Goal: Task Accomplishment & Management: Manage account settings

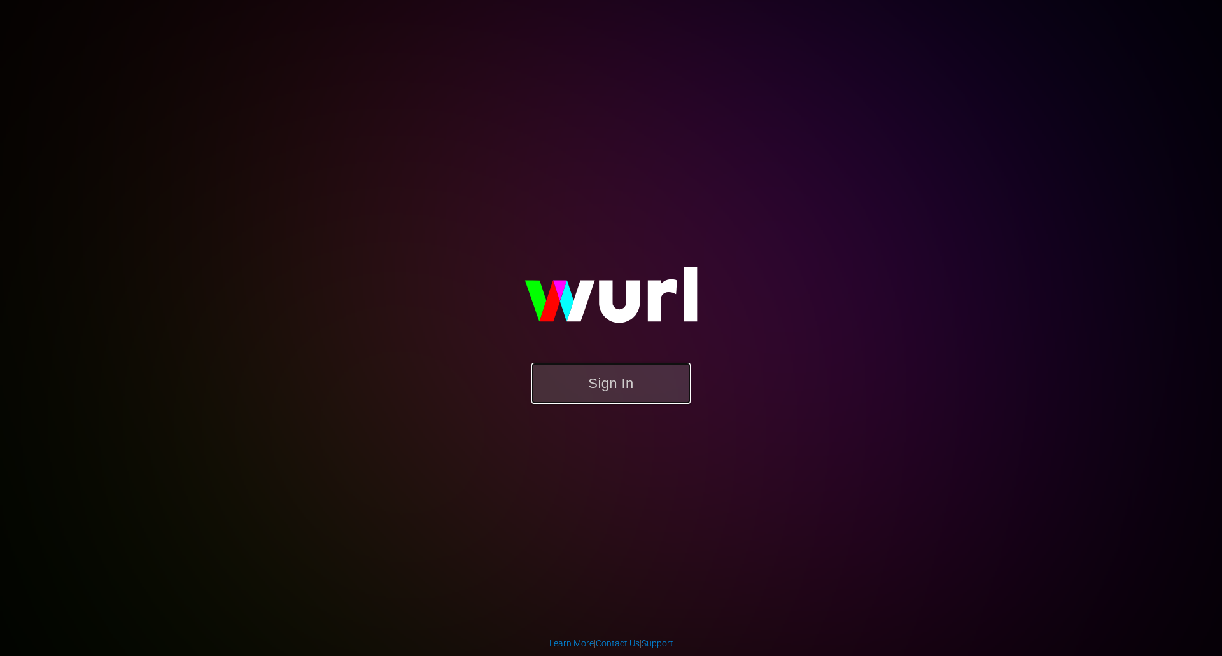
click at [672, 384] on button "Sign In" at bounding box center [610, 383] width 159 height 41
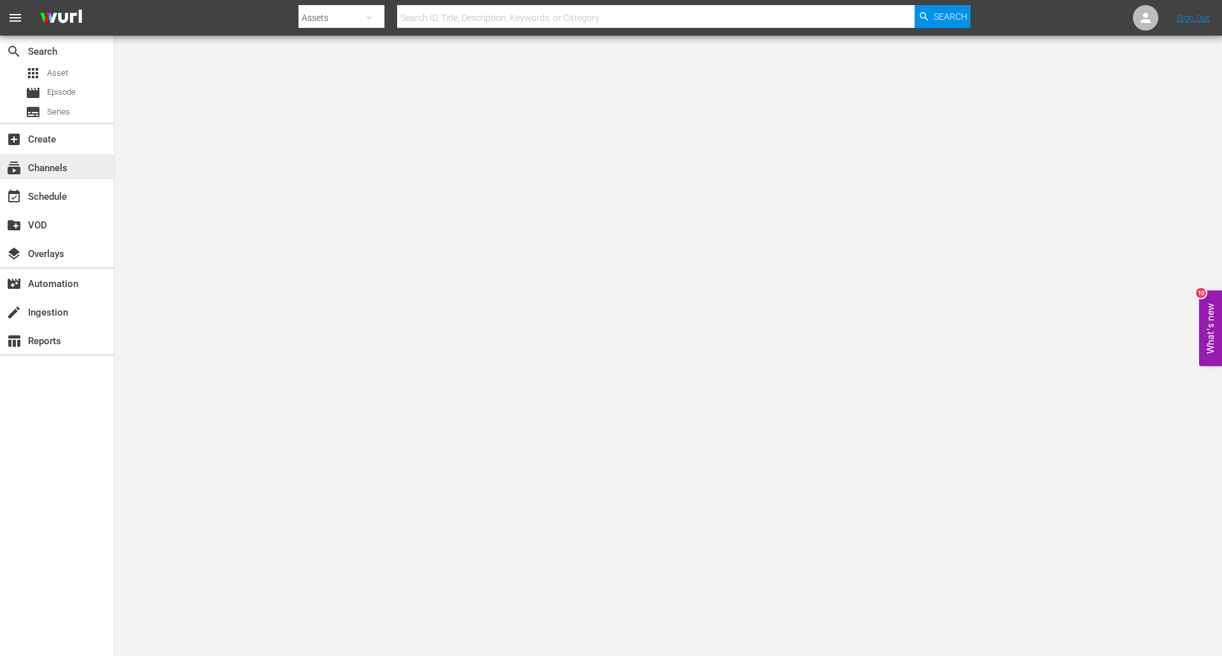
click at [76, 165] on div "subscriptions Channels" at bounding box center [57, 166] width 114 height 25
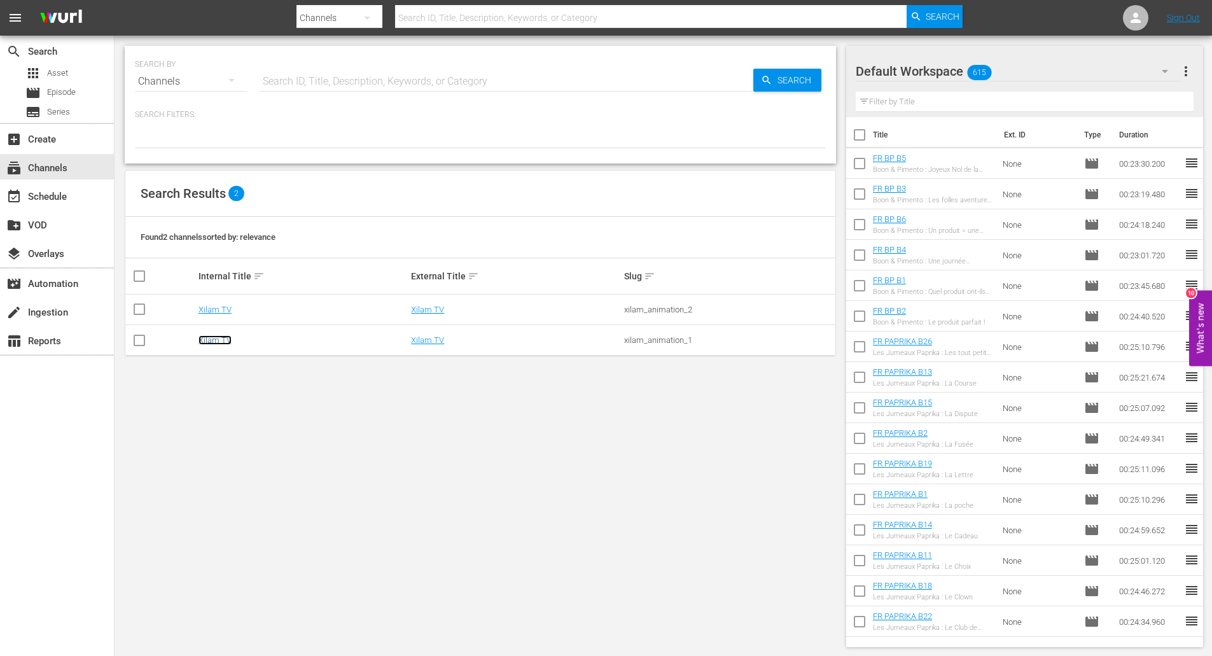
click at [212, 338] on link "Xilam TV" at bounding box center [214, 340] width 33 height 10
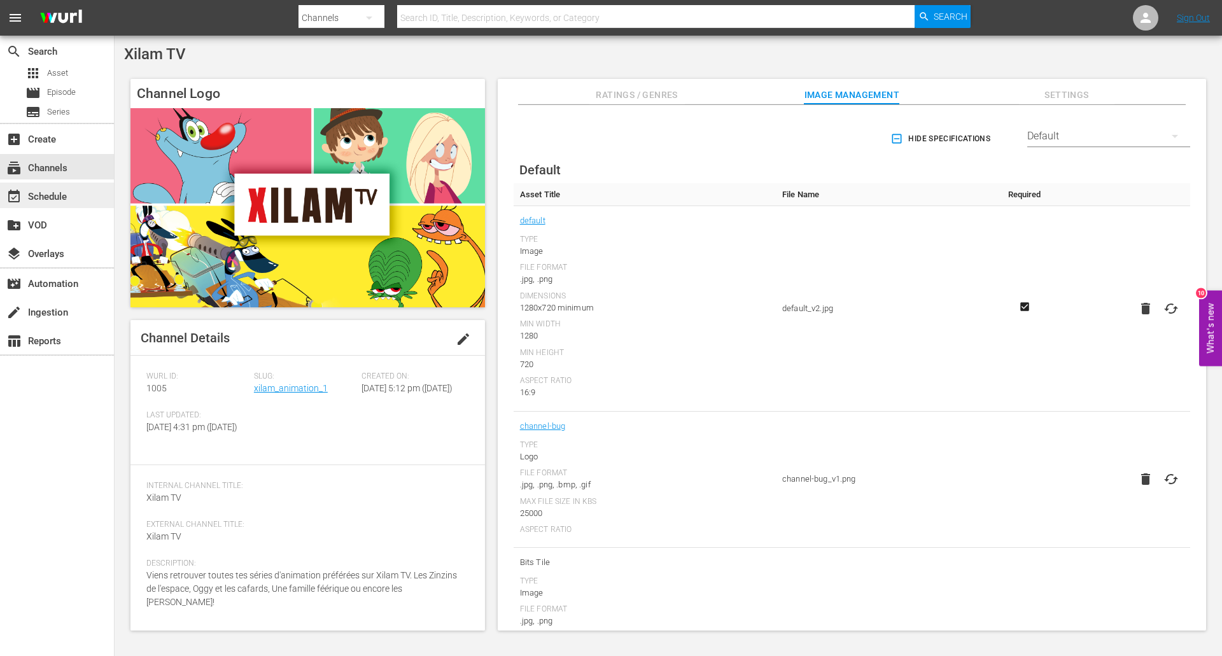
click at [35, 189] on div "event_available Schedule" at bounding box center [35, 194] width 71 height 11
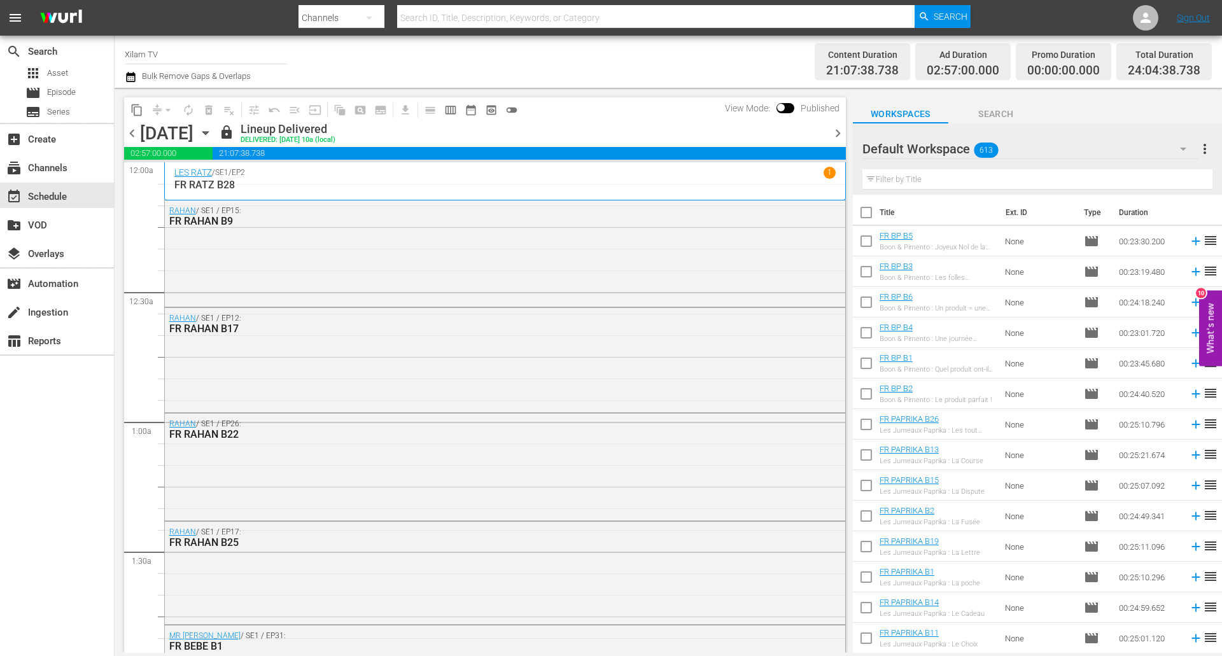
click at [208, 132] on icon "button" at bounding box center [205, 133] width 6 height 3
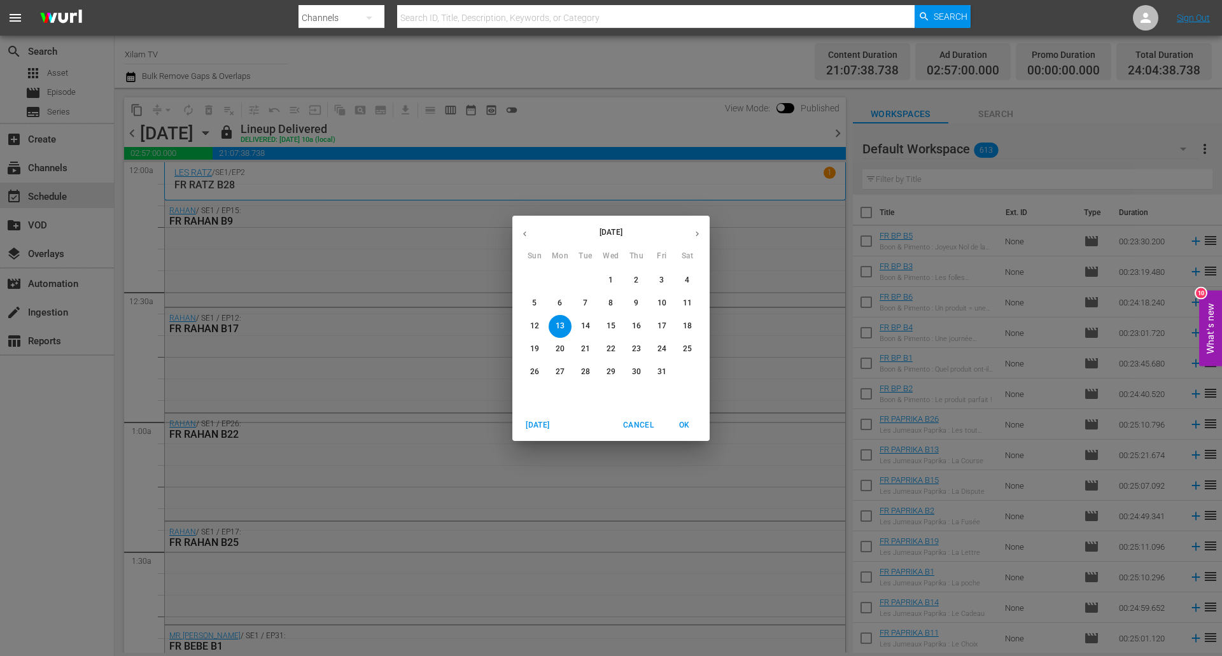
click at [580, 349] on span "21" at bounding box center [585, 349] width 23 height 11
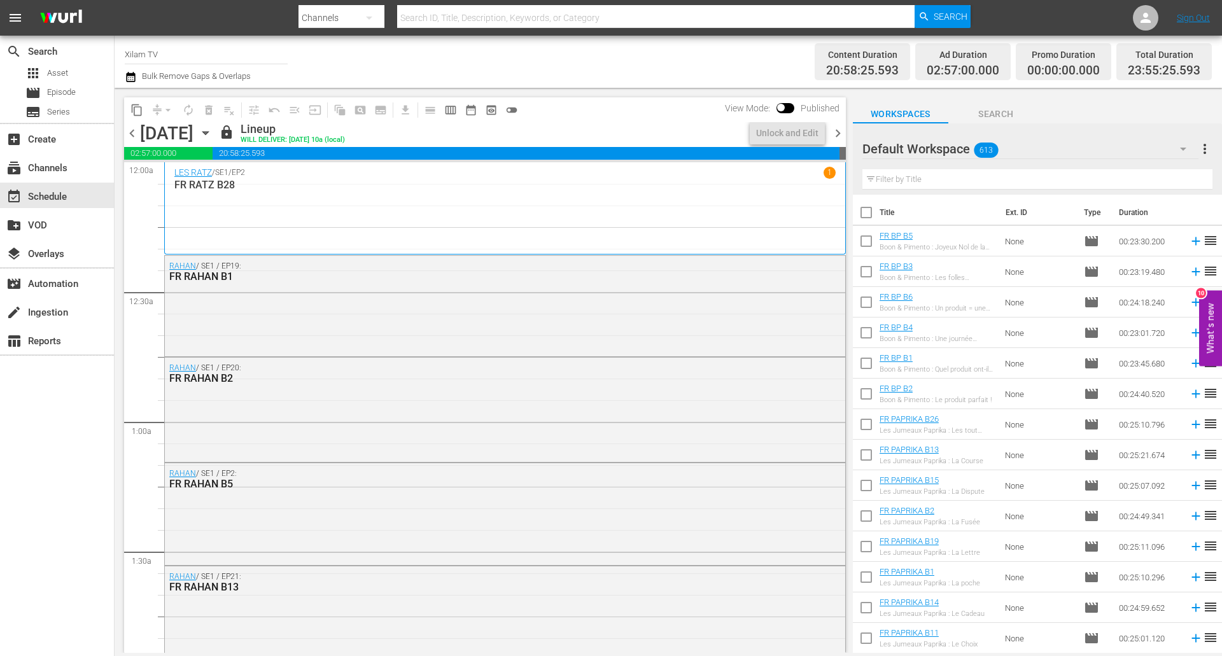
click at [212, 136] on icon "button" at bounding box center [205, 133] width 14 height 14
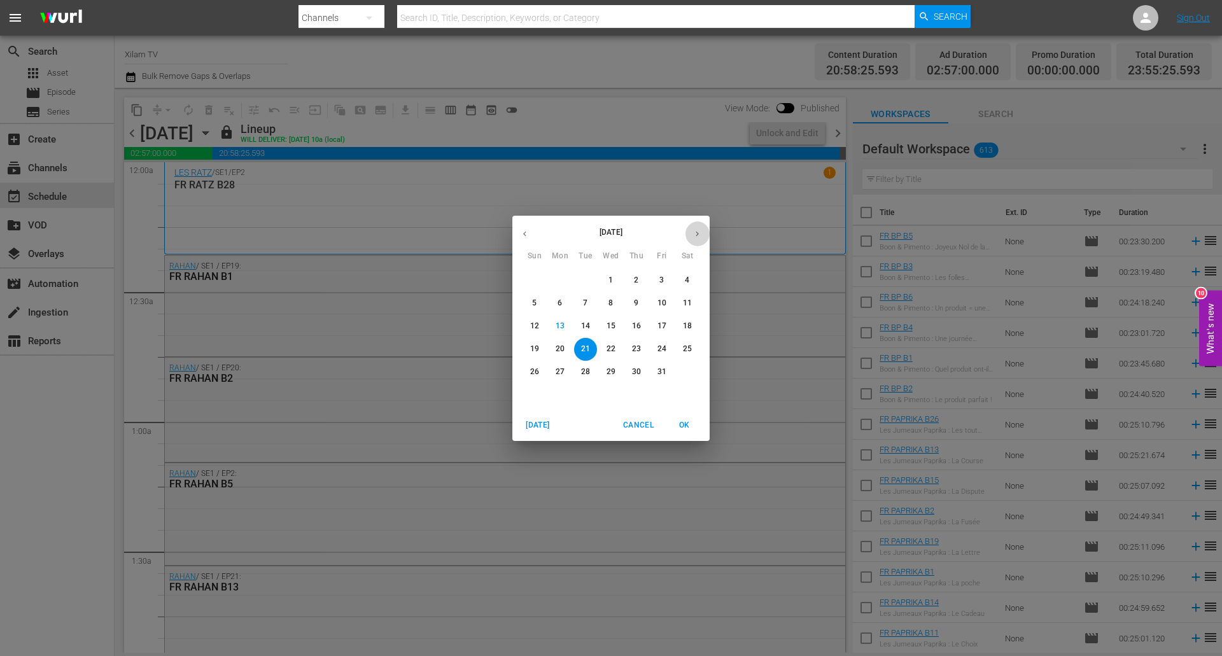
click at [693, 239] on button "button" at bounding box center [697, 233] width 25 height 25
click at [573, 300] on div "4" at bounding box center [585, 303] width 25 height 23
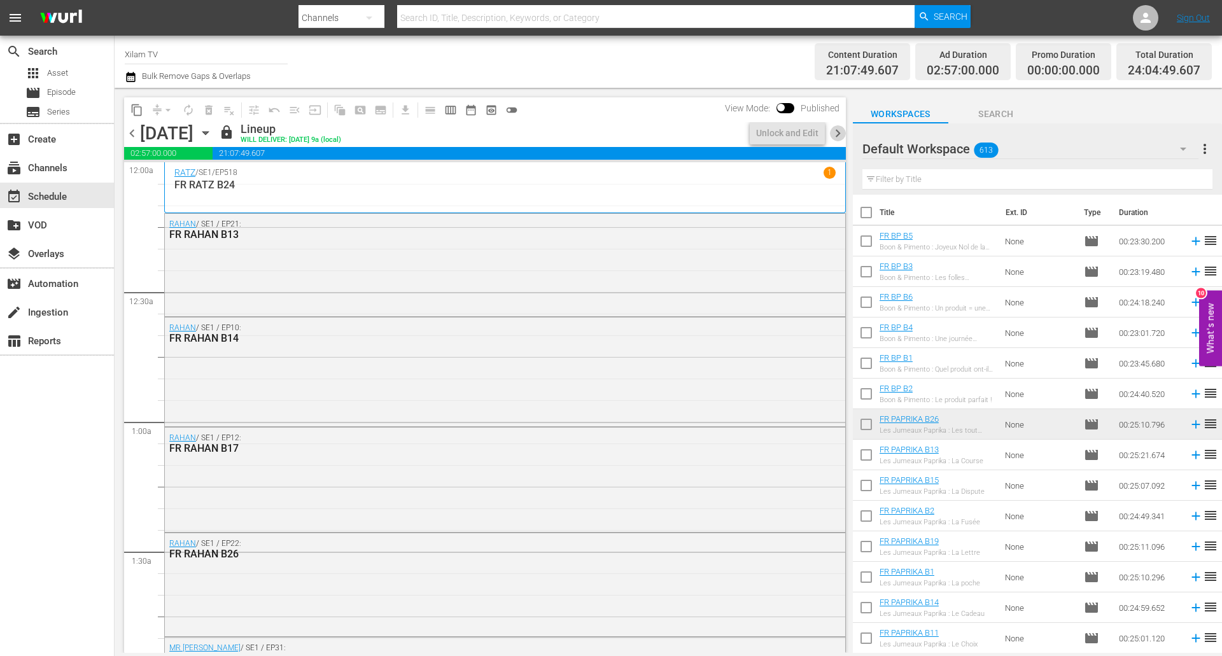
click at [835, 137] on span "chevron_right" at bounding box center [838, 133] width 16 height 16
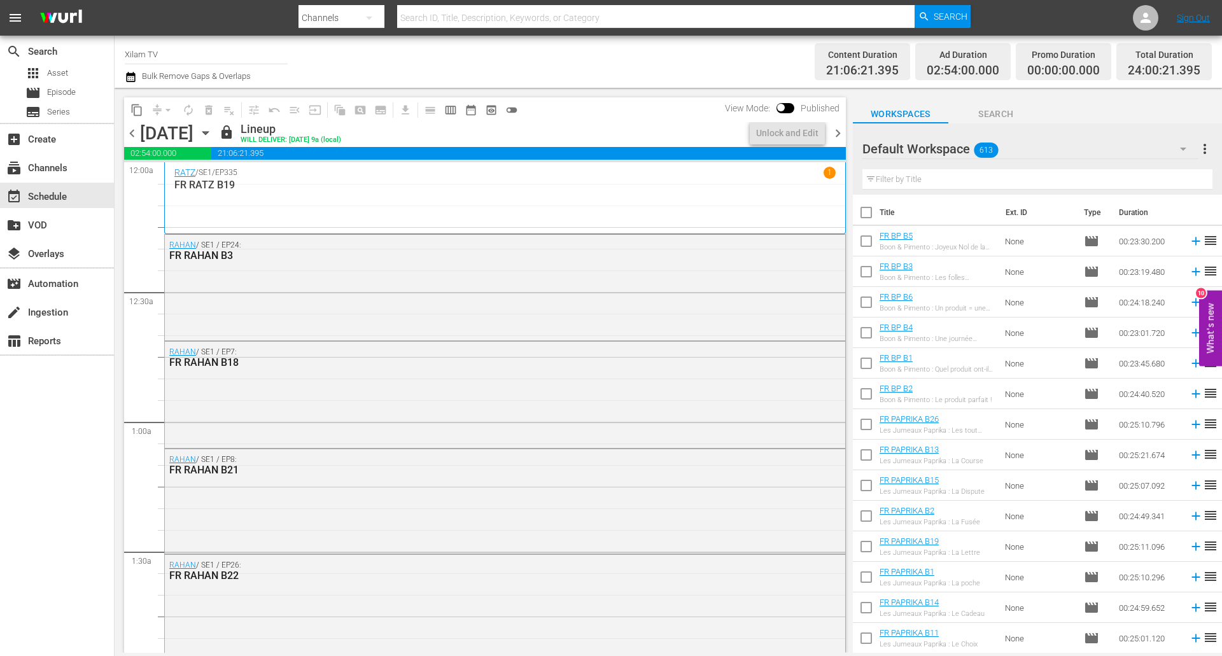
click at [835, 137] on span "chevron_right" at bounding box center [838, 133] width 16 height 16
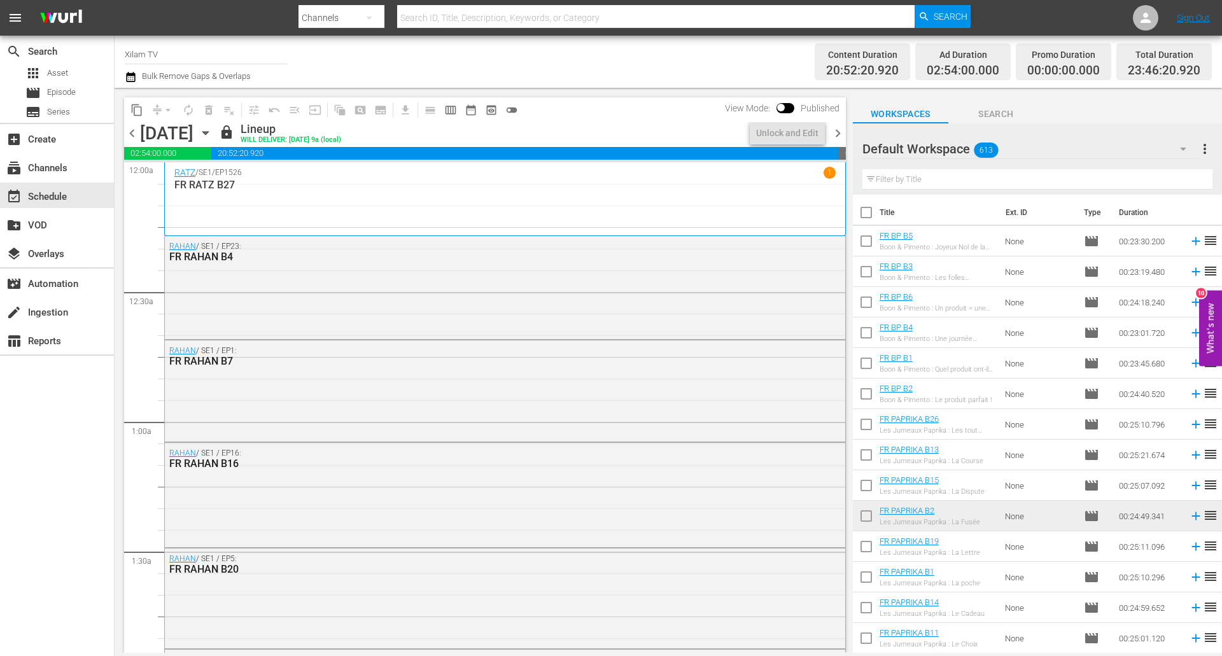
click at [835, 137] on span "chevron_right" at bounding box center [838, 133] width 16 height 16
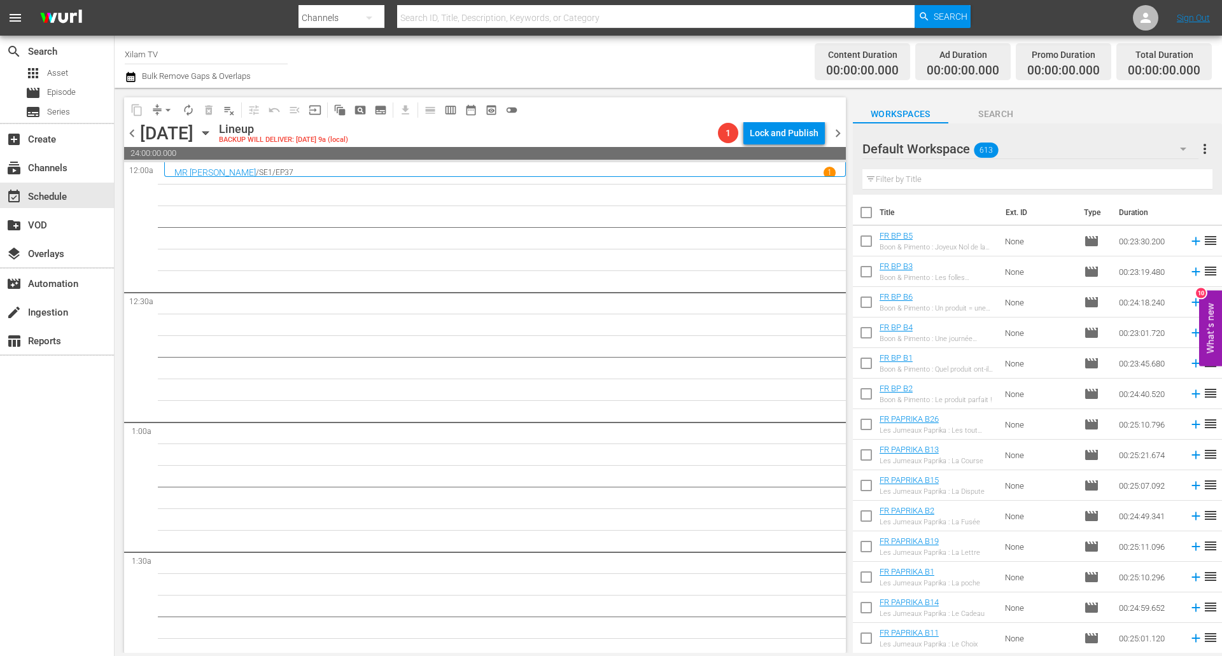
click at [945, 179] on input "text" at bounding box center [1037, 179] width 350 height 20
type input "R"
click at [933, 177] on input "text" at bounding box center [1037, 179] width 350 height 20
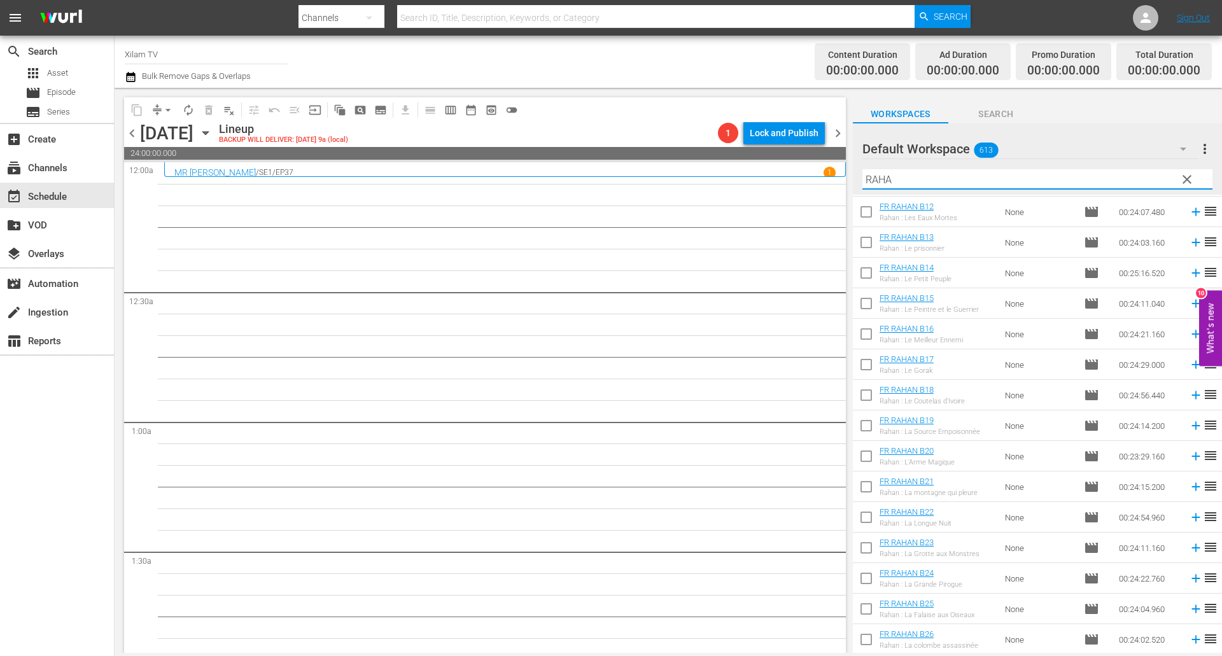
scroll to position [365, 0]
click at [940, 180] on input "RAHAN B" at bounding box center [1037, 179] width 350 height 20
type input "RAHAN B"
click at [868, 275] on input "checkbox" at bounding box center [866, 274] width 27 height 27
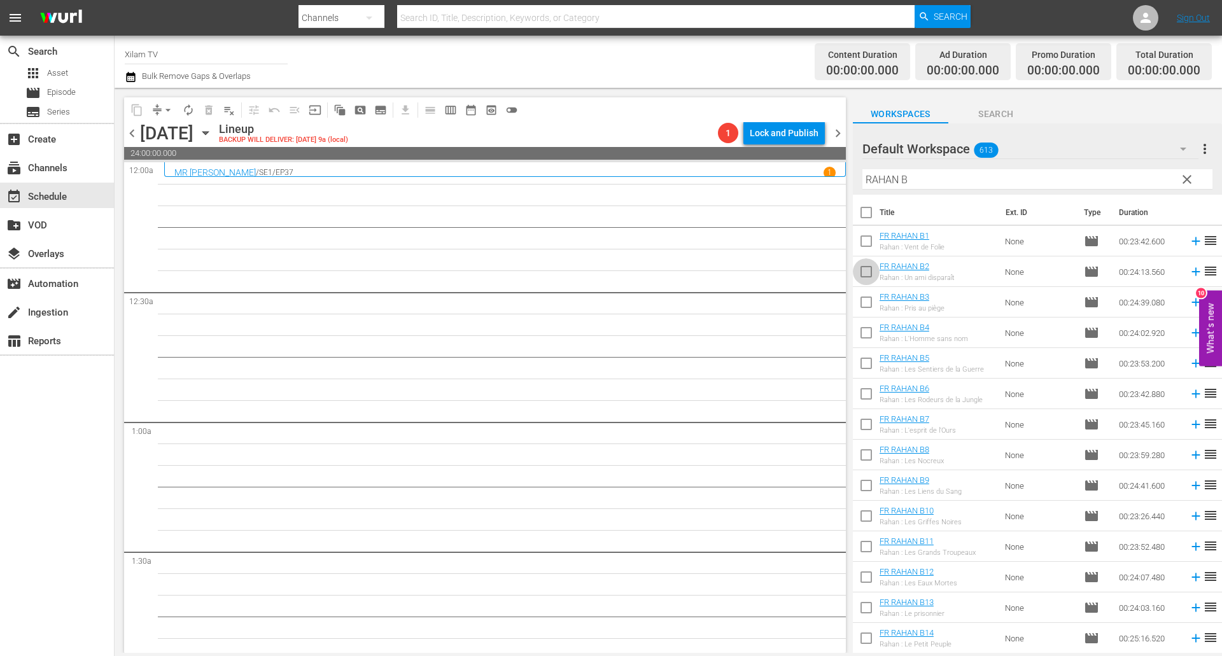
checkbox input "true"
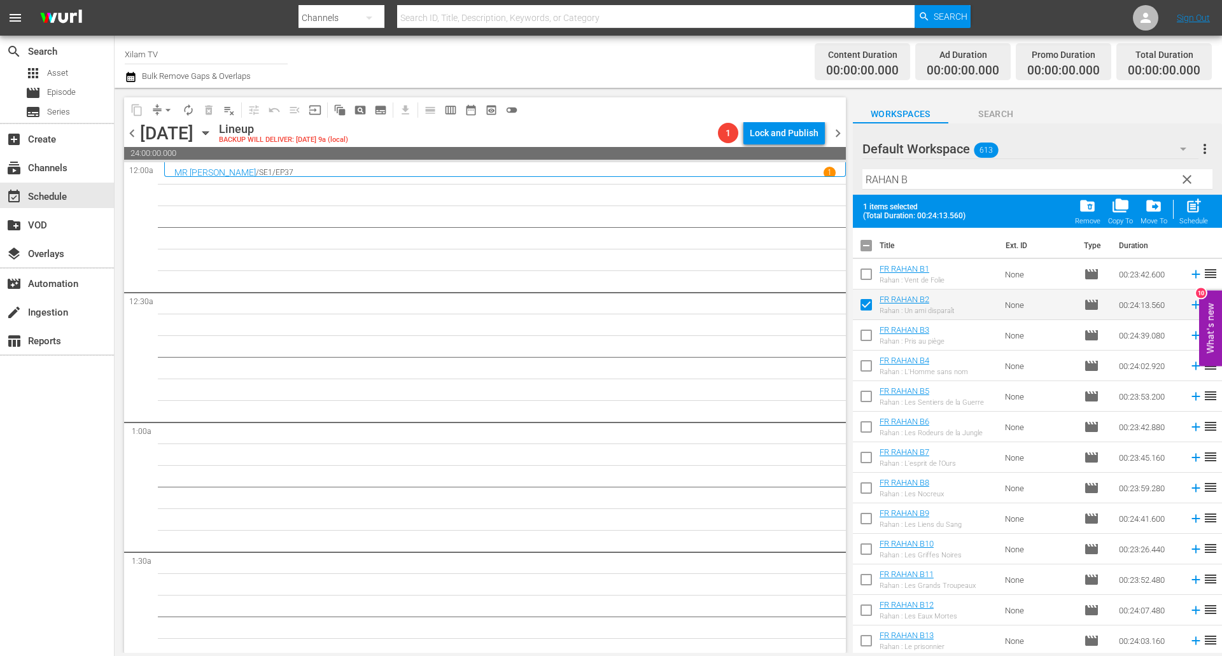
click at [868, 275] on input "checkbox" at bounding box center [866, 276] width 27 height 27
checkbox input "true"
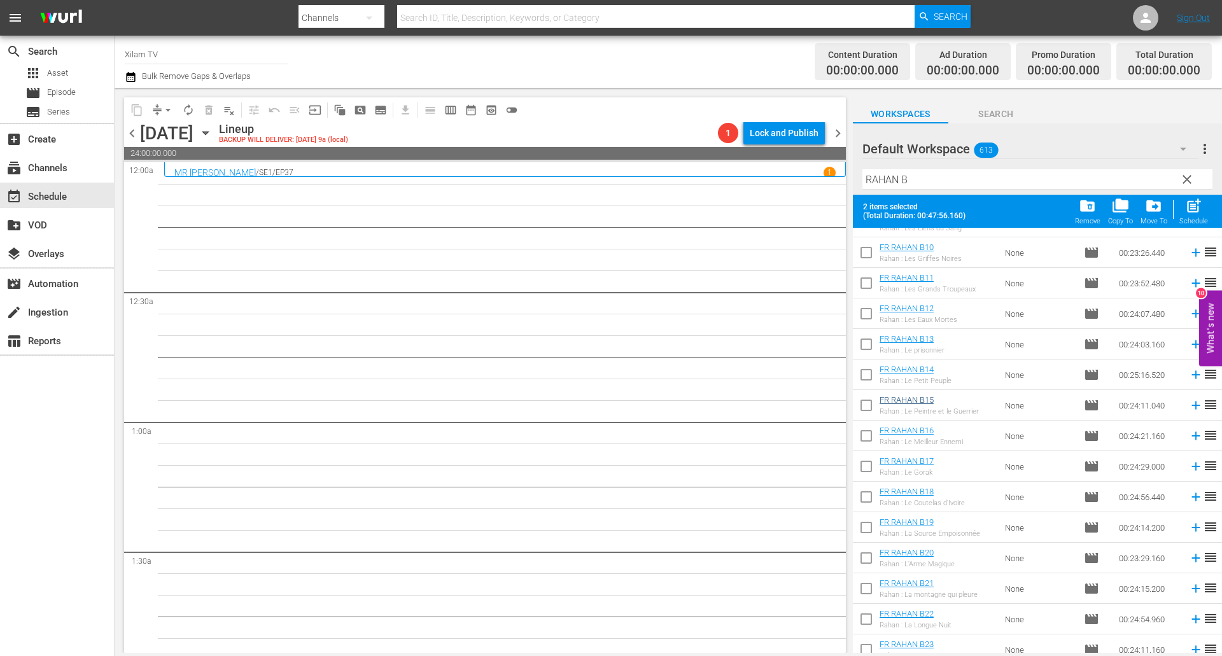
scroll to position [398, 0]
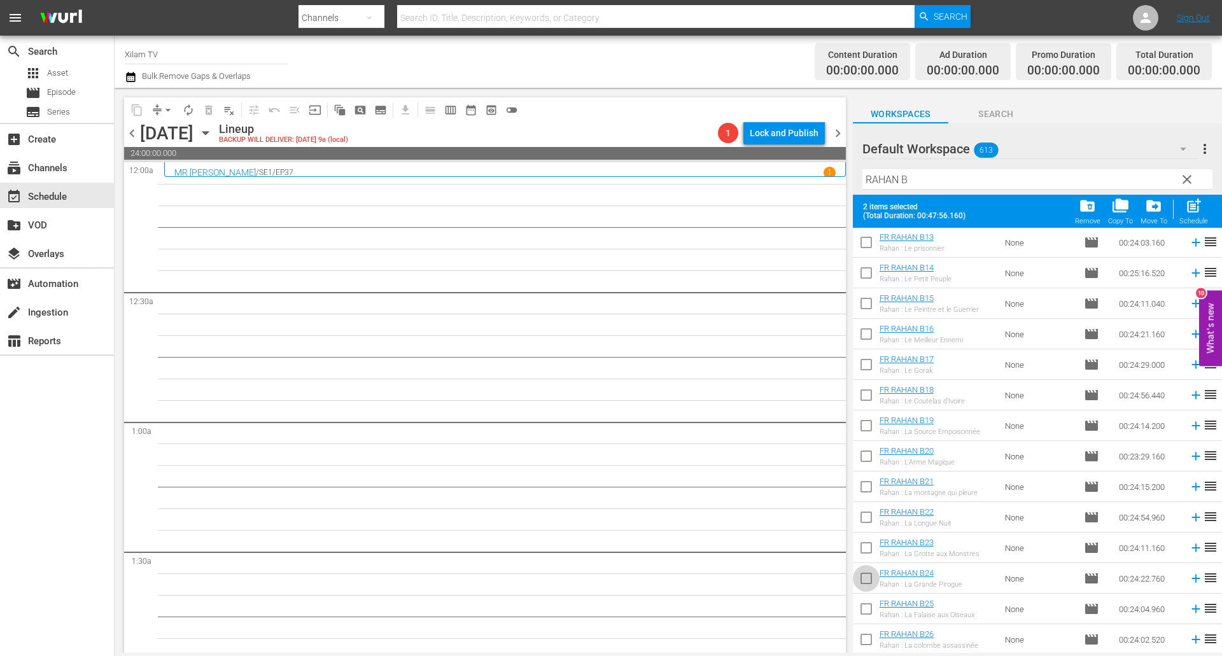
click at [868, 571] on input "checkbox" at bounding box center [866, 580] width 27 height 27
checkbox input "true"
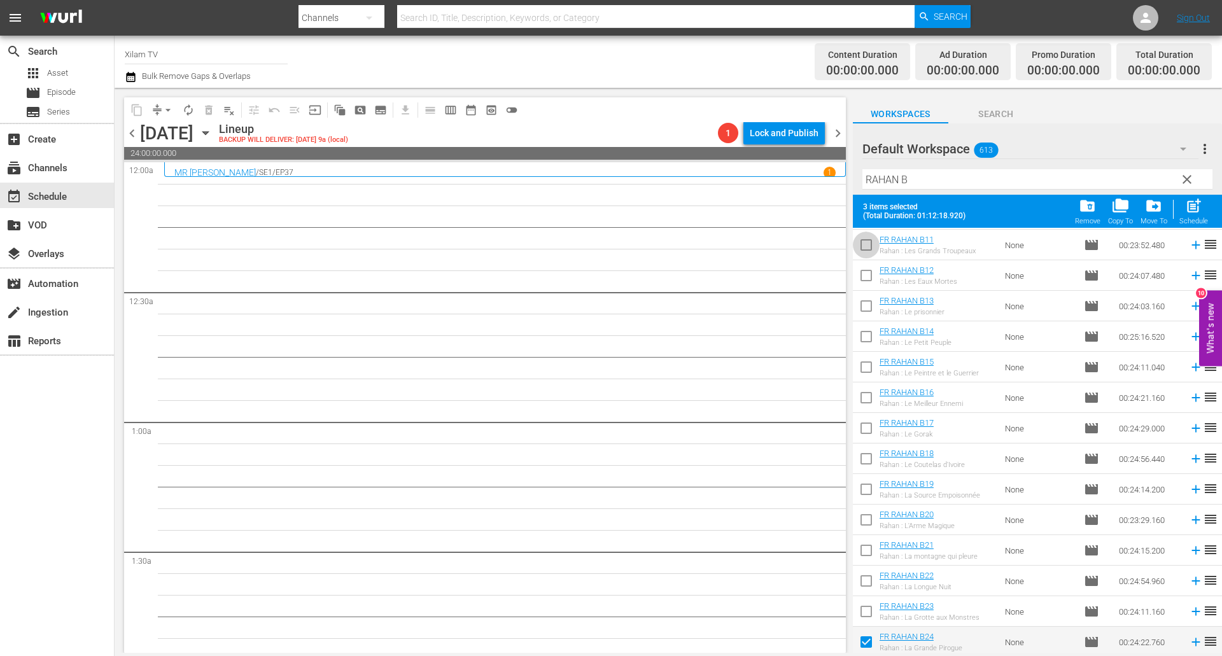
click at [870, 251] on input "checkbox" at bounding box center [866, 247] width 27 height 27
checkbox input "true"
click at [1199, 212] on span "post_add" at bounding box center [1193, 205] width 17 height 17
checkbox input "false"
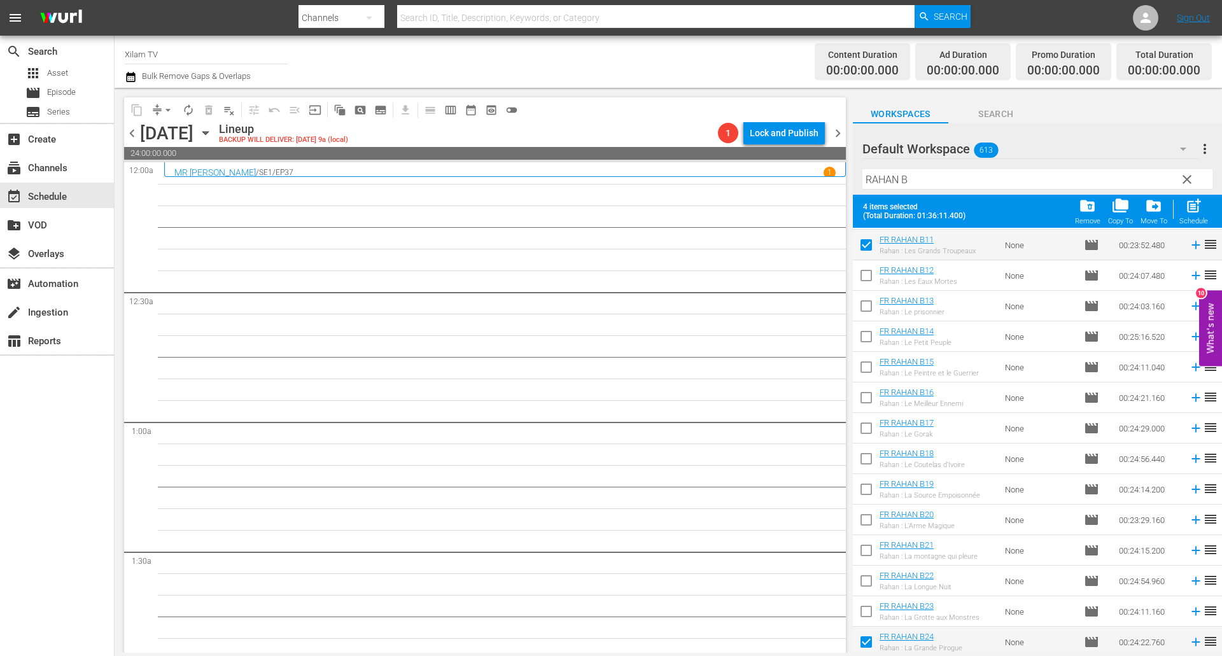
checkbox input "false"
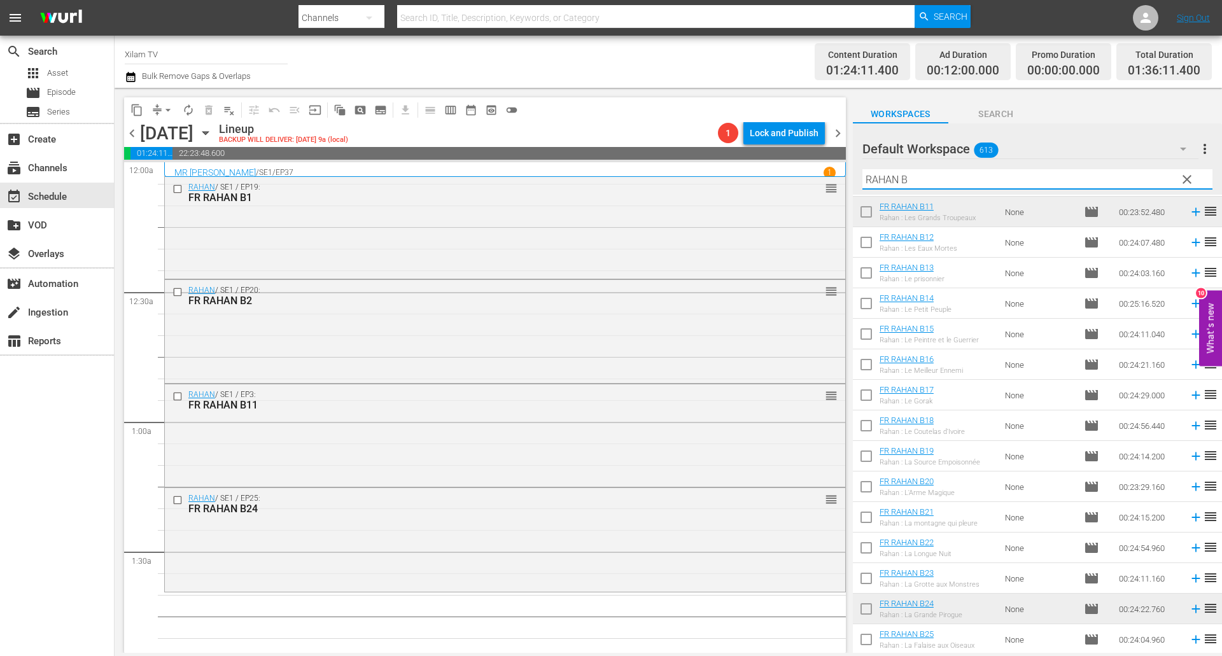
click at [918, 176] on input "RAHAN B" at bounding box center [1037, 179] width 350 height 20
drag, startPoint x: 899, startPoint y: 174, endPoint x: 830, endPoint y: 167, distance: 69.7
click at [830, 167] on div "content_copy compress arrow_drop_down autorenew_outlined delete_forever_outline…" at bounding box center [668, 370] width 1107 height 565
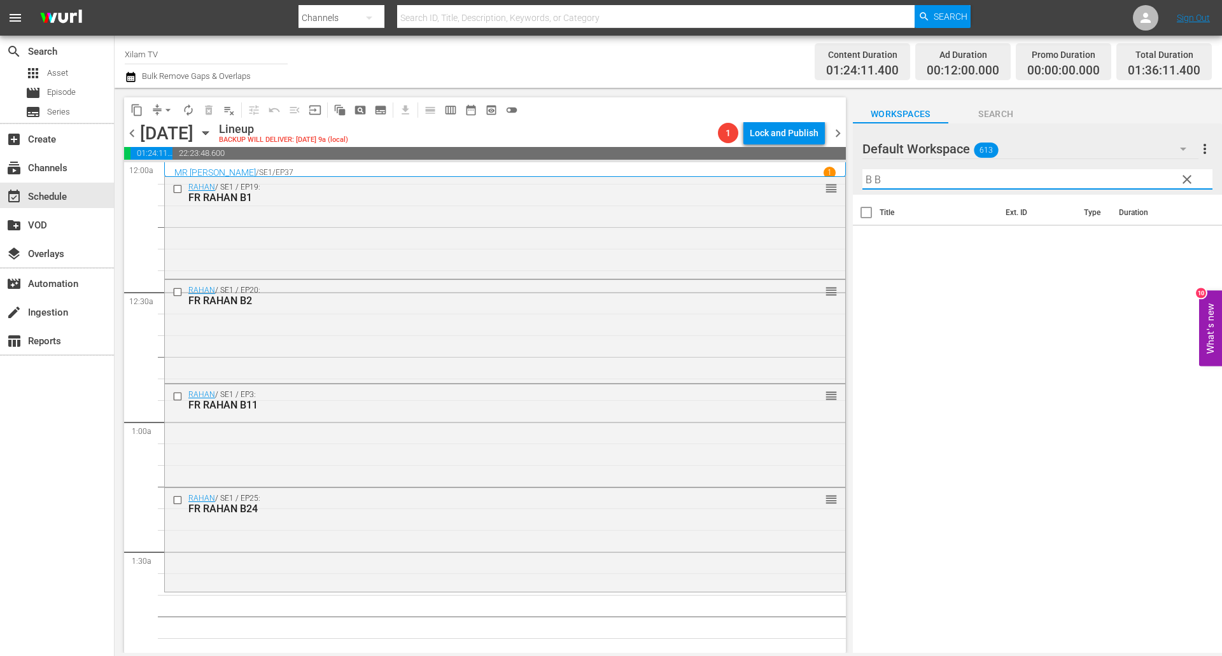
scroll to position [0, 0]
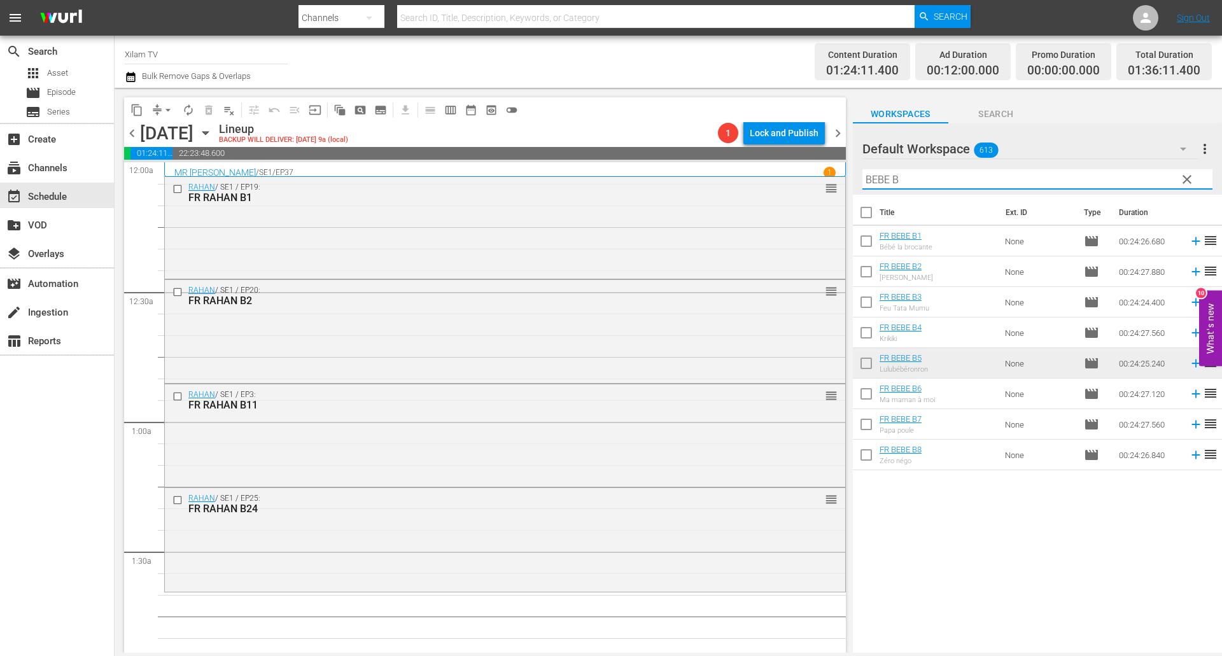
type input "BEBE B"
click at [863, 366] on input "checkbox" at bounding box center [866, 365] width 27 height 27
checkbox input "true"
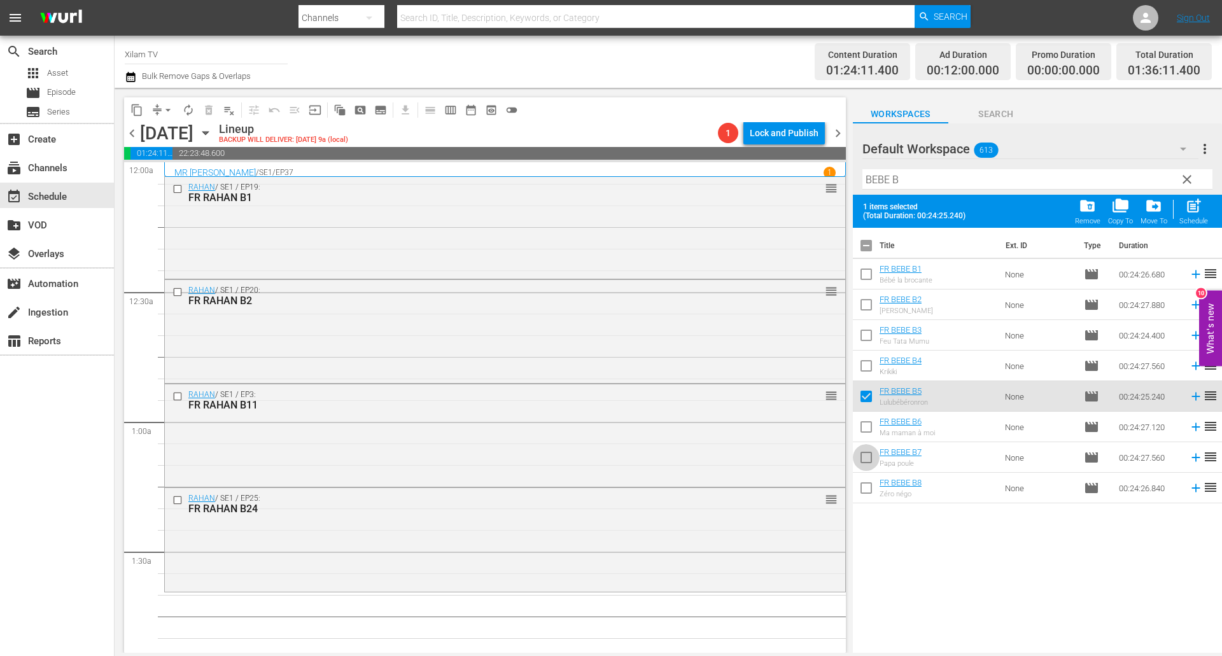
click at [866, 454] on input "checkbox" at bounding box center [866, 460] width 27 height 27
checkbox input "true"
click at [861, 332] on input "checkbox" at bounding box center [866, 337] width 27 height 27
checkbox input "true"
click at [867, 271] on input "checkbox" at bounding box center [866, 276] width 27 height 27
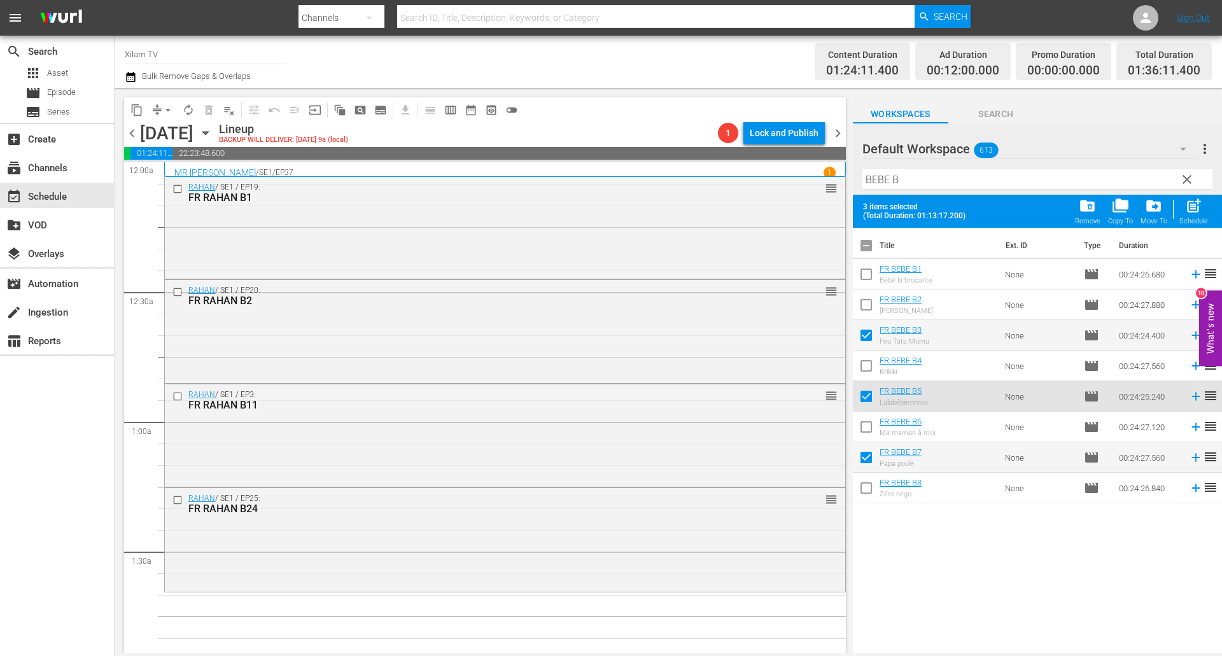
checkbox input "true"
click at [862, 337] on input "checkbox" at bounding box center [866, 337] width 27 height 27
checkbox input "false"
click at [867, 363] on input "checkbox" at bounding box center [866, 368] width 27 height 27
checkbox input "true"
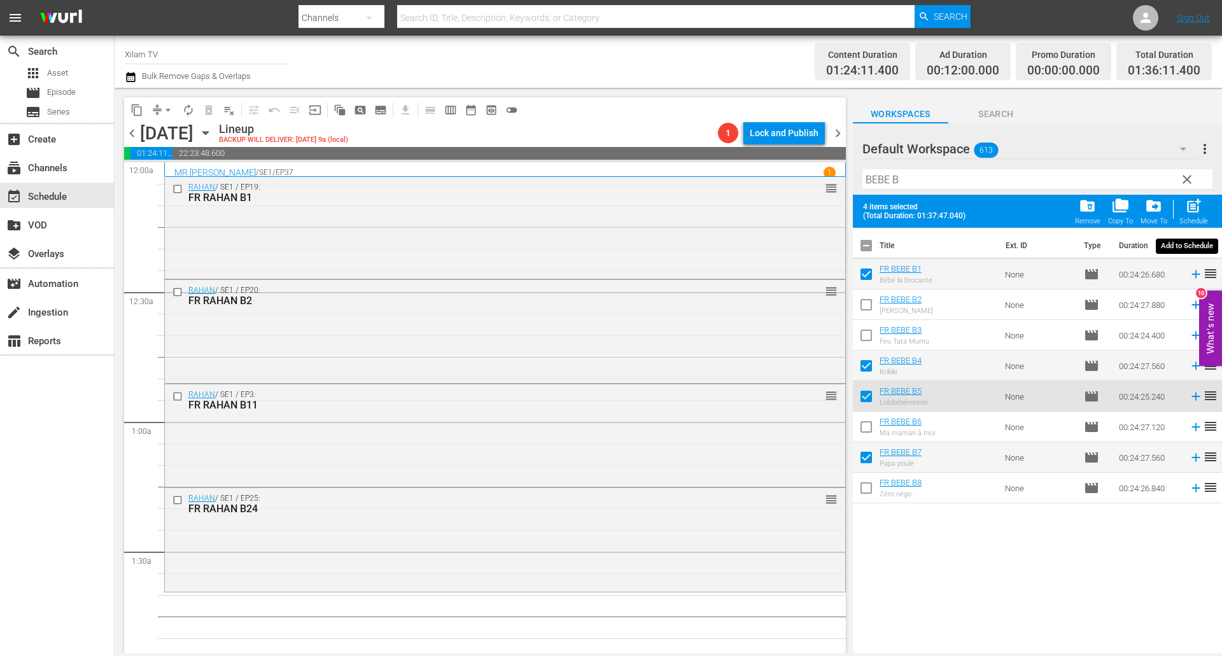
click at [1188, 207] on span "post_add" at bounding box center [1193, 205] width 17 height 17
checkbox input "false"
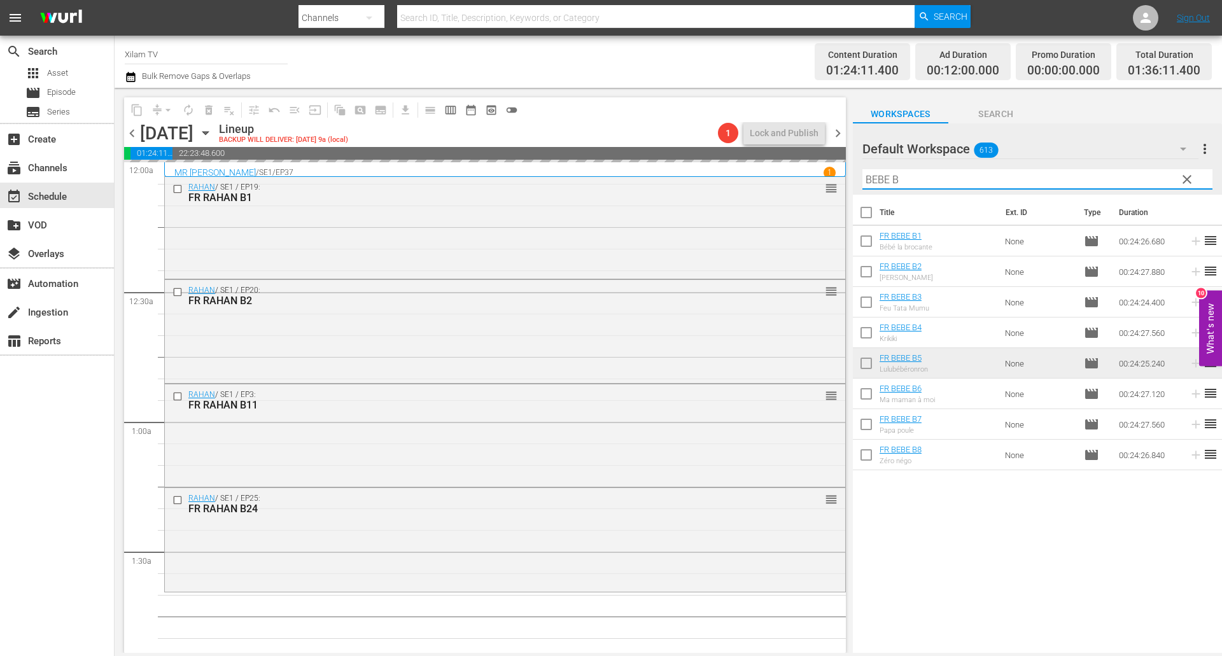
drag, startPoint x: 889, startPoint y: 176, endPoint x: 873, endPoint y: 176, distance: 15.9
click at [873, 176] on input "BEBE B" at bounding box center [1037, 179] width 350 height 20
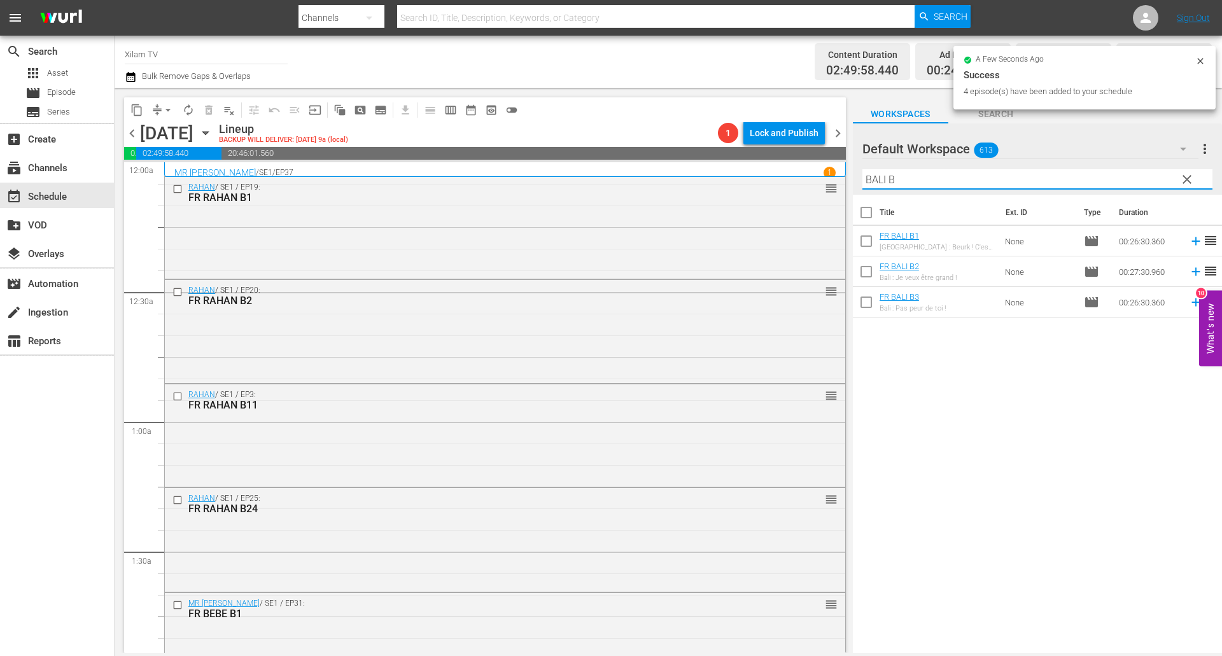
type input "BALI B"
click at [871, 270] on input "checkbox" at bounding box center [866, 274] width 27 height 27
checkbox input "true"
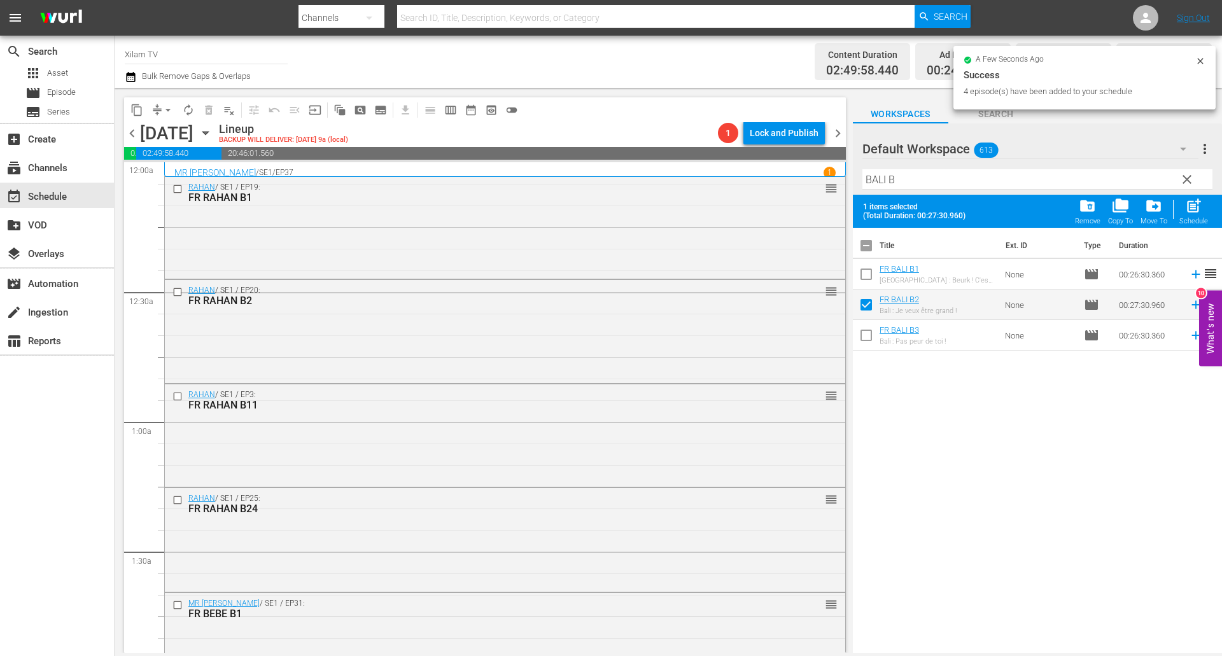
click at [871, 270] on input "checkbox" at bounding box center [866, 276] width 27 height 27
click at [1199, 210] on span "post_add" at bounding box center [1193, 205] width 17 height 17
checkbox input "false"
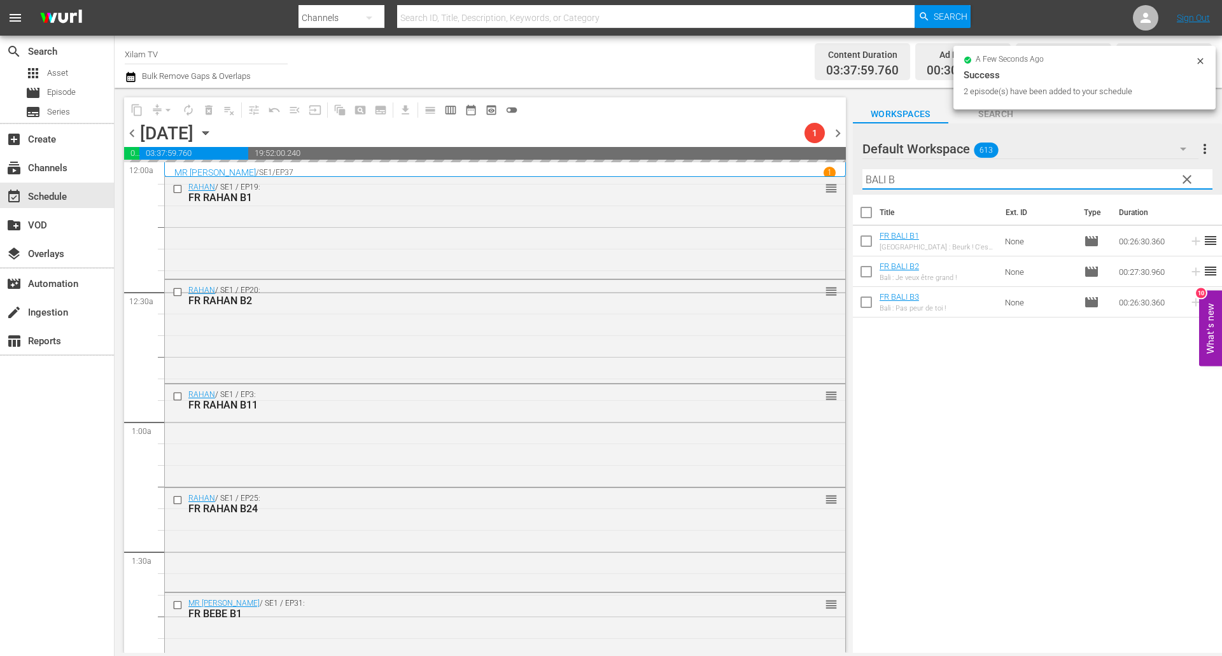
drag, startPoint x: 883, startPoint y: 179, endPoint x: 842, endPoint y: 173, distance: 41.7
click at [842, 173] on div "content_copy compress arrow_drop_down autorenew_outlined delete_forever_outline…" at bounding box center [668, 370] width 1107 height 565
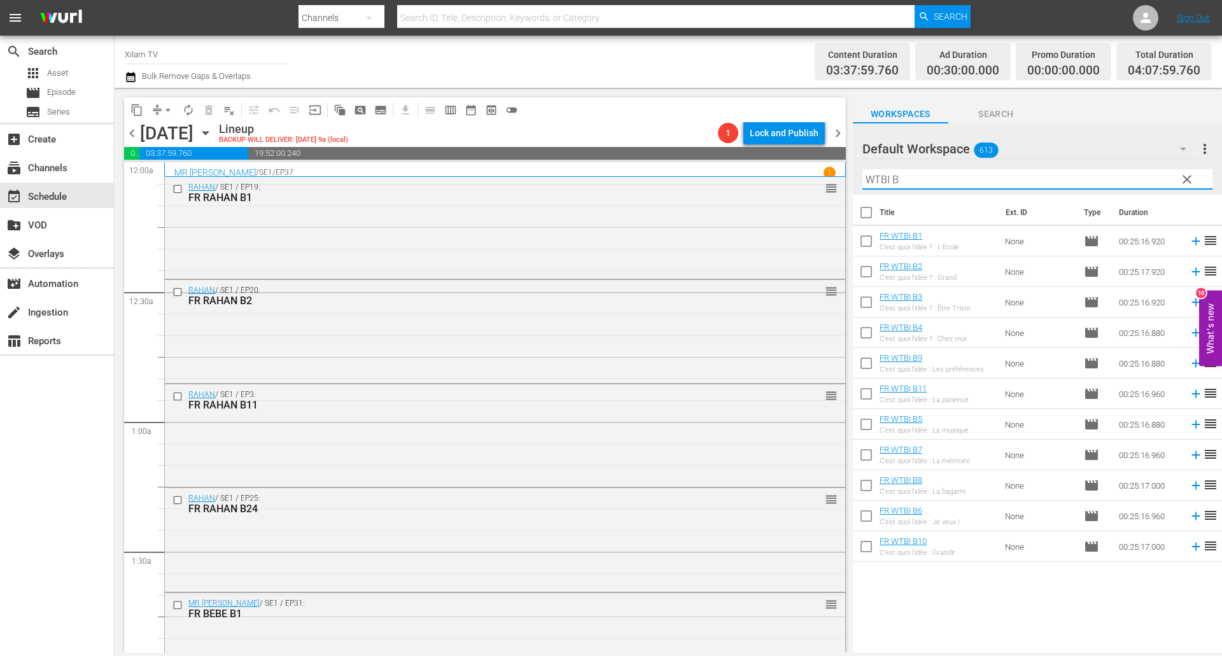
type input "WTBI B"
click at [870, 538] on input "checkbox" at bounding box center [866, 549] width 27 height 27
checkbox input "true"
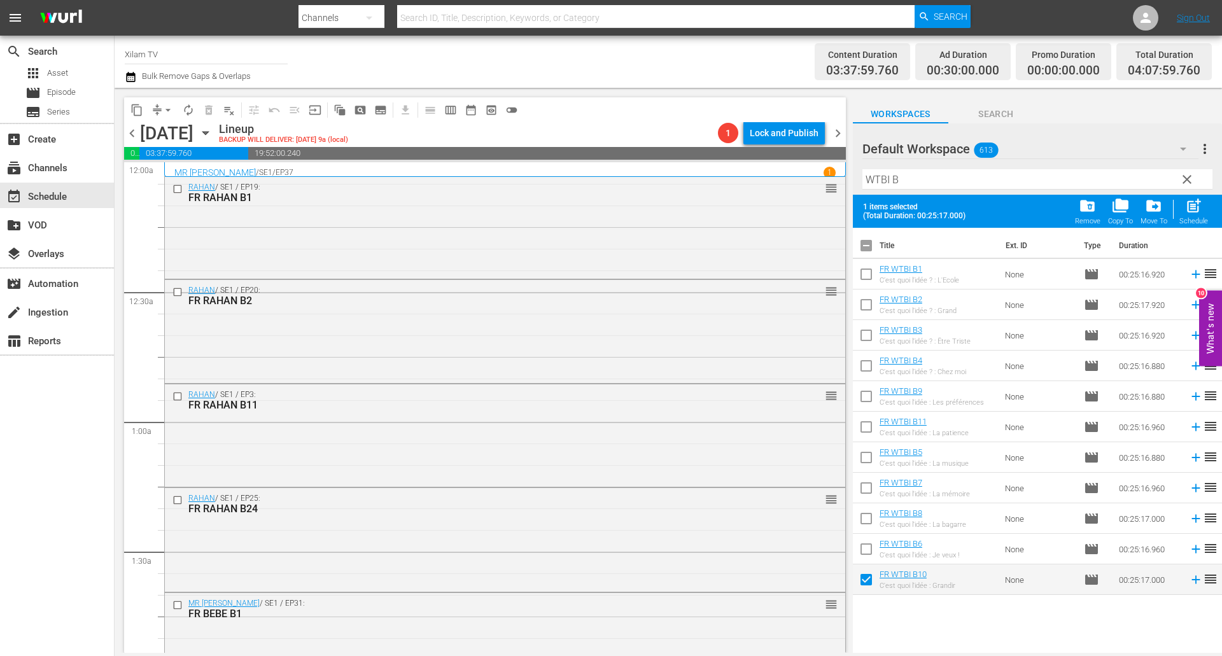
click at [868, 278] on input "checkbox" at bounding box center [866, 276] width 27 height 27
click at [1187, 209] on span "post_add" at bounding box center [1193, 205] width 17 height 17
checkbox input "false"
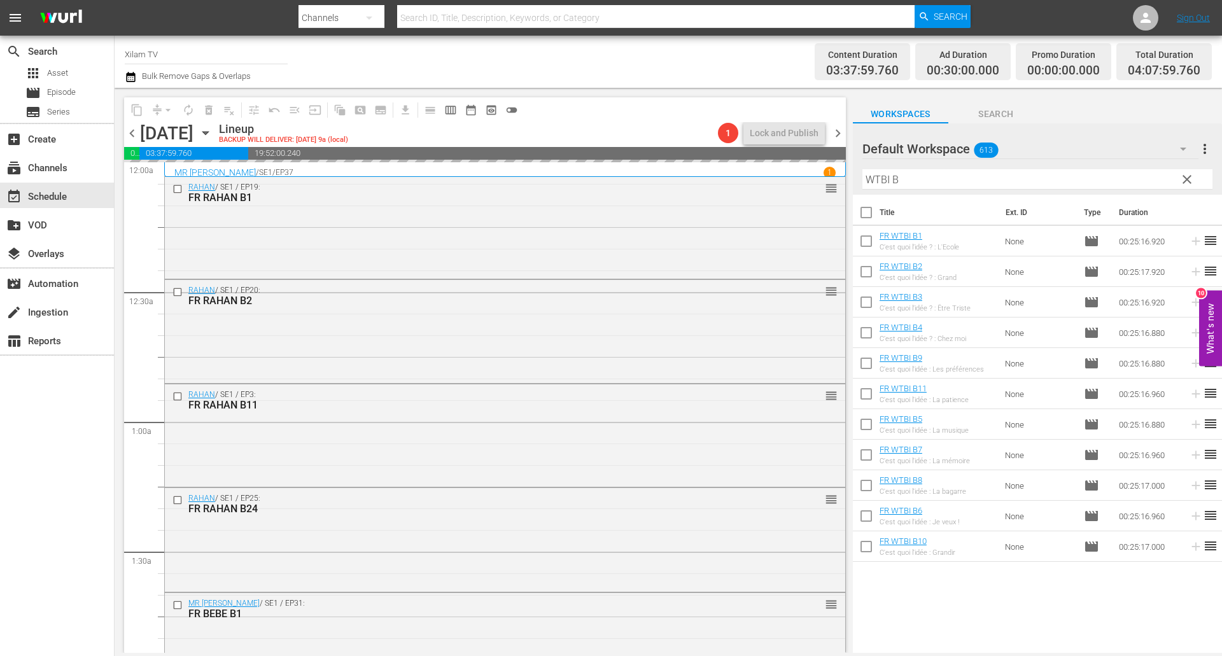
drag, startPoint x: 889, startPoint y: 178, endPoint x: 839, endPoint y: 171, distance: 50.7
click at [839, 171] on div "content_copy compress arrow_drop_down autorenew_outlined delete_forever_outline…" at bounding box center [668, 370] width 1107 height 565
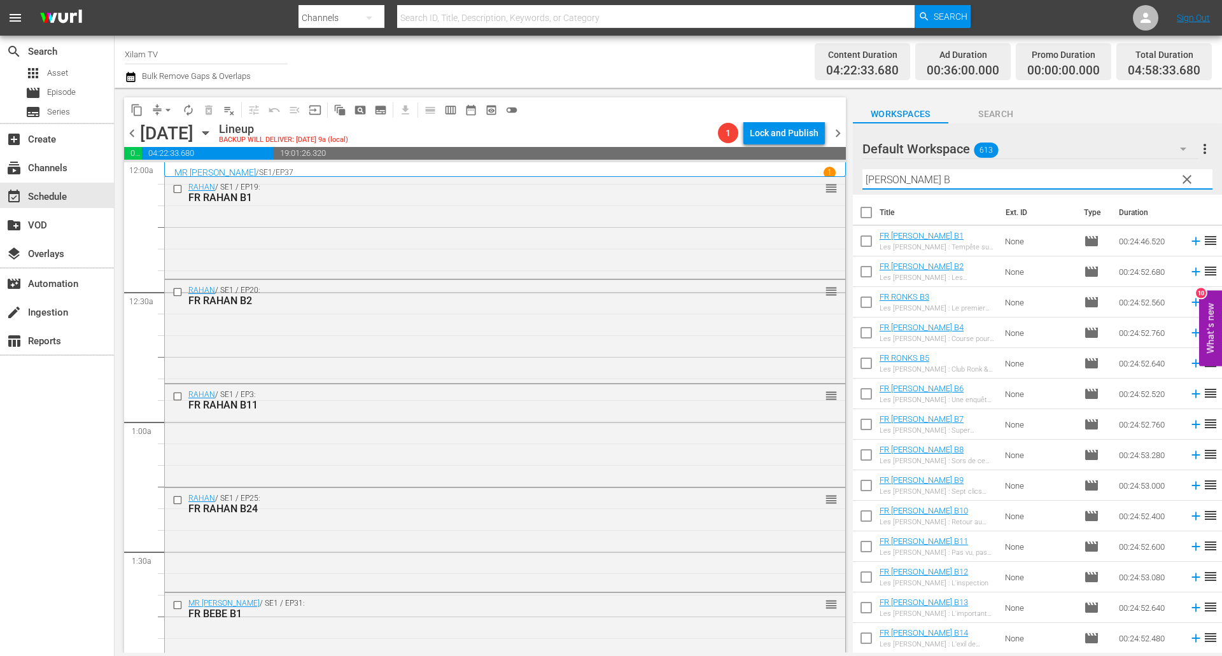
type input "RONKS B"
click at [872, 367] on input "checkbox" at bounding box center [866, 365] width 27 height 27
checkbox input "true"
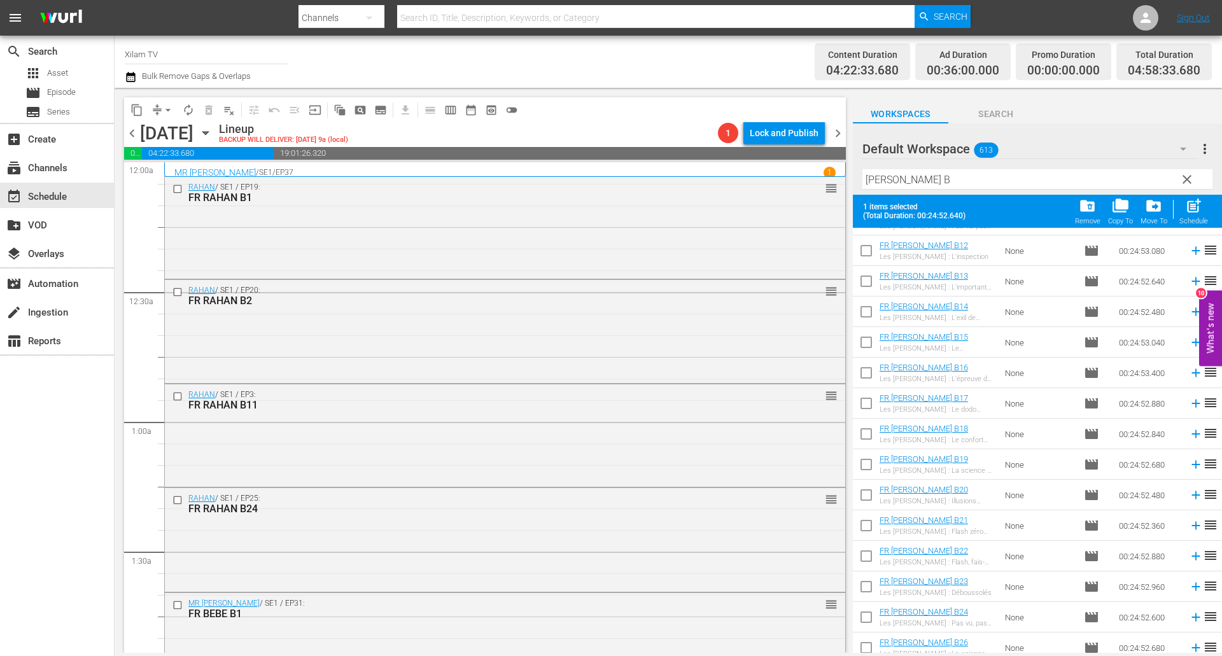
scroll to position [368, 0]
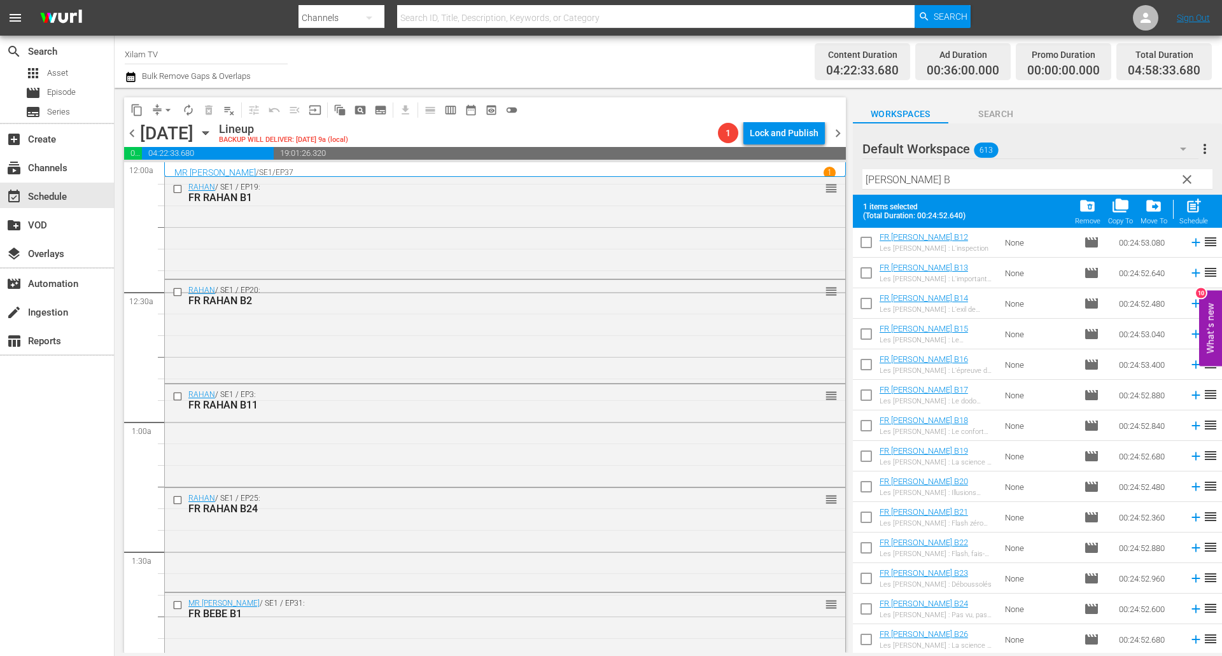
click at [861, 545] on input "checkbox" at bounding box center [866, 550] width 27 height 27
checkbox input "true"
click at [1185, 214] on span "post_add" at bounding box center [1193, 205] width 17 height 17
checkbox input "false"
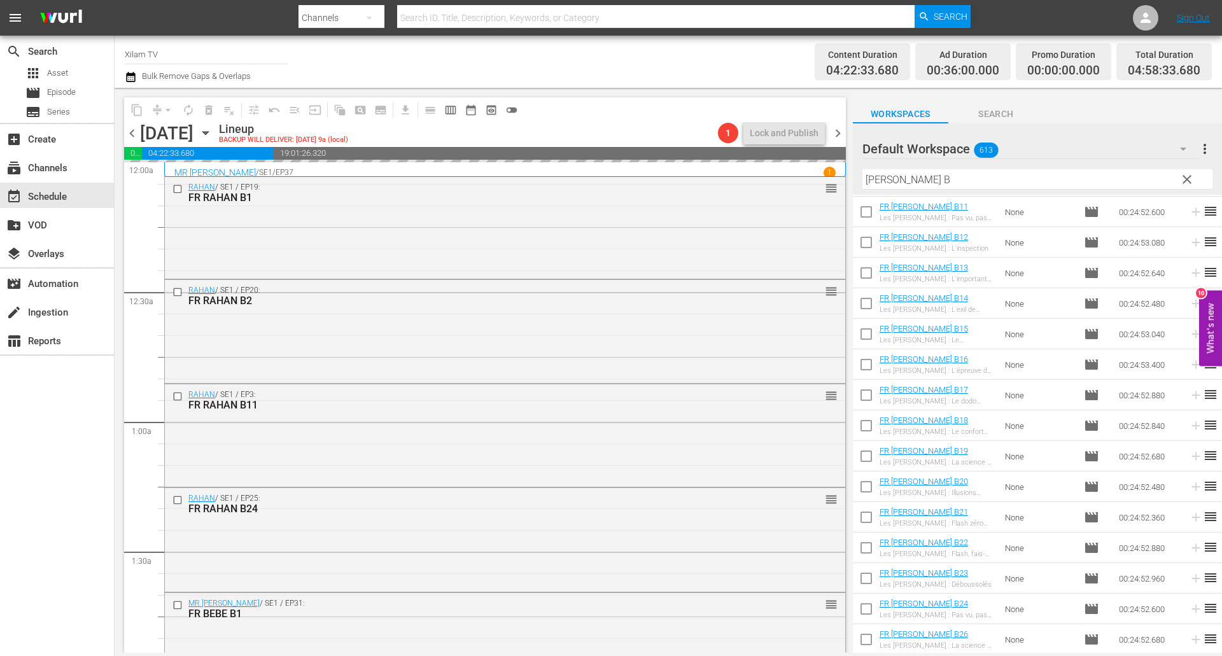
scroll to position [335, 0]
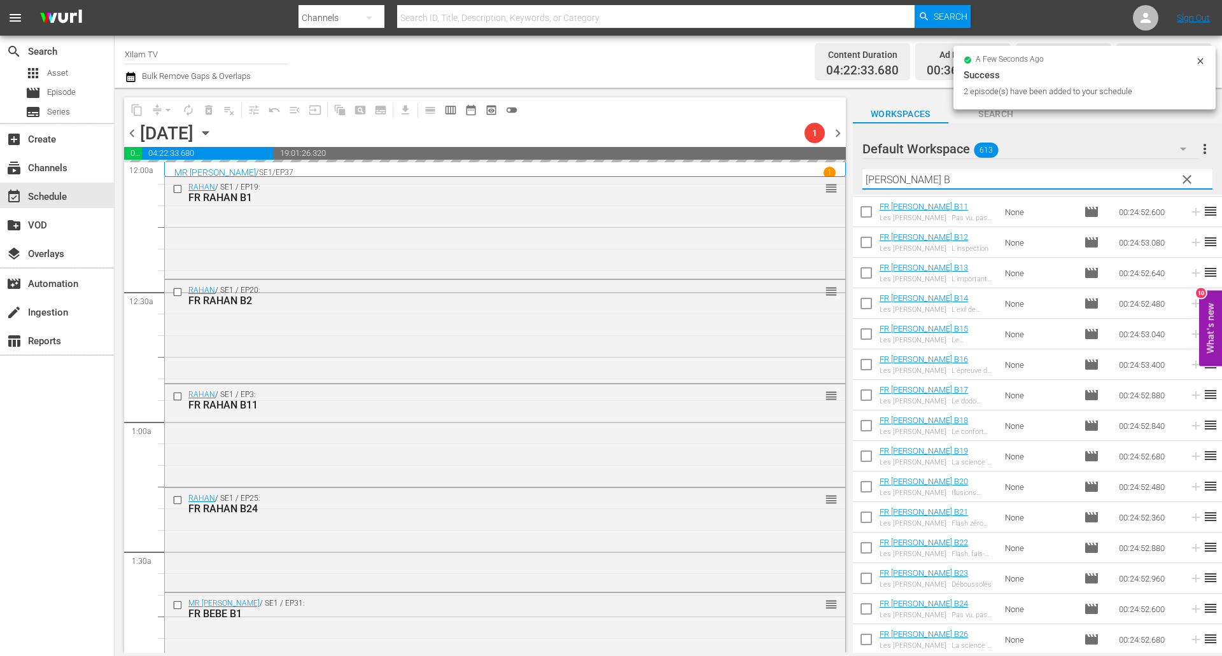
drag, startPoint x: 883, startPoint y: 175, endPoint x: 842, endPoint y: 172, distance: 41.5
click at [842, 172] on div "content_copy compress arrow_drop_down autorenew_outlined delete_forever_outline…" at bounding box center [668, 370] width 1107 height 565
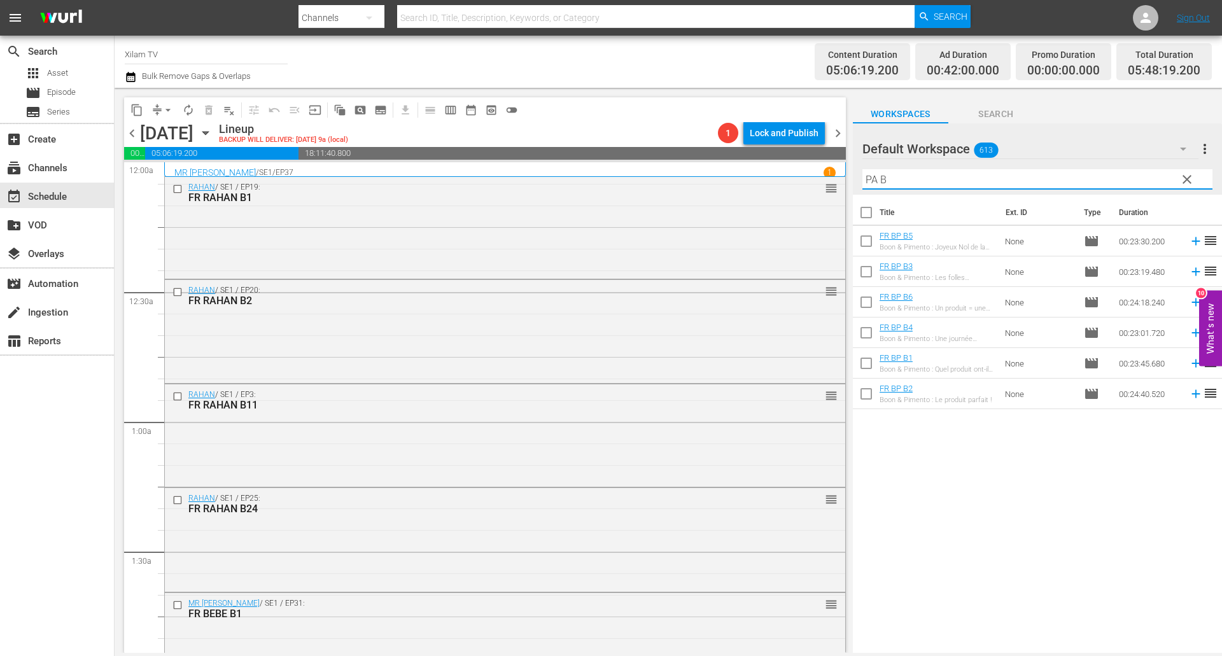
scroll to position [0, 0]
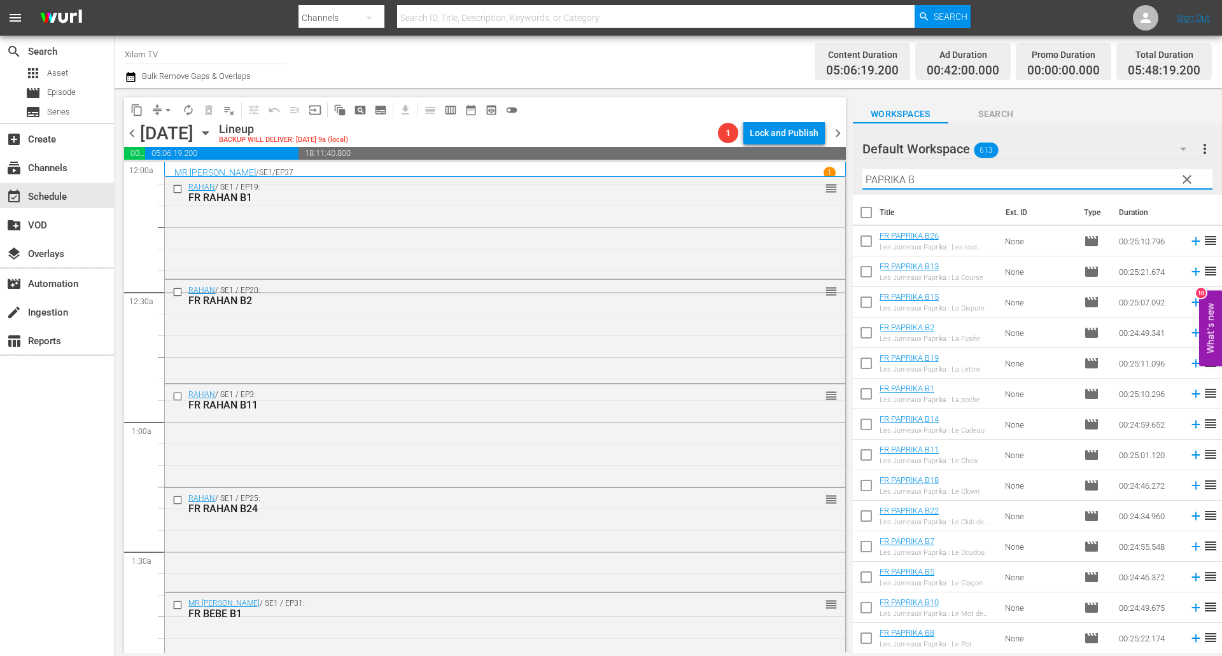
click at [975, 182] on input "PAPRIKA B" at bounding box center [1037, 179] width 350 height 20
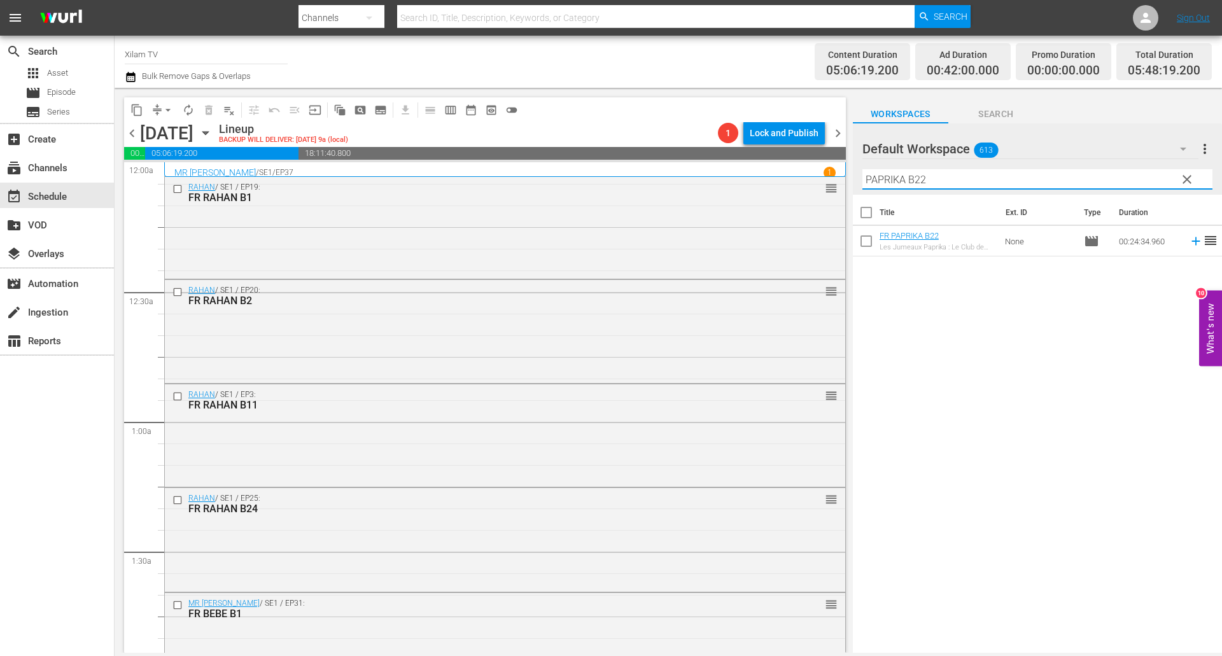
type input "PAPRIKA B22"
click at [865, 237] on input "checkbox" at bounding box center [866, 243] width 27 height 27
checkbox input "true"
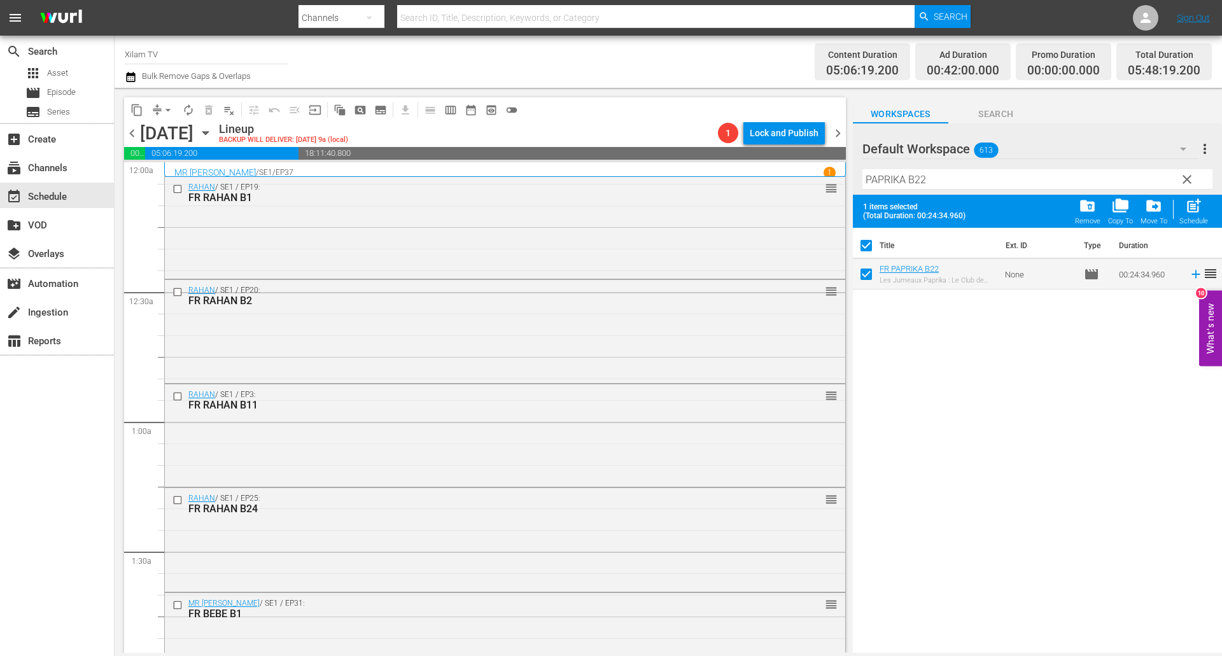
click at [940, 174] on input "PAPRIKA B22" at bounding box center [1037, 179] width 350 height 20
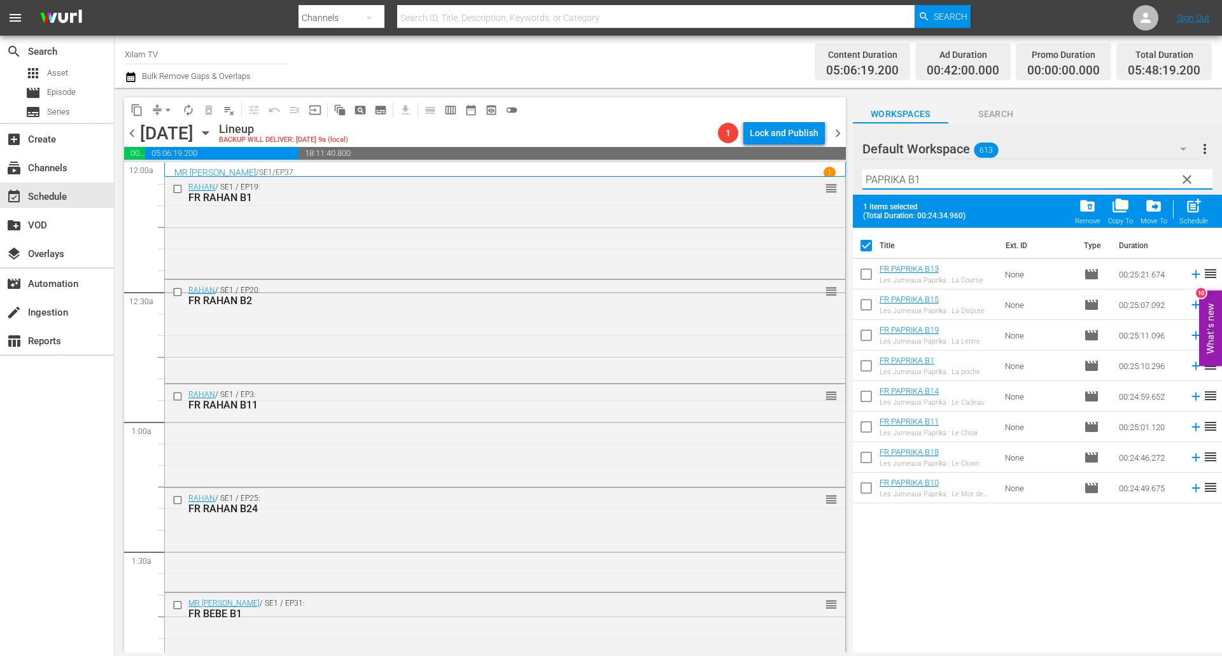
type input "PAPRIKA B1"
drag, startPoint x: 863, startPoint y: 274, endPoint x: 934, endPoint y: 259, distance: 72.1
click at [863, 274] on input "checkbox" at bounding box center [866, 276] width 27 height 27
checkbox input "true"
checkbox input "false"
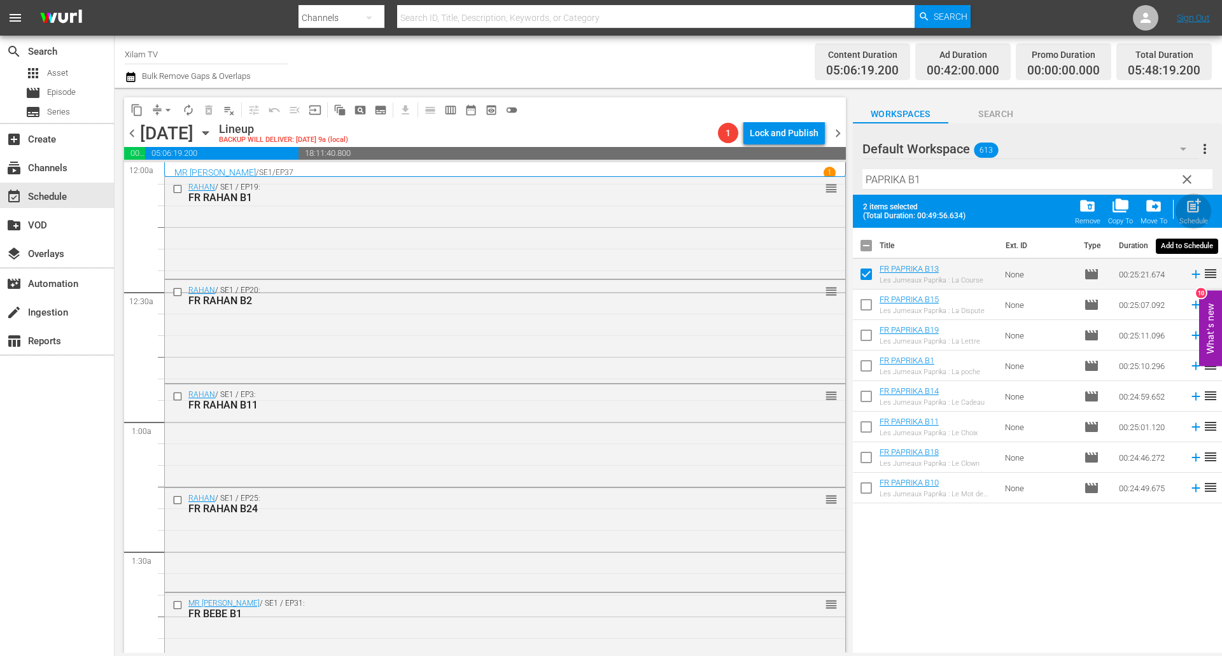
click at [1196, 211] on span "post_add" at bounding box center [1193, 205] width 17 height 17
checkbox input "false"
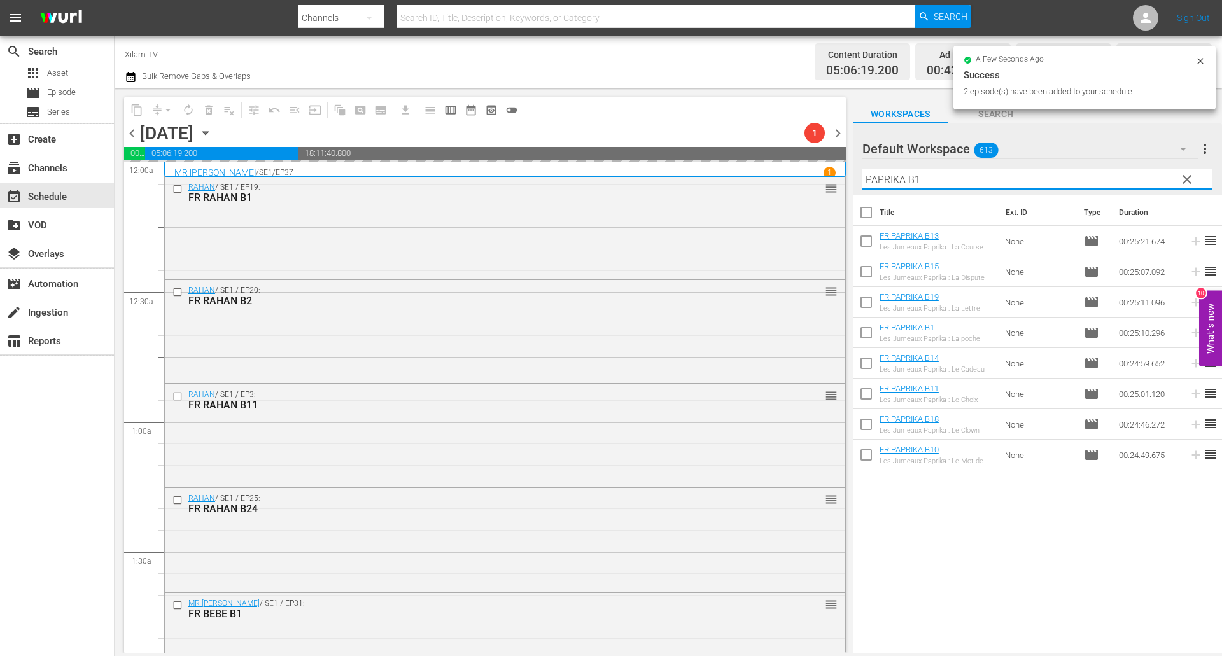
drag, startPoint x: 903, startPoint y: 179, endPoint x: 843, endPoint y: 172, distance: 60.8
click at [843, 172] on div "content_copy compress arrow_drop_down autorenew_outlined delete_forever_outline…" at bounding box center [668, 370] width 1107 height 565
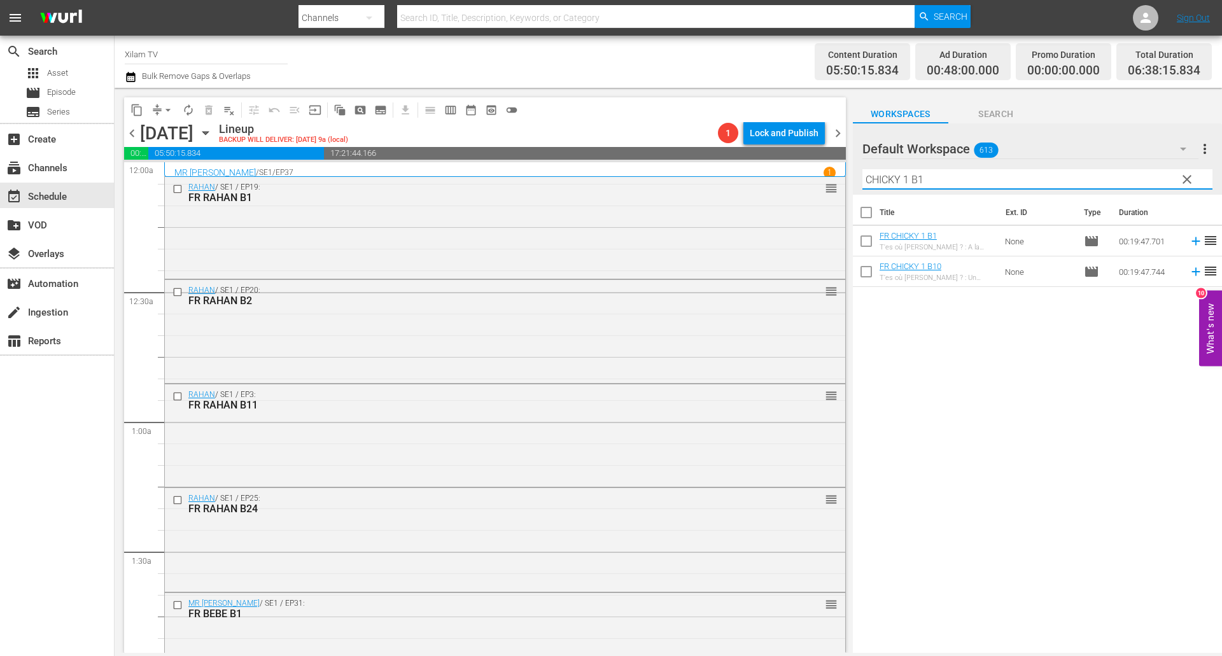
click at [957, 181] on input "CHICKY 1 B1" at bounding box center [1037, 179] width 350 height 20
type input "CHICKY 1 B1"
click at [867, 273] on input "checkbox" at bounding box center [866, 274] width 27 height 27
checkbox input "true"
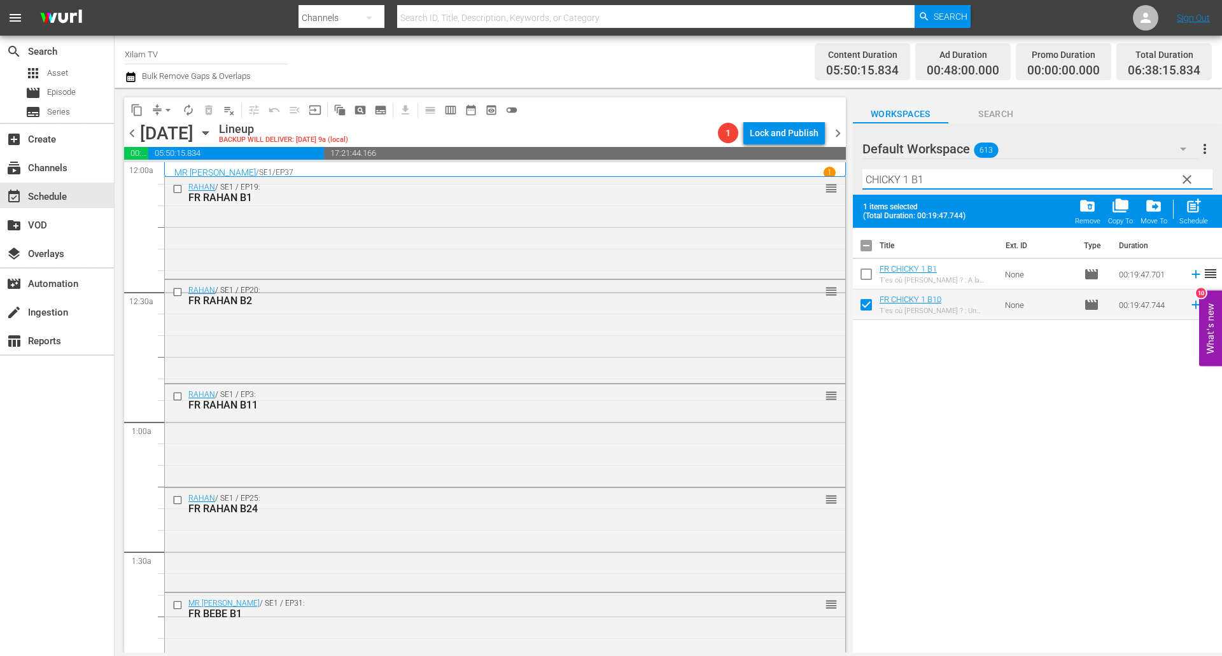
drag, startPoint x: 908, startPoint y: 178, endPoint x: 832, endPoint y: 171, distance: 77.2
click at [832, 171] on div "content_copy compress arrow_drop_down autorenew_outlined delete_forever_outline…" at bounding box center [668, 370] width 1107 height 565
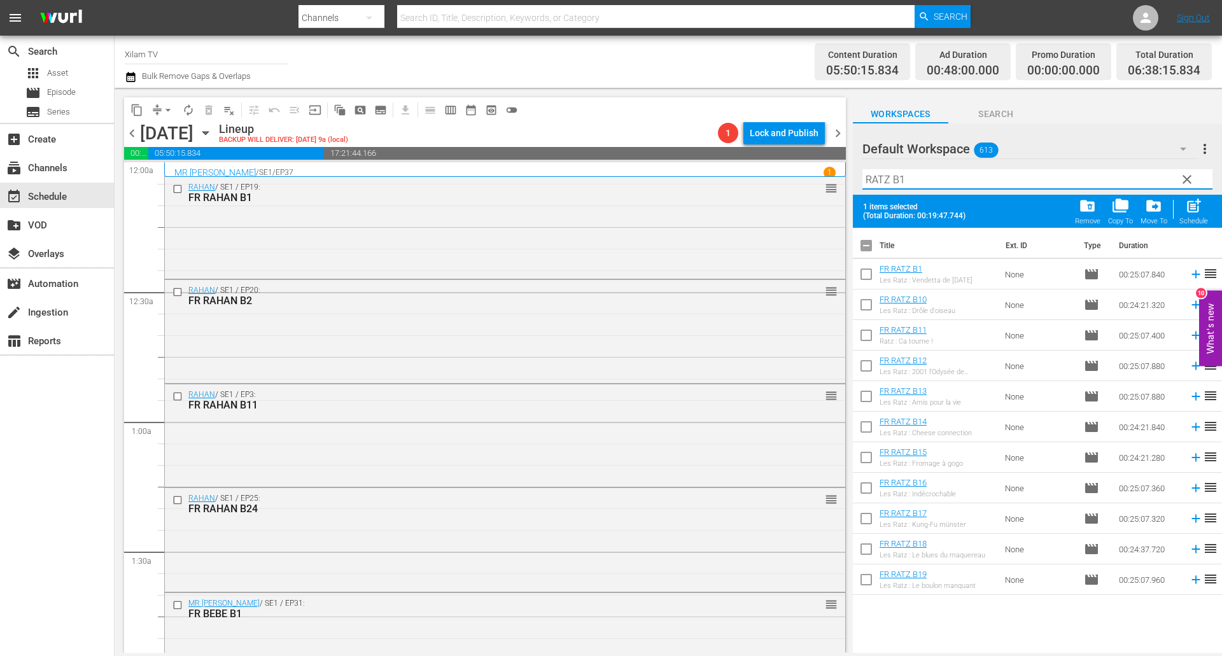
click at [968, 176] on input "RATZ B1" at bounding box center [1037, 179] width 350 height 20
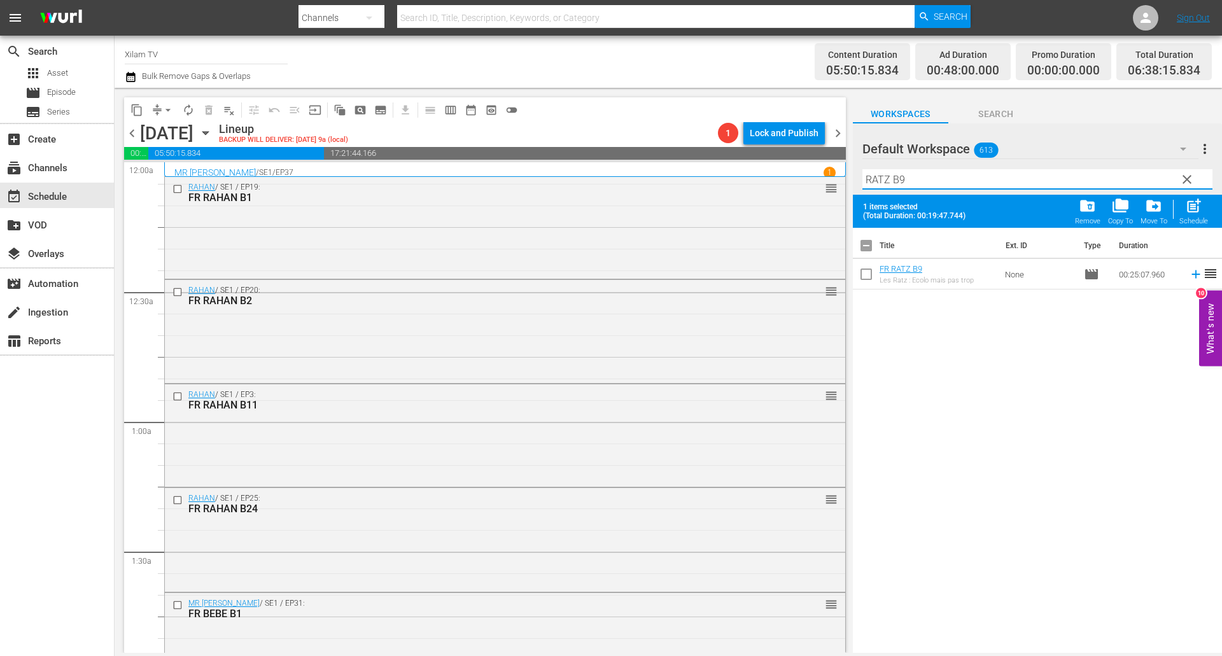
type input "RATZ B9"
click at [867, 272] on input "checkbox" at bounding box center [866, 276] width 27 height 27
checkbox input "true"
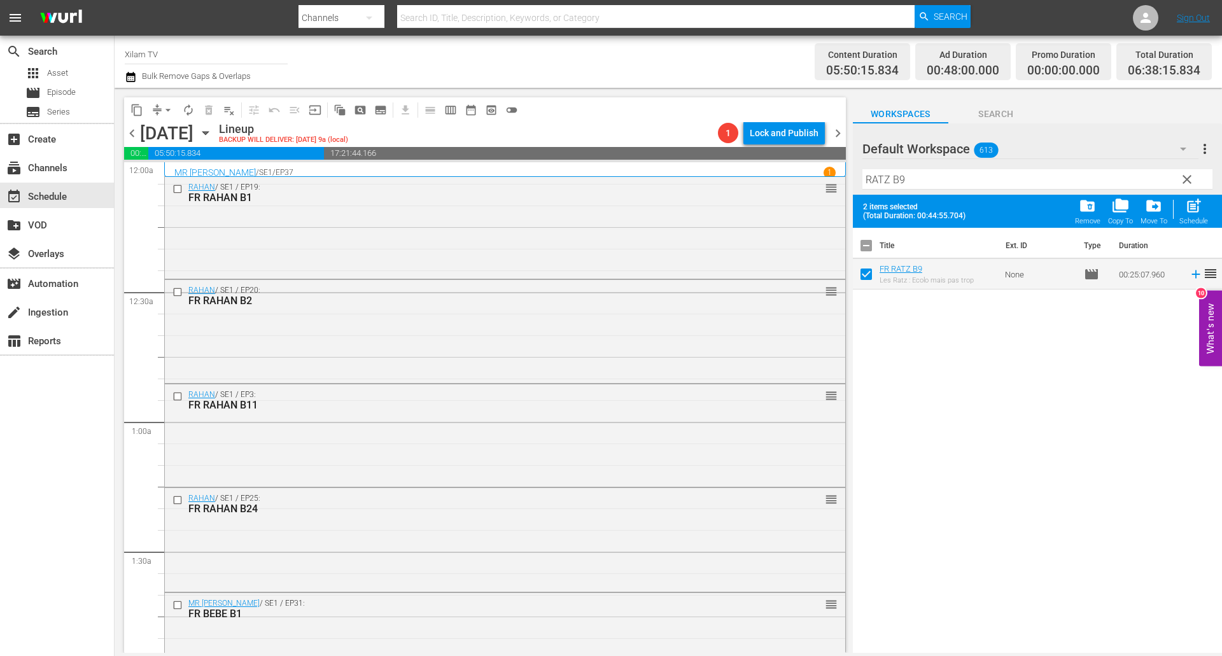
click at [895, 179] on input "RATZ B9" at bounding box center [1037, 179] width 350 height 20
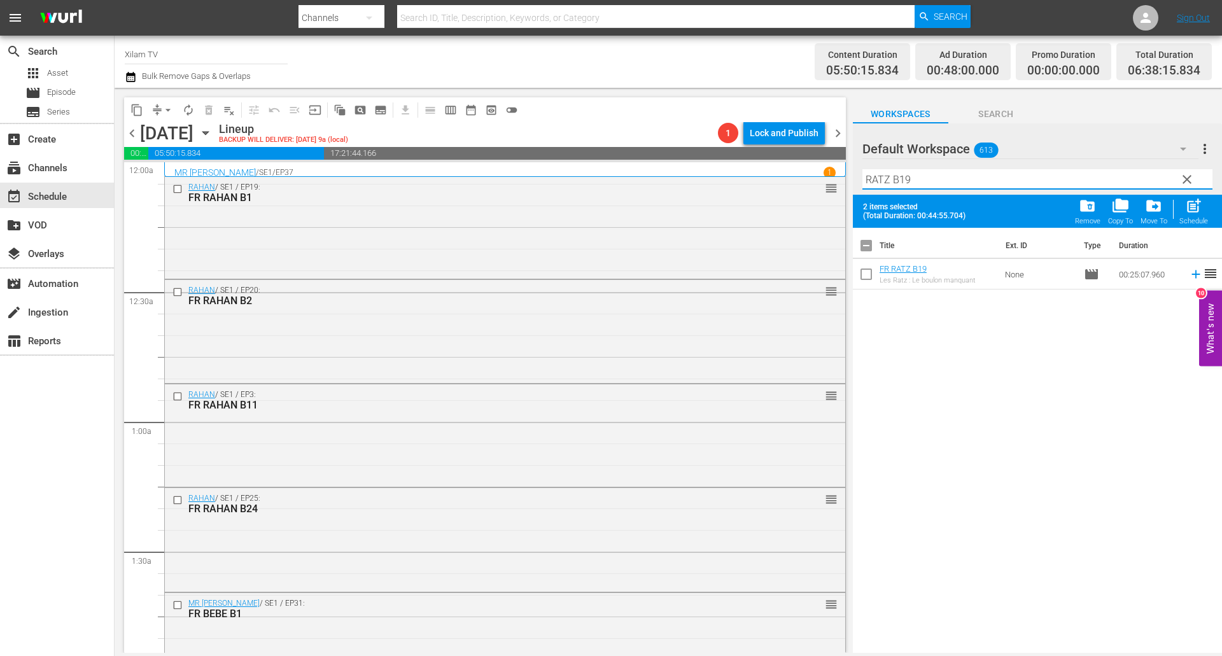
type input "RATZ B19"
click at [866, 270] on input "checkbox" at bounding box center [866, 276] width 27 height 27
checkbox input "true"
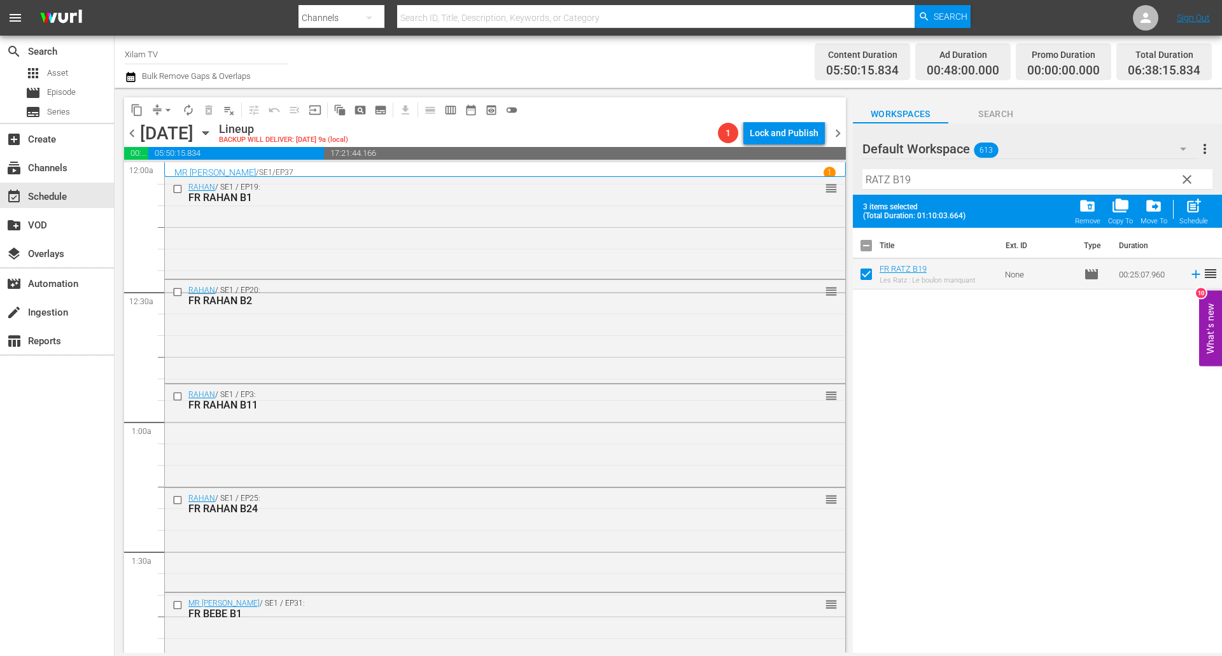
click at [925, 178] on input "RATZ B19" at bounding box center [1037, 179] width 350 height 20
click at [919, 179] on input "RATZ B19" at bounding box center [1037, 179] width 350 height 20
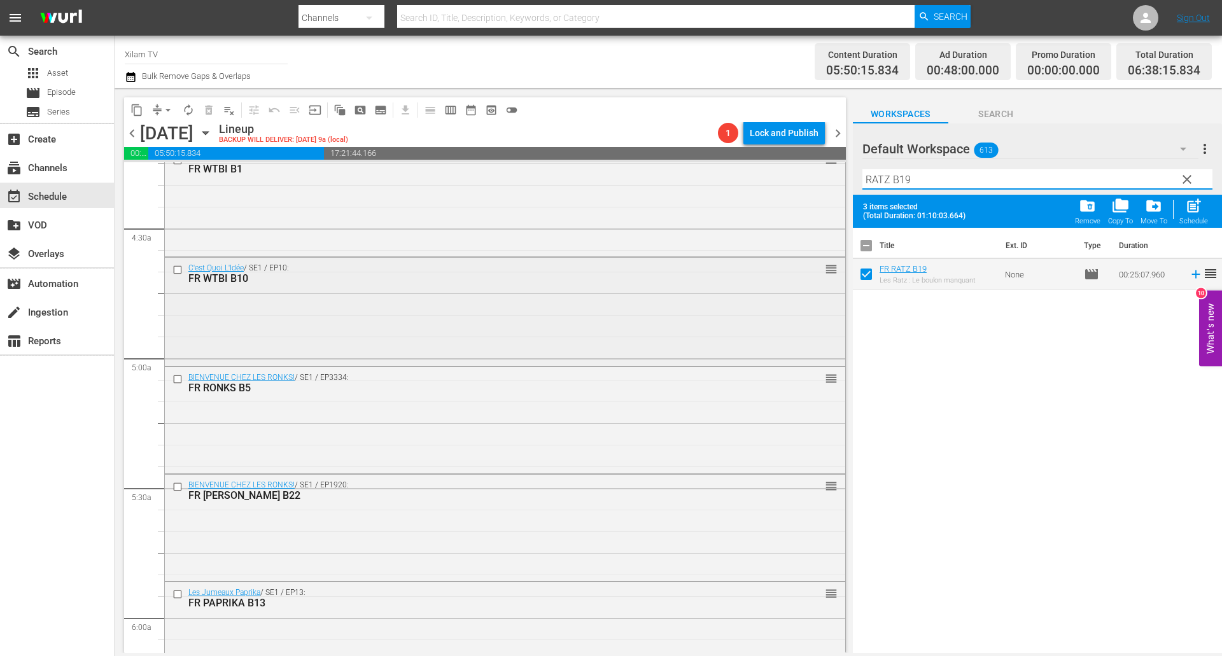
scroll to position [1463, 0]
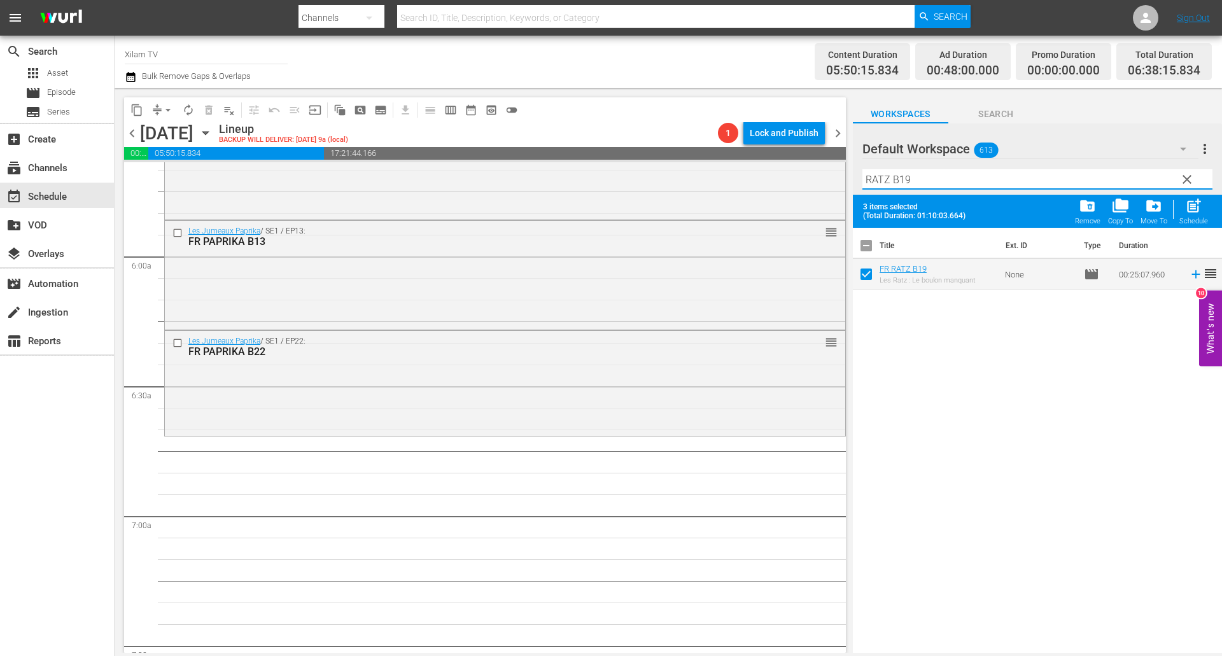
click at [942, 178] on input "RATZ B19" at bounding box center [1037, 179] width 350 height 20
type input "RATZ B25"
drag, startPoint x: 865, startPoint y: 272, endPoint x: 894, endPoint y: 263, distance: 30.2
click at [865, 272] on input "checkbox" at bounding box center [866, 276] width 27 height 27
click at [1192, 209] on span "post_add" at bounding box center [1193, 205] width 17 height 17
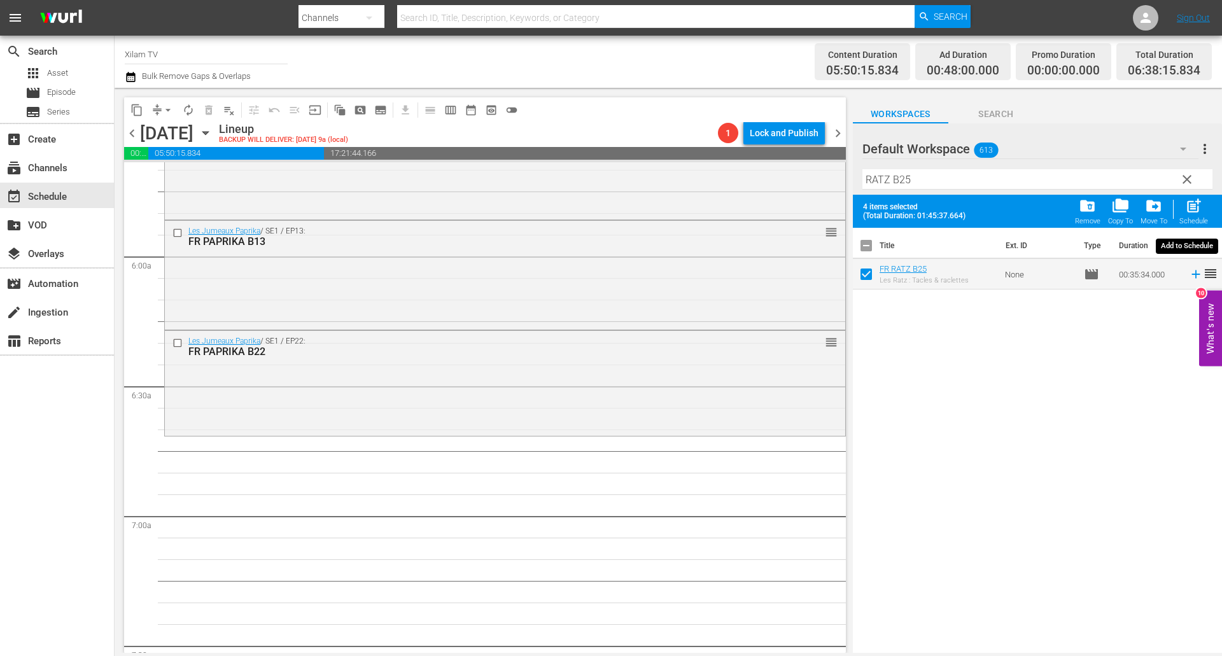
checkbox input "false"
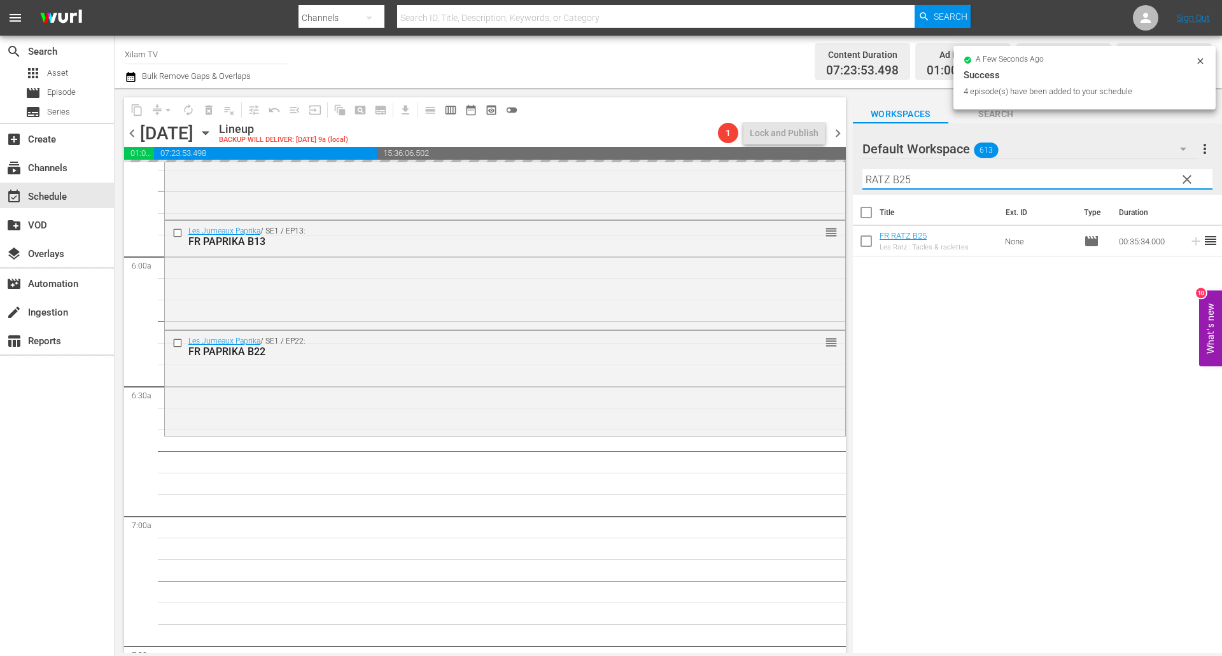
drag, startPoint x: 874, startPoint y: 172, endPoint x: 843, endPoint y: 169, distance: 30.7
click at [843, 169] on div "content_copy compress arrow_drop_down autorenew_outlined delete_forever_outline…" at bounding box center [668, 370] width 1107 height 565
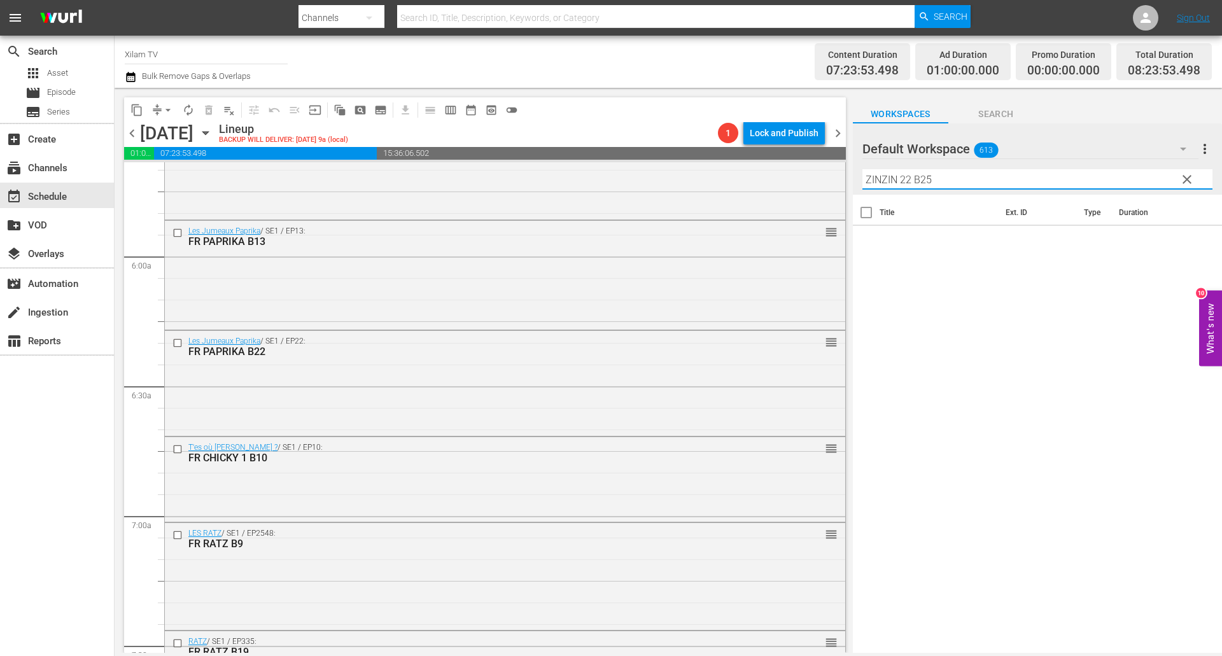
click at [973, 178] on input "ZINZIN 22 B25" at bounding box center [1037, 179] width 350 height 20
click at [909, 175] on input "ZINZIN 22 B25" at bounding box center [1037, 179] width 350 height 20
click at [953, 192] on div "Filter by Title ZINZIN 2 B25" at bounding box center [1037, 179] width 350 height 31
click at [949, 179] on input "ZINZIN 2 B25" at bounding box center [1037, 179] width 350 height 20
type input "ZINZIN 2 B8"
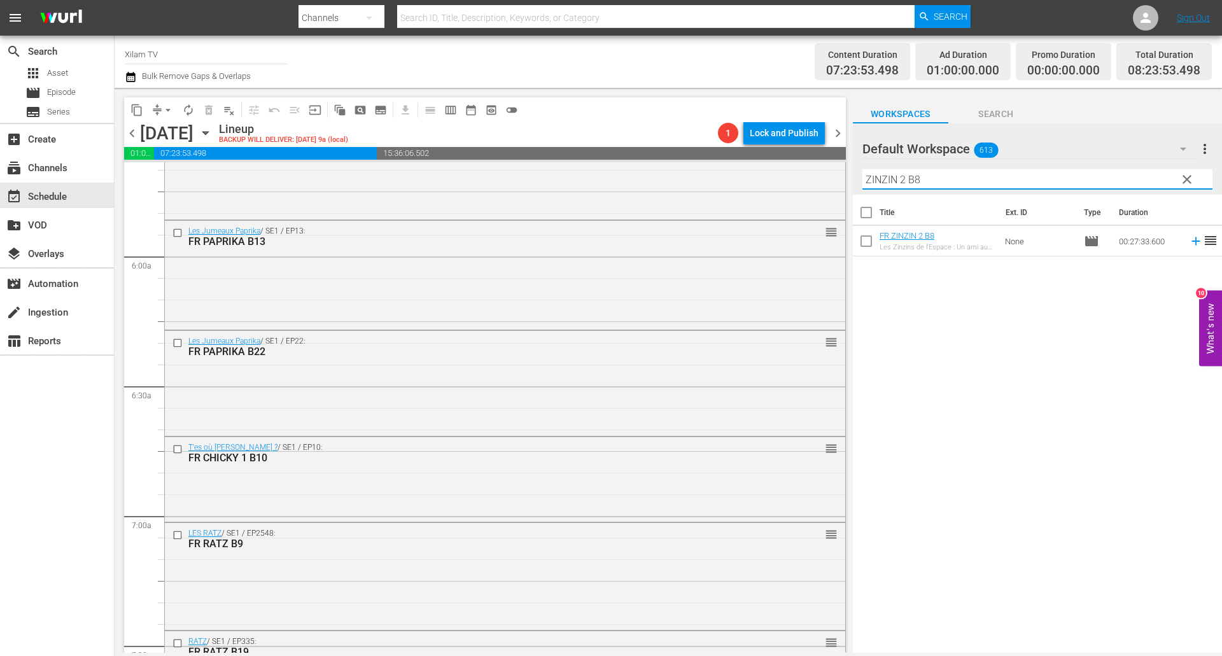
click at [867, 247] on input "checkbox" at bounding box center [866, 243] width 27 height 27
checkbox input "true"
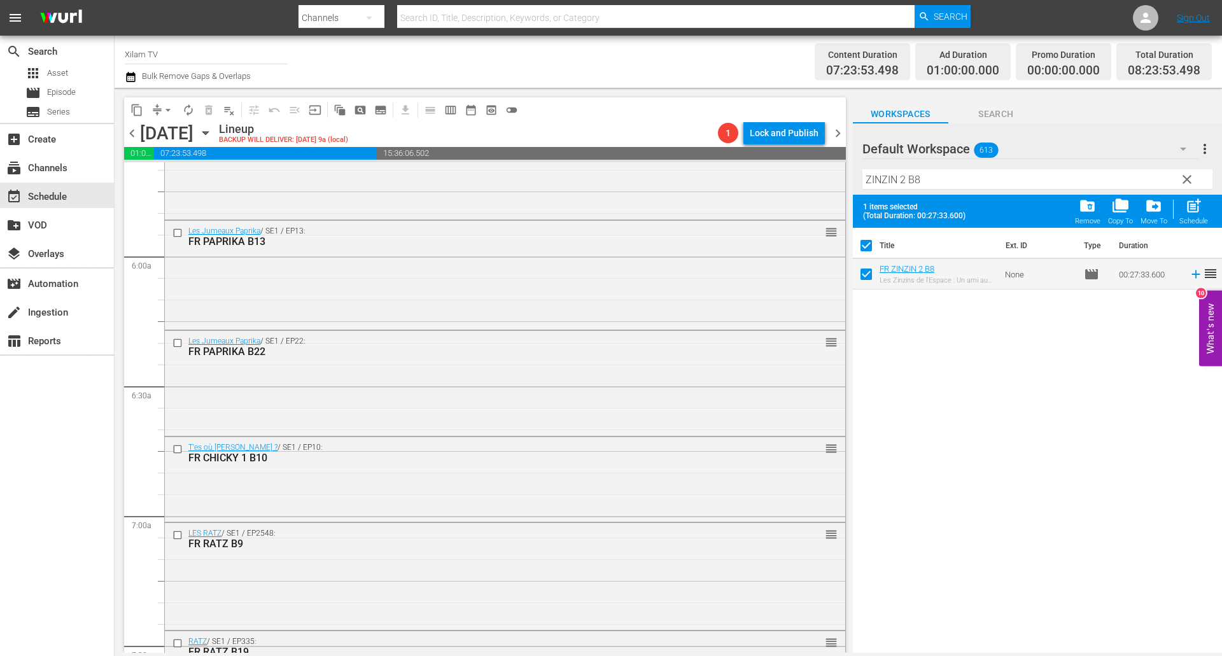
click at [940, 179] on input "ZINZIN 2 B8" at bounding box center [1037, 179] width 350 height 20
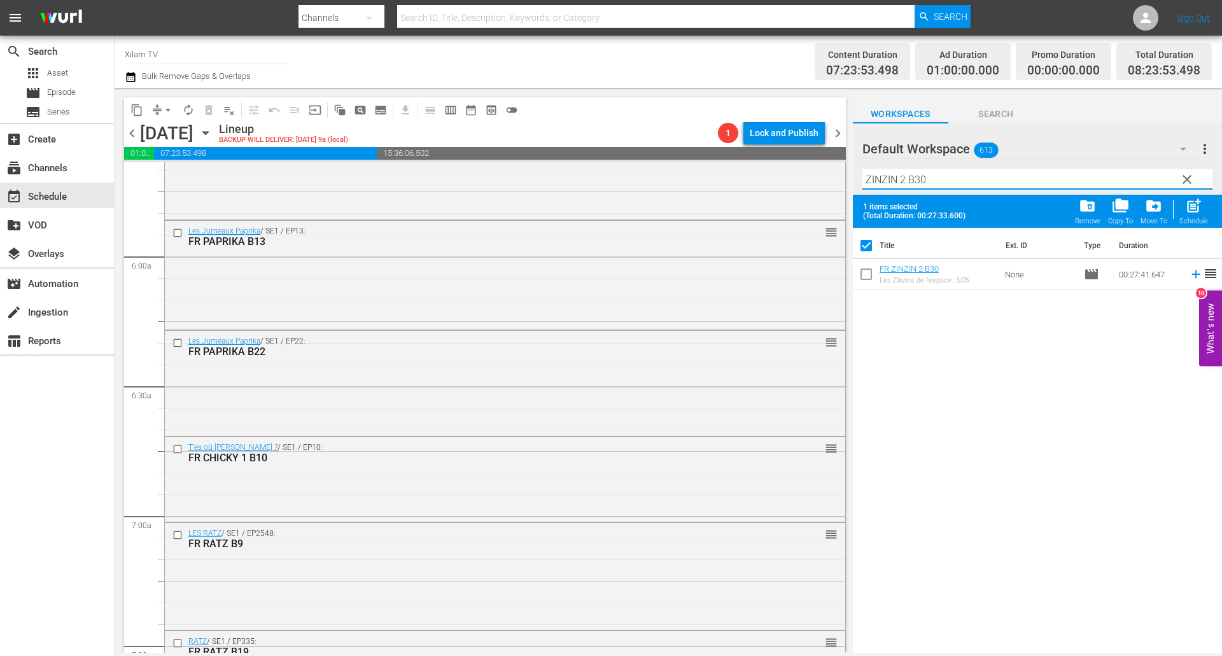
type input "ZINZIN 2 B30"
click at [862, 279] on input "checkbox" at bounding box center [866, 276] width 27 height 27
checkbox input "true"
checkbox input "false"
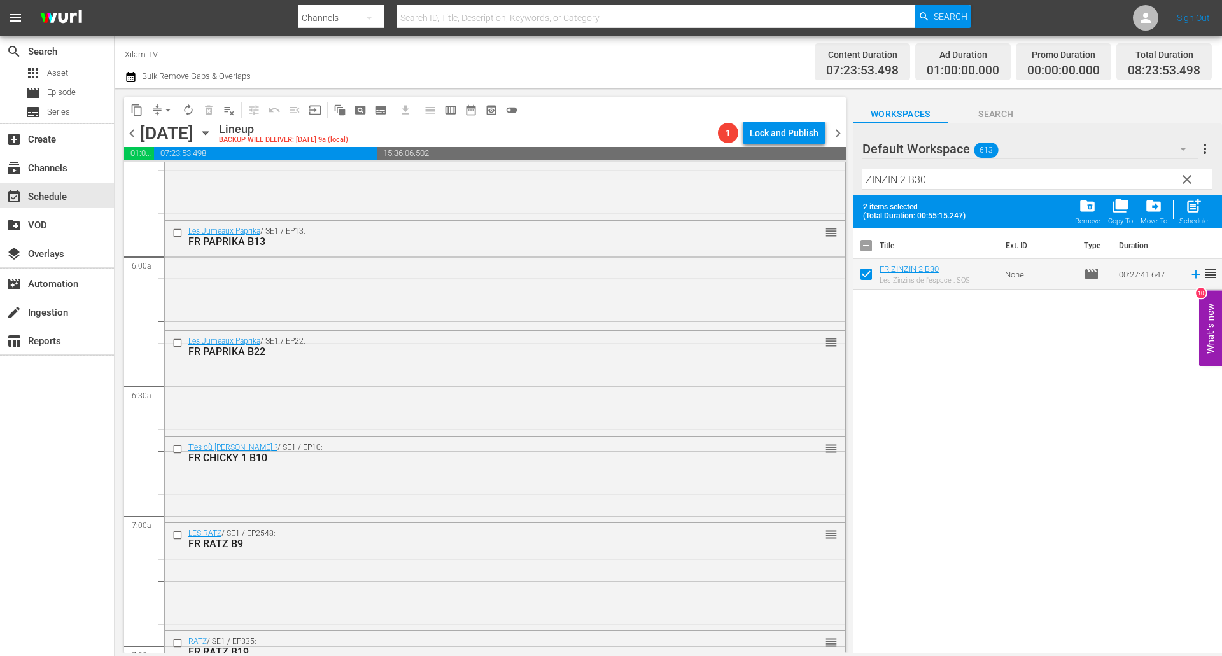
click at [949, 183] on input "ZINZIN 2 B30" at bounding box center [1037, 179] width 350 height 20
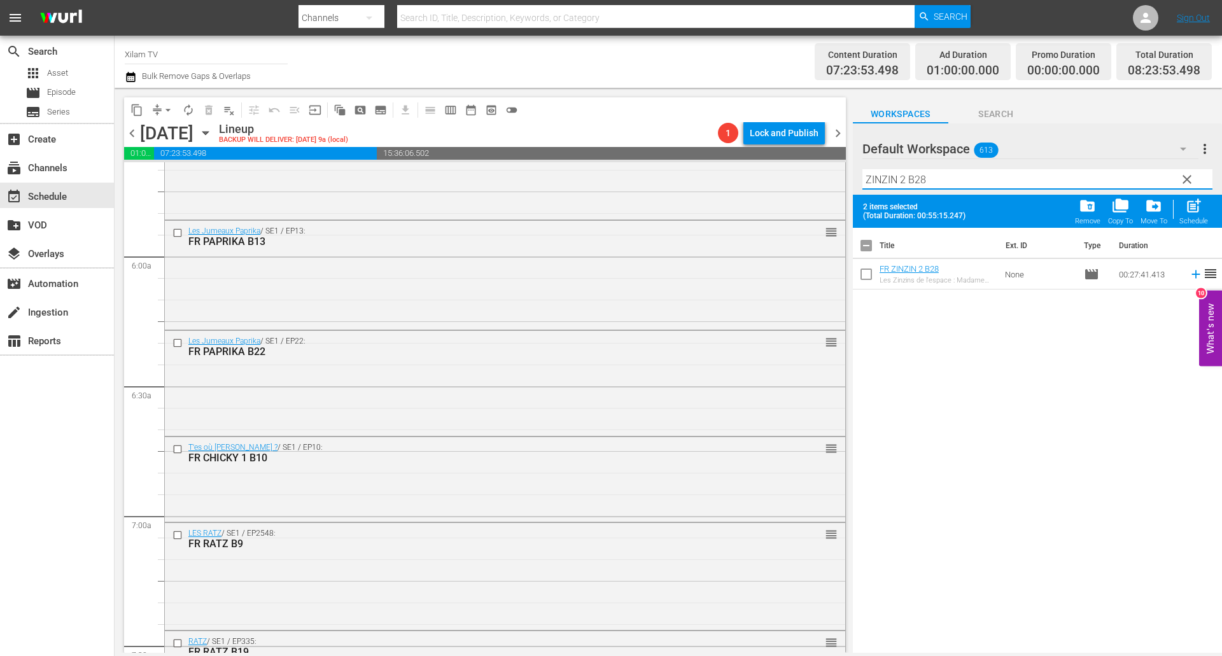
type input "ZINZIN 2 B28"
click at [860, 275] on input "checkbox" at bounding box center [866, 276] width 27 height 27
checkbox input "true"
drag, startPoint x: 896, startPoint y: 178, endPoint x: 823, endPoint y: 176, distance: 73.2
click at [823, 176] on div "content_copy compress arrow_drop_down autorenew_outlined delete_forever_outline…" at bounding box center [668, 370] width 1107 height 565
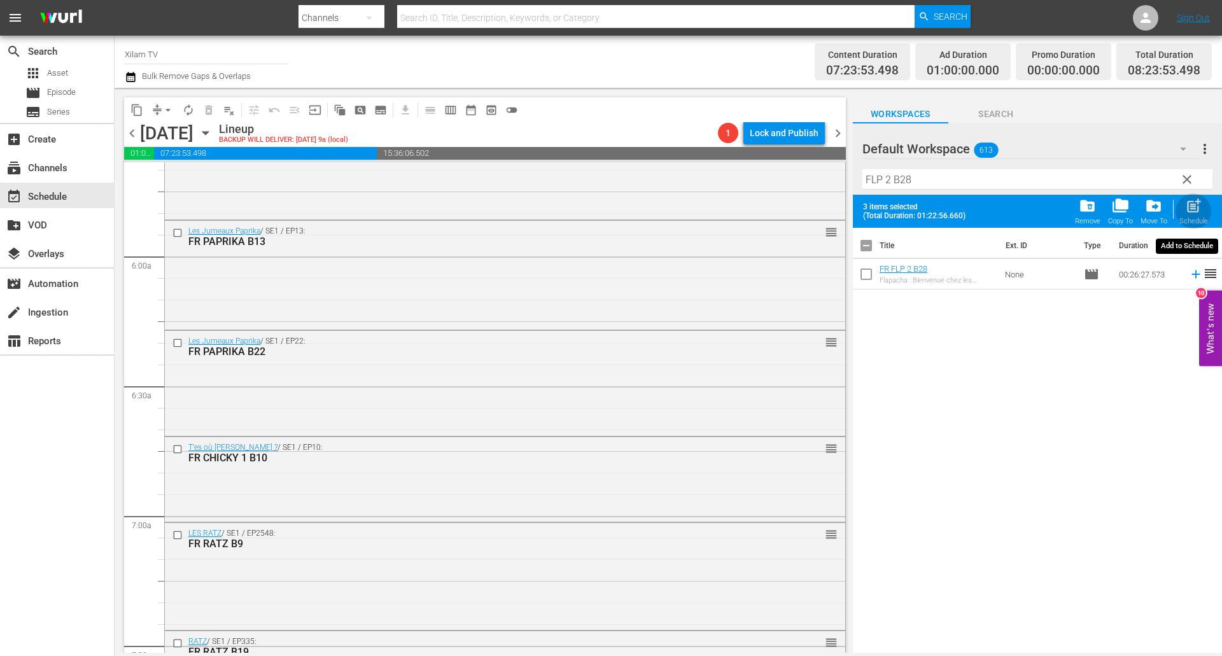
click at [1190, 213] on span "post_add" at bounding box center [1193, 205] width 17 height 17
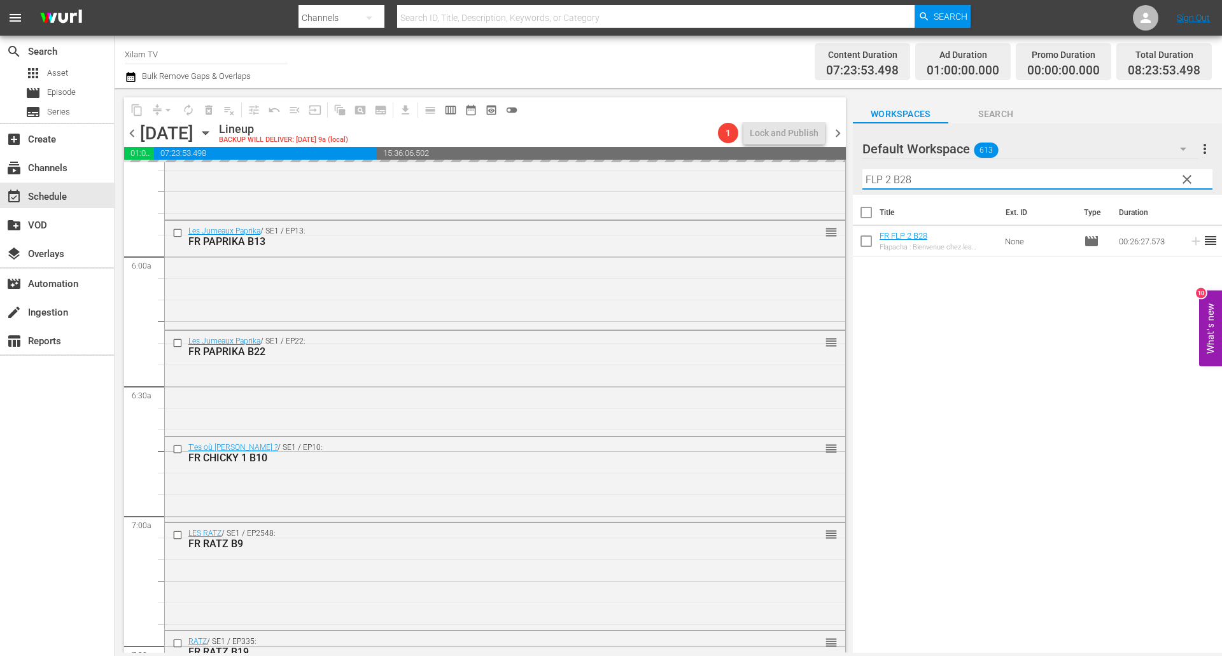
click at [905, 175] on input "FLP 2 B28" at bounding box center [1037, 179] width 350 height 20
click at [915, 179] on input "FLP 2 B28" at bounding box center [1037, 179] width 350 height 20
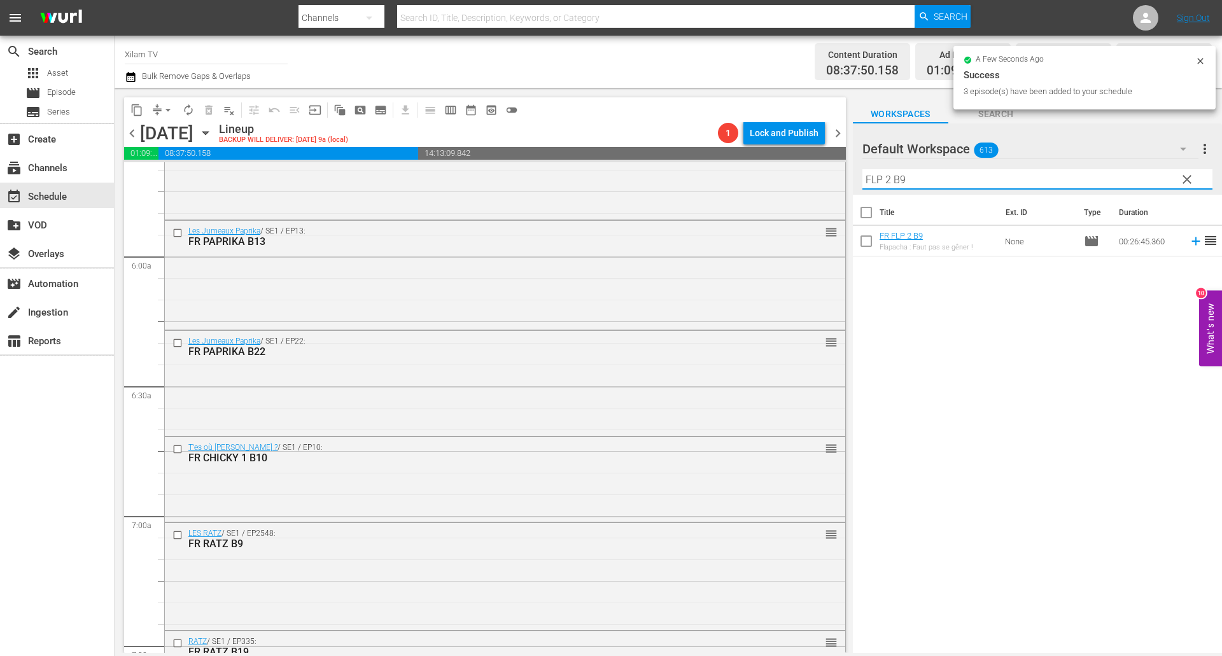
type input "FLP 2 B9"
click at [865, 244] on input "checkbox" at bounding box center [866, 243] width 27 height 27
checkbox input "true"
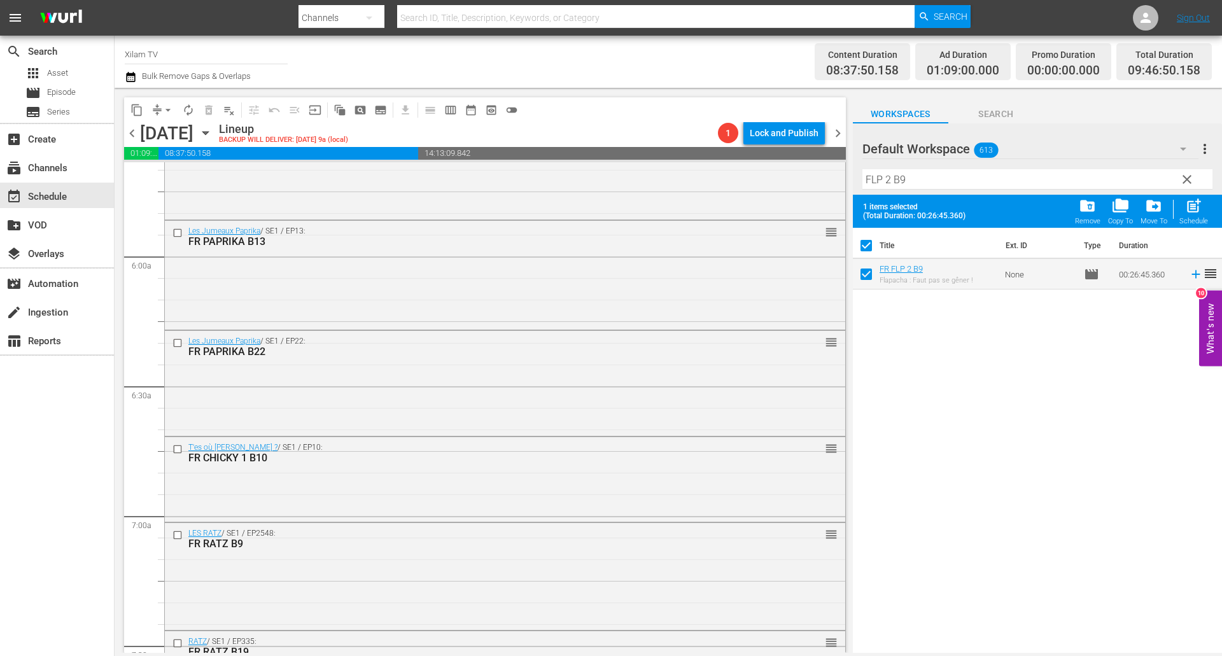
click at [936, 179] on input "FLP 2 B9" at bounding box center [1037, 179] width 350 height 20
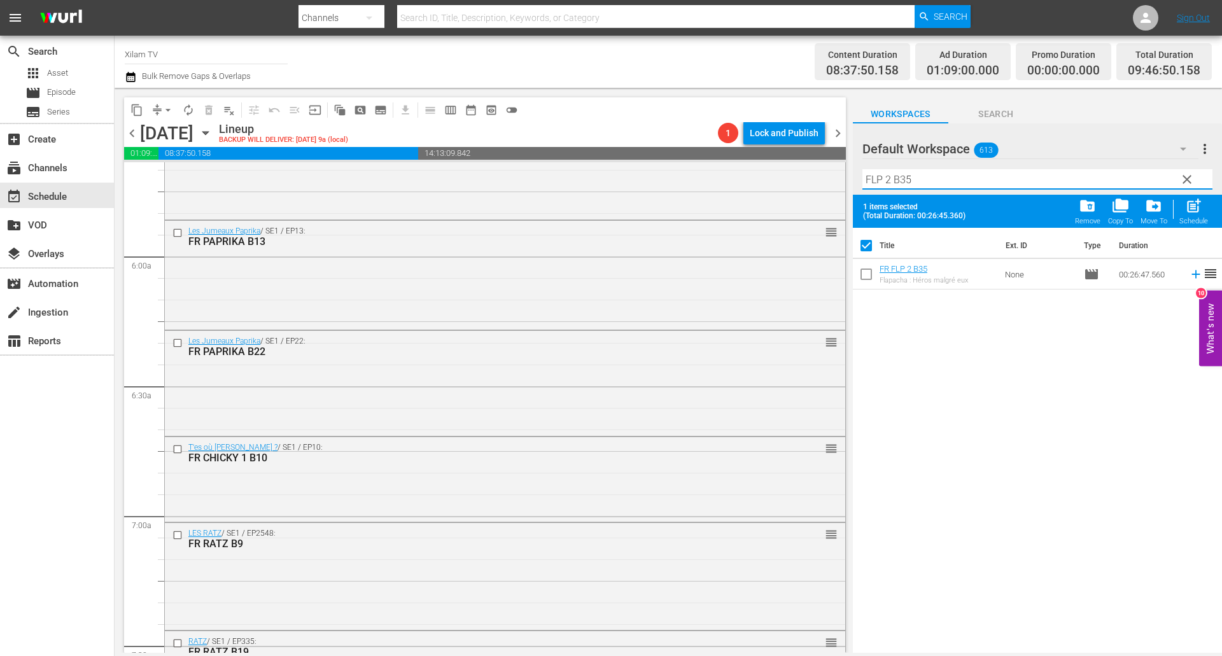
type input "FLP 2 B35"
click at [864, 273] on input "checkbox" at bounding box center [866, 276] width 27 height 27
checkbox input "true"
checkbox input "false"
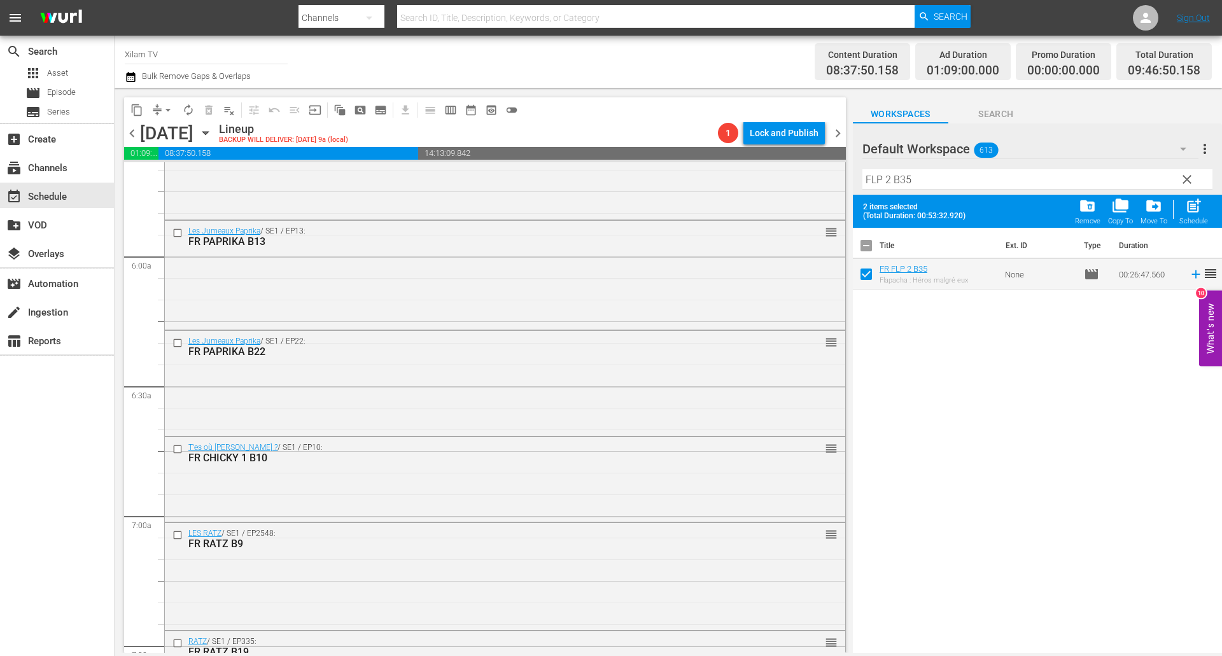
click at [891, 176] on input "FLP 2 B35" at bounding box center [1037, 179] width 350 height 20
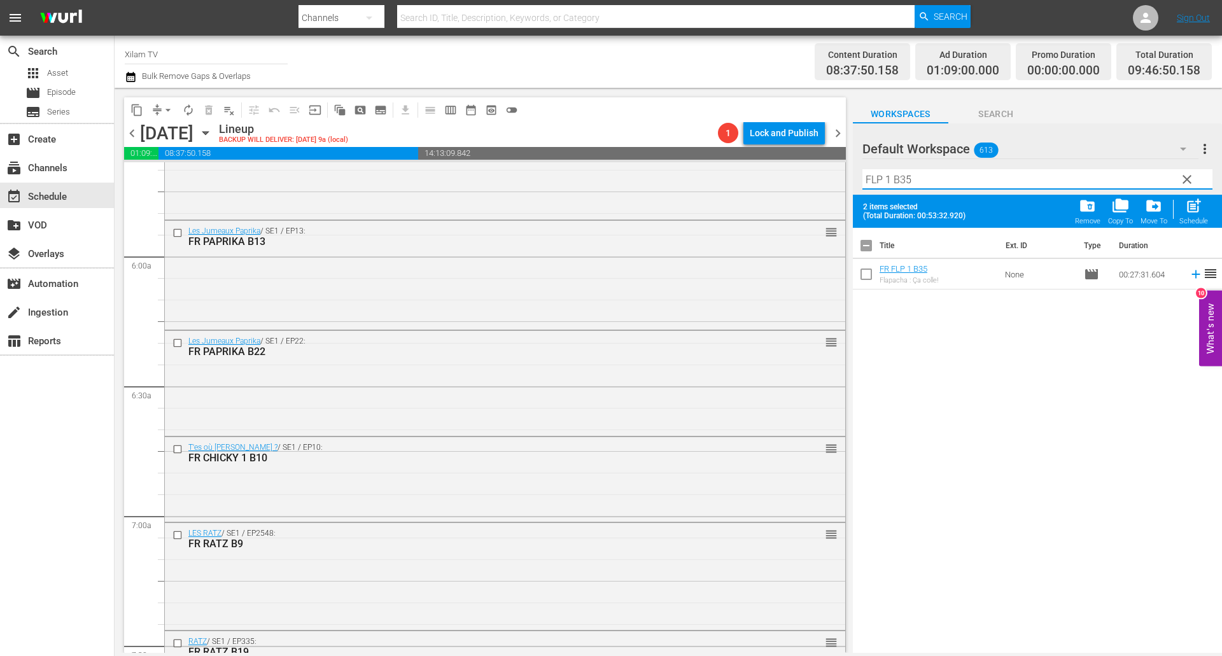
click at [957, 176] on input "FLP 1 B35" at bounding box center [1037, 179] width 350 height 20
type input "FLP 1 B33"
click at [862, 275] on input "checkbox" at bounding box center [866, 276] width 27 height 27
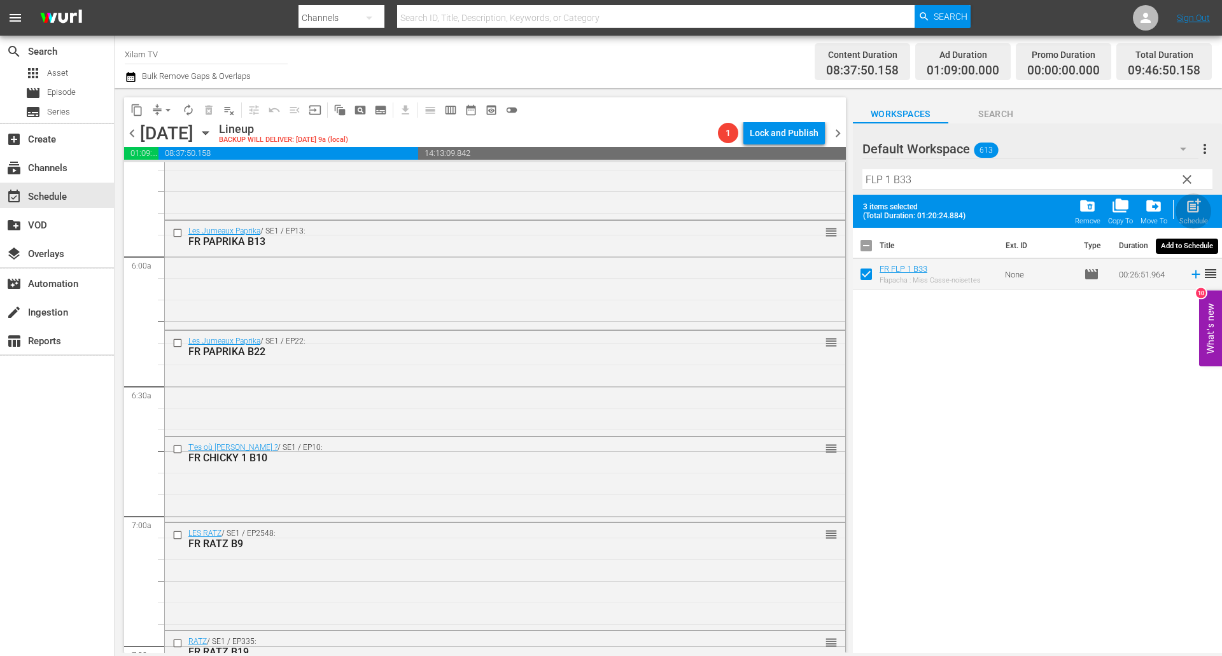
click at [1201, 215] on div "post_add Schedule" at bounding box center [1193, 211] width 29 height 28
checkbox input "false"
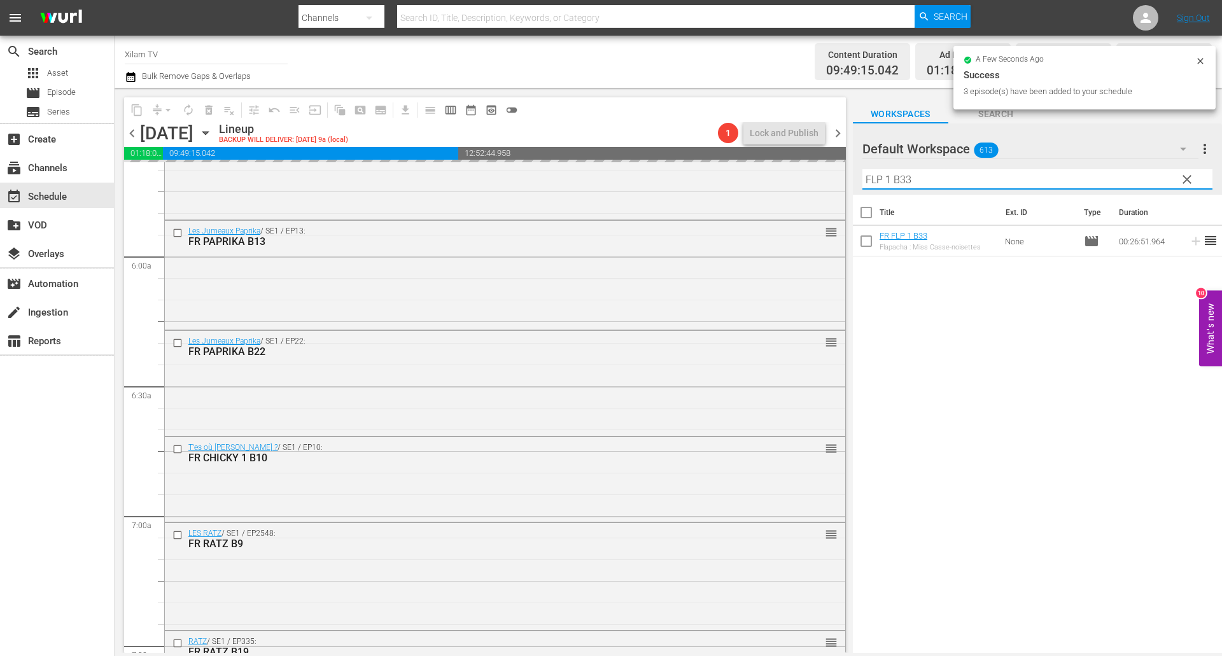
drag, startPoint x: 888, startPoint y: 177, endPoint x: 839, endPoint y: 172, distance: 49.9
click at [839, 172] on div "content_copy compress arrow_drop_down autorenew_outlined delete_forever_outline…" at bounding box center [668, 370] width 1107 height 565
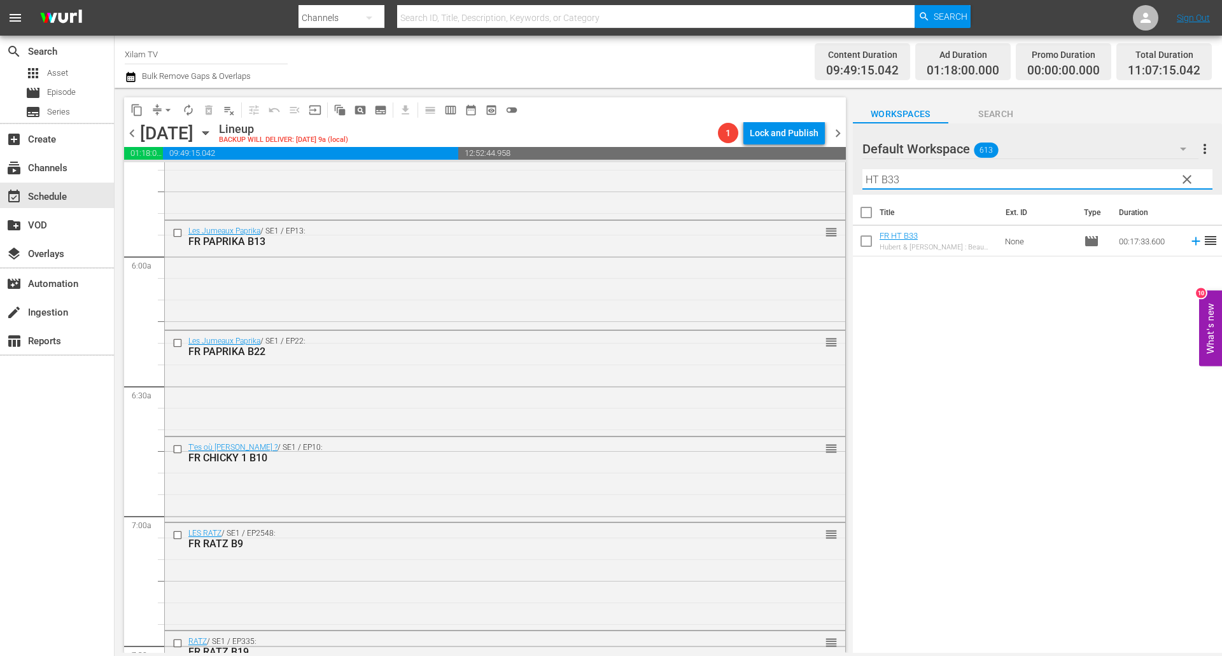
click at [909, 184] on input "HT B33" at bounding box center [1037, 179] width 350 height 20
type input "HT B33"
click at [868, 238] on input "checkbox" at bounding box center [866, 243] width 27 height 27
checkbox input "true"
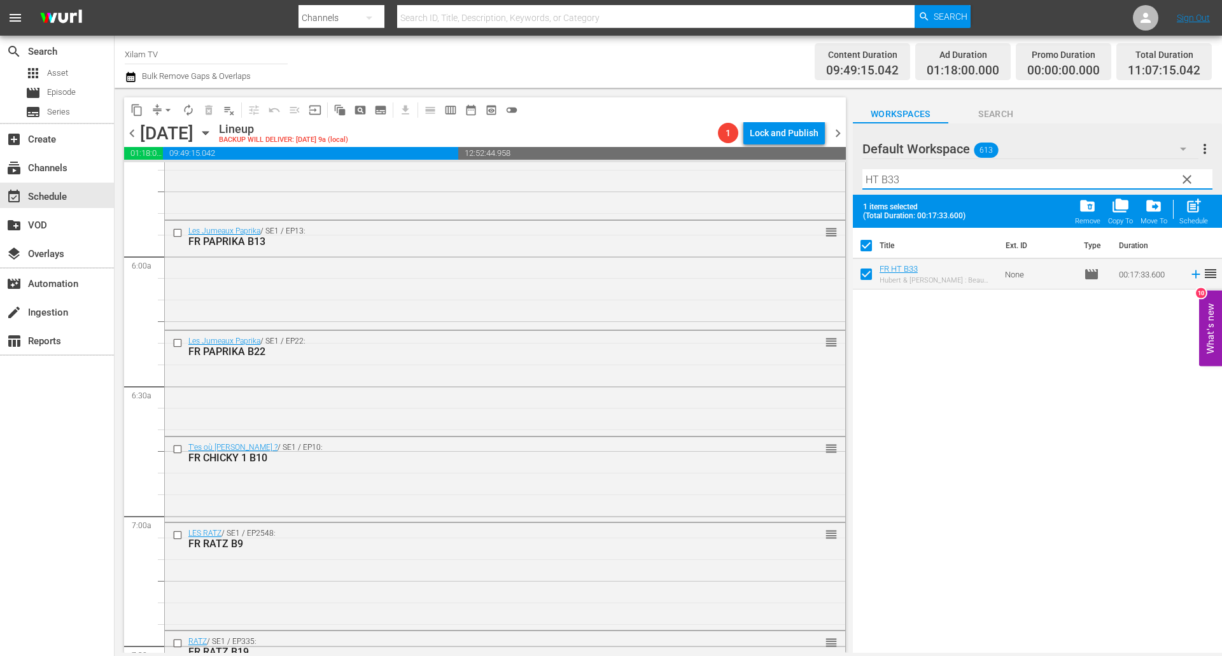
click at [904, 181] on input "HT B33" at bounding box center [1037, 179] width 350 height 20
type input "HT B19"
click at [866, 270] on input "checkbox" at bounding box center [866, 276] width 27 height 27
checkbox input "true"
checkbox input "false"
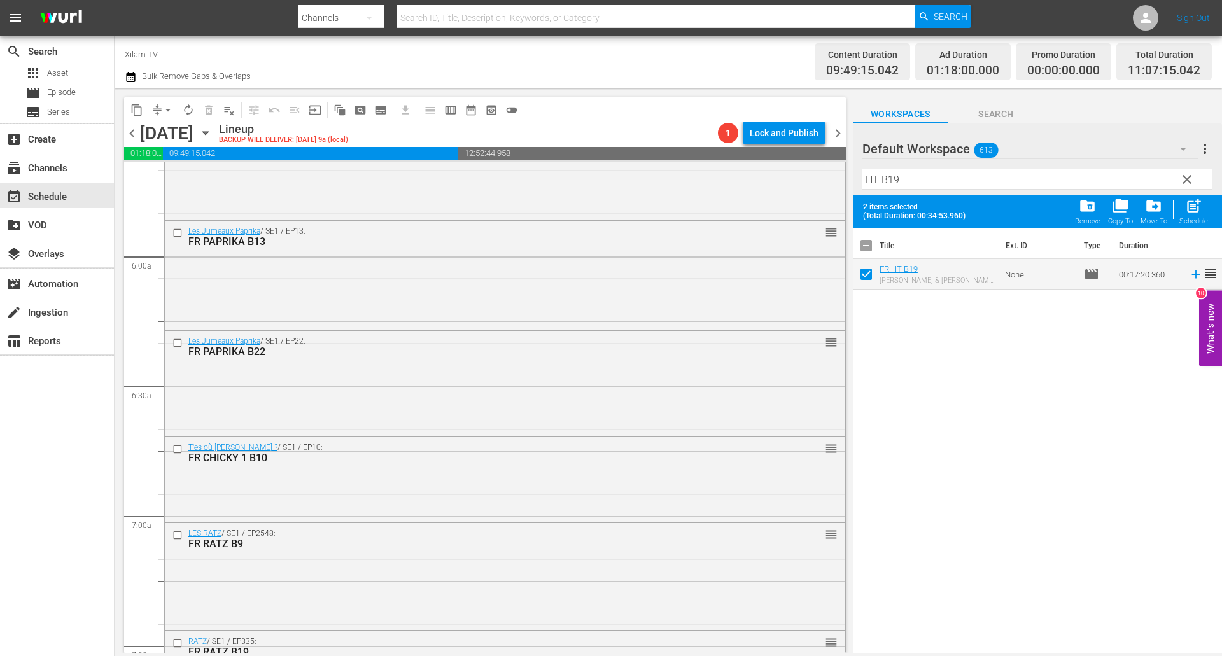
click at [929, 169] on div "Filter by Title HT B19" at bounding box center [1037, 179] width 350 height 31
click at [929, 175] on input "HT B19" at bounding box center [1037, 179] width 350 height 20
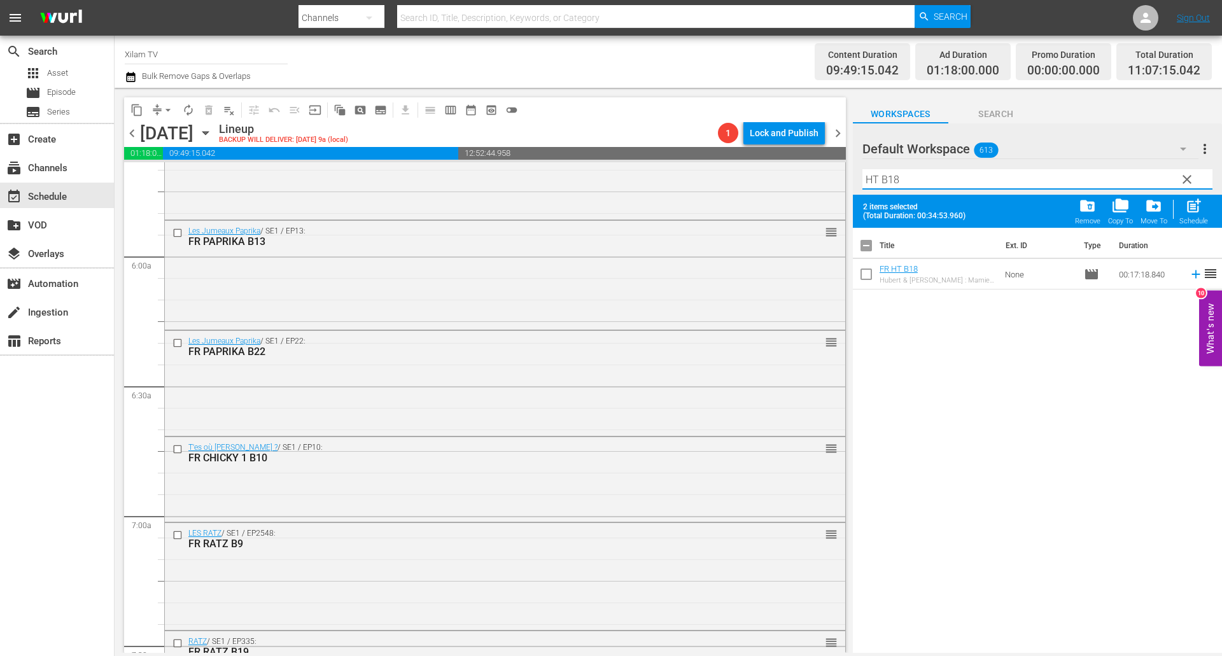
type input "HT B18"
click at [862, 274] on input "checkbox" at bounding box center [866, 276] width 27 height 27
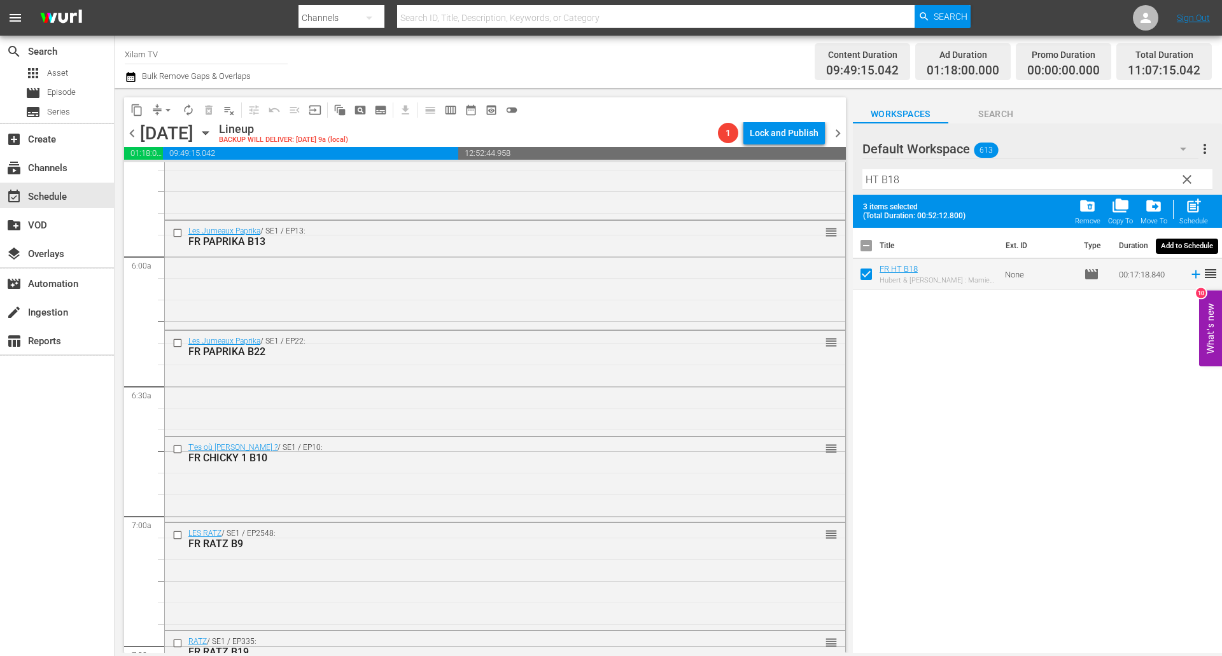
drag, startPoint x: 1197, startPoint y: 214, endPoint x: 1044, endPoint y: 182, distance: 156.1
click at [1197, 214] on span "post_add" at bounding box center [1193, 205] width 17 height 17
checkbox input "false"
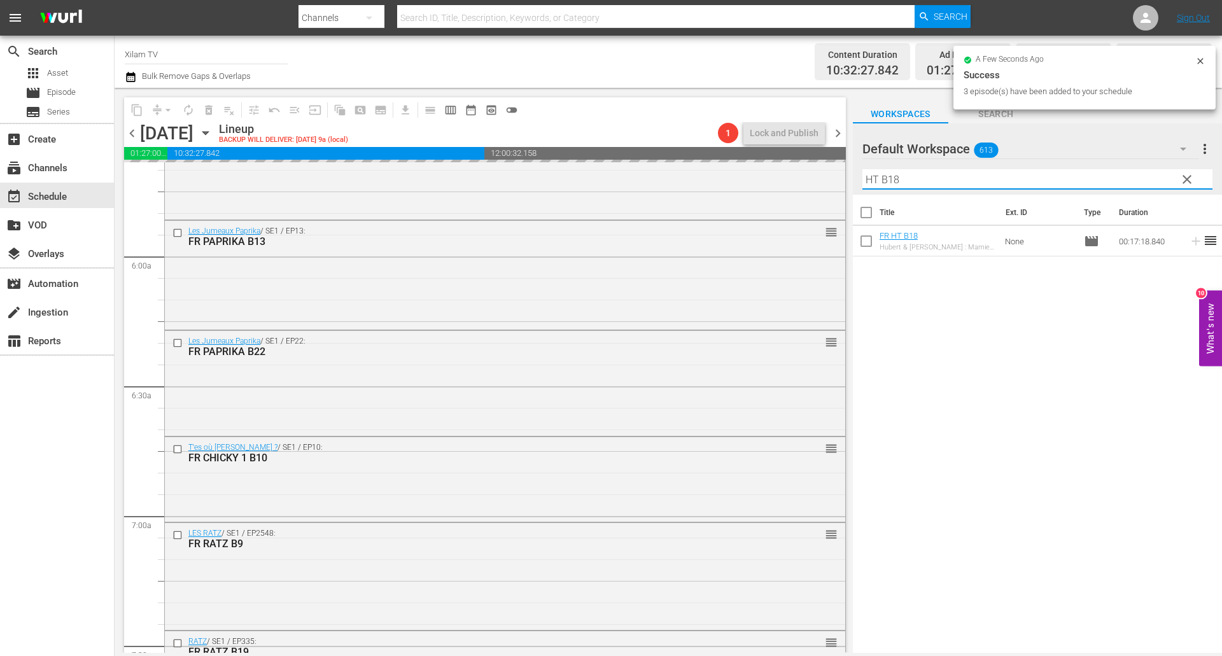
drag, startPoint x: 875, startPoint y: 178, endPoint x: 855, endPoint y: 178, distance: 20.4
click at [855, 178] on div "Default Workspace 613 Default more_vert clear Filter by Title HT B18" at bounding box center [1037, 158] width 369 height 71
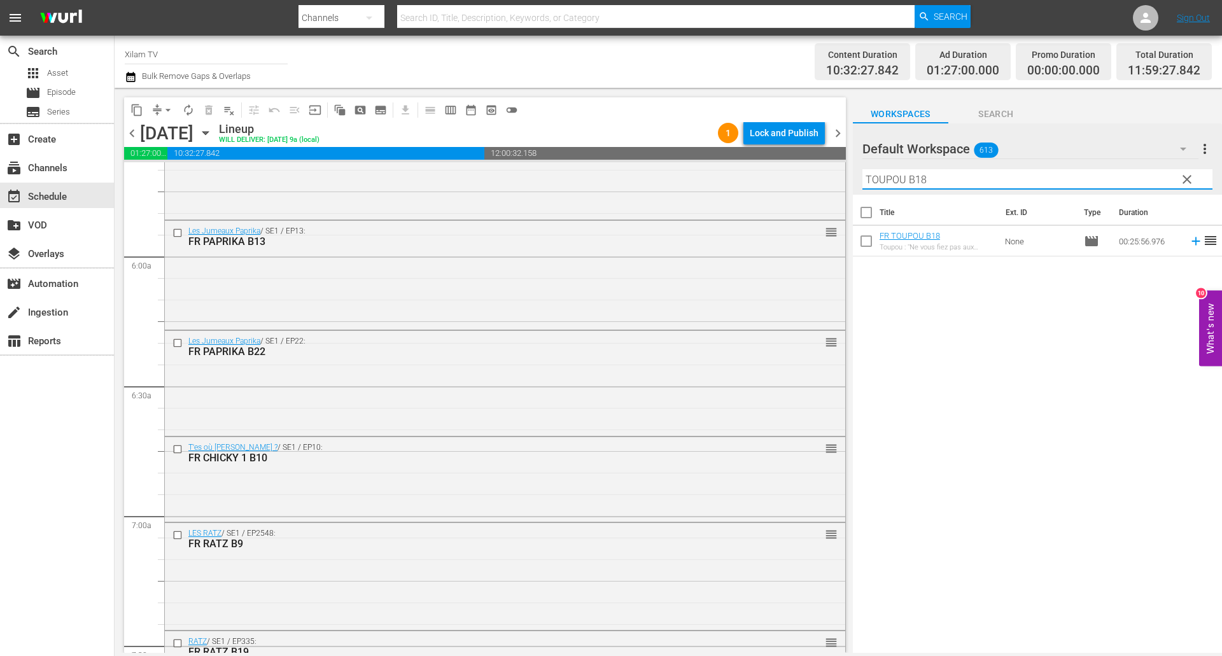
click at [966, 183] on input "TOUPOU B18" at bounding box center [1037, 179] width 350 height 20
type input "TOUPOU B8"
click at [862, 242] on input "checkbox" at bounding box center [866, 243] width 27 height 27
checkbox input "true"
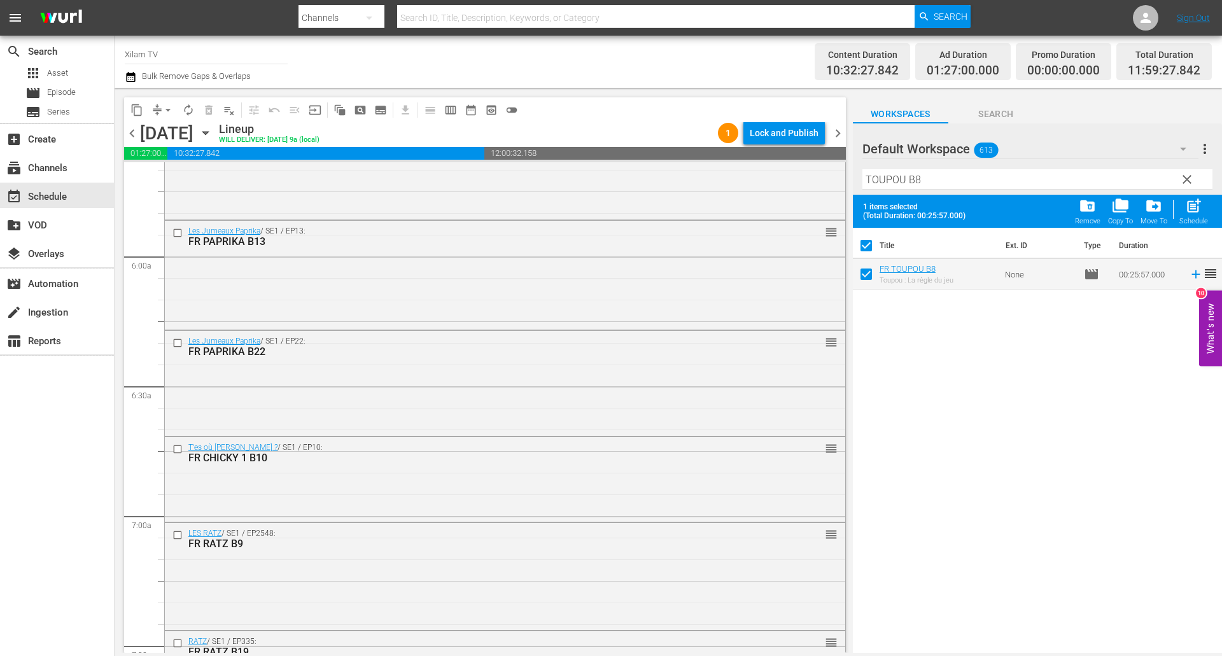
checkbox input "true"
click at [947, 173] on input "TOUPOU B8" at bounding box center [1037, 179] width 350 height 20
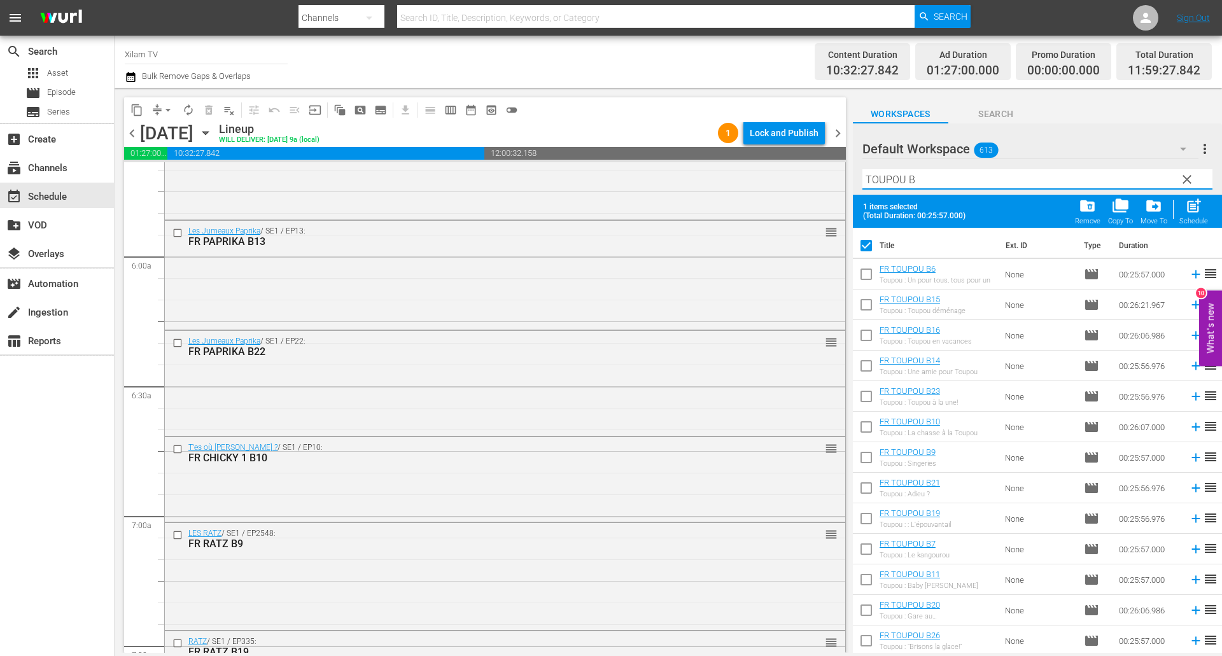
type input "TOUPOU B"
click at [865, 369] on input "checkbox" at bounding box center [866, 368] width 27 height 27
checkbox input "true"
checkbox input "false"
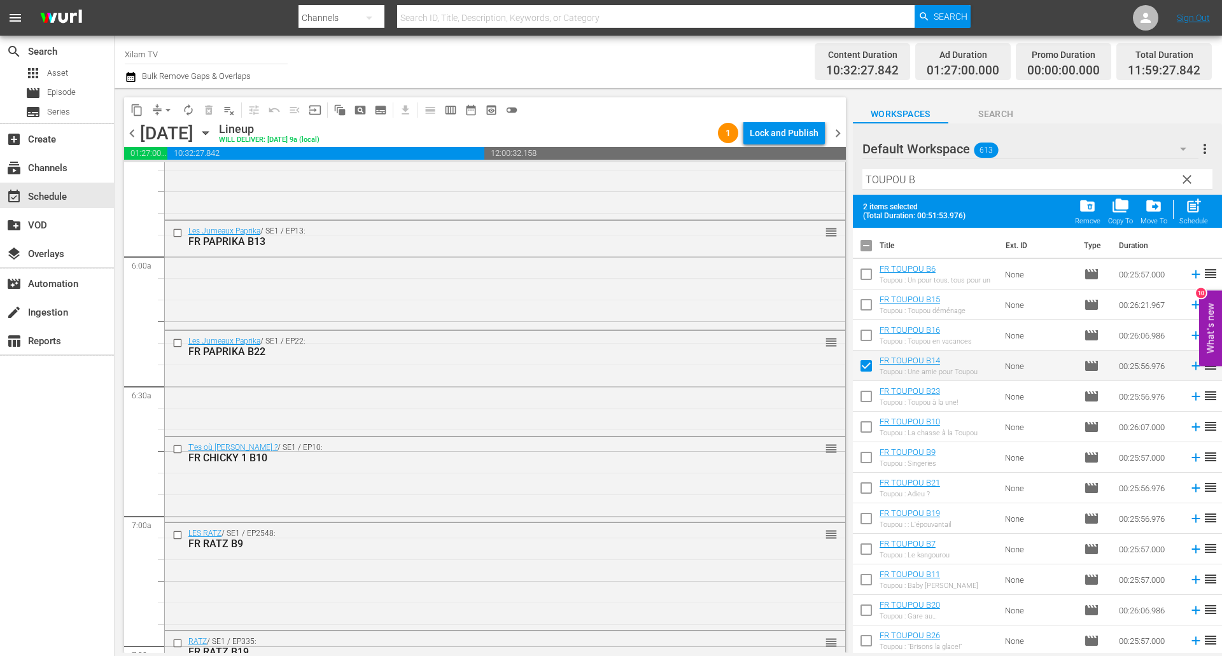
click at [947, 183] on input "TOUPOU B" at bounding box center [1037, 179] width 350 height 20
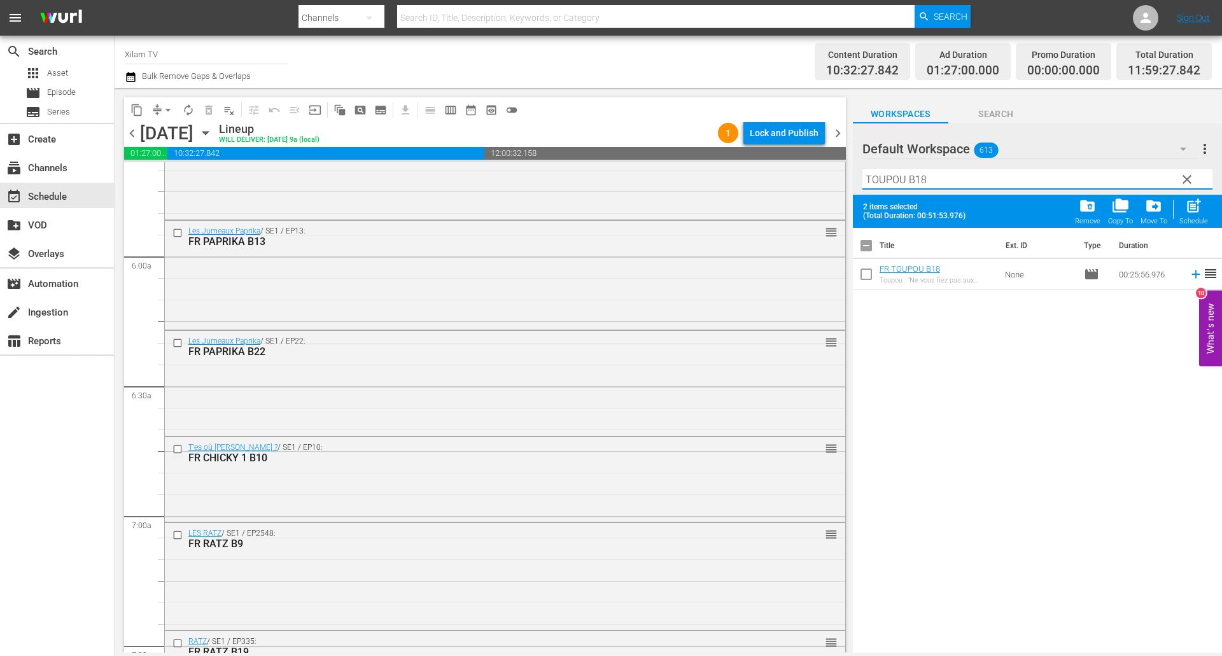
type input "TOUPOU B18"
click at [866, 270] on input "checkbox" at bounding box center [866, 276] width 27 height 27
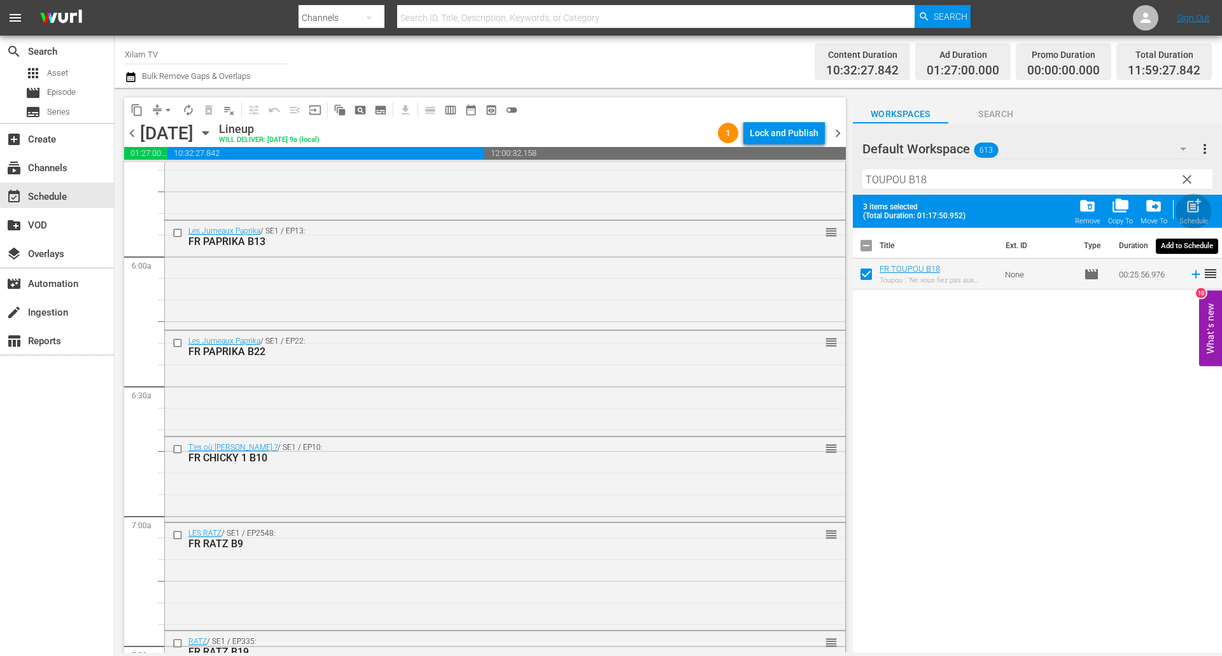
click at [1193, 207] on span "post_add" at bounding box center [1193, 205] width 17 height 17
checkbox input "false"
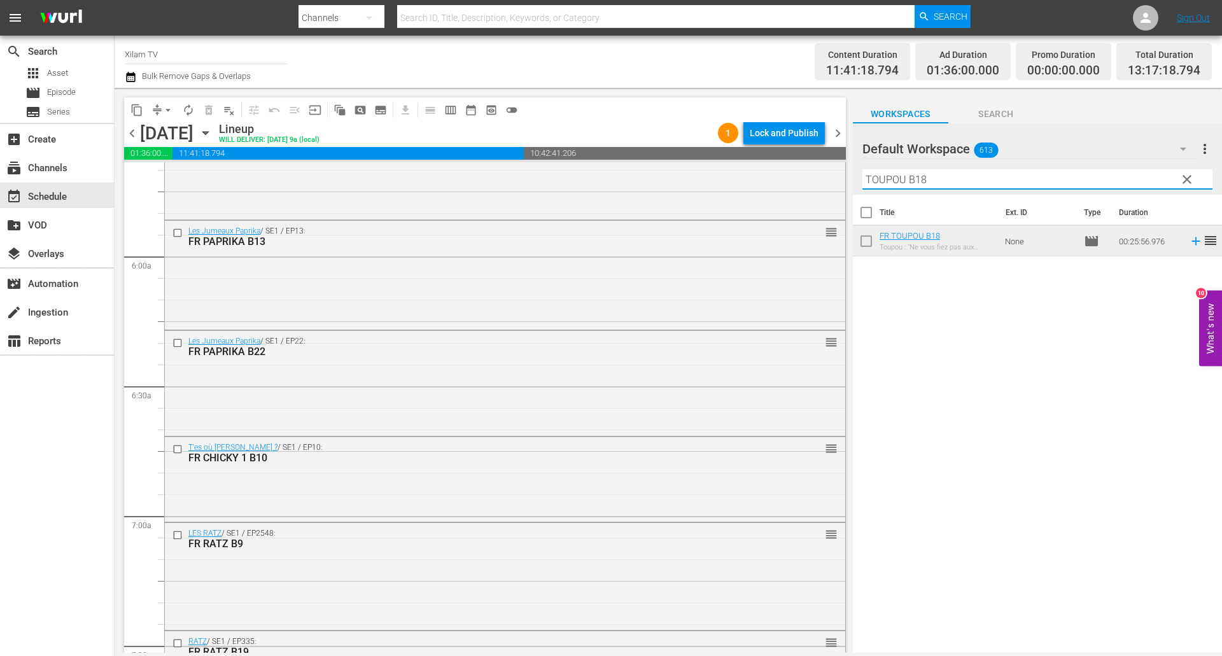
drag, startPoint x: 901, startPoint y: 179, endPoint x: 837, endPoint y: 174, distance: 64.5
click at [837, 174] on div "content_copy compress arrow_drop_down autorenew_outlined delete_forever_outline…" at bounding box center [668, 370] width 1107 height 565
click at [936, 181] on input "MAGIC B18" at bounding box center [1037, 179] width 350 height 20
type input "MAGIC B25"
click at [865, 240] on input "checkbox" at bounding box center [866, 243] width 27 height 27
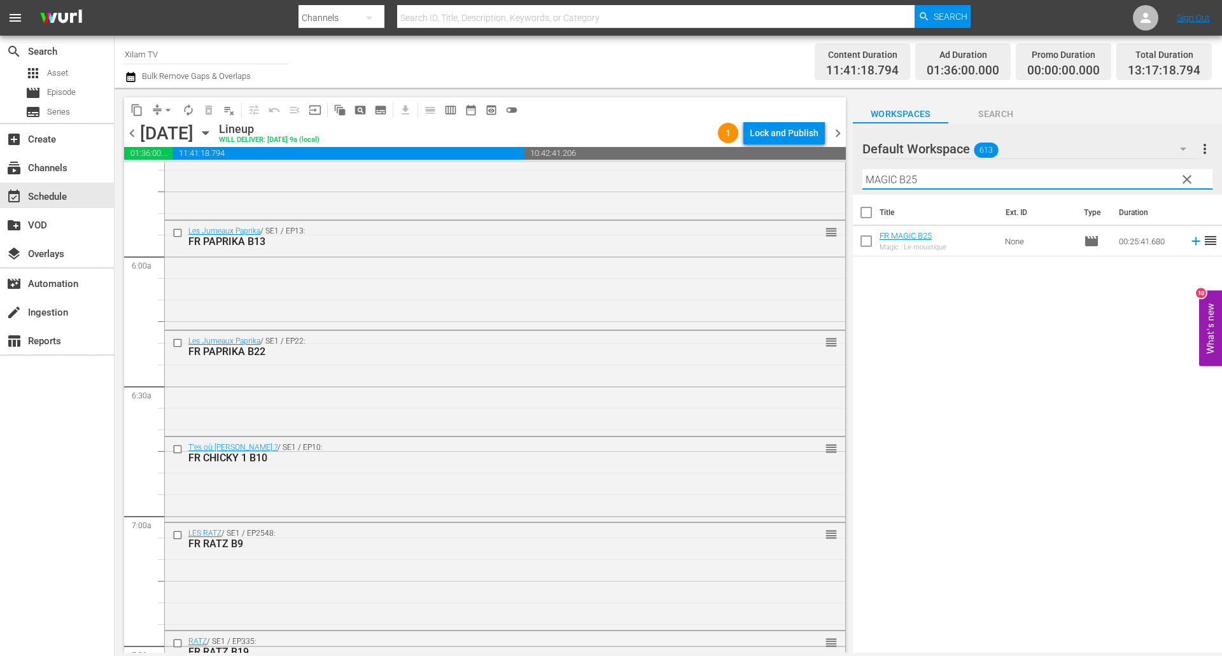
checkbox input "true"
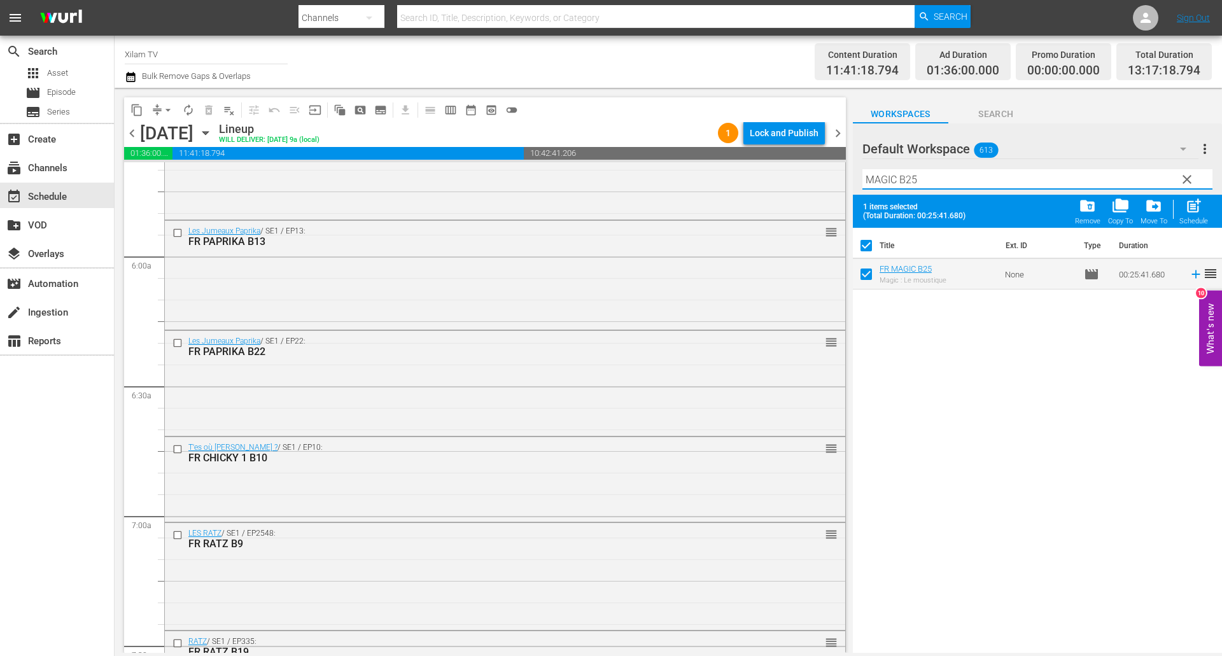
drag, startPoint x: 896, startPoint y: 179, endPoint x: 840, endPoint y: 186, distance: 57.1
click at [840, 186] on div "content_copy compress arrow_drop_down autorenew_outlined delete_forever_outline…" at bounding box center [668, 370] width 1107 height 565
click at [936, 184] on input "AKOM 2 B25" at bounding box center [1037, 179] width 350 height 20
type input "AKOM 2 B22"
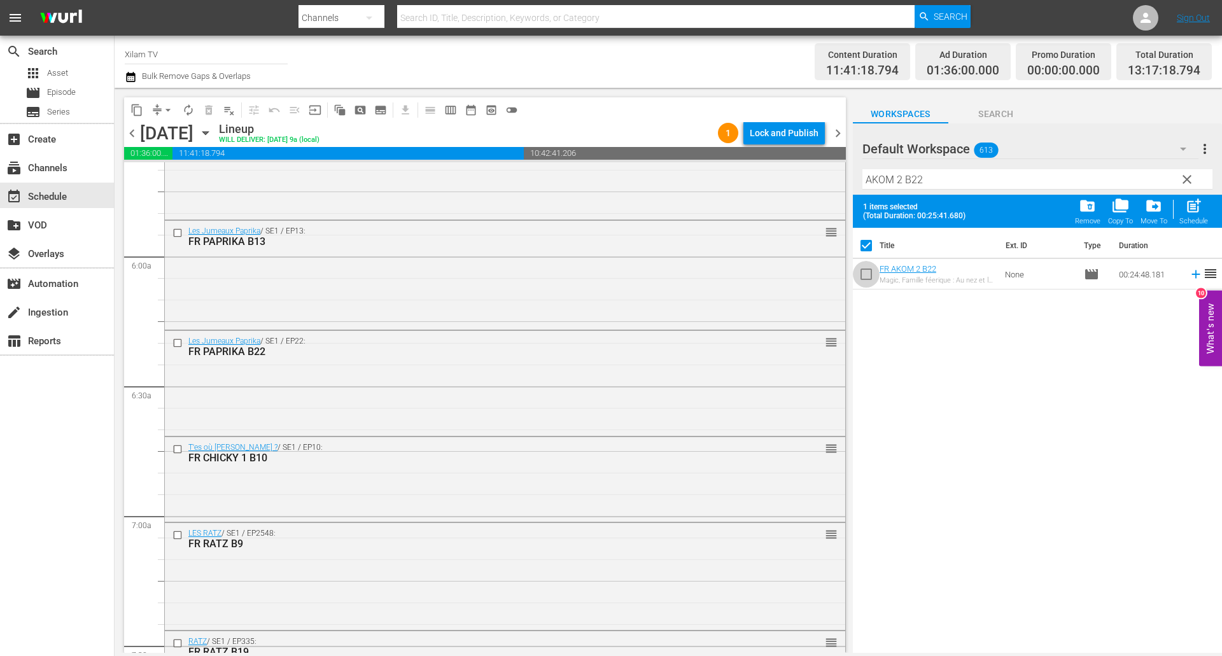
click at [874, 279] on input "checkbox" at bounding box center [866, 276] width 27 height 27
checkbox input "true"
checkbox input "false"
click at [924, 180] on input "AKOM 2 B22" at bounding box center [1037, 179] width 350 height 20
type input "AKOM 2 B21"
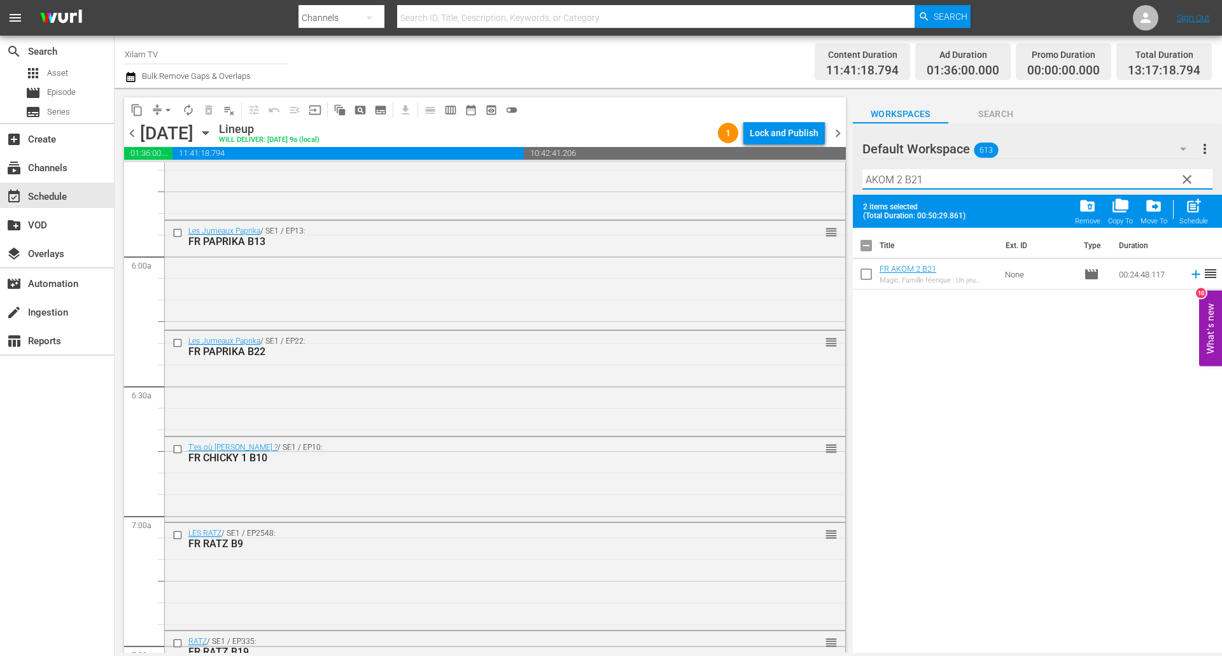
click at [867, 268] on input "checkbox" at bounding box center [866, 276] width 27 height 27
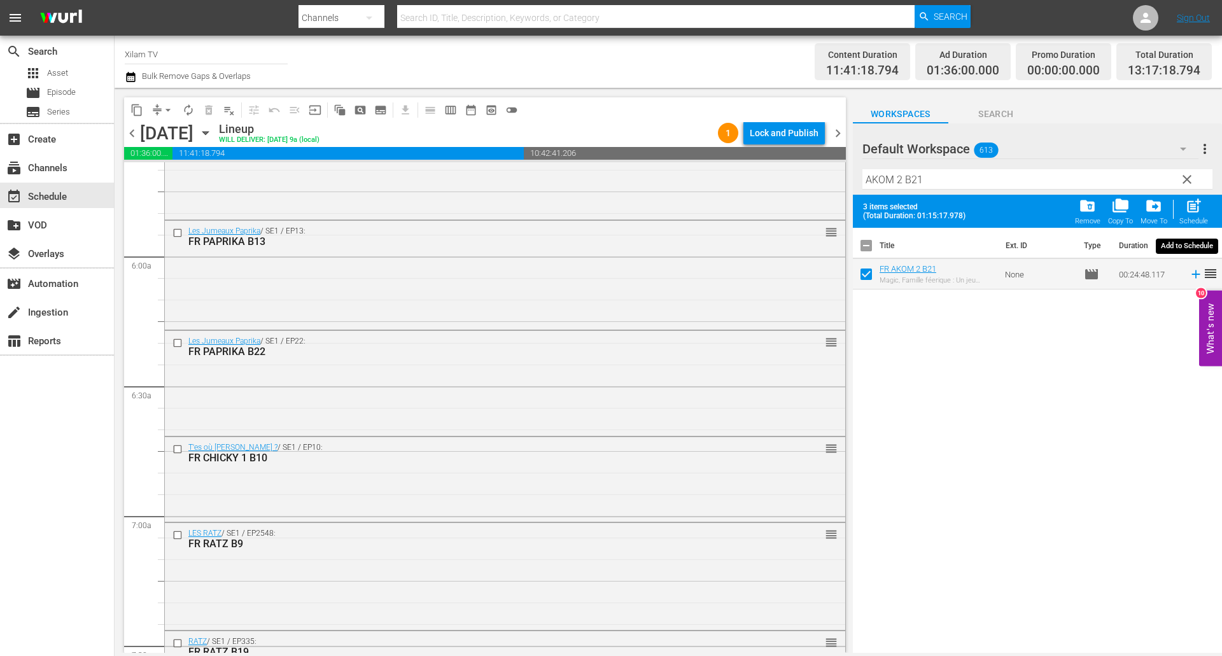
click at [1199, 210] on span "post_add" at bounding box center [1193, 205] width 17 height 17
checkbox input "false"
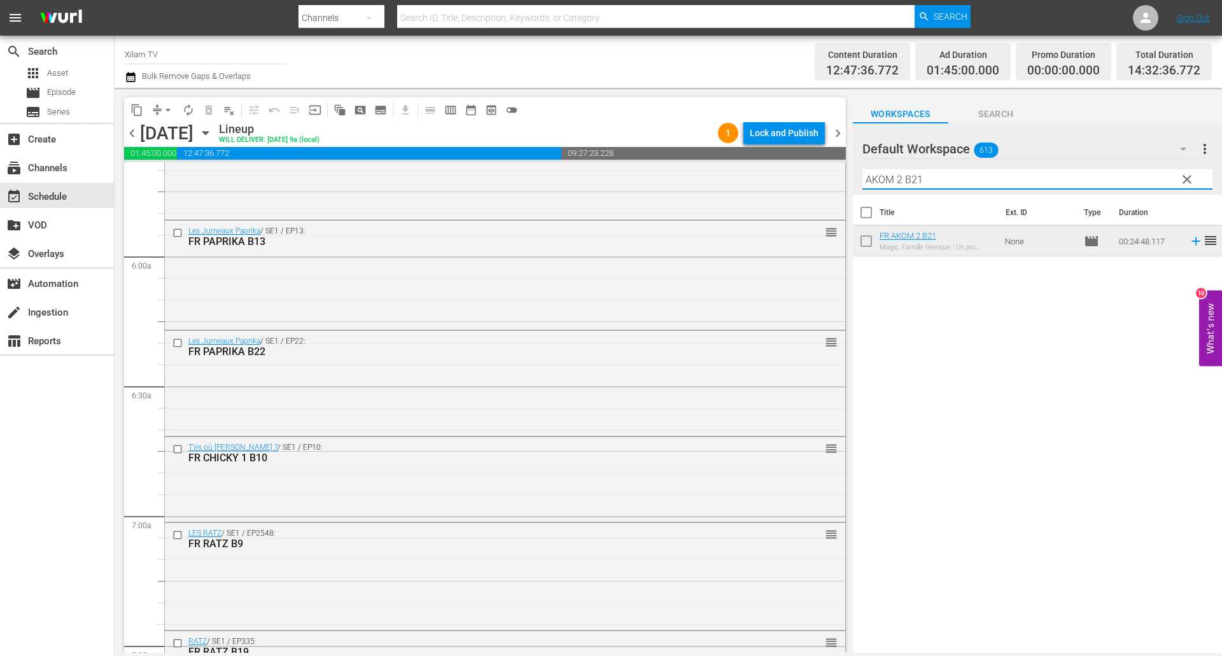
drag, startPoint x: 900, startPoint y: 179, endPoint x: 856, endPoint y: 177, distance: 43.3
click at [856, 177] on div "Default Workspace 613 Default more_vert clear Filter by Title AKOM 2 B21" at bounding box center [1037, 158] width 369 height 71
click at [923, 184] on input "RATZ B21" at bounding box center [1037, 179] width 350 height 20
type input "RATZ B8"
click at [869, 248] on input "checkbox" at bounding box center [866, 243] width 27 height 27
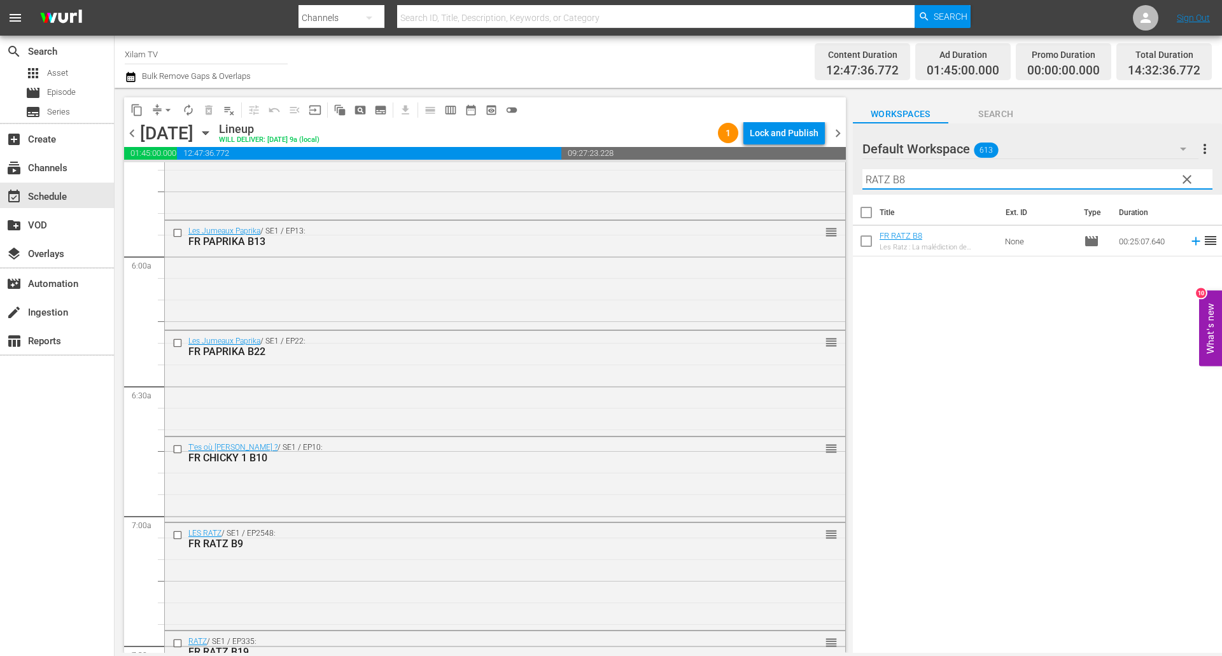
checkbox input "true"
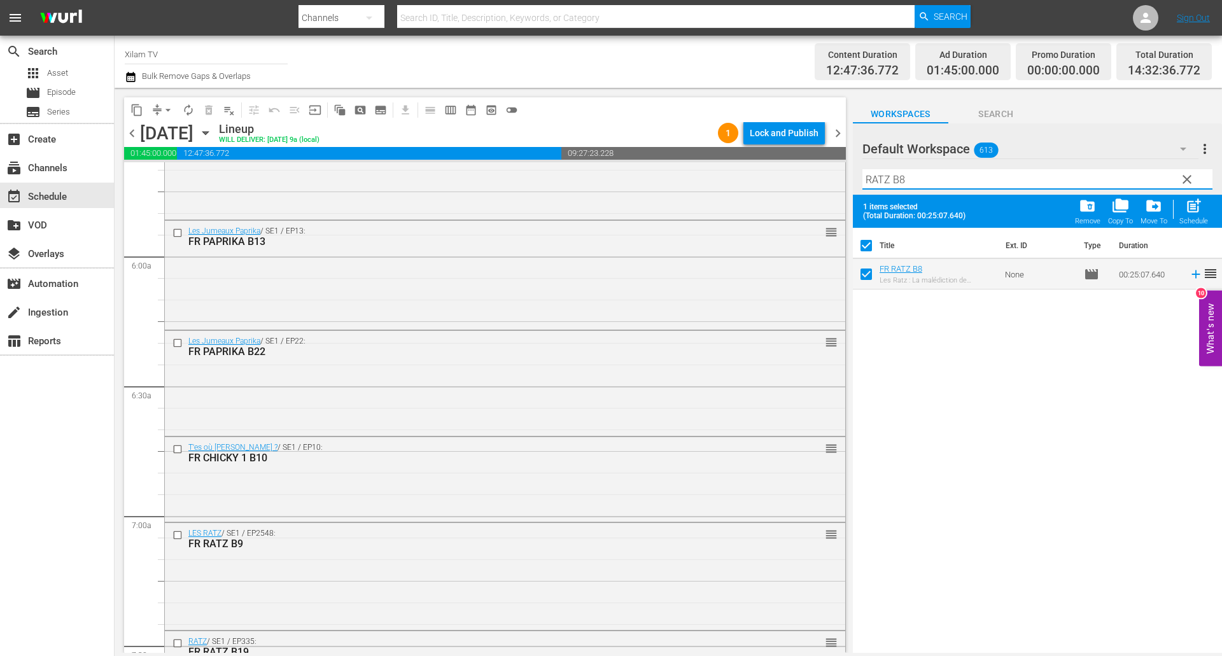
click at [917, 172] on input "RATZ B8" at bounding box center [1037, 179] width 350 height 20
type input "RATZ B38"
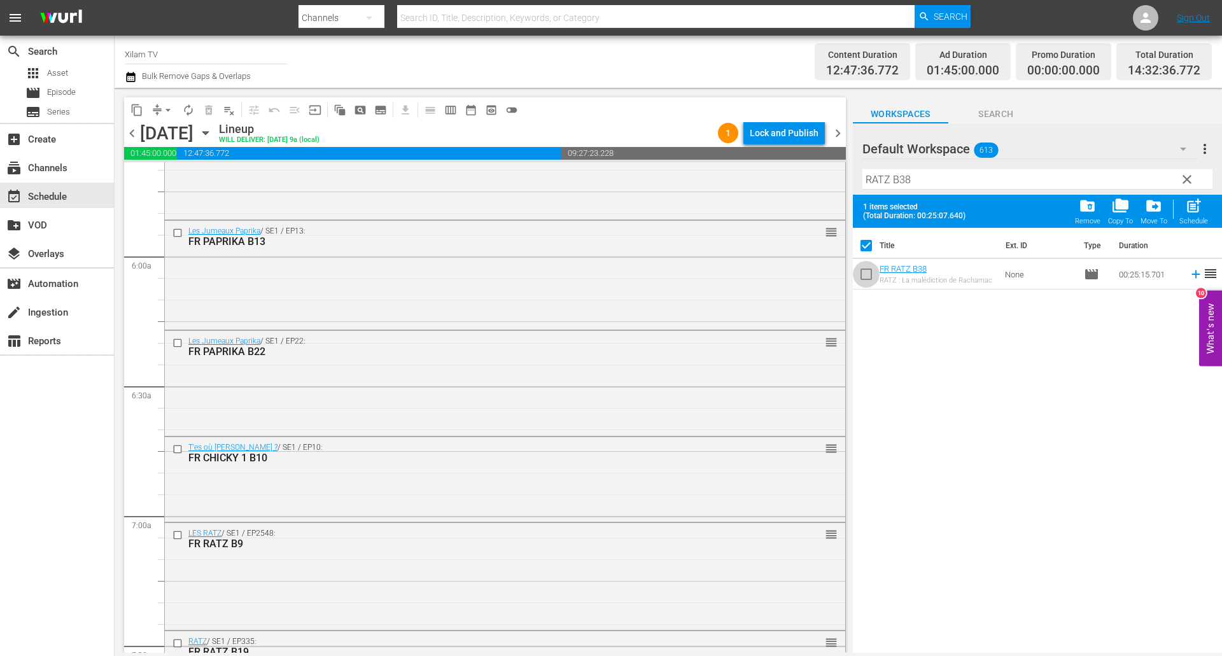
click at [870, 277] on input "checkbox" at bounding box center [866, 276] width 27 height 27
checkbox input "true"
checkbox input "false"
click at [922, 181] on input "RATZ B38" at bounding box center [1037, 179] width 350 height 20
type input "RATZ B27"
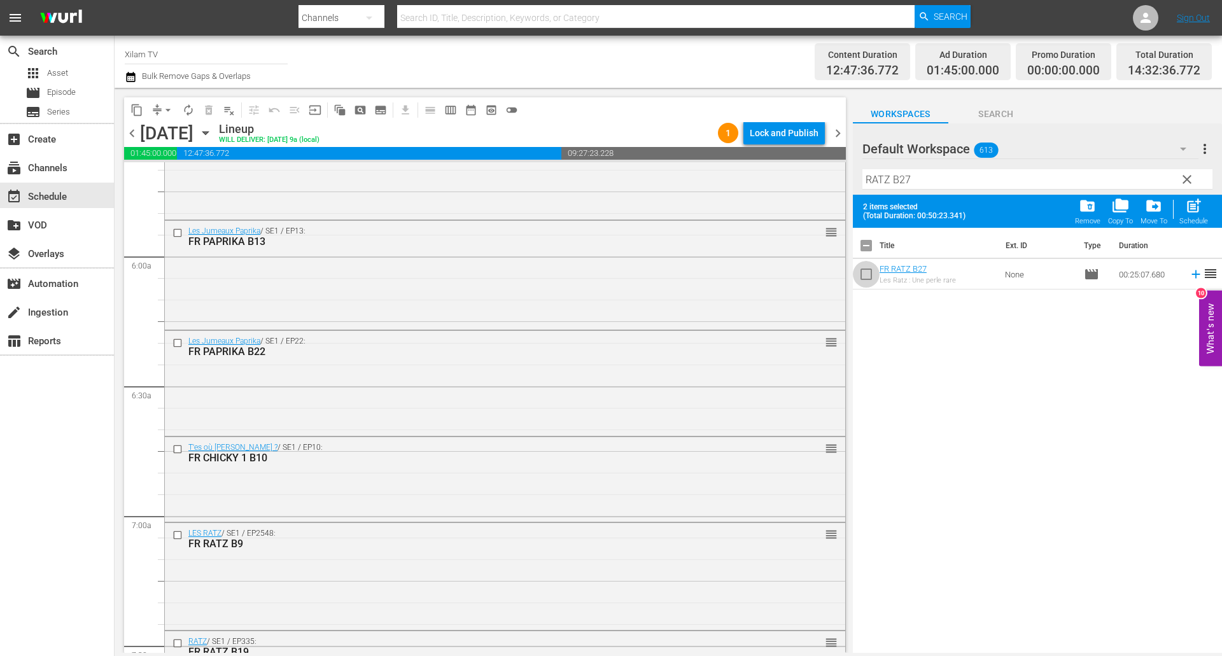
click at [868, 281] on input "checkbox" at bounding box center [866, 276] width 27 height 27
click at [1190, 205] on span "post_add" at bounding box center [1193, 205] width 17 height 17
checkbox input "false"
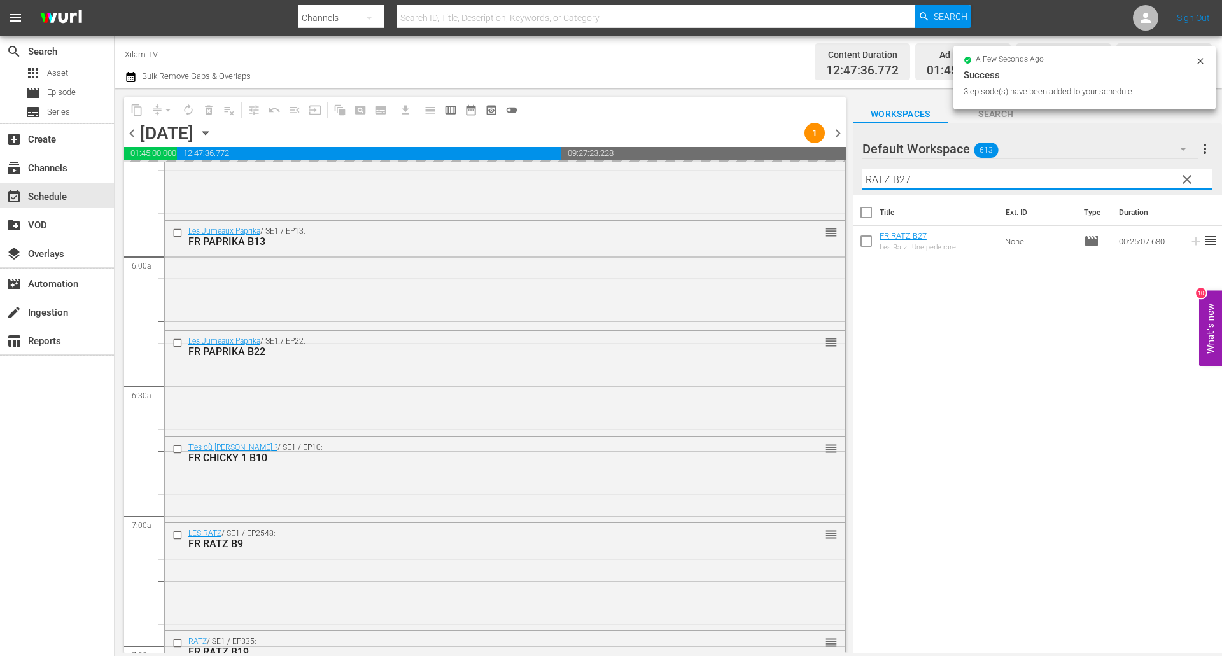
drag, startPoint x: 889, startPoint y: 177, endPoint x: 838, endPoint y: 169, distance: 52.1
click at [838, 169] on div "content_copy compress arrow_drop_down autorenew_outlined delete_forever_outline…" at bounding box center [668, 370] width 1107 height 565
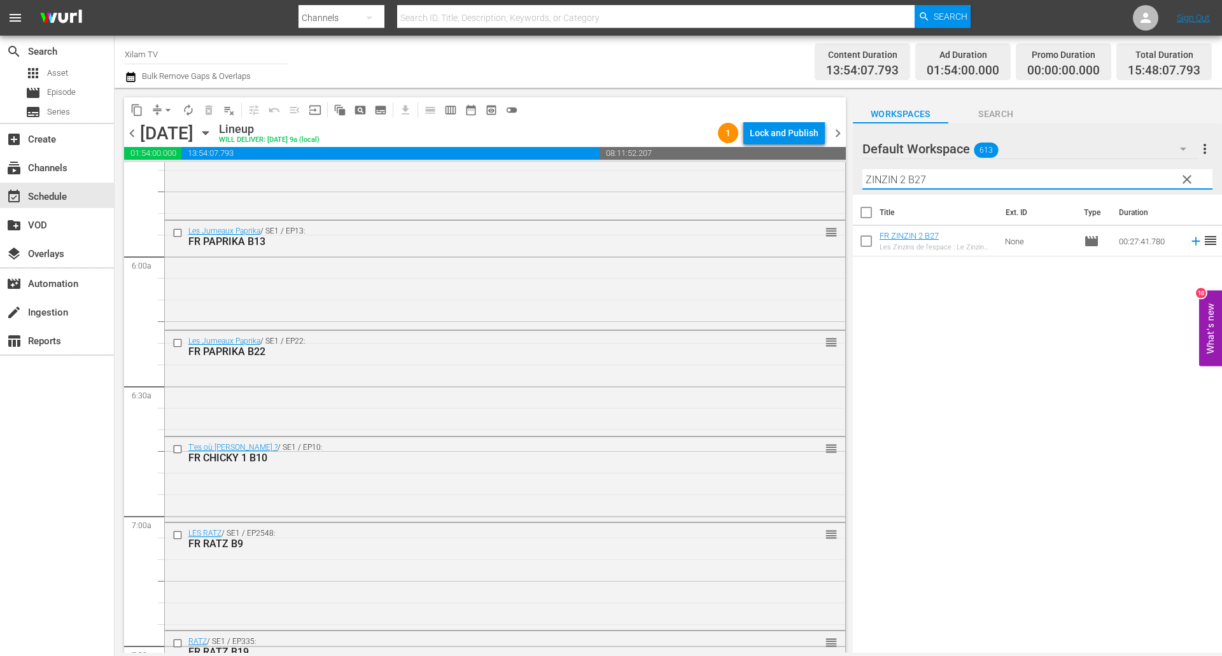
click at [1021, 164] on div "Default Workspace 613" at bounding box center [1030, 149] width 336 height 36
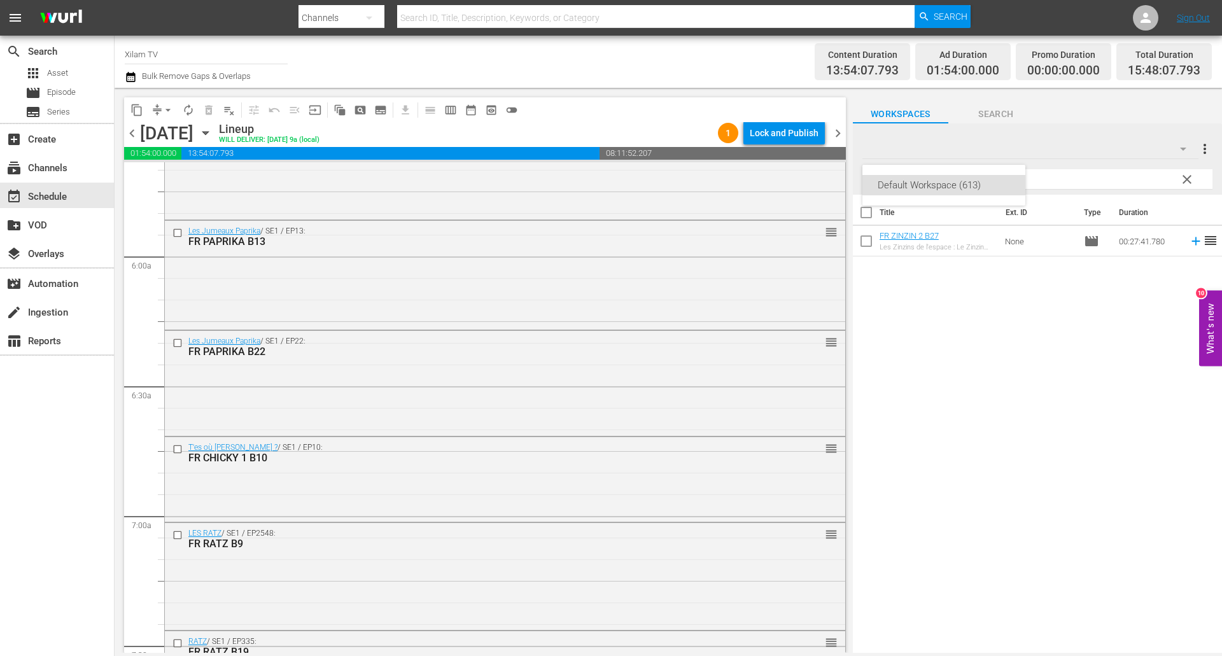
click at [1011, 175] on div "Default Workspace (613)" at bounding box center [943, 185] width 163 height 20
click at [1012, 174] on input "ZINZIN 2 B27" at bounding box center [1037, 179] width 350 height 20
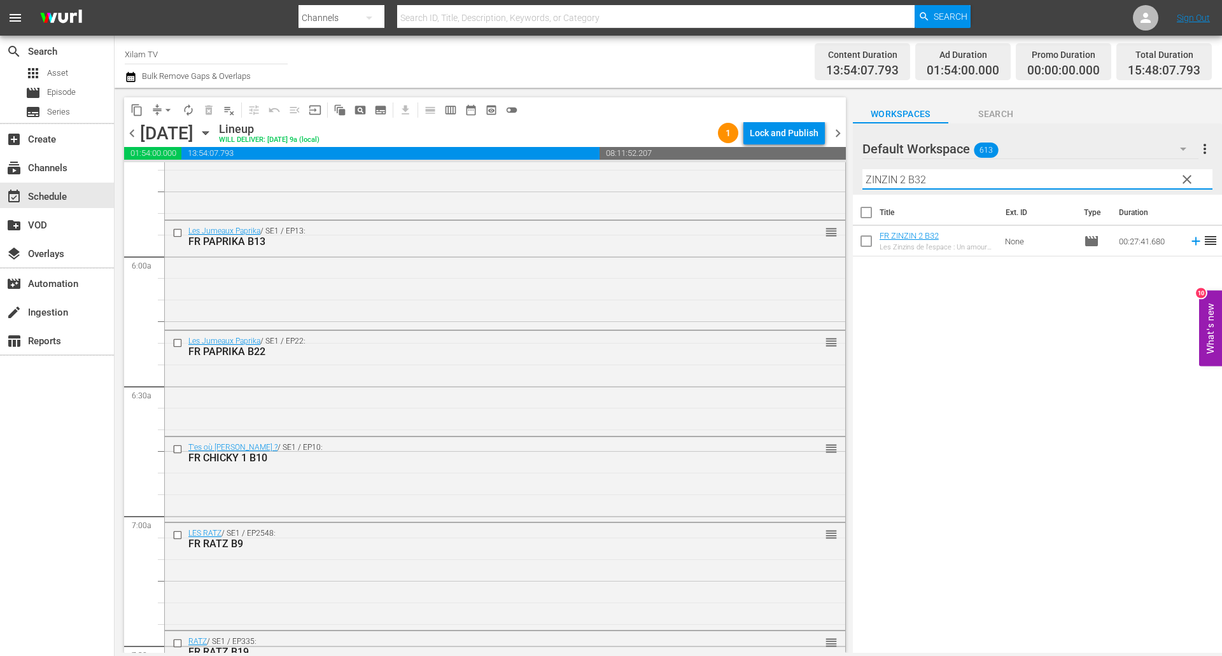
type input "ZINZIN 2 B32"
click at [869, 246] on input "checkbox" at bounding box center [866, 243] width 27 height 27
checkbox input "true"
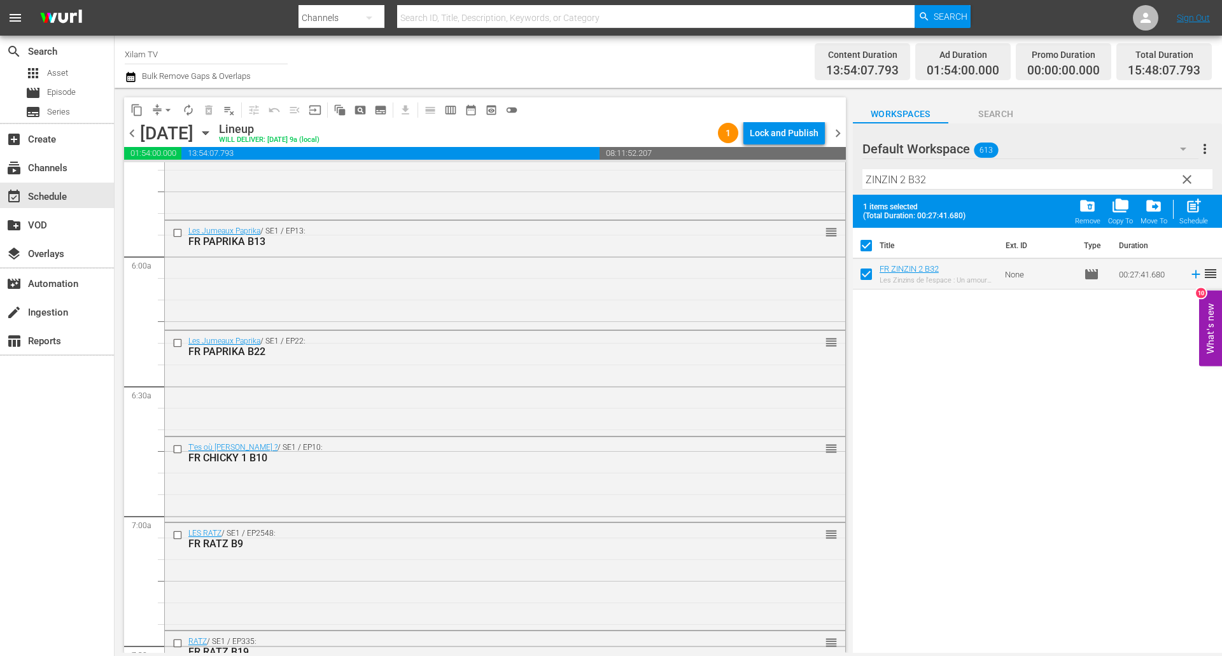
click at [940, 179] on input "ZINZIN 2 B32" at bounding box center [1037, 179] width 350 height 20
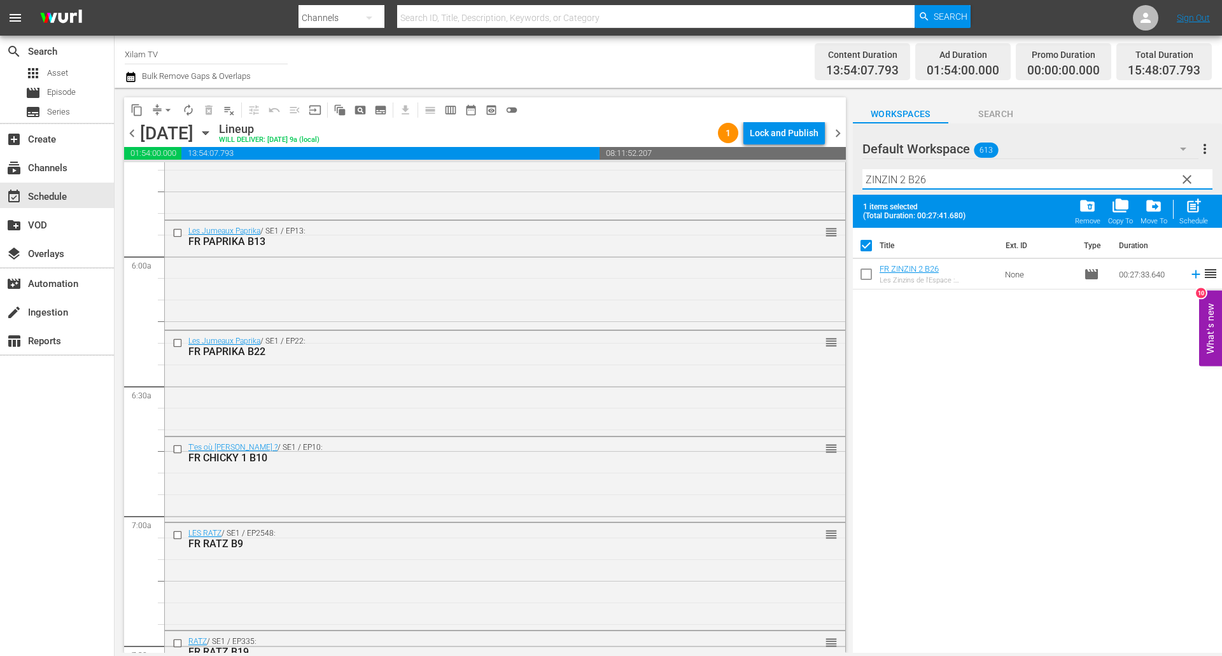
type input "ZINZIN 2 B26"
click at [868, 270] on input "checkbox" at bounding box center [866, 276] width 27 height 27
checkbox input "true"
checkbox input "false"
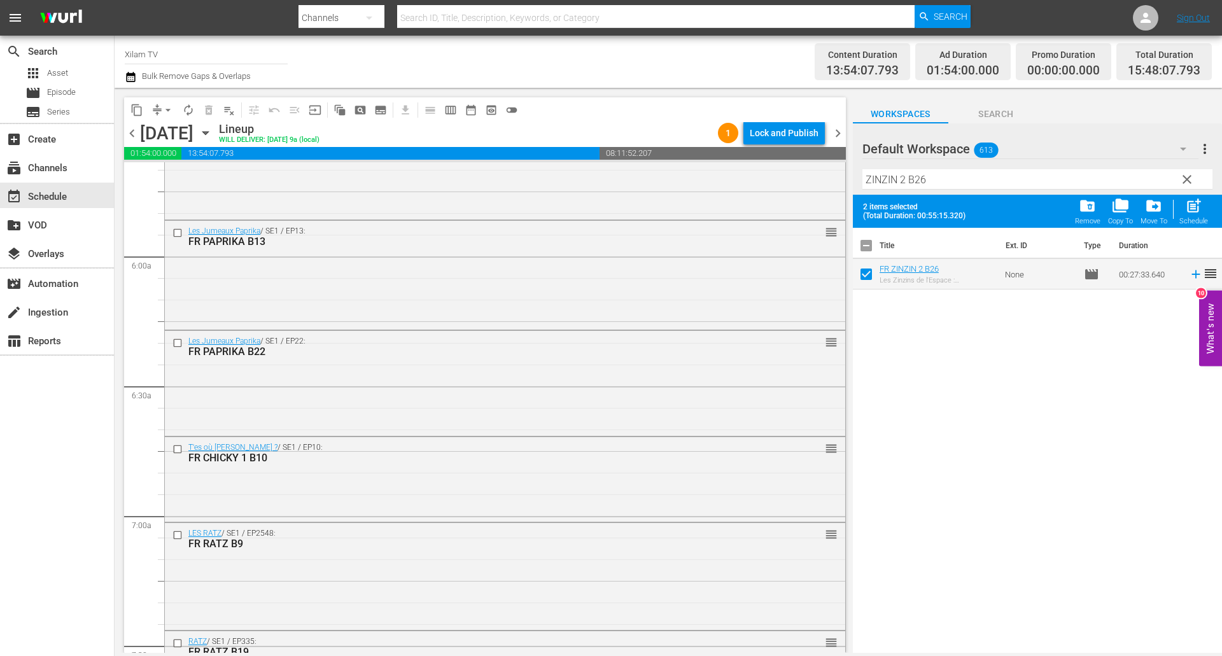
click at [950, 189] on div "Filter by Title ZINZIN 2 B26" at bounding box center [1037, 179] width 350 height 31
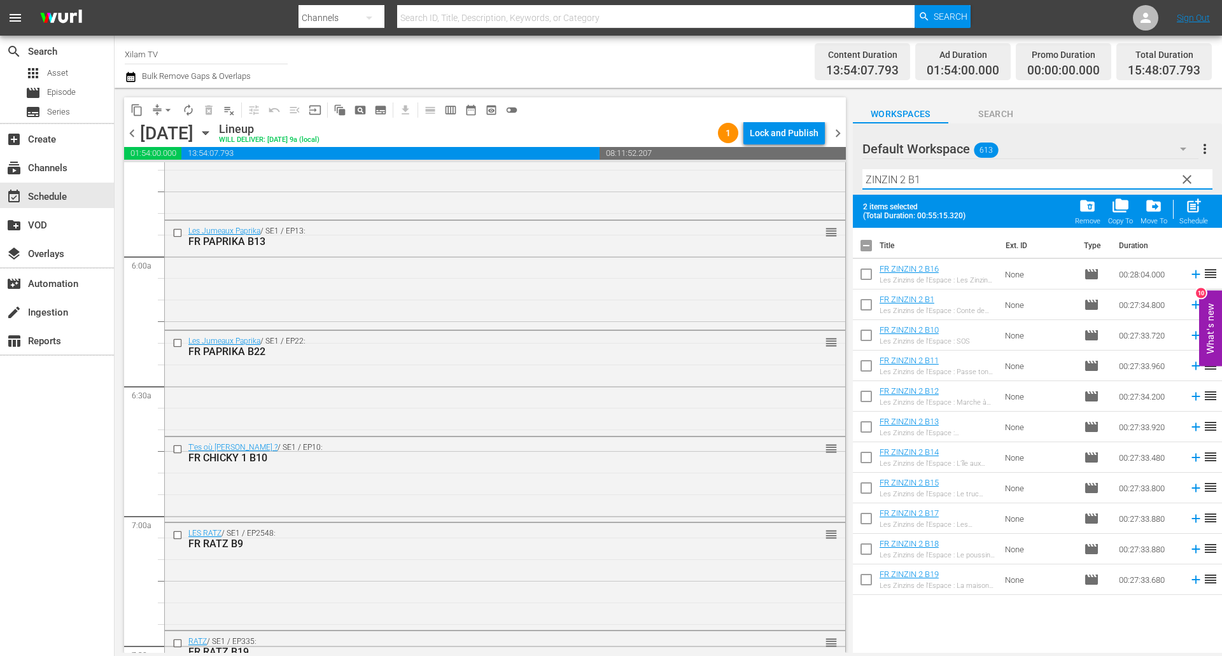
type input "ZINZIN 2 B1"
click at [869, 302] on input "checkbox" at bounding box center [866, 307] width 27 height 27
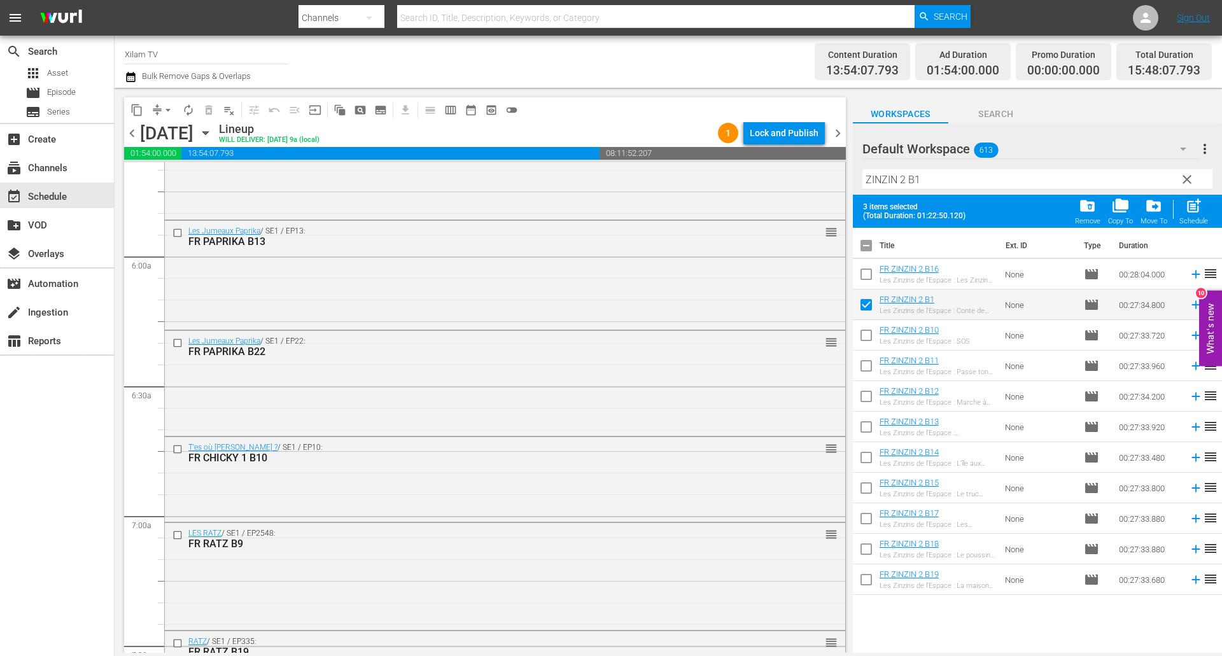
click at [1197, 205] on span "post_add" at bounding box center [1193, 205] width 17 height 17
checkbox input "false"
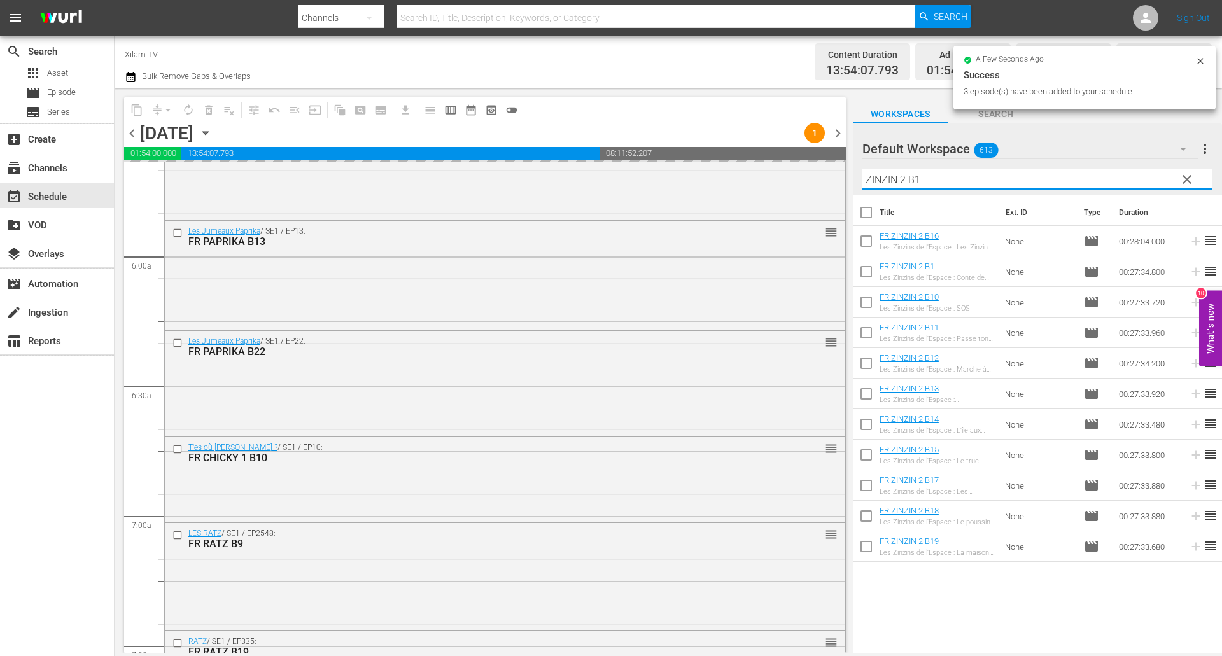
drag, startPoint x: 898, startPoint y: 175, endPoint x: 850, endPoint y: 177, distance: 48.4
click at [850, 177] on div "content_copy compress arrow_drop_down autorenew_outlined delete_forever_outline…" at bounding box center [668, 370] width 1107 height 565
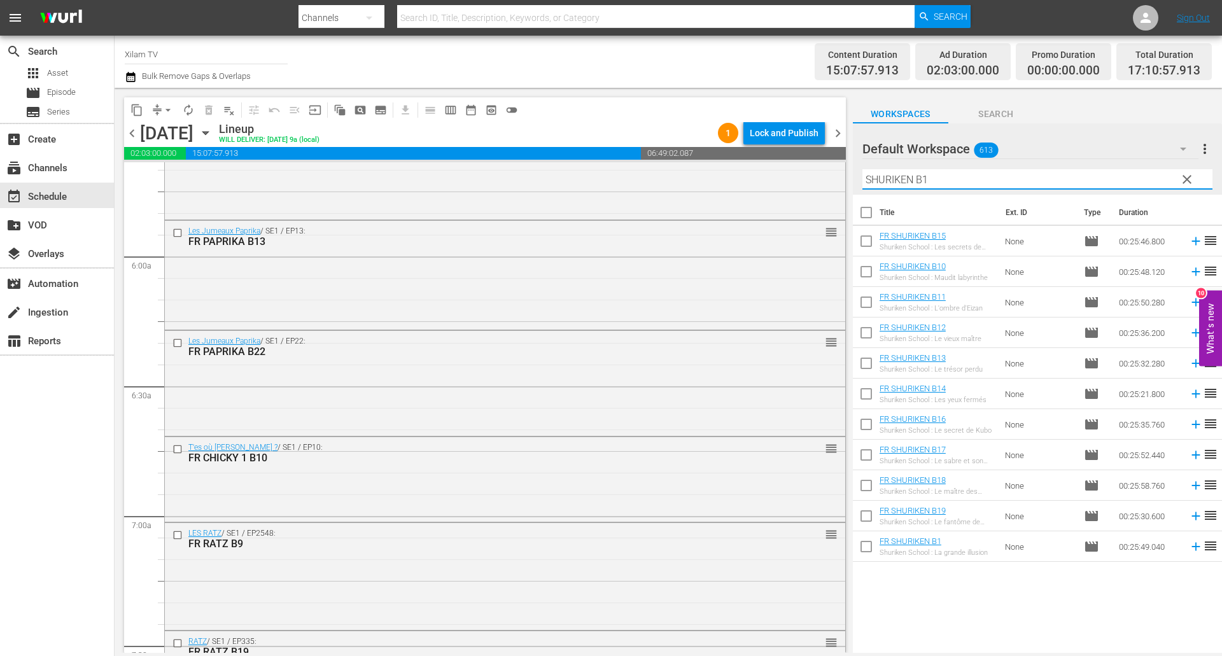
click at [945, 186] on input "SHURIKEN B1" at bounding box center [1037, 179] width 350 height 20
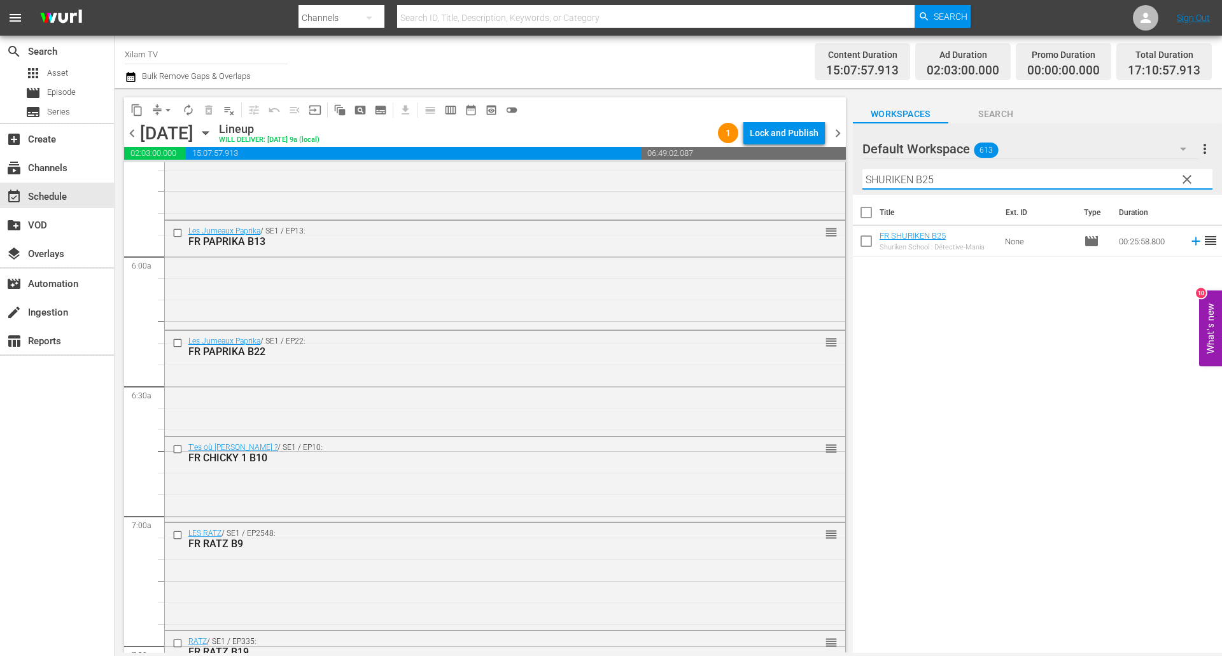
type input "SHURIKEN B25"
click at [862, 242] on input "checkbox" at bounding box center [866, 243] width 27 height 27
checkbox input "true"
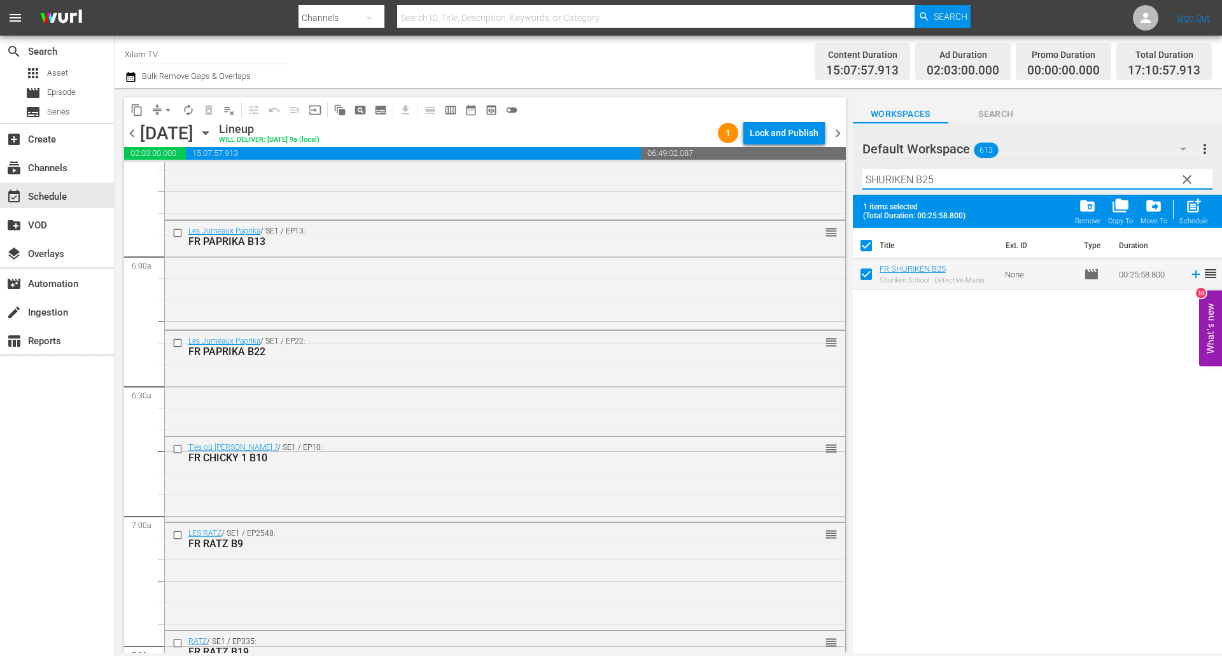
click at [927, 180] on input "SHURIKEN B25" at bounding box center [1037, 179] width 350 height 20
type input "SHURIKEN B15"
drag, startPoint x: 864, startPoint y: 270, endPoint x: 924, endPoint y: 214, distance: 81.5
click at [864, 270] on input "checkbox" at bounding box center [866, 276] width 27 height 27
checkbox input "true"
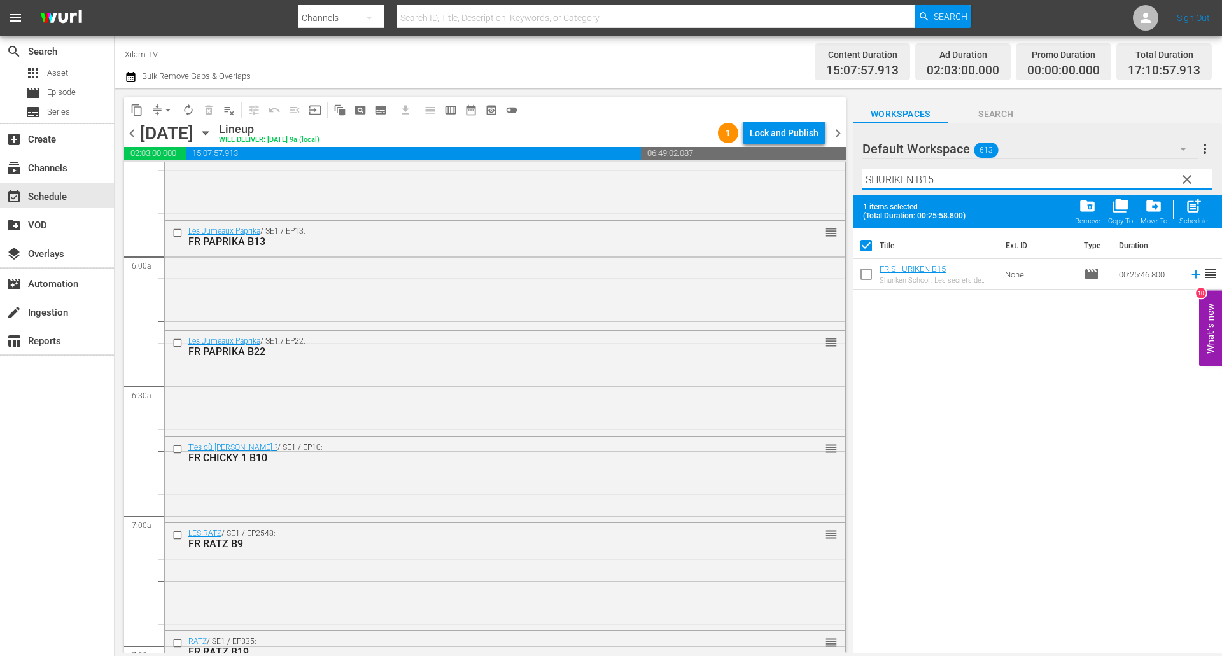
checkbox input "false"
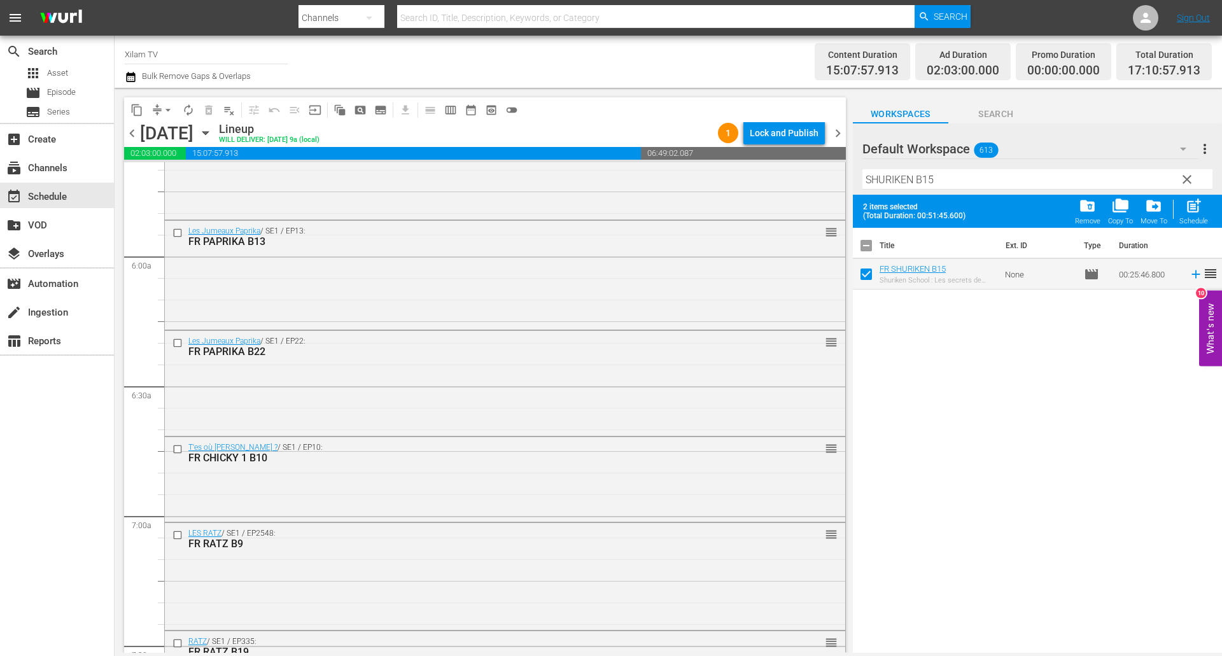
click at [953, 188] on input "SHURIKEN B15" at bounding box center [1037, 179] width 350 height 20
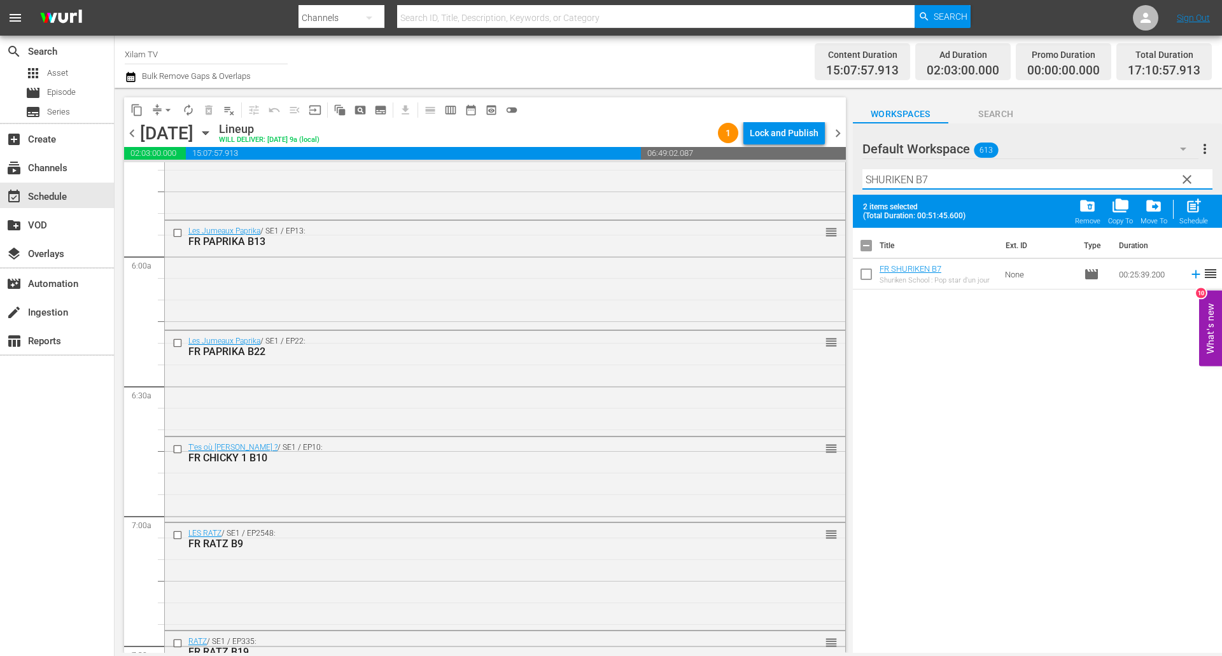
type input "SHURIKEN B7"
click at [868, 274] on input "checkbox" at bounding box center [866, 276] width 27 height 27
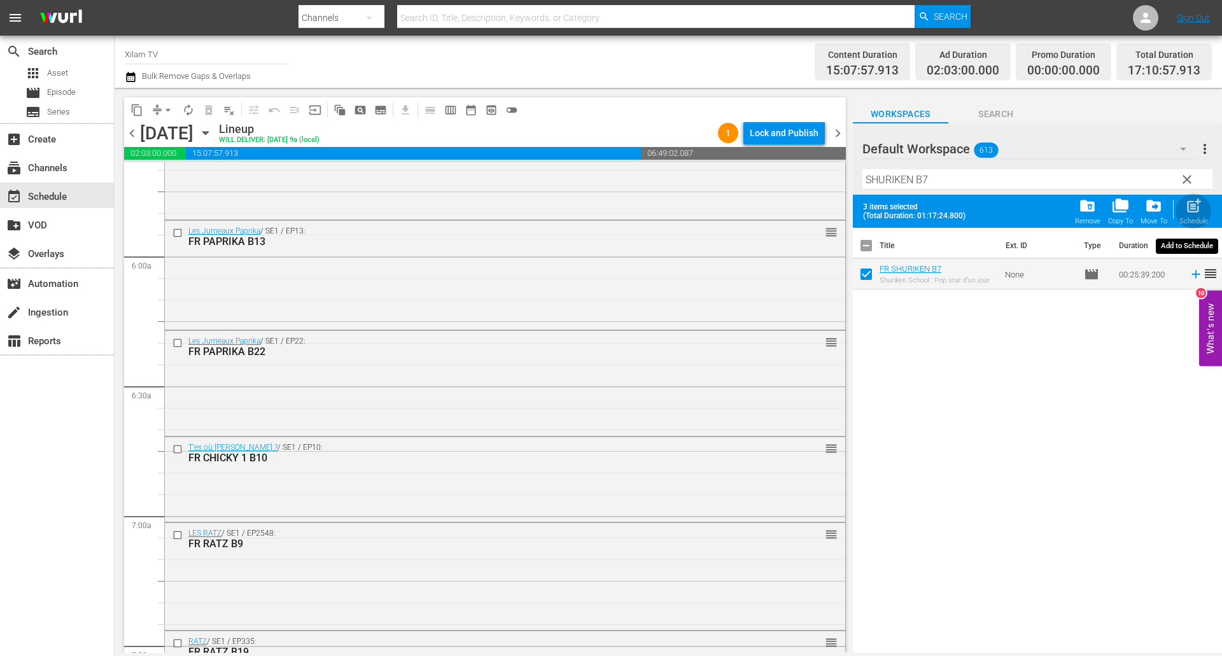
click at [1194, 209] on span "post_add" at bounding box center [1193, 205] width 17 height 17
checkbox input "false"
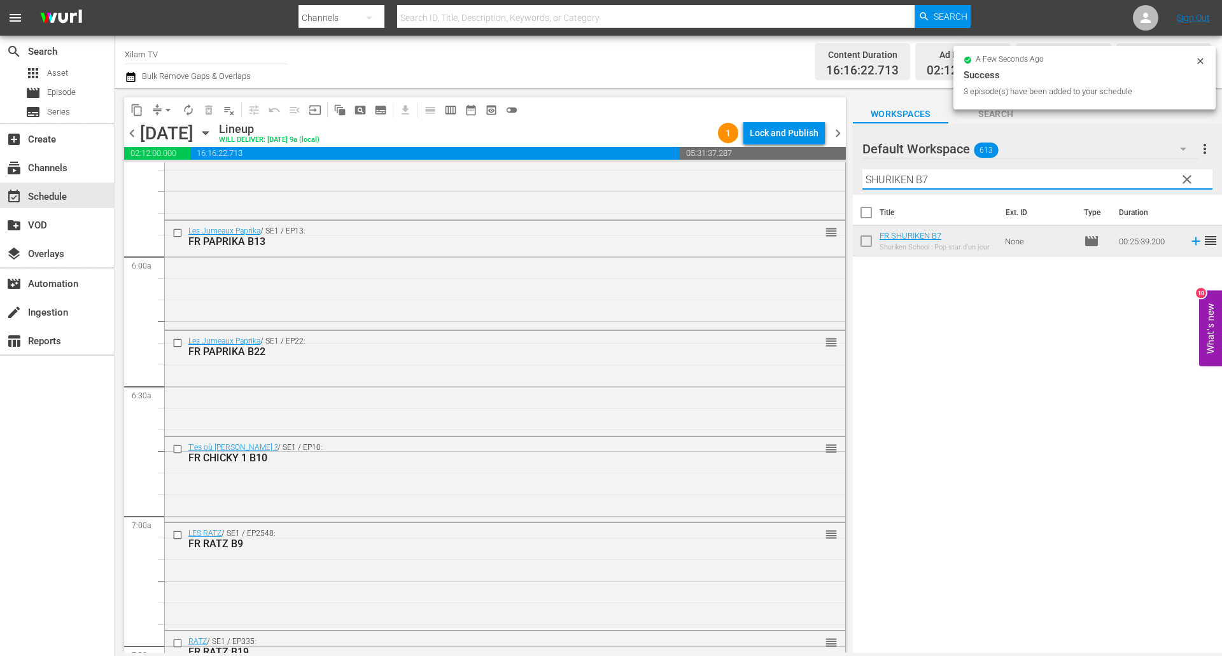
drag, startPoint x: 913, startPoint y: 178, endPoint x: 838, endPoint y: 160, distance: 77.2
click at [838, 160] on div "content_copy compress arrow_drop_down autorenew_outlined delete_forever_outline…" at bounding box center [668, 370] width 1107 height 565
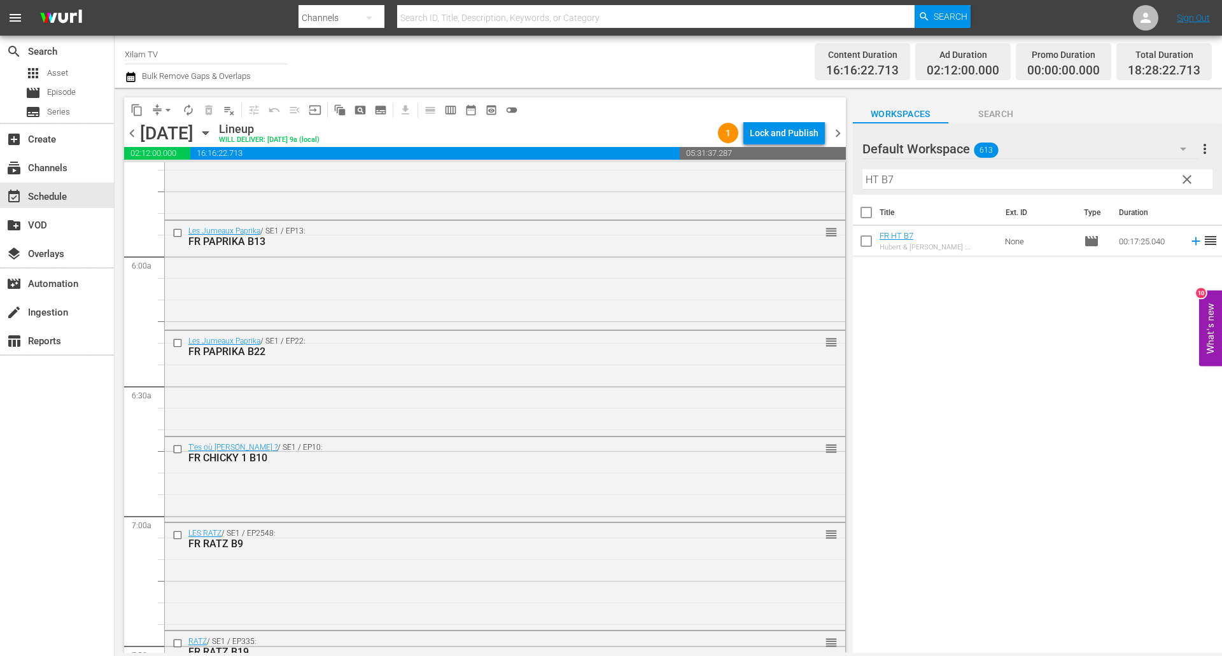
click at [900, 165] on div at bounding box center [908, 150] width 92 height 32
click at [903, 171] on input "HT B7" at bounding box center [1037, 179] width 350 height 20
type input "HT B14"
click at [861, 240] on input "checkbox" at bounding box center [866, 243] width 27 height 27
checkbox input "true"
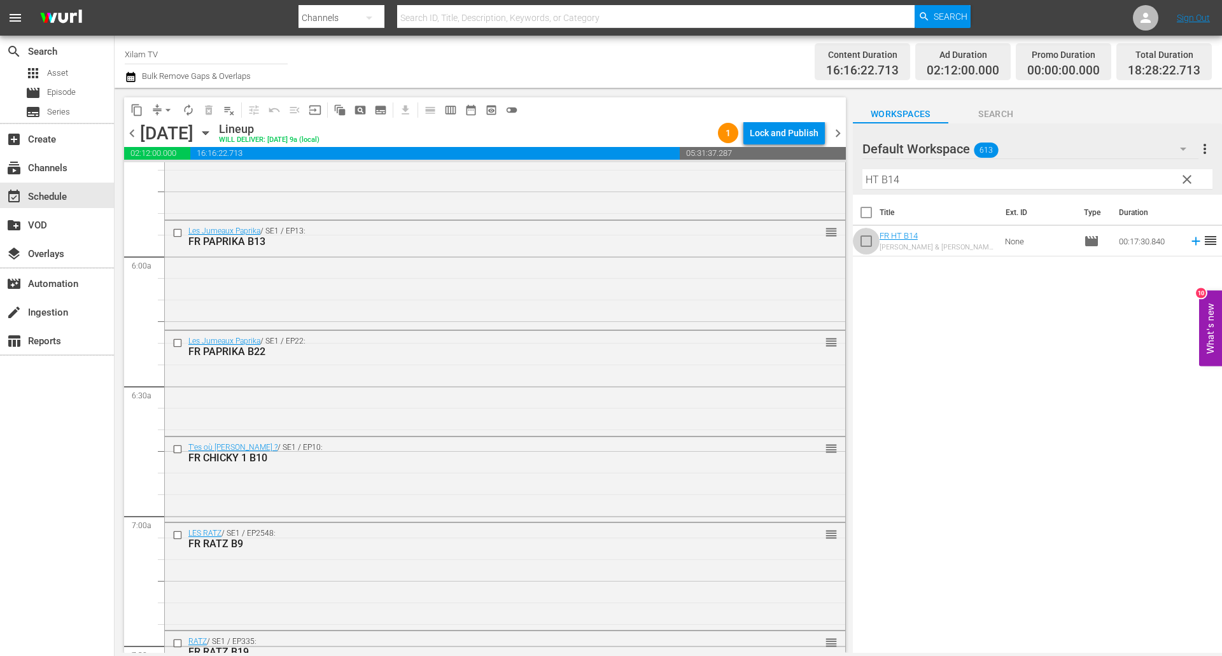
checkbox input "true"
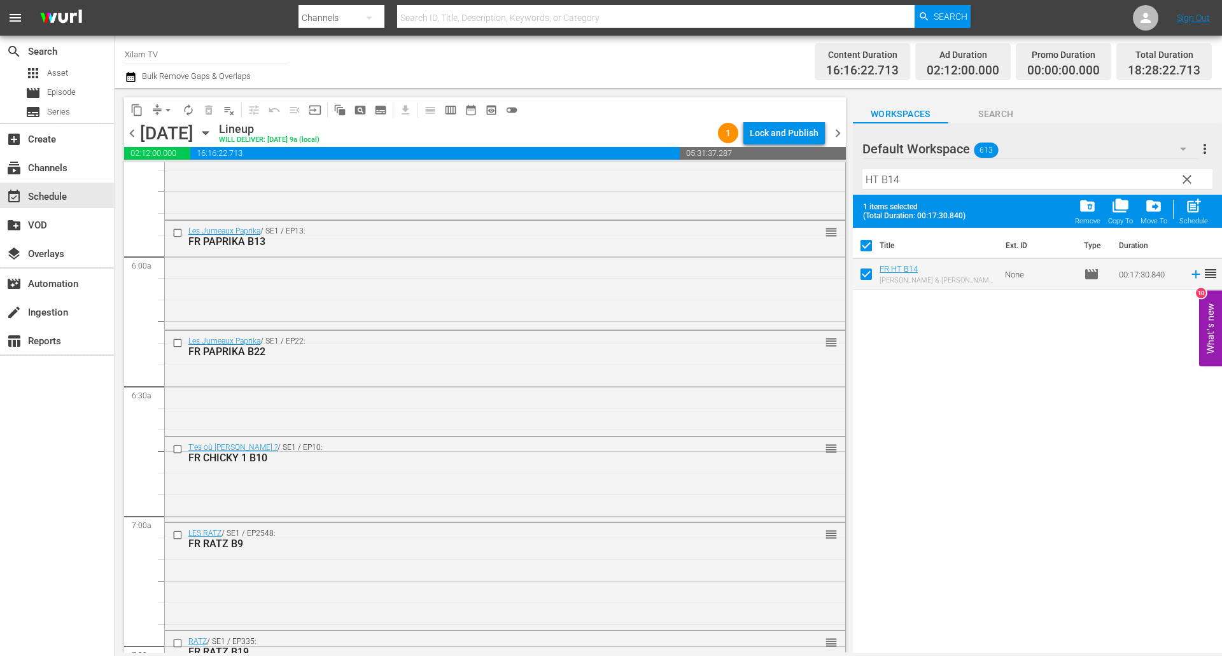
click at [922, 172] on input "HT B14" at bounding box center [1037, 179] width 350 height 20
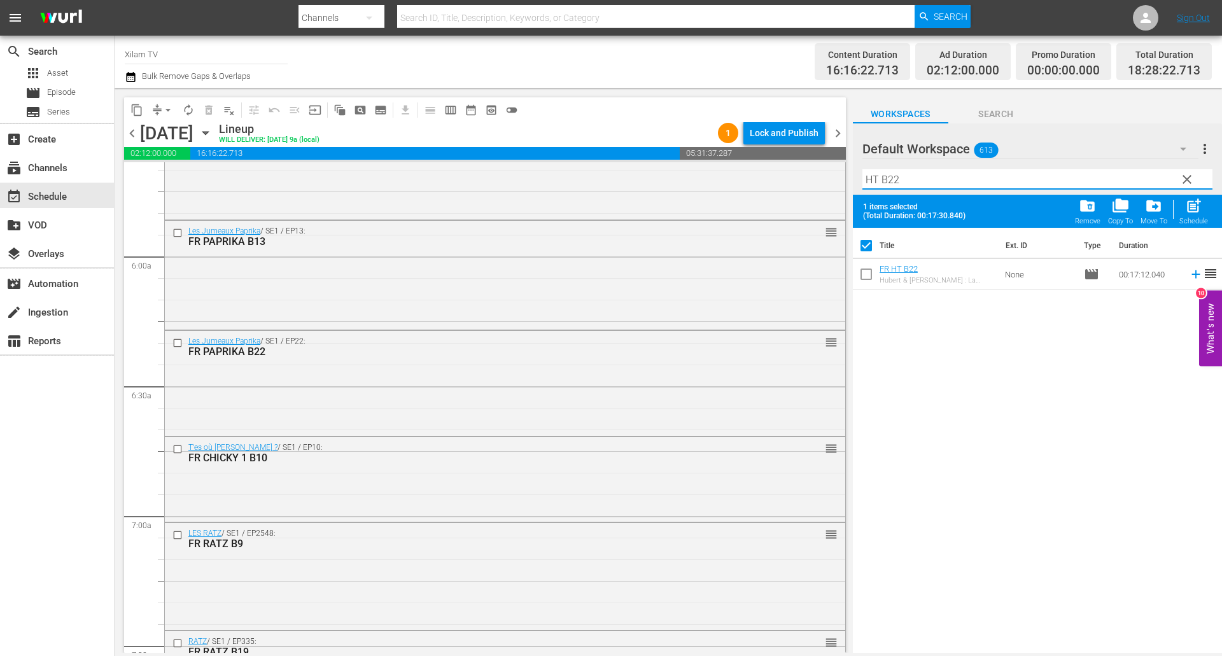
type input "HT B22"
click at [863, 276] on input "checkbox" at bounding box center [866, 276] width 27 height 27
checkbox input "true"
checkbox input "false"
click at [922, 172] on input "HT B22" at bounding box center [1037, 179] width 350 height 20
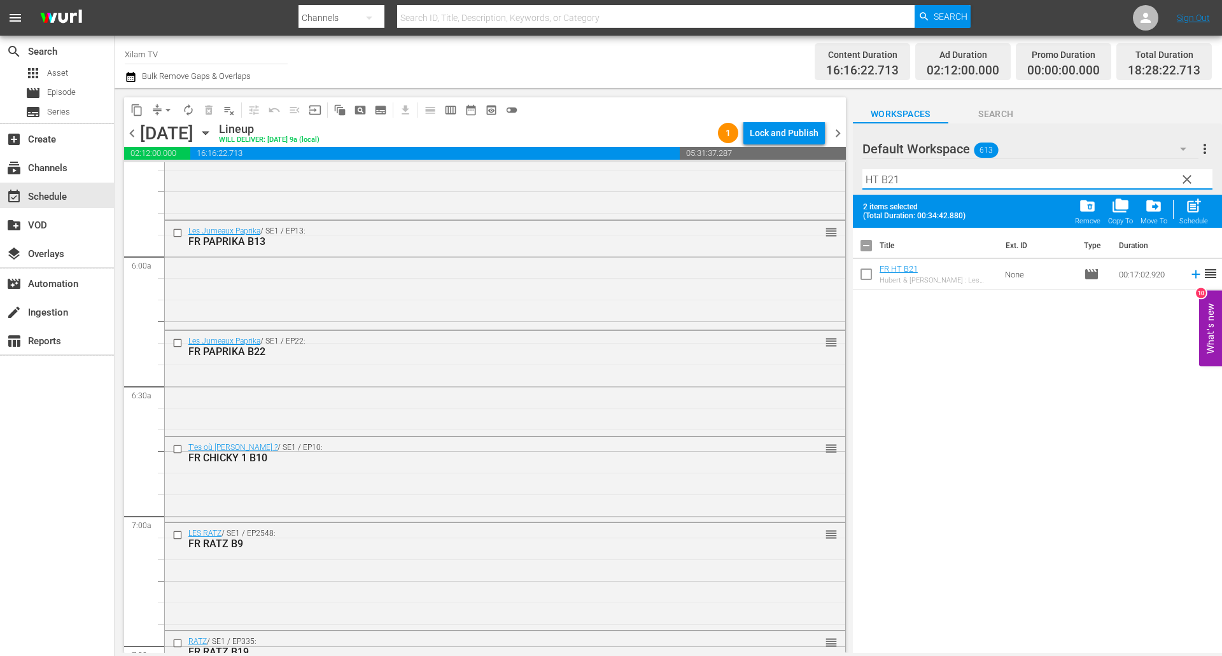
type input "HT B21"
click at [870, 268] on input "checkbox" at bounding box center [866, 276] width 27 height 27
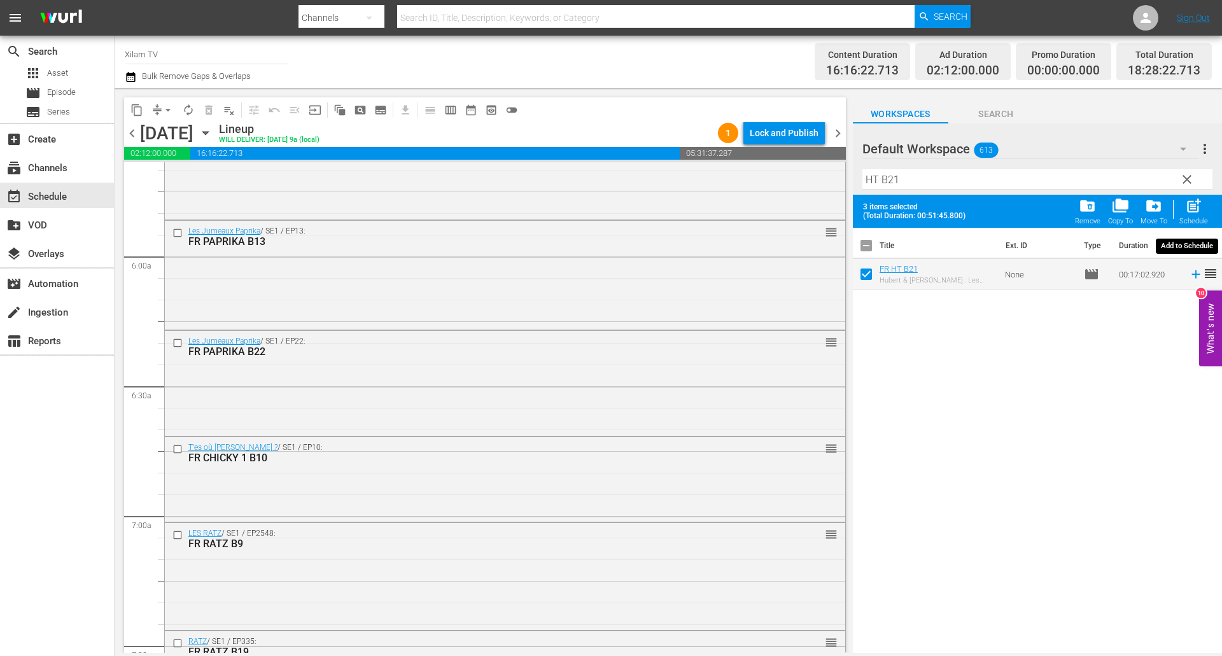
drag, startPoint x: 1199, startPoint y: 210, endPoint x: 928, endPoint y: 200, distance: 271.2
click at [1199, 210] on span "post_add" at bounding box center [1193, 205] width 17 height 17
checkbox input "false"
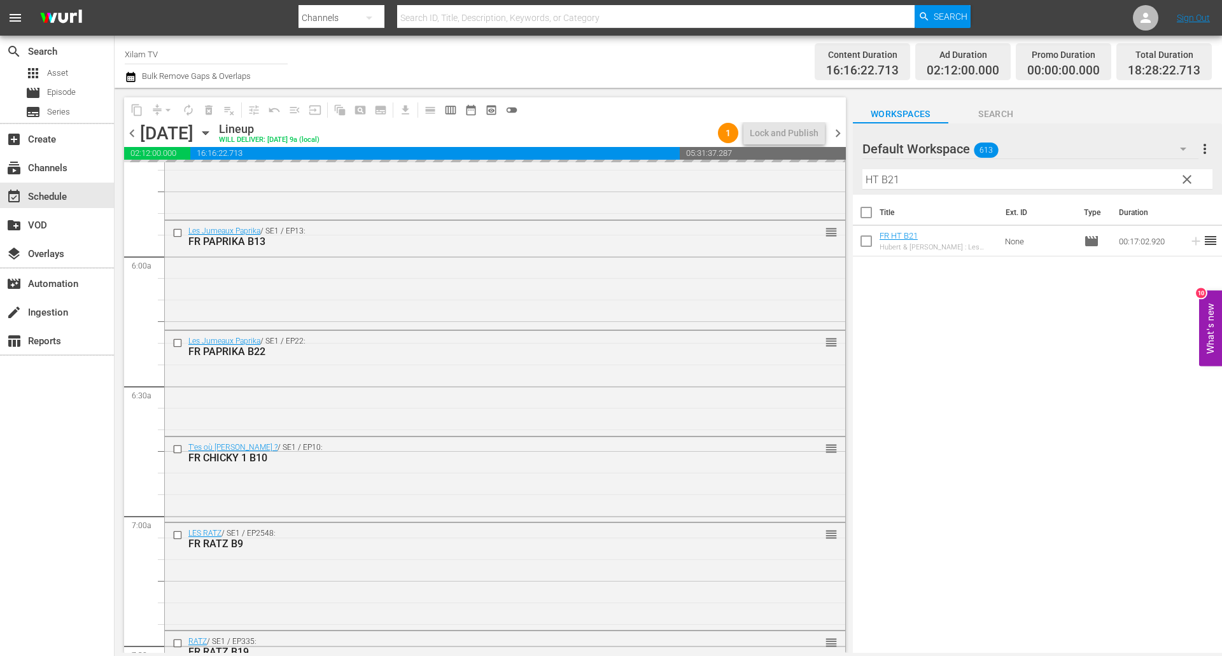
click at [851, 176] on div "content_copy compress arrow_drop_down autorenew_outlined delete_forever_outline…" at bounding box center [668, 370] width 1107 height 565
click at [919, 176] on input "DRAGON B21" at bounding box center [1037, 179] width 350 height 20
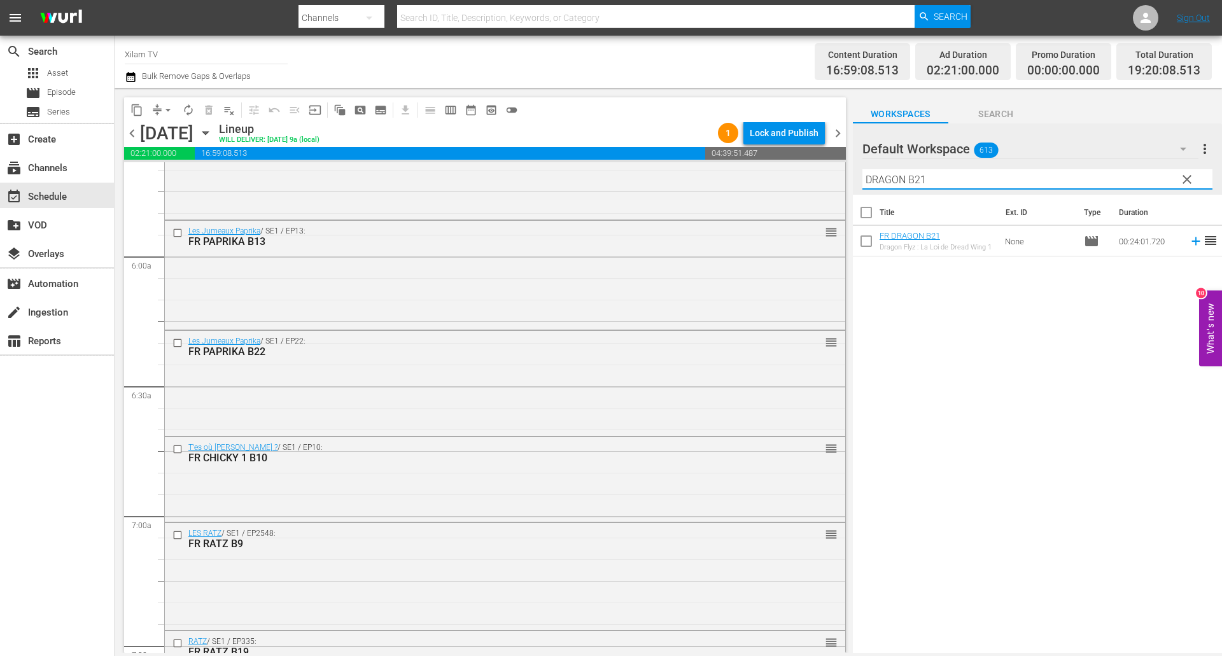
click at [926, 176] on input "DRAGON B21" at bounding box center [1037, 179] width 350 height 20
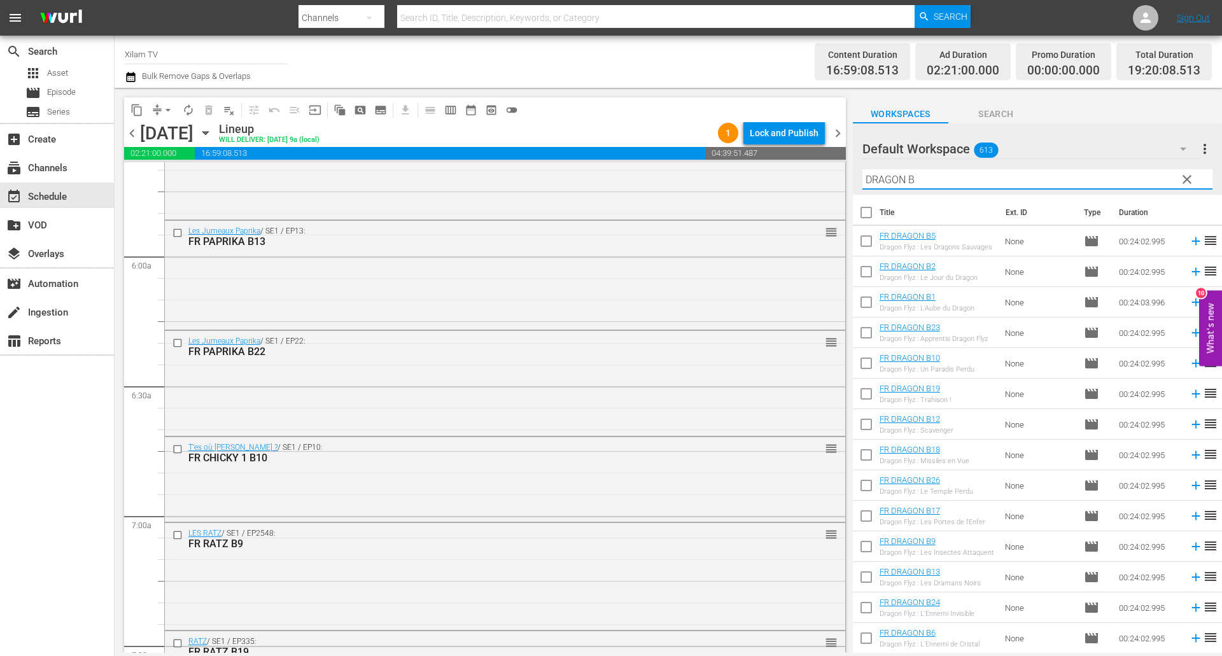
type input "DRAGON B"
click at [867, 249] on input "checkbox" at bounding box center [866, 243] width 27 height 27
checkbox input "true"
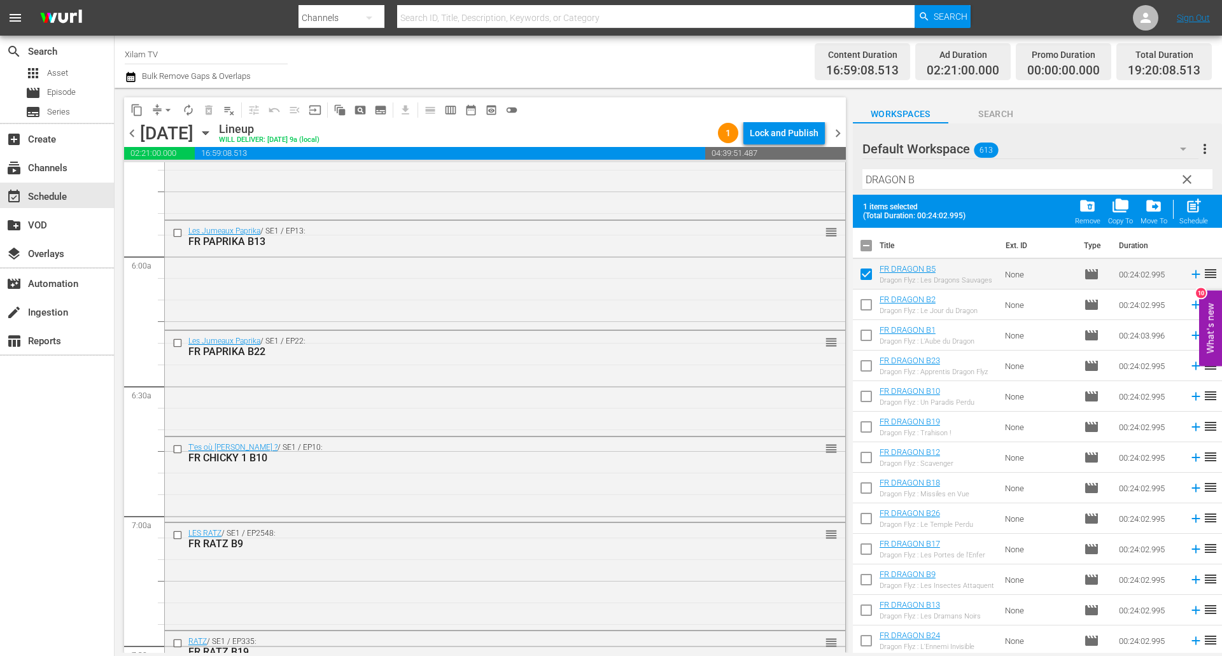
click at [922, 188] on input "DRAGON B" at bounding box center [1037, 179] width 350 height 20
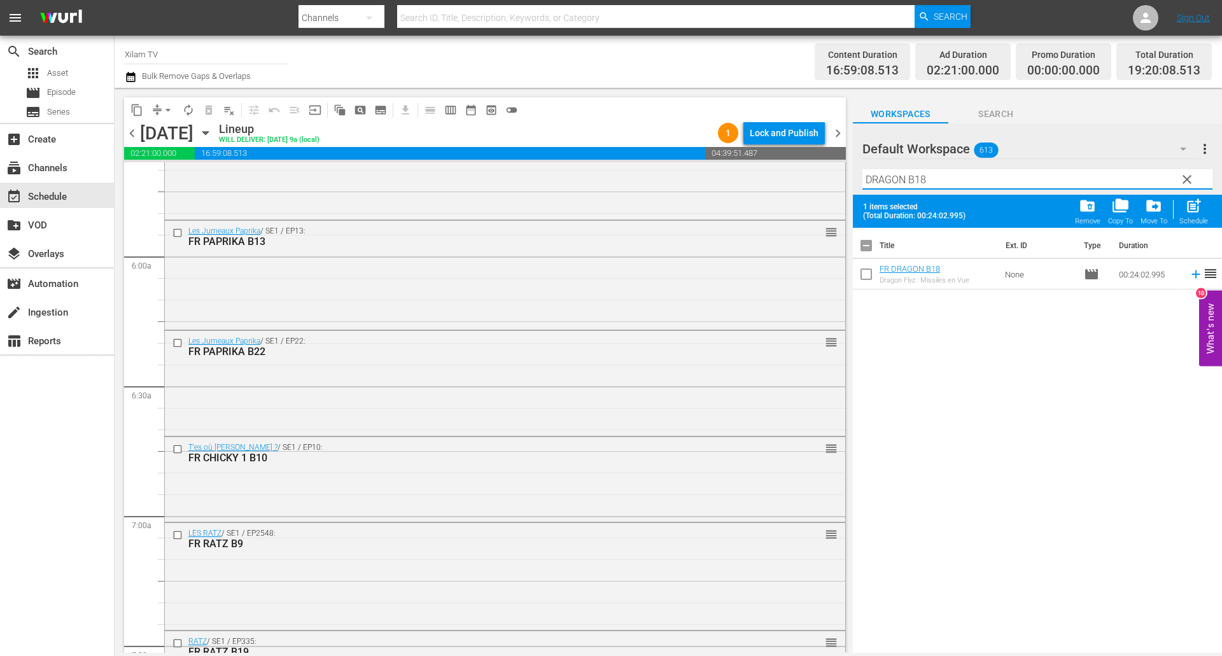
type input "DRAGON B18"
click at [870, 275] on input "checkbox" at bounding box center [866, 276] width 27 height 27
checkbox input "true"
click at [963, 178] on input "DRAGON B18" at bounding box center [1037, 179] width 350 height 20
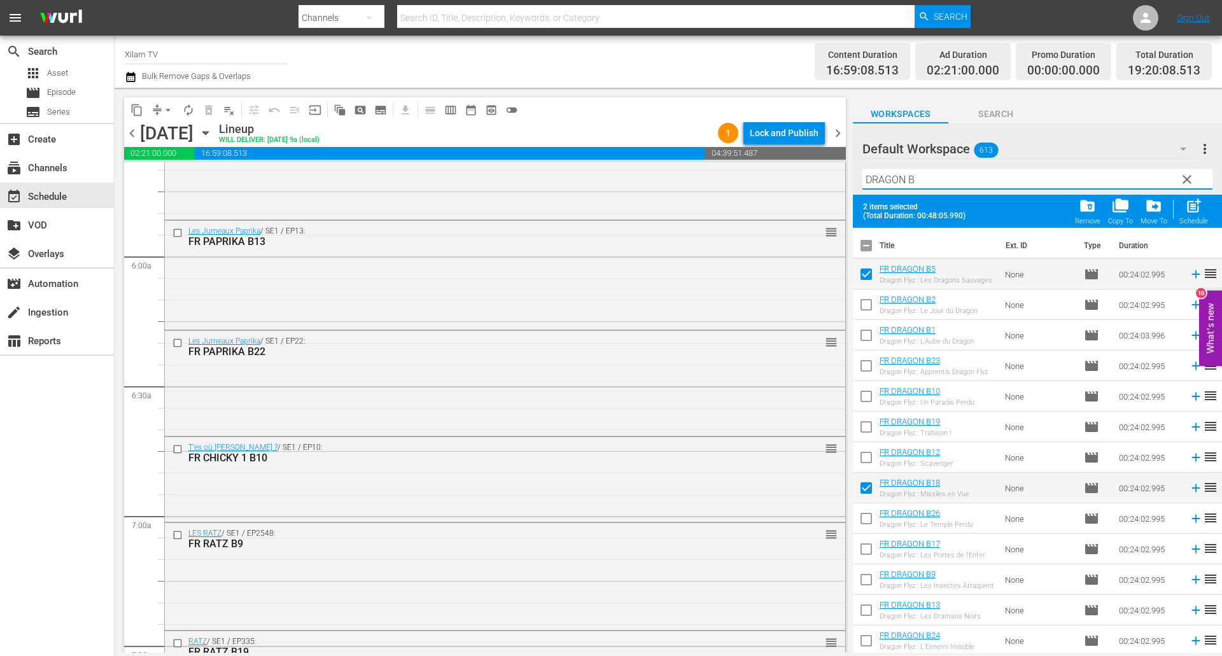
scroll to position [398, 0]
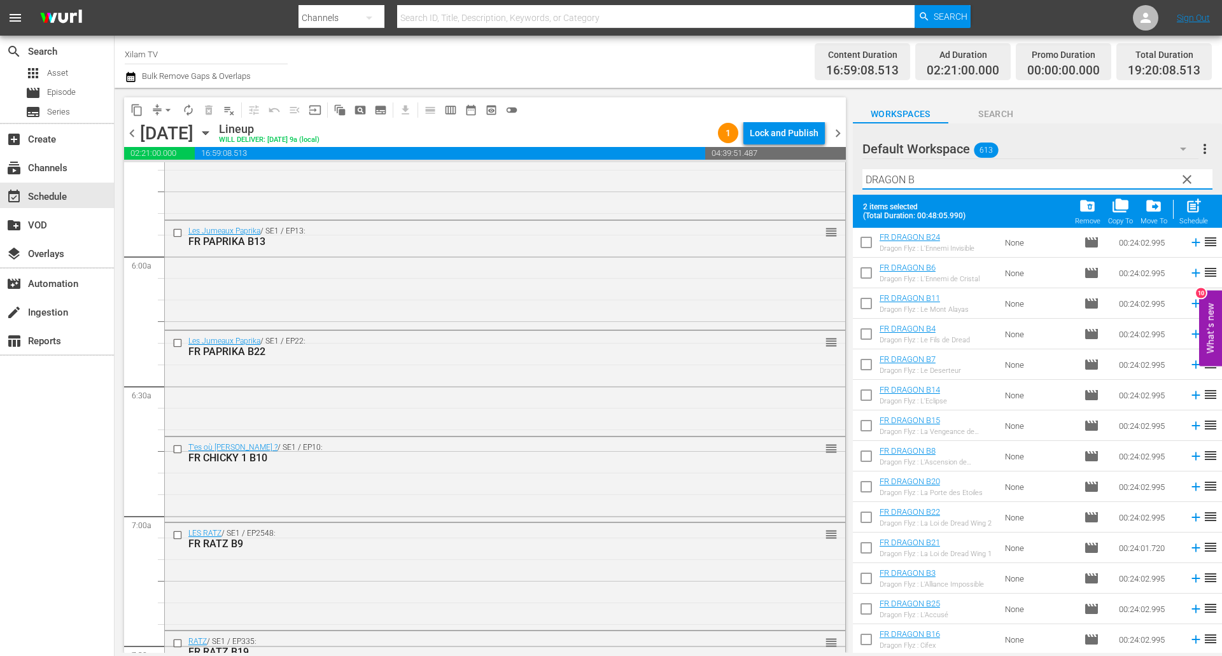
type input "DRAGON B"
click at [870, 550] on input "checkbox" at bounding box center [866, 550] width 27 height 27
checkbox input "true"
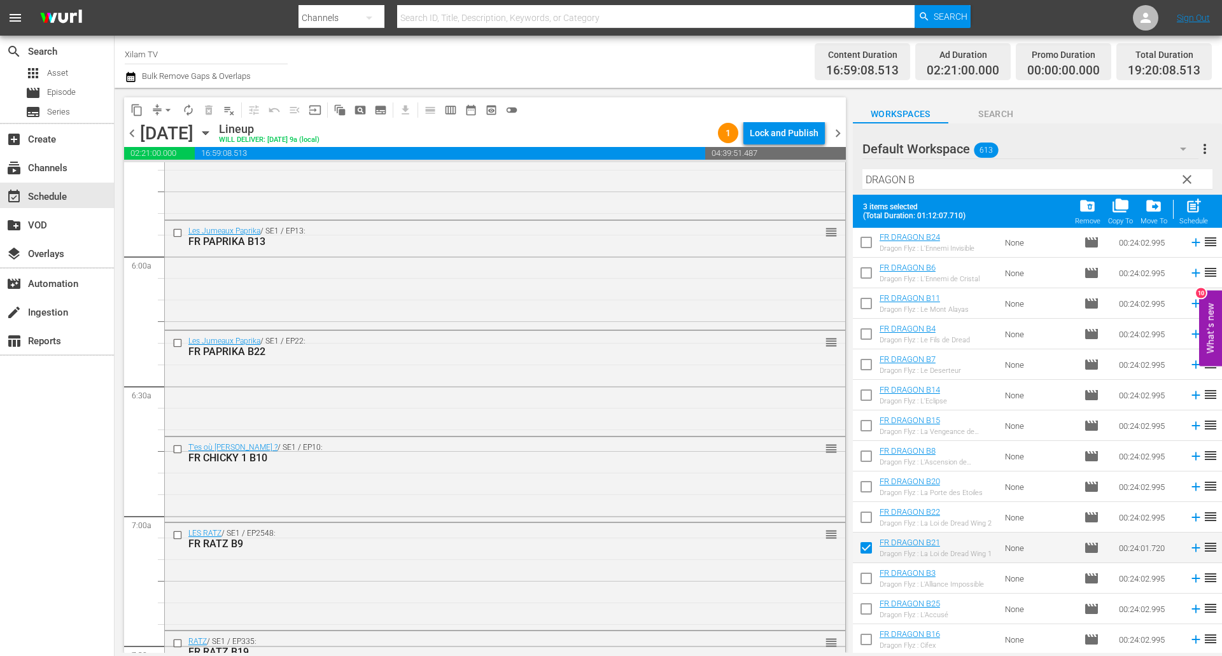
click at [1194, 212] on span "post_add" at bounding box center [1193, 205] width 17 height 17
checkbox input "false"
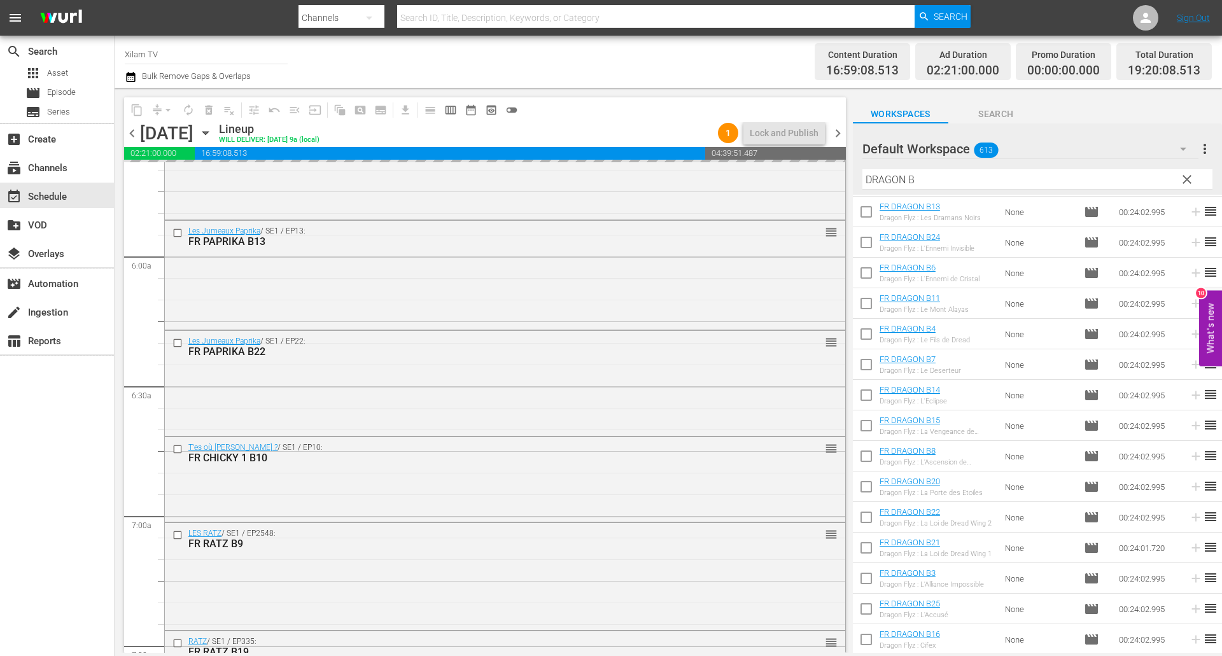
scroll to position [365, 0]
click at [842, 174] on div "content_copy compress arrow_drop_down autorenew_outlined delete_forever_outline…" at bounding box center [668, 370] width 1107 height 565
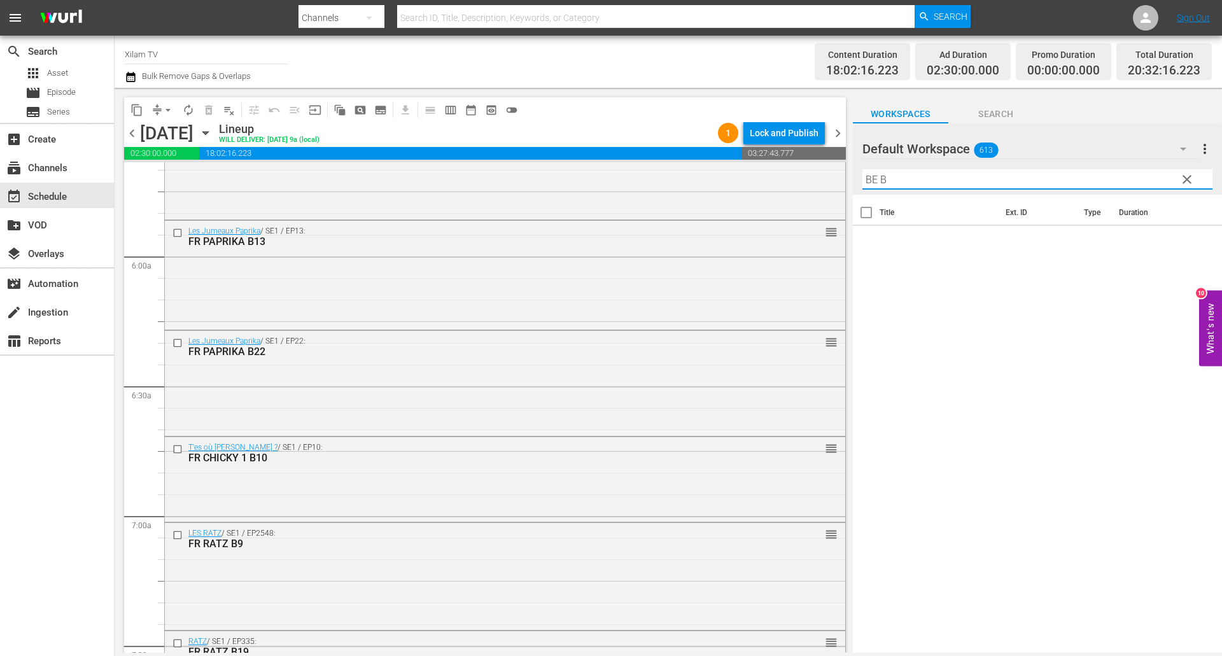
scroll to position [0, 0]
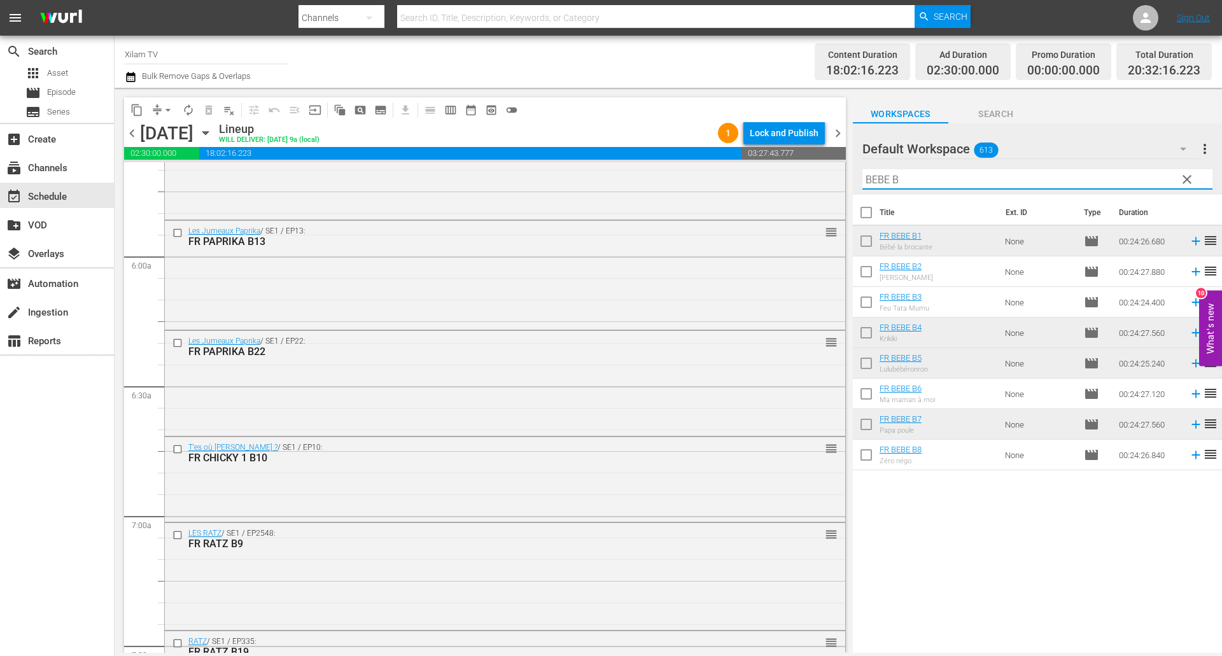
type input "BEBE B"
click at [874, 394] on input "checkbox" at bounding box center [866, 396] width 27 height 27
checkbox input "true"
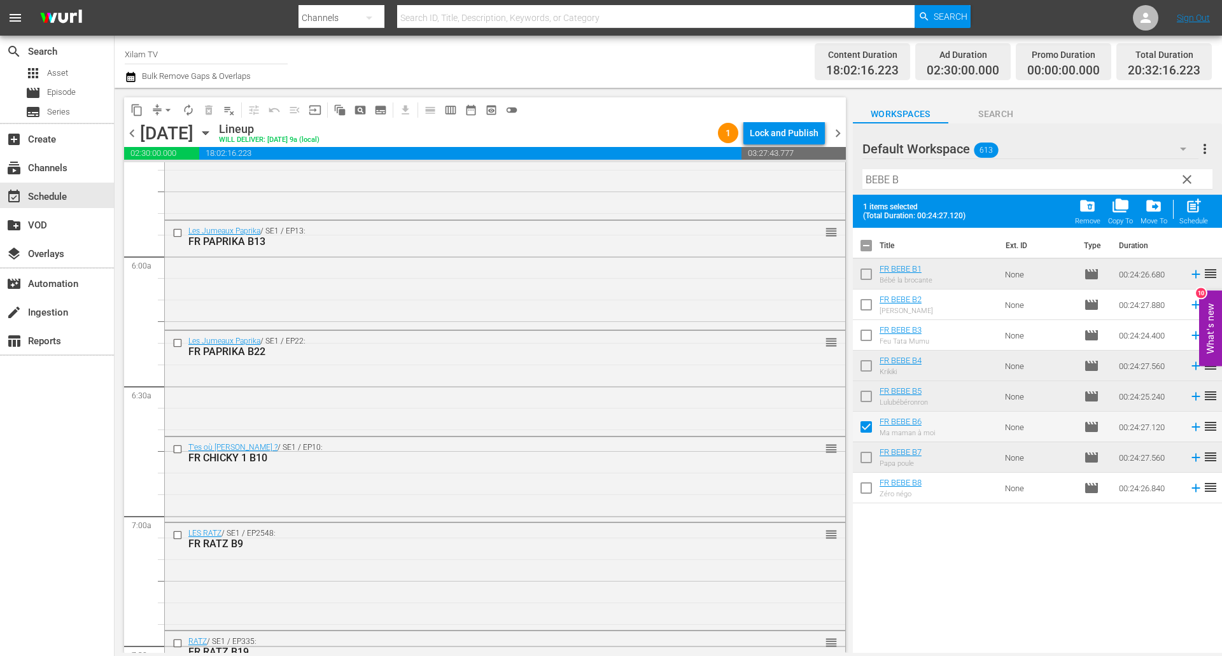
click at [864, 328] on input "checkbox" at bounding box center [866, 337] width 27 height 27
checkbox input "true"
click at [866, 309] on input "checkbox" at bounding box center [866, 307] width 27 height 27
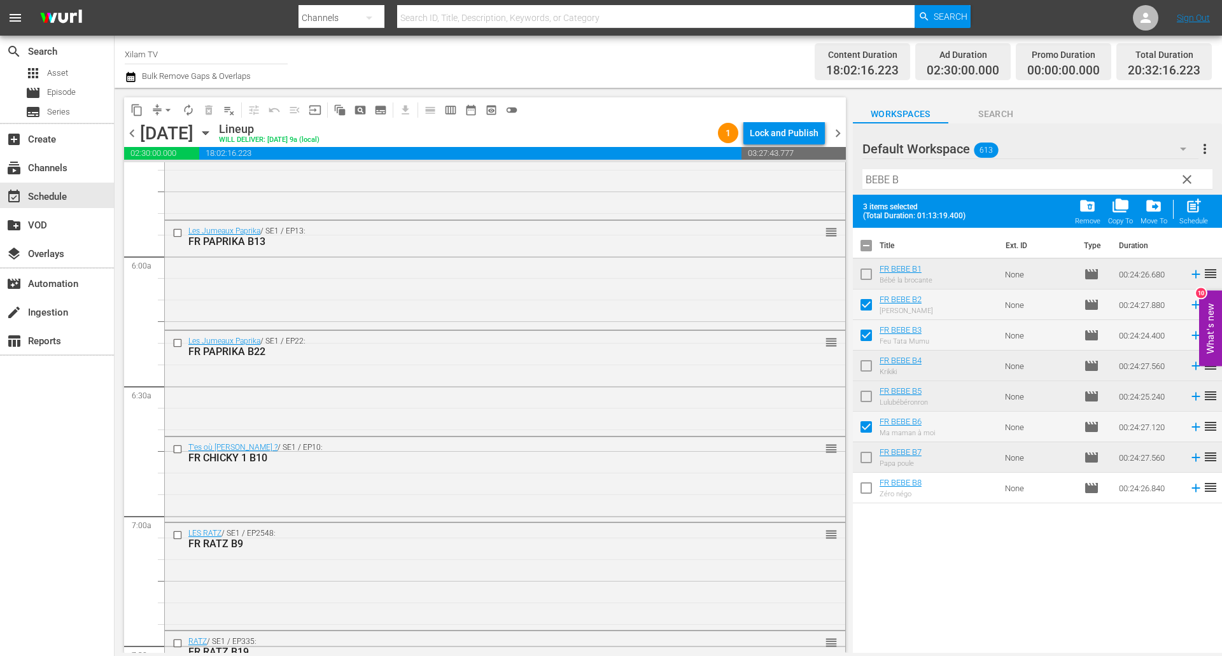
click at [1192, 205] on span "post_add" at bounding box center [1193, 205] width 17 height 17
checkbox input "false"
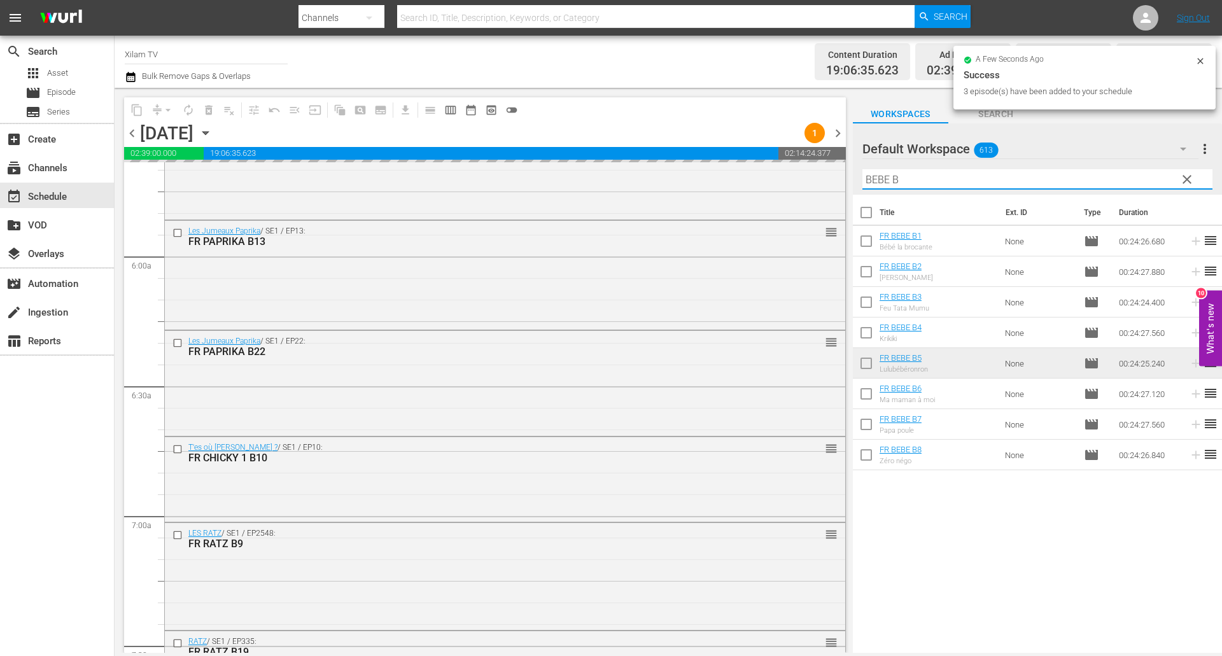
drag, startPoint x: 888, startPoint y: 180, endPoint x: 852, endPoint y: 173, distance: 36.3
click at [853, 173] on div "Default Workspace 613 Default more_vert clear Filter by Title BEBE B" at bounding box center [1037, 158] width 369 height 71
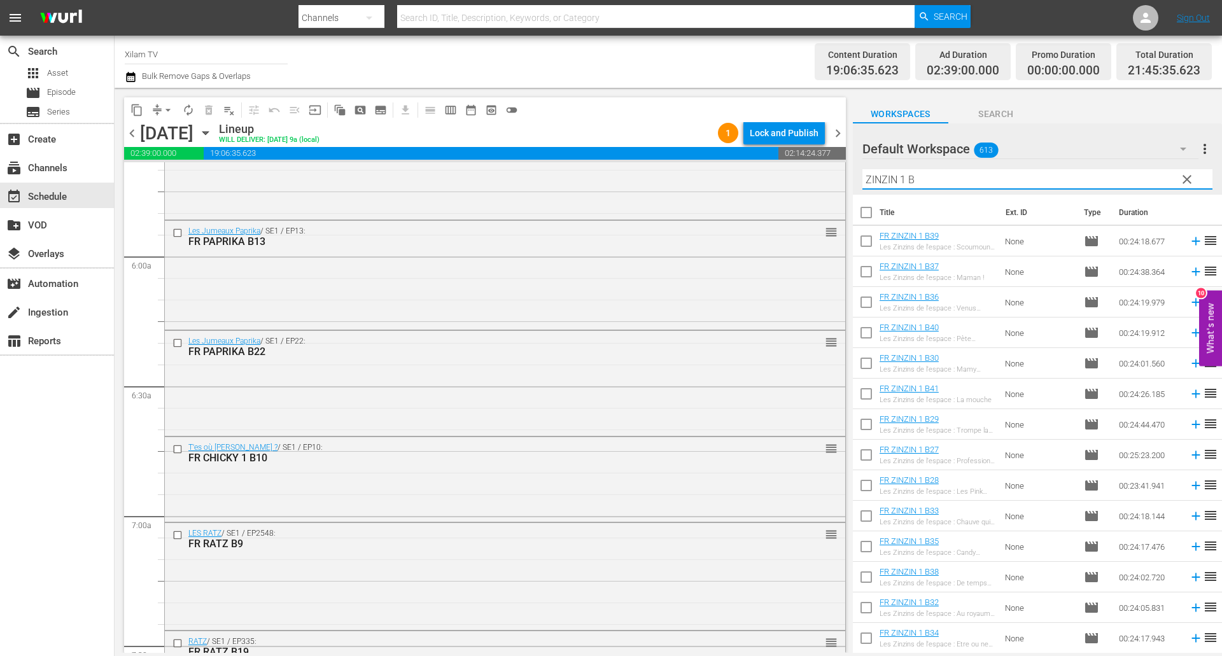
click at [945, 176] on input "ZINZIN 1 B" at bounding box center [1037, 179] width 350 height 20
type input "ZINZIN 1 B2"
click at [863, 361] on input "checkbox" at bounding box center [866, 365] width 27 height 27
checkbox input "true"
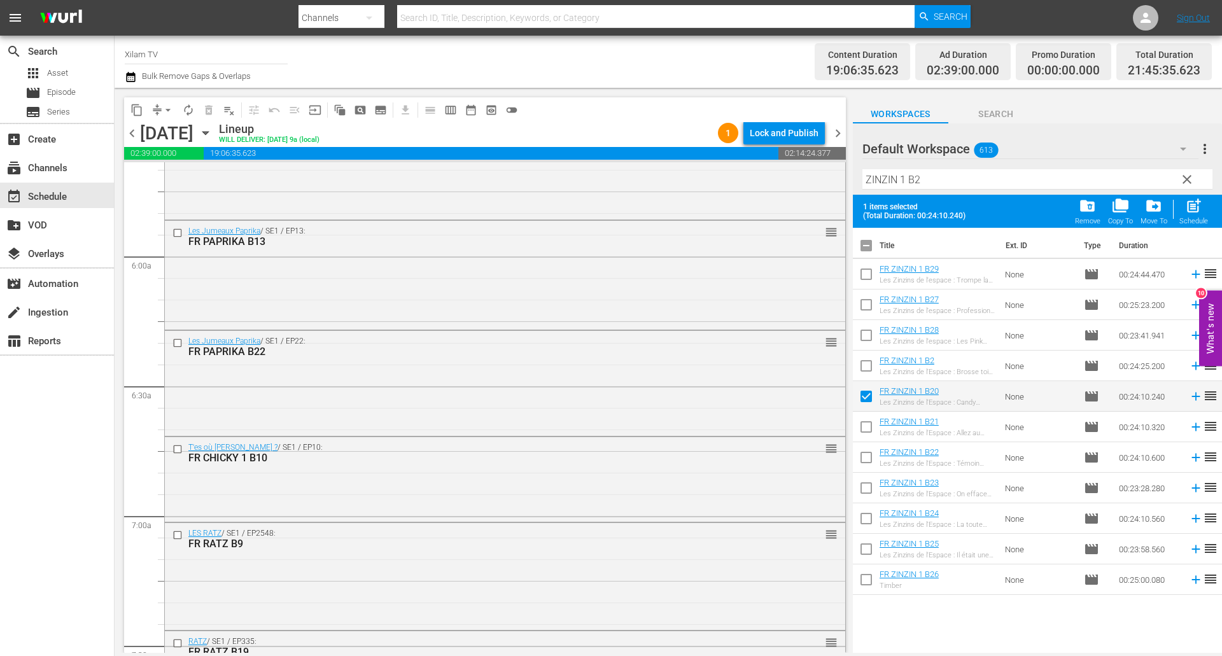
click at [862, 369] on input "checkbox" at bounding box center [866, 368] width 27 height 27
checkbox input "true"
click at [933, 167] on div "Filter by Title ZINZIN 1 B2" at bounding box center [1037, 179] width 350 height 31
click at [930, 182] on input "ZINZIN 1 B2" at bounding box center [1037, 179] width 350 height 20
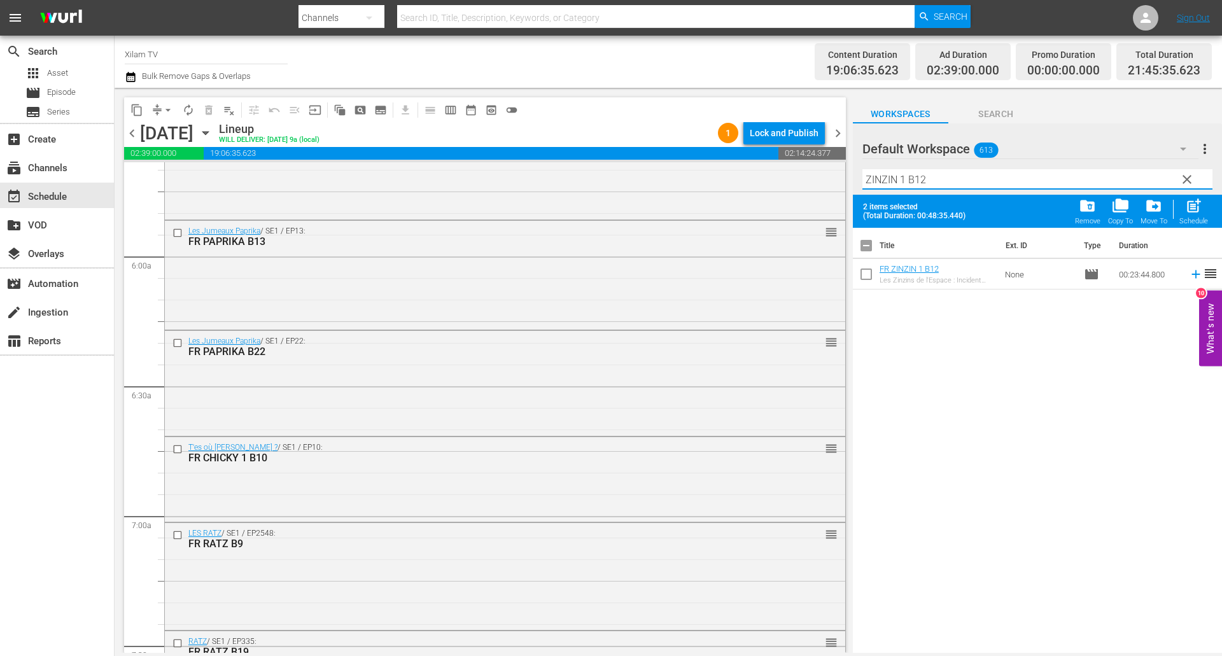
type input "ZINZIN 1 B12"
click at [865, 277] on input "checkbox" at bounding box center [866, 276] width 27 height 27
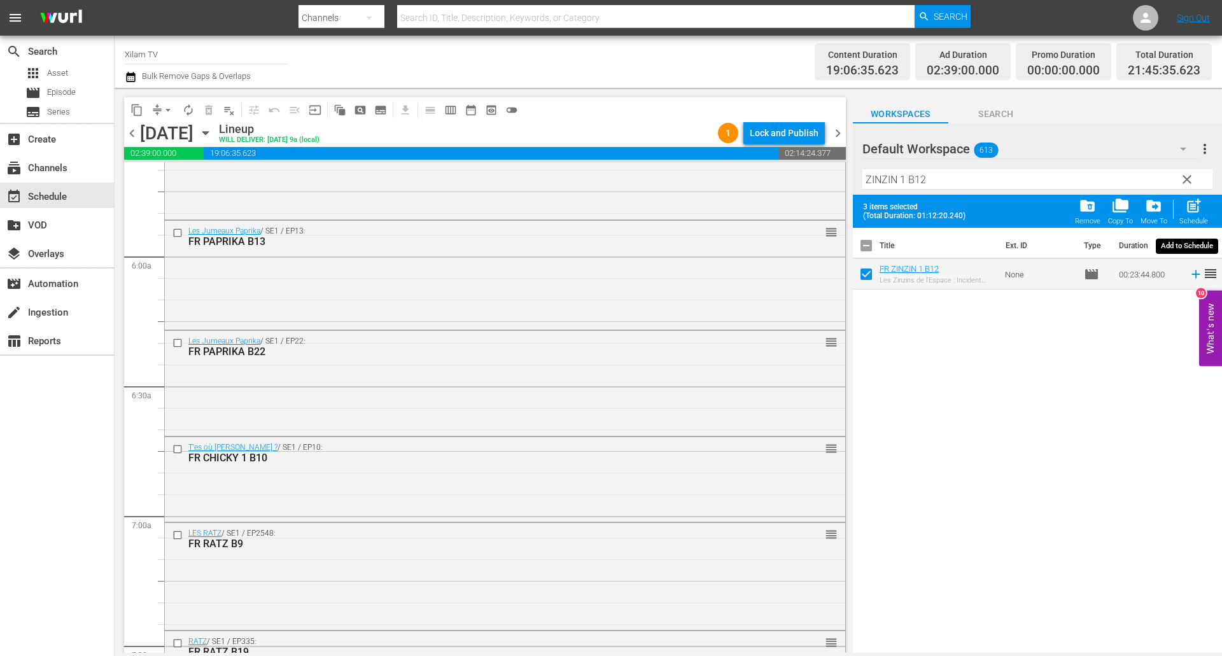
click at [1205, 198] on div "post_add Schedule" at bounding box center [1193, 211] width 29 height 28
checkbox input "false"
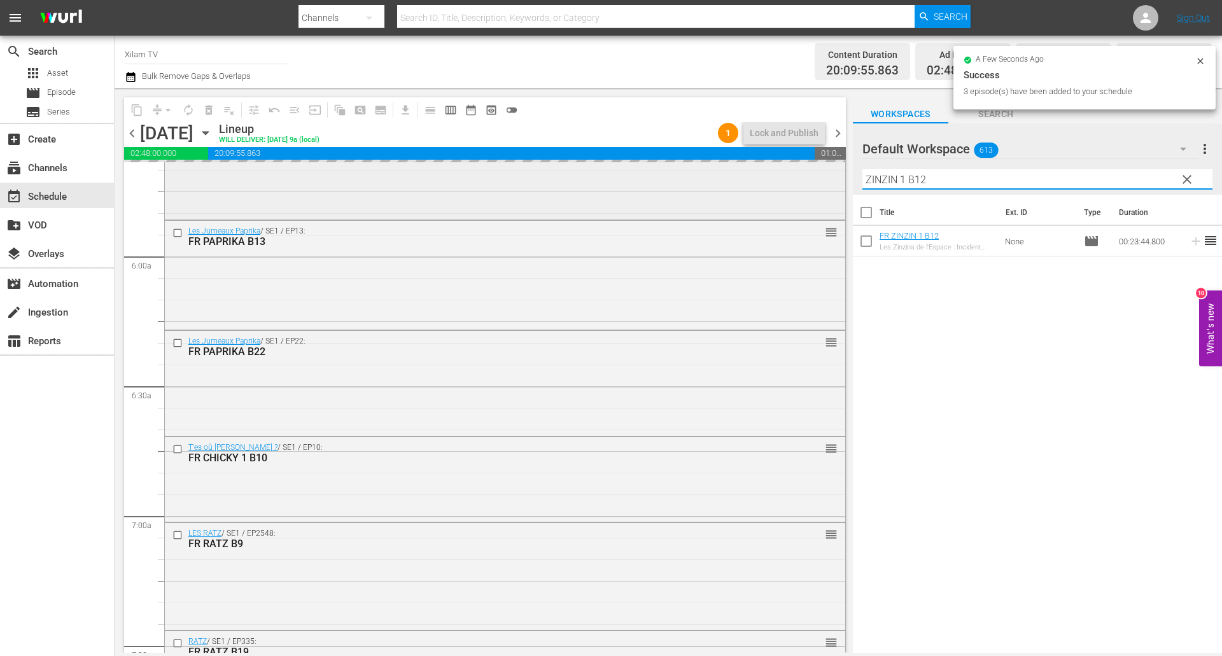
click at [828, 200] on div "content_copy compress arrow_drop_down autorenew_outlined delete_forever_outline…" at bounding box center [668, 370] width 1107 height 565
click at [991, 179] on input "RATZ B12" at bounding box center [1037, 179] width 350 height 20
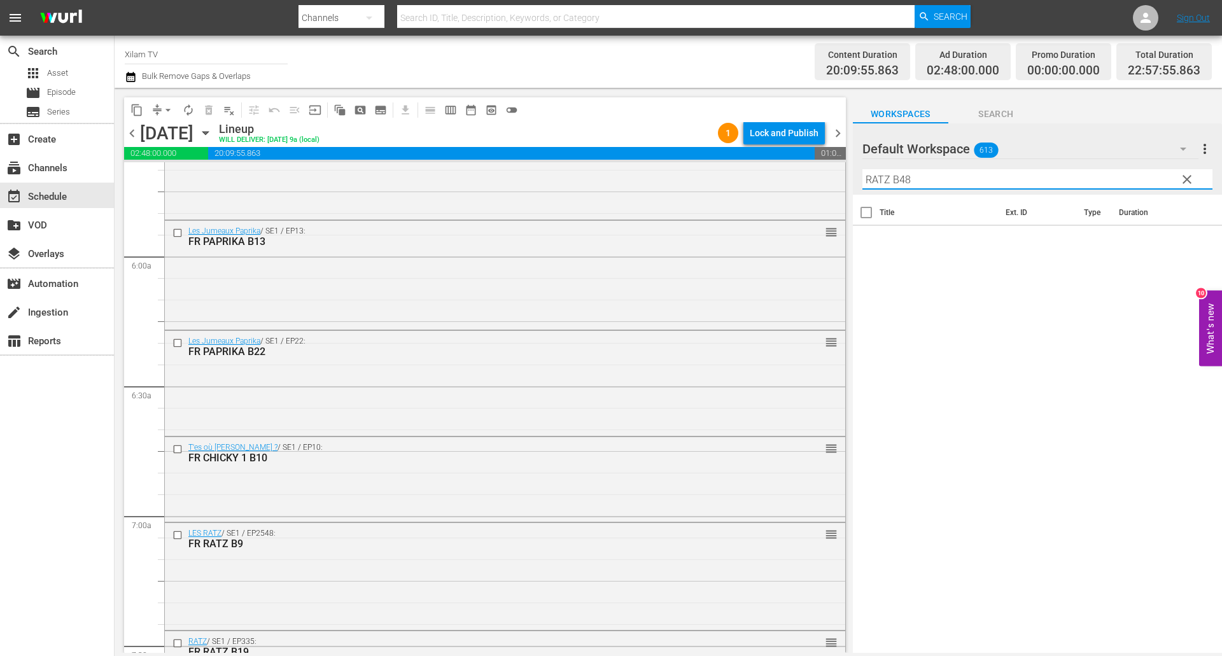
drag, startPoint x: 950, startPoint y: 172, endPoint x: 947, endPoint y: 178, distance: 6.6
click at [950, 172] on input "RATZ B48" at bounding box center [1037, 179] width 350 height 20
type input "RATZ B4"
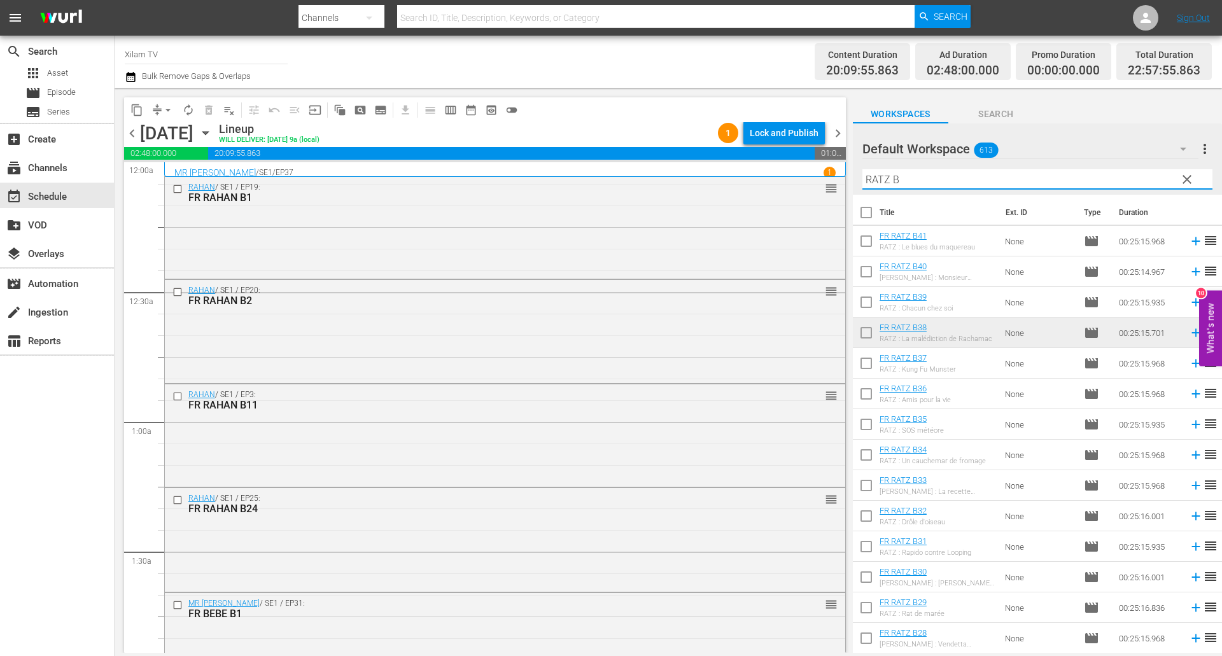
scroll to position [1463, 0]
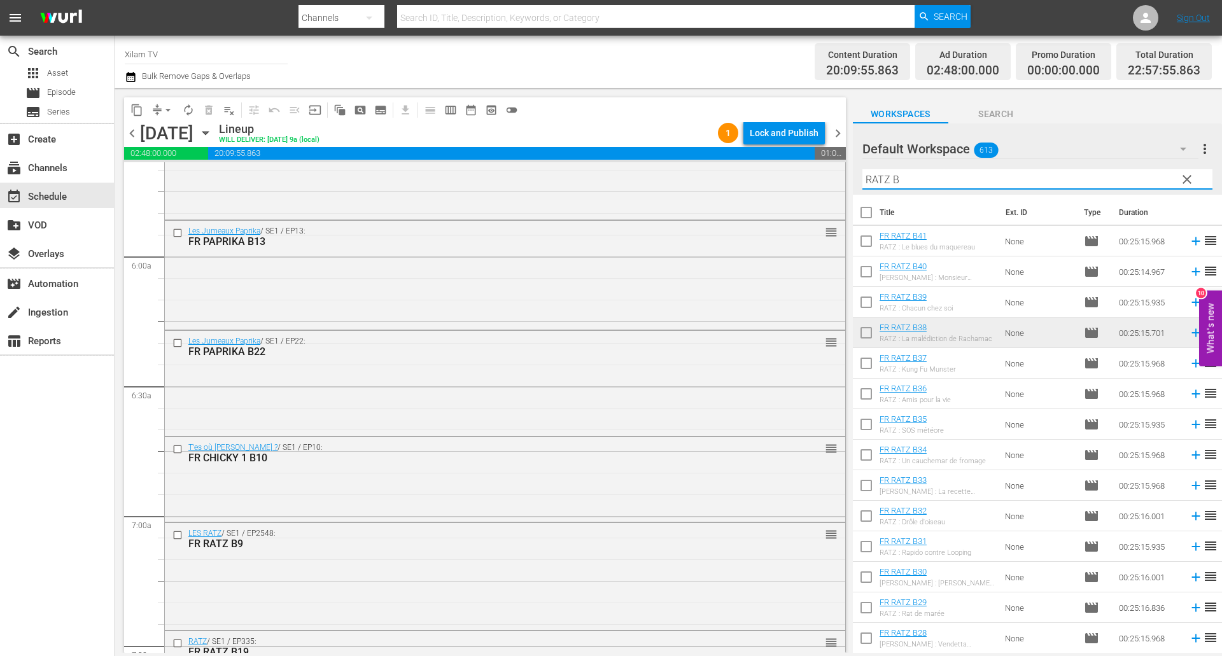
type input "RATZ B"
click at [869, 418] on input "checkbox" at bounding box center [866, 427] width 27 height 27
checkbox input "true"
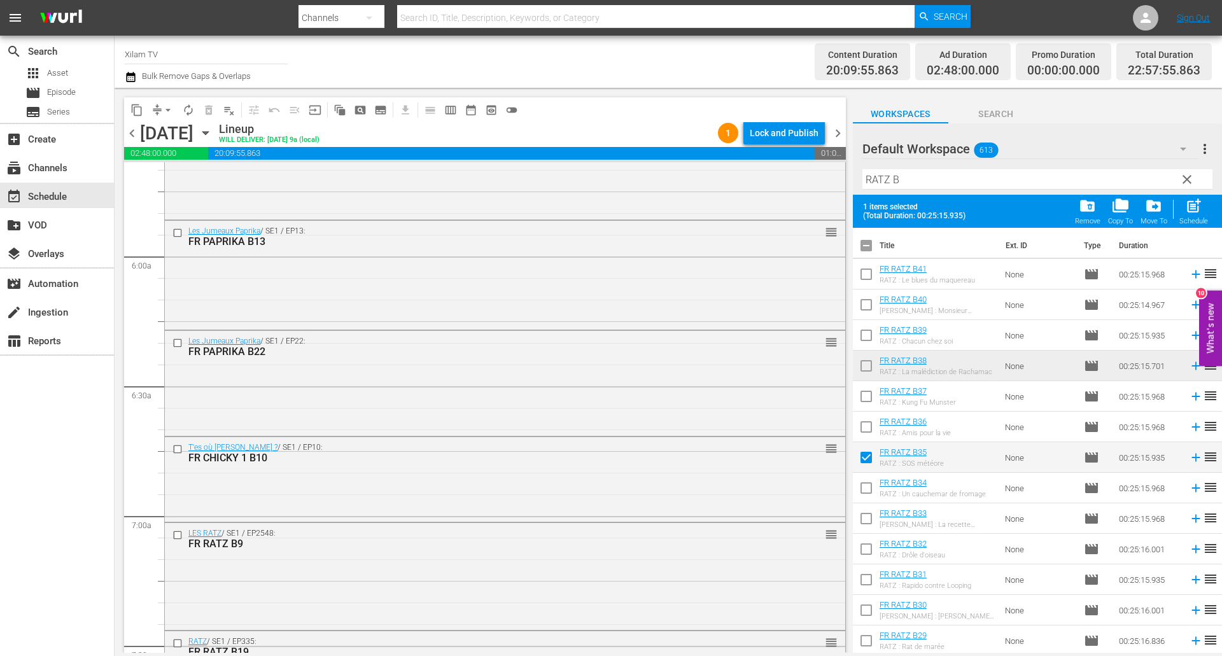
click at [867, 298] on input "checkbox" at bounding box center [866, 307] width 27 height 27
click at [1189, 218] on div "Schedule" at bounding box center [1193, 221] width 29 height 8
checkbox input "false"
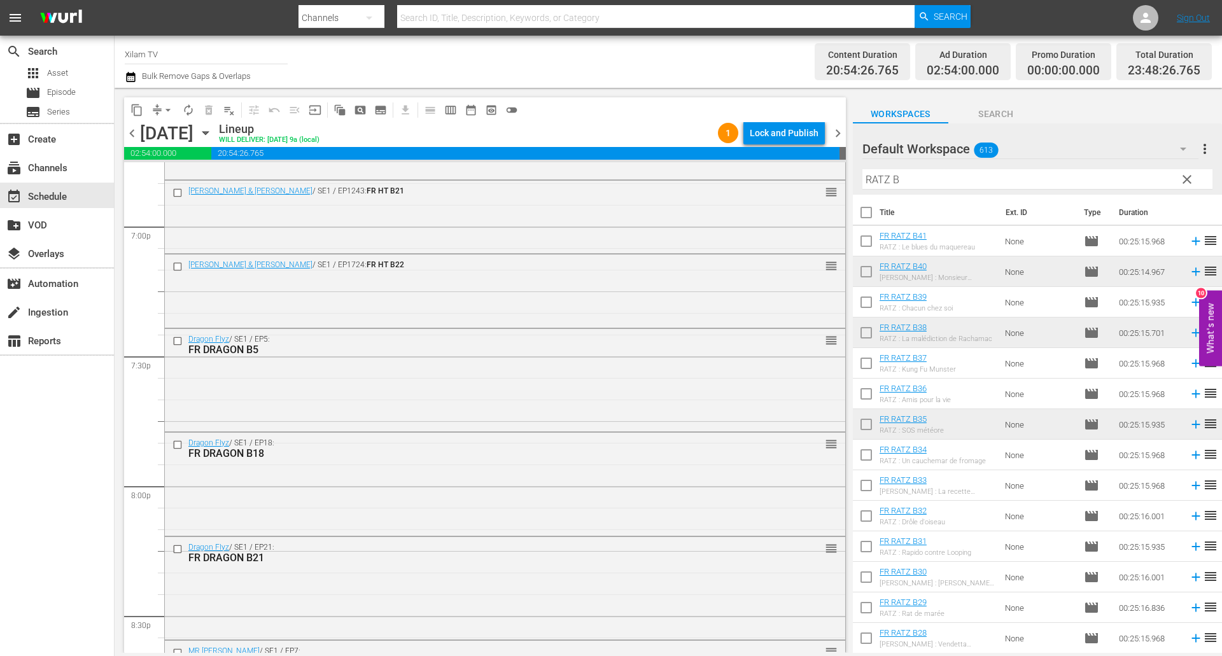
scroll to position [5739, 0]
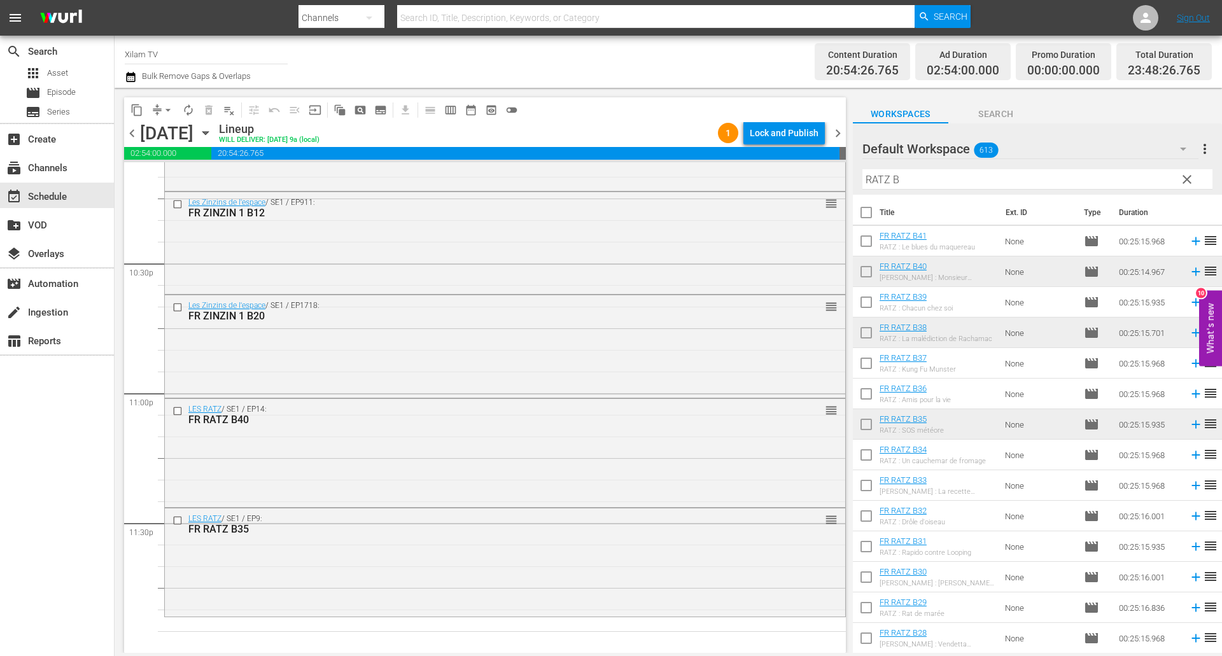
click at [863, 546] on input "checkbox" at bounding box center [866, 549] width 27 height 27
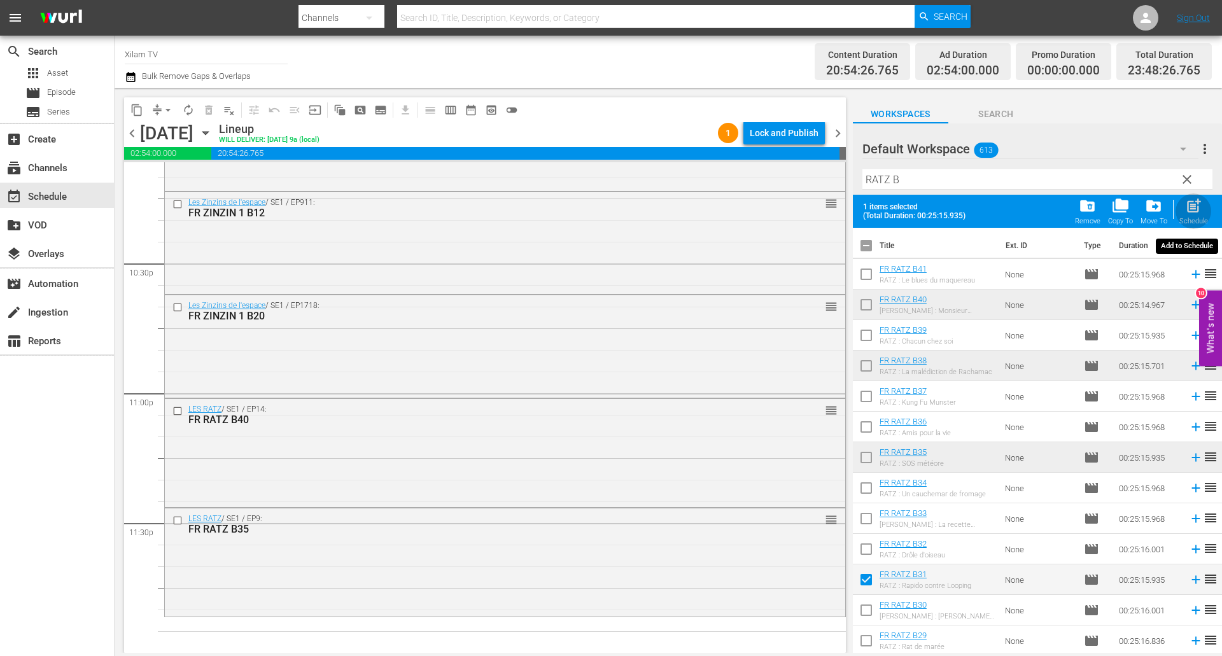
click at [1190, 201] on span "post_add" at bounding box center [1193, 205] width 17 height 17
checkbox input "false"
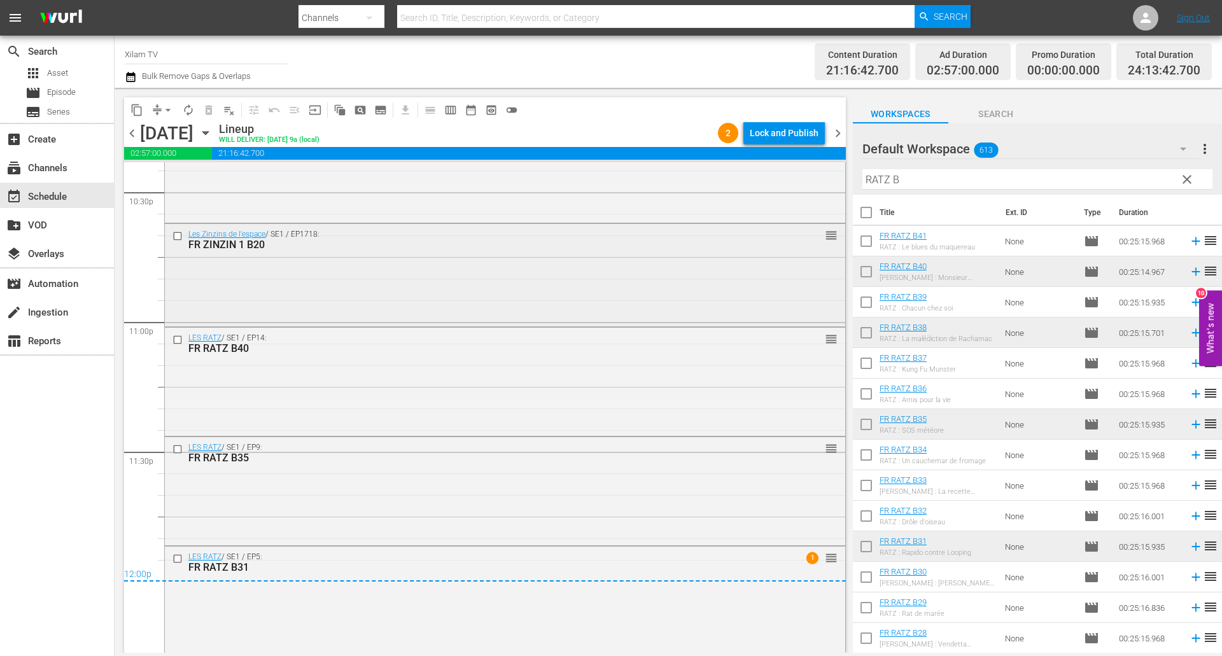
scroll to position [5813, 0]
click at [784, 134] on div "Lock and Publish" at bounding box center [783, 133] width 69 height 23
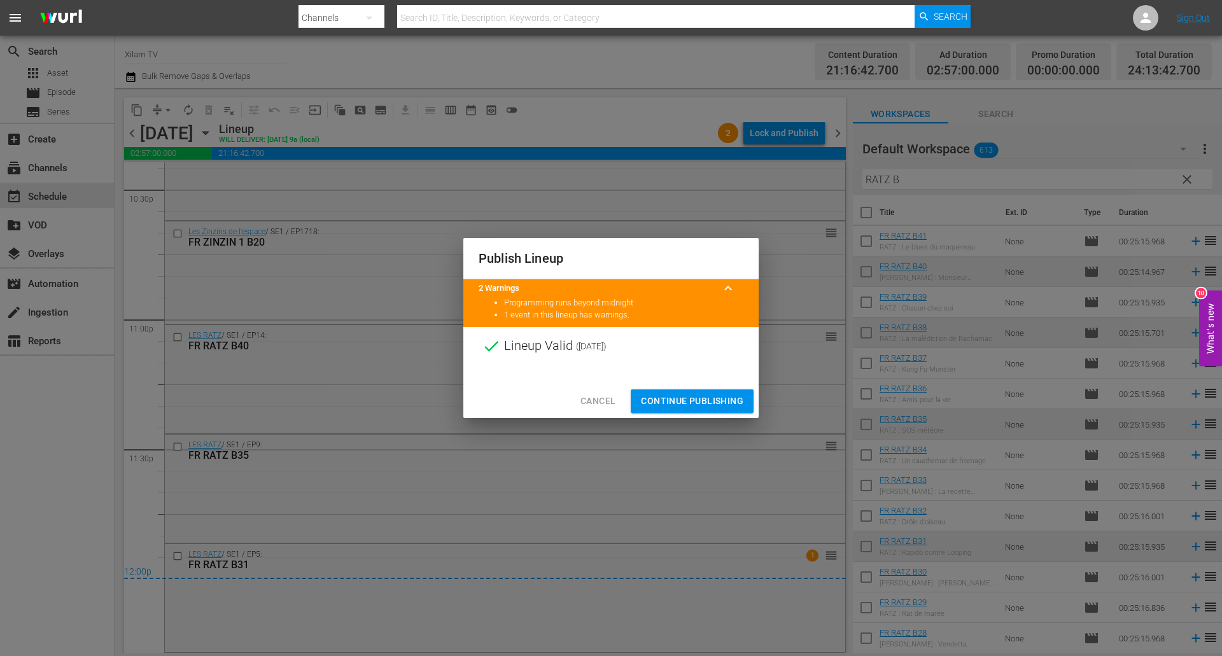
click at [711, 398] on span "Continue Publishing" at bounding box center [692, 401] width 102 height 16
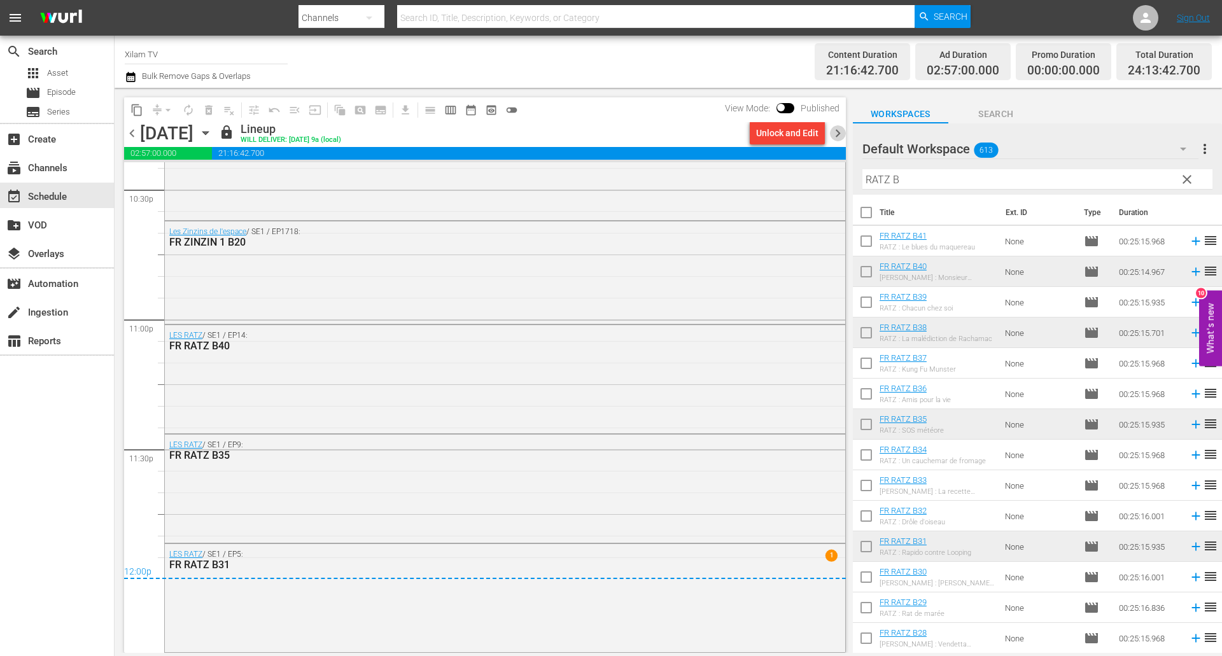
click at [836, 128] on span "chevron_right" at bounding box center [838, 133] width 16 height 16
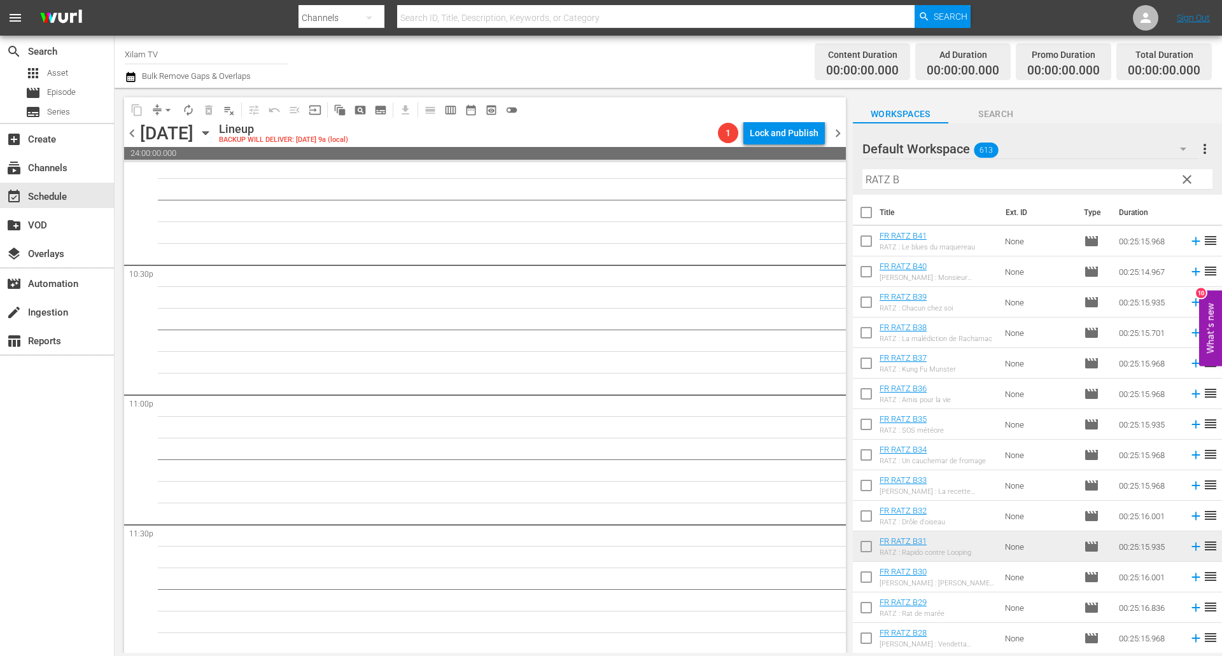
scroll to position [5739, 0]
drag, startPoint x: 888, startPoint y: 178, endPoint x: 877, endPoint y: 178, distance: 10.2
click at [877, 178] on input "RATZ B" at bounding box center [1037, 179] width 350 height 20
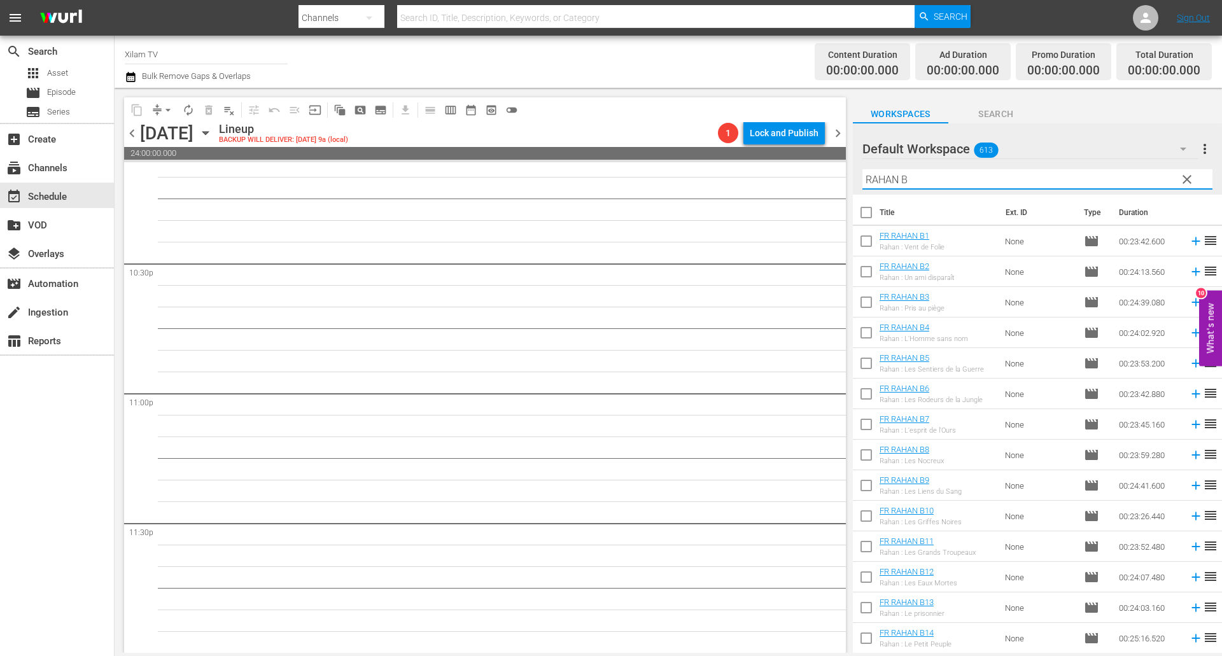
click at [925, 176] on input "RAHAN B" at bounding box center [1037, 179] width 350 height 20
type input "RAHAN B"
click at [861, 393] on input "checkbox" at bounding box center [866, 396] width 27 height 27
checkbox input "true"
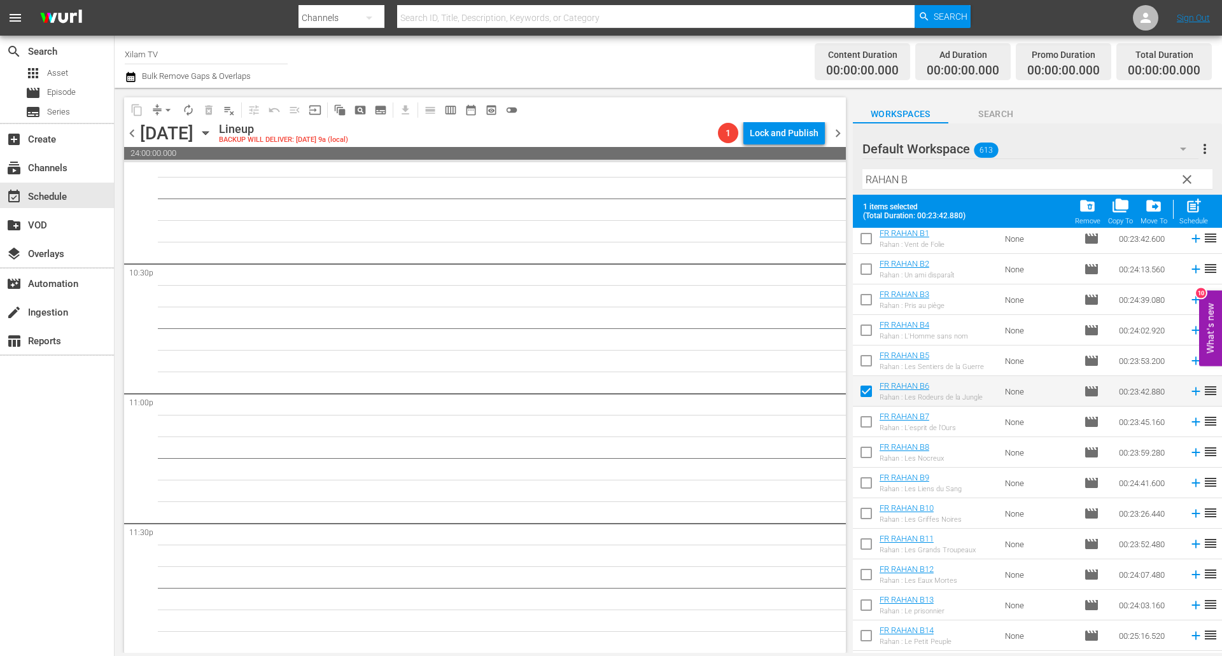
scroll to position [64, 0]
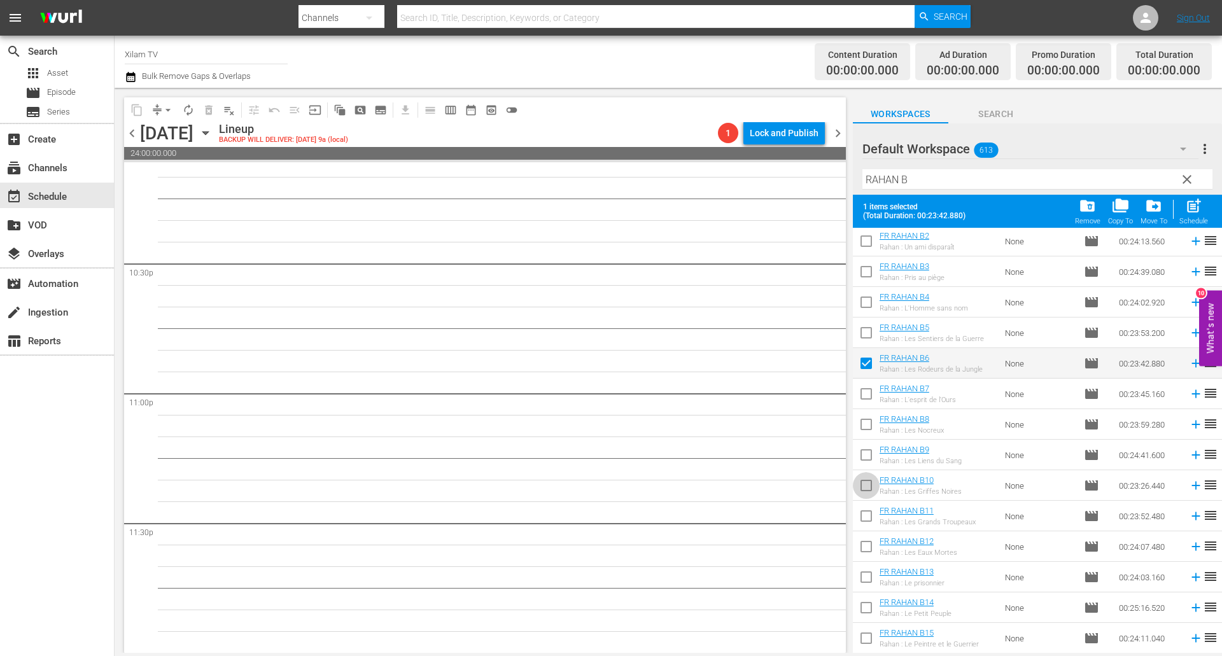
click at [863, 483] on input "checkbox" at bounding box center [866, 488] width 27 height 27
checkbox input "true"
click at [868, 454] on input "checkbox" at bounding box center [866, 457] width 27 height 27
checkbox input "true"
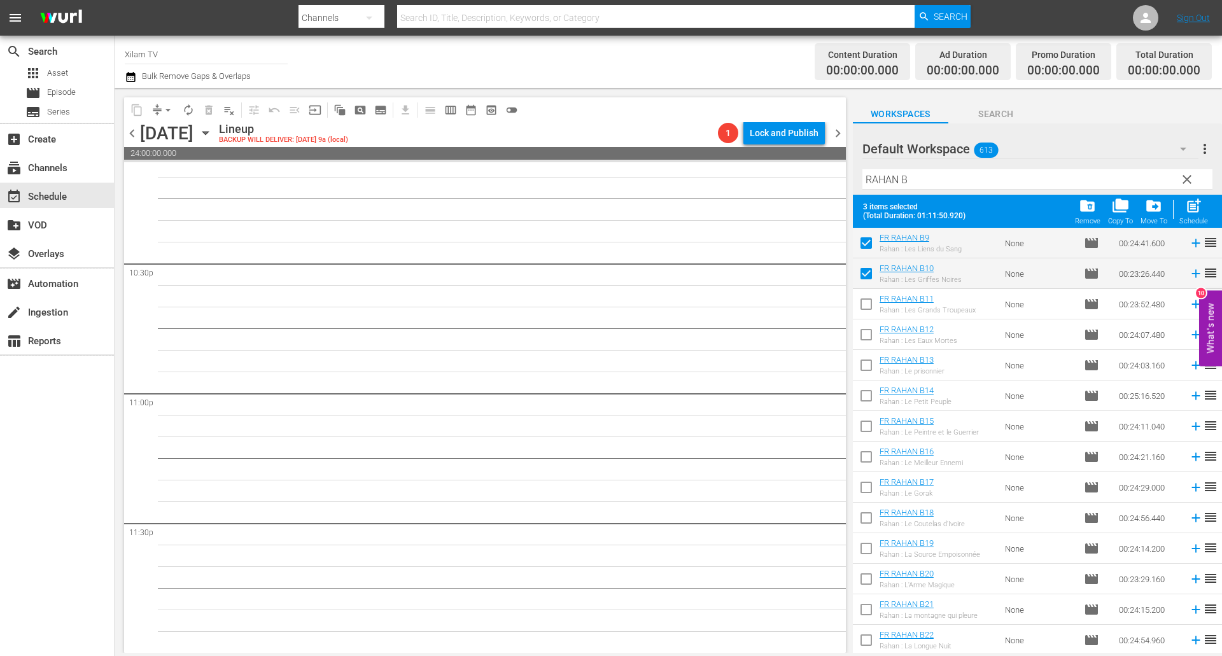
scroll to position [398, 0]
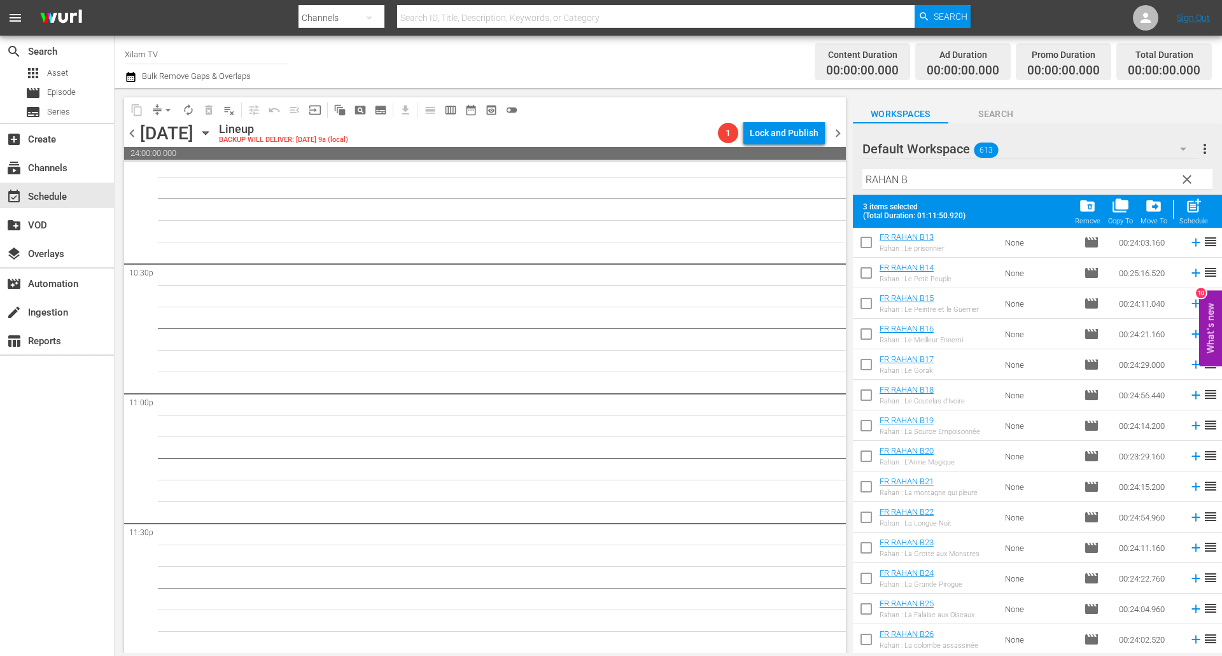
click at [870, 636] on input "checkbox" at bounding box center [866, 642] width 27 height 27
checkbox input "true"
click at [1199, 200] on span "post_add" at bounding box center [1193, 205] width 17 height 17
checkbox input "false"
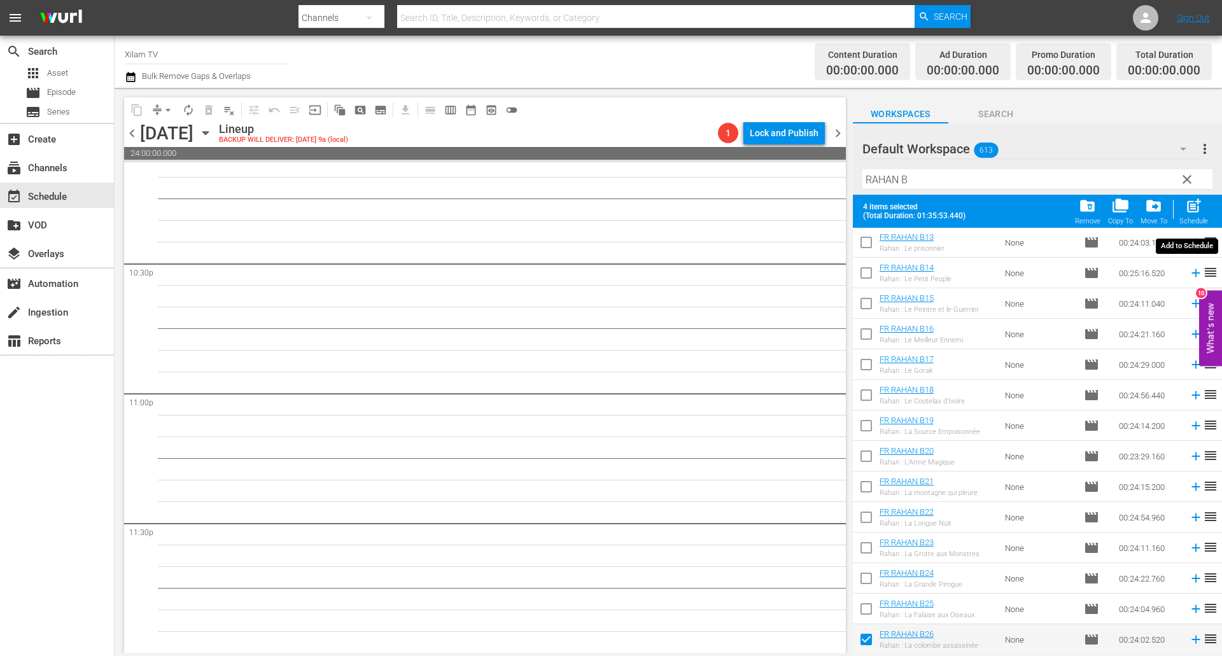
checkbox input "false"
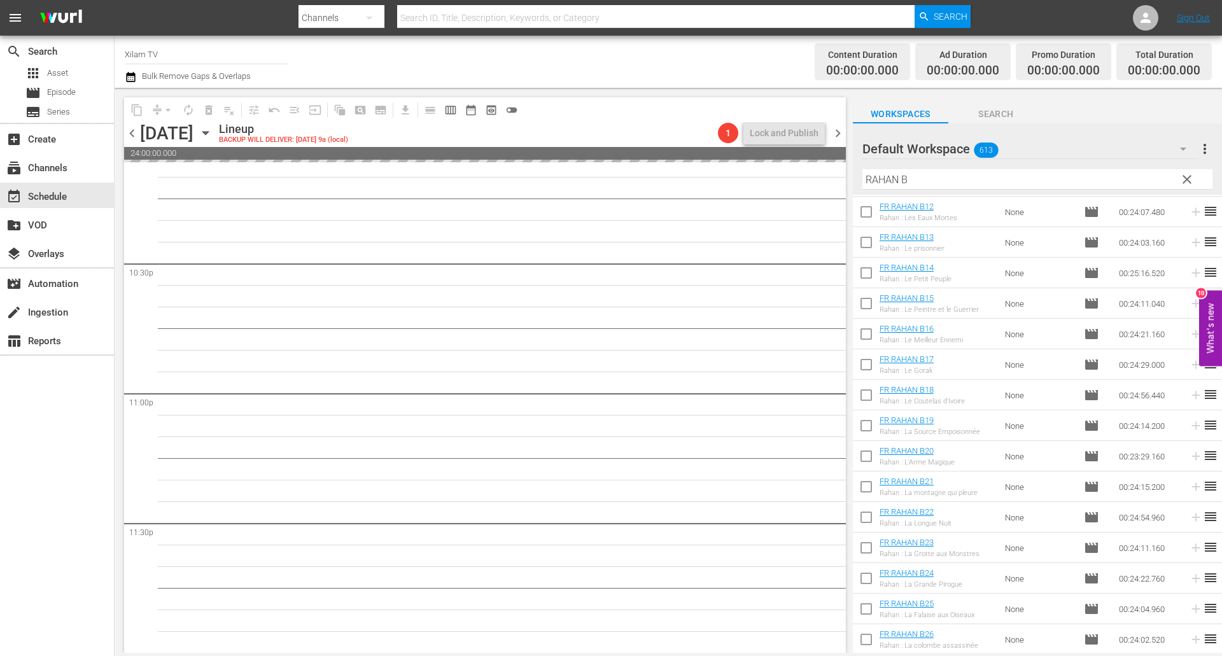
scroll to position [365, 0]
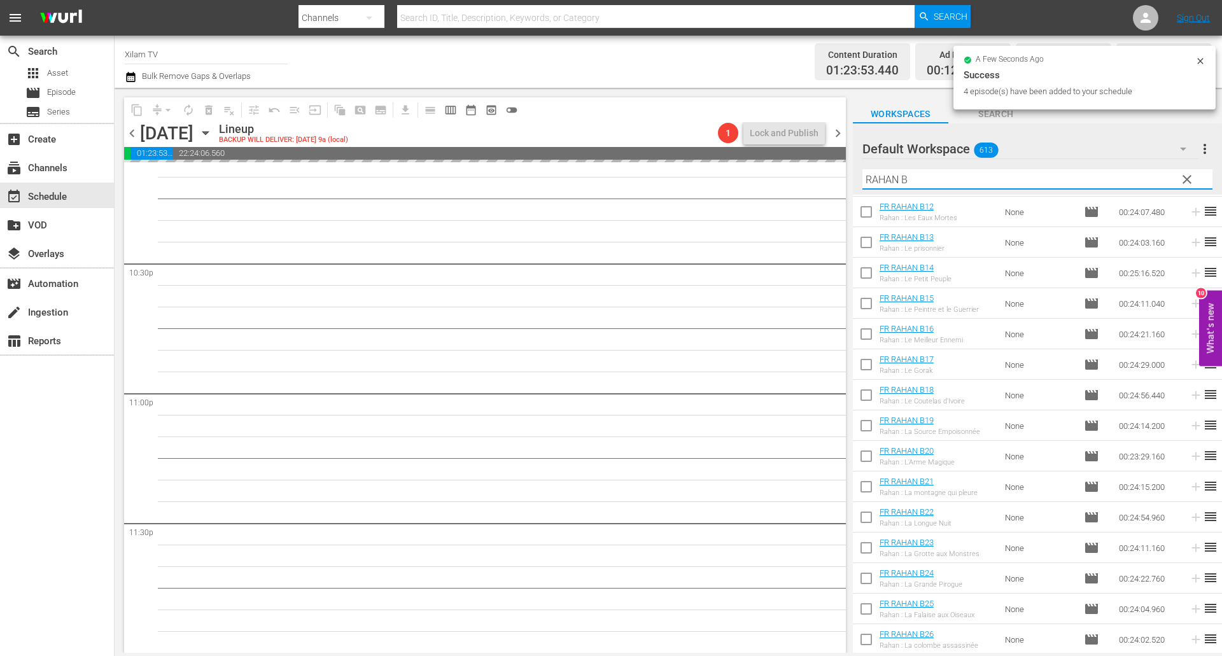
drag, startPoint x: 898, startPoint y: 176, endPoint x: 854, endPoint y: 172, distance: 43.4
click at [854, 172] on div "Default Workspace 613 Default more_vert clear Filter by Title RAHAN B" at bounding box center [1037, 158] width 369 height 71
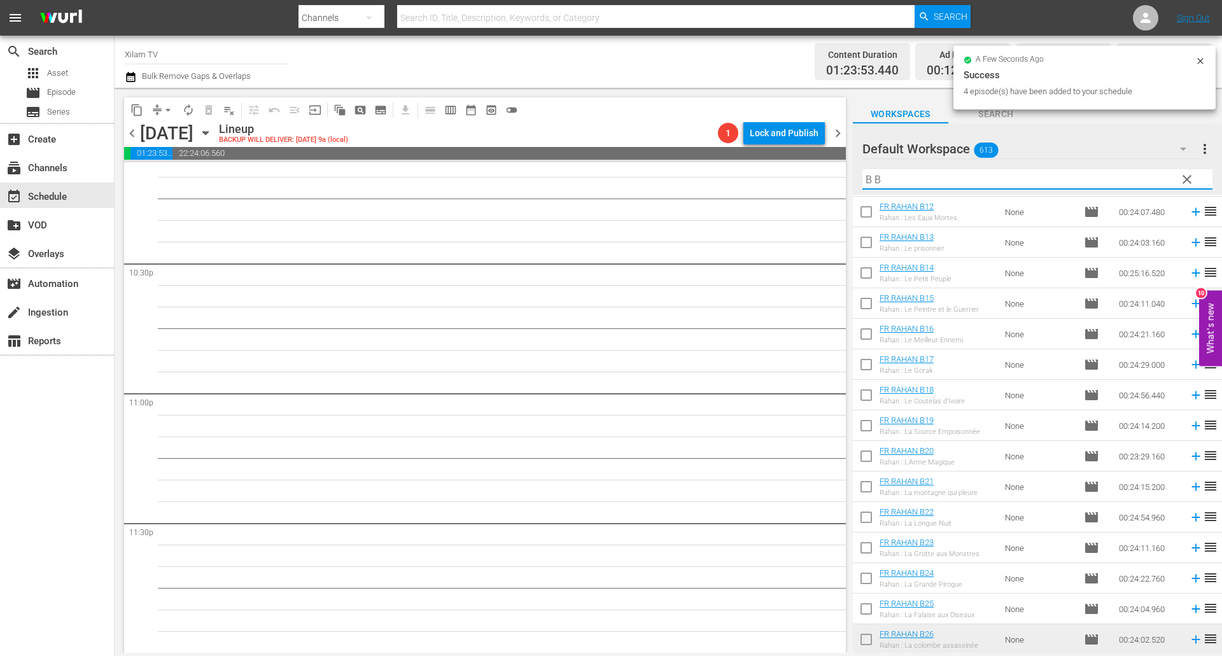
scroll to position [0, 0]
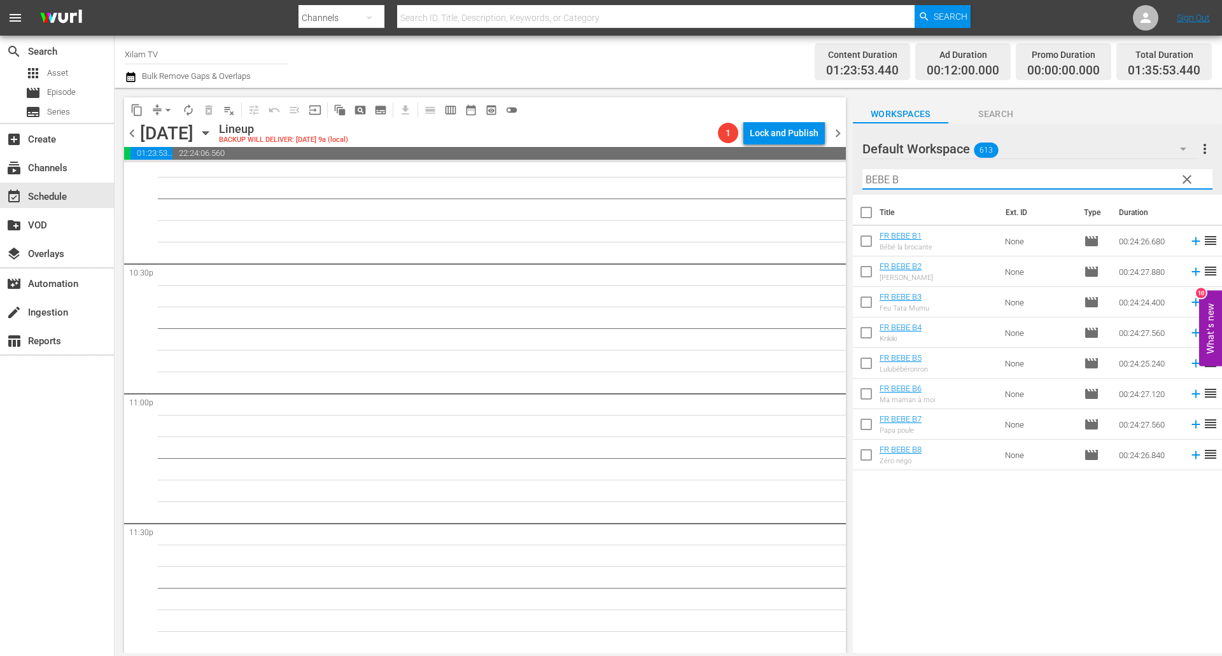
type input "BEBE B"
click at [871, 399] on input "checkbox" at bounding box center [866, 396] width 27 height 27
checkbox input "true"
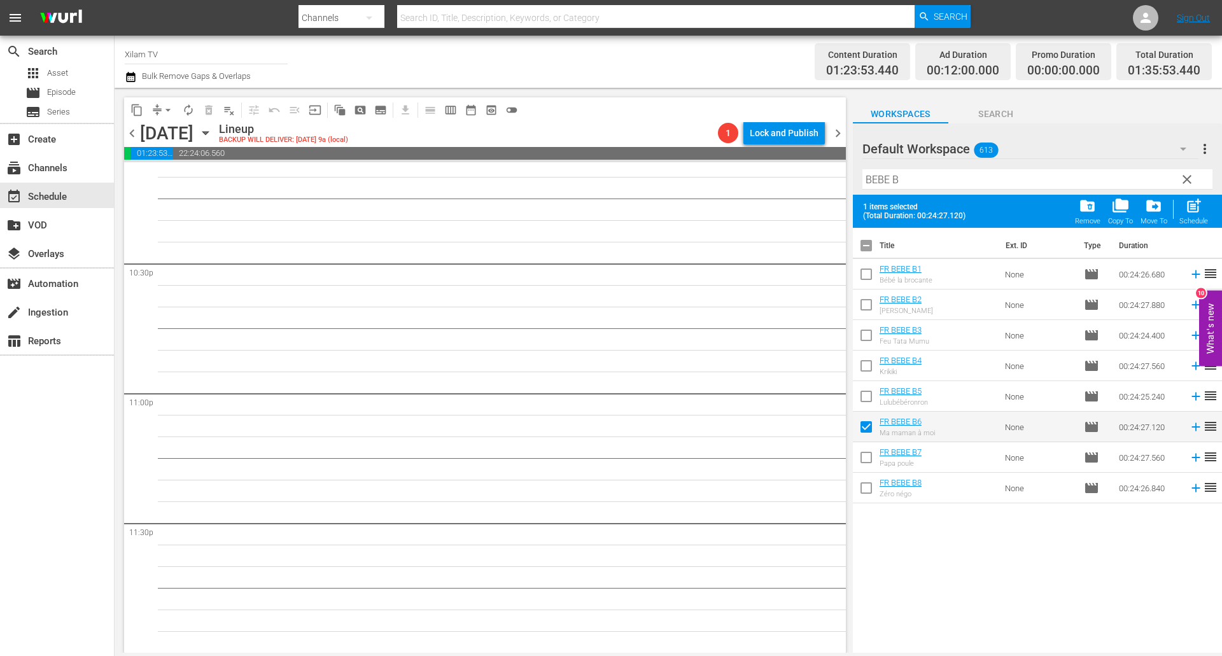
click at [863, 304] on input "checkbox" at bounding box center [866, 307] width 27 height 27
checkbox input "true"
click at [868, 338] on input "checkbox" at bounding box center [866, 337] width 27 height 27
checkbox input "true"
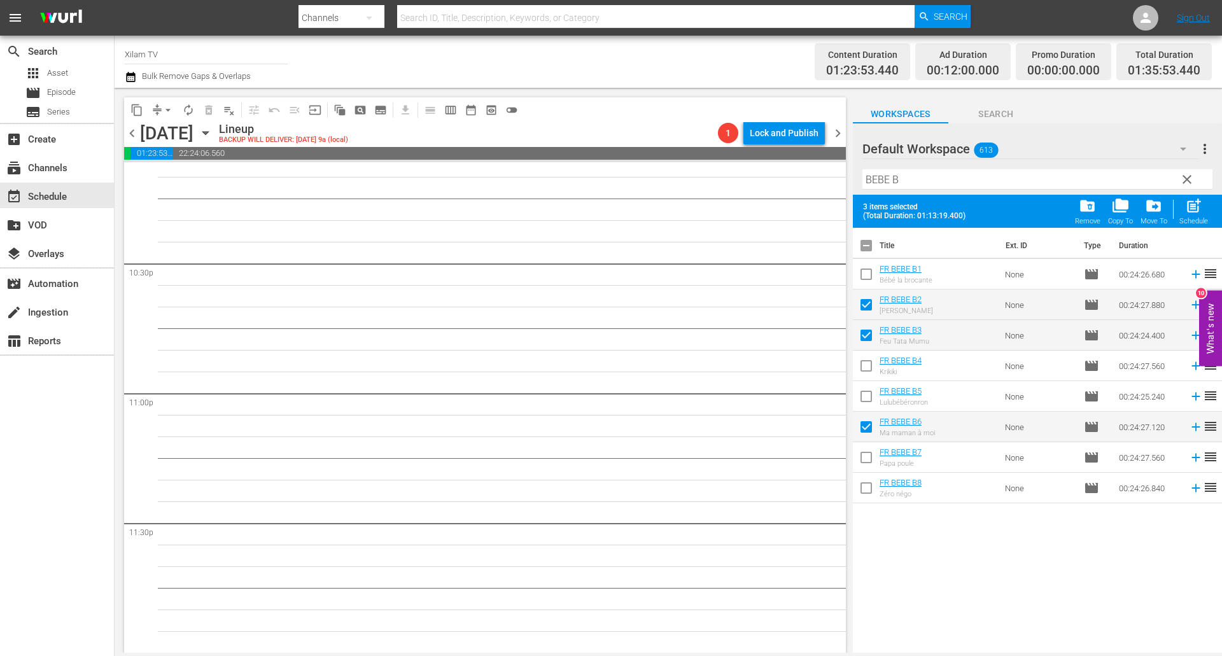
click at [861, 275] on input "checkbox" at bounding box center [866, 276] width 27 height 27
click at [1182, 212] on div "post_add Schedule" at bounding box center [1193, 211] width 29 height 28
checkbox input "false"
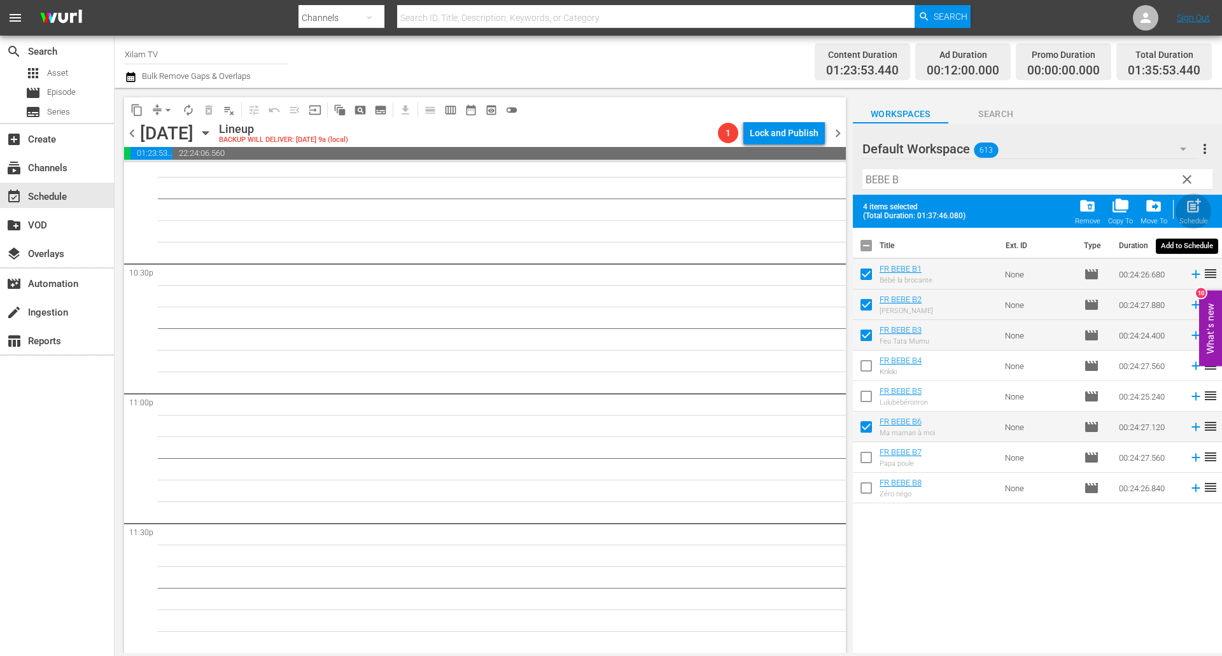
checkbox input "false"
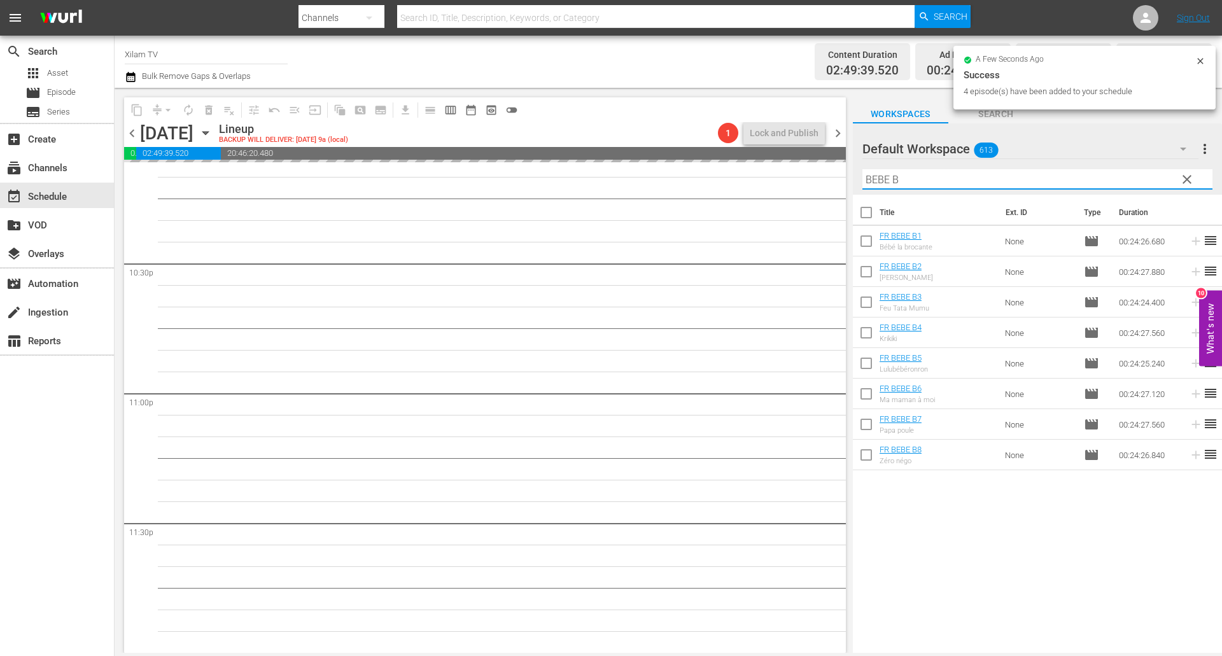
drag, startPoint x: 890, startPoint y: 178, endPoint x: 873, endPoint y: 178, distance: 17.2
click at [873, 178] on input "BEBE B" at bounding box center [1037, 179] width 350 height 20
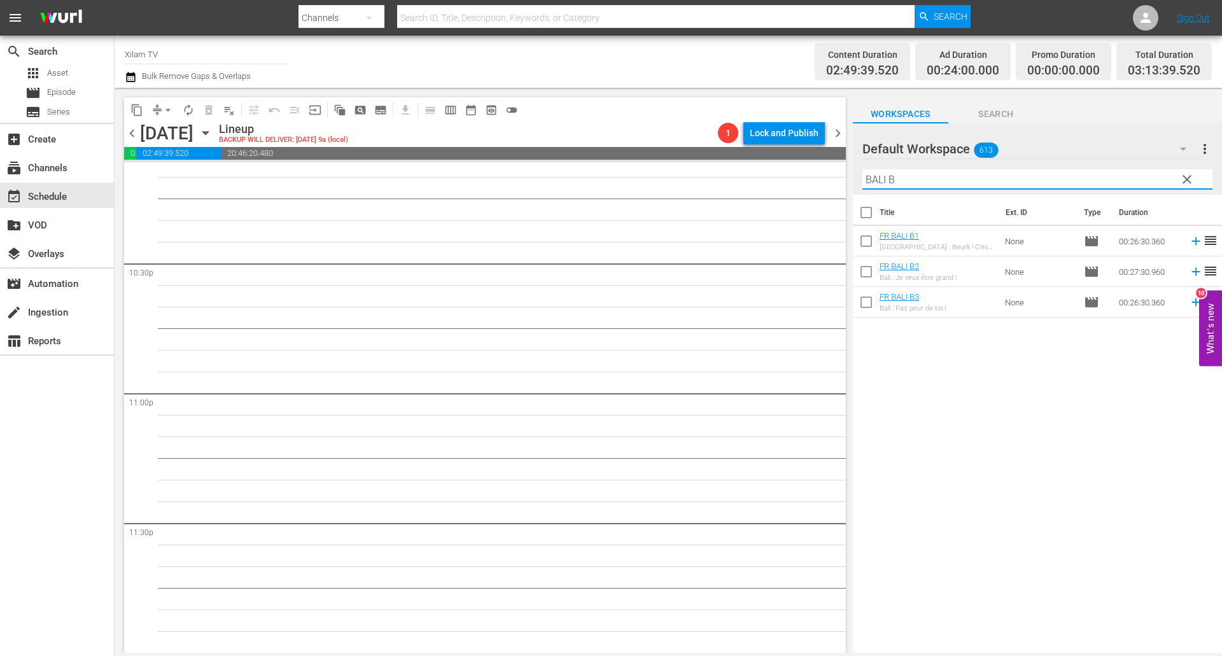
type input "BALI B"
click at [869, 303] on input "checkbox" at bounding box center [866, 304] width 27 height 27
checkbox input "true"
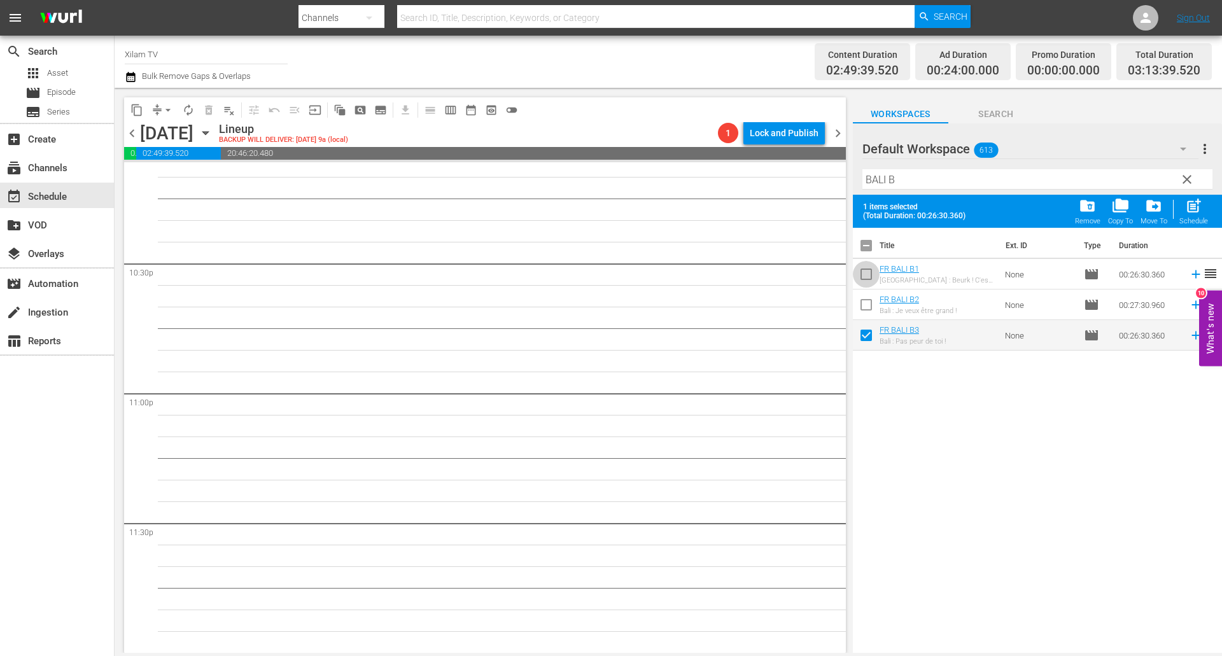
click at [868, 280] on input "checkbox" at bounding box center [866, 276] width 27 height 27
click at [1193, 209] on span "post_add" at bounding box center [1193, 205] width 17 height 17
checkbox input "false"
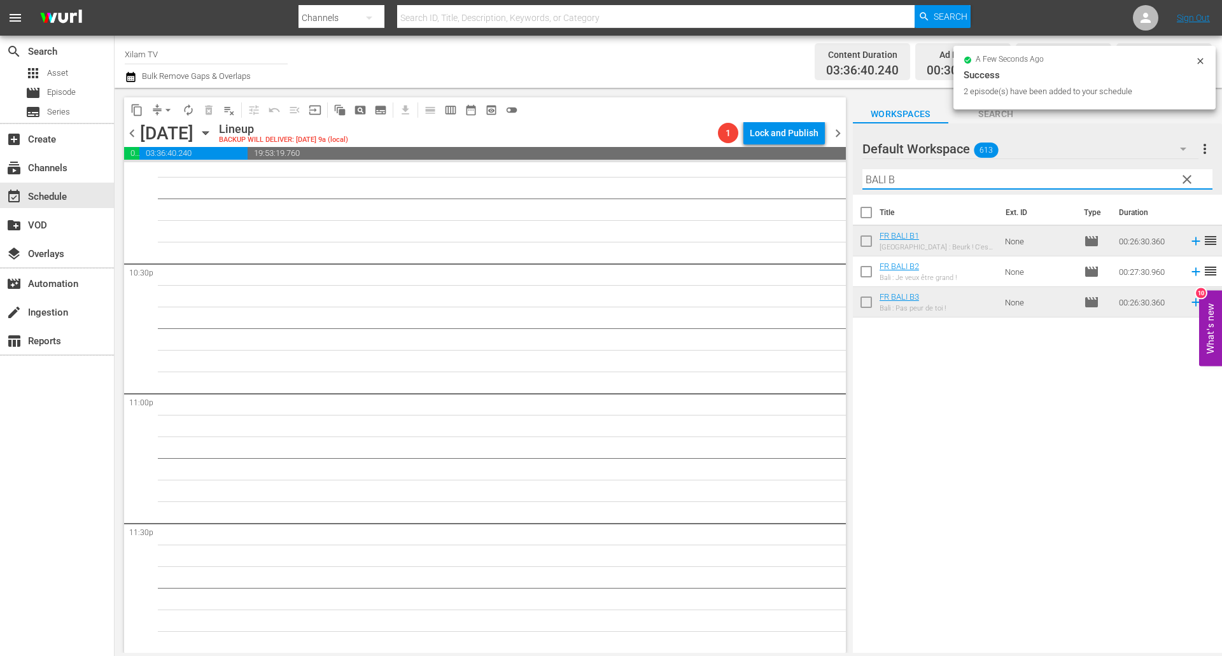
drag, startPoint x: 882, startPoint y: 180, endPoint x: 860, endPoint y: 174, distance: 23.8
click at [860, 174] on div "Default Workspace 613 Default more_vert clear Filter by Title BALI B" at bounding box center [1037, 158] width 369 height 71
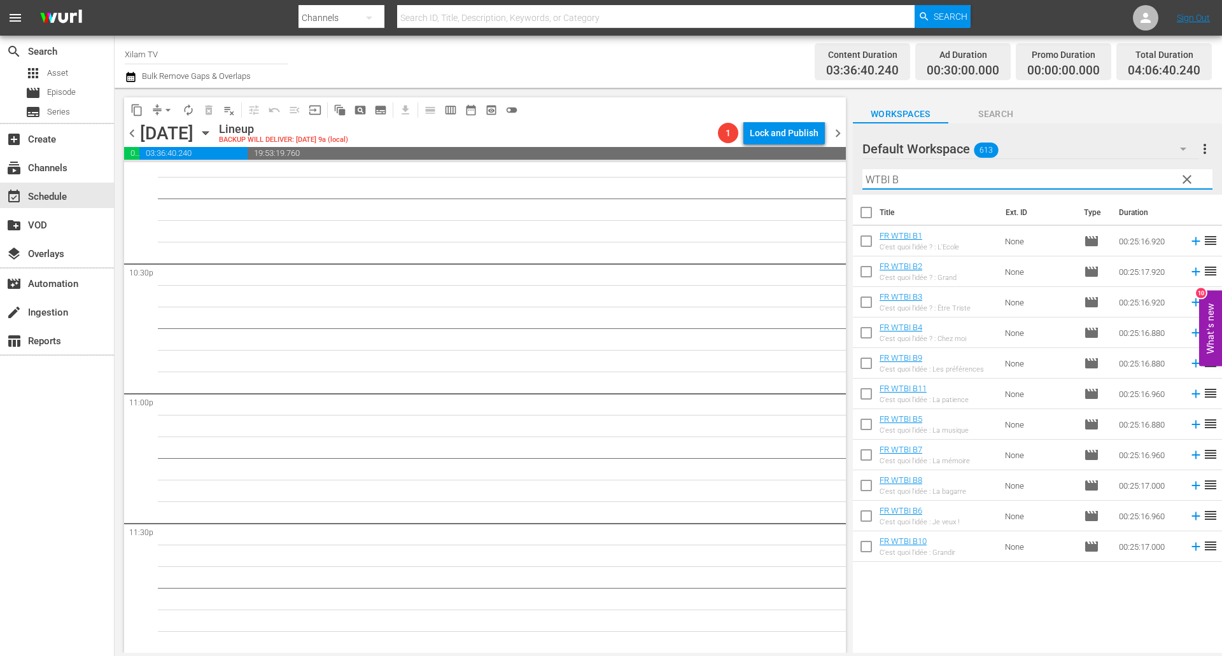
type input "WTBI B"
click at [868, 461] on input "checkbox" at bounding box center [866, 457] width 27 height 27
checkbox input "true"
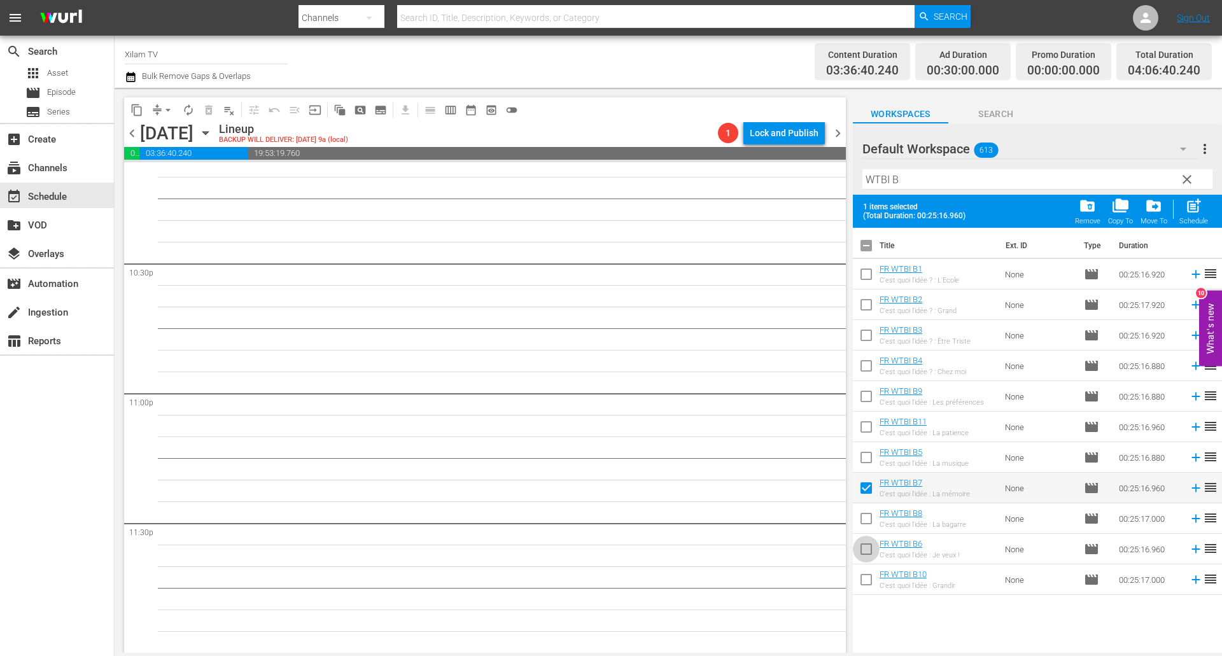
click at [870, 550] on input "checkbox" at bounding box center [866, 551] width 27 height 27
checkbox input "true"
click at [1190, 207] on span "post_add" at bounding box center [1193, 205] width 17 height 17
checkbox input "false"
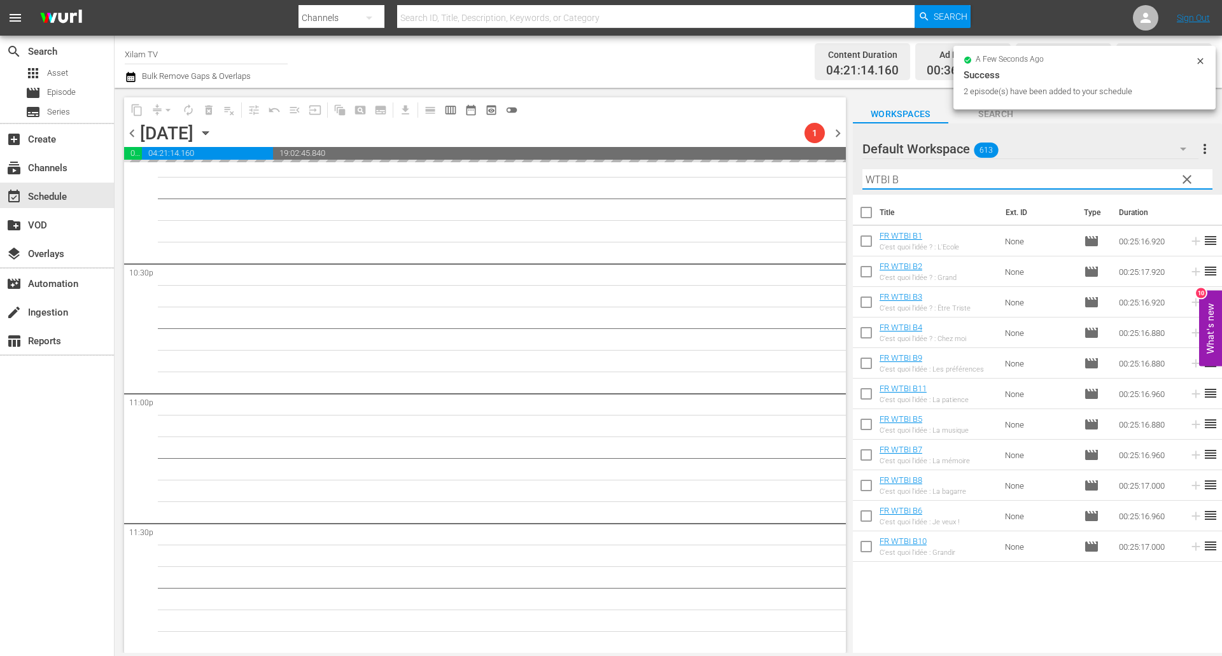
drag, startPoint x: 889, startPoint y: 178, endPoint x: 840, endPoint y: 171, distance: 49.6
click at [840, 171] on div "content_copy compress arrow_drop_down autorenew_outlined delete_forever_outline…" at bounding box center [668, 370] width 1107 height 565
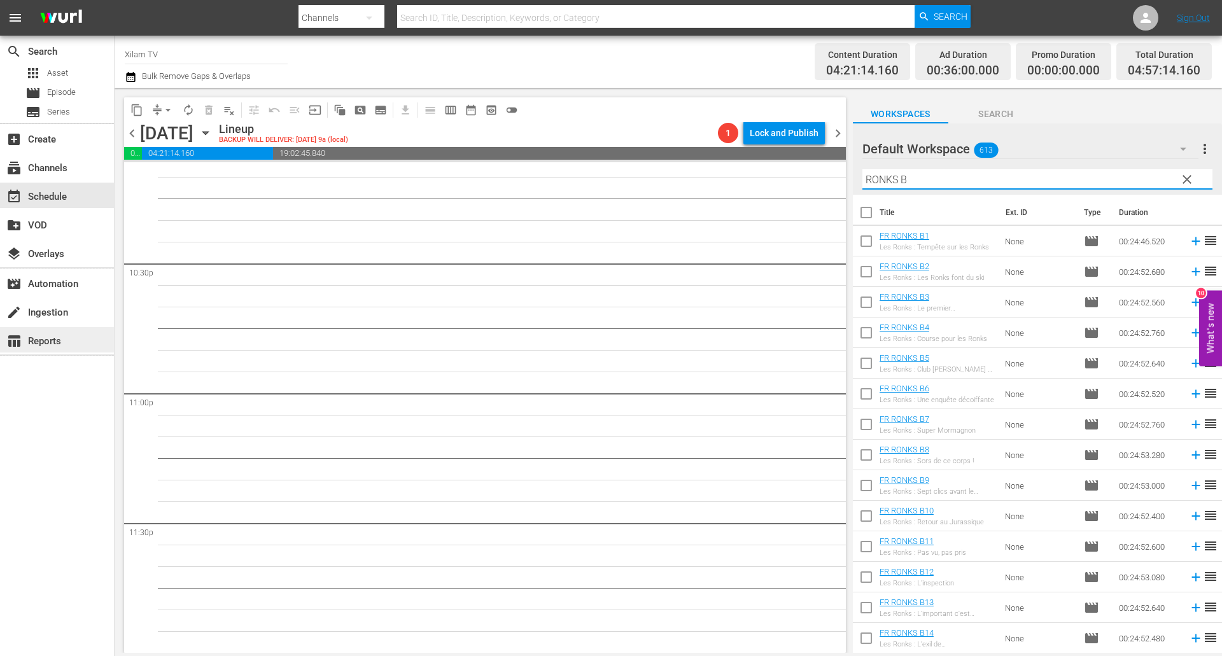
type input "RONKS B"
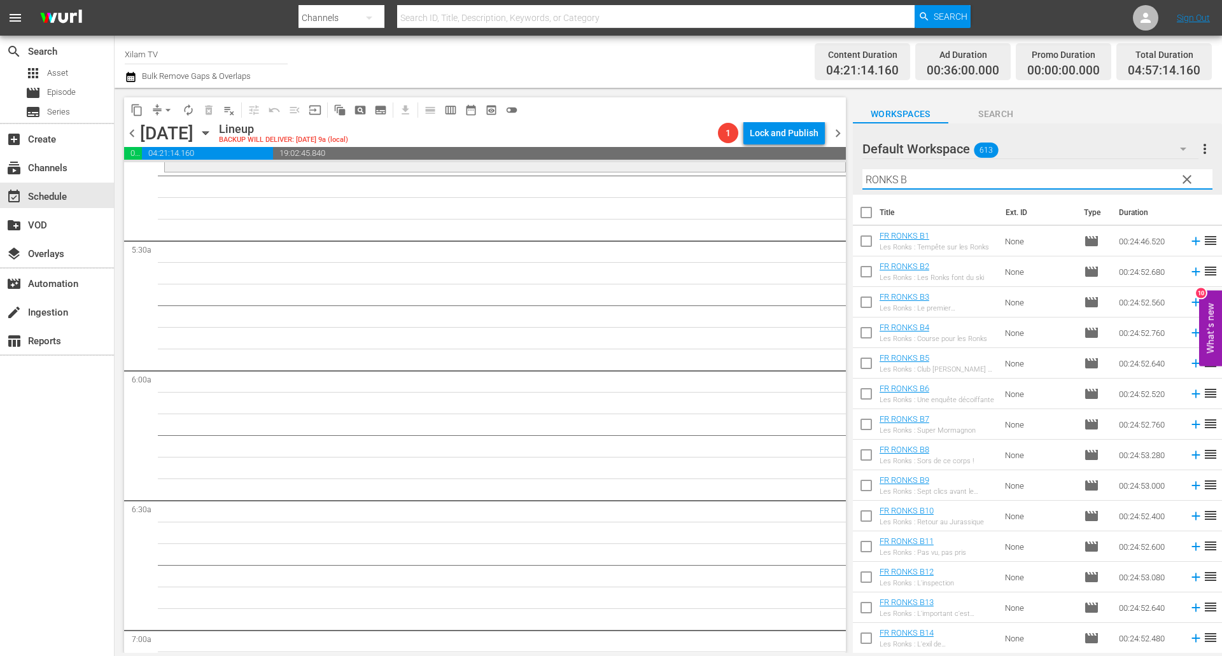
scroll to position [968, 0]
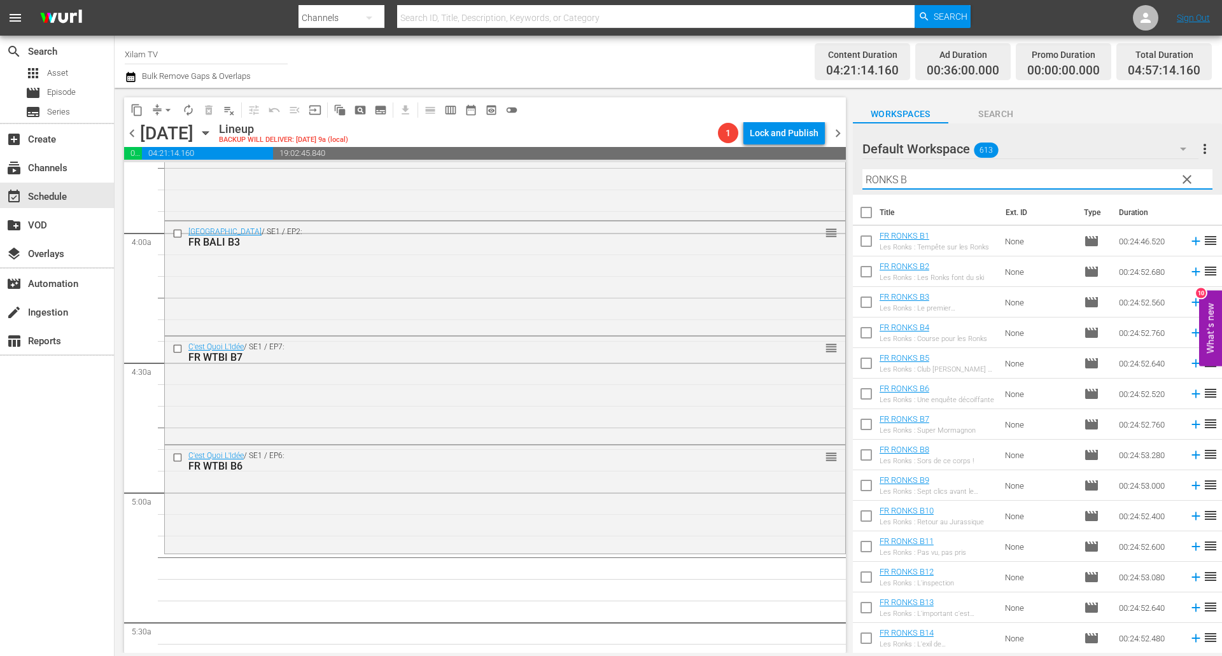
click at [903, 182] on input "RONKS B" at bounding box center [1037, 179] width 350 height 20
click at [911, 180] on input "RONKS B" at bounding box center [1037, 179] width 350 height 20
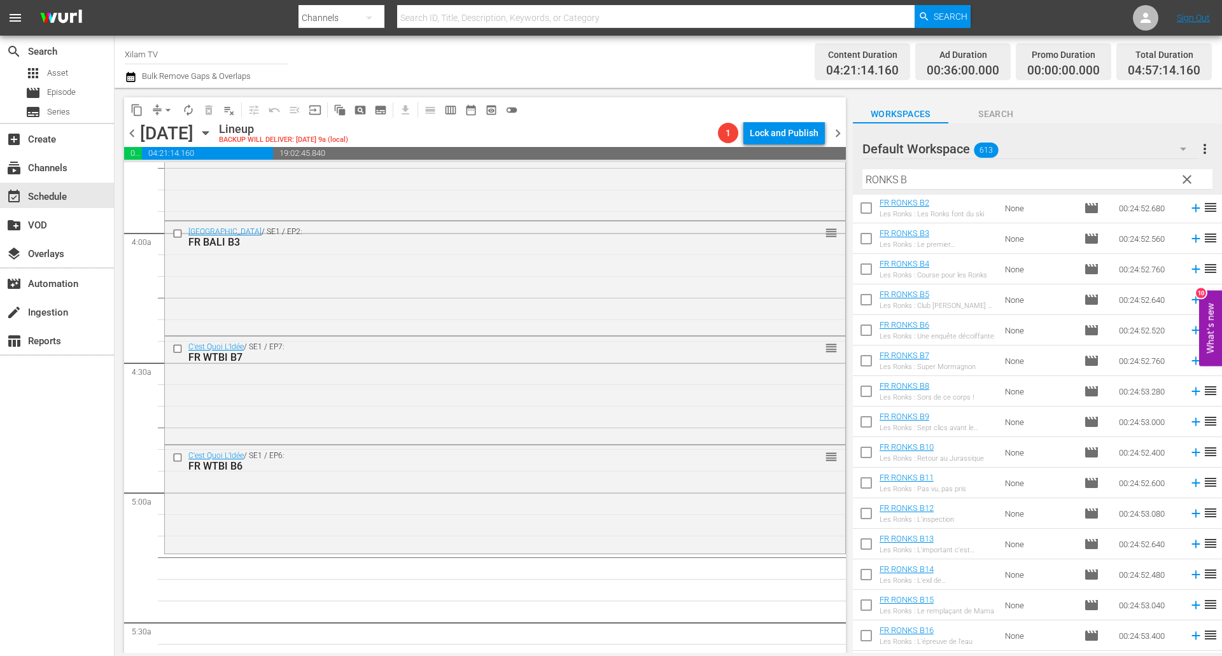
click at [867, 538] on input "checkbox" at bounding box center [866, 546] width 27 height 27
checkbox input "true"
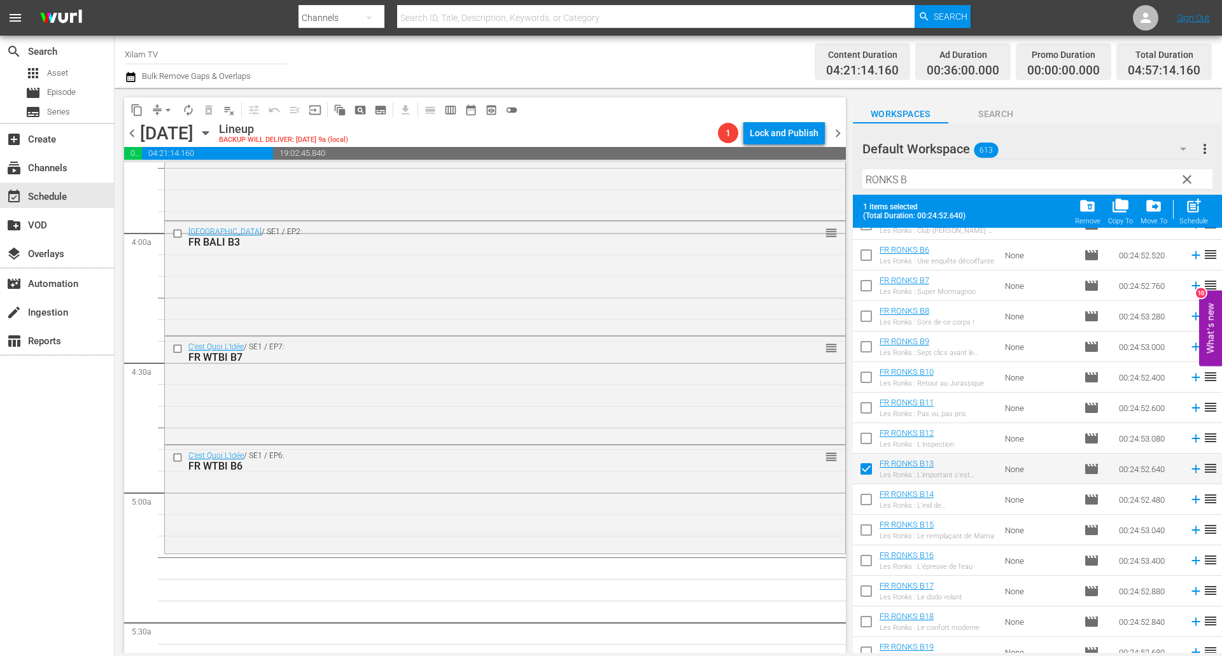
scroll to position [318, 0]
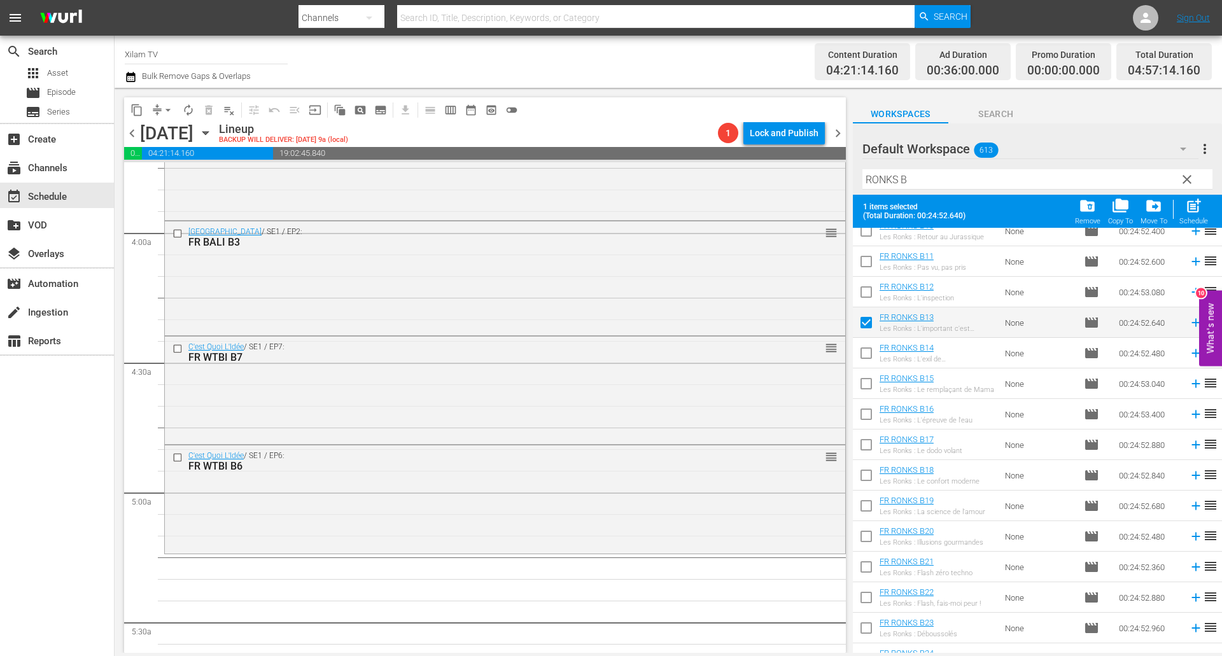
click at [860, 562] on input "checkbox" at bounding box center [866, 569] width 27 height 27
checkbox input "true"
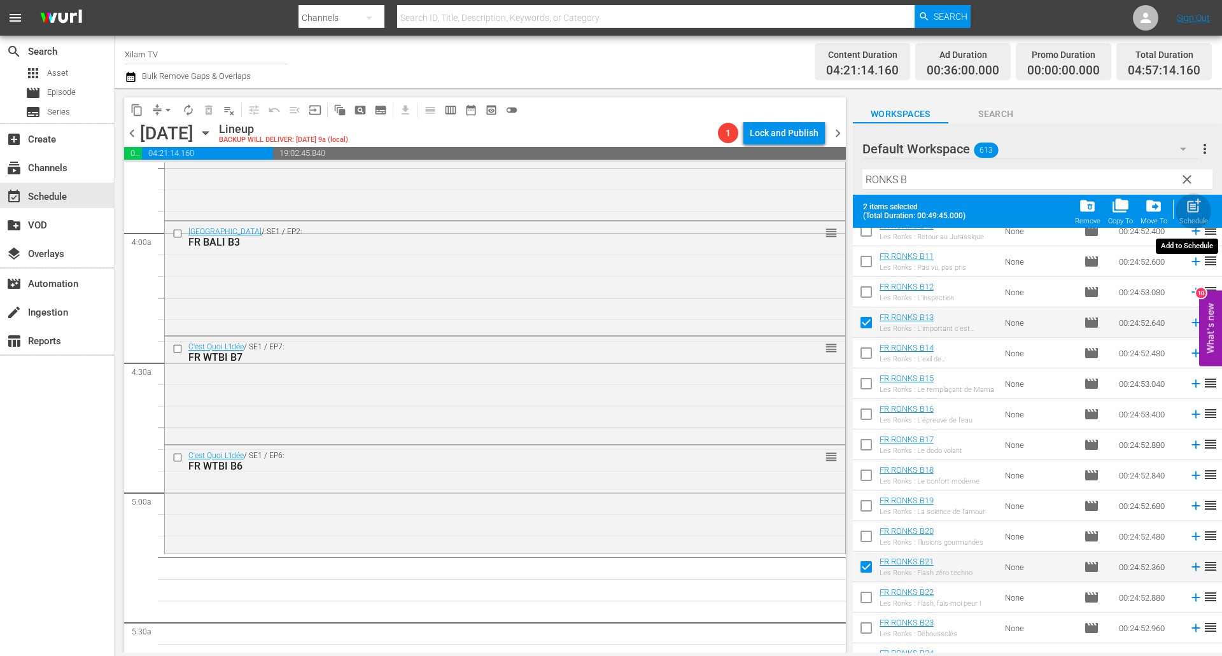
click at [1199, 218] on div "Schedule" at bounding box center [1193, 221] width 29 height 8
checkbox input "false"
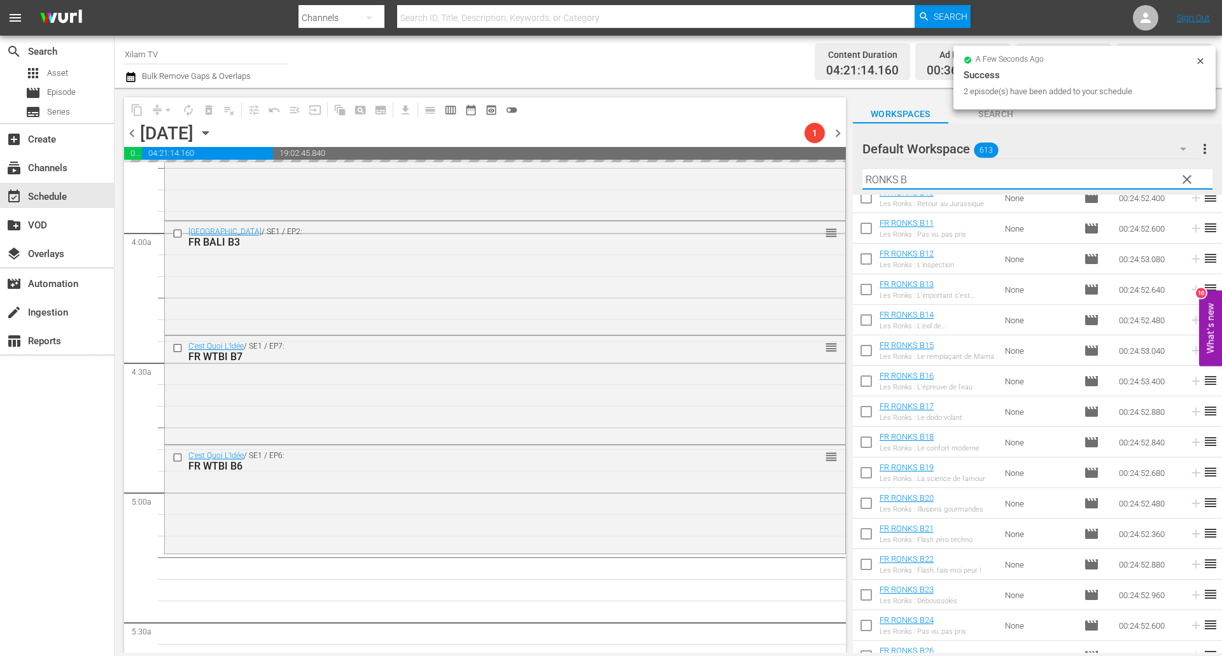
drag, startPoint x: 896, startPoint y: 178, endPoint x: 857, endPoint y: 171, distance: 40.1
click at [857, 171] on div "Default Workspace 613 Default more_vert clear Filter by Title RONKS B" at bounding box center [1037, 158] width 369 height 71
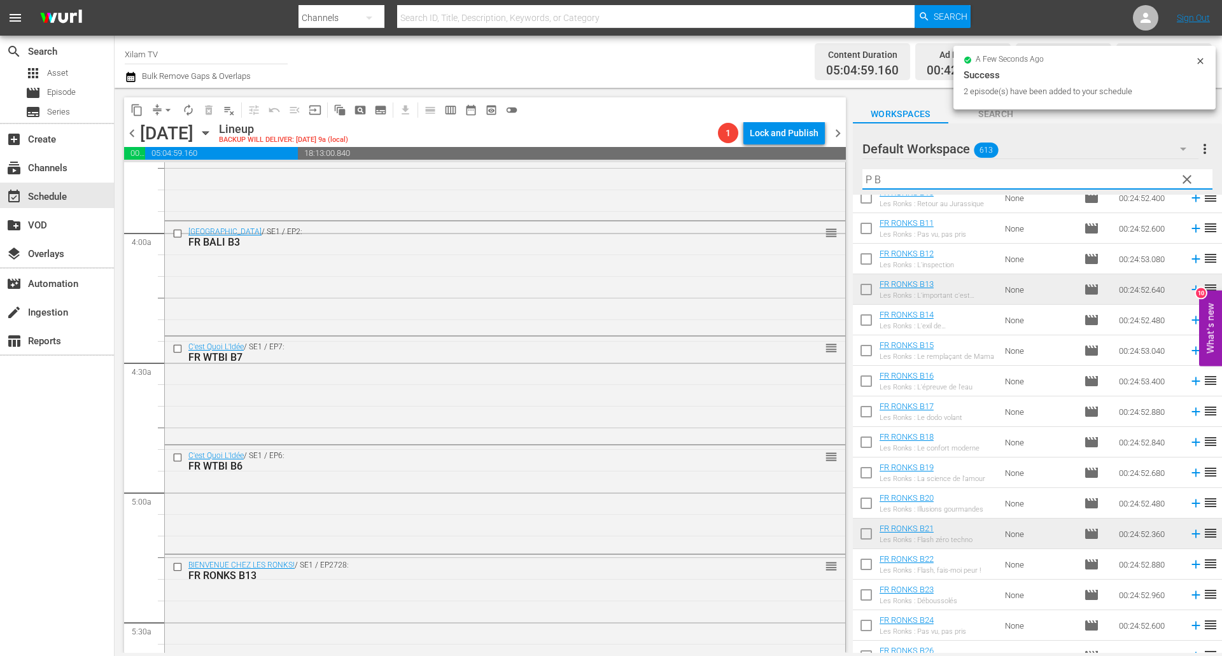
scroll to position [0, 0]
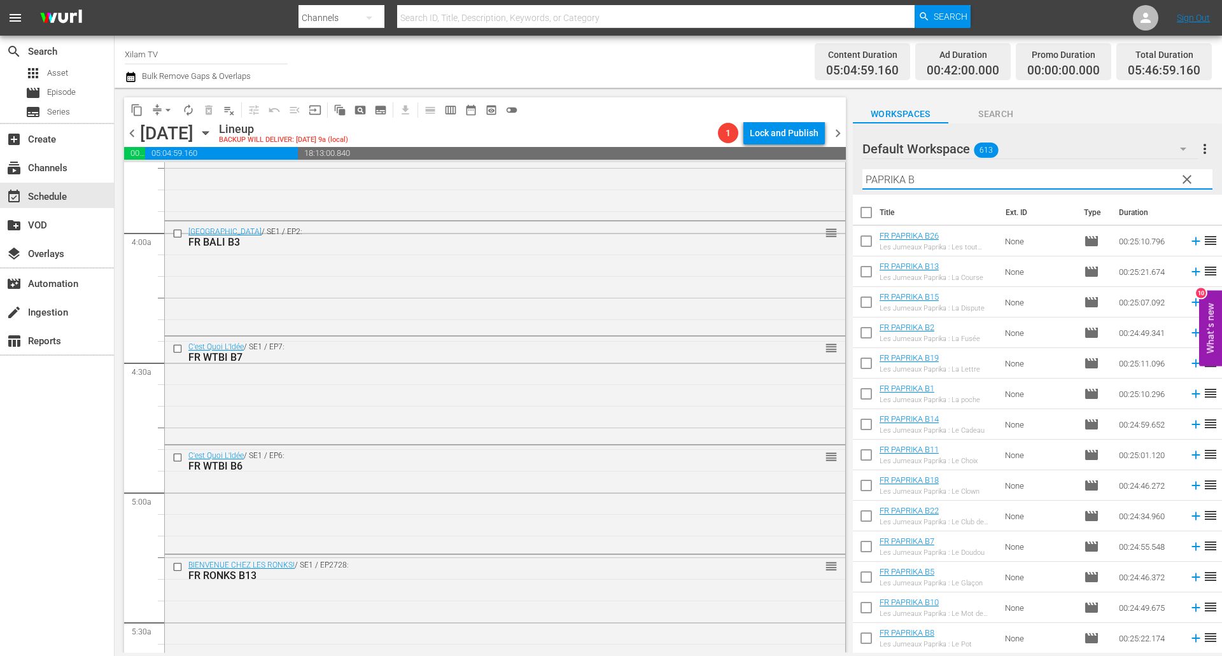
click at [973, 174] on input "PAPRIKA B" at bounding box center [1037, 179] width 350 height 20
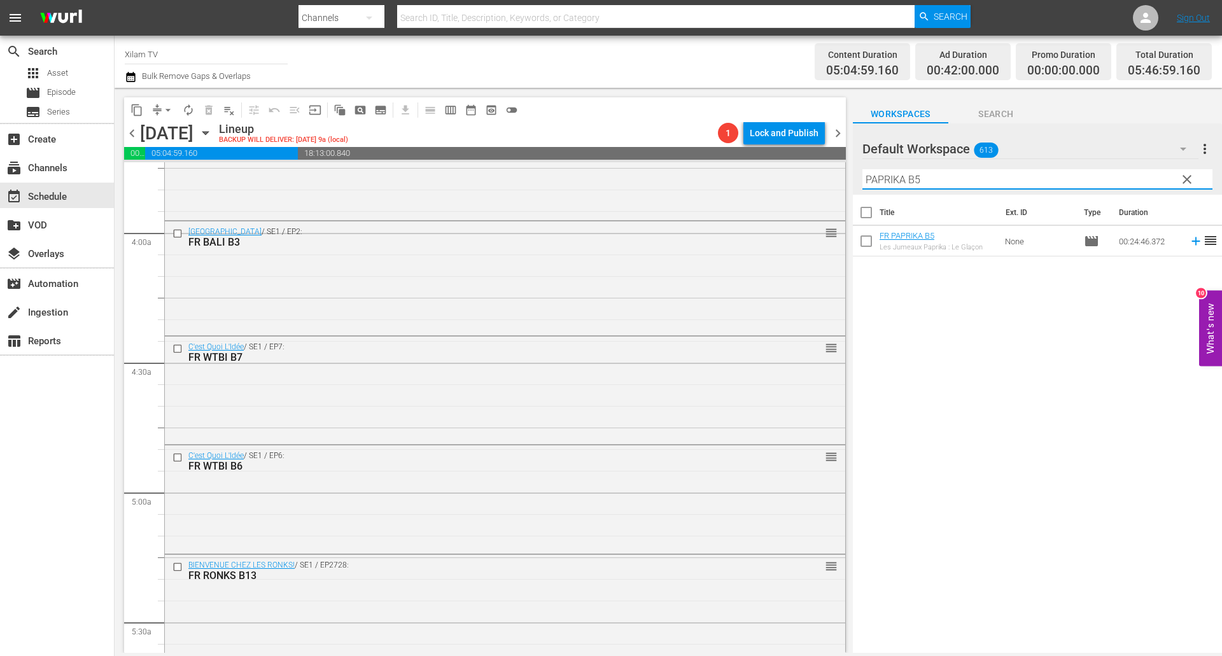
type input "PAPRIKA B5"
click at [864, 242] on input "checkbox" at bounding box center [866, 243] width 27 height 27
checkbox input "true"
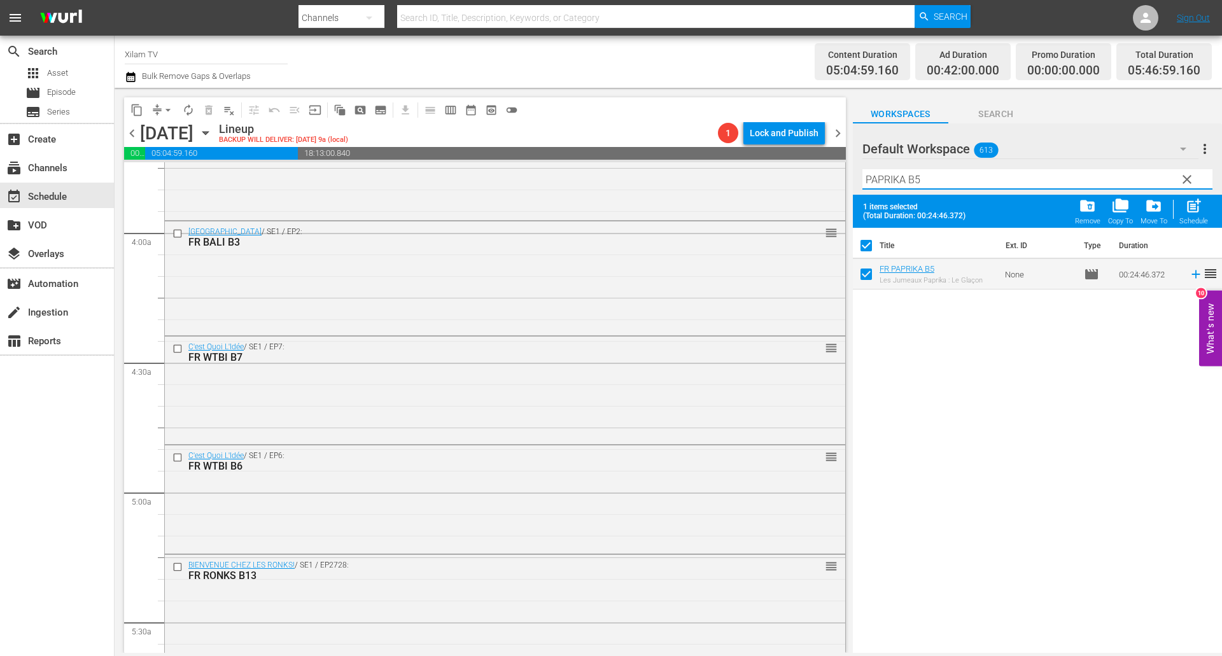
drag, startPoint x: 903, startPoint y: 179, endPoint x: 842, endPoint y: 171, distance: 61.6
click at [842, 171] on div "content_copy compress arrow_drop_down autorenew_outlined delete_forever_outline…" at bounding box center [668, 370] width 1107 height 565
click at [936, 182] on input "CHICKY 1 B5" at bounding box center [1037, 179] width 350 height 20
type input "CHICKY 1 B6"
click at [866, 301] on input "checkbox" at bounding box center [866, 307] width 27 height 27
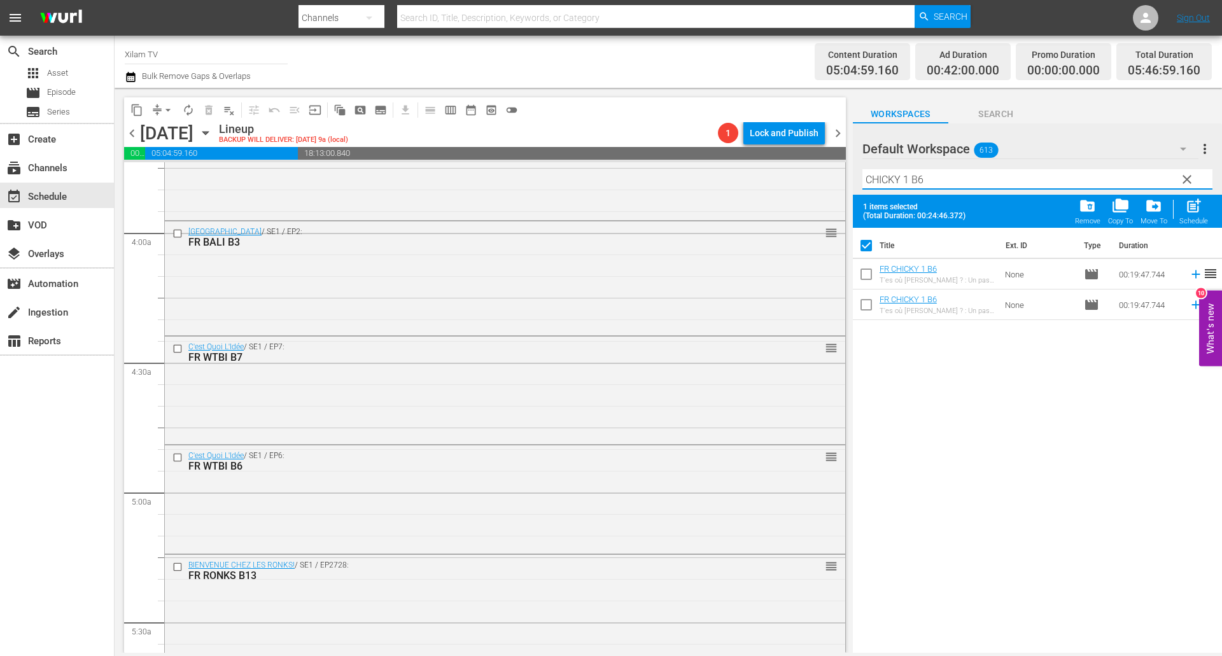
checkbox input "true"
click at [908, 177] on input "CHICKY 1 B6" at bounding box center [1037, 179] width 350 height 20
click at [954, 185] on input "CHICKY 3 B6" at bounding box center [1037, 179] width 350 height 20
type input "CHICKY 3 B11"
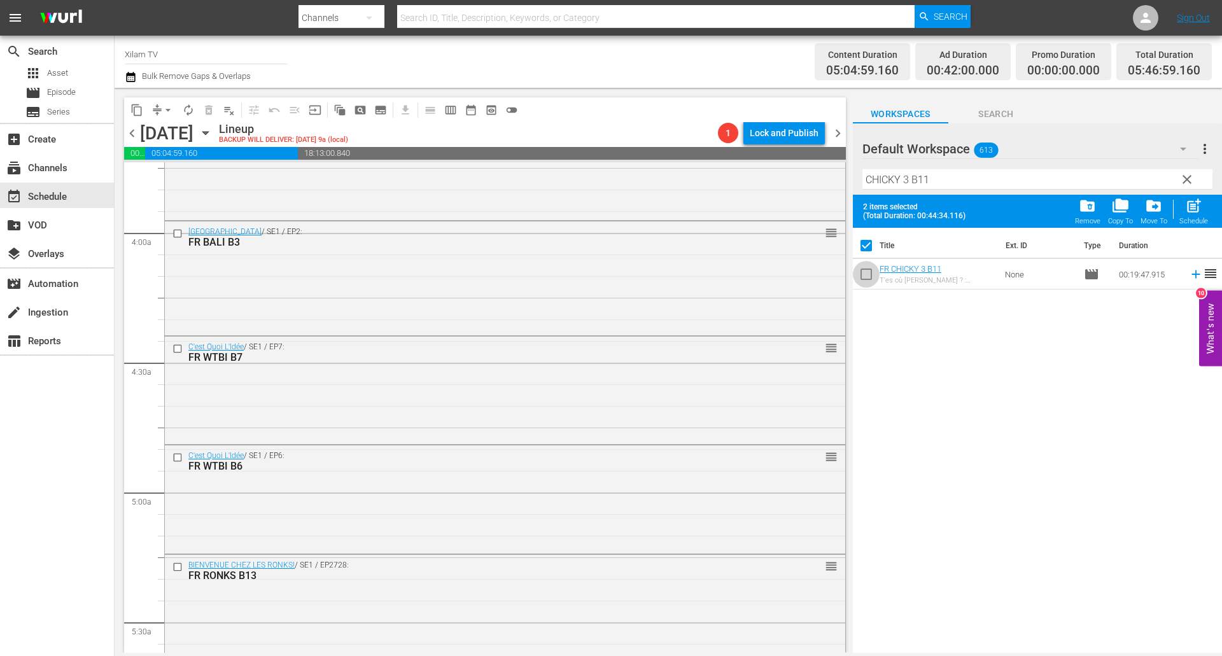
click at [860, 275] on input "checkbox" at bounding box center [866, 276] width 27 height 27
checkbox input "true"
checkbox input "false"
click at [1183, 219] on div "Schedule" at bounding box center [1193, 221] width 29 height 8
checkbox input "false"
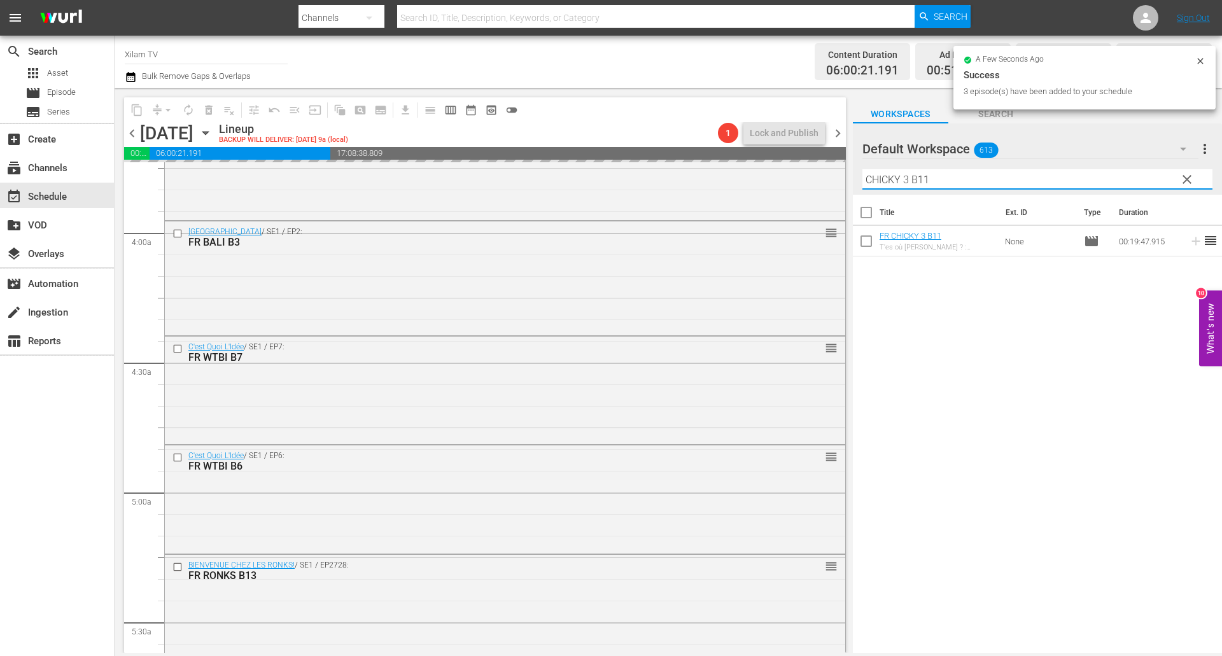
drag, startPoint x: 907, startPoint y: 177, endPoint x: 846, endPoint y: 170, distance: 60.8
click at [846, 170] on div "content_copy compress arrow_drop_down autorenew_outlined delete_forever_outline…" at bounding box center [668, 370] width 1107 height 565
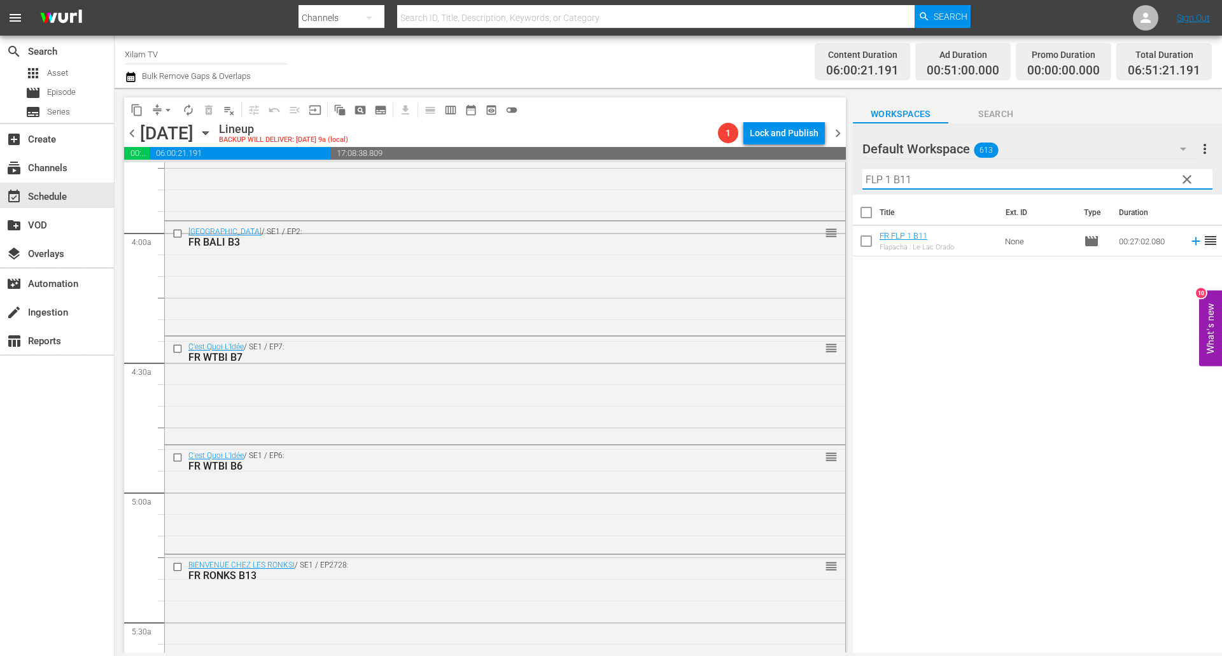
click at [927, 176] on input "FLP 1 B11" at bounding box center [1037, 179] width 350 height 20
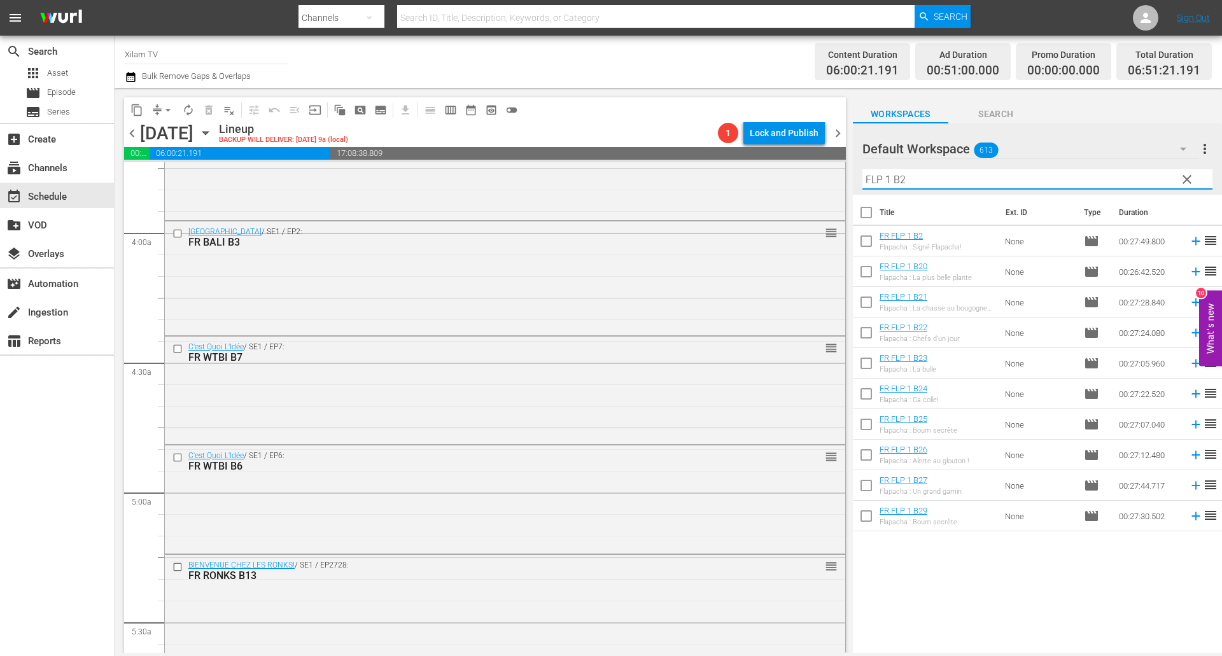
type input "FLP 1 B2"
click at [861, 241] on input "checkbox" at bounding box center [866, 243] width 27 height 27
checkbox input "true"
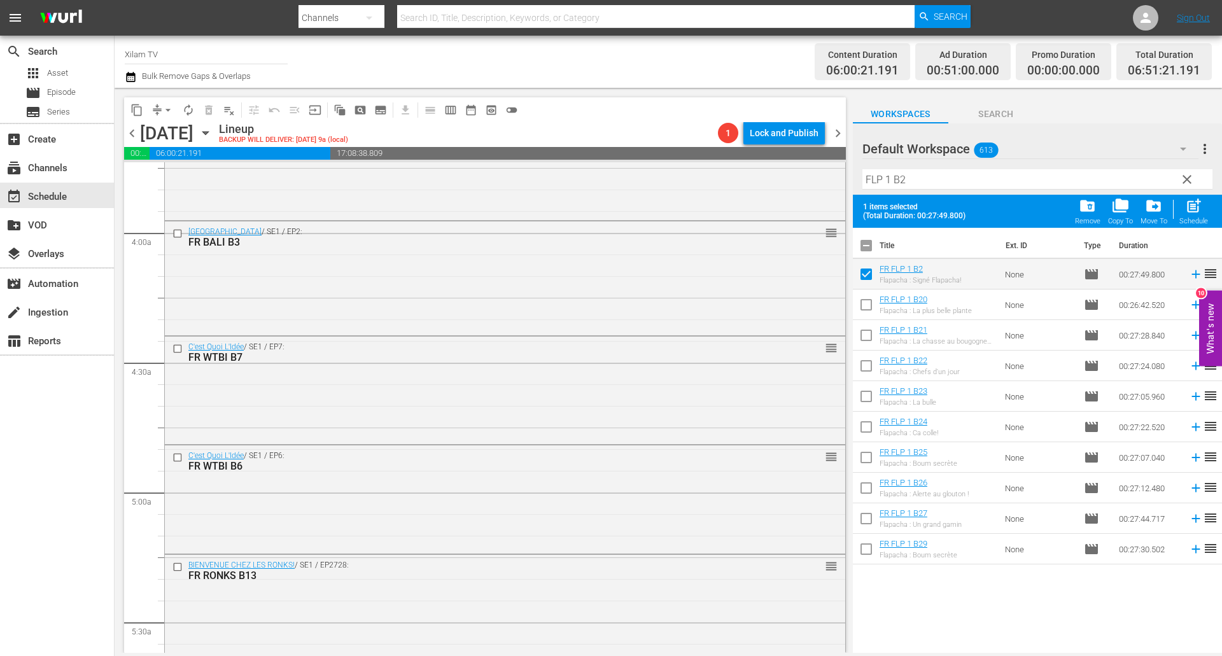
click at [906, 185] on input "FLP 1 B2" at bounding box center [1037, 179] width 350 height 20
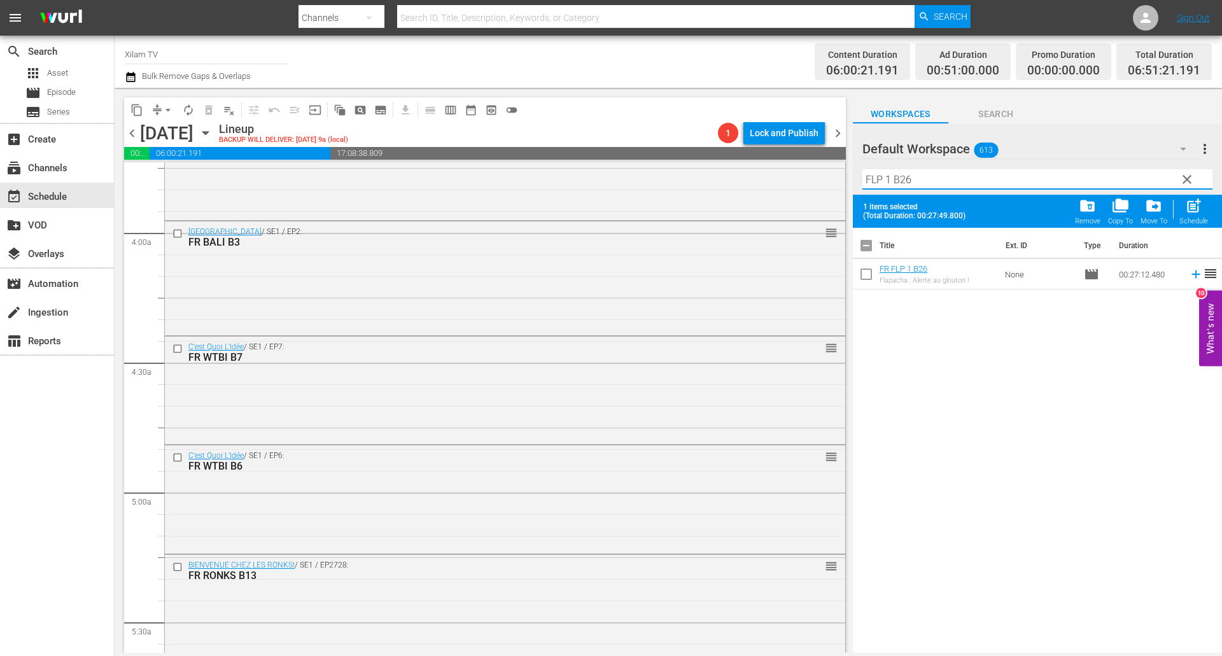
type input "FLP 1 B26"
click at [870, 275] on input "checkbox" at bounding box center [866, 276] width 27 height 27
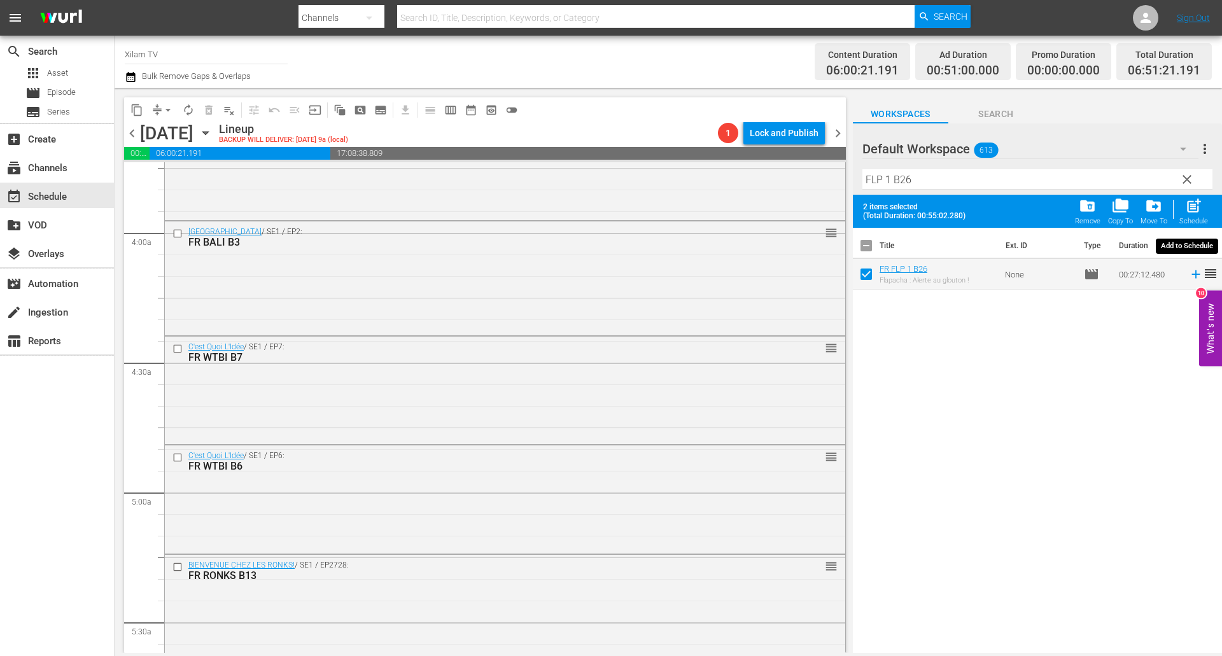
click at [1212, 207] on div "2 items selected (Total Duration: 00:55:02.280) folder_delete Remove folder_cop…" at bounding box center [1037, 211] width 369 height 33
click at [1201, 208] on span "post_add" at bounding box center [1193, 205] width 17 height 17
checkbox input "false"
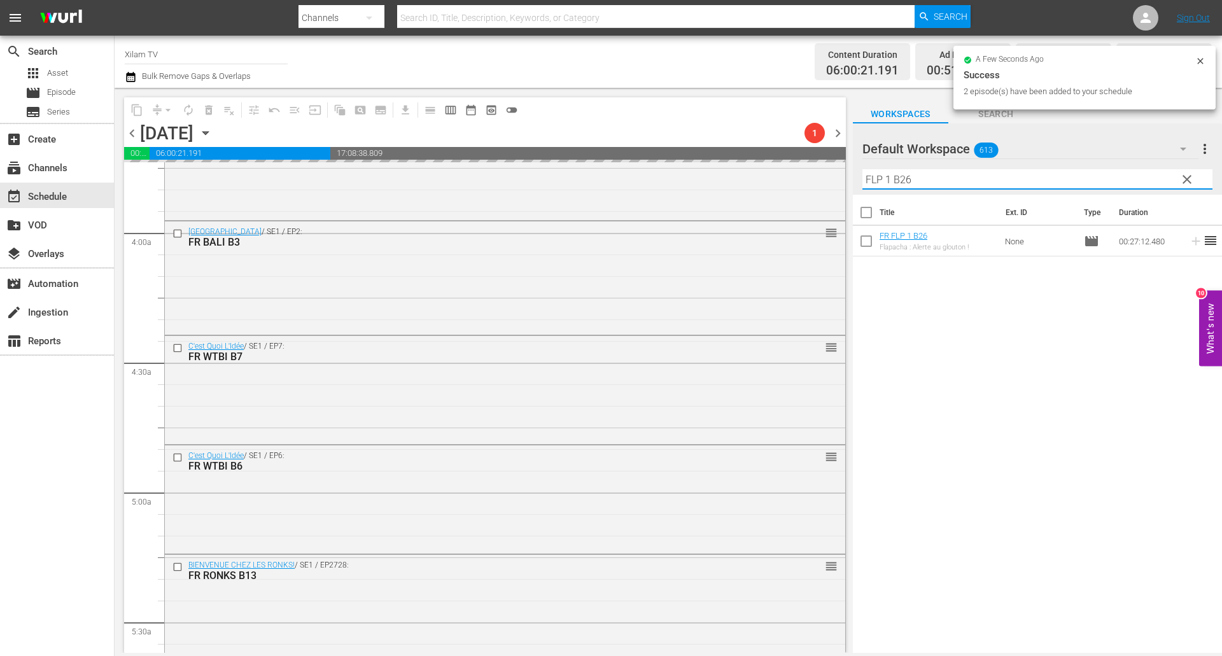
drag, startPoint x: 877, startPoint y: 176, endPoint x: 849, endPoint y: 170, distance: 29.2
click at [849, 170] on div "content_copy compress arrow_drop_down autorenew_outlined delete_forever_outline…" at bounding box center [668, 370] width 1107 height 565
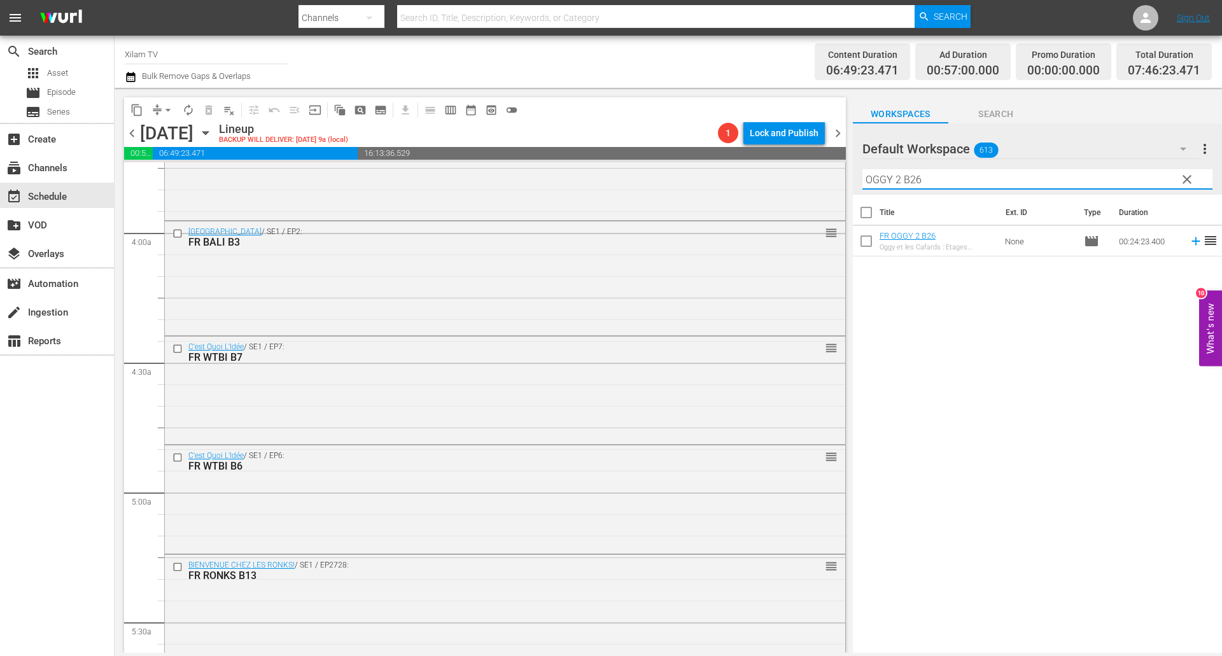
click at [925, 163] on div at bounding box center [908, 150] width 92 height 32
click at [931, 177] on input "OGGY 2 B26" at bounding box center [1037, 179] width 350 height 20
type input "OGGY 2 B7"
click at [864, 242] on input "checkbox" at bounding box center [866, 243] width 27 height 27
checkbox input "true"
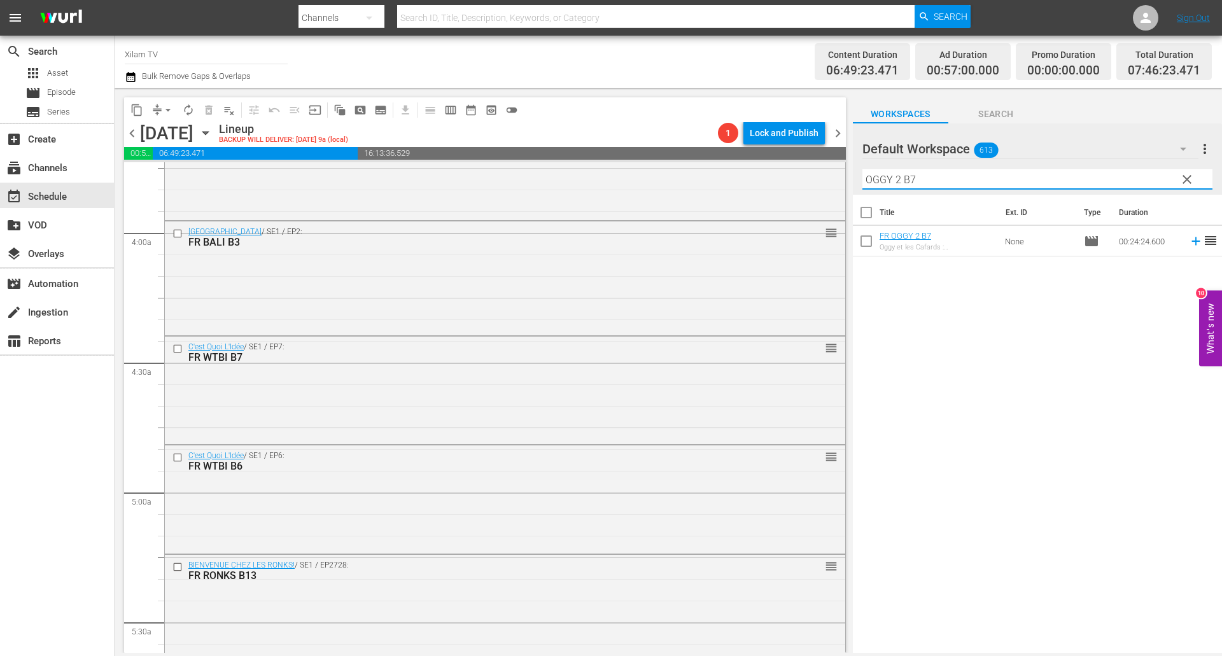
checkbox input "true"
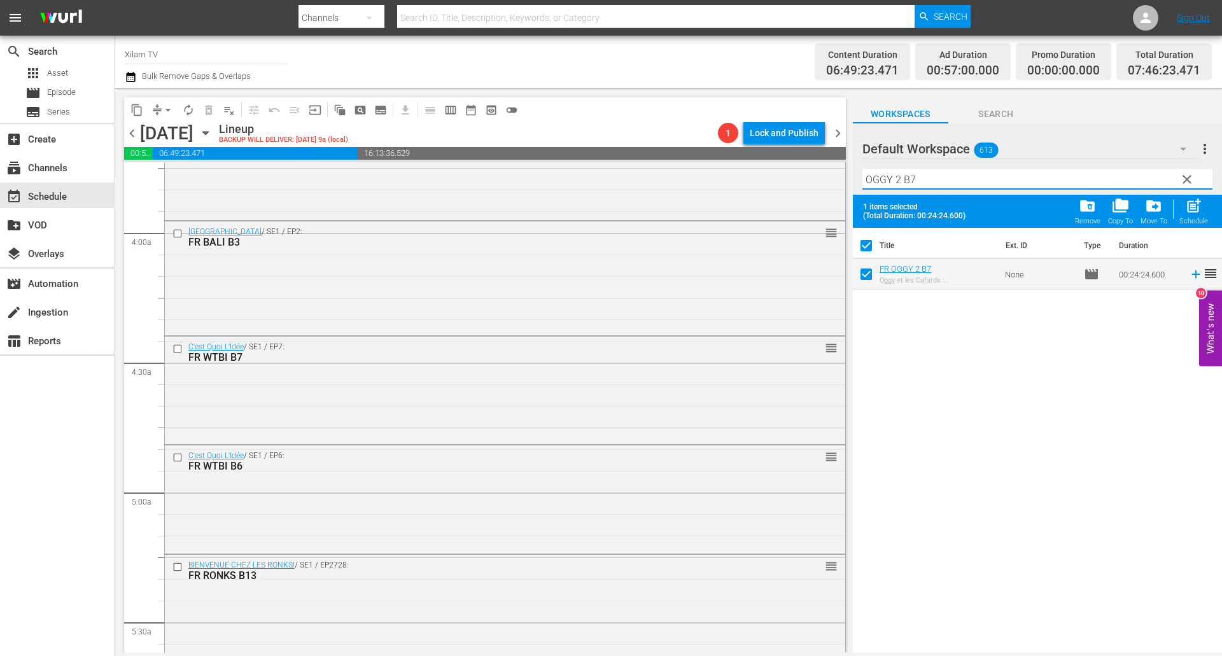
click at [918, 182] on input "OGGY 2 B7" at bounding box center [1037, 179] width 350 height 20
type input "OGGY 2 B17"
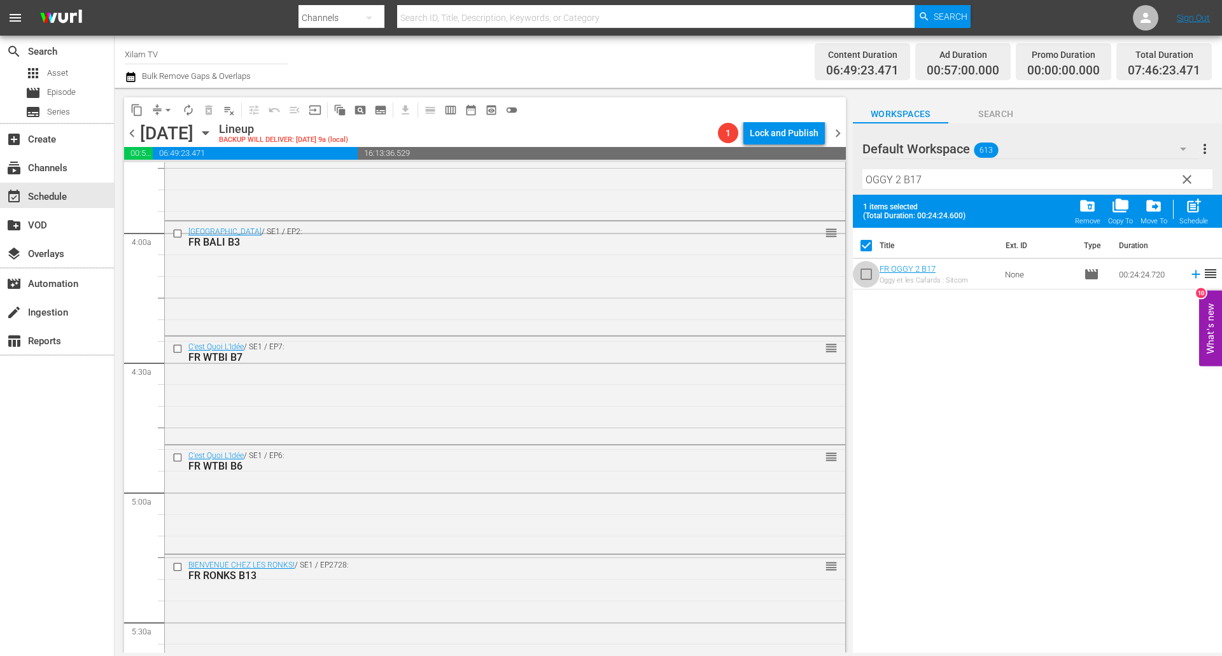
click at [868, 273] on input "checkbox" at bounding box center [866, 276] width 27 height 27
checkbox input "true"
checkbox input "false"
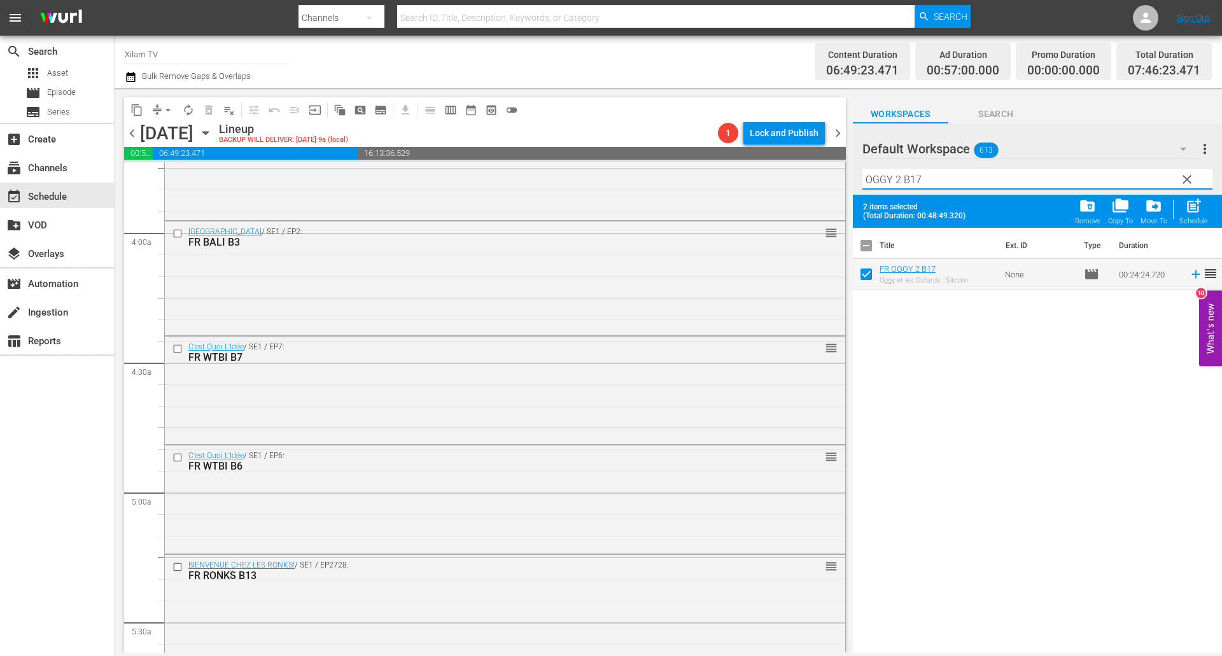
click at [917, 177] on input "OGGY 2 B17" at bounding box center [1037, 179] width 350 height 20
click at [924, 179] on input "OGGY 2 B17" at bounding box center [1037, 179] width 350 height 20
type input "OGGY 2 B21"
click at [863, 279] on input "checkbox" at bounding box center [866, 276] width 27 height 27
checkbox input "true"
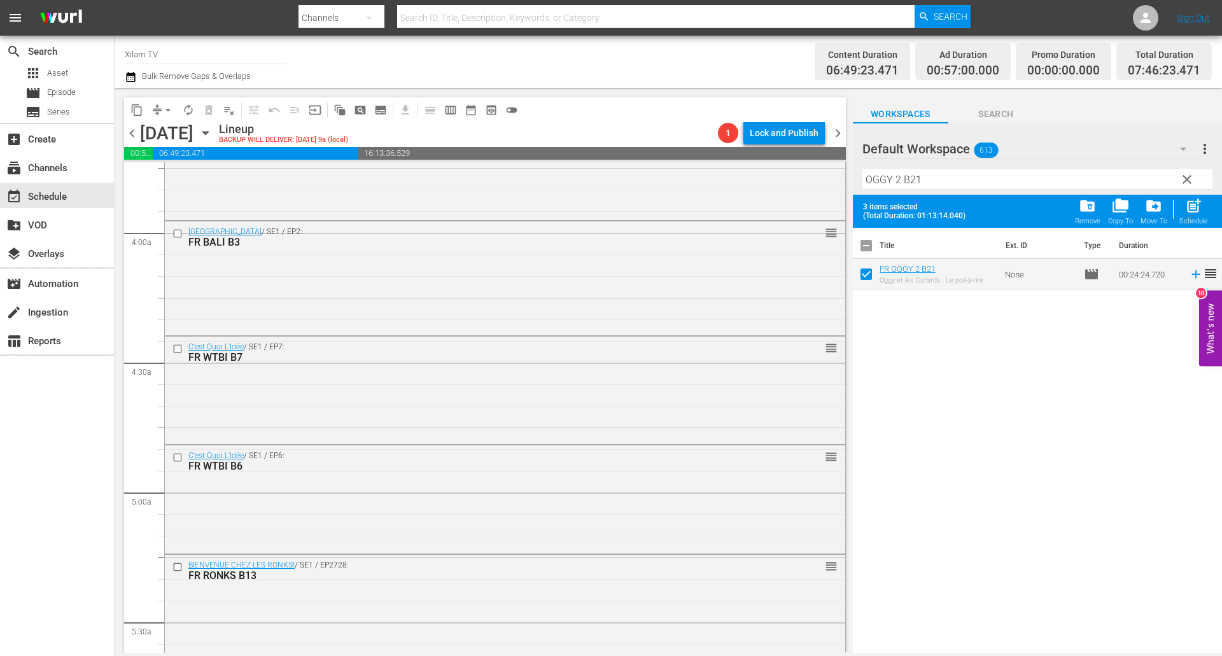
click at [923, 193] on div "Filter by Title OGGY 2 B21" at bounding box center [1037, 179] width 350 height 31
click at [923, 181] on input "OGGY 2 B21" at bounding box center [1037, 179] width 350 height 20
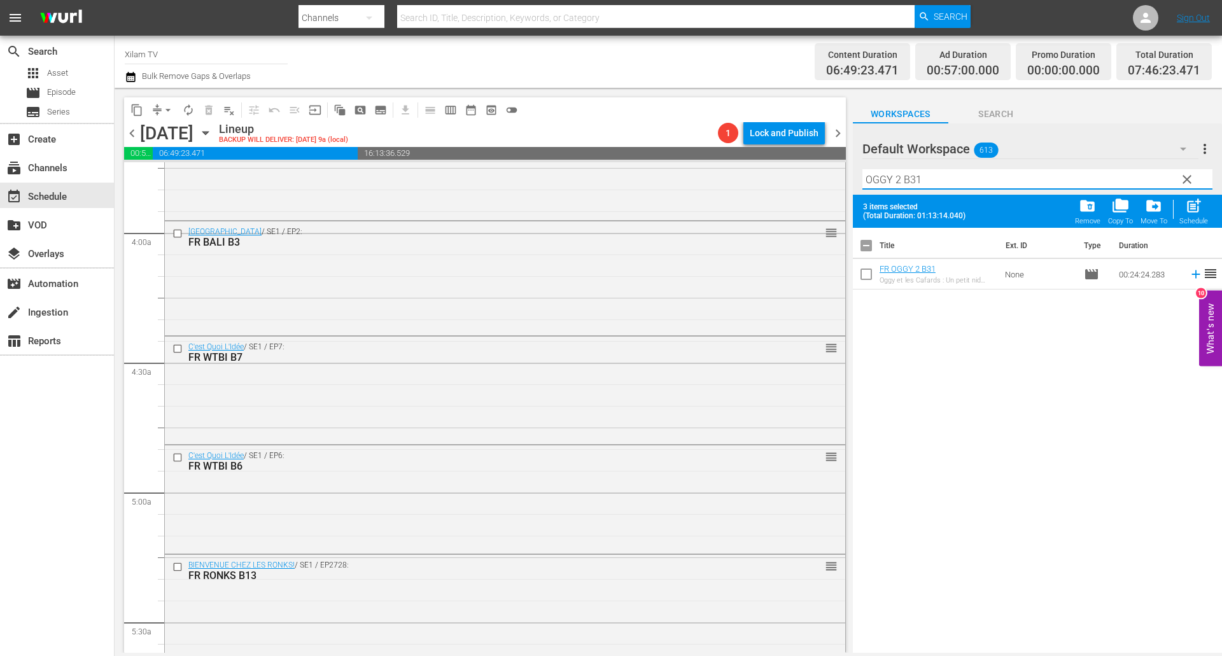
type input "OGGY 2 B31"
click at [874, 274] on input "checkbox" at bounding box center [866, 276] width 27 height 27
checkbox input "true"
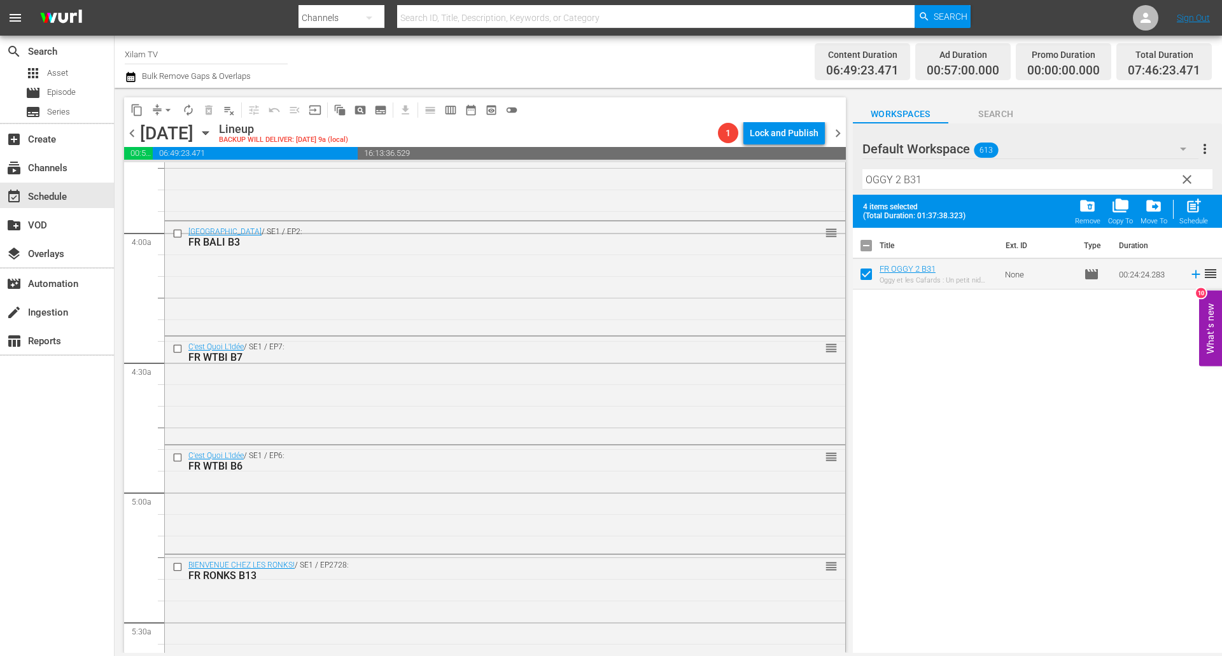
click at [900, 181] on input "OGGY 2 B31" at bounding box center [1037, 179] width 350 height 20
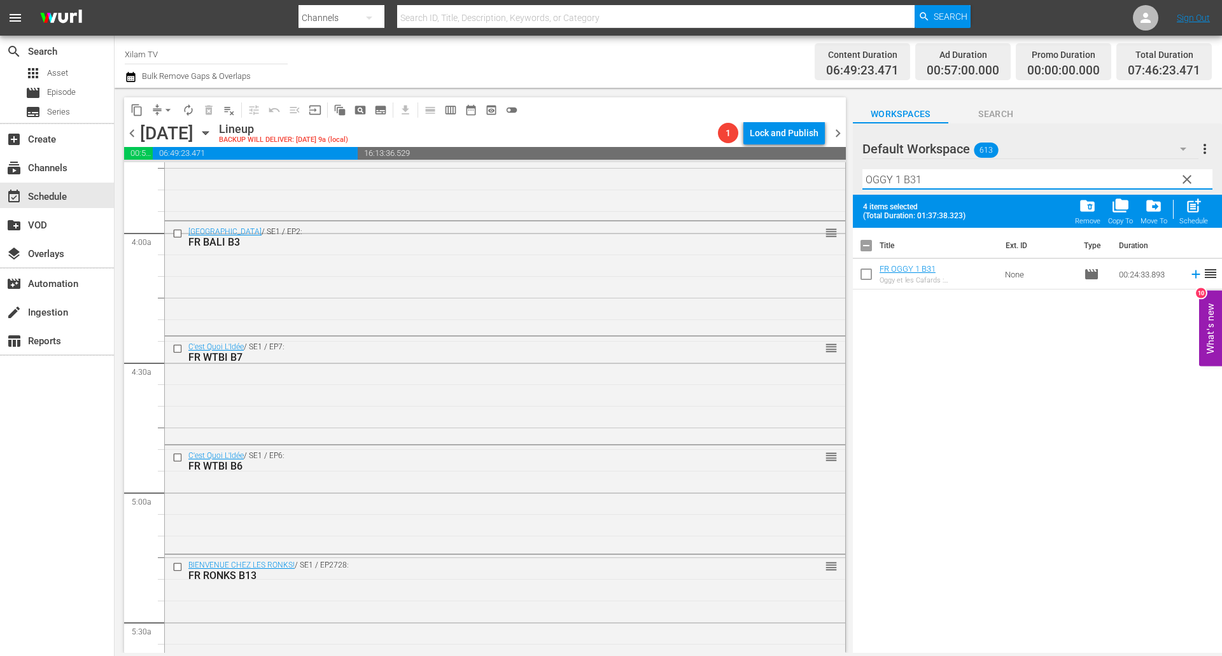
type input "OGGY 1 B31"
click at [865, 276] on input "checkbox" at bounding box center [866, 276] width 27 height 27
checkbox input "true"
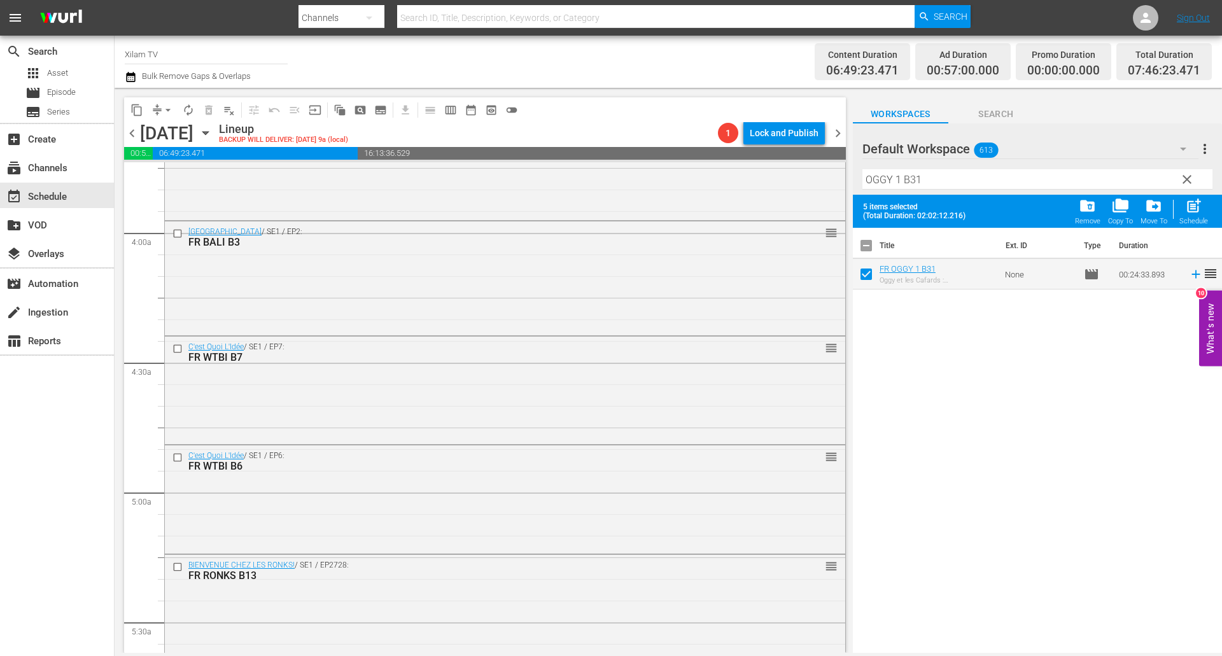
click at [947, 173] on input "OGGY 1 B31" at bounding box center [1037, 179] width 350 height 20
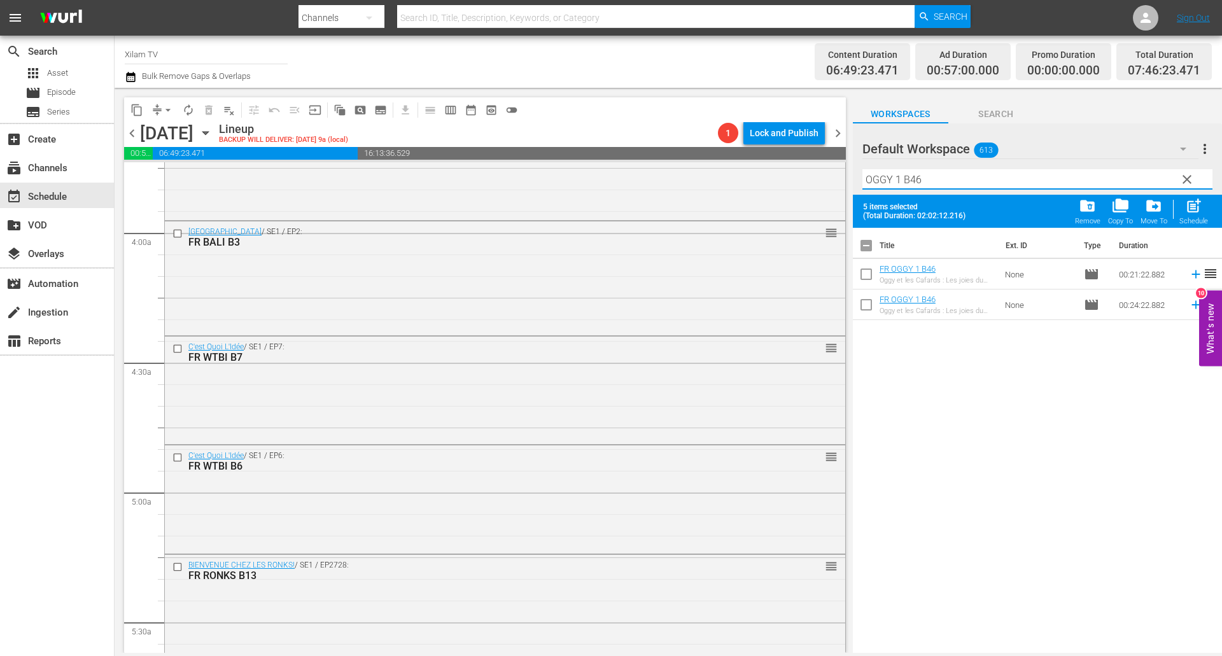
type input "OGGY 1 B46"
click at [870, 304] on input "checkbox" at bounding box center [866, 307] width 27 height 27
checkbox input "true"
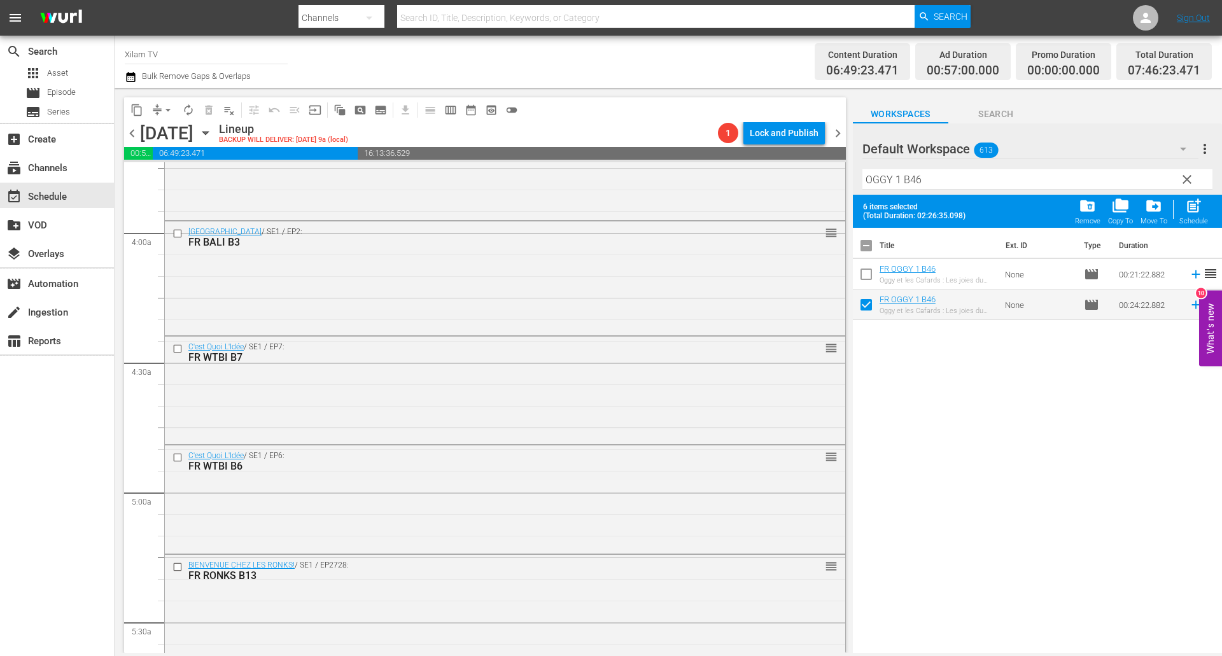
click at [931, 174] on input "OGGY 1 B46" at bounding box center [1037, 179] width 350 height 20
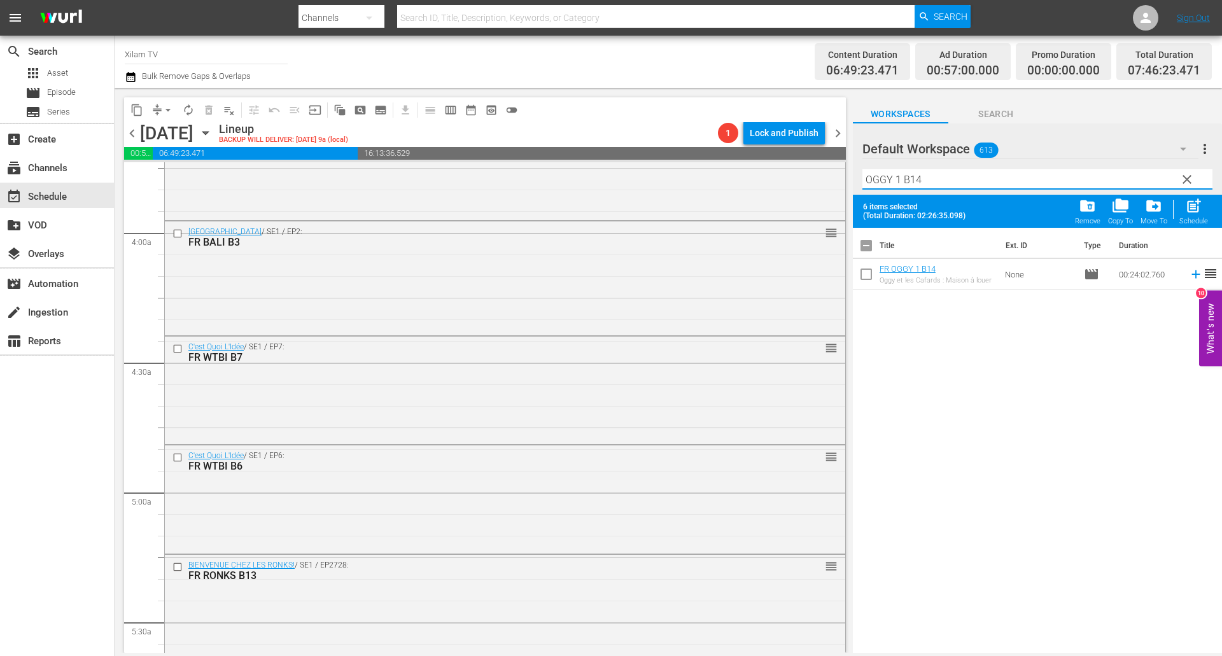
type input "OGGY 1 B14"
click at [867, 272] on input "checkbox" at bounding box center [866, 276] width 27 height 27
checkbox input "true"
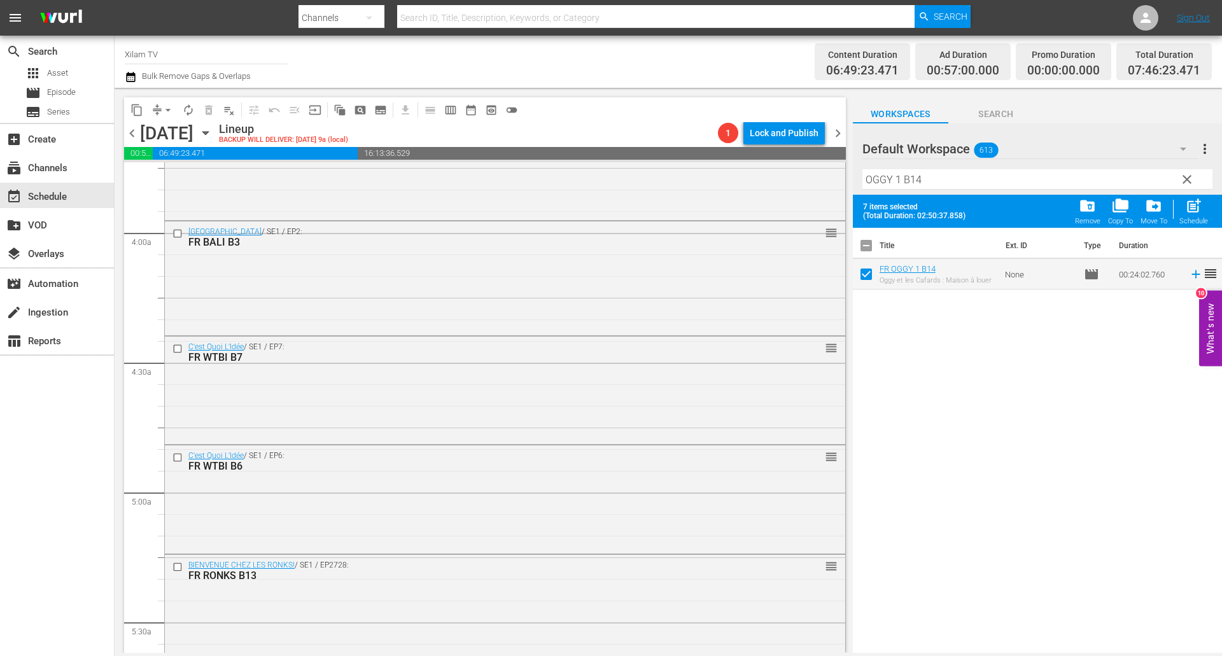
click at [935, 178] on input "OGGY 1 B14" at bounding box center [1037, 179] width 350 height 20
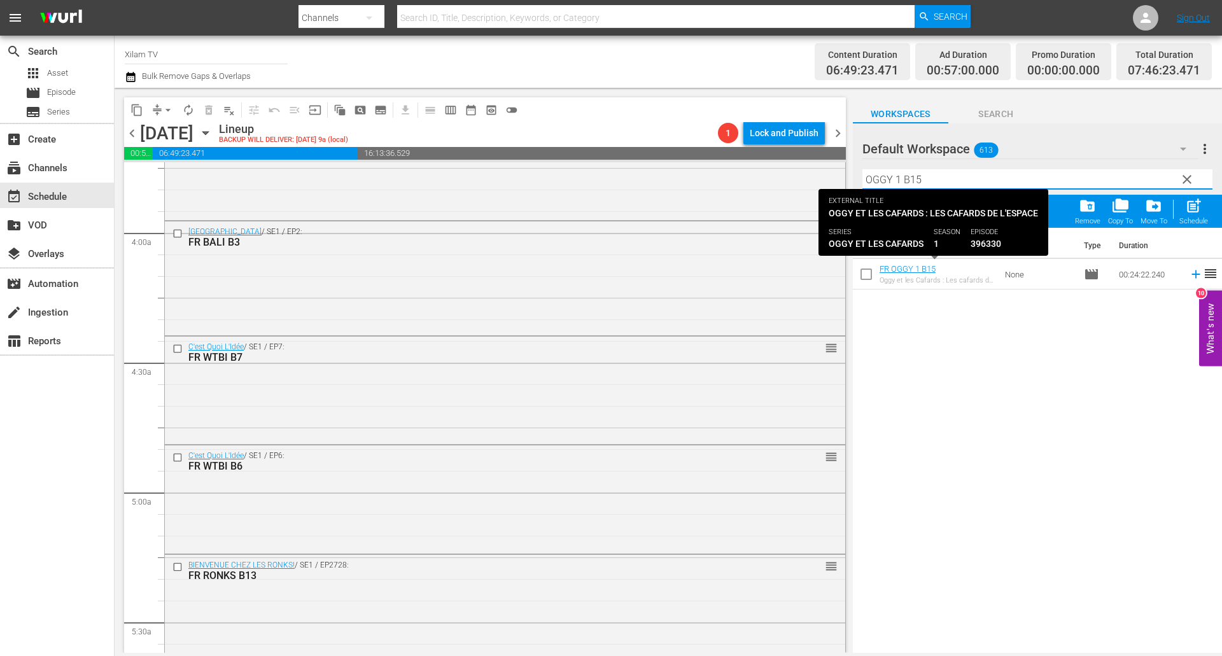
type input "OGGY 1 B15"
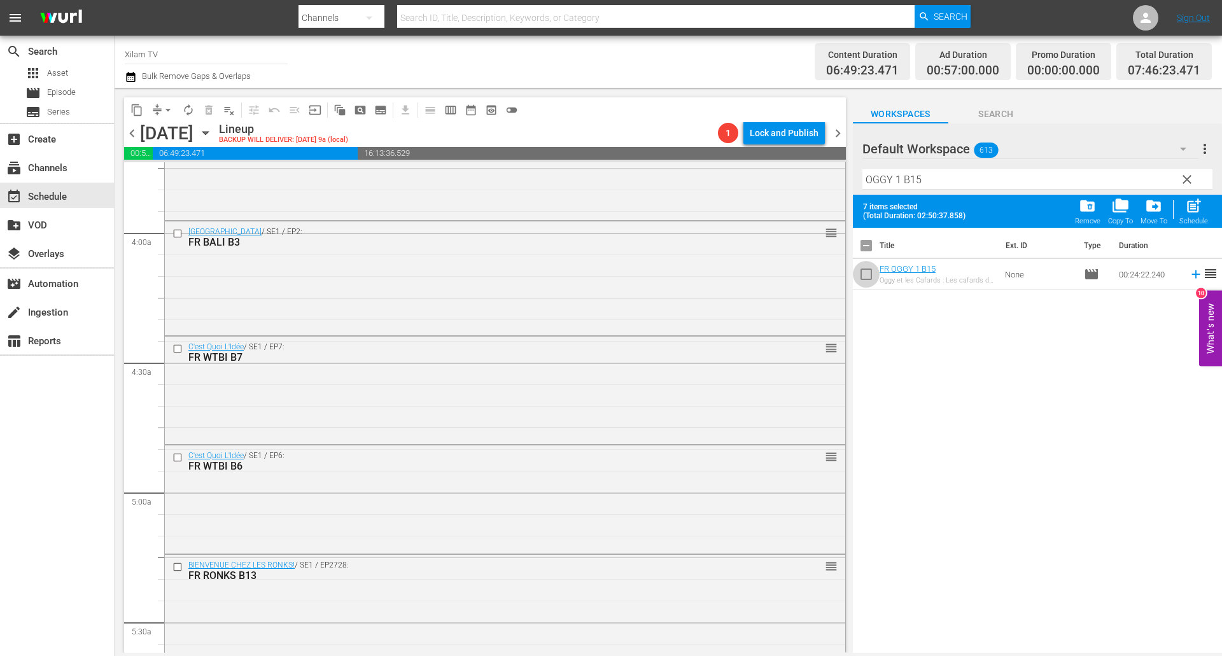
drag, startPoint x: 868, startPoint y: 275, endPoint x: 893, endPoint y: 263, distance: 26.8
click at [868, 275] on input "checkbox" at bounding box center [866, 276] width 27 height 27
click at [1193, 211] on span "post_add" at bounding box center [1193, 205] width 17 height 17
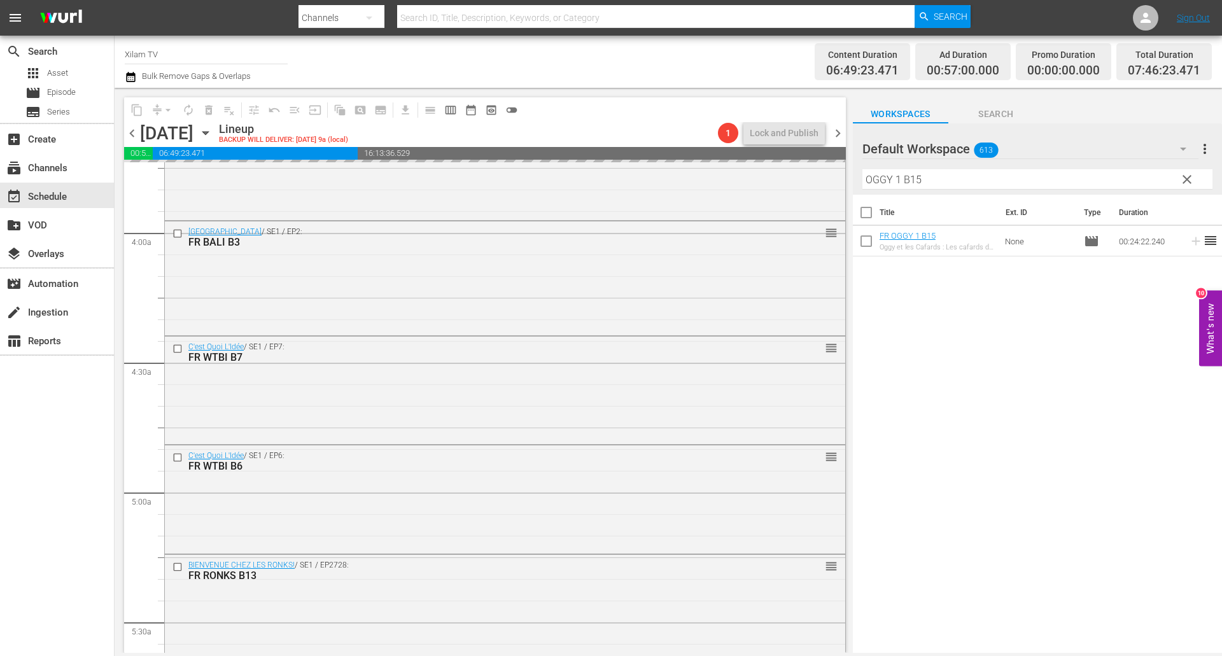
checkbox input "false"
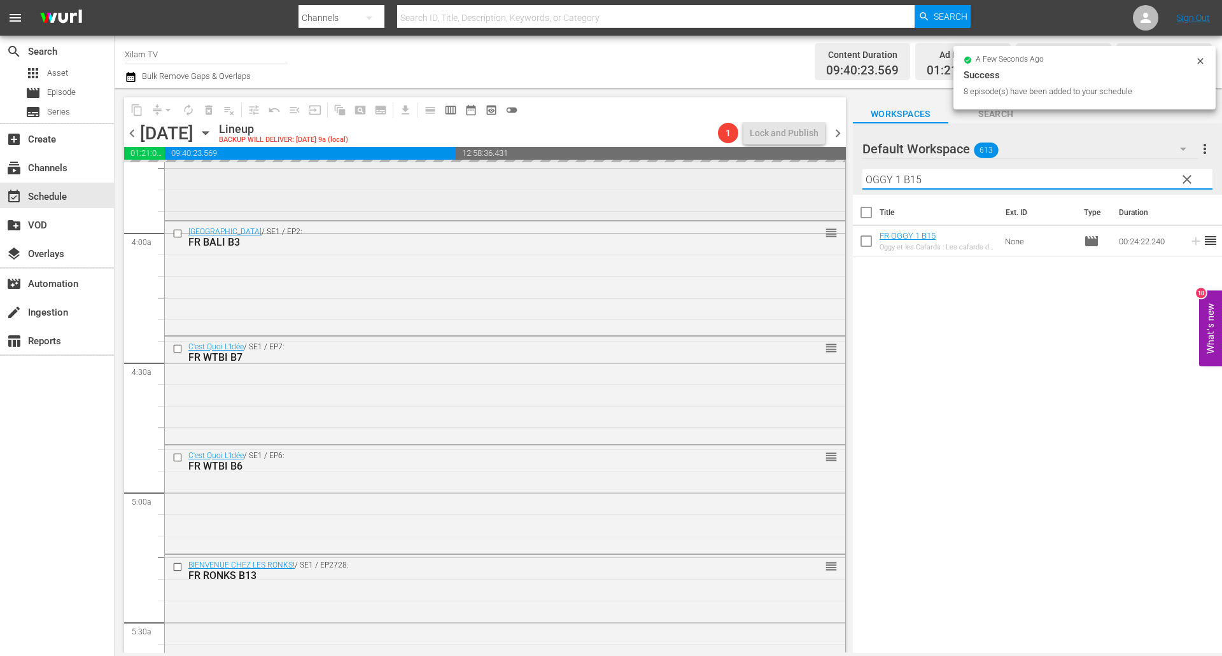
drag, startPoint x: 901, startPoint y: 178, endPoint x: 830, endPoint y: 171, distance: 71.6
click at [830, 171] on div "content_copy compress arrow_drop_down autorenew_outlined delete_forever_outline…" at bounding box center [668, 370] width 1107 height 565
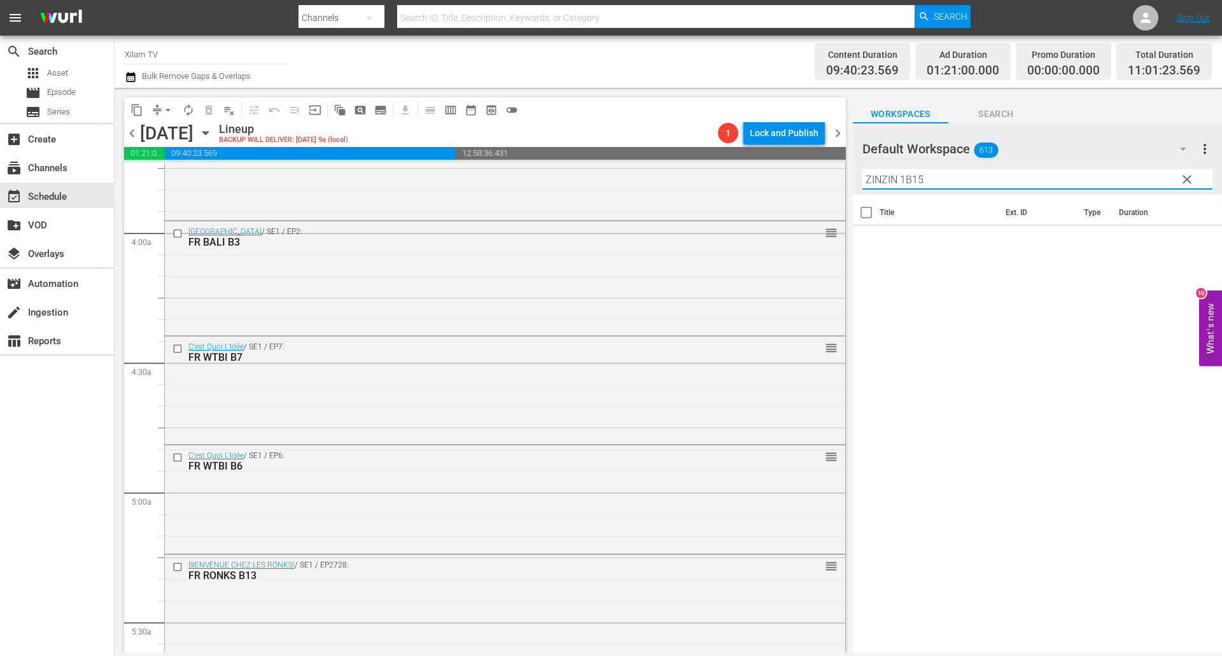
click at [922, 184] on input "ZINZIN 1B15" at bounding box center [1037, 179] width 350 height 20
type input "ZINZIN 1 B6"
click at [866, 242] on input "checkbox" at bounding box center [866, 243] width 27 height 27
checkbox input "true"
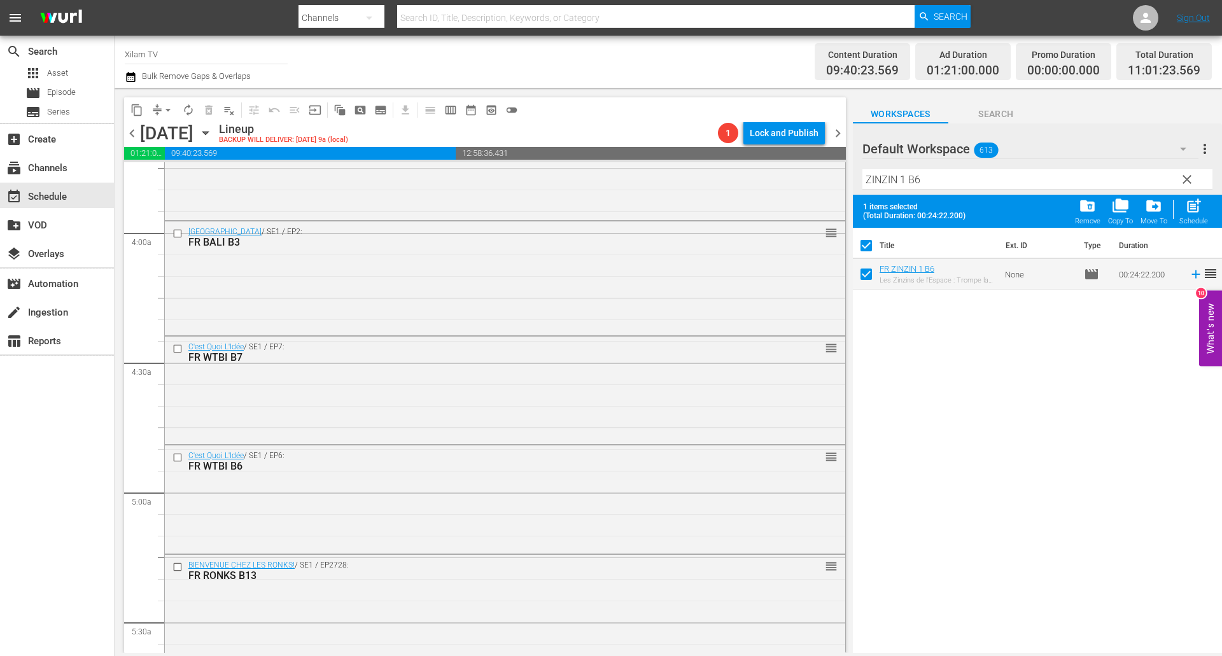
click at [906, 178] on input "ZINZIN 1 B6" at bounding box center [1037, 179] width 350 height 20
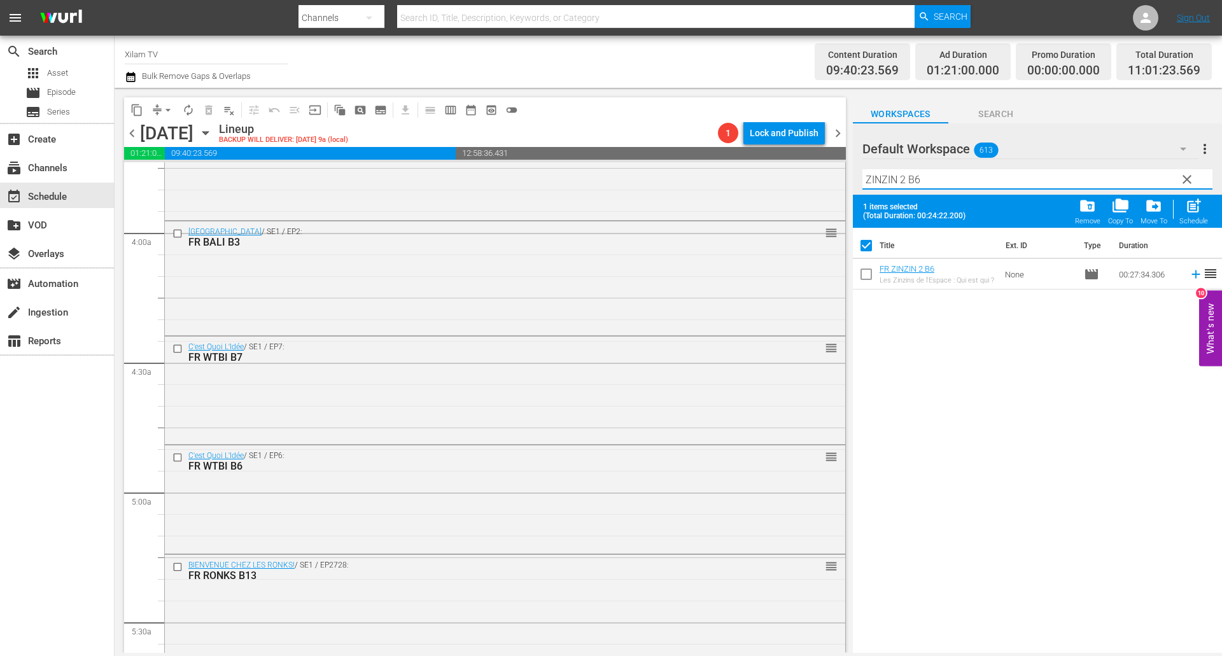
click at [940, 183] on input "ZINZIN 2 B6" at bounding box center [1037, 179] width 350 height 20
type input "ZINZIN 2 B12"
click at [872, 269] on input "checkbox" at bounding box center [866, 276] width 27 height 27
checkbox input "true"
checkbox input "false"
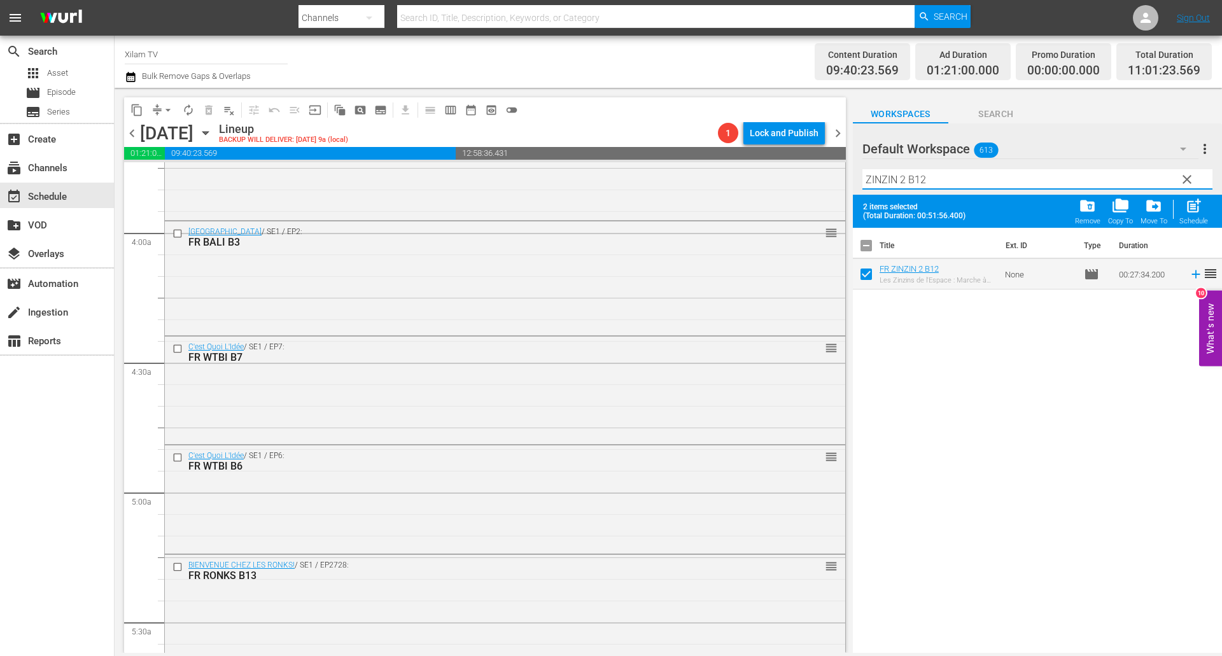
click at [926, 185] on input "ZINZIN 2 B12" at bounding box center [1037, 179] width 350 height 20
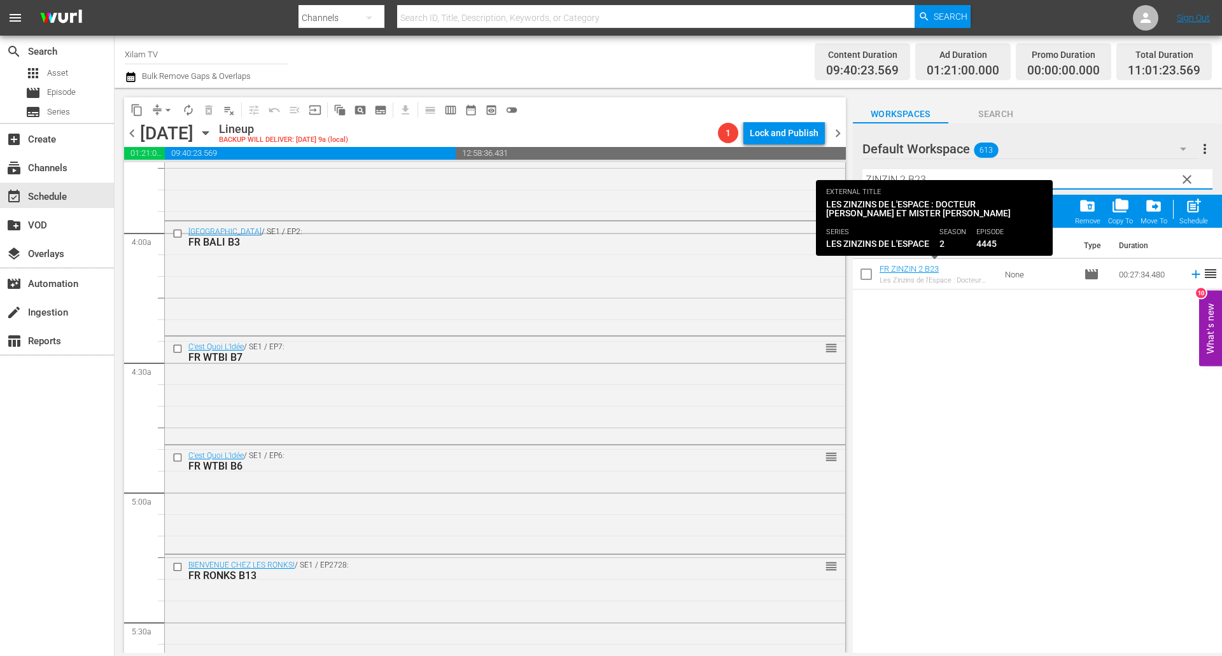
type input "ZINZIN 2 B23"
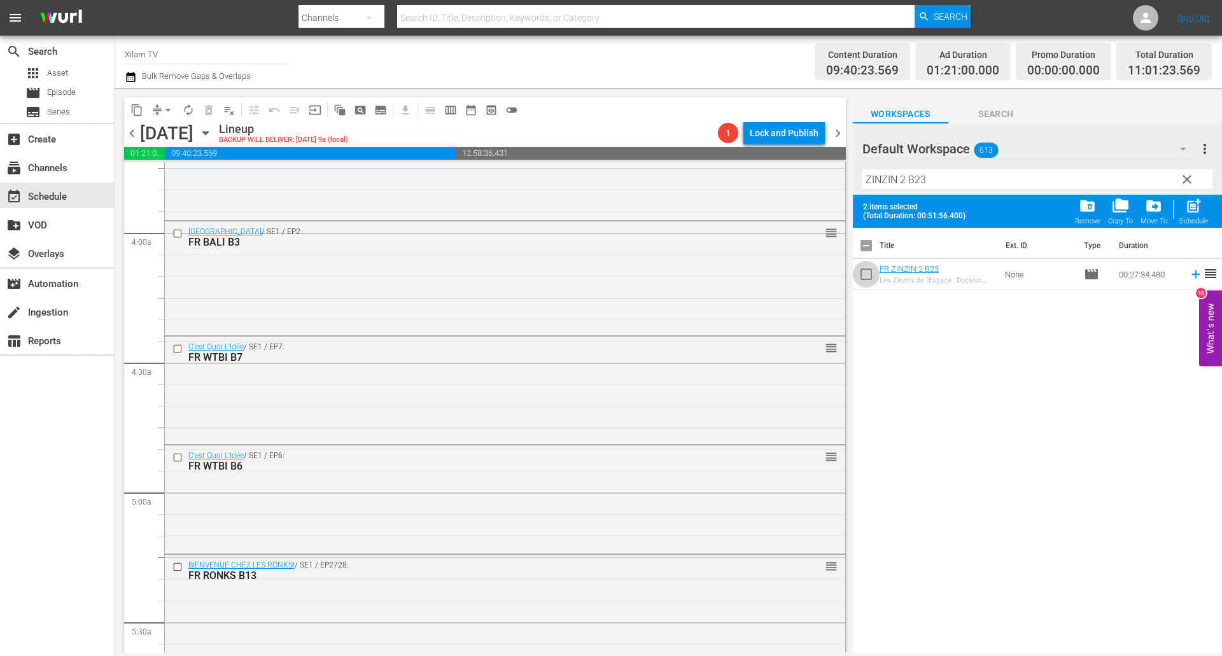
click at [868, 279] on input "checkbox" at bounding box center [866, 276] width 27 height 27
click at [1192, 201] on span "post_add" at bounding box center [1193, 205] width 17 height 17
checkbox input "false"
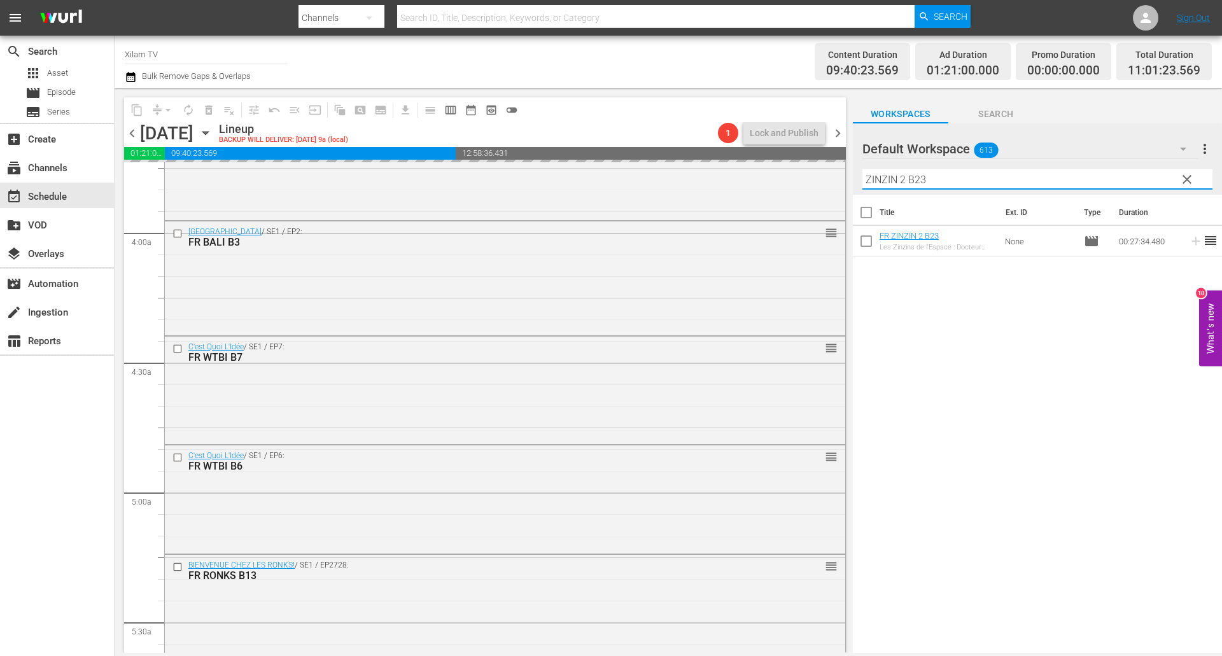
drag, startPoint x: 905, startPoint y: 176, endPoint x: 856, endPoint y: 172, distance: 49.8
click at [856, 172] on div "Default Workspace 613 Default more_vert clear Filter by Title ZINZIN 2 B23" at bounding box center [1037, 158] width 369 height 71
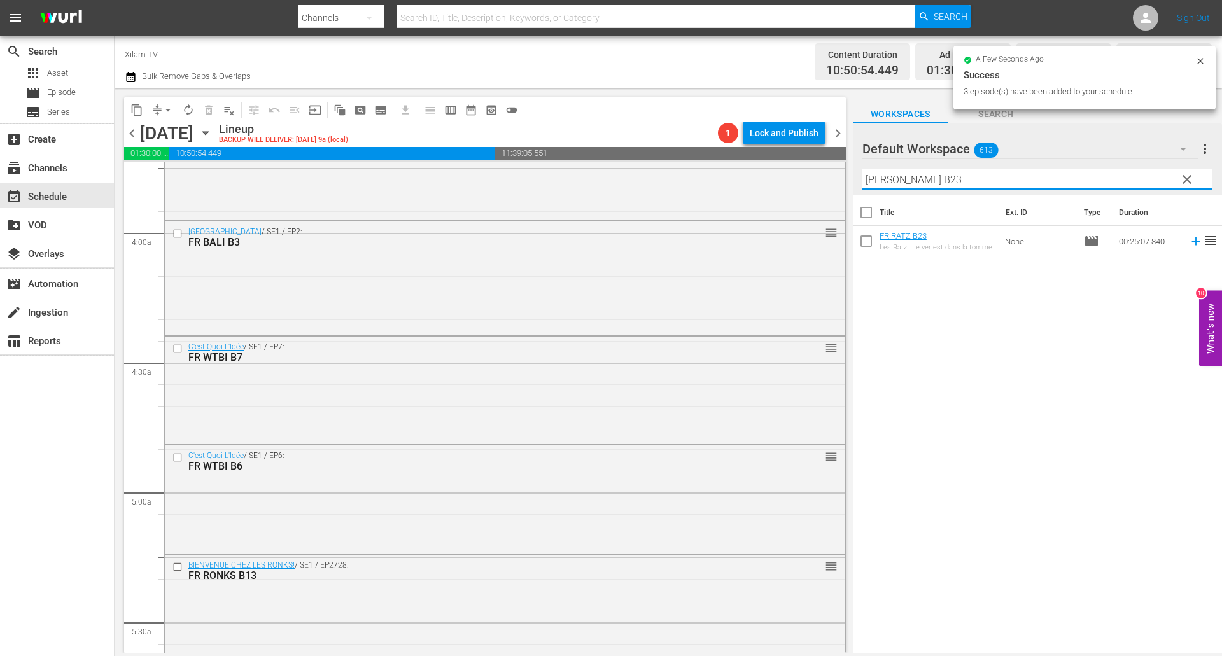
click at [914, 176] on input "RATZ B23" at bounding box center [1037, 179] width 350 height 20
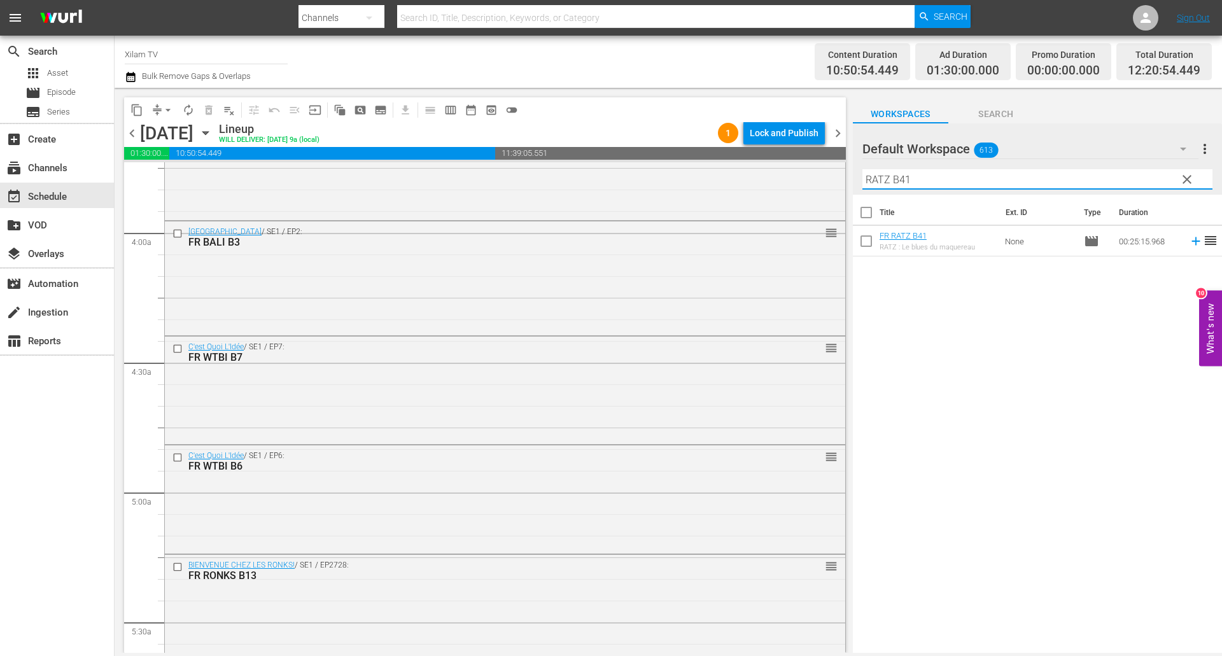
type input "RATZ B41"
drag, startPoint x: 865, startPoint y: 253, endPoint x: 913, endPoint y: 186, distance: 82.5
click at [864, 253] on input "checkbox" at bounding box center [866, 243] width 27 height 27
checkbox input "true"
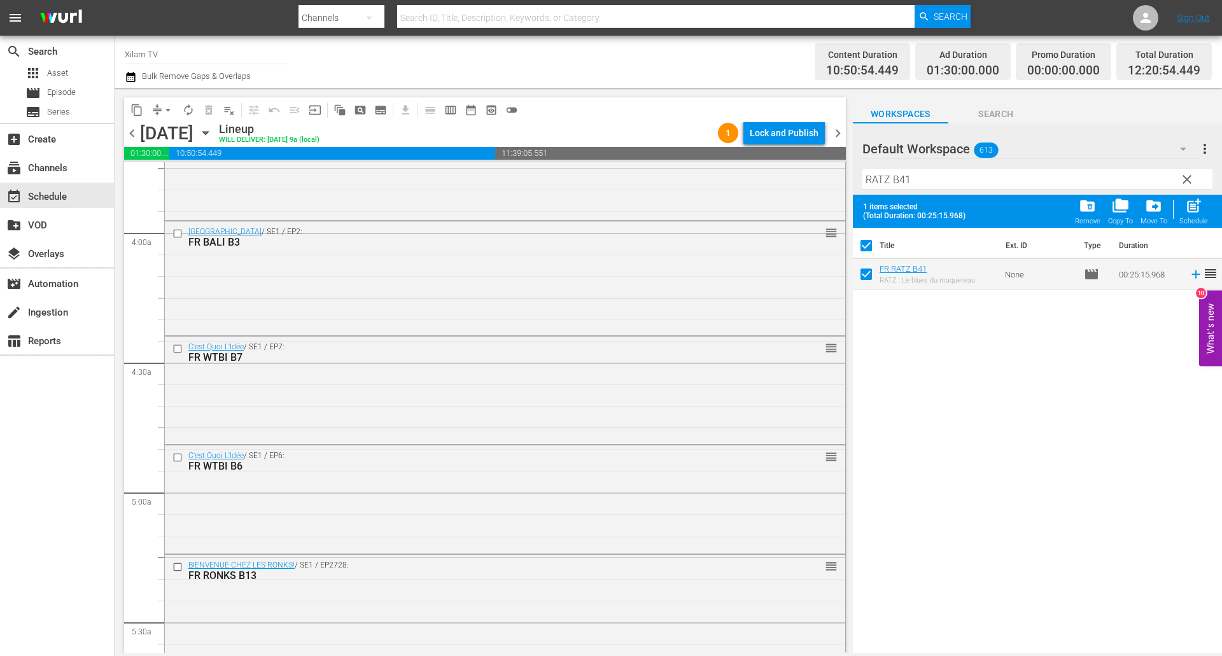
click at [917, 176] on input "RATZ B41" at bounding box center [1037, 179] width 350 height 20
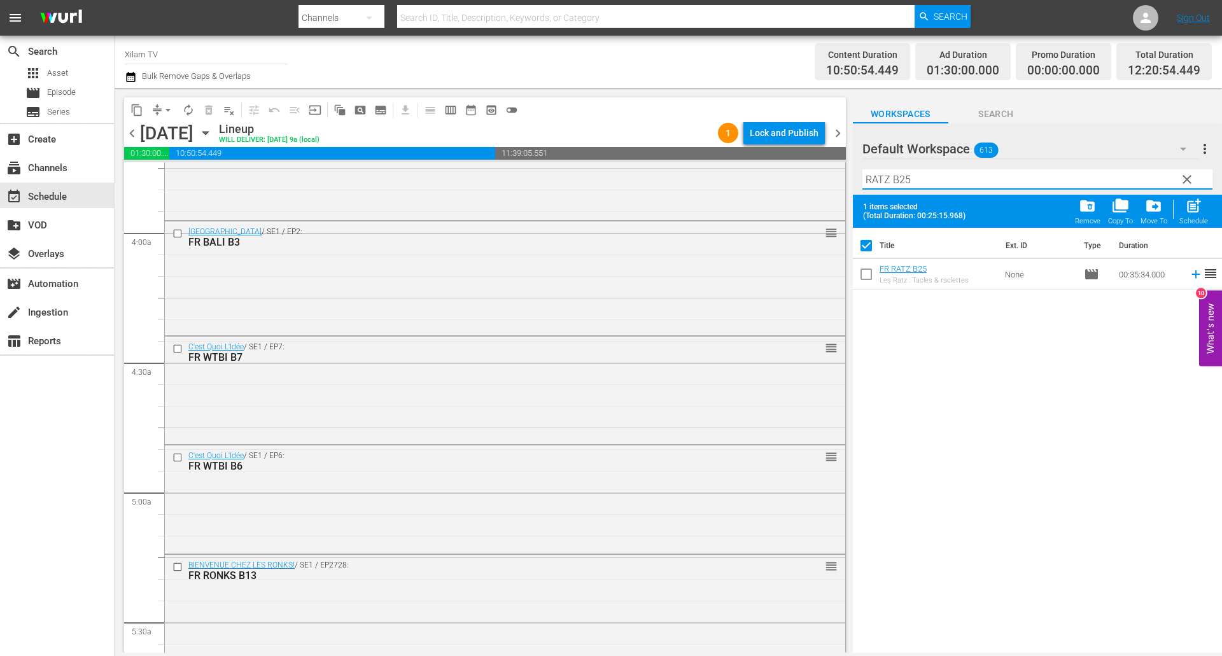
type input "RATZ B25"
click at [870, 268] on input "checkbox" at bounding box center [866, 276] width 27 height 27
checkbox input "true"
checkbox input "false"
click at [919, 185] on input "RATZ B25" at bounding box center [1037, 179] width 350 height 20
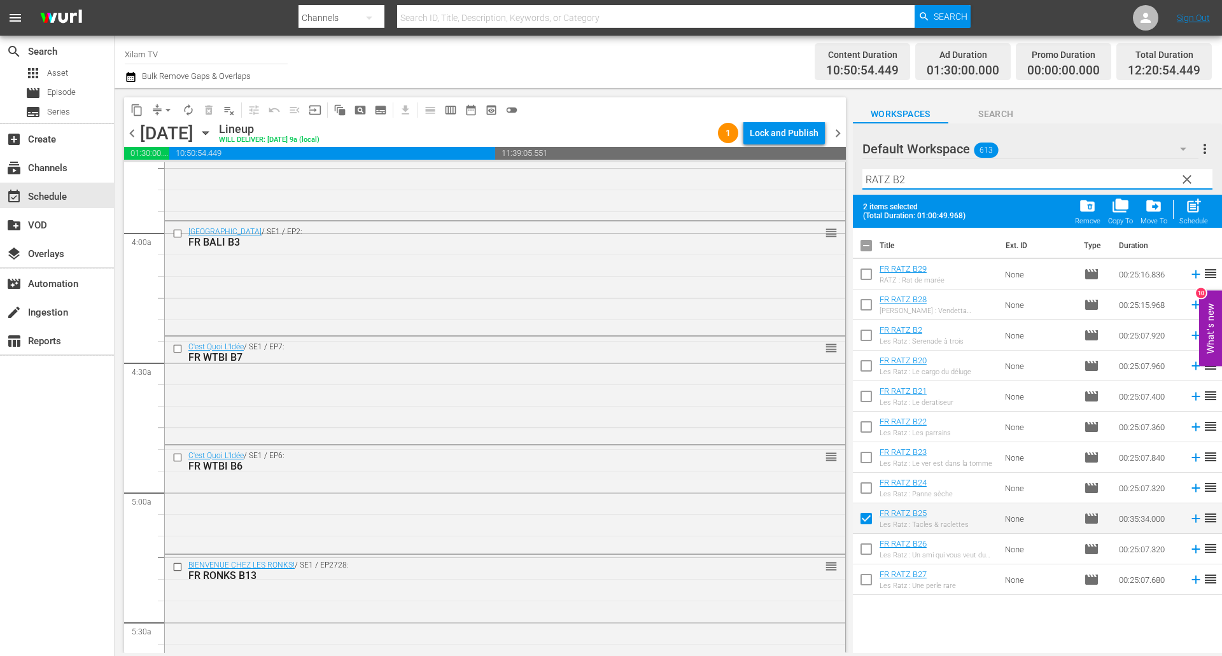
type input "RATZ B2"
click at [869, 333] on input "checkbox" at bounding box center [866, 337] width 27 height 27
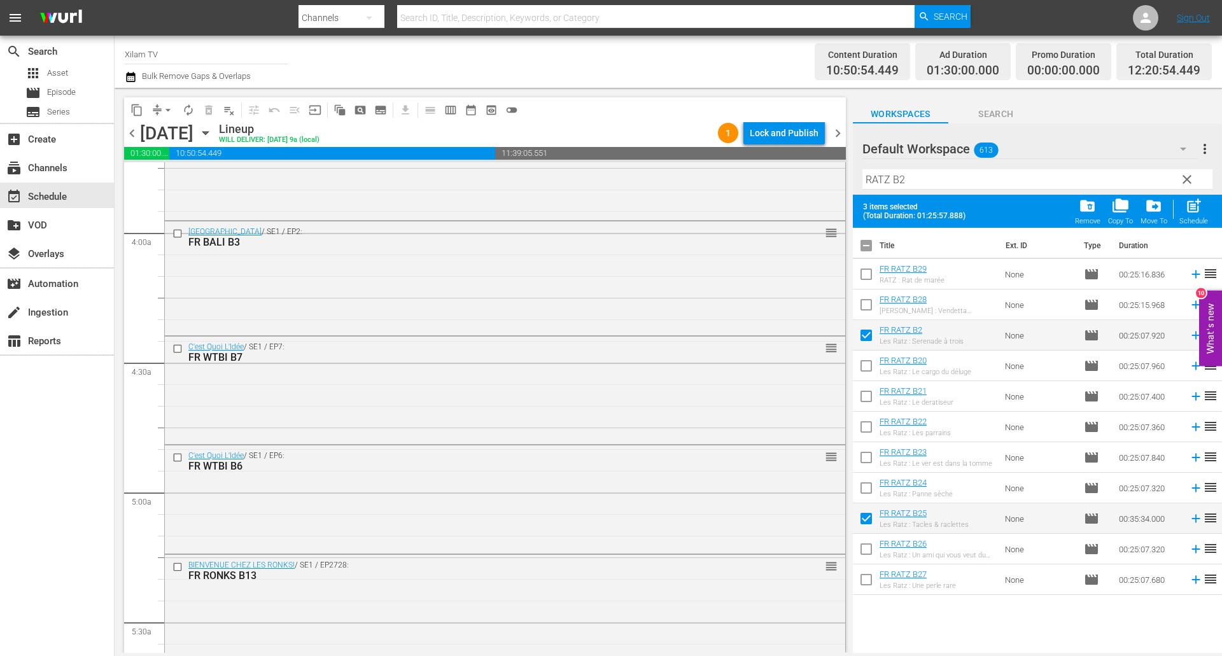
click at [1187, 211] on span "post_add" at bounding box center [1193, 205] width 17 height 17
checkbox input "false"
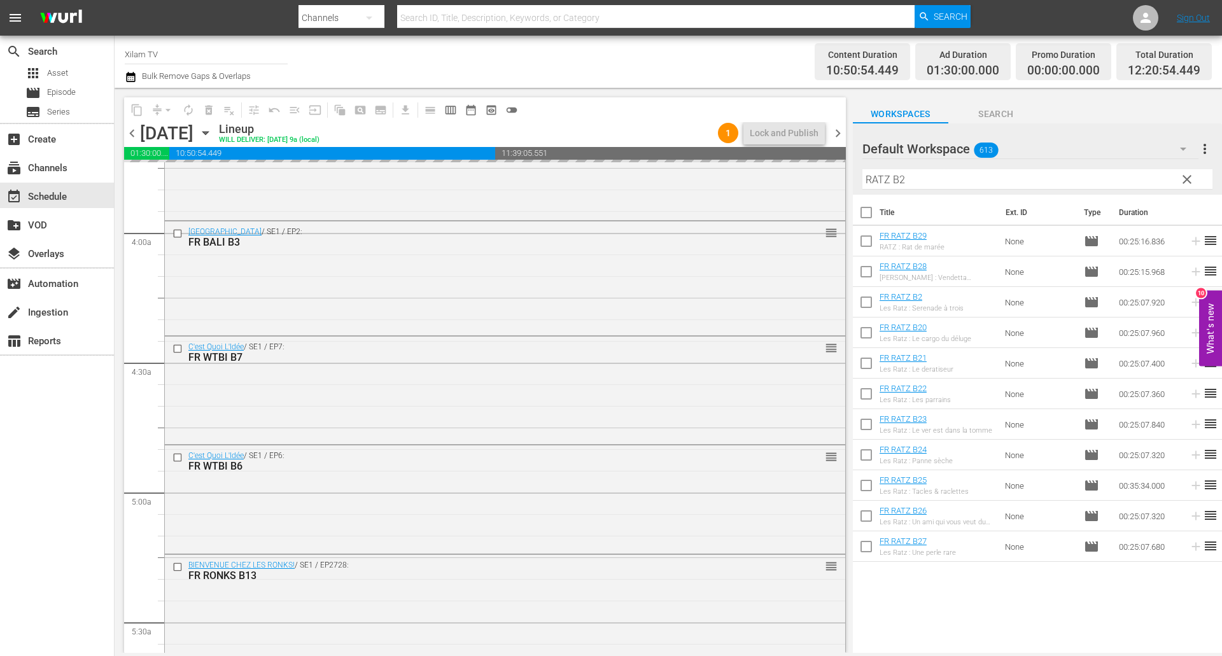
drag, startPoint x: 888, startPoint y: 178, endPoint x: 849, endPoint y: 171, distance: 40.2
click at [849, 171] on div "content_copy compress arrow_drop_down autorenew_outlined delete_forever_outline…" at bounding box center [668, 370] width 1107 height 565
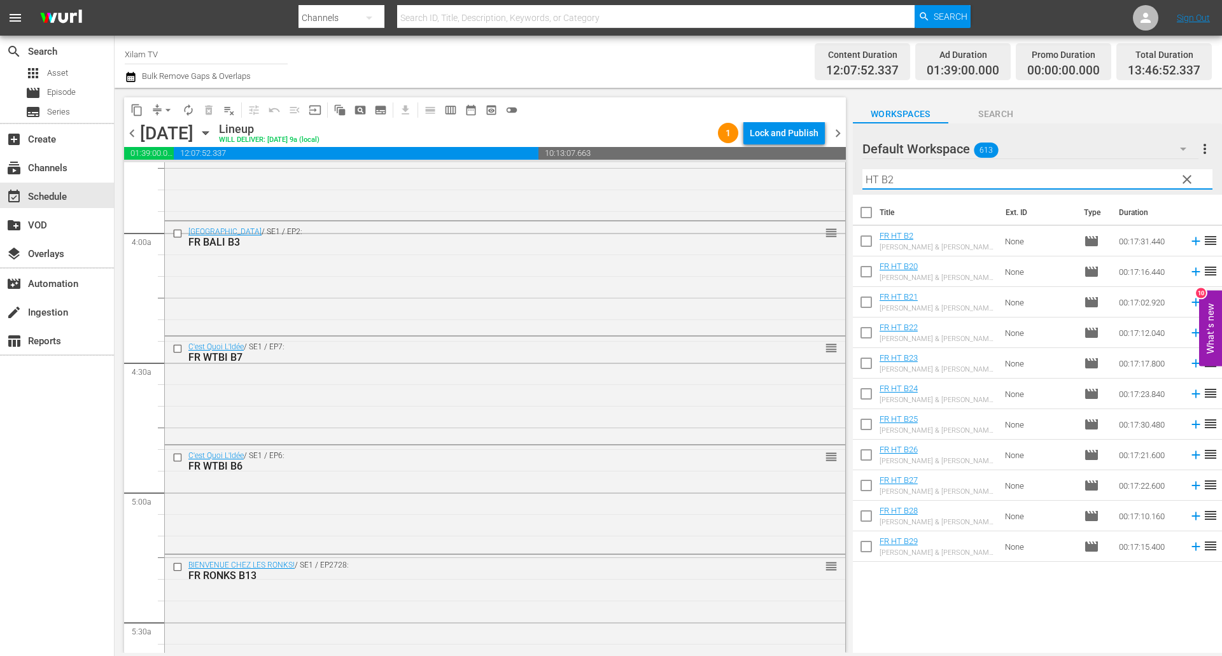
click at [938, 178] on input "HT B2" at bounding box center [1037, 179] width 350 height 20
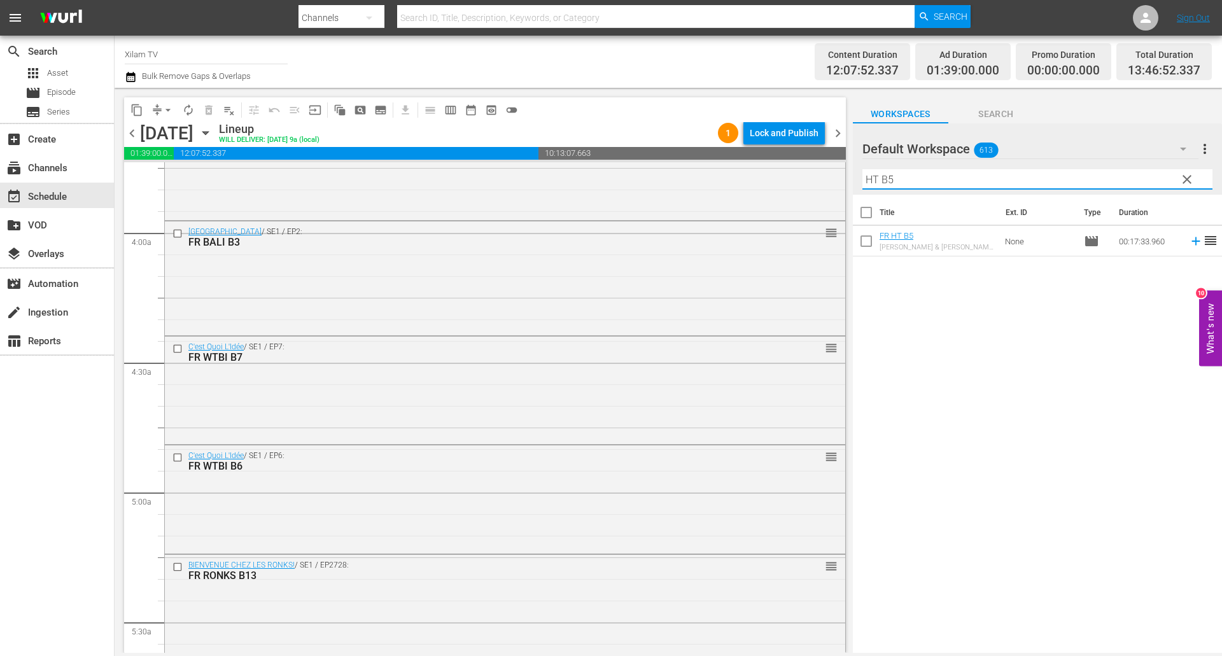
type input "HT B5"
click at [866, 241] on input "checkbox" at bounding box center [866, 243] width 27 height 27
checkbox input "true"
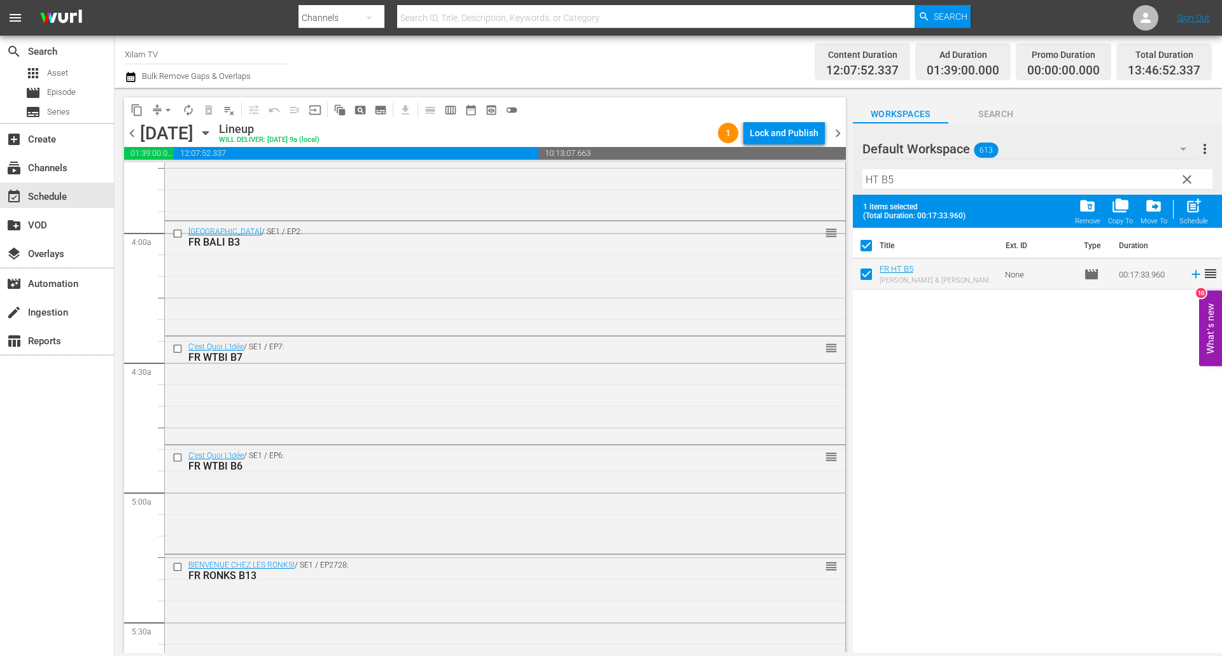
click at [896, 182] on input "HT B5" at bounding box center [1037, 179] width 350 height 20
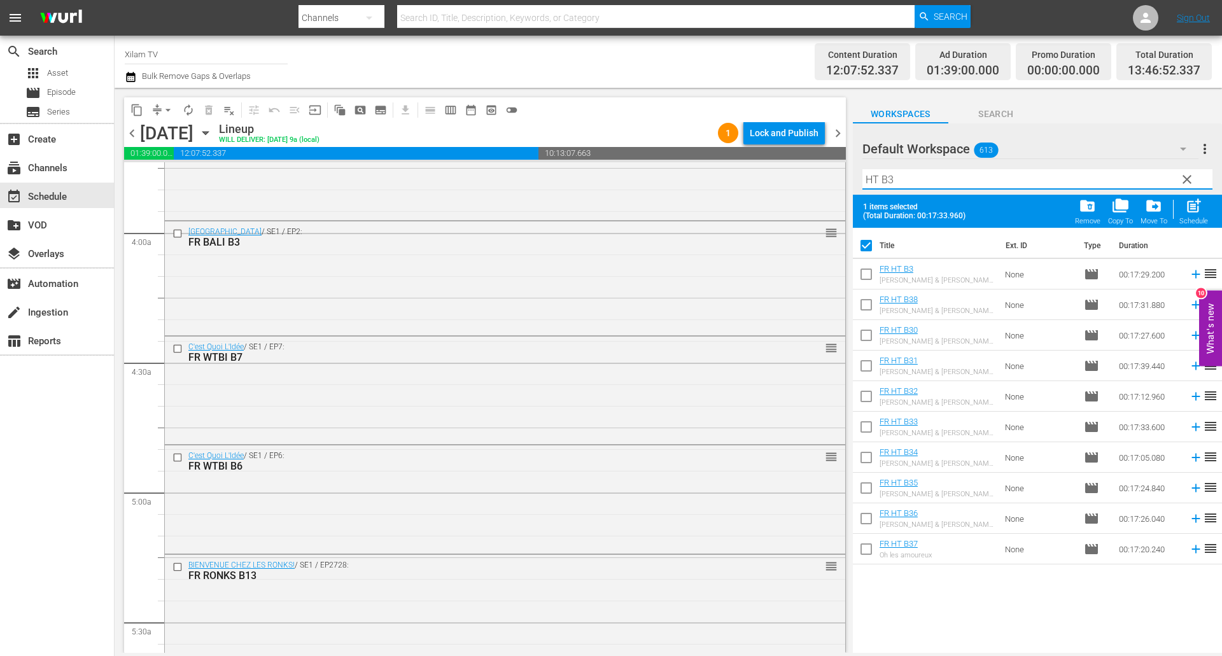
type input "HT B3"
click at [866, 510] on input "checkbox" at bounding box center [866, 521] width 27 height 27
checkbox input "true"
checkbox input "false"
click at [918, 186] on input "HT B3" at bounding box center [1037, 179] width 350 height 20
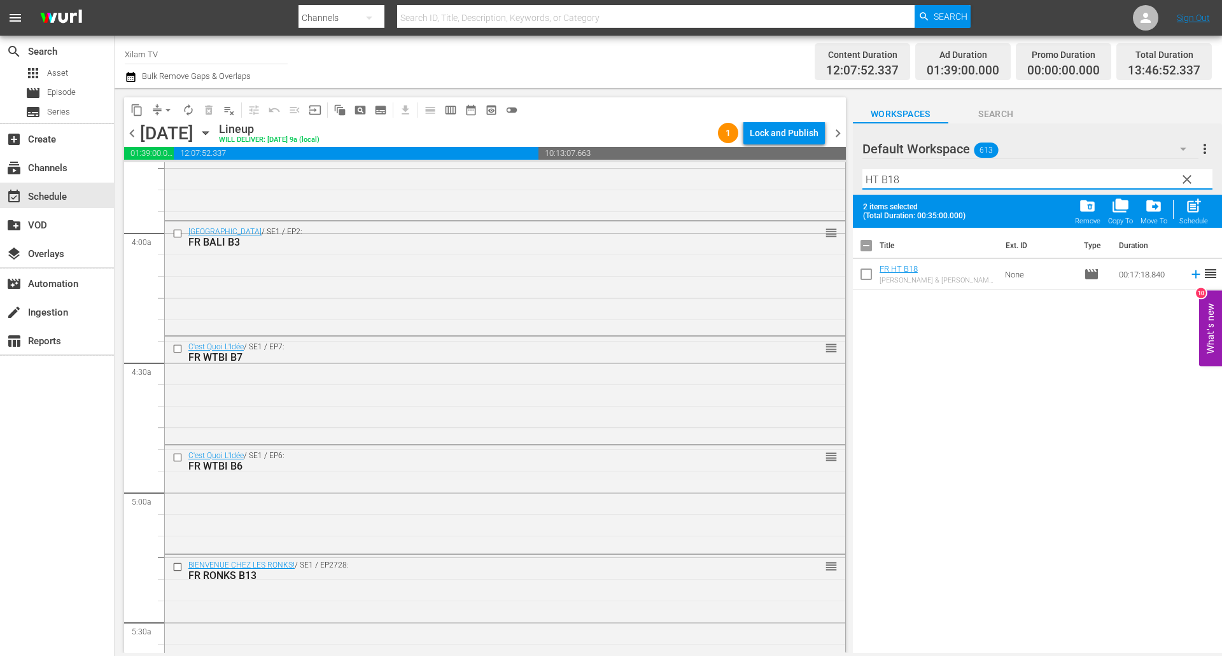
type input "HT B18"
click at [869, 272] on input "checkbox" at bounding box center [866, 276] width 27 height 27
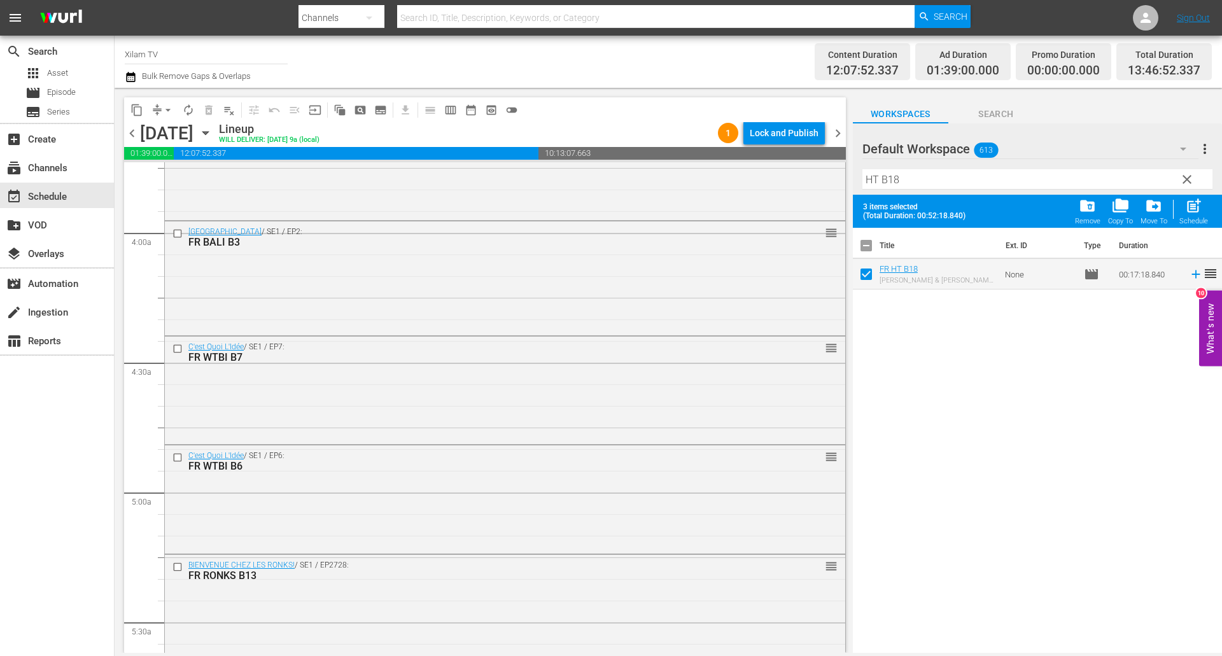
click at [1190, 209] on span "post_add" at bounding box center [1193, 205] width 17 height 17
checkbox input "false"
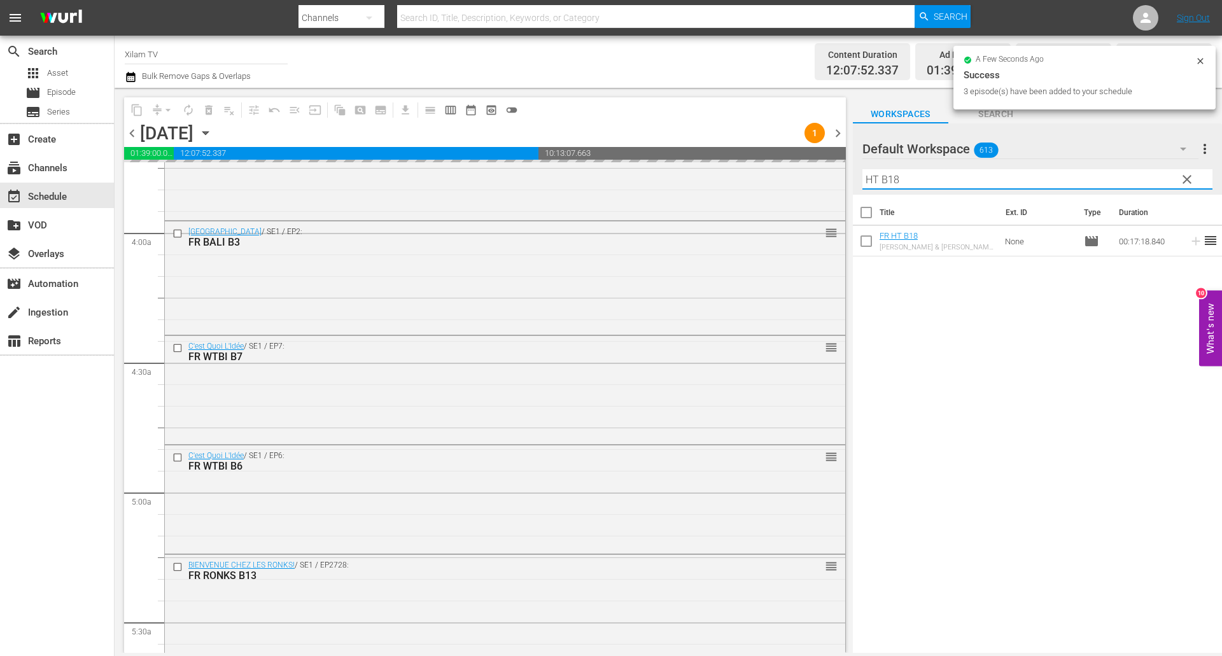
drag, startPoint x: 867, startPoint y: 174, endPoint x: 853, endPoint y: 172, distance: 14.2
click at [853, 172] on div "Default Workspace 613 Default more_vert clear Filter by Title HT B18" at bounding box center [1037, 158] width 369 height 71
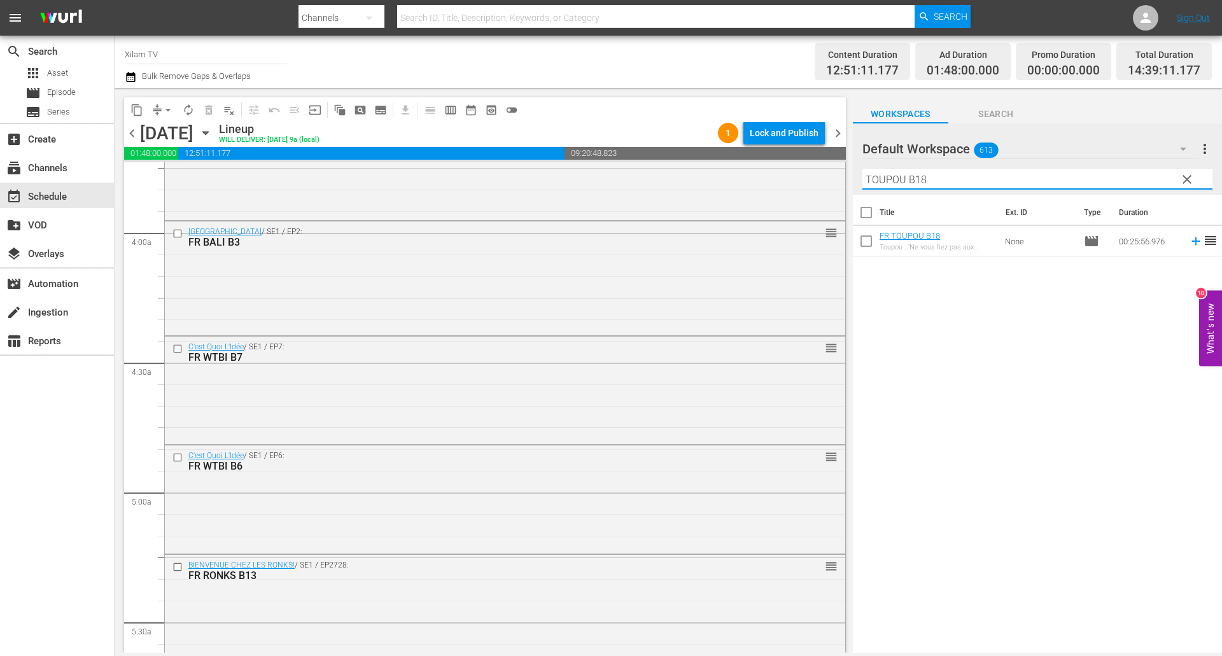
type input "TOUPOU B18"
click at [1000, 165] on div "Filter by Title TOUPOU B18" at bounding box center [1037, 179] width 350 height 31
click at [986, 180] on input "TOUPOU B18" at bounding box center [1037, 179] width 350 height 20
click at [862, 242] on input "checkbox" at bounding box center [866, 243] width 27 height 27
checkbox input "true"
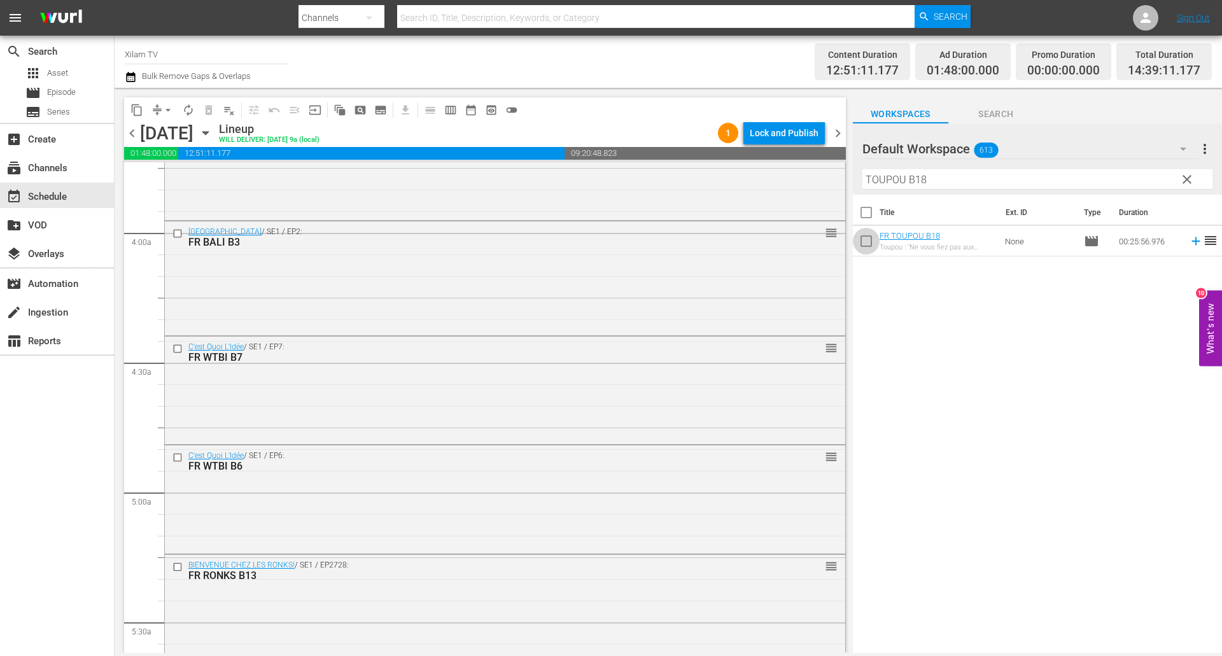
checkbox input "true"
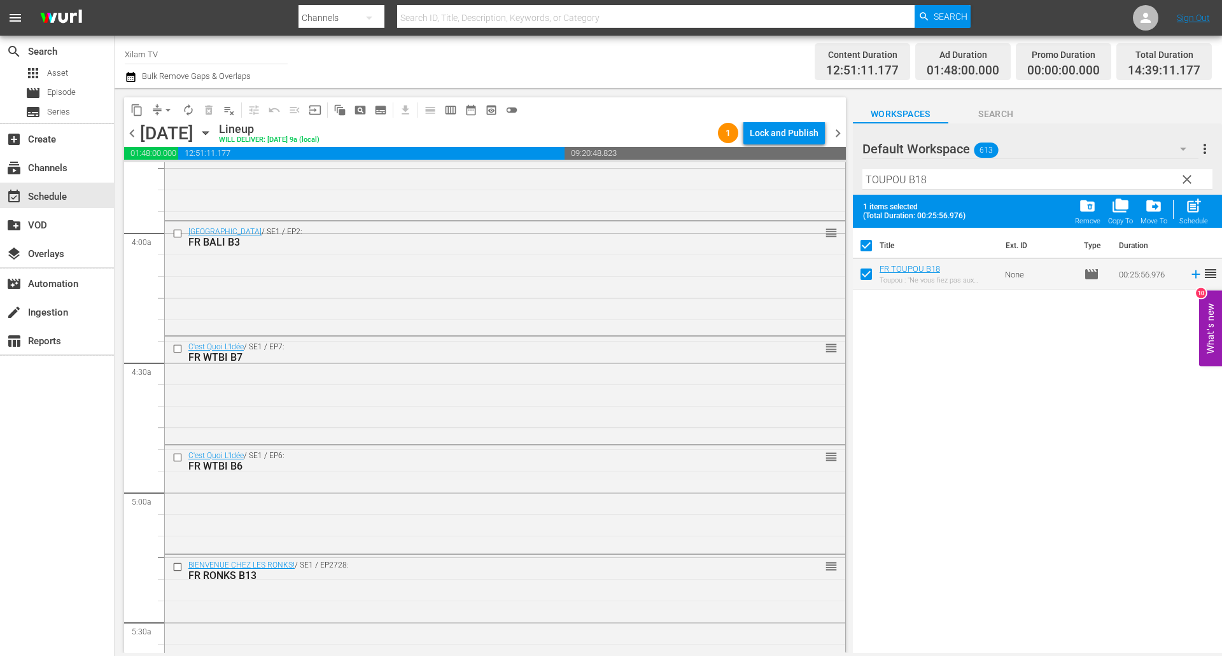
click at [942, 176] on input "TOUPOU B18" at bounding box center [1037, 179] width 350 height 20
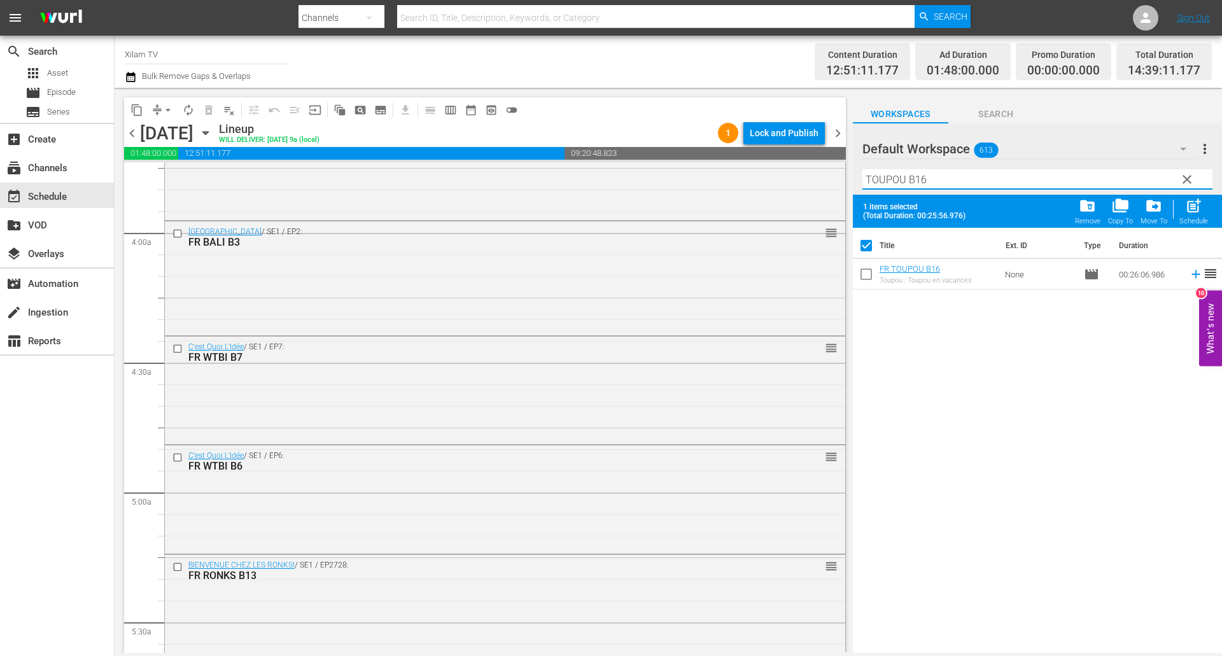
type input "TOUPOU B16"
click at [868, 272] on input "checkbox" at bounding box center [866, 276] width 27 height 27
checkbox input "true"
checkbox input "false"
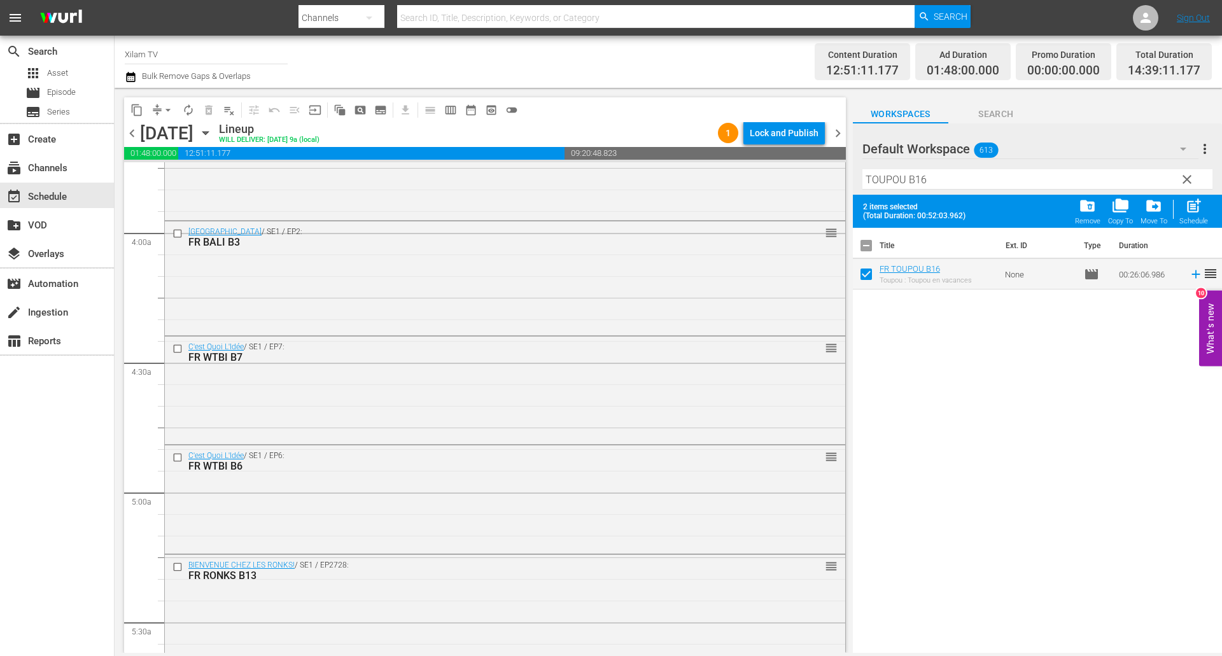
drag, startPoint x: 918, startPoint y: 186, endPoint x: 924, endPoint y: 176, distance: 12.0
click at [922, 179] on input "TOUPOU B16" at bounding box center [1037, 179] width 350 height 20
click at [925, 176] on input "TOUPOU B16" at bounding box center [1037, 179] width 350 height 20
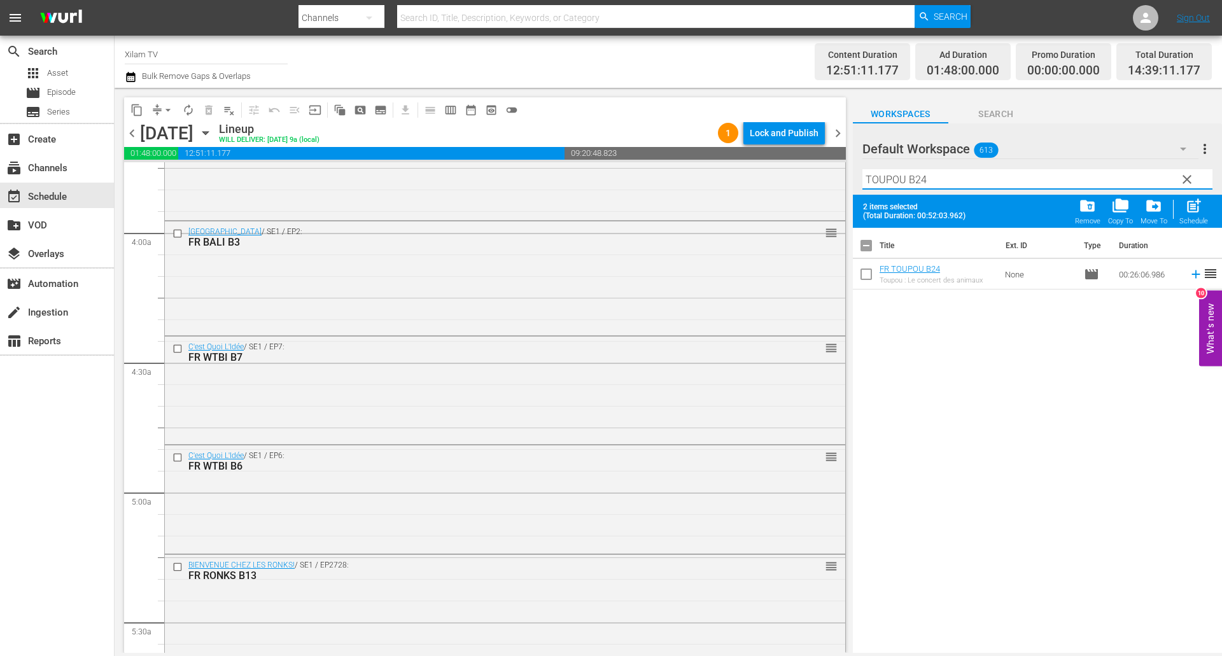
type input "TOUPOU B24"
click at [858, 272] on input "checkbox" at bounding box center [866, 276] width 27 height 27
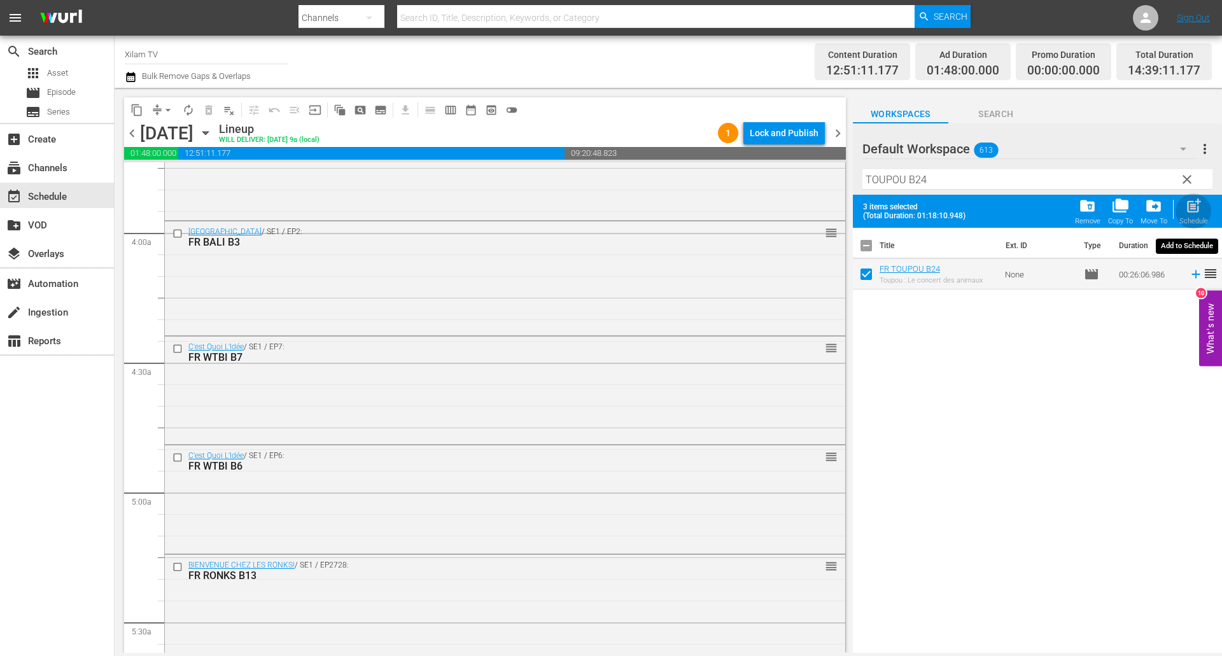
click at [1189, 209] on span "post_add" at bounding box center [1193, 205] width 17 height 17
checkbox input "false"
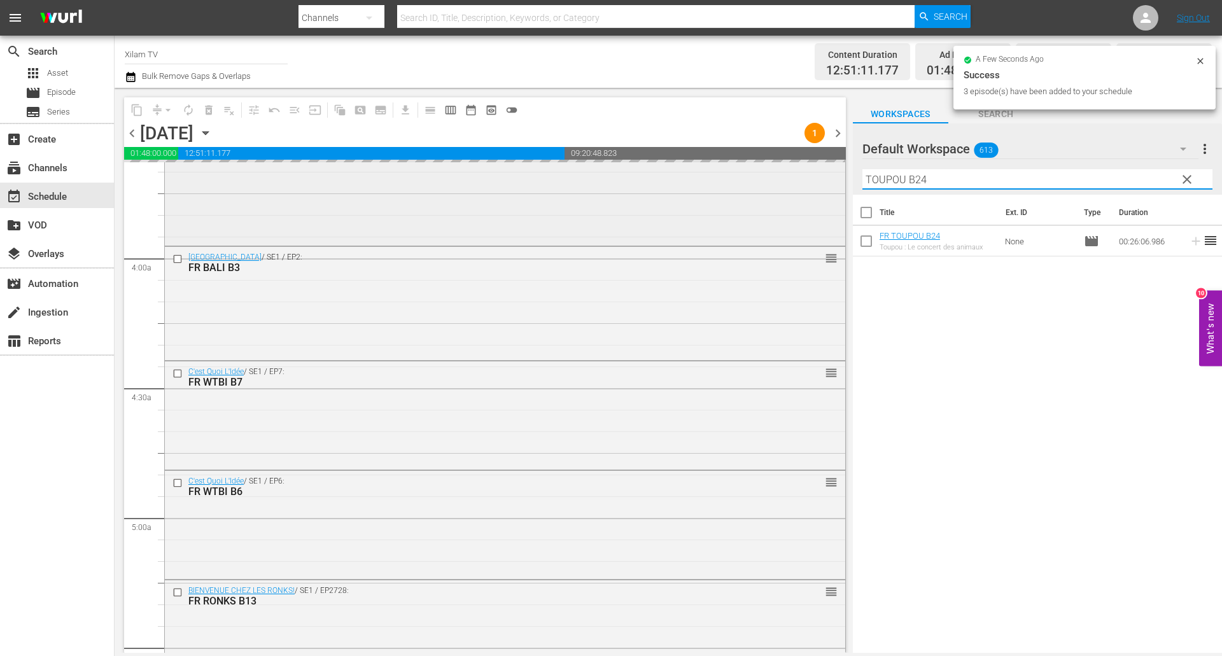
drag, startPoint x: 905, startPoint y: 178, endPoint x: 807, endPoint y: 170, distance: 97.6
click at [807, 170] on div "content_copy compress arrow_drop_down autorenew_outlined delete_forever_outline…" at bounding box center [668, 370] width 1107 height 565
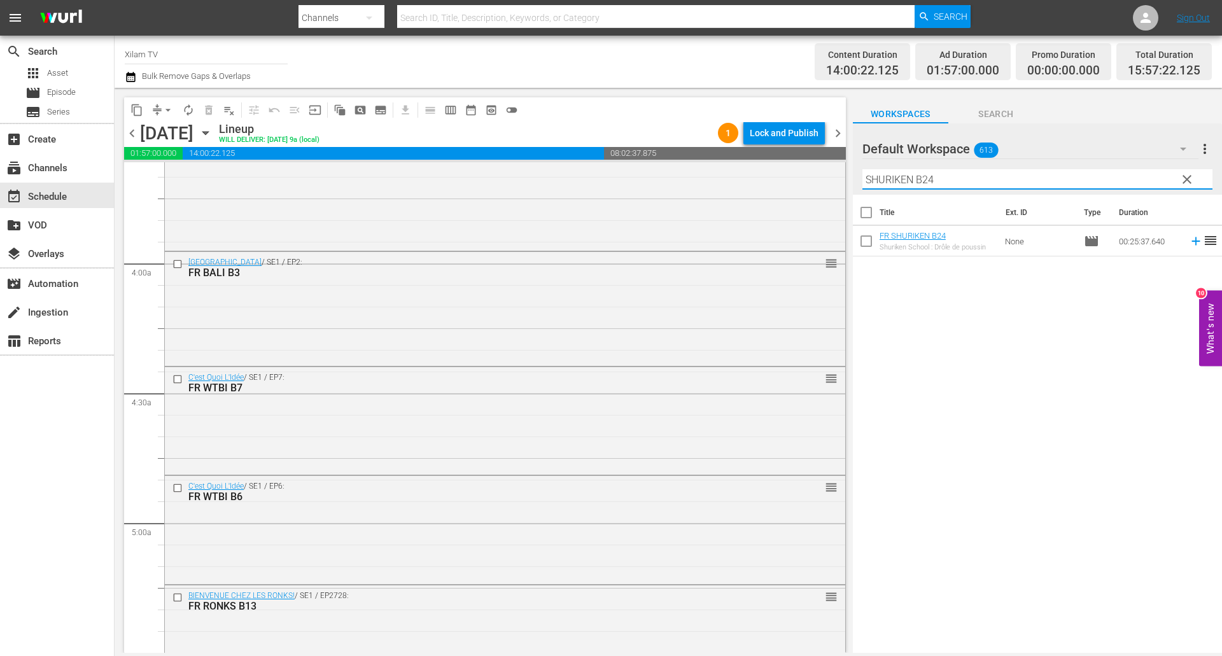
click at [945, 176] on input "SHURIKEN B24" at bounding box center [1037, 179] width 350 height 20
type input "SHURIKEN B25"
click at [870, 240] on input "checkbox" at bounding box center [866, 243] width 27 height 27
checkbox input "true"
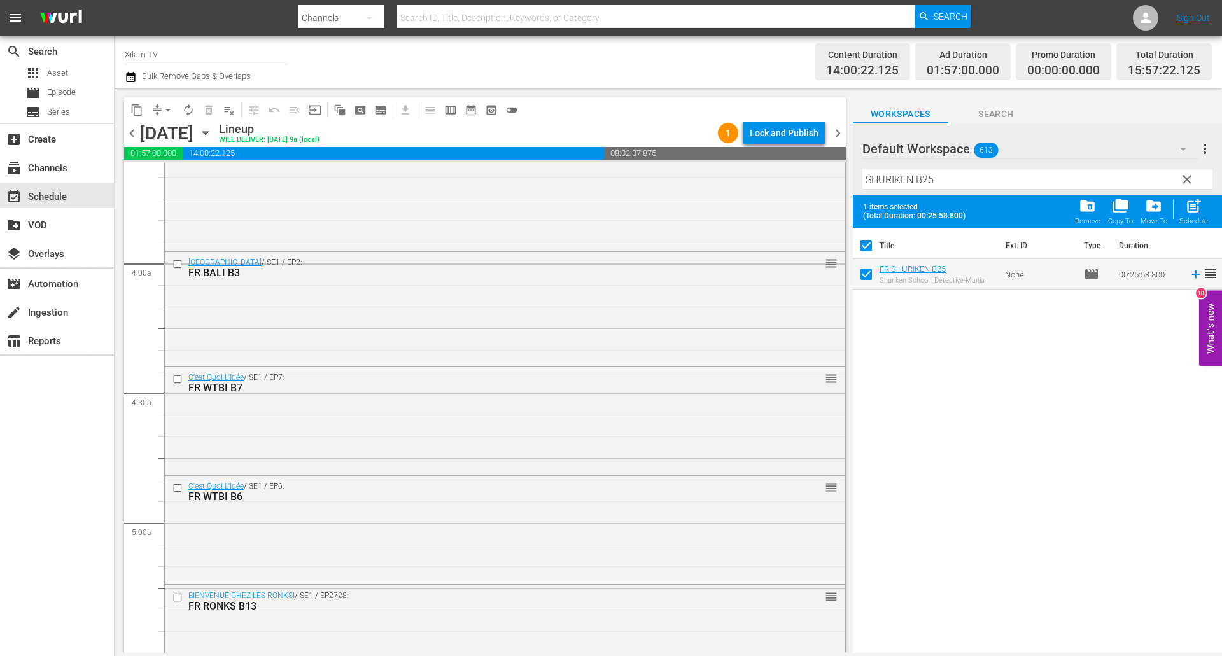
click at [956, 183] on input "SHURIKEN B25" at bounding box center [1037, 179] width 350 height 20
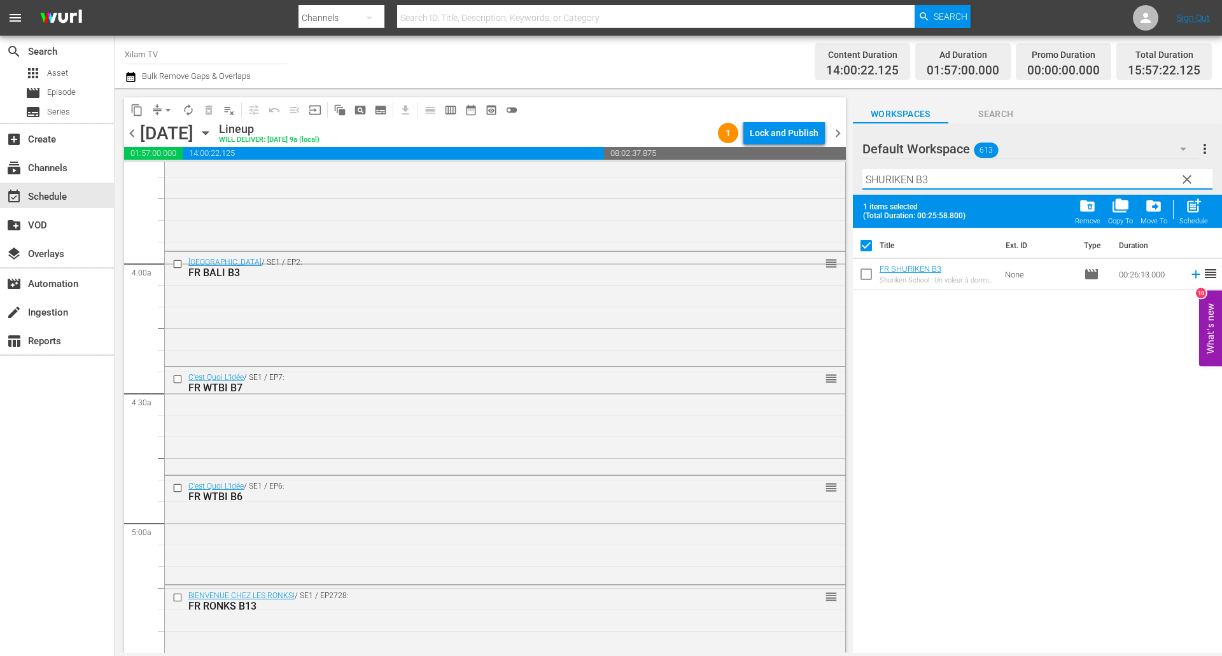
type input "SHURIKEN B3"
click at [870, 278] on input "checkbox" at bounding box center [866, 276] width 27 height 27
checkbox input "true"
checkbox input "false"
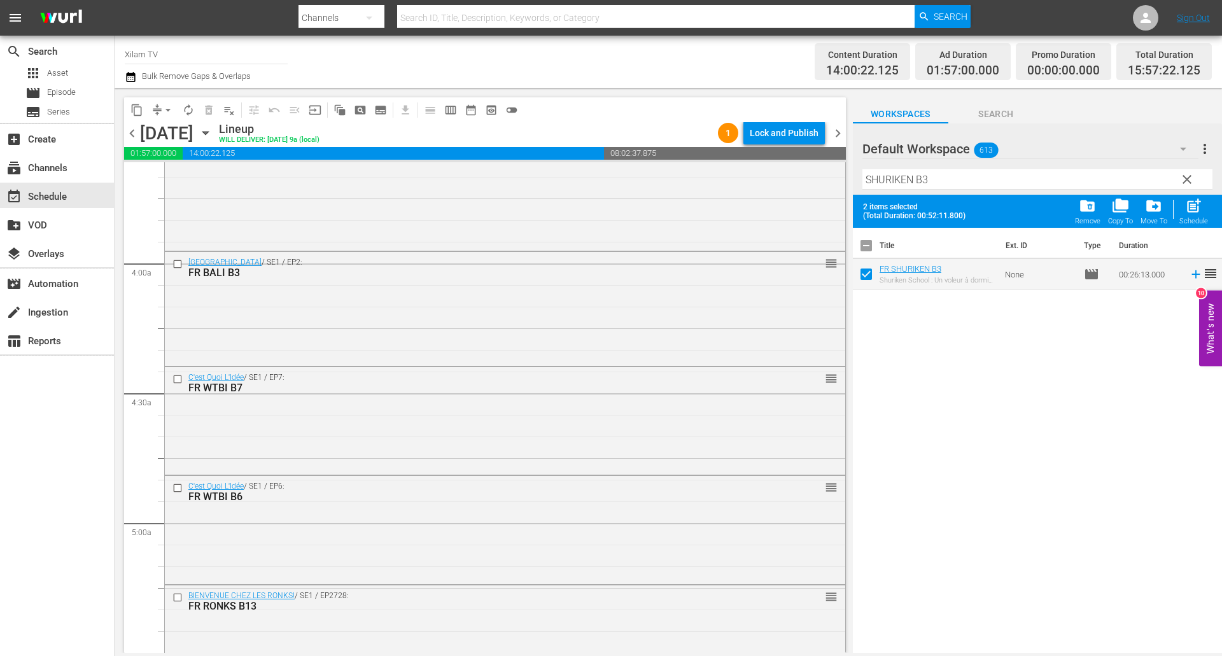
click at [944, 174] on input "SHURIKEN B3" at bounding box center [1037, 179] width 350 height 20
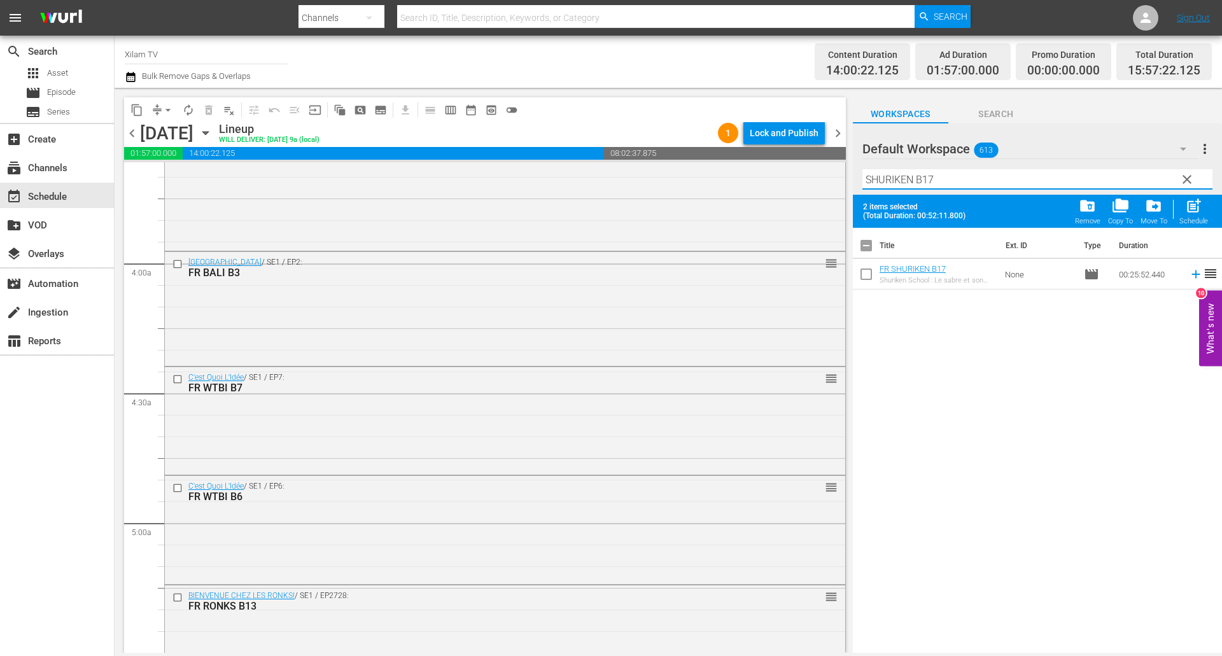
type input "SHURIKEN B17"
click at [860, 280] on input "checkbox" at bounding box center [866, 276] width 27 height 27
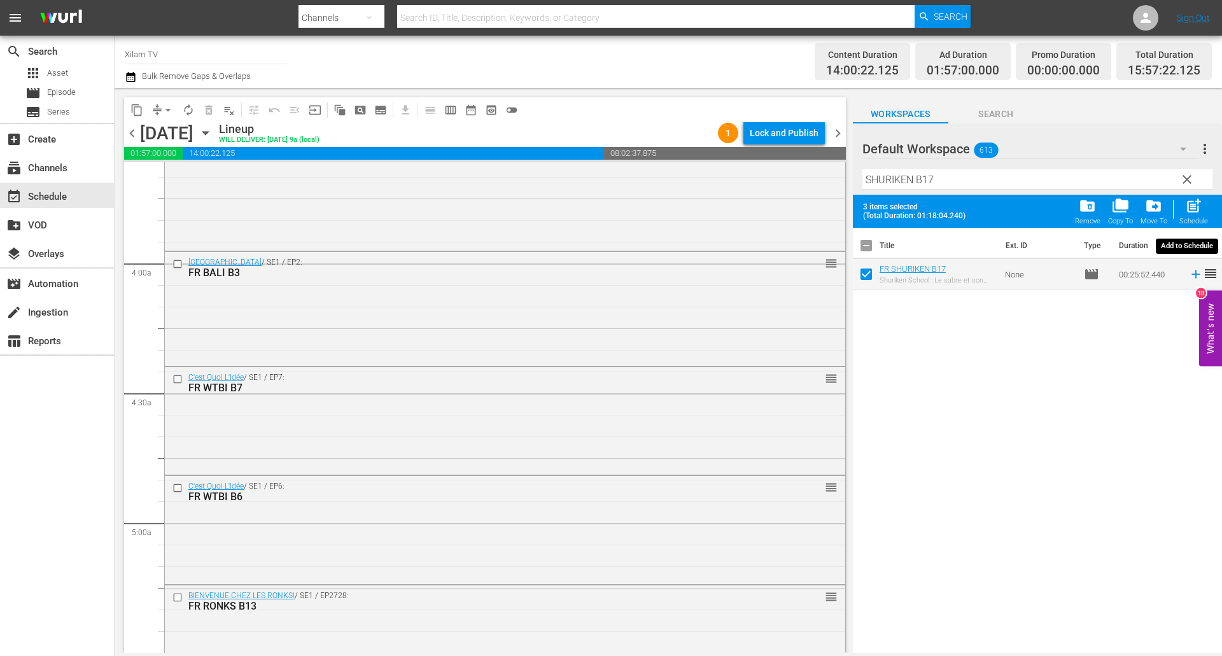
click at [1193, 209] on span "post_add" at bounding box center [1193, 205] width 17 height 17
checkbox input "false"
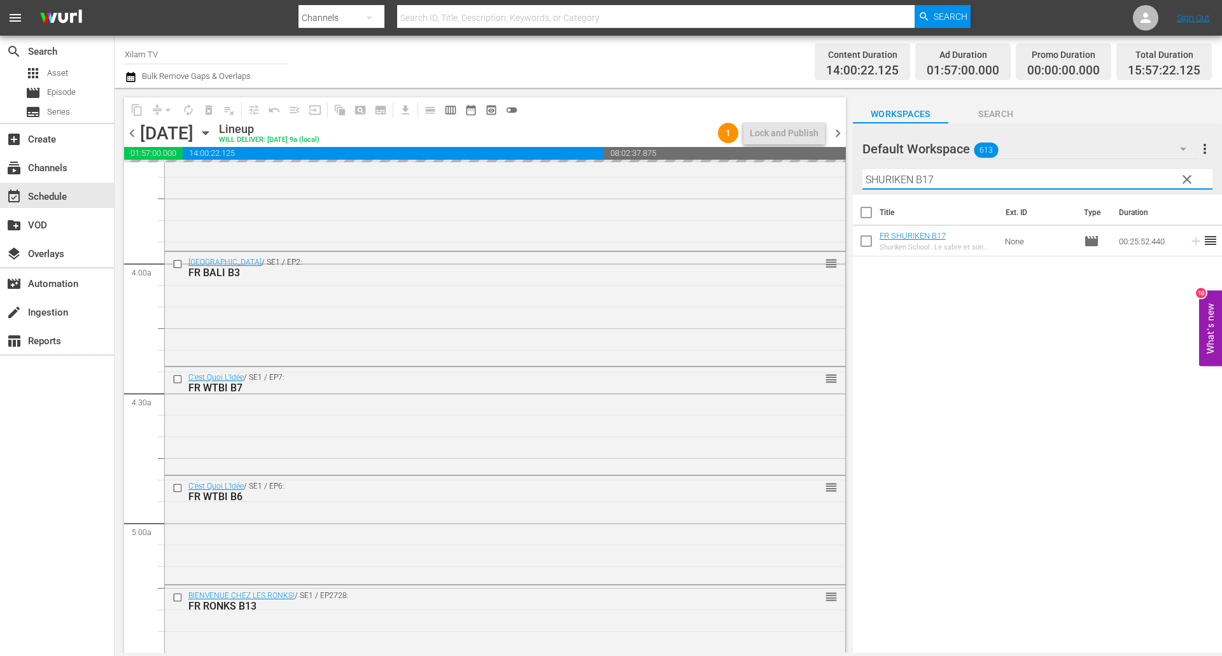
drag, startPoint x: 914, startPoint y: 179, endPoint x: 850, endPoint y: 176, distance: 64.3
click at [851, 176] on div "content_copy compress arrow_drop_down autorenew_outlined delete_forever_outline…" at bounding box center [668, 370] width 1107 height 565
click at [935, 179] on input "AKOM 2 B17" at bounding box center [1037, 179] width 350 height 20
type input "AKOM 2 B25"
click at [865, 246] on input "checkbox" at bounding box center [866, 243] width 27 height 27
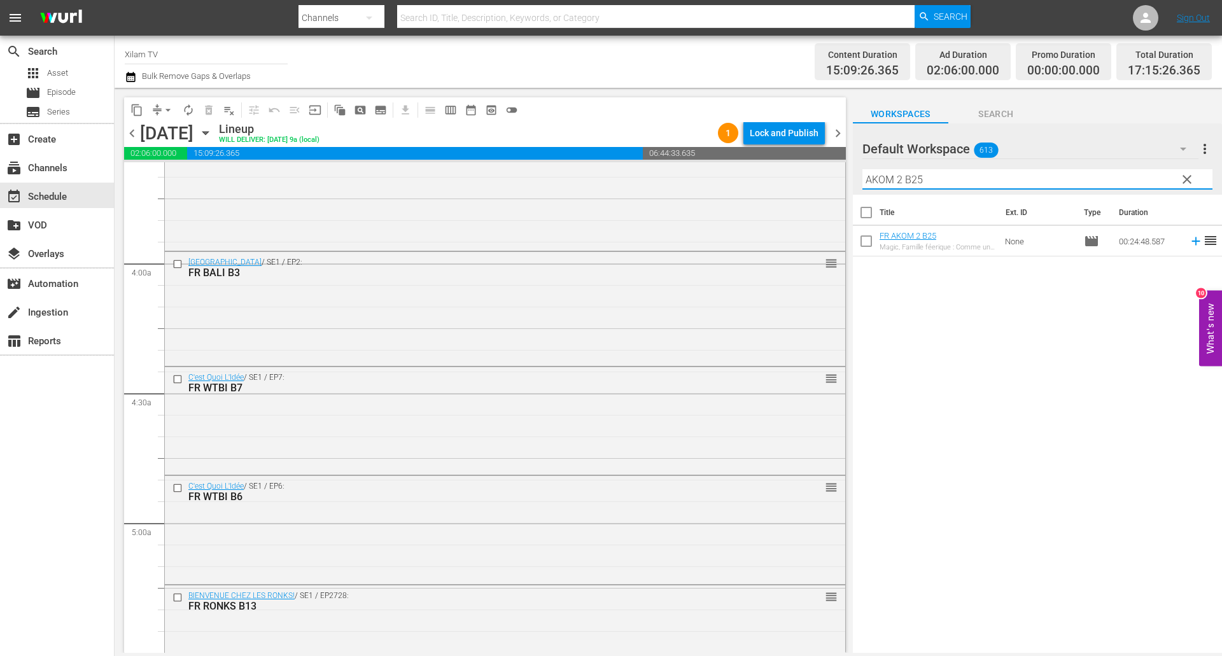
checkbox input "true"
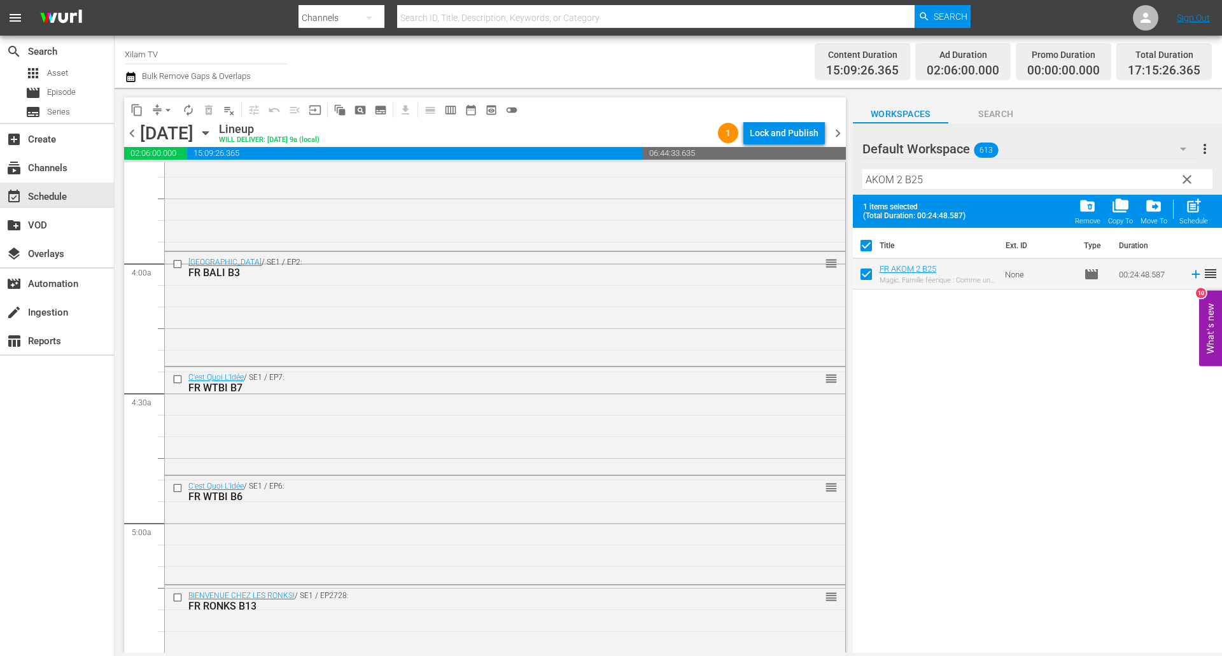
click at [928, 176] on input "AKOM 2 B25" at bounding box center [1037, 179] width 350 height 20
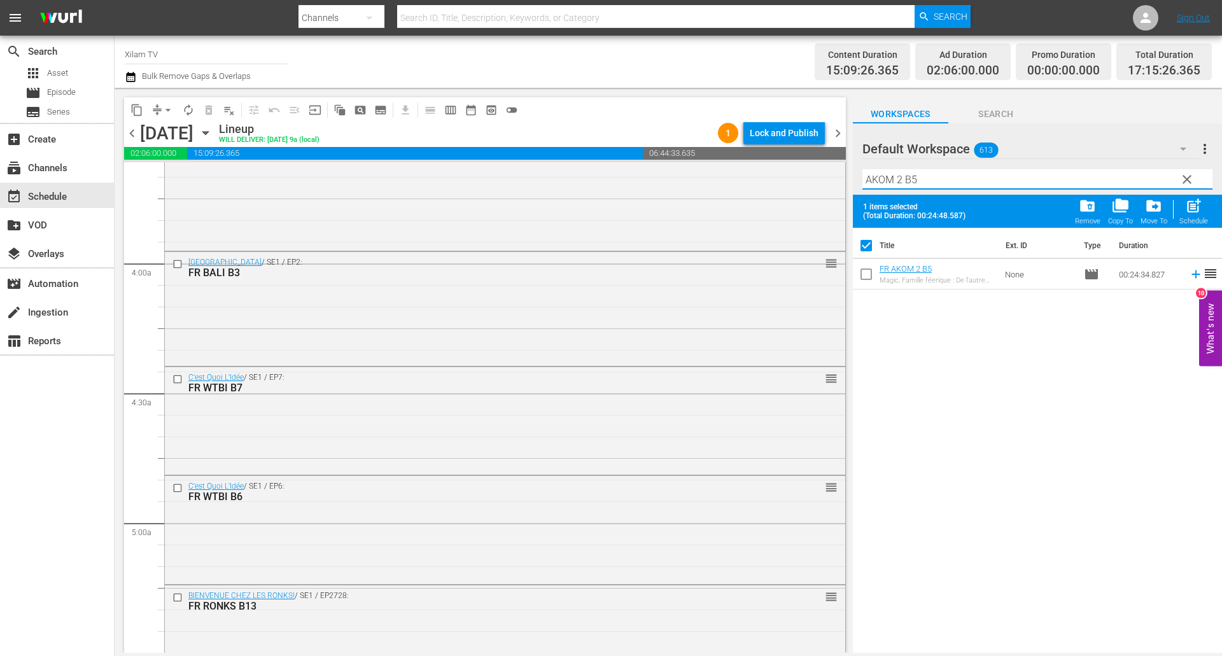
type input "AKOM 2 B5"
click at [863, 277] on input "checkbox" at bounding box center [866, 276] width 27 height 27
checkbox input "true"
checkbox input "false"
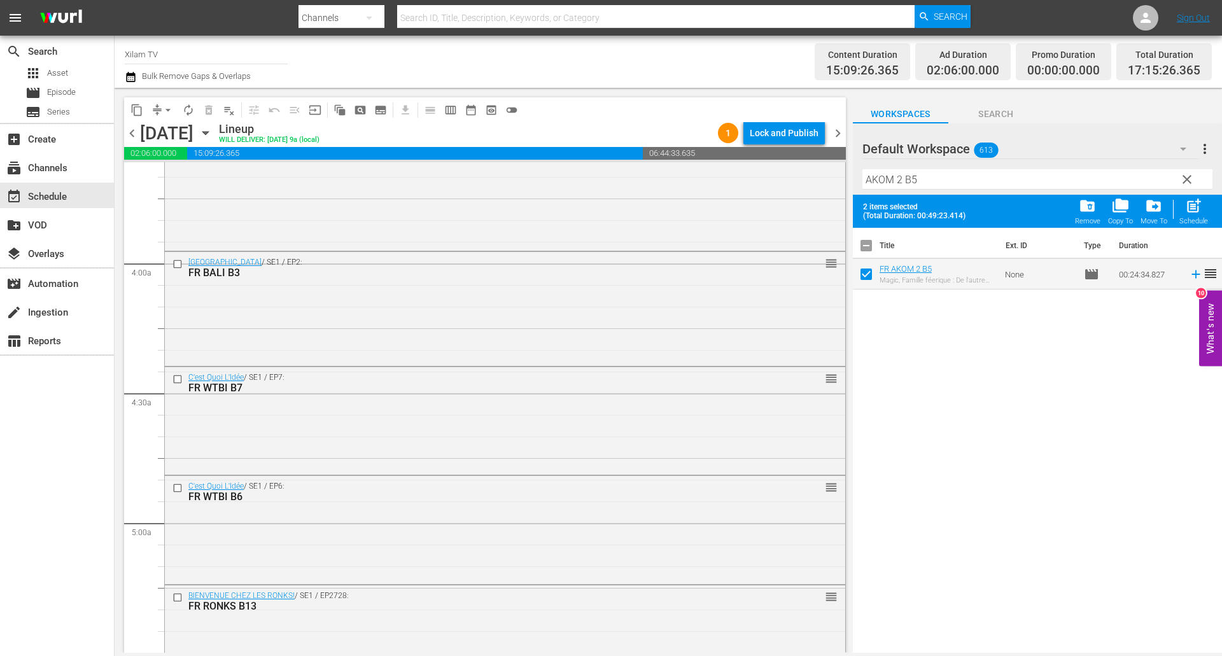
click at [1189, 207] on span "post_add" at bounding box center [1193, 205] width 17 height 17
checkbox input "false"
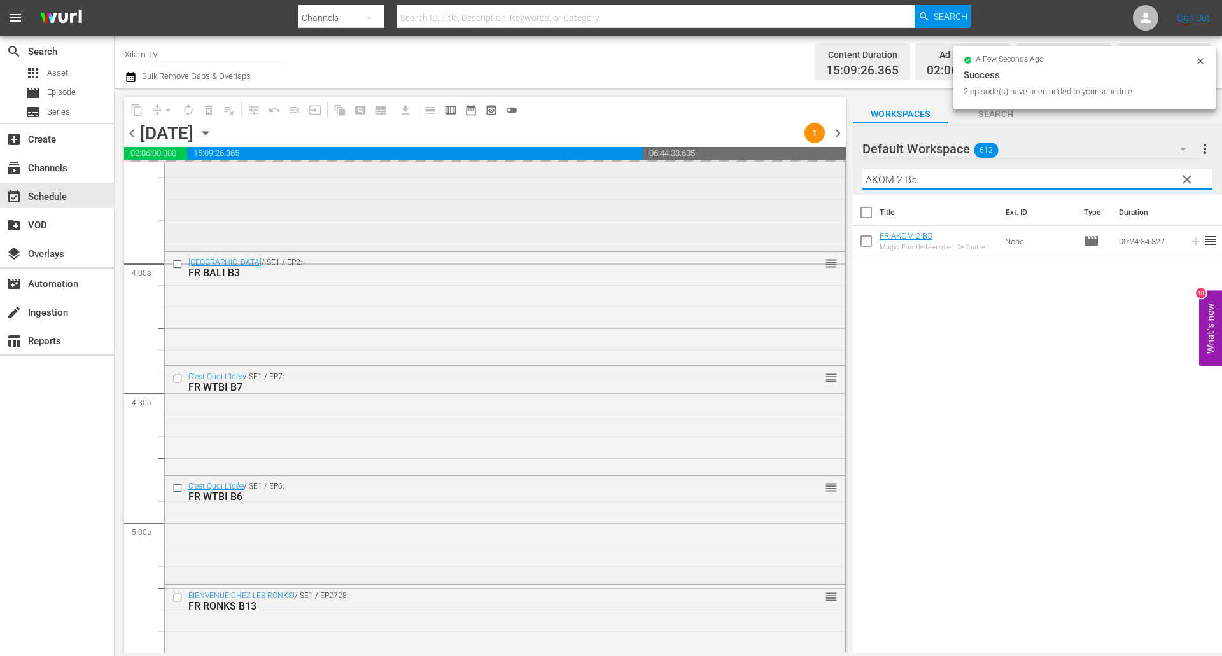
click at [828, 170] on div "content_copy compress arrow_drop_down autorenew_outlined delete_forever_outline…" at bounding box center [668, 370] width 1107 height 565
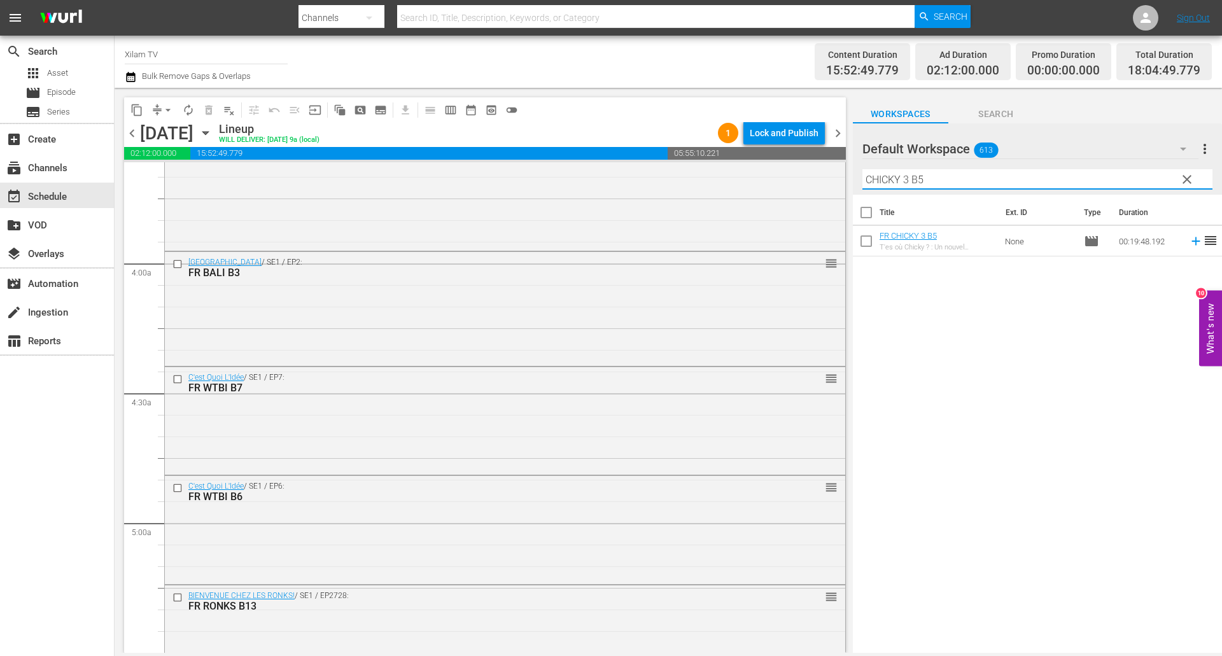
click at [929, 177] on input "CHICKY 3 B5" at bounding box center [1037, 179] width 350 height 20
type input "CHICKY 3 B2"
click at [867, 242] on input "checkbox" at bounding box center [866, 243] width 27 height 27
checkbox input "true"
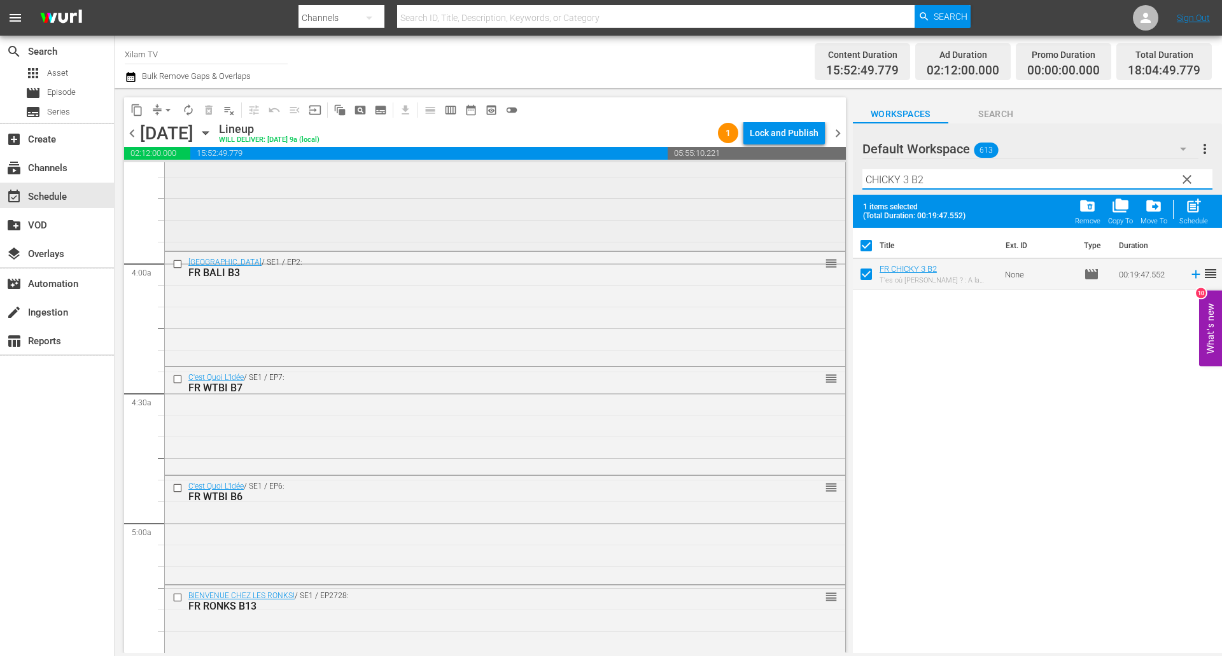
drag, startPoint x: 909, startPoint y: 183, endPoint x: 831, endPoint y: 172, distance: 79.0
click at [831, 172] on div "content_copy compress arrow_drop_down autorenew_outlined delete_forever_outline…" at bounding box center [668, 370] width 1107 height 565
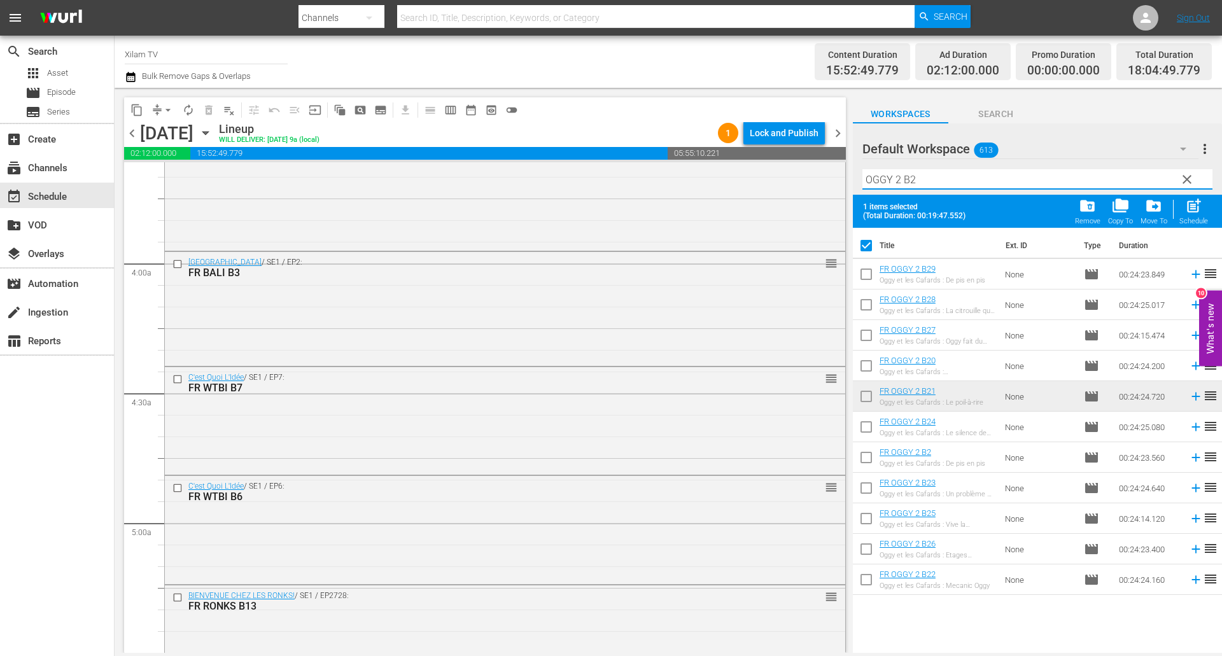
click at [922, 177] on input "OGGY 2 B2" at bounding box center [1037, 179] width 350 height 20
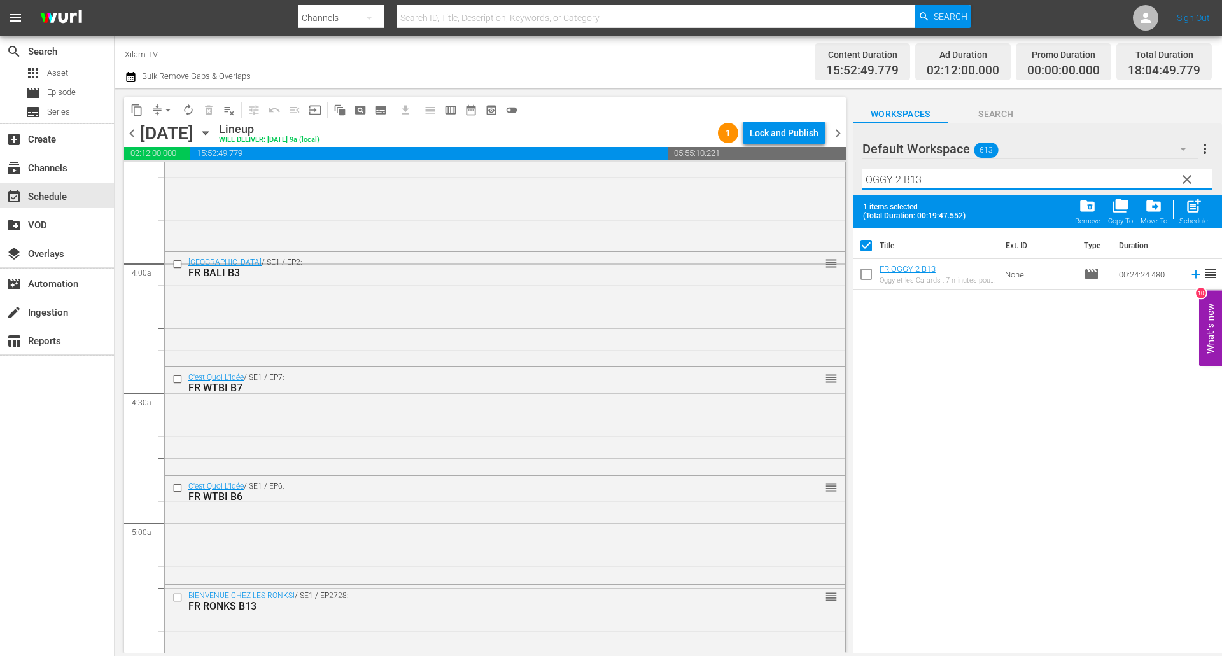
type input "OGGY 2 B13"
click at [866, 275] on input "checkbox" at bounding box center [866, 276] width 27 height 27
checkbox input "true"
checkbox input "false"
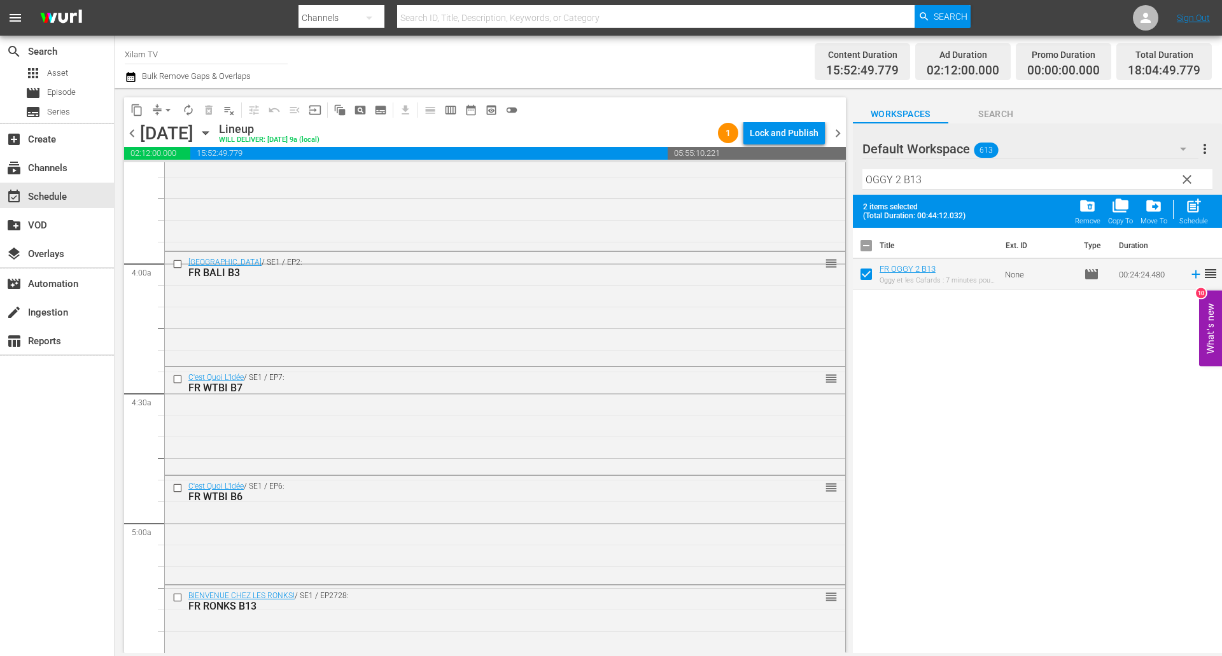
click at [929, 183] on input "OGGY 2 B13" at bounding box center [1037, 179] width 350 height 20
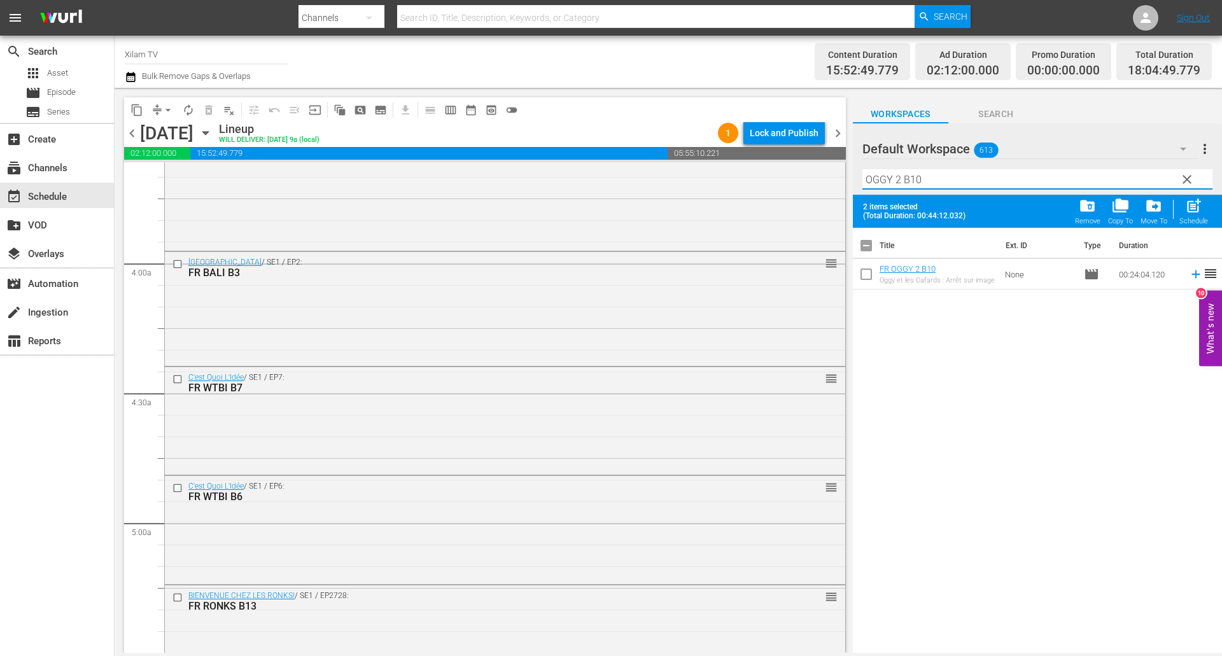
type input "OGGY 2 B10"
click at [865, 272] on input "checkbox" at bounding box center [866, 276] width 27 height 27
checkbox input "true"
click at [901, 174] on input "OGGY 2 B10" at bounding box center [1037, 179] width 350 height 20
click at [936, 183] on input "OGGY 1 B10" at bounding box center [1037, 179] width 350 height 20
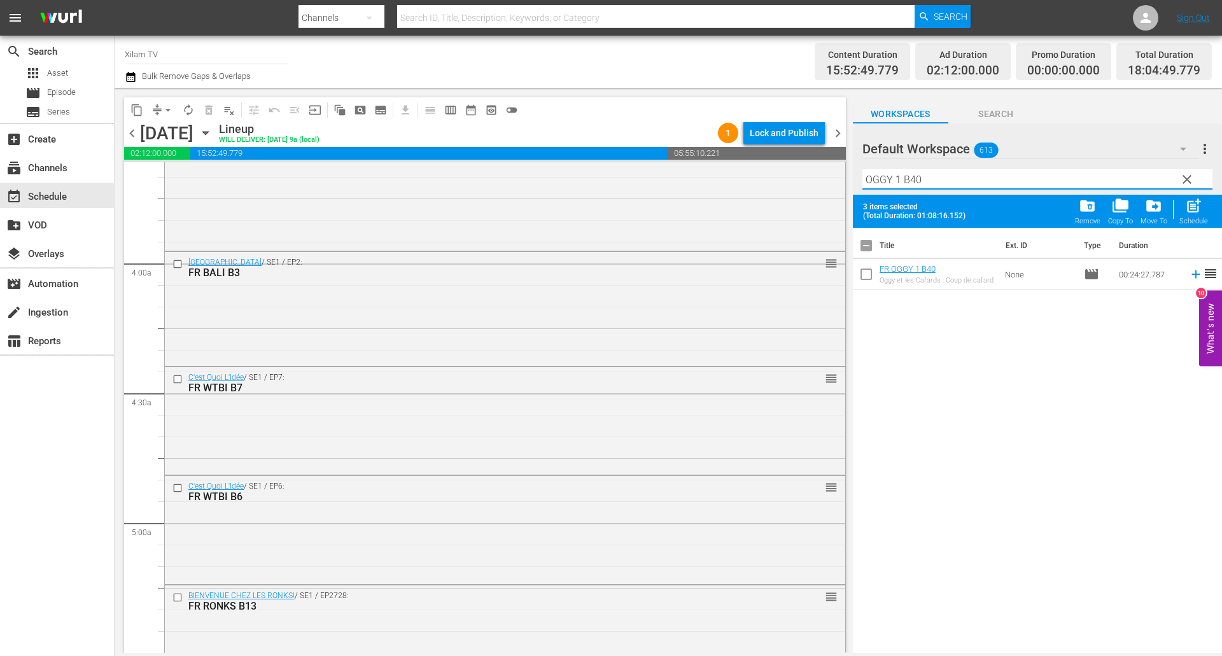
type input "OGGY 1 B40"
click at [870, 274] on input "checkbox" at bounding box center [866, 276] width 27 height 27
checkbox input "true"
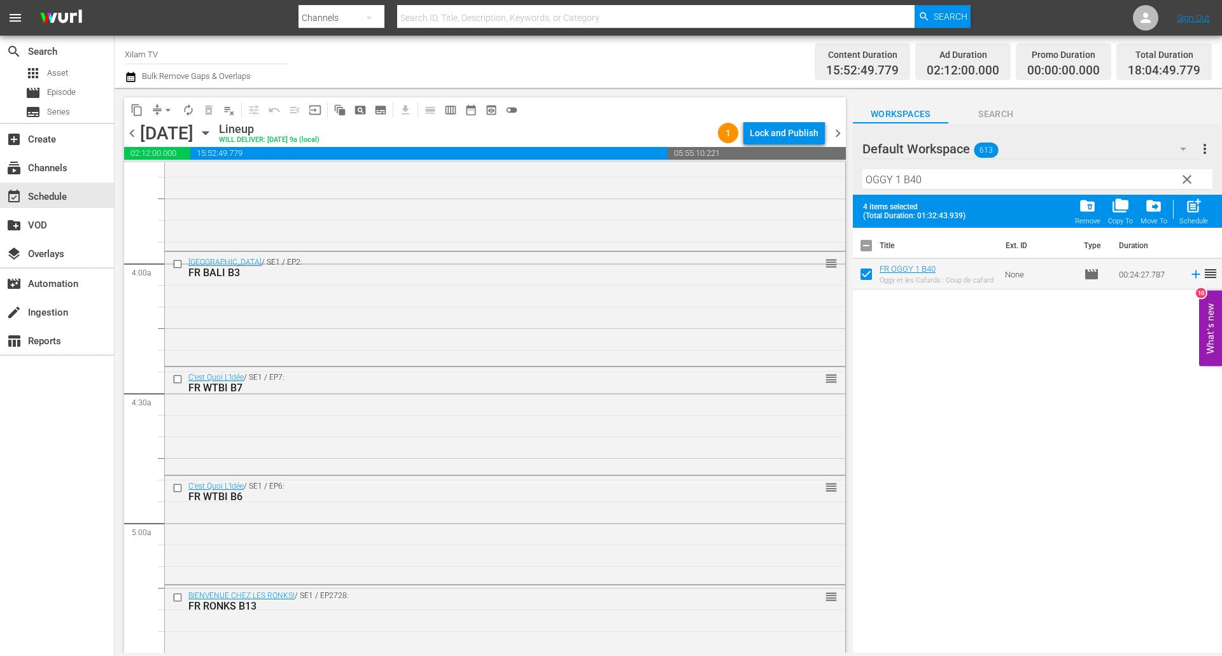
click at [930, 182] on input "OGGY 1 B40" at bounding box center [1037, 179] width 350 height 20
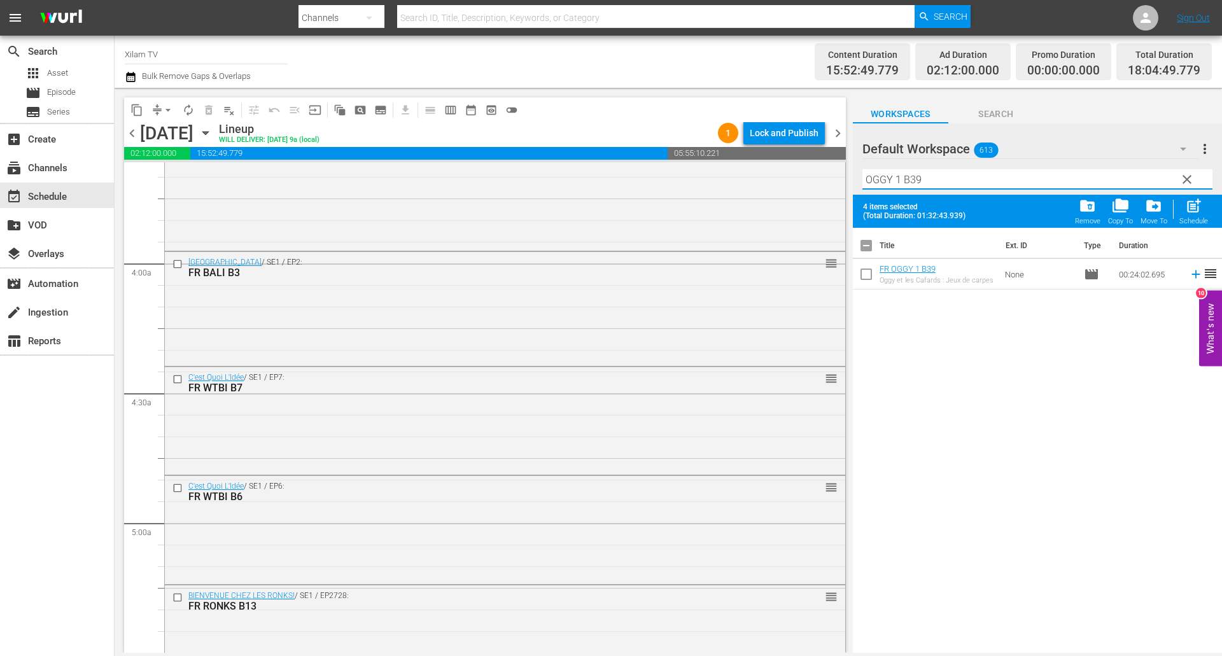
type input "OGGY 1 B39"
click at [868, 277] on input "checkbox" at bounding box center [866, 276] width 27 height 27
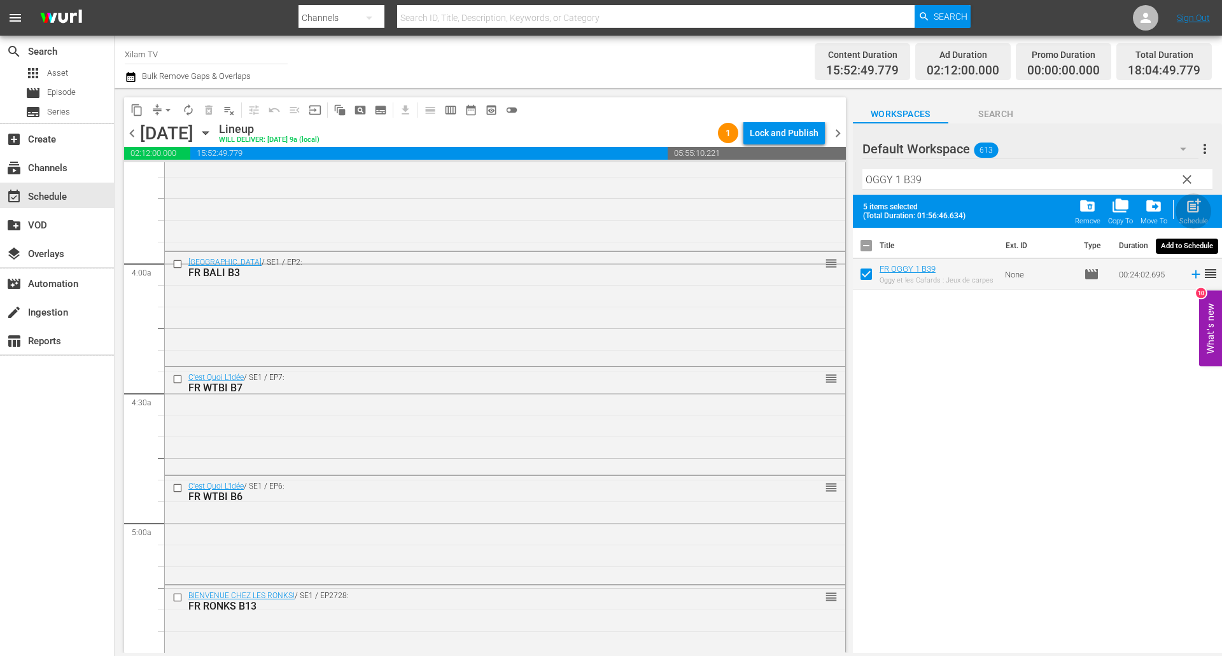
click at [1189, 207] on span "post_add" at bounding box center [1193, 205] width 17 height 17
checkbox input "false"
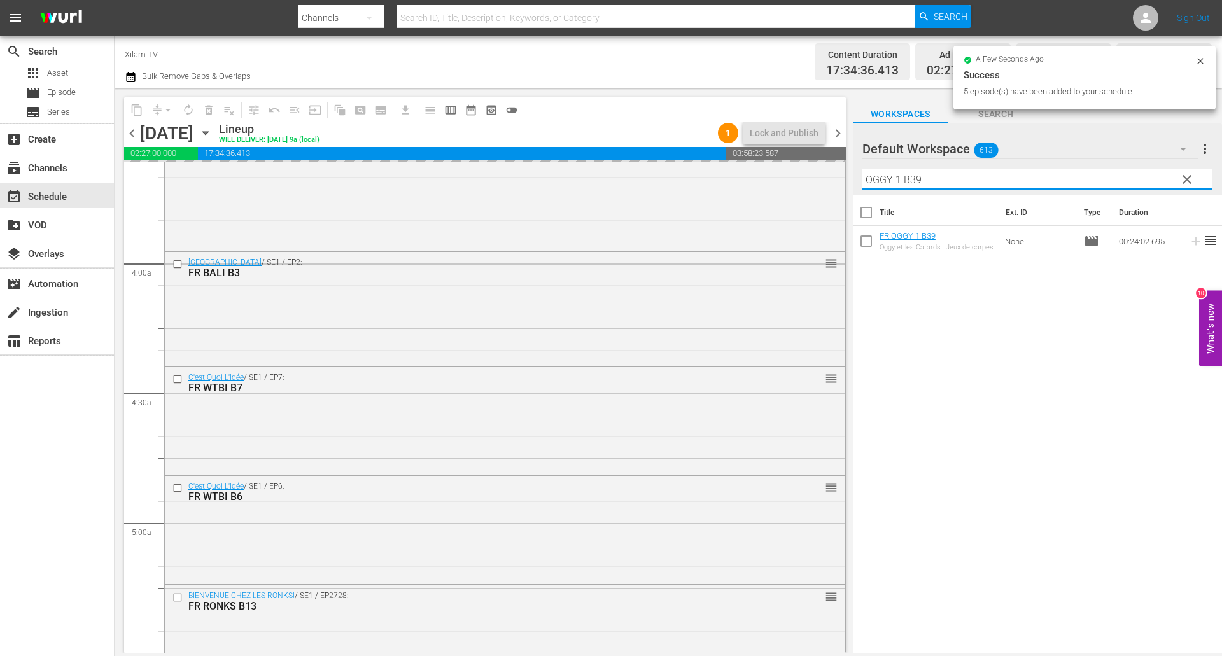
drag, startPoint x: 898, startPoint y: 178, endPoint x: 839, endPoint y: 169, distance: 59.8
click at [839, 170] on div "content_copy compress arrow_drop_down autorenew_outlined delete_forever_outline…" at bounding box center [668, 370] width 1107 height 565
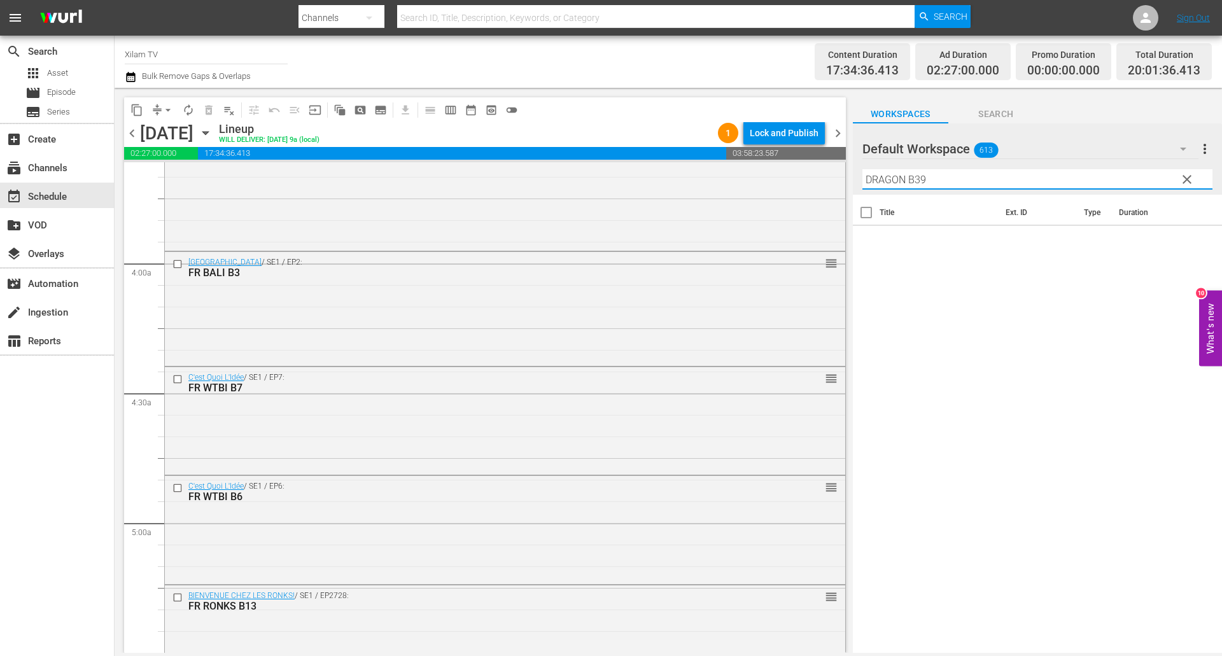
click at [950, 179] on input "DRAGON B39" at bounding box center [1037, 179] width 350 height 20
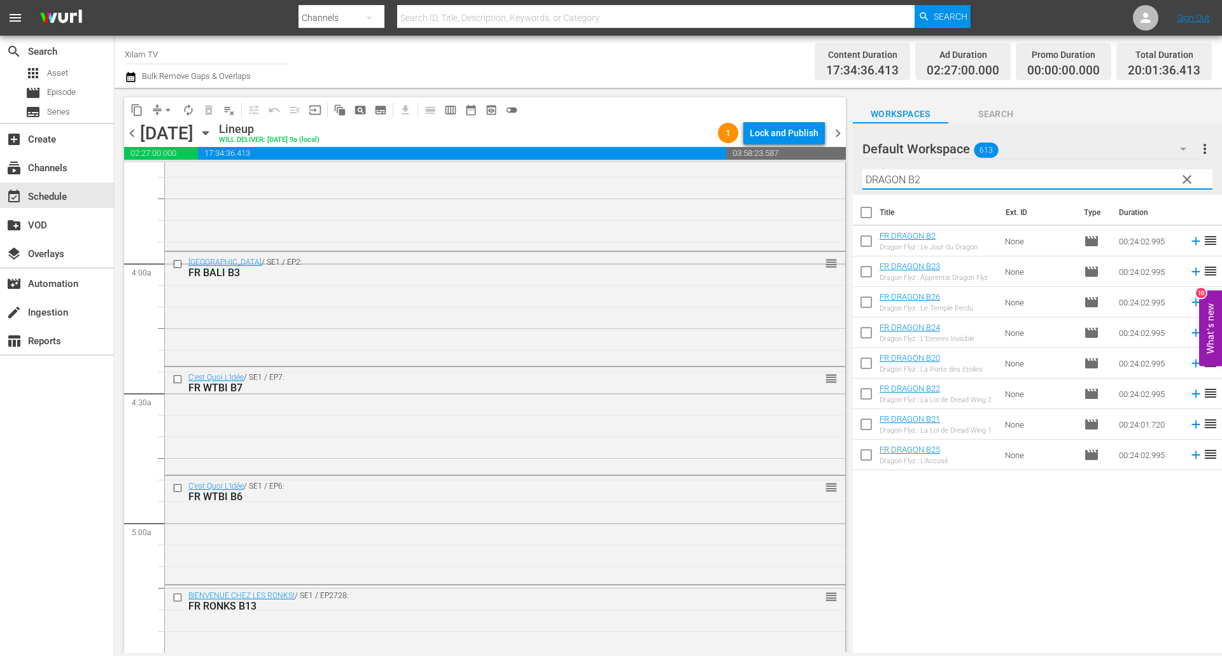
type input "DRAGON B2"
click at [868, 313] on input "checkbox" at bounding box center [866, 304] width 27 height 27
checkbox input "true"
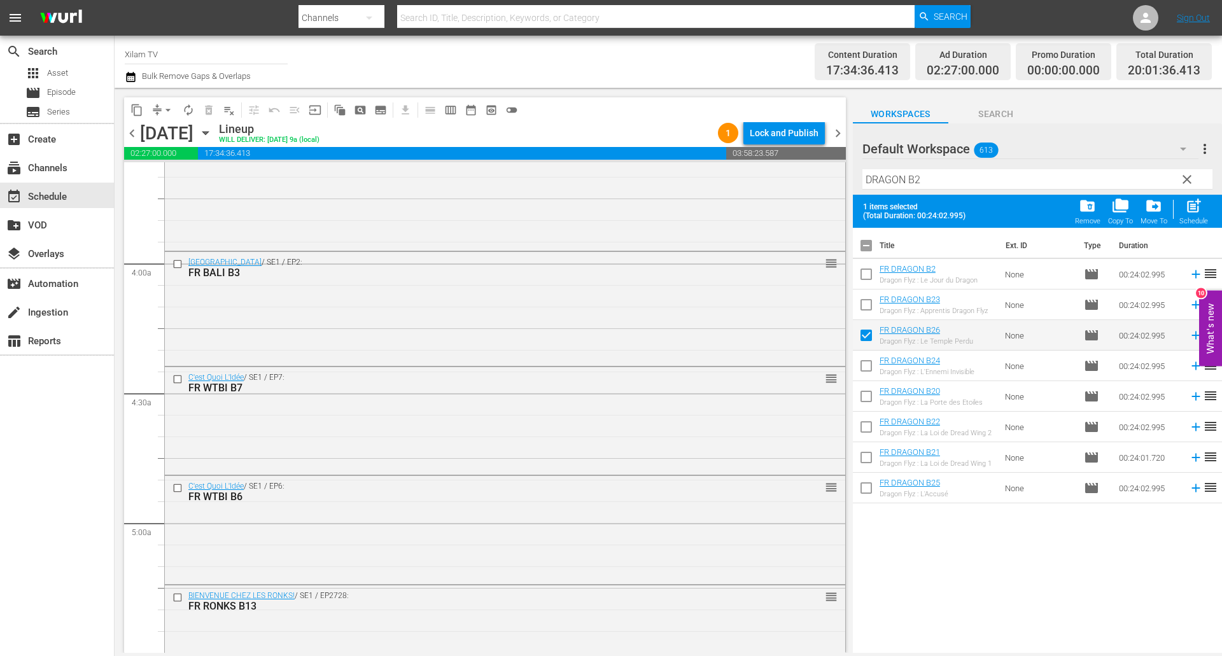
click at [936, 183] on input "DRAGON B2" at bounding box center [1037, 179] width 350 height 20
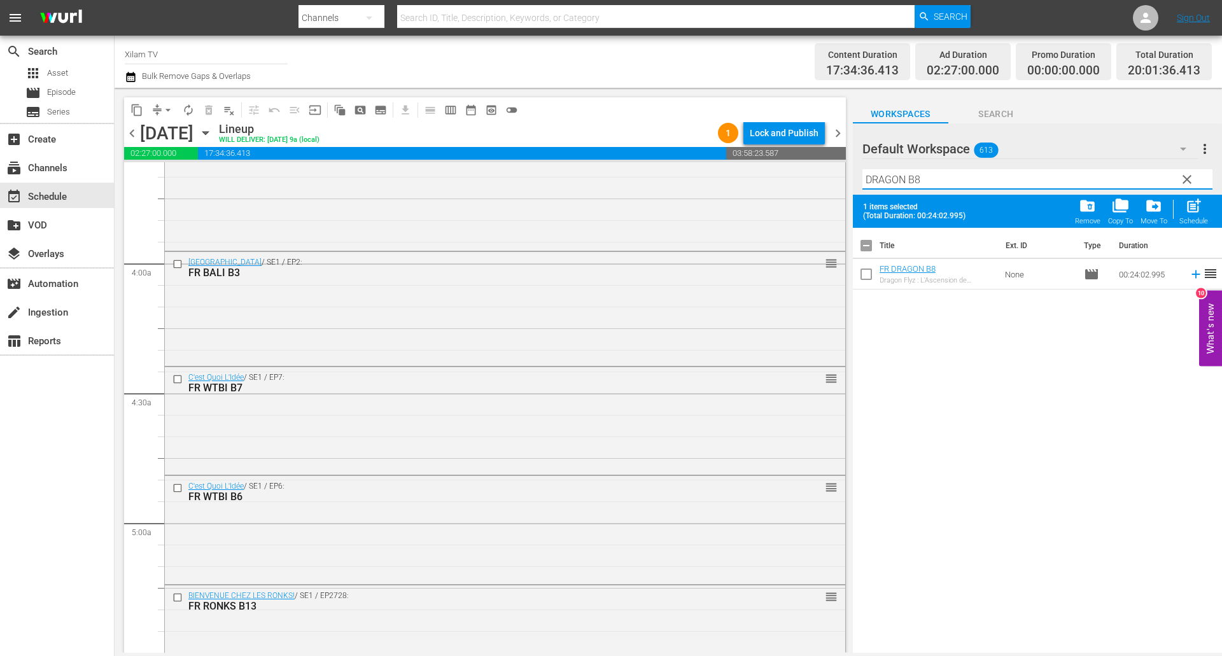
type input "DRAGON B8"
click at [869, 282] on input "checkbox" at bounding box center [866, 276] width 27 height 27
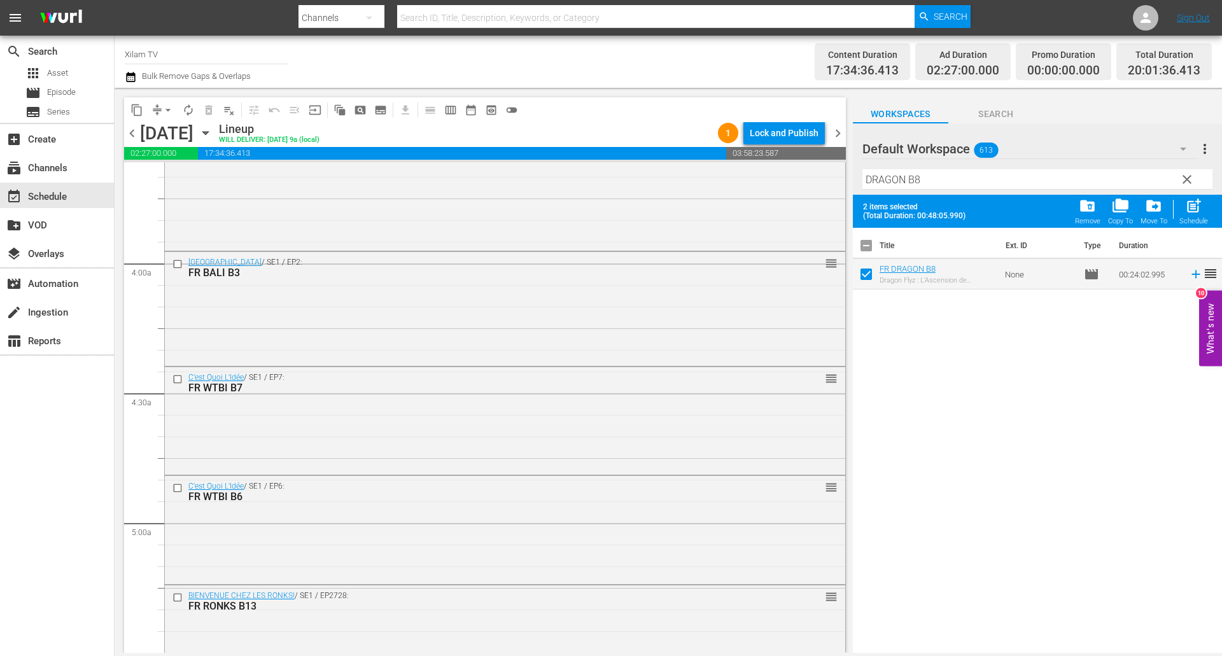
click at [1187, 209] on span "post_add" at bounding box center [1193, 205] width 17 height 17
checkbox input "false"
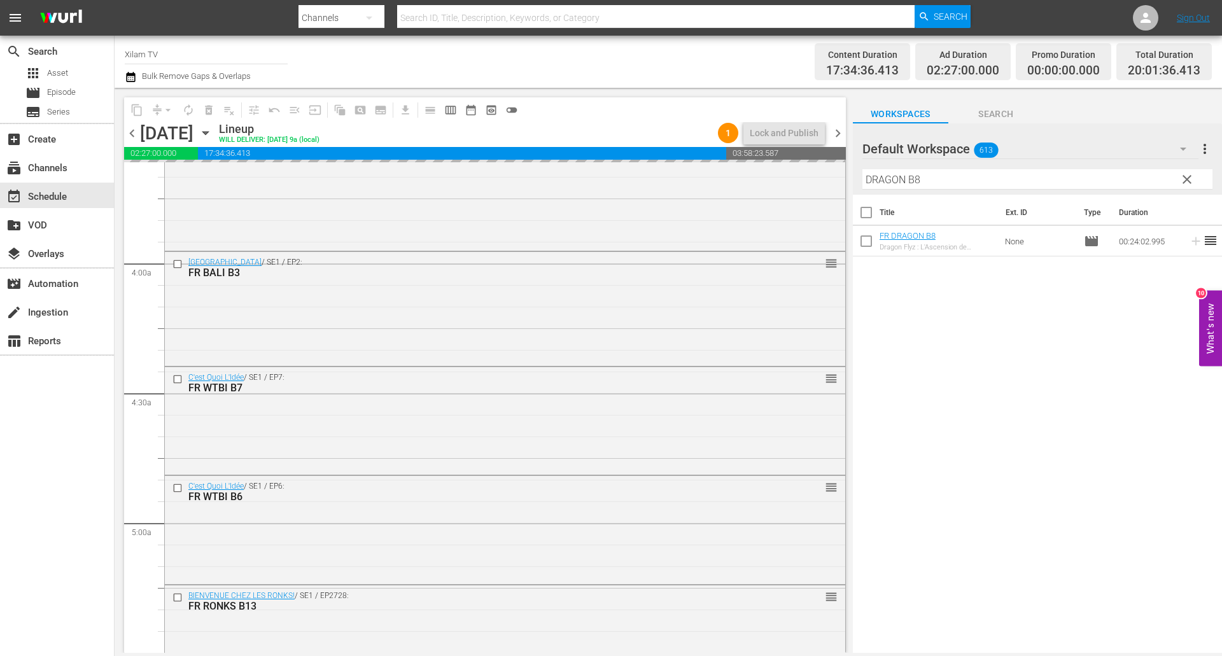
click at [839, 172] on div "content_copy compress arrow_drop_down autorenew_outlined delete_forever_outline…" at bounding box center [668, 370] width 1107 height 565
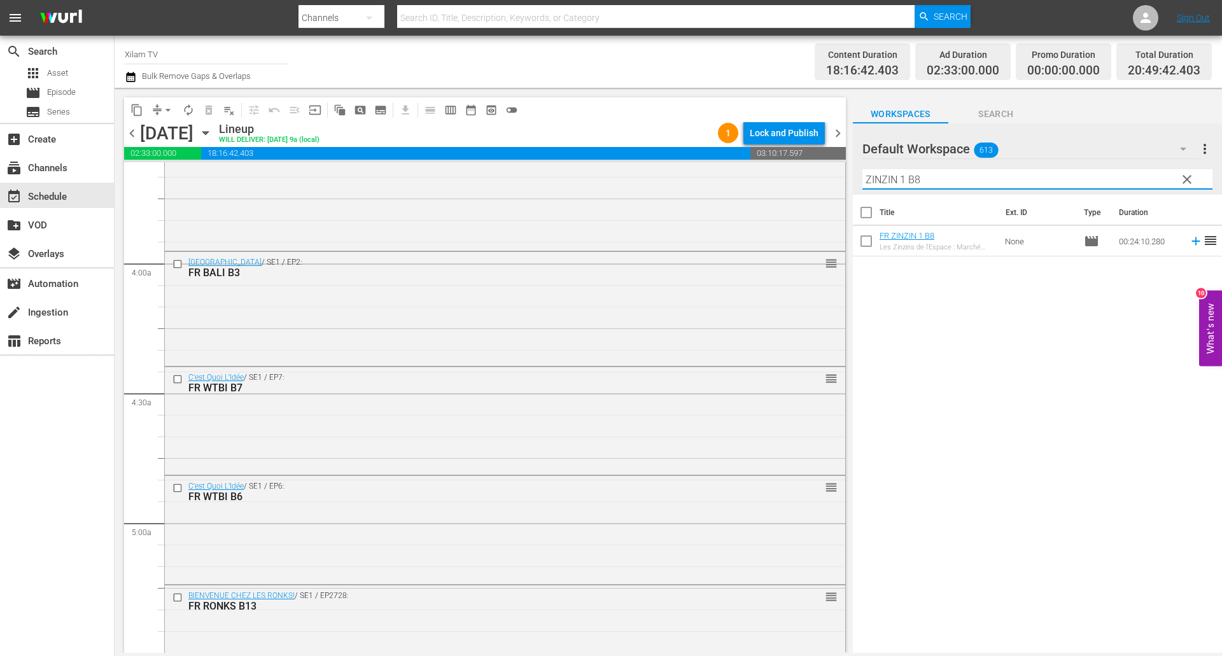
click at [941, 174] on input "ZINZIN 1 B8" at bounding box center [1037, 179] width 350 height 20
type input "ZINZIN 1 B38"
click at [868, 237] on input "checkbox" at bounding box center [866, 243] width 27 height 27
checkbox input "true"
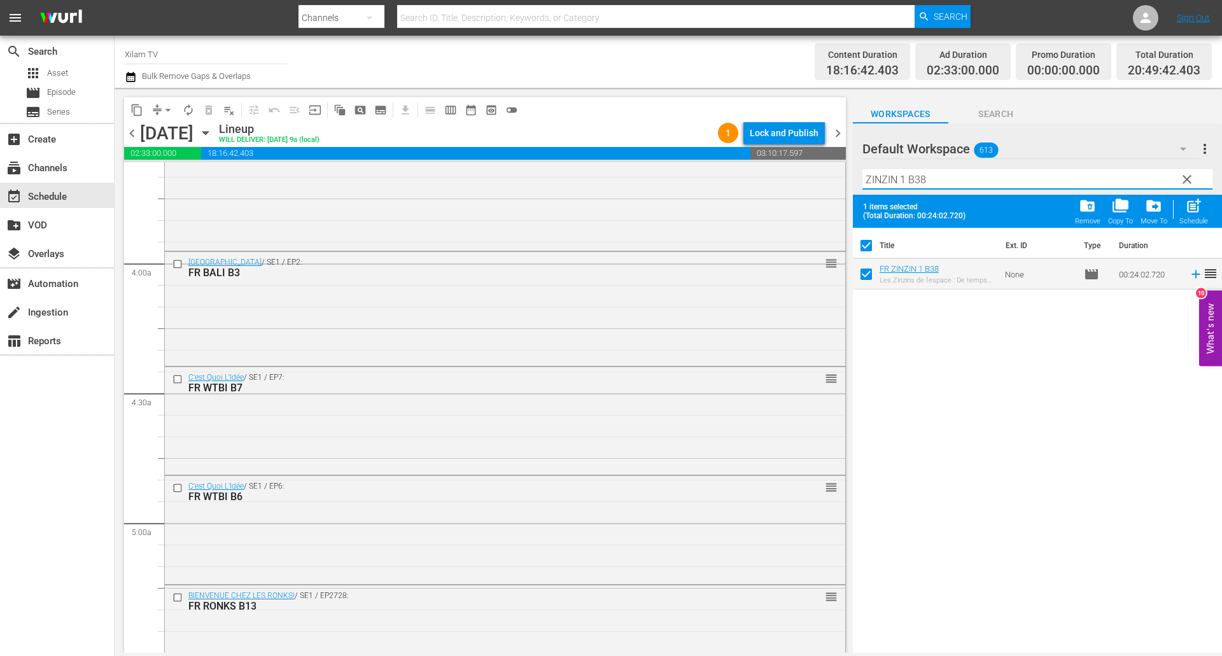
click at [933, 181] on input "ZINZIN 1 B38" at bounding box center [1037, 179] width 350 height 20
type input "ZINZIN 1 B5"
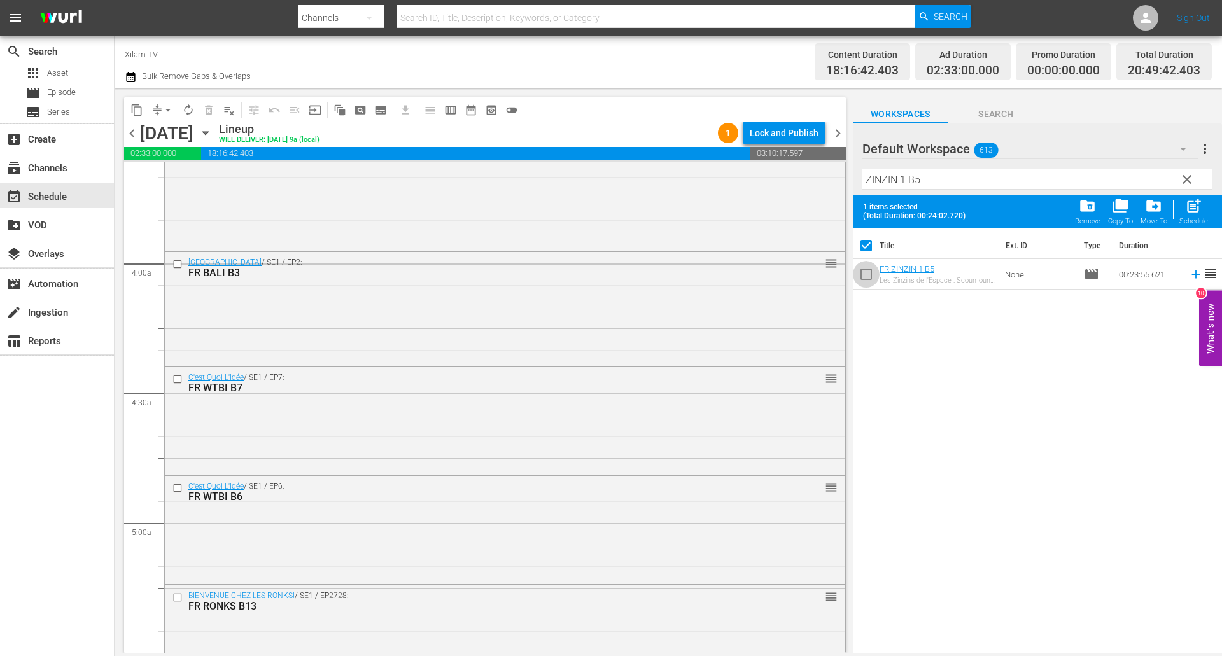
click at [867, 273] on input "checkbox" at bounding box center [866, 276] width 27 height 27
checkbox input "true"
checkbox input "false"
click at [903, 179] on input "ZINZIN 1 B5" at bounding box center [1037, 179] width 350 height 20
click at [929, 185] on input "ZINZIN 2 B5" at bounding box center [1037, 179] width 350 height 20
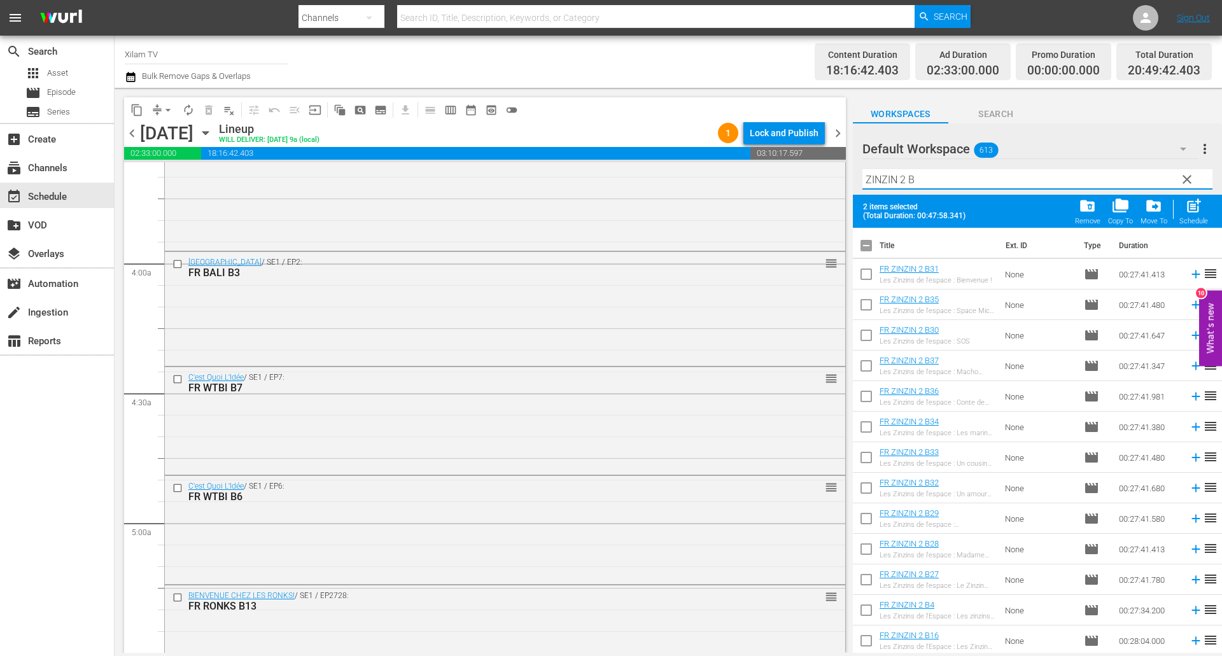
type input "ZINZIN 2 B"
click at [860, 367] on input "checkbox" at bounding box center [866, 368] width 27 height 27
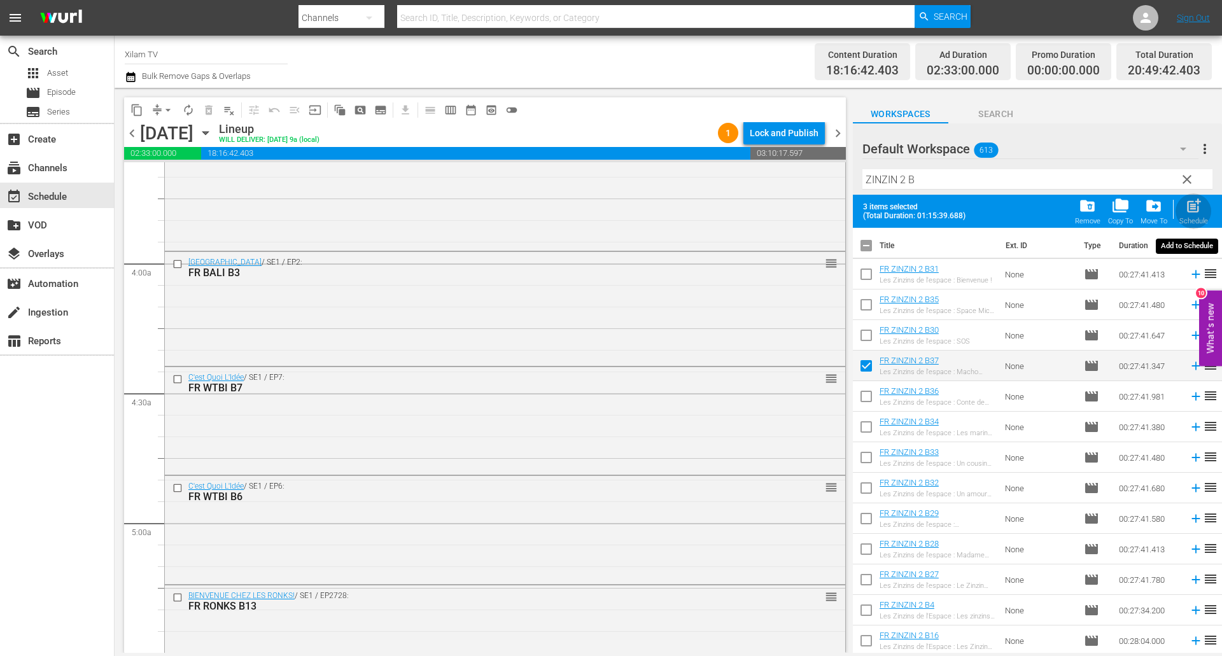
click at [1194, 202] on span "post_add" at bounding box center [1193, 205] width 17 height 17
checkbox input "false"
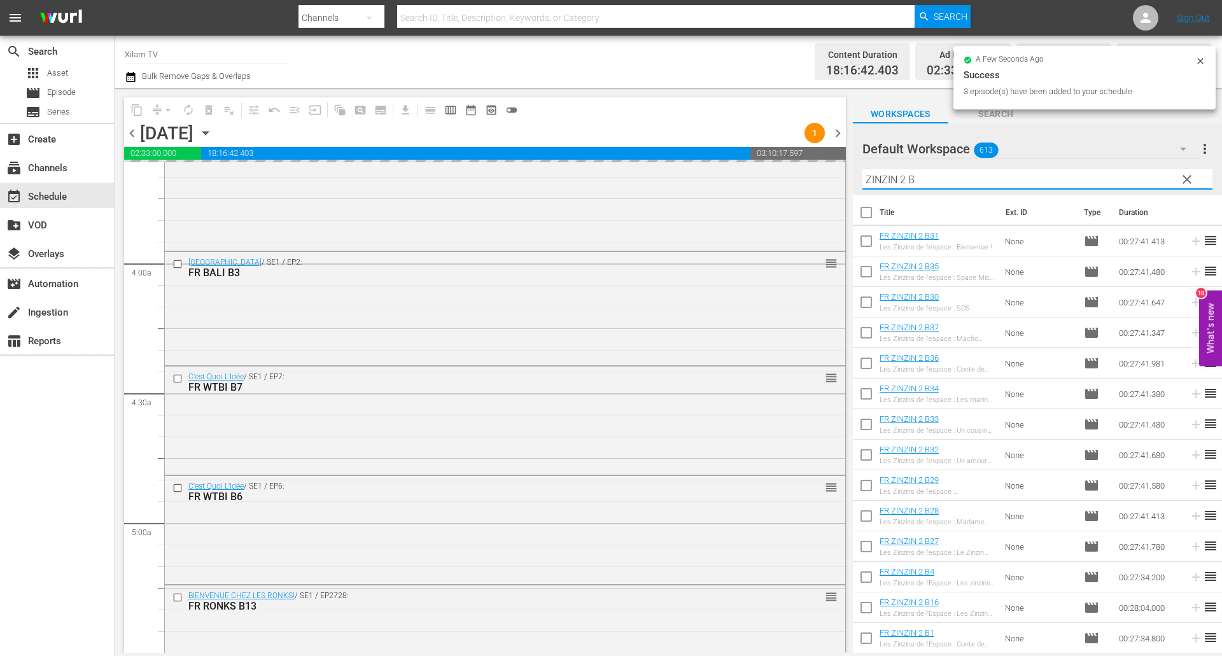
drag, startPoint x: 888, startPoint y: 177, endPoint x: 847, endPoint y: 171, distance: 40.5
click at [847, 171] on div "content_copy compress arrow_drop_down autorenew_outlined delete_forever_outline…" at bounding box center [668, 370] width 1107 height 565
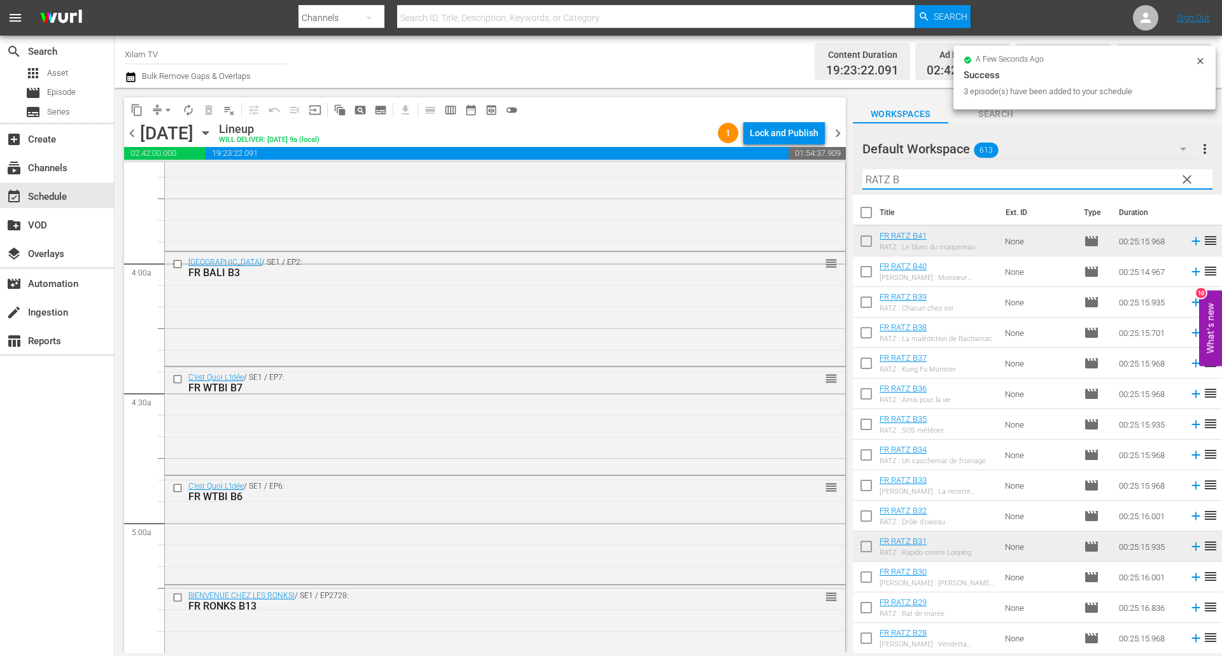
click at [963, 179] on input "RATZ B" at bounding box center [1037, 179] width 350 height 20
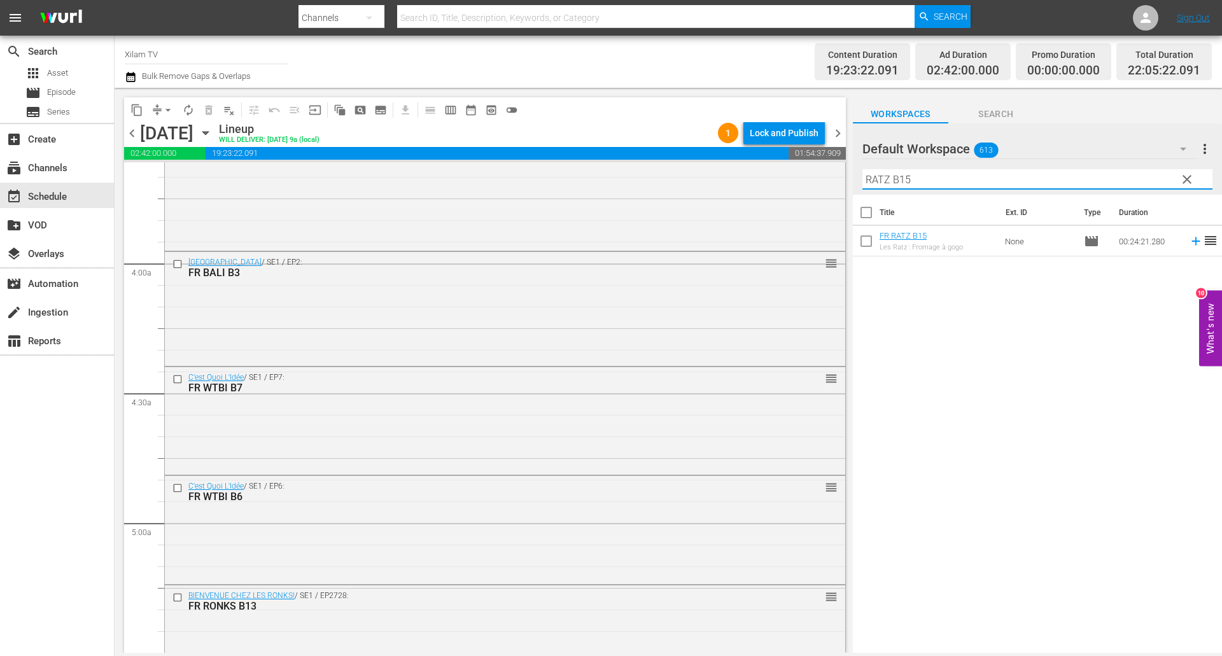
type input "RATZ B15"
click at [874, 241] on input "checkbox" at bounding box center [866, 243] width 27 height 27
checkbox input "true"
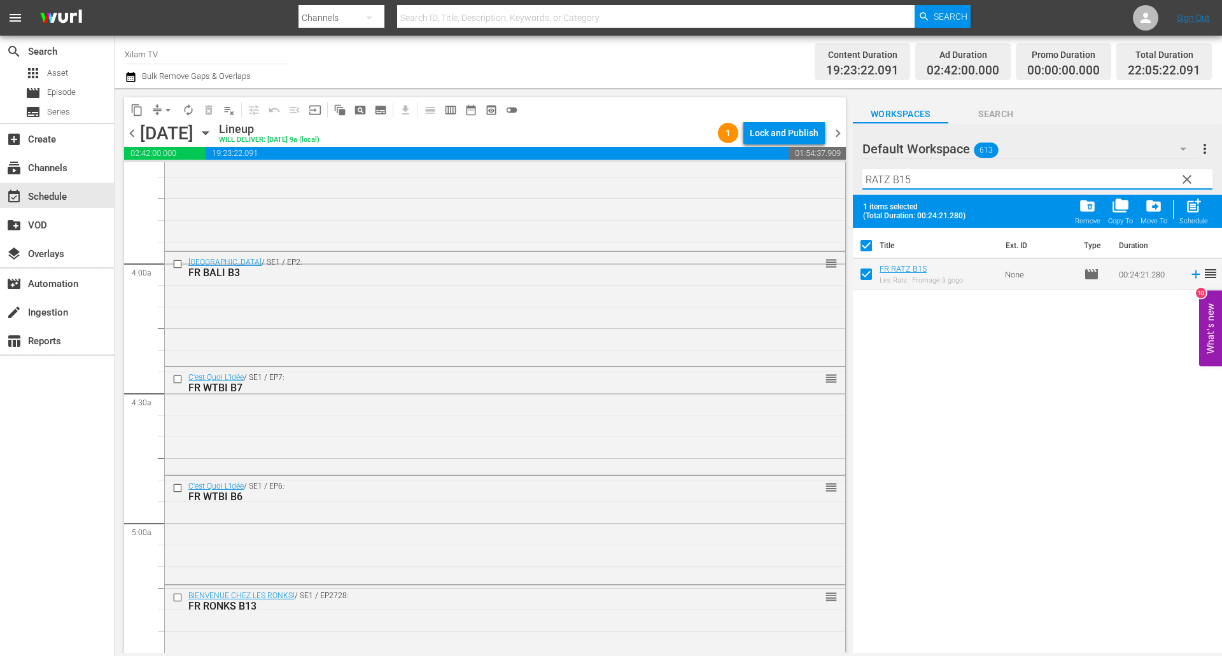
click at [910, 179] on input "RATZ B15" at bounding box center [1037, 179] width 350 height 20
type input "[PERSON_NAME] B16"
click at [863, 281] on input "checkbox" at bounding box center [866, 276] width 27 height 27
checkbox input "true"
checkbox input "false"
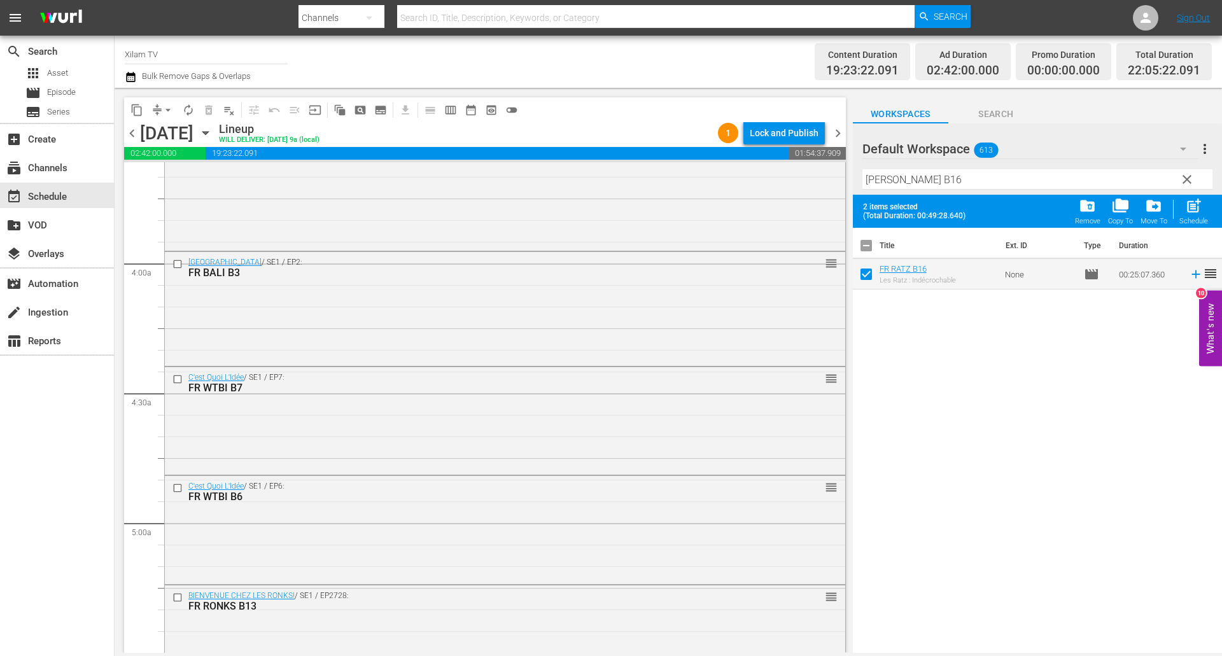
click at [898, 178] on input "[PERSON_NAME] B16" at bounding box center [1037, 179] width 350 height 20
click at [913, 177] on input "[PERSON_NAME] B16" at bounding box center [1037, 179] width 350 height 20
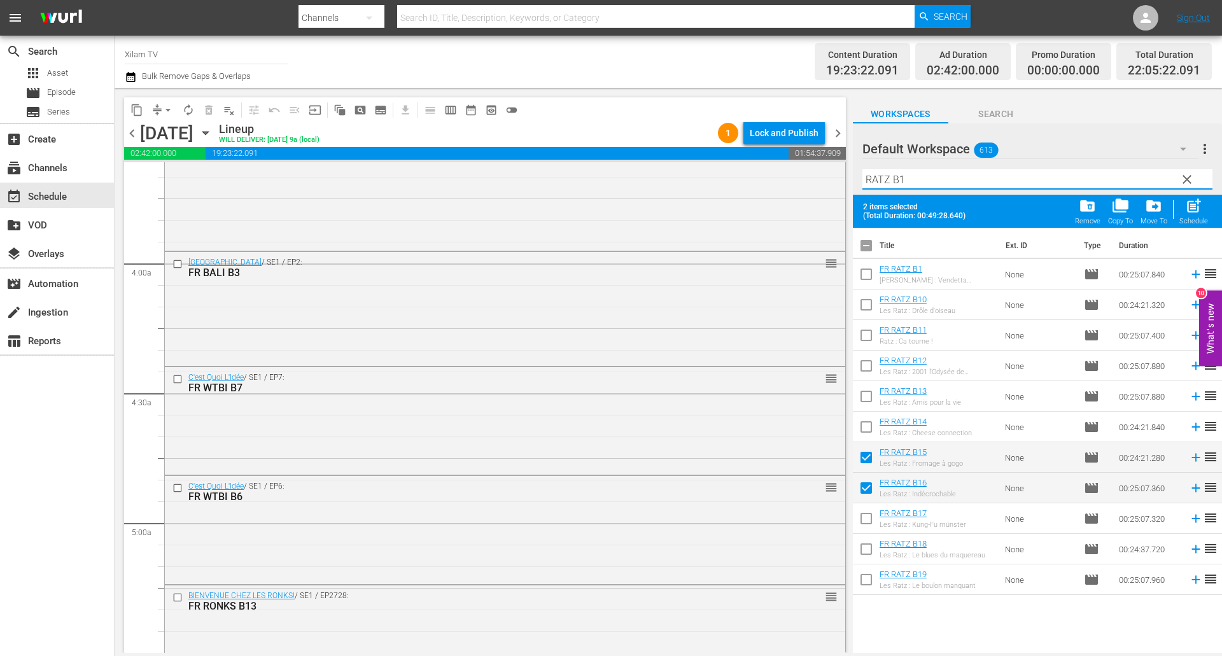
type input "RATZ B1"
click at [865, 282] on input "checkbox" at bounding box center [866, 276] width 27 height 27
checkbox input "true"
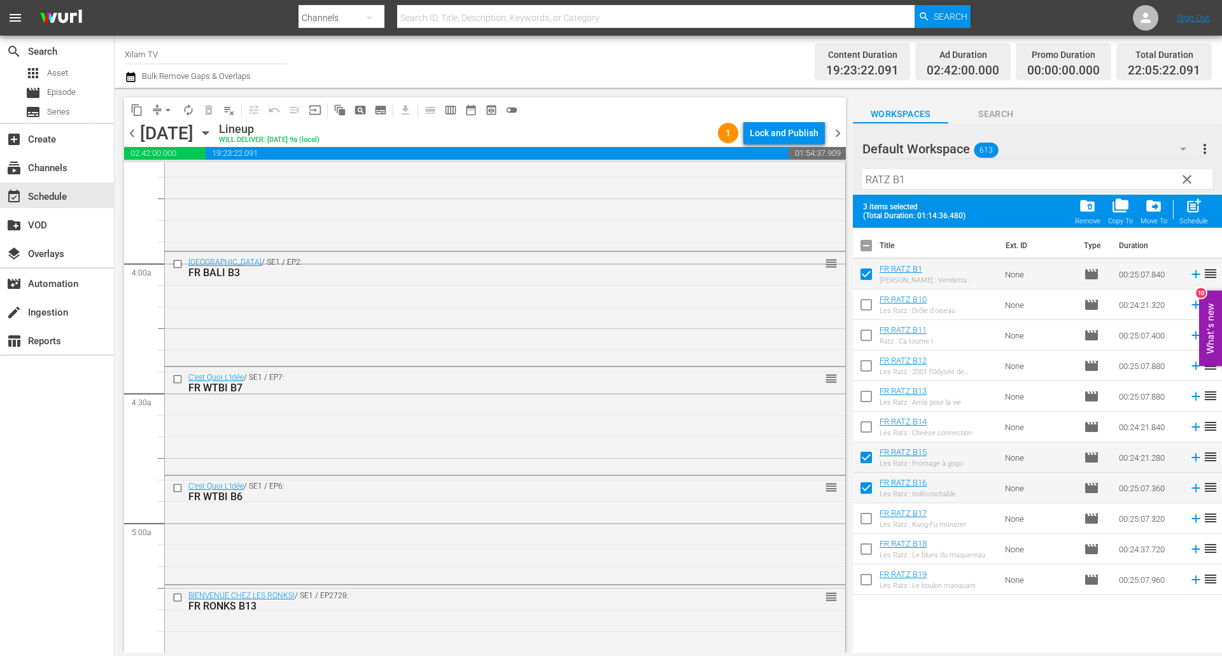
click at [911, 184] on input "RATZ B1" at bounding box center [1037, 179] width 350 height 20
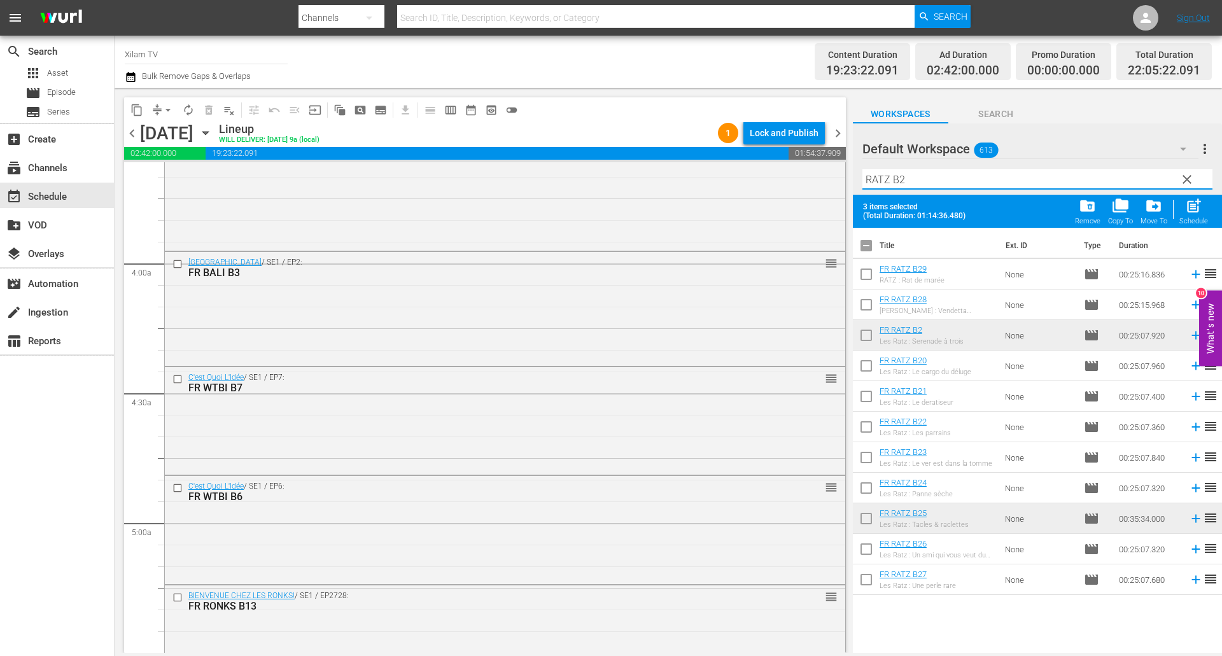
type input "RATZ B2"
click at [868, 337] on input "checkbox" at bounding box center [866, 337] width 27 height 27
checkbox input "true"
click at [925, 178] on input "RATZ B2" at bounding box center [1037, 179] width 350 height 20
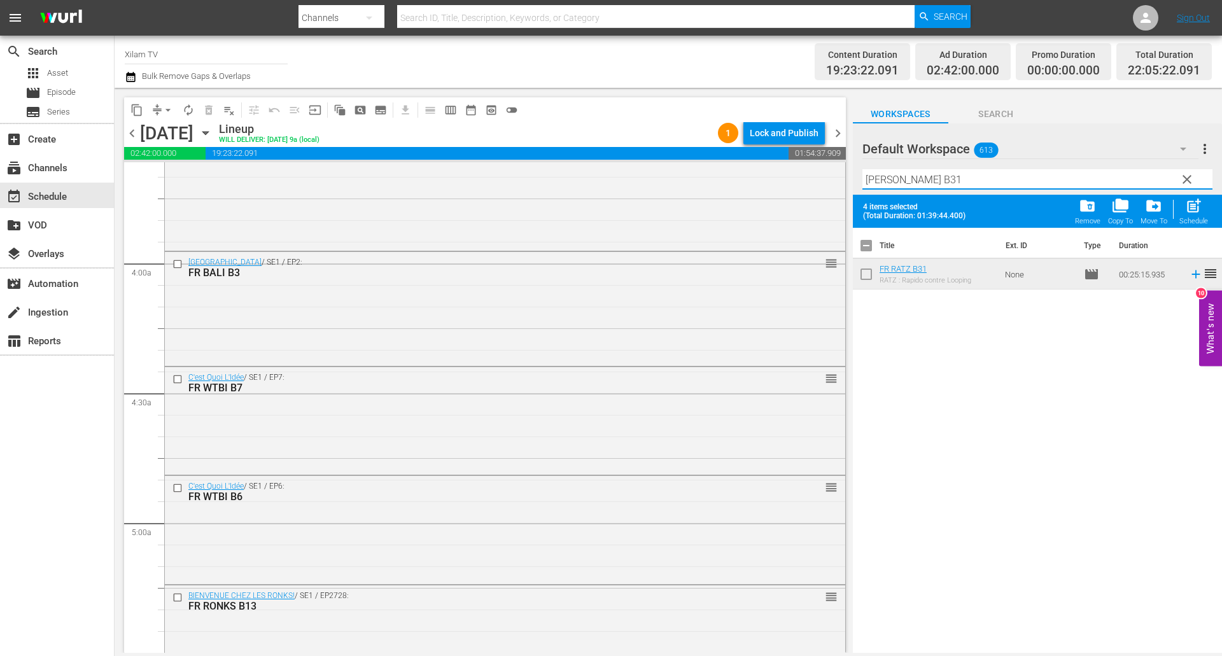
type input "[PERSON_NAME] B31"
click at [863, 271] on input "checkbox" at bounding box center [866, 276] width 27 height 27
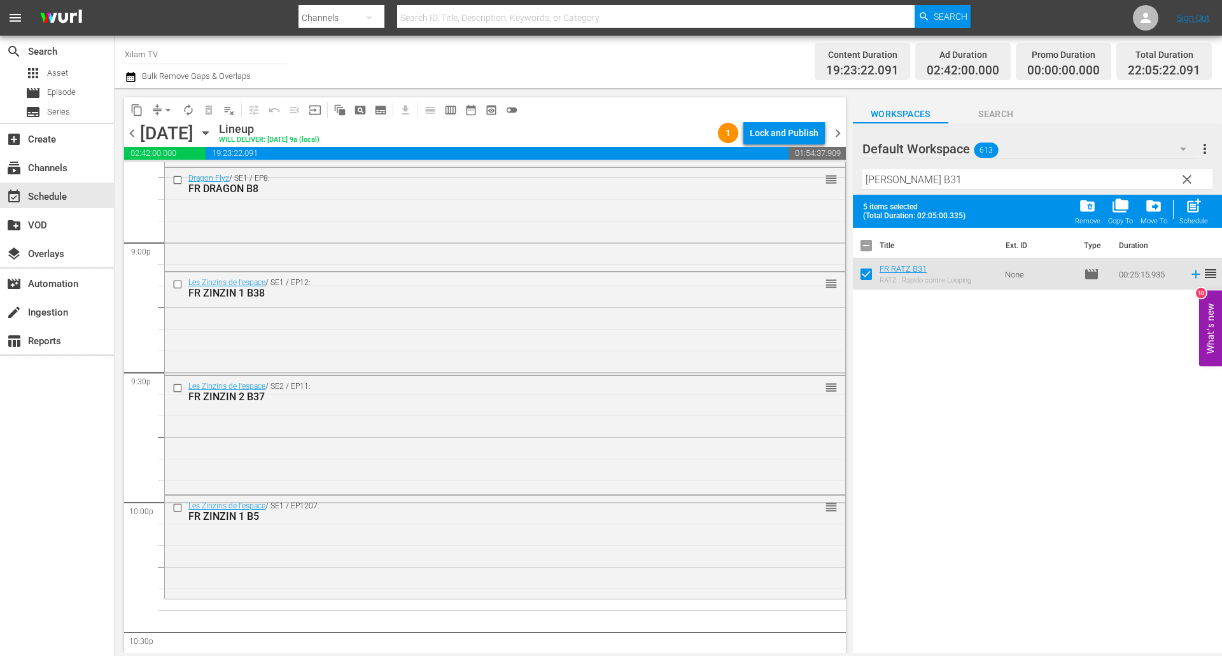
scroll to position [5739, 0]
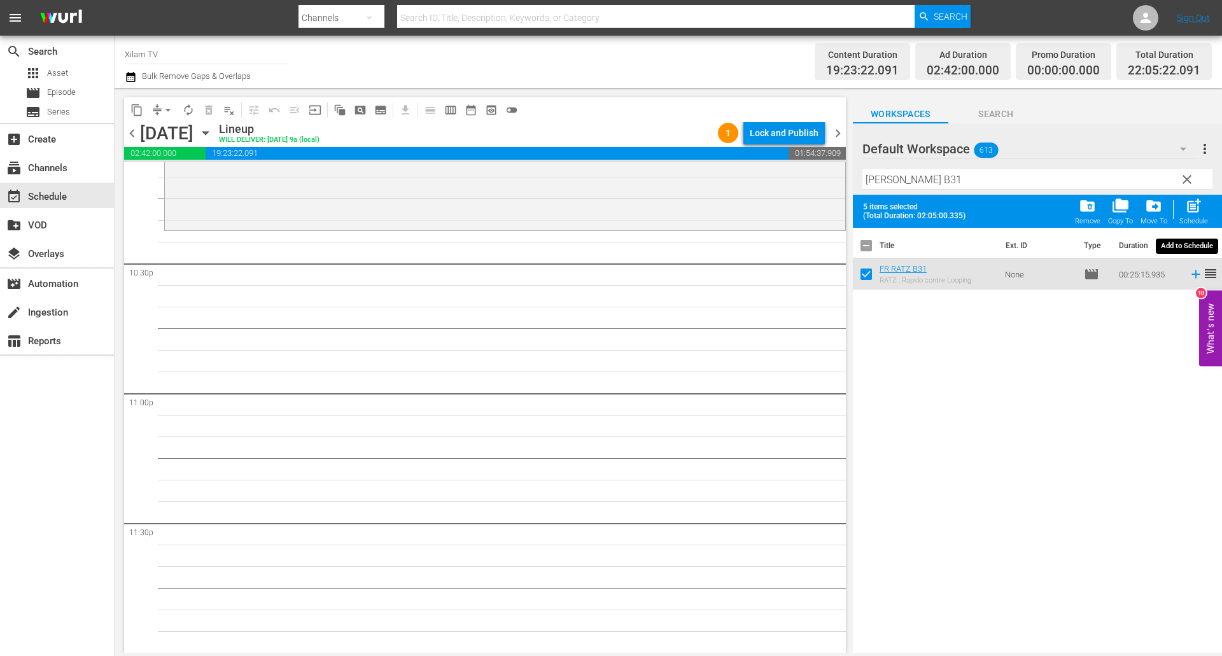
click at [1190, 211] on span "post_add" at bounding box center [1193, 205] width 17 height 17
checkbox input "false"
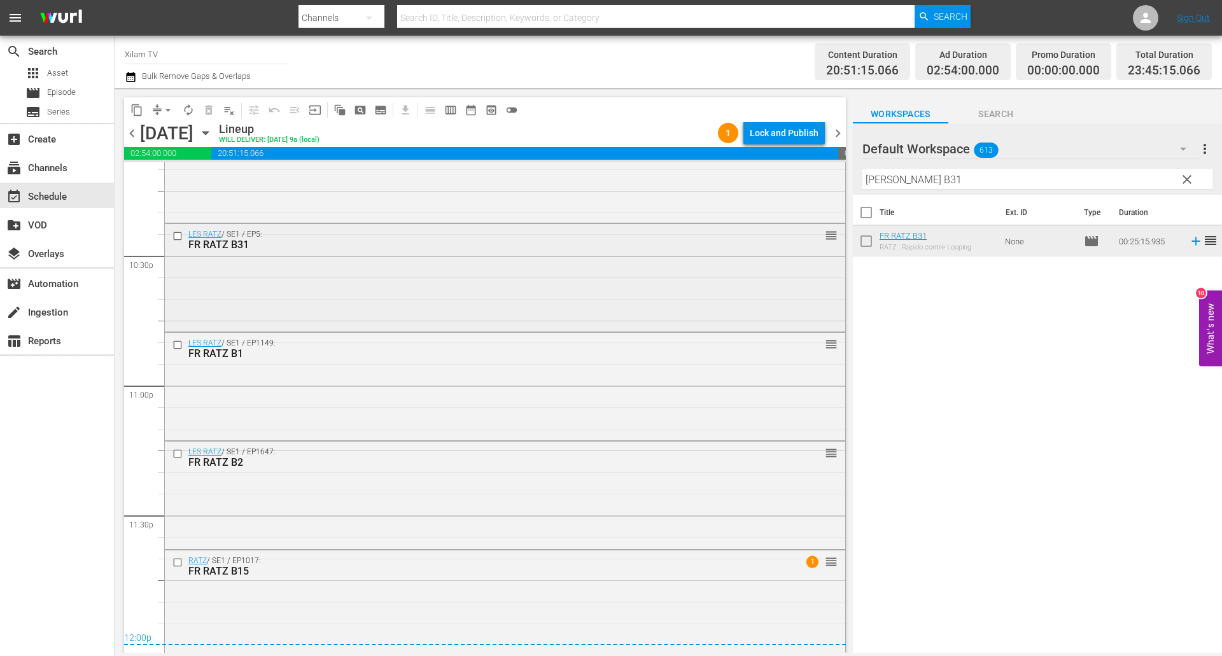
scroll to position [5749, 0]
click at [791, 137] on div "Lock and Publish" at bounding box center [783, 133] width 69 height 23
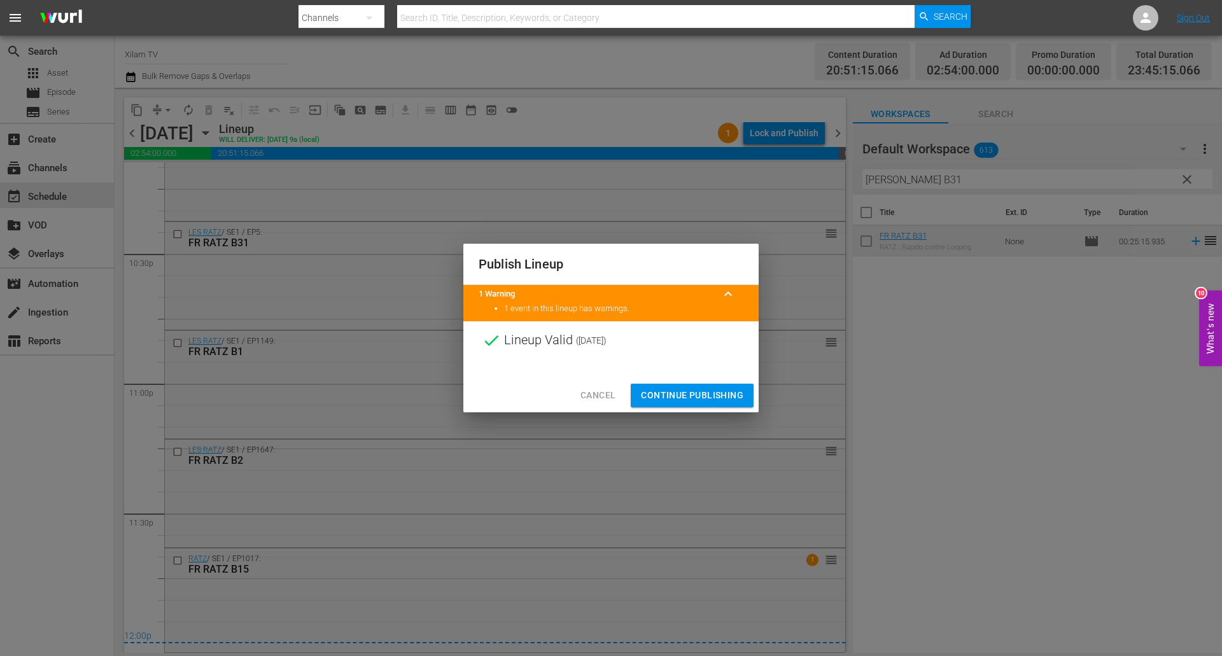
click at [669, 391] on span "Continue Publishing" at bounding box center [692, 395] width 102 height 16
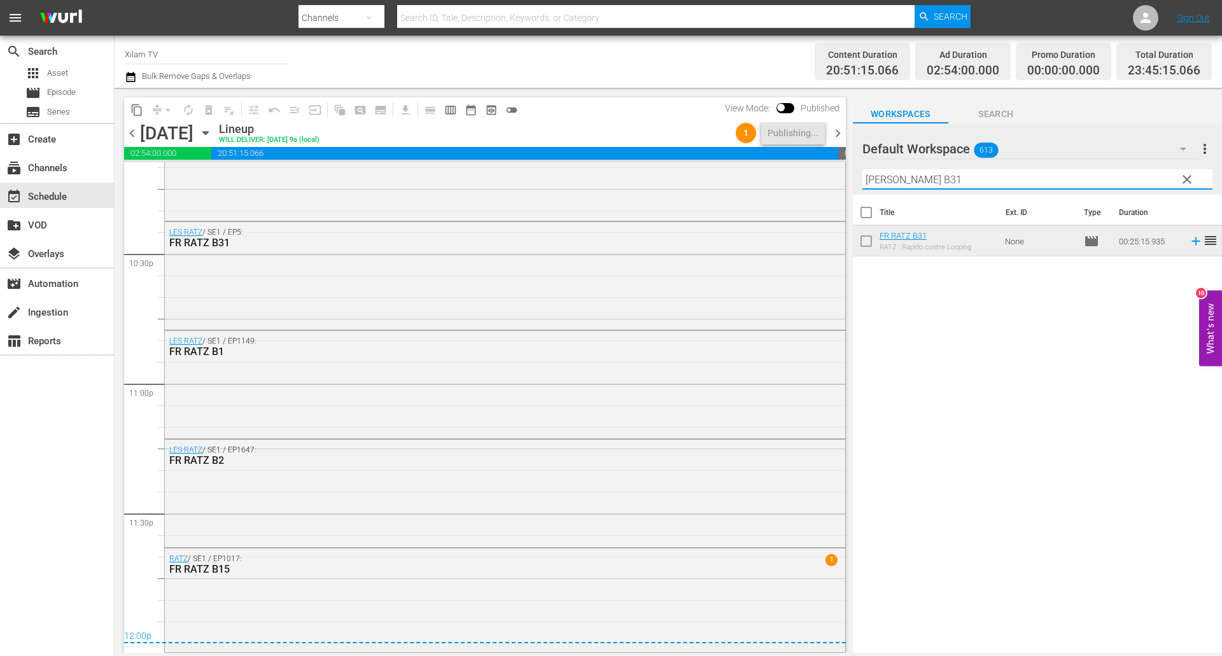
drag, startPoint x: 887, startPoint y: 178, endPoint x: 877, endPoint y: 179, distance: 10.4
click at [877, 179] on input "[PERSON_NAME] B31" at bounding box center [1037, 179] width 350 height 20
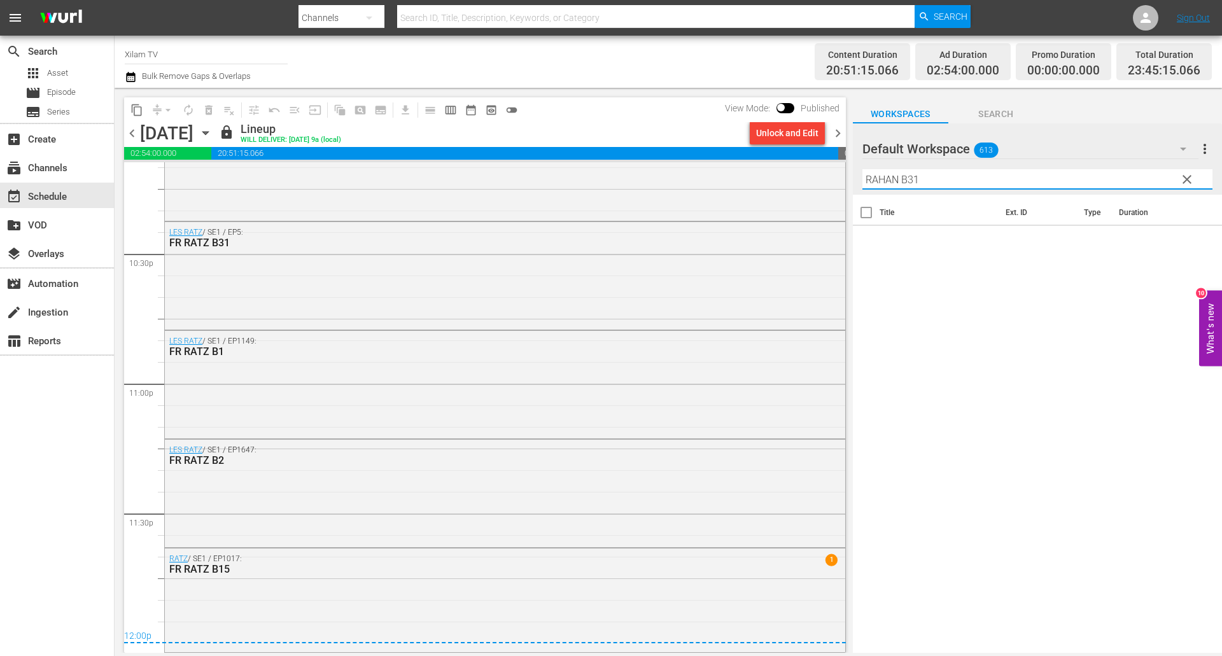
click at [940, 179] on input "RAHAN B31" at bounding box center [1037, 179] width 350 height 20
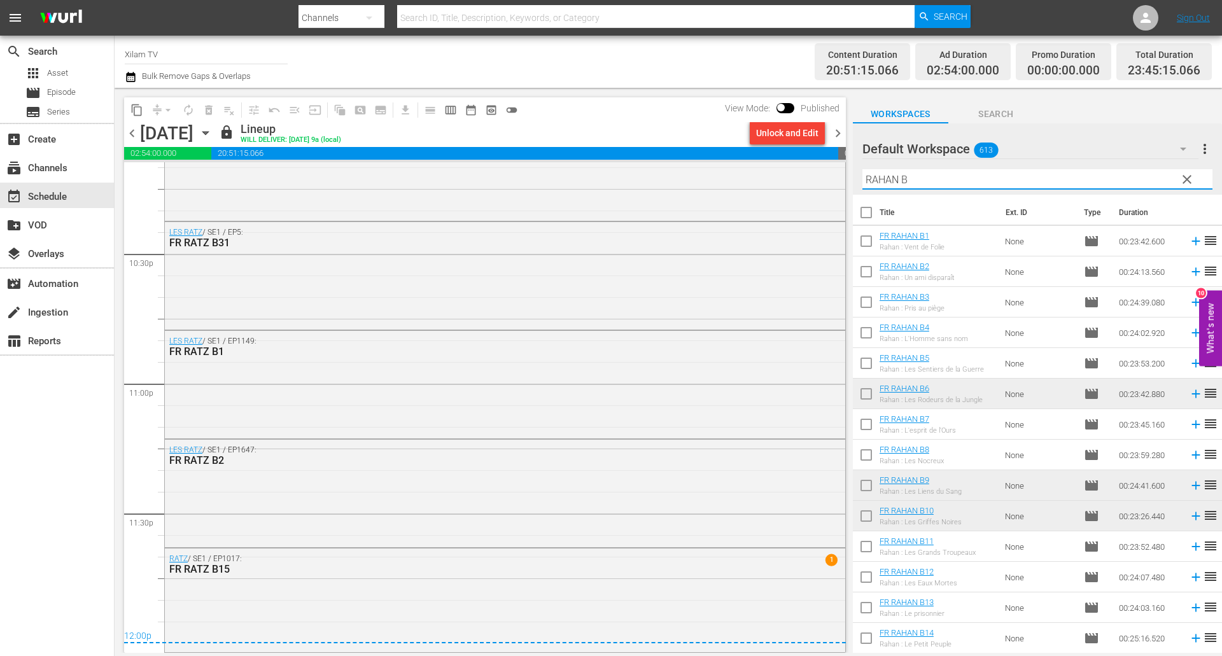
type input "RAHAN B"
click at [836, 125] on span "chevron_right" at bounding box center [838, 133] width 16 height 16
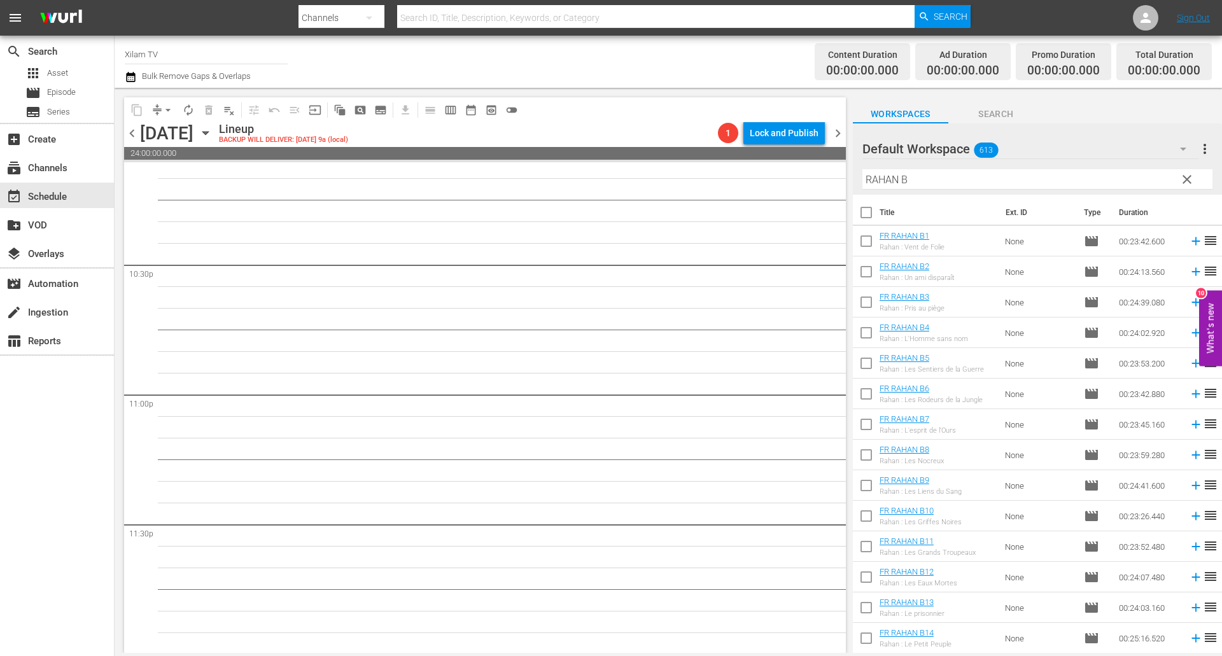
scroll to position [5739, 0]
click at [928, 183] on input "RAHAN B" at bounding box center [1037, 179] width 350 height 20
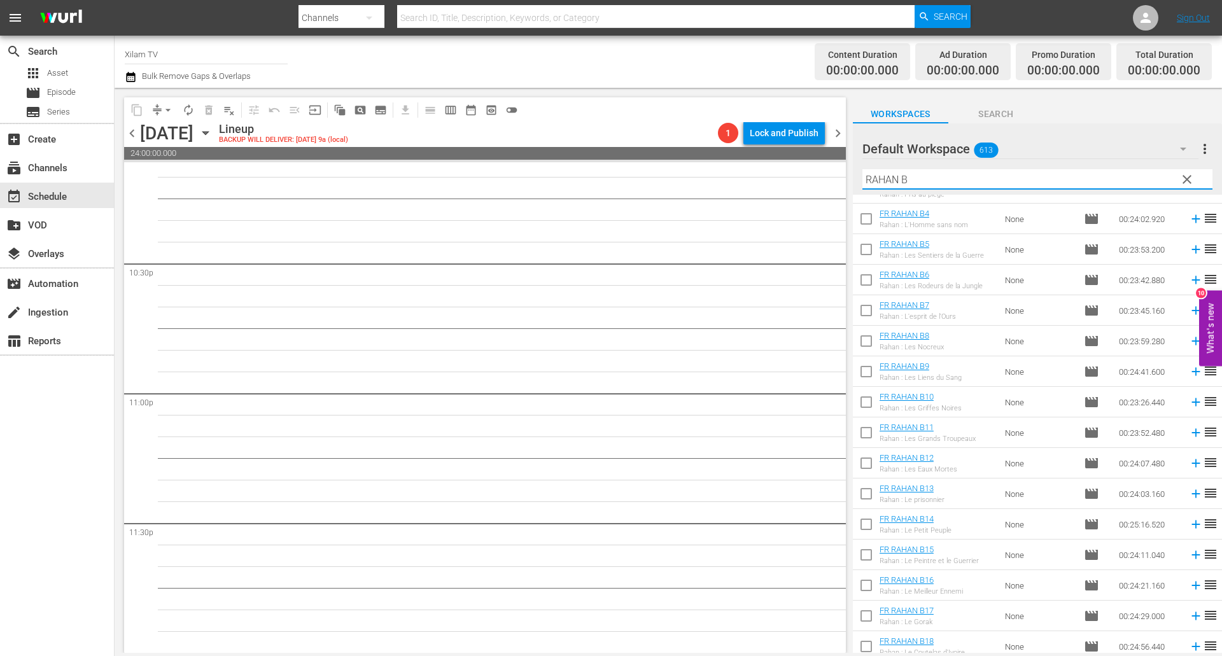
scroll to position [127, 0]
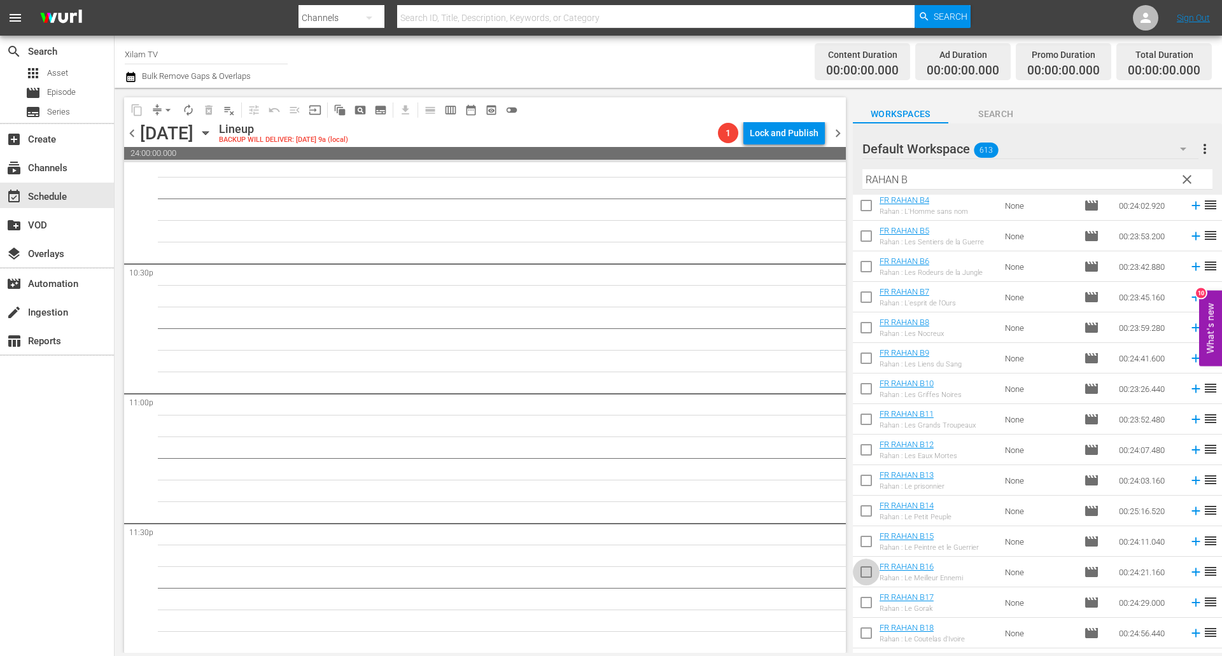
click at [872, 573] on input "checkbox" at bounding box center [866, 574] width 27 height 27
checkbox input "true"
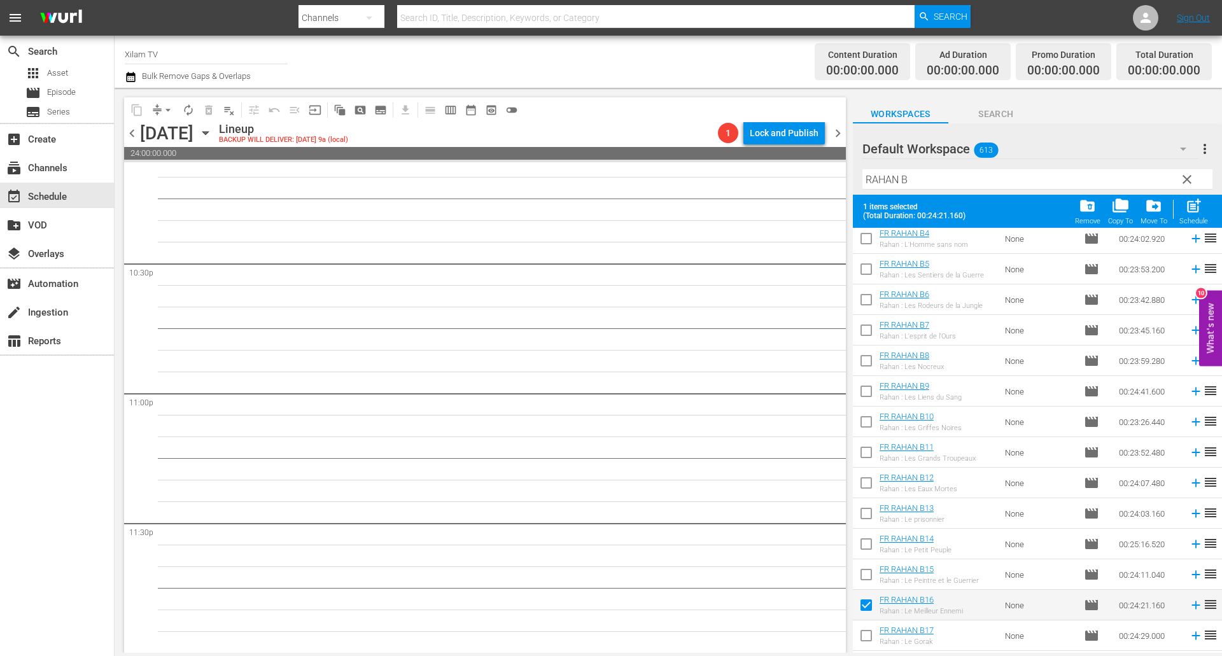
click at [870, 569] on input "checkbox" at bounding box center [866, 577] width 27 height 27
checkbox input "true"
click at [867, 514] on input "checkbox" at bounding box center [866, 516] width 27 height 27
checkbox input "true"
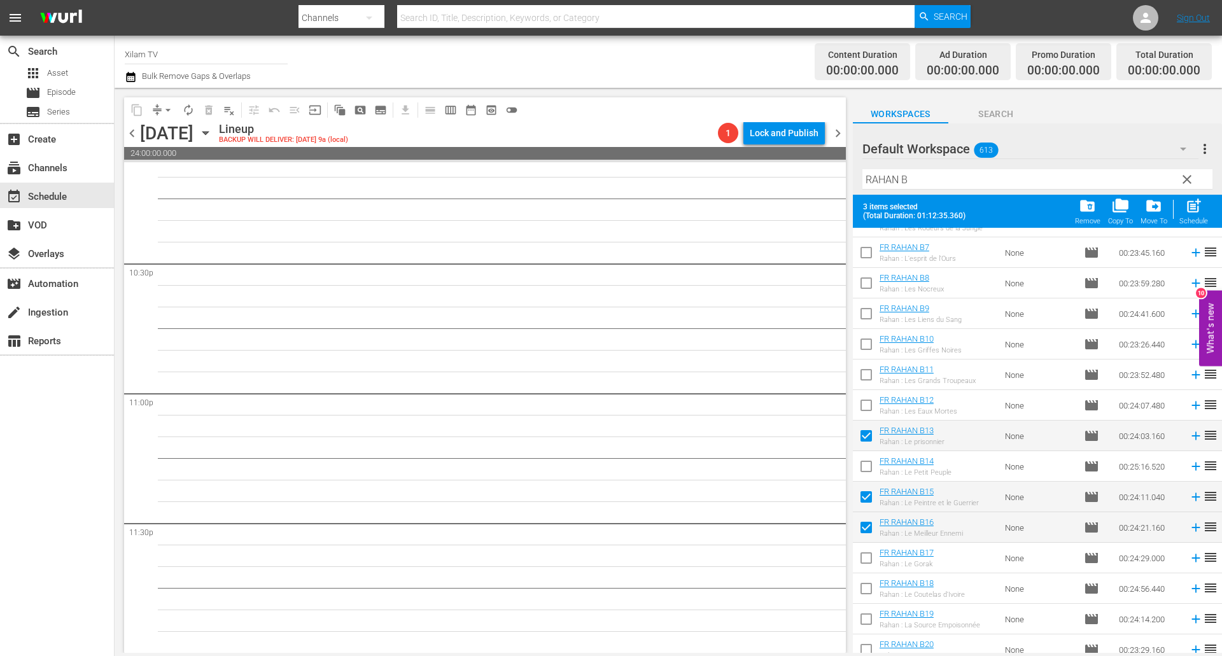
scroll to position [318, 0]
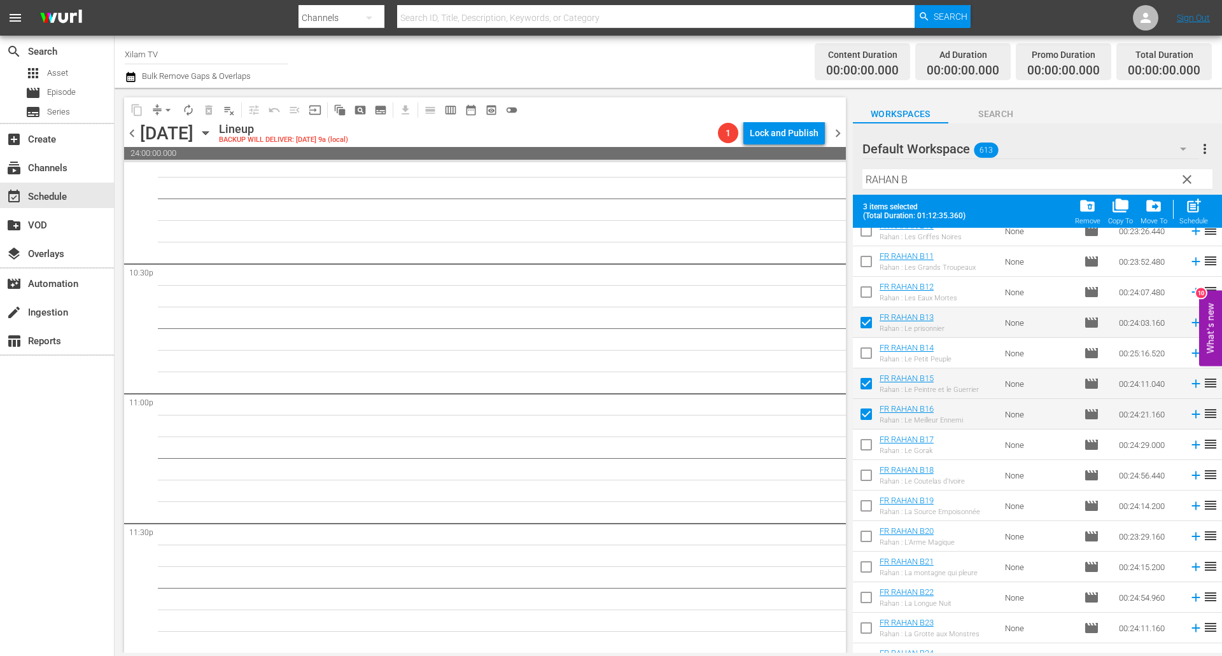
click at [867, 570] on input "checkbox" at bounding box center [866, 569] width 27 height 27
checkbox input "true"
click at [1185, 204] on span "post_add" at bounding box center [1193, 205] width 17 height 17
checkbox input "false"
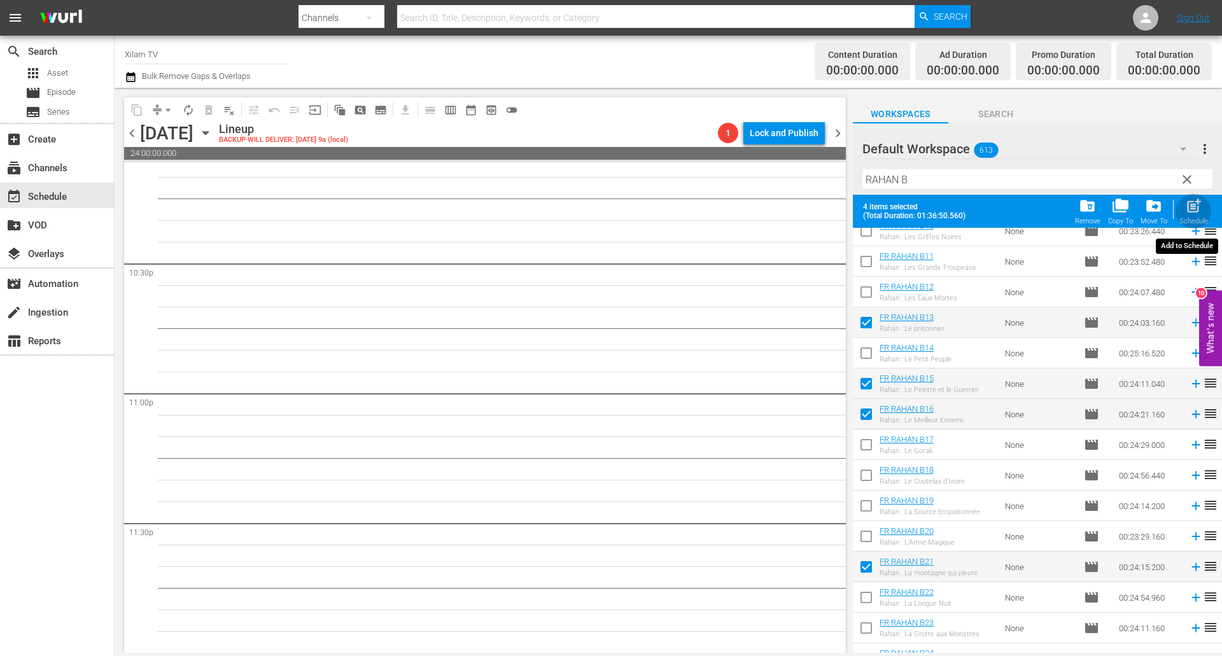
checkbox input "false"
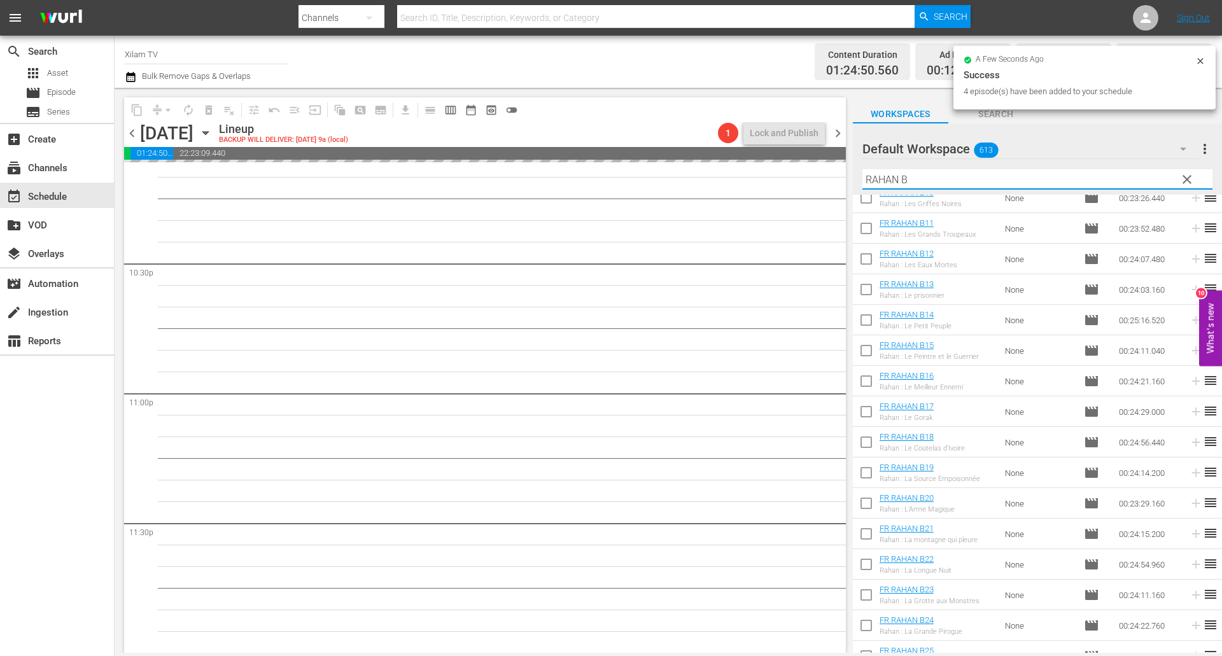
drag, startPoint x: 899, startPoint y: 180, endPoint x: 851, endPoint y: 171, distance: 48.7
click at [851, 171] on div "content_copy compress arrow_drop_down autorenew_outlined delete_forever_outline…" at bounding box center [668, 370] width 1107 height 565
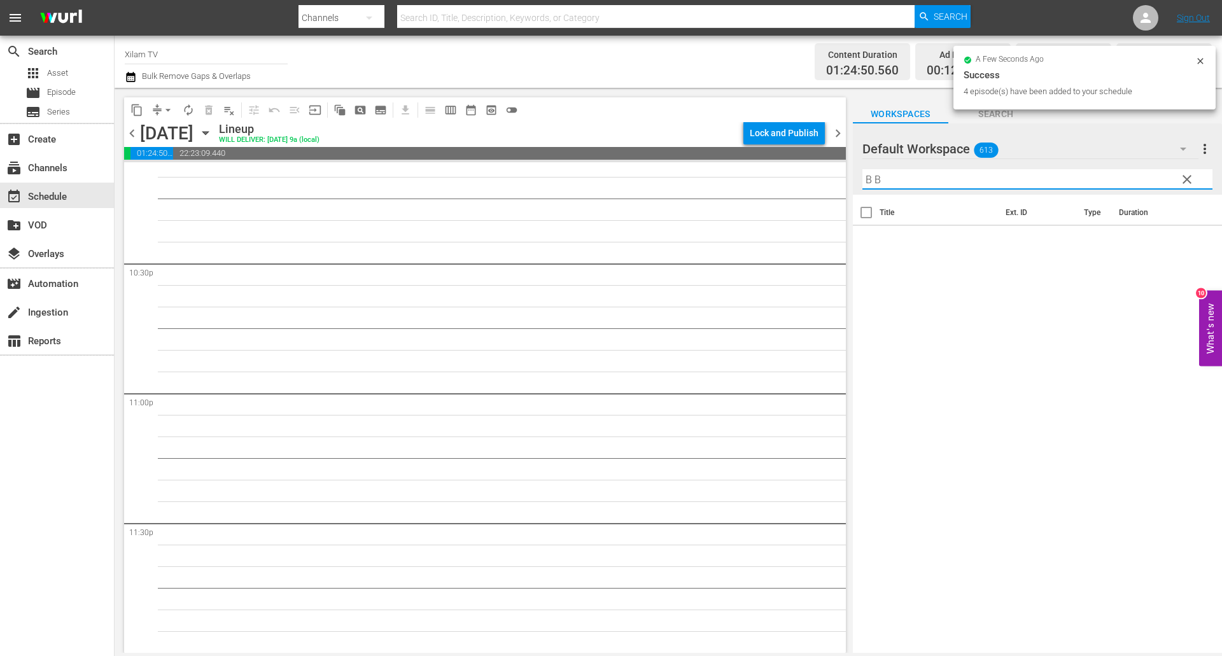
scroll to position [0, 0]
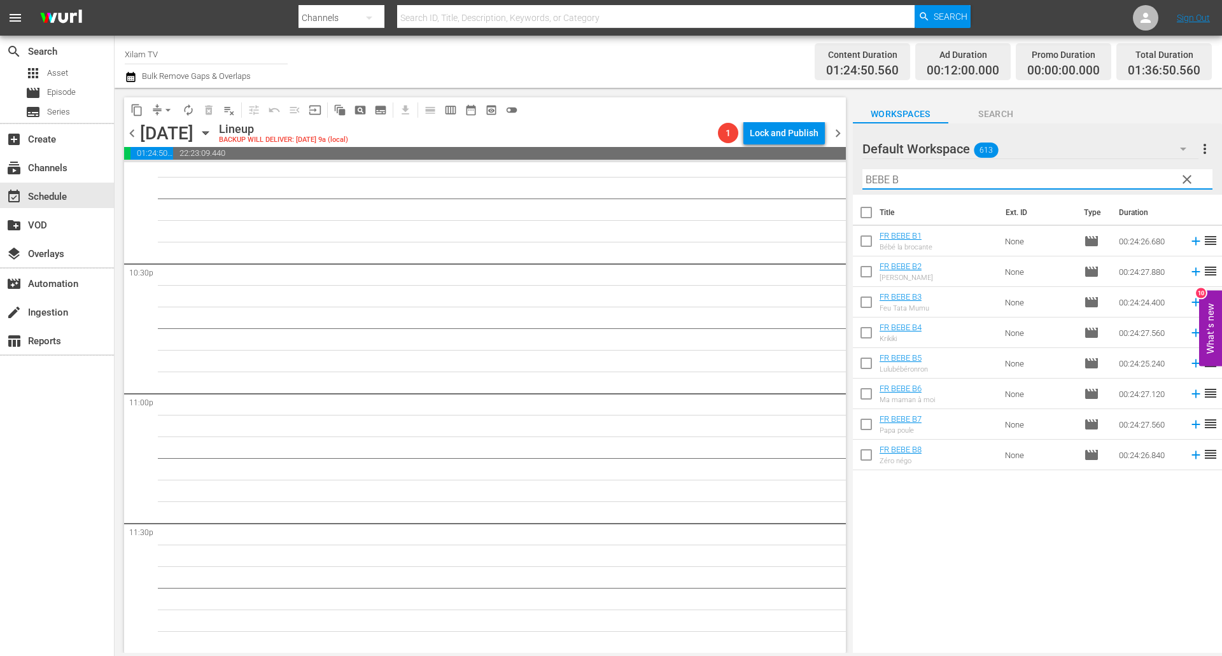
type input "BEBE B"
click at [868, 463] on input "checkbox" at bounding box center [866, 457] width 27 height 27
checkbox input "true"
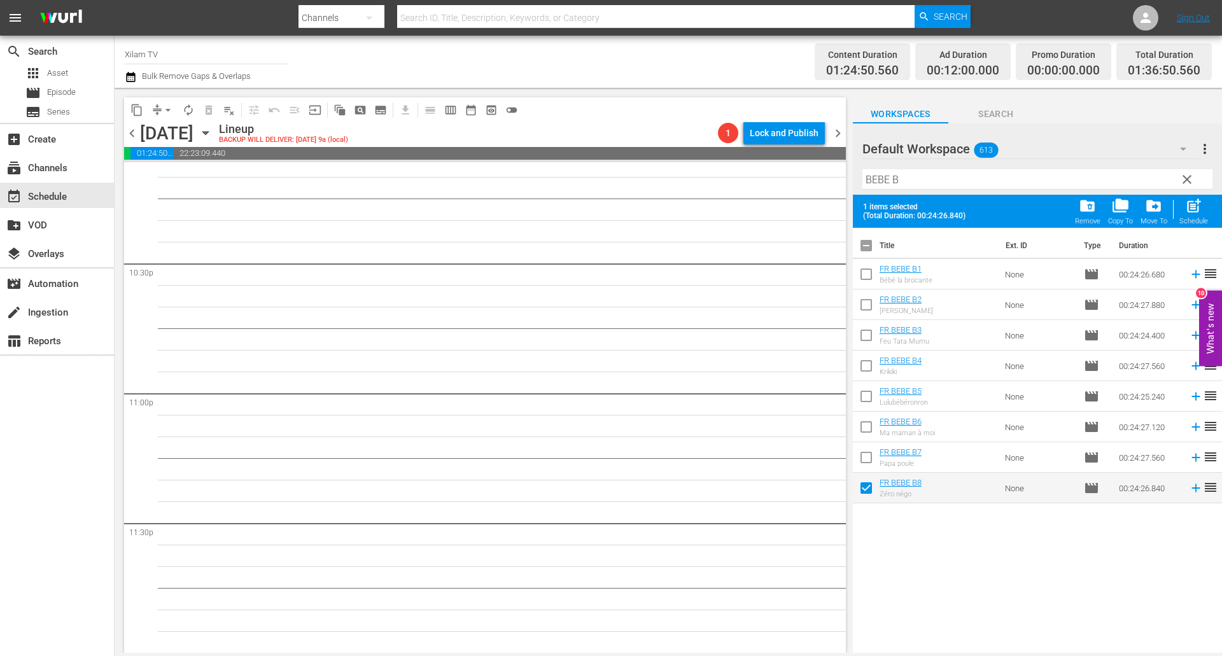
click at [869, 330] on input "checkbox" at bounding box center [866, 337] width 27 height 27
checkbox input "true"
click at [865, 271] on input "checkbox" at bounding box center [866, 276] width 27 height 27
checkbox input "true"
drag, startPoint x: 860, startPoint y: 424, endPoint x: 867, endPoint y: 419, distance: 8.1
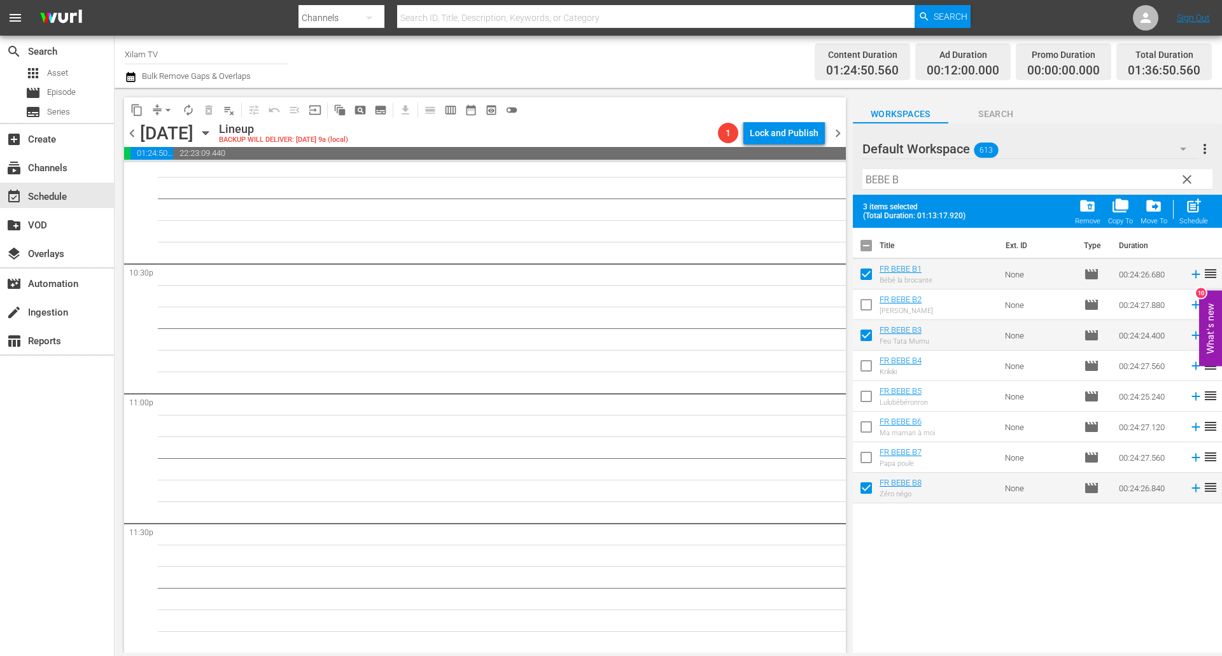
click at [860, 424] on input "checkbox" at bounding box center [866, 429] width 27 height 27
checkbox input "true"
click at [1194, 201] on span "post_add" at bounding box center [1193, 205] width 17 height 17
checkbox input "false"
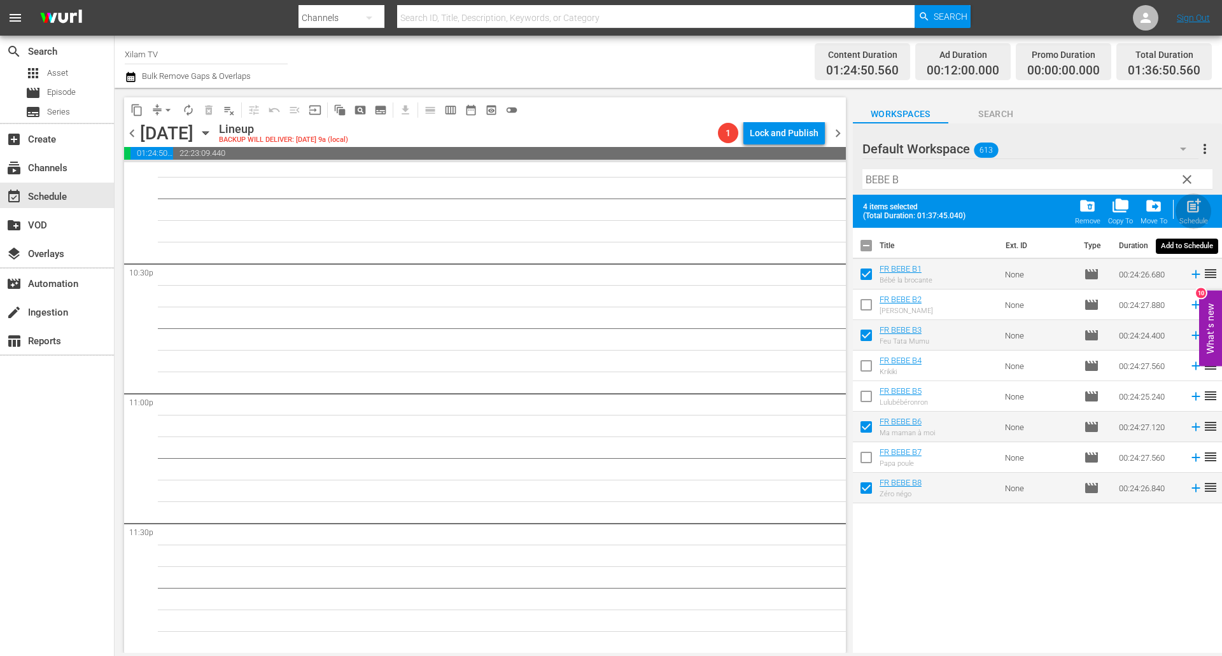
checkbox input "false"
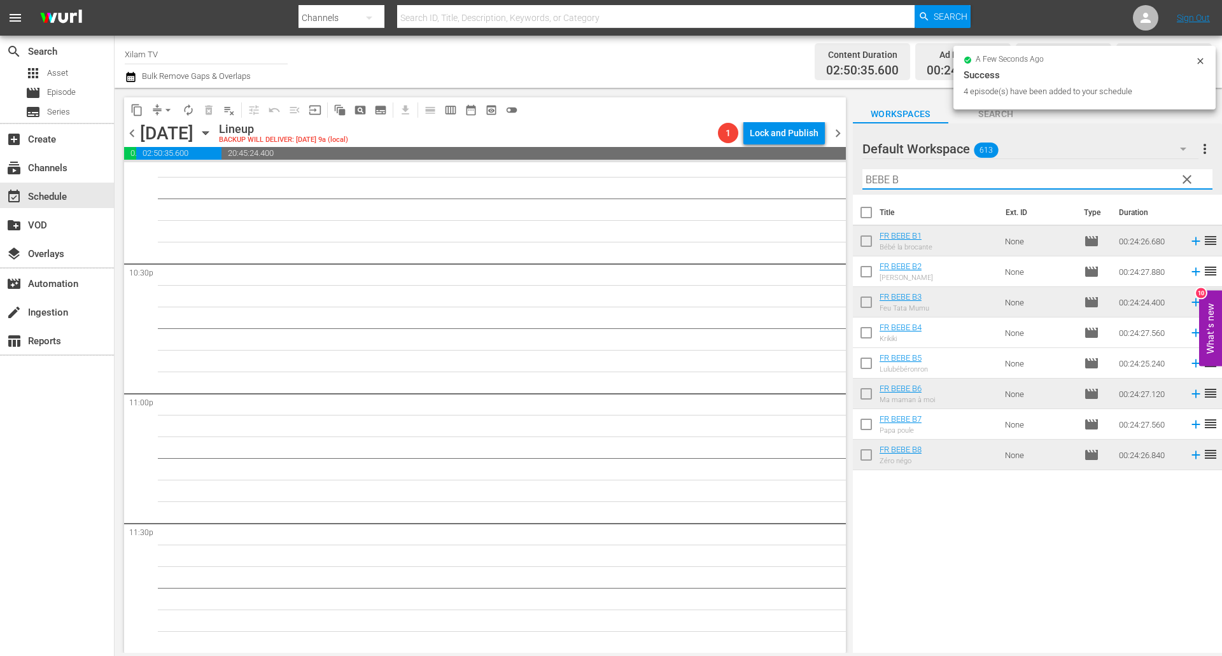
drag, startPoint x: 888, startPoint y: 180, endPoint x: 870, endPoint y: 178, distance: 18.0
click at [870, 178] on input "BEBE B" at bounding box center [1037, 179] width 350 height 20
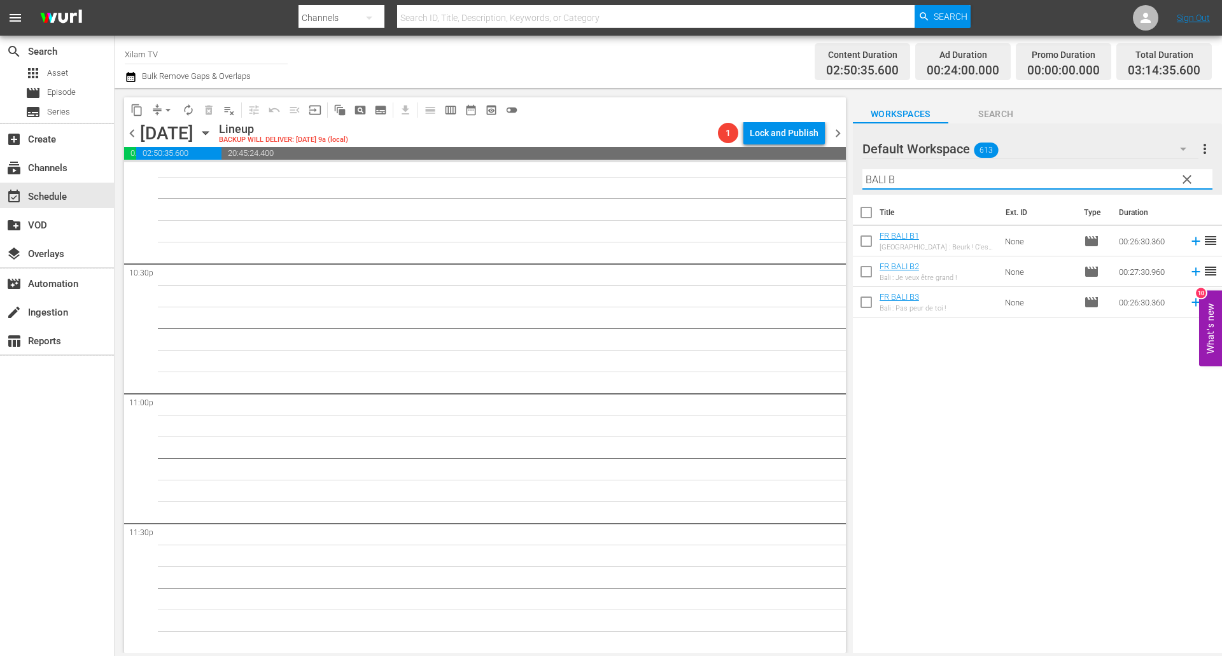
type input "BALI B"
drag, startPoint x: 868, startPoint y: 271, endPoint x: 865, endPoint y: 257, distance: 14.4
click at [867, 271] on input "checkbox" at bounding box center [866, 274] width 27 height 27
checkbox input "true"
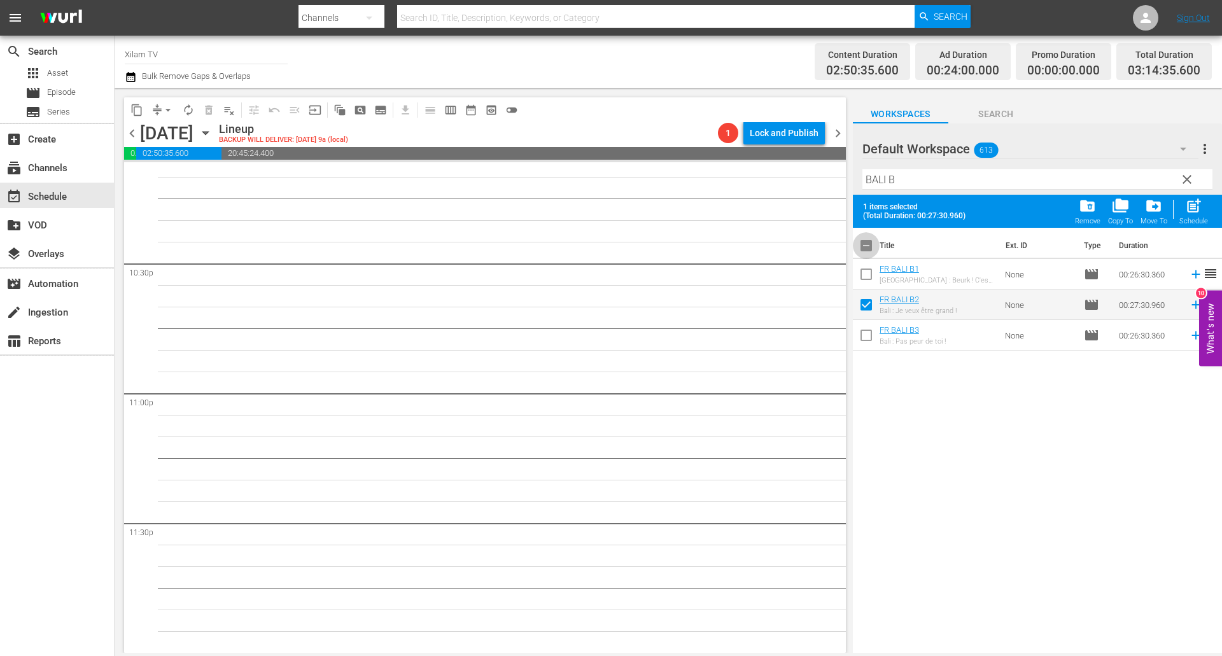
click at [865, 256] on input "checkbox" at bounding box center [866, 248] width 27 height 27
checkbox input "true"
click at [872, 332] on input "checkbox" at bounding box center [866, 337] width 27 height 27
checkbox input "false"
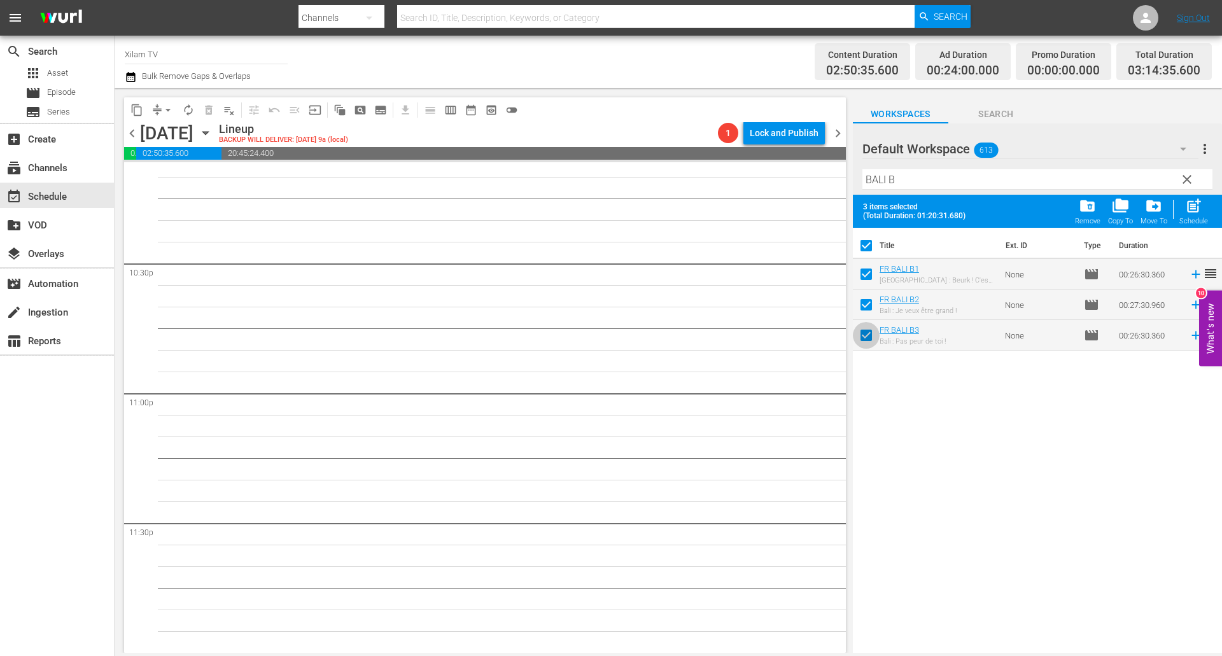
checkbox input "false"
click at [1189, 212] on span "post_add" at bounding box center [1193, 205] width 17 height 17
checkbox input "false"
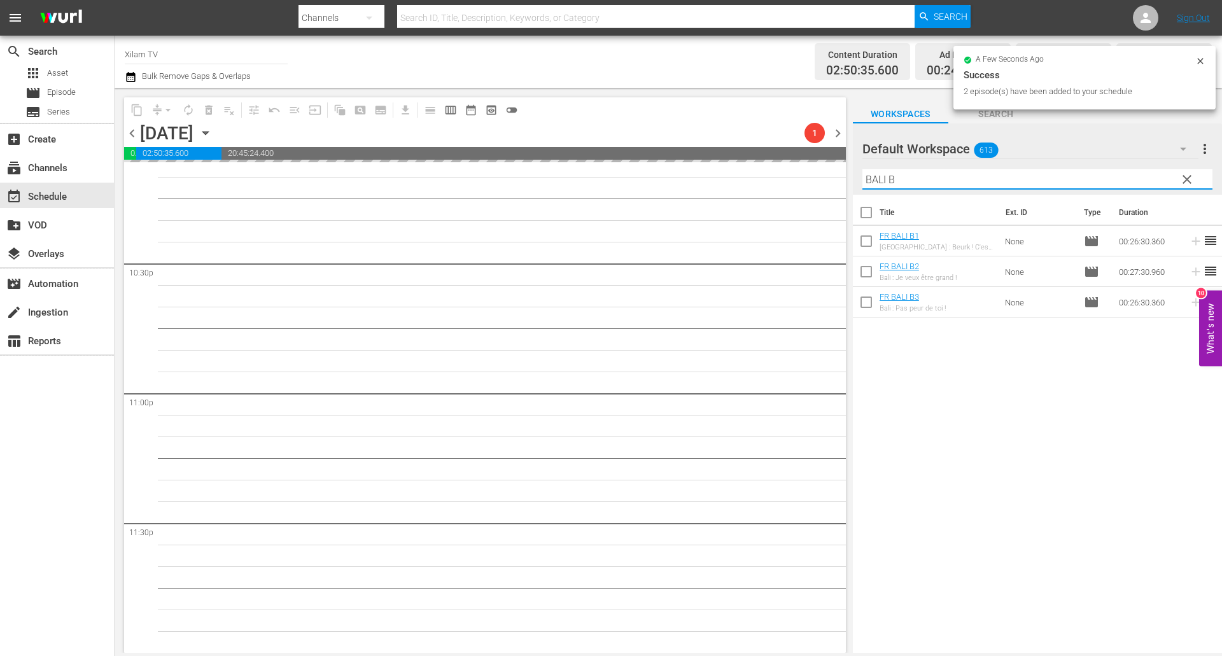
drag, startPoint x: 885, startPoint y: 178, endPoint x: 840, endPoint y: 175, distance: 44.6
click at [841, 174] on div "content_copy compress arrow_drop_down autorenew_outlined delete_forever_outline…" at bounding box center [668, 370] width 1107 height 565
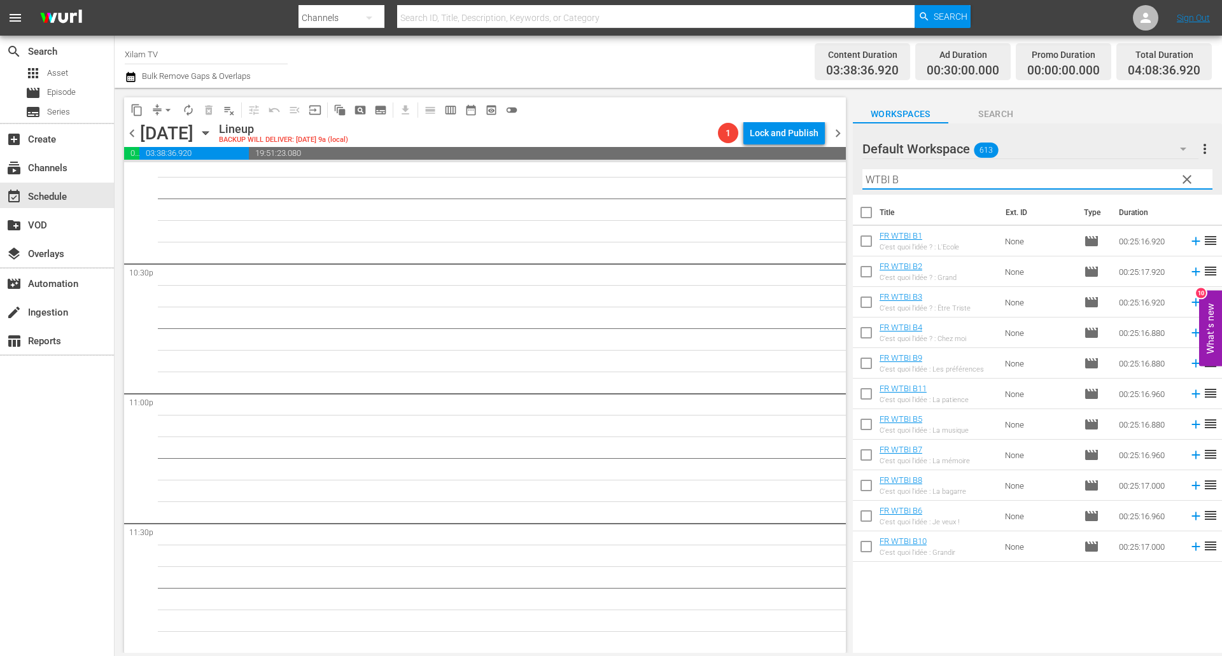
type input "WTBI B"
drag, startPoint x: 867, startPoint y: 429, endPoint x: 870, endPoint y: 421, distance: 9.3
click at [867, 429] on input "checkbox" at bounding box center [866, 427] width 27 height 27
checkbox input "true"
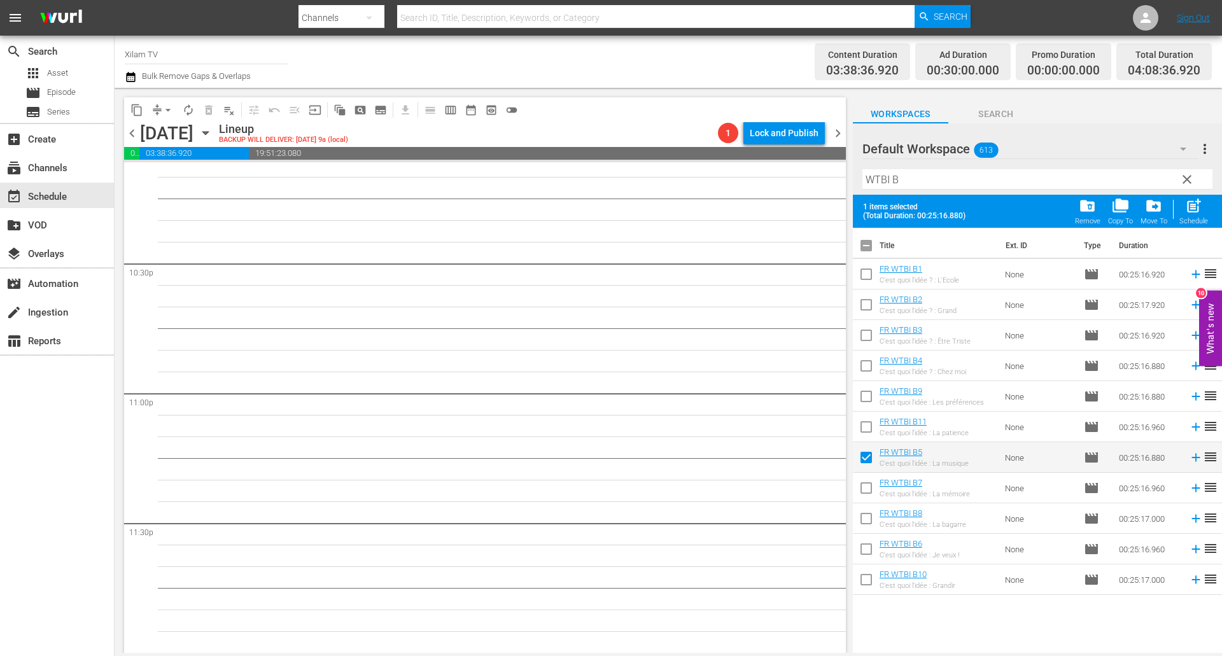
click at [868, 272] on input "checkbox" at bounding box center [866, 276] width 27 height 27
click at [1195, 198] on span "post_add" at bounding box center [1193, 205] width 17 height 17
checkbox input "false"
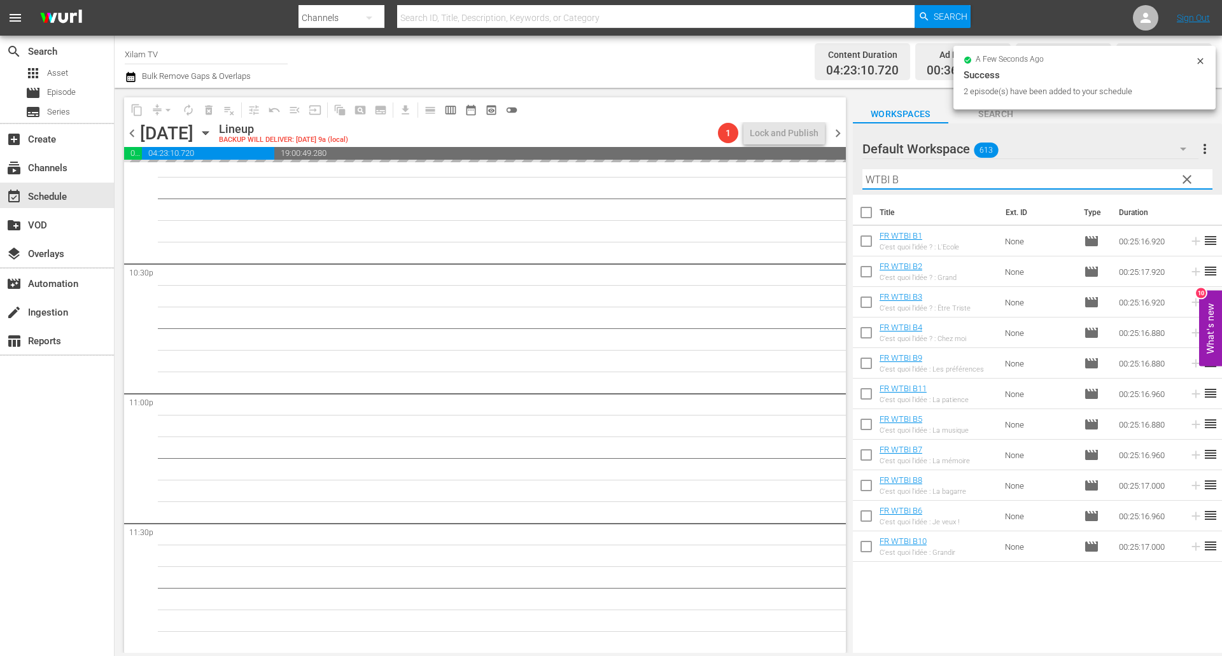
drag, startPoint x: 889, startPoint y: 175, endPoint x: 828, endPoint y: 170, distance: 61.3
click at [828, 170] on div "content_copy compress arrow_drop_down autorenew_outlined delete_forever_outline…" at bounding box center [668, 370] width 1107 height 565
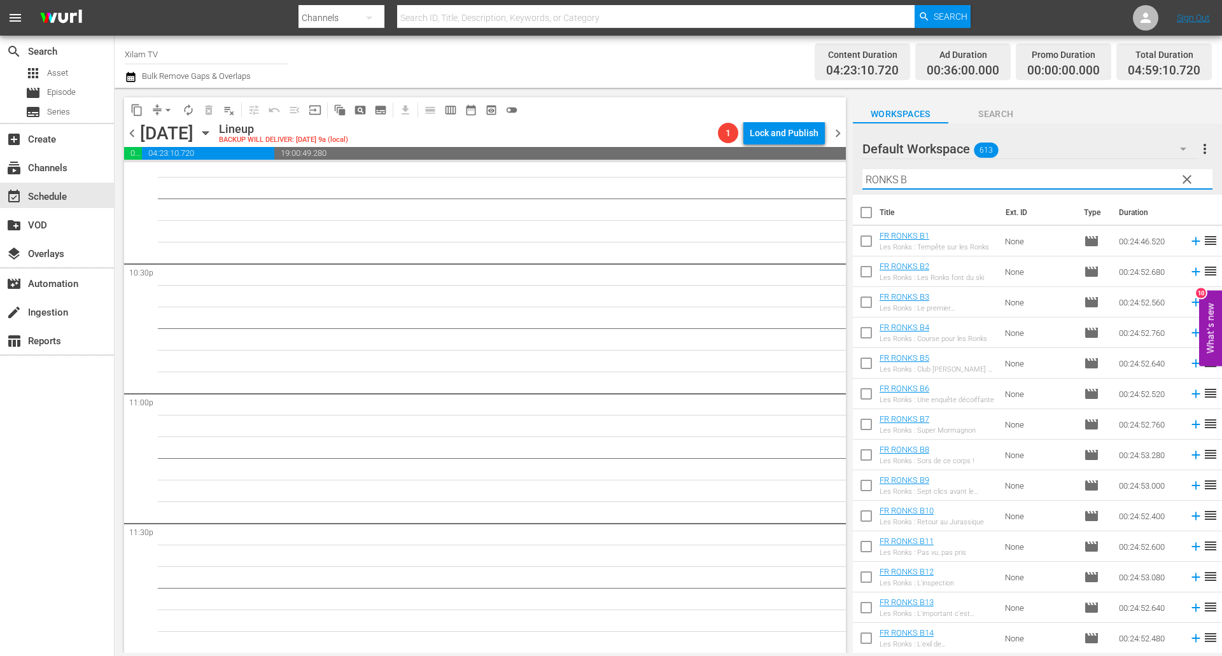
type input "RONKS B"
click at [867, 235] on input "checkbox" at bounding box center [866, 243] width 27 height 27
checkbox input "true"
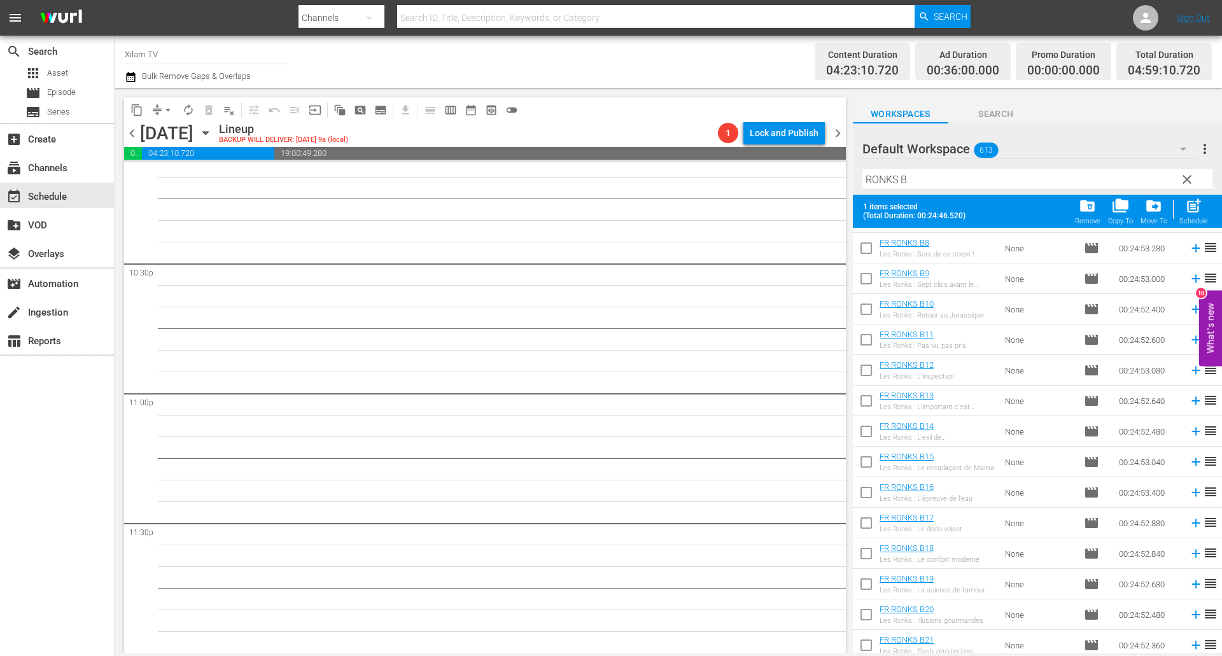
scroll to position [368, 0]
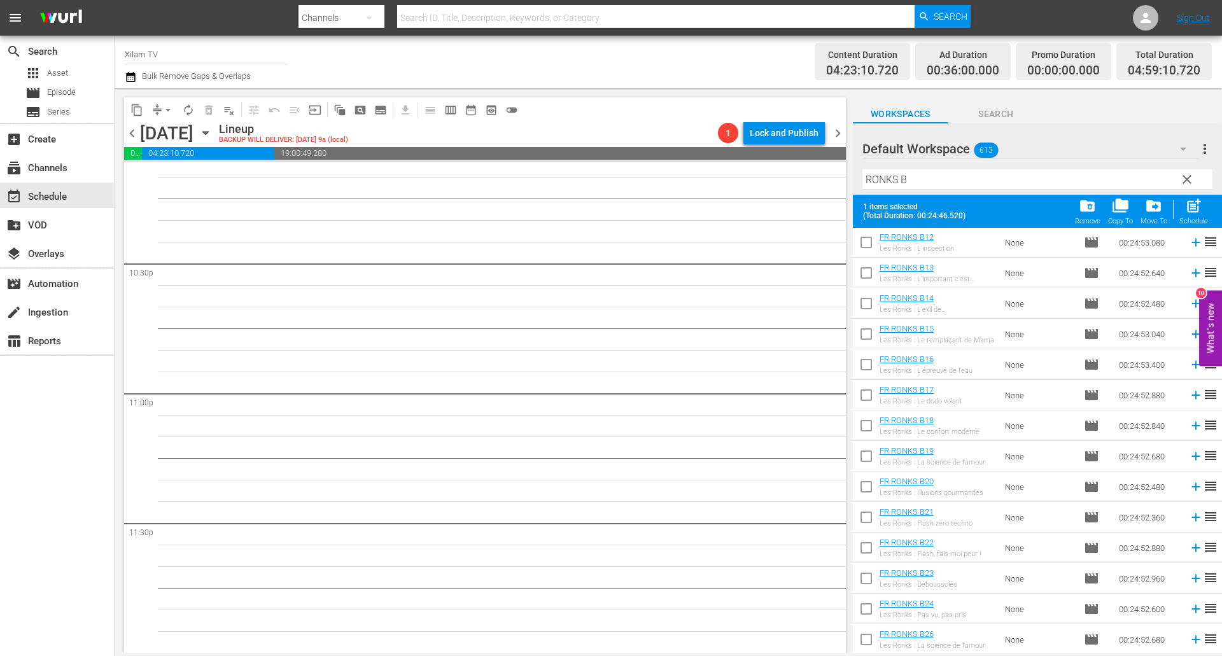
click at [860, 638] on input "checkbox" at bounding box center [866, 642] width 27 height 27
checkbox input "true"
click at [1190, 218] on div "Schedule" at bounding box center [1193, 221] width 29 height 8
checkbox input "false"
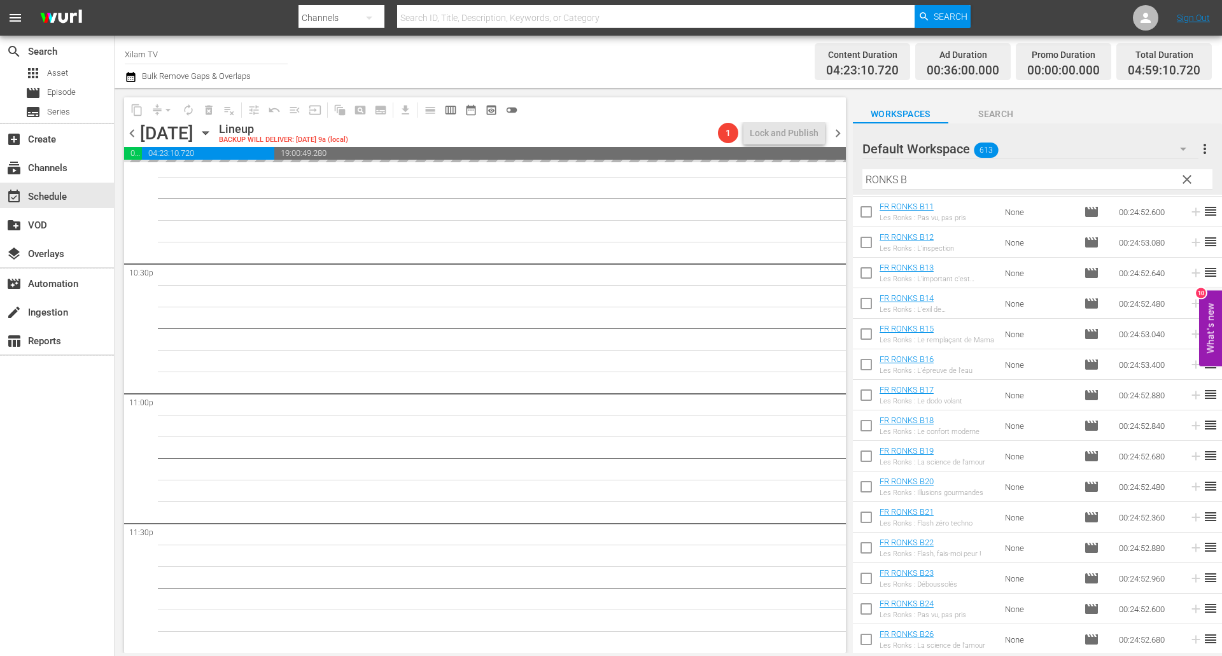
scroll to position [335, 0]
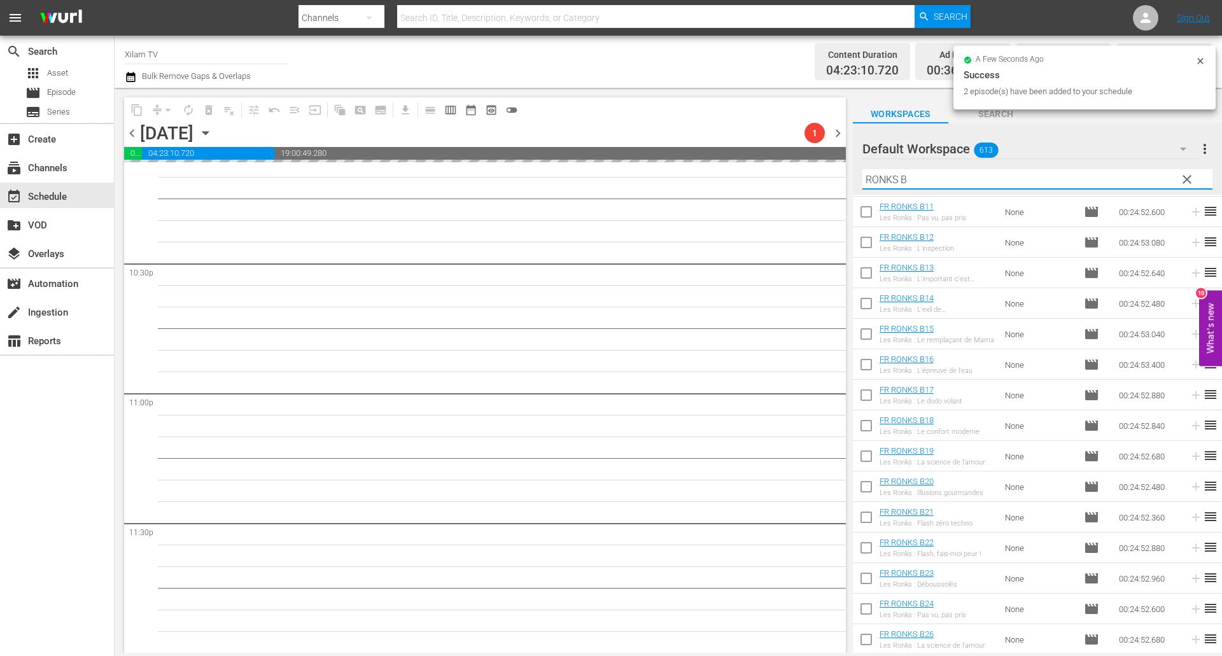
drag, startPoint x: 899, startPoint y: 181, endPoint x: 827, endPoint y: 167, distance: 73.2
click at [827, 167] on div "content_copy compress arrow_drop_down autorenew_outlined delete_forever_outline…" at bounding box center [668, 370] width 1107 height 565
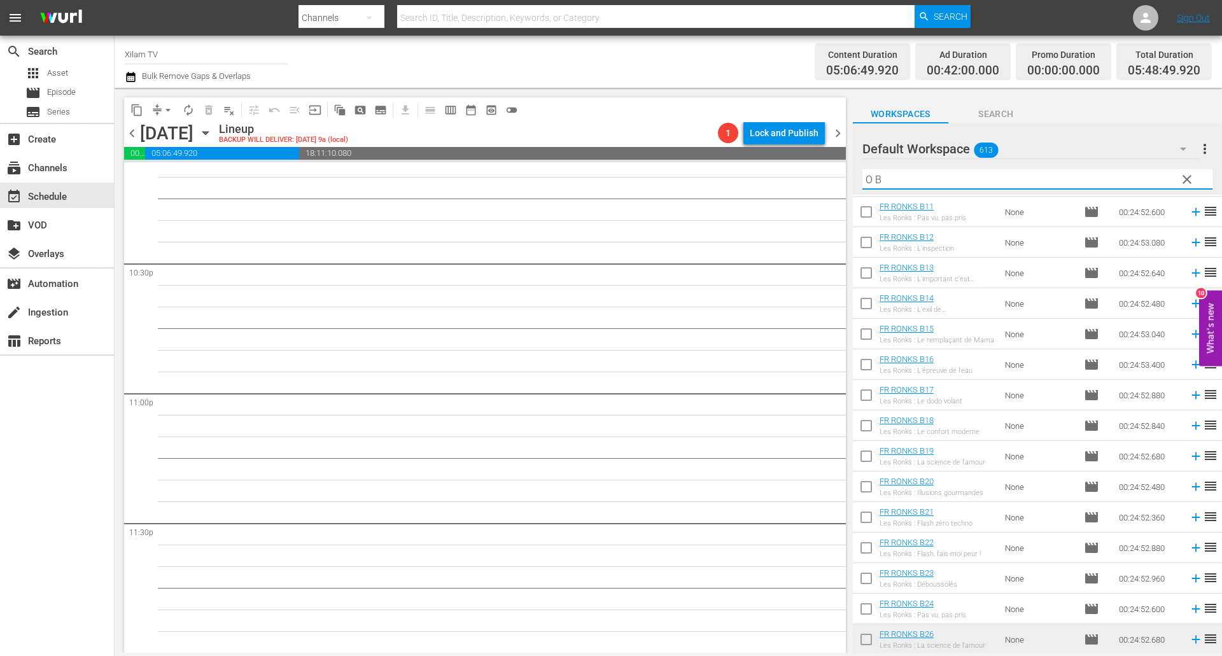
scroll to position [0, 0]
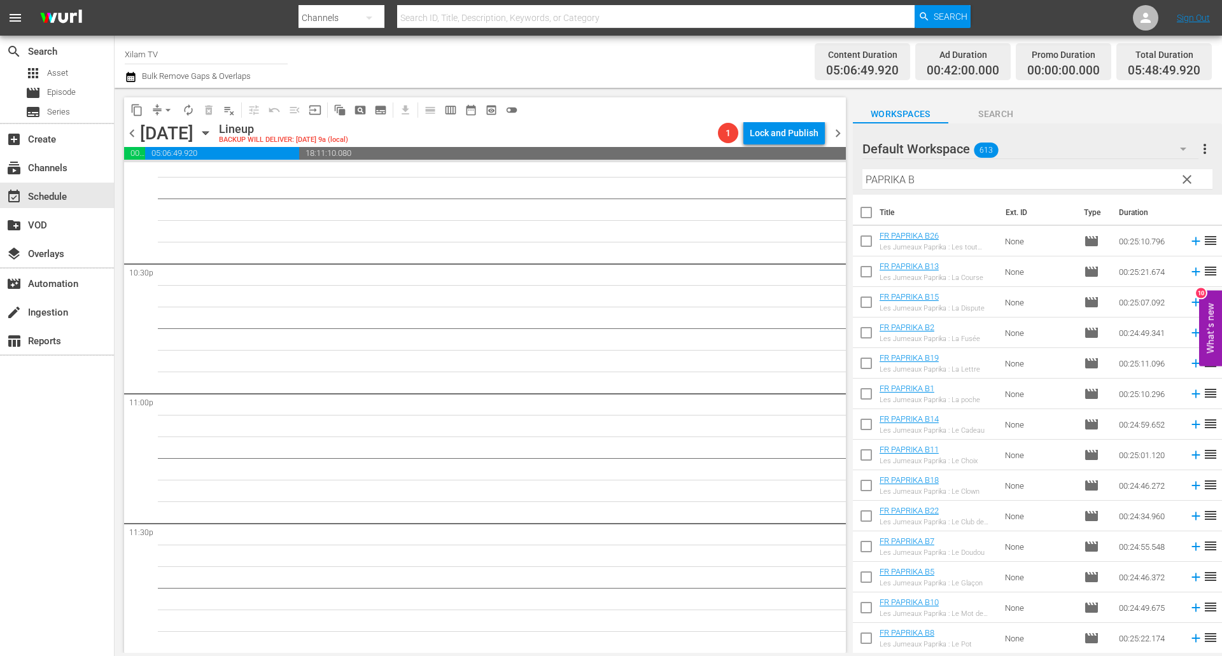
click at [919, 169] on div "Filter by Title PAPRIKA B" at bounding box center [1037, 179] width 350 height 31
click at [924, 174] on input "PAPRIKA B" at bounding box center [1037, 179] width 350 height 20
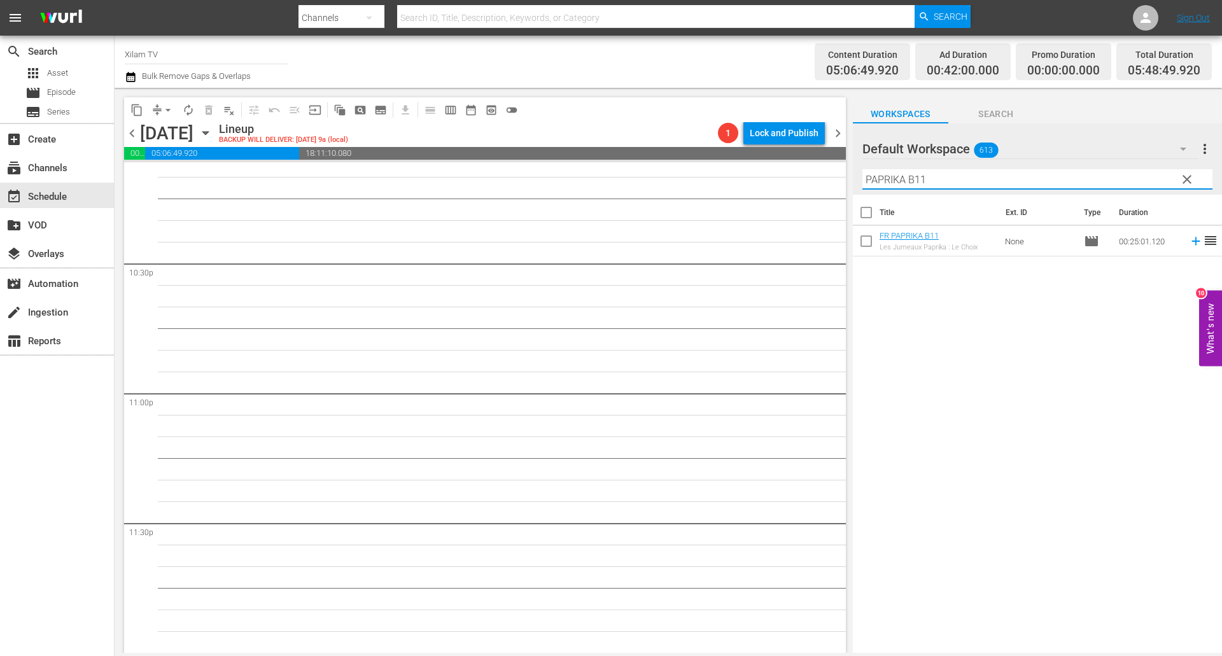
type input "PAPRIKA B11"
click at [867, 234] on input "checkbox" at bounding box center [866, 243] width 27 height 27
checkbox input "true"
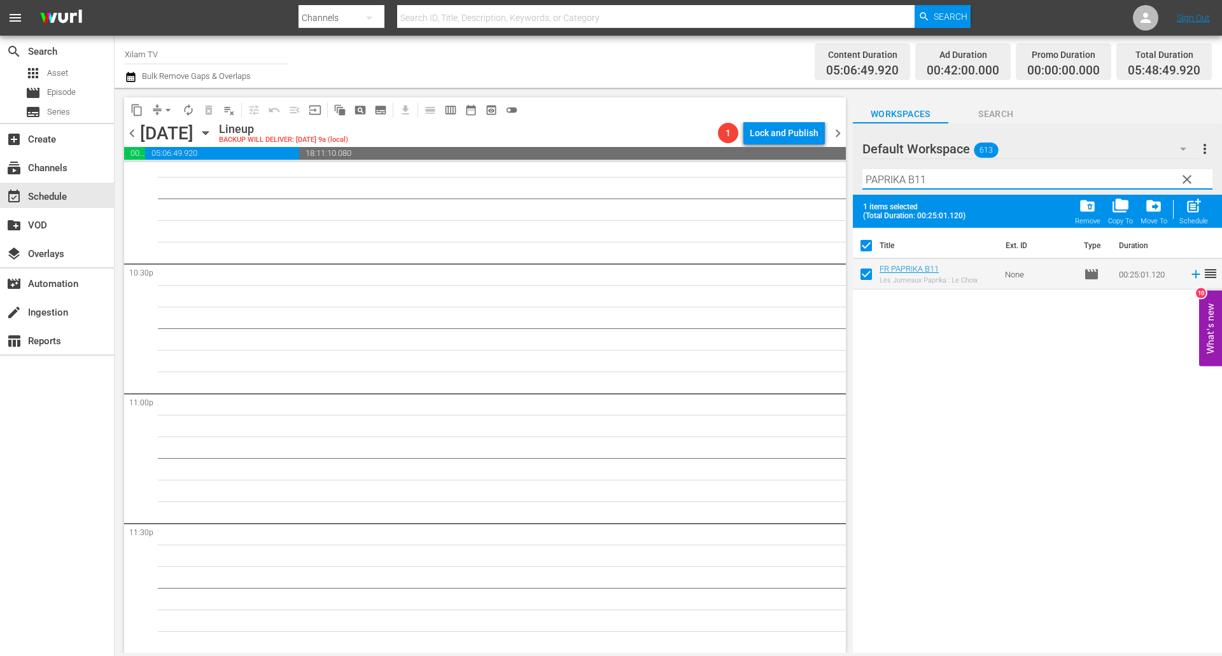
drag, startPoint x: 905, startPoint y: 180, endPoint x: 842, endPoint y: 180, distance: 62.3
click at [842, 180] on div "content_copy compress arrow_drop_down autorenew_outlined delete_forever_outline…" at bounding box center [668, 370] width 1107 height 565
click at [926, 178] on input "CHICKY 1 B11" at bounding box center [1037, 179] width 350 height 20
click at [933, 178] on input "CHICKY 1 B11" at bounding box center [1037, 179] width 350 height 20
type input "CHICKY 1 B1"
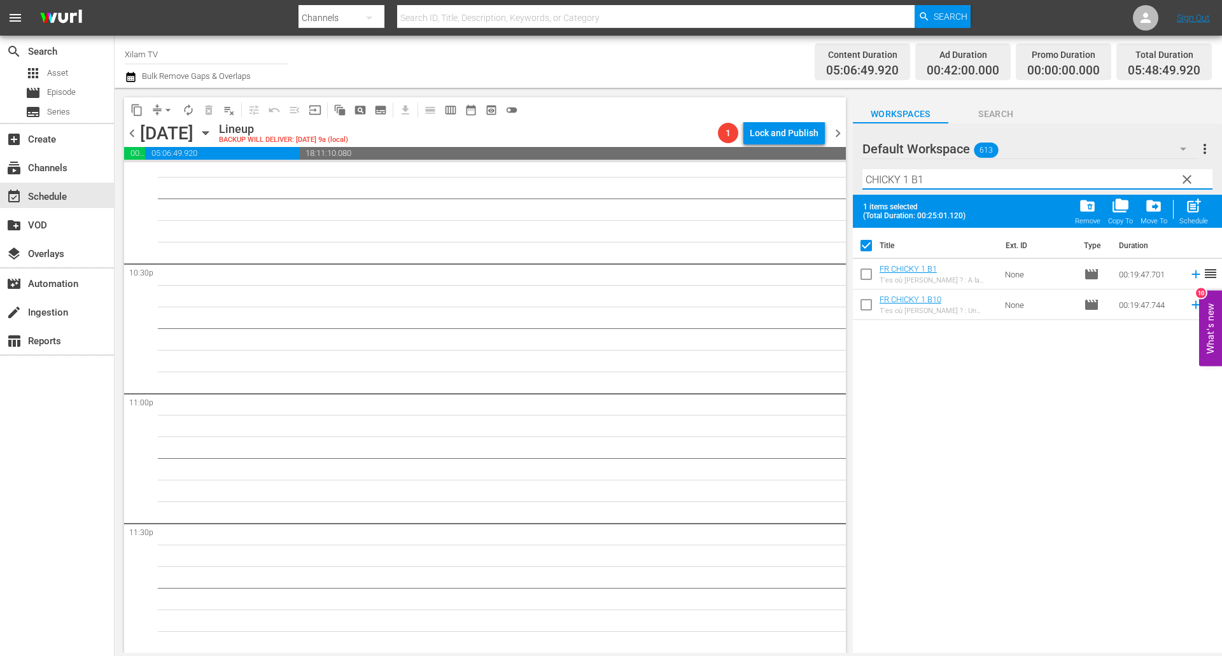
drag, startPoint x: 873, startPoint y: 270, endPoint x: 875, endPoint y: 258, distance: 12.9
click at [873, 270] on input "checkbox" at bounding box center [866, 276] width 27 height 27
checkbox input "true"
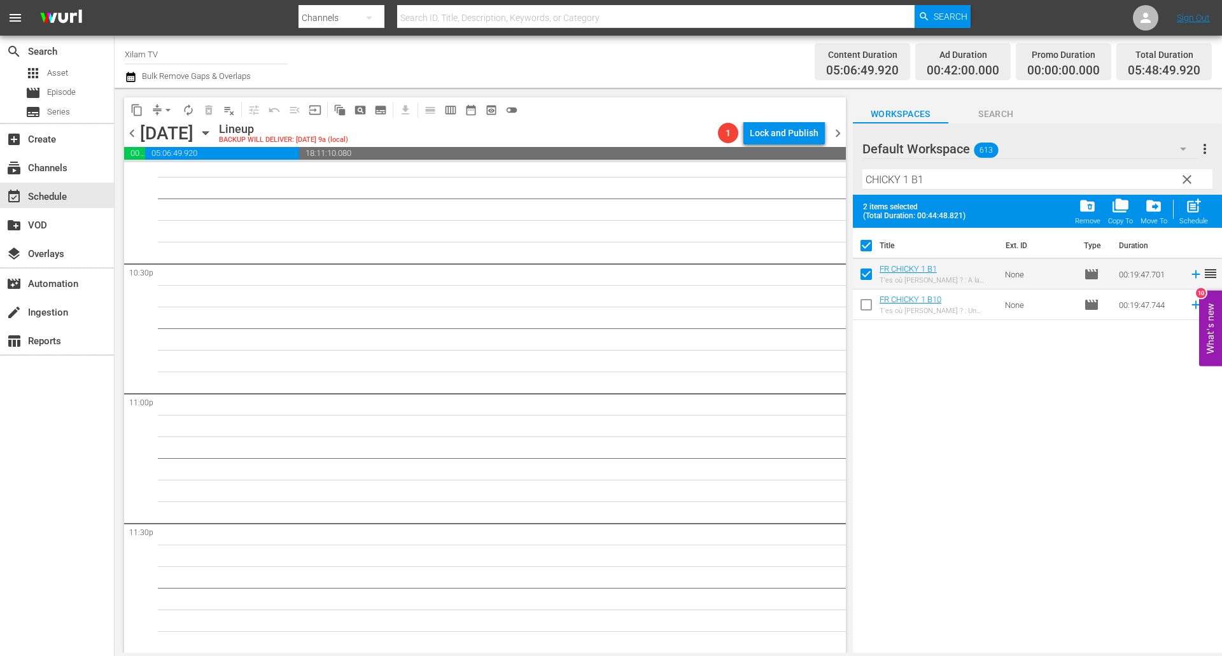
click at [909, 178] on input "CHICKY 1 B1" at bounding box center [1037, 179] width 350 height 20
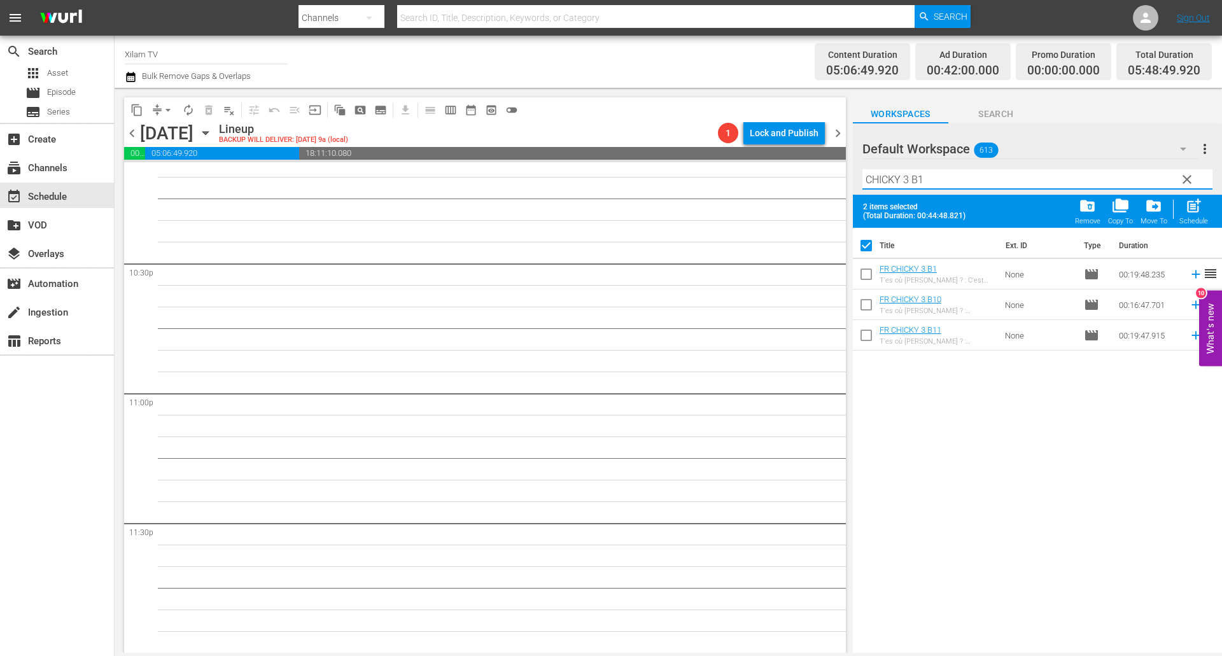
click at [940, 175] on input "CHICKY 3 B1" at bounding box center [1037, 179] width 350 height 20
type input "CHICKY 3 B6"
click at [863, 271] on input "checkbox" at bounding box center [866, 276] width 27 height 27
checkbox input "true"
checkbox input "false"
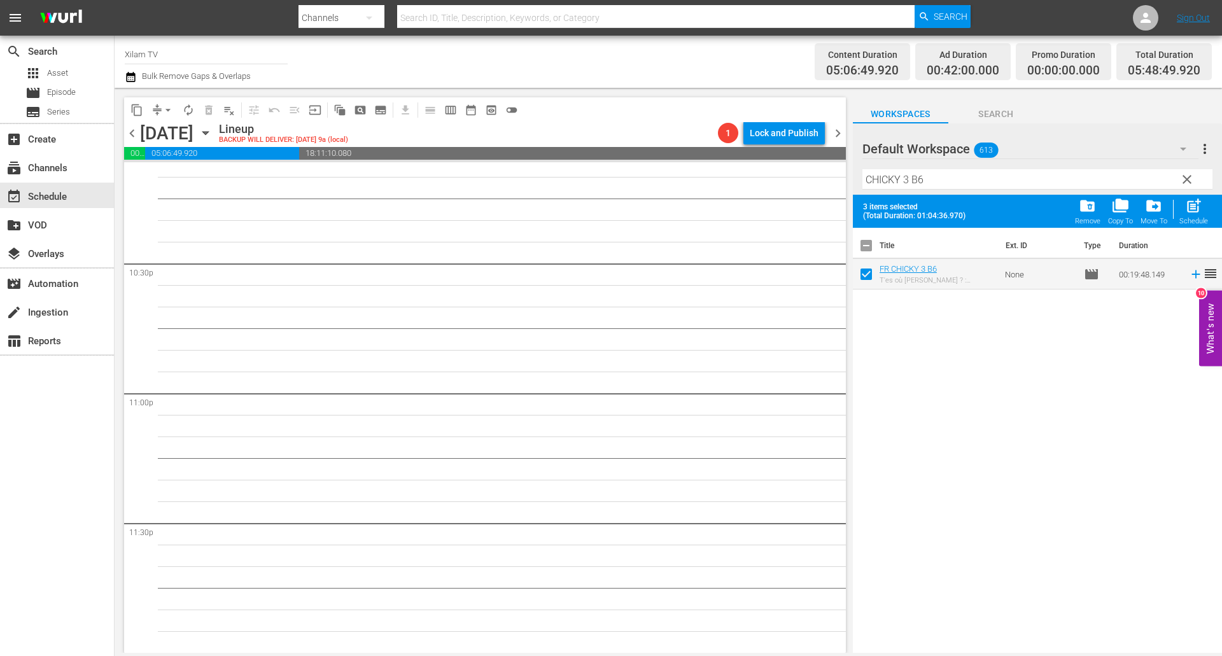
click at [1197, 204] on span "post_add" at bounding box center [1193, 205] width 17 height 17
checkbox input "false"
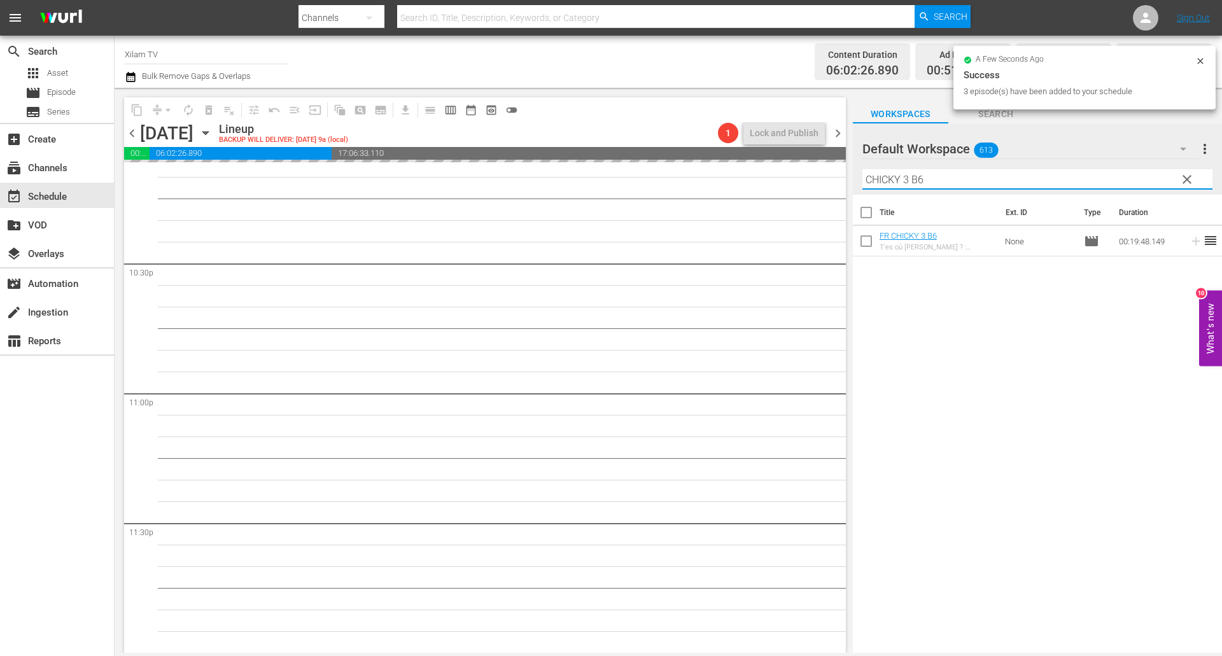
drag, startPoint x: 911, startPoint y: 174, endPoint x: 850, endPoint y: 160, distance: 62.8
click at [851, 160] on div "content_copy compress arrow_drop_down autorenew_outlined delete_forever_outline…" at bounding box center [668, 370] width 1107 height 565
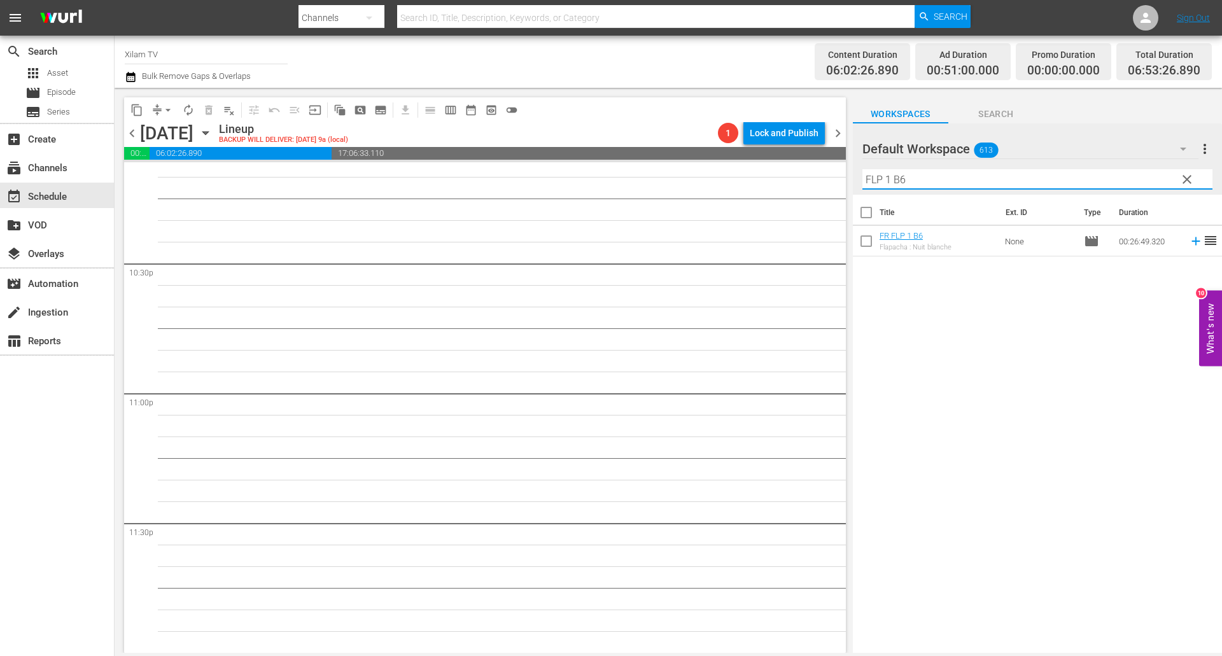
click at [914, 172] on input "FLP 1 B6" at bounding box center [1037, 179] width 350 height 20
type input "FLP 1 B27"
click at [870, 239] on input "checkbox" at bounding box center [866, 243] width 27 height 27
checkbox input "true"
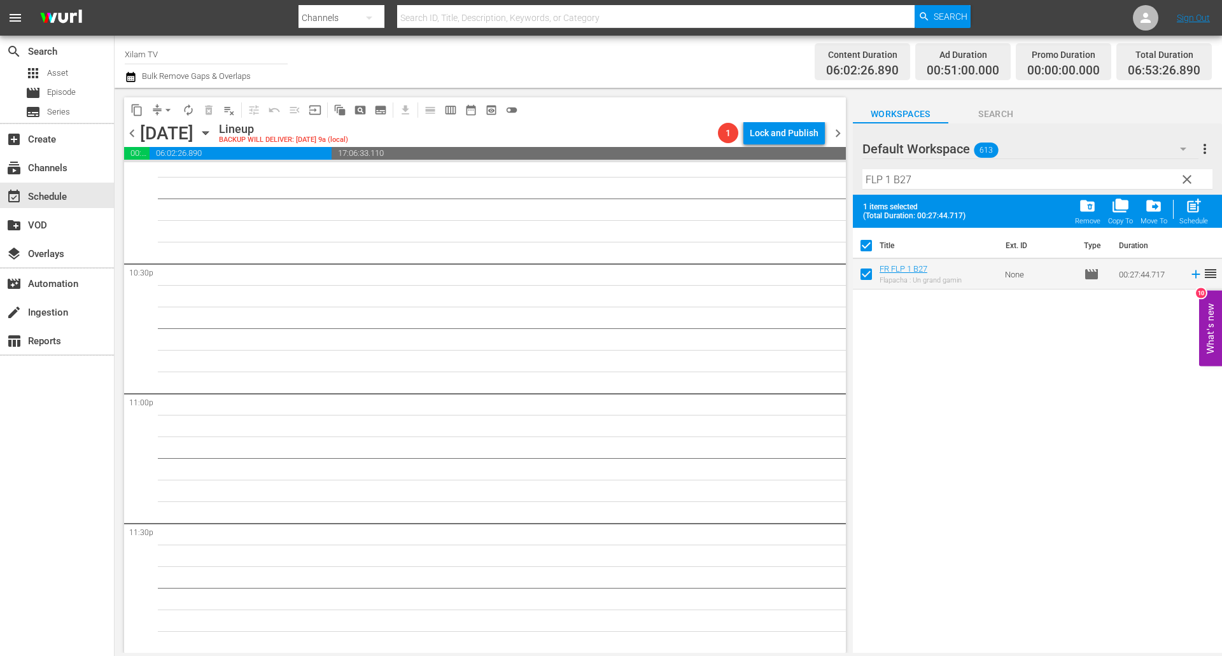
click at [921, 184] on input "FLP 1 B27" at bounding box center [1037, 179] width 350 height 20
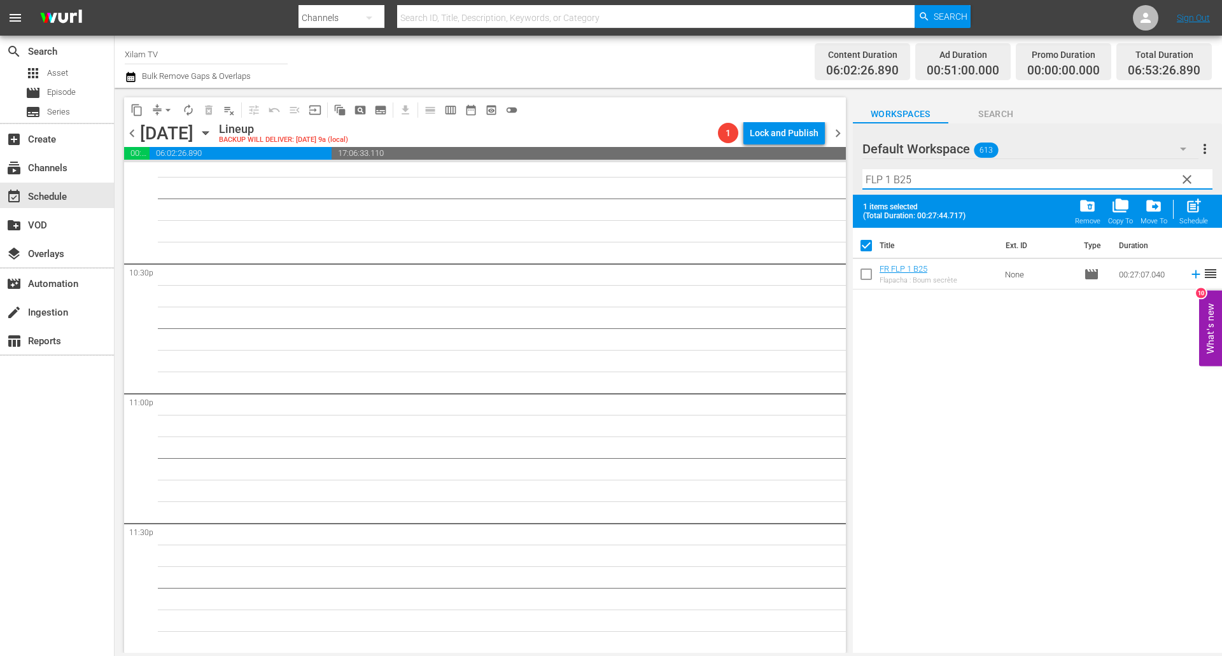
type input "FLP 1 B25"
click at [865, 279] on input "checkbox" at bounding box center [866, 276] width 27 height 27
checkbox input "true"
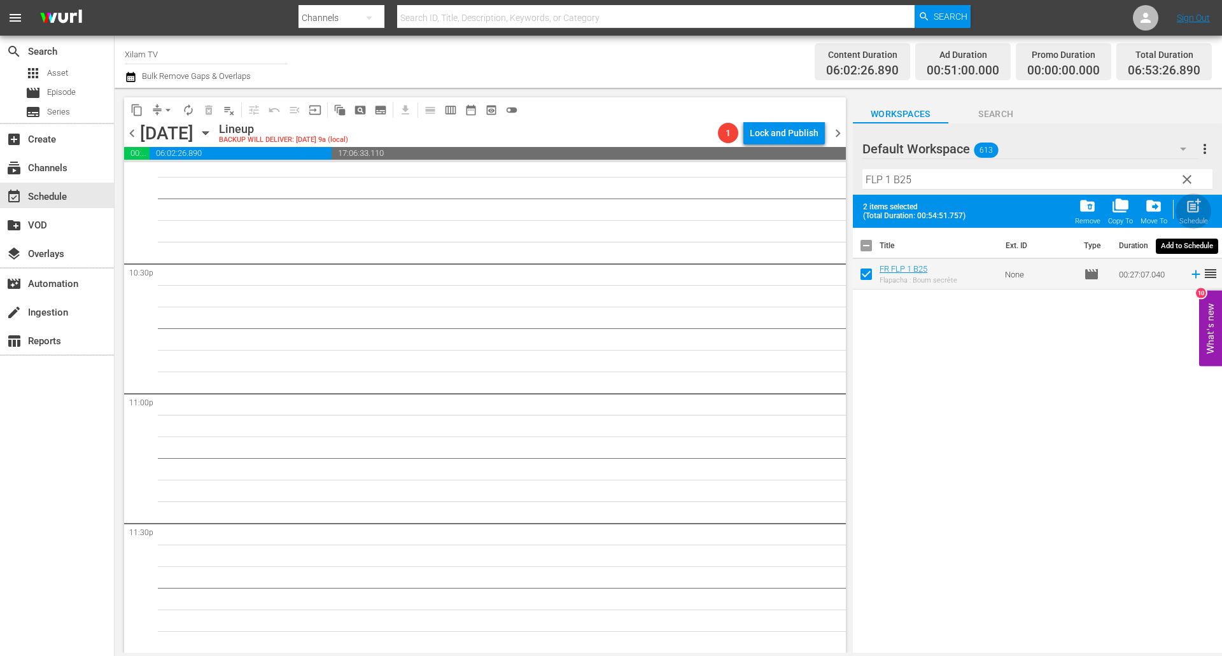
click at [1186, 211] on span "post_add" at bounding box center [1193, 205] width 17 height 17
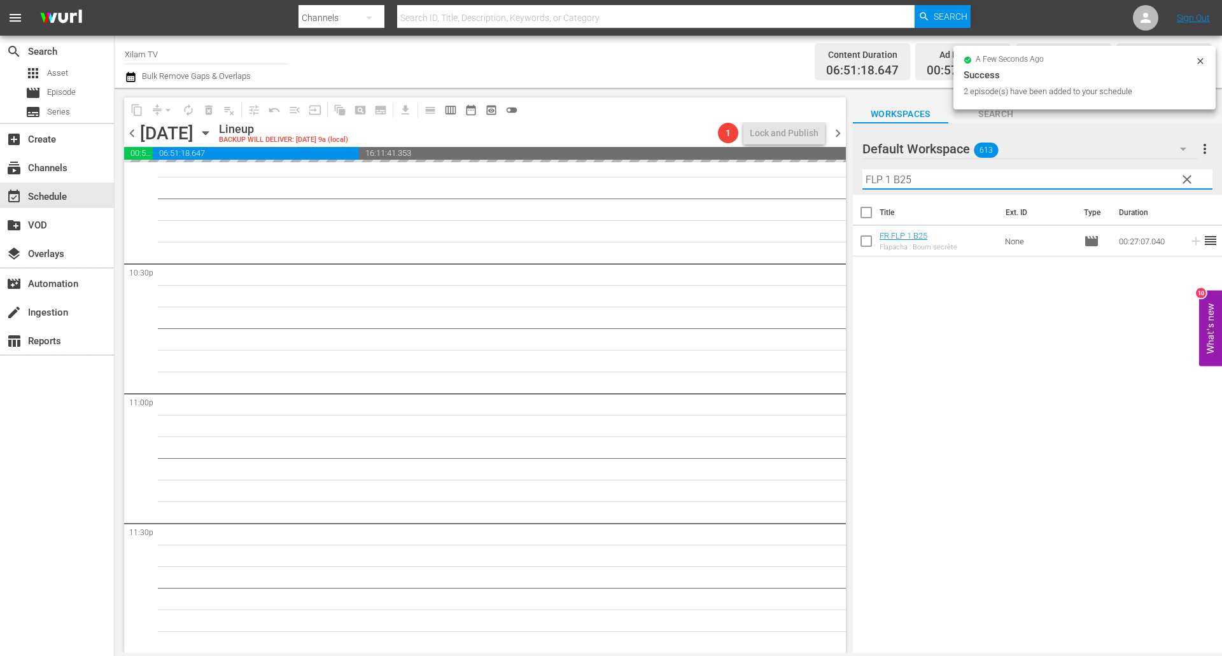
drag, startPoint x: 889, startPoint y: 171, endPoint x: 835, endPoint y: 164, distance: 54.5
click at [836, 164] on div "content_copy compress arrow_drop_down autorenew_outlined delete_forever_outline…" at bounding box center [668, 370] width 1107 height 565
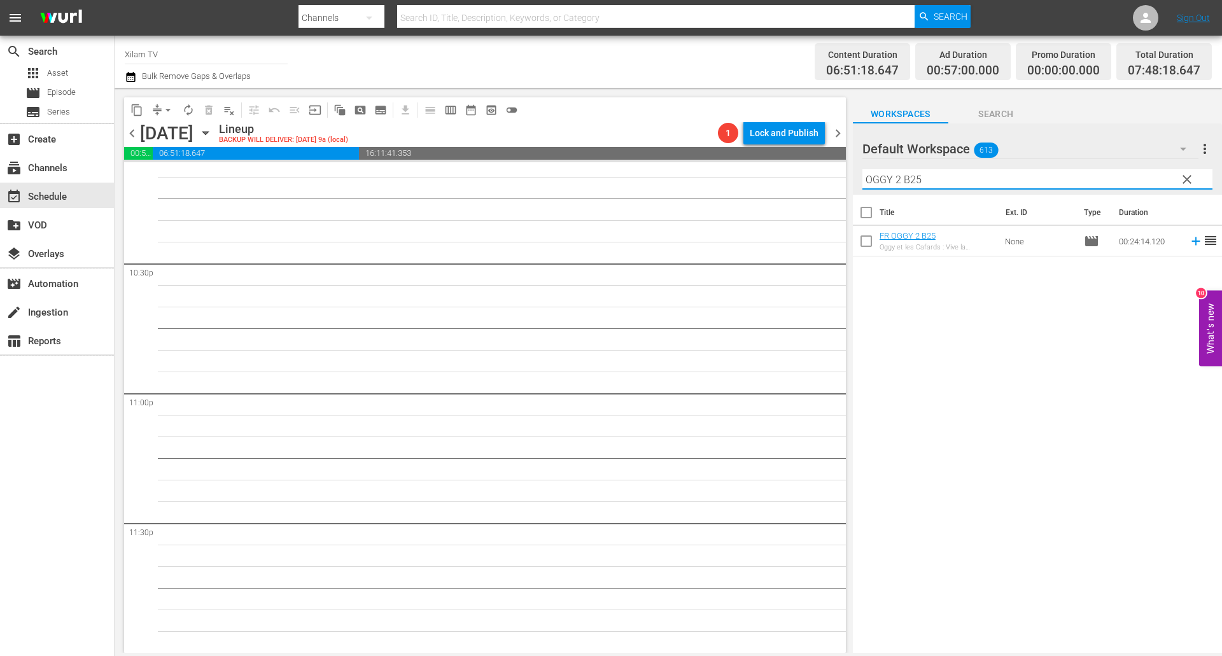
click at [940, 184] on input "OGGY 2 B25" at bounding box center [1037, 179] width 350 height 20
click at [866, 242] on input "checkbox" at bounding box center [866, 243] width 27 height 27
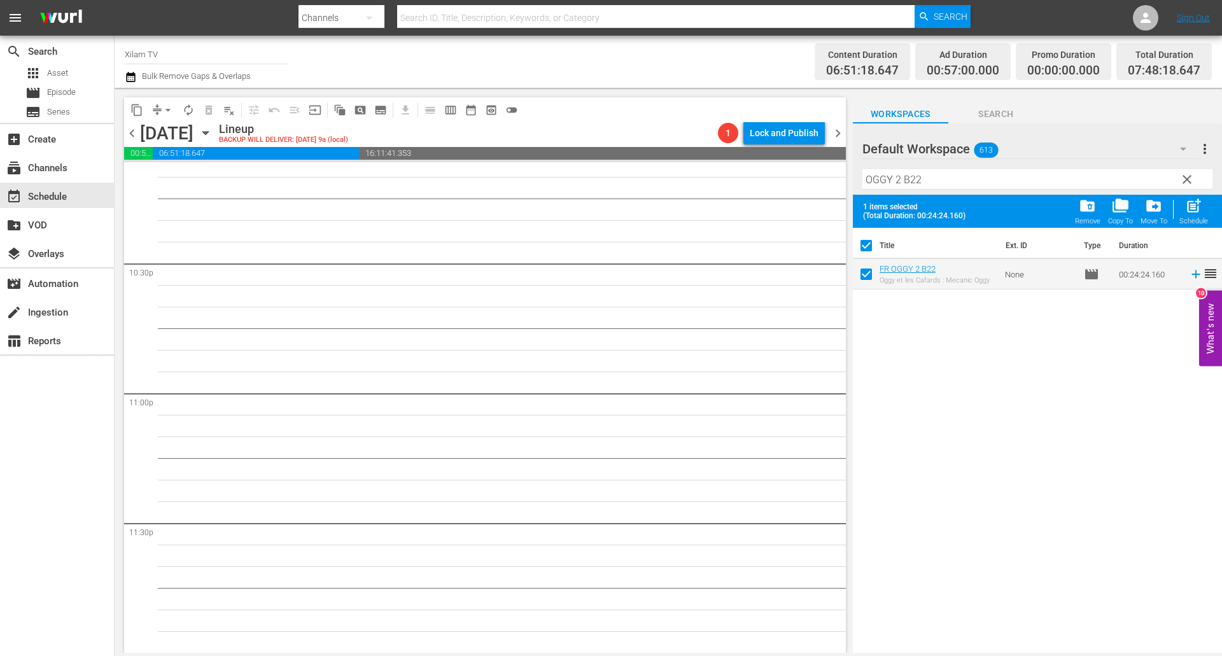
click at [927, 182] on input "OGGY 2 B22" at bounding box center [1037, 179] width 350 height 20
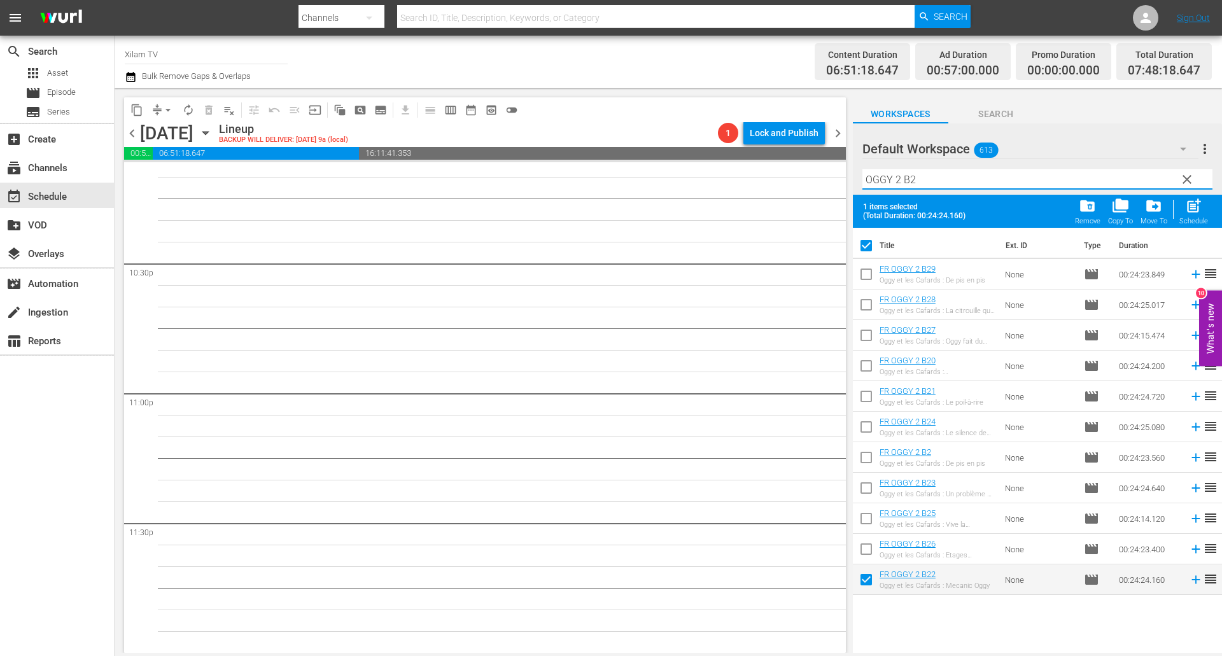
click at [865, 448] on input "checkbox" at bounding box center [866, 460] width 27 height 27
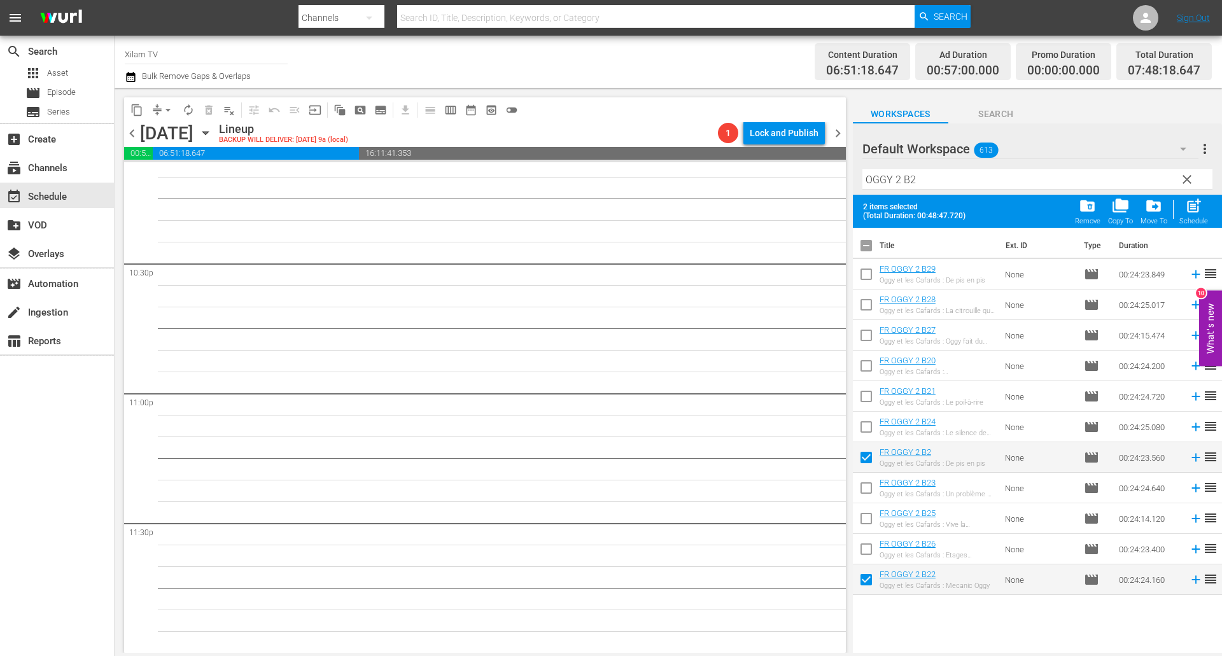
click at [911, 178] on input "OGGY 2 B2" at bounding box center [1037, 179] width 350 height 20
click at [918, 178] on input "OGGY 2 B2" at bounding box center [1037, 179] width 350 height 20
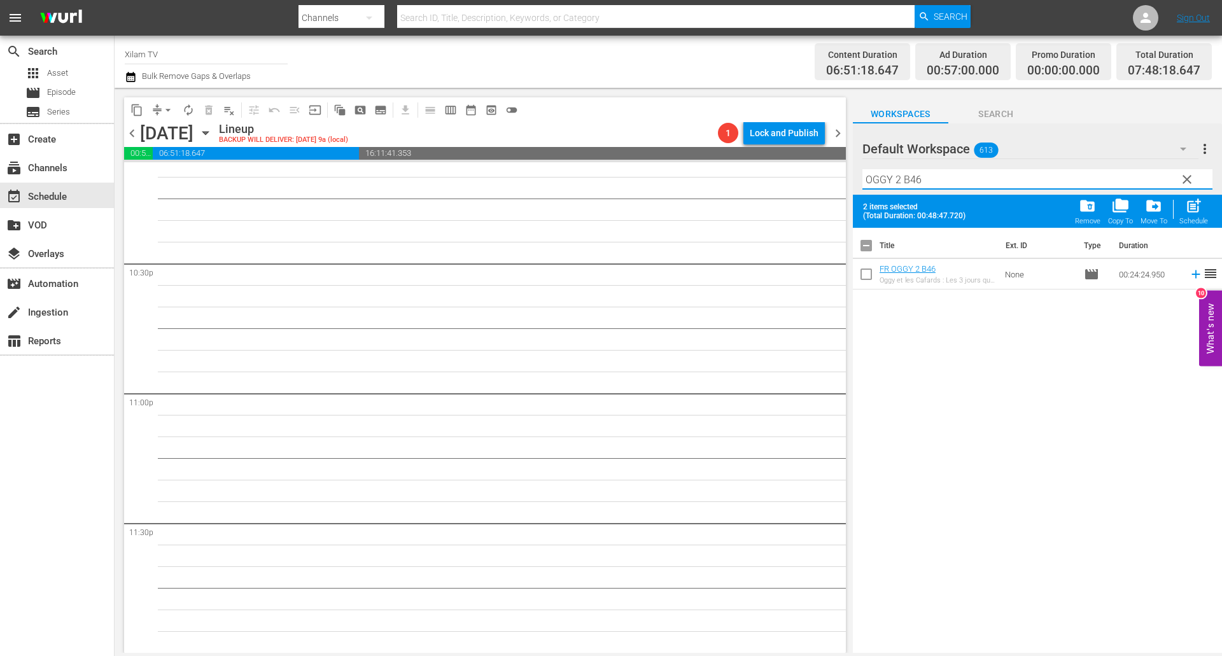
click at [867, 277] on input "checkbox" at bounding box center [866, 276] width 27 height 27
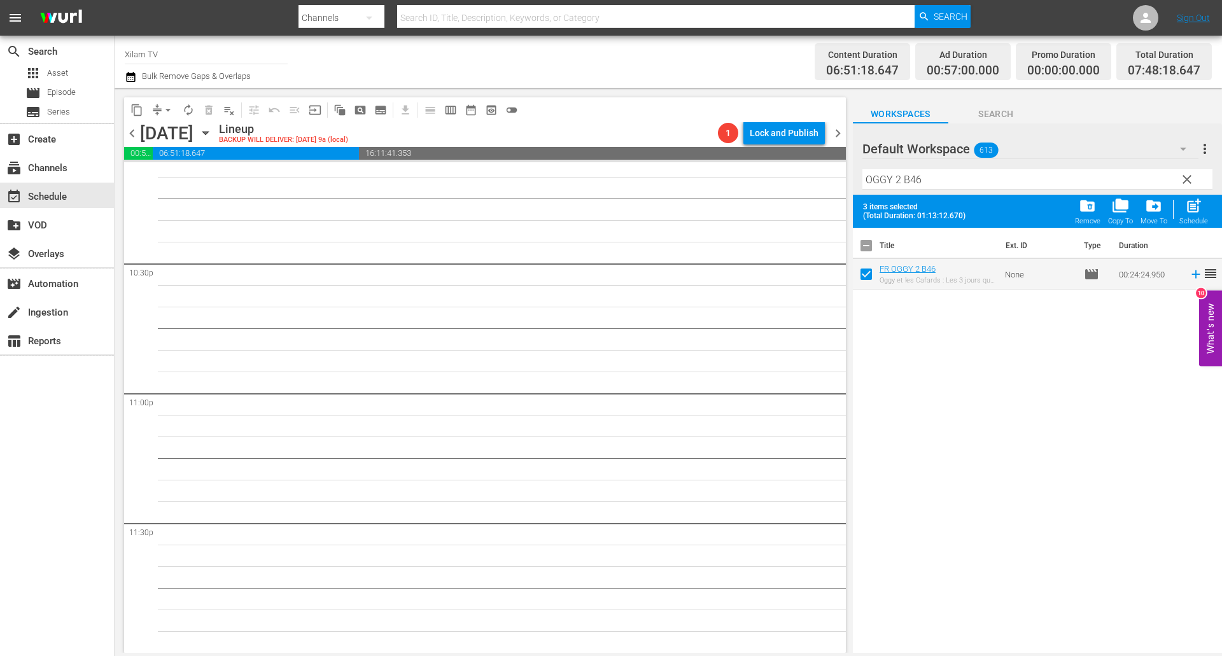
click at [934, 188] on input "OGGY 2 B46" at bounding box center [1037, 179] width 350 height 20
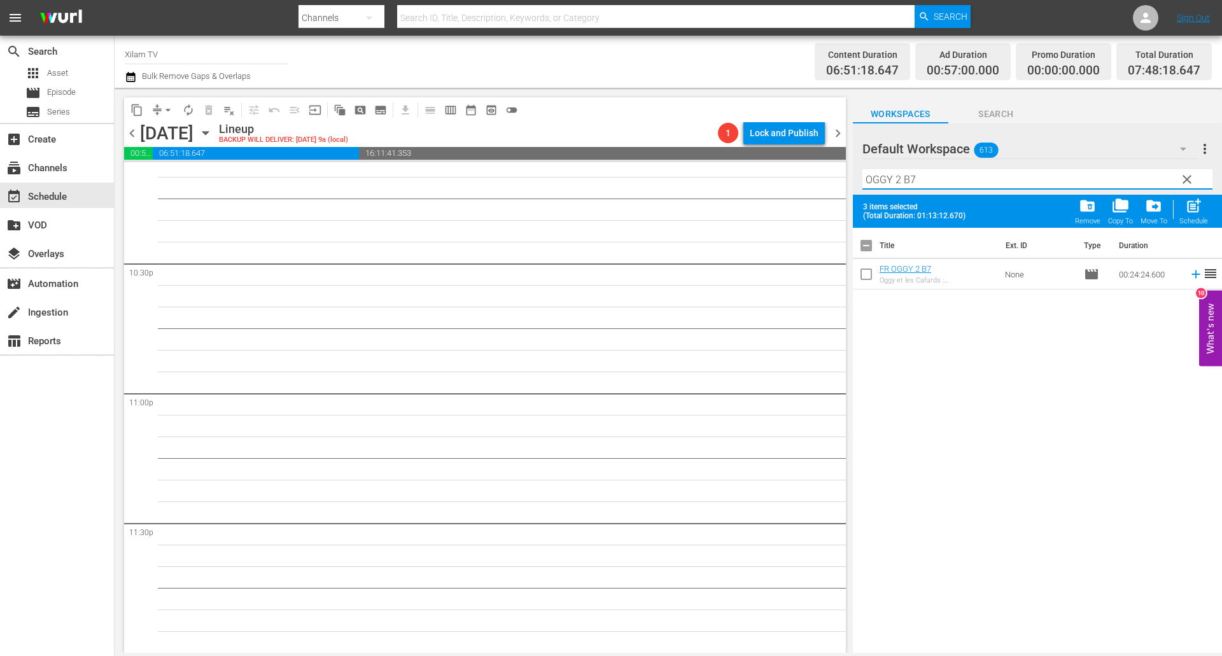
click at [864, 273] on input "checkbox" at bounding box center [866, 276] width 27 height 27
click at [898, 180] on input "OGGY 2 B7" at bounding box center [1037, 179] width 350 height 20
click at [920, 183] on input "OGGY 1 B7" at bounding box center [1037, 179] width 350 height 20
click at [868, 274] on input "checkbox" at bounding box center [866, 276] width 27 height 27
click at [938, 179] on input "OGGY 1 B51" at bounding box center [1037, 179] width 350 height 20
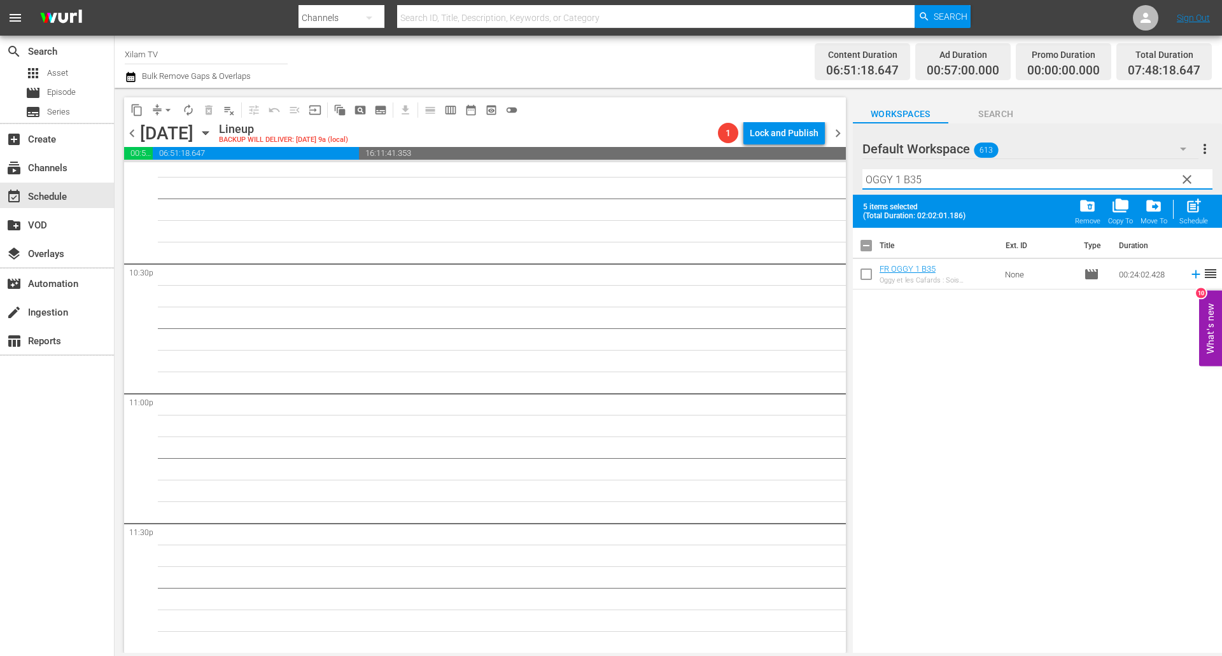
click at [870, 275] on input "checkbox" at bounding box center [866, 276] width 27 height 27
click at [923, 179] on input "OGGY 1 B35" at bounding box center [1037, 179] width 350 height 20
click at [867, 277] on input "checkbox" at bounding box center [866, 276] width 27 height 27
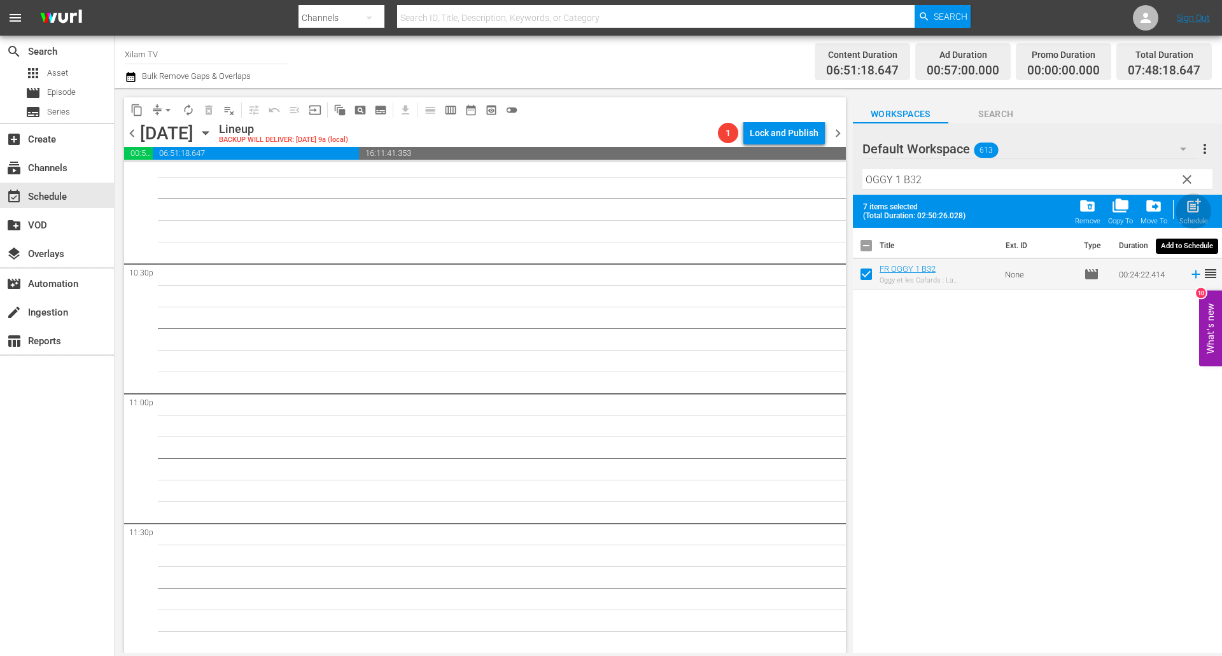
click at [1188, 212] on span "post_add" at bounding box center [1193, 205] width 17 height 17
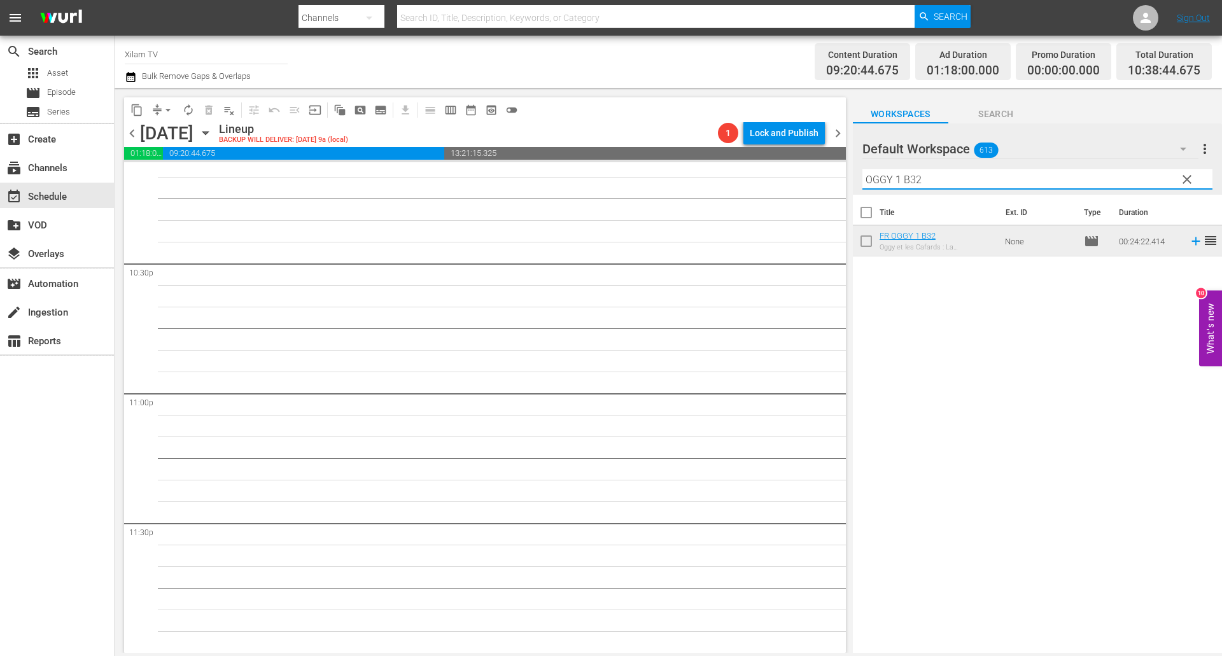
drag, startPoint x: 900, startPoint y: 176, endPoint x: 826, endPoint y: 161, distance: 74.7
click at [826, 161] on div "content_copy compress arrow_drop_down autorenew_outlined delete_forever_outline…" at bounding box center [668, 370] width 1107 height 565
click at [925, 170] on input "ZINZIN 1 B32" at bounding box center [1037, 179] width 350 height 20
drag, startPoint x: 867, startPoint y: 237, endPoint x: 910, endPoint y: 185, distance: 67.4
click at [867, 237] on input "checkbox" at bounding box center [866, 243] width 27 height 27
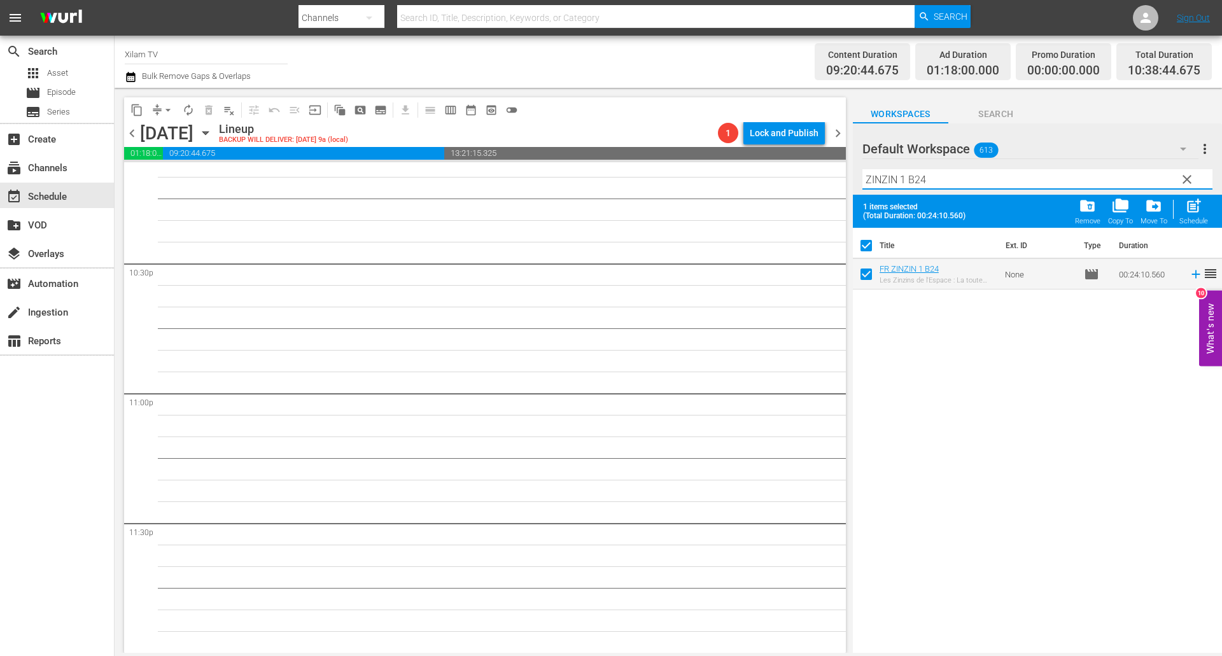
click at [906, 174] on input "ZINZIN 1 B24" at bounding box center [1037, 179] width 350 height 20
drag, startPoint x: 912, startPoint y: 175, endPoint x: 927, endPoint y: 180, distance: 15.5
click at [919, 177] on input "ZINZIN 2 B24" at bounding box center [1037, 179] width 350 height 20
click at [927, 180] on input "ZINZIN 2 B24" at bounding box center [1037, 179] width 350 height 20
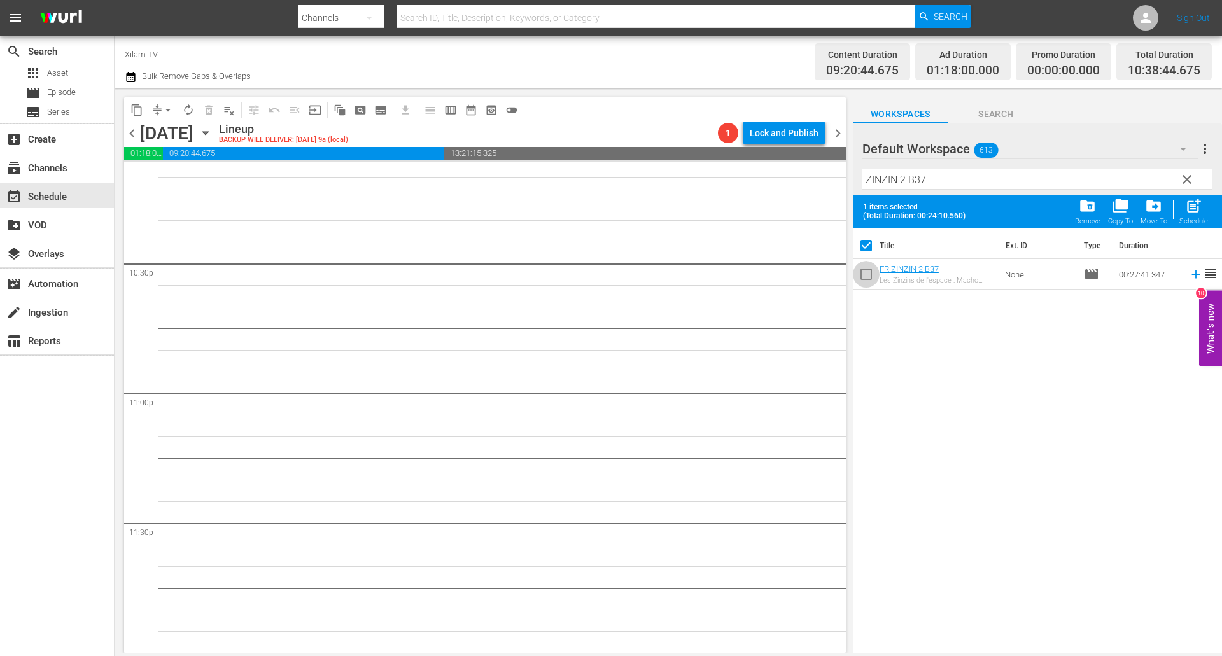
click at [868, 272] on input "checkbox" at bounding box center [866, 276] width 27 height 27
click at [920, 183] on input "ZINZIN 2 B37" at bounding box center [1037, 179] width 350 height 20
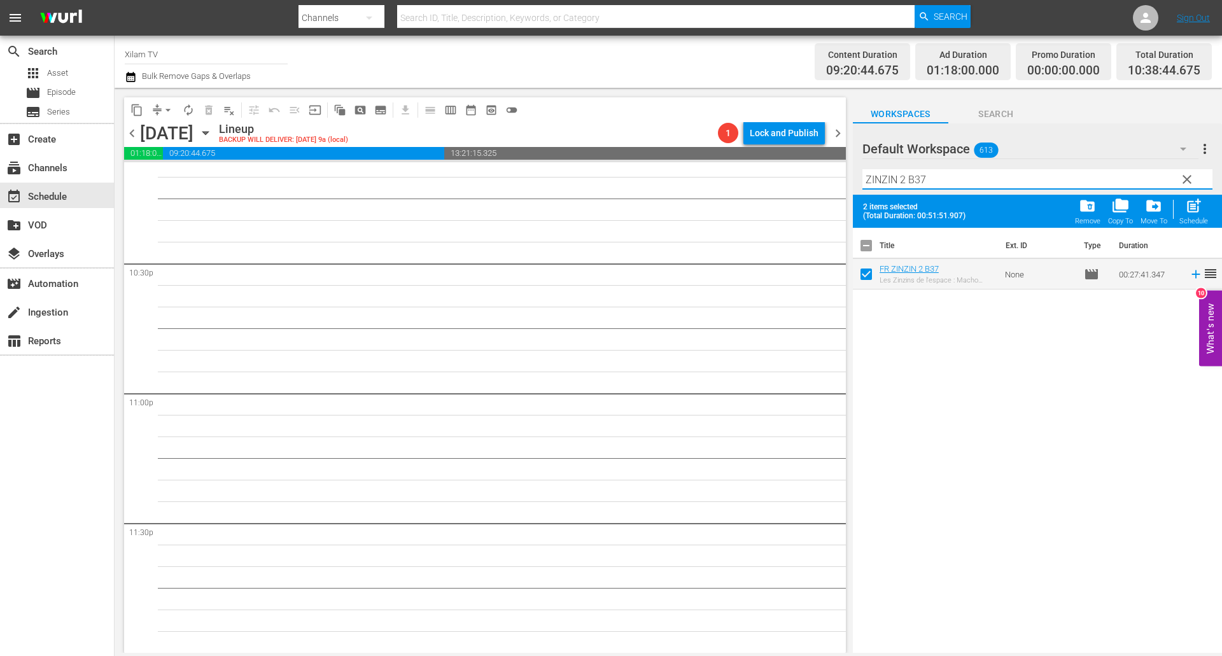
click at [933, 177] on input "ZINZIN 2 B37" at bounding box center [1037, 179] width 350 height 20
click at [856, 274] on input "checkbox" at bounding box center [866, 276] width 27 height 27
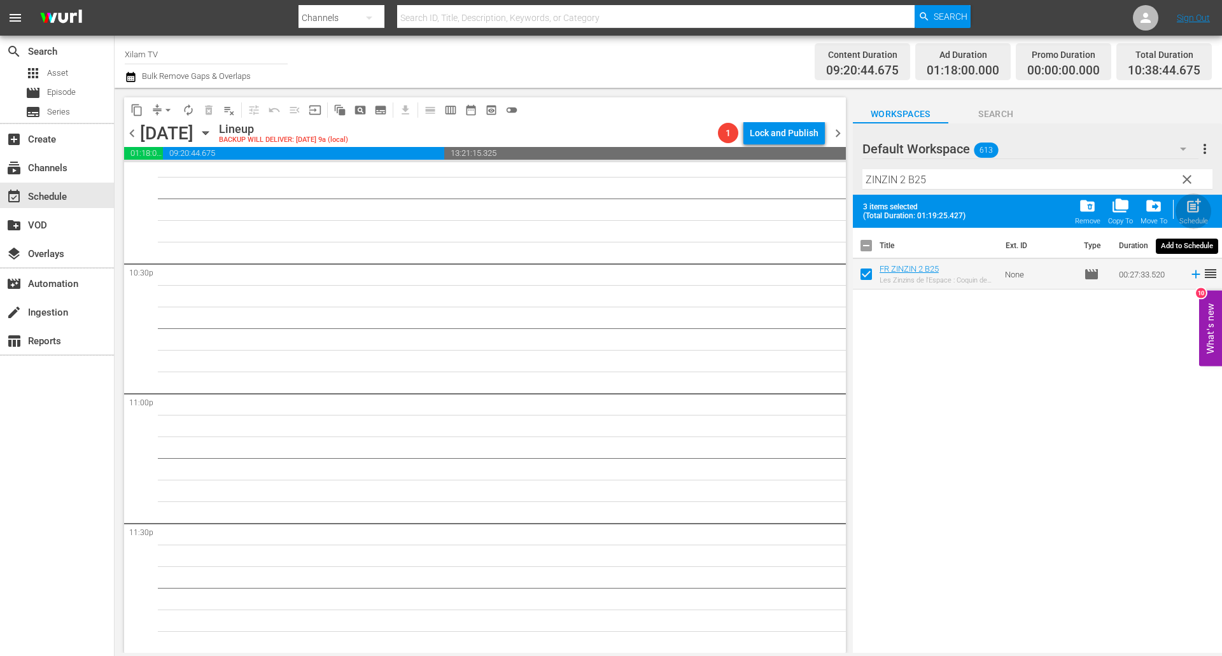
click at [1206, 204] on div "post_add Schedule" at bounding box center [1193, 211] width 29 height 28
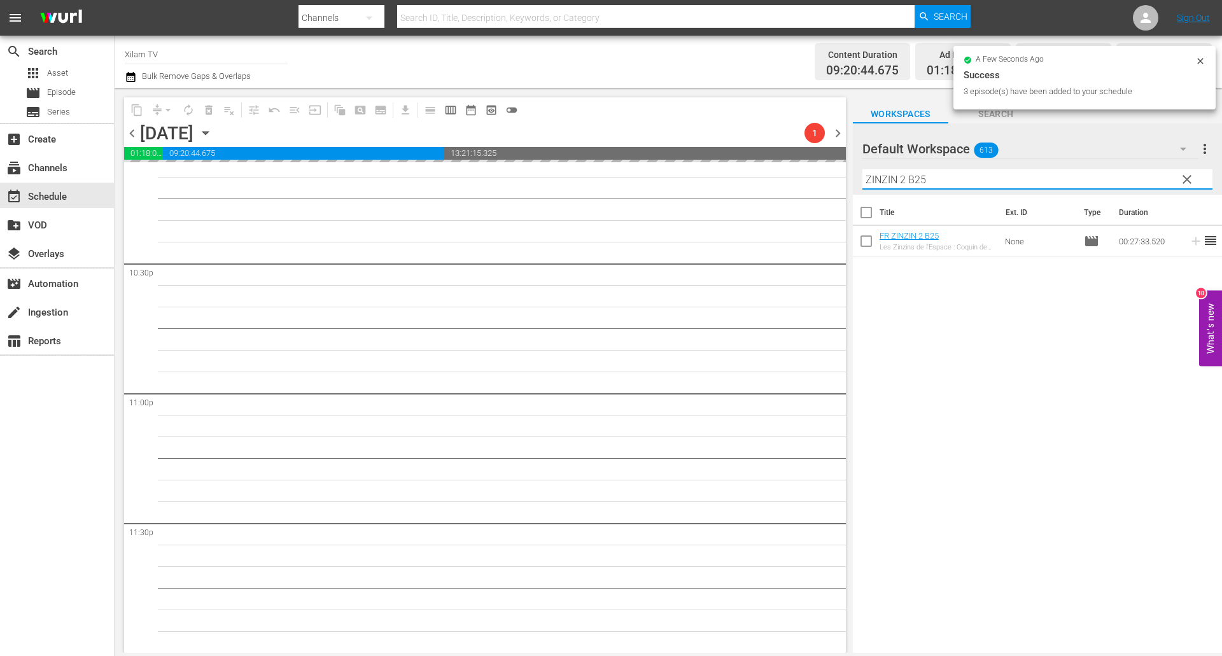
click at [866, 175] on input "ZINZIN 2 B25" at bounding box center [1037, 179] width 350 height 20
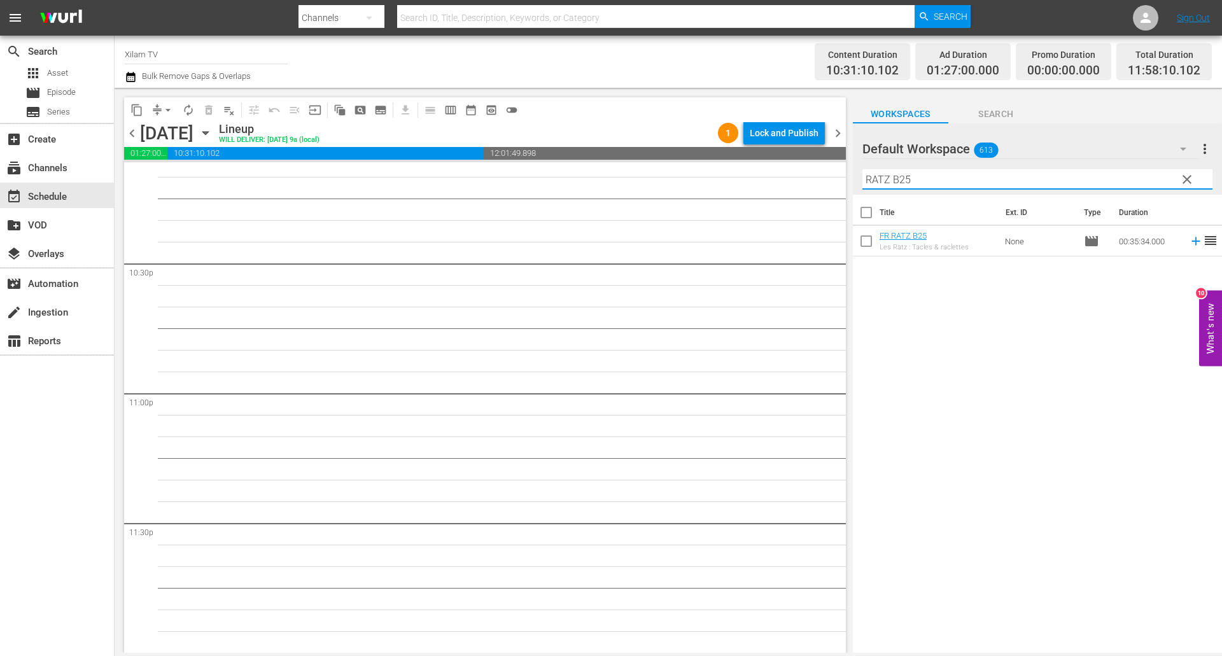
click at [956, 182] on input "RATZ B25" at bounding box center [1037, 179] width 350 height 20
click at [867, 243] on input "checkbox" at bounding box center [866, 243] width 27 height 27
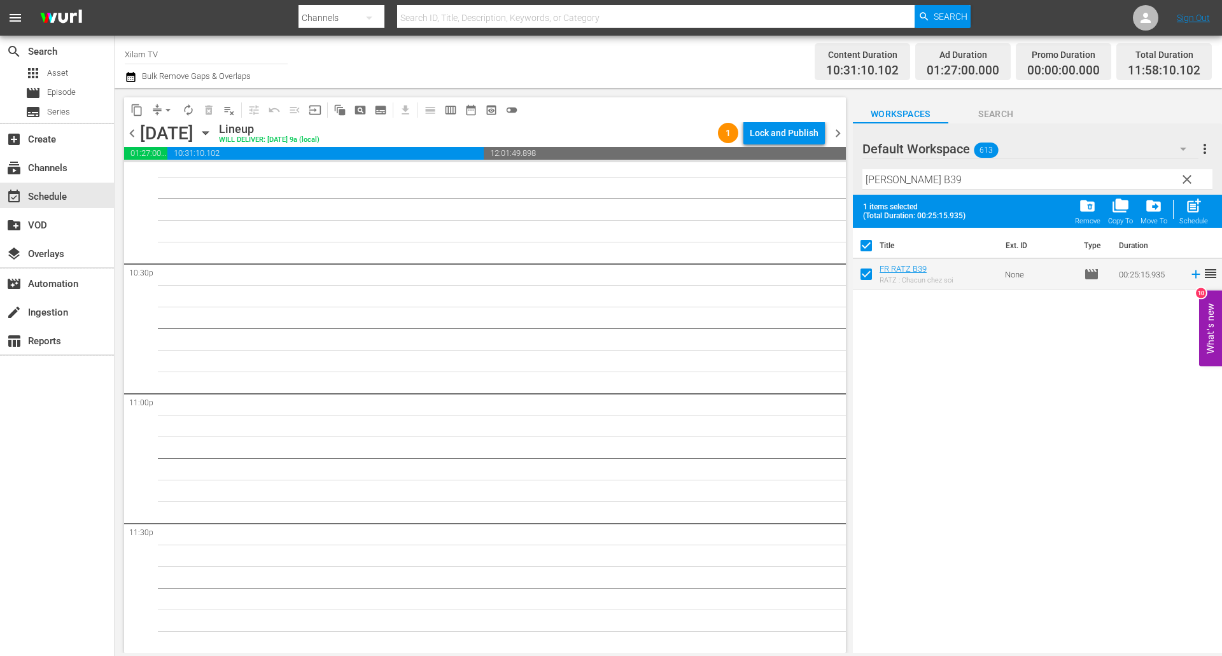
click at [914, 171] on input "RATZ B39" at bounding box center [1037, 179] width 350 height 20
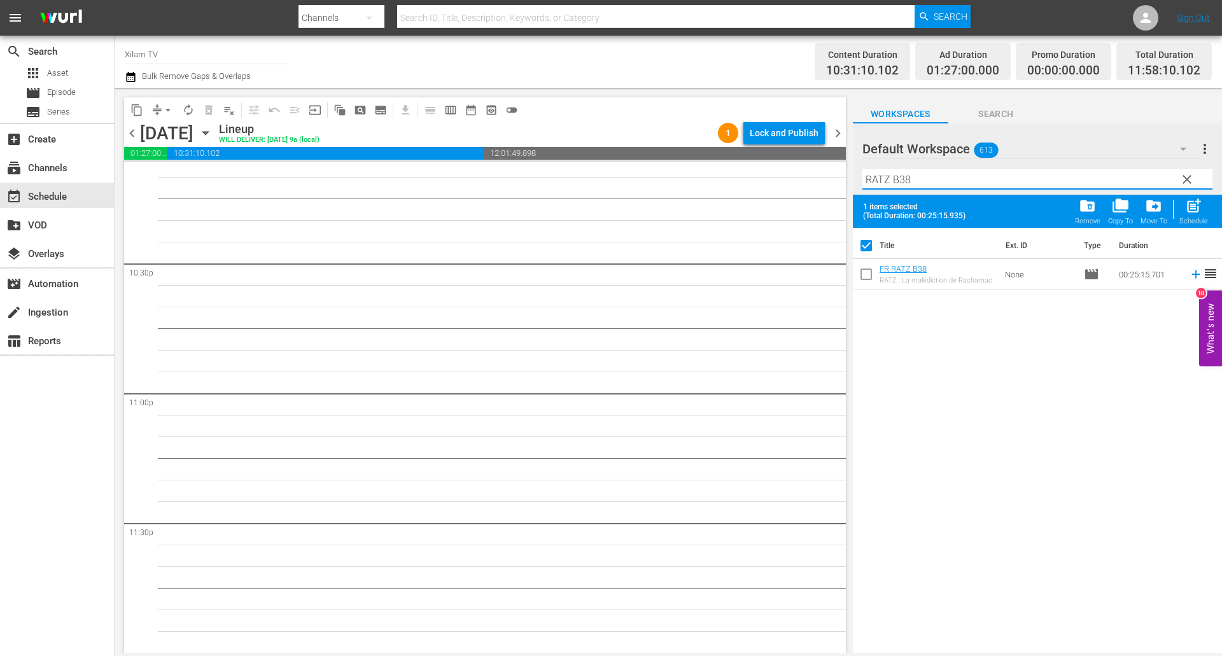
click at [865, 270] on input "checkbox" at bounding box center [866, 276] width 27 height 27
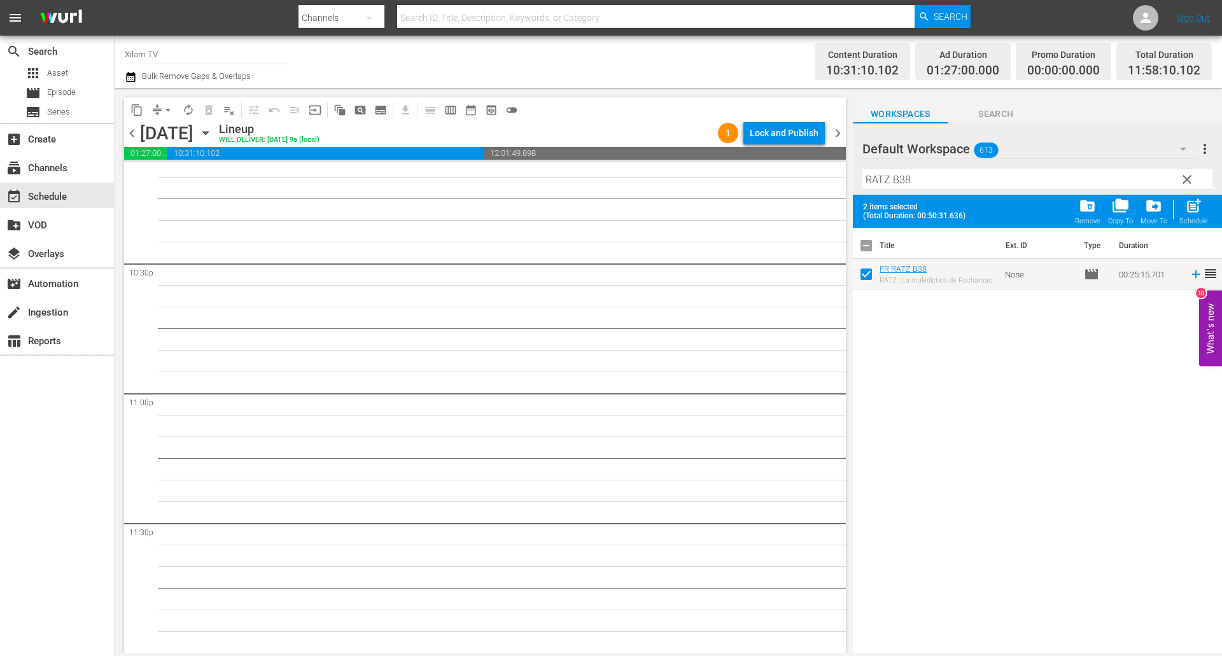
click at [921, 174] on input "RATZ B38" at bounding box center [1037, 179] width 350 height 20
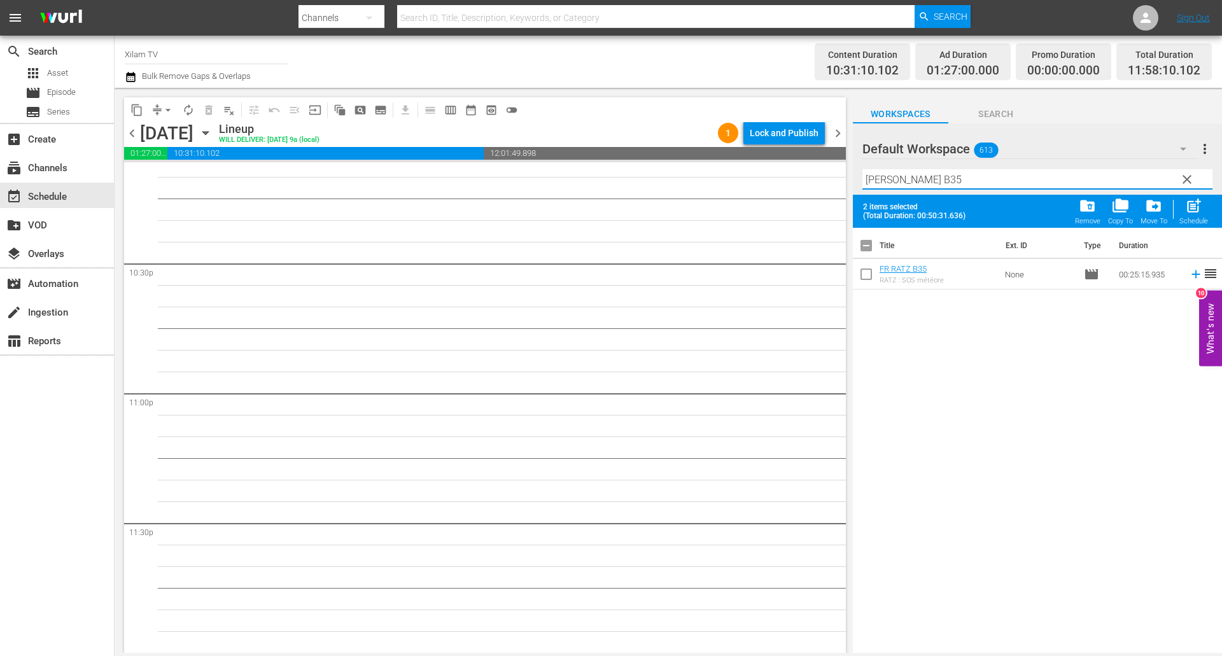
click at [865, 272] on input "checkbox" at bounding box center [866, 276] width 27 height 27
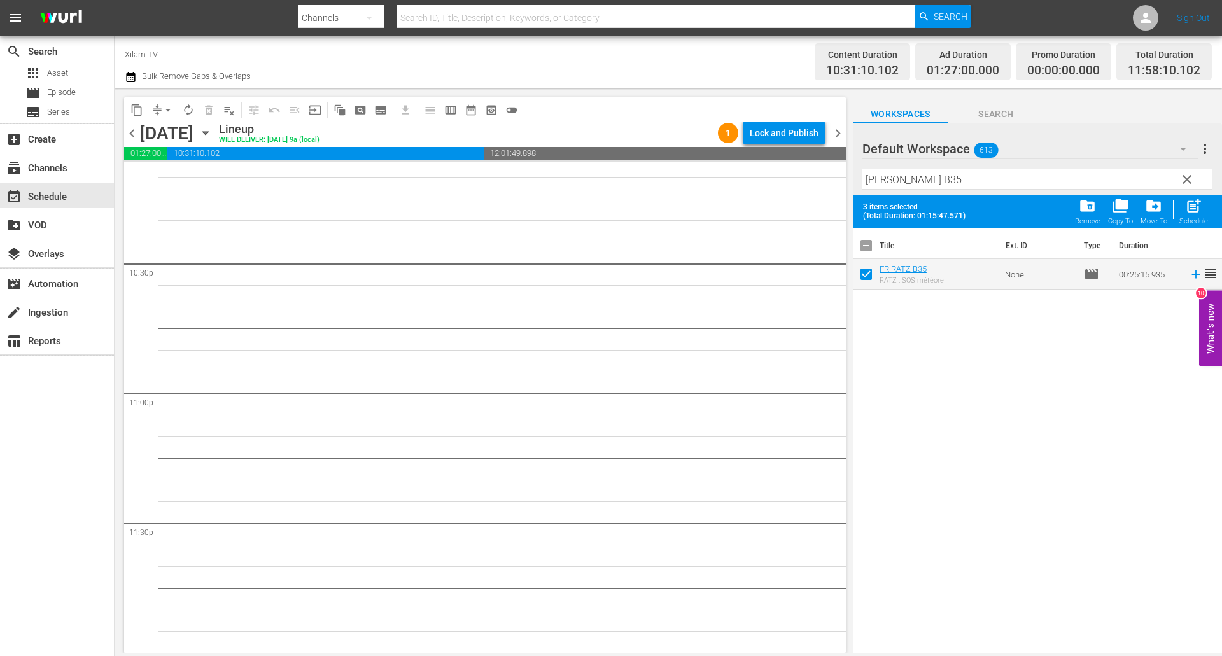
click at [1190, 202] on span "post_add" at bounding box center [1193, 205] width 17 height 17
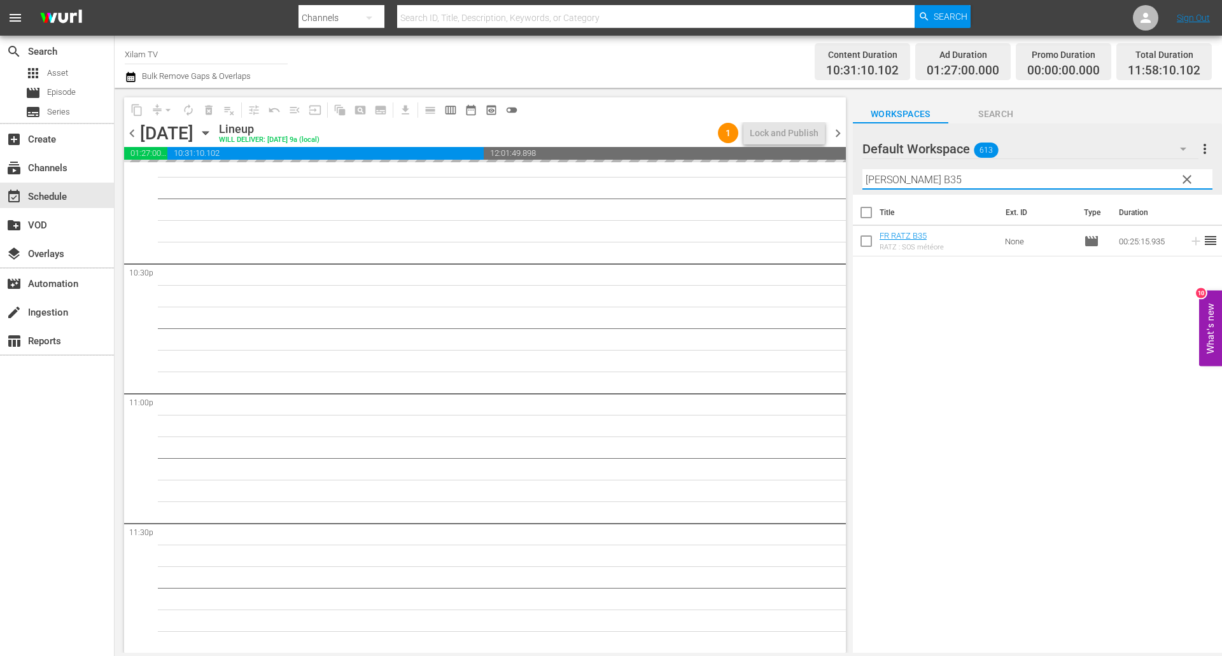
drag, startPoint x: 887, startPoint y: 179, endPoint x: 841, endPoint y: 174, distance: 46.1
click at [841, 174] on div "content_copy compress arrow_drop_down autorenew_outlined delete_forever_outline…" at bounding box center [668, 370] width 1107 height 565
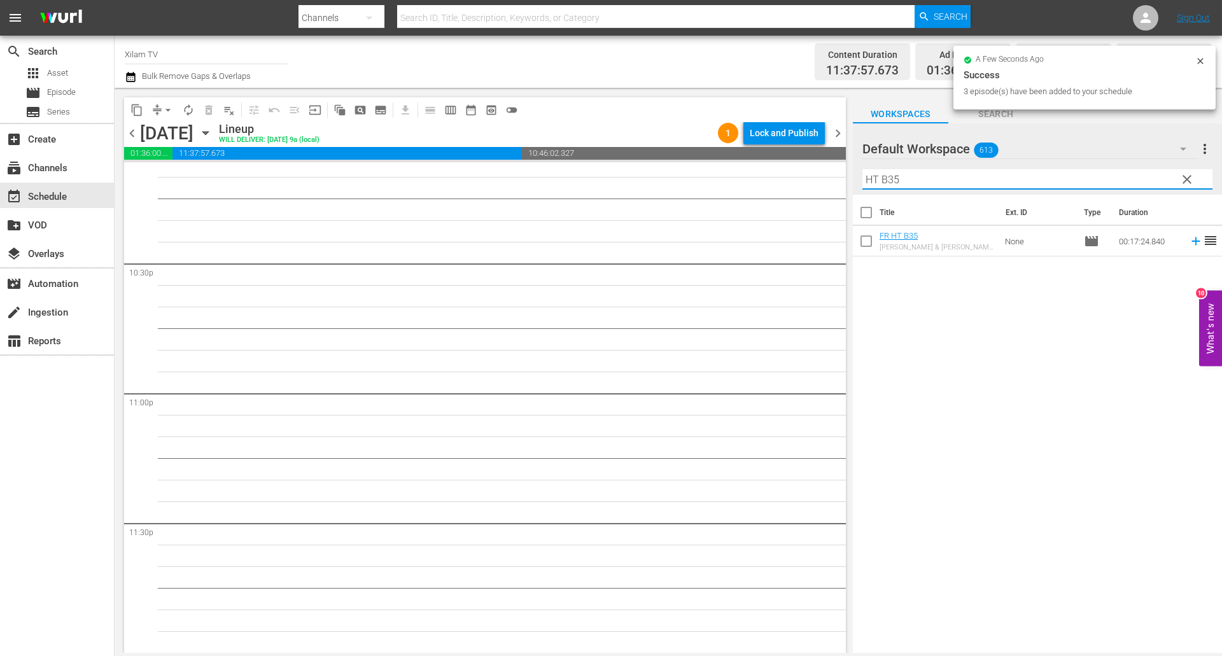
click at [905, 179] on input "HT B35" at bounding box center [1037, 179] width 350 height 20
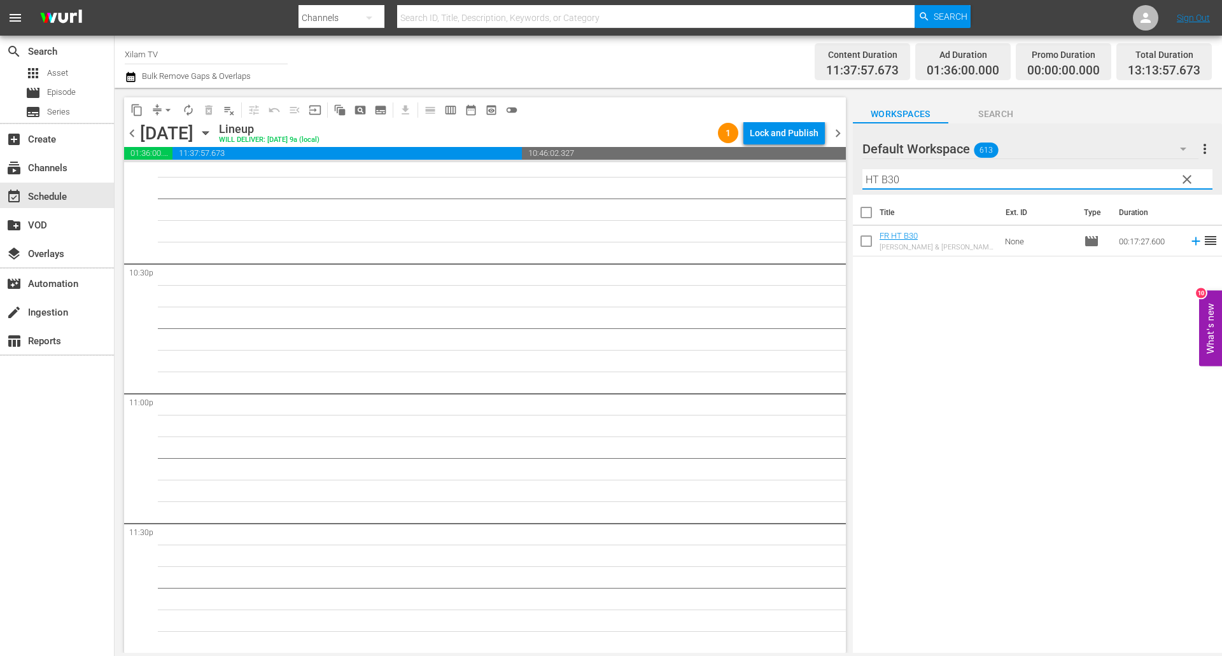
click at [867, 241] on input "checkbox" at bounding box center [866, 243] width 27 height 27
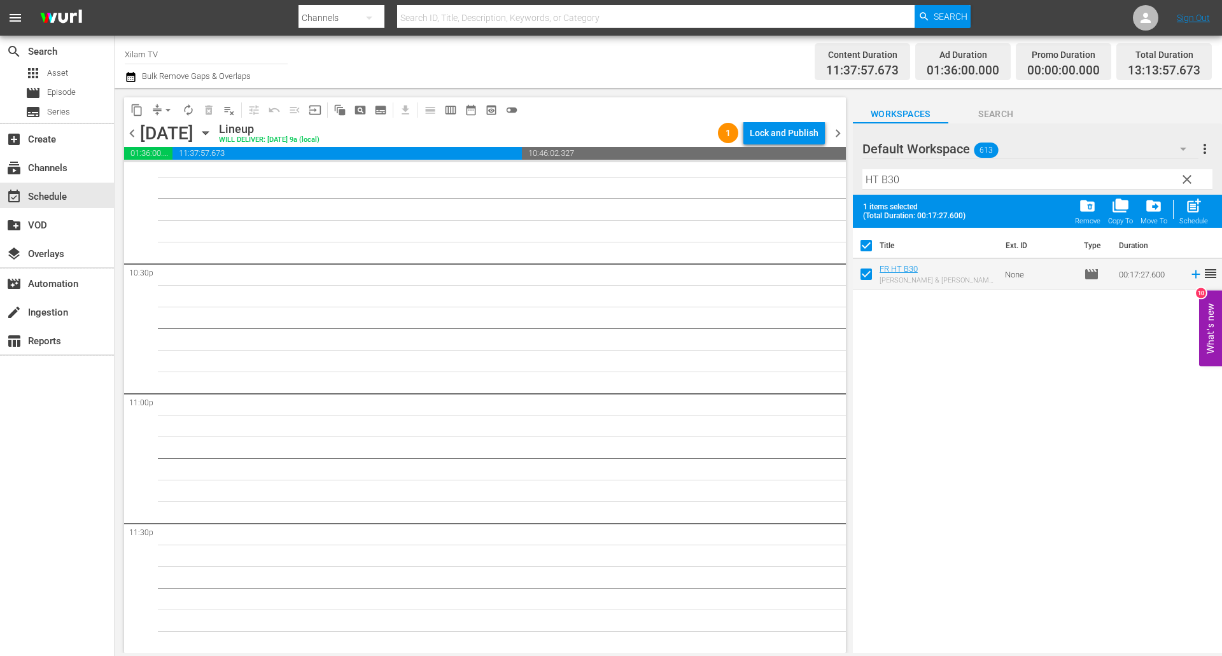
click at [895, 185] on input "HT B30" at bounding box center [1037, 179] width 350 height 20
click at [900, 185] on input "HT B30" at bounding box center [1037, 179] width 350 height 20
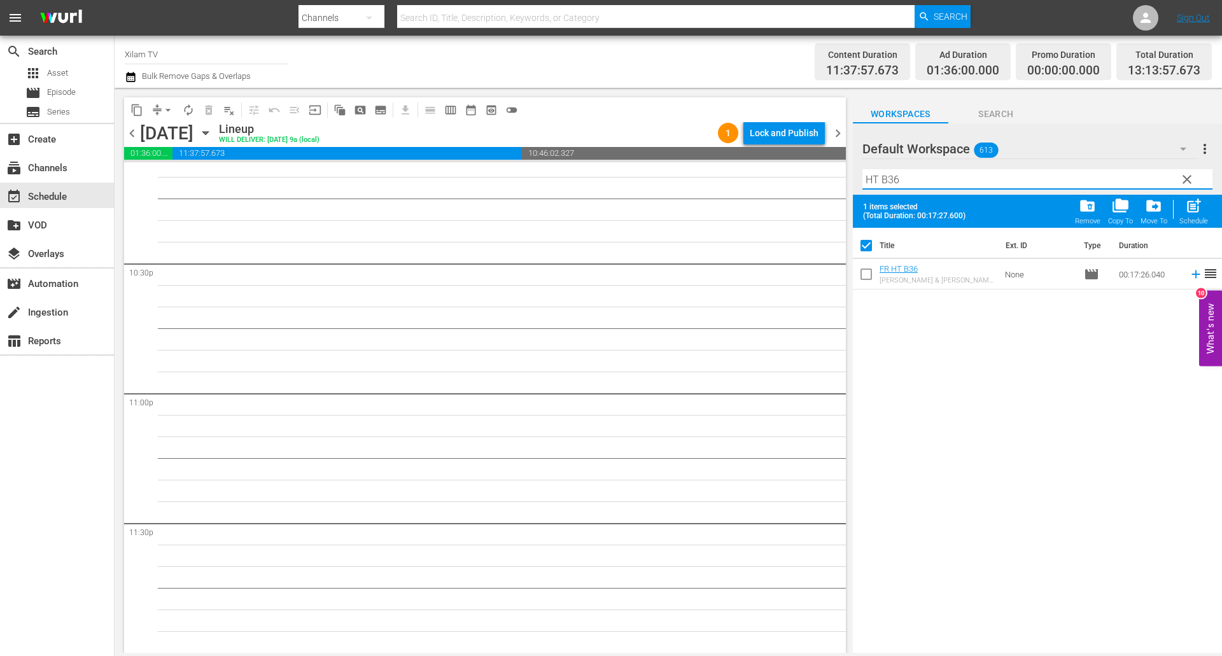
click at [874, 271] on input "checkbox" at bounding box center [866, 276] width 27 height 27
click at [909, 184] on input "HT B36" at bounding box center [1037, 179] width 350 height 20
click at [920, 178] on input "HT B36" at bounding box center [1037, 179] width 350 height 20
click at [870, 270] on input "checkbox" at bounding box center [866, 276] width 27 height 27
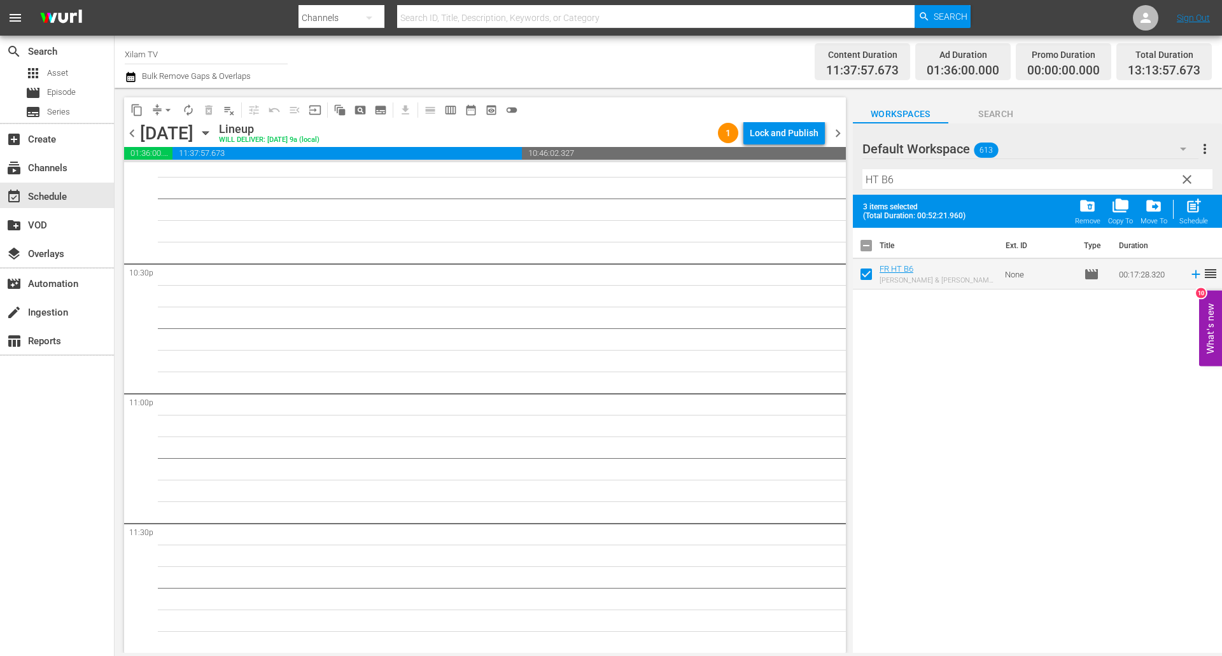
click at [1197, 207] on span "post_add" at bounding box center [1193, 205] width 17 height 17
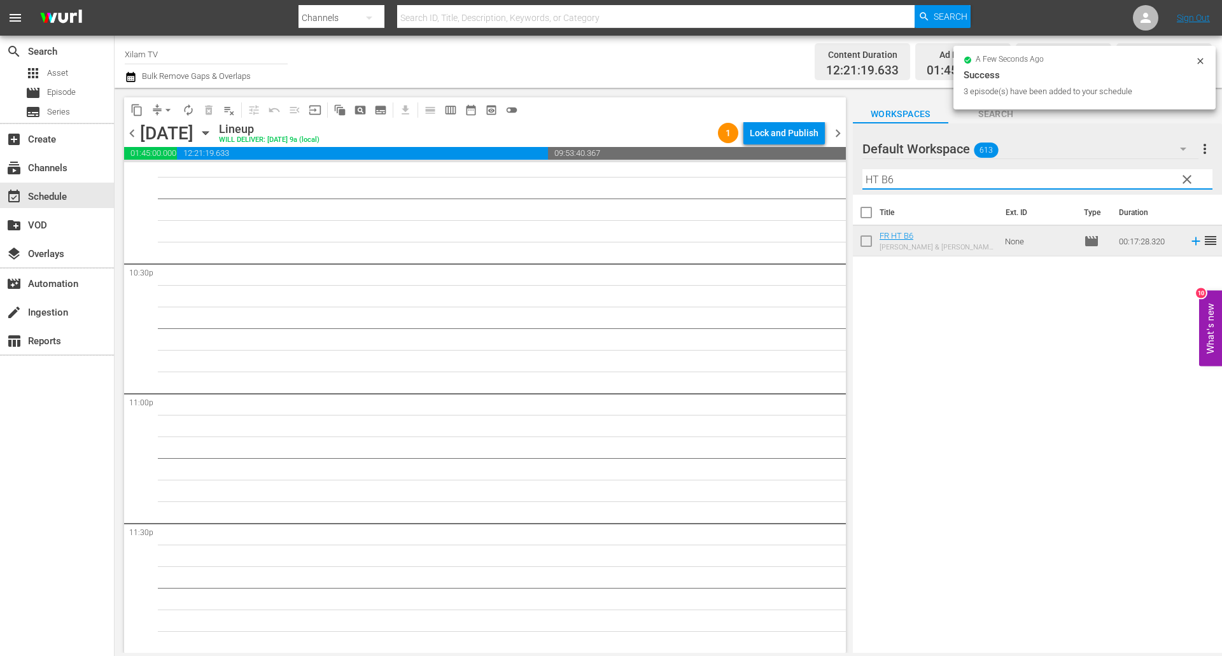
drag, startPoint x: 863, startPoint y: 175, endPoint x: 853, endPoint y: 172, distance: 9.9
click at [853, 172] on div "Default Workspace 613 Default more_vert clear Filter by Title HT B6" at bounding box center [1037, 158] width 369 height 71
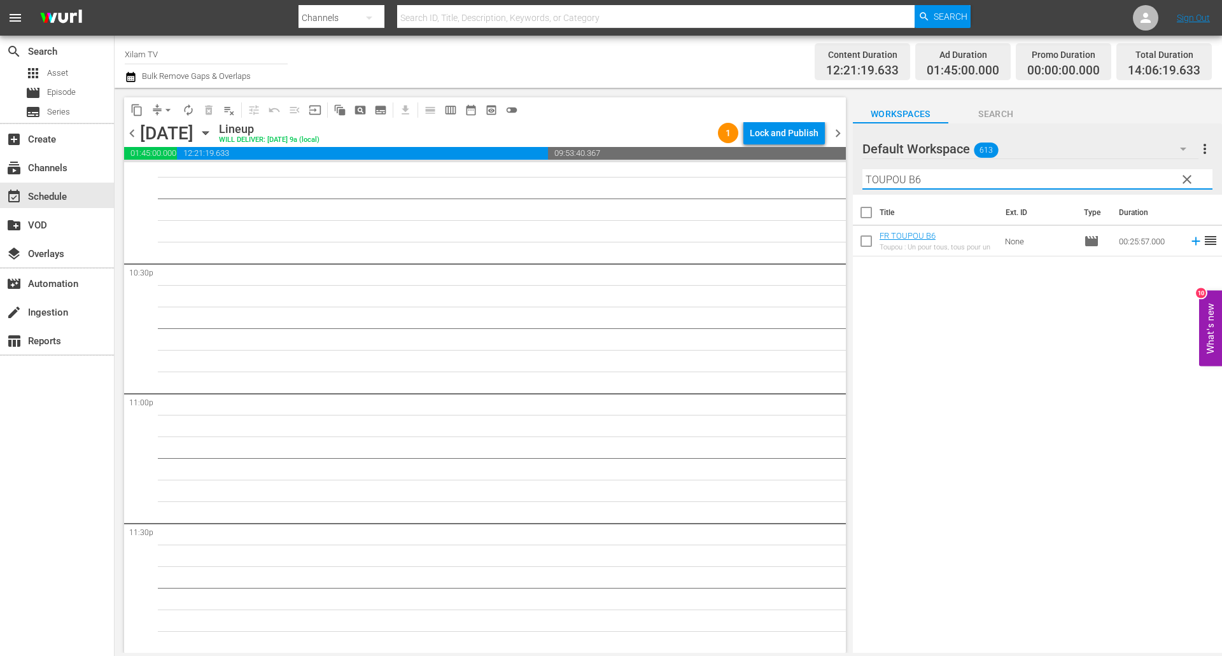
click at [922, 187] on input "TOUPOU B6" at bounding box center [1037, 179] width 350 height 20
drag, startPoint x: 870, startPoint y: 241, endPoint x: 932, endPoint y: 181, distance: 86.4
click at [870, 241] on input "checkbox" at bounding box center [866, 243] width 27 height 27
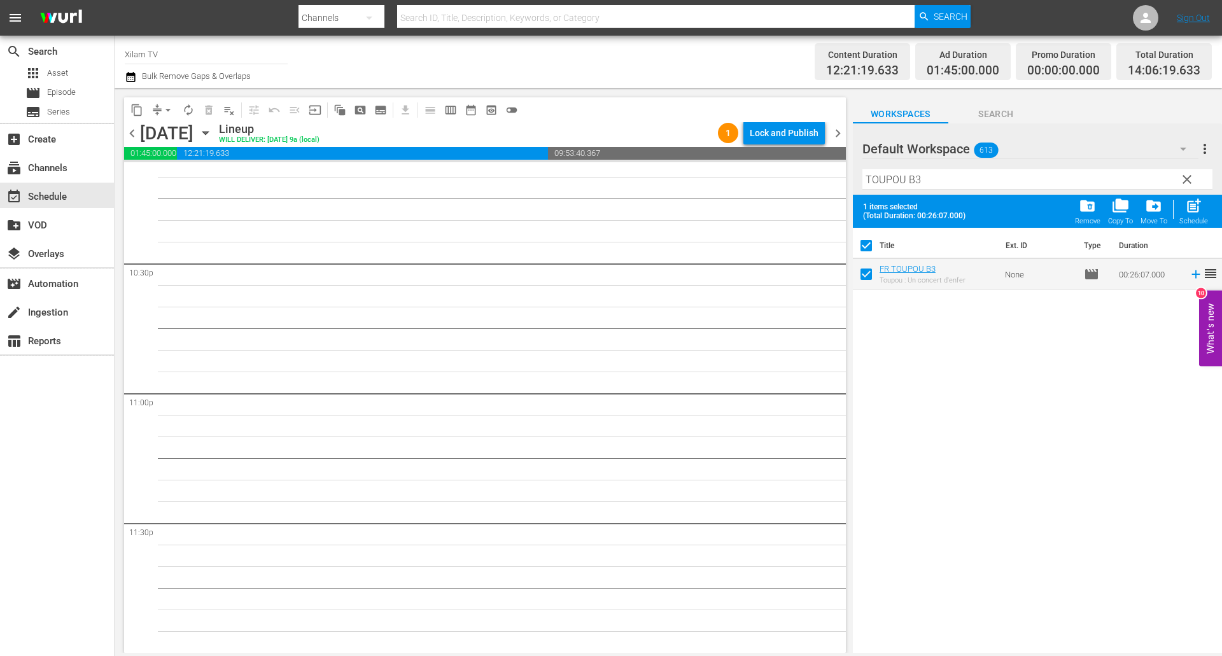
click at [936, 177] on input "TOUPOU B3" at bounding box center [1037, 179] width 350 height 20
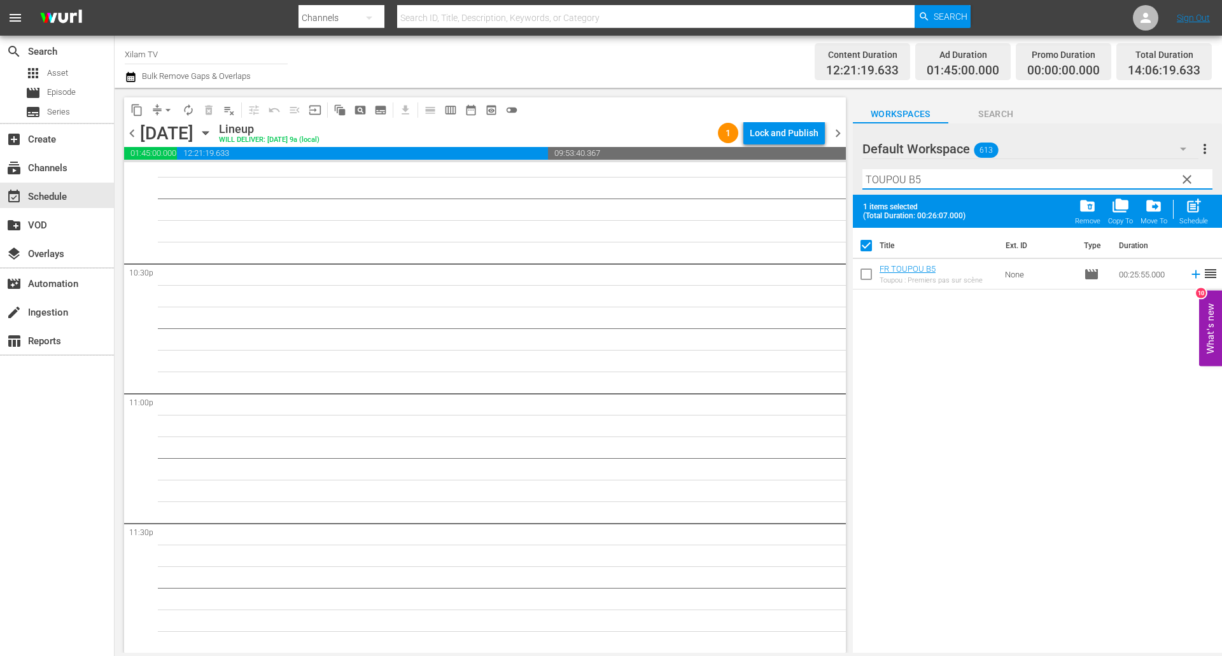
click at [868, 273] on input "checkbox" at bounding box center [866, 276] width 27 height 27
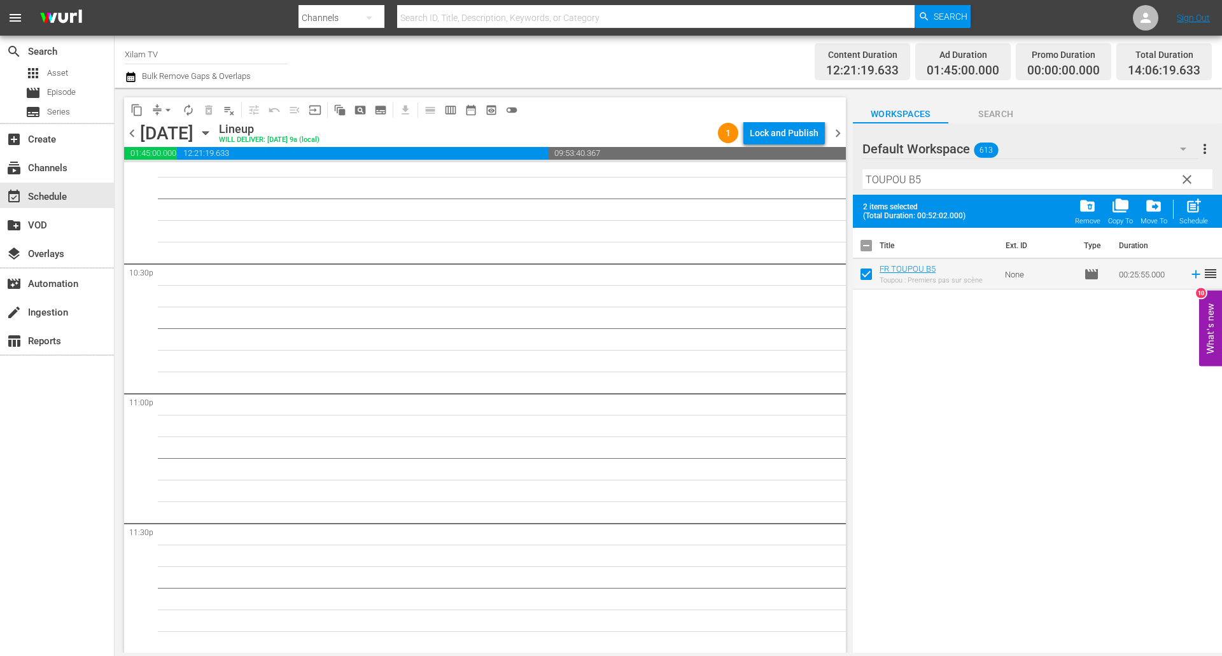
click at [949, 160] on div at bounding box center [908, 150] width 92 height 32
click at [931, 176] on input "TOUPOU B5" at bounding box center [1037, 179] width 350 height 20
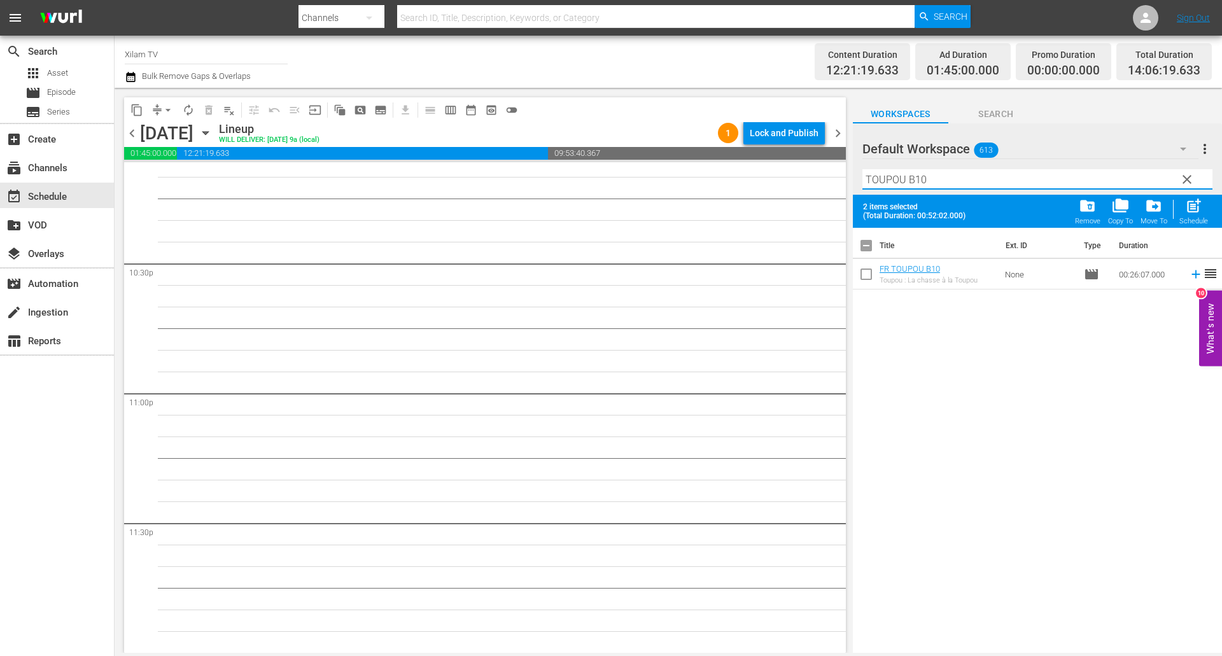
click at [869, 272] on input "checkbox" at bounding box center [866, 276] width 27 height 27
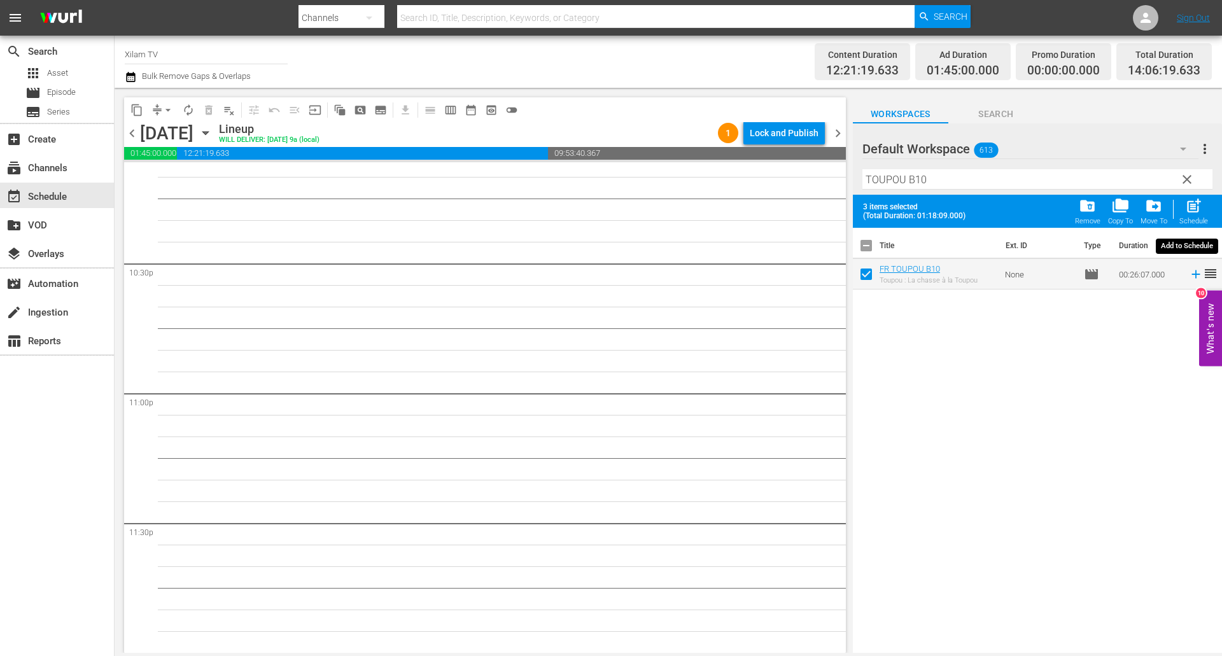
click at [1189, 209] on span "post_add" at bounding box center [1193, 205] width 17 height 17
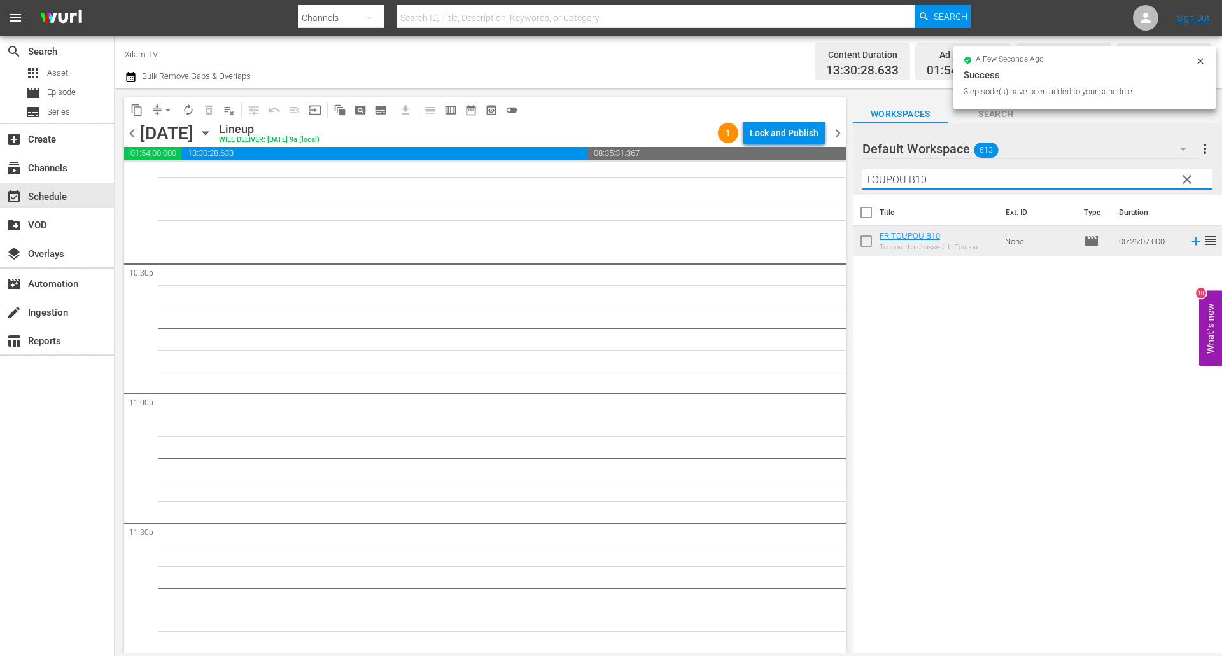
drag, startPoint x: 903, startPoint y: 178, endPoint x: 843, endPoint y: 171, distance: 60.8
click at [843, 171] on div "content_copy compress arrow_drop_down autorenew_outlined delete_forever_outline…" at bounding box center [668, 370] width 1107 height 565
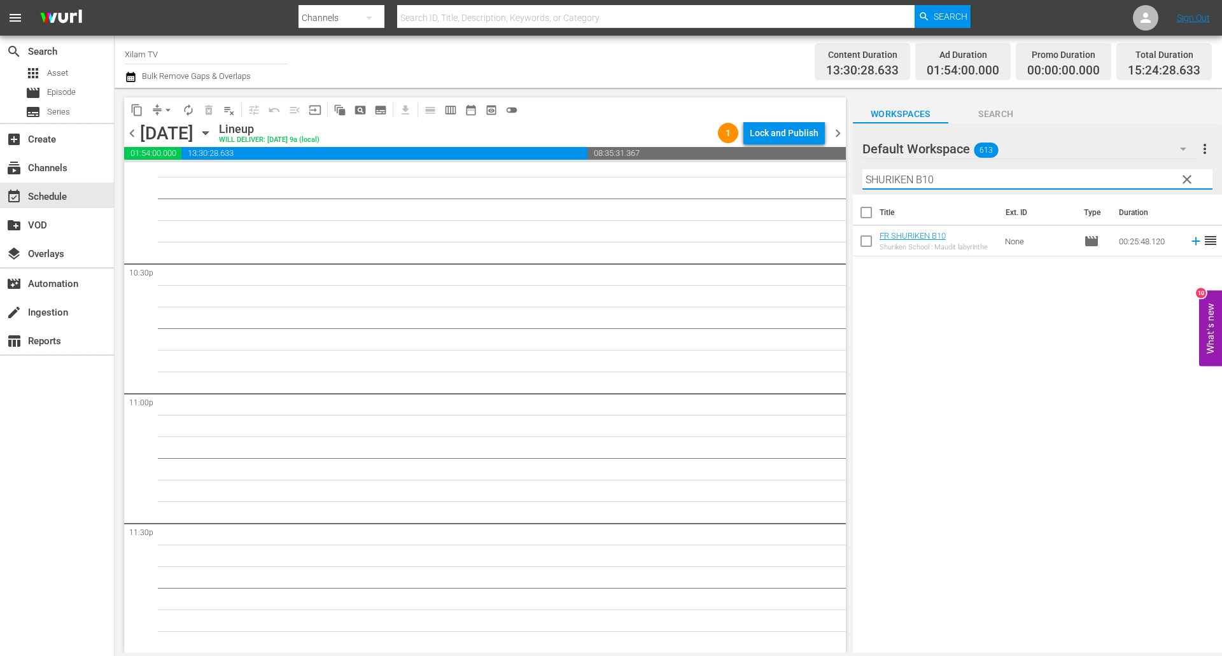
click at [977, 176] on input "SHURIKEN B10" at bounding box center [1037, 179] width 350 height 20
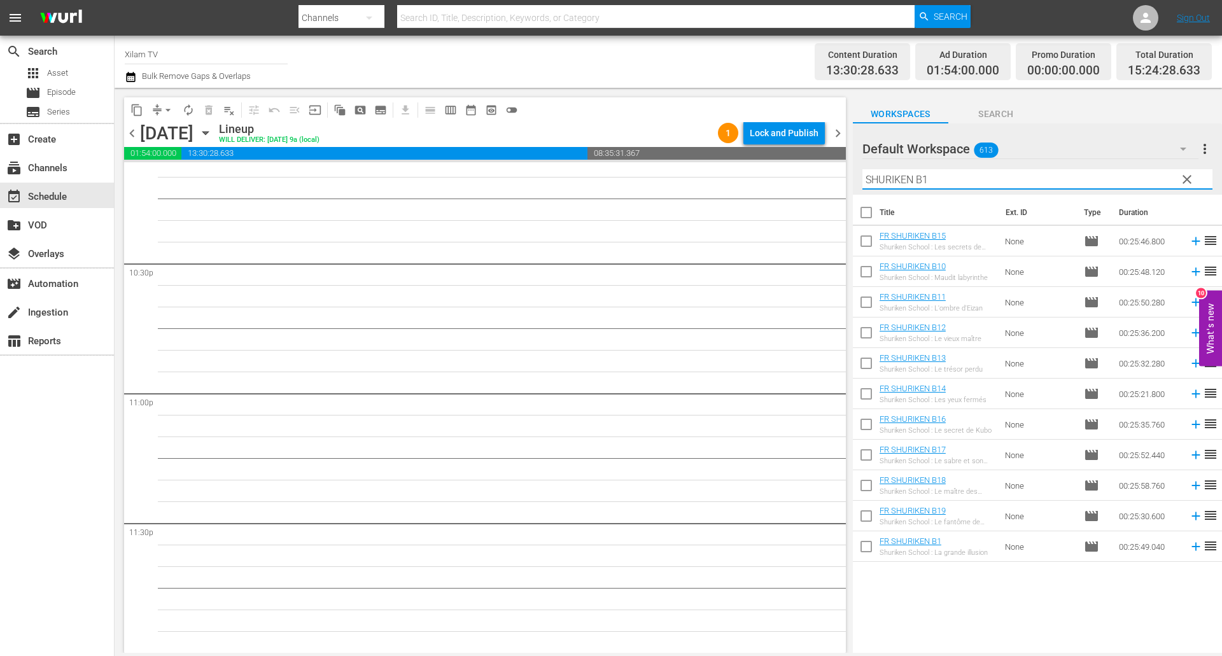
click at [867, 548] on input "checkbox" at bounding box center [866, 549] width 27 height 27
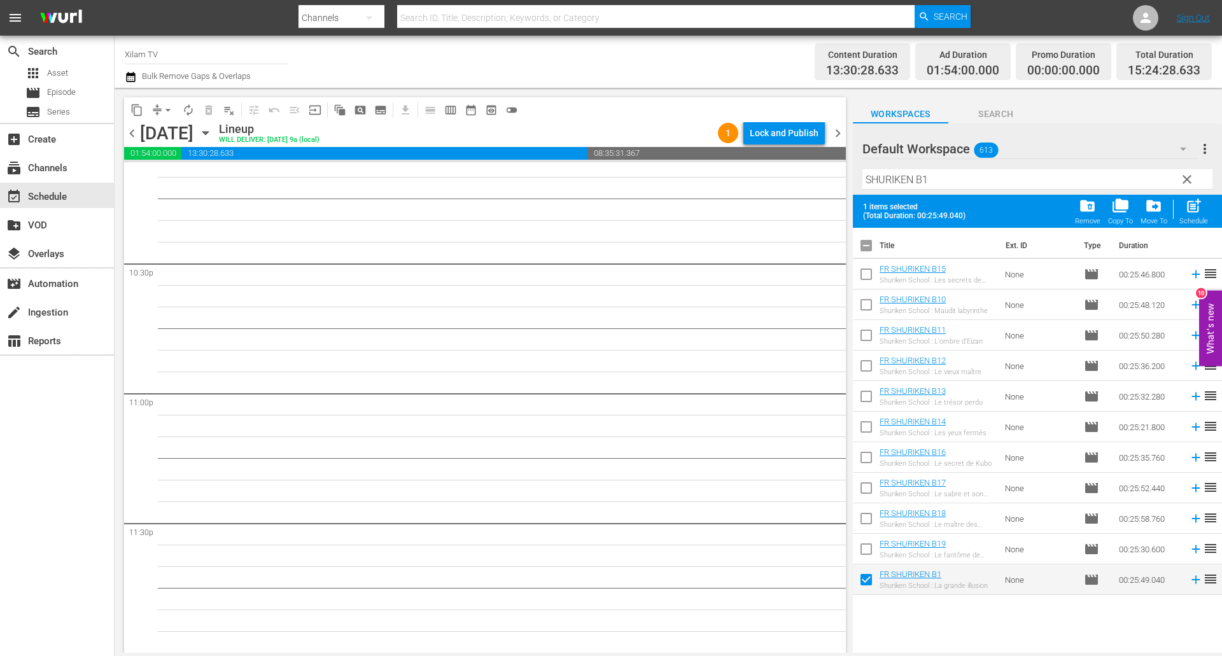
click at [951, 172] on input "SHURIKEN B1" at bounding box center [1037, 179] width 350 height 20
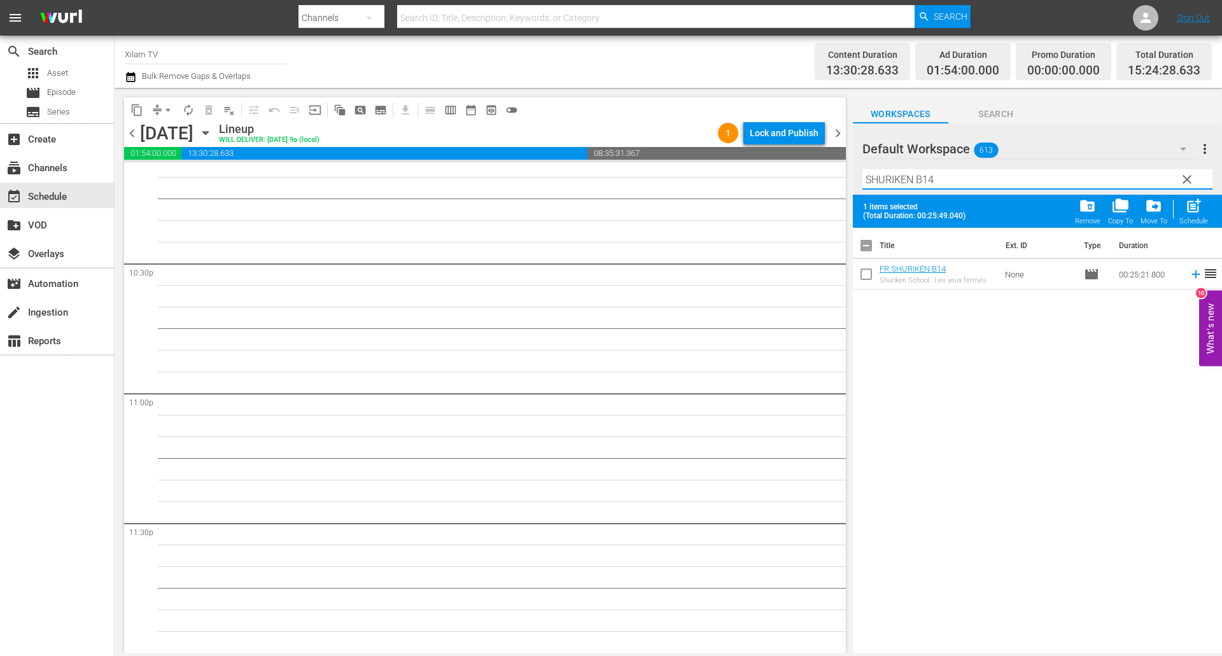
click at [867, 274] on input "checkbox" at bounding box center [866, 276] width 27 height 27
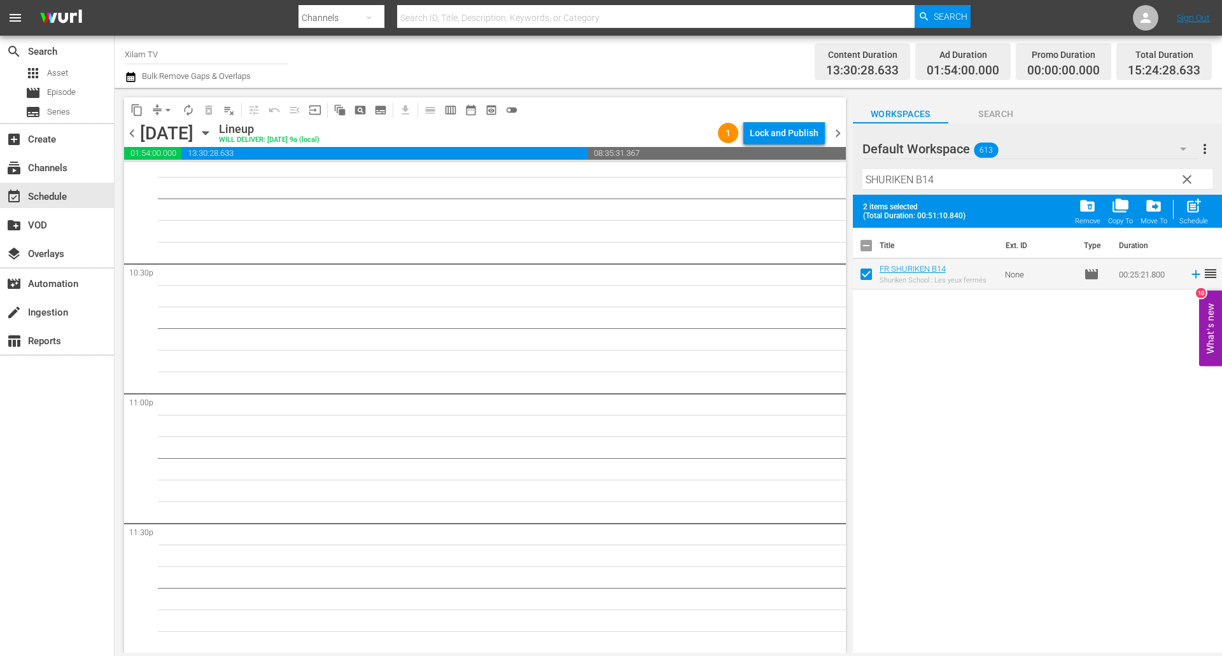
click at [936, 181] on input "SHURIKEN B14" at bounding box center [1037, 179] width 350 height 20
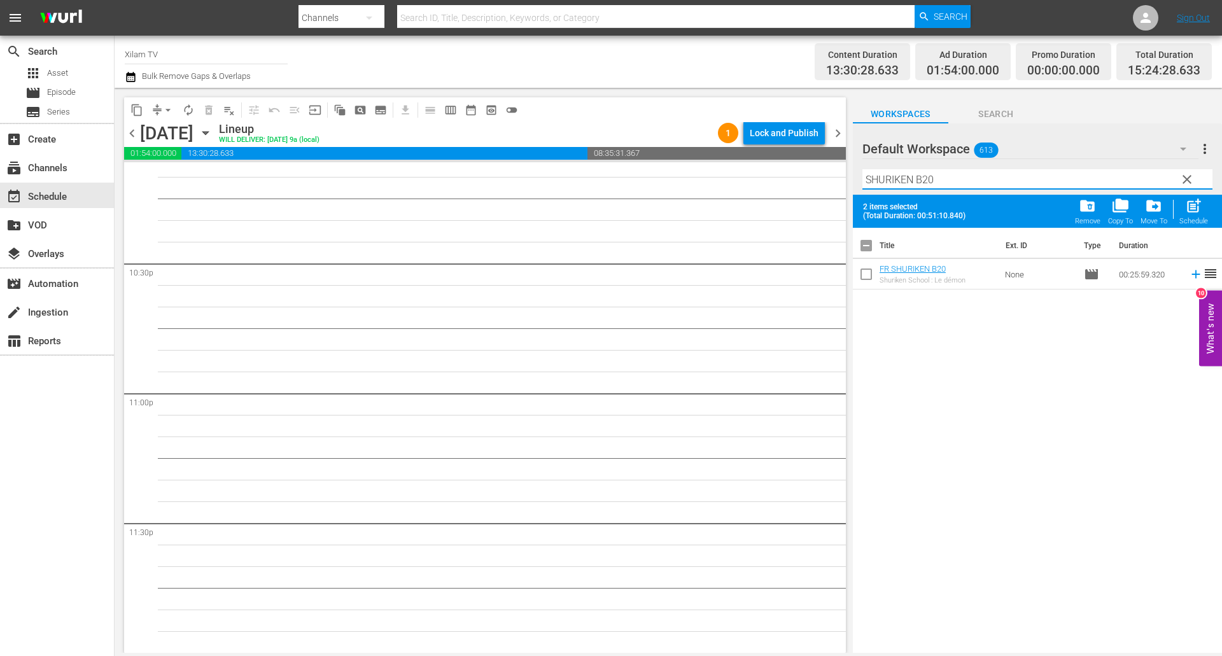
click at [865, 276] on input "checkbox" at bounding box center [866, 276] width 27 height 27
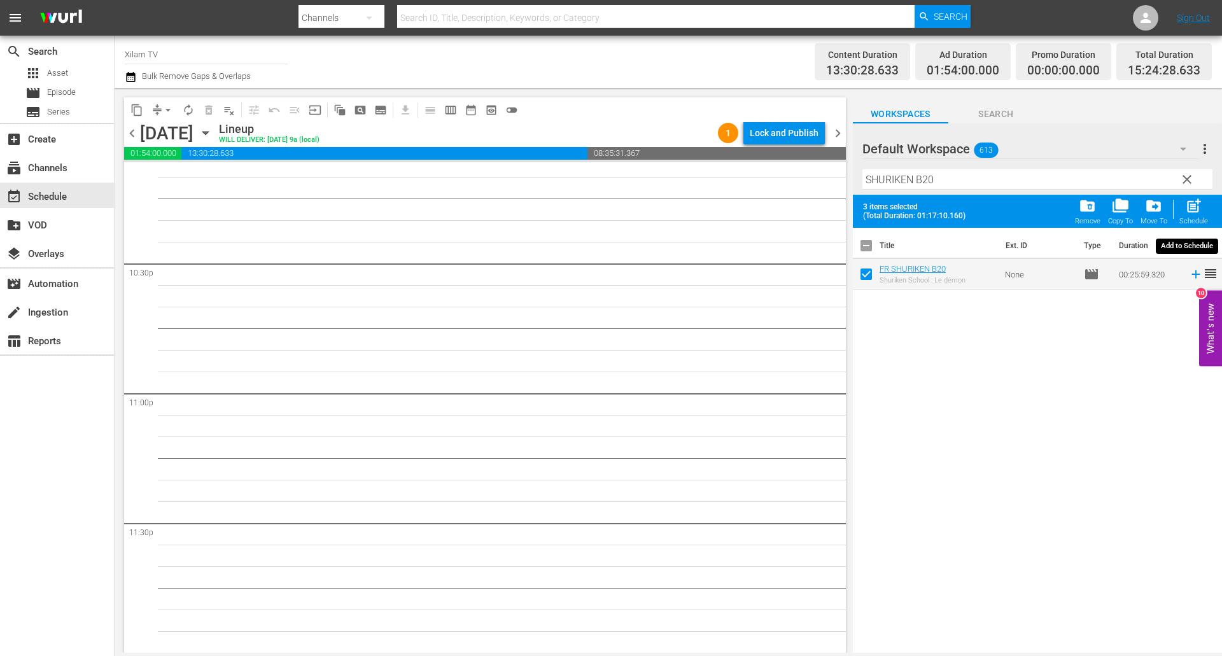
click at [1181, 205] on div "post_add Schedule" at bounding box center [1193, 211] width 29 height 28
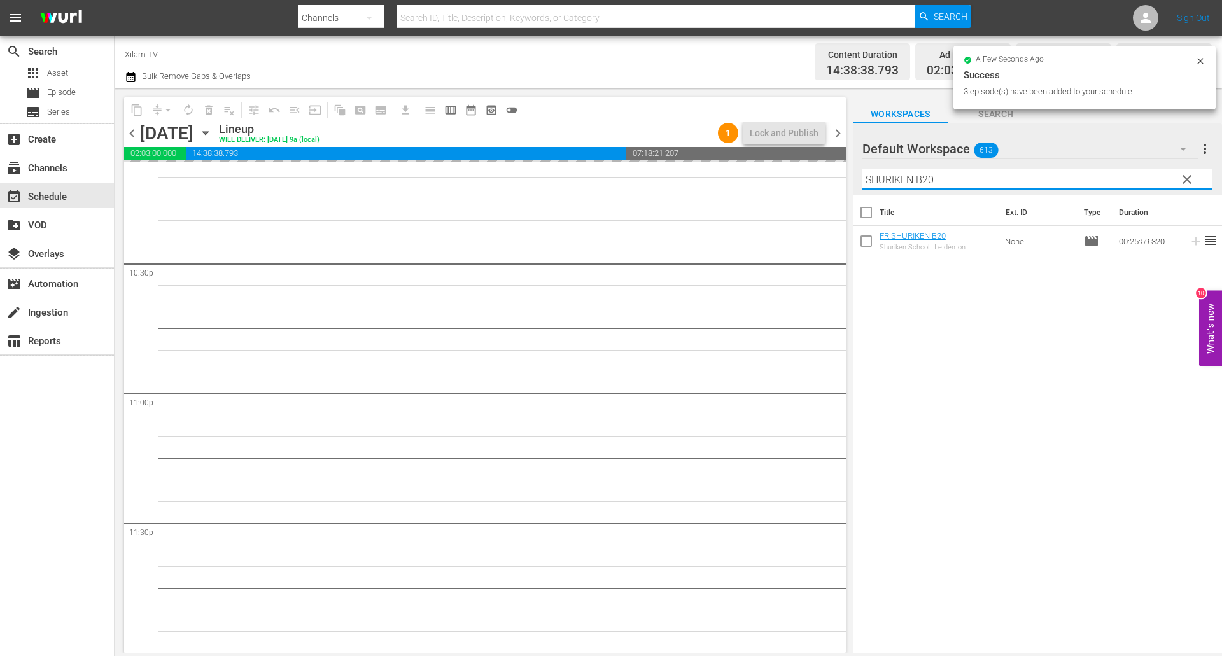
drag, startPoint x: 914, startPoint y: 179, endPoint x: 851, endPoint y: 176, distance: 63.1
click at [853, 176] on div "Default Workspace 613 Default more_vert clear Filter by Title SHURIKEN B20" at bounding box center [1037, 158] width 369 height 71
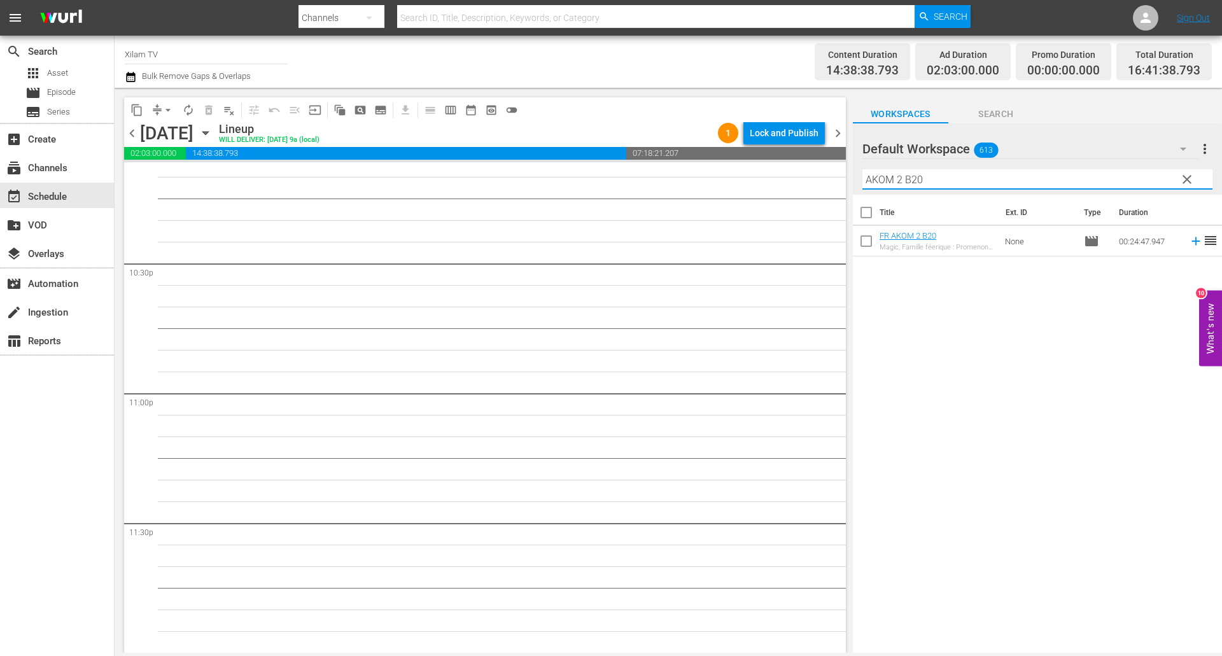
click at [944, 177] on input "AKOM 2 B20" at bounding box center [1037, 179] width 350 height 20
click at [864, 247] on input "checkbox" at bounding box center [866, 243] width 27 height 27
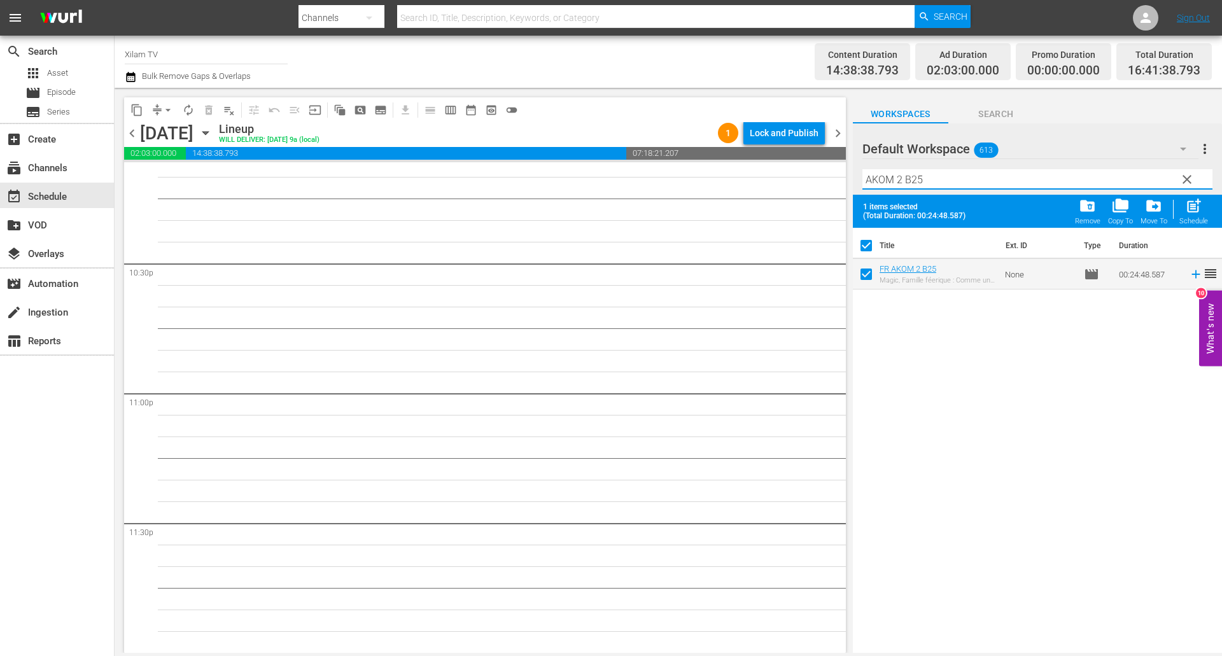
click at [942, 178] on input "AKOM 2 B25" at bounding box center [1037, 179] width 350 height 20
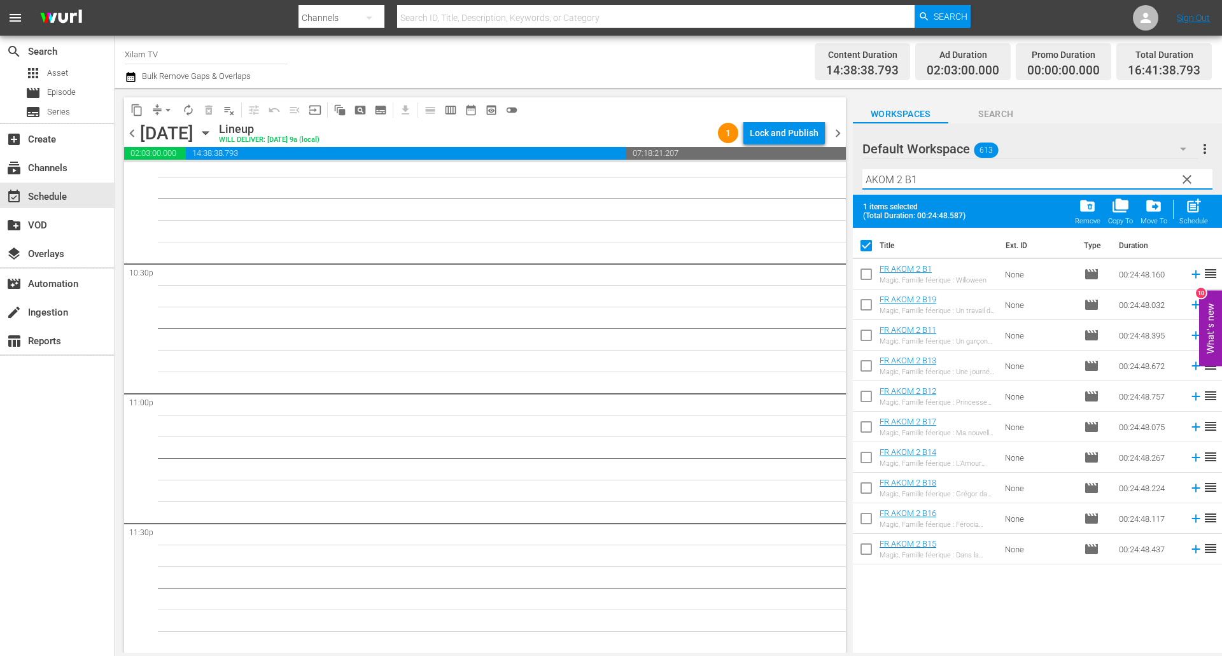
click at [870, 303] on input "checkbox" at bounding box center [866, 307] width 27 height 27
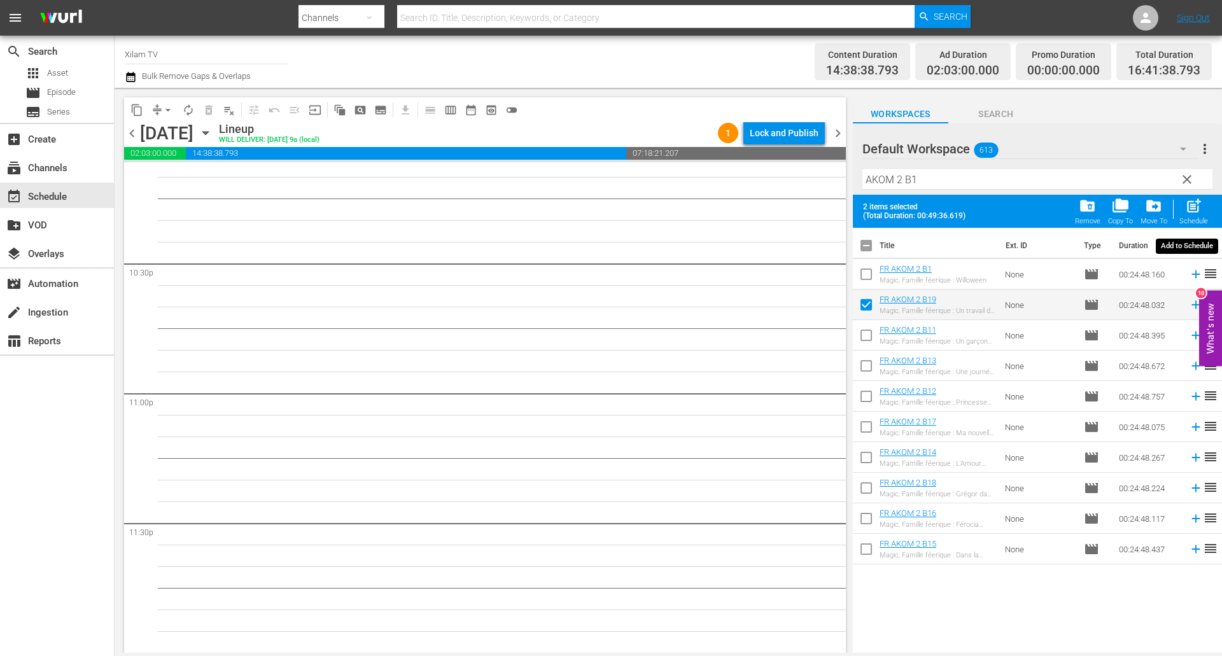
click at [1191, 208] on span "post_add" at bounding box center [1193, 205] width 17 height 17
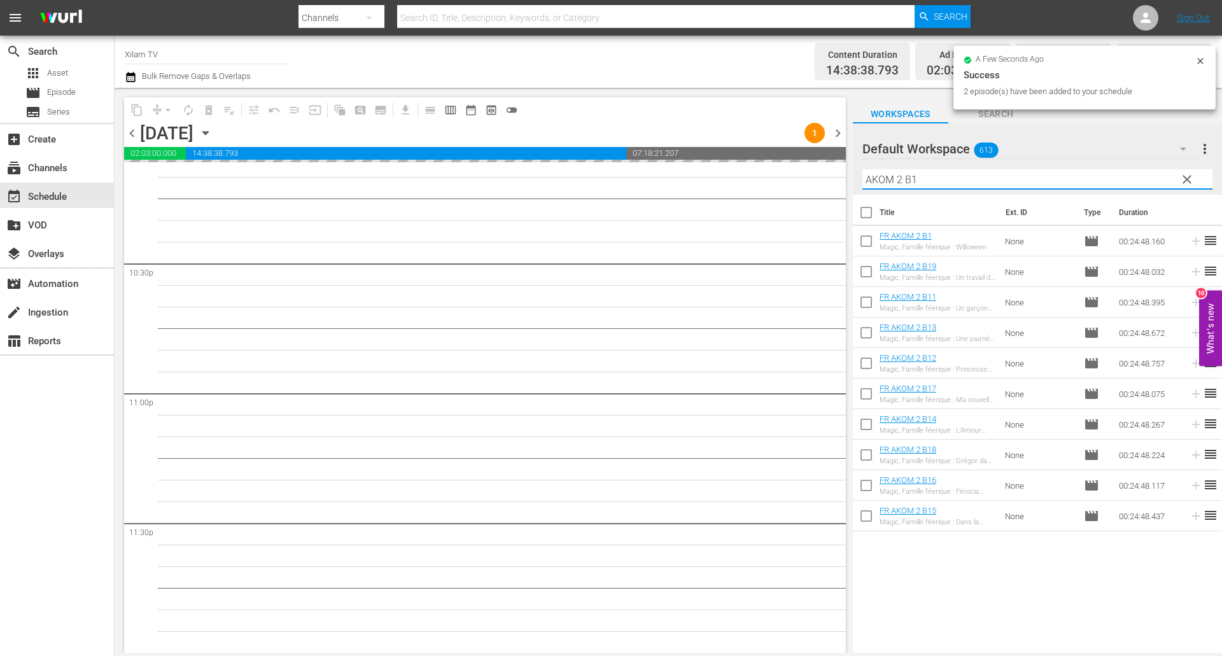
drag, startPoint x: 879, startPoint y: 177, endPoint x: 843, endPoint y: 175, distance: 35.7
click at [843, 175] on div "content_copy compress arrow_drop_down autorenew_outlined delete_forever_outline…" at bounding box center [668, 370] width 1107 height 565
click at [895, 179] on input "AKOM 2 B1" at bounding box center [1037, 179] width 350 height 20
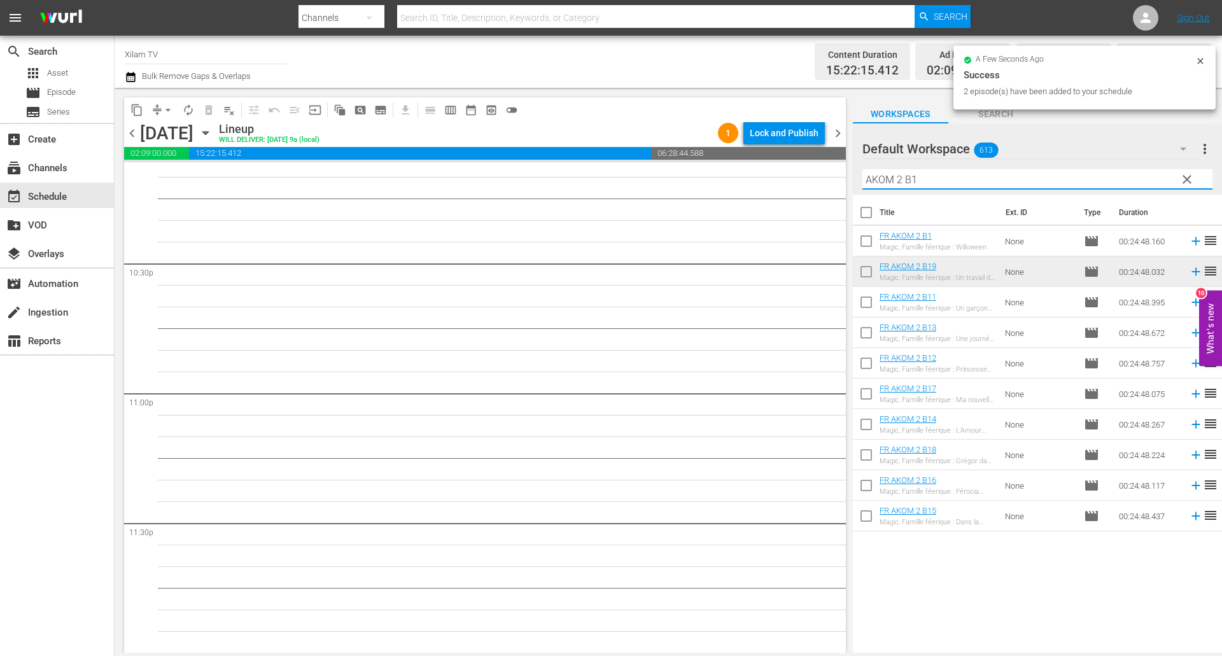
drag, startPoint x: 897, startPoint y: 179, endPoint x: 843, endPoint y: 170, distance: 54.8
click at [843, 170] on div "content_copy compress arrow_drop_down autorenew_outlined delete_forever_outline…" at bounding box center [668, 370] width 1107 height 565
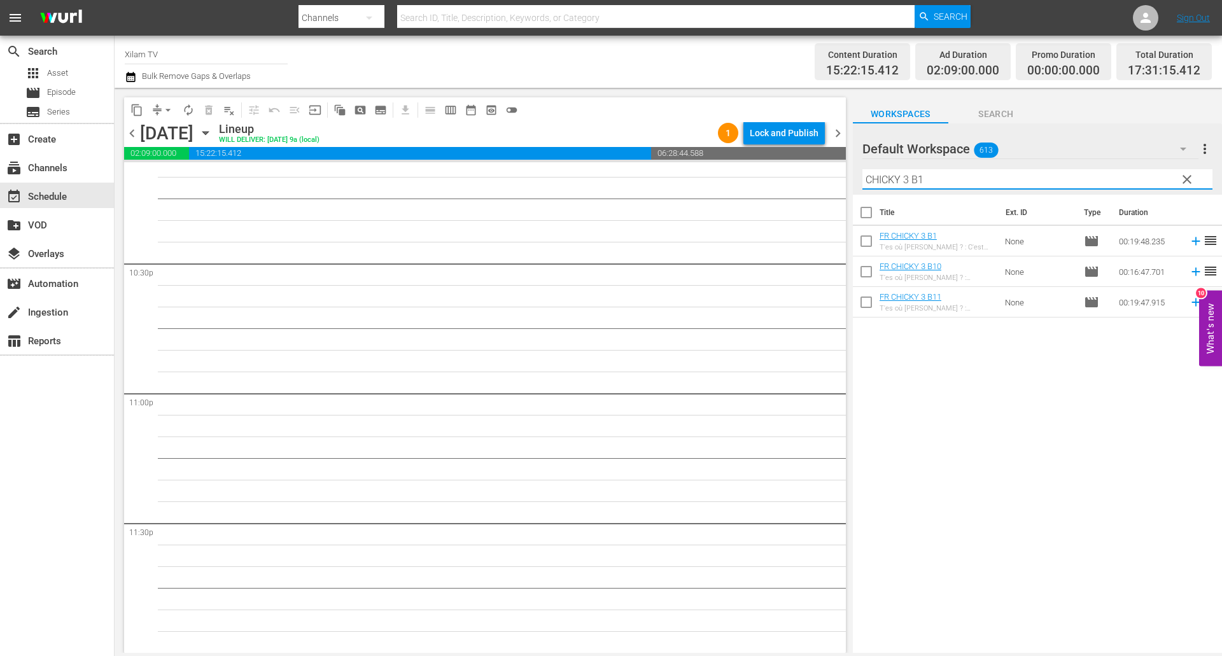
click at [916, 169] on div "Filter by Title CHICKY 3 B1" at bounding box center [1037, 179] width 350 height 31
click at [925, 173] on input "CHICKY 3 B1" at bounding box center [1037, 179] width 350 height 20
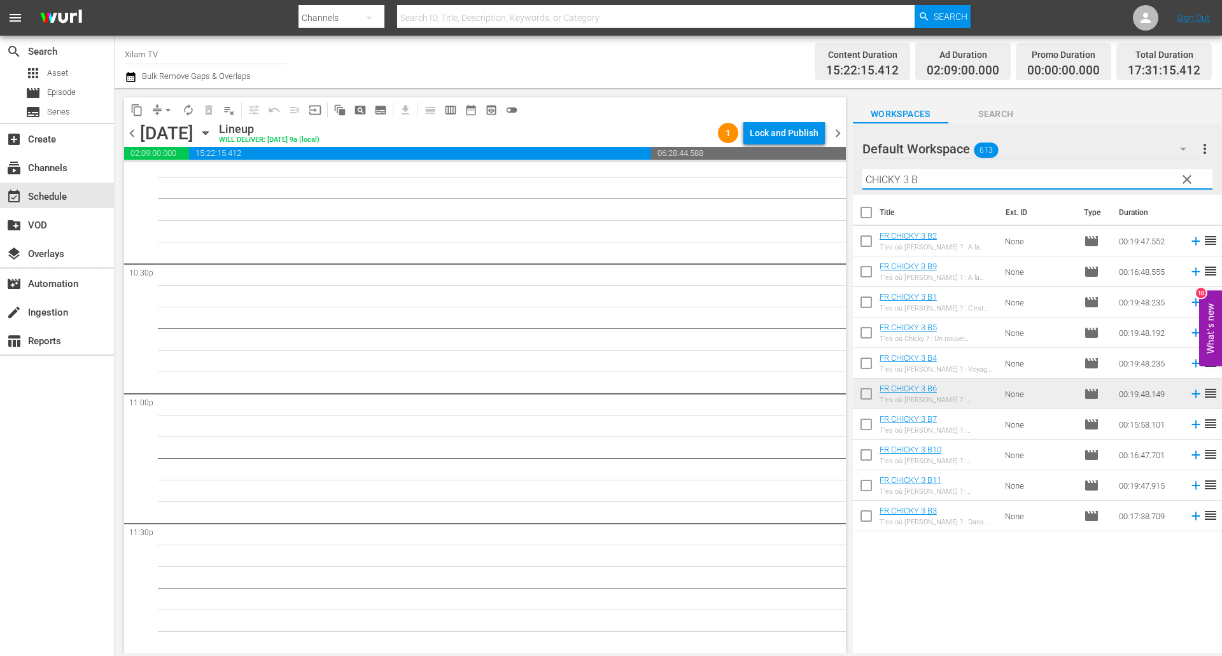
click at [859, 455] on input "checkbox" at bounding box center [866, 457] width 27 height 27
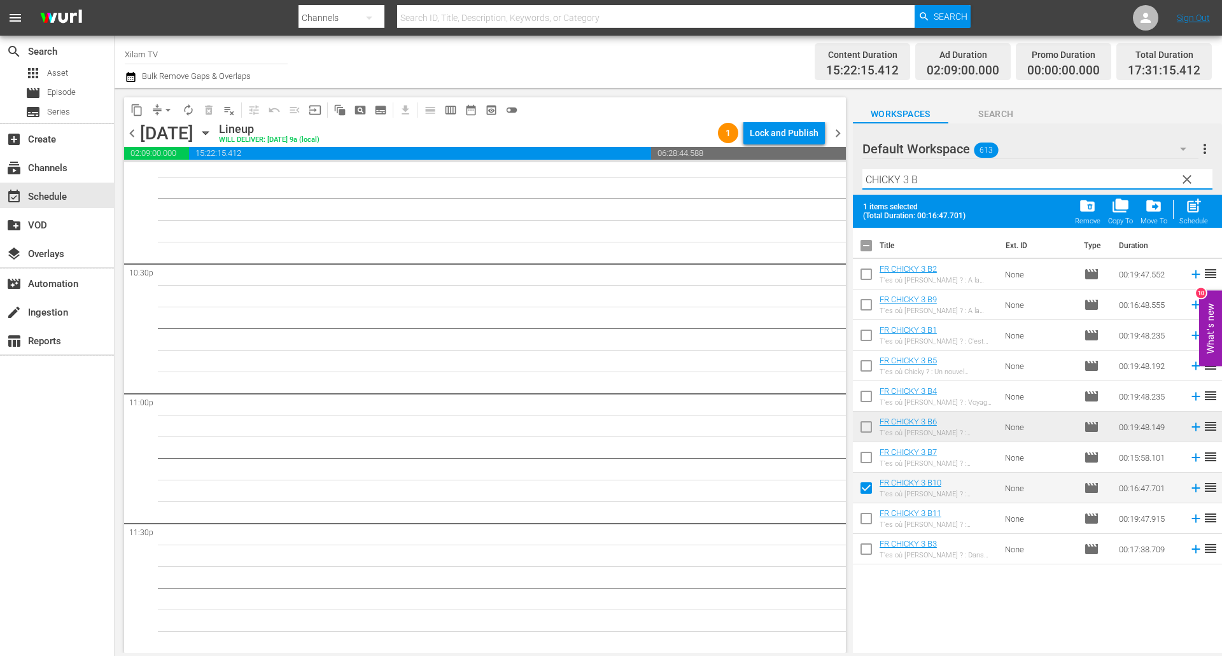
drag, startPoint x: 908, startPoint y: 183, endPoint x: 820, endPoint y: 176, distance: 88.1
click at [820, 176] on div "content_copy compress arrow_drop_down autorenew_outlined delete_forever_outline…" at bounding box center [668, 370] width 1107 height 565
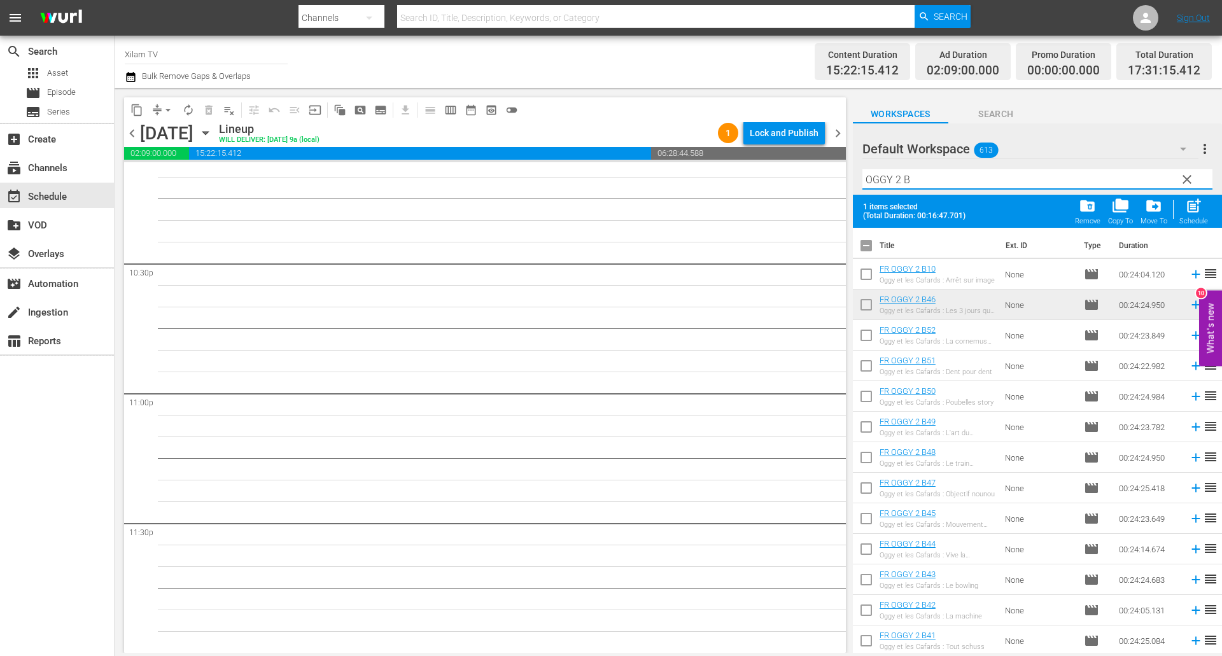
click at [938, 179] on input "OGGY 2 B" at bounding box center [1037, 179] width 350 height 20
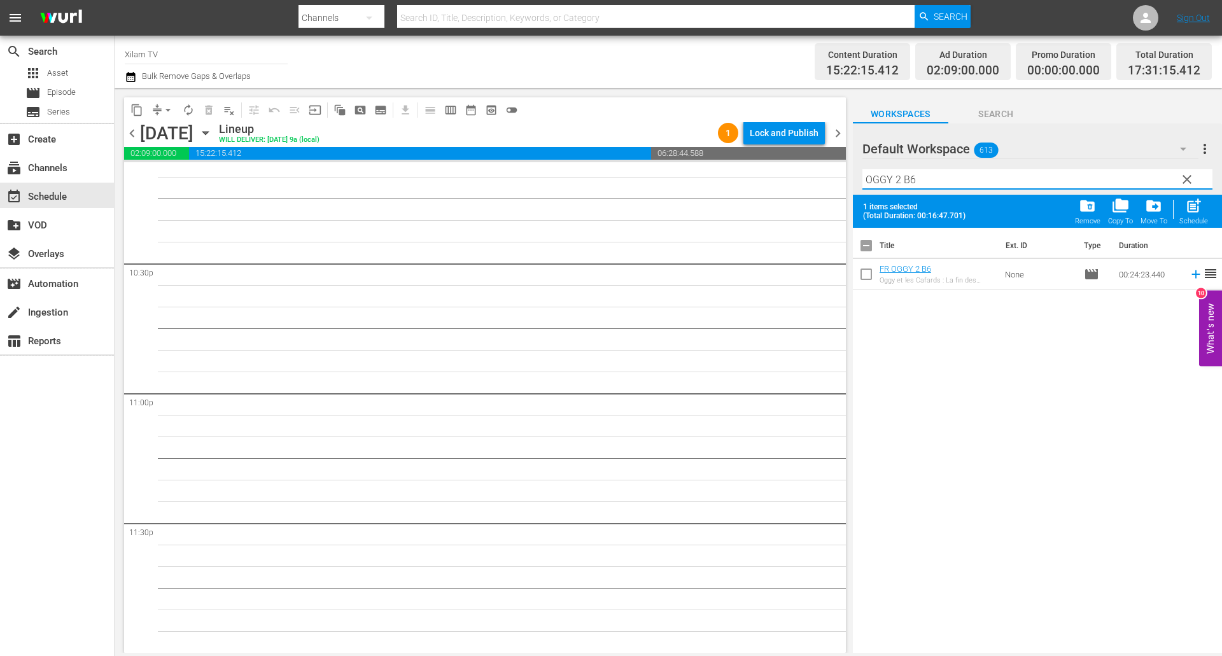
click at [866, 268] on input "checkbox" at bounding box center [866, 276] width 27 height 27
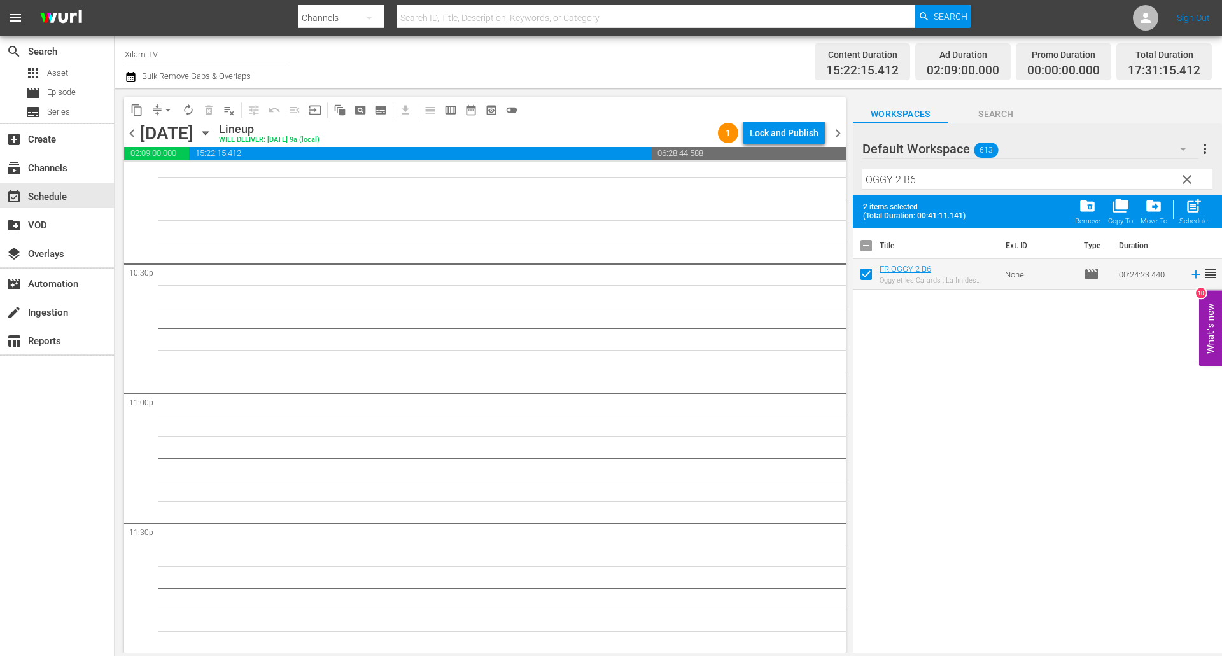
click at [930, 177] on input "OGGY 2 B6" at bounding box center [1037, 179] width 350 height 20
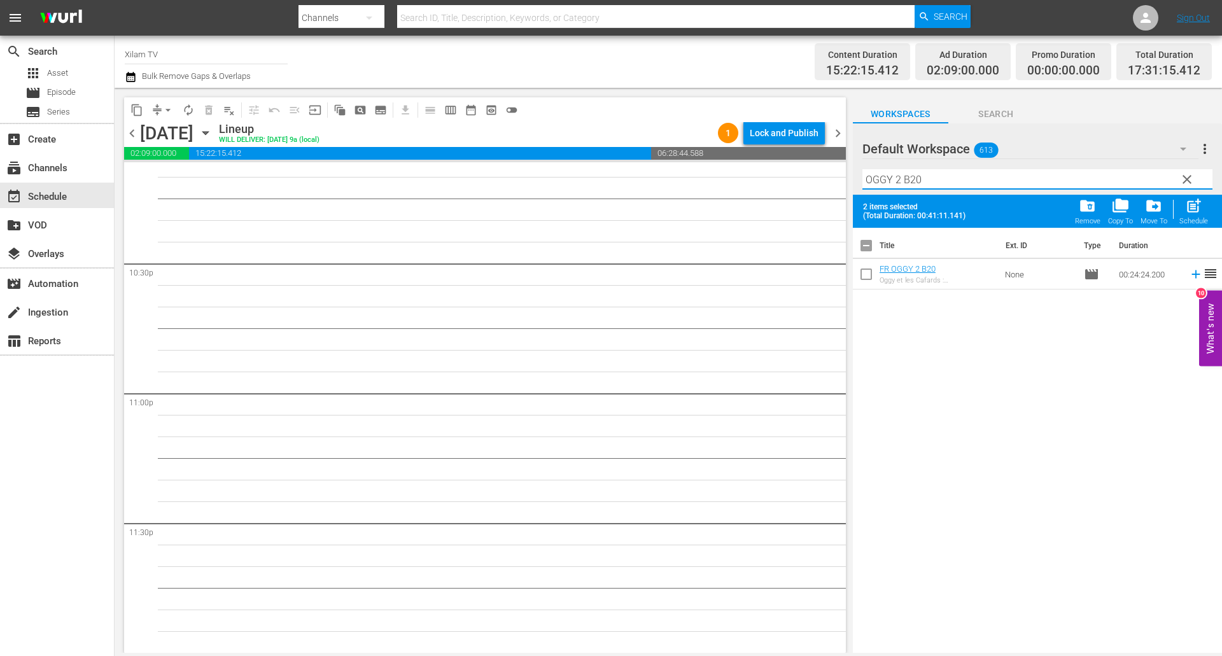
click at [856, 279] on input "checkbox" at bounding box center [866, 276] width 27 height 27
click at [897, 181] on input "OGGY 2 B20" at bounding box center [1037, 179] width 350 height 20
click at [973, 182] on input "OGGY12 B20" at bounding box center [1037, 179] width 350 height 20
click at [996, 183] on input "OGGY1 B20" at bounding box center [1037, 179] width 350 height 20
click at [891, 179] on input "OGGY1 B2" at bounding box center [1037, 179] width 350 height 20
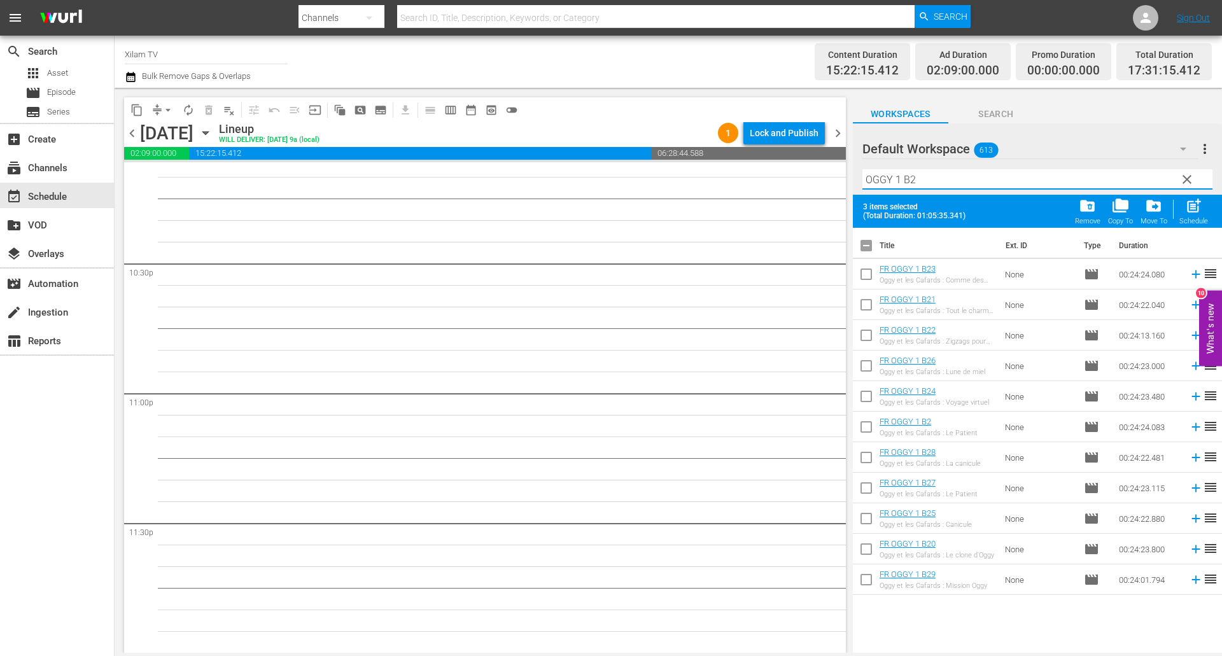
click at [940, 181] on input "OGGY 1 B2" at bounding box center [1037, 179] width 350 height 20
click at [865, 493] on input "checkbox" at bounding box center [866, 490] width 27 height 27
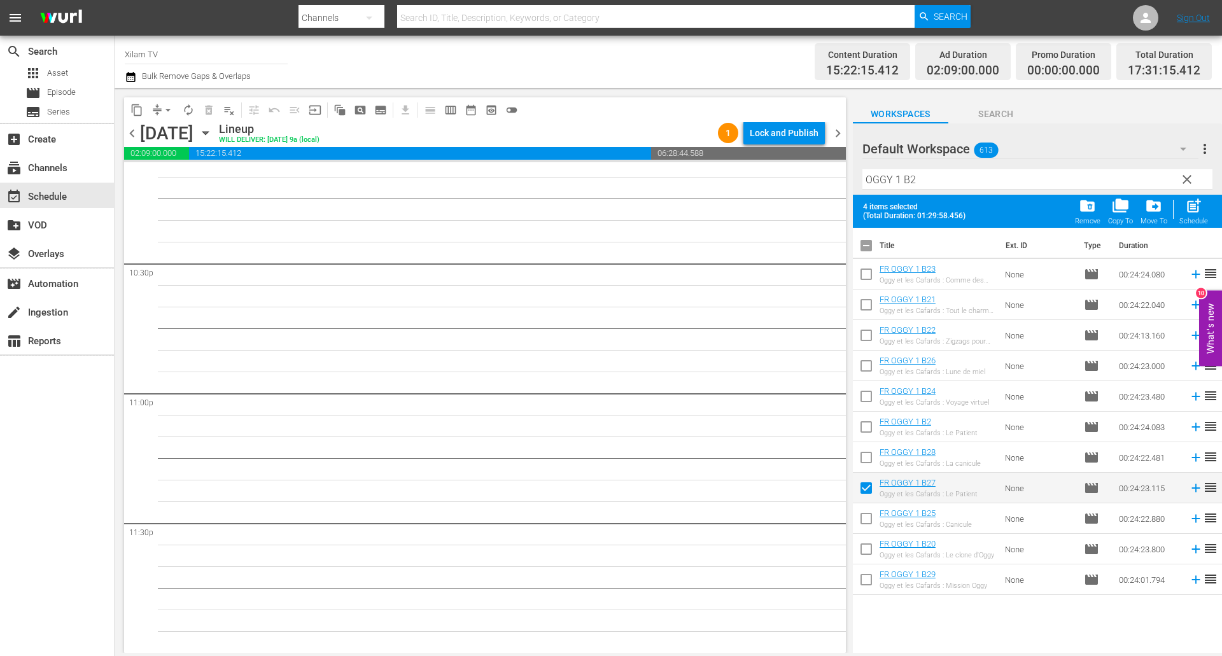
click at [868, 370] on input "checkbox" at bounding box center [866, 368] width 27 height 27
click at [1186, 208] on span "post_add" at bounding box center [1193, 205] width 17 height 17
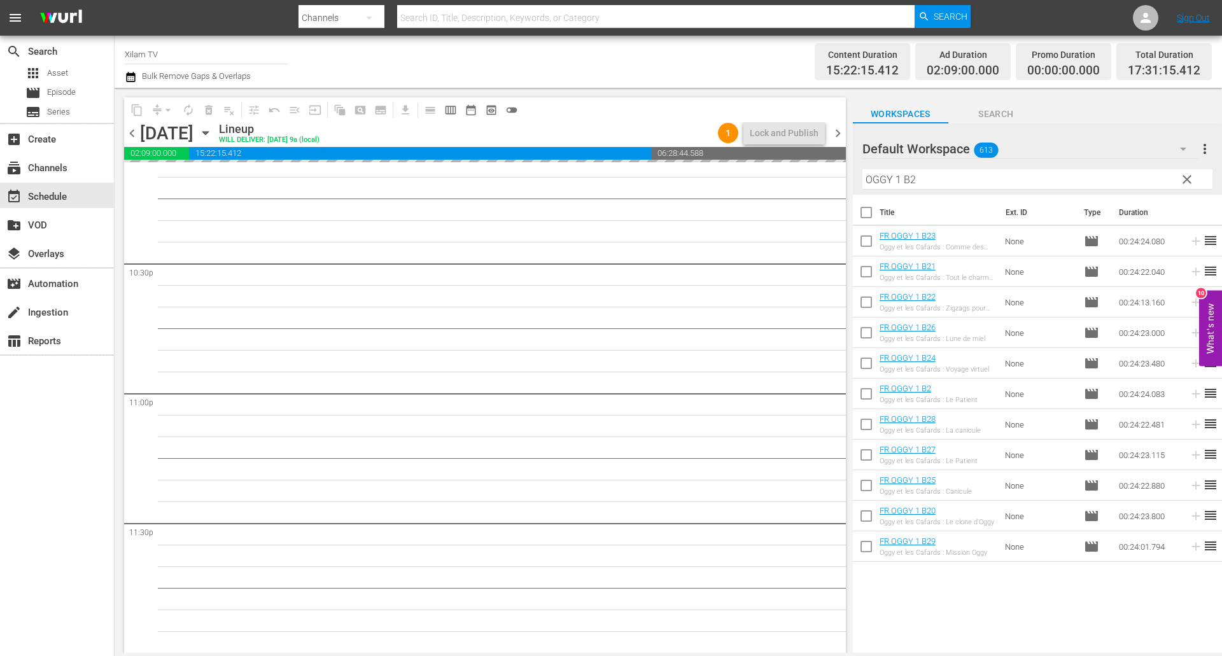
click at [846, 175] on div "content_copy compress arrow_drop_down autorenew_outlined delete_forever_outline…" at bounding box center [668, 370] width 1107 height 565
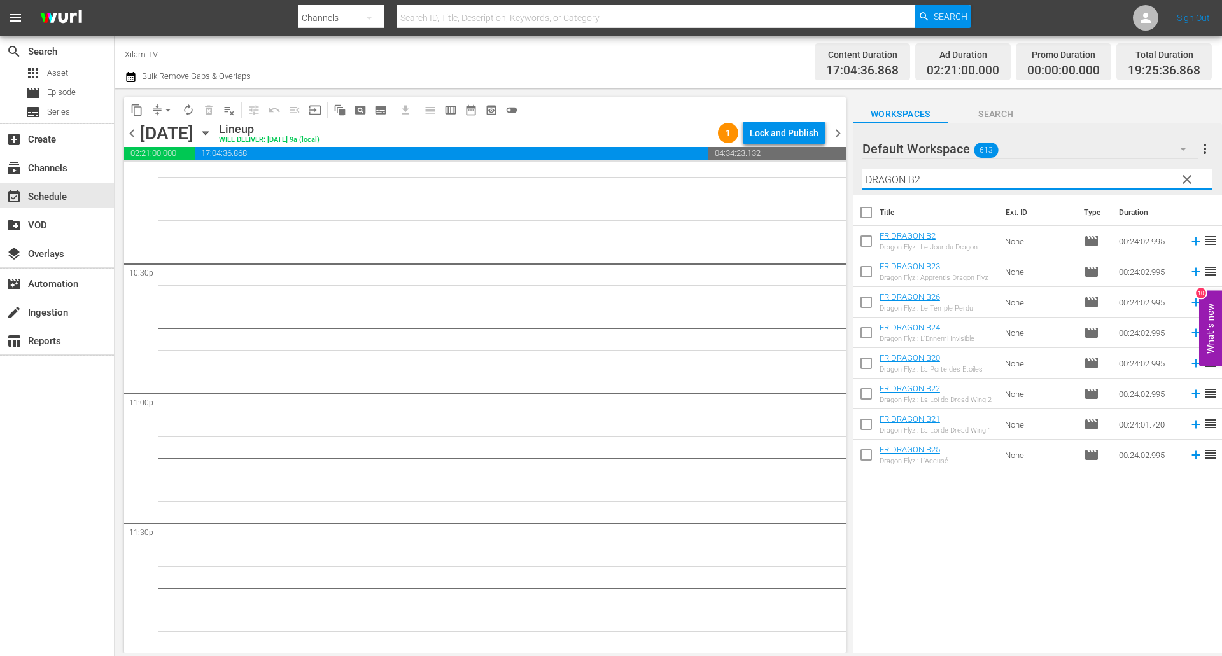
click at [917, 186] on input "DRAGON B2" at bounding box center [1037, 179] width 350 height 20
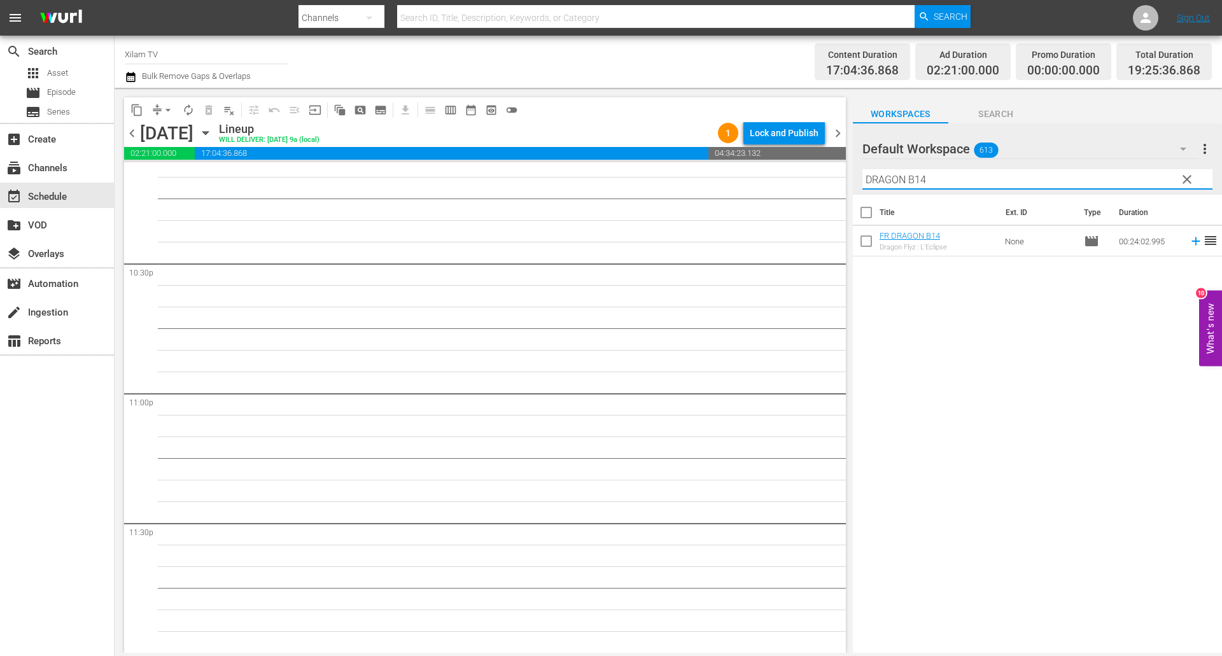
click at [863, 242] on input "checkbox" at bounding box center [866, 243] width 27 height 27
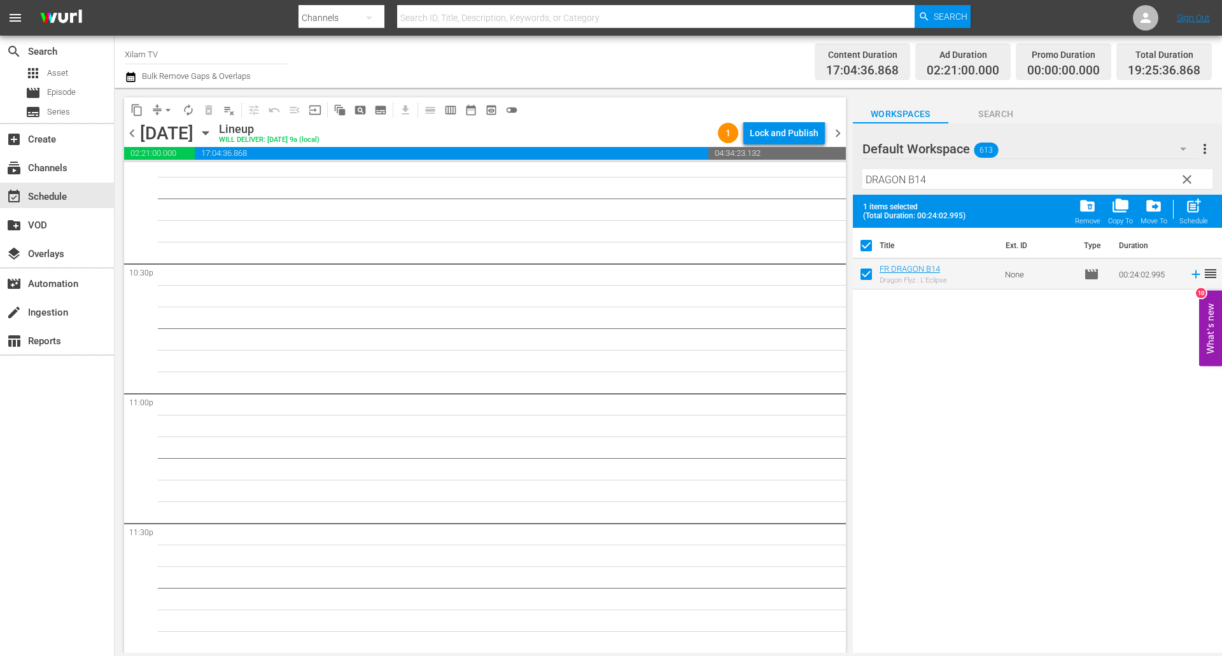
click at [933, 179] on input "DRAGON B14" at bounding box center [1037, 179] width 350 height 20
click at [954, 171] on input "DRAGON B32" at bounding box center [1037, 179] width 350 height 20
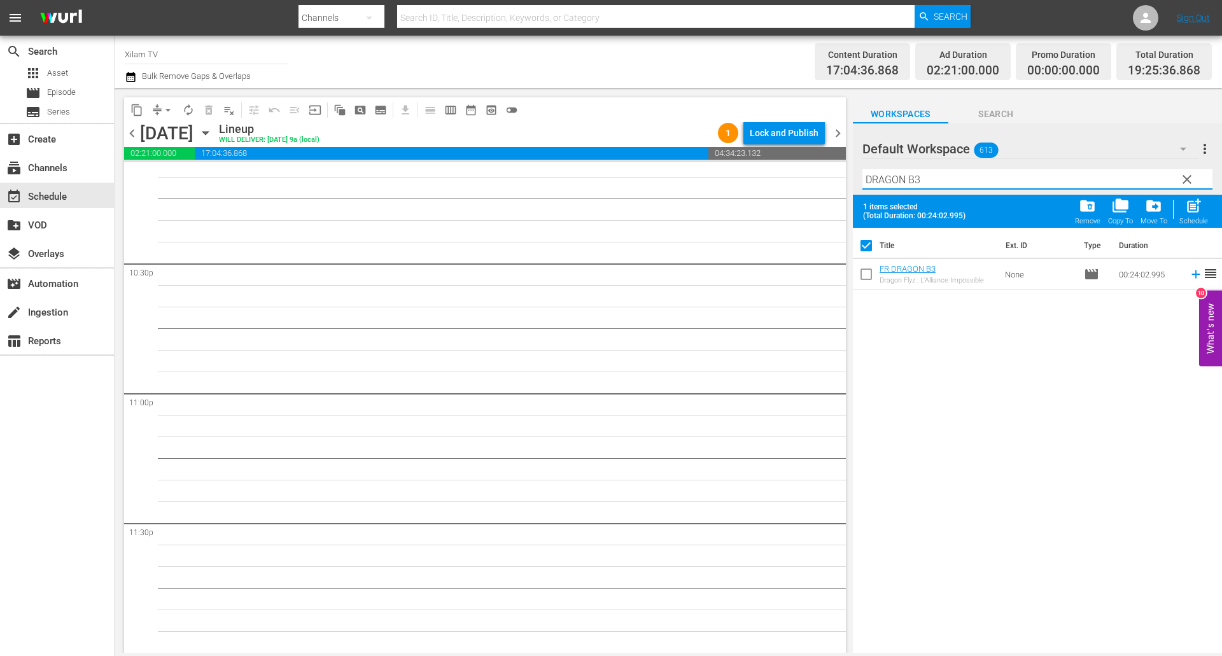
click at [867, 270] on input "checkbox" at bounding box center [866, 276] width 27 height 27
drag, startPoint x: 903, startPoint y: 178, endPoint x: 849, endPoint y: 162, distance: 56.2
click at [849, 162] on div "content_copy compress arrow_drop_down autorenew_outlined delete_forever_outline…" at bounding box center [668, 370] width 1107 height 565
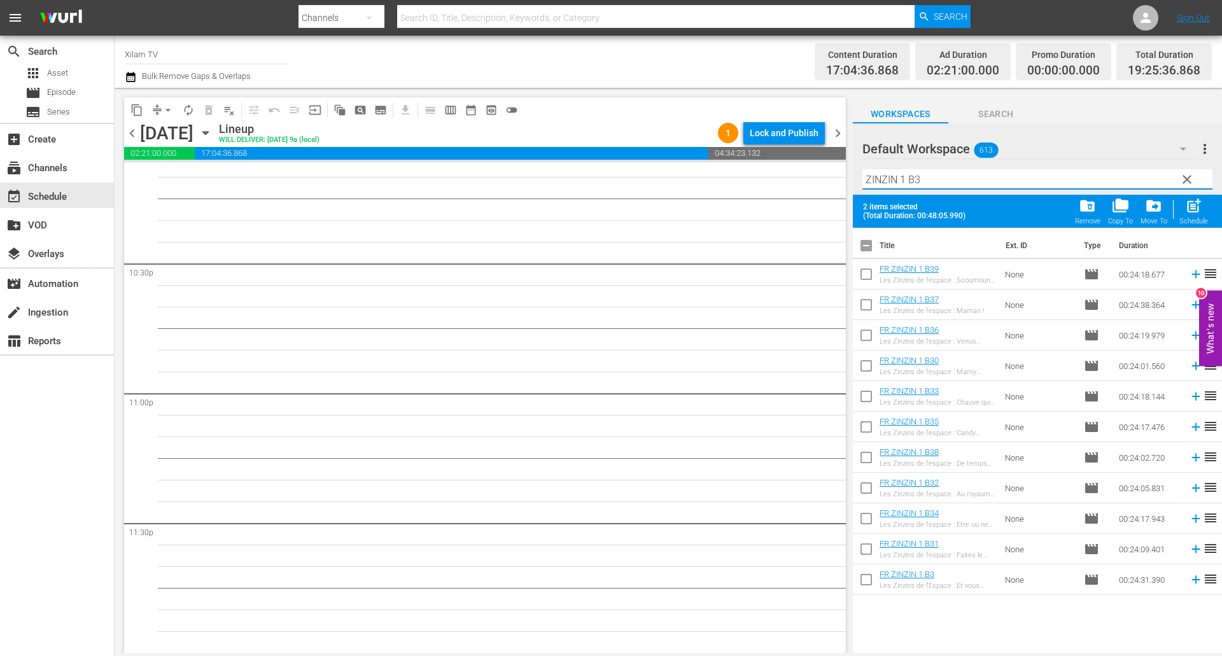
click at [929, 173] on input "ZINZIN 1 B3" at bounding box center [1037, 179] width 350 height 20
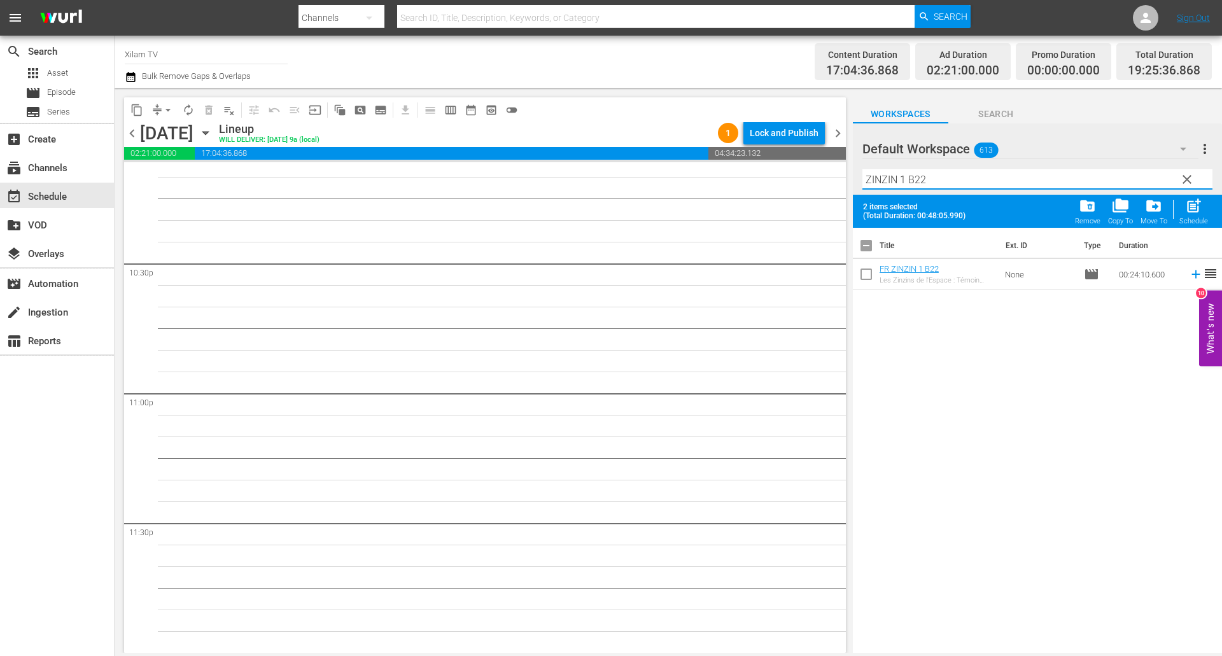
click at [870, 275] on input "checkbox" at bounding box center [866, 276] width 27 height 27
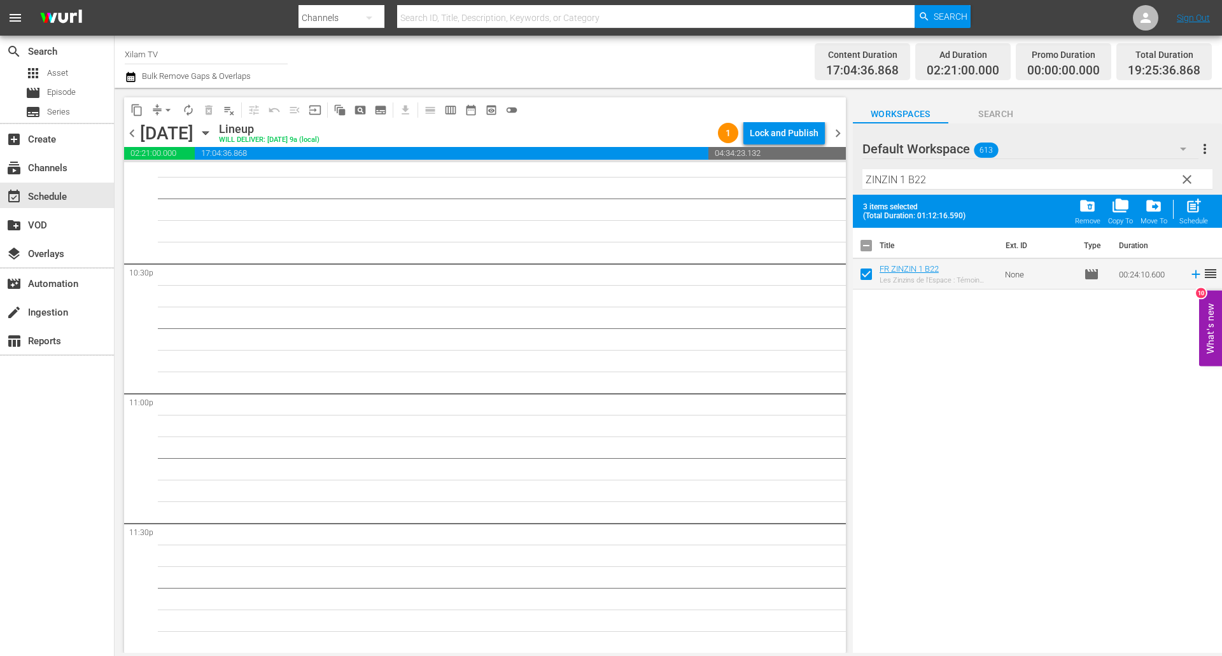
click at [938, 181] on input "ZINZIN 1 B22" at bounding box center [1037, 179] width 350 height 20
click at [860, 275] on input "checkbox" at bounding box center [866, 276] width 27 height 27
click at [906, 179] on input "ZINZIN 1 B29" at bounding box center [1037, 179] width 350 height 20
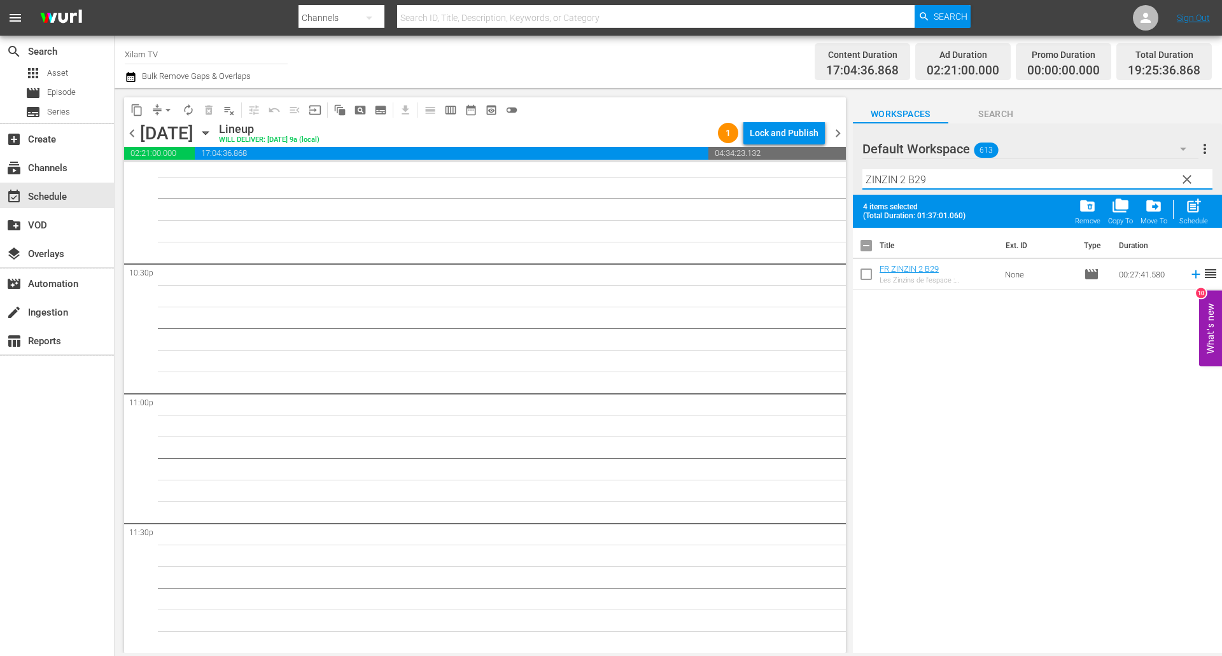
click at [961, 178] on input "ZINZIN 2 B29" at bounding box center [1037, 179] width 350 height 20
drag, startPoint x: 867, startPoint y: 278, endPoint x: 942, endPoint y: 254, distance: 78.9
click at [867, 278] on input "checkbox" at bounding box center [866, 276] width 27 height 27
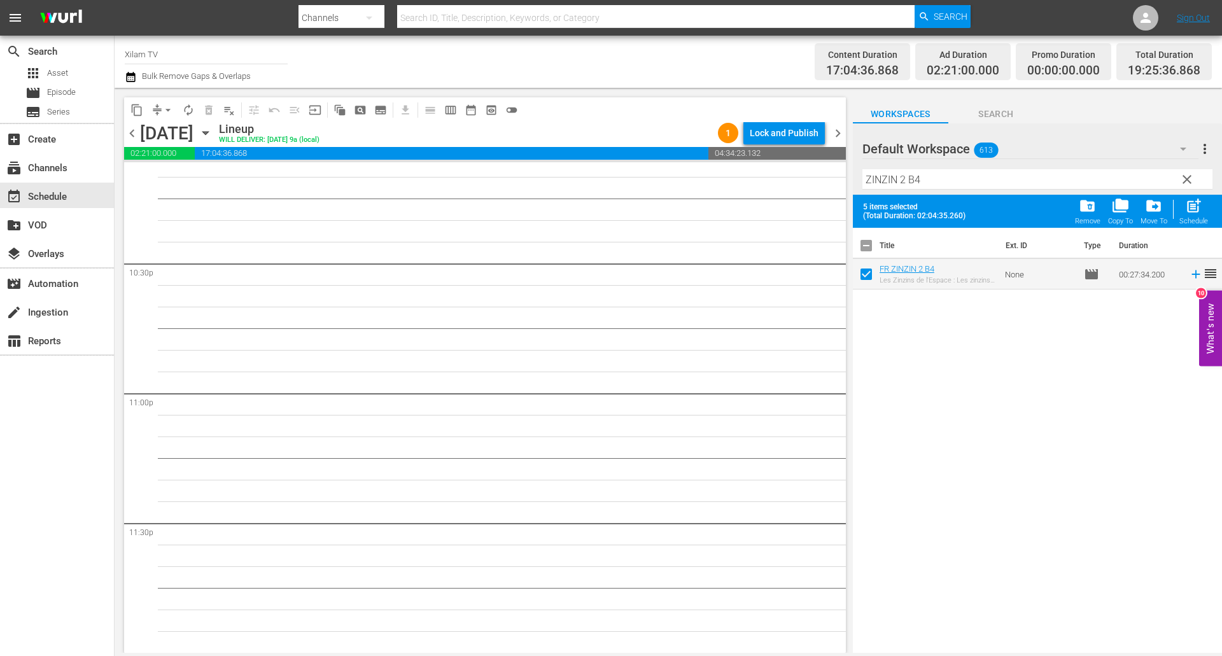
click at [1188, 211] on span "post_add" at bounding box center [1193, 205] width 17 height 17
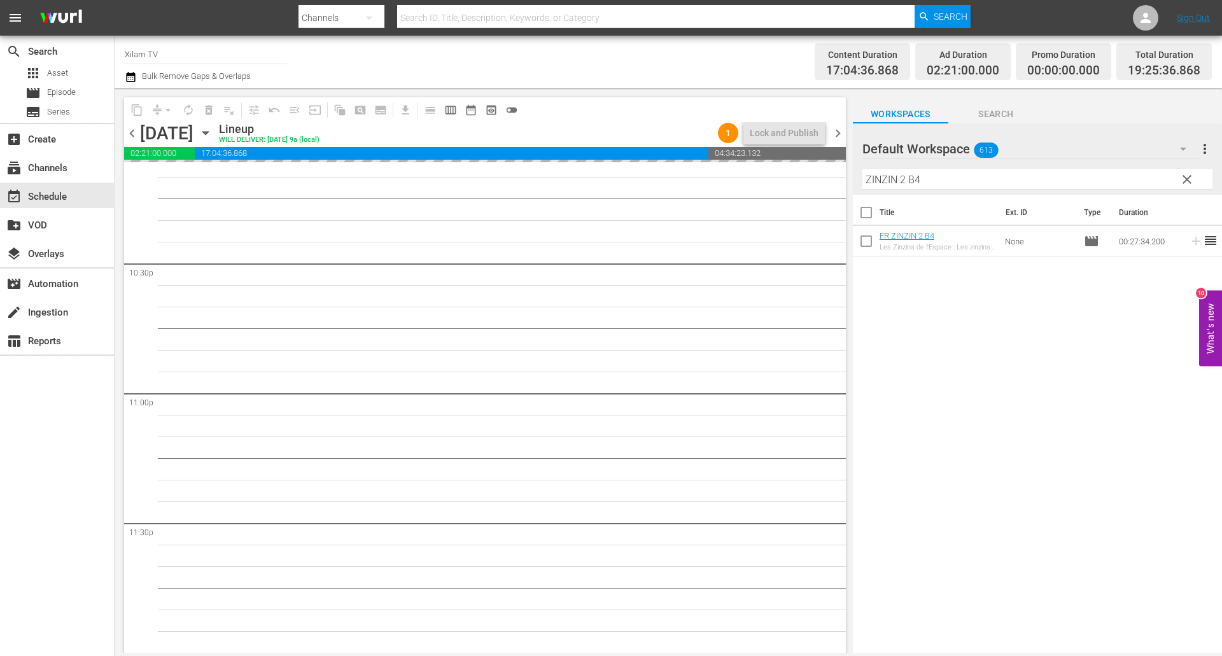
drag, startPoint x: 903, startPoint y: 178, endPoint x: 831, endPoint y: 165, distance: 73.5
click at [831, 165] on div "content_copy compress arrow_drop_down autorenew_outlined delete_forever_outline…" at bounding box center [668, 370] width 1107 height 565
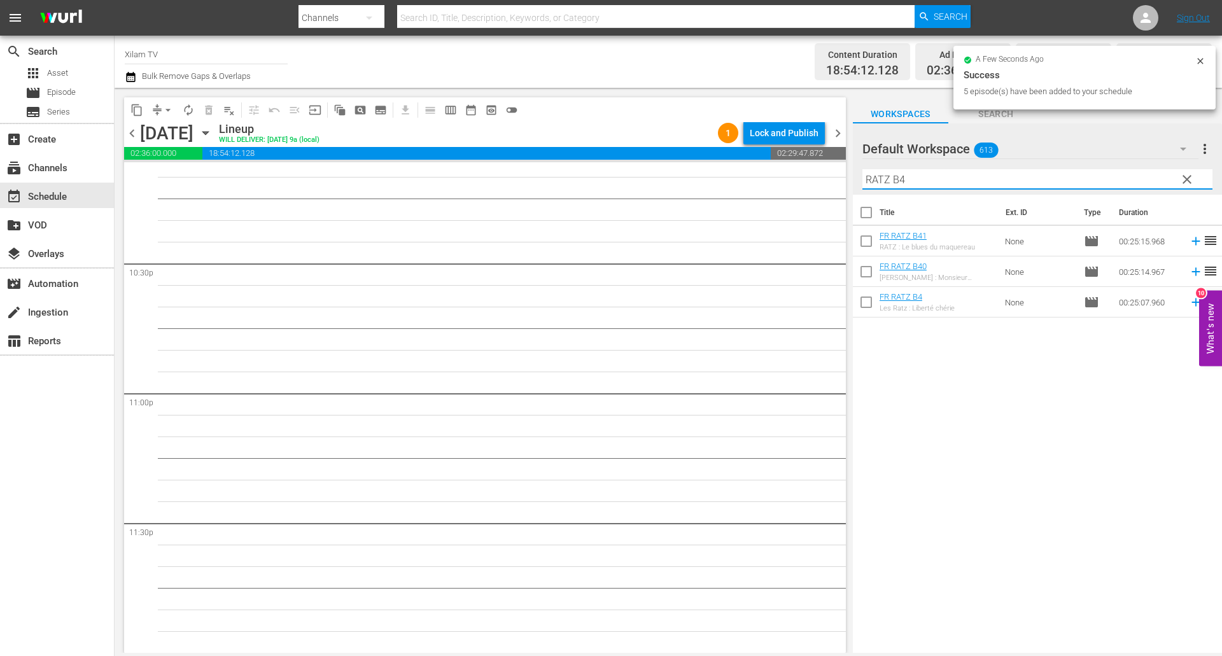
click at [970, 187] on input "RATZ B4" at bounding box center [1037, 179] width 350 height 20
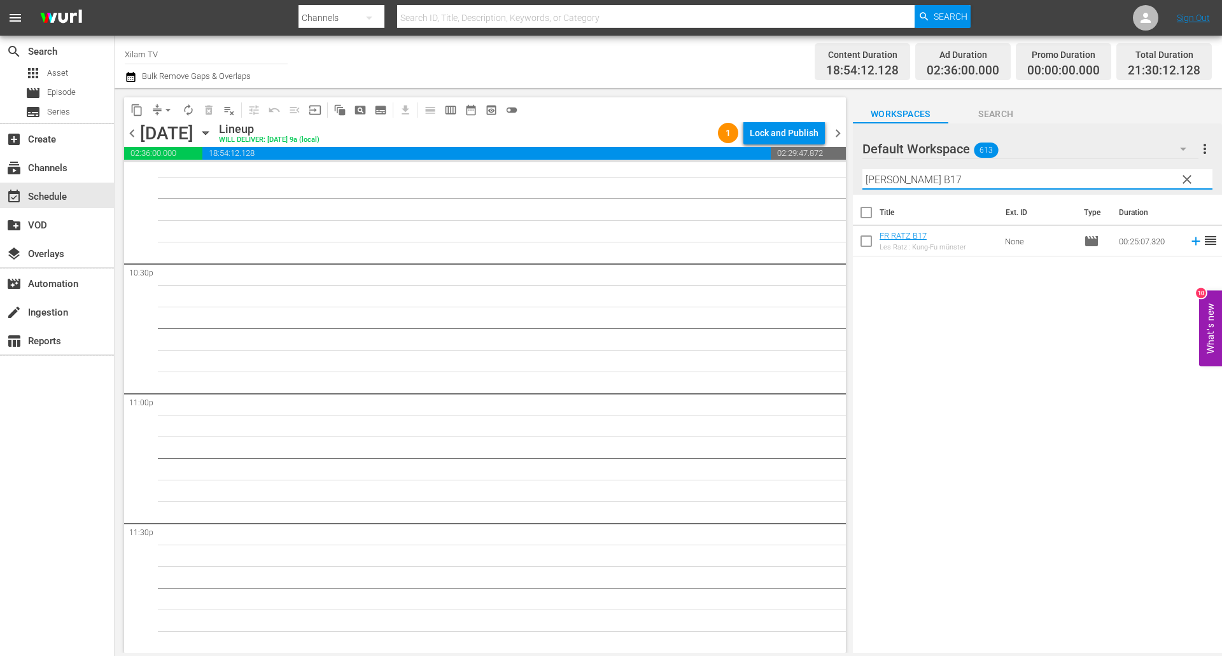
click at [868, 242] on input "checkbox" at bounding box center [866, 243] width 27 height 27
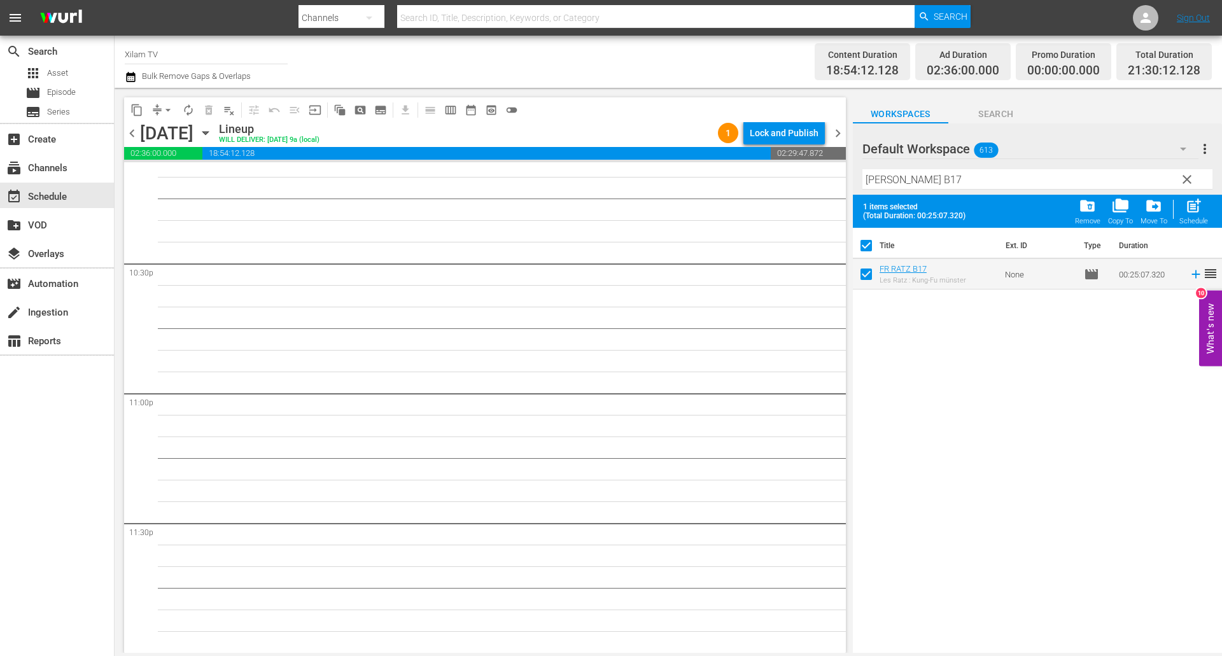
click at [918, 180] on input "RATZ B17" at bounding box center [1037, 179] width 350 height 20
click at [869, 278] on input "checkbox" at bounding box center [866, 276] width 27 height 27
click at [914, 185] on input "RATZ B19" at bounding box center [1037, 179] width 350 height 20
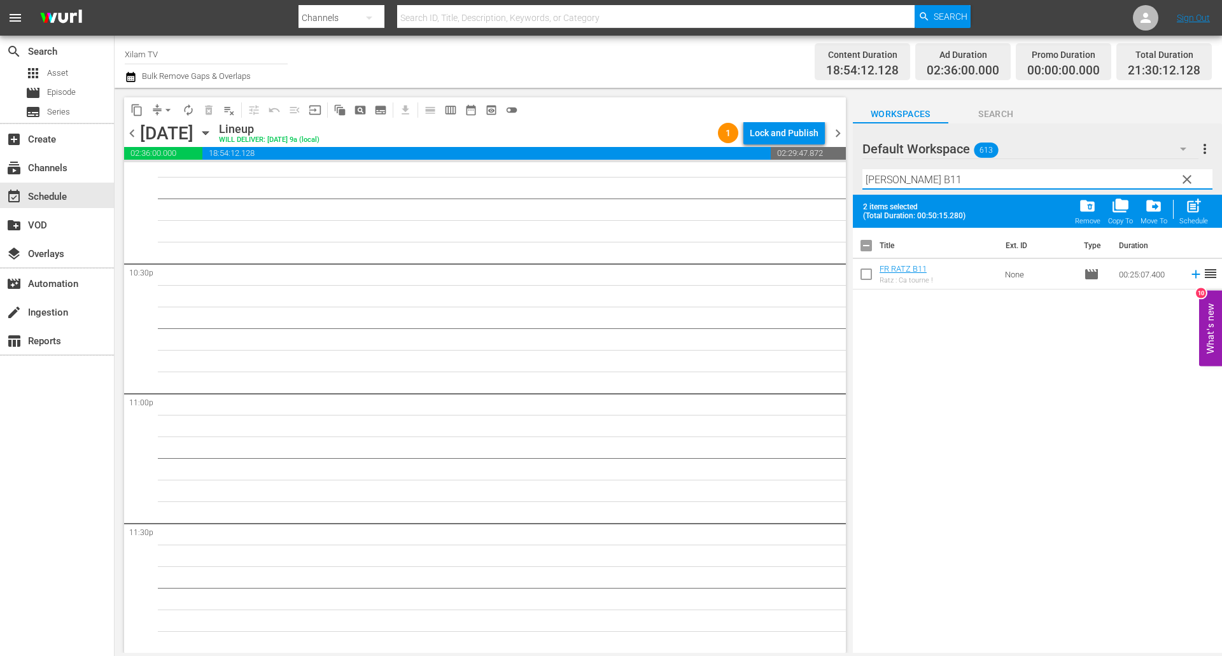
click at [868, 272] on input "checkbox" at bounding box center [866, 276] width 27 height 27
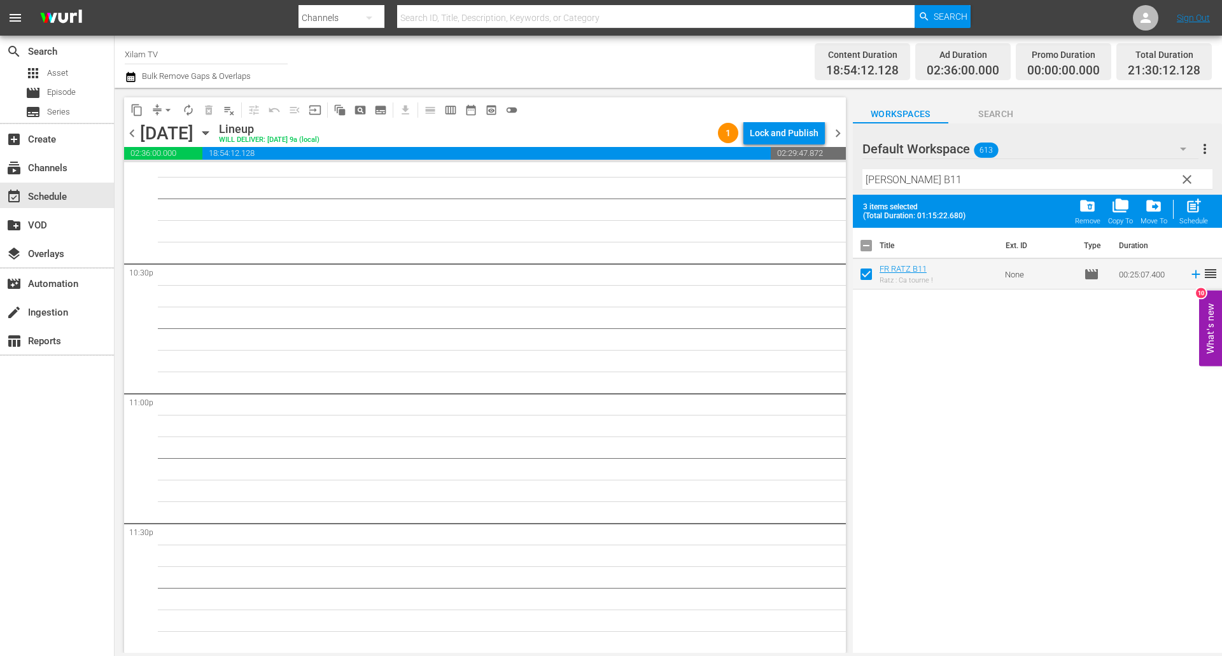
click at [928, 178] on input "RATZ B11" at bounding box center [1037, 179] width 350 height 20
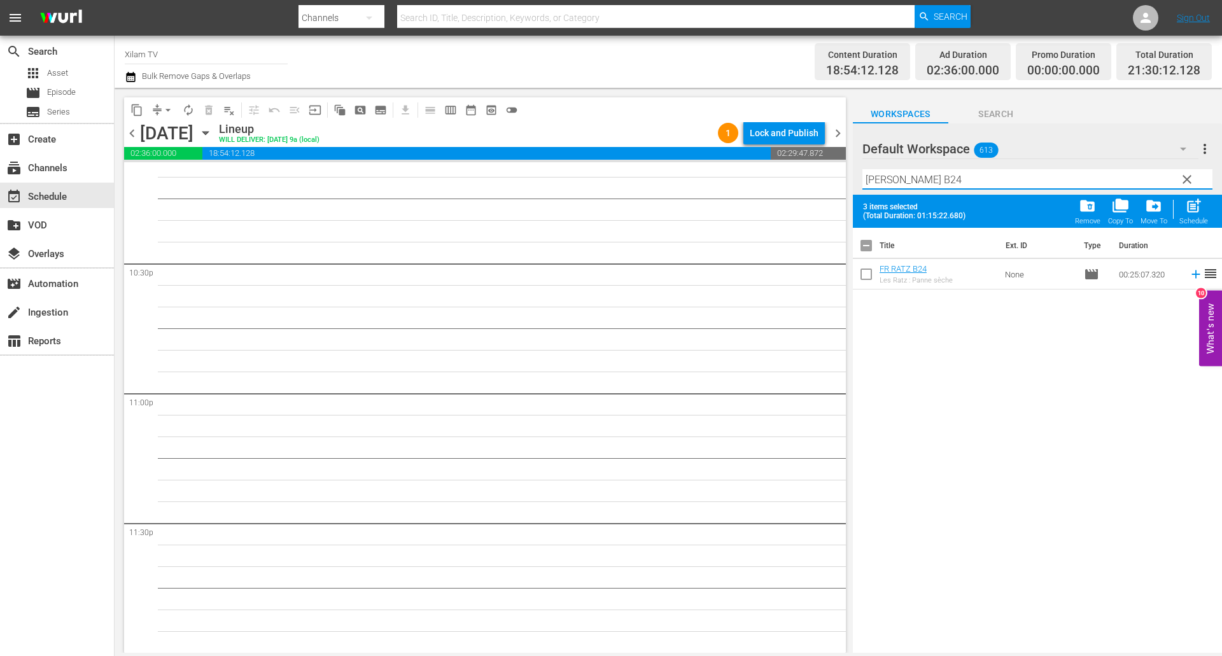
click at [867, 270] on input "checkbox" at bounding box center [866, 276] width 27 height 27
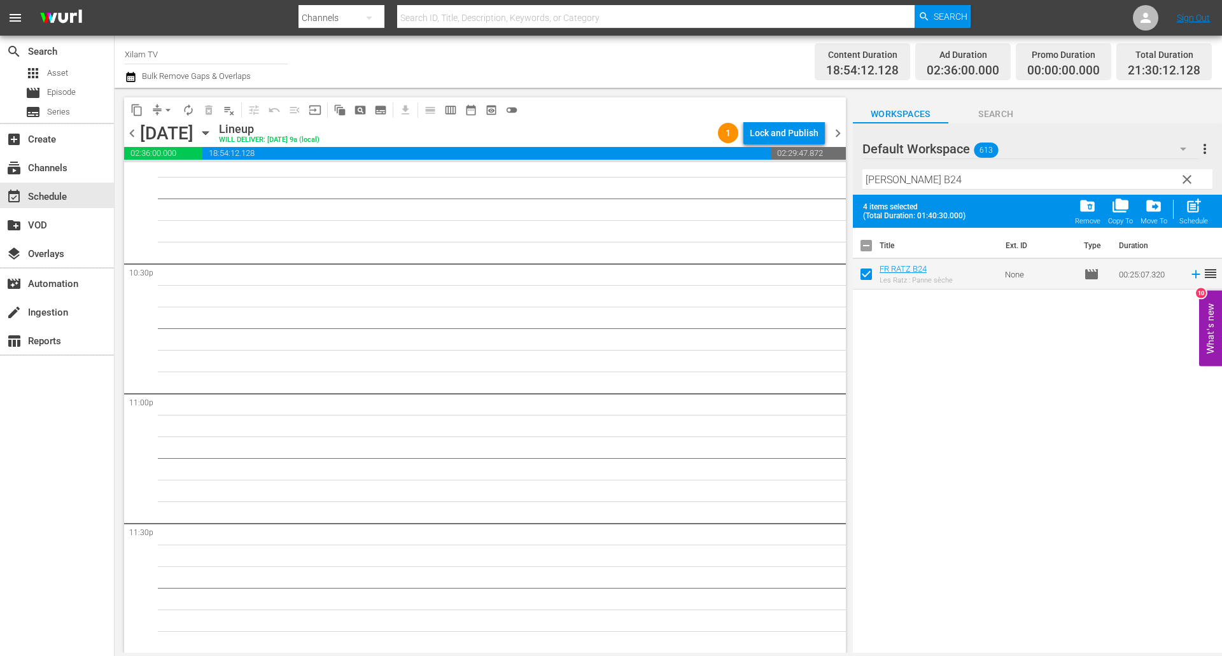
click at [918, 176] on input "RATZ B24" at bounding box center [1037, 179] width 350 height 20
click at [868, 269] on input "checkbox" at bounding box center [866, 276] width 27 height 27
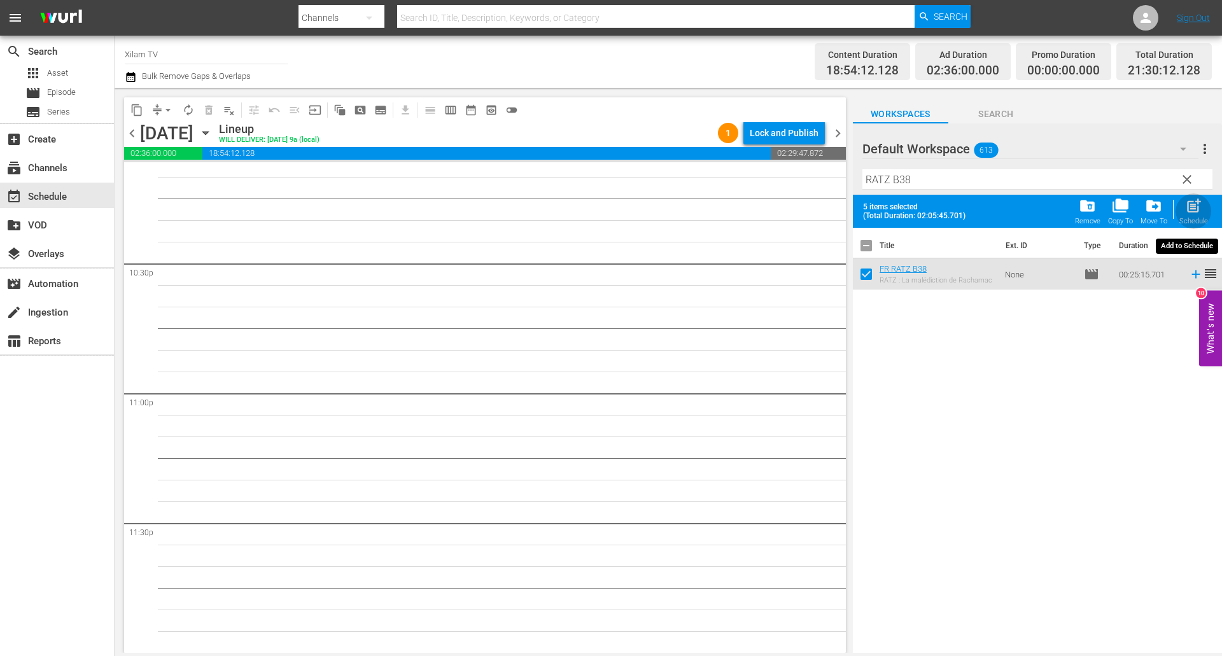
click at [1184, 214] on div "post_add Schedule" at bounding box center [1193, 211] width 29 height 28
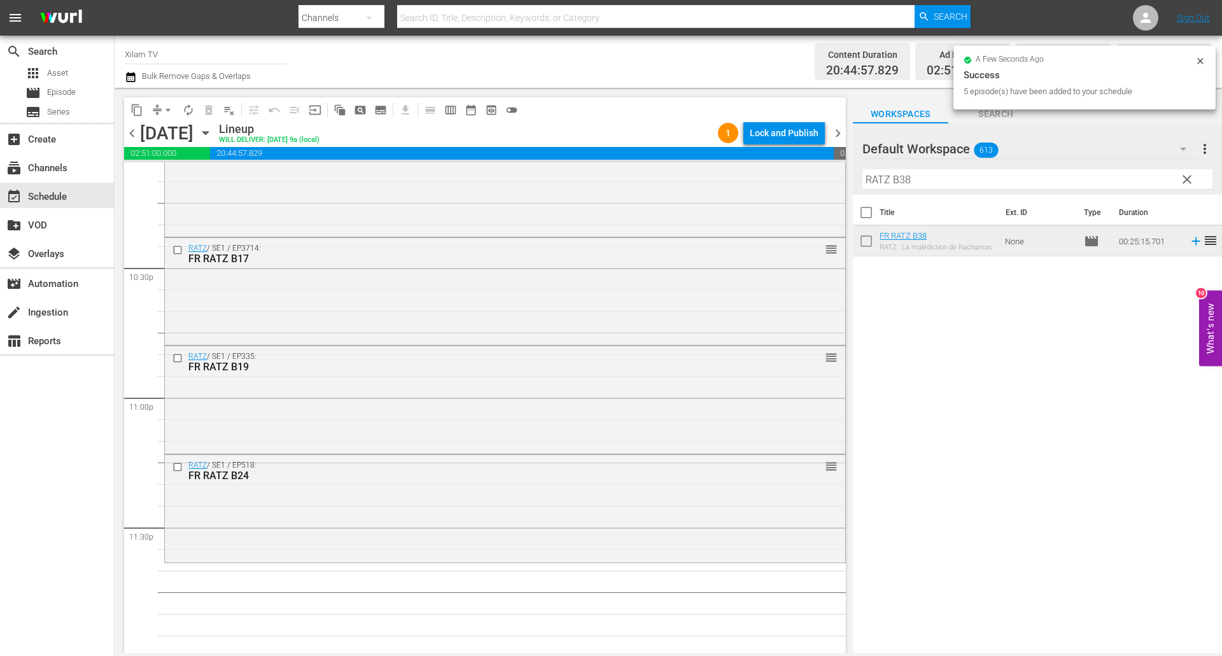
scroll to position [5739, 0]
click at [943, 182] on input "RATZ B38" at bounding box center [1037, 179] width 350 height 20
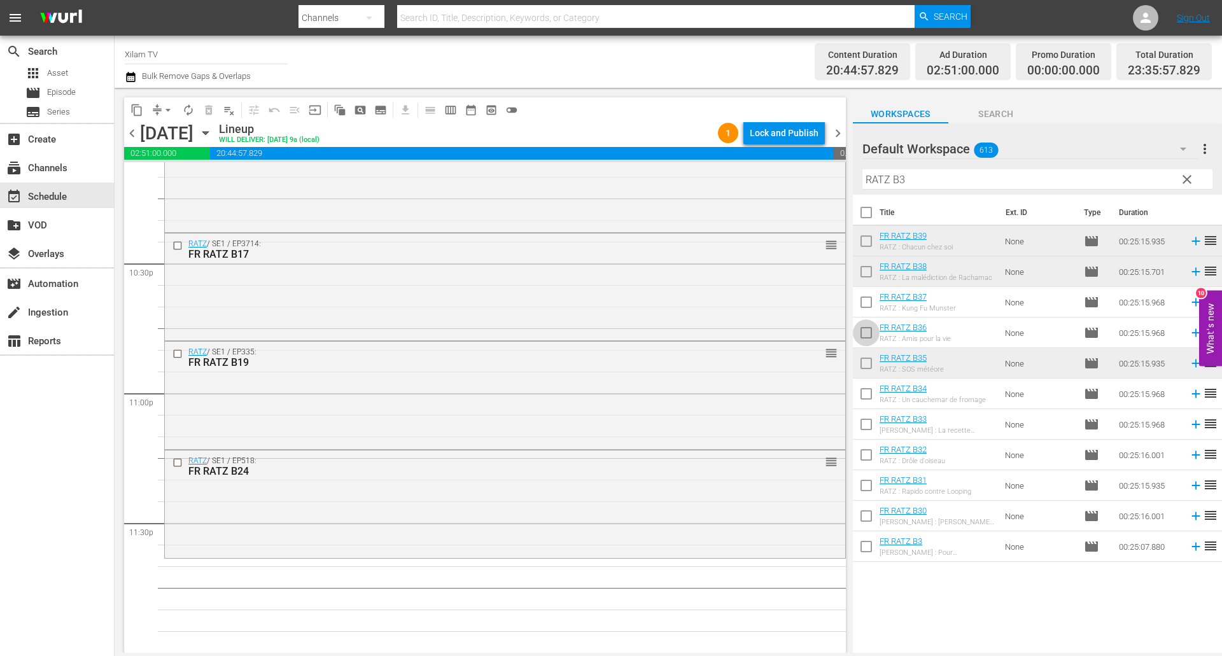
click at [861, 328] on input "checkbox" at bounding box center [866, 335] width 27 height 27
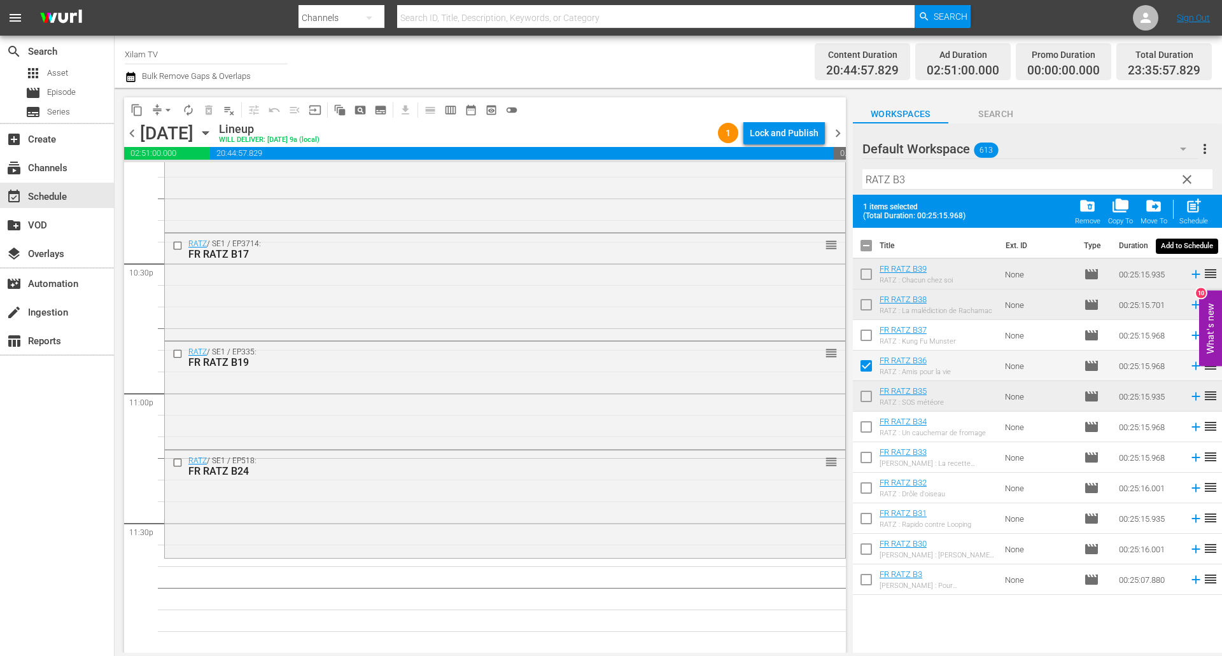
click at [1184, 210] on div "post_add Schedule" at bounding box center [1193, 211] width 29 height 28
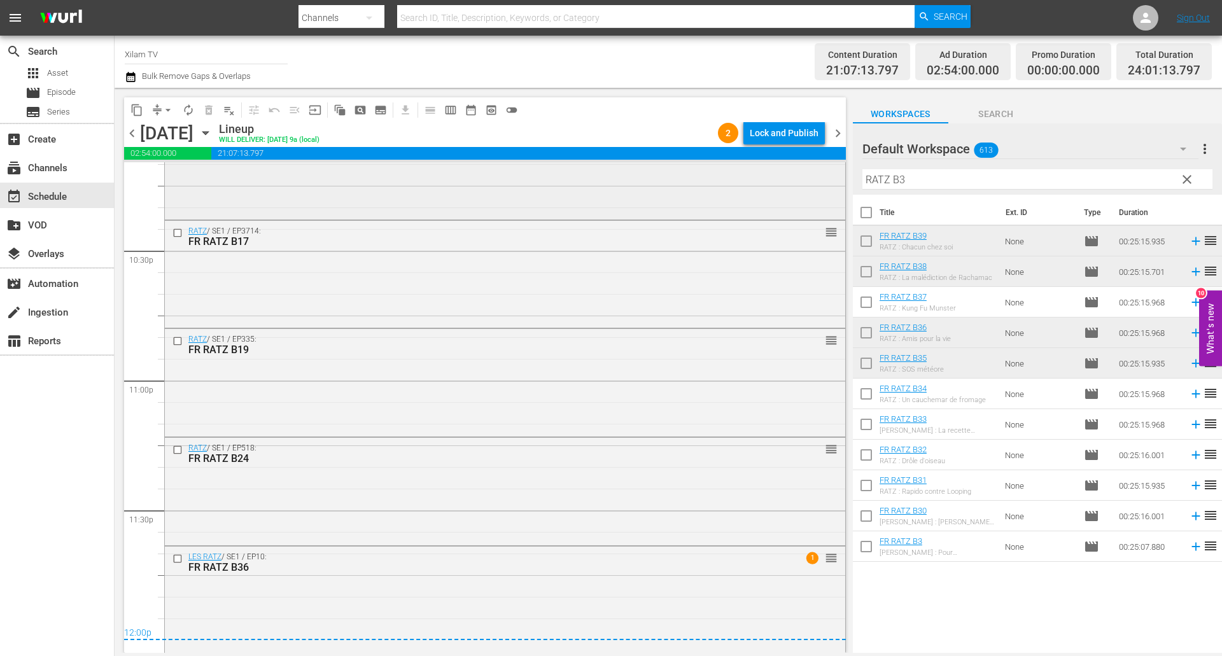
scroll to position [5754, 0]
click at [779, 138] on div "Lock and Publish" at bounding box center [783, 133] width 69 height 23
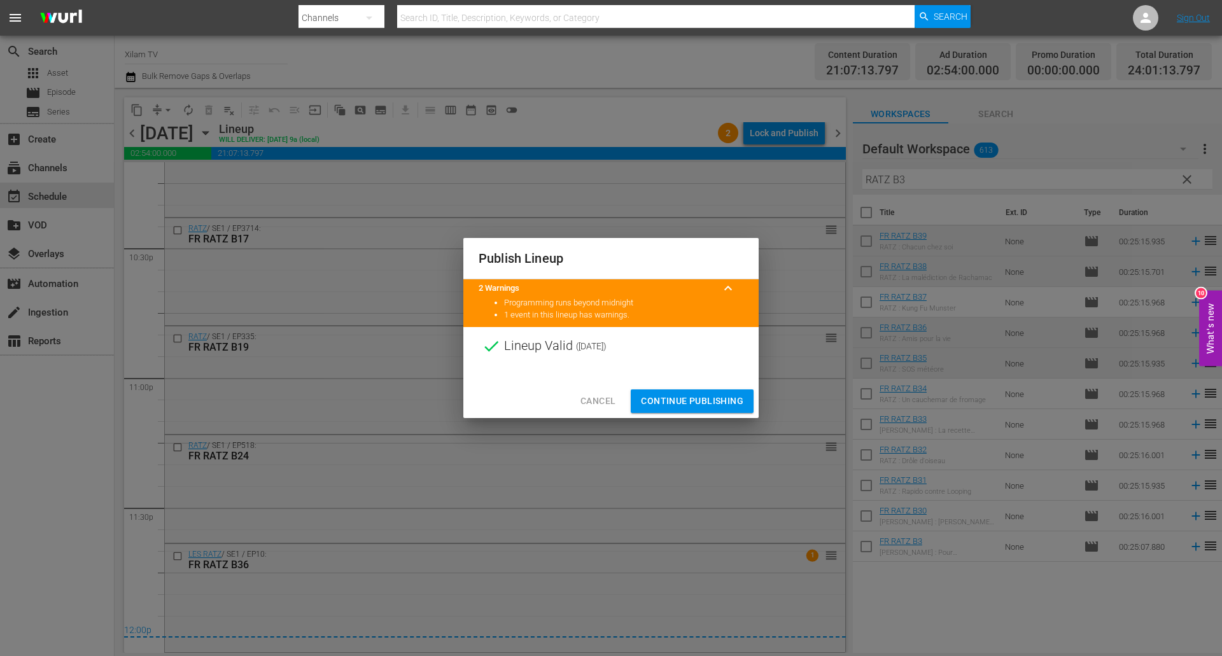
click at [690, 393] on button "Continue Publishing" at bounding box center [691, 401] width 123 height 24
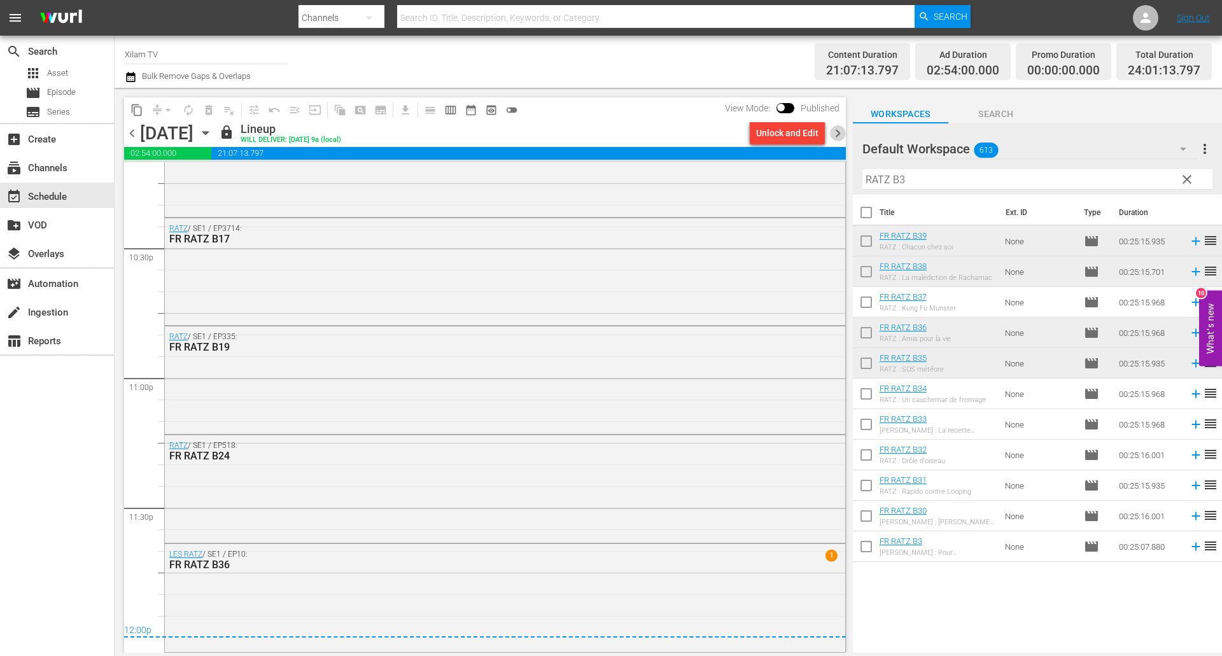
click at [839, 133] on span "chevron_right" at bounding box center [838, 133] width 16 height 16
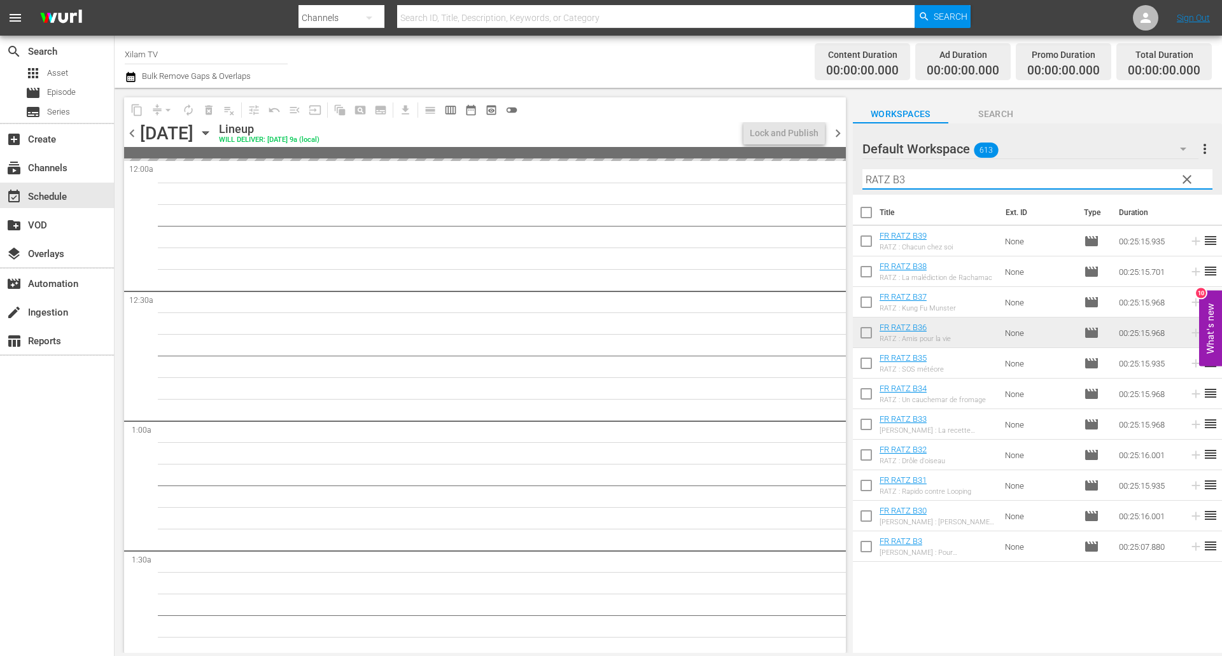
drag, startPoint x: 889, startPoint y: 177, endPoint x: 878, endPoint y: 174, distance: 11.1
click at [878, 174] on input "RATZ B3" at bounding box center [1037, 179] width 350 height 20
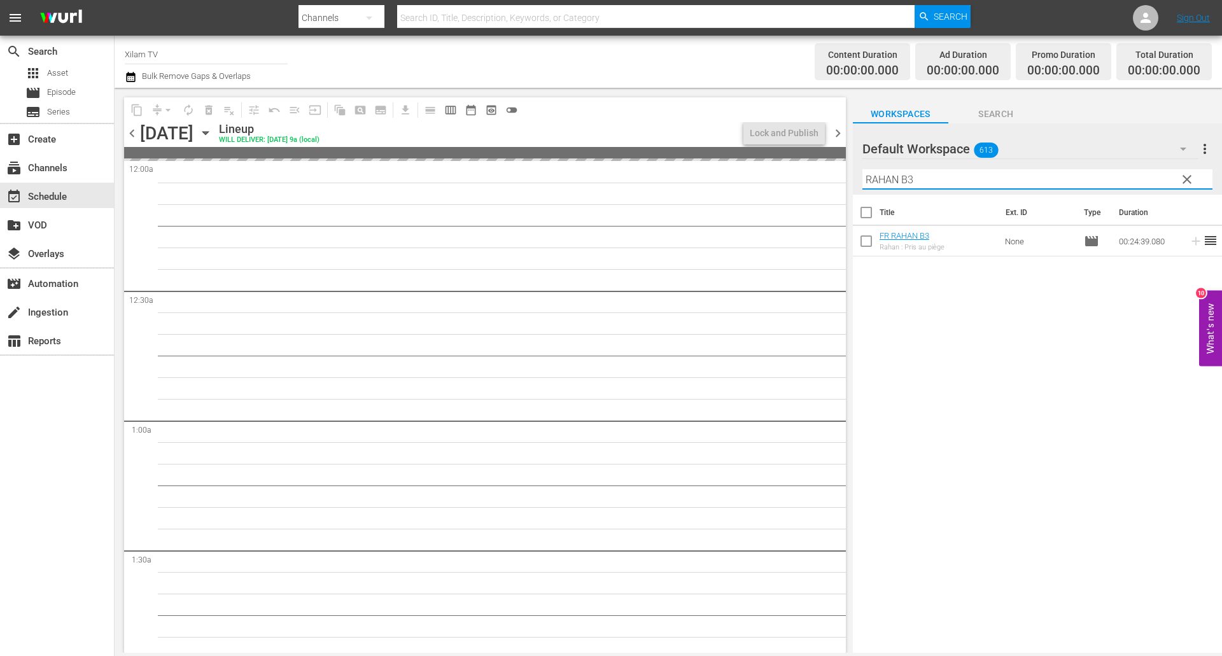
click at [926, 178] on input "RAHAN B3" at bounding box center [1037, 179] width 350 height 20
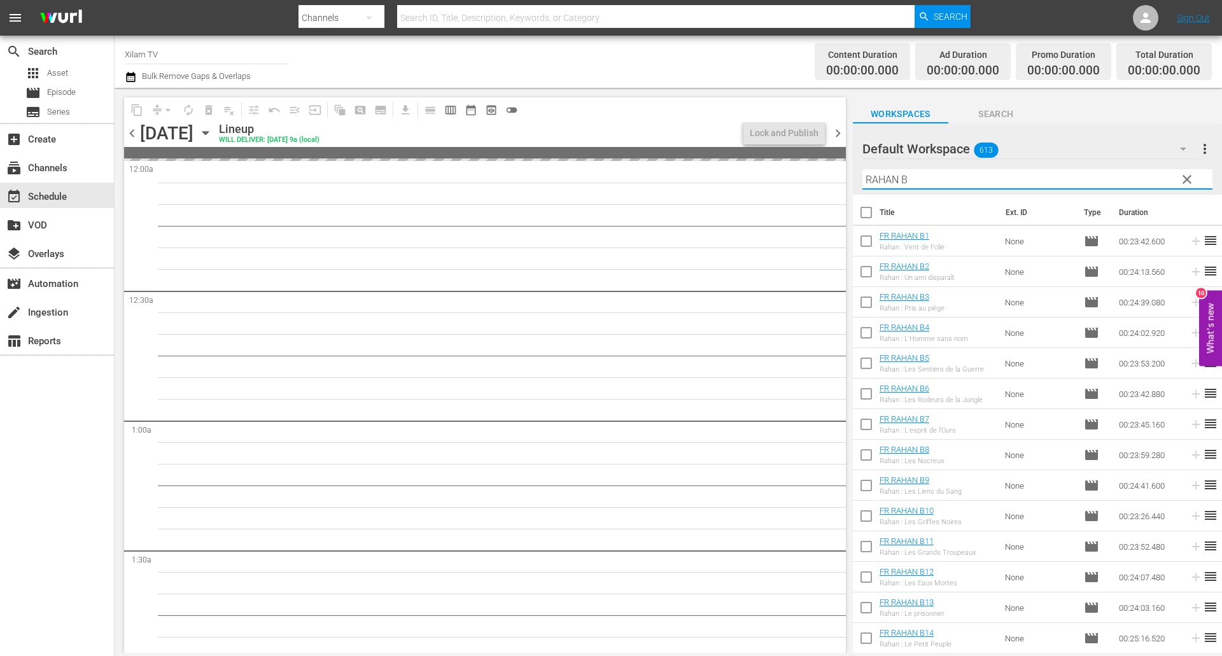
click at [926, 174] on input "RAHAN B" at bounding box center [1037, 179] width 350 height 20
click at [924, 172] on input "RAHAN B" at bounding box center [1037, 179] width 350 height 20
click at [867, 396] on input "checkbox" at bounding box center [866, 396] width 27 height 27
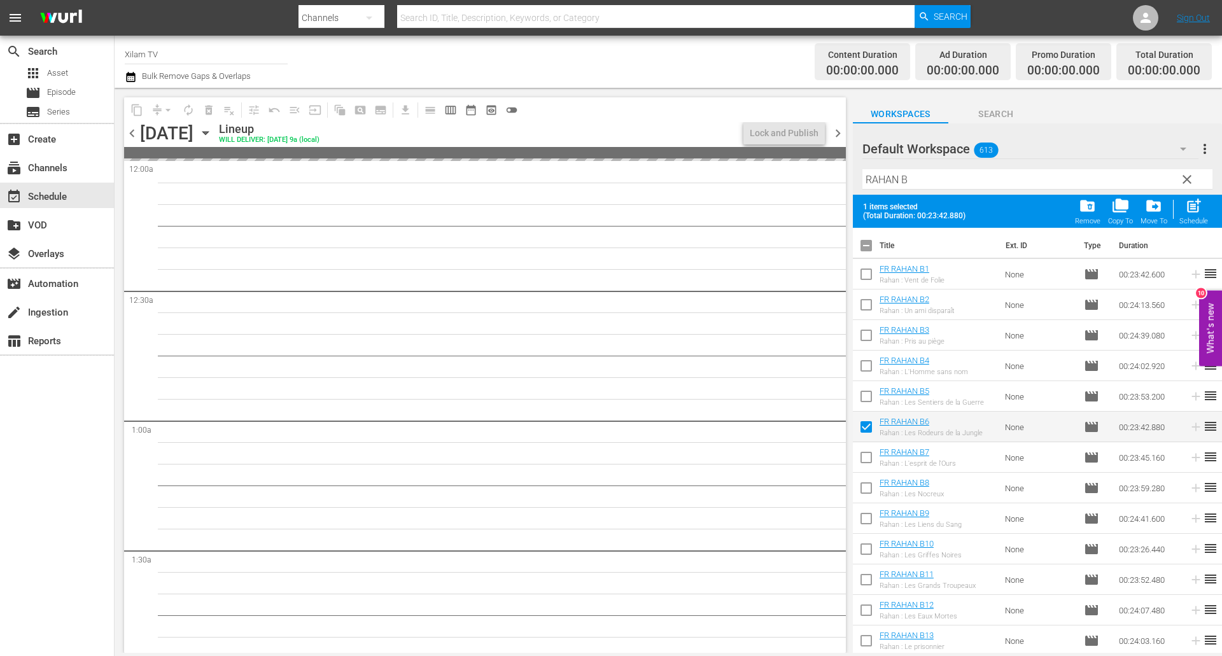
click at [869, 490] on input "checkbox" at bounding box center [866, 490] width 27 height 27
click at [868, 516] on input "checkbox" at bounding box center [866, 521] width 27 height 27
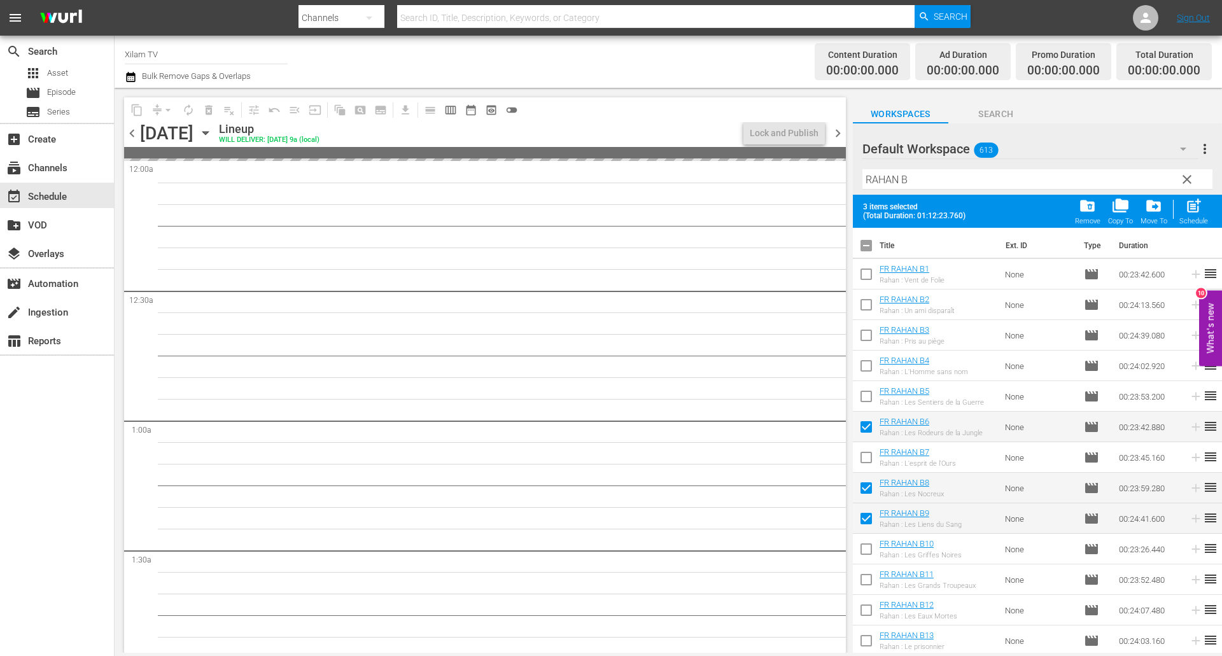
click at [863, 553] on input "checkbox" at bounding box center [866, 551] width 27 height 27
click at [1191, 211] on span "post_add" at bounding box center [1193, 205] width 17 height 17
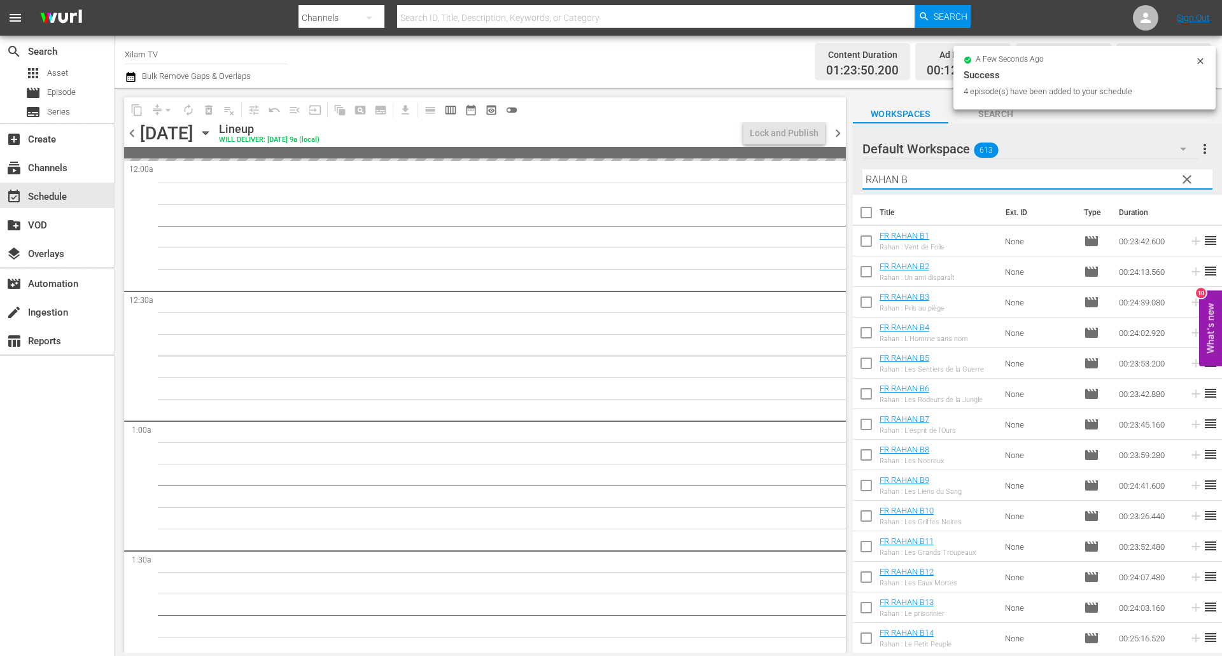
drag, startPoint x: 892, startPoint y: 178, endPoint x: 838, endPoint y: 172, distance: 54.4
click at [838, 172] on div "content_copy compress arrow_drop_down autorenew_outlined delete_forever_outline…" at bounding box center [668, 370] width 1107 height 565
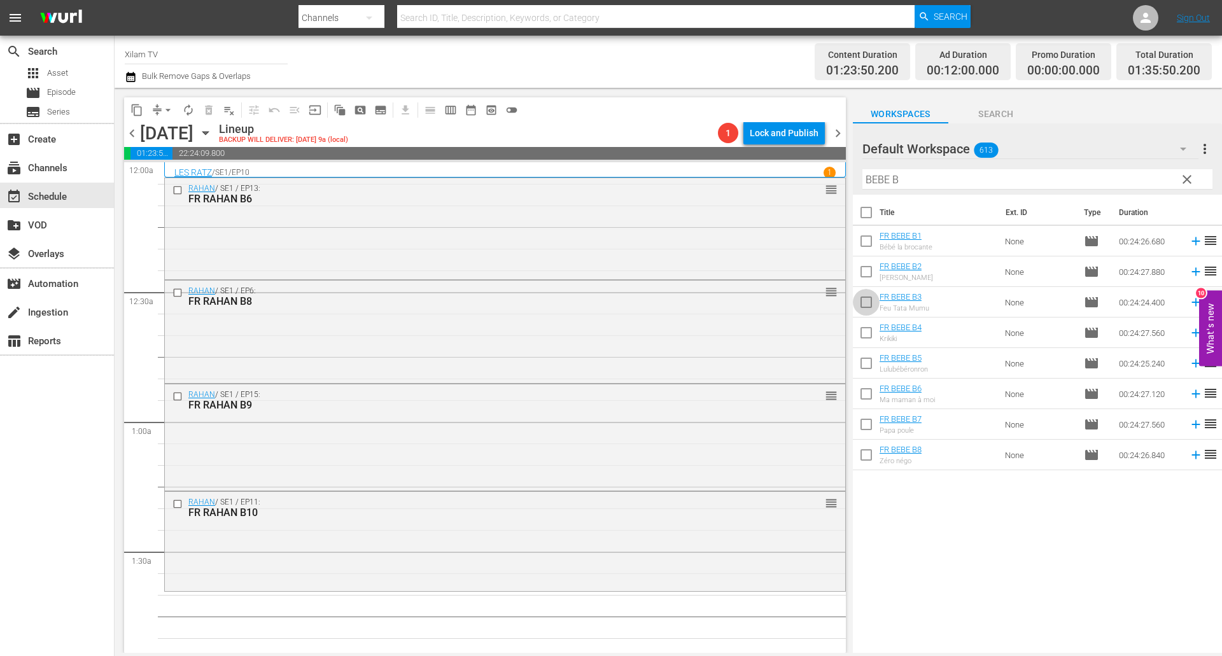
click at [857, 309] on input "checkbox" at bounding box center [866, 304] width 27 height 27
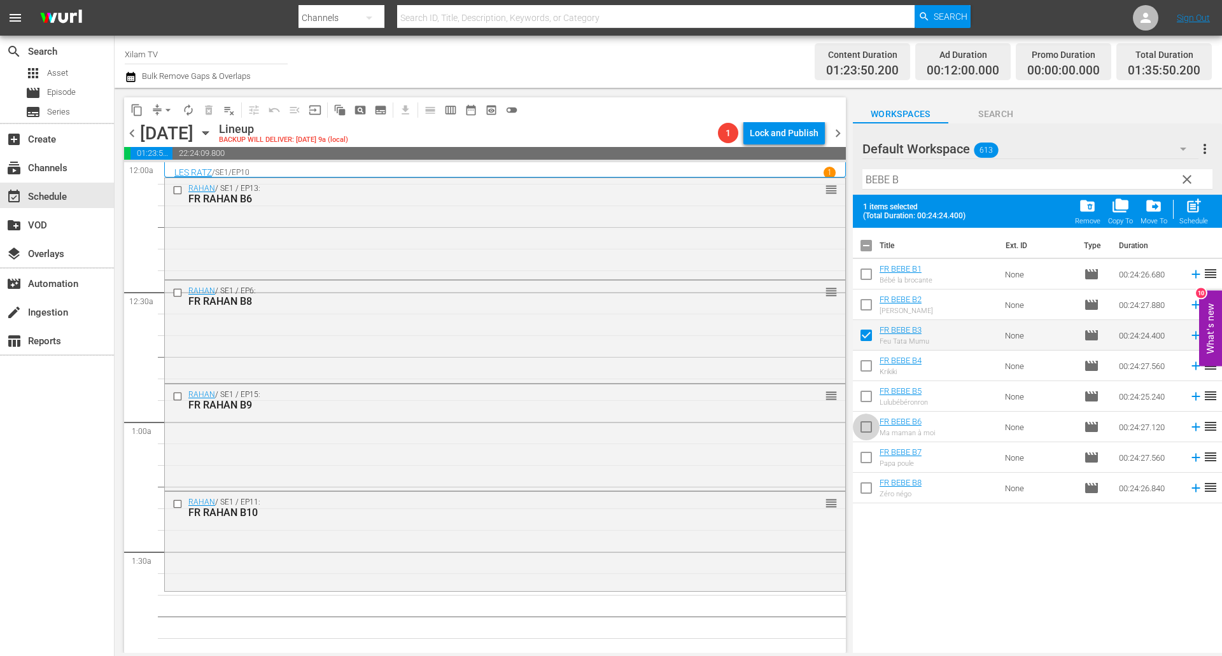
click at [872, 422] on input "checkbox" at bounding box center [866, 429] width 27 height 27
click at [868, 365] on input "checkbox" at bounding box center [866, 368] width 27 height 27
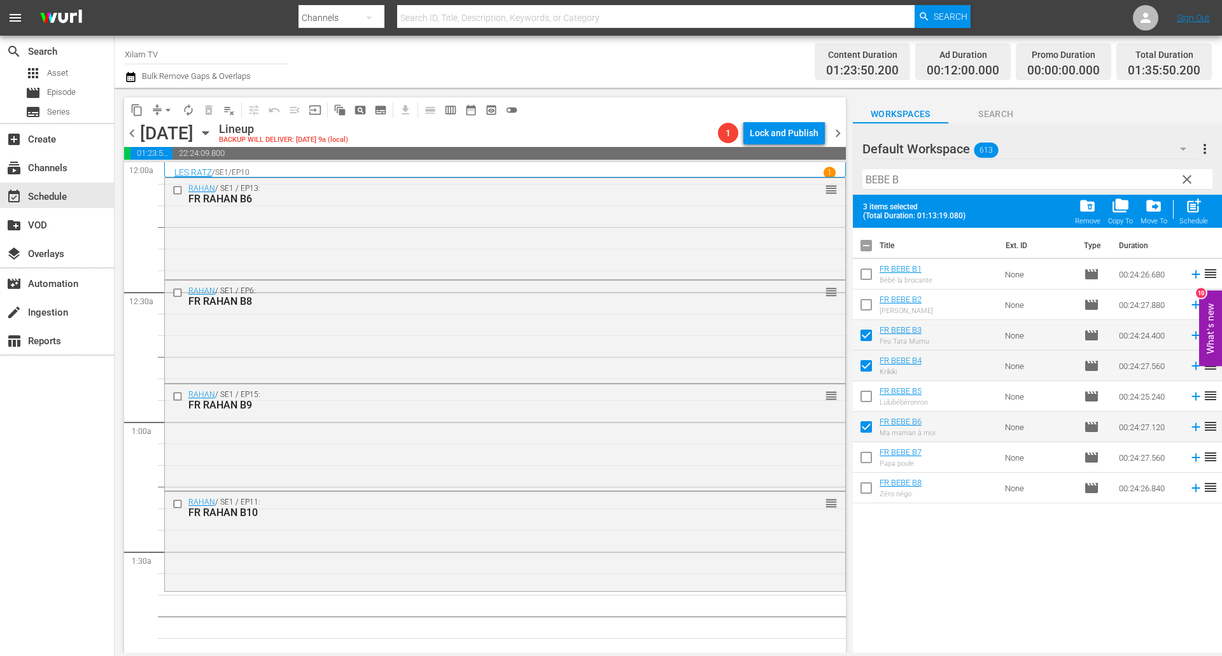
click at [867, 490] on input "checkbox" at bounding box center [866, 490] width 27 height 27
drag, startPoint x: 868, startPoint y: 494, endPoint x: 868, endPoint y: 470, distance: 23.5
click at [868, 492] on input "checkbox" at bounding box center [866, 490] width 27 height 27
click at [868, 466] on input "checkbox" at bounding box center [866, 460] width 27 height 27
click at [1186, 218] on div "Schedule" at bounding box center [1193, 221] width 29 height 8
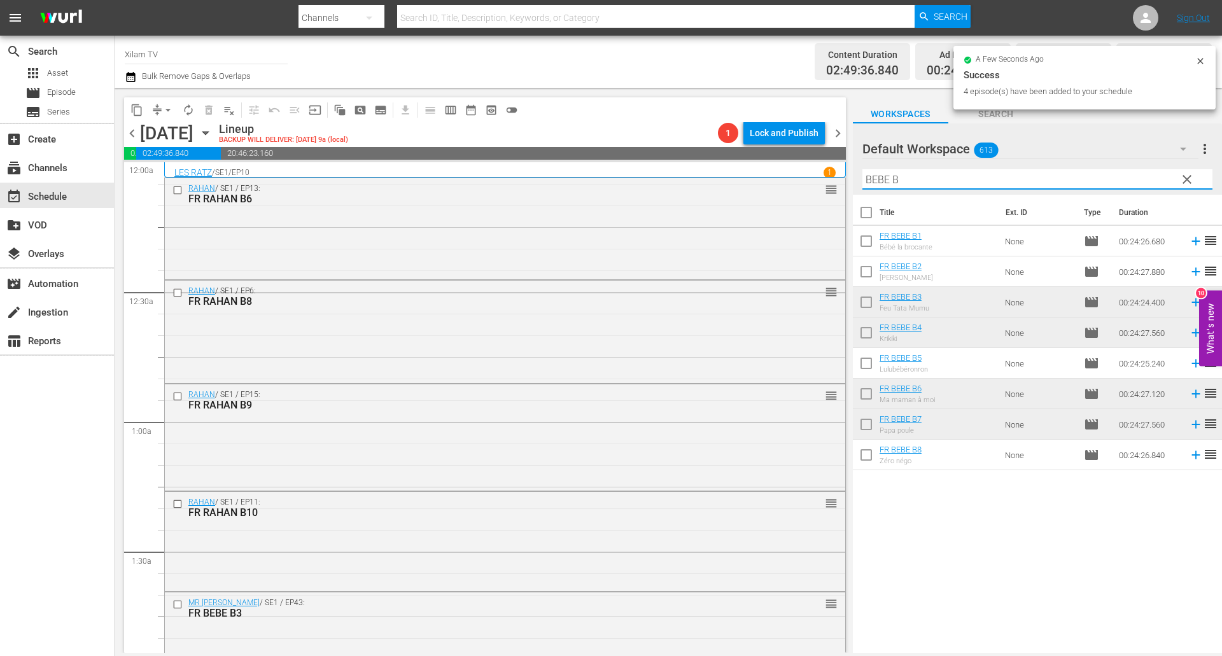
drag, startPoint x: 888, startPoint y: 178, endPoint x: 867, endPoint y: 178, distance: 21.0
click at [867, 178] on input "BEBE B" at bounding box center [1037, 179] width 350 height 20
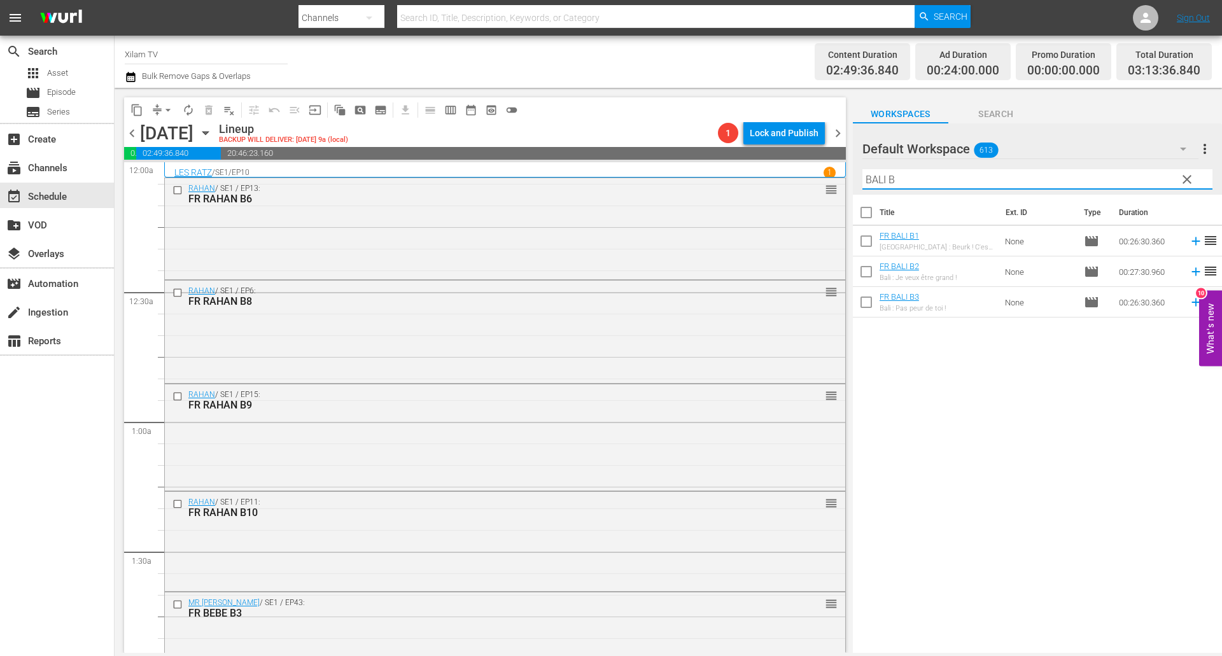
click at [861, 268] on input "checkbox" at bounding box center [866, 274] width 27 height 27
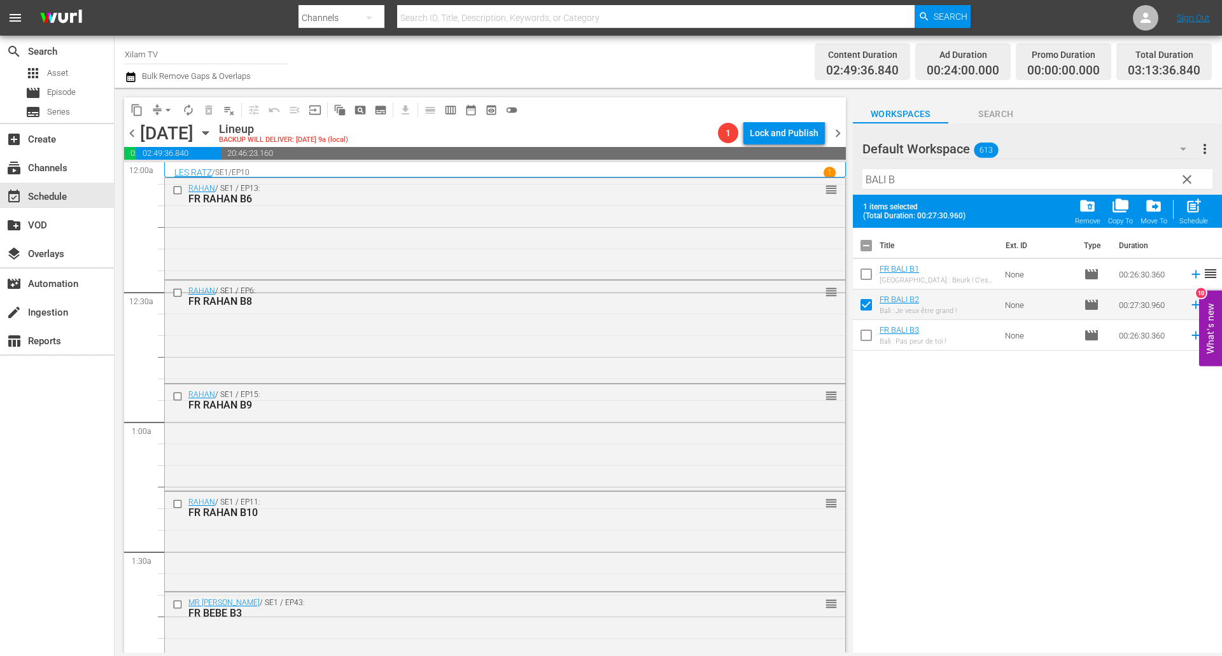
click at [862, 268] on input "checkbox" at bounding box center [866, 276] width 27 height 27
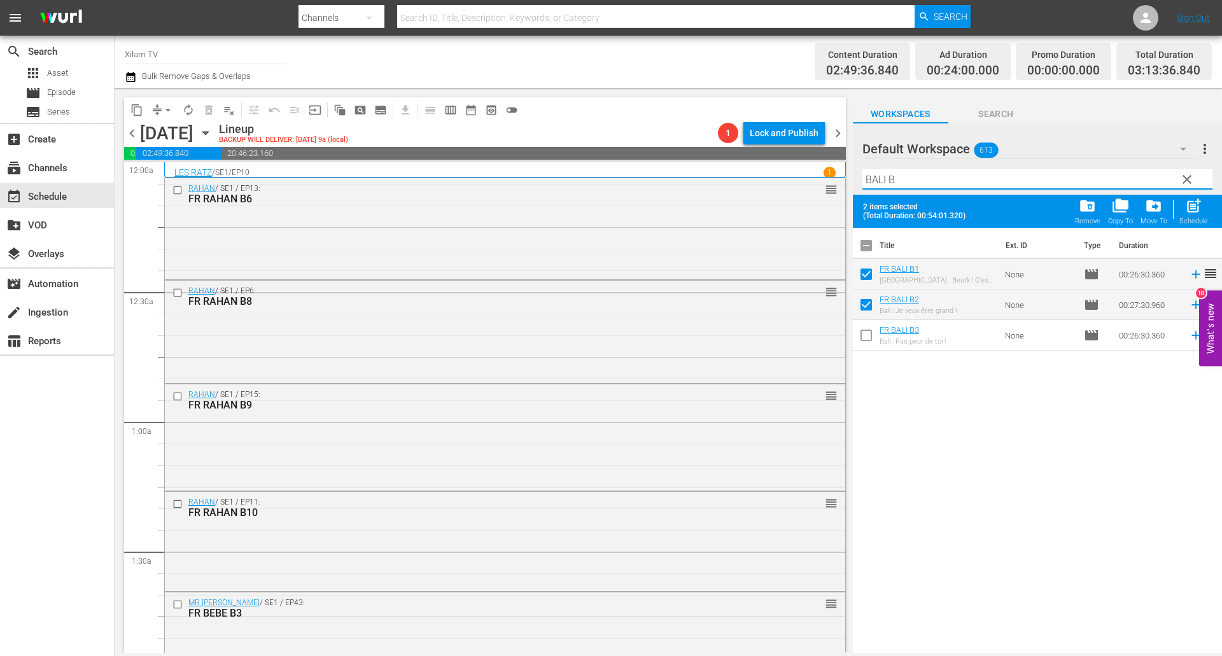
drag, startPoint x: 882, startPoint y: 182, endPoint x: 844, endPoint y: 172, distance: 38.9
click at [844, 172] on div "content_copy compress arrow_drop_down autorenew_outlined delete_forever_outline…" at bounding box center [668, 370] width 1107 height 565
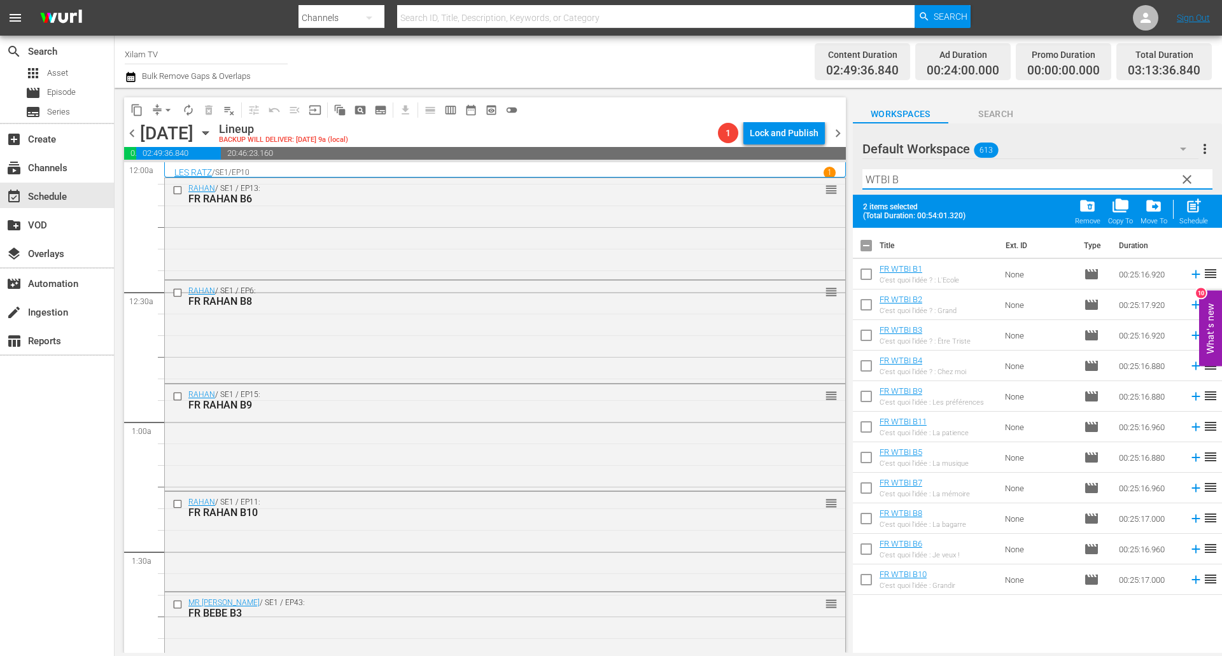
click at [868, 365] on input "checkbox" at bounding box center [866, 368] width 27 height 27
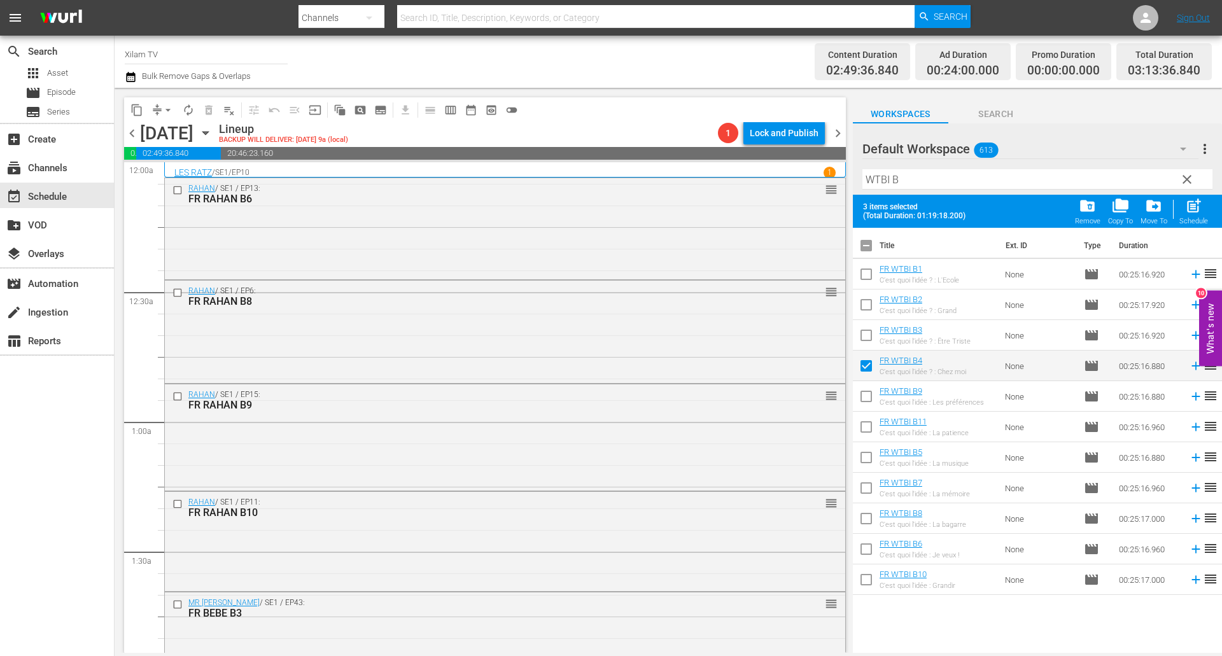
click at [868, 365] on input "checkbox" at bounding box center [866, 368] width 27 height 27
click at [867, 365] on input "checkbox" at bounding box center [866, 368] width 27 height 27
click at [867, 335] on input "checkbox" at bounding box center [866, 337] width 27 height 27
click at [1194, 205] on span "post_add" at bounding box center [1193, 205] width 17 height 17
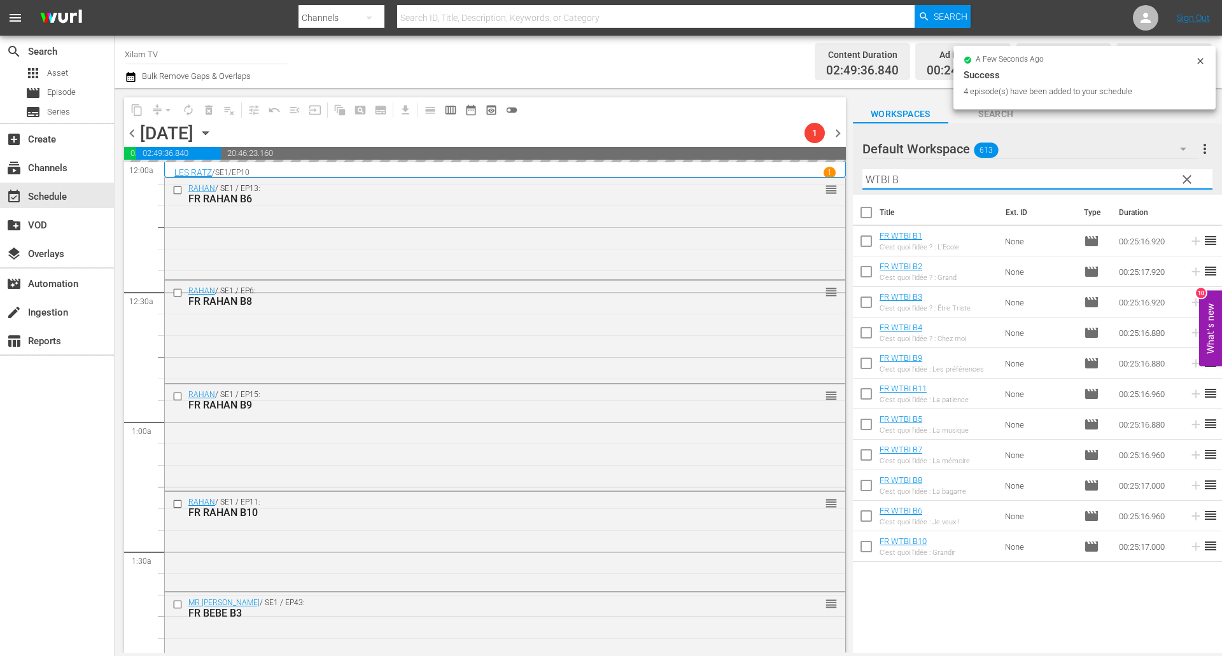
drag, startPoint x: 874, startPoint y: 175, endPoint x: 837, endPoint y: 169, distance: 37.4
click at [838, 169] on div "content_copy compress arrow_drop_down autorenew_outlined delete_forever_outline…" at bounding box center [668, 370] width 1107 height 565
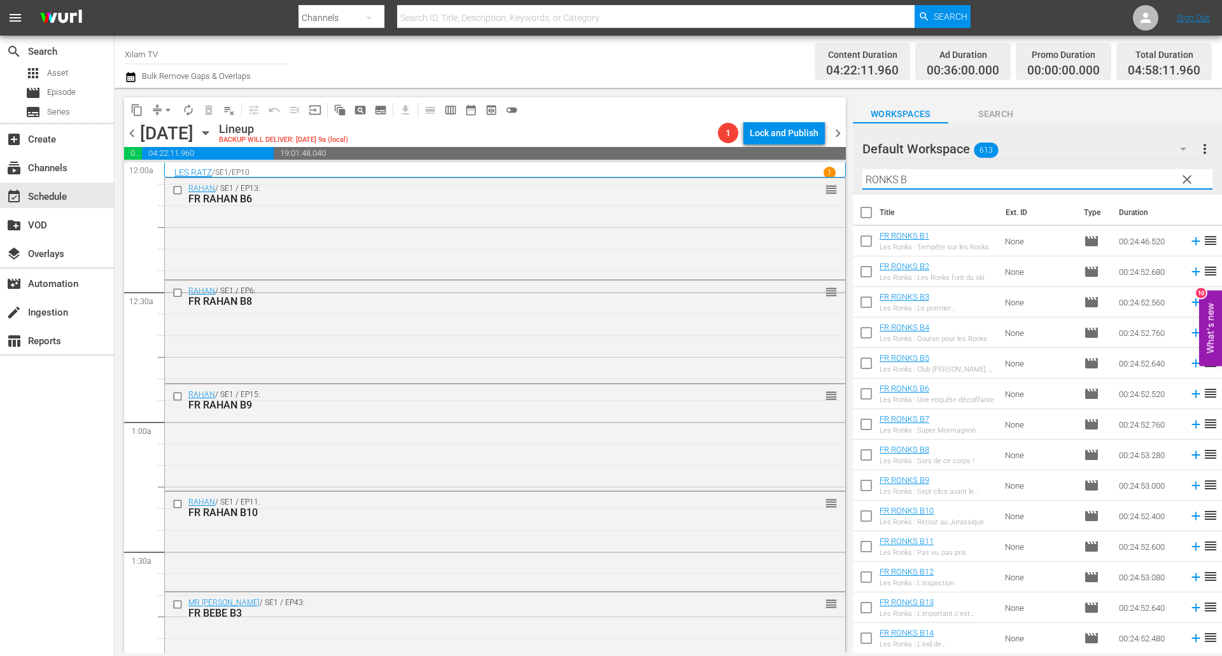
click at [865, 307] on input "checkbox" at bounding box center [866, 304] width 27 height 27
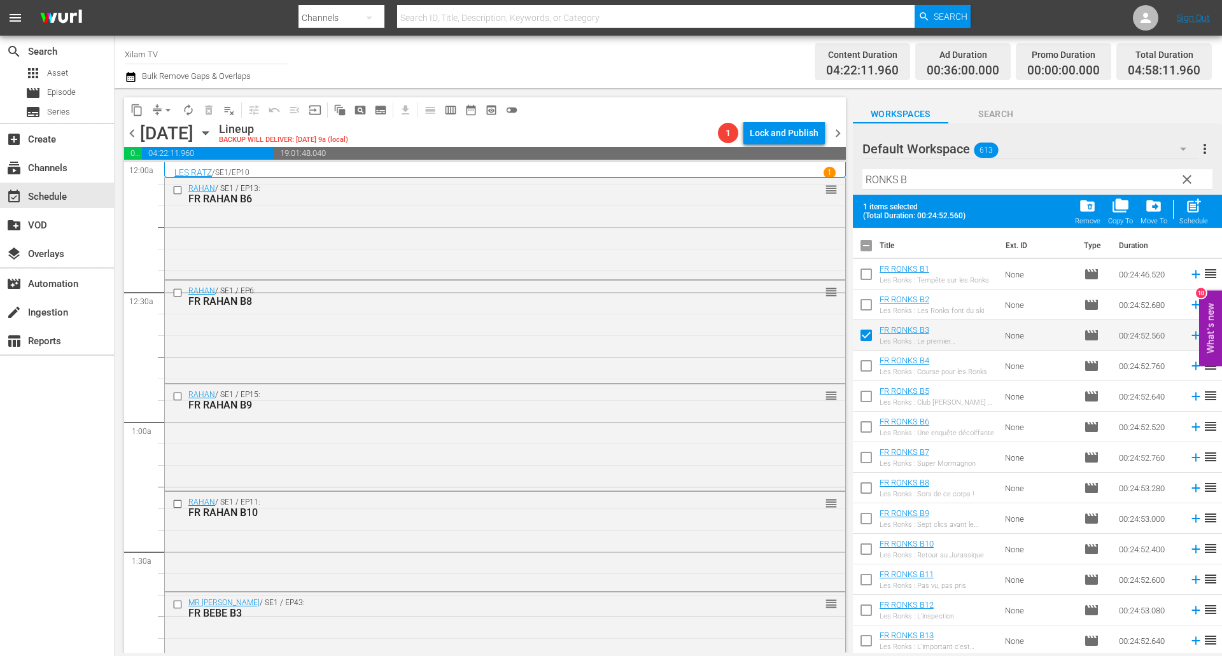
click at [868, 394] on input "checkbox" at bounding box center [866, 399] width 27 height 27
click at [1199, 210] on span "post_add" at bounding box center [1193, 205] width 17 height 17
checkbox input "false"
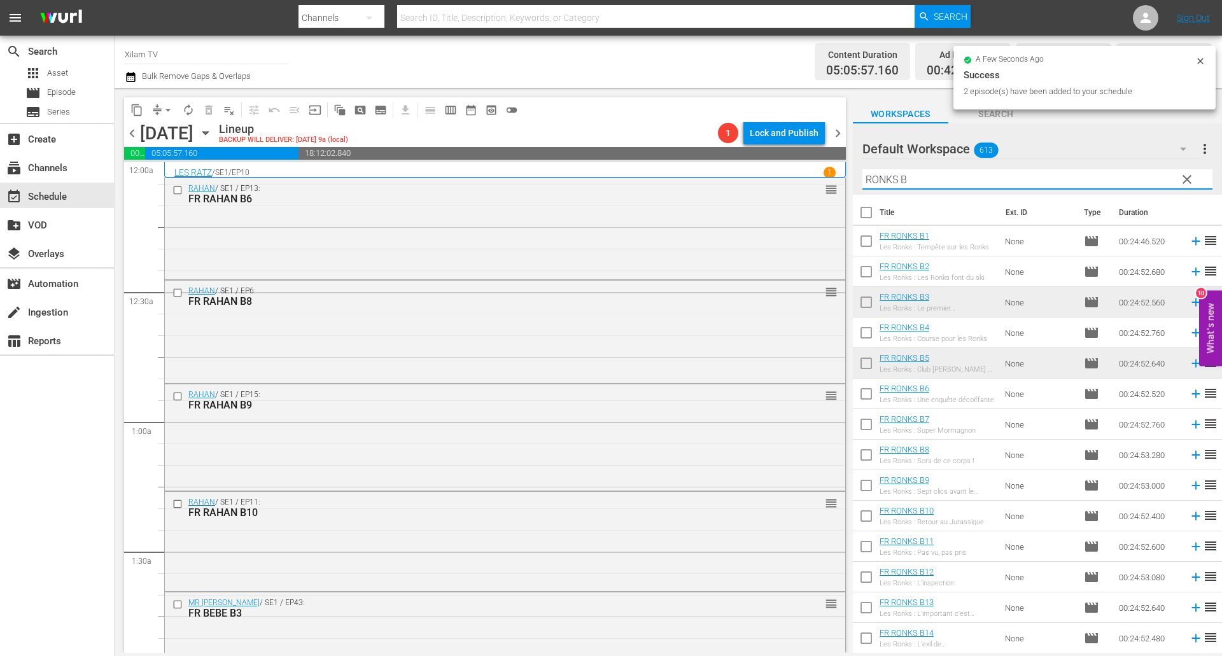
drag, startPoint x: 897, startPoint y: 177, endPoint x: 833, endPoint y: 158, distance: 67.0
click at [833, 158] on div "content_copy compress arrow_drop_down autorenew_outlined delete_forever_outline…" at bounding box center [668, 370] width 1107 height 565
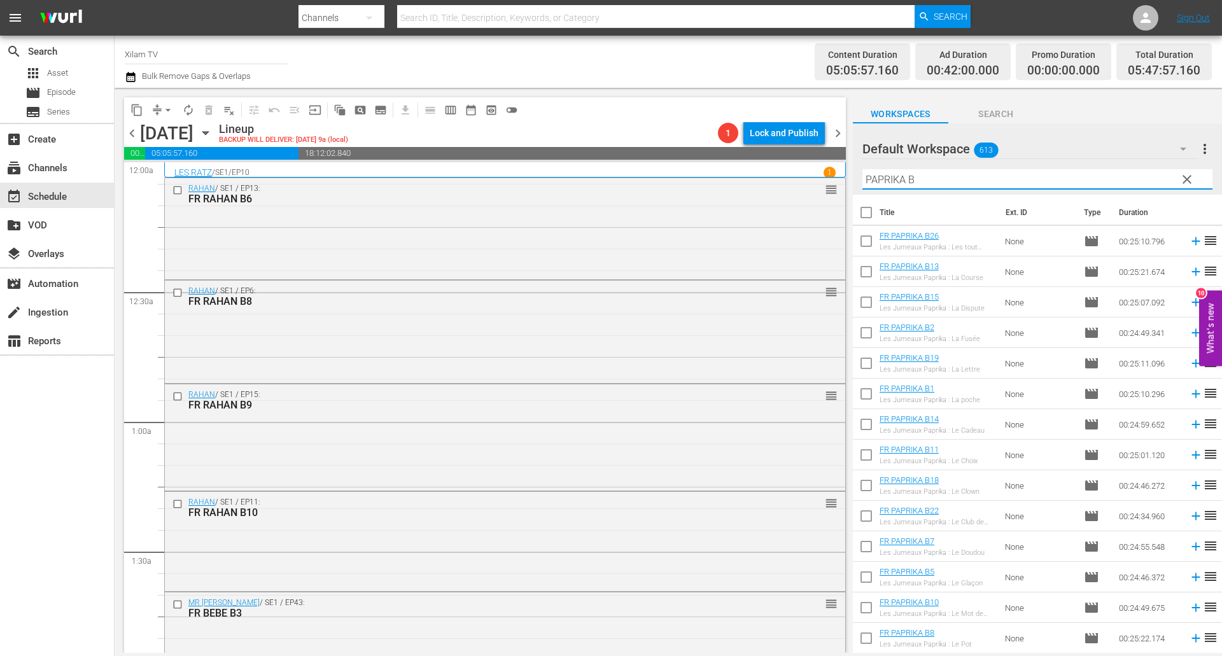
click at [922, 183] on input "PAPRIKA B" at bounding box center [1037, 179] width 350 height 20
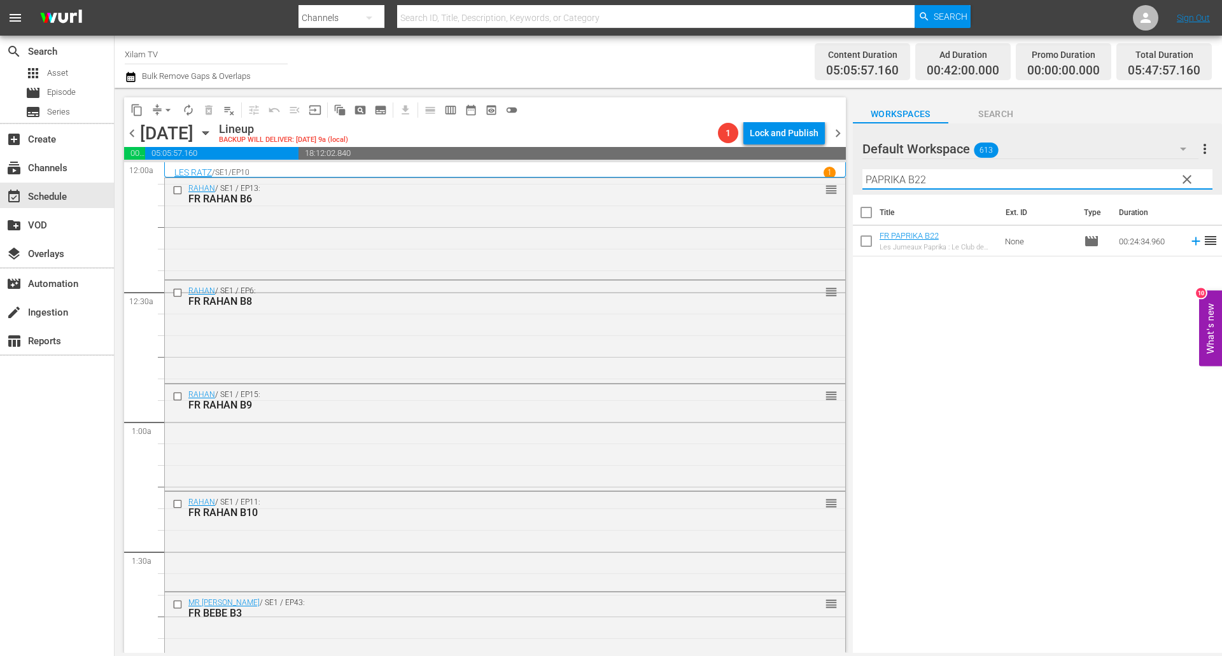
type input "PAPRIKA B22"
click at [858, 243] on input "checkbox" at bounding box center [866, 243] width 27 height 27
checkbox input "true"
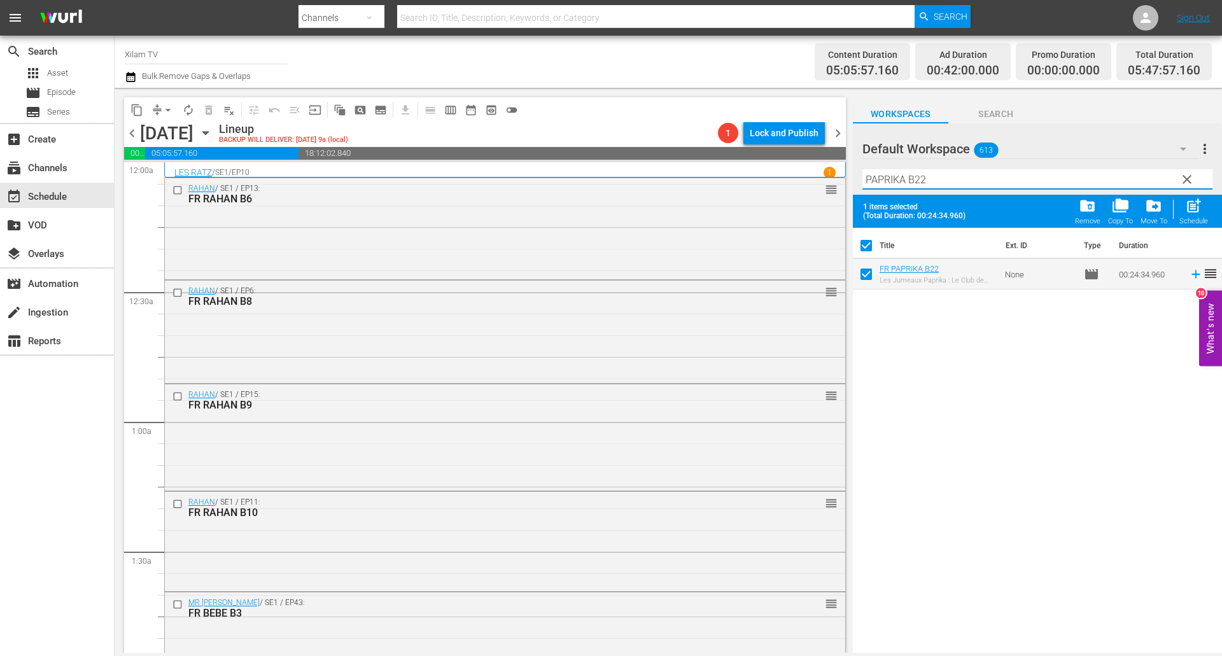
click at [943, 183] on input "PAPRIKA B22" at bounding box center [1037, 179] width 350 height 20
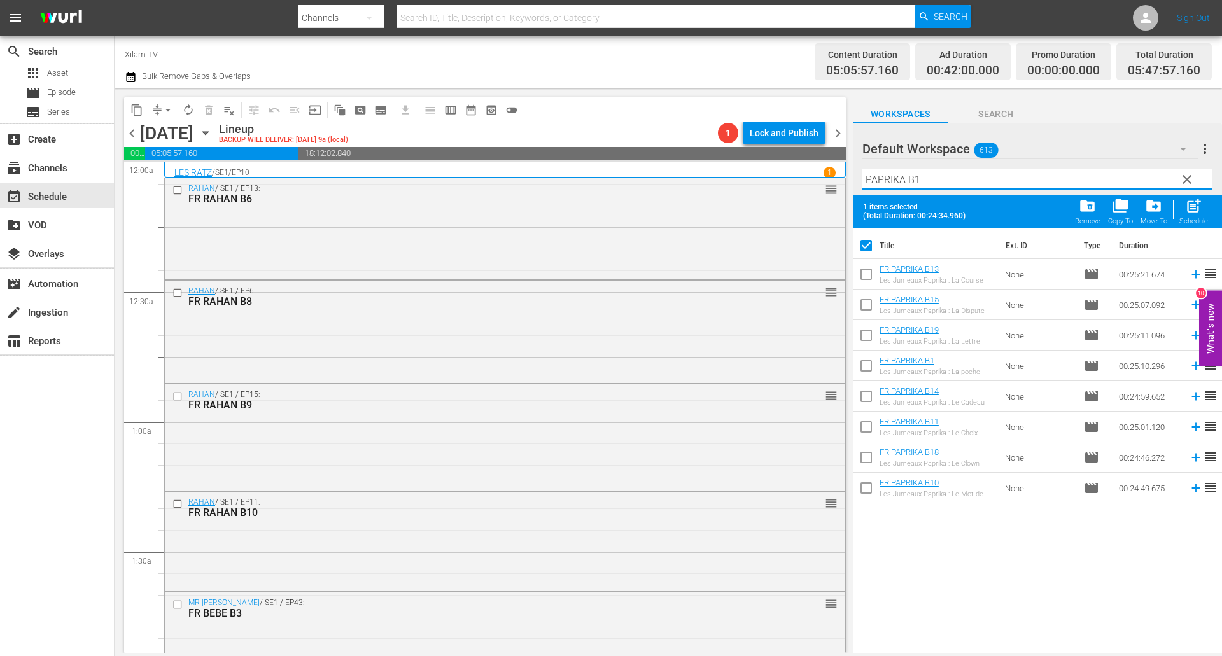
type input "PAPRIKA B1"
click at [860, 308] on input "checkbox" at bounding box center [866, 307] width 27 height 27
checkbox input "true"
checkbox input "false"
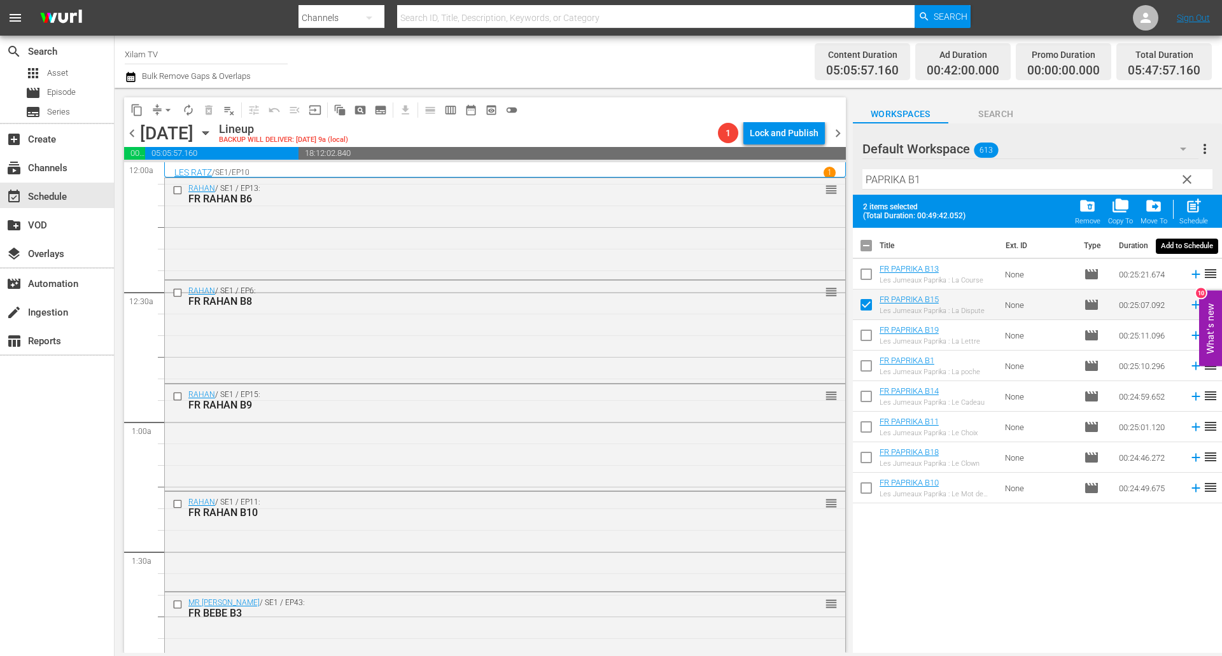
click at [1186, 216] on div "post_add Schedule" at bounding box center [1193, 211] width 29 height 28
checkbox input "false"
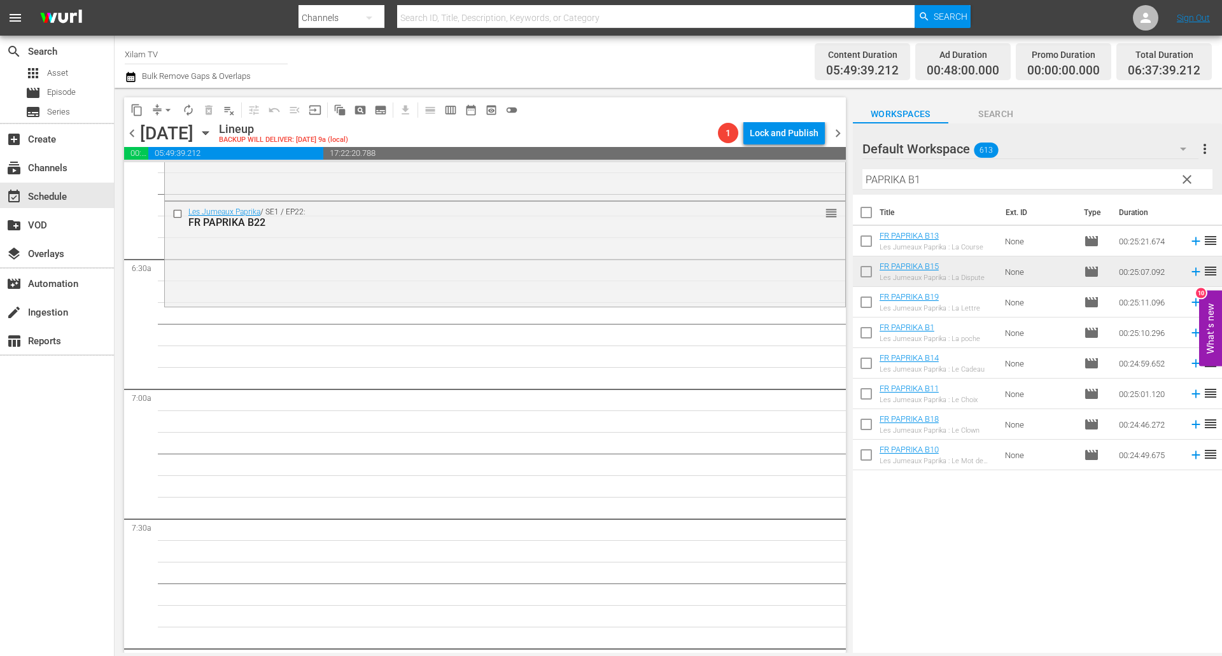
scroll to position [1145, 0]
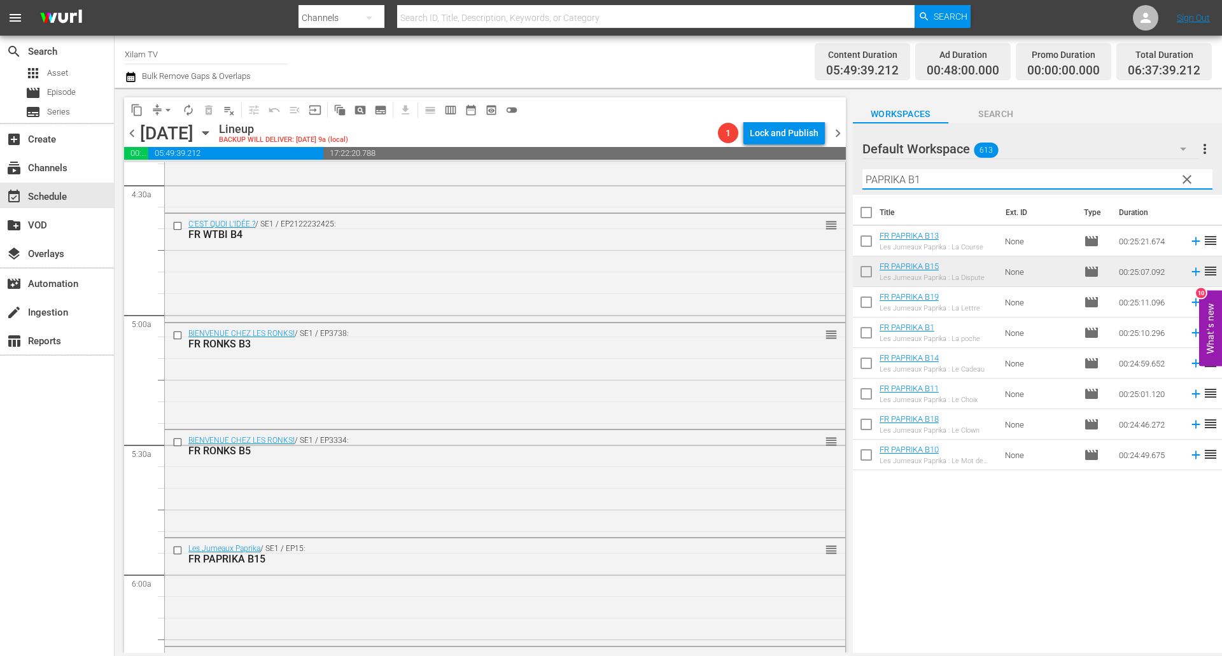
drag, startPoint x: 900, startPoint y: 182, endPoint x: 851, endPoint y: 178, distance: 49.8
click at [851, 178] on div "content_copy compress arrow_drop_down autorenew_outlined delete_forever_outline…" at bounding box center [668, 370] width 1107 height 565
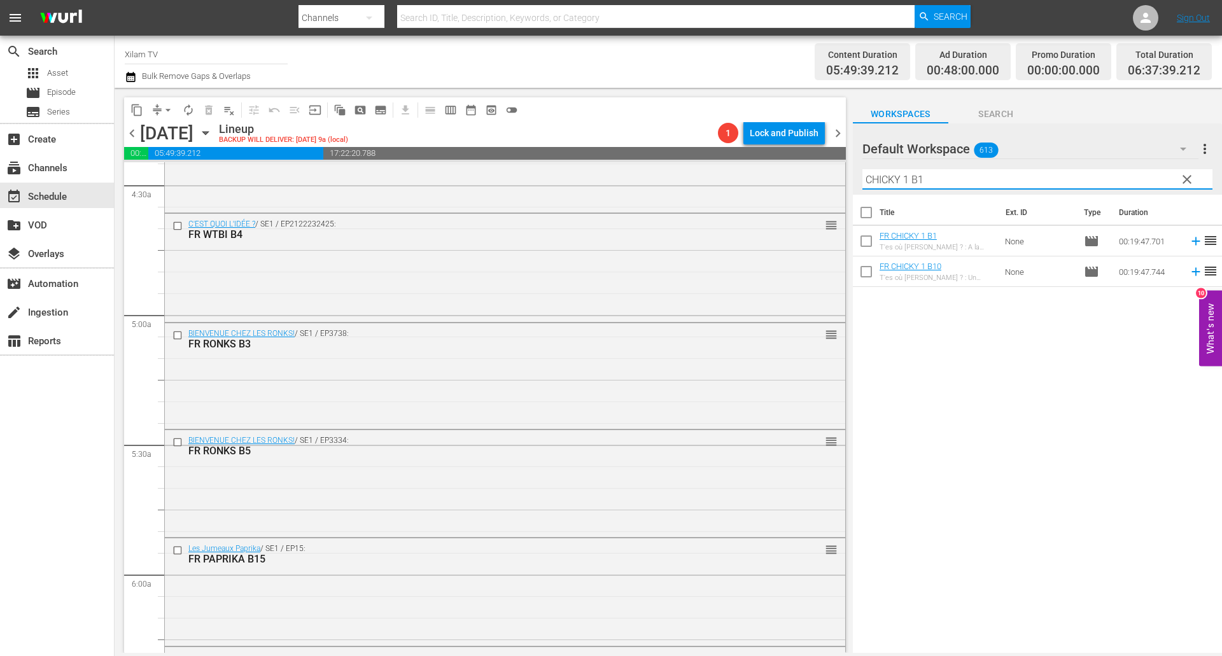
click at [948, 178] on input "CHICKY 1 B1" at bounding box center [1037, 179] width 350 height 20
type input "CHICKY 1 B4"
click at [863, 249] on input "checkbox" at bounding box center [866, 243] width 27 height 27
checkbox input "true"
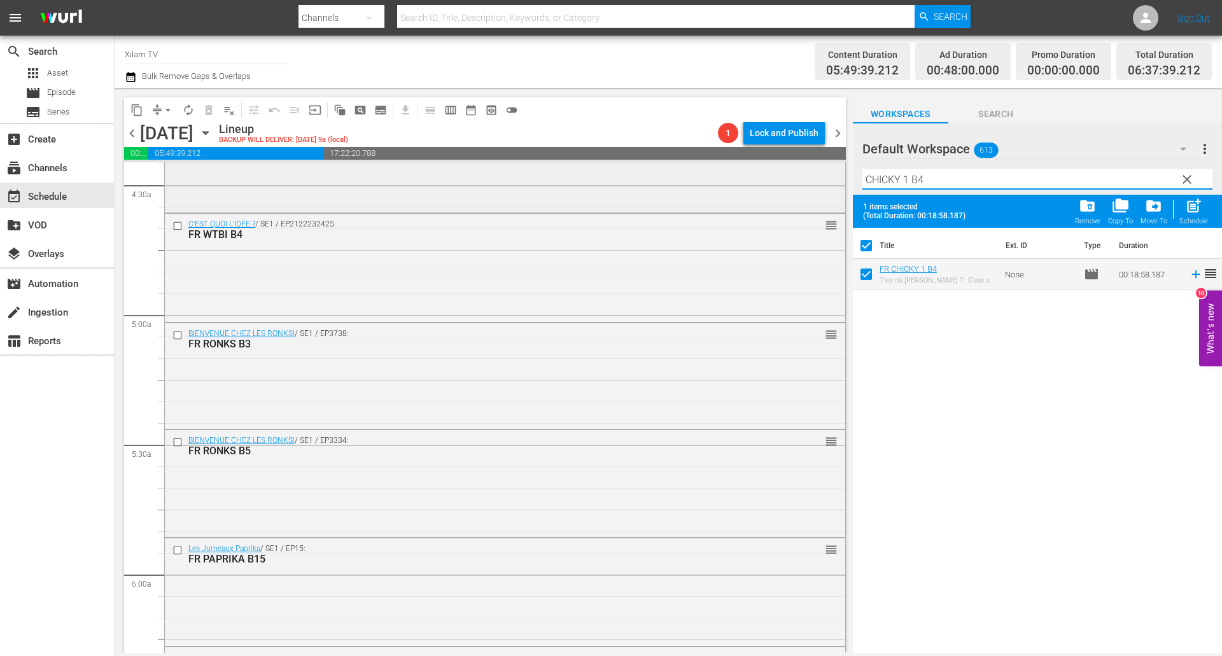
drag, startPoint x: 907, startPoint y: 182, endPoint x: 800, endPoint y: 176, distance: 107.1
click at [800, 176] on div "content_copy compress arrow_drop_down autorenew_outlined delete_forever_outline…" at bounding box center [668, 370] width 1107 height 565
click at [902, 180] on input "RATZ B4" at bounding box center [1037, 179] width 350 height 20
type input "RATZ B22"
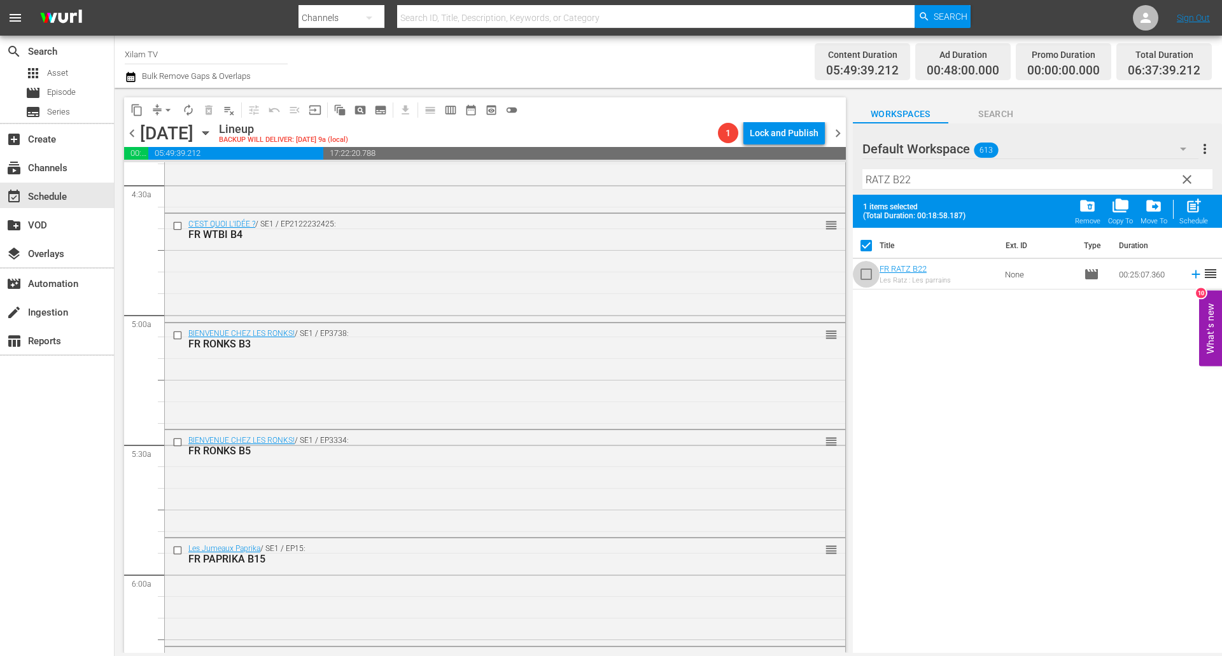
click at [871, 270] on input "checkbox" at bounding box center [866, 276] width 27 height 27
checkbox input "true"
checkbox input "false"
click at [917, 183] on input "RATZ B22" at bounding box center [1037, 179] width 350 height 20
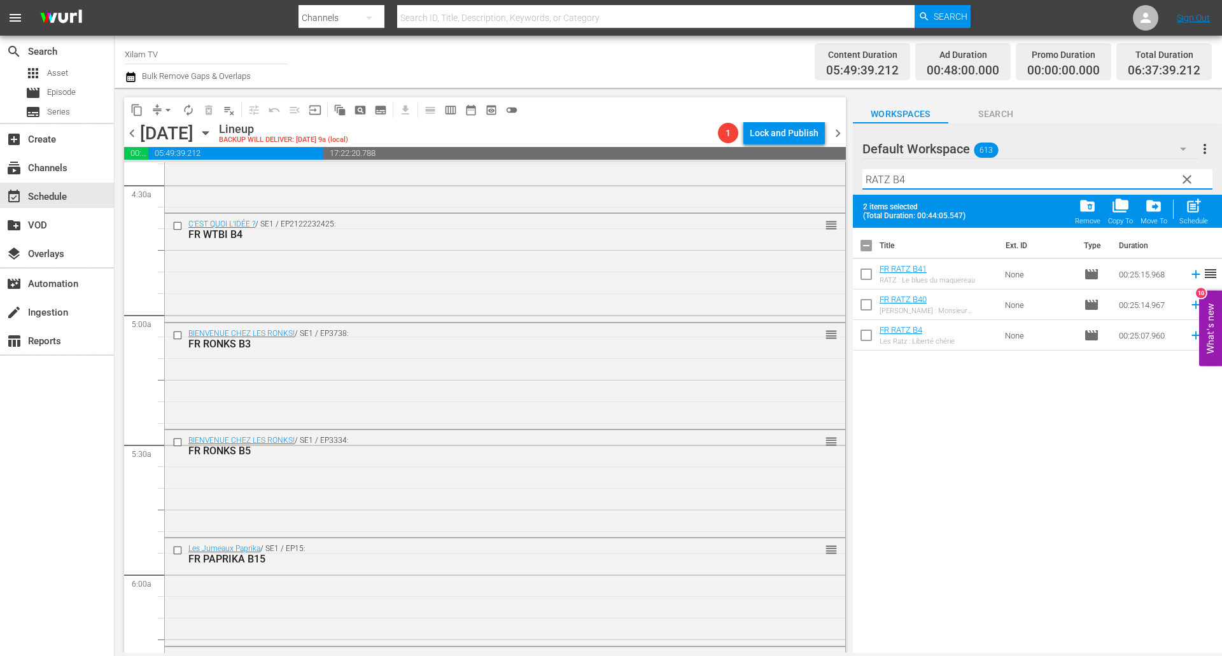
type input "RATZ B4"
click at [865, 270] on input "checkbox" at bounding box center [866, 276] width 27 height 27
checkbox input "true"
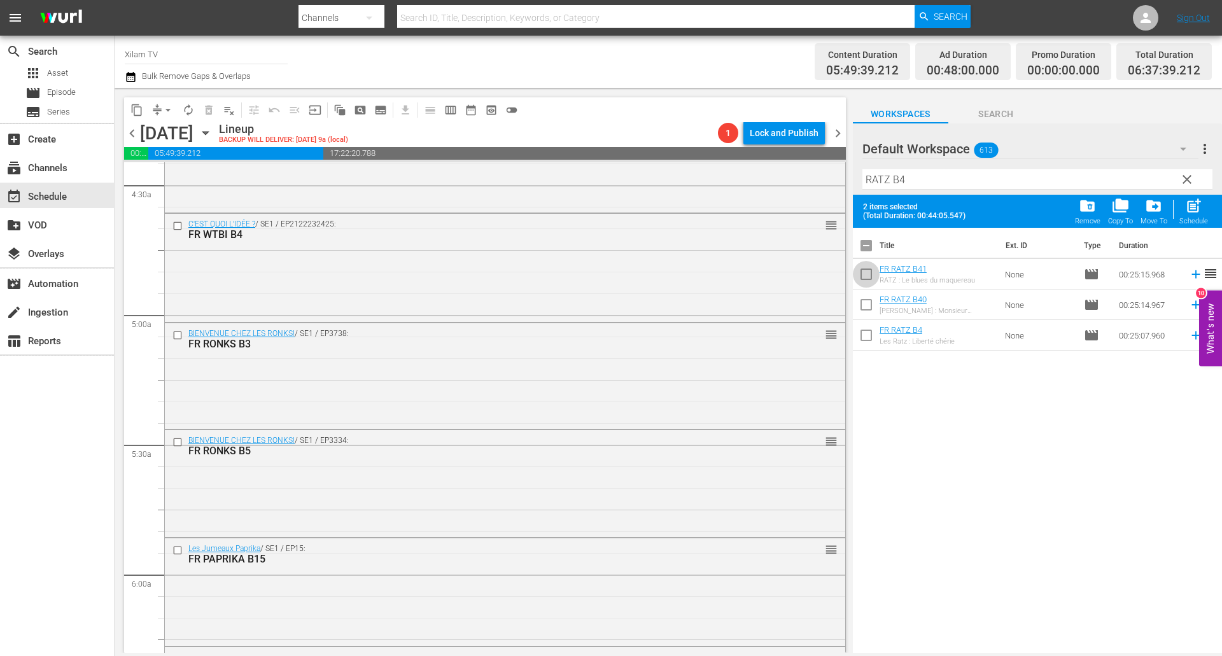
checkbox input "true"
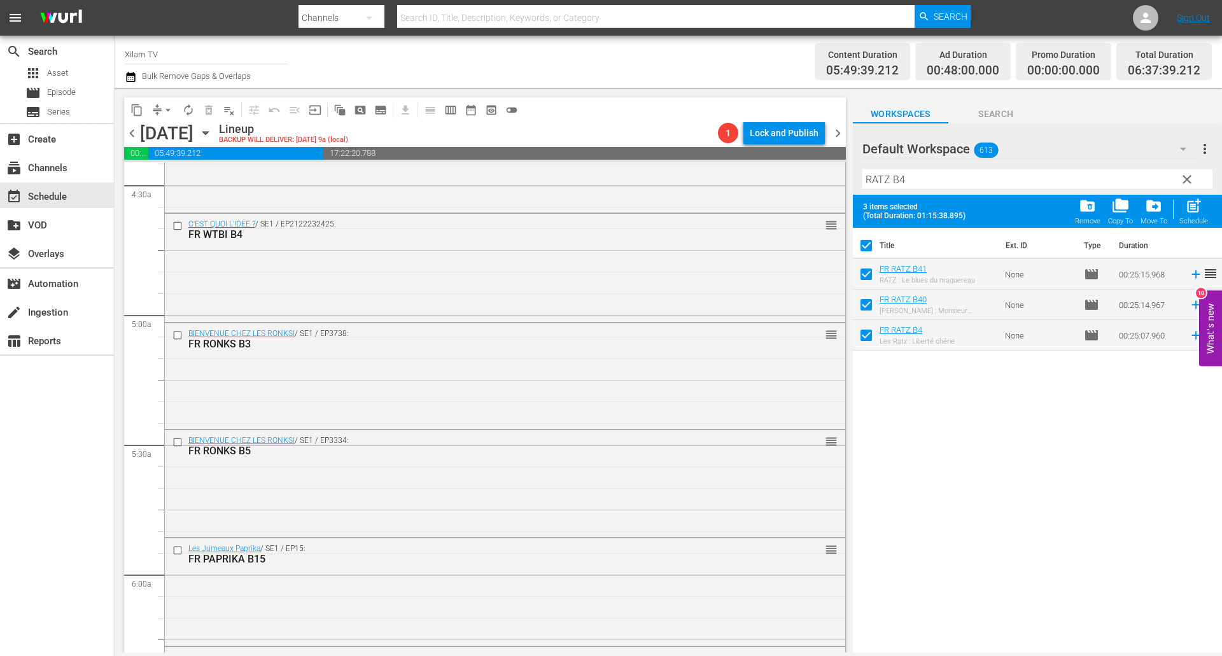
click at [927, 178] on input "RATZ B4" at bounding box center [1037, 179] width 350 height 20
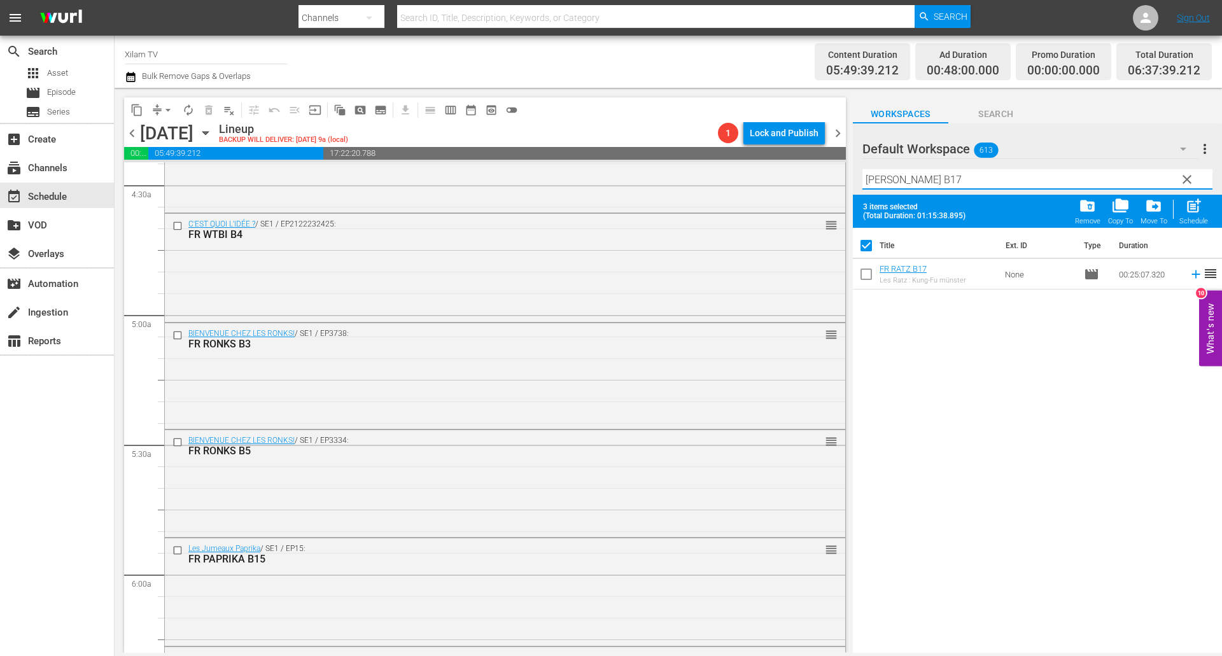
type input "RATZ B17"
click at [870, 278] on input "checkbox" at bounding box center [866, 276] width 27 height 27
checkbox input "true"
checkbox input "false"
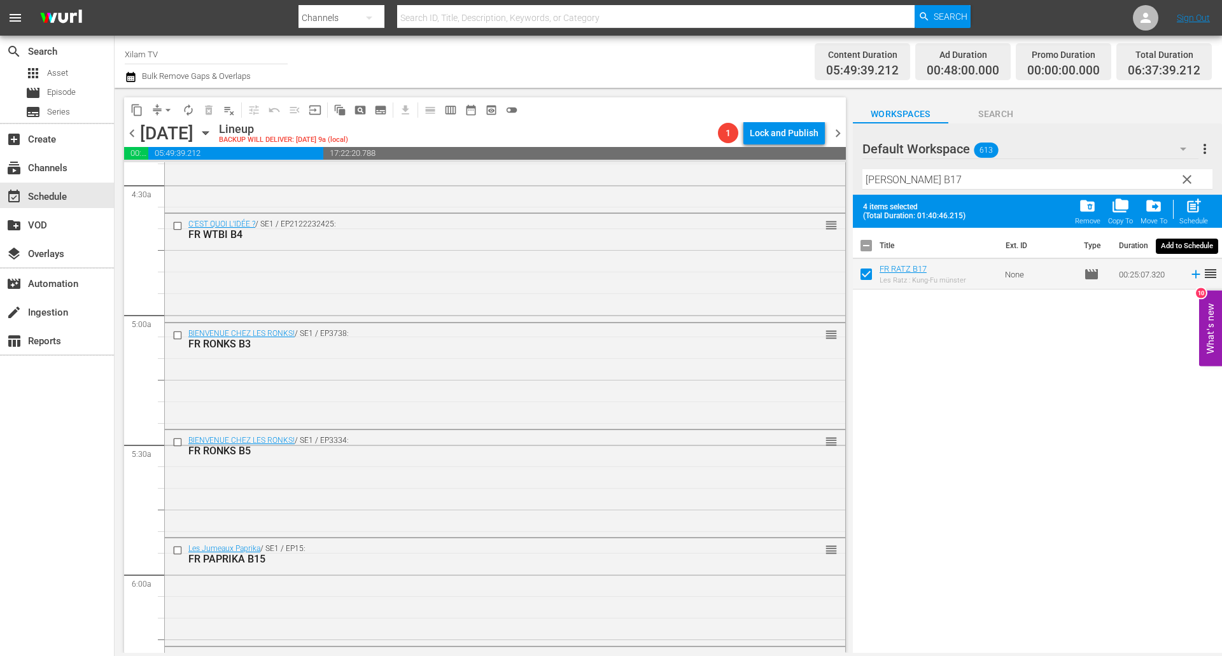
click at [1186, 215] on div "post_add Schedule" at bounding box center [1193, 211] width 29 height 28
checkbox input "false"
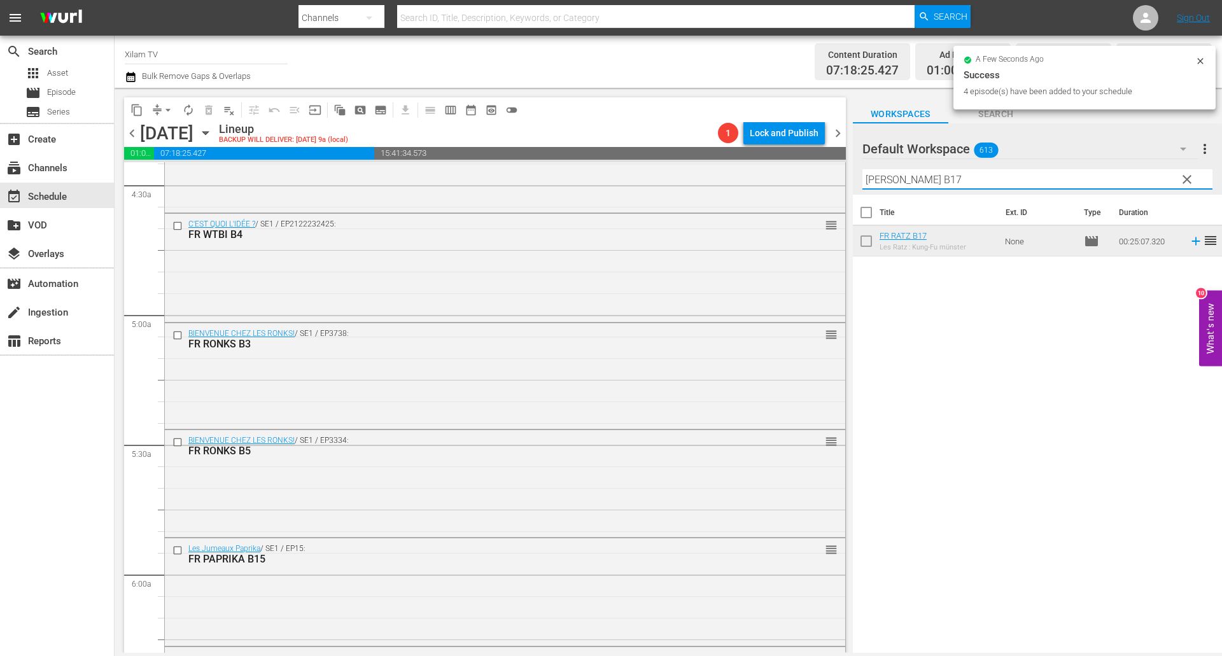
drag, startPoint x: 888, startPoint y: 178, endPoint x: 843, endPoint y: 172, distance: 45.0
click at [843, 172] on div "content_copy compress arrow_drop_down autorenew_outlined delete_forever_outline…" at bounding box center [668, 370] width 1107 height 565
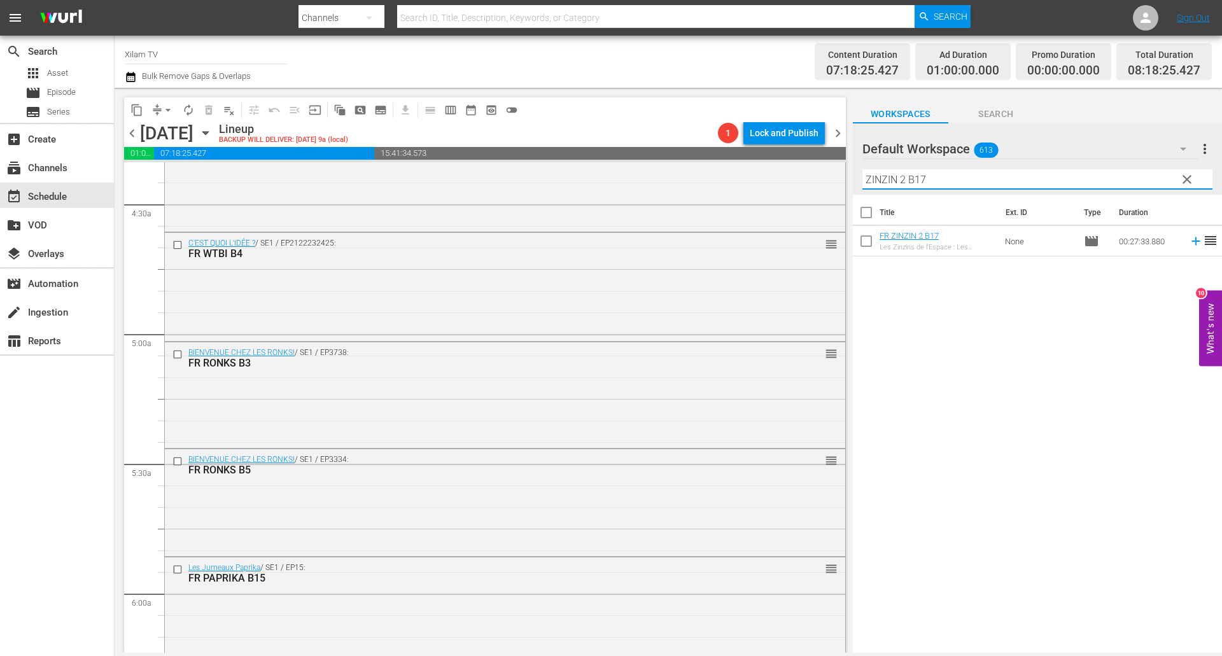
click at [975, 177] on input "ZINZIN 2 B17" at bounding box center [1037, 179] width 350 height 20
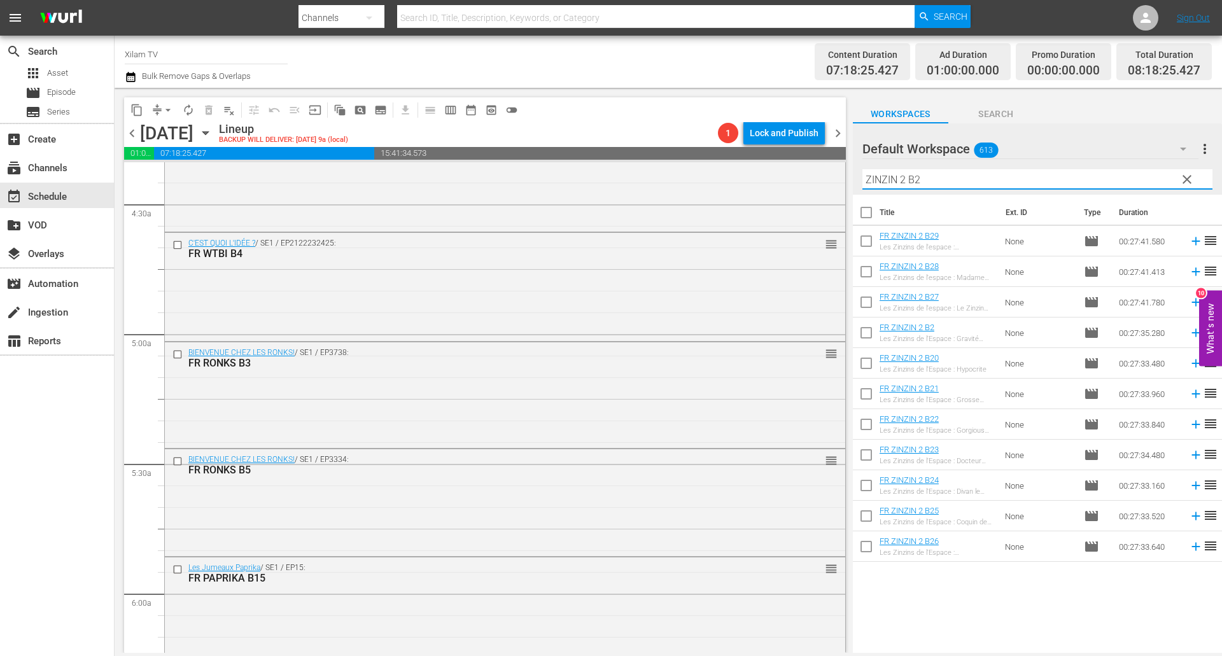
type input "ZINZIN 2 B2"
click at [867, 246] on input "checkbox" at bounding box center [866, 243] width 27 height 27
checkbox input "true"
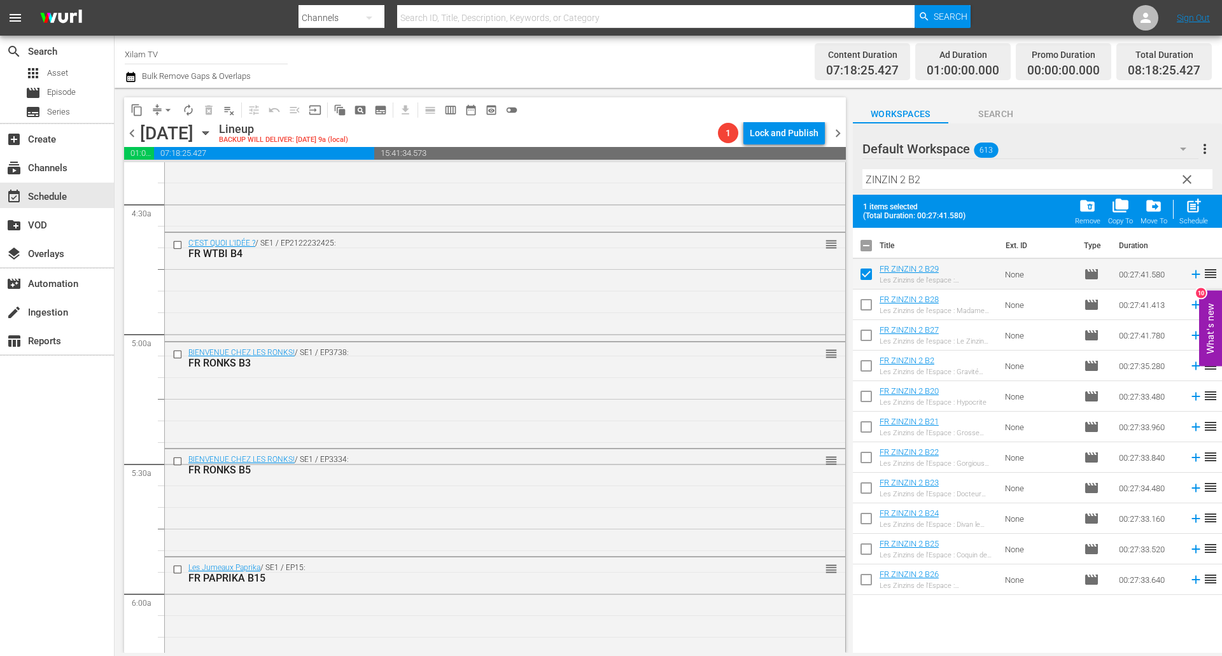
click at [865, 458] on input "checkbox" at bounding box center [866, 460] width 27 height 27
checkbox input "true"
click at [942, 178] on input "ZINZIN 2 B2" at bounding box center [1037, 179] width 350 height 20
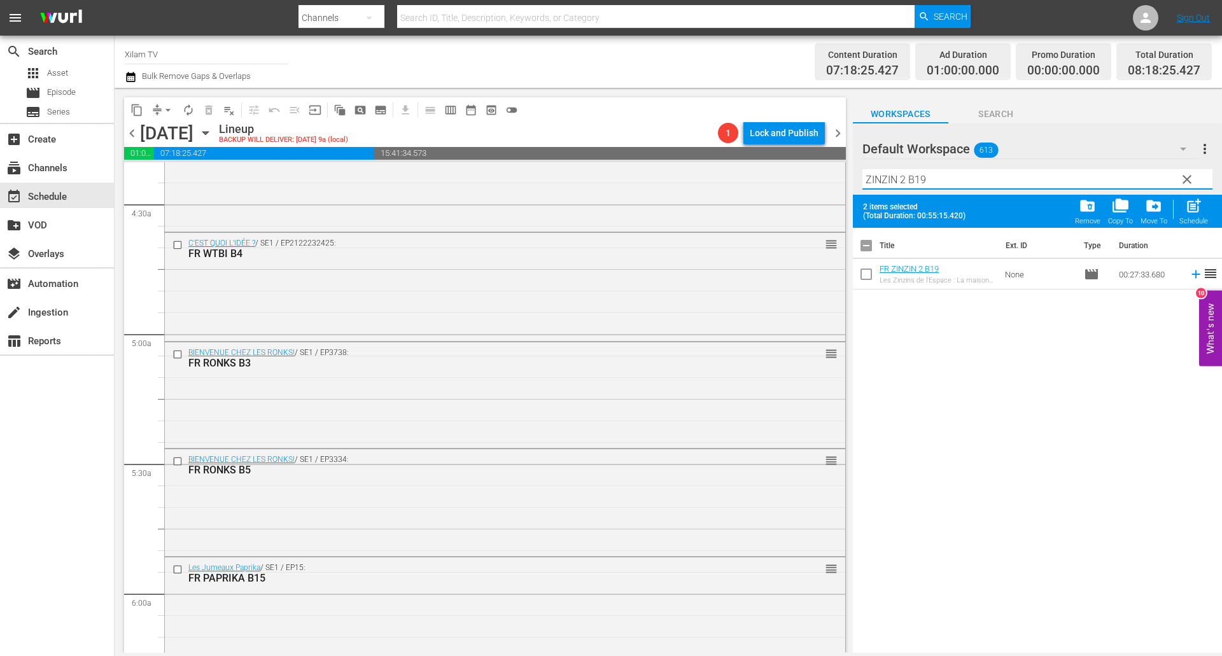
type input "ZINZIN 2 B19"
click at [862, 275] on input "checkbox" at bounding box center [866, 276] width 27 height 27
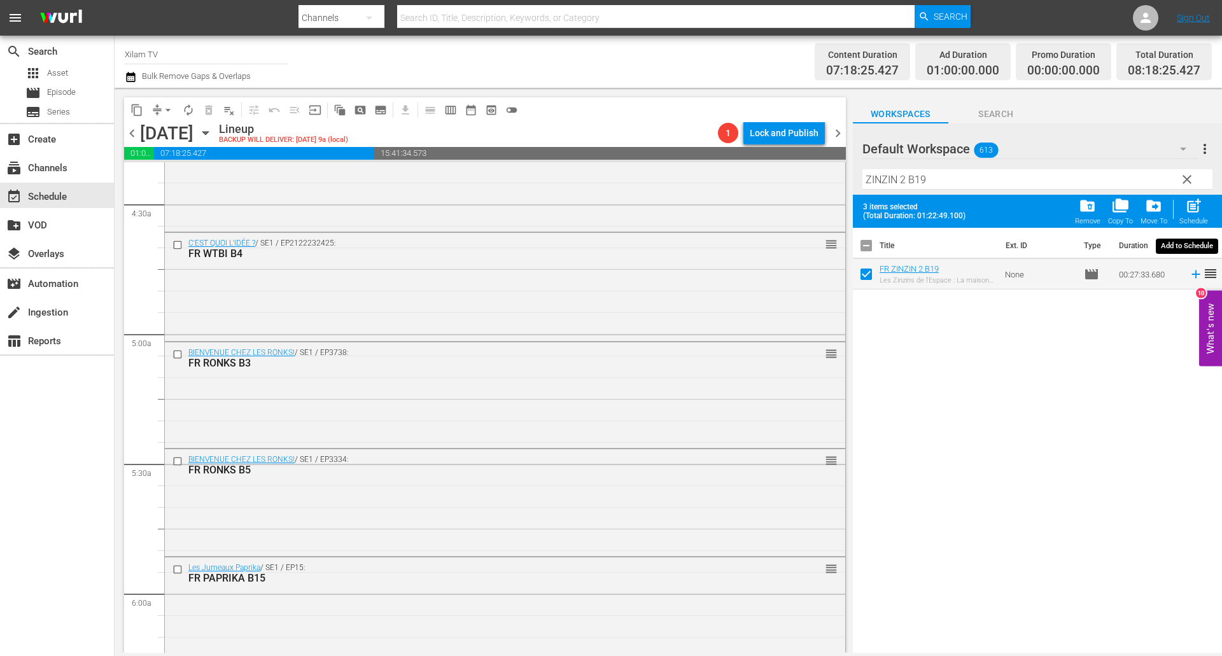
click at [1194, 211] on span "post_add" at bounding box center [1193, 205] width 17 height 17
checkbox input "false"
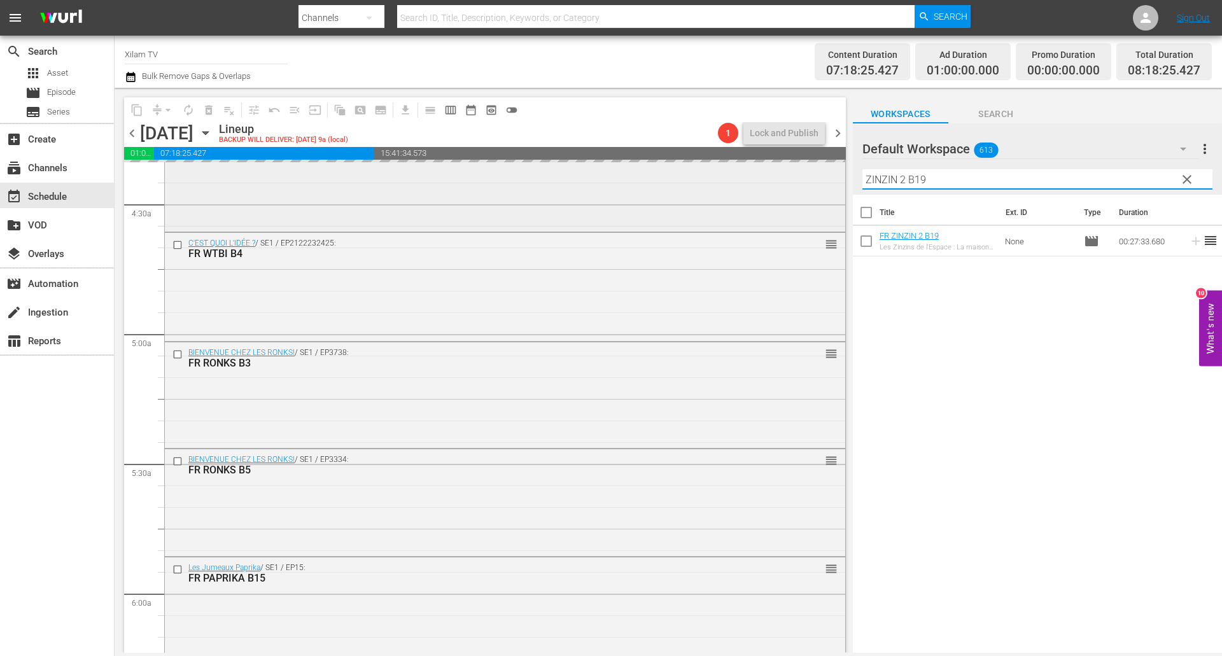
drag, startPoint x: 905, startPoint y: 181, endPoint x: 835, endPoint y: 165, distance: 71.6
click at [835, 165] on div "content_copy compress arrow_drop_down autorenew_outlined delete_forever_outline…" at bounding box center [668, 370] width 1107 height 565
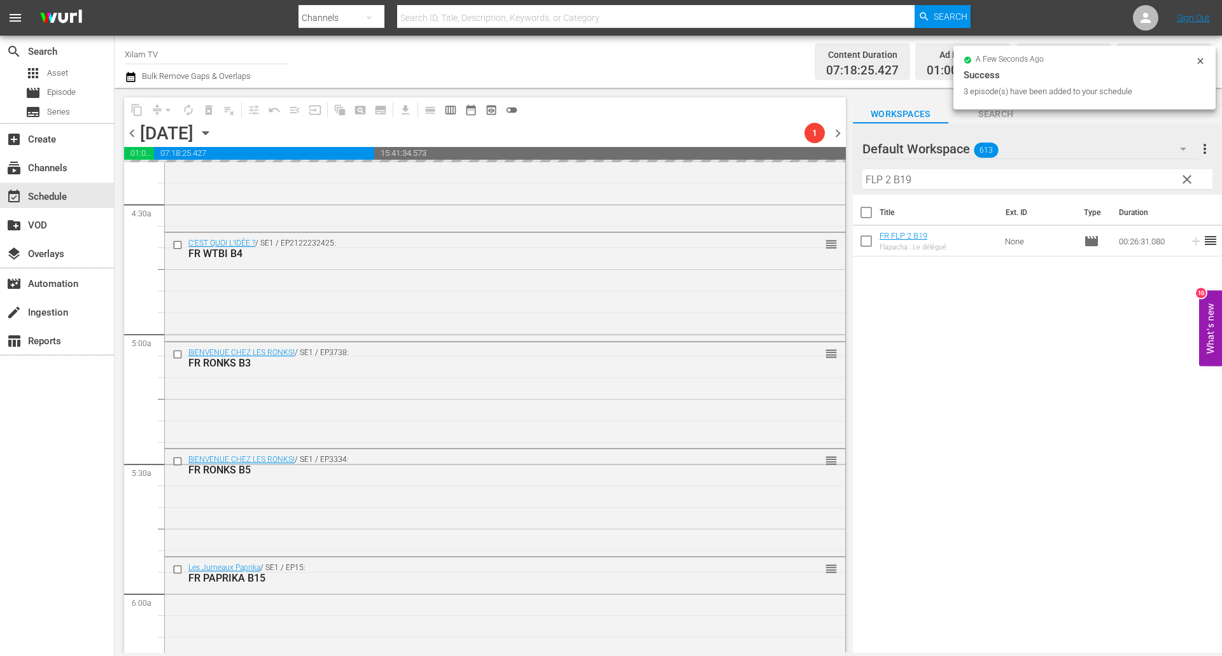
click at [933, 167] on div "Filter by Title FLP 2 B19" at bounding box center [1037, 179] width 350 height 31
click at [934, 176] on input "FLP 2 B19" at bounding box center [1037, 179] width 350 height 20
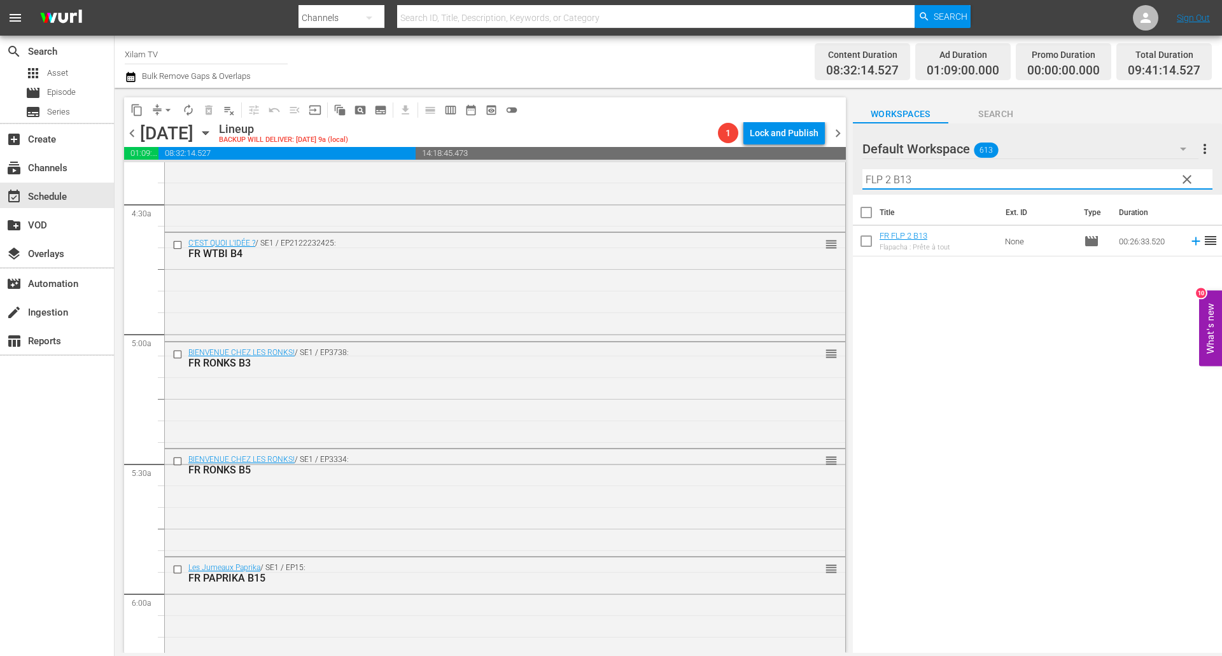
type input "FLP 2 B13"
click at [867, 235] on input "checkbox" at bounding box center [866, 243] width 27 height 27
checkbox input "true"
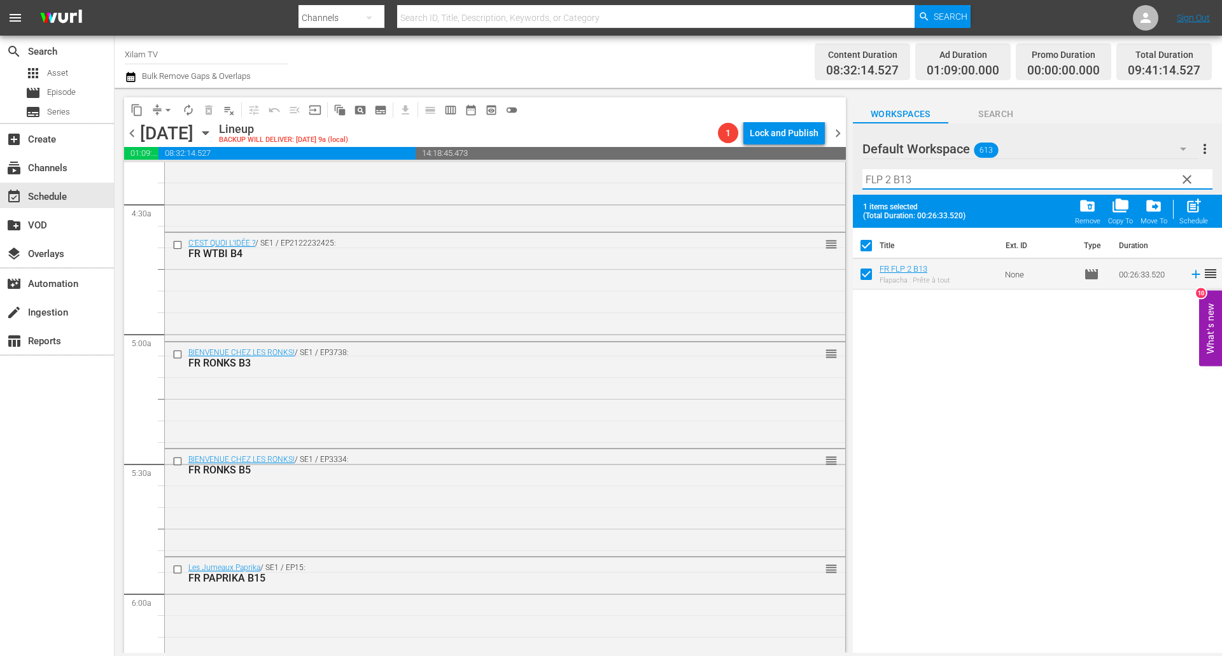
click at [919, 179] on input "FLP 2 B13" at bounding box center [1037, 179] width 350 height 20
type input "FLP 2 B32"
click at [867, 271] on input "checkbox" at bounding box center [866, 276] width 27 height 27
checkbox input "true"
checkbox input "false"
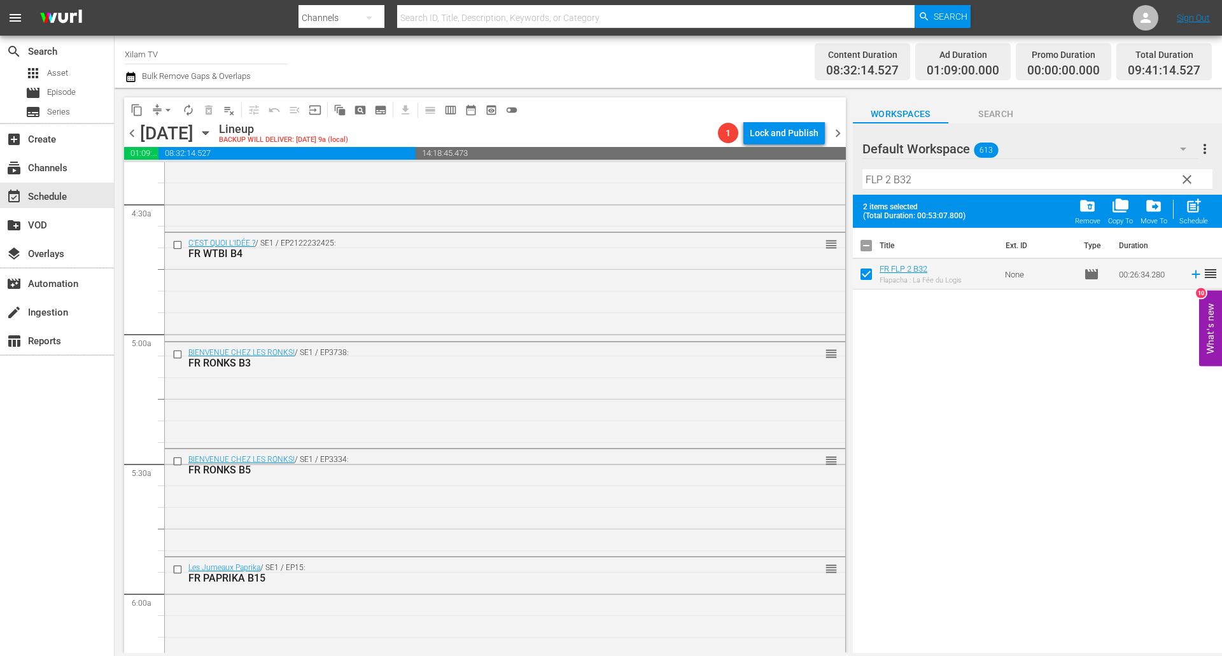
click at [934, 173] on input "FLP 2 B32" at bounding box center [1037, 179] width 350 height 20
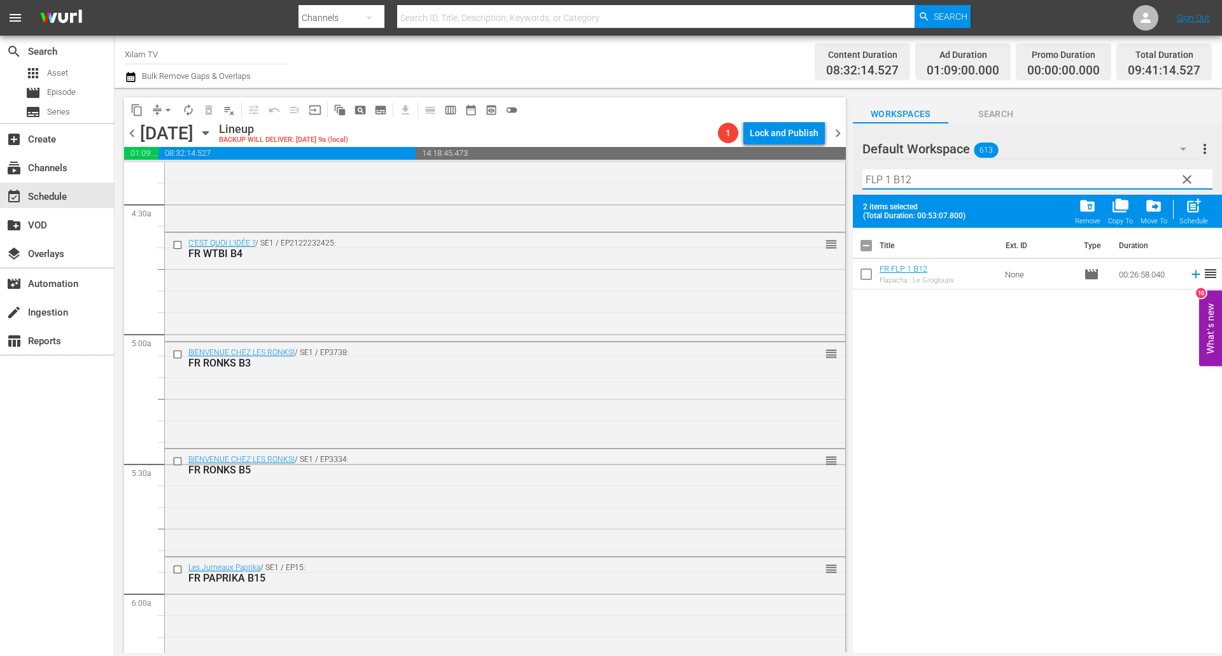
type input "FLP 1 B12"
click at [865, 278] on input "checkbox" at bounding box center [866, 276] width 27 height 27
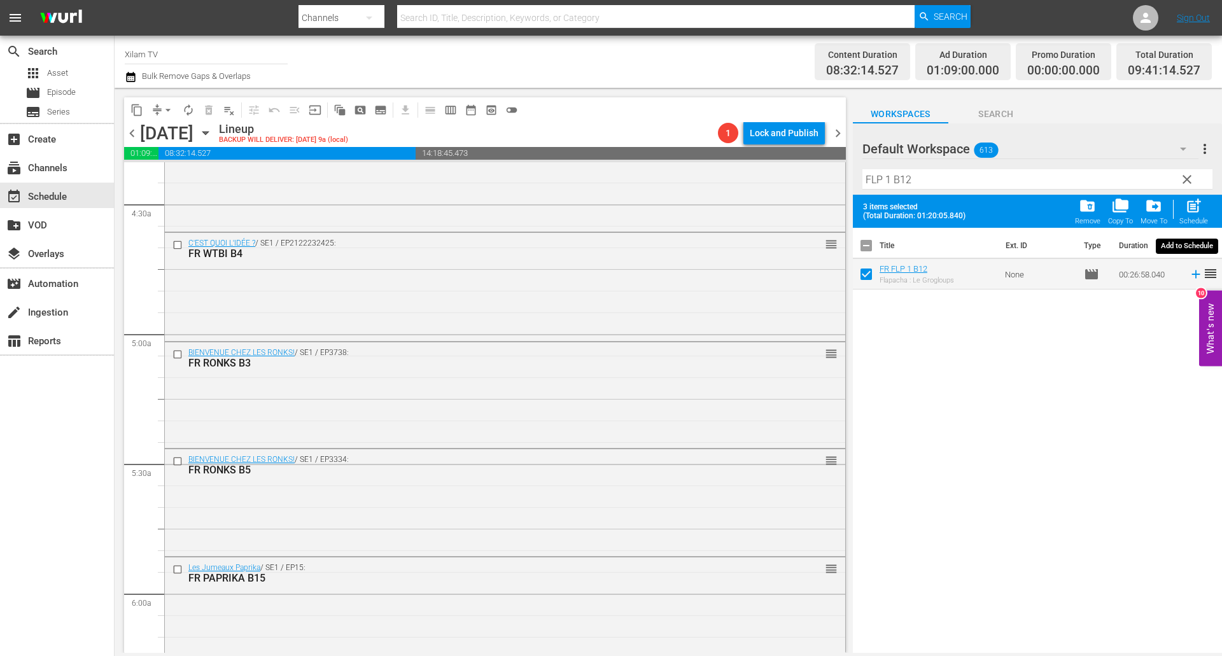
click at [1205, 209] on div "post_add Schedule" at bounding box center [1193, 211] width 29 height 28
checkbox input "false"
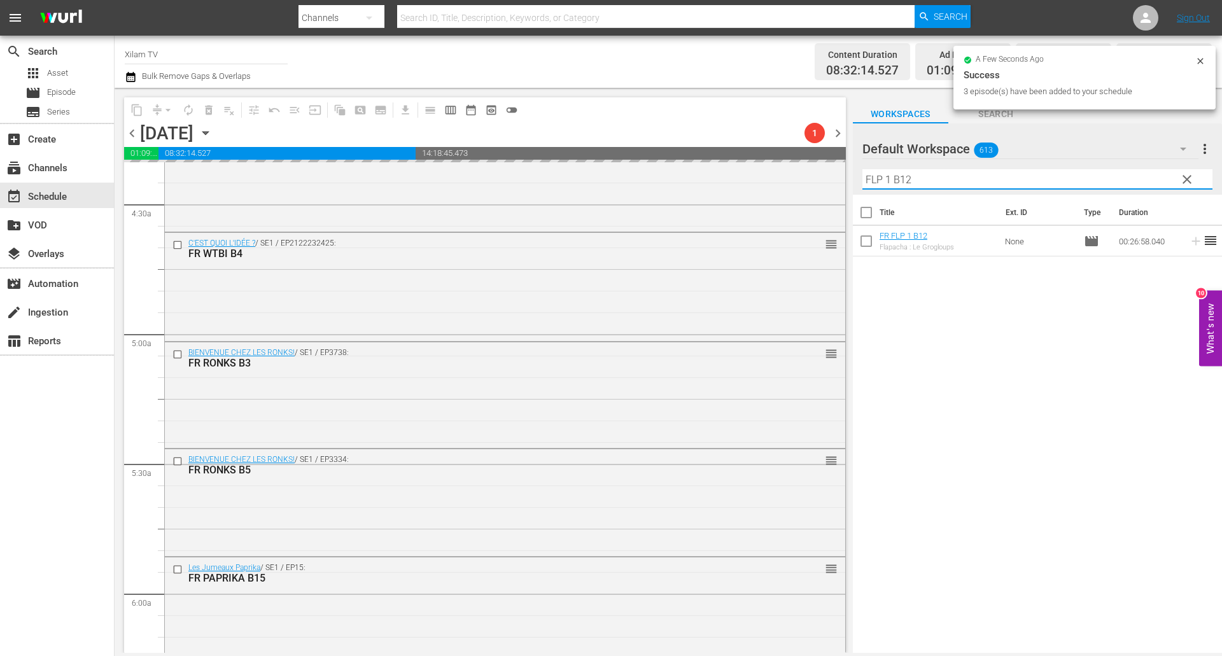
drag, startPoint x: 888, startPoint y: 178, endPoint x: 842, endPoint y: 165, distance: 47.5
click at [842, 165] on div "content_copy compress arrow_drop_down autorenew_outlined delete_forever_outline…" at bounding box center [668, 370] width 1107 height 565
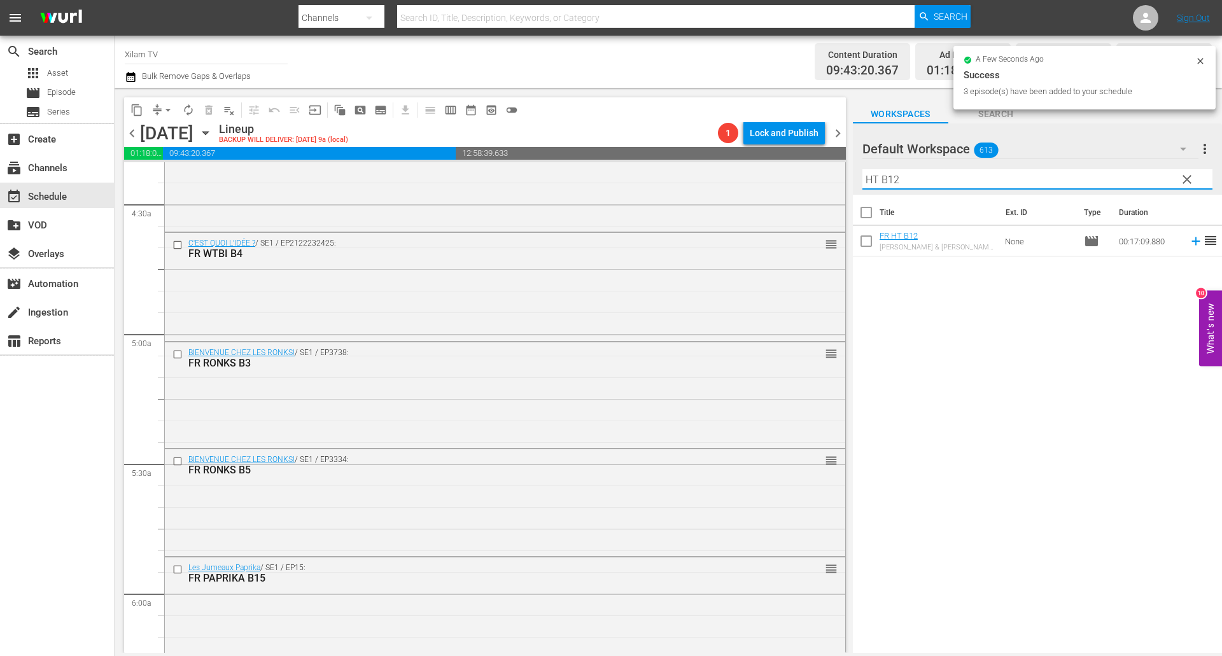
click at [931, 176] on input "HT B12" at bounding box center [1037, 179] width 350 height 20
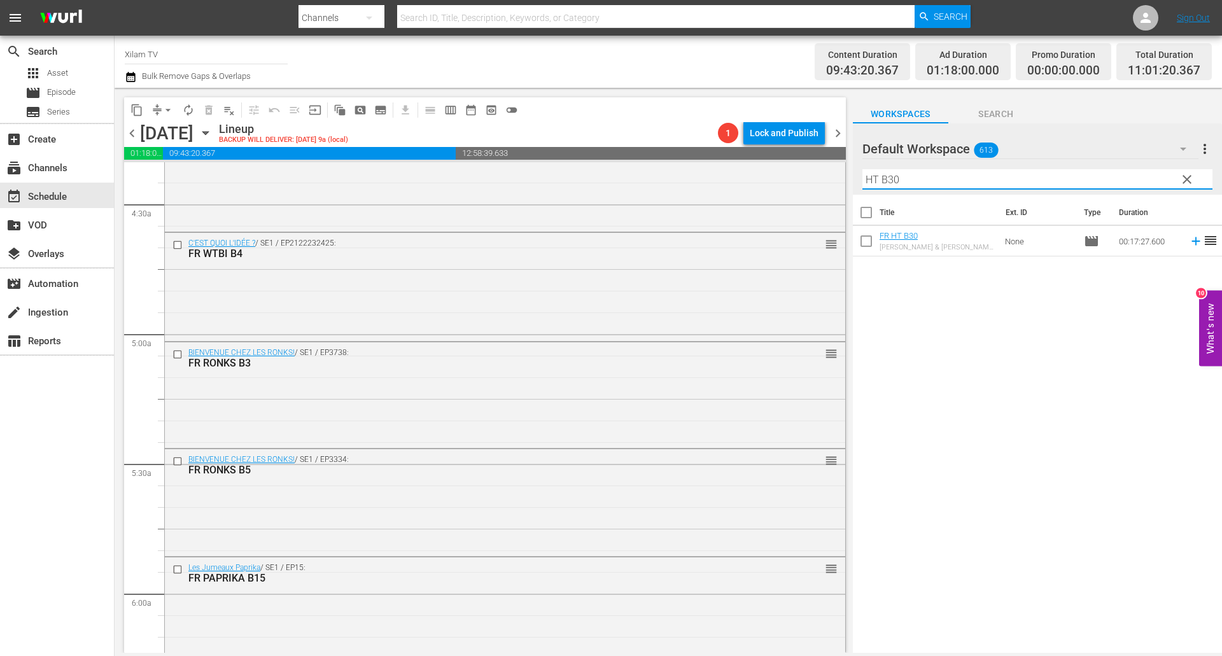
type input "HT B30"
click at [872, 242] on input "checkbox" at bounding box center [866, 243] width 27 height 27
checkbox input "true"
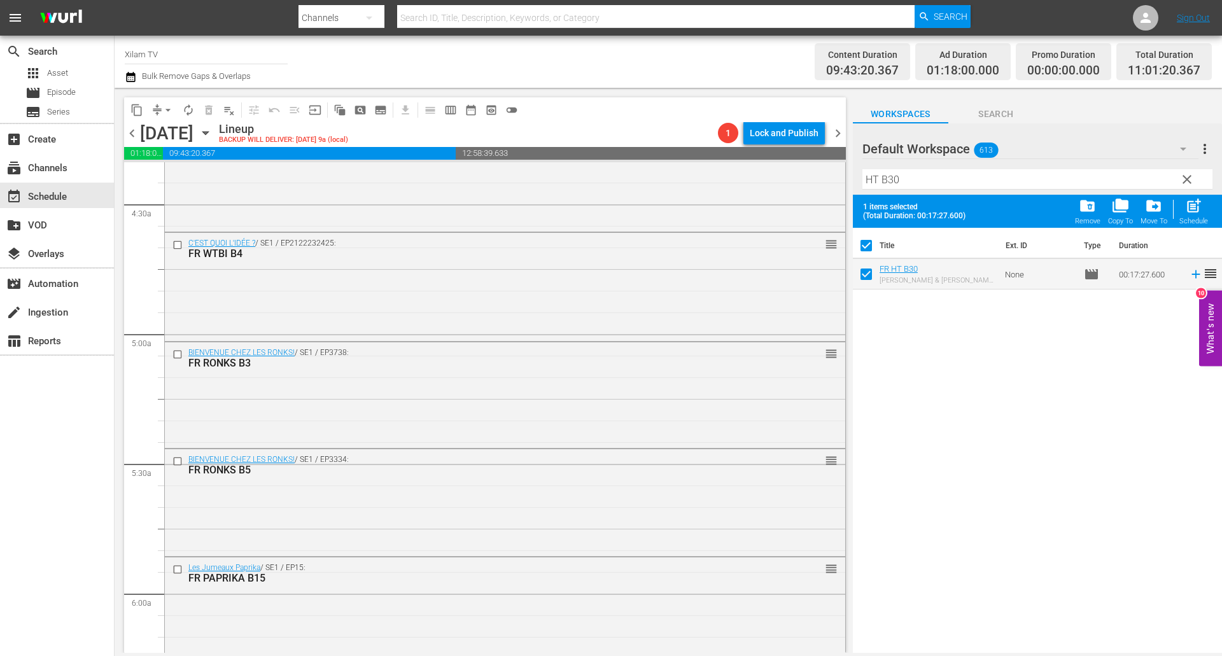
click at [912, 188] on input "HT B30" at bounding box center [1037, 179] width 350 height 20
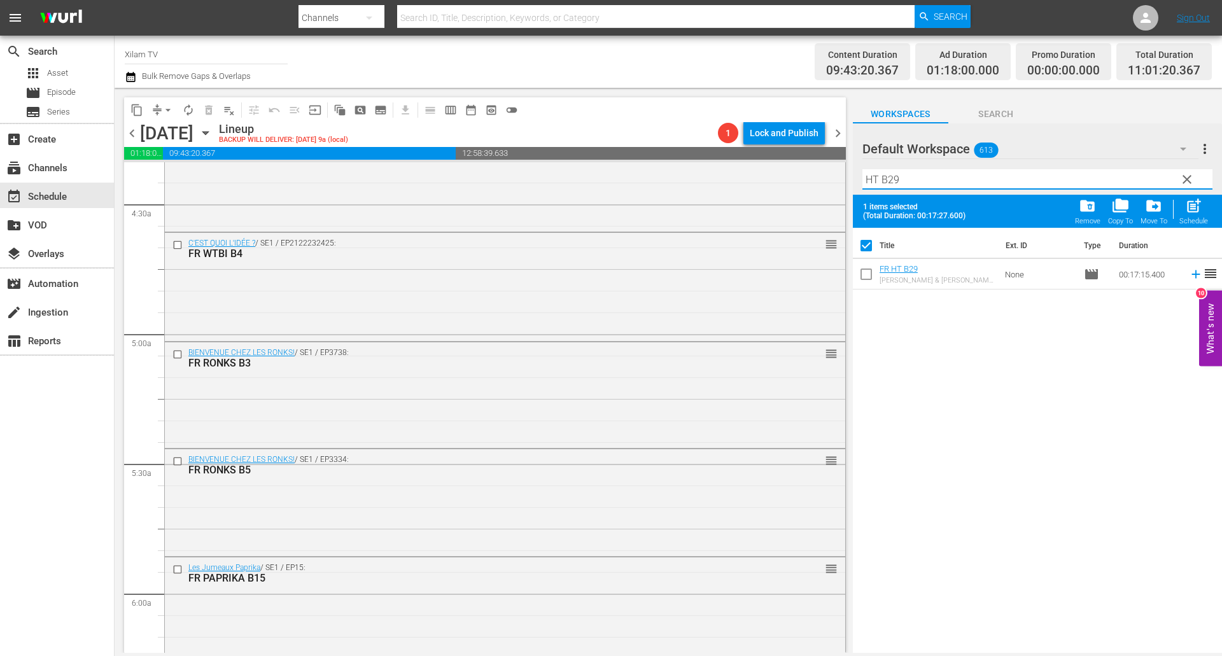
type input "HT B29"
click at [863, 275] on input "checkbox" at bounding box center [866, 276] width 27 height 27
checkbox input "true"
checkbox input "false"
click at [902, 188] on input "HT B29" at bounding box center [1037, 179] width 350 height 20
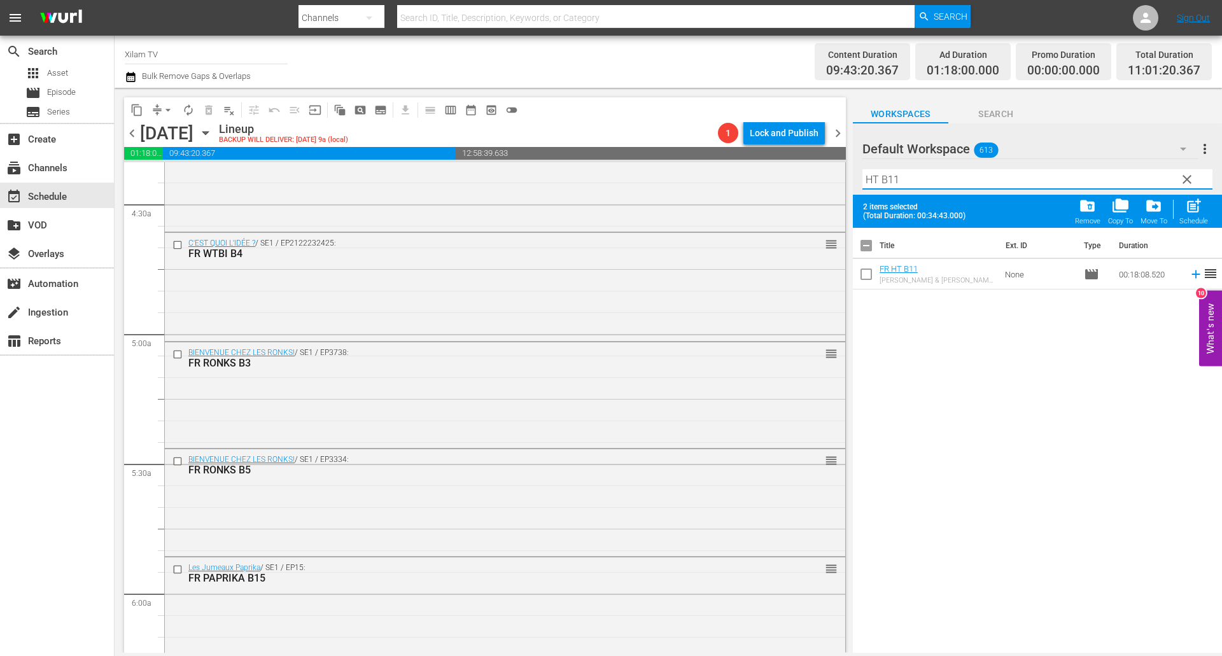
type input "HT B11"
click at [861, 274] on input "checkbox" at bounding box center [866, 276] width 27 height 27
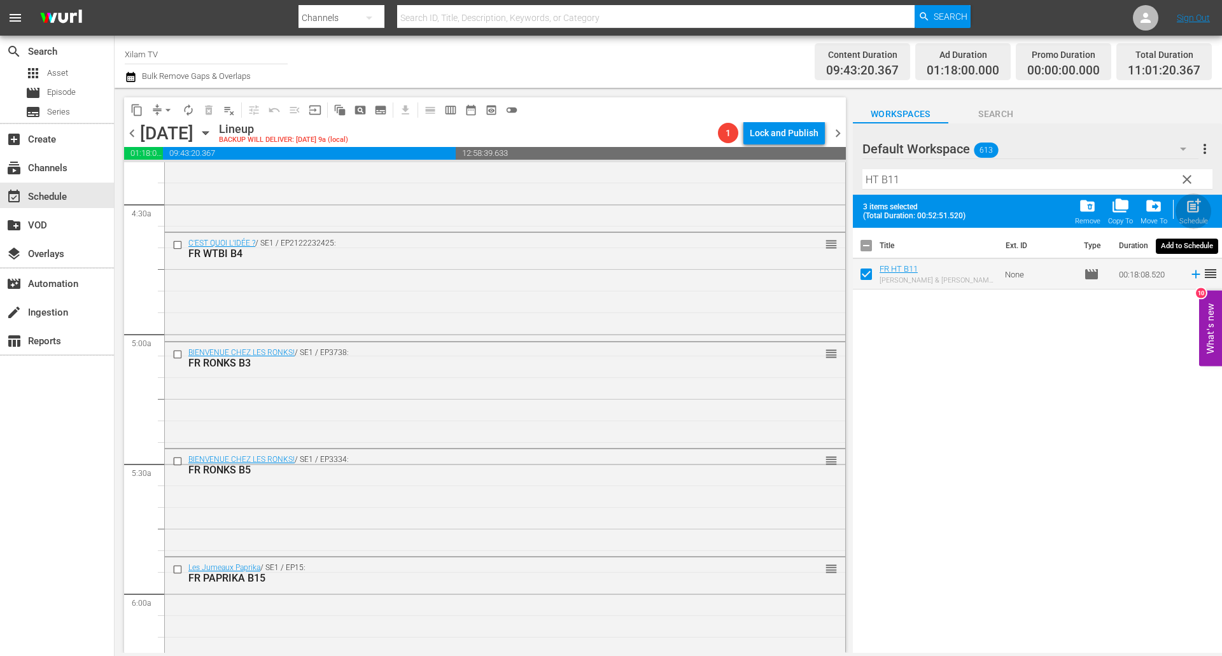
click at [1185, 217] on div "post_add Schedule" at bounding box center [1193, 211] width 29 height 28
checkbox input "false"
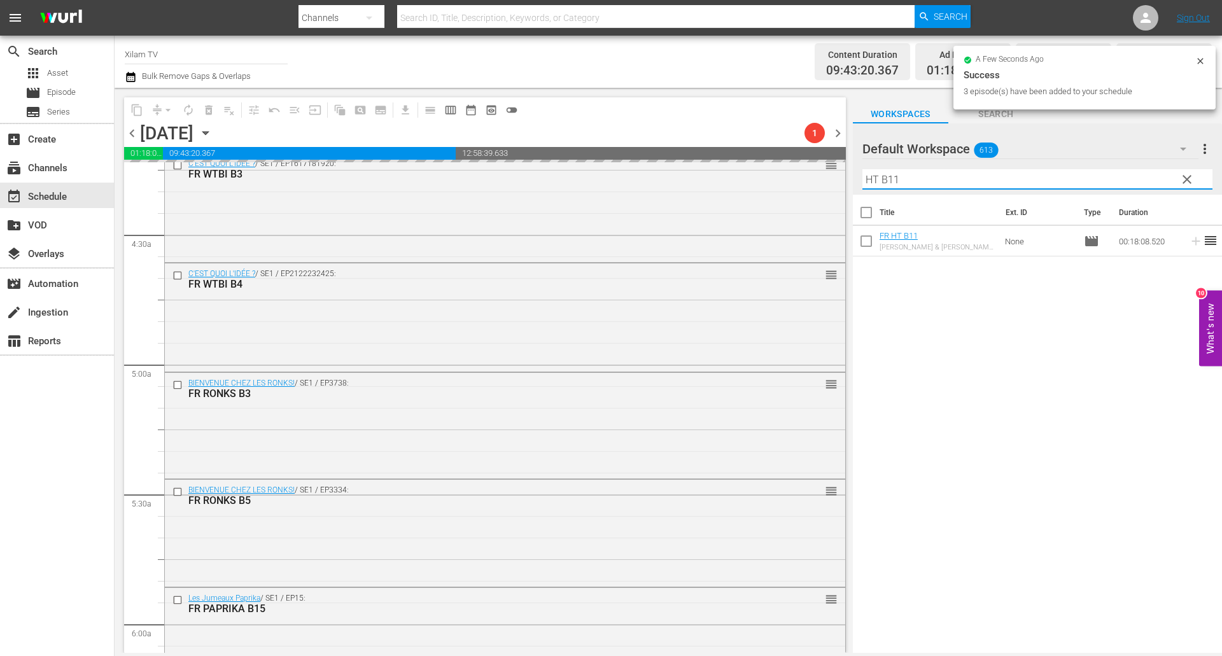
click at [832, 167] on div "content_copy compress arrow_drop_down autorenew_outlined delete_forever_outline…" at bounding box center [668, 370] width 1107 height 565
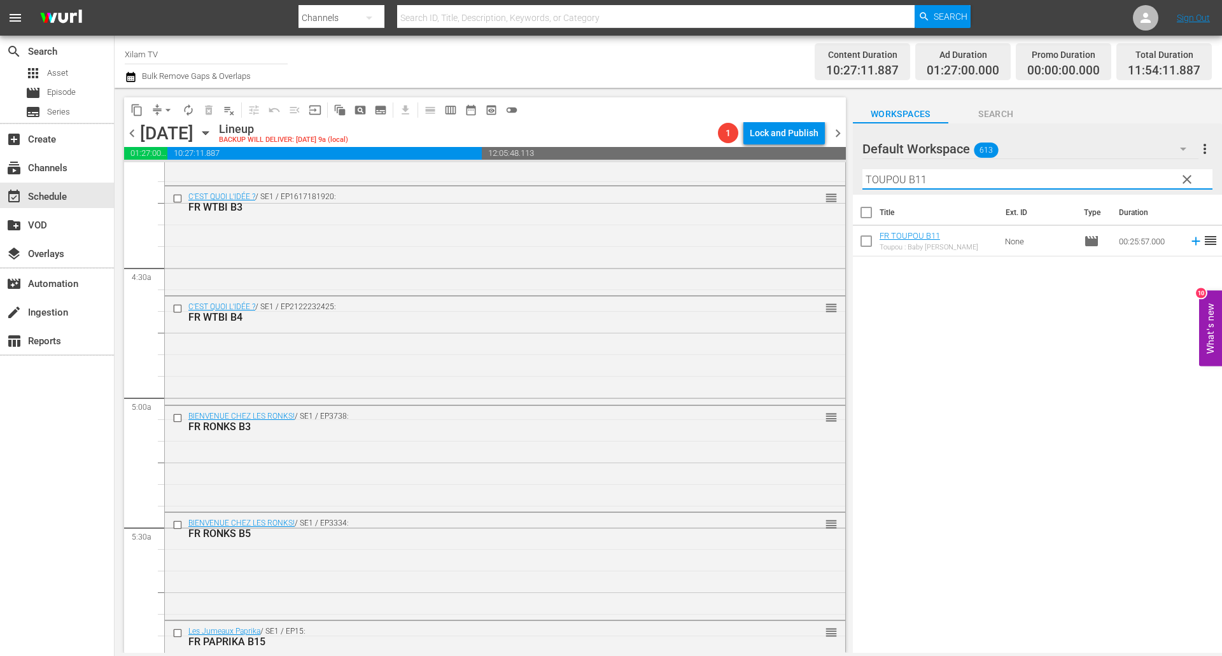
click at [978, 179] on input "TOUPOU B11" at bounding box center [1037, 179] width 350 height 20
type input "TOUPOU B11"
drag, startPoint x: 865, startPoint y: 253, endPoint x: 925, endPoint y: 192, distance: 85.5
click at [865, 252] on input "checkbox" at bounding box center [866, 243] width 27 height 27
checkbox input "true"
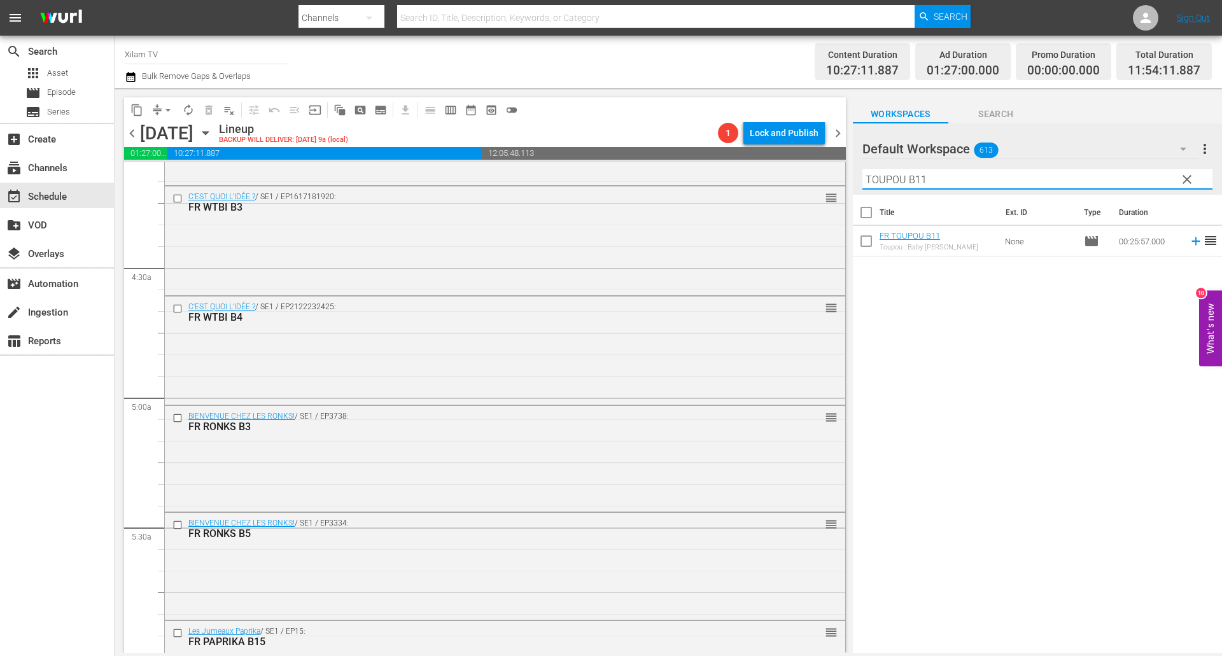
checkbox input "true"
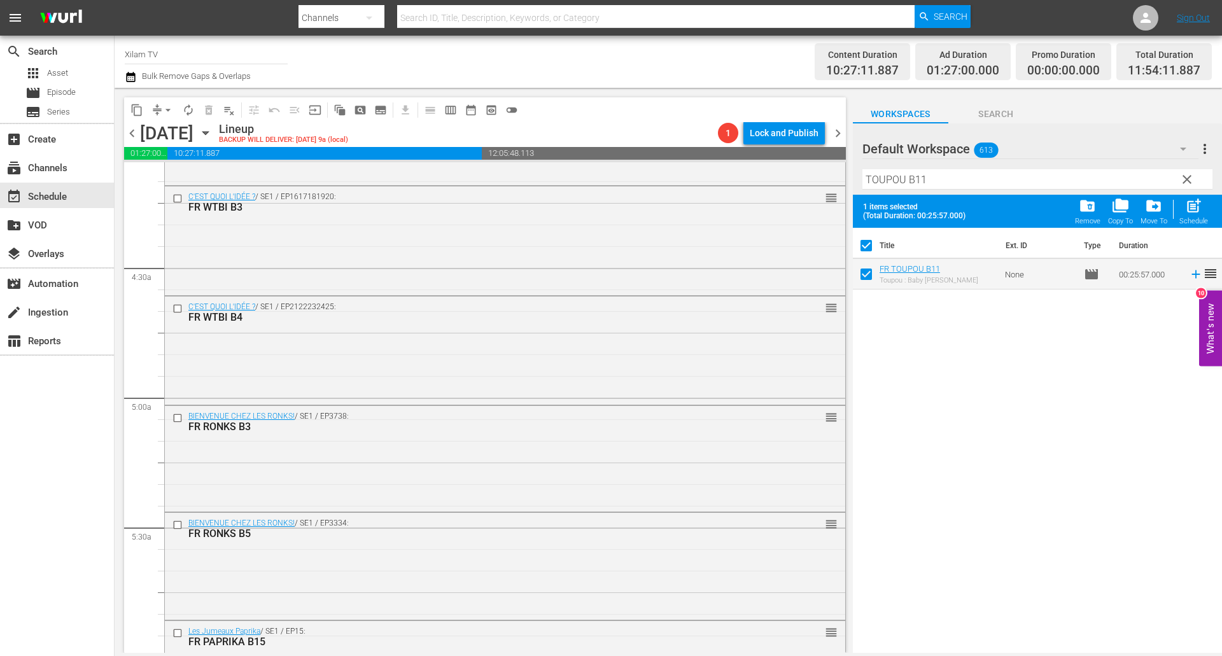
click at [933, 185] on input "TOUPOU B11" at bounding box center [1037, 179] width 350 height 20
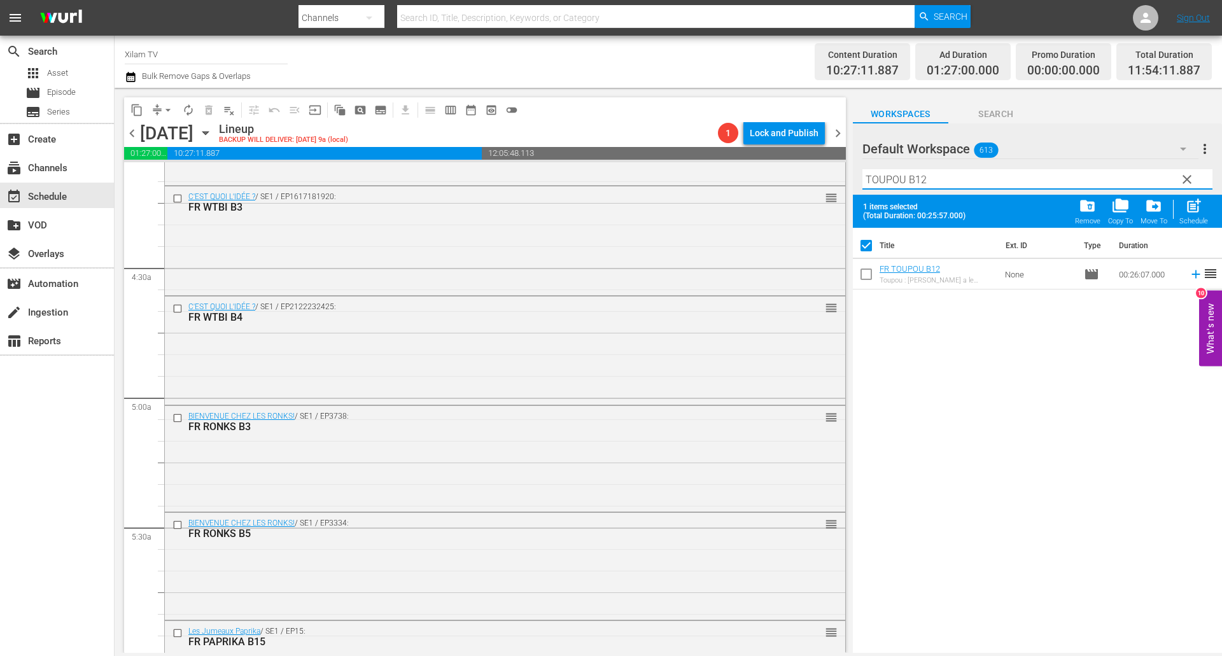
type input "TOUPOU B12"
click at [858, 272] on input "checkbox" at bounding box center [866, 276] width 27 height 27
checkbox input "true"
checkbox input "false"
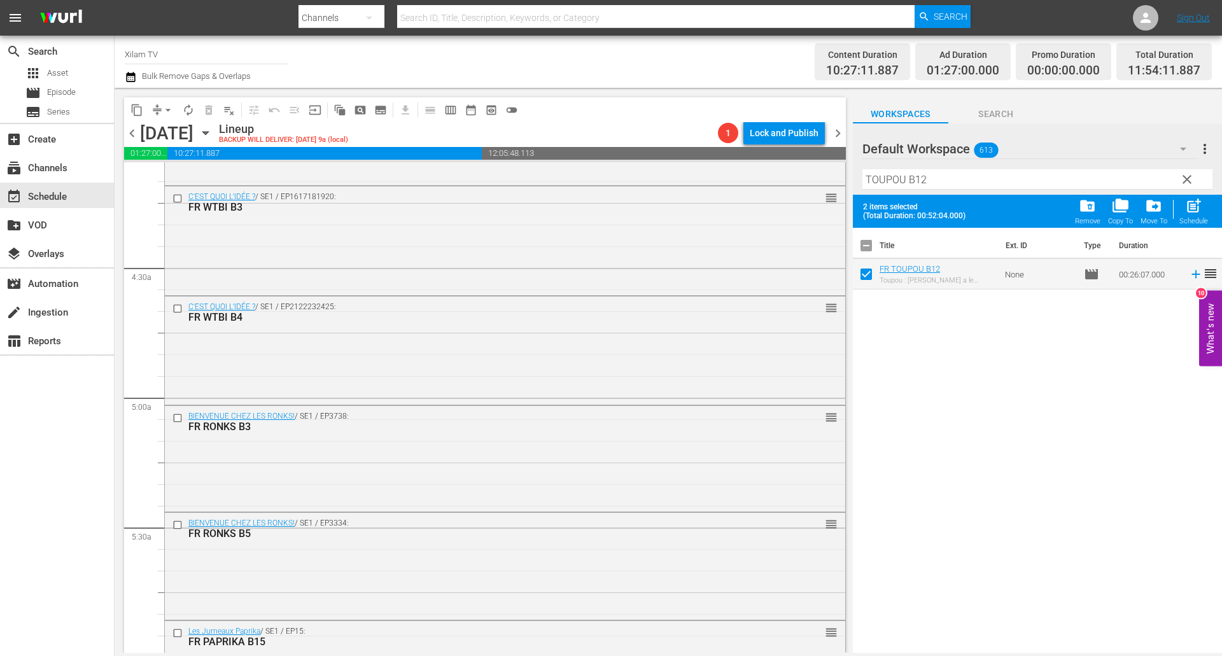
click at [943, 185] on input "TOUPOU B12" at bounding box center [1037, 179] width 350 height 20
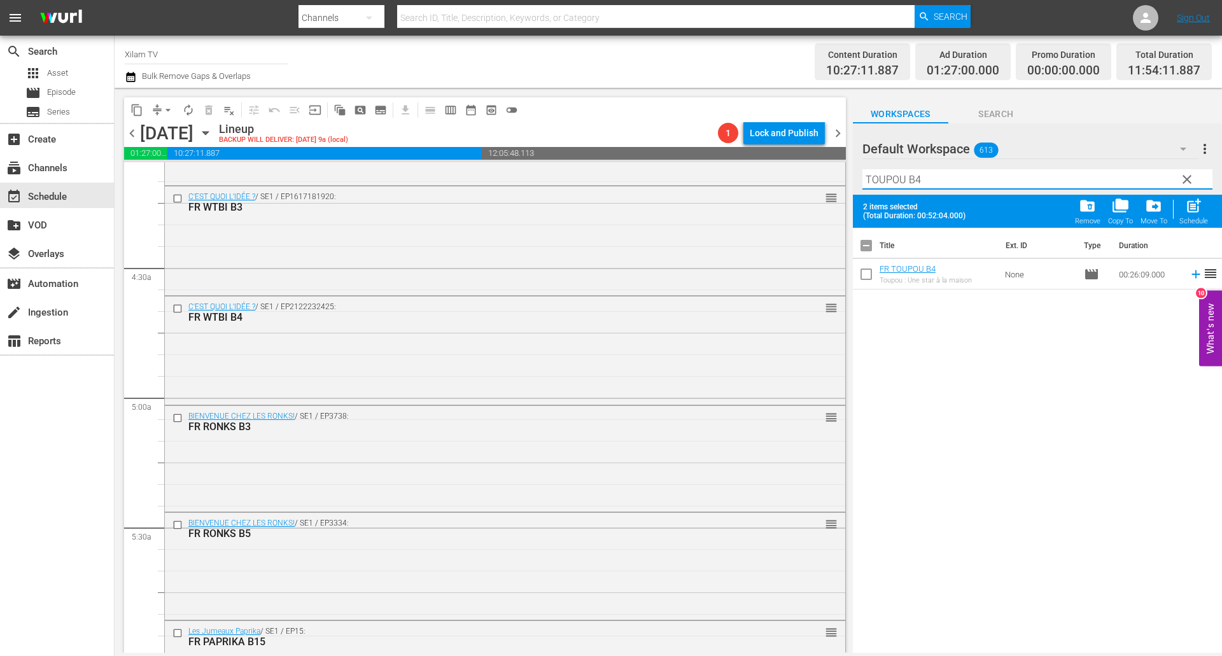
type input "TOUPOU B4"
click at [872, 269] on input "checkbox" at bounding box center [866, 276] width 27 height 27
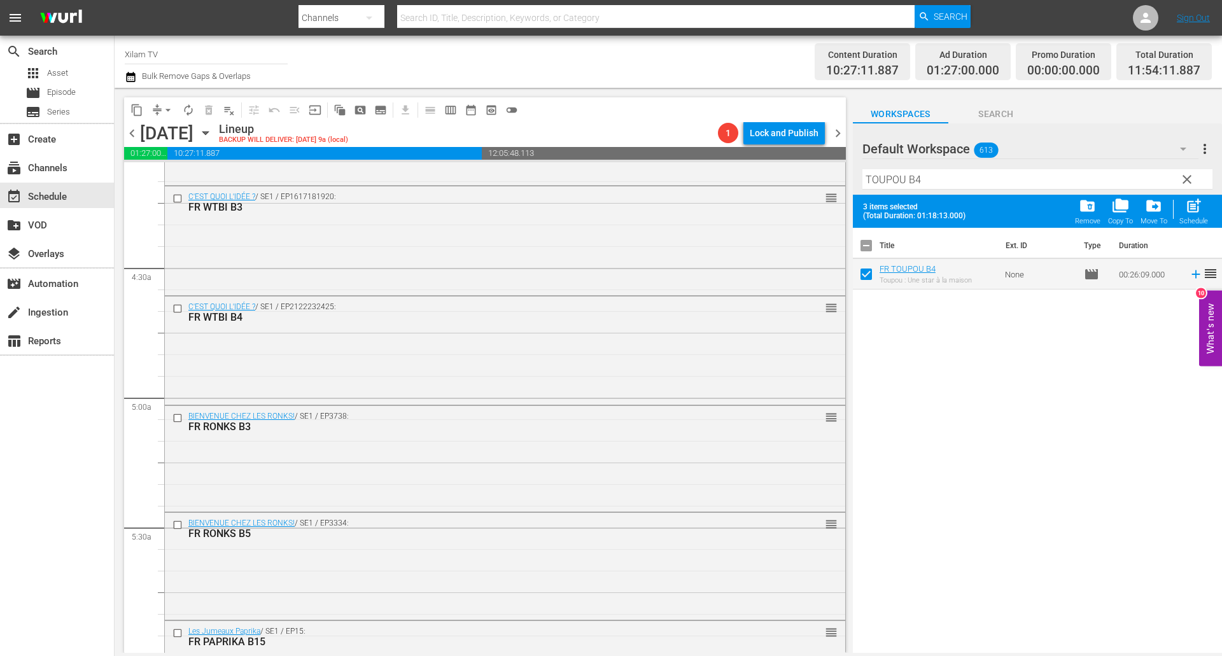
click at [1212, 207] on div "3 items selected (Total Duration: 01:18:13.000) folder_delete Remove folder_cop…" at bounding box center [1037, 211] width 369 height 33
click at [1204, 206] on div "post_add Schedule" at bounding box center [1193, 211] width 29 height 28
checkbox input "false"
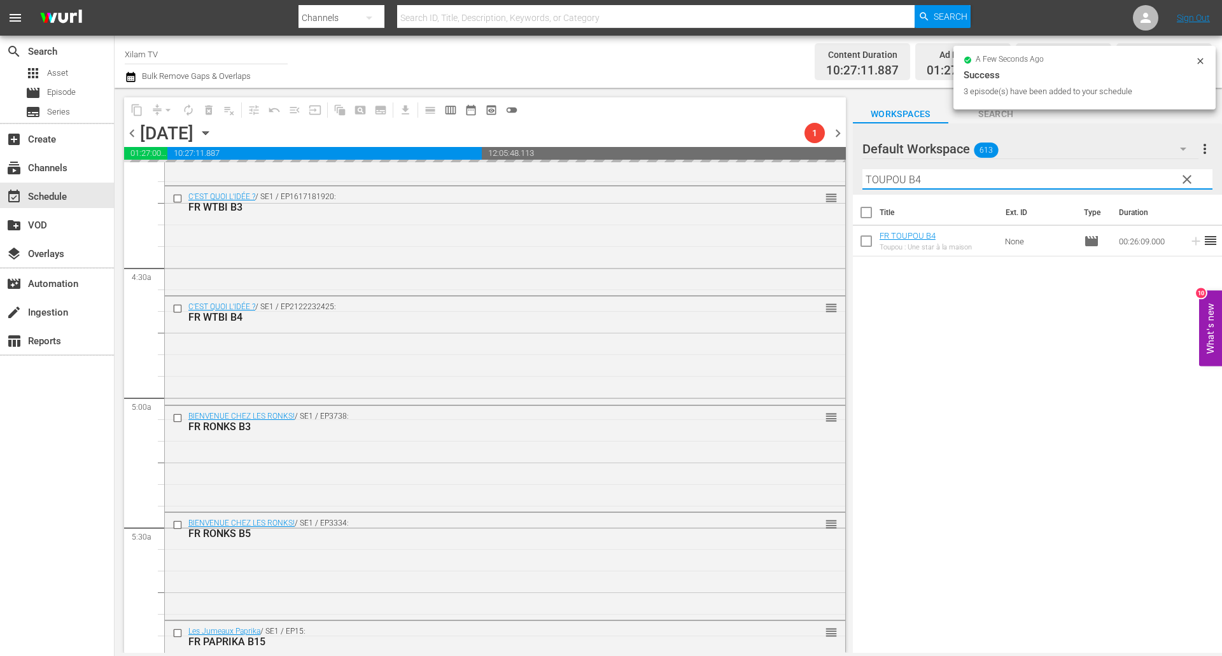
drag, startPoint x: 896, startPoint y: 179, endPoint x: 848, endPoint y: 171, distance: 48.3
click at [848, 171] on div "content_copy compress arrow_drop_down autorenew_outlined delete_forever_outline…" at bounding box center [668, 370] width 1107 height 565
click at [935, 176] on input "MAGIC B4" at bounding box center [1037, 179] width 350 height 20
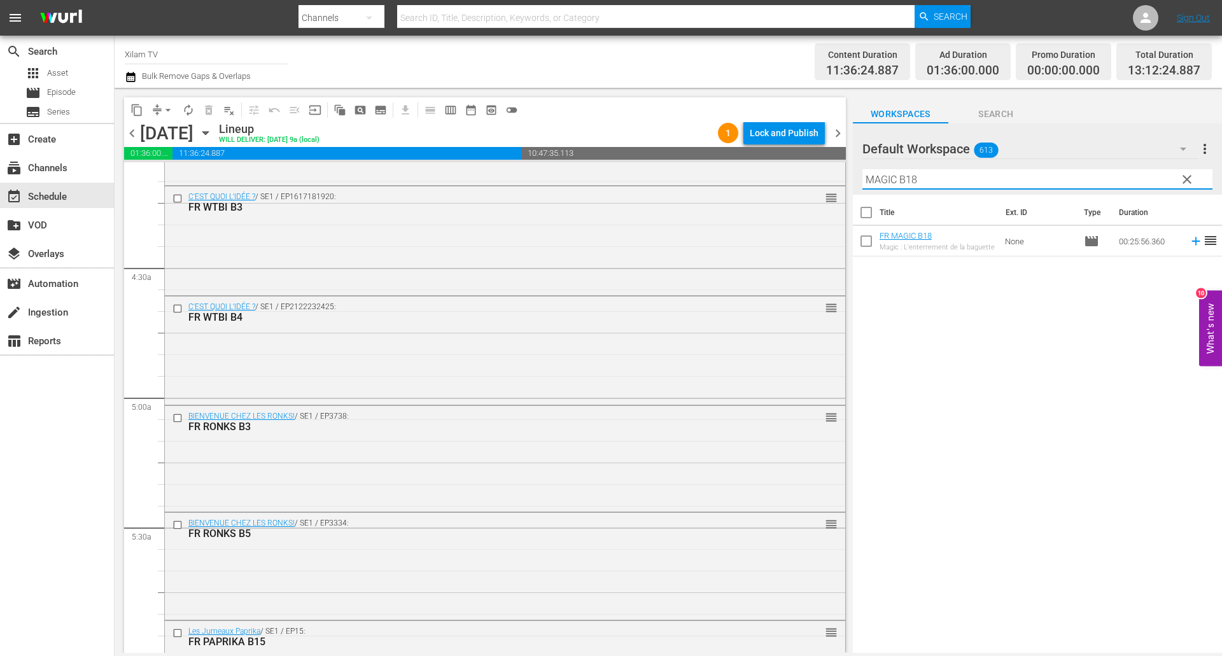
type input "MAGIC B18"
click at [867, 249] on input "checkbox" at bounding box center [866, 243] width 27 height 27
checkbox input "true"
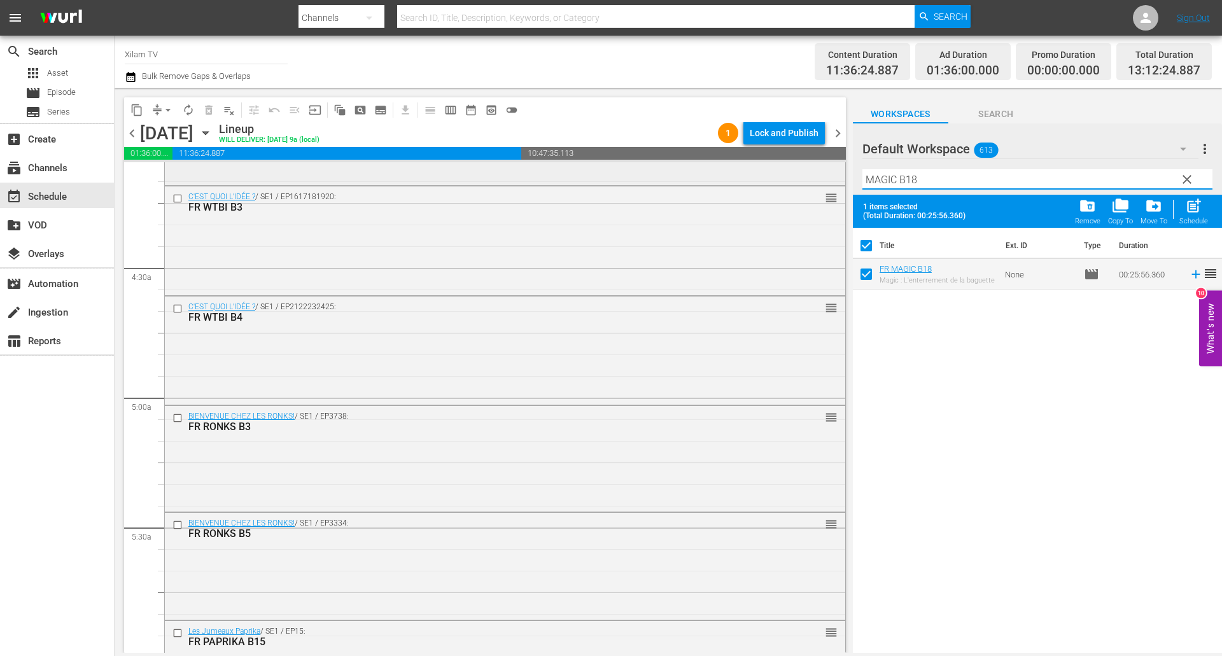
drag, startPoint x: 896, startPoint y: 179, endPoint x: 818, endPoint y: 167, distance: 79.2
click at [818, 167] on div "content_copy compress arrow_drop_down autorenew_outlined delete_forever_outline…" at bounding box center [668, 370] width 1107 height 565
click at [926, 176] on input "AKOM 2 B18" at bounding box center [1037, 179] width 350 height 20
type input "AKOM 2 B11"
click at [861, 275] on input "checkbox" at bounding box center [866, 276] width 27 height 27
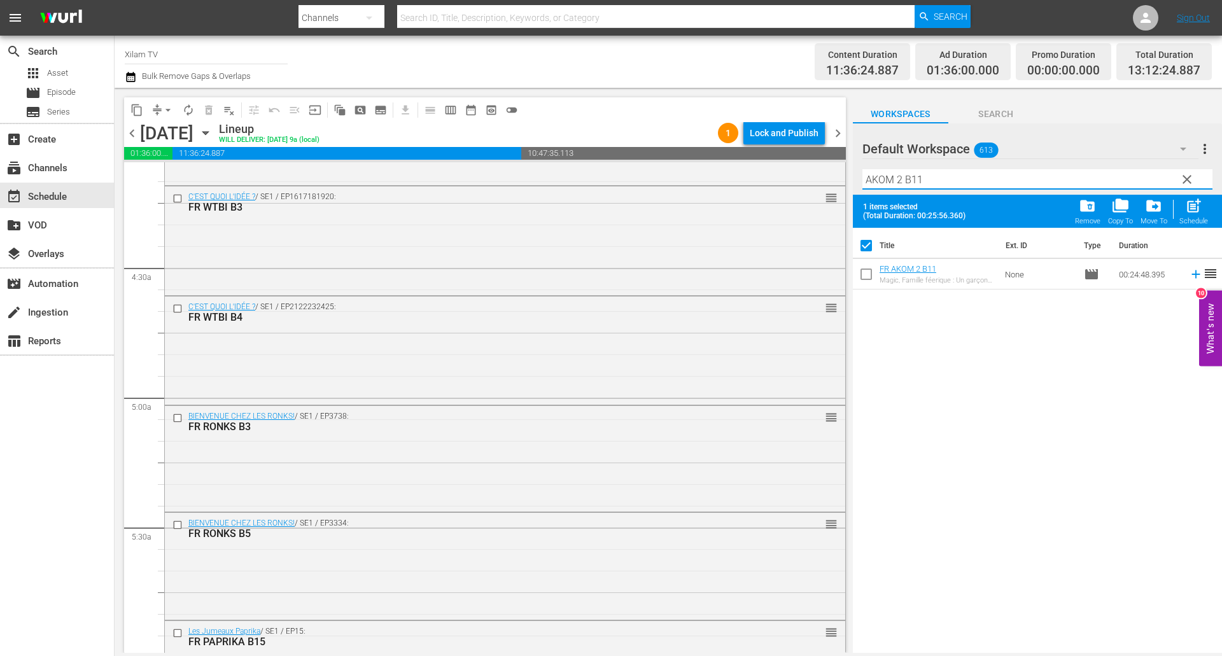
checkbox input "true"
checkbox input "false"
click at [940, 183] on input "AKOM 2 B11" at bounding box center [1037, 179] width 350 height 20
click at [931, 186] on input "AKOM 2 B11" at bounding box center [1037, 179] width 350 height 20
type input "AKOM 2 B19"
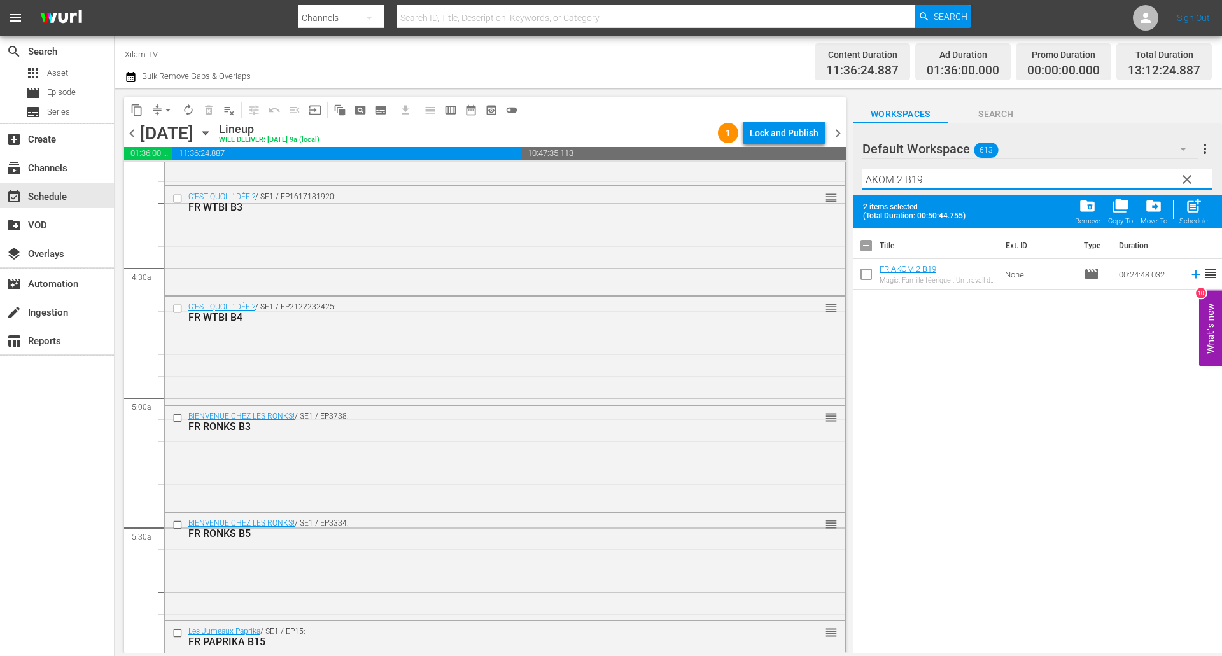
click at [861, 277] on input "checkbox" at bounding box center [866, 276] width 27 height 27
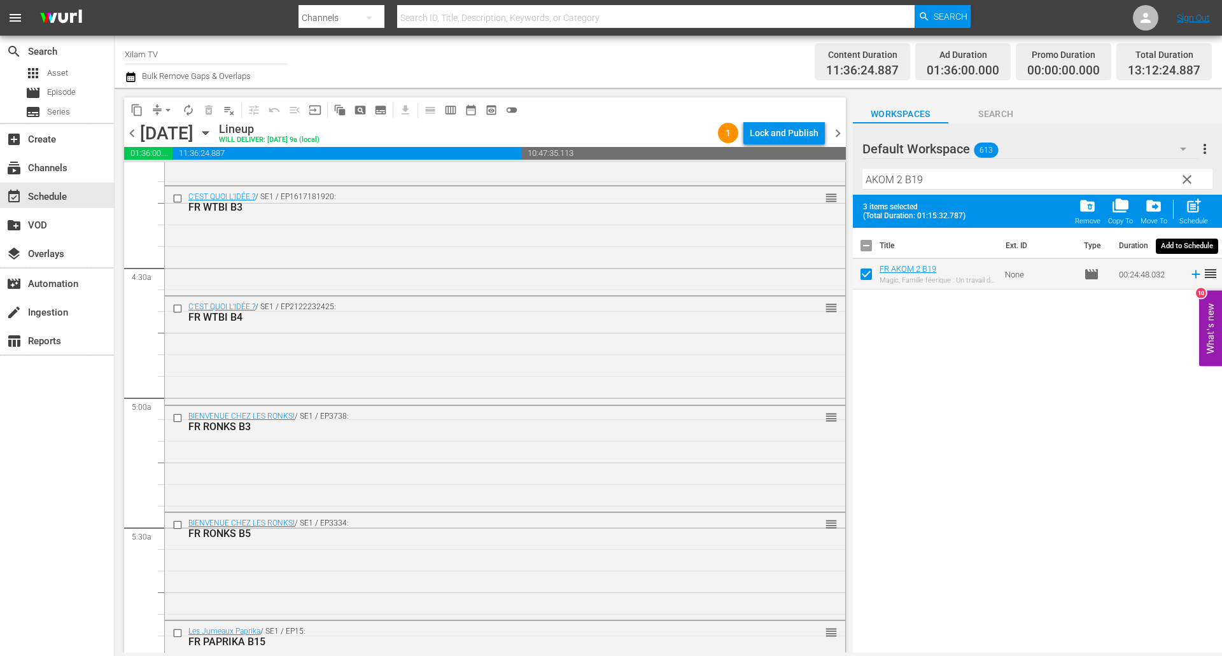
click at [1187, 205] on span "post_add" at bounding box center [1193, 205] width 17 height 17
checkbox input "false"
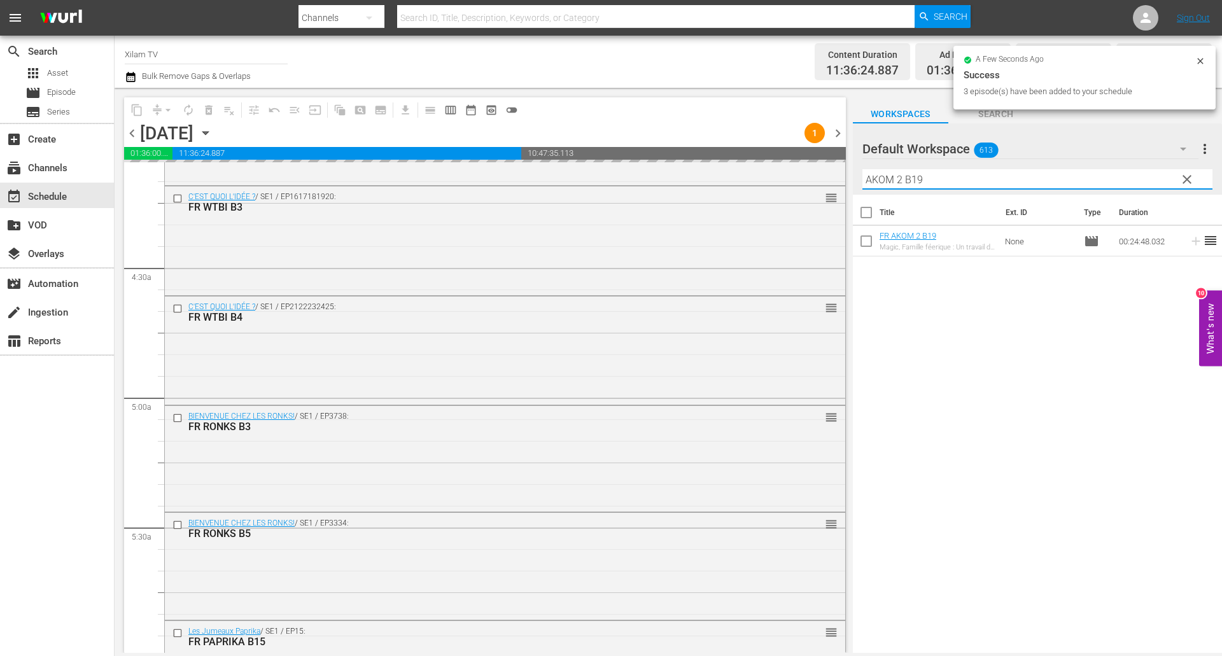
click at [846, 173] on div "content_copy compress arrow_drop_down autorenew_outlined delete_forever_outline…" at bounding box center [668, 370] width 1107 height 565
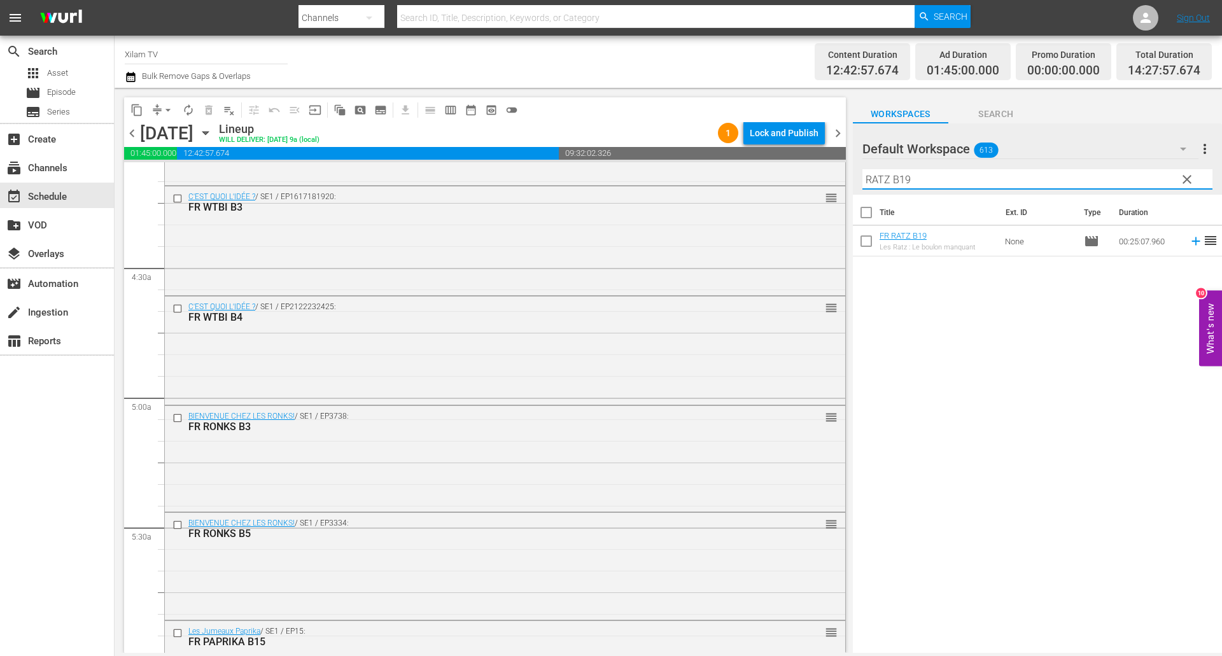
click at [927, 186] on input "RATZ B19" at bounding box center [1037, 179] width 350 height 20
type input "RATZ B9"
click at [865, 242] on input "checkbox" at bounding box center [866, 243] width 27 height 27
checkbox input "true"
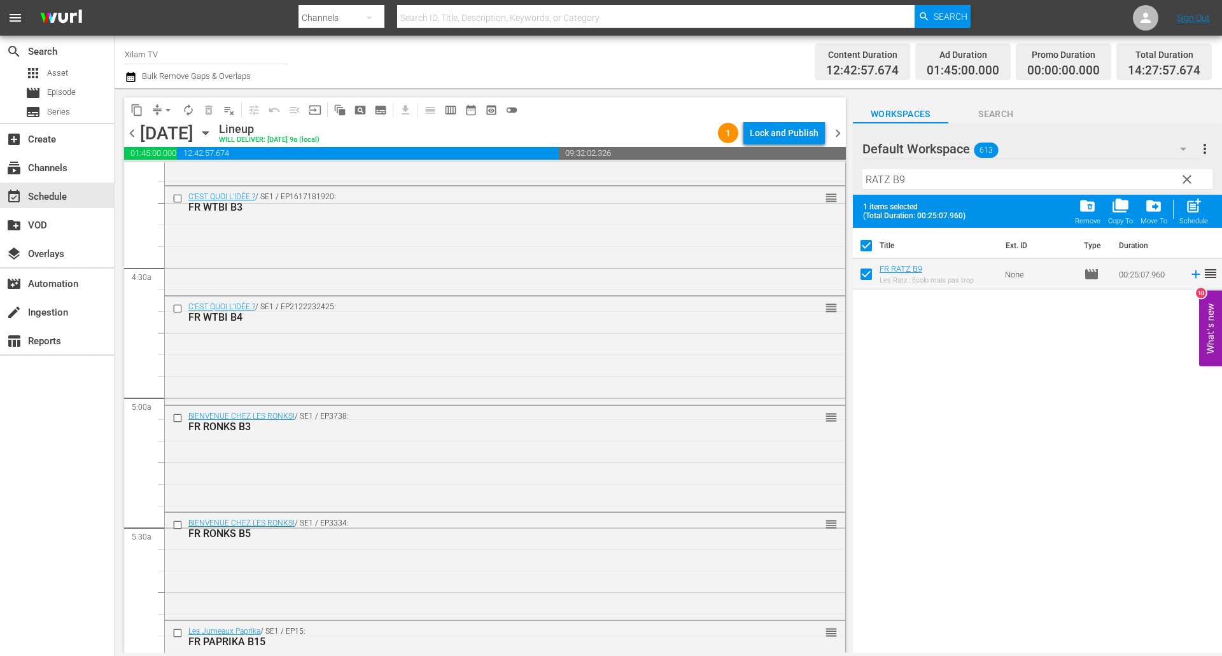
click at [917, 184] on input "RATZ B9" at bounding box center [1037, 179] width 350 height 20
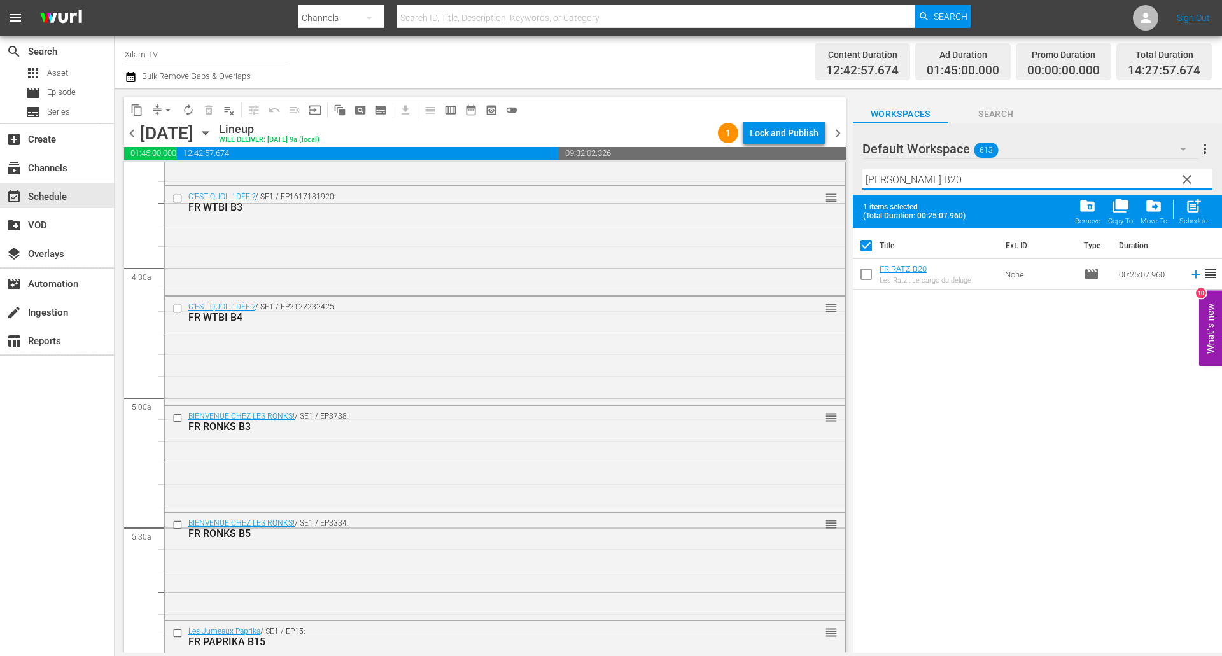
type input "[PERSON_NAME] B20"
click at [866, 272] on input "checkbox" at bounding box center [866, 276] width 27 height 27
checkbox input "true"
checkbox input "false"
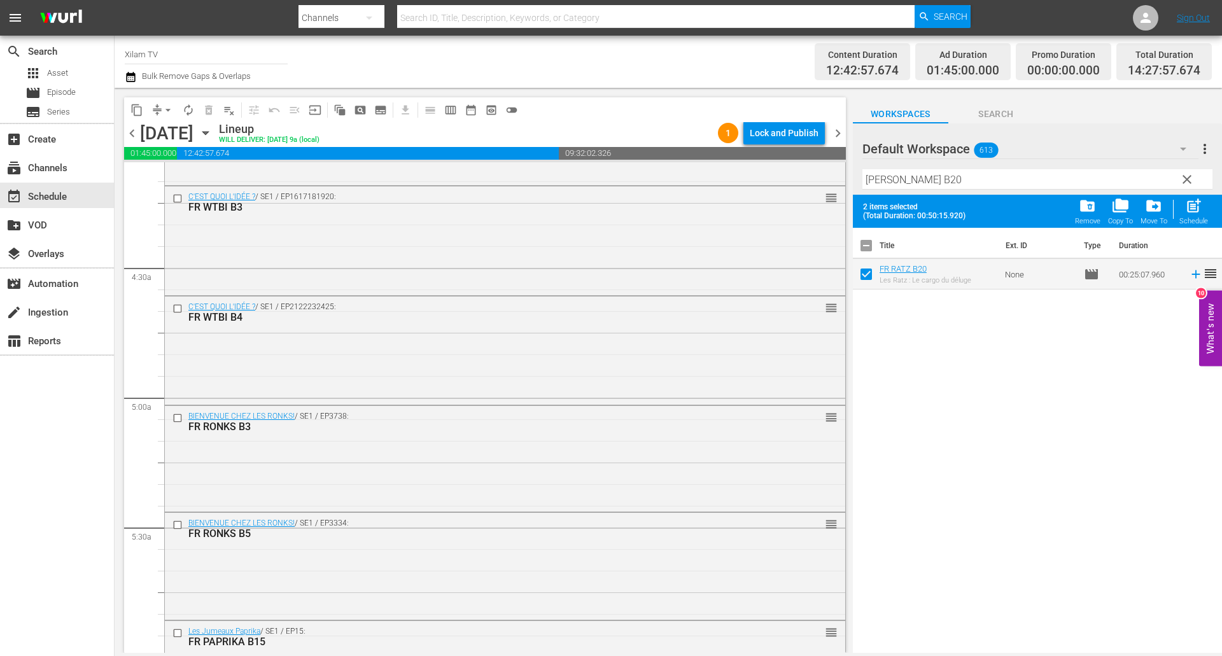
click at [917, 172] on input "[PERSON_NAME] B20" at bounding box center [1037, 179] width 350 height 20
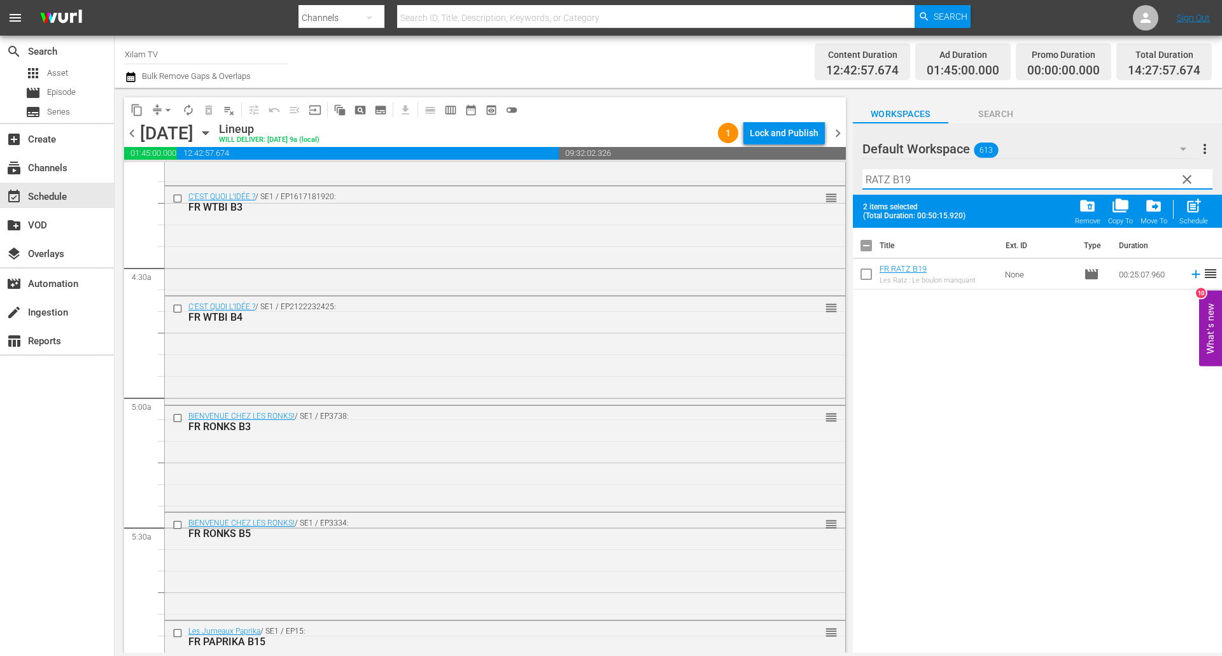
type input "RATZ B19"
click at [864, 268] on input "checkbox" at bounding box center [866, 276] width 27 height 27
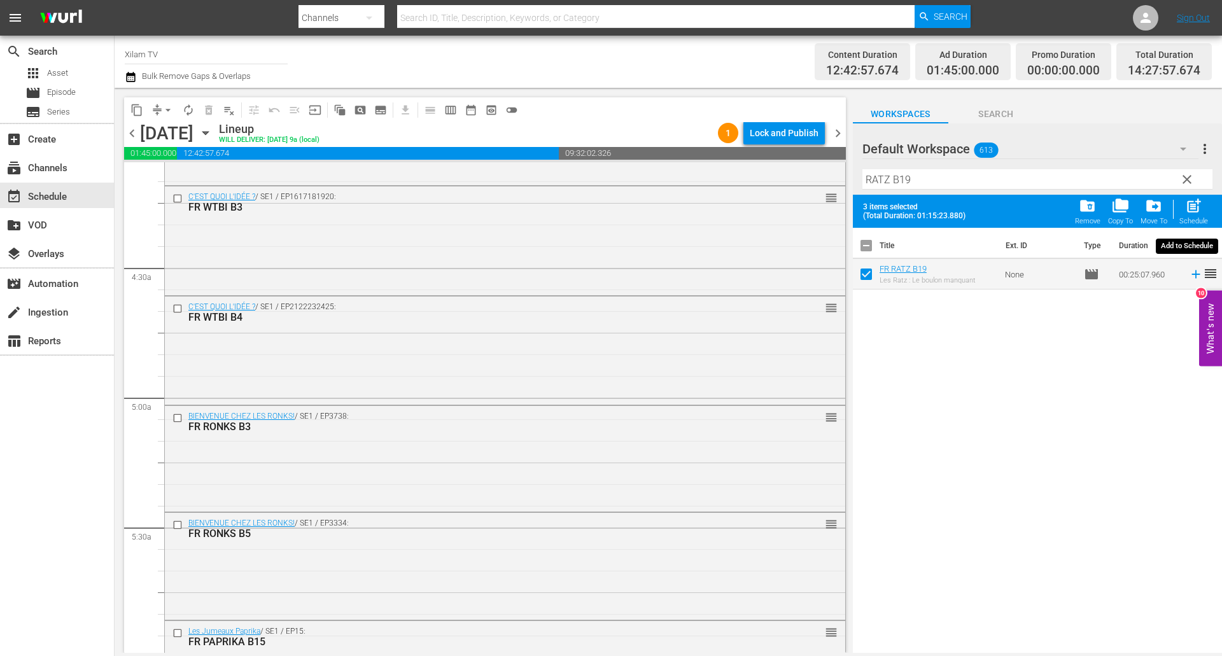
click at [1184, 207] on div "post_add Schedule" at bounding box center [1193, 211] width 29 height 28
checkbox input "false"
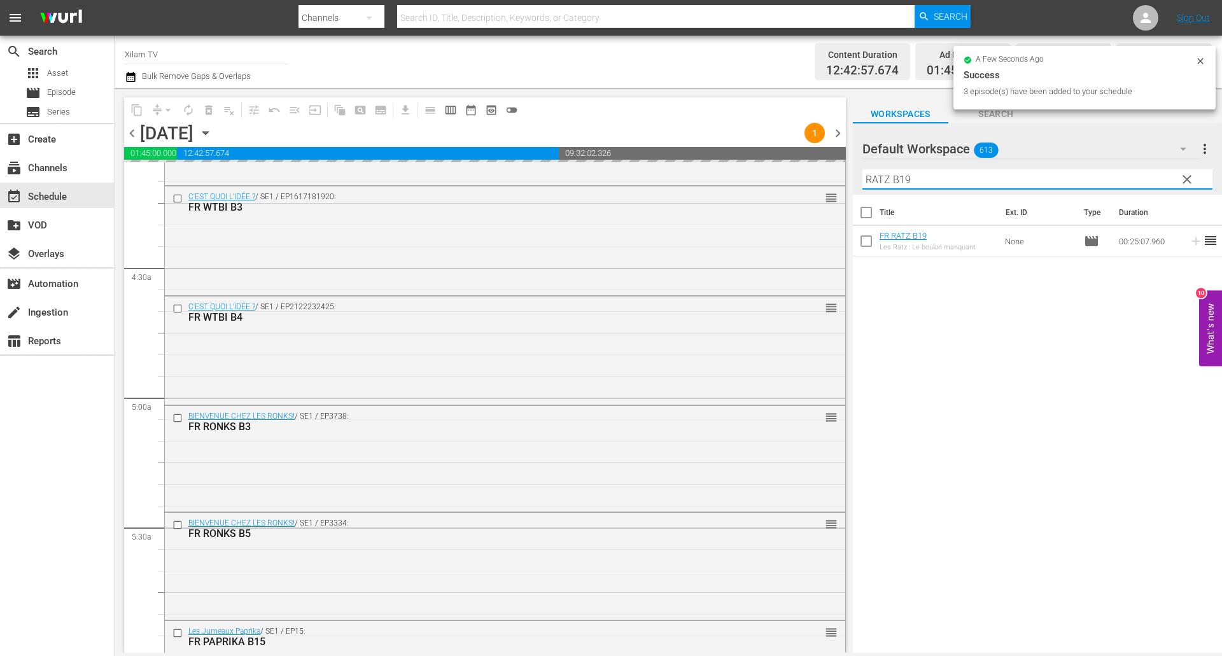
drag, startPoint x: 890, startPoint y: 177, endPoint x: 854, endPoint y: 173, distance: 36.5
click at [854, 173] on div "Default Workspace 613 Default more_vert clear Filter by Title RATZ B19" at bounding box center [1037, 158] width 369 height 71
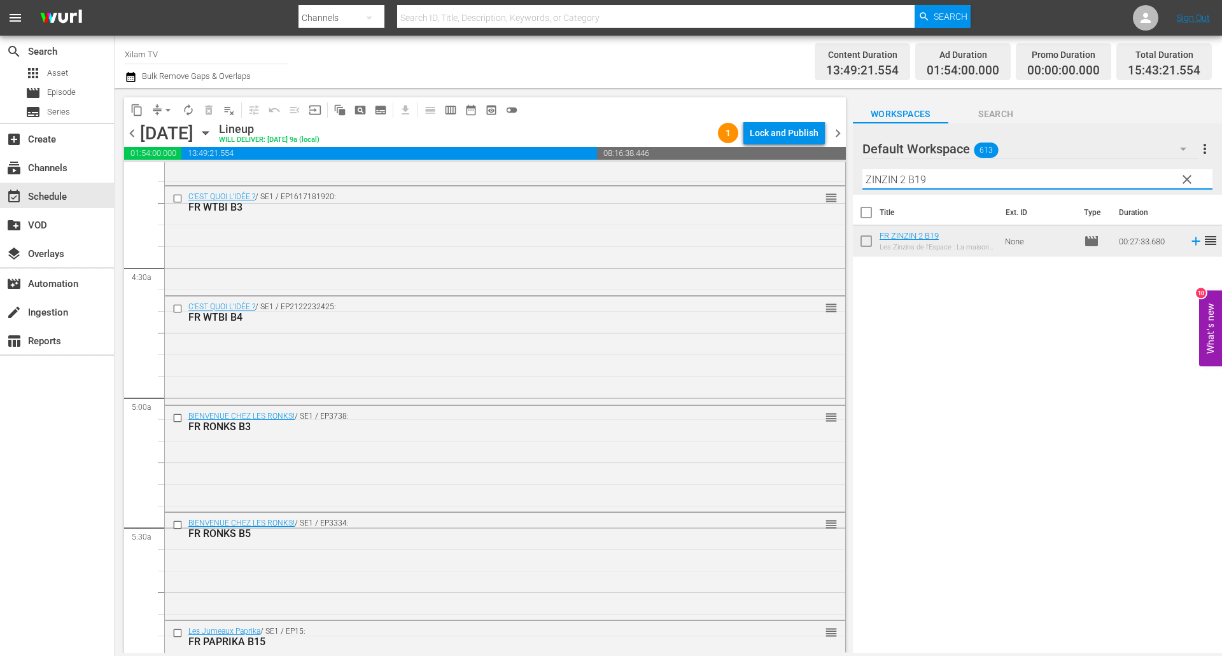
click at [953, 179] on input "ZINZIN 2 B19" at bounding box center [1037, 179] width 350 height 20
type input "ZINZIN 2 B17"
click at [863, 249] on input "checkbox" at bounding box center [866, 243] width 27 height 27
checkbox input "true"
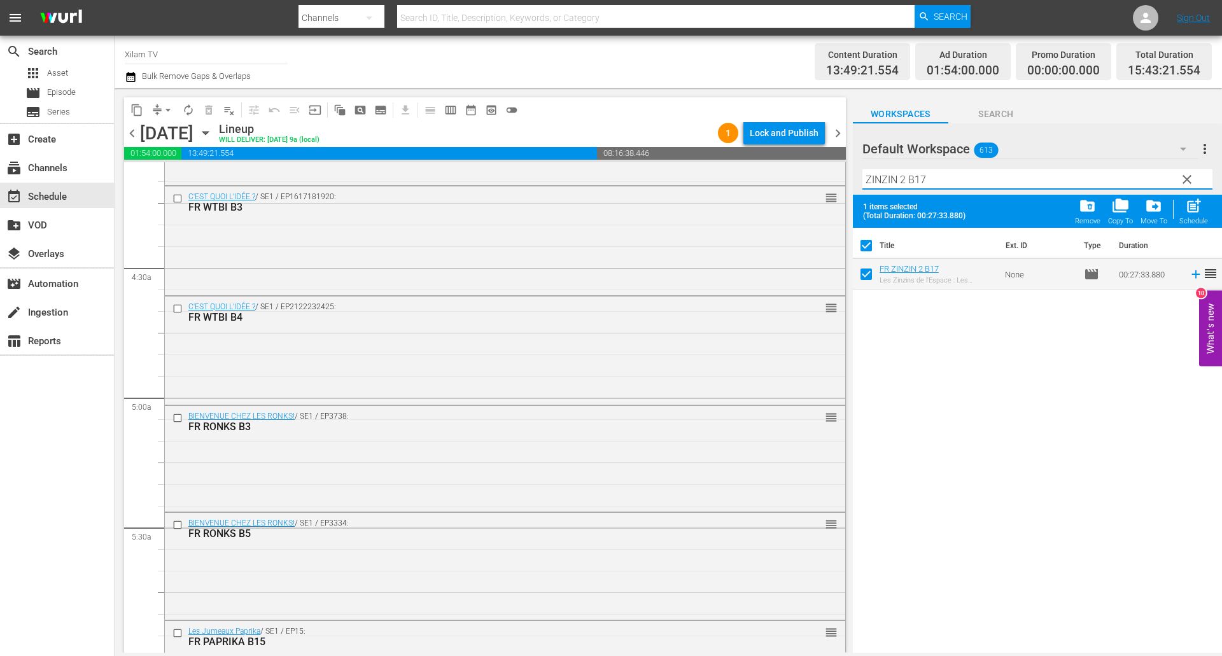
click at [936, 184] on input "ZINZIN 2 B17" at bounding box center [1037, 179] width 350 height 20
type input "ZINZIN 2 B15"
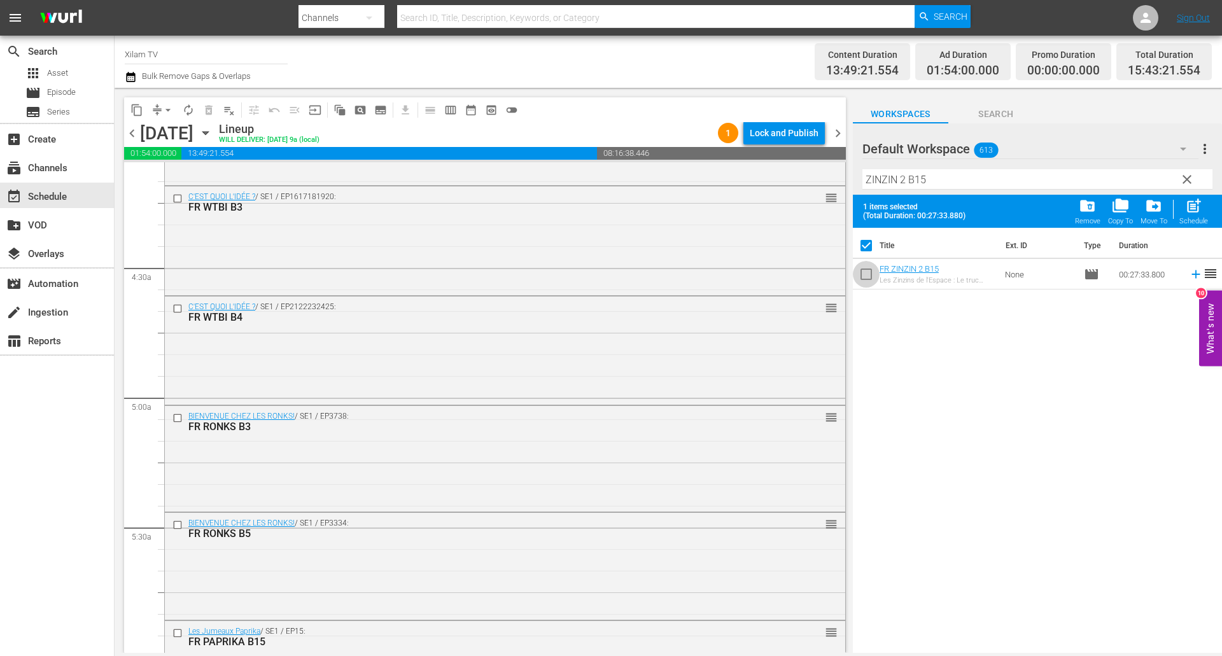
drag, startPoint x: 868, startPoint y: 277, endPoint x: 929, endPoint y: 180, distance: 115.3
click at [867, 277] on input "checkbox" at bounding box center [866, 276] width 27 height 27
checkbox input "true"
checkbox input "false"
click at [929, 180] on input "ZINZIN 2 B15" at bounding box center [1037, 179] width 350 height 20
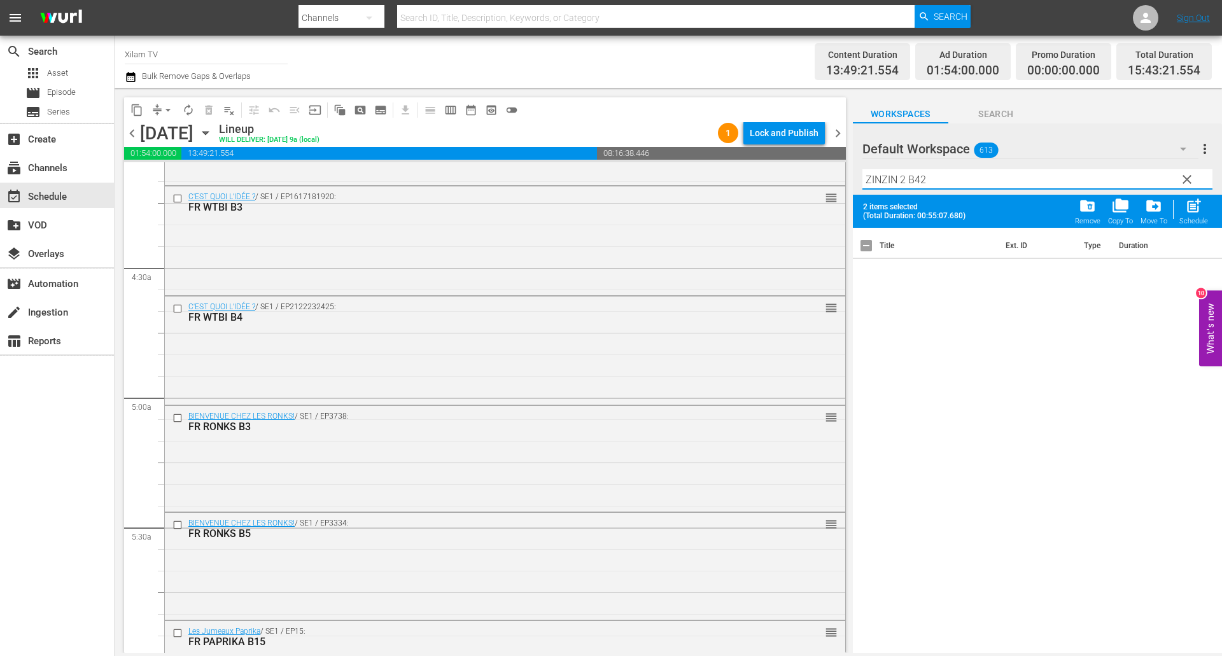
click at [940, 181] on input "ZINZIN 2 B42" at bounding box center [1037, 179] width 350 height 20
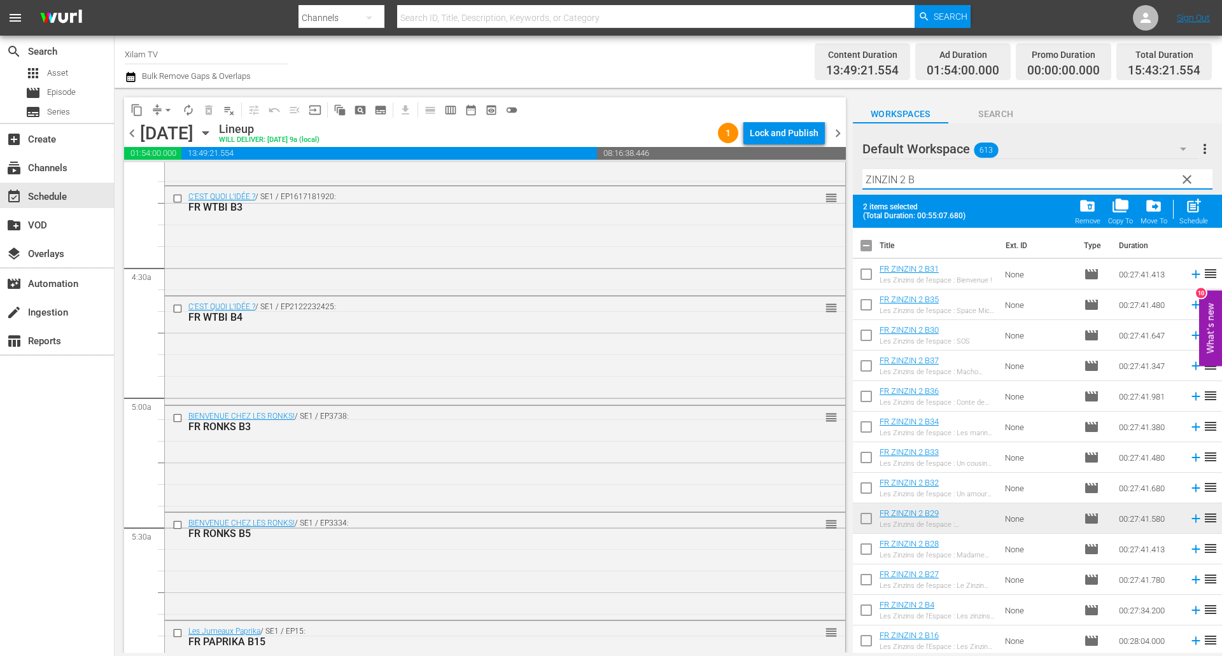
type input "ZINZIN 2 B"
click at [879, 310] on input "checkbox" at bounding box center [866, 307] width 27 height 27
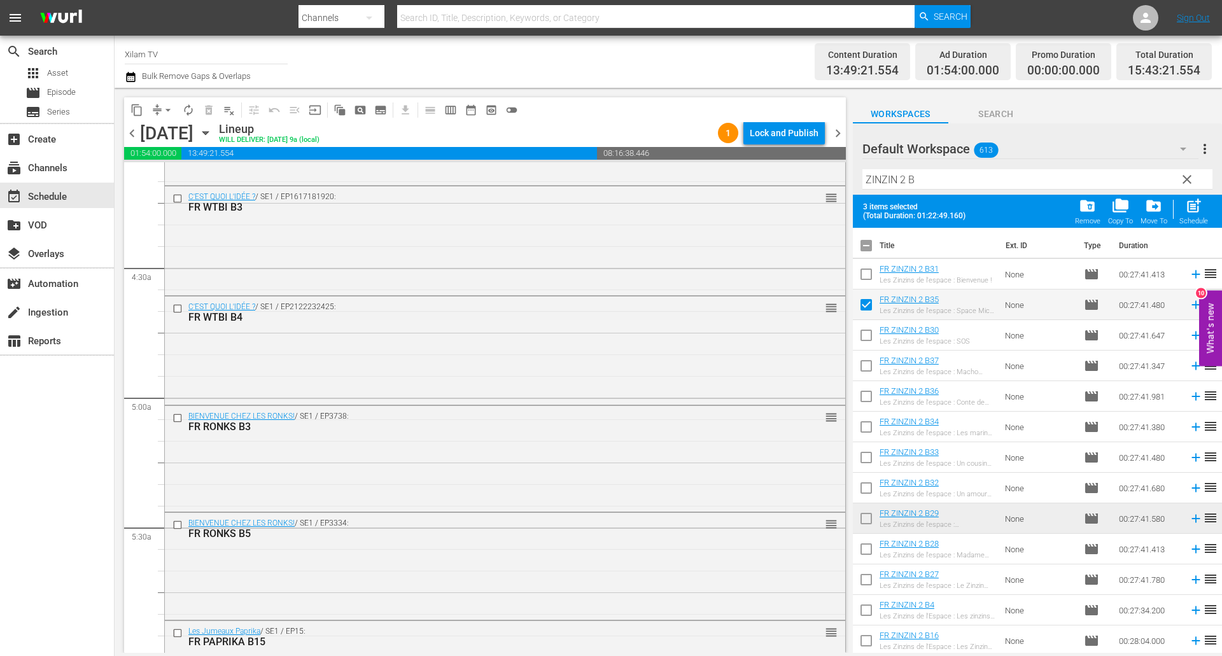
click at [871, 306] on input "checkbox" at bounding box center [866, 307] width 27 height 27
click at [862, 309] on input "checkbox" at bounding box center [866, 307] width 27 height 27
click at [1189, 210] on span "post_add" at bounding box center [1193, 205] width 17 height 17
checkbox input "false"
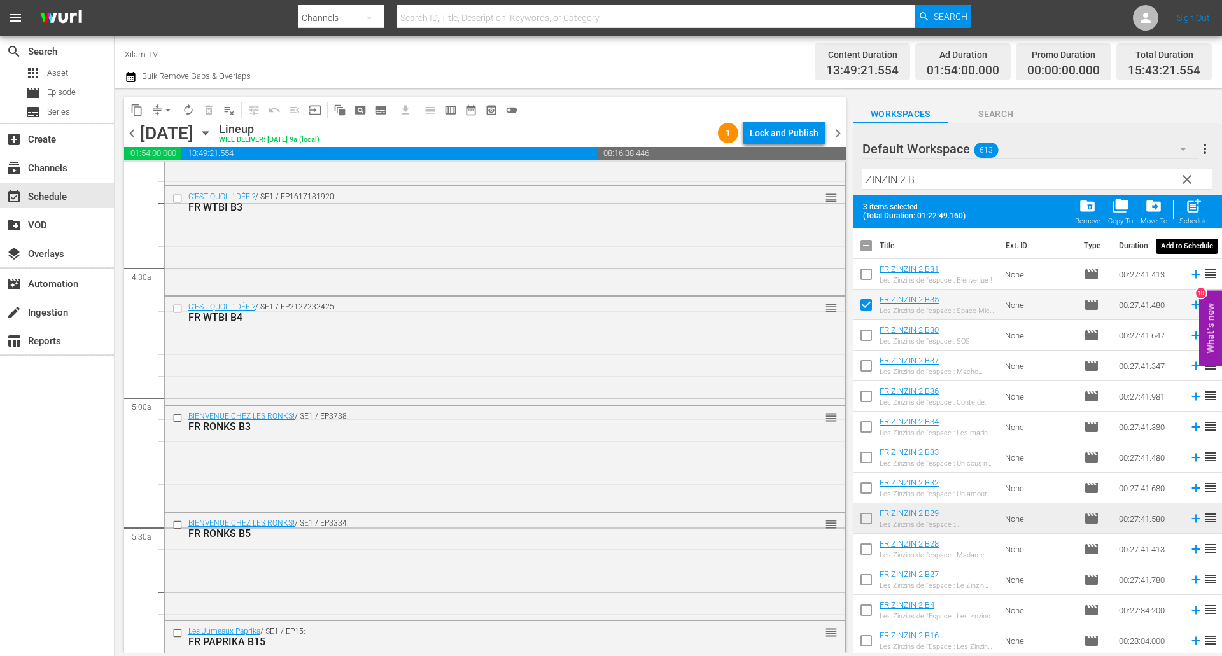
checkbox input "false"
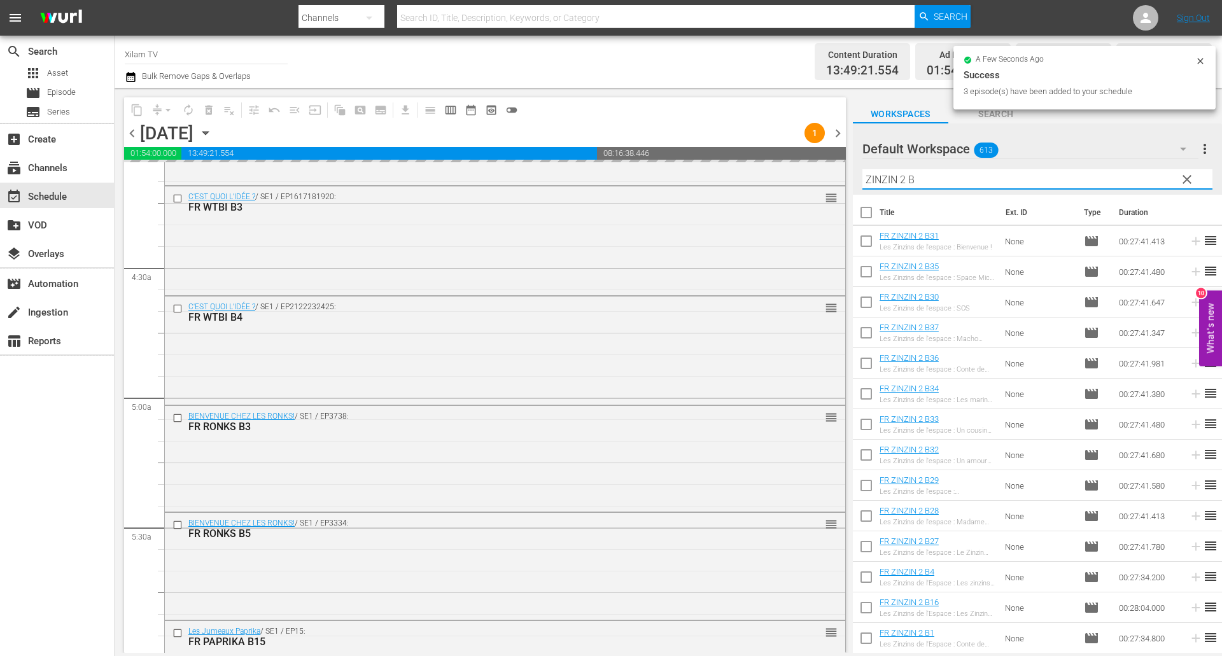
drag, startPoint x: 894, startPoint y: 176, endPoint x: 847, endPoint y: 164, distance: 48.0
click at [847, 164] on div "content_copy compress arrow_drop_down autorenew_outlined delete_forever_outline…" at bounding box center [668, 370] width 1107 height 565
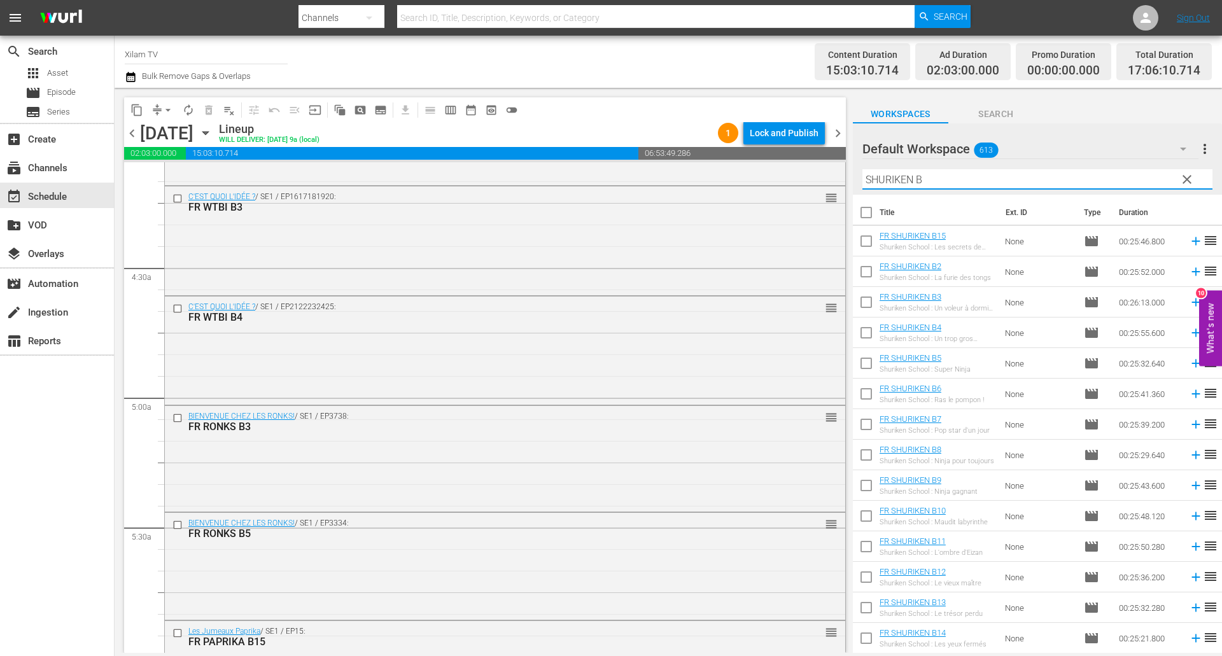
click at [950, 171] on input "SHURIKEN B" at bounding box center [1037, 179] width 350 height 20
type input "SHURIKEN B"
click at [868, 233] on input "checkbox" at bounding box center [866, 243] width 27 height 27
checkbox input "true"
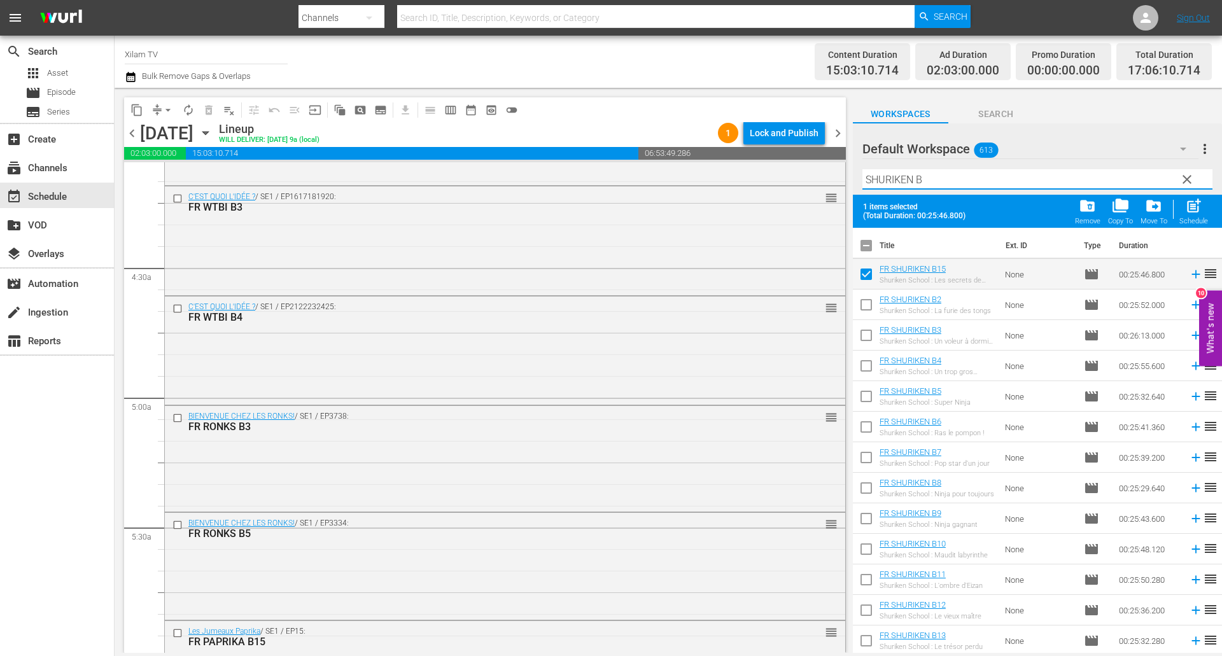
click at [943, 182] on input "SHURIKEN B" at bounding box center [1037, 179] width 350 height 20
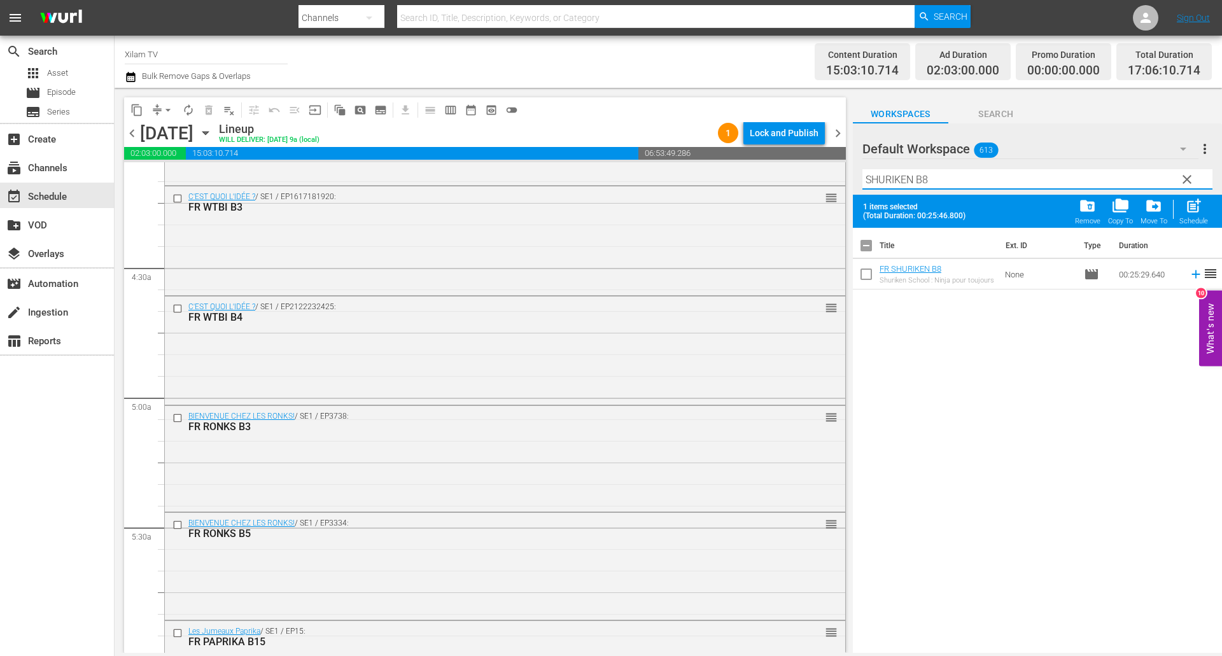
type input "SHURIKEN B8"
drag, startPoint x: 860, startPoint y: 284, endPoint x: 869, endPoint y: 269, distance: 17.5
click at [861, 284] on input "checkbox" at bounding box center [866, 276] width 27 height 27
checkbox input "true"
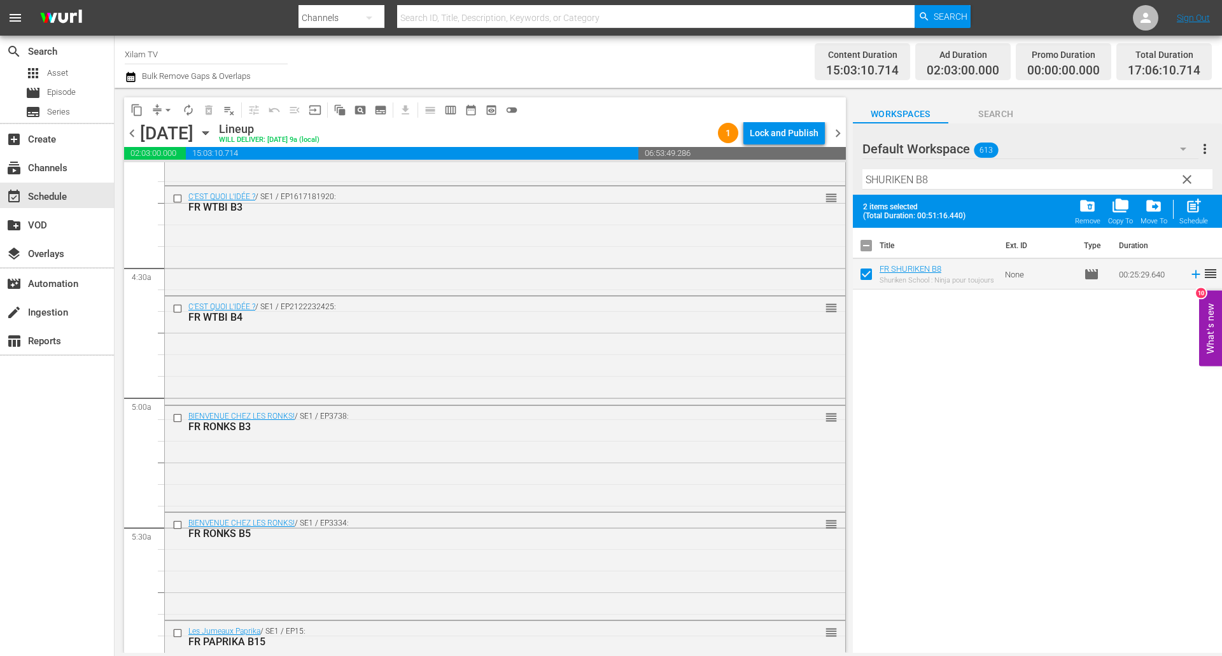
click at [922, 190] on hr at bounding box center [1037, 189] width 350 height 1
click at [930, 180] on input "SHURIKEN B8" at bounding box center [1037, 179] width 350 height 20
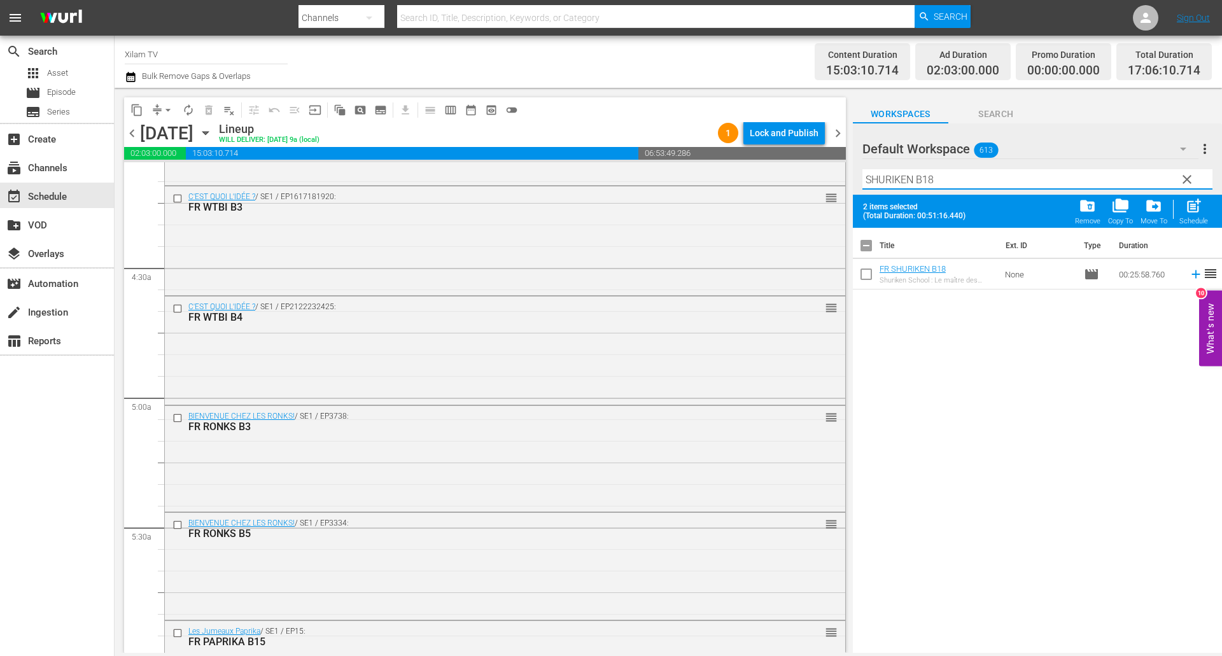
type input "SHURIKEN B18"
click at [865, 284] on input "checkbox" at bounding box center [866, 276] width 27 height 27
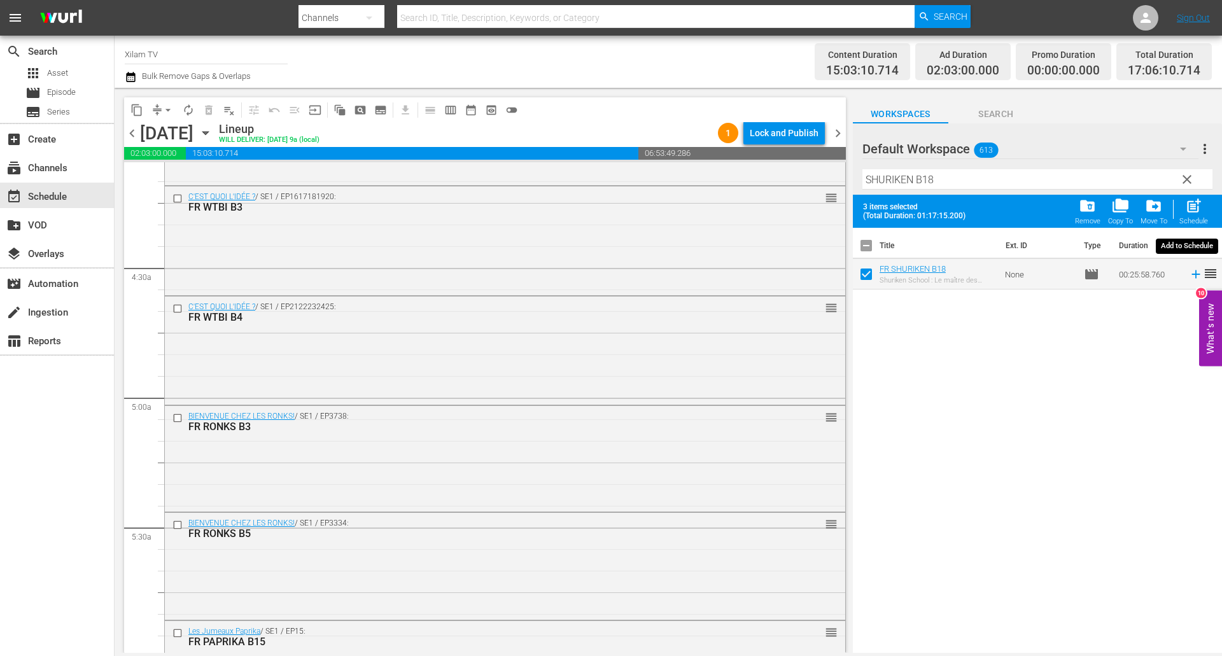
click at [1183, 214] on div "post_add Schedule" at bounding box center [1193, 211] width 29 height 28
checkbox input "false"
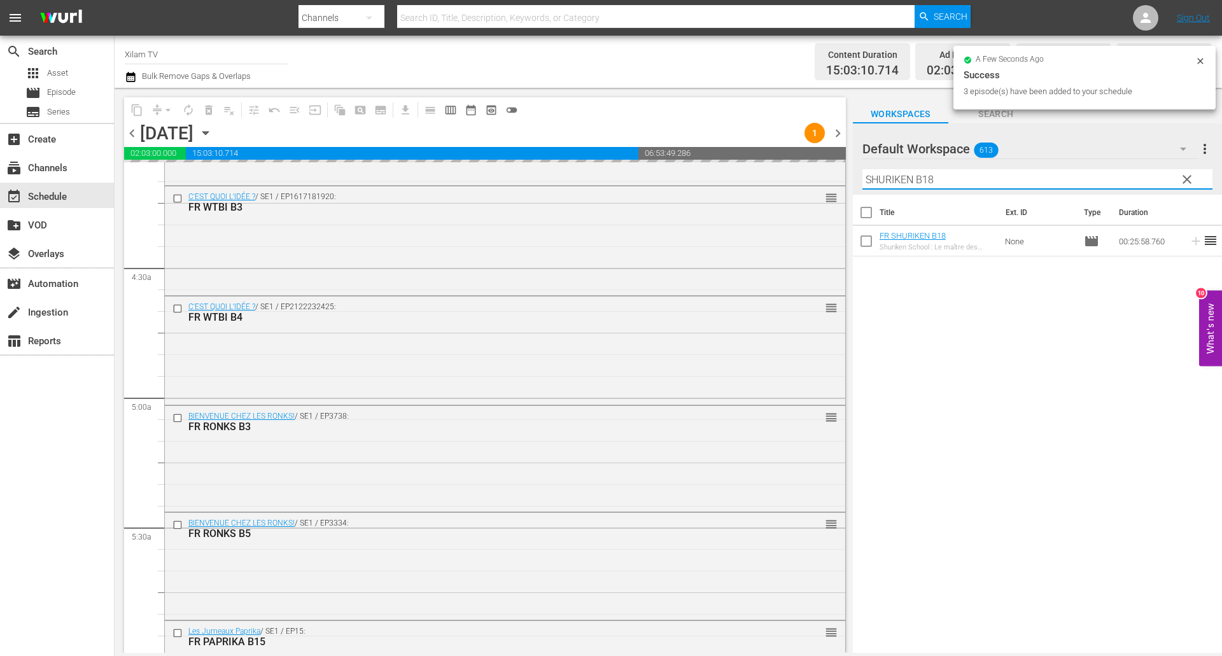
drag, startPoint x: 889, startPoint y: 181, endPoint x: 839, endPoint y: 179, distance: 50.9
click at [839, 179] on div "content_copy compress arrow_drop_down autorenew_outlined delete_forever_outline…" at bounding box center [668, 370] width 1107 height 565
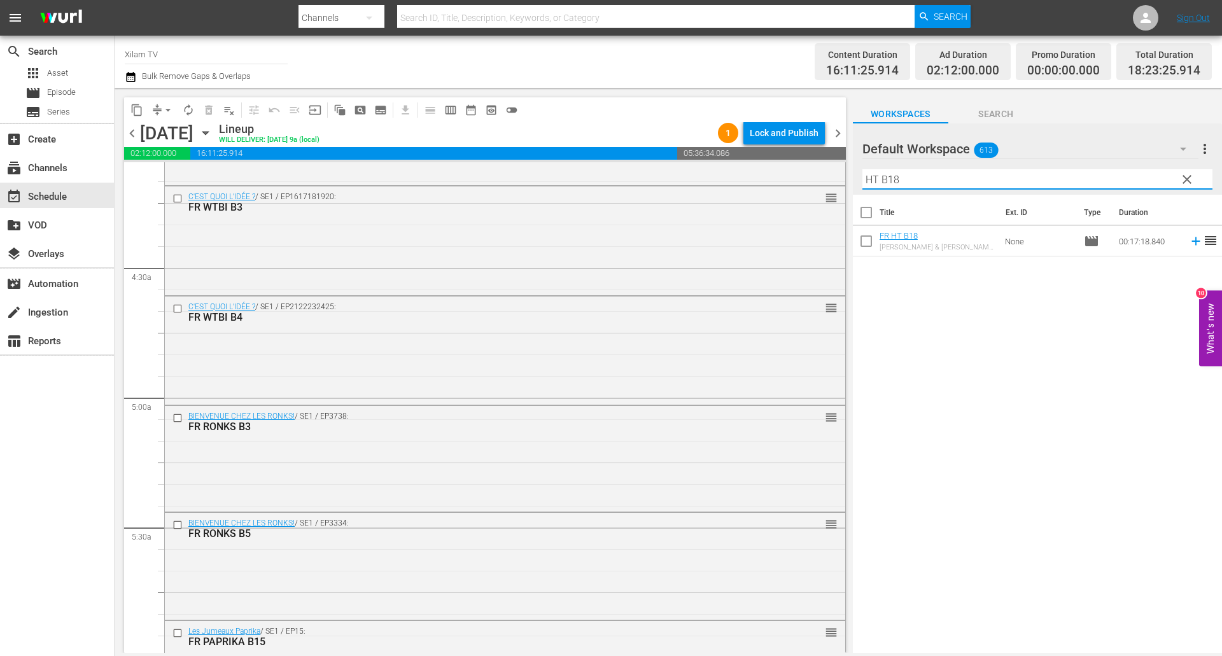
click at [947, 180] on input "HT B18" at bounding box center [1037, 179] width 350 height 20
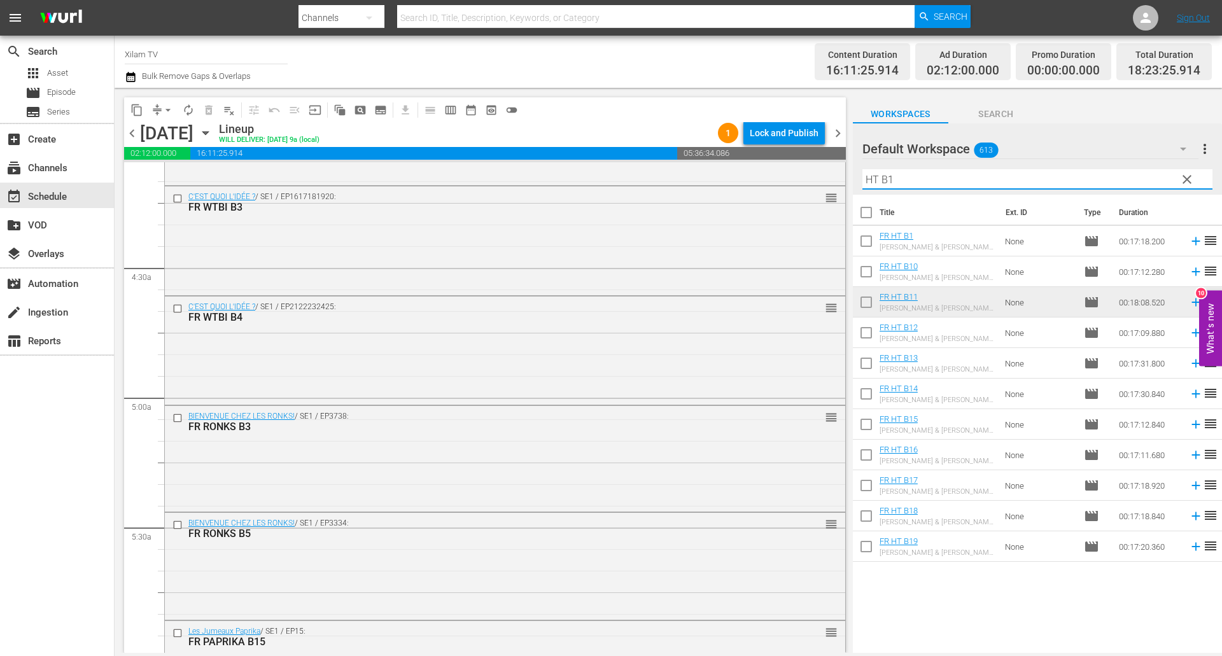
type input "HT B1"
click at [870, 364] on input "checkbox" at bounding box center [866, 365] width 27 height 27
checkbox input "true"
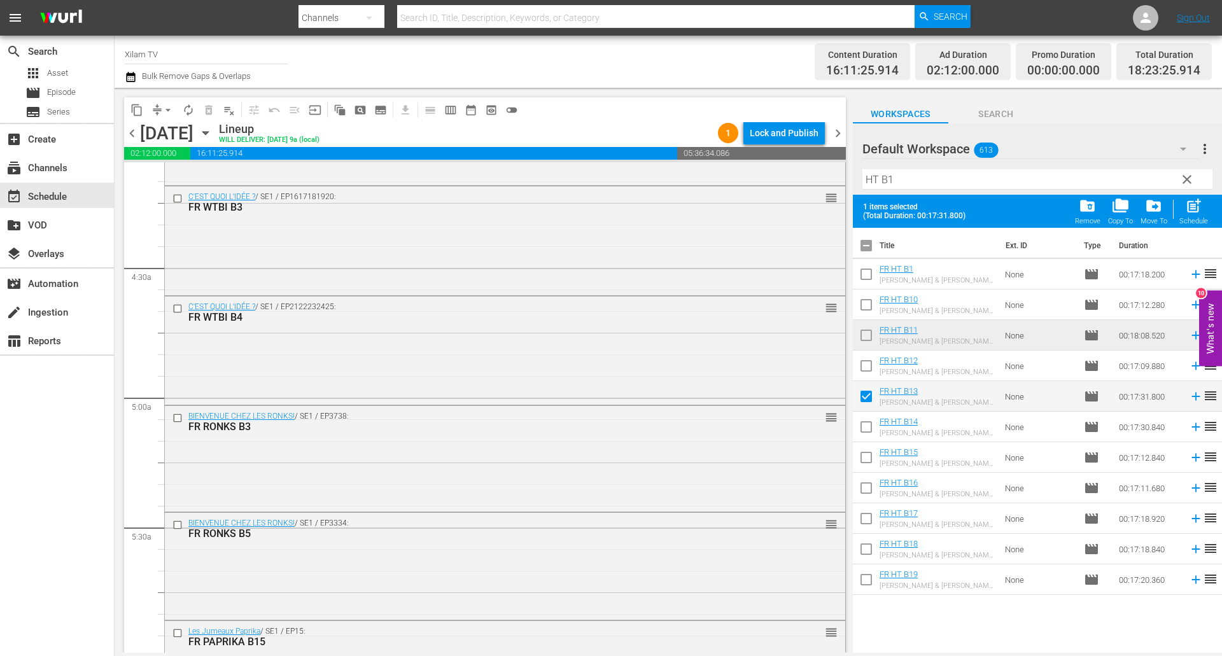
click at [870, 361] on input "checkbox" at bounding box center [866, 368] width 27 height 27
checkbox input "true"
click at [917, 179] on input "HT B1" at bounding box center [1037, 179] width 350 height 20
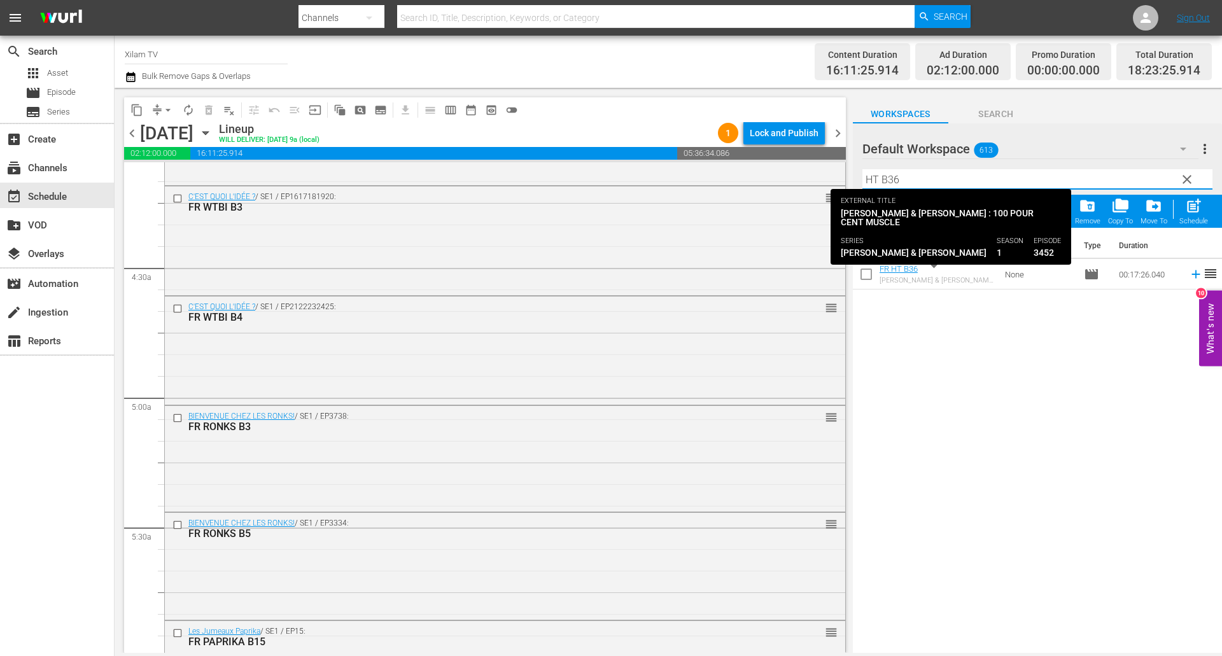
type input "HT B36"
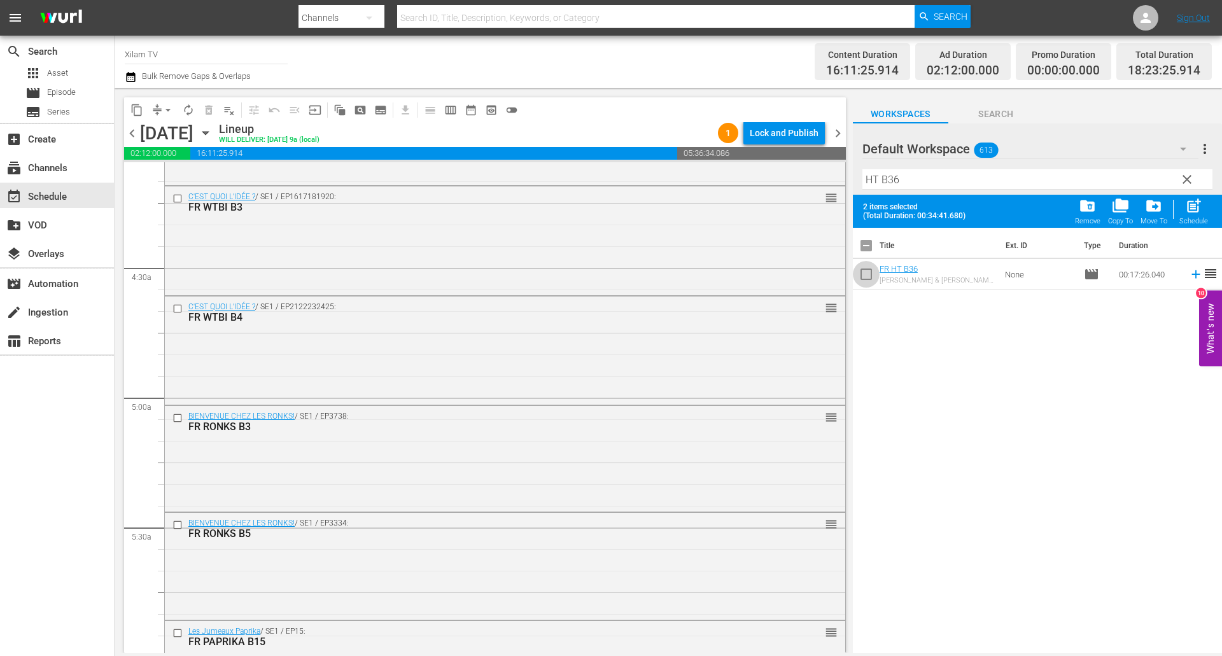
click at [856, 274] on input "checkbox" at bounding box center [866, 276] width 27 height 27
click at [1181, 209] on div "post_add Schedule" at bounding box center [1193, 211] width 29 height 28
checkbox input "false"
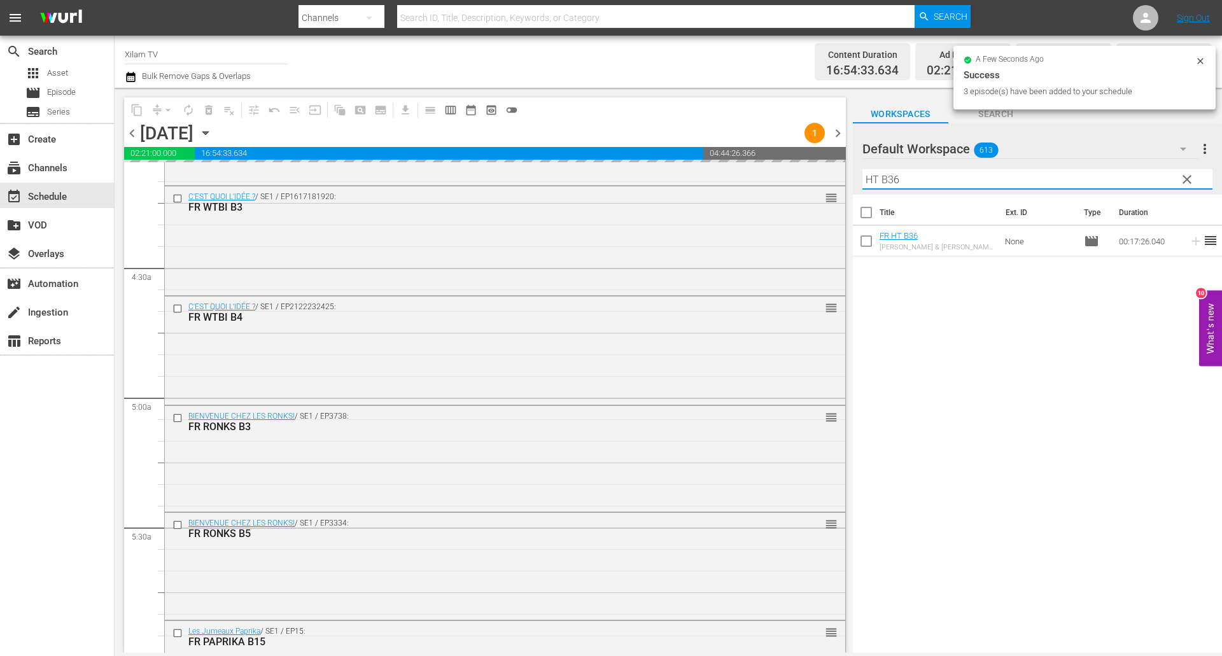
drag, startPoint x: 879, startPoint y: 179, endPoint x: 851, endPoint y: 173, distance: 28.1
click at [851, 173] on div "content_copy compress arrow_drop_down autorenew_outlined delete_forever_outline…" at bounding box center [668, 370] width 1107 height 565
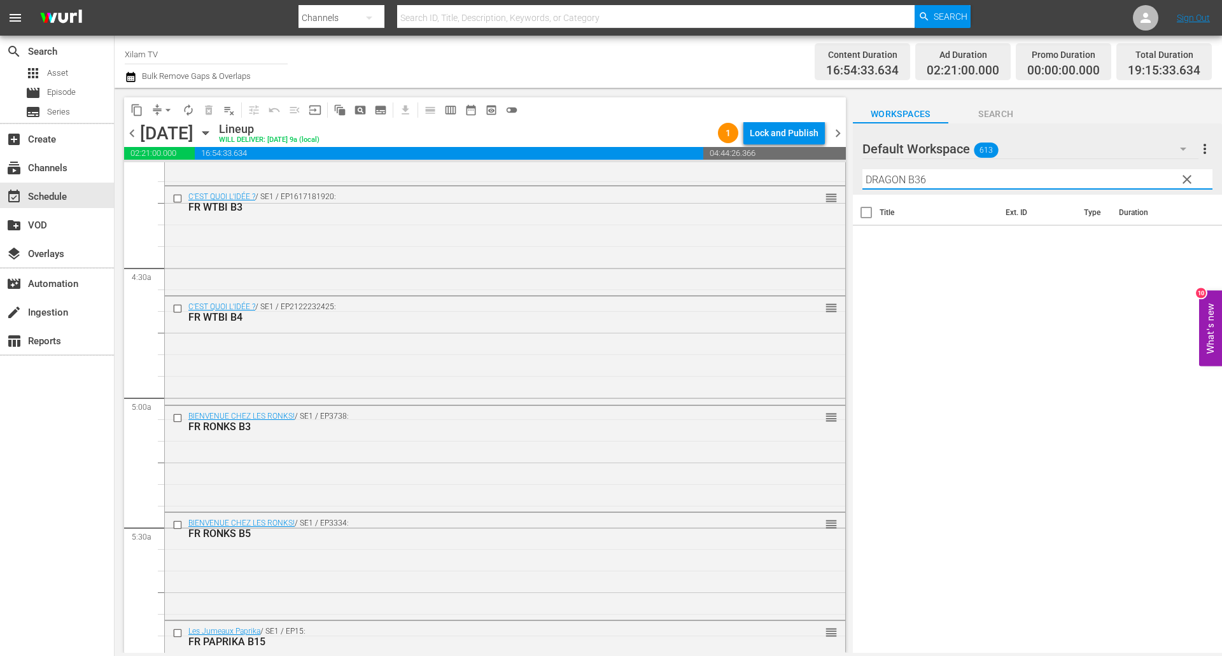
click at [961, 184] on input "DRAGON B36" at bounding box center [1037, 179] width 350 height 20
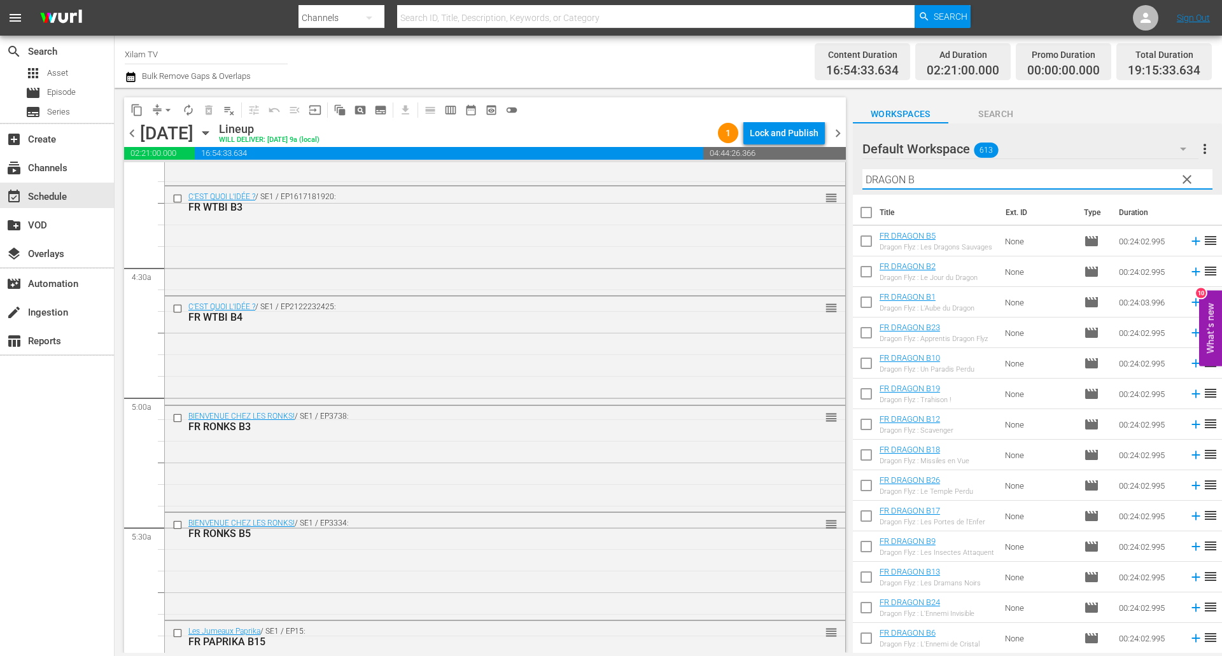
type input "DRAGON B"
click at [861, 331] on input "checkbox" at bounding box center [866, 335] width 27 height 27
checkbox input "true"
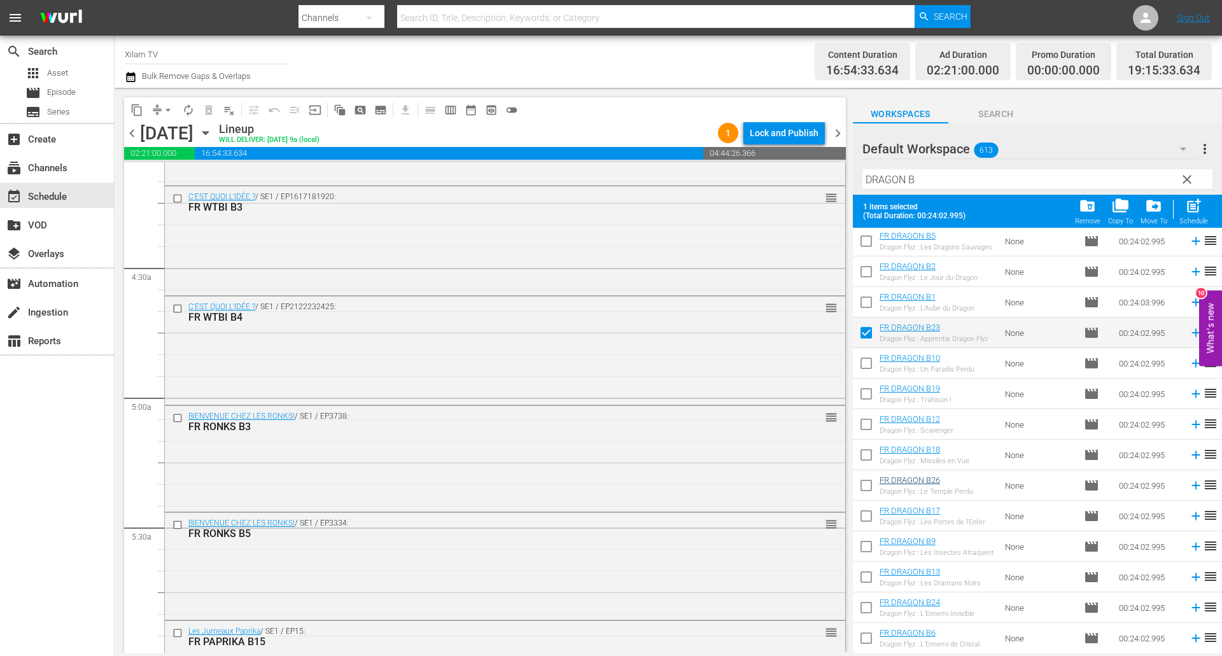
scroll to position [64, 0]
click at [868, 549] on input "checkbox" at bounding box center [866, 549] width 27 height 27
checkbox input "true"
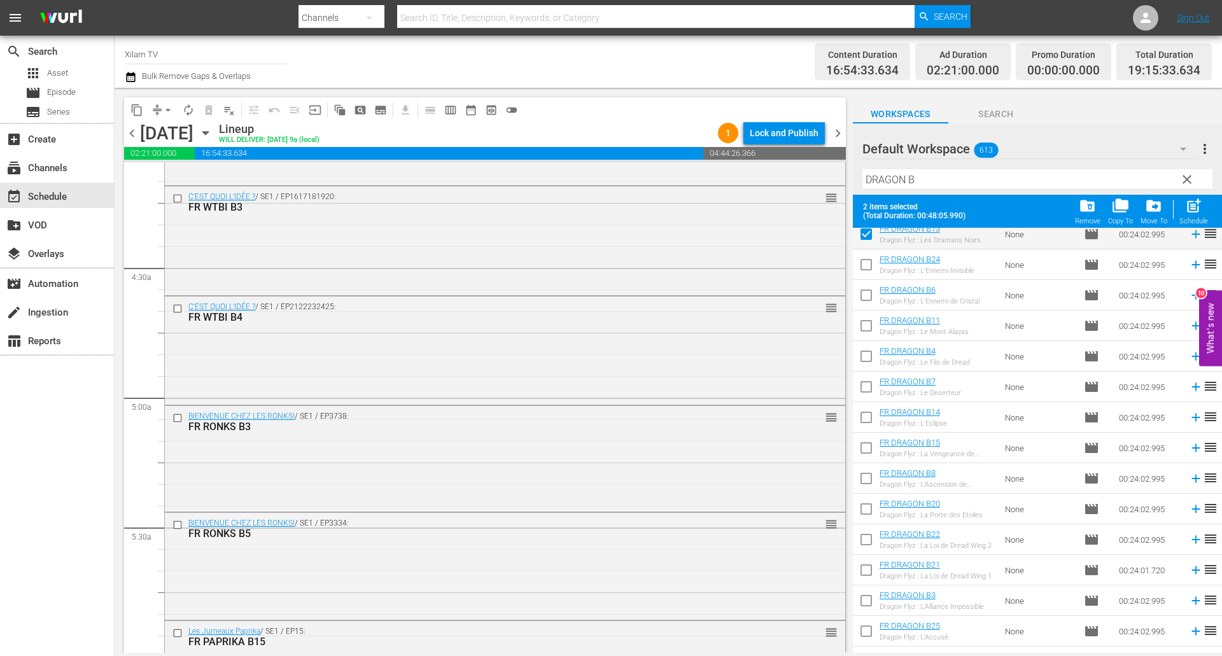
scroll to position [382, 0]
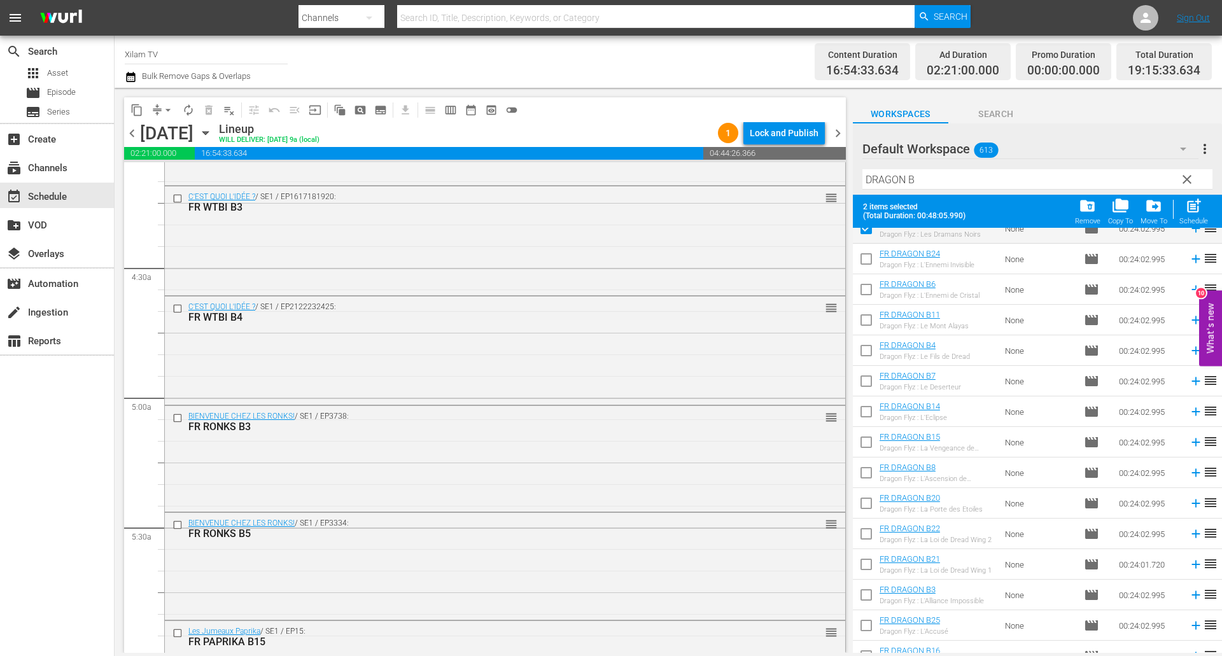
click at [868, 561] on input "checkbox" at bounding box center [866, 566] width 27 height 27
checkbox input "true"
click at [1190, 214] on span "post_add" at bounding box center [1193, 205] width 17 height 17
checkbox input "false"
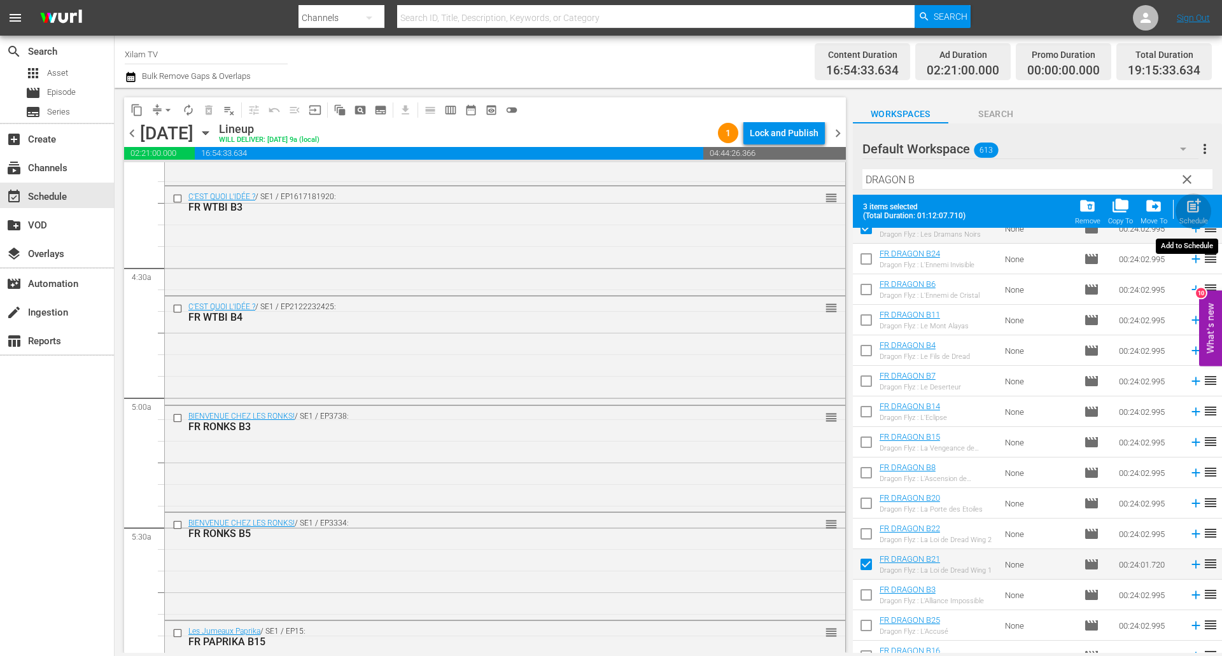
checkbox input "false"
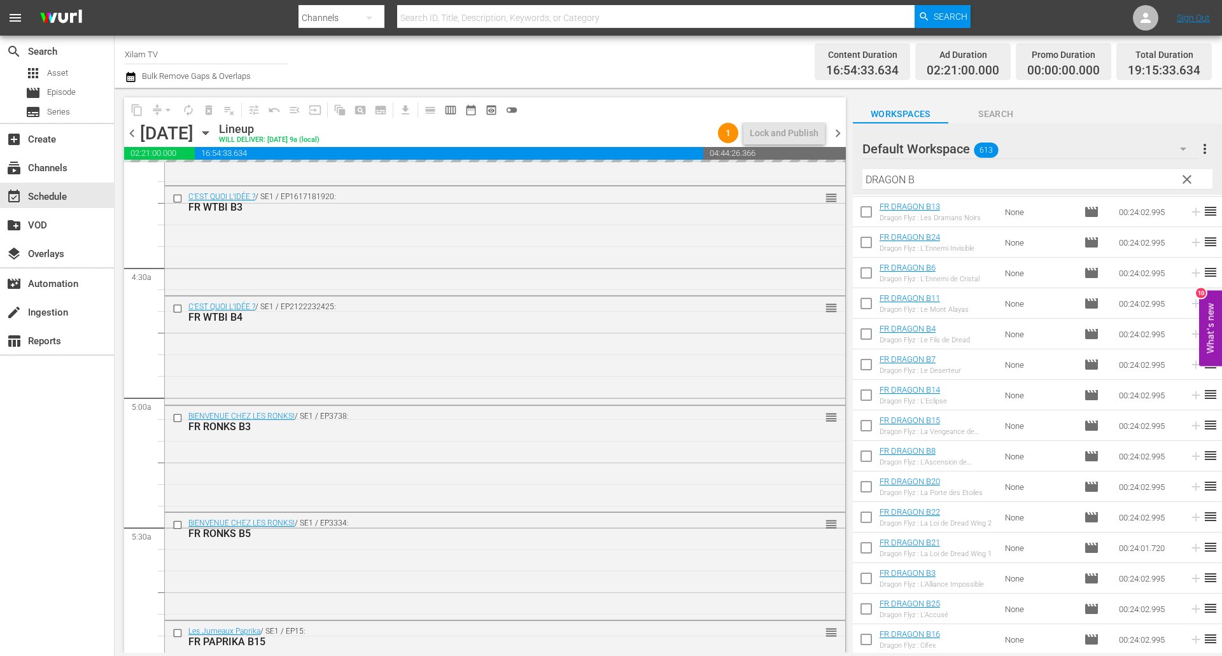
scroll to position [365, 0]
drag, startPoint x: 900, startPoint y: 178, endPoint x: 838, endPoint y: 171, distance: 62.8
click at [838, 171] on div "content_copy compress arrow_drop_down autorenew_outlined delete_forever_outline…" at bounding box center [668, 370] width 1107 height 565
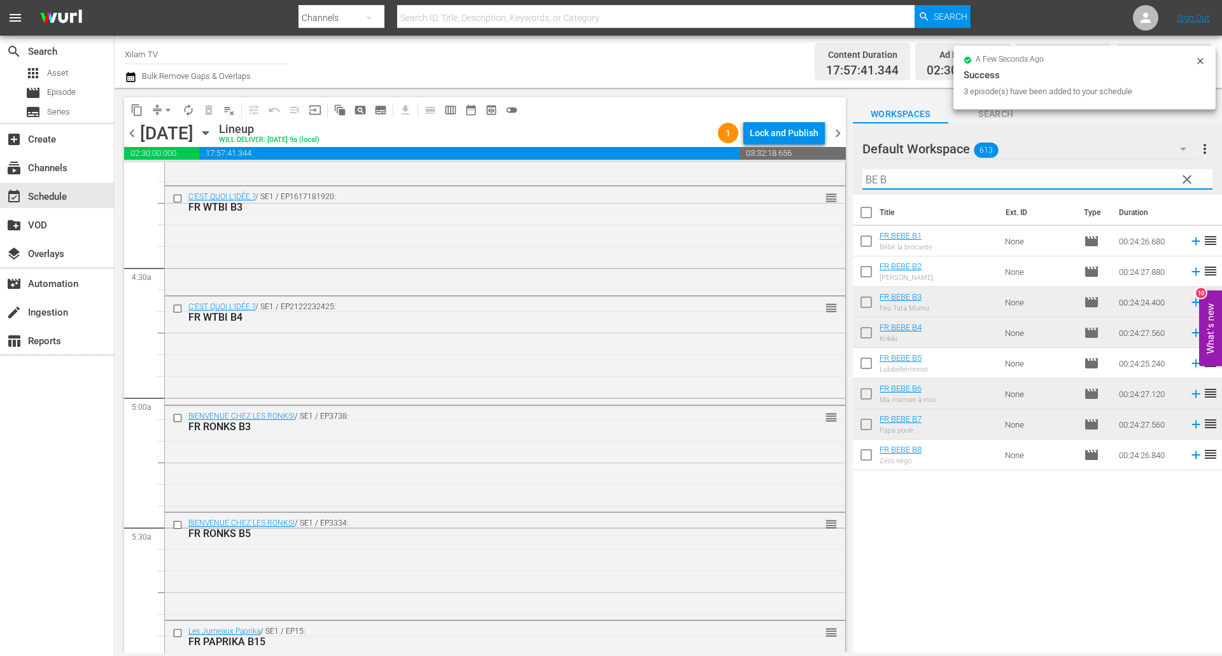
scroll to position [0, 0]
type input "BEBE B"
drag, startPoint x: 966, startPoint y: 166, endPoint x: 961, endPoint y: 173, distance: 8.7
click at [963, 169] on div "Filter by Title BEBE B" at bounding box center [1037, 179] width 350 height 31
click at [961, 173] on input "BEBE B" at bounding box center [1037, 179] width 350 height 20
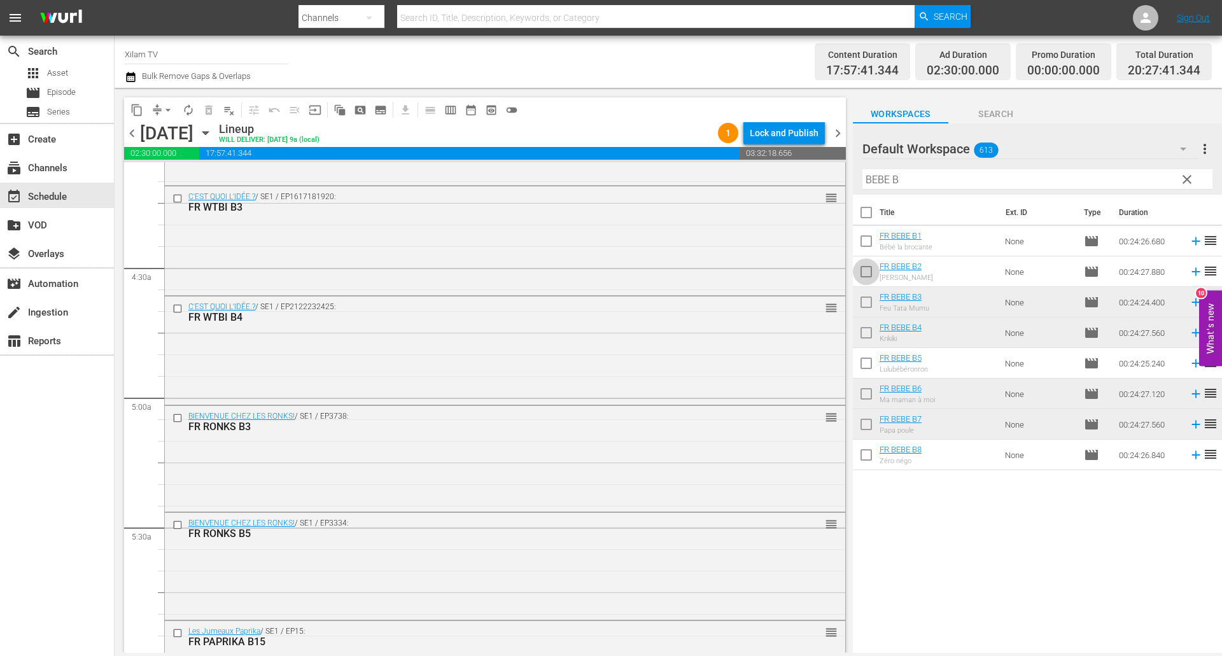
click at [869, 274] on input "checkbox" at bounding box center [866, 274] width 27 height 27
checkbox input "true"
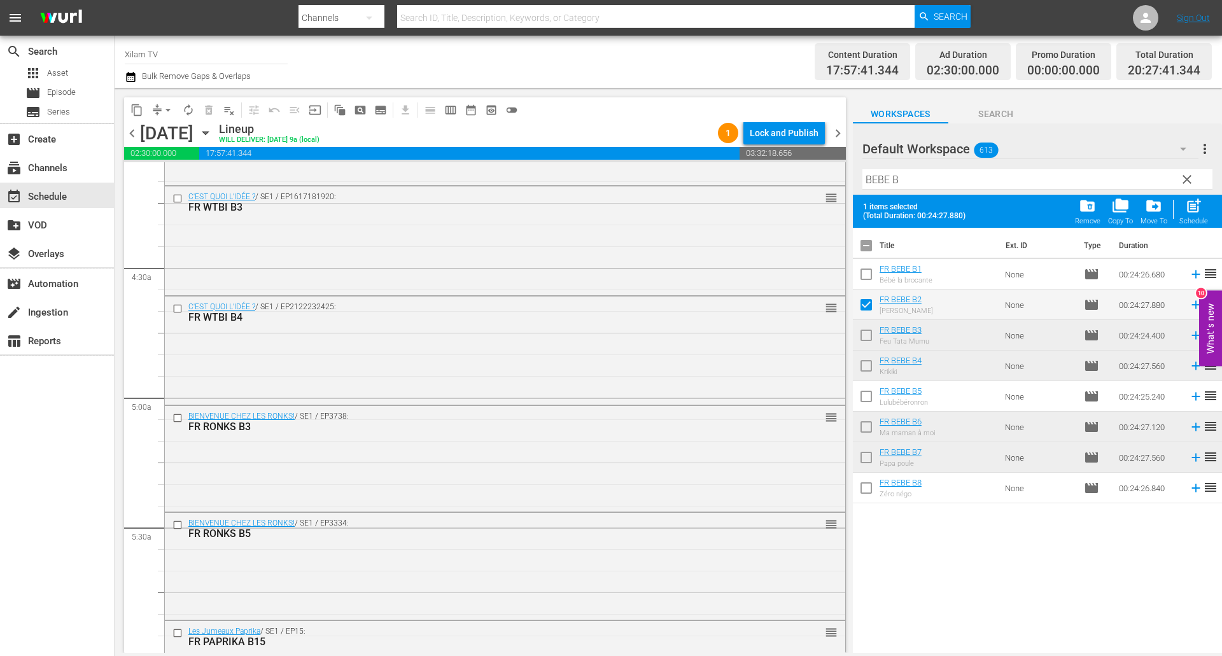
click at [865, 427] on input "checkbox" at bounding box center [866, 429] width 27 height 27
checkbox input "true"
click at [873, 272] on input "checkbox" at bounding box center [866, 276] width 27 height 27
checkbox input "true"
click at [863, 426] on input "checkbox" at bounding box center [866, 429] width 27 height 27
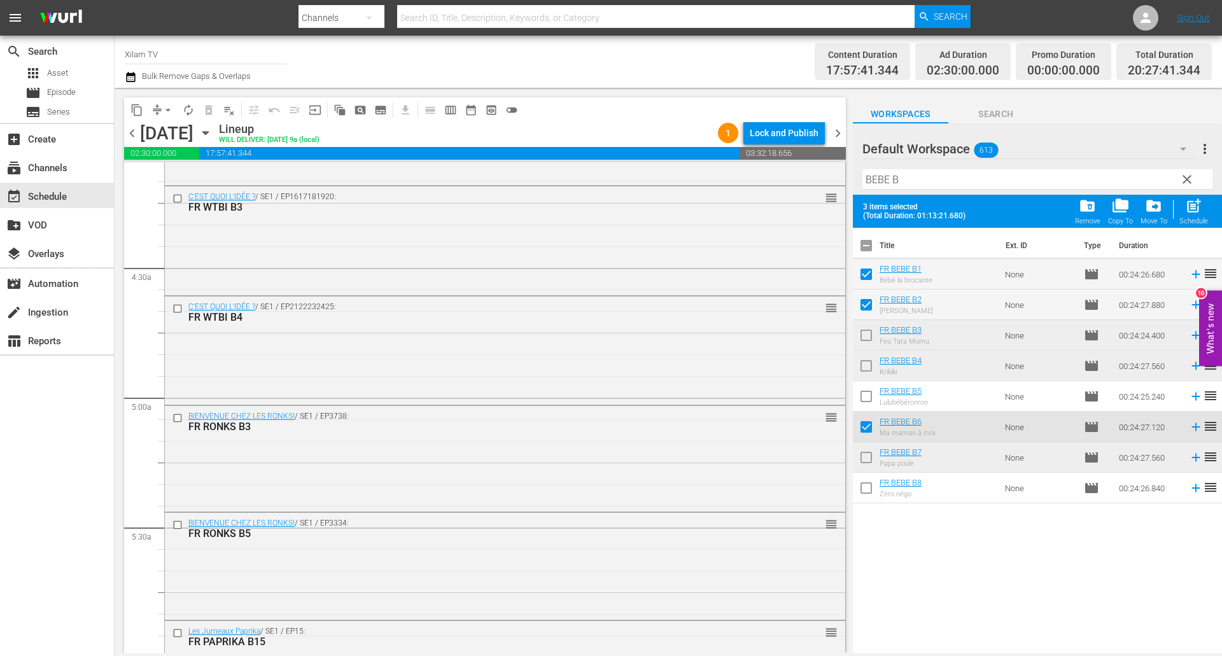
checkbox input "false"
click at [867, 402] on input "checkbox" at bounding box center [866, 399] width 27 height 27
checkbox input "true"
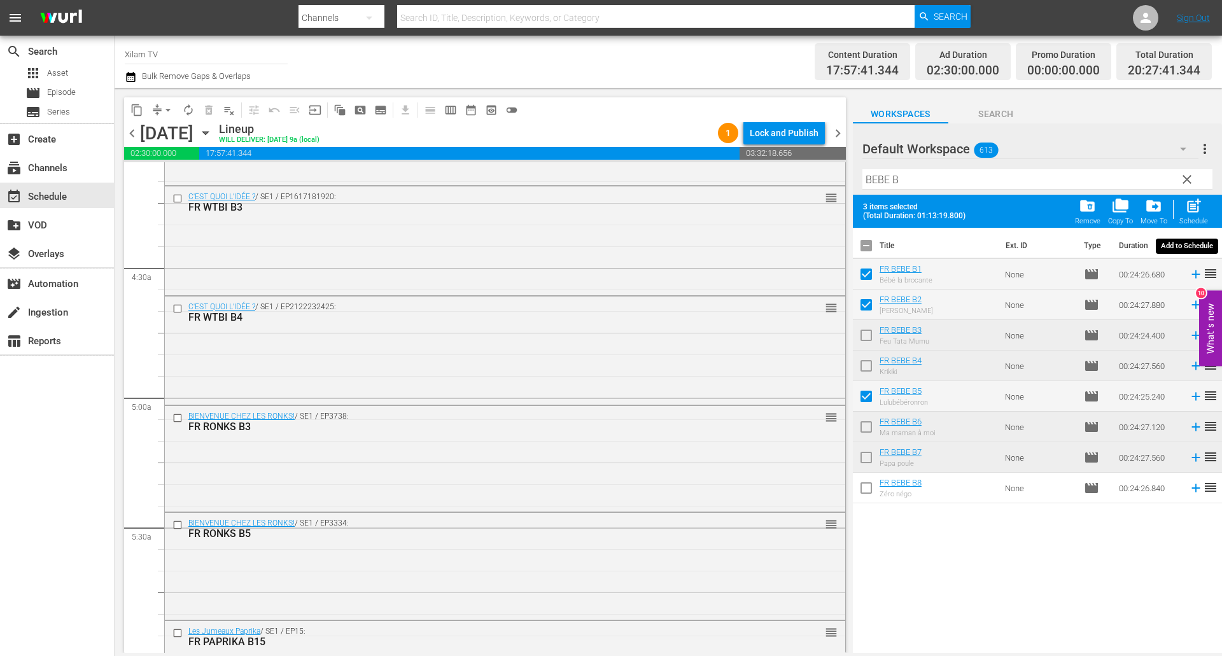
click at [1200, 204] on span "post_add" at bounding box center [1193, 205] width 17 height 17
checkbox input "false"
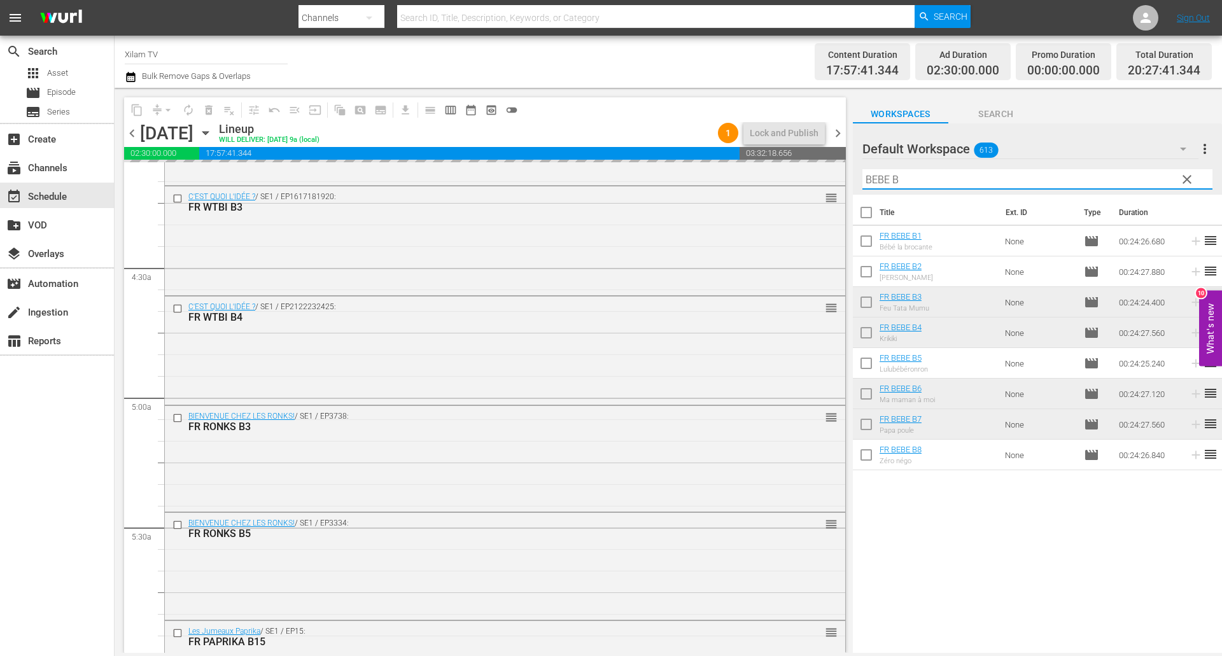
drag, startPoint x: 888, startPoint y: 180, endPoint x: 864, endPoint y: 177, distance: 23.8
click at [864, 177] on input "BEBE B" at bounding box center [1037, 179] width 350 height 20
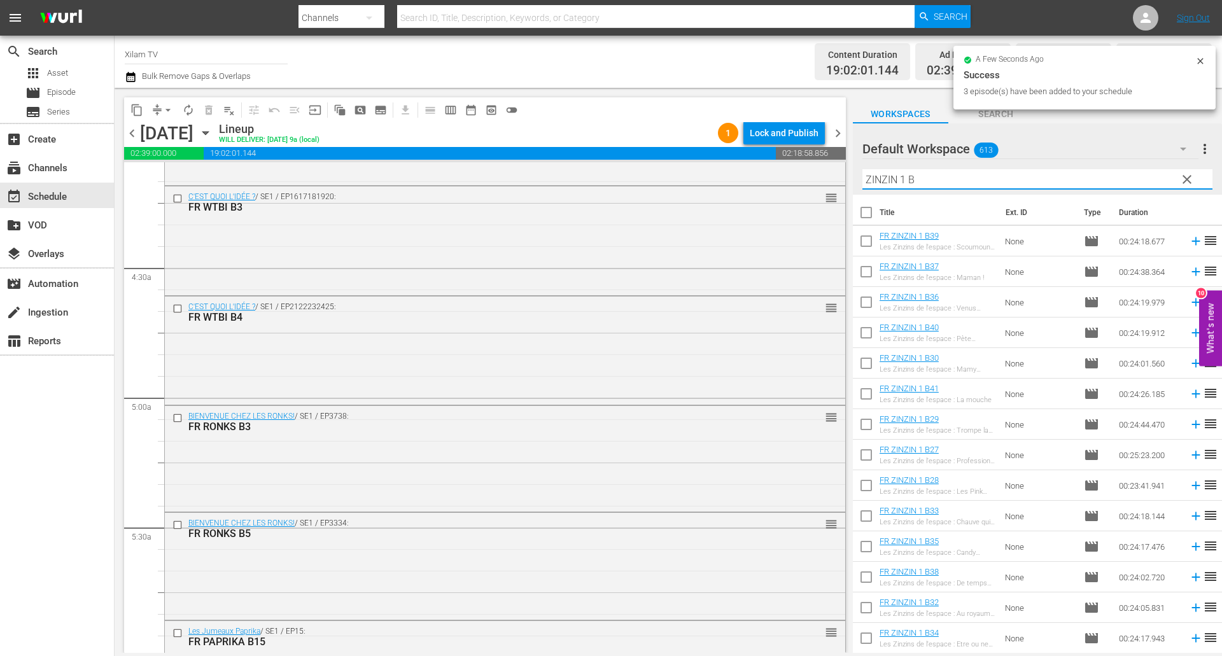
click at [911, 185] on input "ZINZIN 1 B" at bounding box center [1037, 179] width 350 height 20
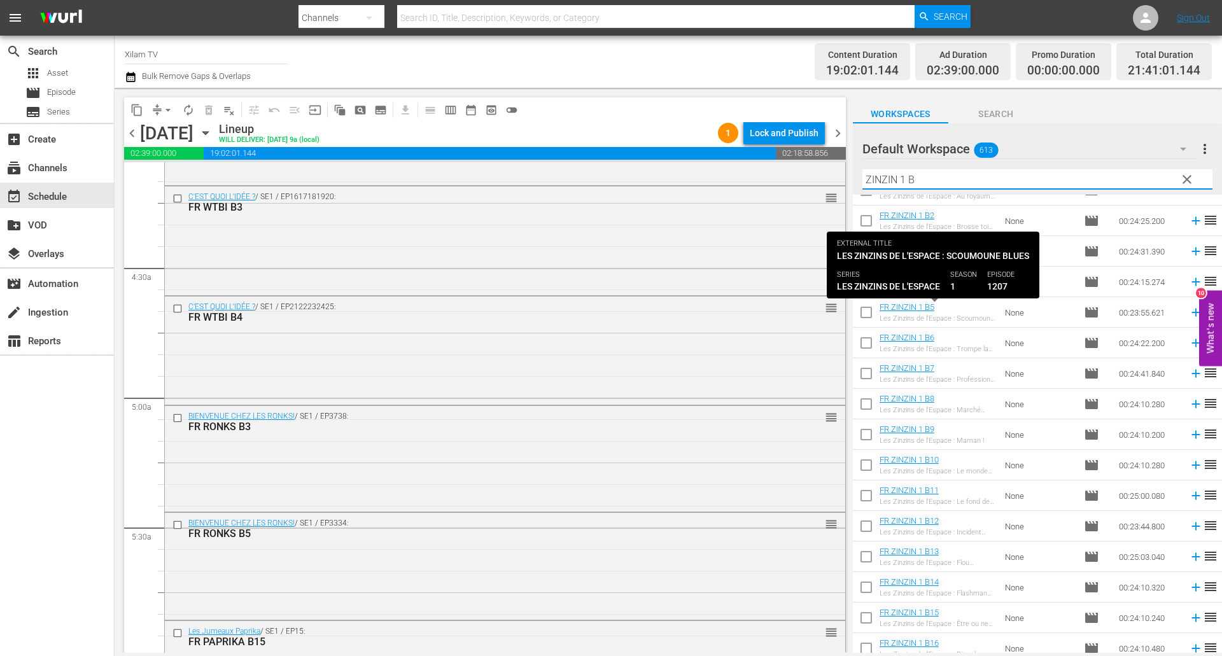
scroll to position [64, 0]
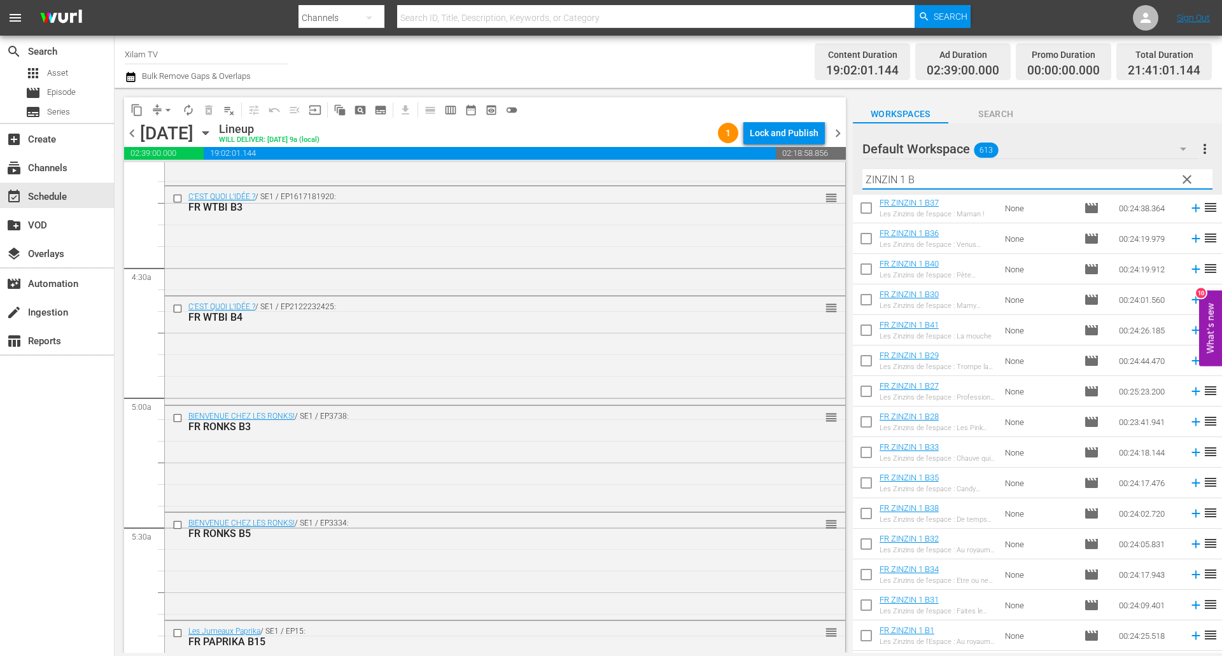
click at [938, 178] on input "ZINZIN 1 B" at bounding box center [1037, 179] width 350 height 20
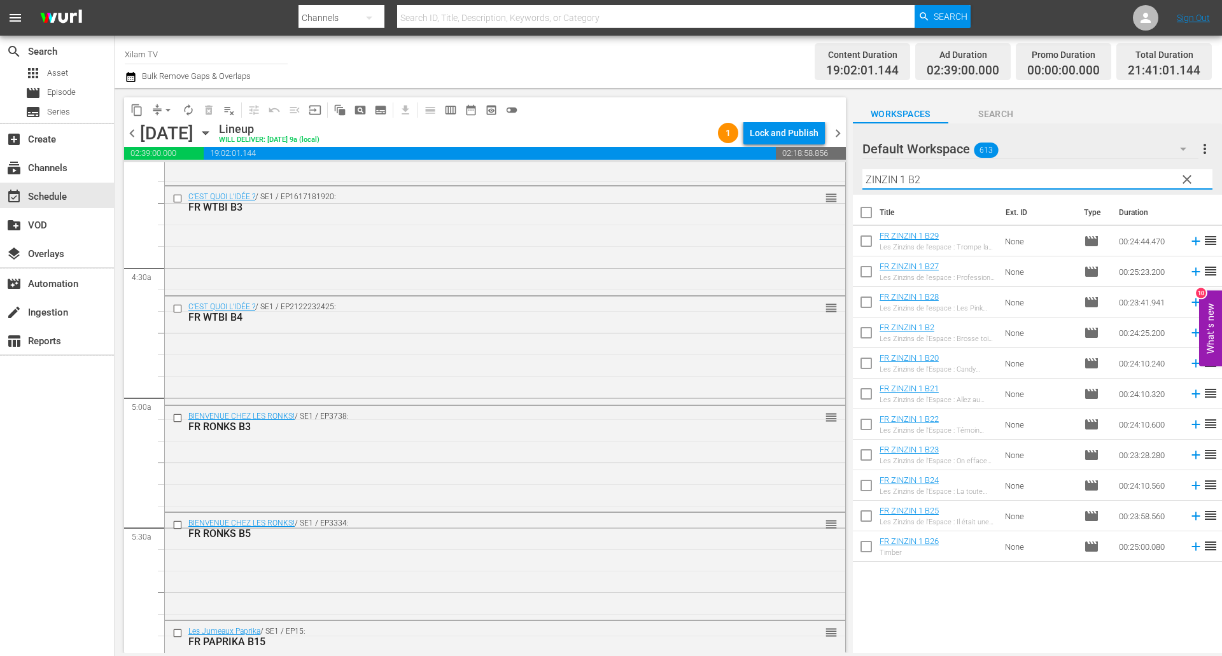
type input "ZINZIN 1 B2"
click at [865, 545] on input "checkbox" at bounding box center [866, 549] width 27 height 27
checkbox input "true"
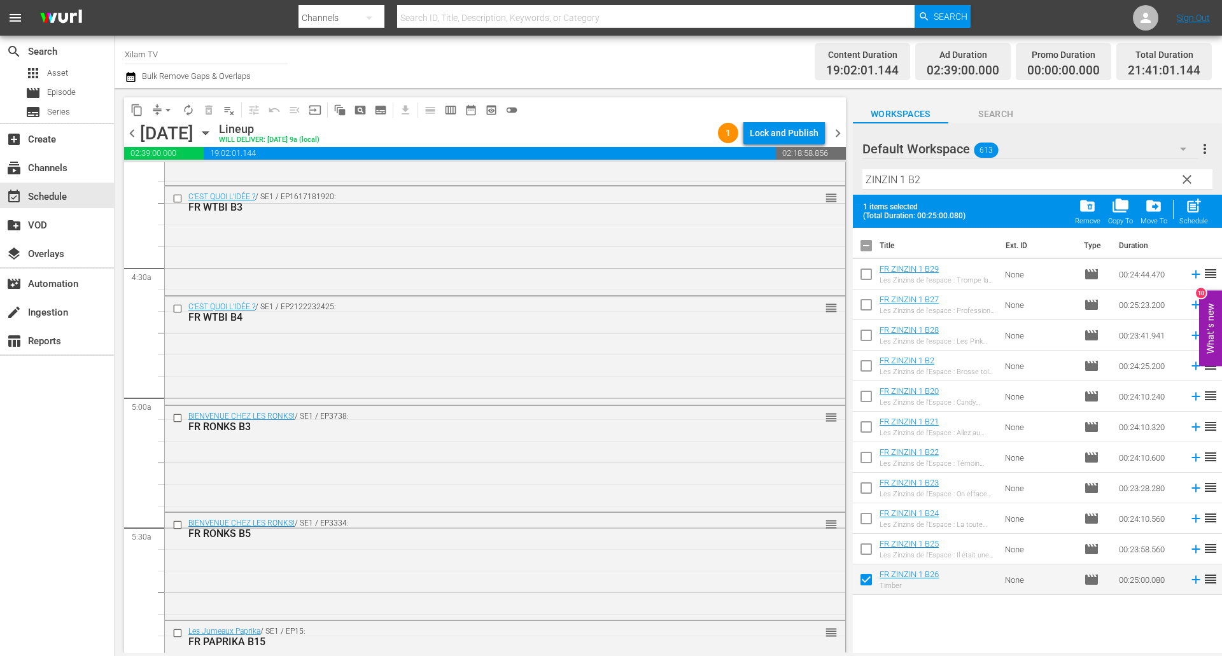
click at [865, 545] on input "checkbox" at bounding box center [866, 551] width 27 height 27
checkbox input "true"
click at [943, 168] on div "Filter by Title ZINZIN 1 B2" at bounding box center [1037, 179] width 350 height 31
click at [941, 179] on input "ZINZIN 1 B2" at bounding box center [1037, 179] width 350 height 20
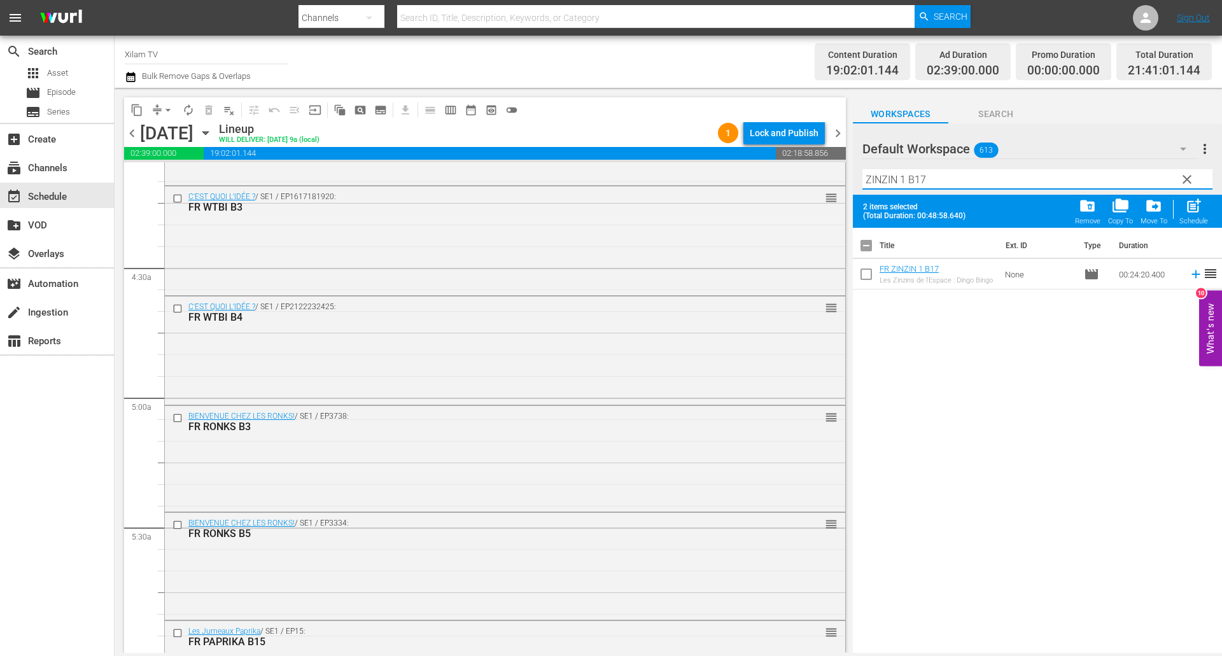
type input "ZINZIN 1 B17"
click at [867, 275] on input "checkbox" at bounding box center [866, 276] width 27 height 27
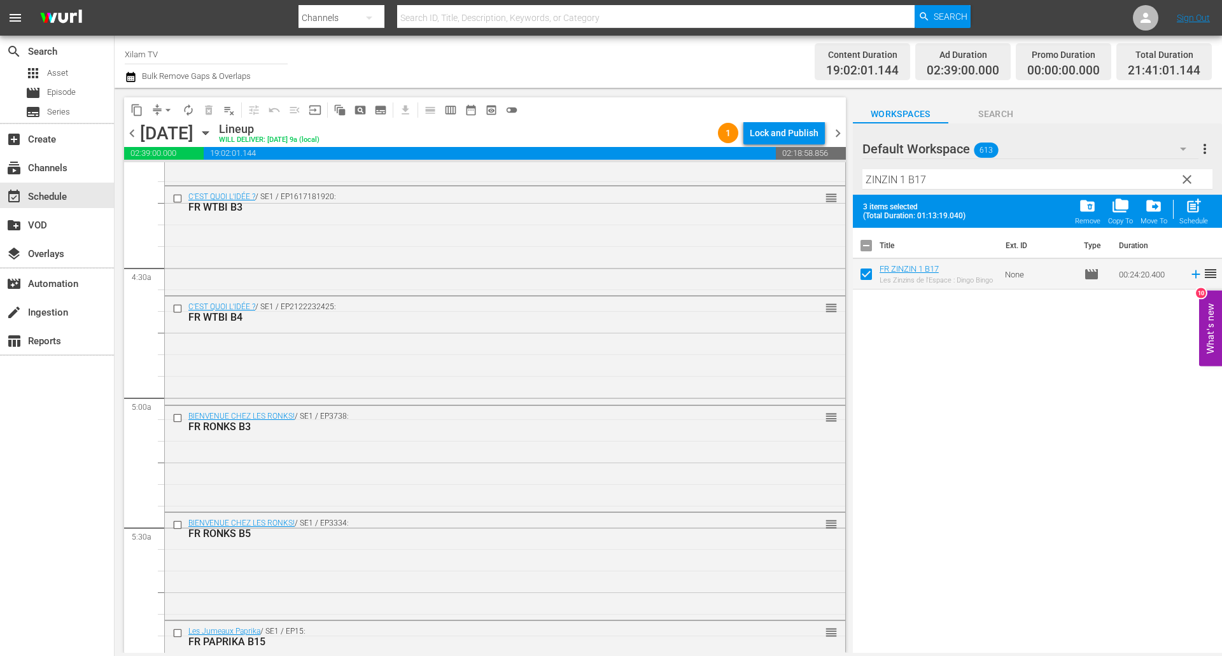
click at [903, 176] on input "ZINZIN 1 B17" at bounding box center [1037, 179] width 350 height 20
click at [1182, 207] on div "post_add Schedule" at bounding box center [1193, 211] width 29 height 28
checkbox input "false"
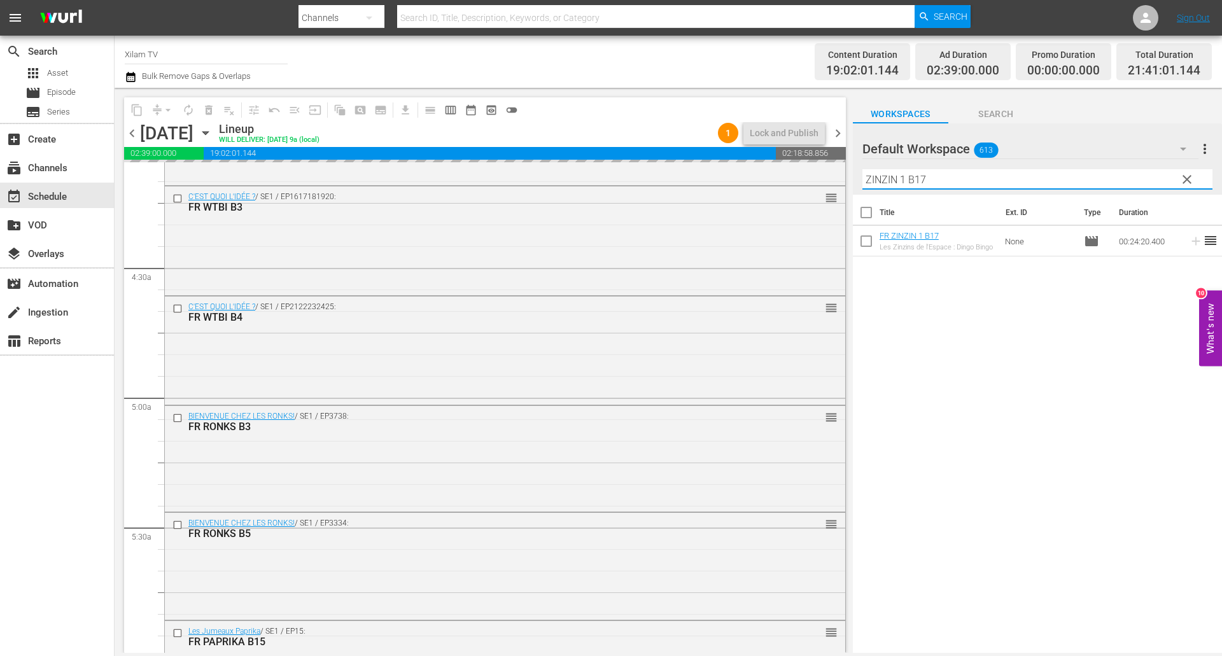
click at [825, 176] on div "content_copy compress arrow_drop_down autorenew_outlined delete_forever_outline…" at bounding box center [668, 370] width 1107 height 565
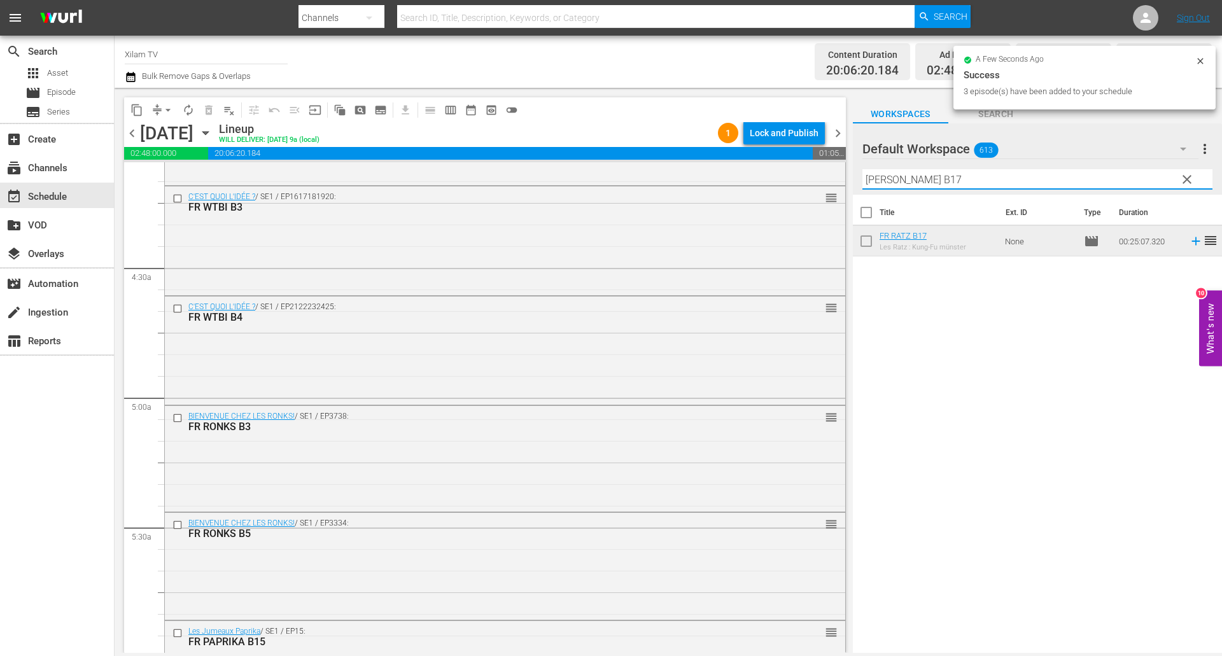
click at [943, 184] on input "RATZ B17" at bounding box center [1037, 179] width 350 height 20
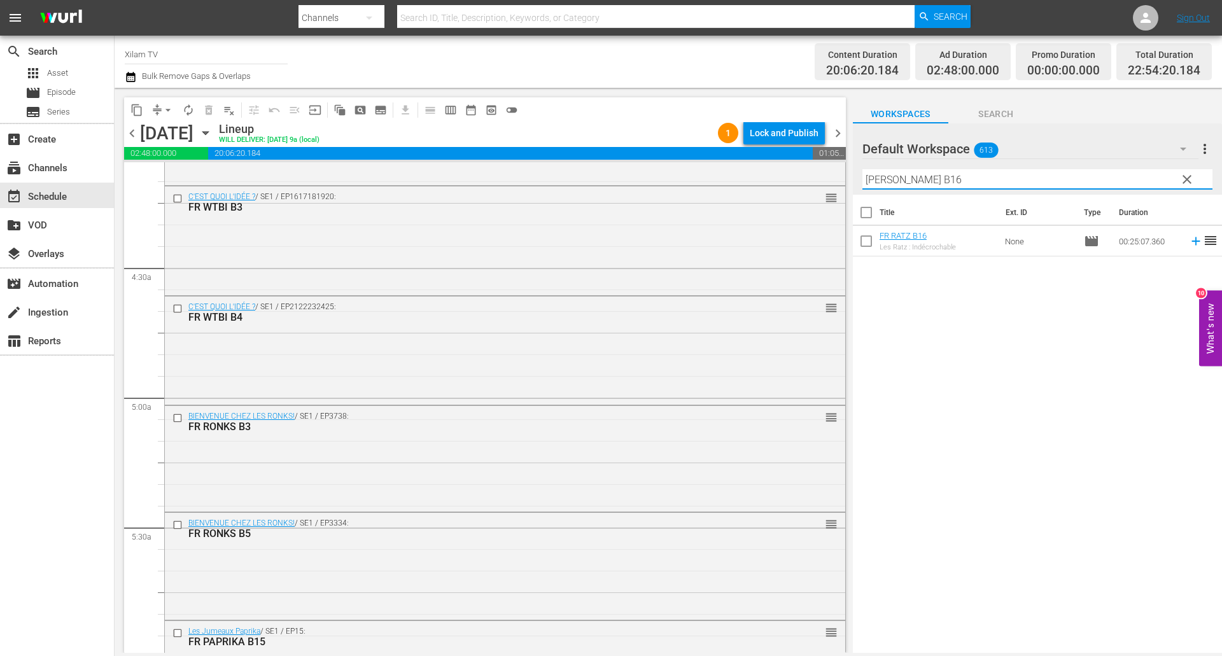
type input "[PERSON_NAME] B16"
click at [868, 245] on input "checkbox" at bounding box center [866, 243] width 27 height 27
checkbox input "true"
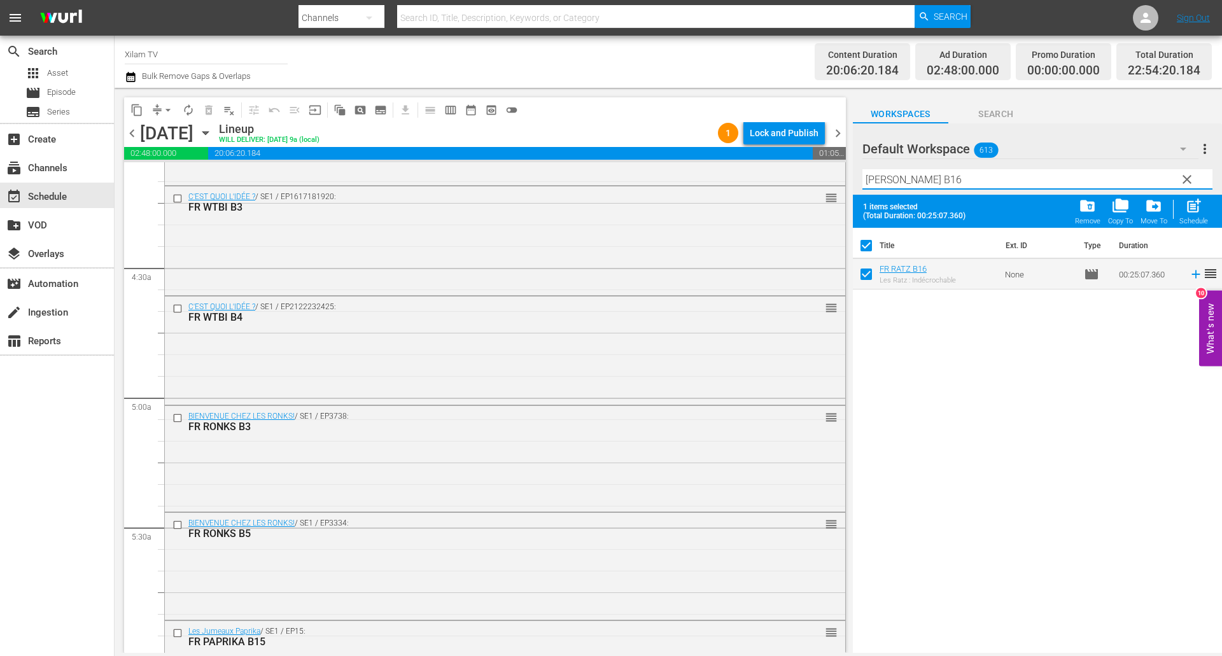
click at [914, 187] on input "[PERSON_NAME] B16" at bounding box center [1037, 179] width 350 height 20
type input "RATZ B24"
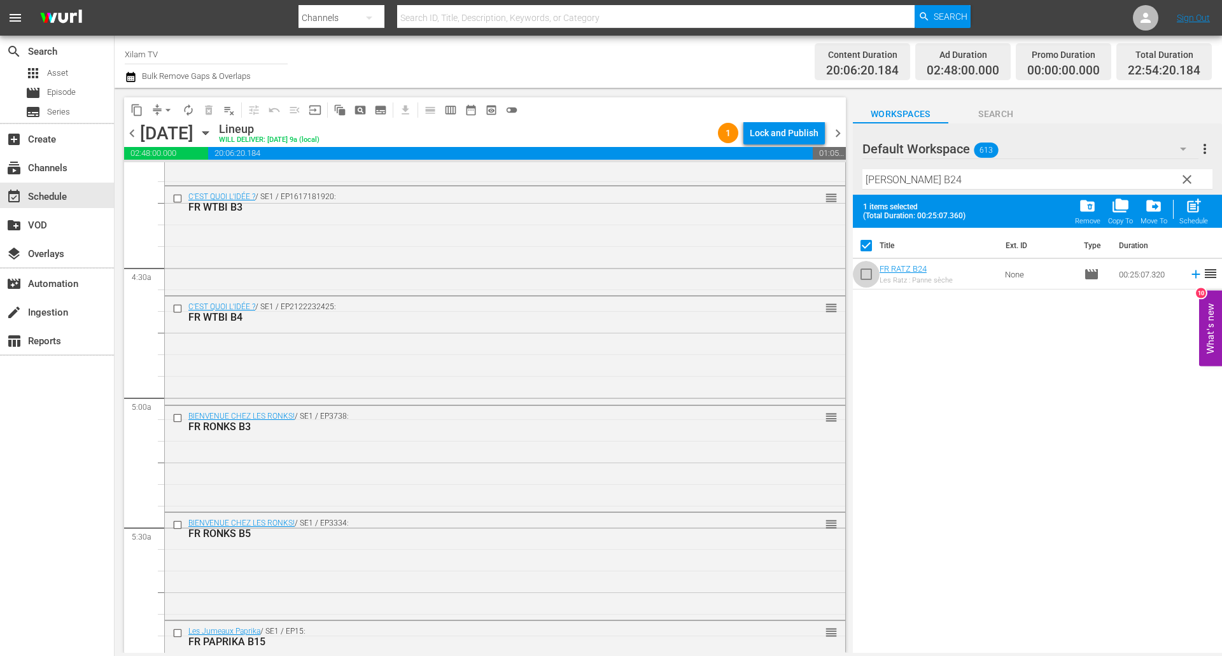
click at [864, 277] on input "checkbox" at bounding box center [866, 276] width 27 height 27
checkbox input "true"
checkbox input "false"
click at [1201, 216] on div "post_add Schedule" at bounding box center [1193, 211] width 29 height 28
checkbox input "false"
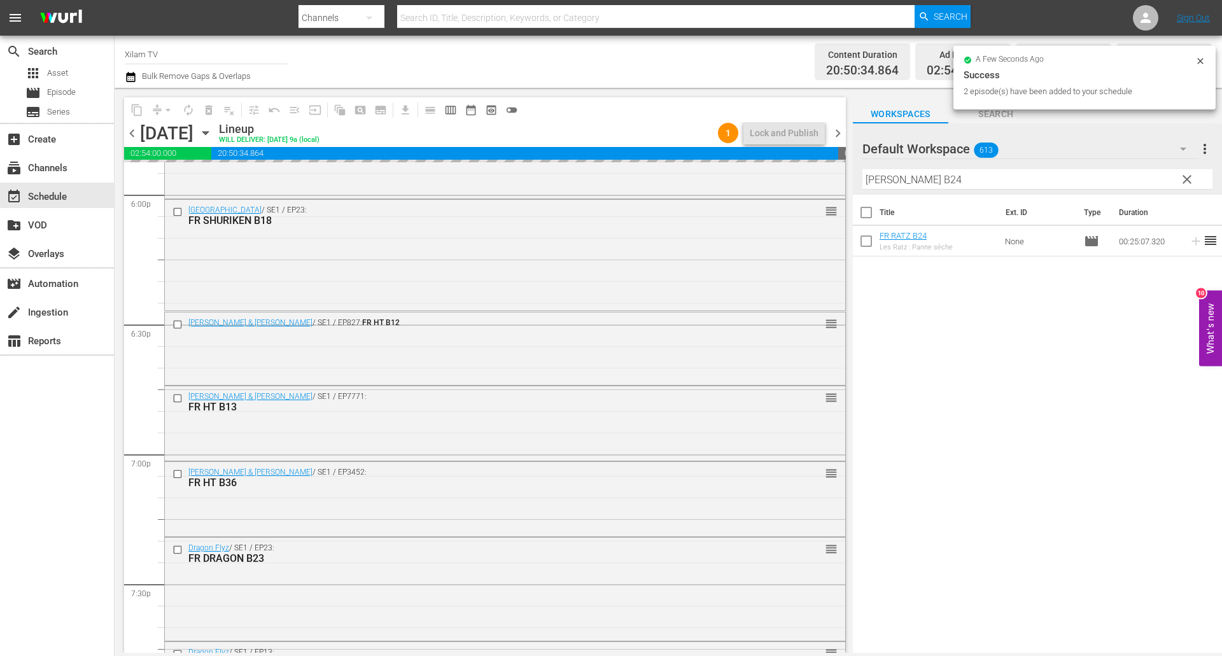
scroll to position [5739, 0]
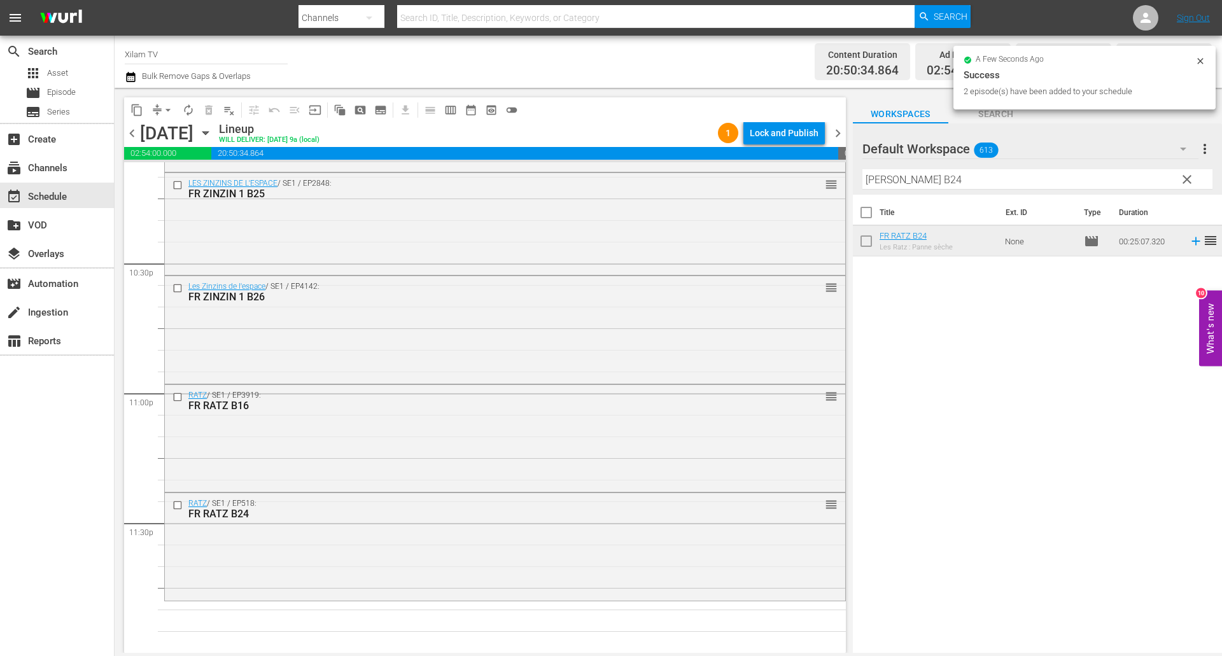
drag, startPoint x: 944, startPoint y: 189, endPoint x: 939, endPoint y: 179, distance: 10.8
click at [943, 187] on div "Filter by Title RATZ B24" at bounding box center [1037, 179] width 350 height 31
click at [939, 179] on input "RATZ B24" at bounding box center [1037, 179] width 350 height 20
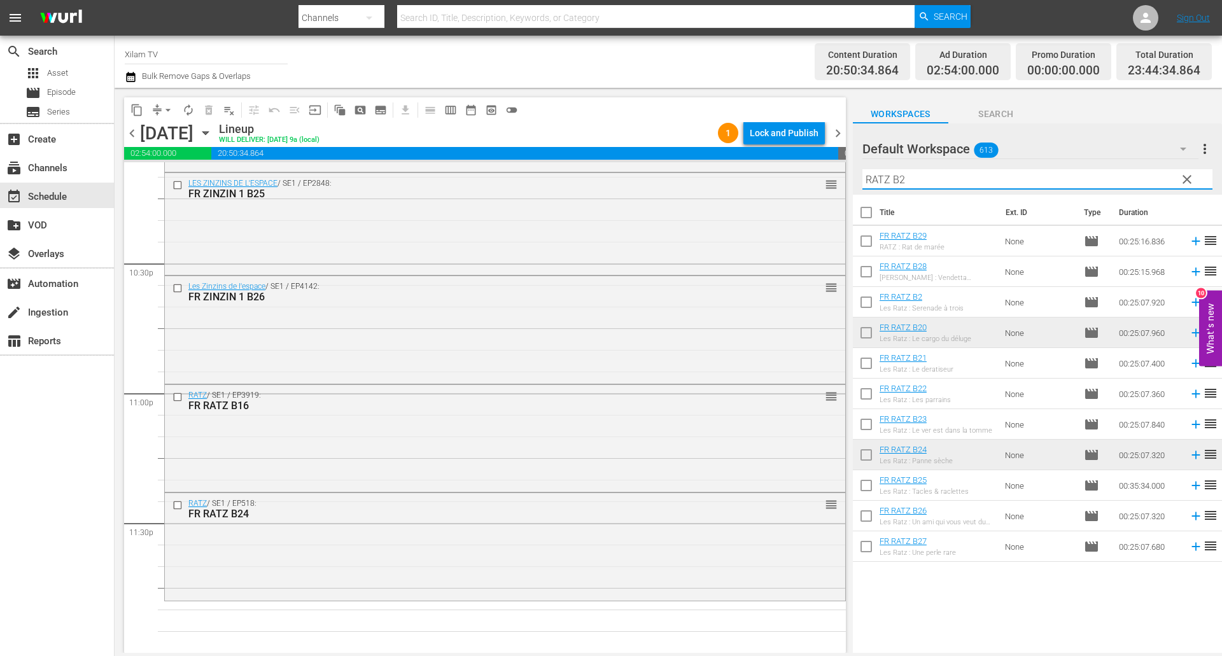
type input "RATZ B2"
drag, startPoint x: 860, startPoint y: 391, endPoint x: 981, endPoint y: 291, distance: 156.8
click at [861, 391] on input "checkbox" at bounding box center [866, 396] width 27 height 27
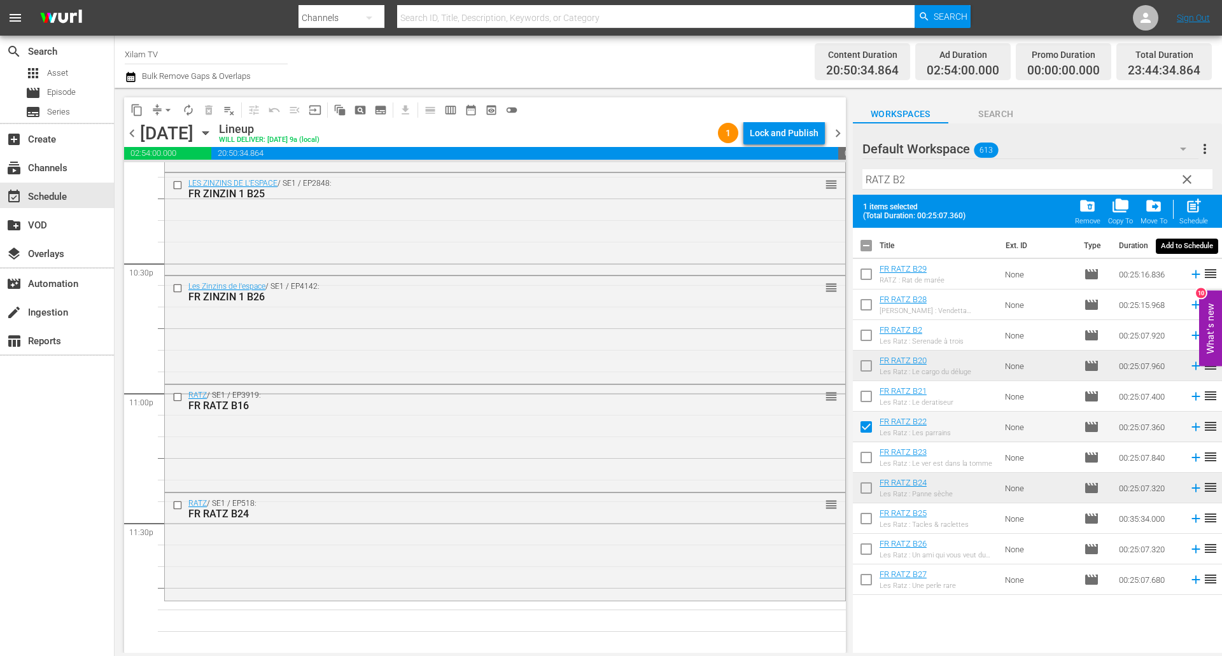
click at [1196, 198] on span "post_add" at bounding box center [1193, 205] width 17 height 17
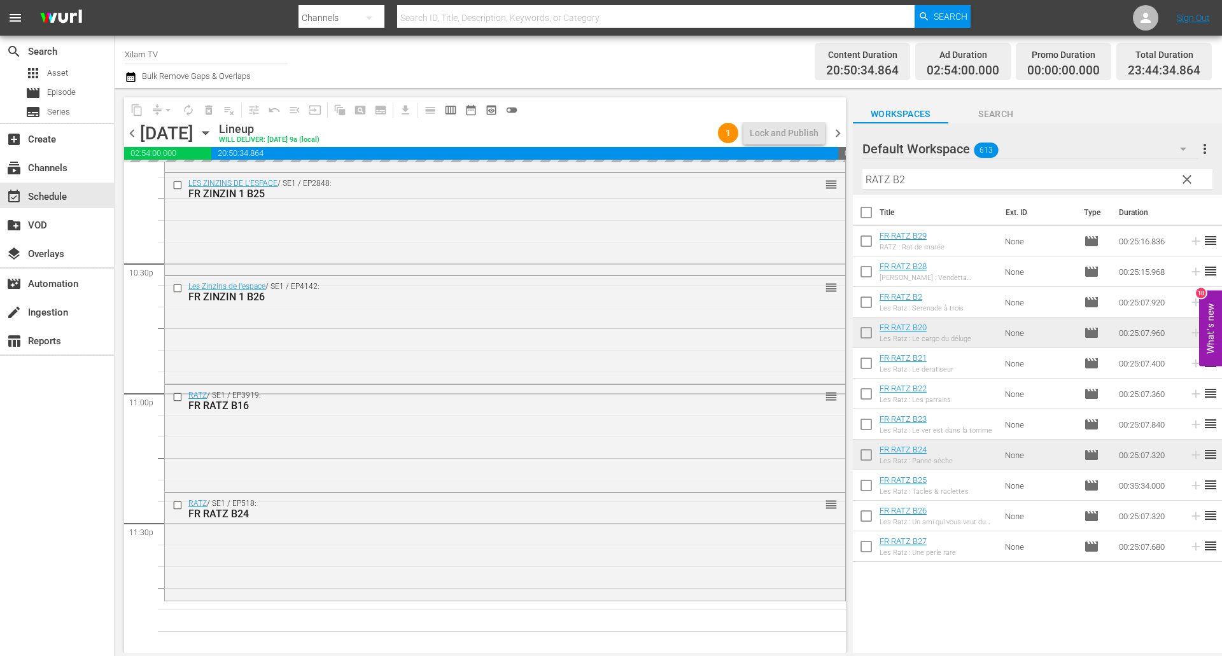
checkbox input "false"
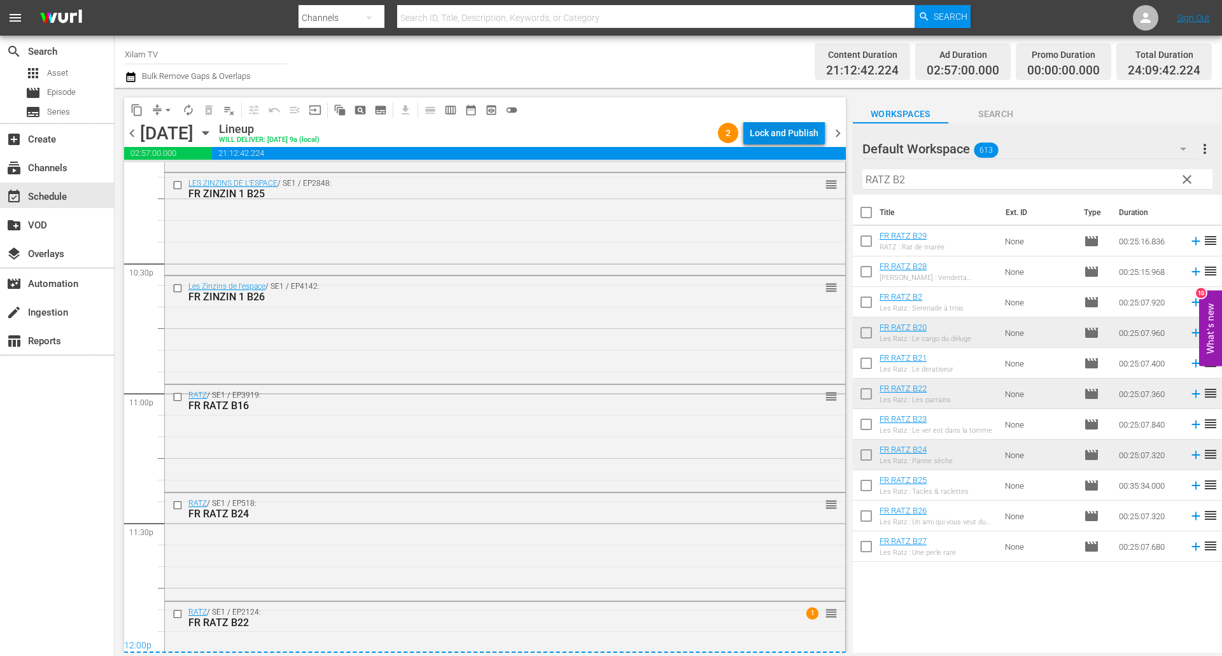
click at [786, 140] on div "Lock and Publish" at bounding box center [783, 133] width 69 height 23
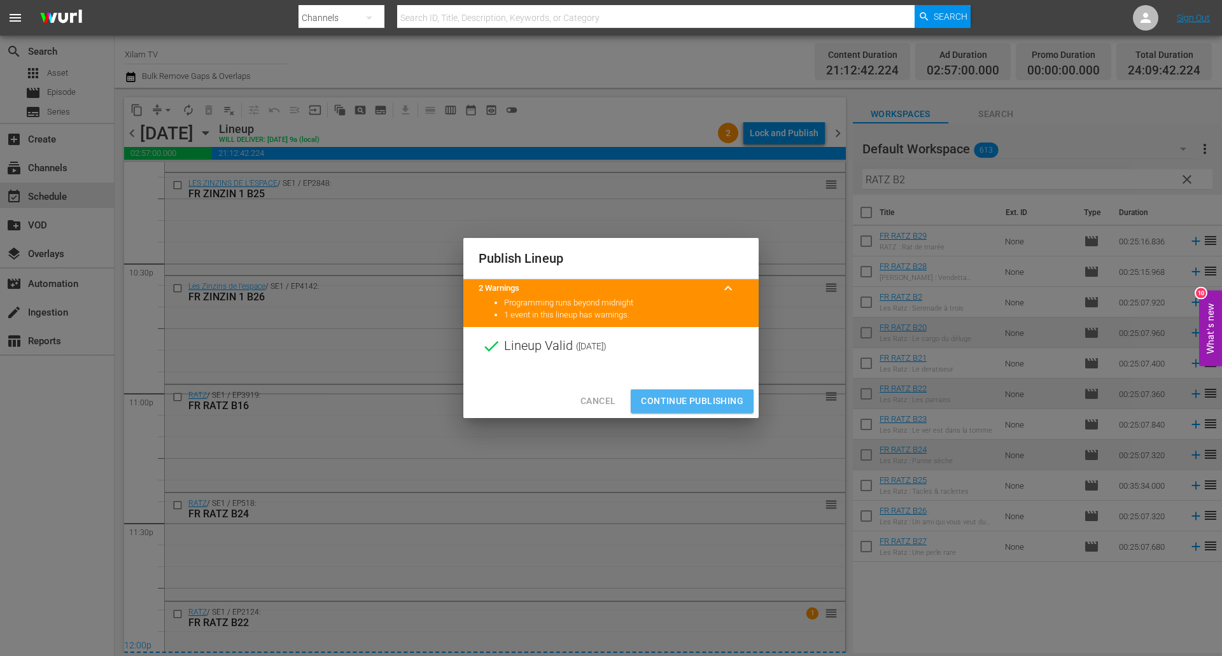
click at [679, 405] on span "Continue Publishing" at bounding box center [692, 401] width 102 height 16
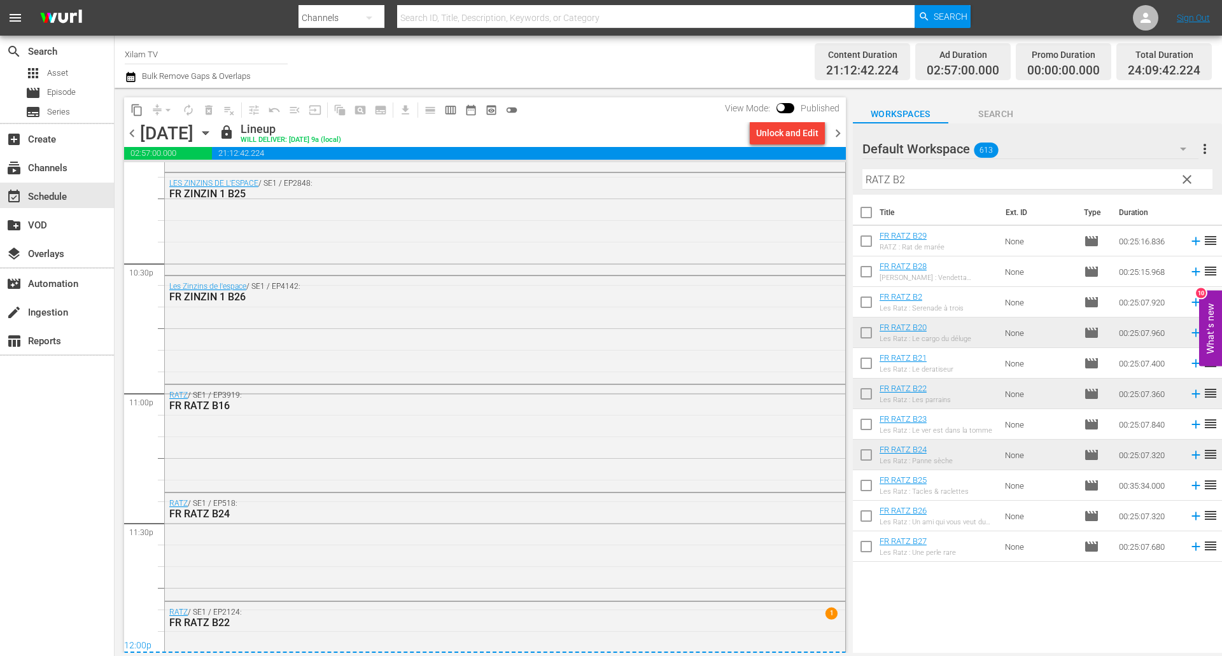
click at [839, 138] on span "chevron_right" at bounding box center [838, 133] width 16 height 16
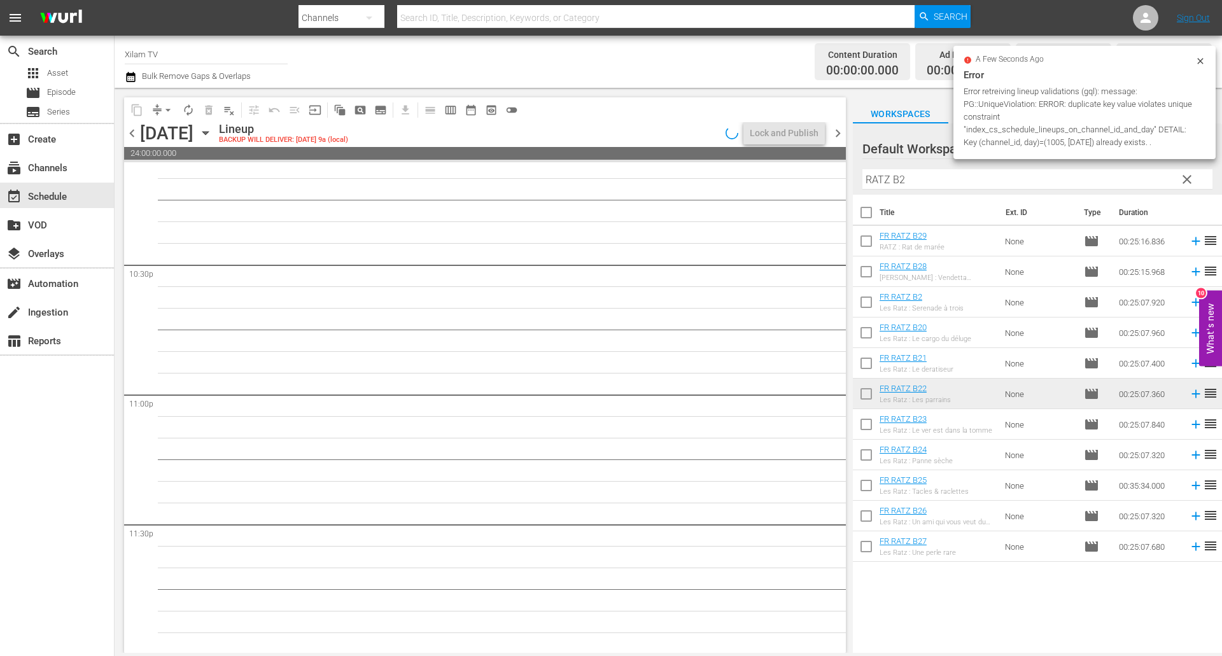
scroll to position [5739, 0]
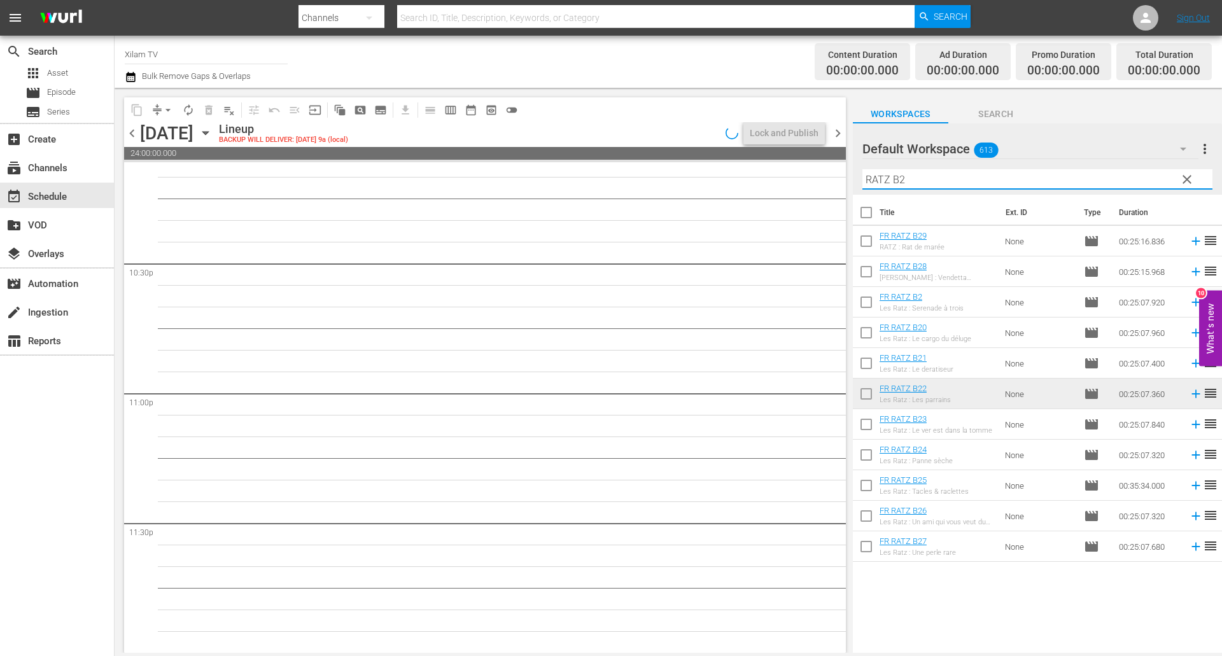
drag, startPoint x: 891, startPoint y: 176, endPoint x: 858, endPoint y: 169, distance: 33.3
click at [858, 169] on div "Default Workspace 613 Default more_vert clear Filter by Title RATZ B2" at bounding box center [1037, 158] width 369 height 71
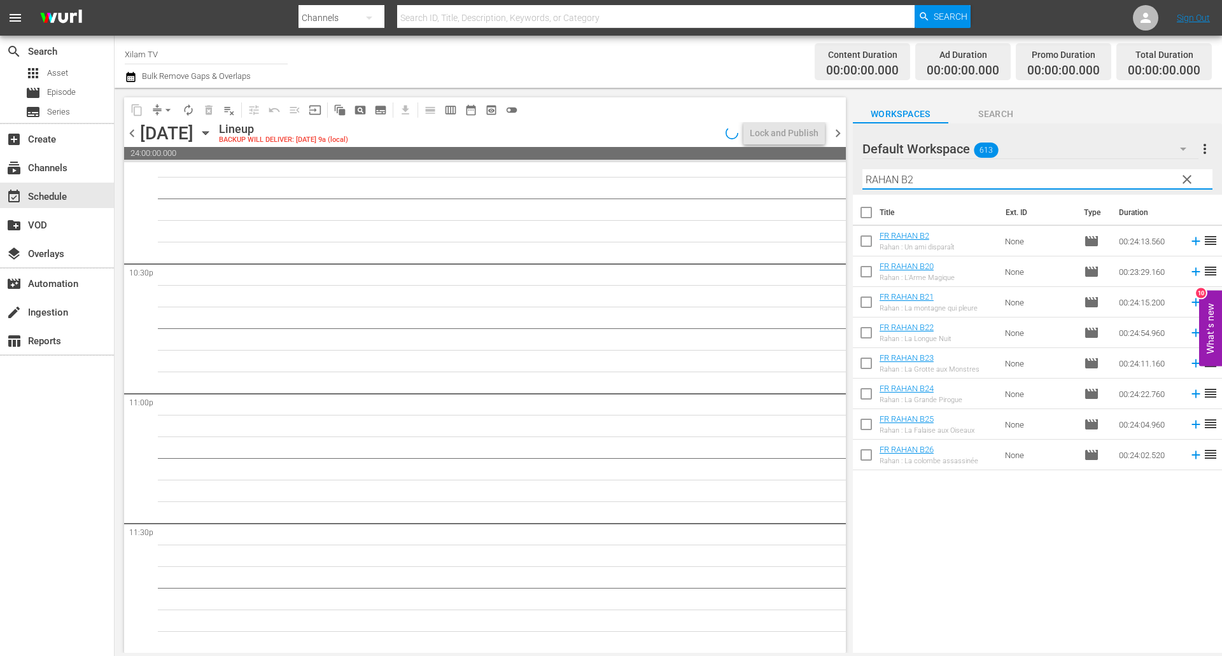
drag, startPoint x: 899, startPoint y: 179, endPoint x: 840, endPoint y: 162, distance: 61.0
click at [840, 162] on div "content_copy compress arrow_drop_down autorenew_outlined delete_forever_outline…" at bounding box center [668, 370] width 1107 height 565
click at [944, 173] on input "RAHAN B2" at bounding box center [1037, 179] width 350 height 20
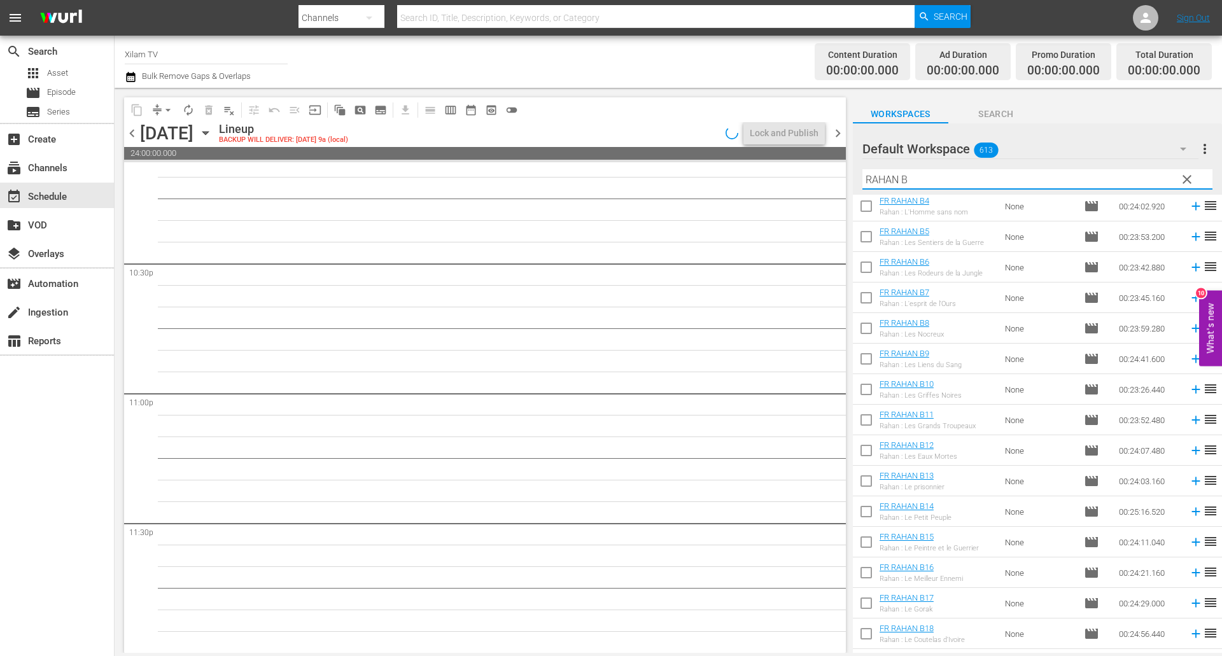
scroll to position [127, 0]
type input "RAHAN B"
click at [870, 484] on input "checkbox" at bounding box center [866, 483] width 27 height 27
checkbox input "true"
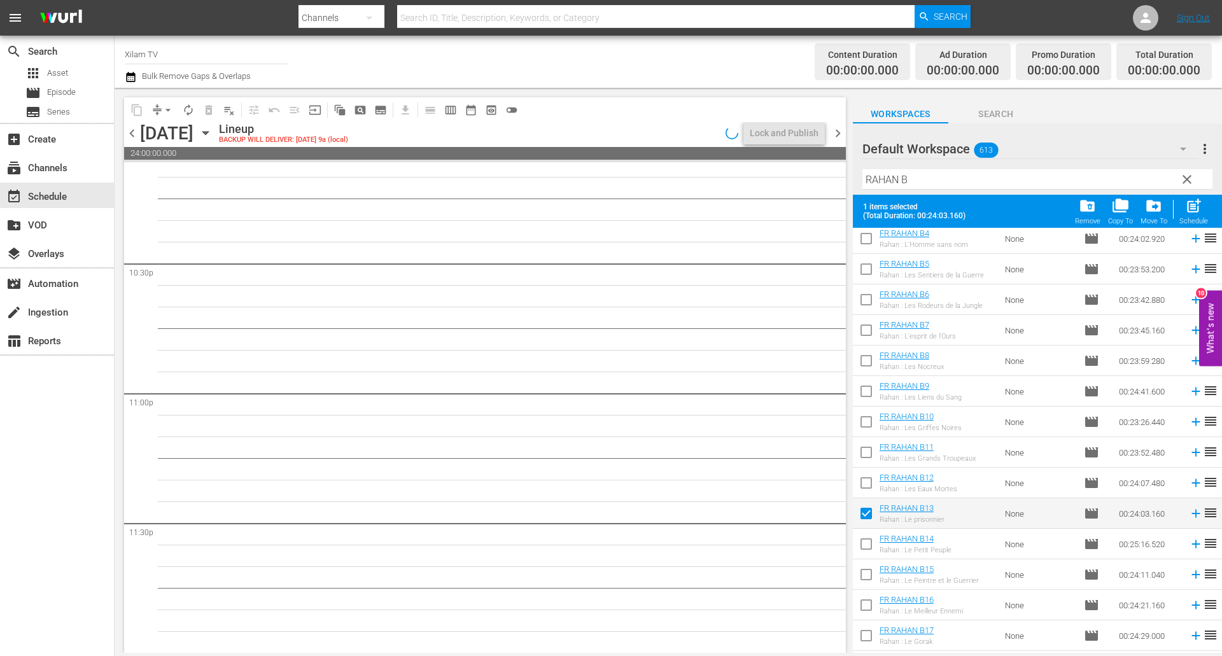
click at [868, 541] on input "checkbox" at bounding box center [866, 546] width 27 height 27
checkbox input "true"
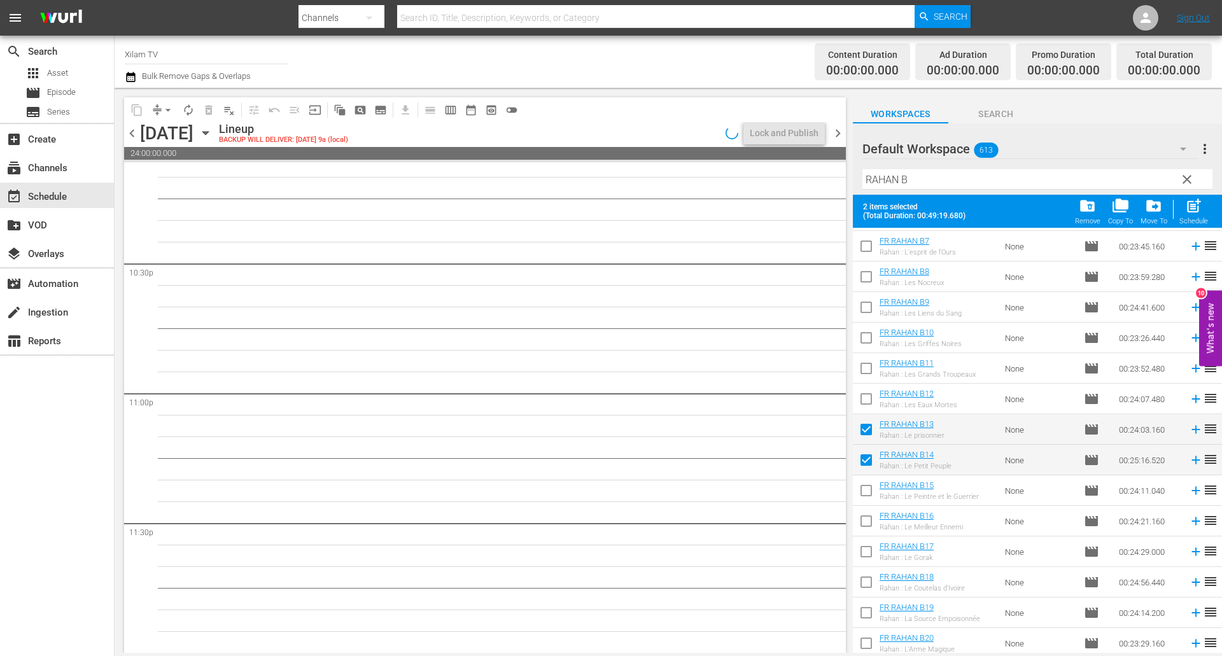
scroll to position [254, 0]
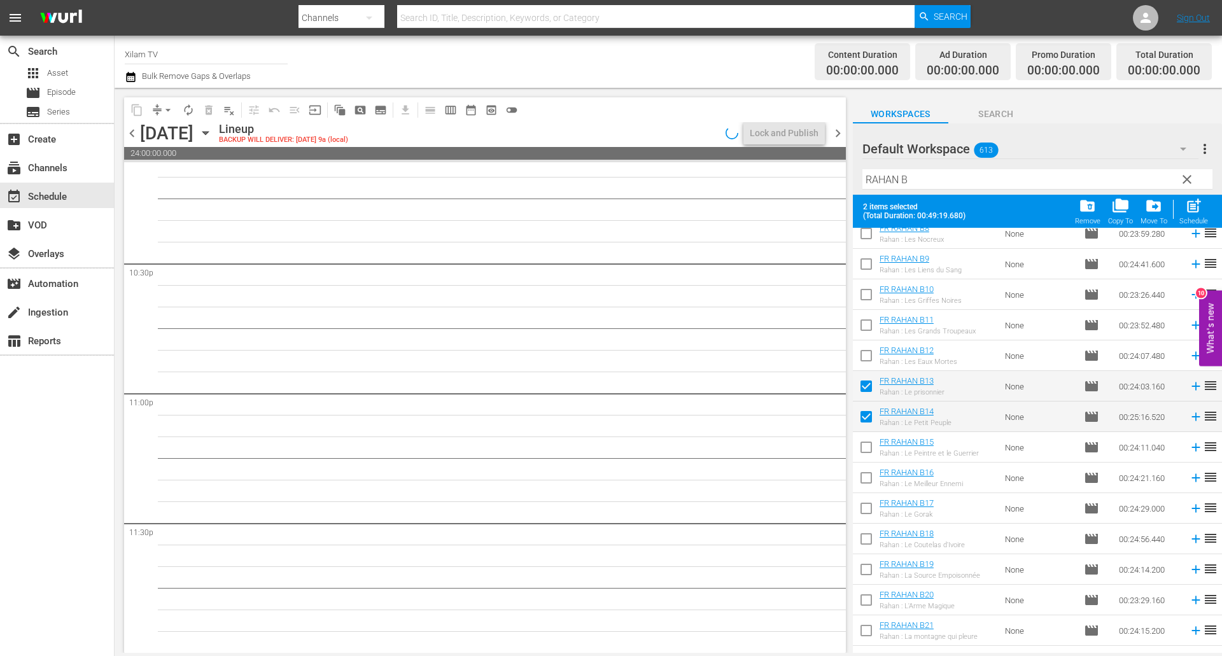
click at [865, 508] on input "checkbox" at bounding box center [866, 511] width 27 height 27
checkbox input "true"
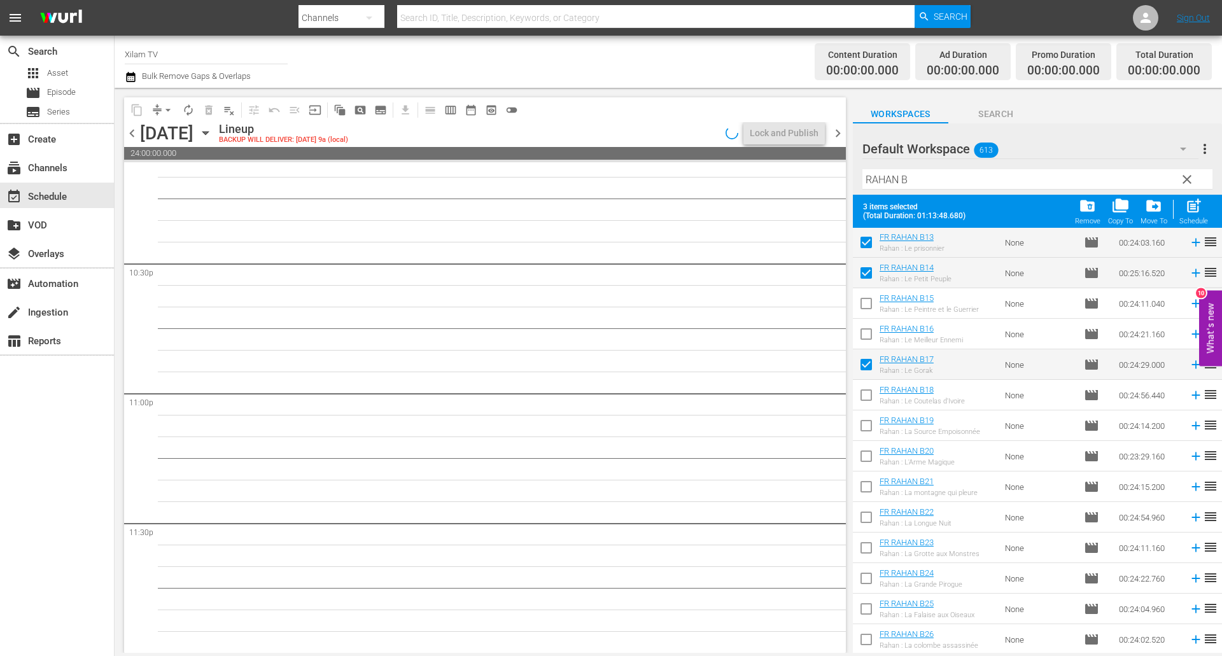
click at [862, 643] on input "checkbox" at bounding box center [866, 642] width 27 height 27
checkbox input "true"
drag, startPoint x: 1202, startPoint y: 218, endPoint x: 1127, endPoint y: 192, distance: 79.3
click at [1202, 218] on div "Schedule" at bounding box center [1193, 221] width 29 height 8
checkbox input "false"
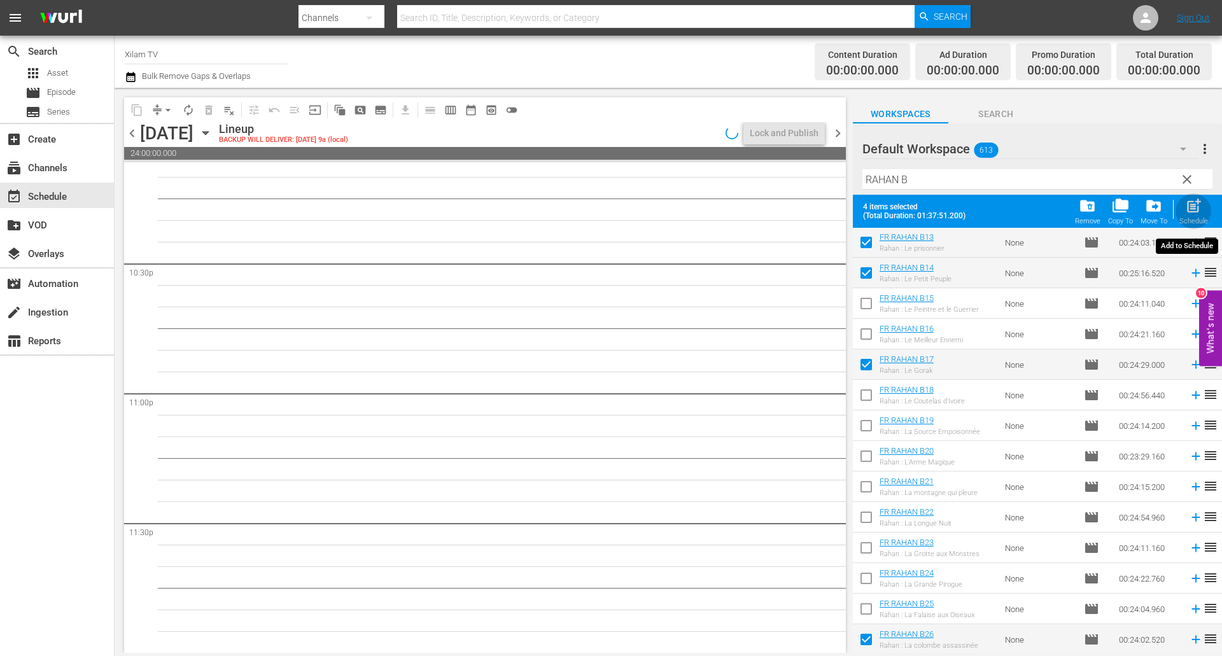
checkbox input "false"
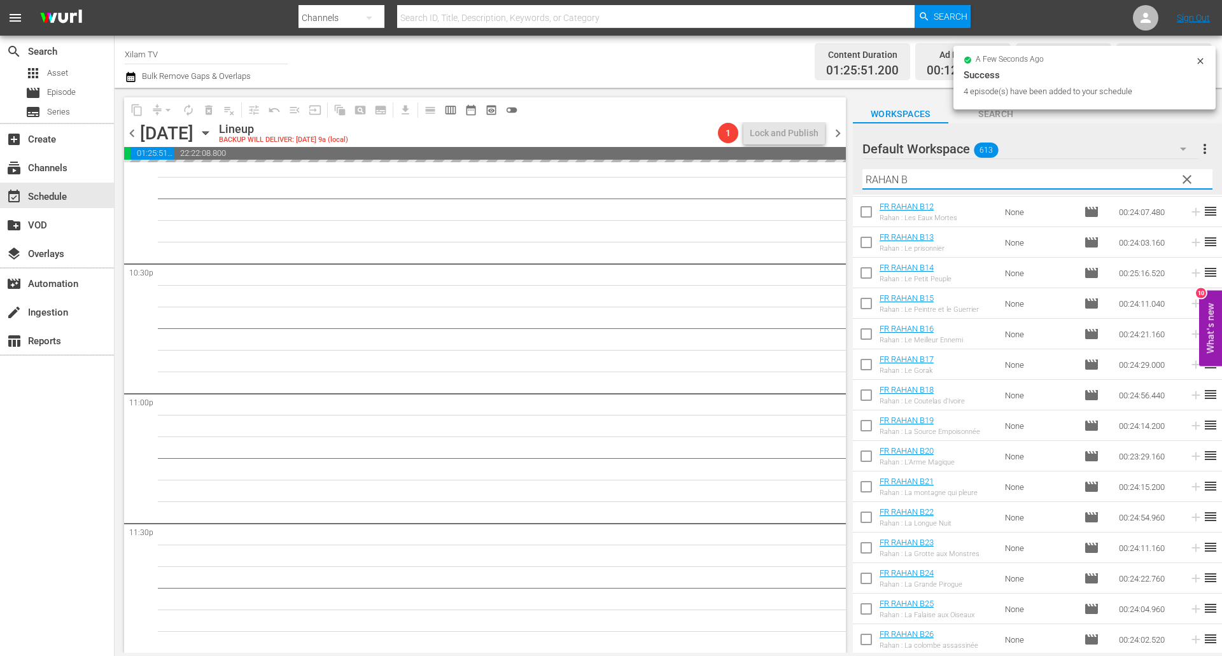
drag, startPoint x: 897, startPoint y: 181, endPoint x: 853, endPoint y: 167, distance: 45.9
click at [853, 167] on div "Default Workspace 613 Default more_vert clear Filter by Title RAHAN B" at bounding box center [1037, 158] width 369 height 71
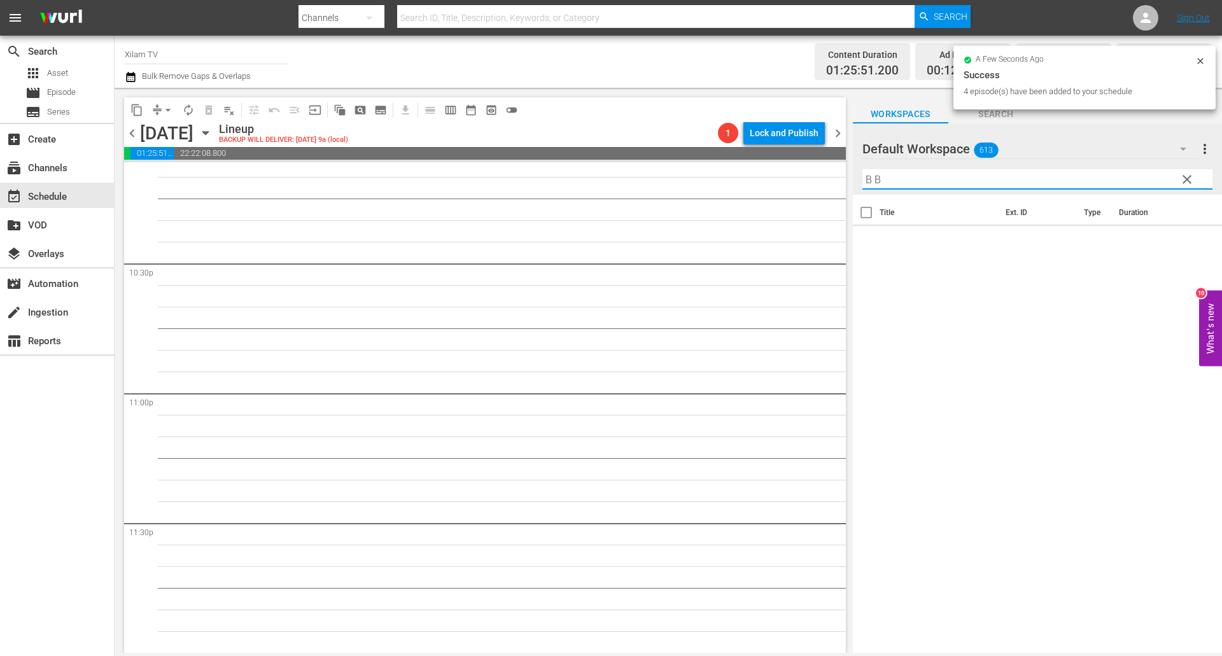
scroll to position [0, 0]
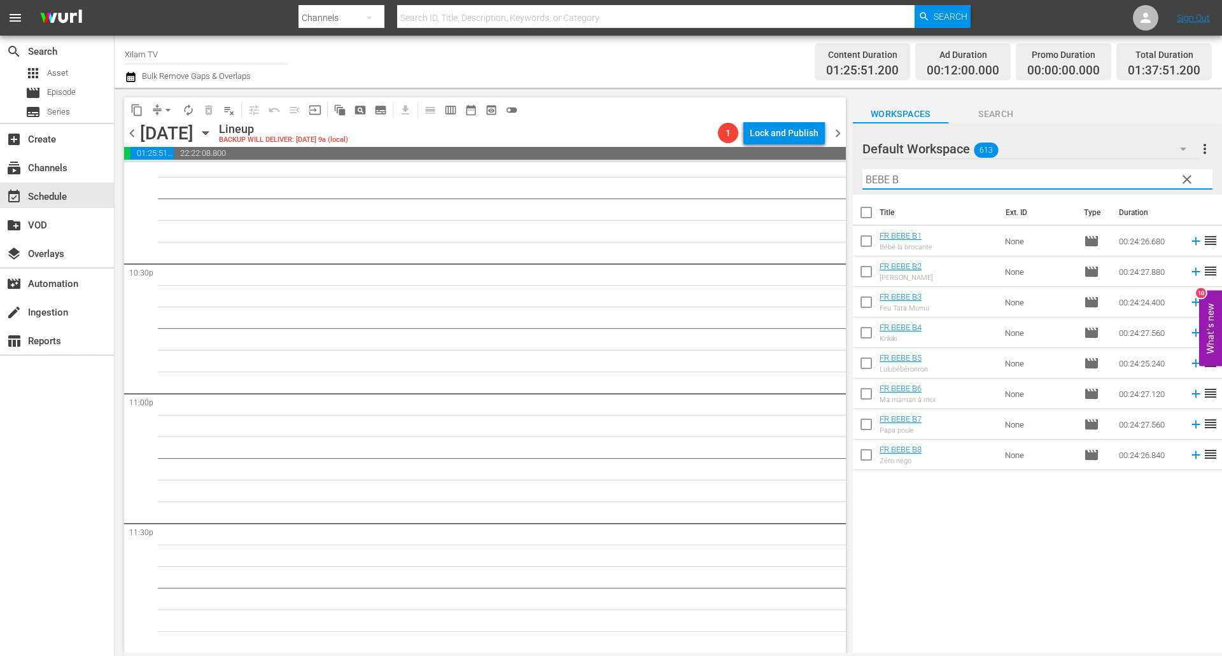
type input "BEBE B"
click at [867, 270] on input "checkbox" at bounding box center [866, 274] width 27 height 27
checkbox input "true"
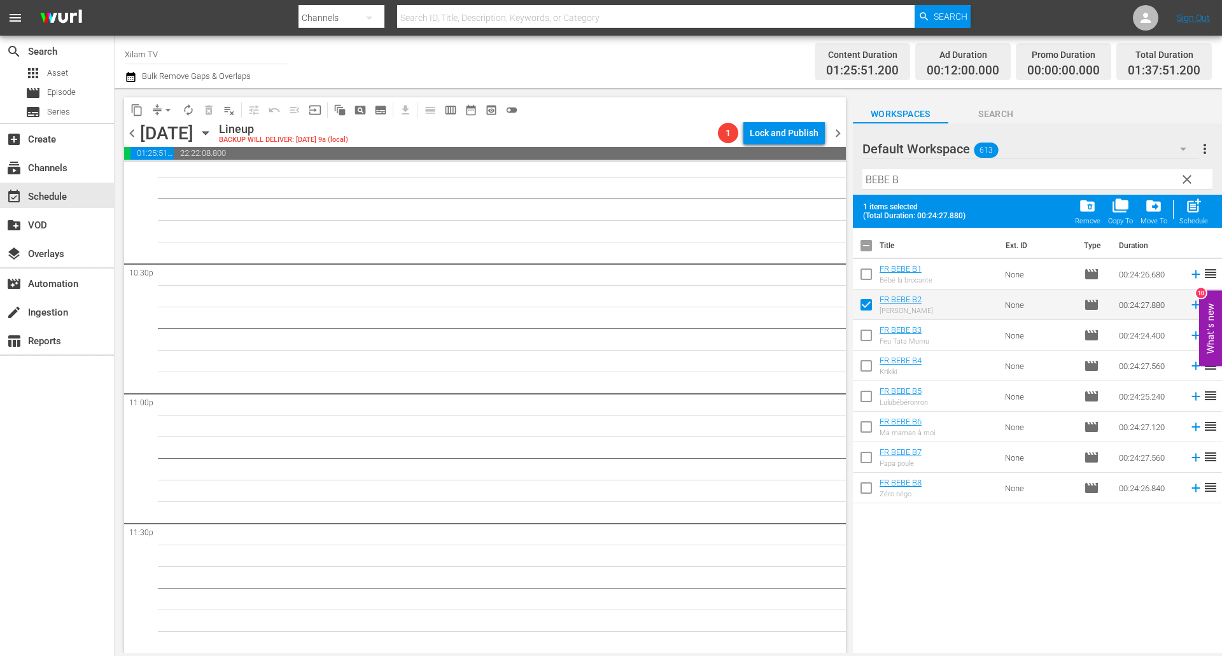
click at [866, 395] on input "checkbox" at bounding box center [866, 399] width 27 height 27
checkbox input "true"
click at [867, 487] on input "checkbox" at bounding box center [866, 490] width 27 height 27
checkbox input "true"
click at [872, 277] on input "checkbox" at bounding box center [866, 276] width 27 height 27
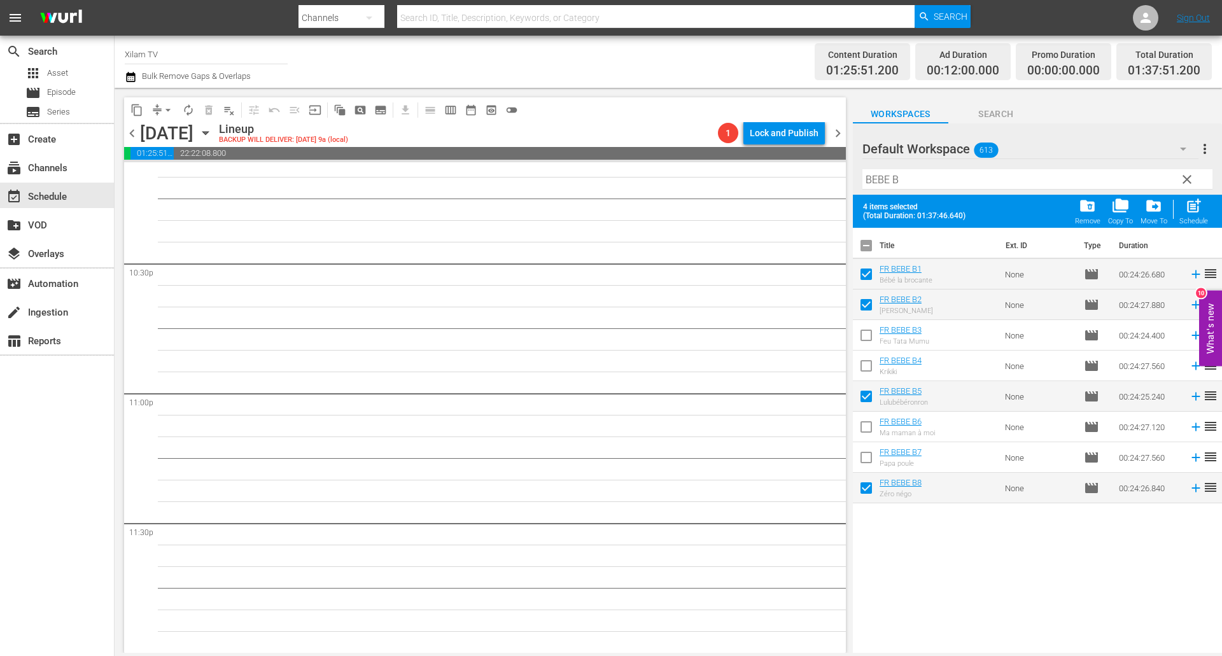
click at [1199, 205] on span "post_add" at bounding box center [1193, 205] width 17 height 17
checkbox input "false"
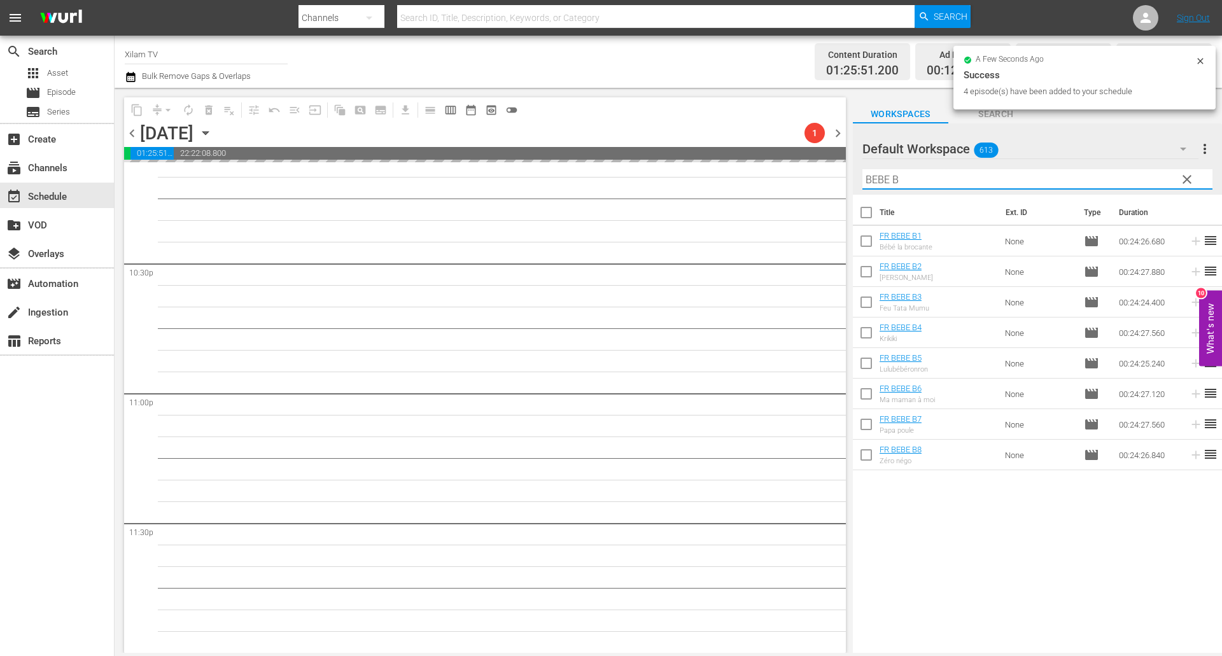
click at [884, 177] on input "BEBE B" at bounding box center [1037, 179] width 350 height 20
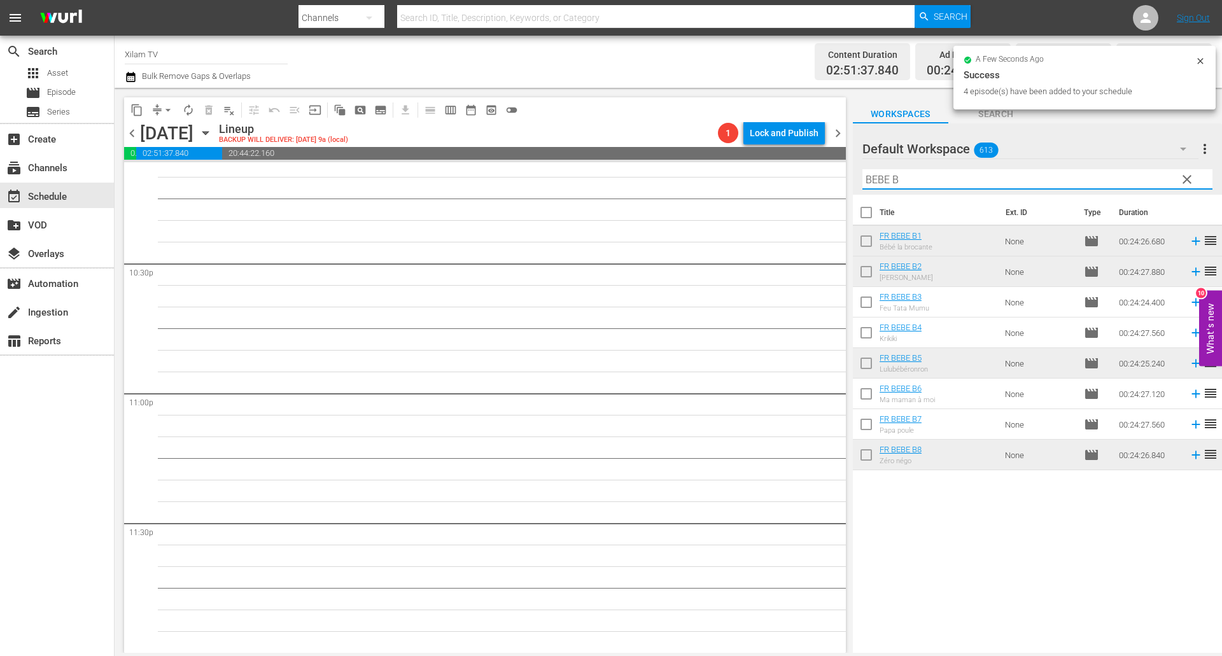
drag, startPoint x: 887, startPoint y: 179, endPoint x: 874, endPoint y: 175, distance: 13.3
click at [874, 175] on input "BEBE B" at bounding box center [1037, 179] width 350 height 20
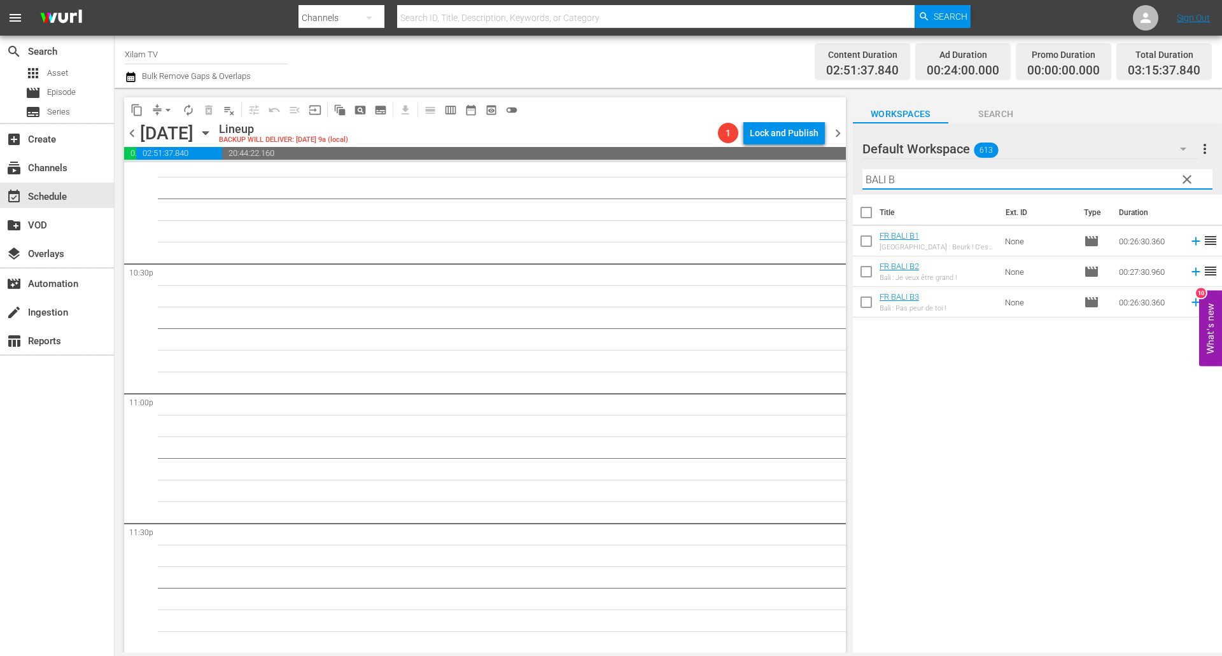
type input "BALI B"
click at [863, 302] on input "checkbox" at bounding box center [866, 304] width 27 height 27
checkbox input "true"
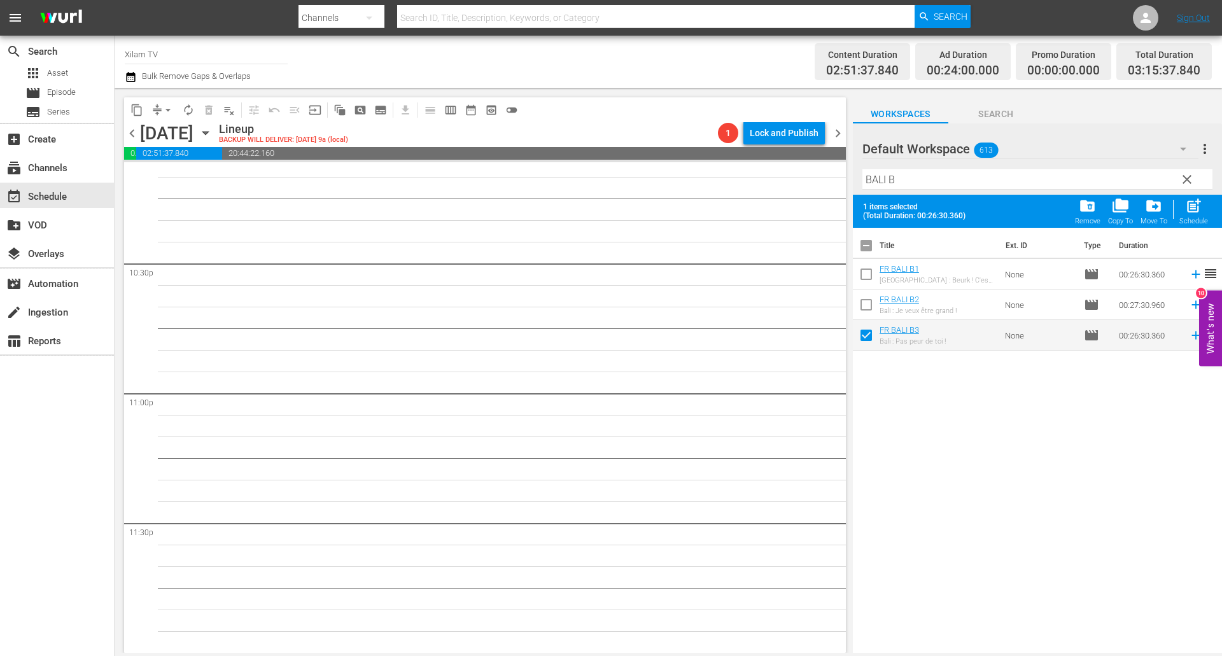
click at [865, 273] on input "checkbox" at bounding box center [866, 276] width 27 height 27
click at [1196, 205] on span "post_add" at bounding box center [1193, 205] width 17 height 17
checkbox input "false"
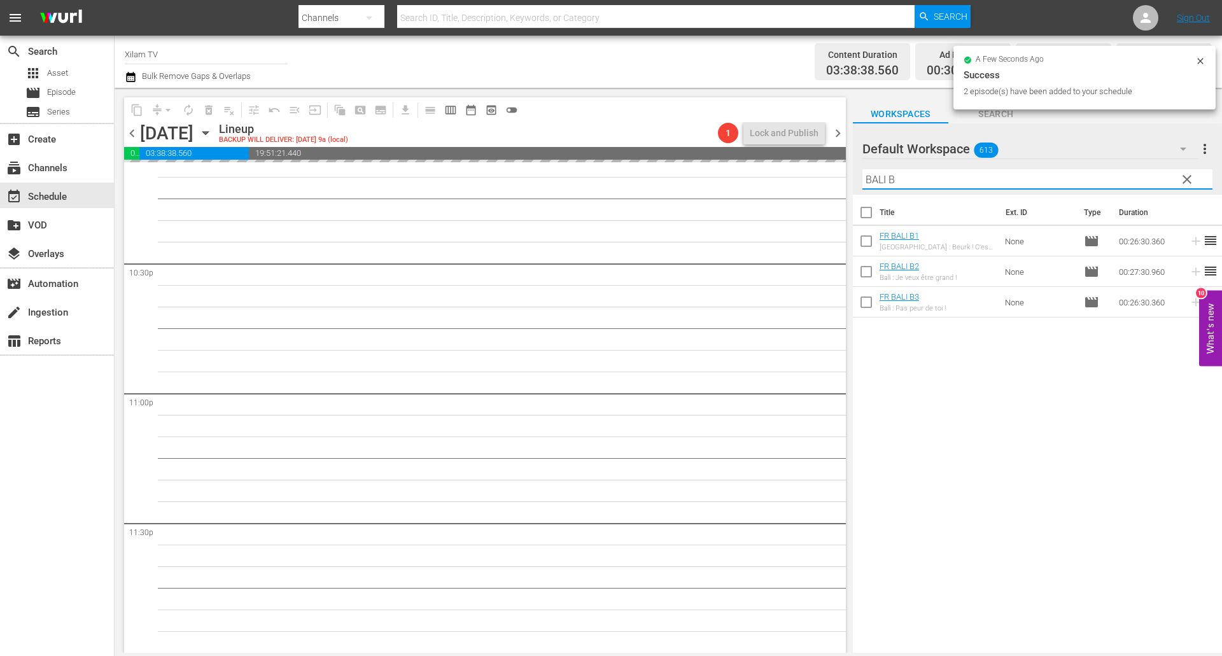
drag, startPoint x: 882, startPoint y: 179, endPoint x: 837, endPoint y: 169, distance: 46.4
click at [837, 169] on div "content_copy compress arrow_drop_down autorenew_outlined delete_forever_outline…" at bounding box center [668, 370] width 1107 height 565
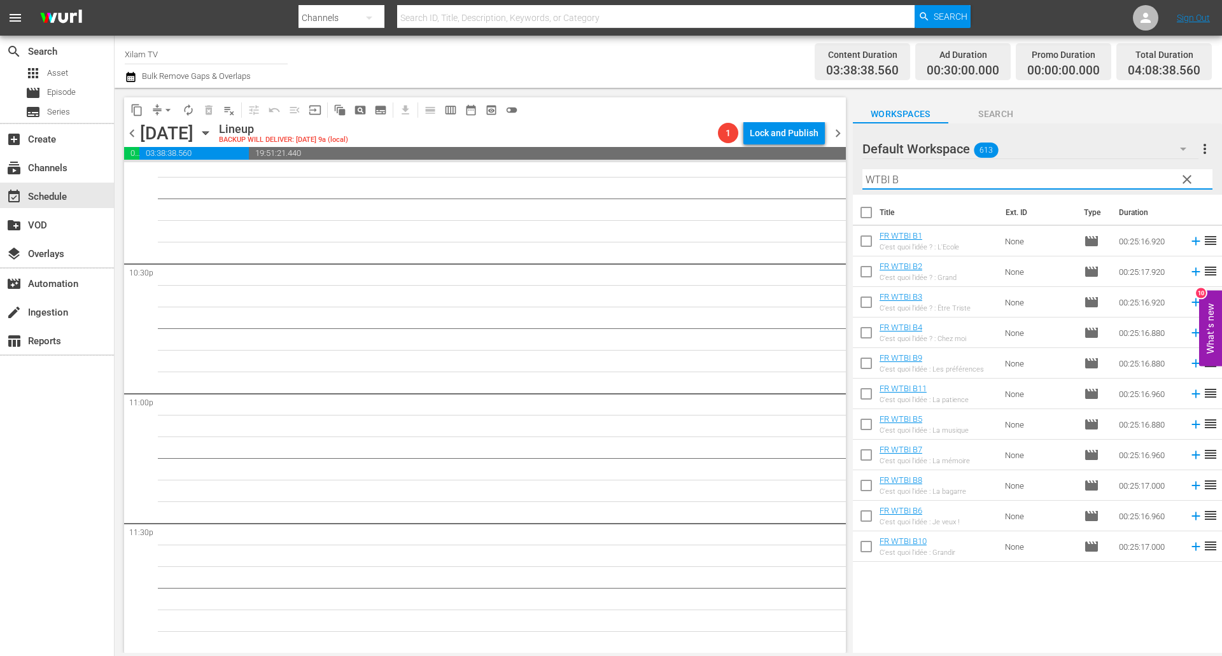
type input "WTBI B"
click at [870, 237] on input "checkbox" at bounding box center [866, 243] width 27 height 27
checkbox input "true"
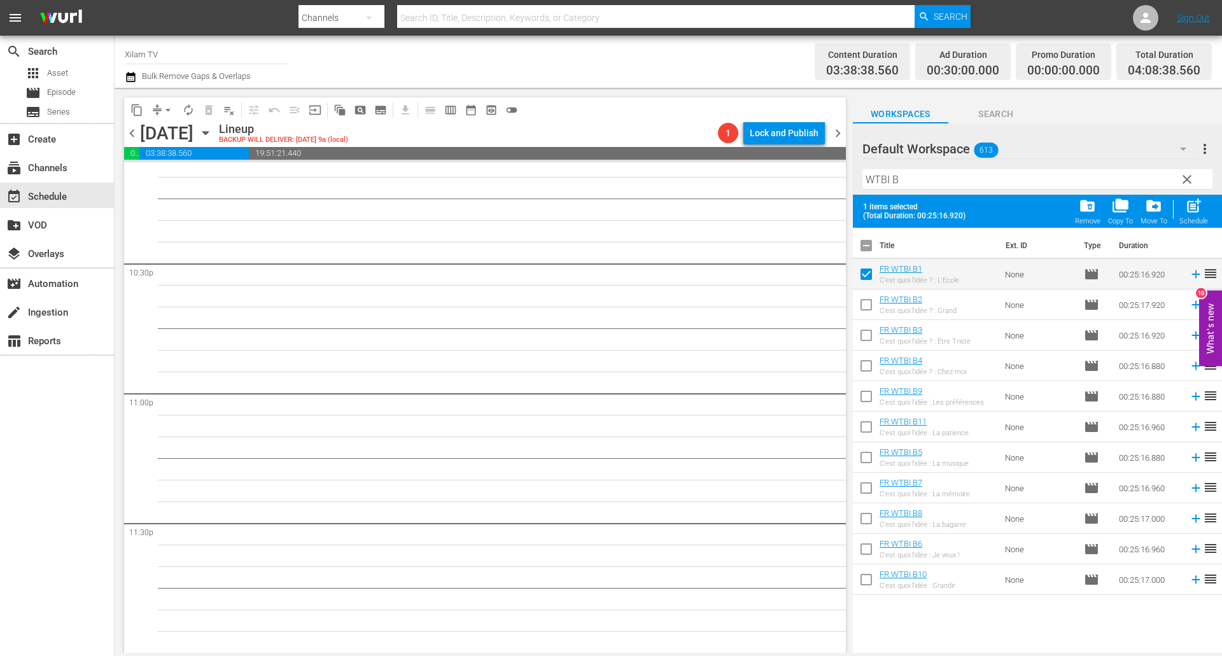
click at [860, 517] on input "checkbox" at bounding box center [866, 521] width 27 height 27
checkbox input "true"
click at [1197, 208] on span "post_add" at bounding box center [1193, 205] width 17 height 17
checkbox input "false"
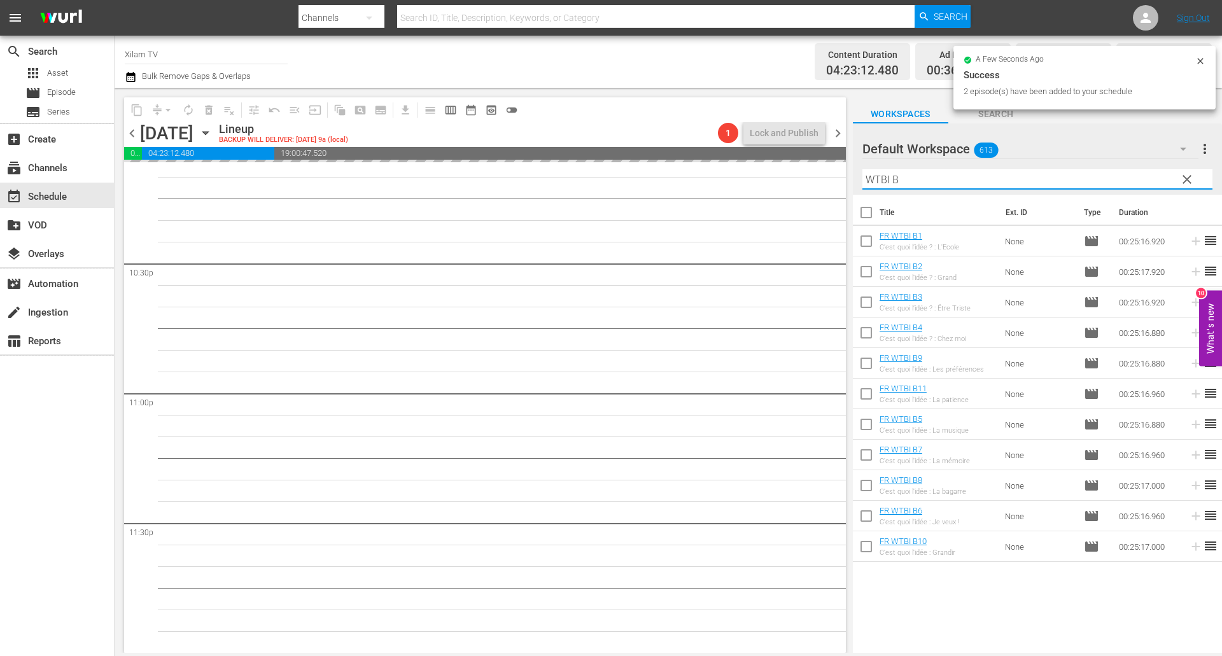
drag, startPoint x: 890, startPoint y: 177, endPoint x: 825, endPoint y: 181, distance: 65.0
click at [825, 181] on div "content_copy compress arrow_drop_down autorenew_outlined delete_forever_outline…" at bounding box center [668, 370] width 1107 height 565
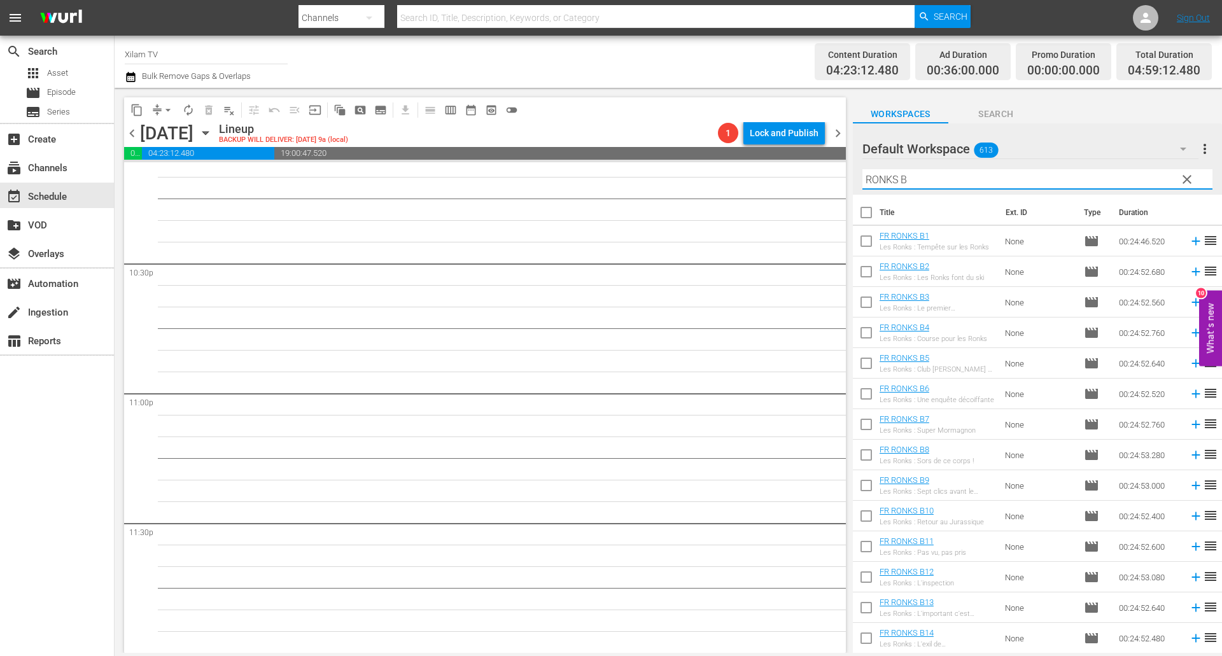
type input "RONKS B"
click at [865, 609] on input "checkbox" at bounding box center [866, 610] width 27 height 27
checkbox input "true"
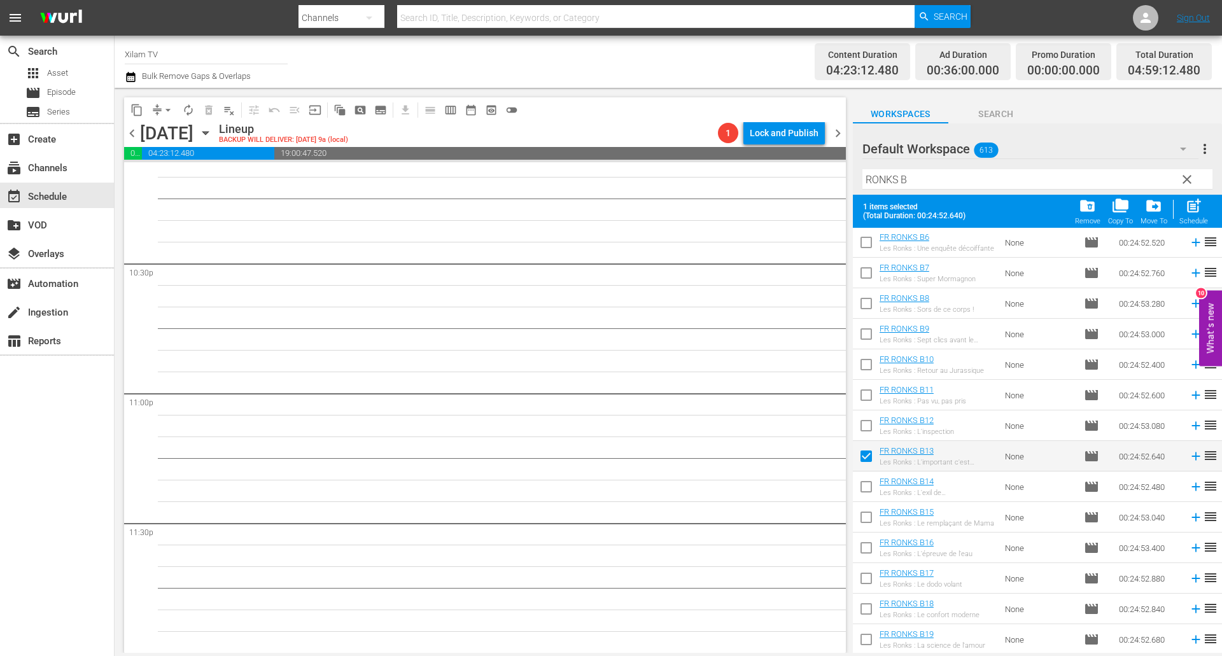
scroll to position [318, 0]
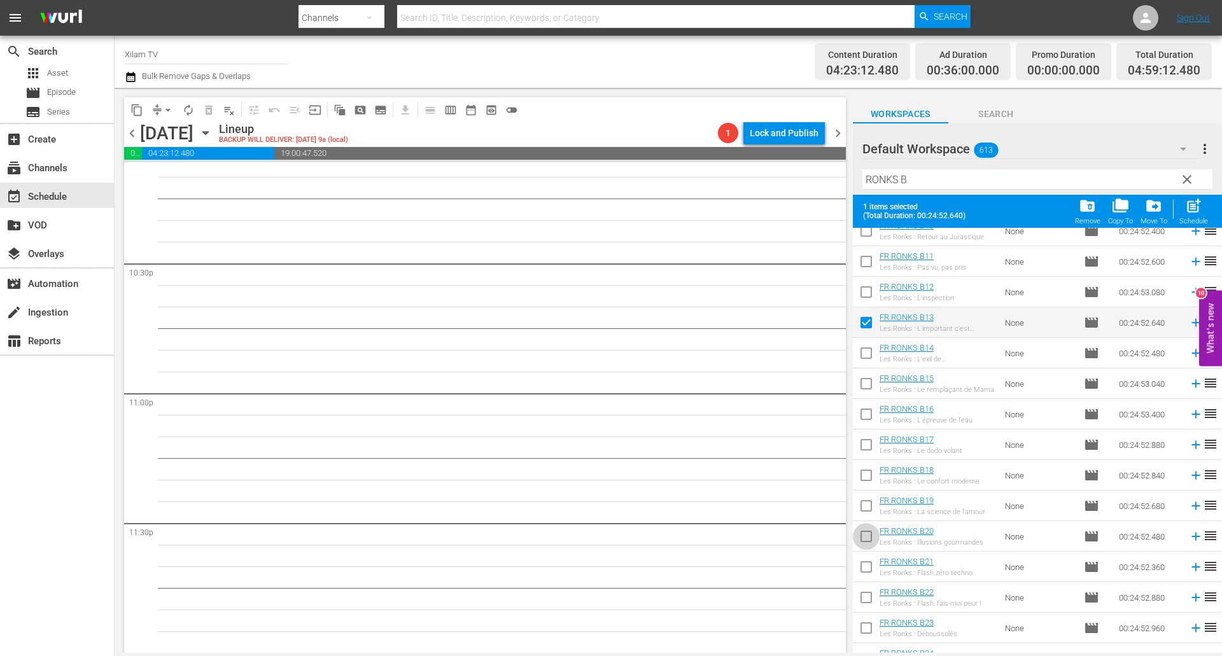
click at [867, 540] on input "checkbox" at bounding box center [866, 539] width 27 height 27
checkbox input "true"
drag, startPoint x: 1199, startPoint y: 215, endPoint x: 1046, endPoint y: 193, distance: 154.9
click at [1199, 215] on div "post_add Schedule" at bounding box center [1193, 211] width 29 height 28
checkbox input "false"
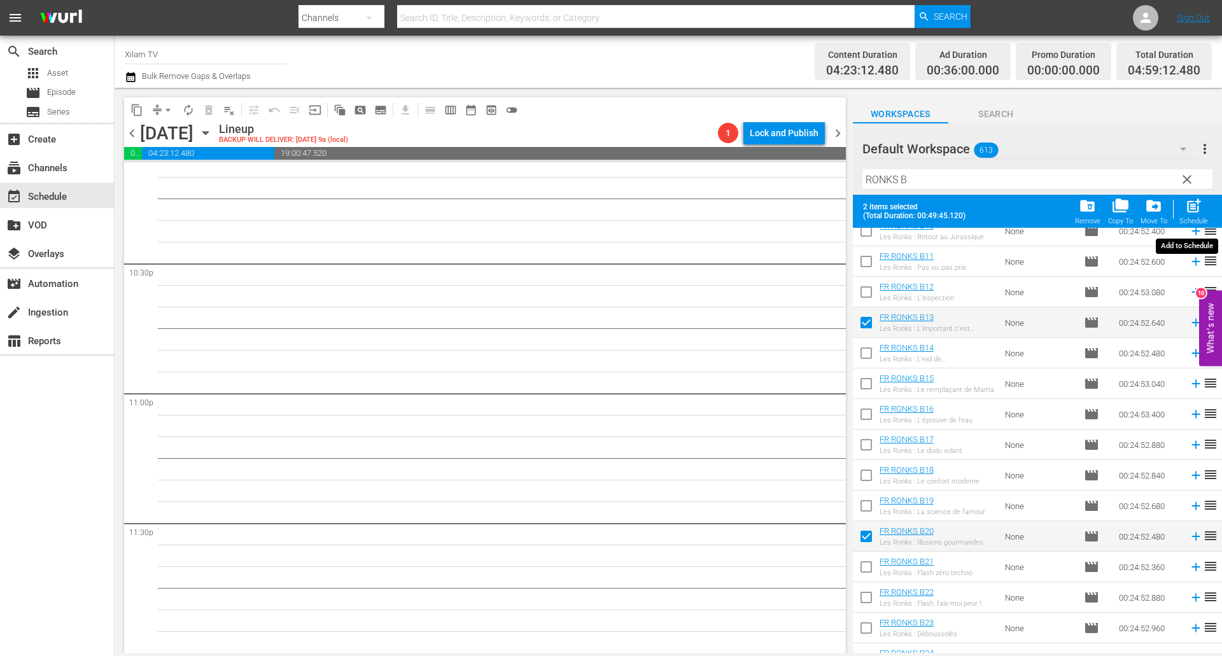
checkbox input "false"
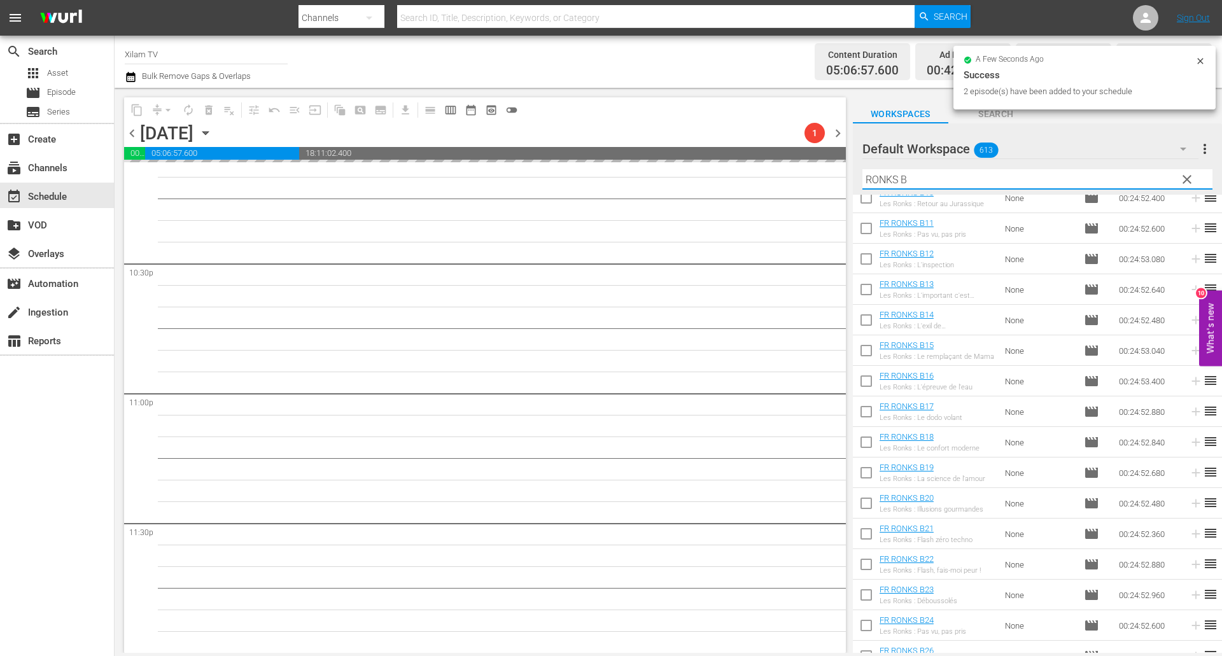
drag, startPoint x: 896, startPoint y: 179, endPoint x: 835, endPoint y: 174, distance: 61.3
click at [835, 174] on div "content_copy compress arrow_drop_down autorenew_outlined delete_forever_outline…" at bounding box center [668, 370] width 1107 height 565
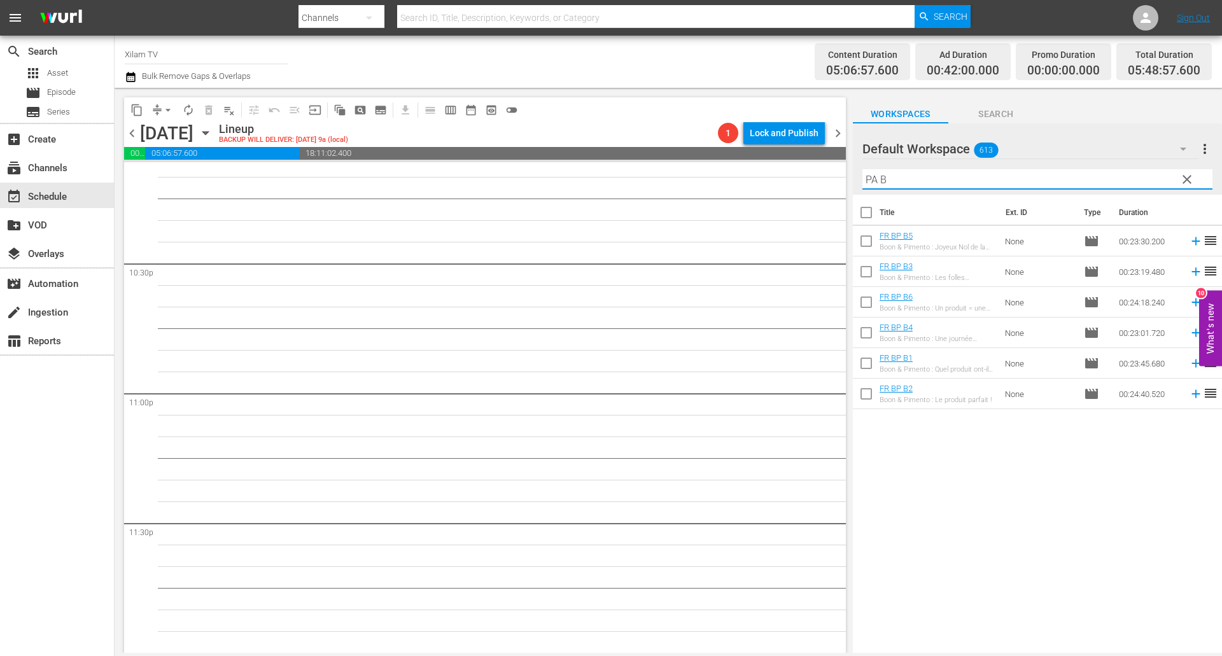
scroll to position [0, 0]
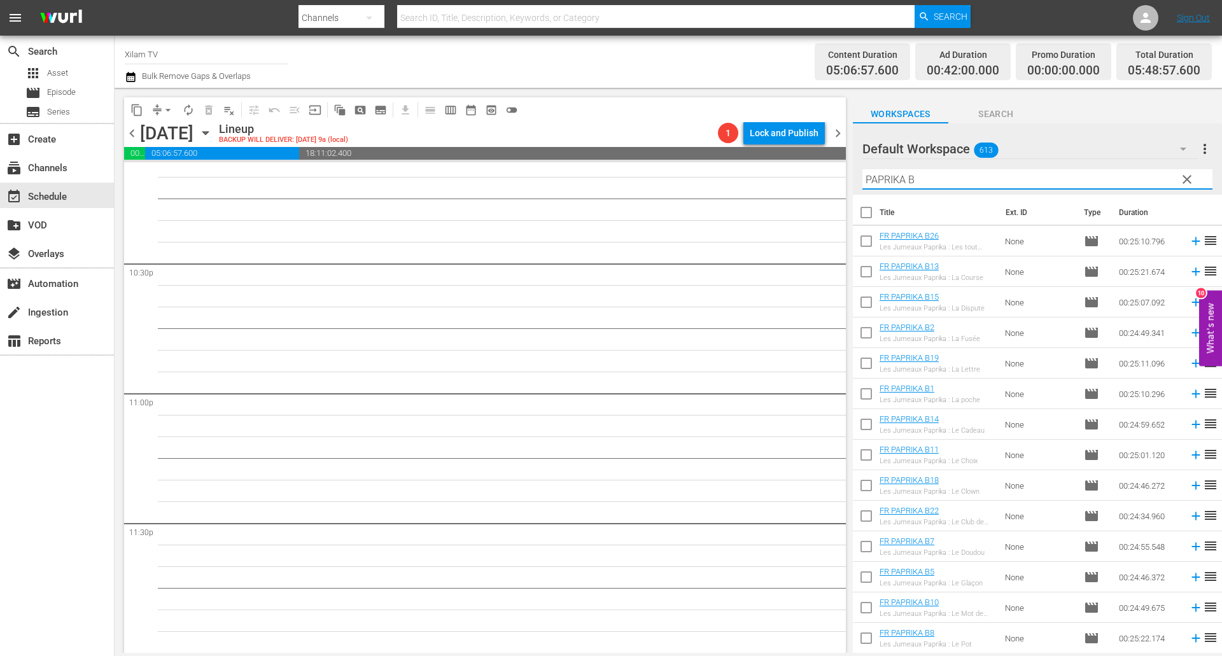
click at [943, 180] on input "PAPRIKA B" at bounding box center [1037, 179] width 350 height 20
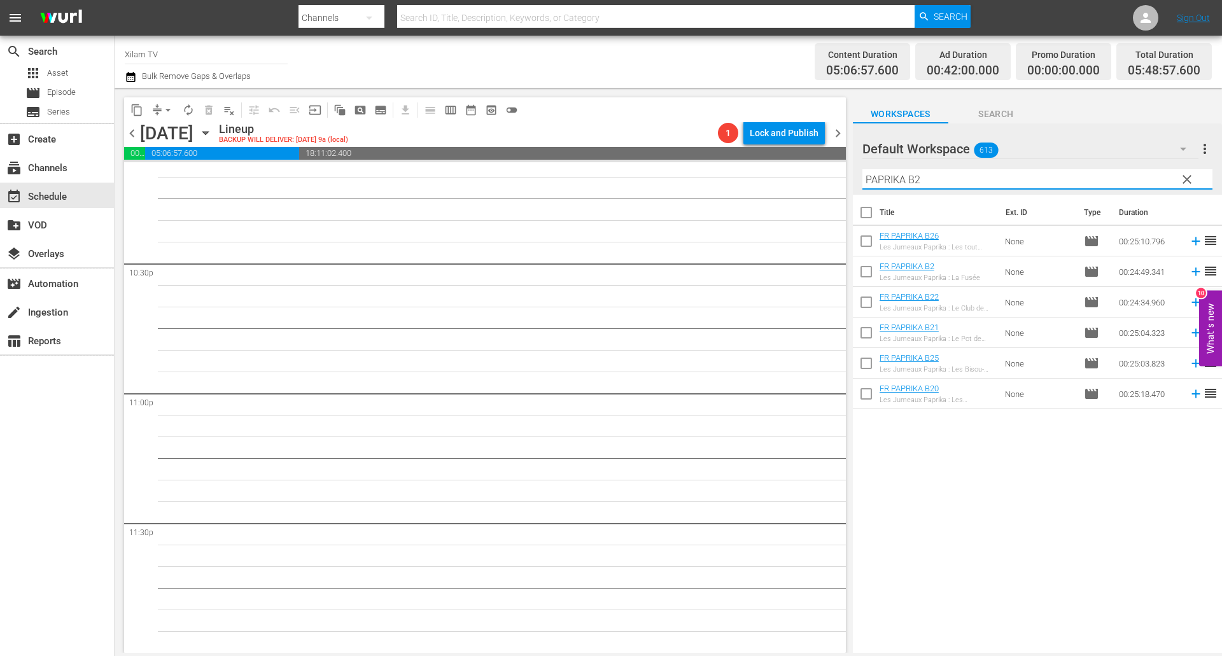
type input "PAPRIKA B2"
click at [863, 386] on input "checkbox" at bounding box center [866, 396] width 27 height 27
checkbox input "true"
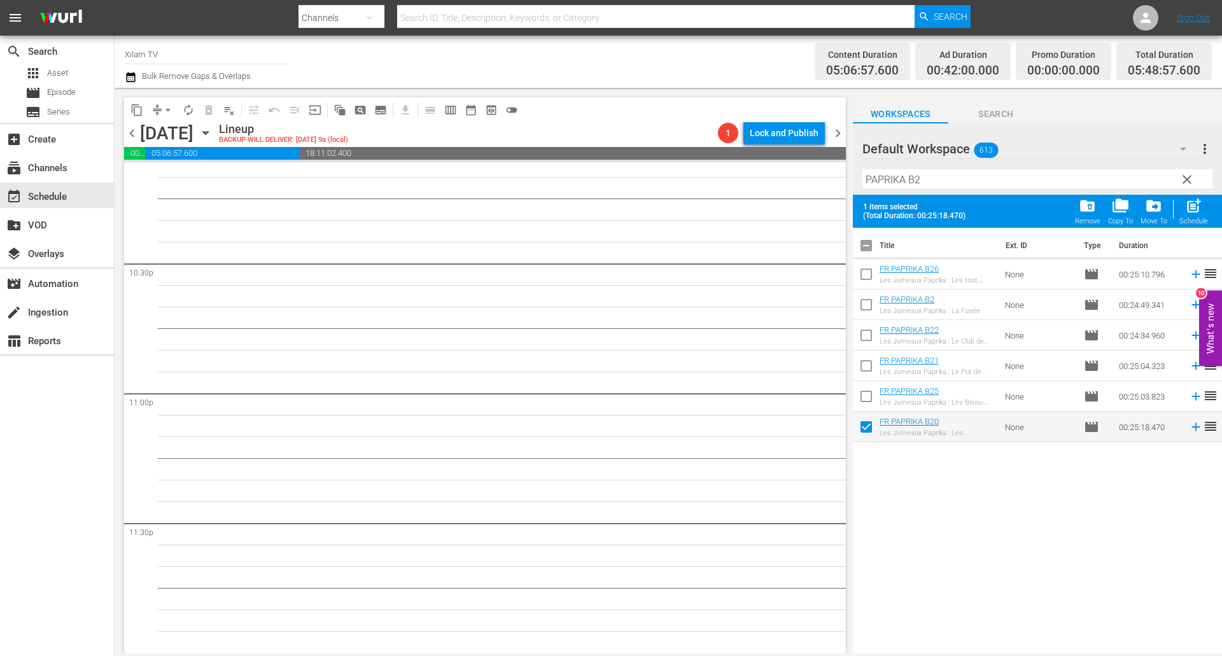
click at [867, 391] on input "checkbox" at bounding box center [866, 399] width 27 height 27
click at [1192, 221] on div "Schedule" at bounding box center [1193, 221] width 29 height 8
checkbox input "false"
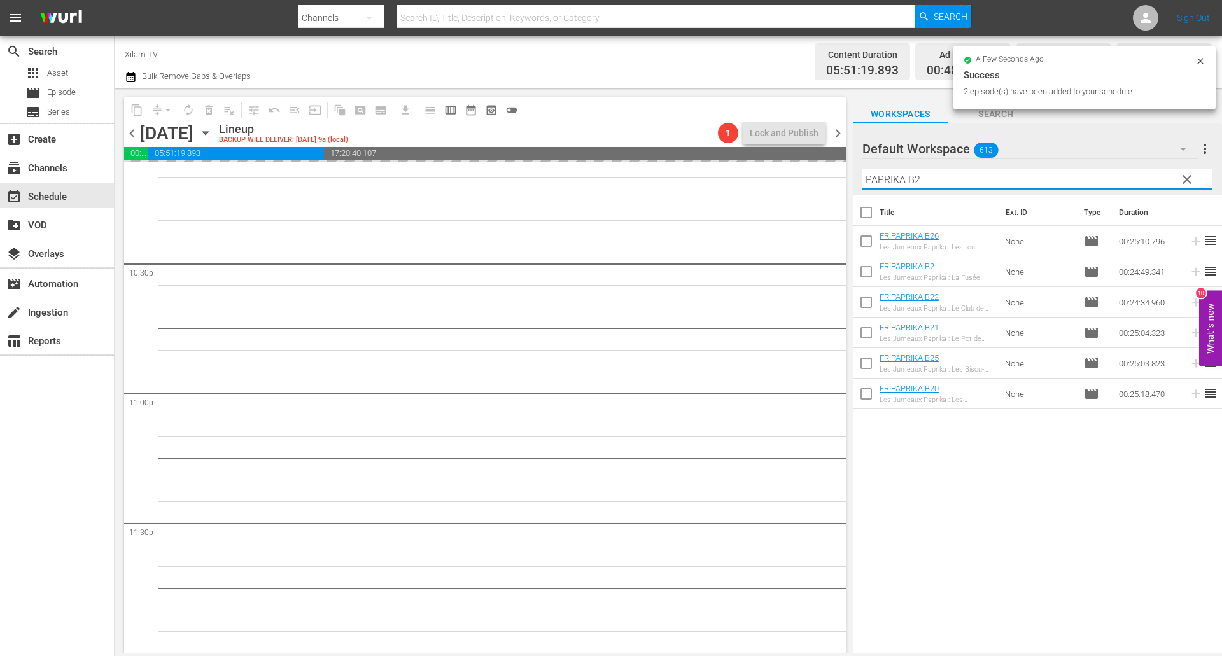
drag, startPoint x: 903, startPoint y: 180, endPoint x: 833, endPoint y: 167, distance: 71.1
click at [833, 167] on div "content_copy compress arrow_drop_down autorenew_outlined delete_forever_outline…" at bounding box center [668, 370] width 1107 height 565
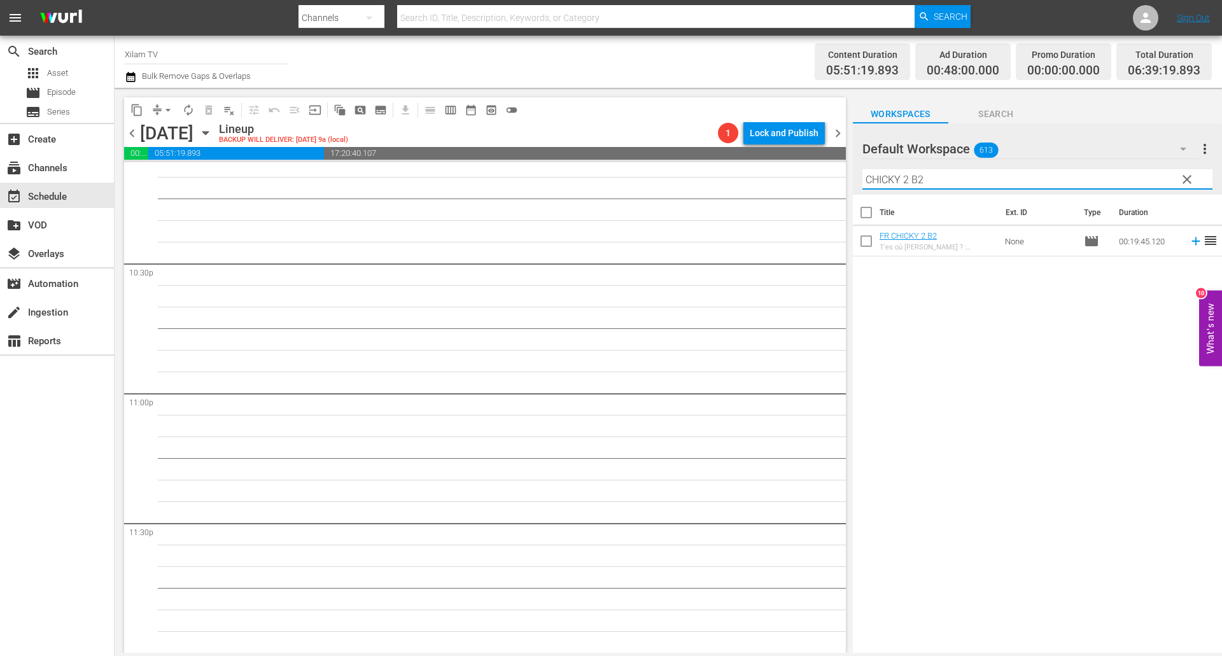
click at [938, 171] on input "CHICKY 2 B2" at bounding box center [1037, 179] width 350 height 20
type input "CHICKY 2 B4"
click at [870, 242] on input "checkbox" at bounding box center [866, 243] width 27 height 27
checkbox input "true"
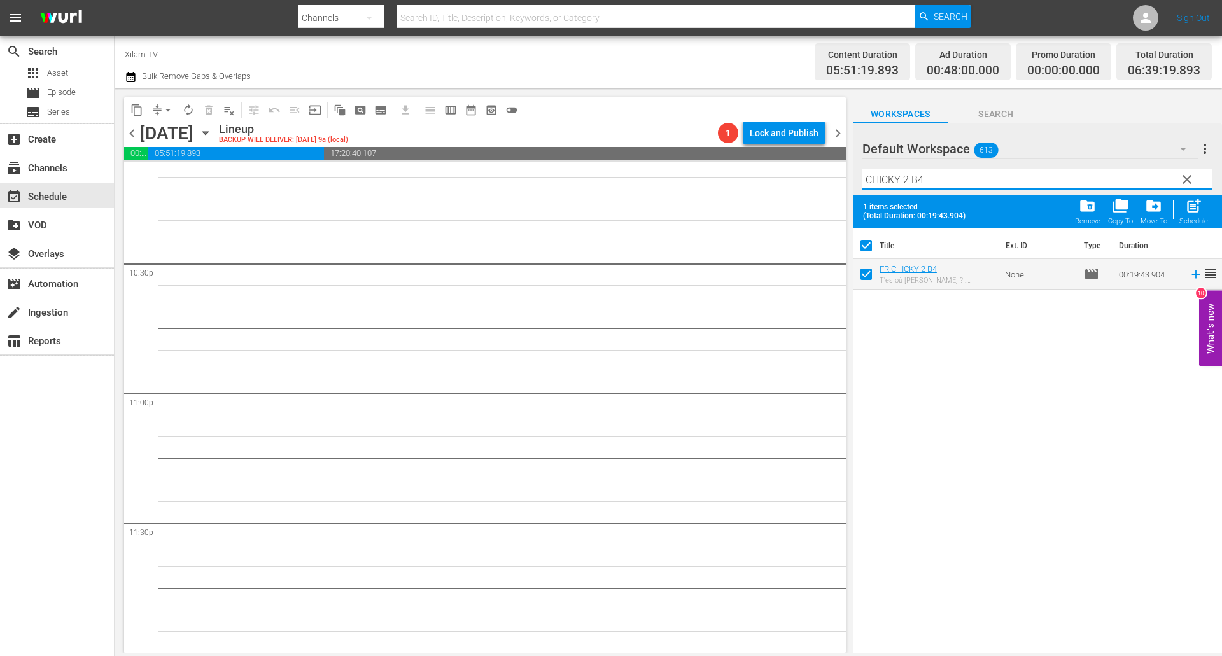
drag, startPoint x: 908, startPoint y: 180, endPoint x: 832, endPoint y: 172, distance: 76.7
click at [832, 172] on div "content_copy compress arrow_drop_down autorenew_outlined delete_forever_outline…" at bounding box center [668, 370] width 1107 height 565
click at [928, 184] on input "RATZ B4" at bounding box center [1037, 179] width 350 height 20
type input "RATZ B28"
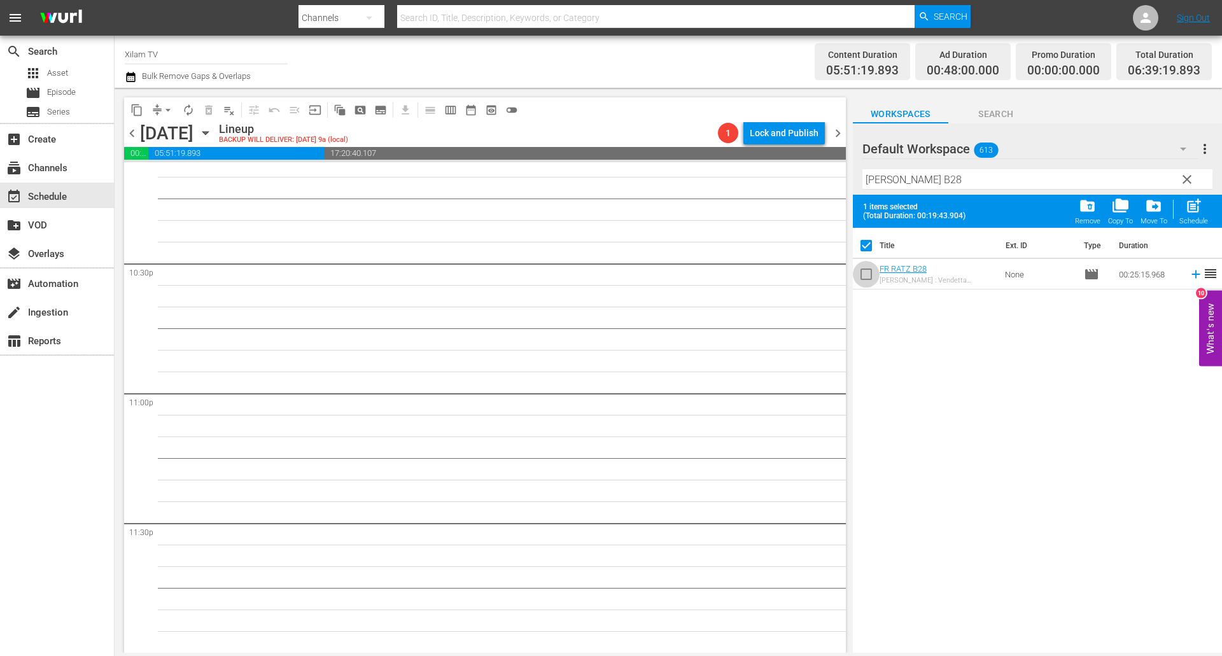
click at [870, 265] on input "checkbox" at bounding box center [866, 276] width 27 height 27
checkbox input "true"
checkbox input "false"
click at [912, 186] on input "RATZ B28" at bounding box center [1037, 179] width 350 height 20
type input "RATZ B31"
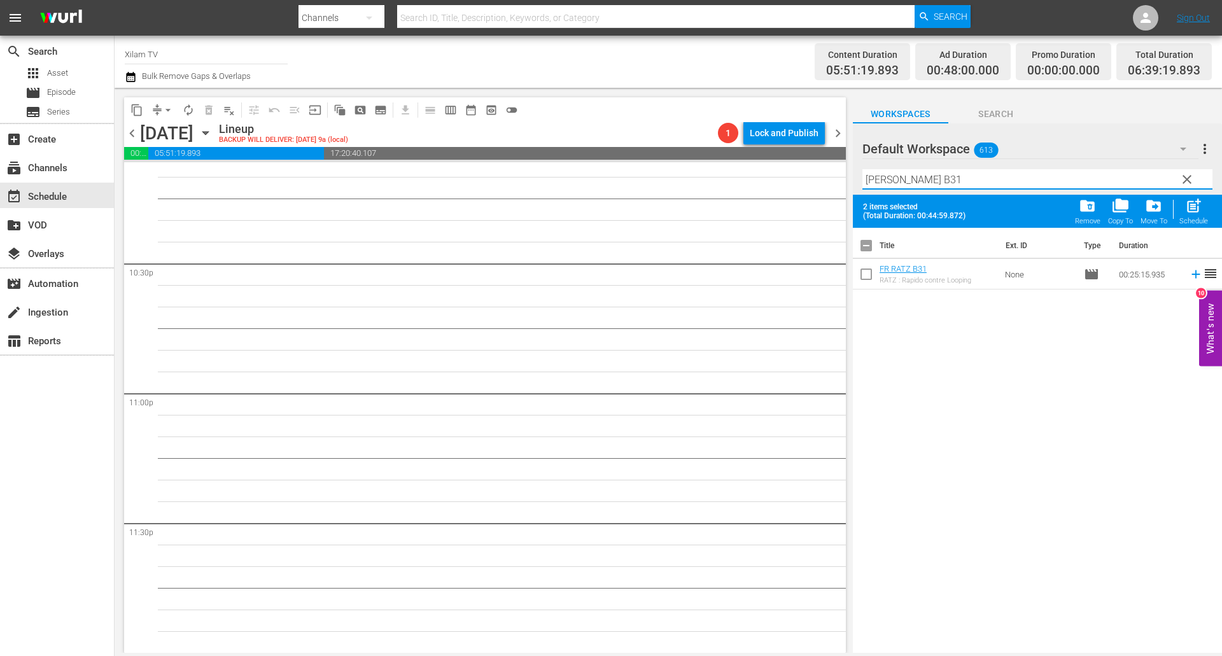
click at [865, 274] on input "checkbox" at bounding box center [866, 276] width 27 height 27
checkbox input "true"
click at [915, 181] on input "RATZ B31" at bounding box center [1037, 179] width 350 height 20
type input "RATZ B15"
click at [868, 277] on input "checkbox" at bounding box center [866, 276] width 27 height 27
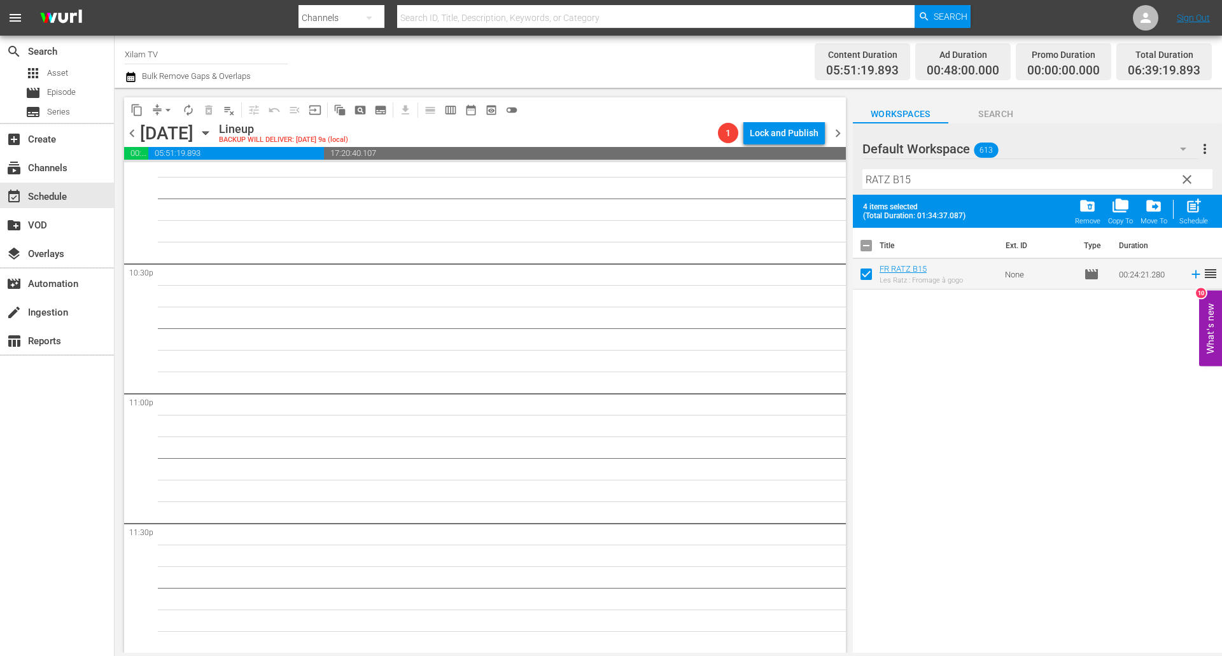
click at [1182, 211] on div "post_add Schedule" at bounding box center [1193, 211] width 29 height 28
checkbox input "false"
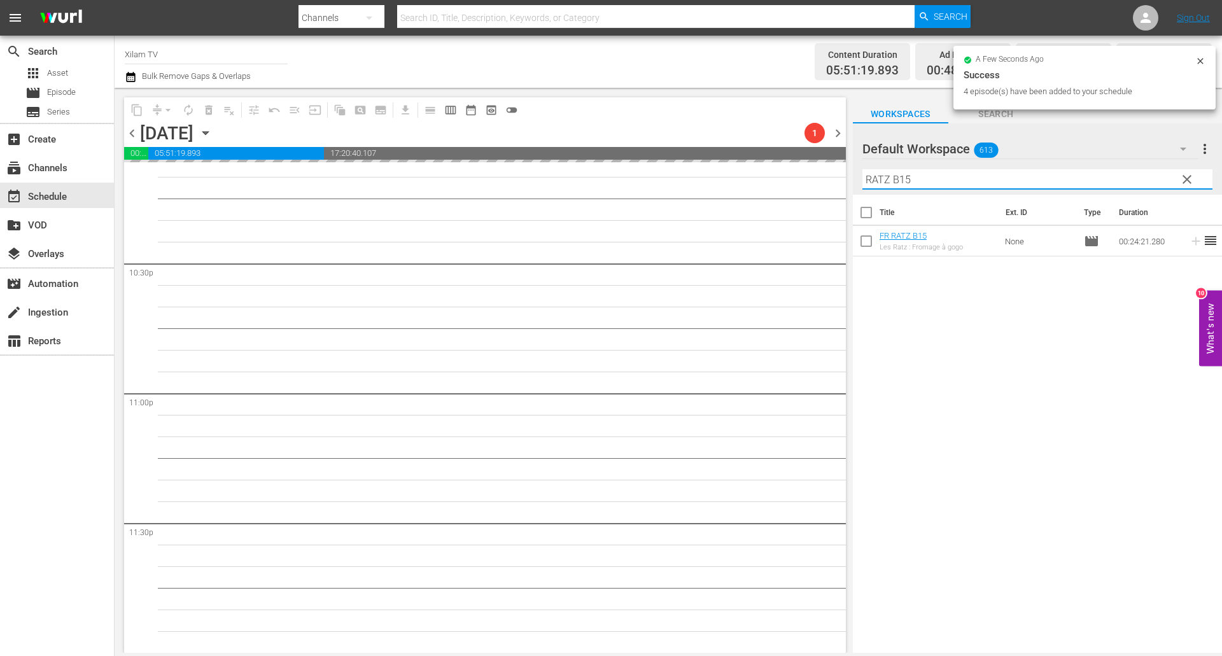
click at [853, 172] on div "Default Workspace 613 Default more_vert clear Filter by Title RATZ B15" at bounding box center [1037, 158] width 369 height 71
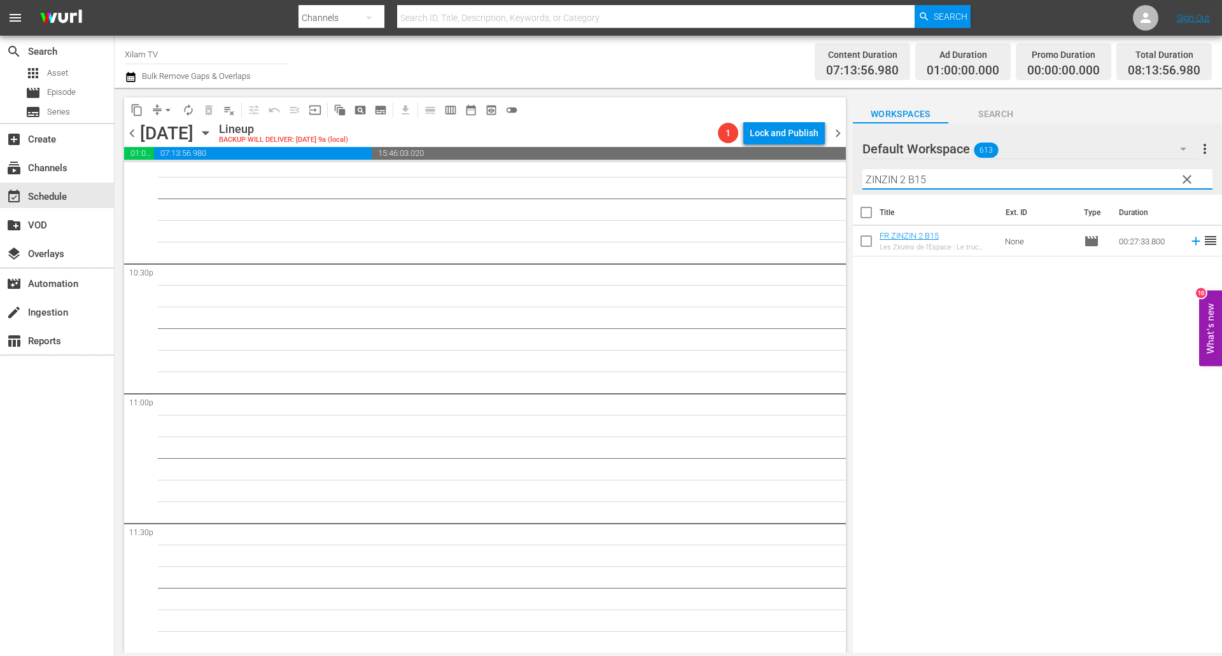
click at [981, 176] on input "ZINZIN 2 B15" at bounding box center [1037, 179] width 350 height 20
type input "ZINZIN 2 B12"
click at [866, 246] on input "checkbox" at bounding box center [866, 243] width 27 height 27
checkbox input "true"
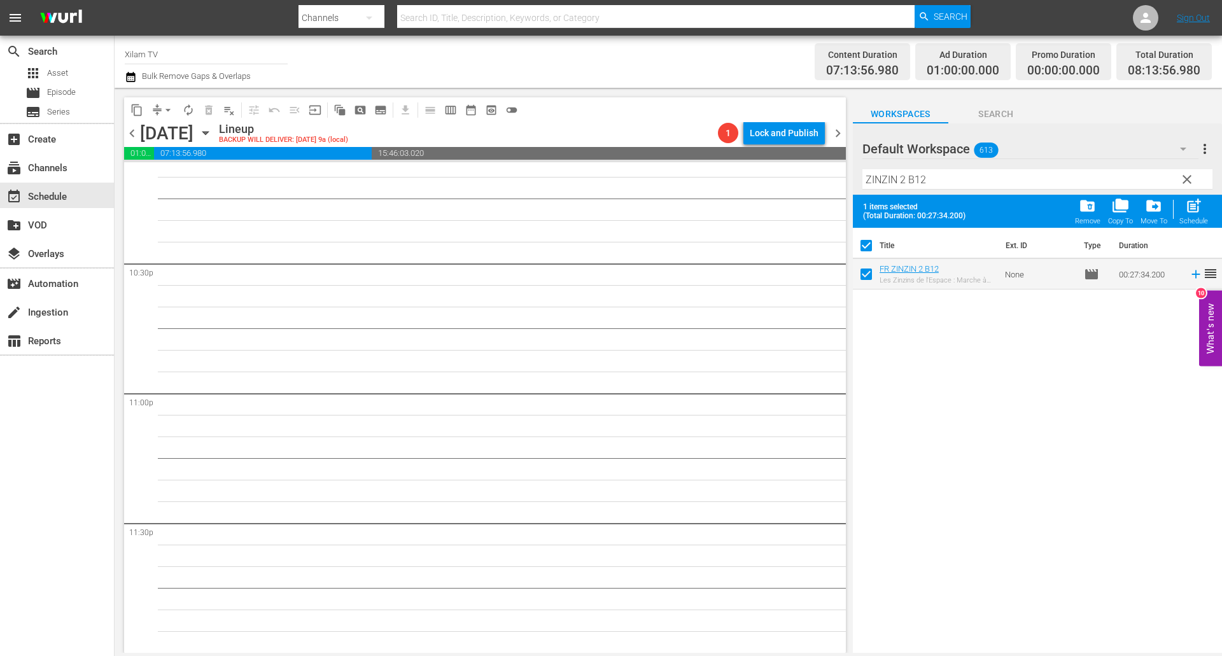
click at [931, 178] on input "ZINZIN 2 B12" at bounding box center [1037, 179] width 350 height 20
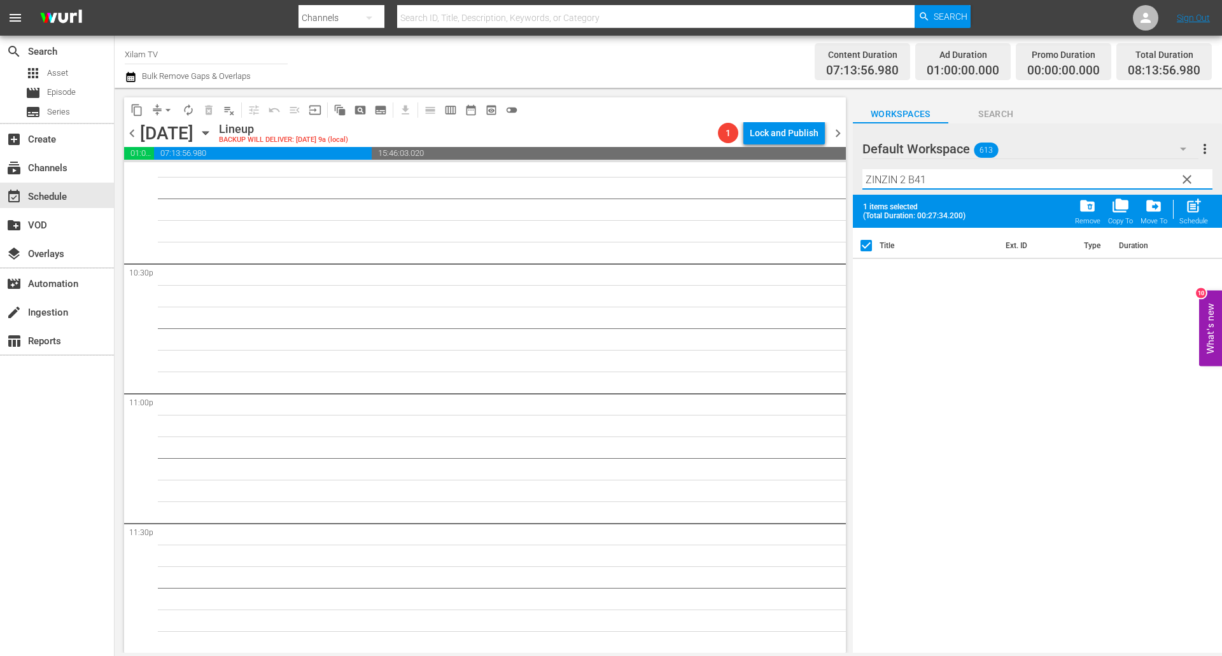
click at [906, 183] on input "ZINZIN 2 B41" at bounding box center [1037, 179] width 350 height 20
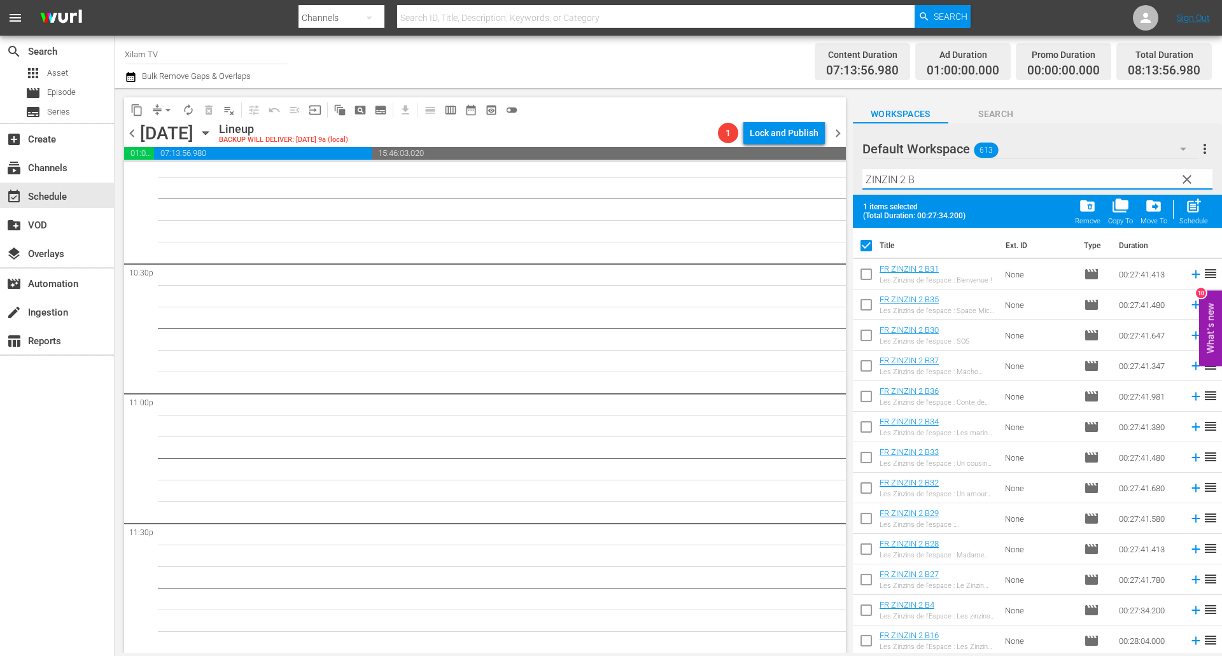
type input "ZINZIN 2 B"
drag, startPoint x: 872, startPoint y: 303, endPoint x: 889, endPoint y: 287, distance: 23.4
click at [872, 303] on input "checkbox" at bounding box center [866, 307] width 27 height 27
checkbox input "true"
checkbox input "false"
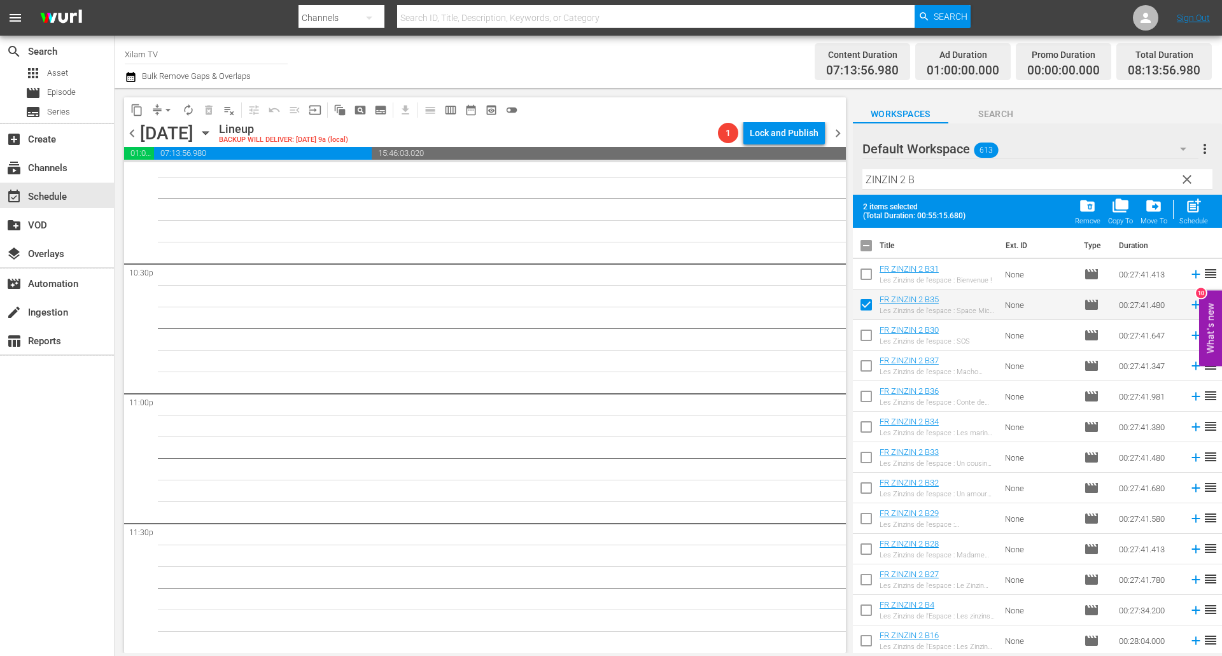
click at [942, 185] on input "ZINZIN 2 B" at bounding box center [1037, 179] width 350 height 20
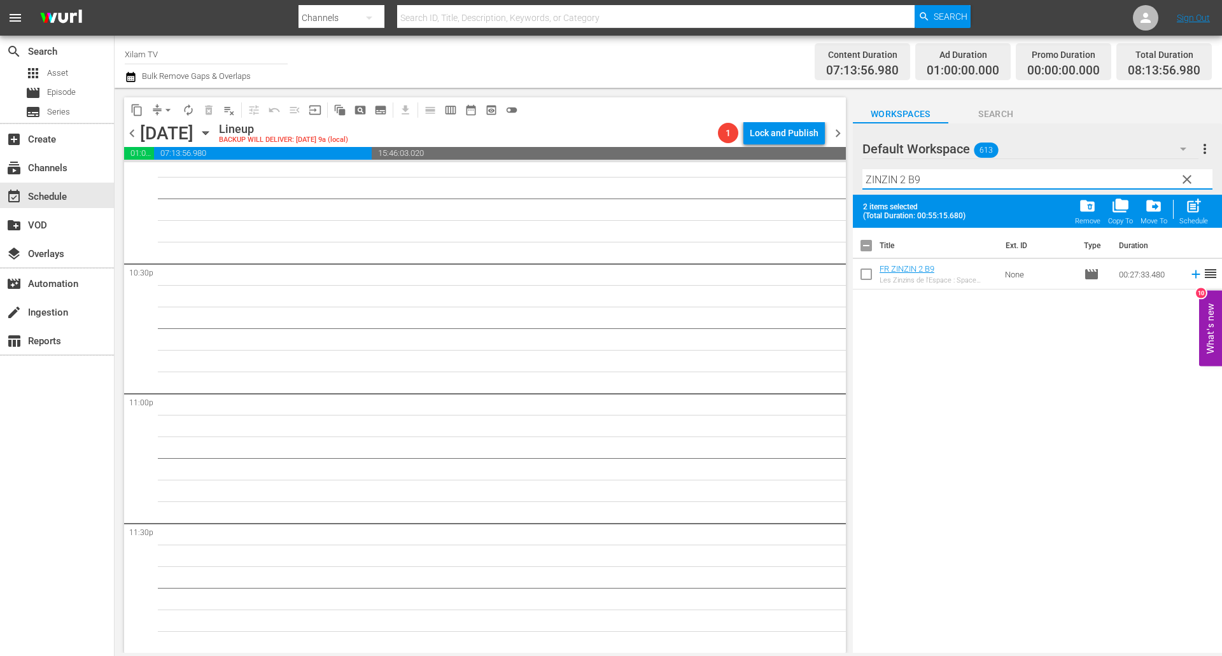
type input "ZINZIN 2 B9"
click at [869, 273] on input "checkbox" at bounding box center [866, 276] width 27 height 27
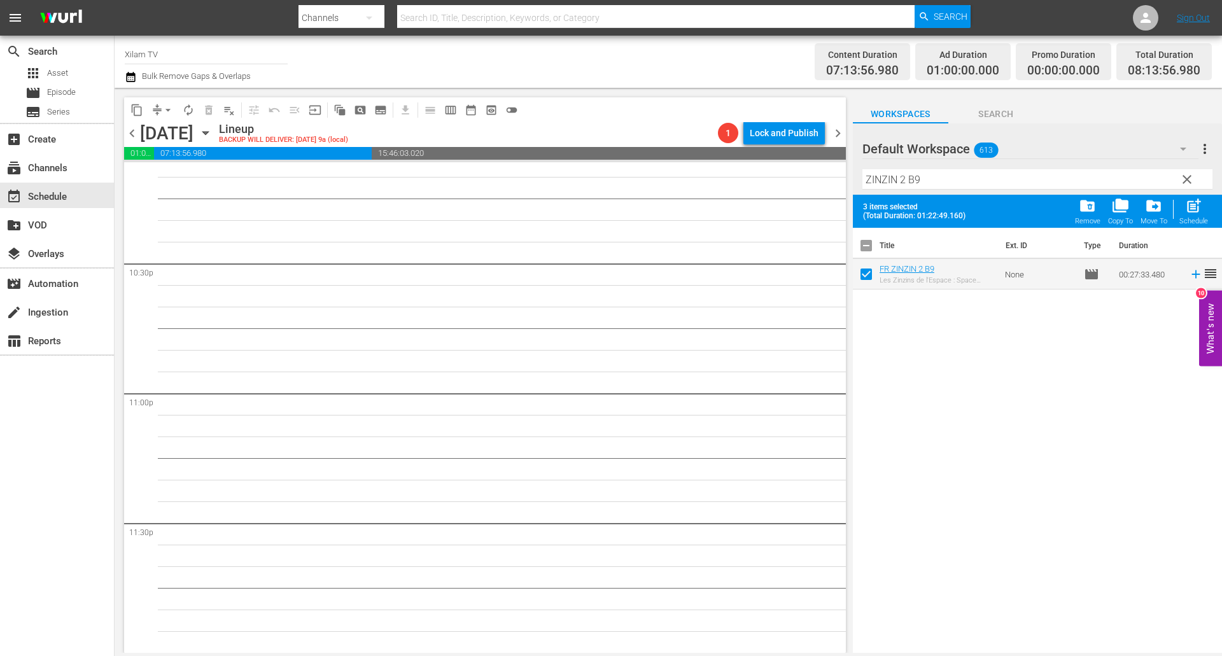
click at [1199, 215] on div "post_add Schedule" at bounding box center [1193, 211] width 29 height 28
checkbox input "false"
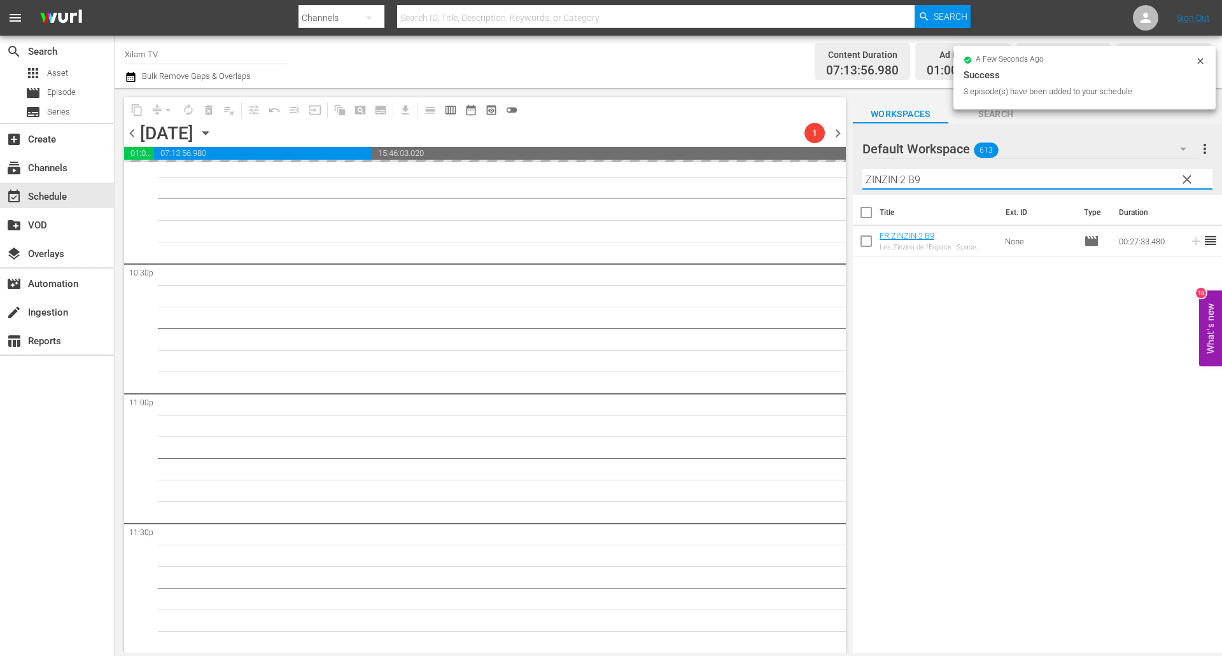
drag, startPoint x: 904, startPoint y: 182, endPoint x: 847, endPoint y: 172, distance: 57.5
click at [847, 172] on div "content_copy compress arrow_drop_down autorenew_outlined delete_forever_outline…" at bounding box center [668, 370] width 1107 height 565
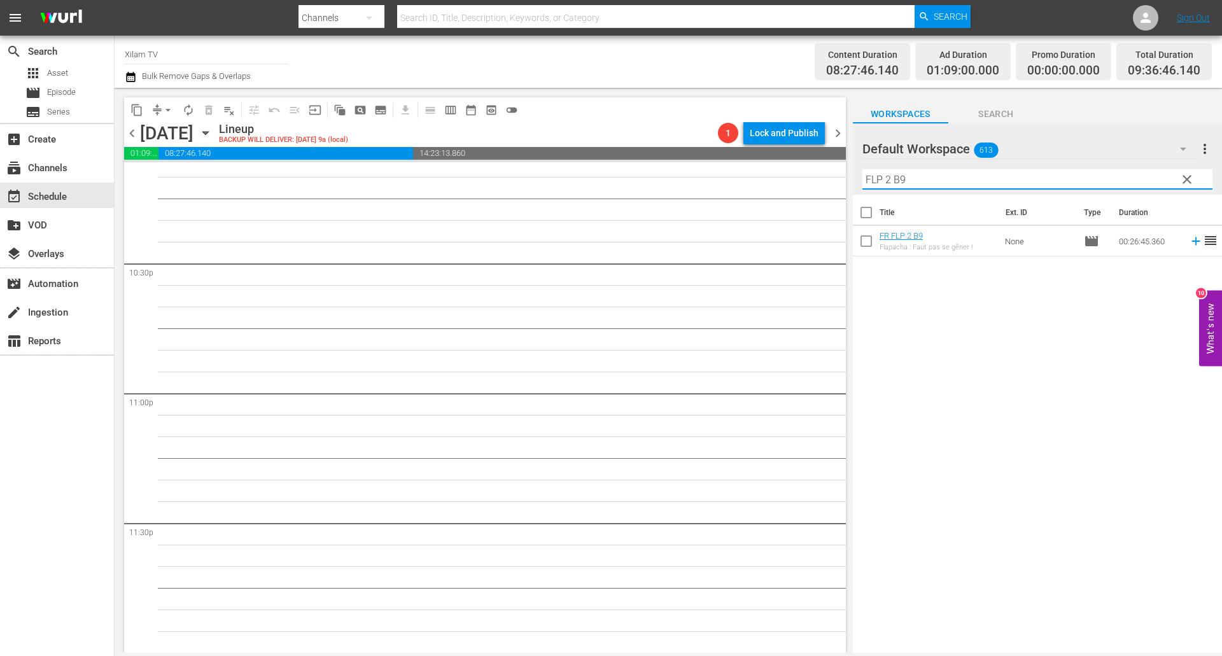
click at [939, 179] on input "FLP 2 B9" at bounding box center [1037, 179] width 350 height 20
type input "FLP 2 B19"
click at [865, 247] on input "checkbox" at bounding box center [866, 243] width 27 height 27
checkbox input "true"
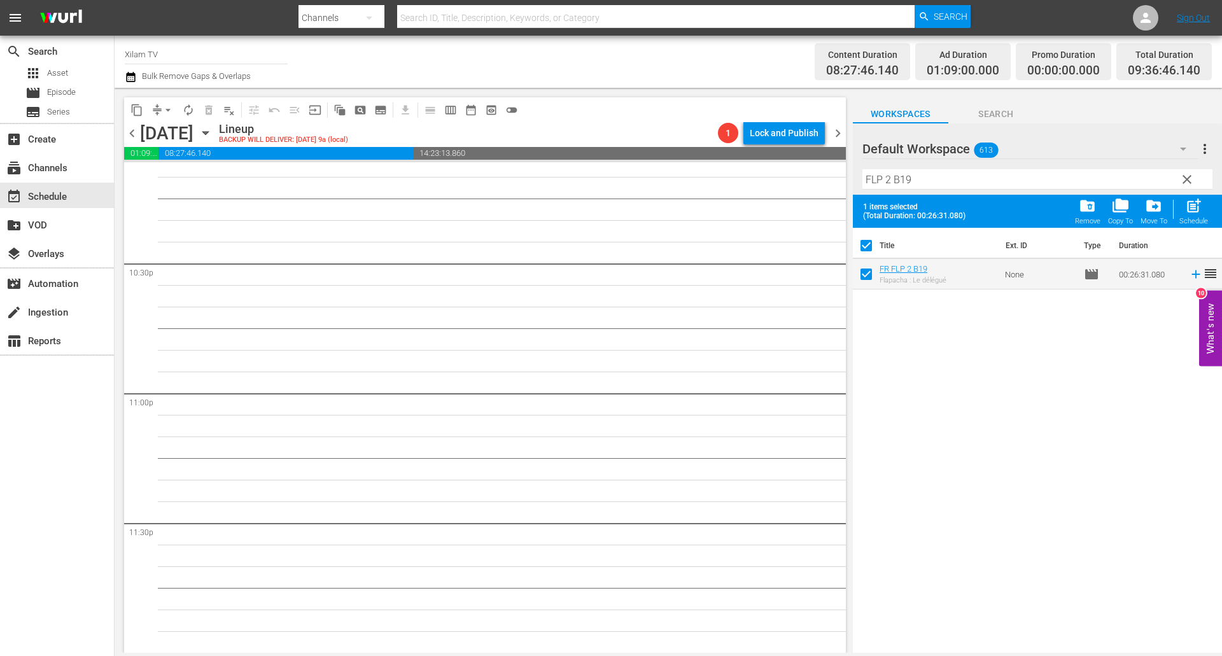
click at [949, 189] on div "Filter by Title FLP 2 B19" at bounding box center [1037, 179] width 350 height 31
click at [947, 184] on input "FLP 2 B19" at bounding box center [1037, 179] width 350 height 20
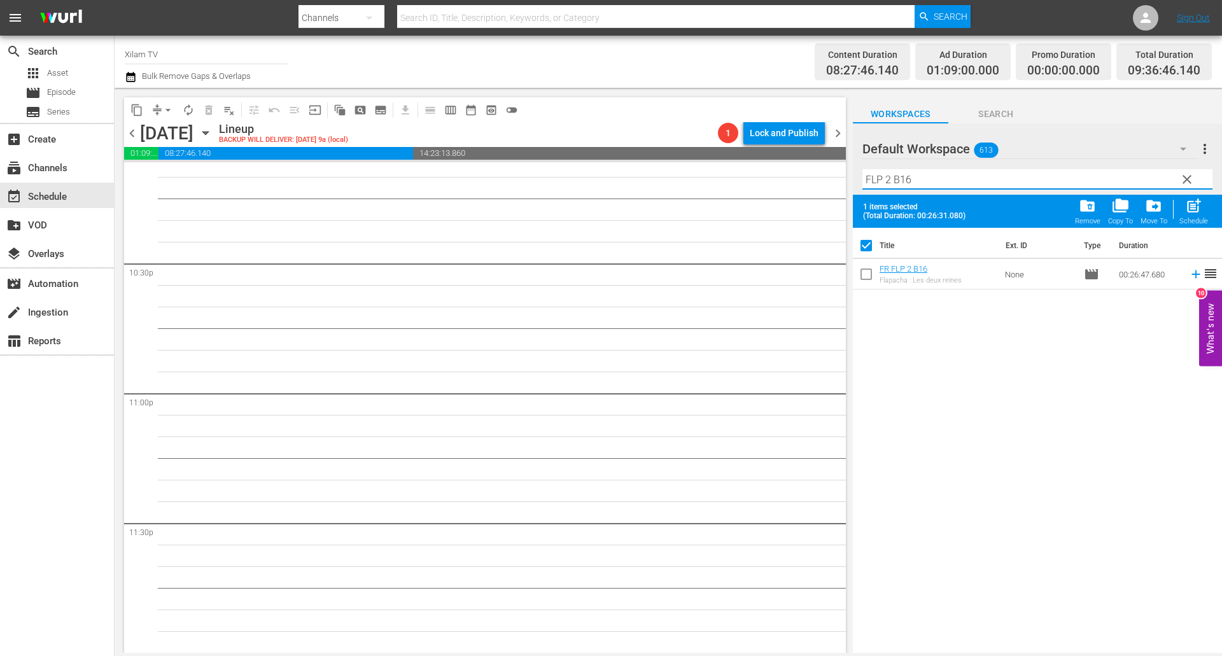
type input "FLP 2 B16"
click at [872, 275] on input "checkbox" at bounding box center [866, 276] width 27 height 27
checkbox input "true"
checkbox input "false"
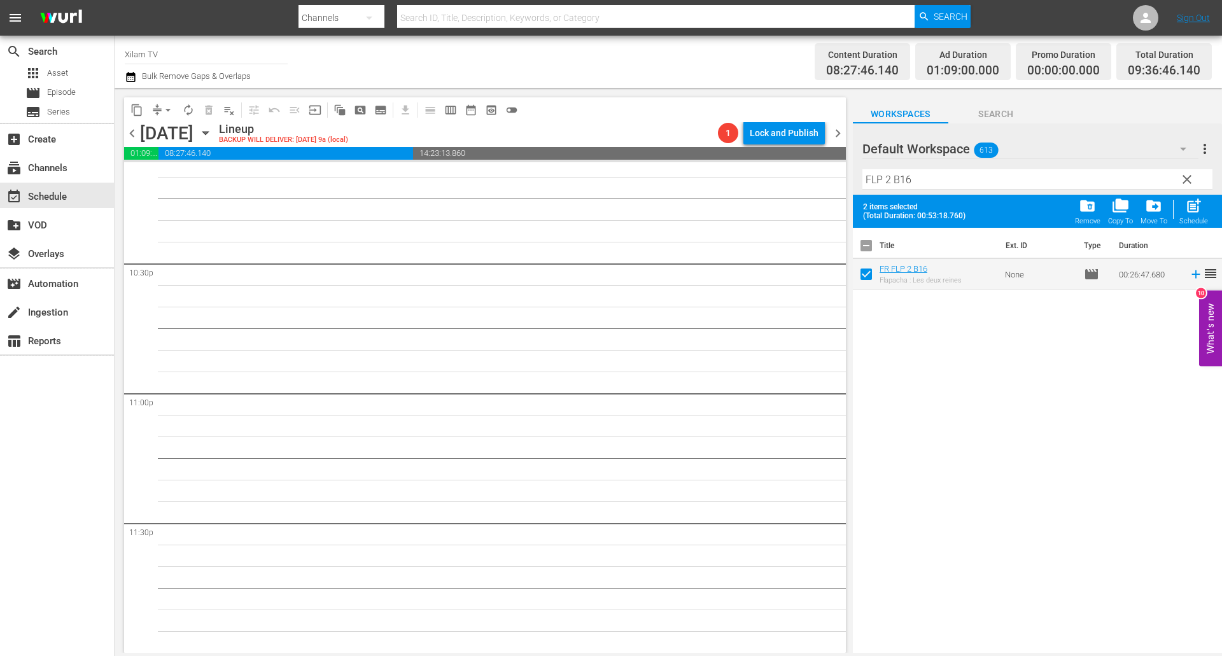
click at [892, 180] on input "FLP 2 B16" at bounding box center [1037, 179] width 350 height 20
click at [889, 179] on input "FLP 2 B16" at bounding box center [1037, 179] width 350 height 20
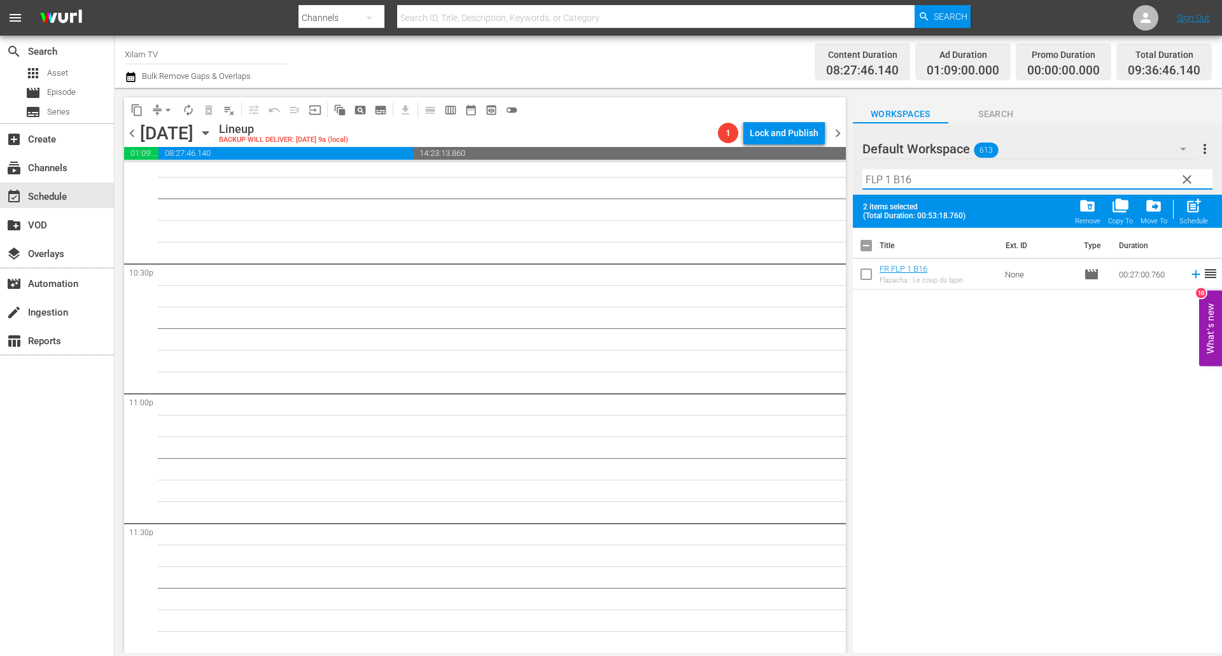
click at [943, 193] on div "Filter by Title FLP 1 B16" at bounding box center [1037, 179] width 350 height 31
click at [935, 188] on input "FLP 1 B16" at bounding box center [1037, 179] width 350 height 20
type input "FLP 1 B30"
click at [868, 276] on input "checkbox" at bounding box center [866, 276] width 27 height 27
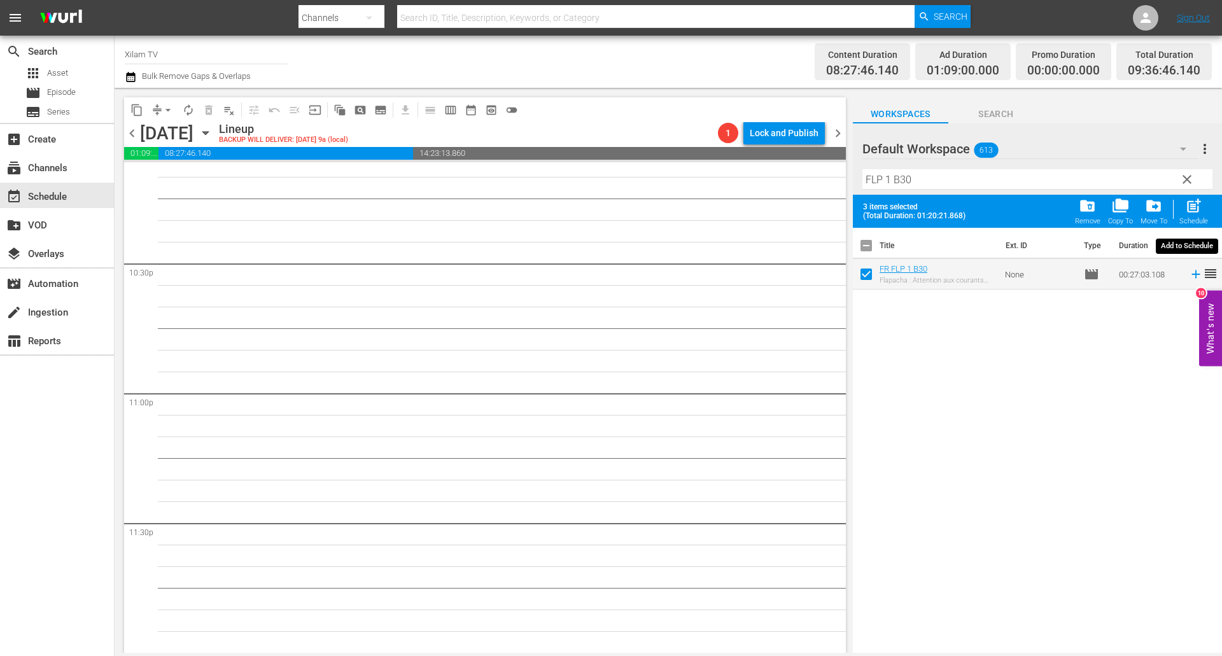
click at [1201, 216] on div "post_add Schedule" at bounding box center [1193, 211] width 29 height 28
checkbox input "false"
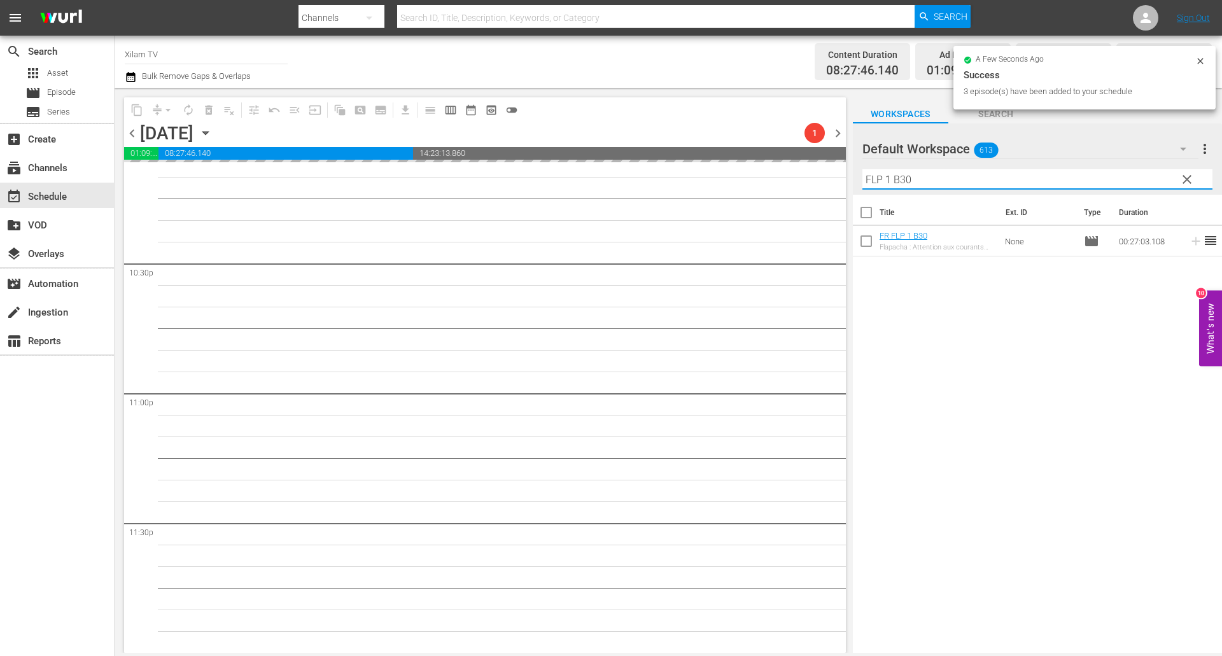
click at [839, 164] on div "content_copy compress arrow_drop_down autorenew_outlined delete_forever_outline…" at bounding box center [668, 370] width 1107 height 565
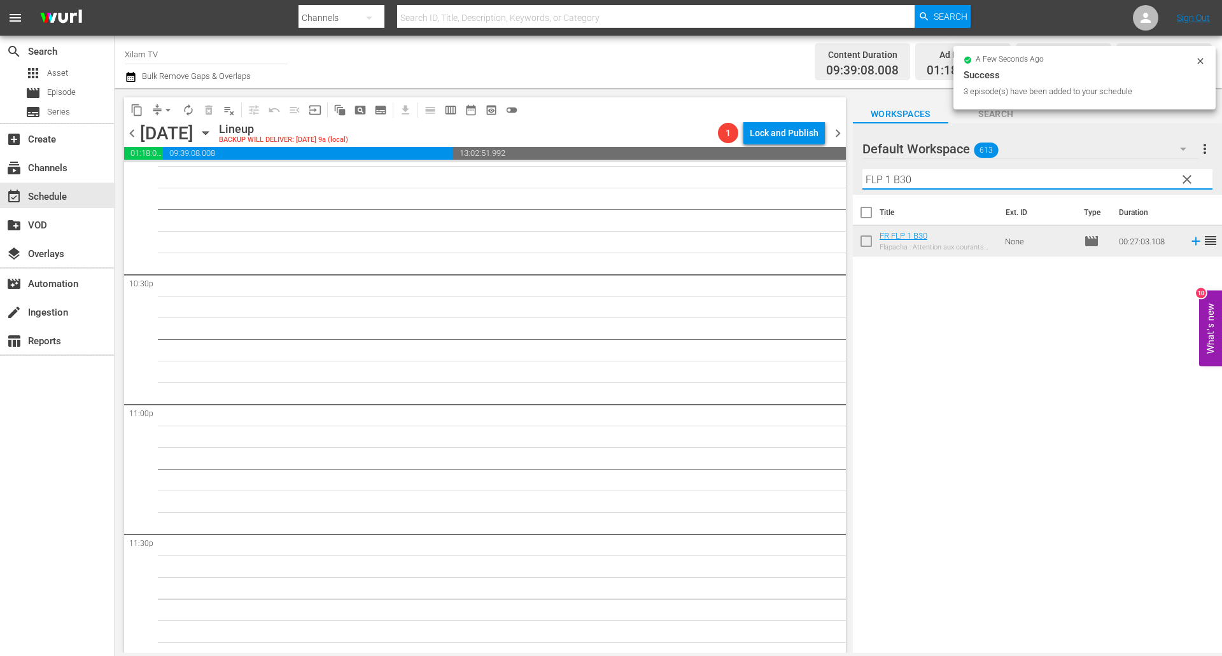
scroll to position [5685, 0]
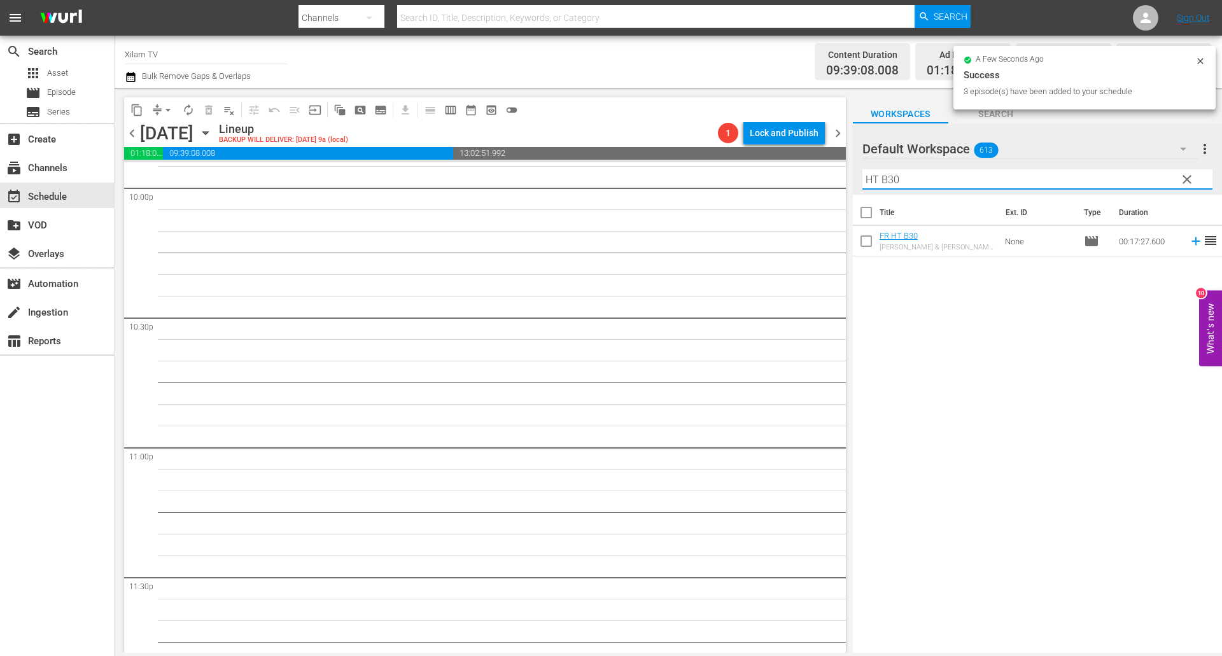
click at [910, 174] on input "HT B30" at bounding box center [1037, 179] width 350 height 20
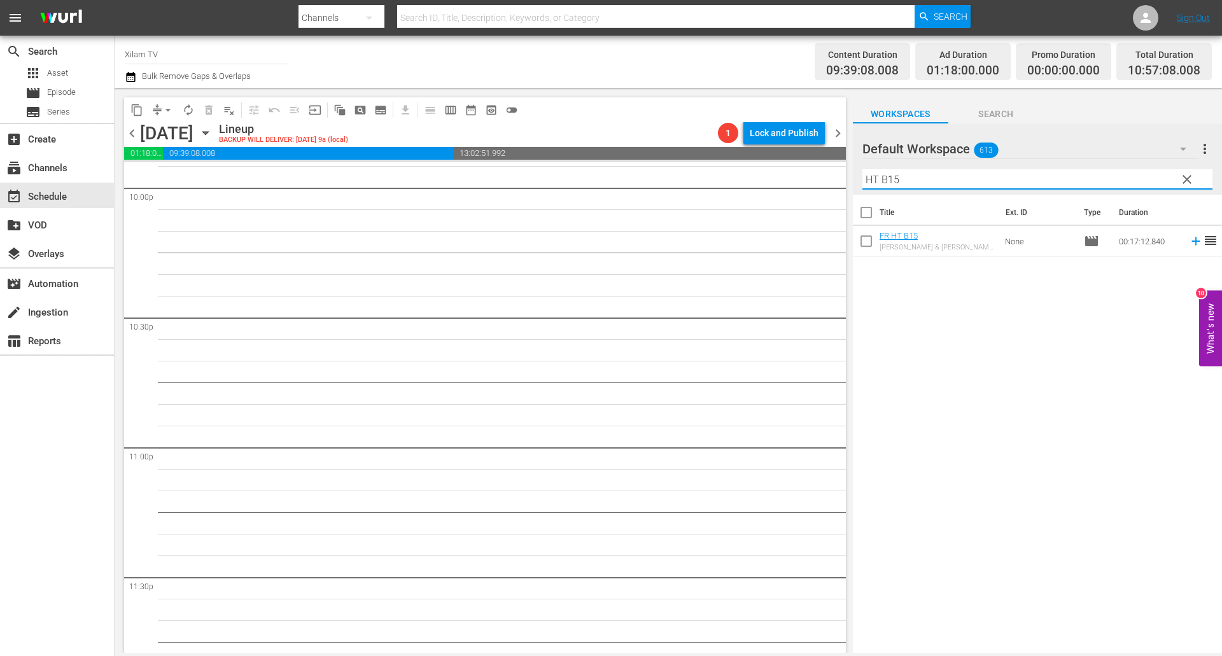
type input "HT B15"
click at [870, 244] on input "checkbox" at bounding box center [866, 243] width 27 height 27
checkbox input "true"
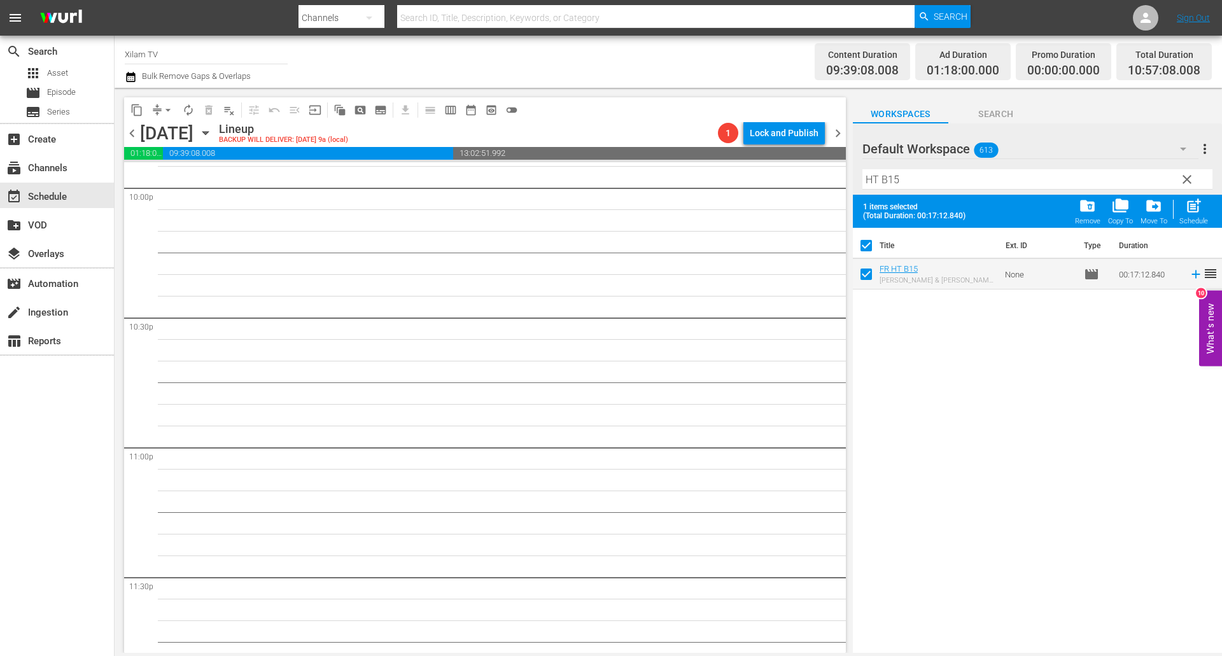
click at [914, 178] on input "HT B15" at bounding box center [1037, 179] width 350 height 20
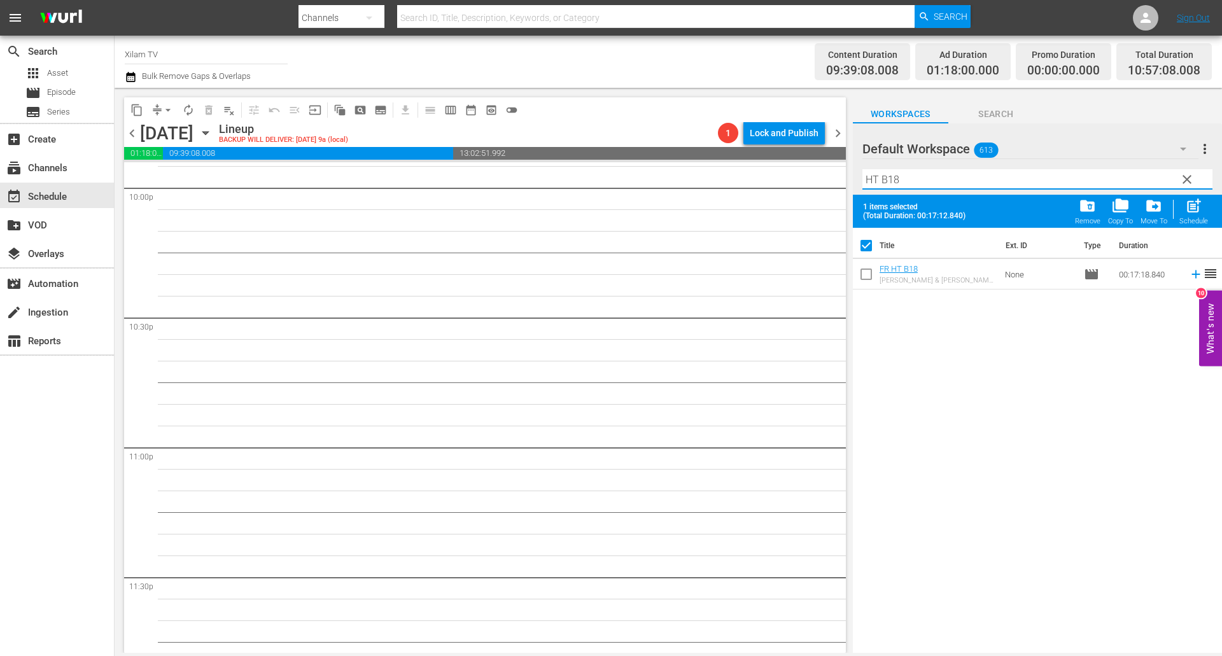
type input "HT B18"
click at [860, 282] on input "checkbox" at bounding box center [866, 276] width 27 height 27
checkbox input "true"
checkbox input "false"
click at [905, 183] on input "HT B18" at bounding box center [1037, 179] width 350 height 20
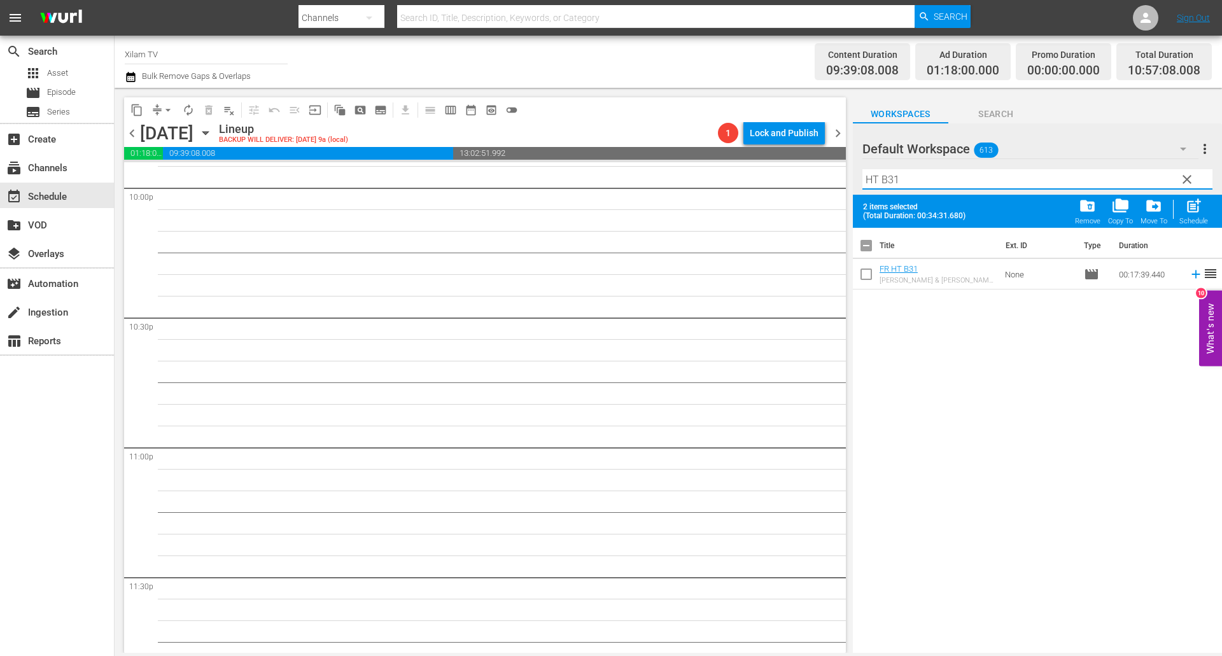
type input "HT B31"
click at [868, 272] on input "checkbox" at bounding box center [866, 276] width 27 height 27
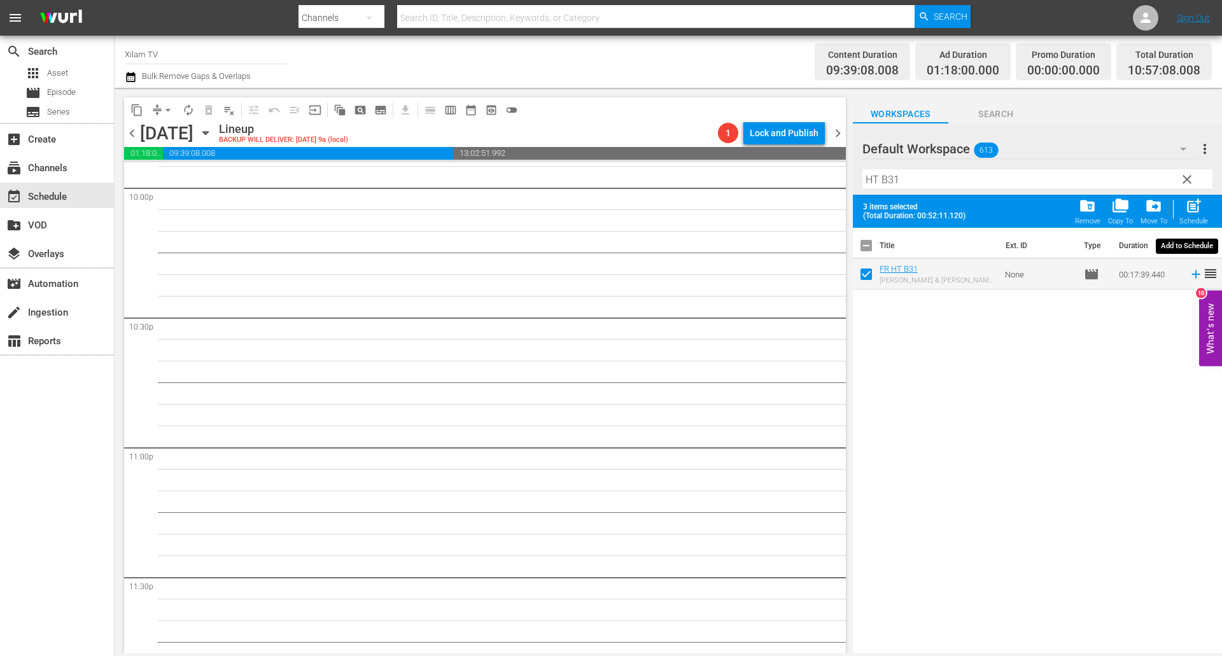
click at [1199, 219] on div "Schedule" at bounding box center [1193, 221] width 29 height 8
checkbox input "false"
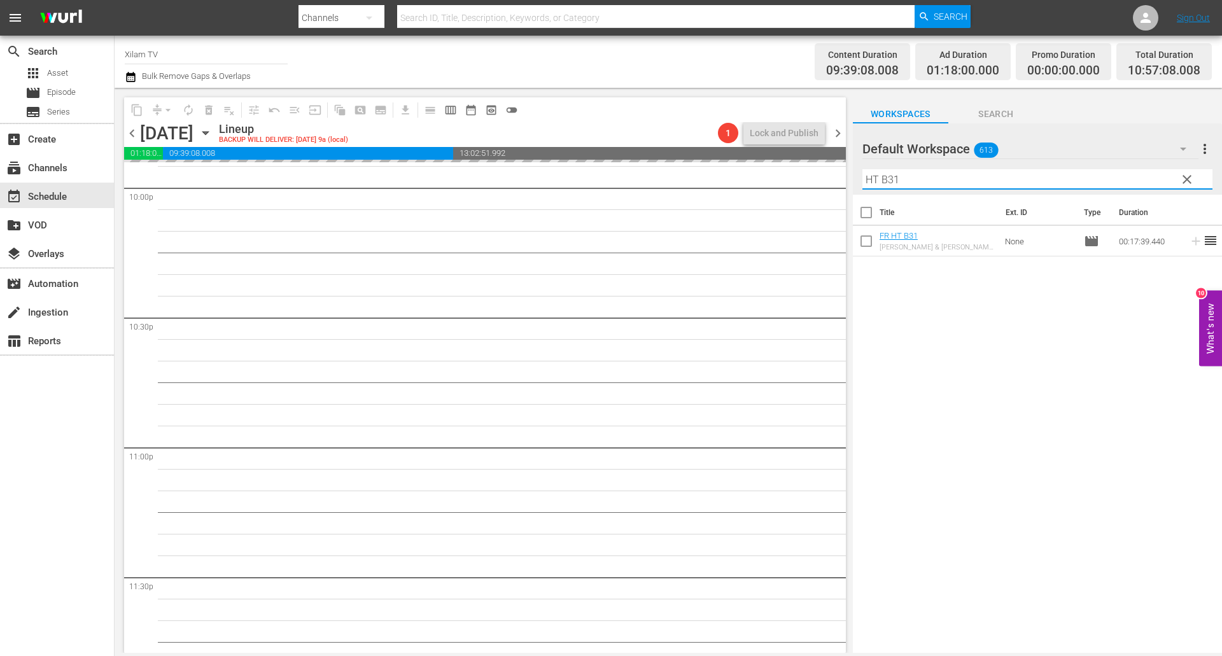
drag, startPoint x: 879, startPoint y: 178, endPoint x: 853, endPoint y: 172, distance: 26.0
click at [853, 172] on div "Default Workspace 613 Default more_vert clear Filter by Title HT B31" at bounding box center [1037, 158] width 369 height 71
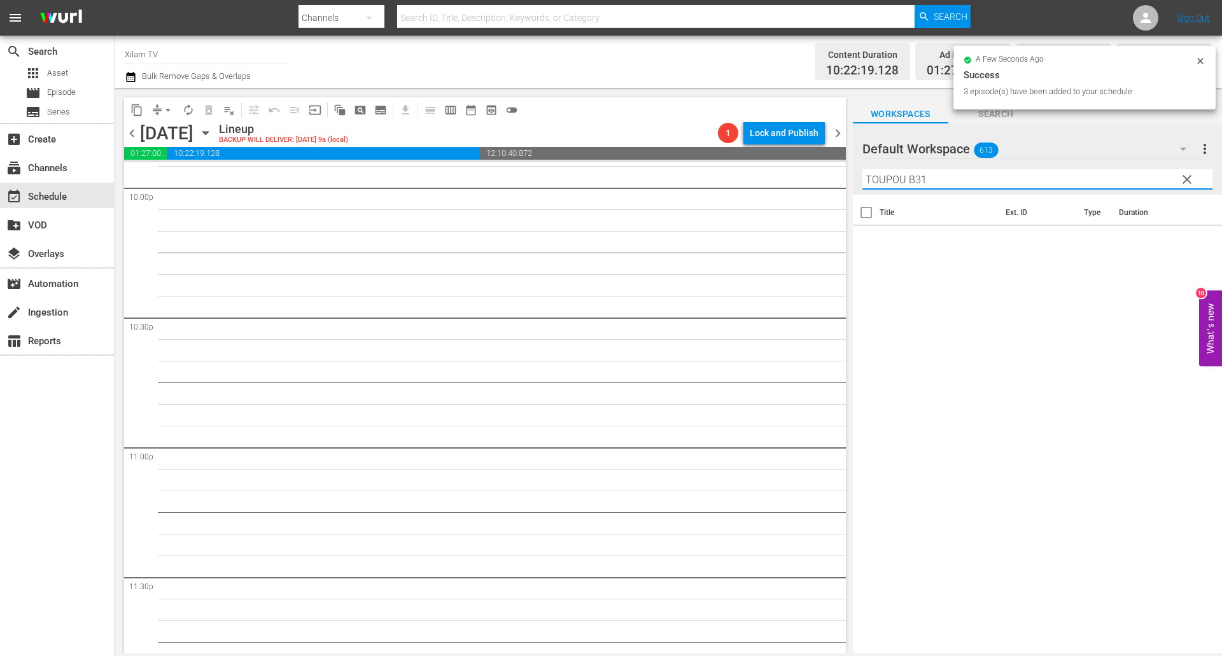
scroll to position [5642, 0]
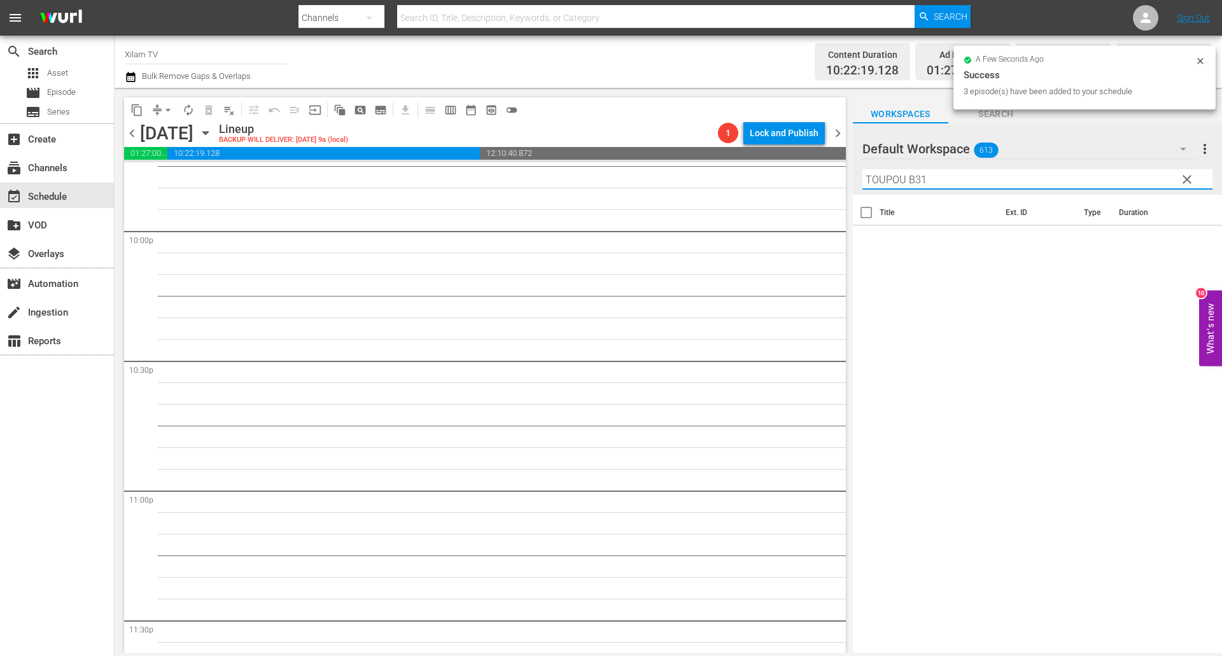
click at [952, 171] on input "TOUPOU B31" at bounding box center [1037, 179] width 350 height 20
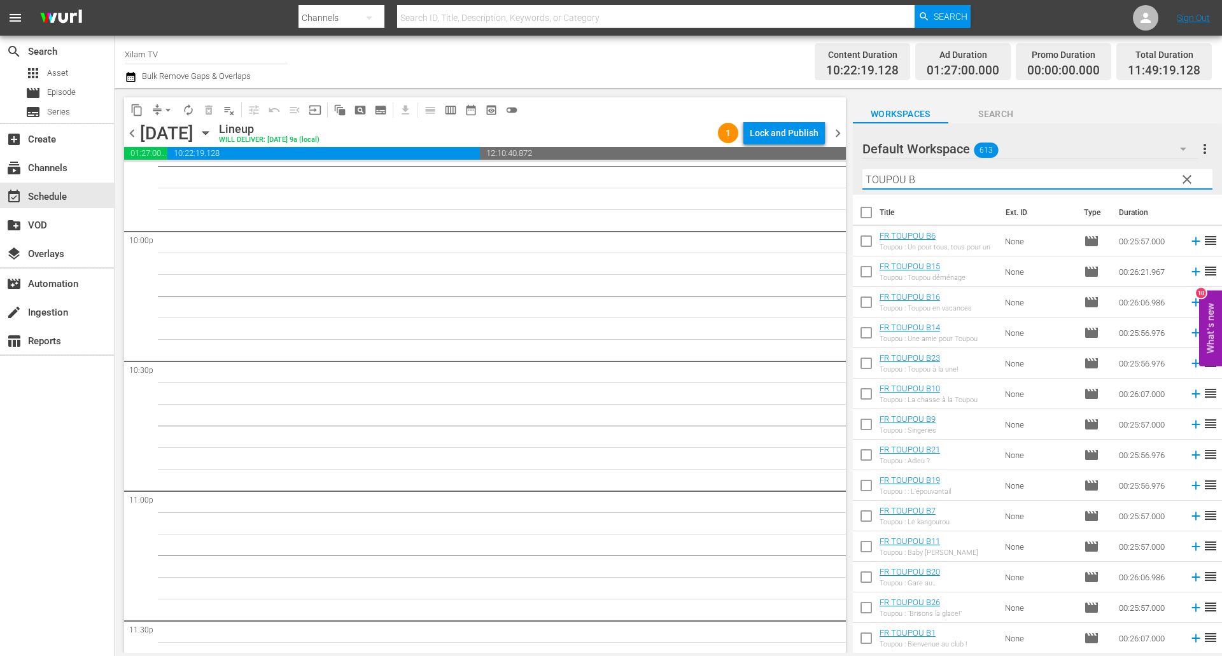
type input "TOUPOU B"
drag, startPoint x: 870, startPoint y: 268, endPoint x: 874, endPoint y: 279, distance: 10.9
click at [870, 268] on input "checkbox" at bounding box center [866, 274] width 27 height 27
checkbox input "true"
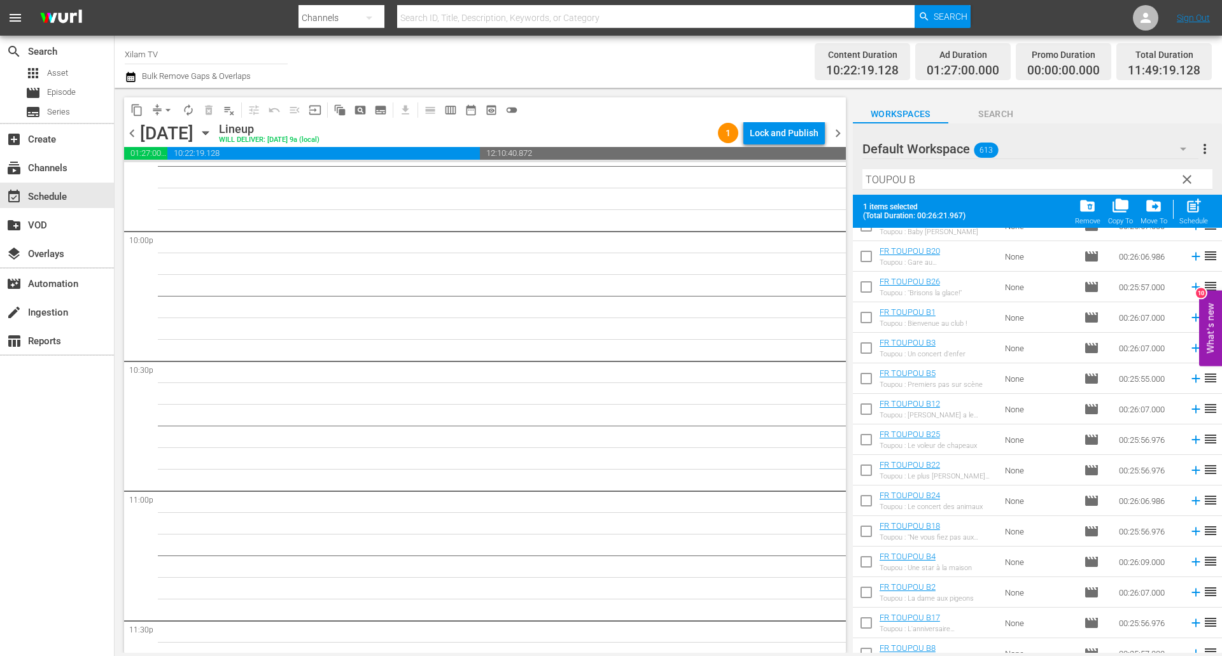
scroll to position [398, 0]
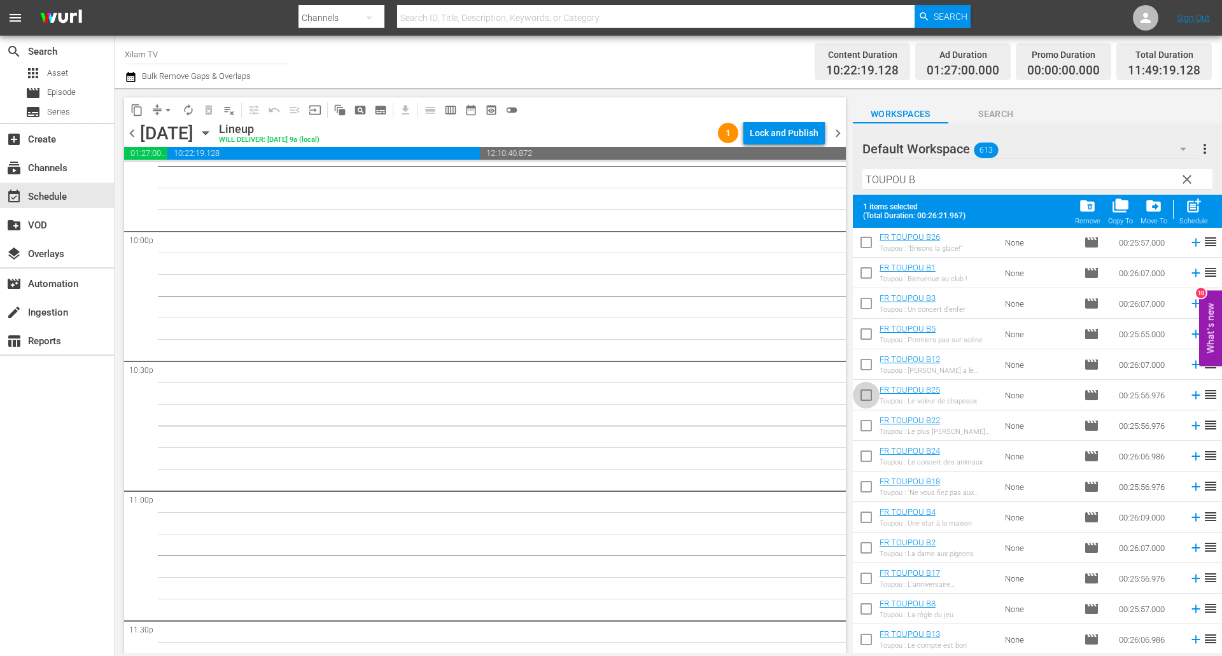
click at [874, 398] on input "checkbox" at bounding box center [866, 397] width 27 height 27
checkbox input "true"
click at [868, 305] on input "checkbox" at bounding box center [866, 306] width 27 height 27
checkbox input "true"
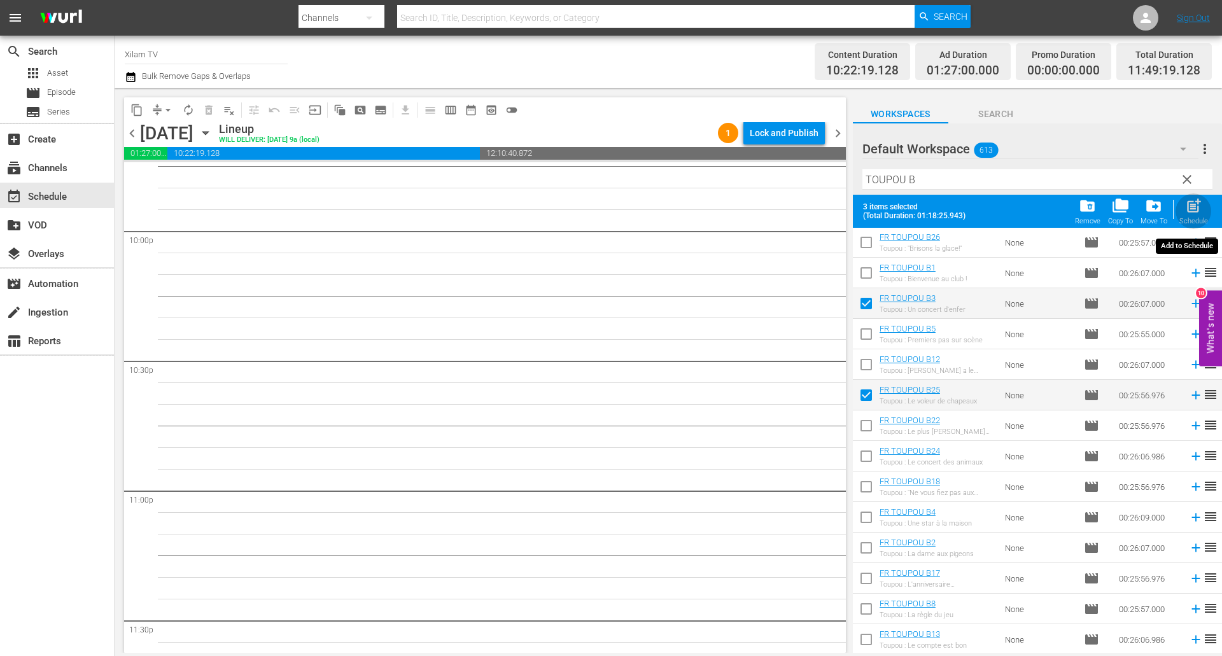
click at [1195, 212] on span "post_add" at bounding box center [1193, 205] width 17 height 17
checkbox input "false"
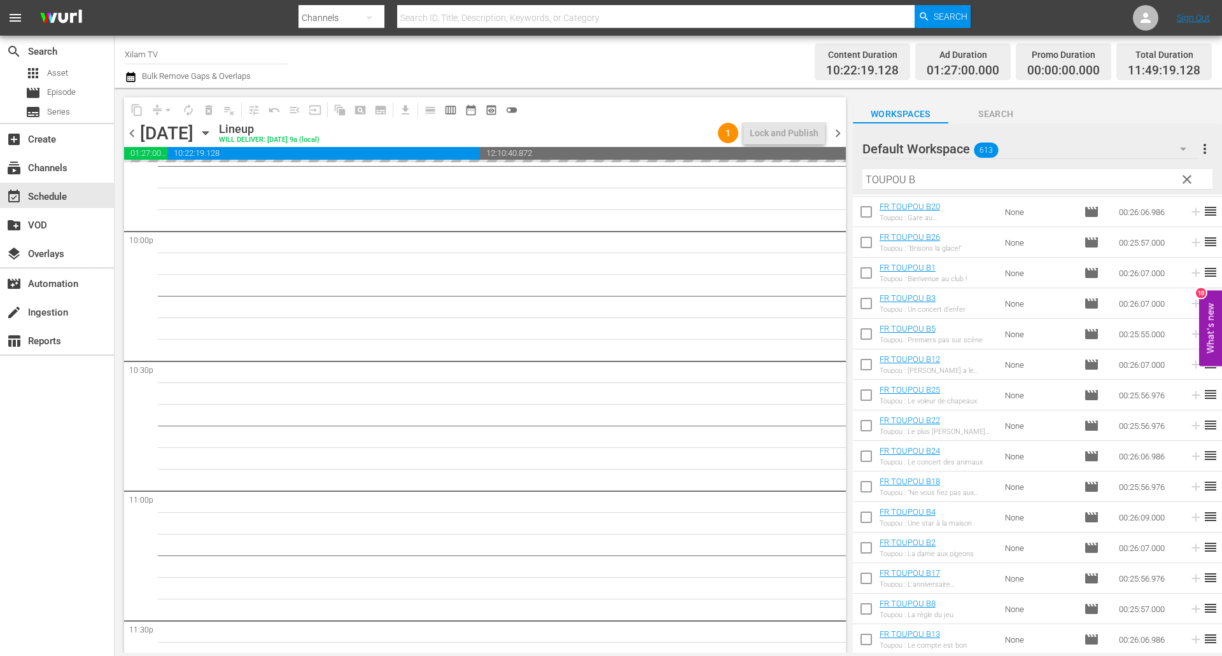
scroll to position [365, 0]
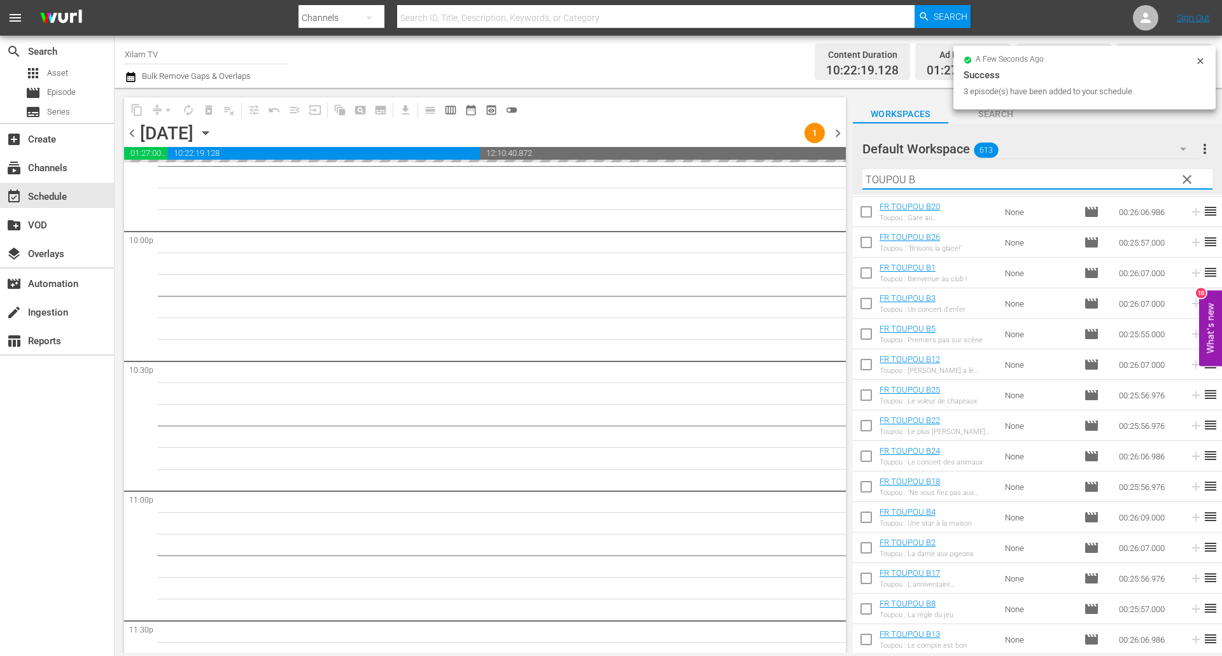
click at [858, 172] on div "Default Workspace 613 Default more_vert clear Filter by Title TOUPOU B" at bounding box center [1037, 158] width 369 height 71
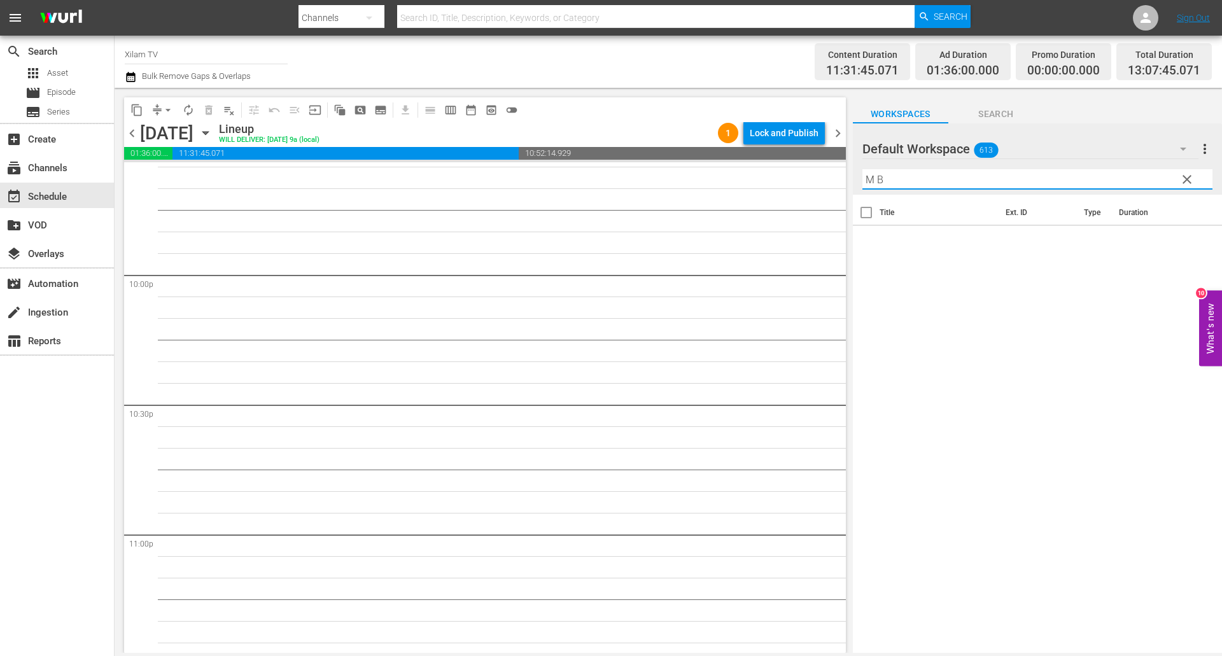
scroll to position [0, 0]
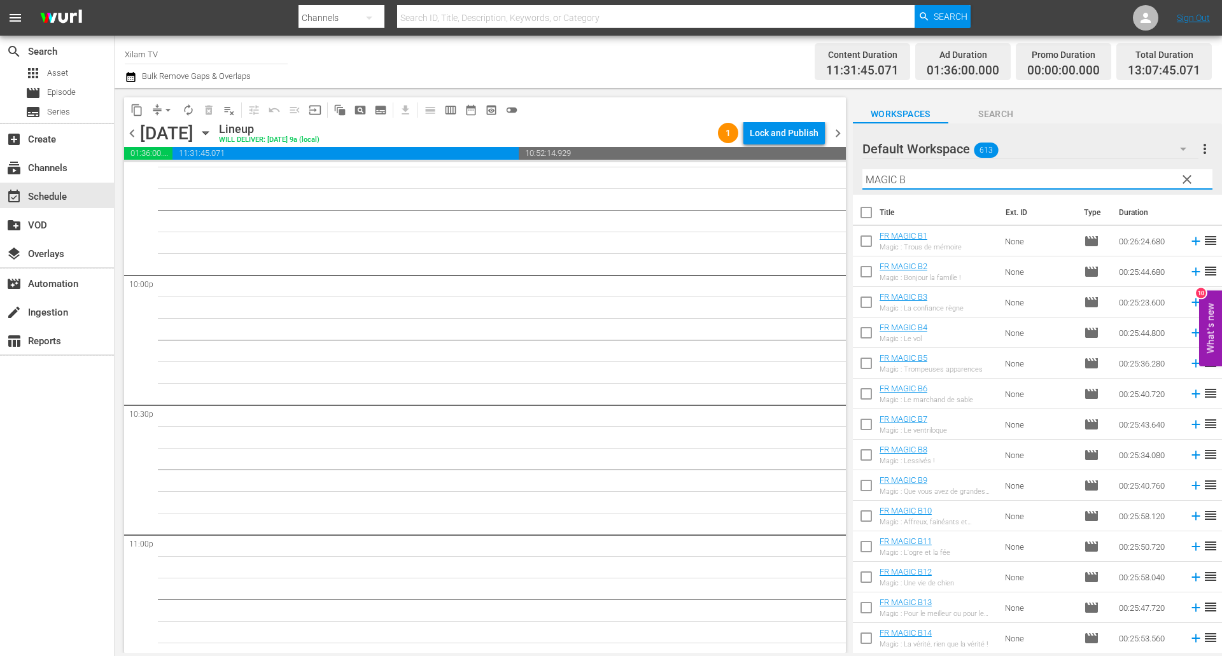
click at [929, 184] on input "MAGIC B" at bounding box center [1037, 179] width 350 height 20
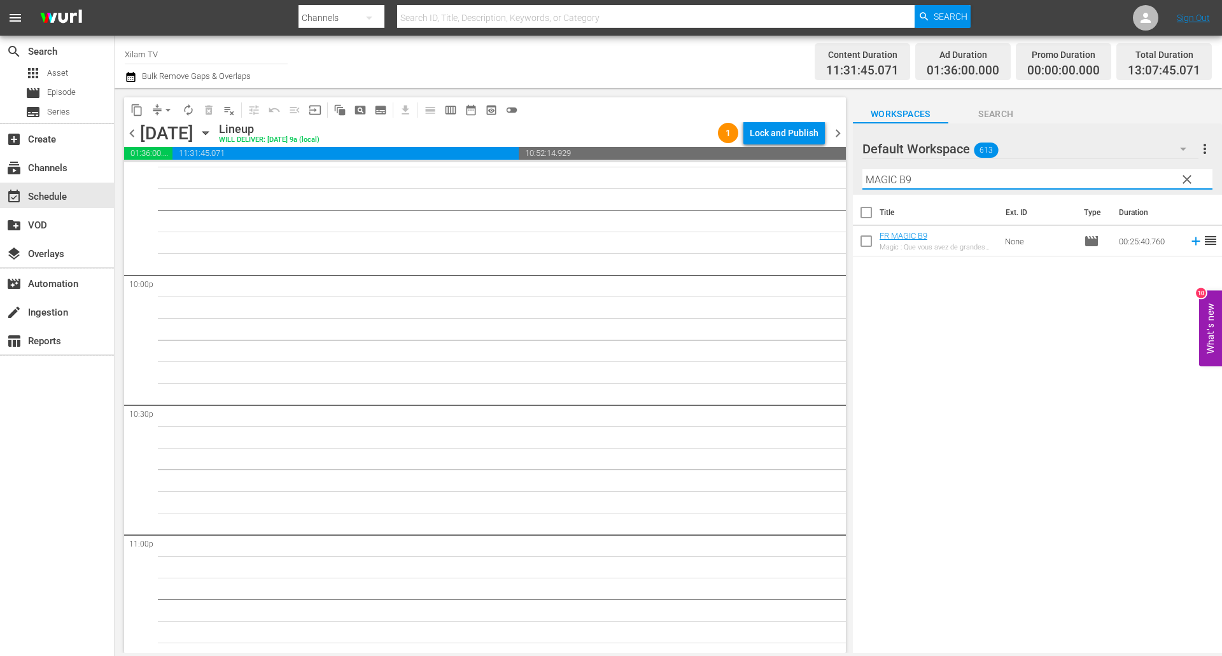
type input "MAGIC B9"
click at [867, 231] on input "checkbox" at bounding box center [866, 243] width 27 height 27
checkbox input "true"
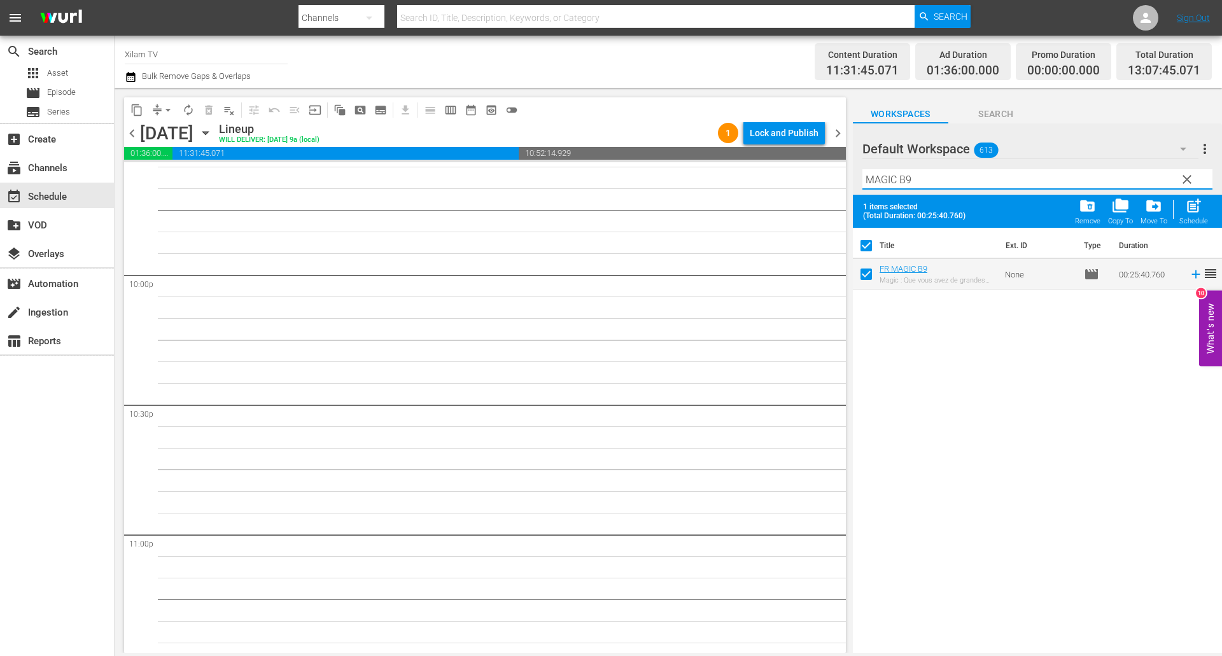
click at [922, 179] on input "MAGIC B9" at bounding box center [1037, 179] width 350 height 20
click at [897, 178] on input "MAGIC B9" at bounding box center [1037, 179] width 350 height 20
click at [894, 177] on input "MAGIC B9" at bounding box center [1037, 179] width 350 height 20
click at [952, 180] on input "AKOM 2 B9" at bounding box center [1037, 179] width 350 height 20
type input "AKOM 2 B22"
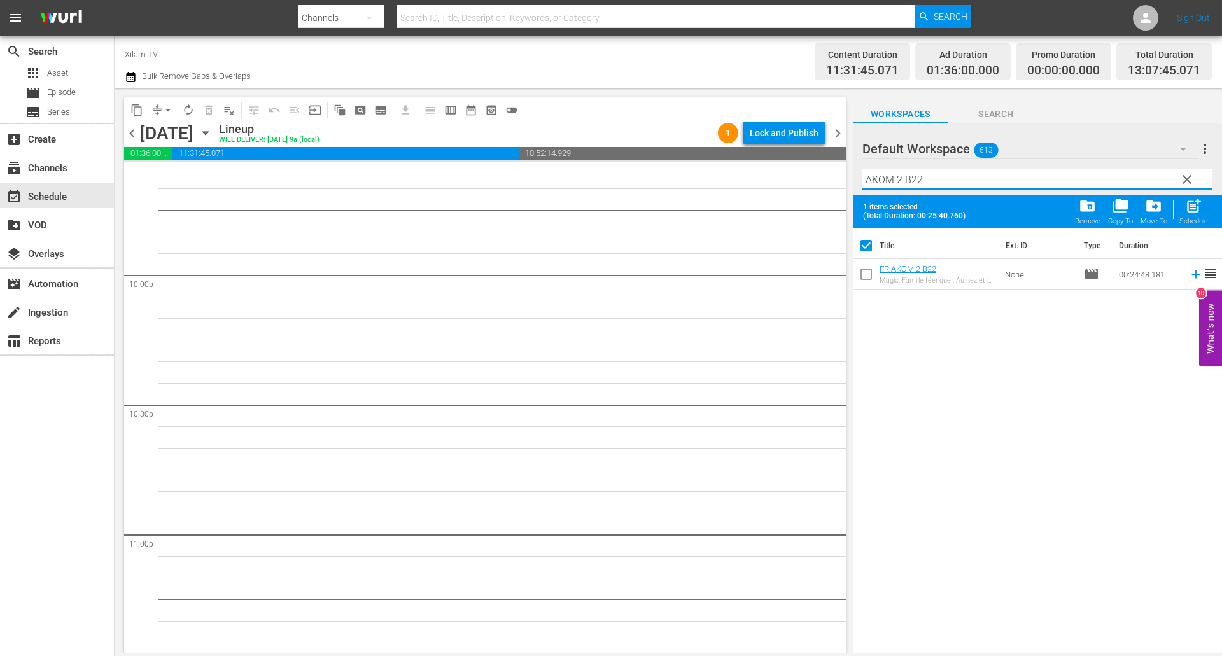
drag, startPoint x: 867, startPoint y: 275, endPoint x: 897, endPoint y: 232, distance: 53.1
click at [867, 275] on input "checkbox" at bounding box center [866, 276] width 27 height 27
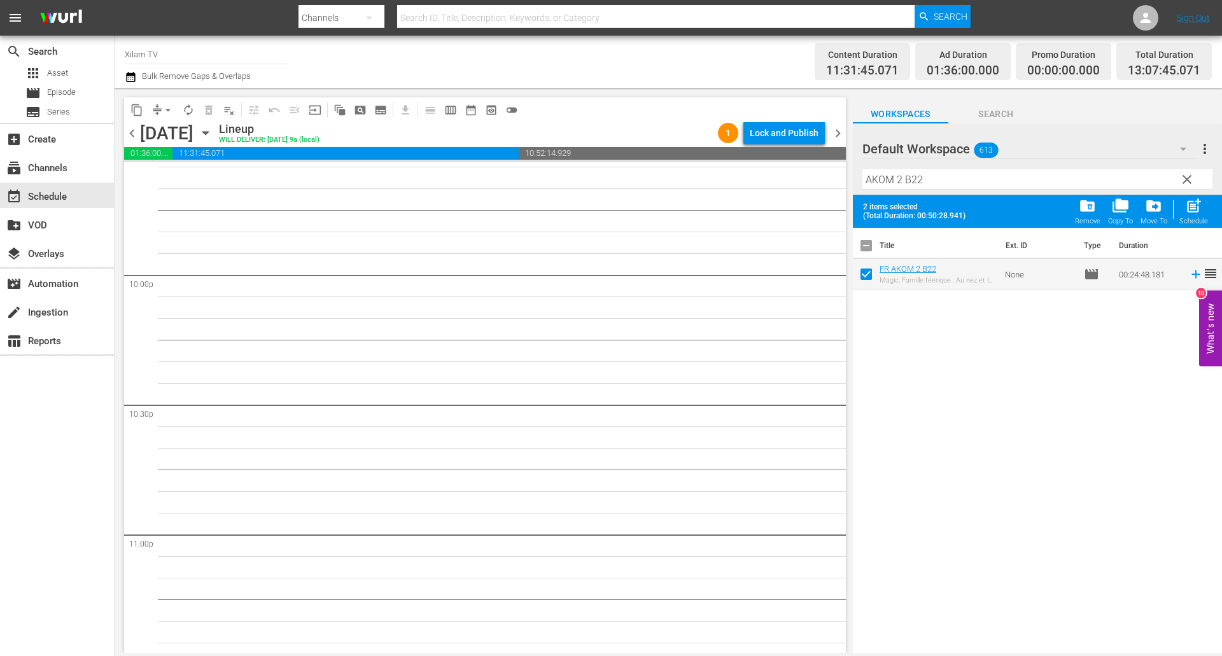
click at [949, 176] on input "AKOM 2 B22" at bounding box center [1037, 179] width 350 height 20
click at [936, 186] on input "AKOM 2 B22" at bounding box center [1037, 179] width 350 height 20
click at [937, 182] on input "AKOM 2 B22" at bounding box center [1037, 179] width 350 height 20
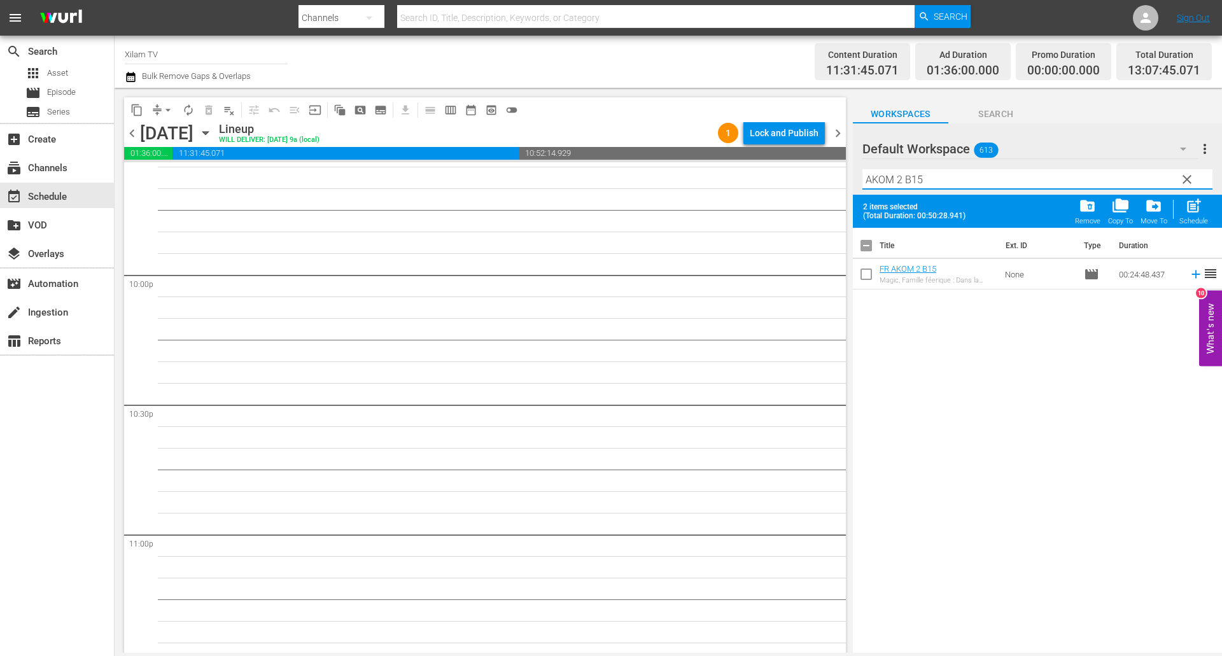
click at [868, 277] on input "checkbox" at bounding box center [866, 276] width 27 height 27
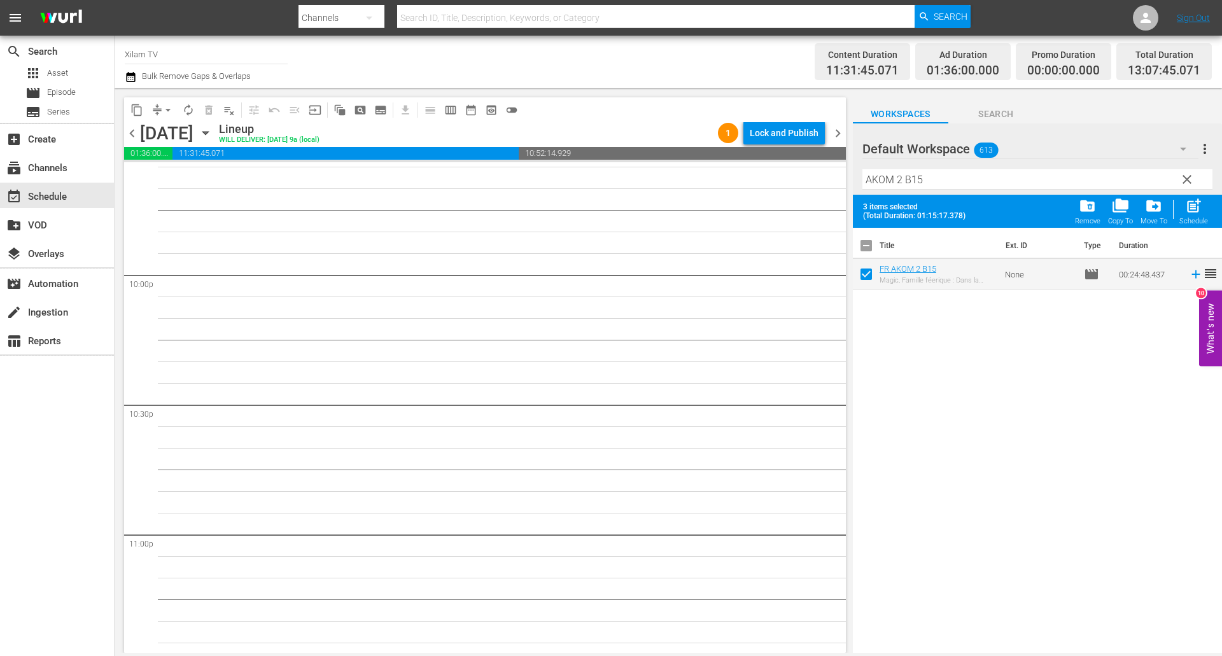
drag, startPoint x: 1197, startPoint y: 209, endPoint x: 1097, endPoint y: 190, distance: 101.8
click at [1197, 209] on span "post_add" at bounding box center [1193, 205] width 17 height 17
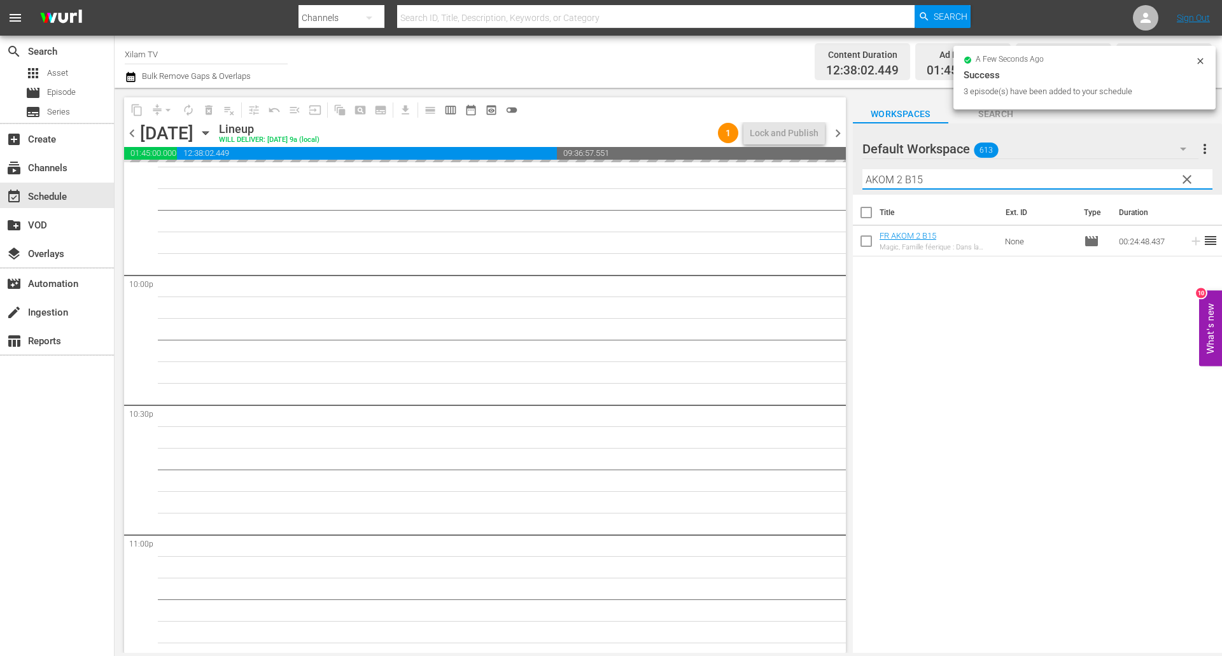
drag, startPoint x: 899, startPoint y: 179, endPoint x: 850, endPoint y: 181, distance: 49.0
click at [850, 181] on div "content_copy compress arrow_drop_down autorenew_outlined delete_forever_outline…" at bounding box center [668, 370] width 1107 height 565
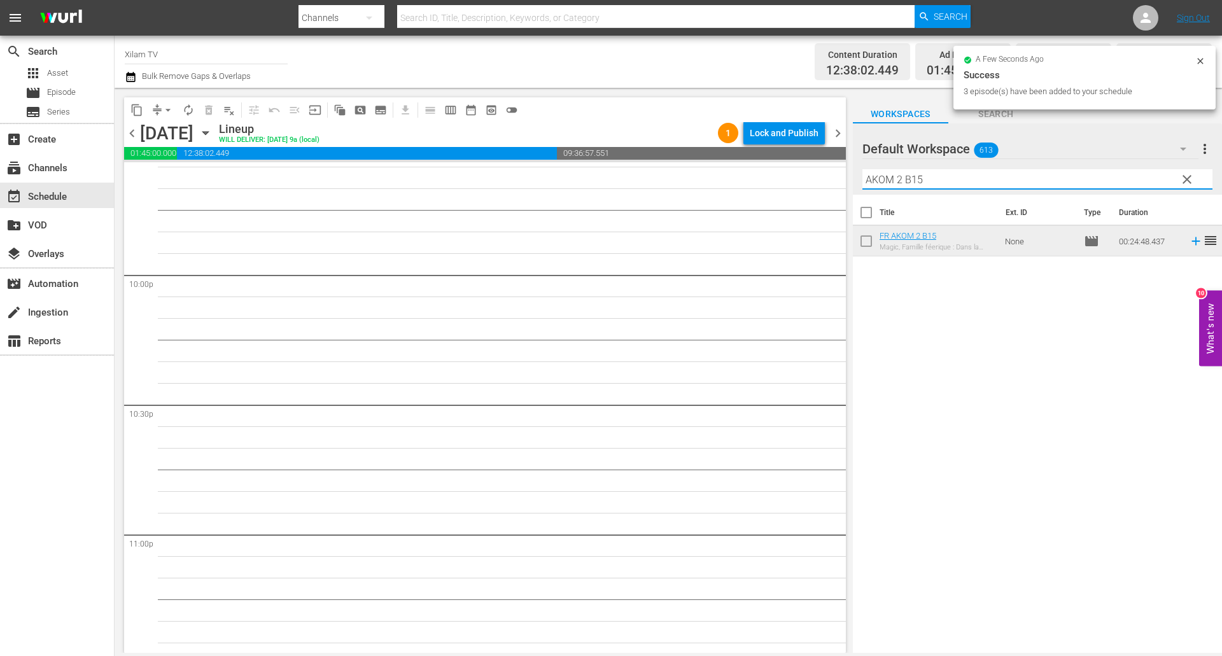
scroll to position [5576, 0]
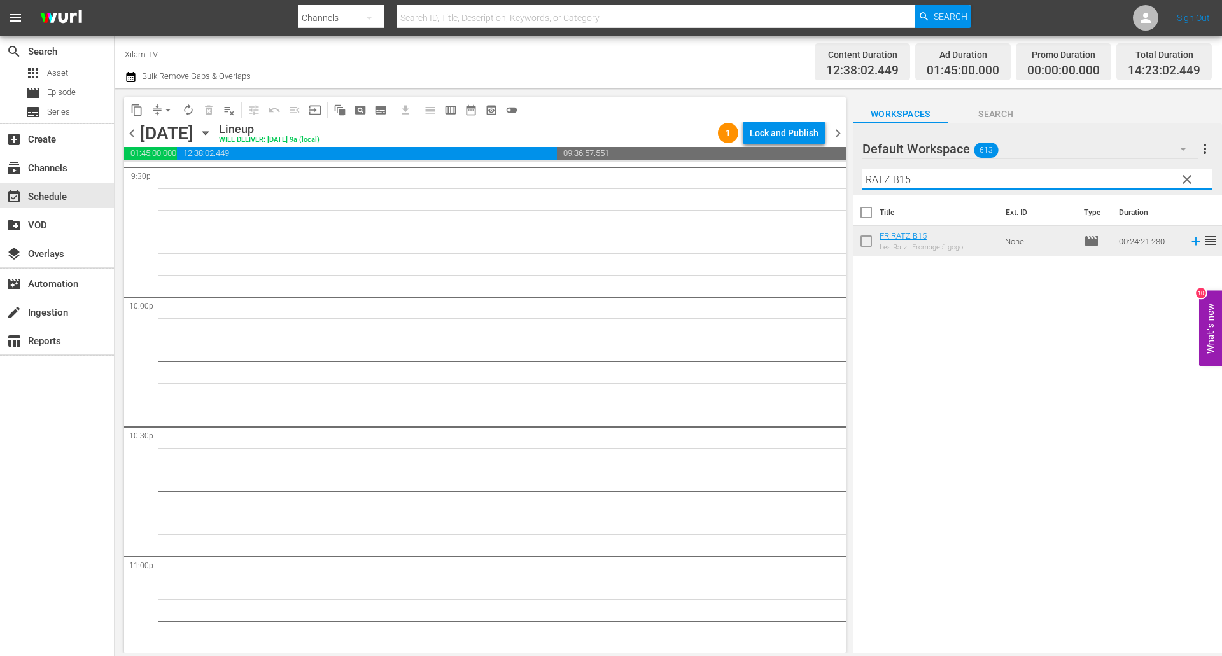
click at [907, 181] on input "RATZ B15" at bounding box center [1037, 179] width 350 height 20
click at [915, 179] on input "RATZ B15" at bounding box center [1037, 179] width 350 height 20
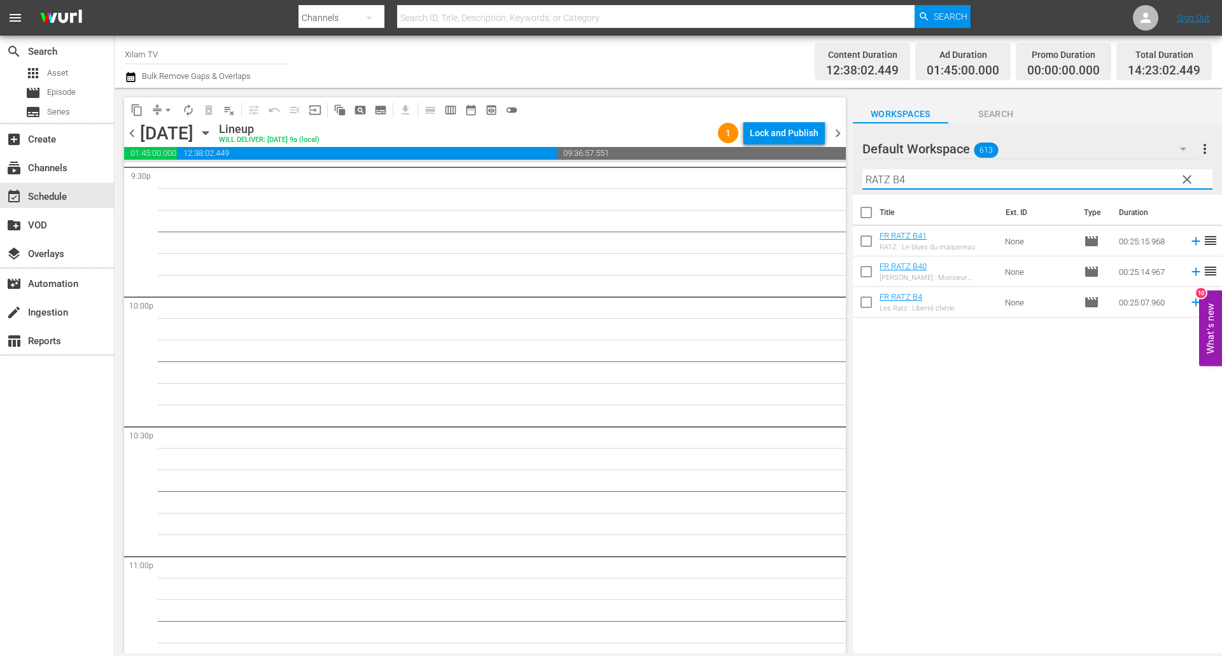
click at [943, 183] on input "RATZ B4" at bounding box center [1037, 179] width 350 height 20
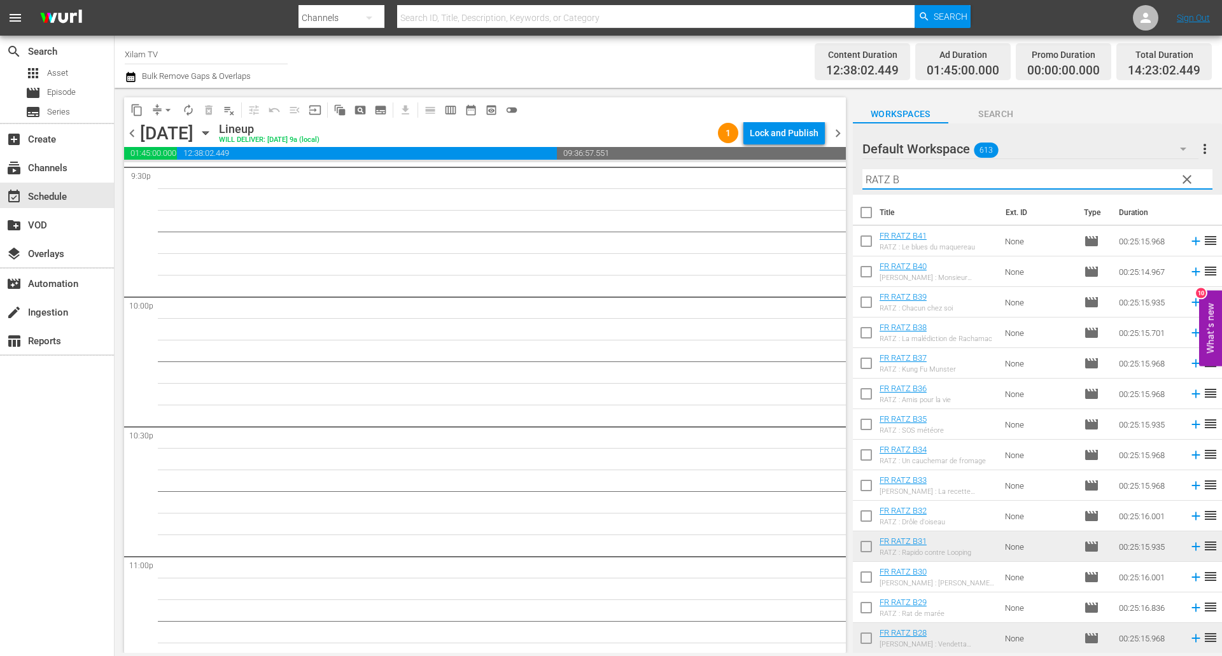
click at [864, 353] on input "checkbox" at bounding box center [866, 365] width 27 height 27
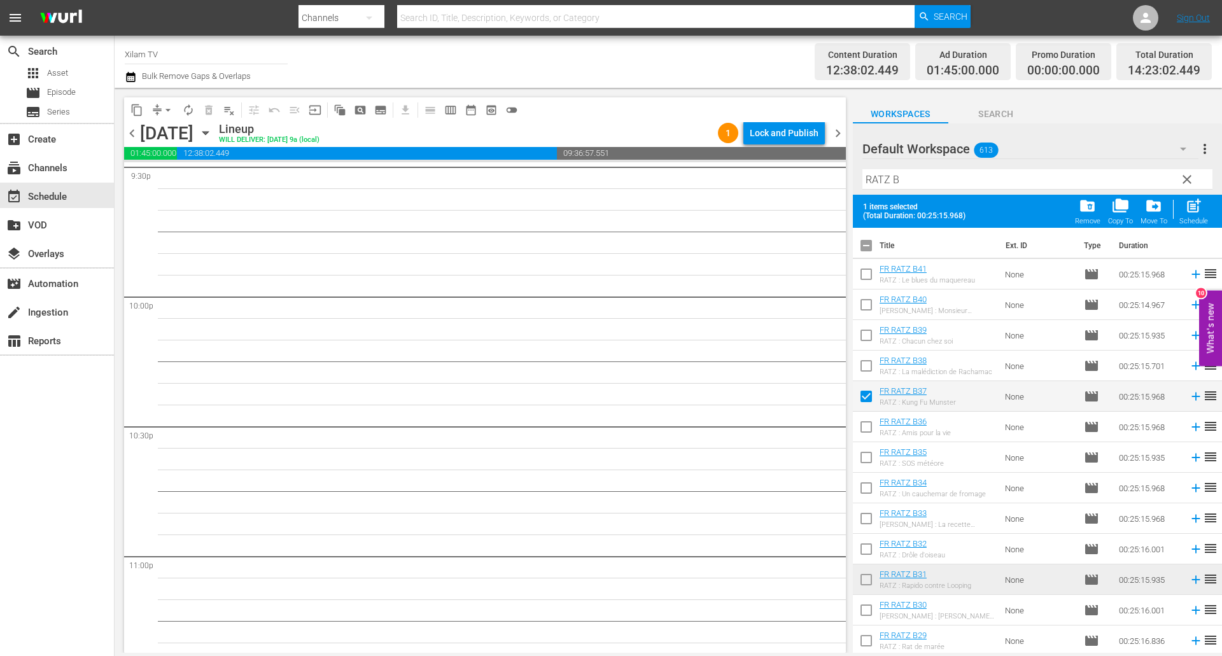
click at [867, 298] on input "checkbox" at bounding box center [866, 307] width 27 height 27
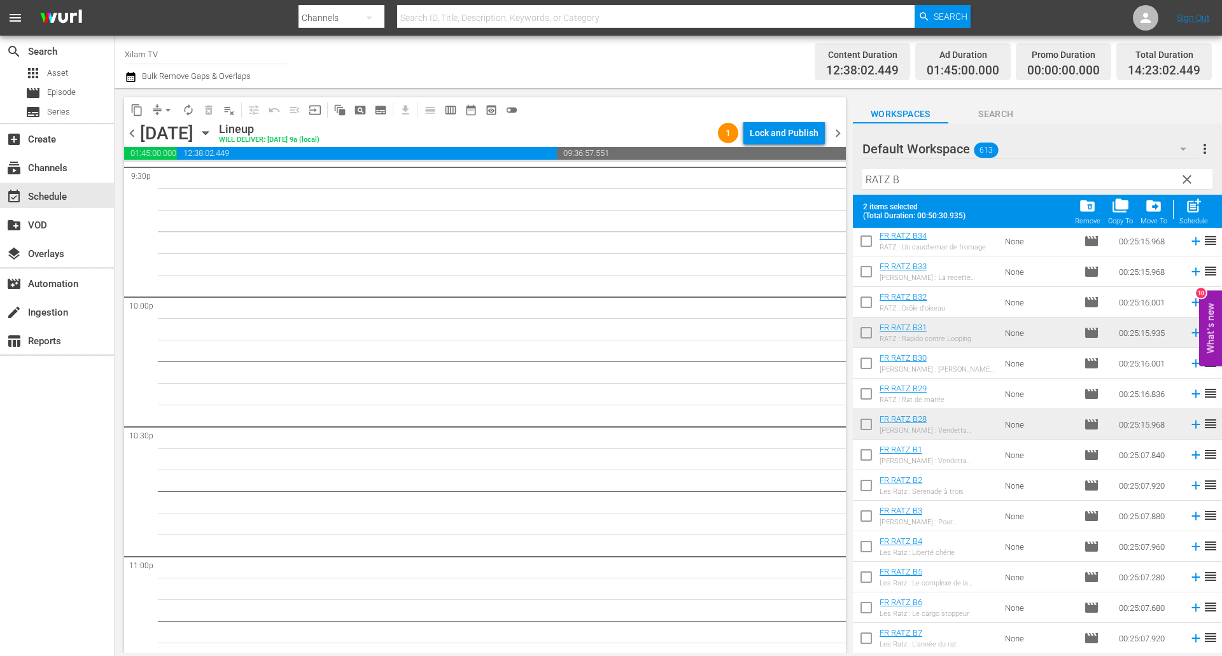
scroll to position [509, 0]
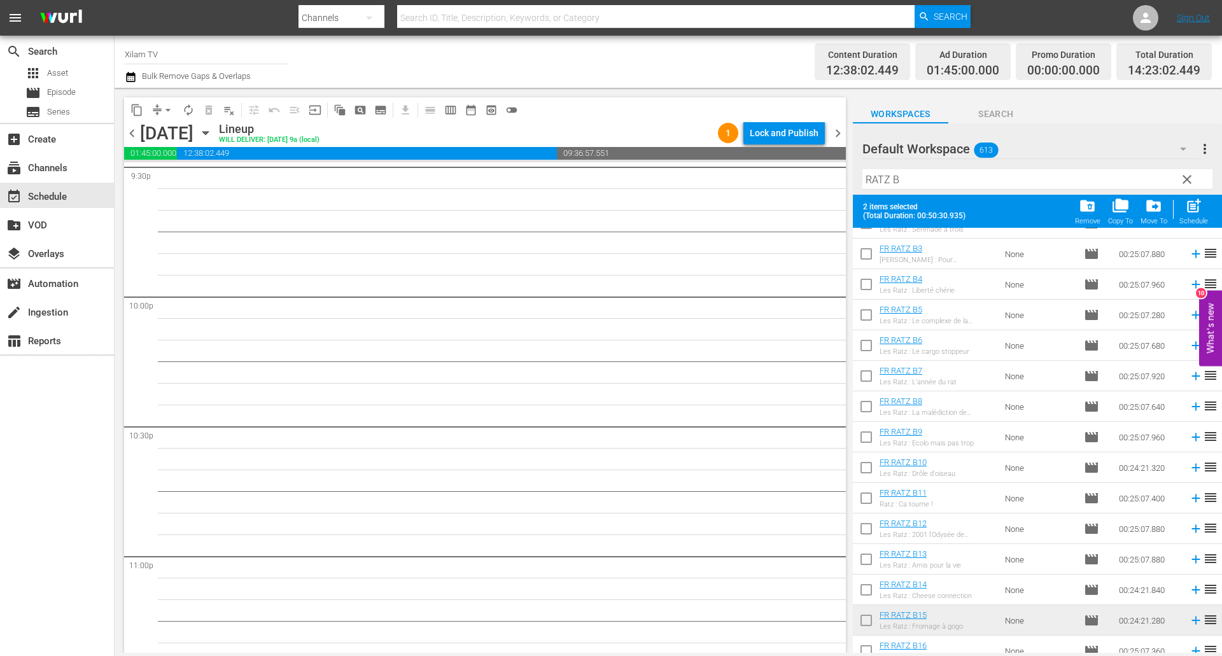
click at [862, 493] on input "checkbox" at bounding box center [866, 500] width 27 height 27
click at [1208, 218] on button "post_add Schedule" at bounding box center [1193, 211] width 36 height 36
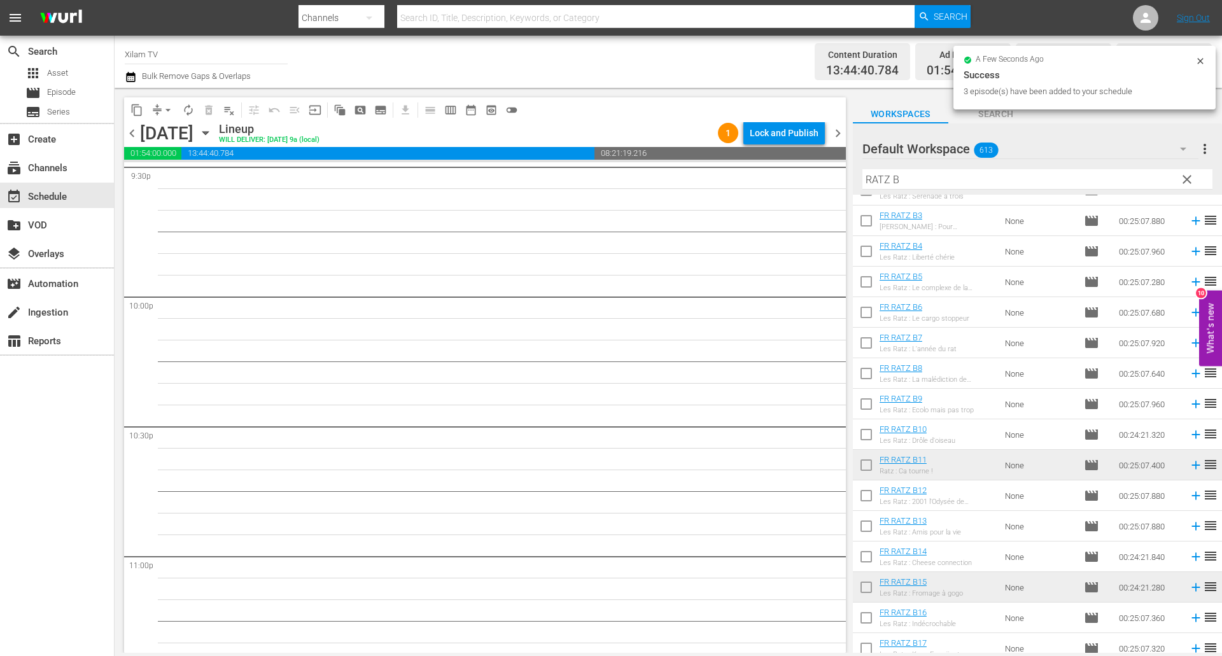
scroll to position [5511, 0]
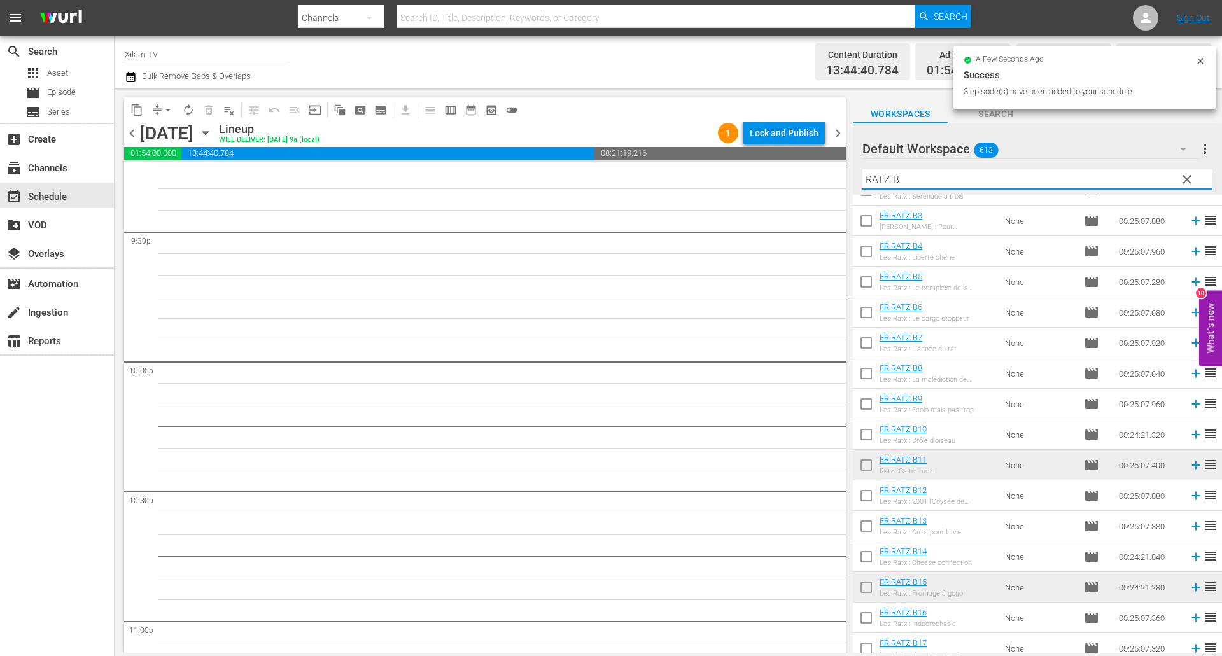
drag, startPoint x: 888, startPoint y: 183, endPoint x: 850, endPoint y: 180, distance: 38.3
click at [850, 180] on div "content_copy compress arrow_drop_down autorenew_outlined delete_forever_outline…" at bounding box center [668, 370] width 1107 height 565
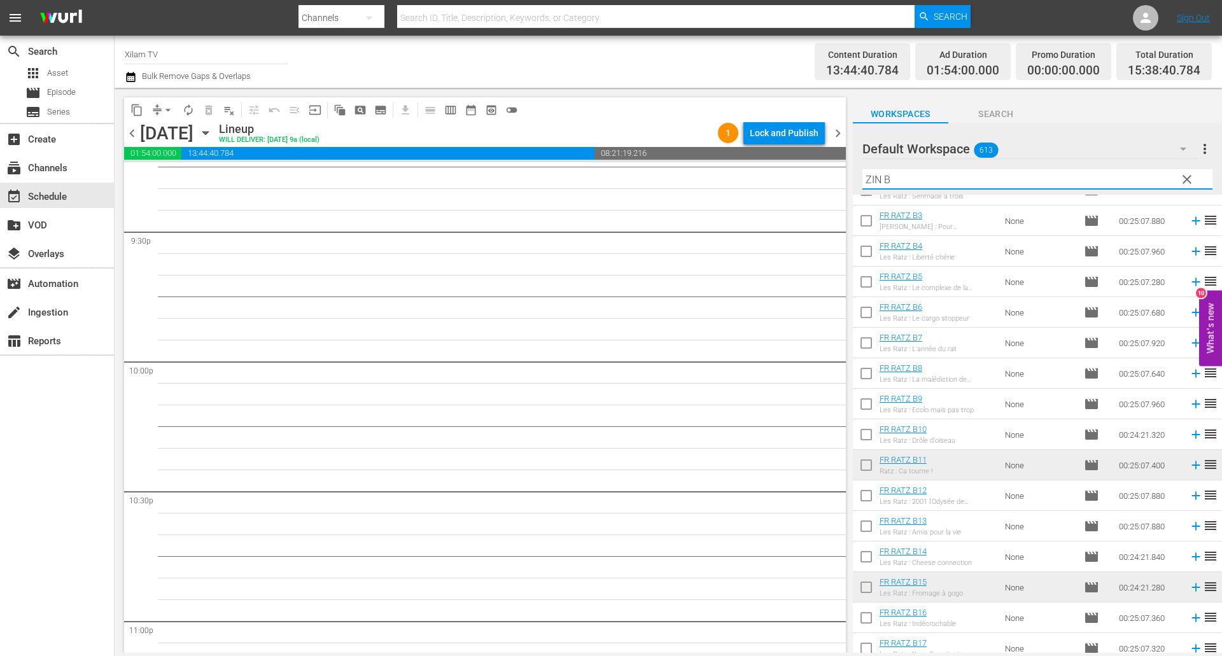
scroll to position [0, 0]
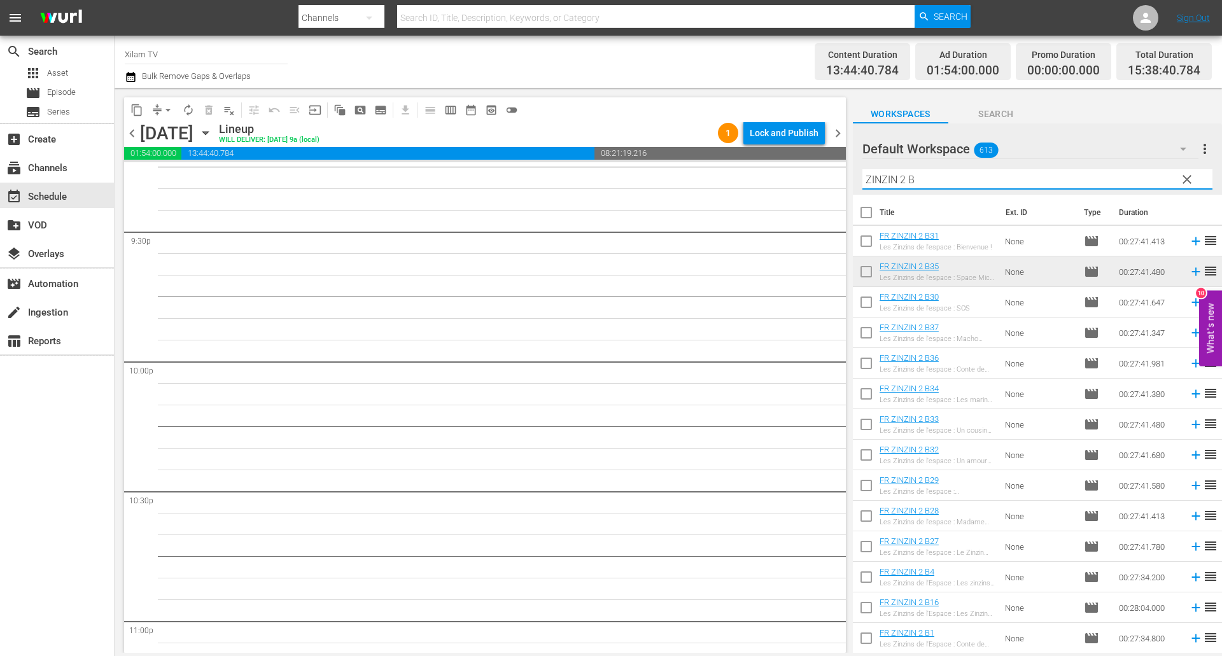
click at [929, 182] on input "ZINZIN 2 B" at bounding box center [1037, 179] width 350 height 20
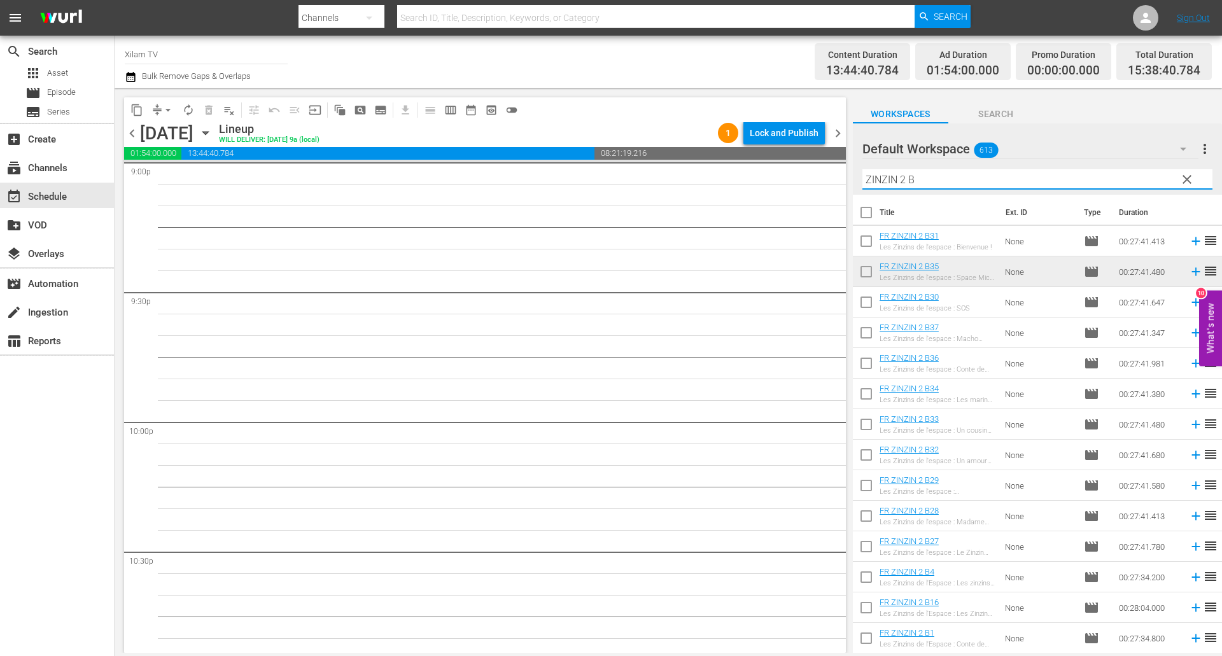
scroll to position [5702, 0]
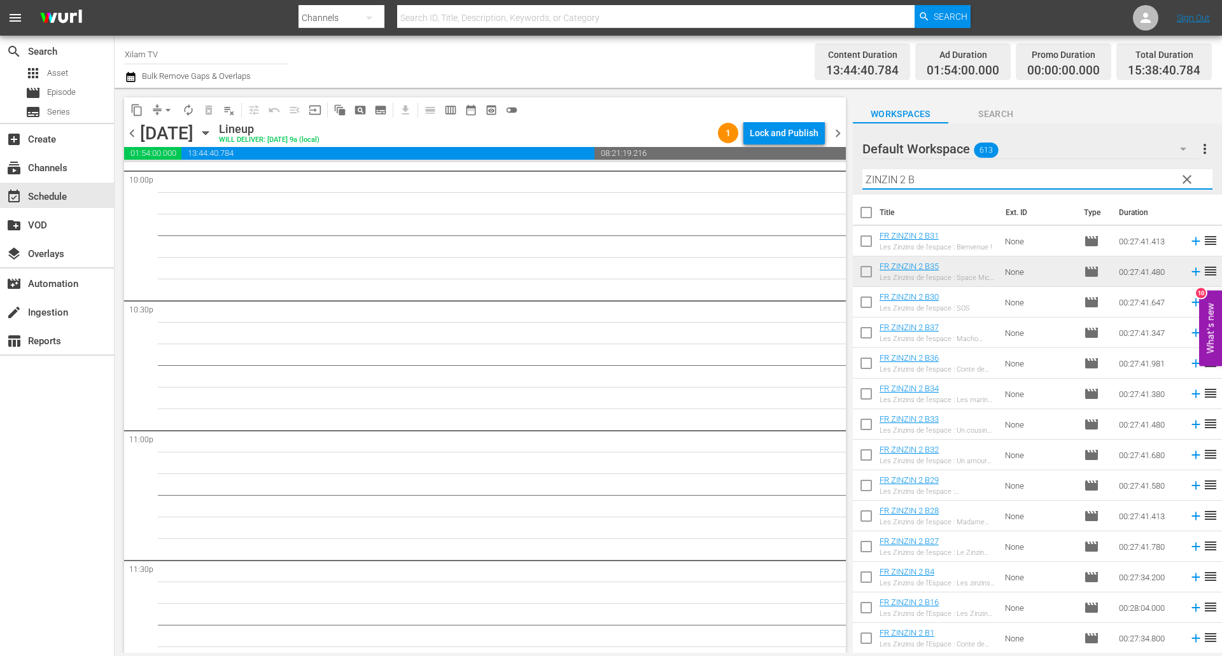
click at [919, 183] on input "ZINZIN 2 B" at bounding box center [1037, 179] width 350 height 20
click at [872, 309] on input "checkbox" at bounding box center [866, 304] width 27 height 27
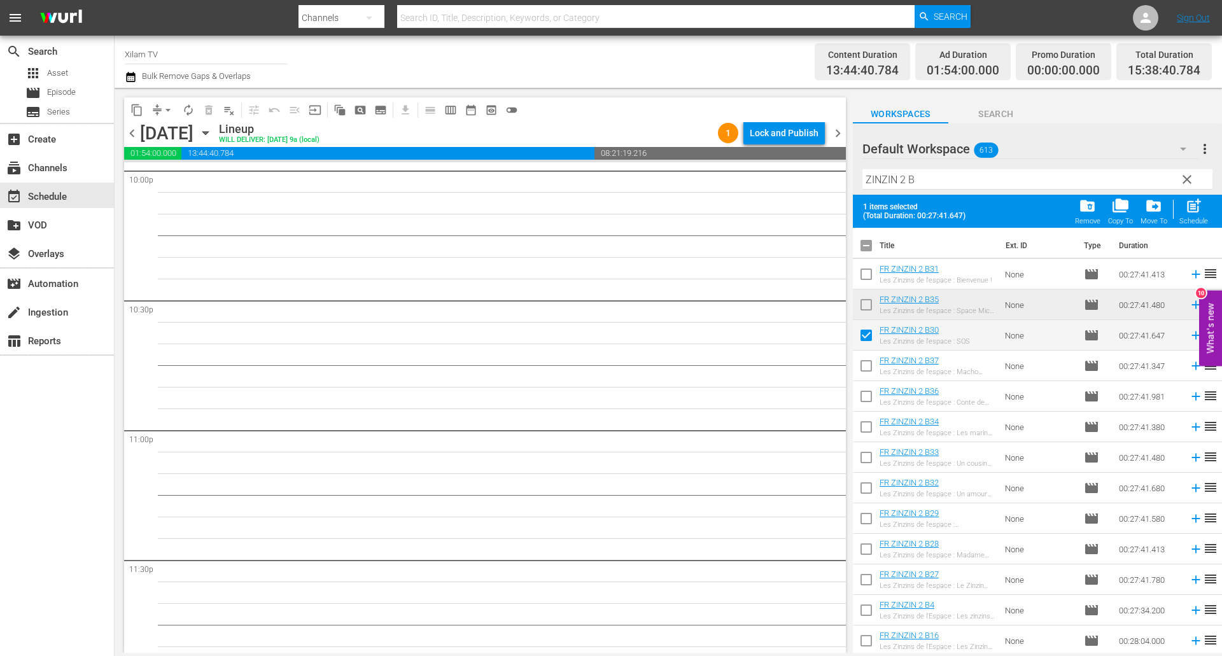
scroll to position [127, 0]
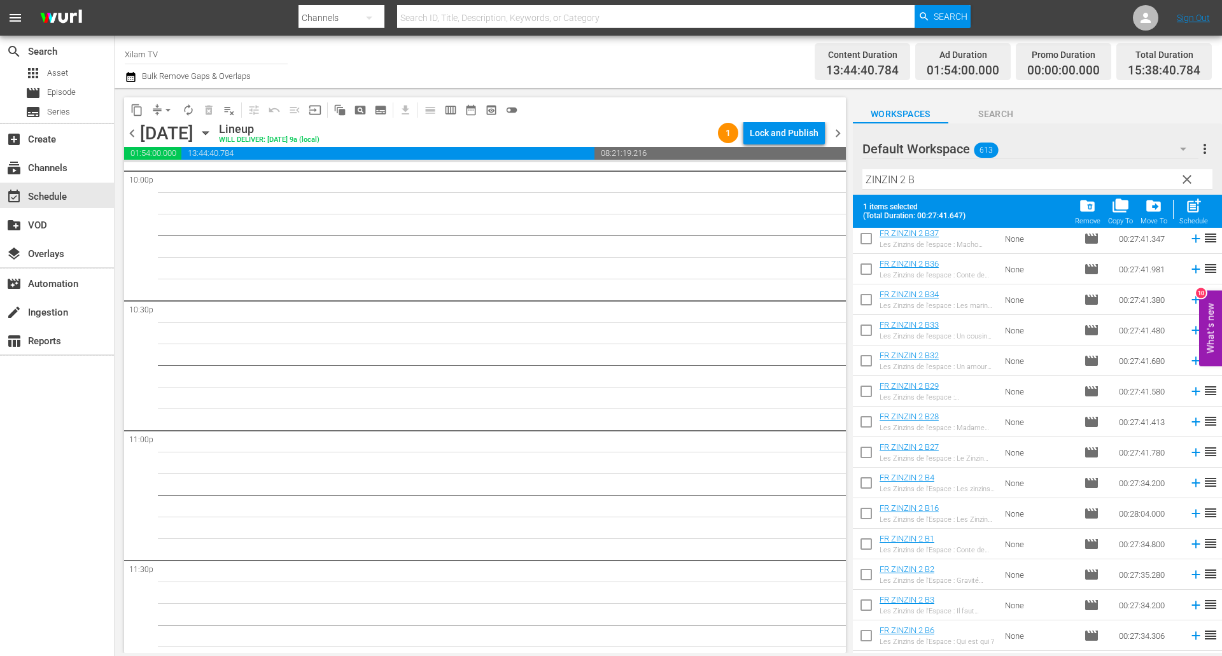
click at [865, 422] on input "checkbox" at bounding box center [866, 424] width 27 height 27
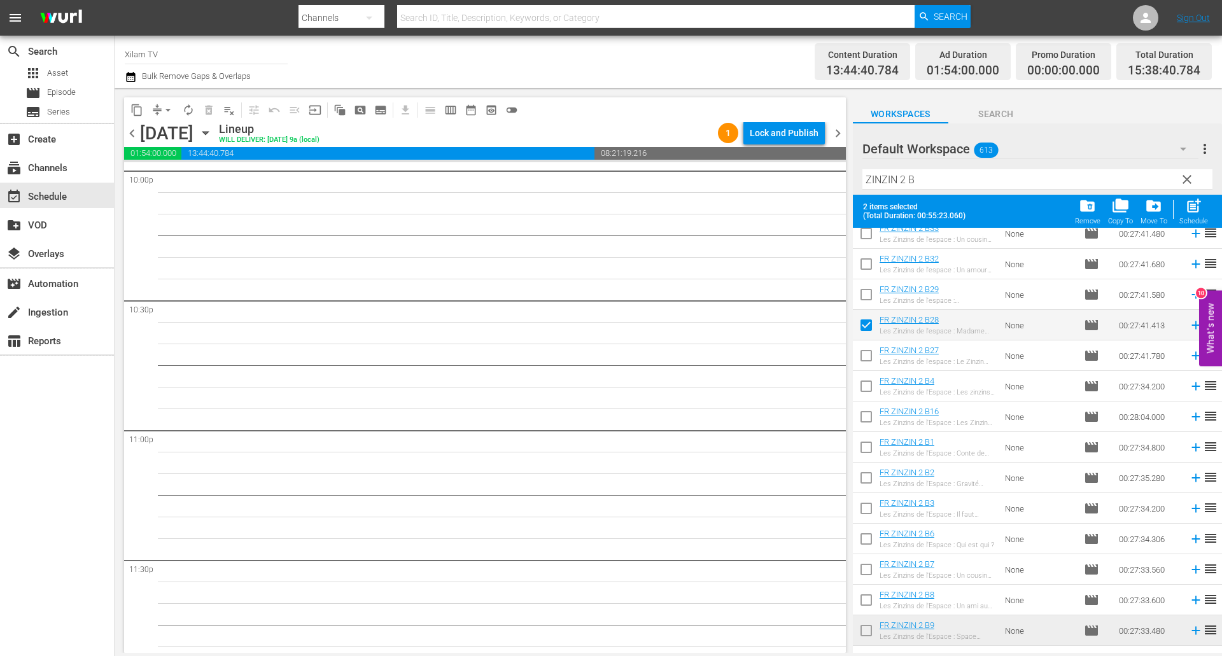
scroll to position [254, 0]
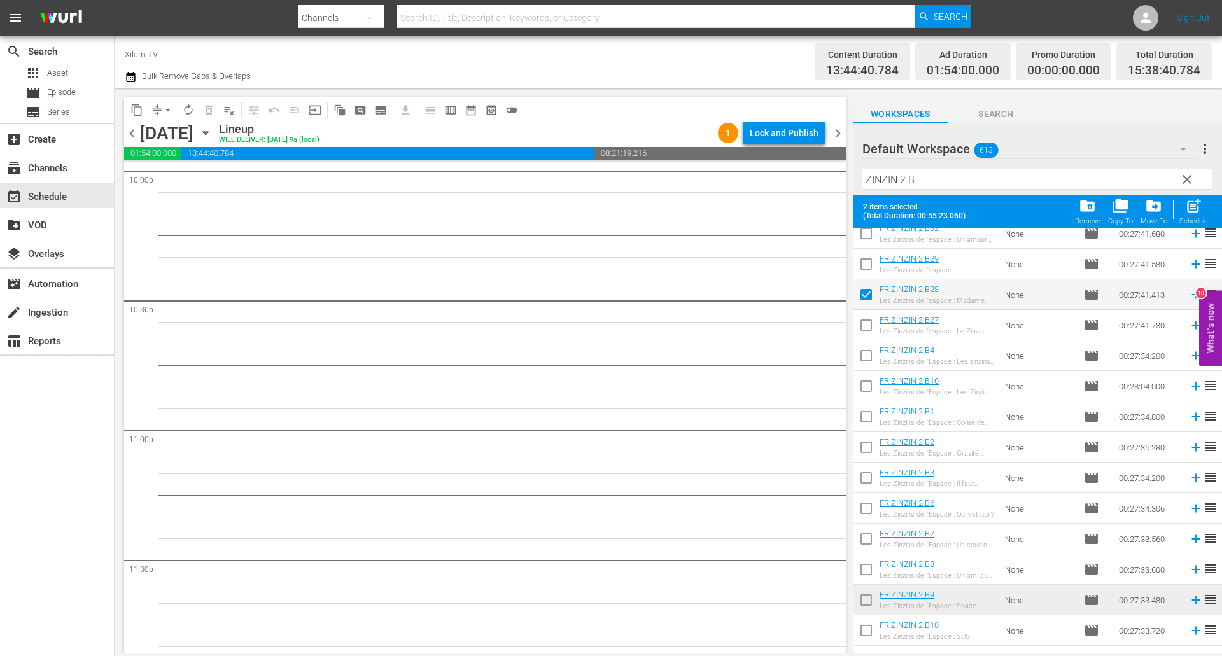
click at [868, 471] on input "checkbox" at bounding box center [866, 480] width 27 height 27
click at [1190, 205] on span "post_add" at bounding box center [1193, 205] width 17 height 17
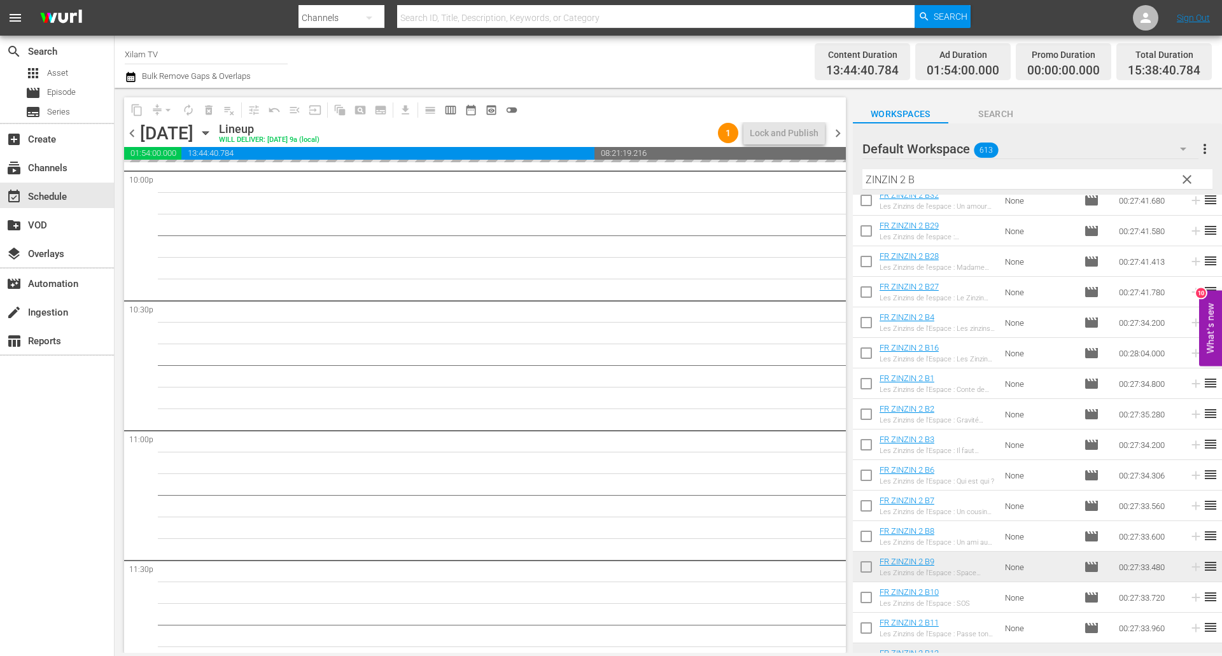
drag, startPoint x: 903, startPoint y: 180, endPoint x: 851, endPoint y: 170, distance: 53.8
click at [851, 170] on div "content_copy compress arrow_drop_down autorenew_outlined delete_forever_outline…" at bounding box center [668, 370] width 1107 height 565
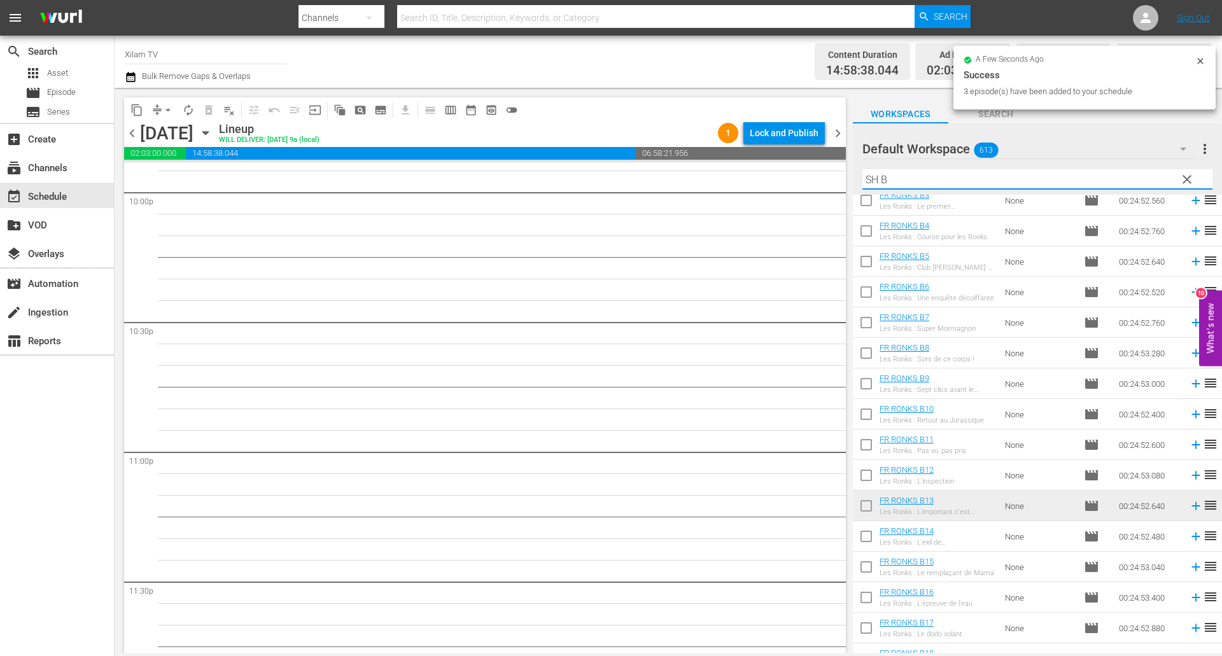
scroll to position [0, 0]
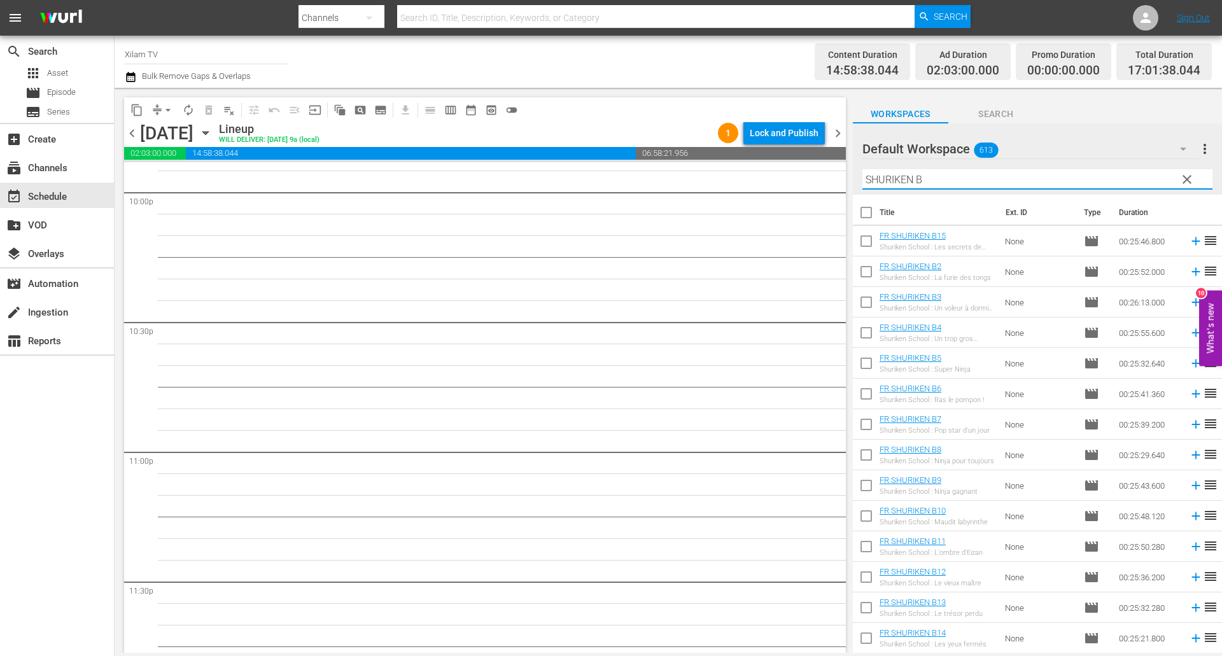
click at [929, 178] on input "SHURIKEN B" at bounding box center [1037, 179] width 350 height 20
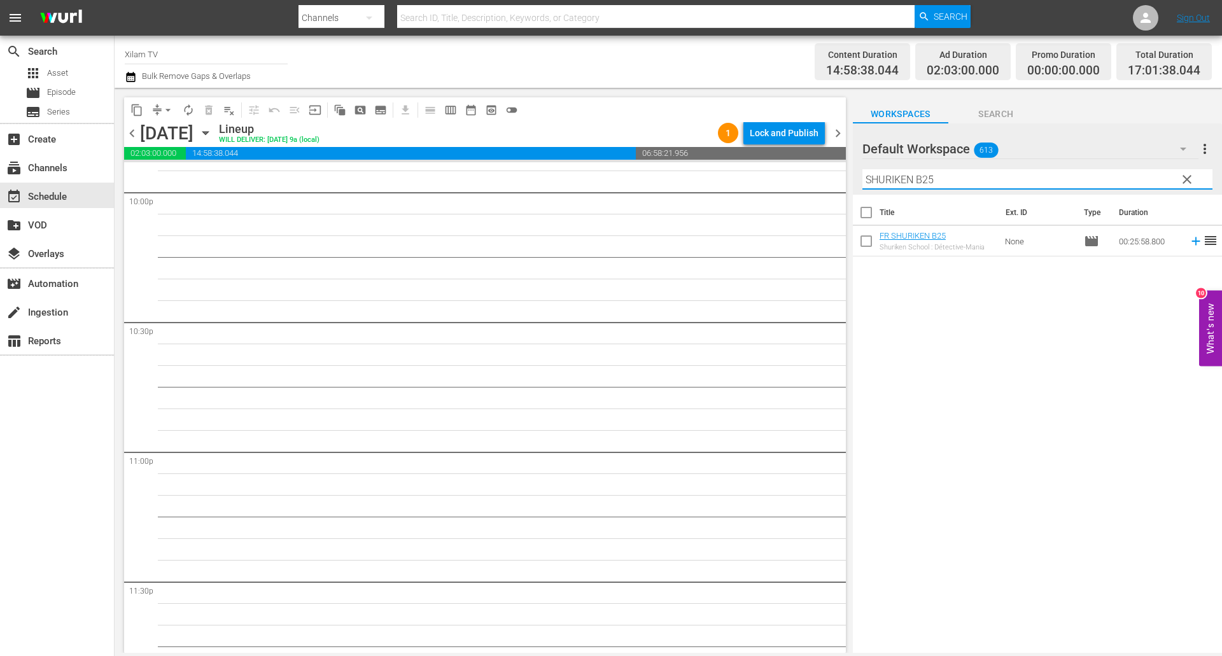
click at [870, 239] on input "checkbox" at bounding box center [866, 243] width 27 height 27
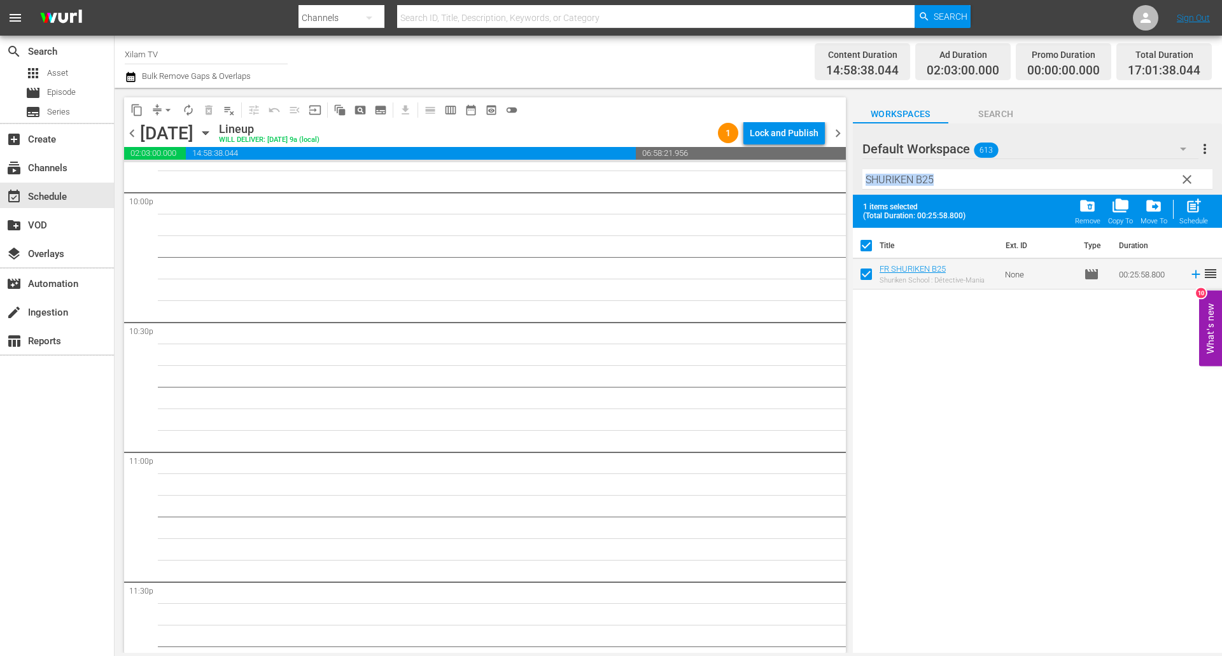
click at [938, 188] on div "Filter by Title SHURIKEN B25" at bounding box center [1037, 179] width 350 height 31
click at [938, 187] on input "SHURIKEN B25" at bounding box center [1037, 179] width 350 height 20
click at [873, 271] on input "checkbox" at bounding box center [866, 276] width 27 height 27
click at [955, 186] on input "SHURIKEN B23" at bounding box center [1037, 179] width 350 height 20
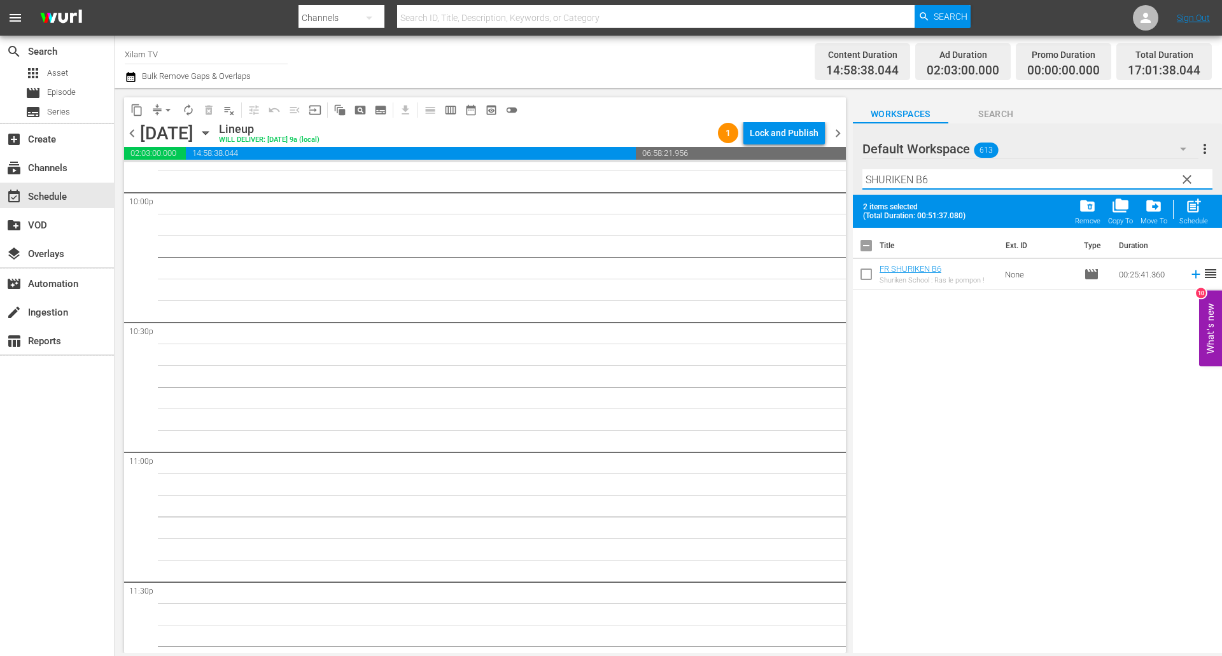
click at [860, 278] on input "checkbox" at bounding box center [866, 276] width 27 height 27
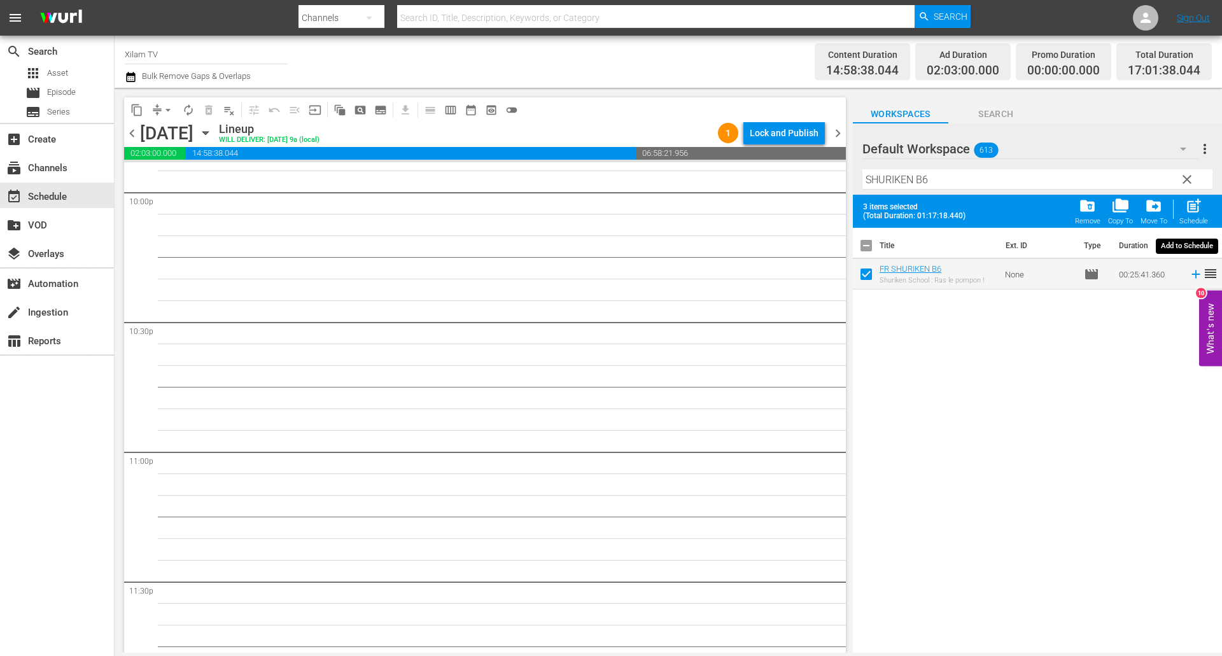
click at [1177, 219] on span "post_add Schedule" at bounding box center [1193, 211] width 36 height 36
click at [1181, 218] on div "Schedule" at bounding box center [1193, 221] width 29 height 8
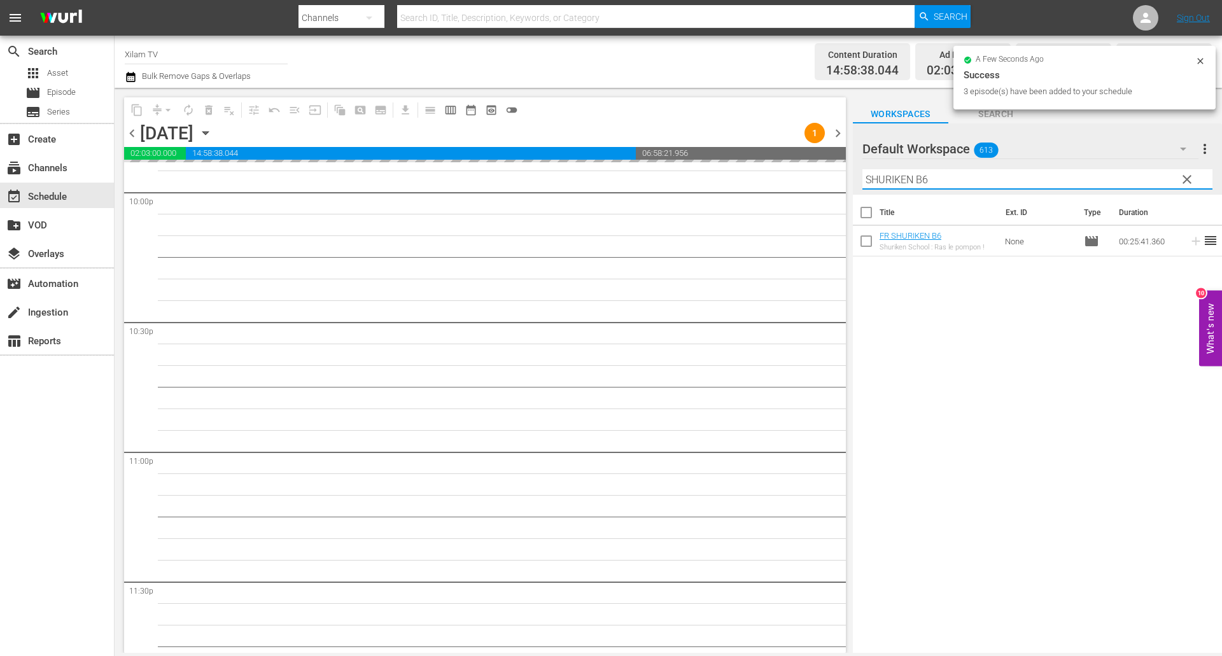
drag, startPoint x: 909, startPoint y: 177, endPoint x: 841, endPoint y: 168, distance: 68.7
click at [842, 169] on div "content_copy compress arrow_drop_down autorenew_outlined delete_forever_outline…" at bounding box center [668, 370] width 1107 height 565
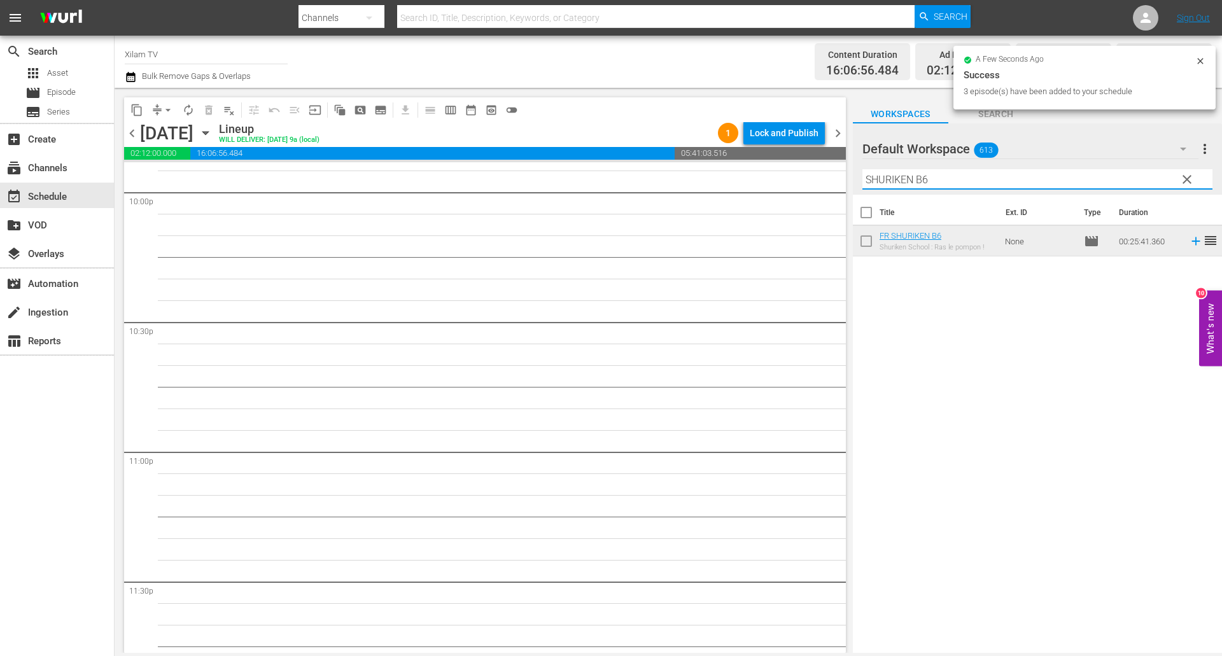
scroll to position [5637, 0]
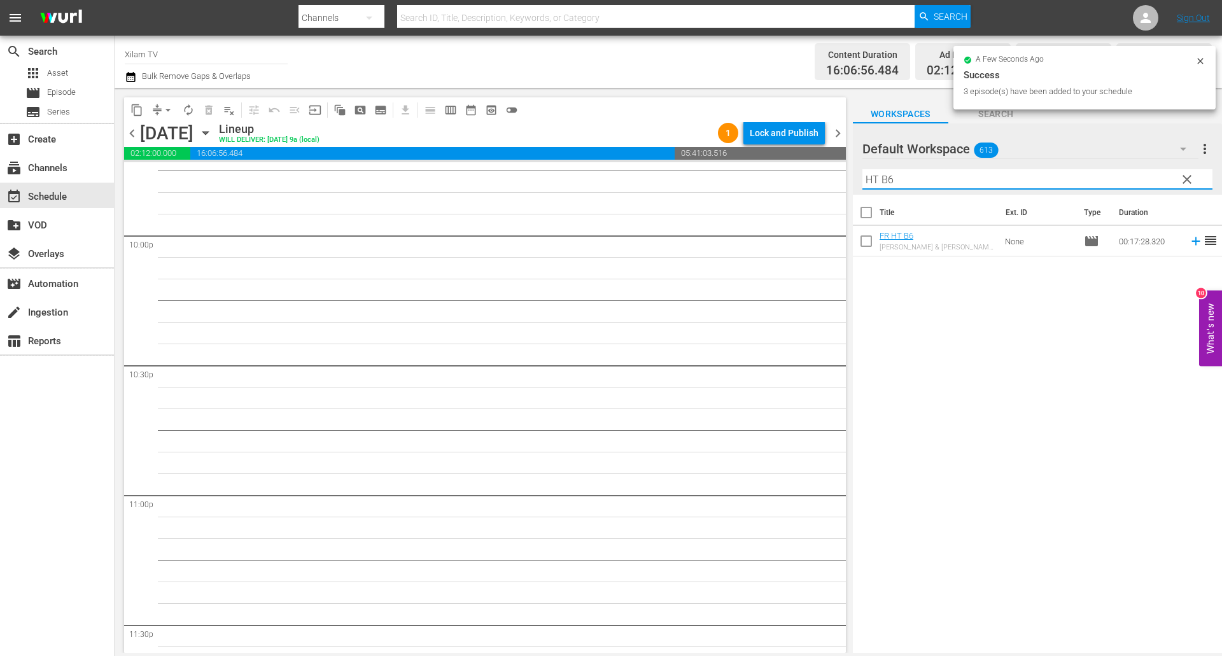
click at [917, 177] on input "HT B6" at bounding box center [1037, 179] width 350 height 20
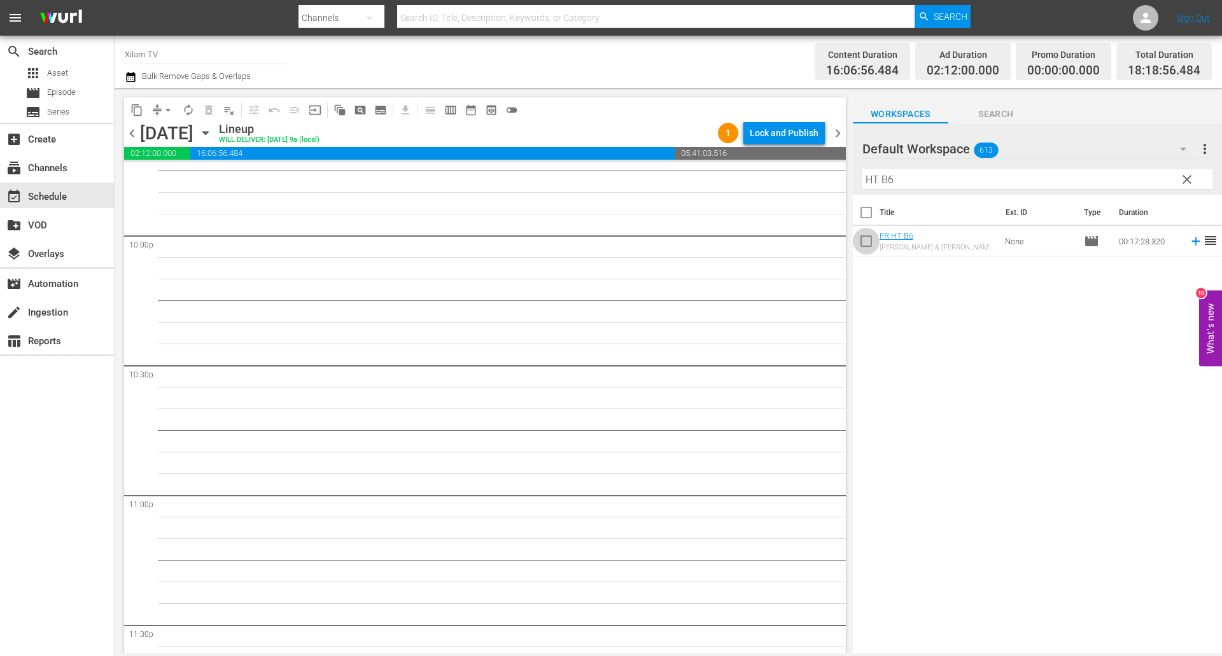
drag, startPoint x: 868, startPoint y: 247, endPoint x: 908, endPoint y: 174, distance: 83.1
click at [868, 247] on input "checkbox" at bounding box center [866, 243] width 27 height 27
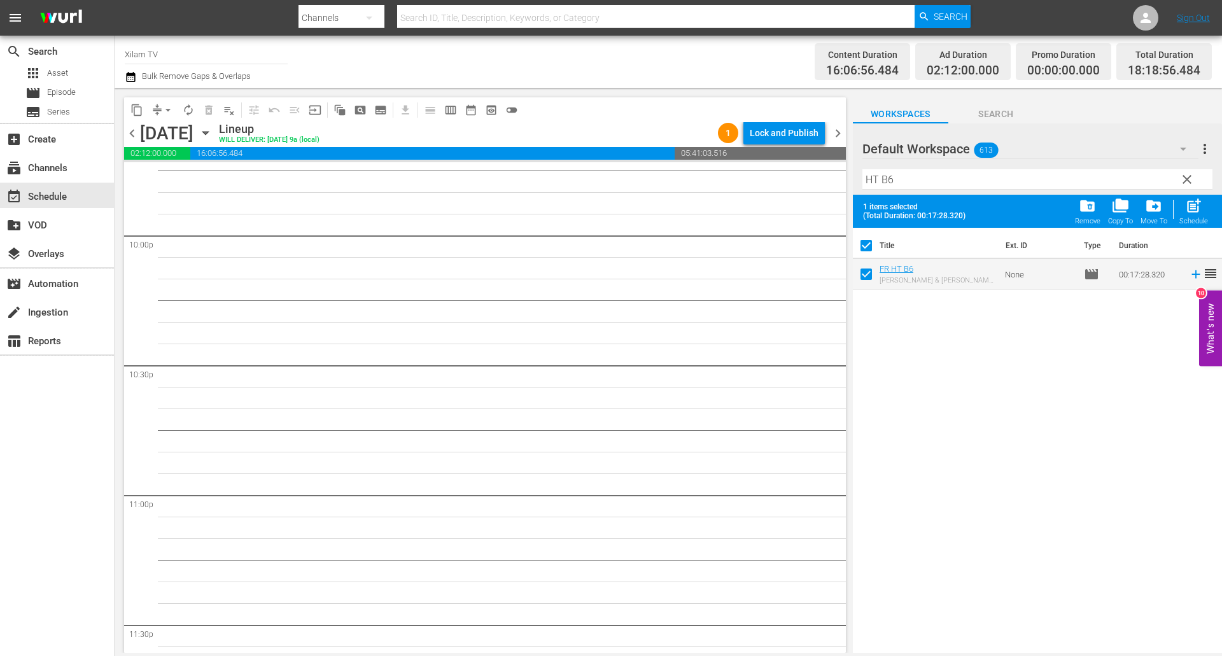
click at [908, 174] on input "HT B6" at bounding box center [1037, 179] width 350 height 20
click at [870, 270] on input "checkbox" at bounding box center [866, 276] width 27 height 27
click at [891, 181] on input "HT B20" at bounding box center [1037, 179] width 350 height 20
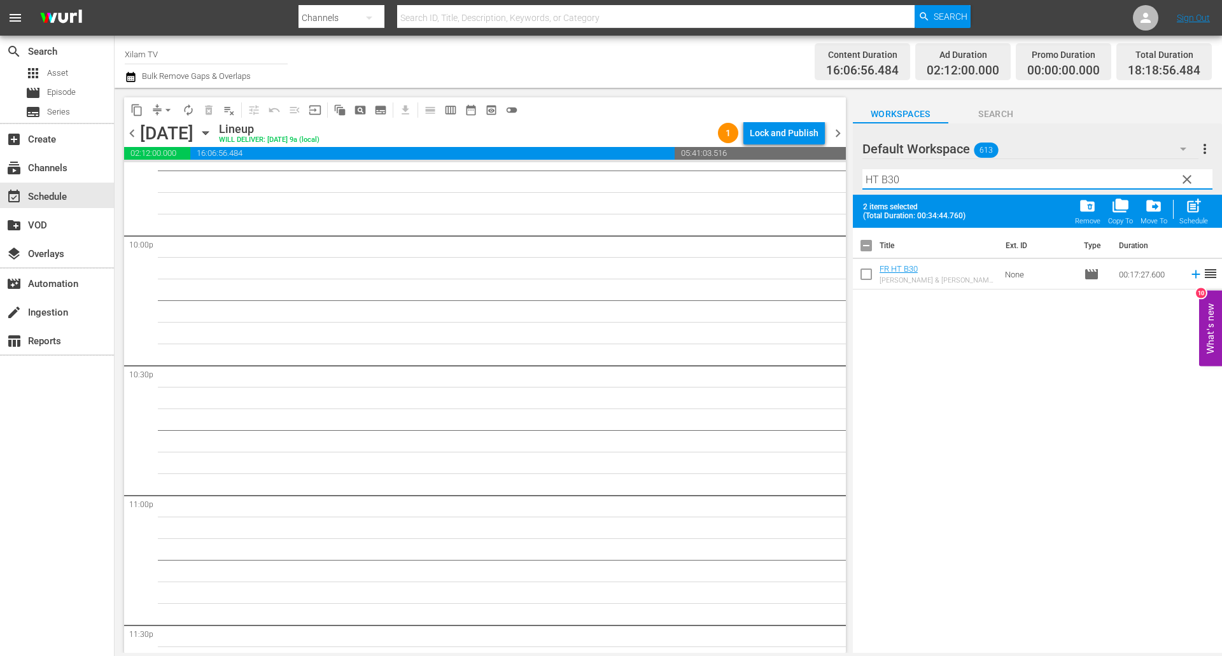
click at [865, 275] on input "checkbox" at bounding box center [866, 276] width 27 height 27
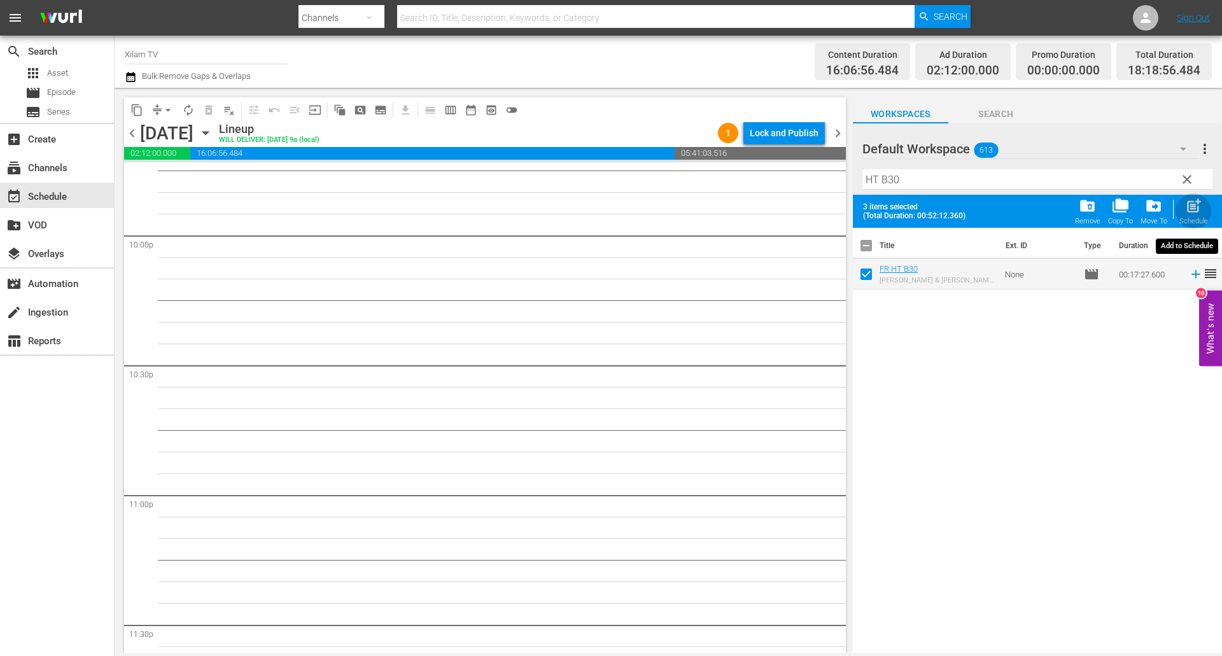
click at [1192, 205] on span "post_add" at bounding box center [1193, 205] width 17 height 17
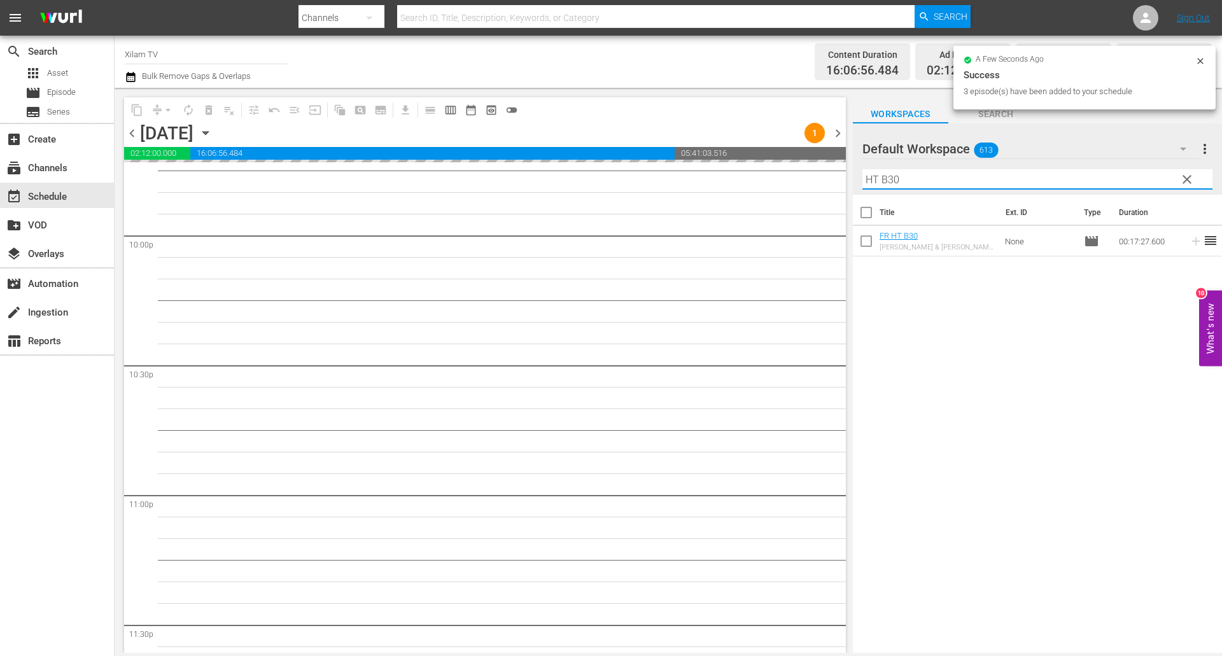
click at [846, 176] on div "content_copy compress arrow_drop_down autorenew_outlined delete_forever_outline…" at bounding box center [668, 370] width 1107 height 565
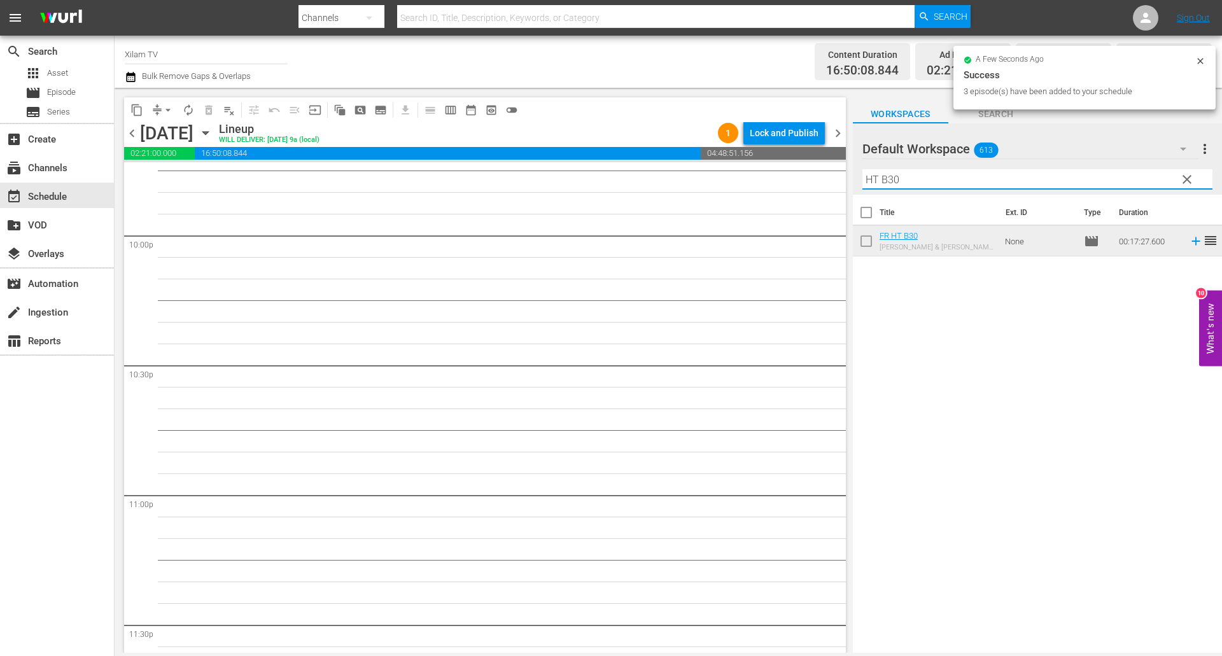
scroll to position [5616, 0]
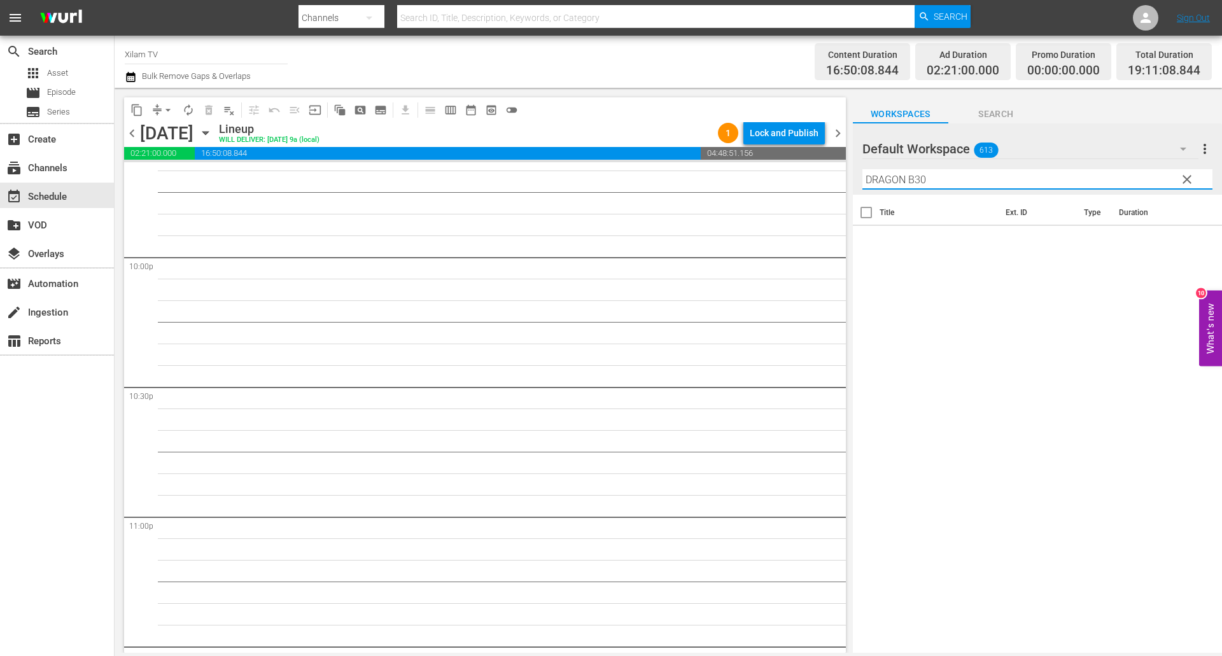
click at [940, 180] on input "DRAGON B30" at bounding box center [1037, 179] width 350 height 20
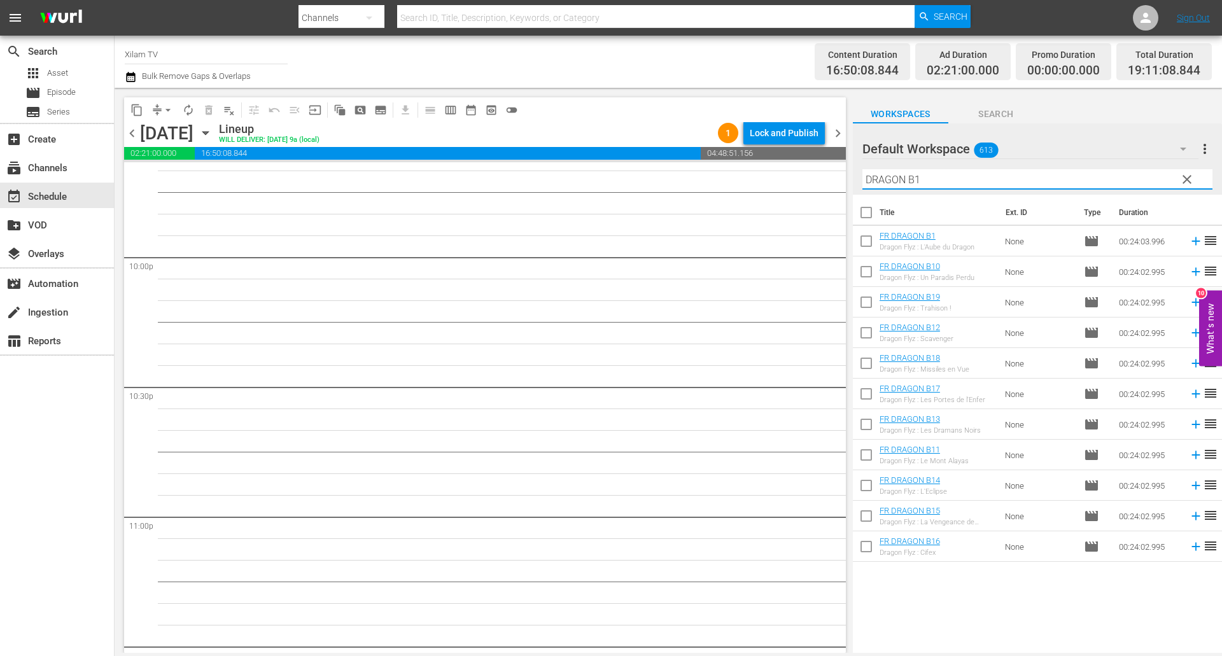
click at [871, 453] on input "checkbox" at bounding box center [866, 457] width 27 height 27
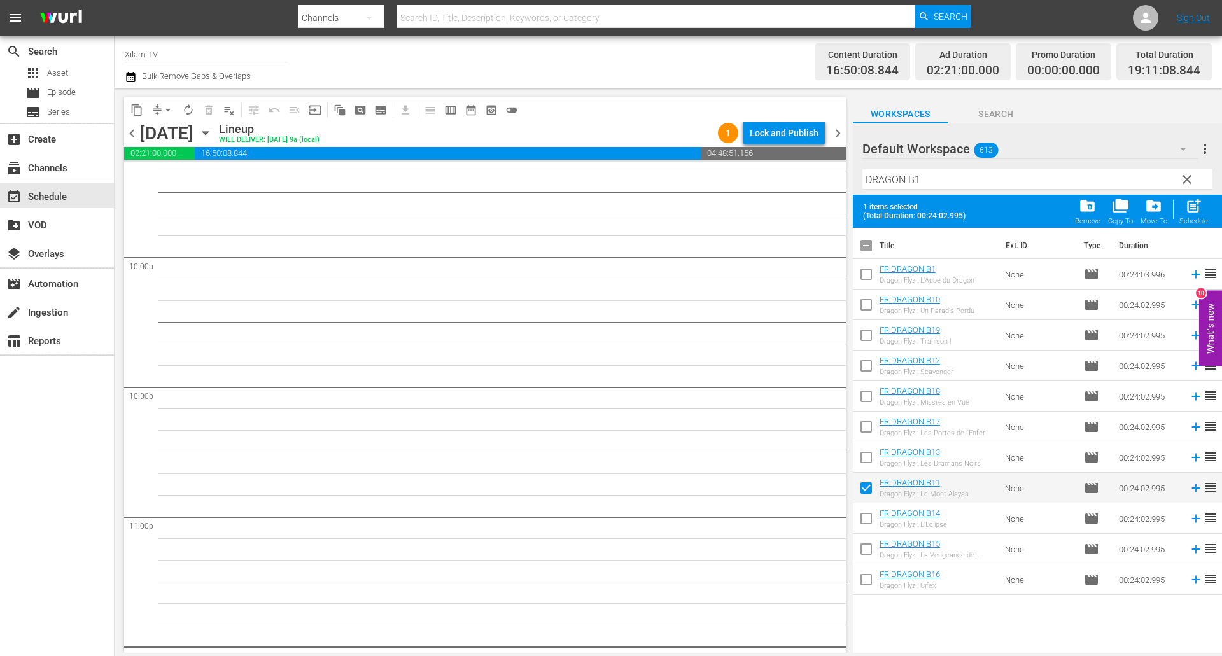
click at [872, 309] on input "checkbox" at bounding box center [866, 307] width 27 height 27
click at [950, 186] on input "DRAGON B1" at bounding box center [1037, 179] width 350 height 20
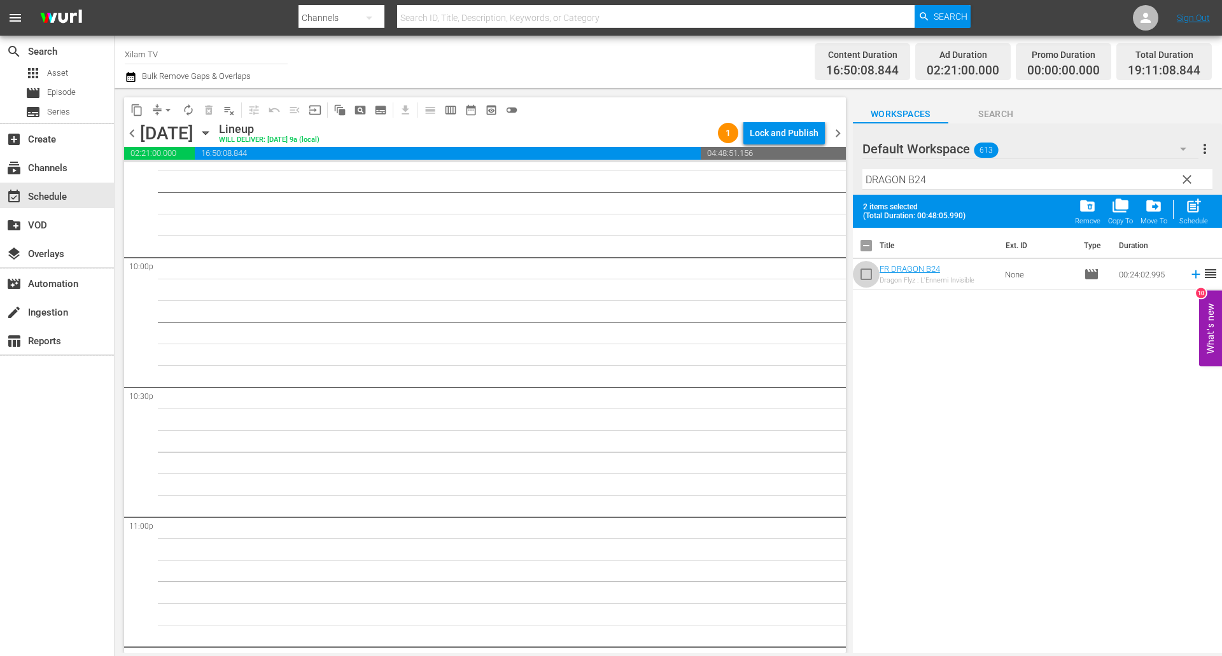
click at [866, 276] on input "checkbox" at bounding box center [866, 276] width 27 height 27
click at [1195, 208] on span "post_add" at bounding box center [1193, 205] width 17 height 17
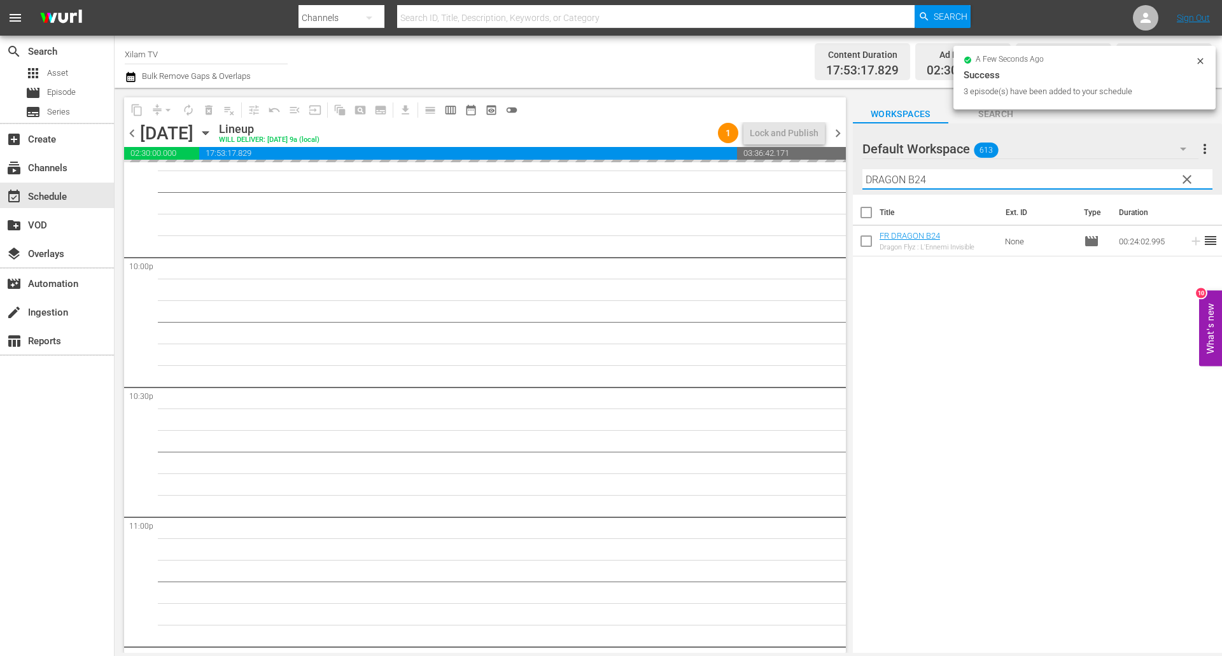
drag, startPoint x: 905, startPoint y: 175, endPoint x: 847, endPoint y: 164, distance: 58.3
click at [849, 165] on div "content_copy compress arrow_drop_down autorenew_outlined delete_forever_outline…" at bounding box center [668, 370] width 1107 height 565
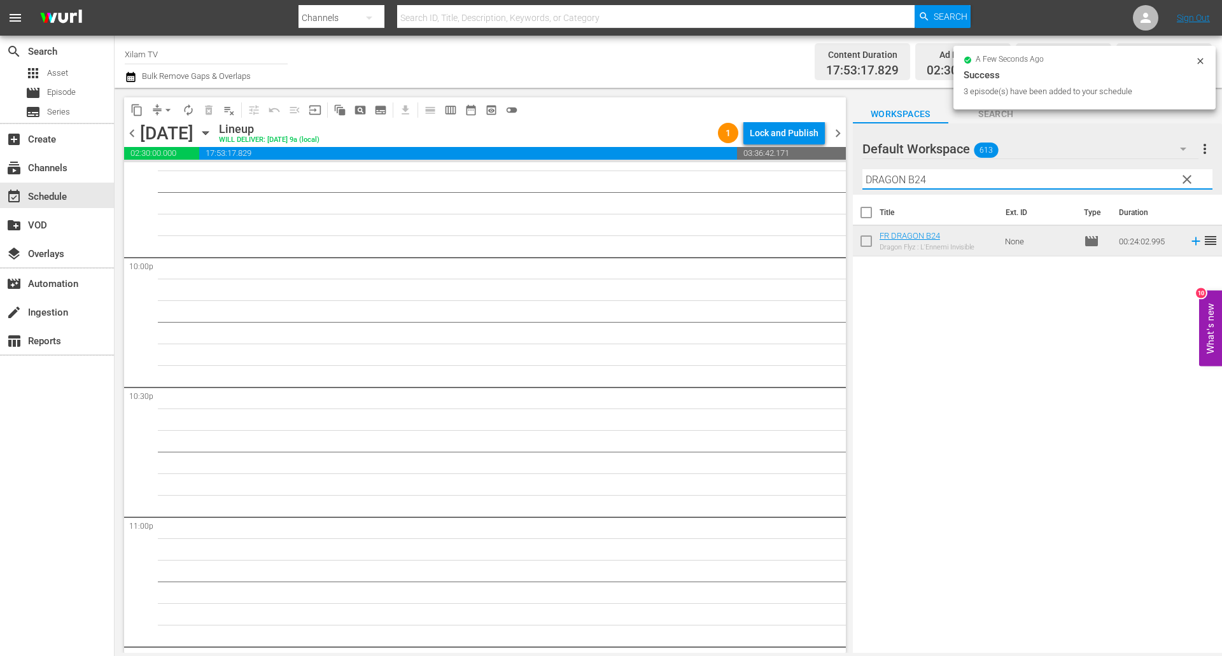
scroll to position [5551, 0]
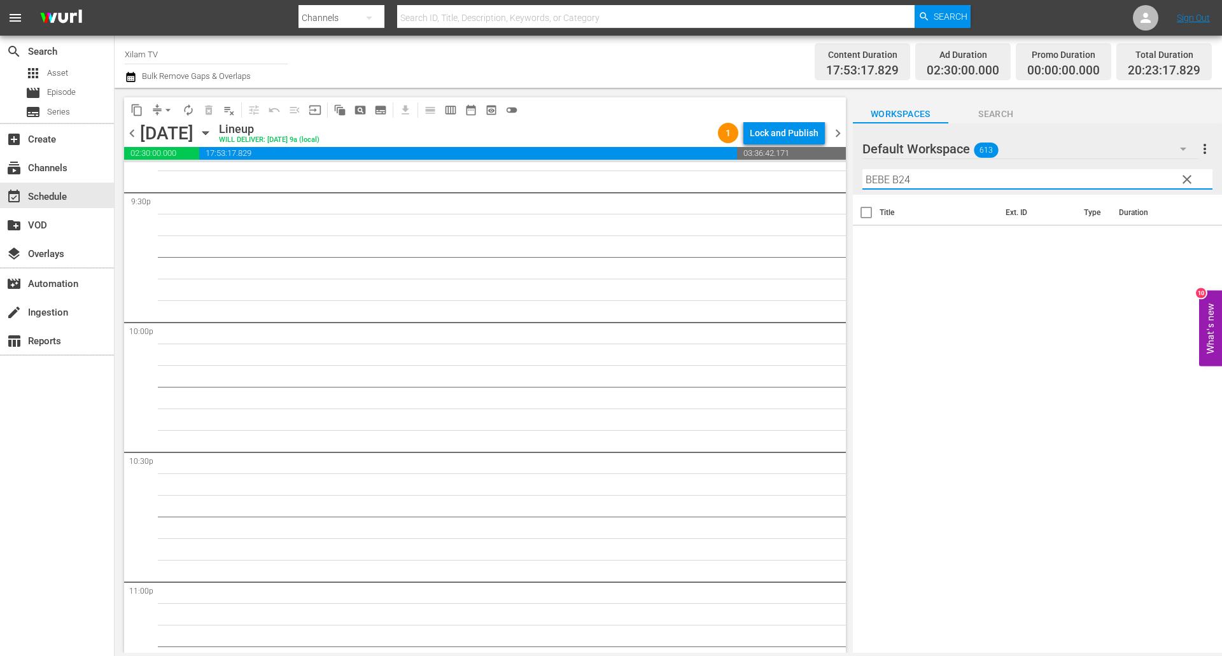
click at [908, 178] on input "BEBE B24" at bounding box center [1037, 179] width 350 height 20
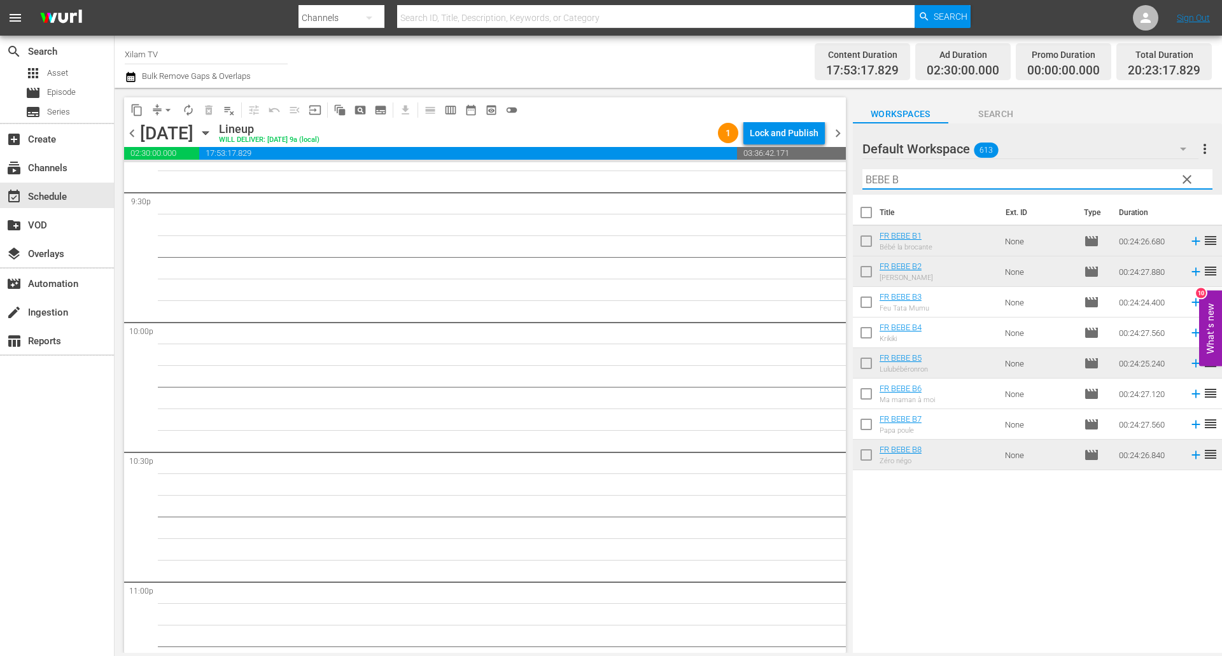
click at [867, 429] on input "checkbox" at bounding box center [866, 427] width 27 height 27
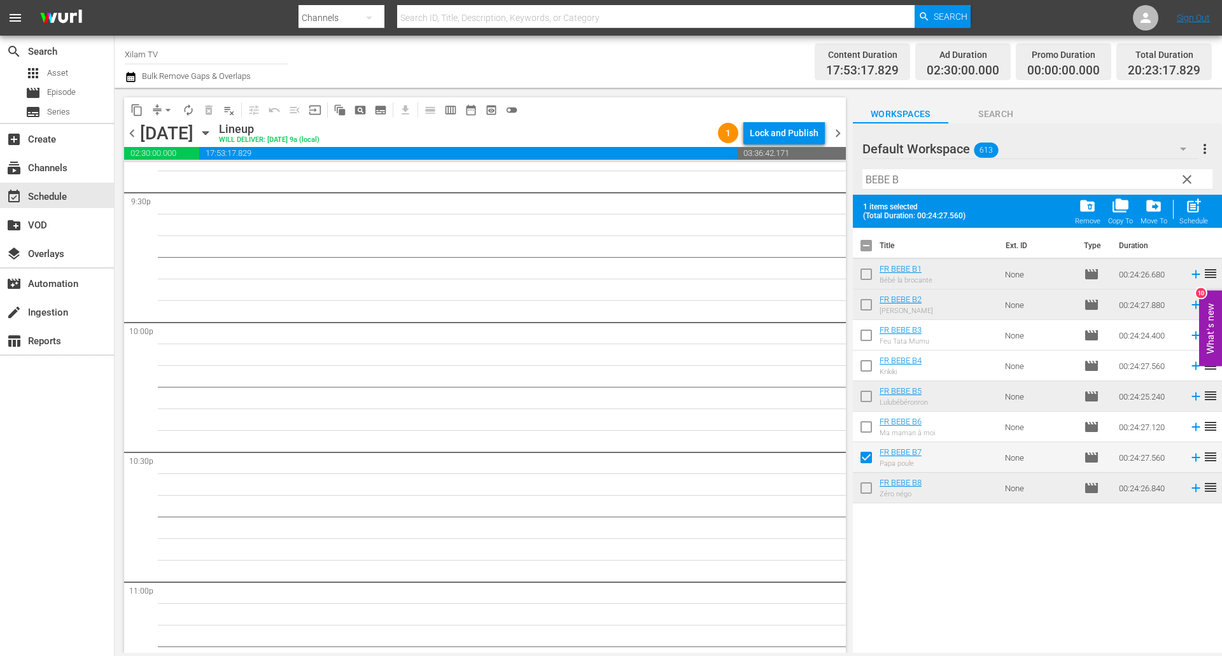
click at [868, 427] on input "checkbox" at bounding box center [866, 429] width 27 height 27
click at [868, 332] on input "checkbox" at bounding box center [866, 337] width 27 height 27
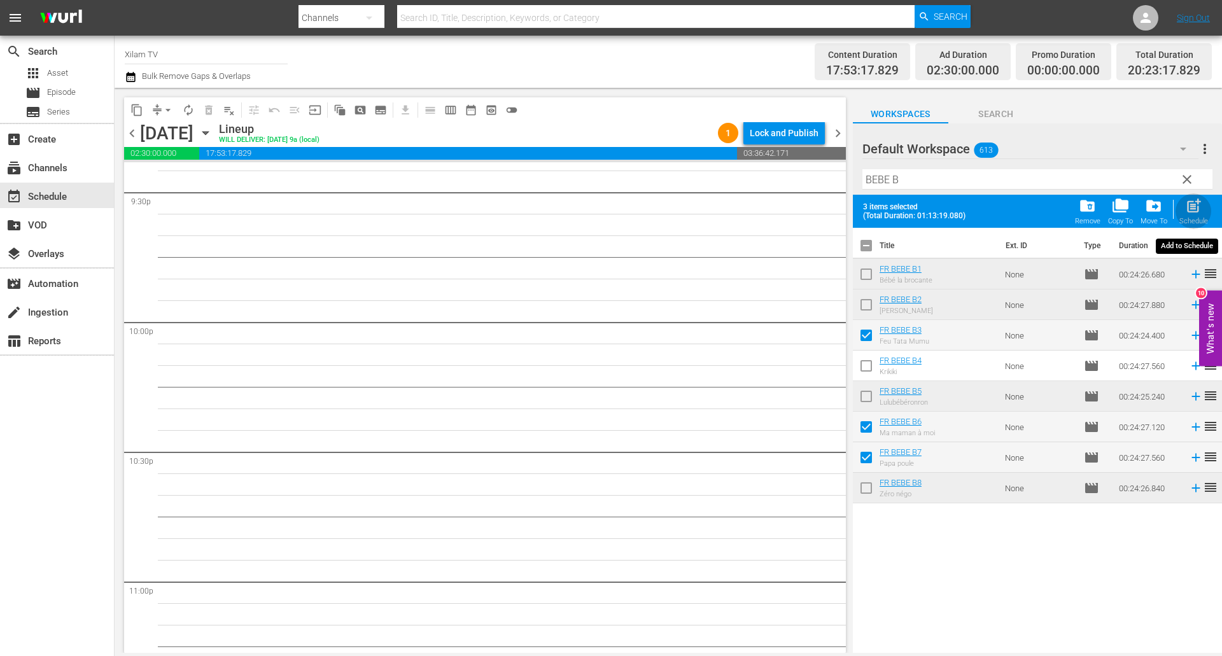
click at [1185, 210] on span "post_add" at bounding box center [1193, 205] width 17 height 17
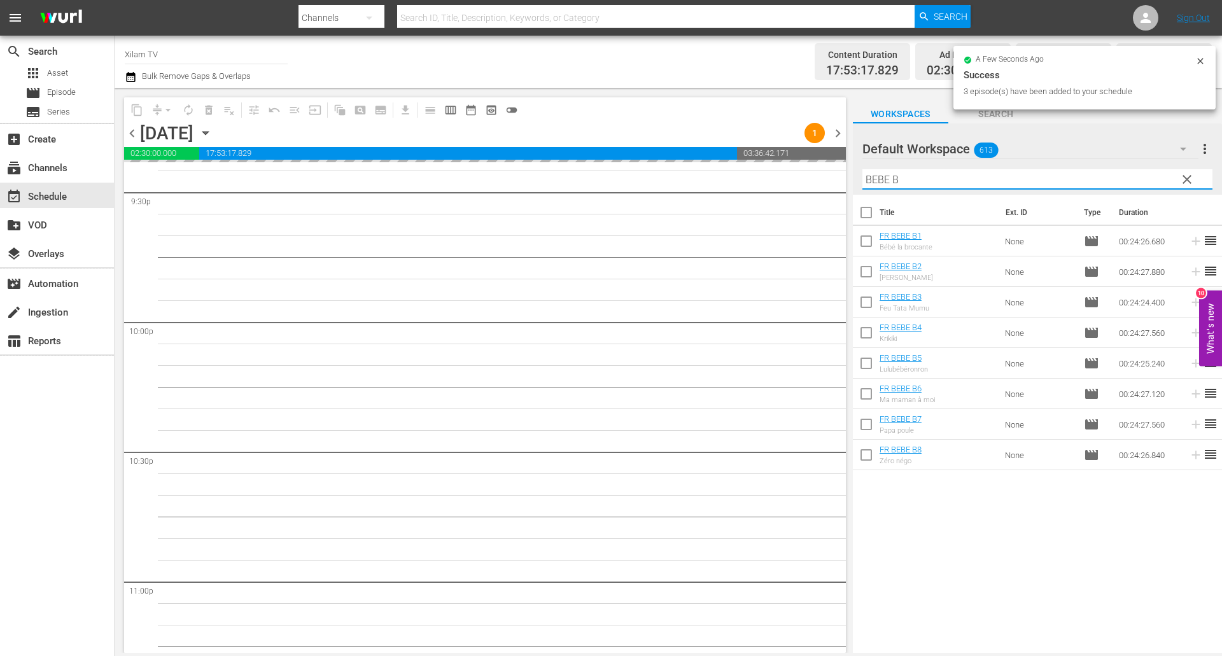
click at [839, 171] on div "content_copy compress arrow_drop_down autorenew_outlined delete_forever_outline…" at bounding box center [668, 370] width 1107 height 565
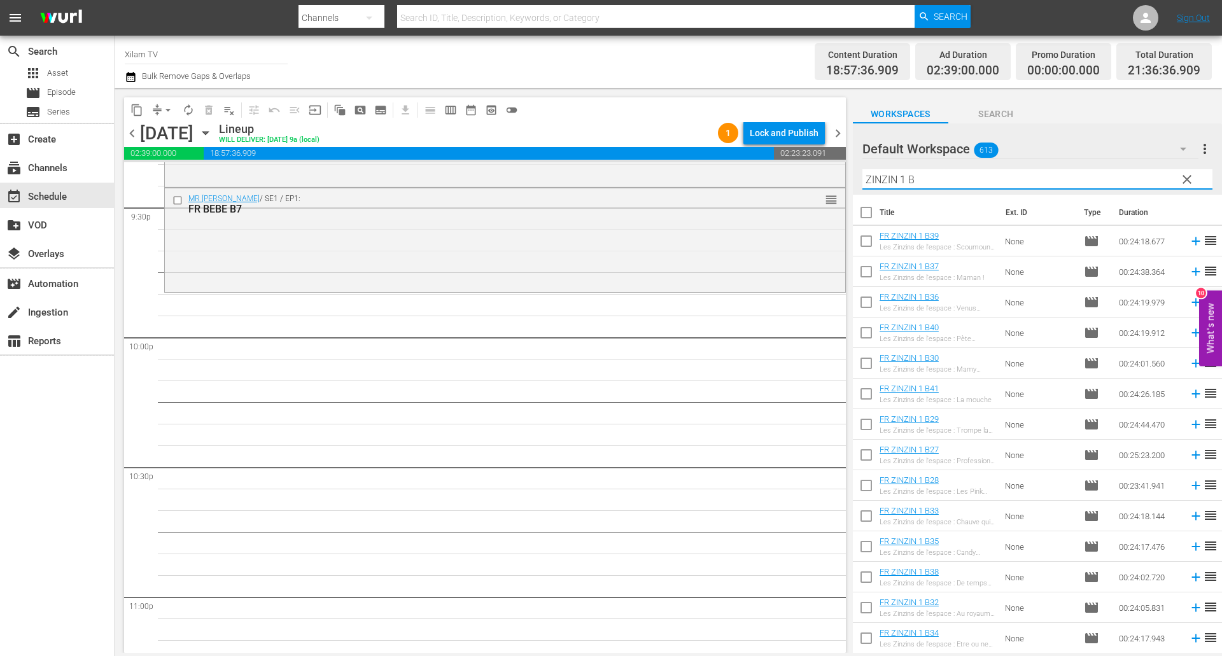
click at [926, 181] on input "ZINZIN 1 B" at bounding box center [1037, 179] width 350 height 20
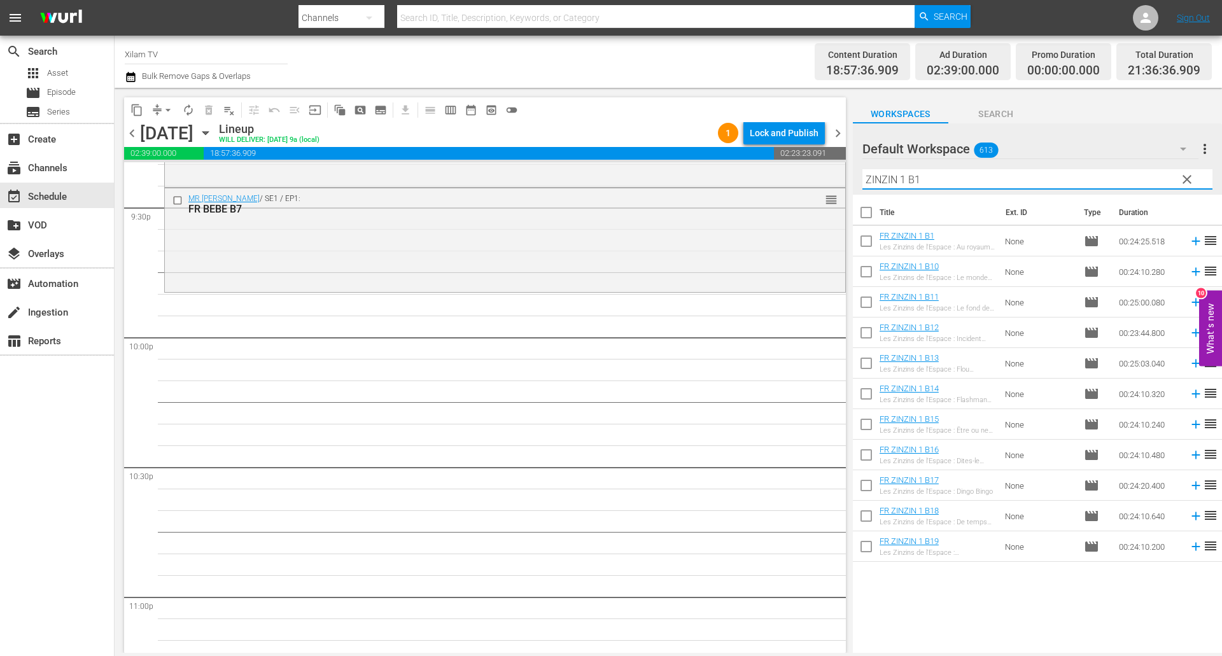
click at [867, 247] on input "checkbox" at bounding box center [866, 243] width 27 height 27
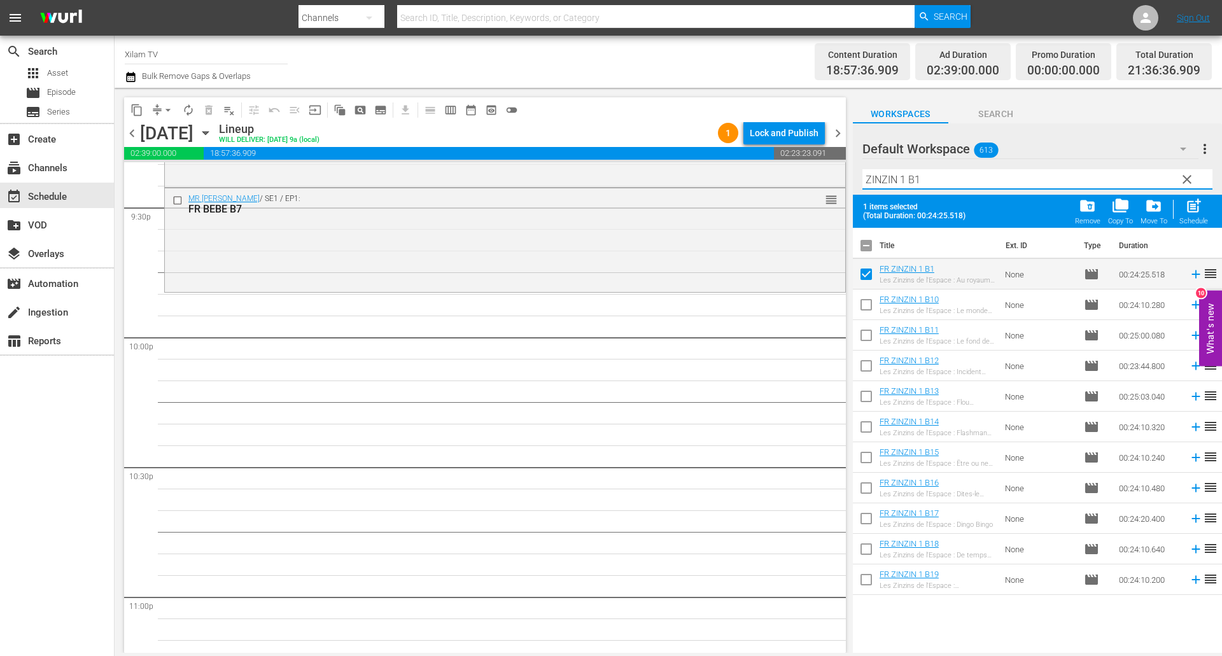
click at [927, 188] on input "ZINZIN 1 B1" at bounding box center [1037, 179] width 350 height 20
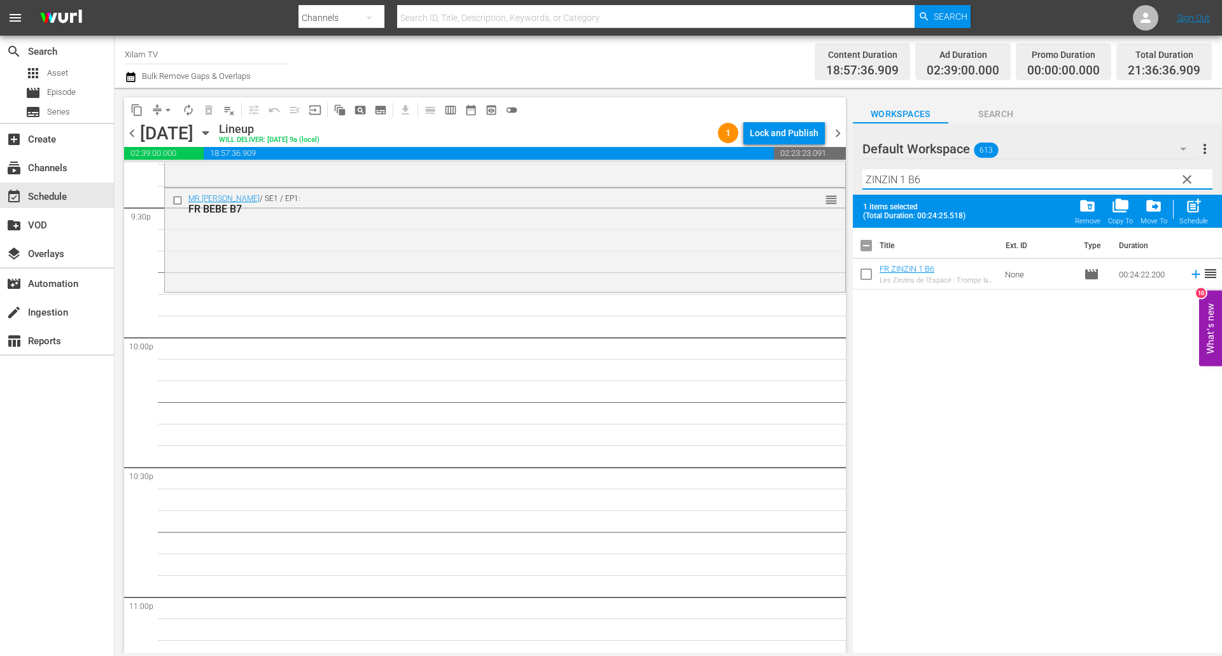
click at [861, 280] on input "checkbox" at bounding box center [866, 276] width 27 height 27
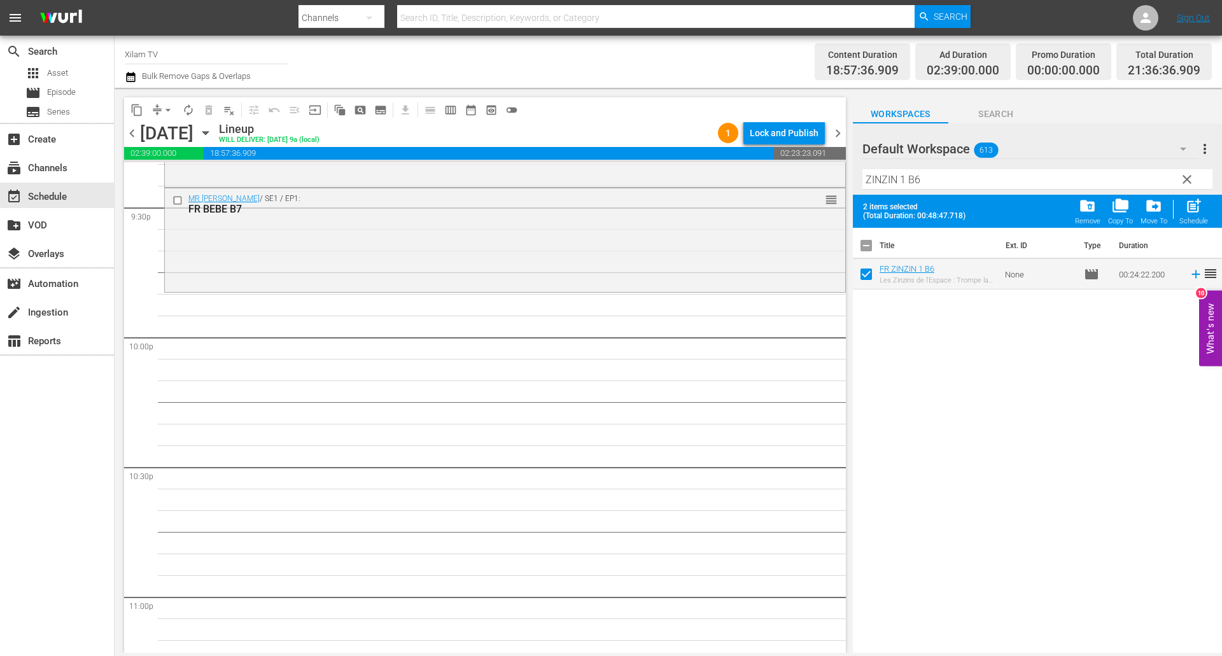
click at [927, 187] on input "ZINZIN 1 B6" at bounding box center [1037, 179] width 350 height 20
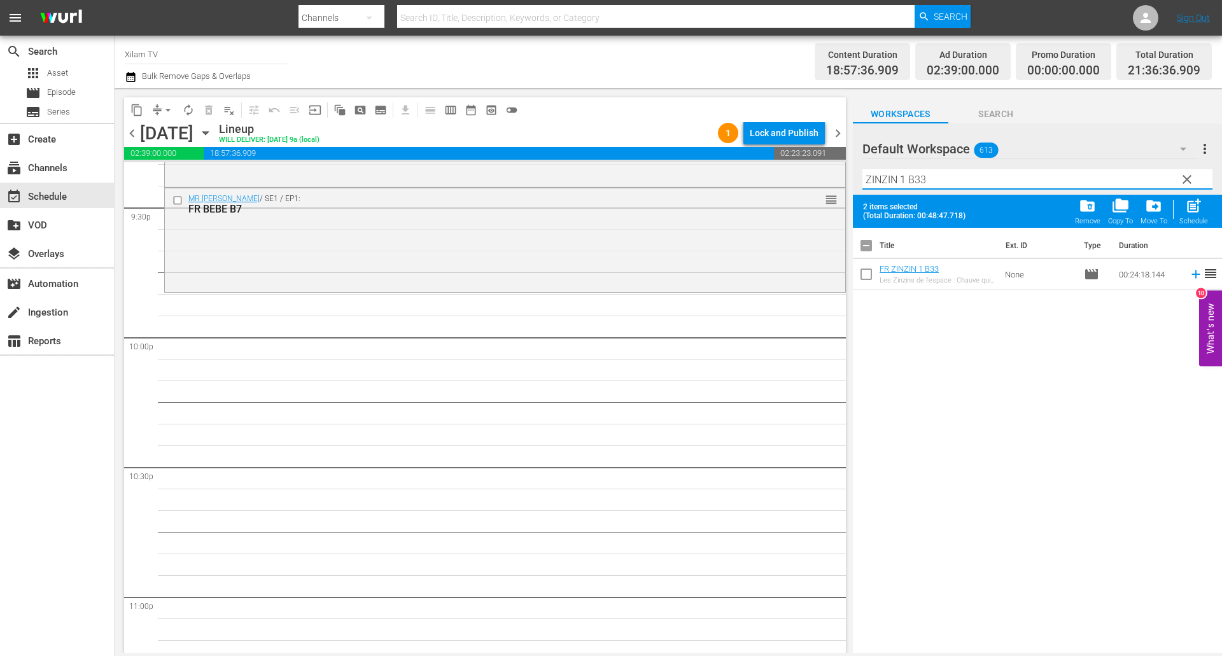
click at [863, 284] on input "checkbox" at bounding box center [866, 276] width 27 height 27
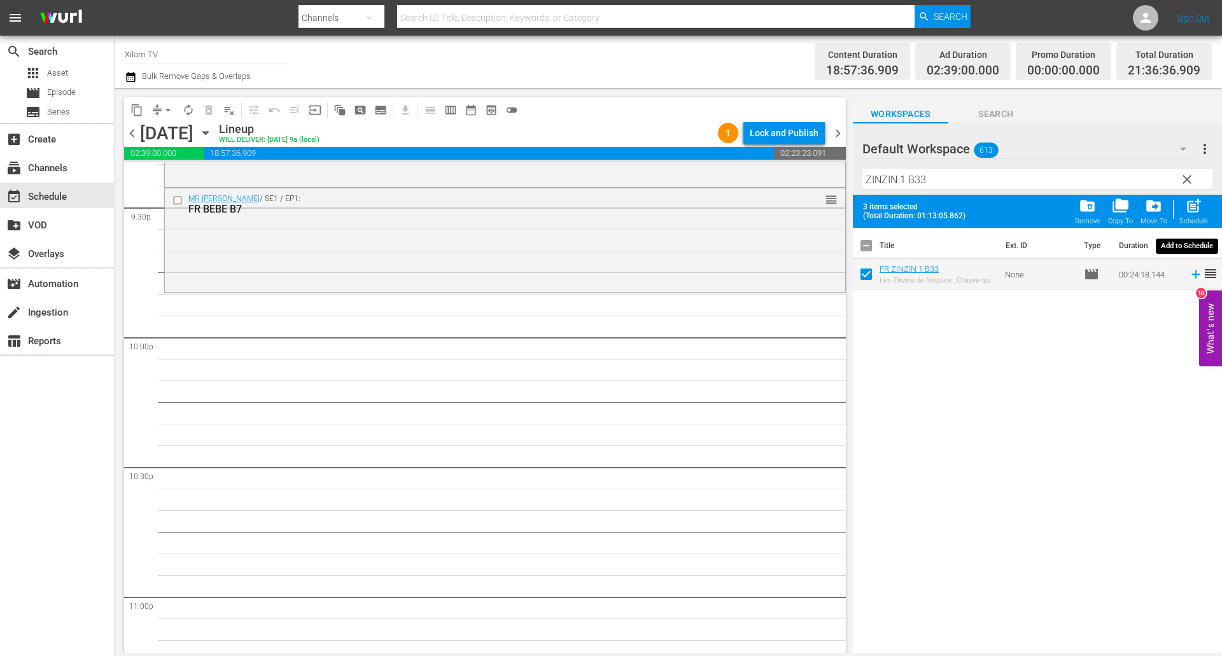
click at [1190, 212] on span "post_add" at bounding box center [1193, 205] width 17 height 17
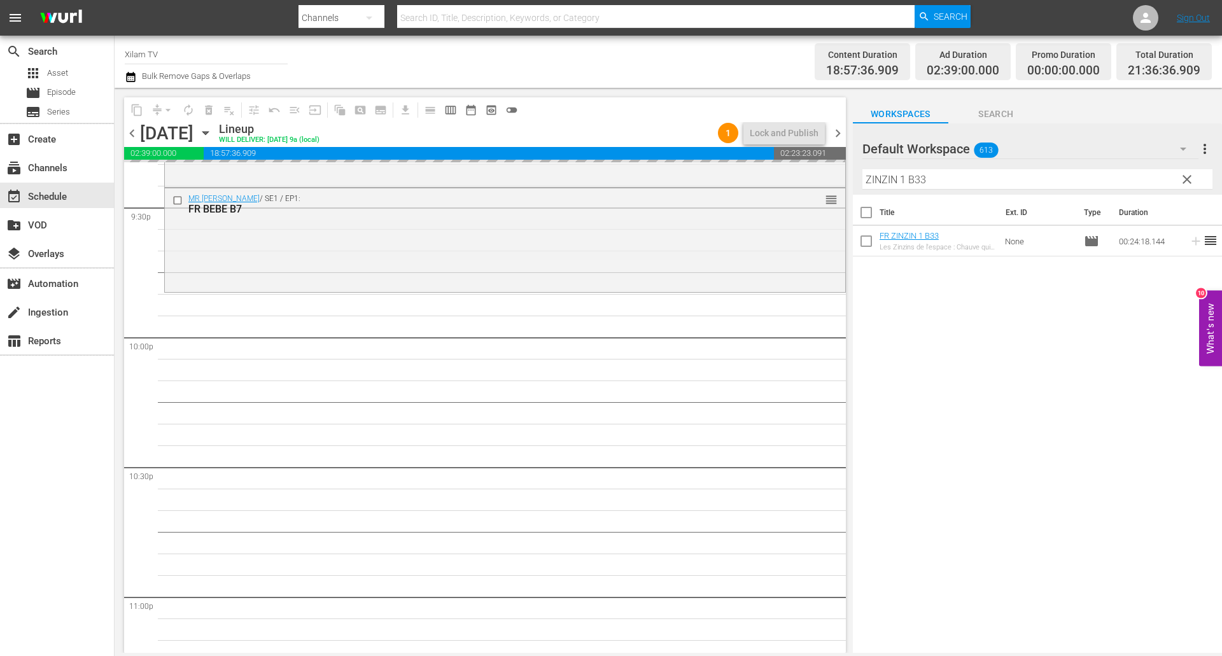
click at [817, 169] on div "content_copy compress arrow_drop_down autorenew_outlined delete_forever_outline…" at bounding box center [668, 370] width 1107 height 565
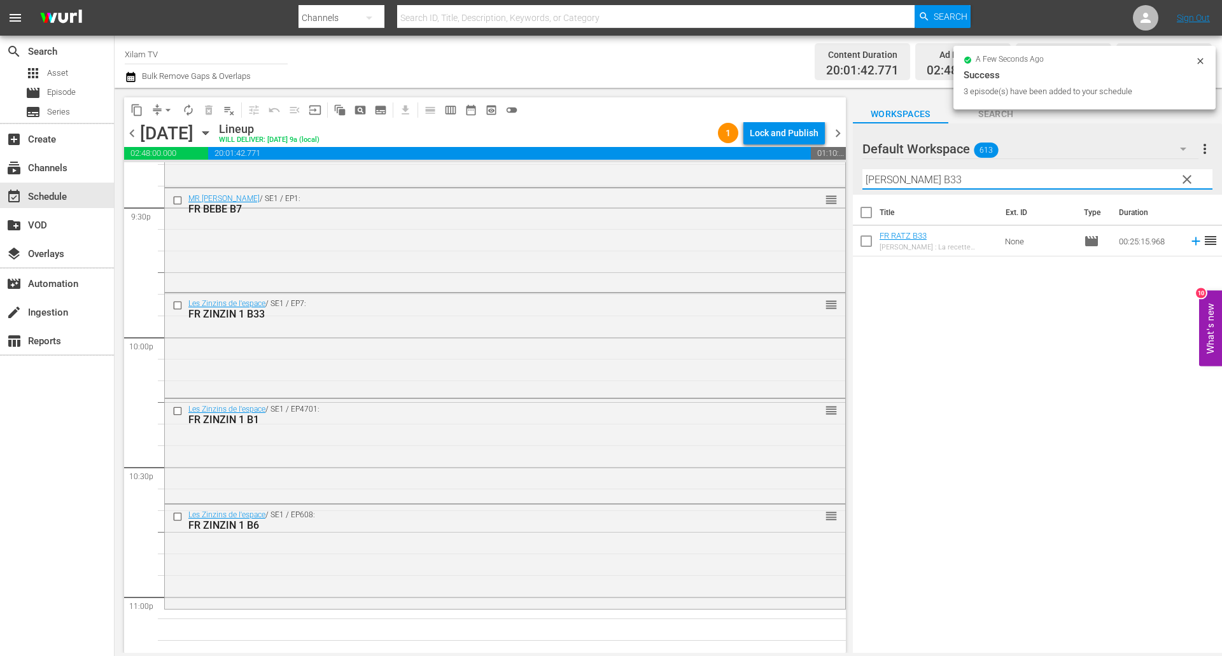
click at [1015, 186] on input "RATZ B33" at bounding box center [1037, 179] width 350 height 20
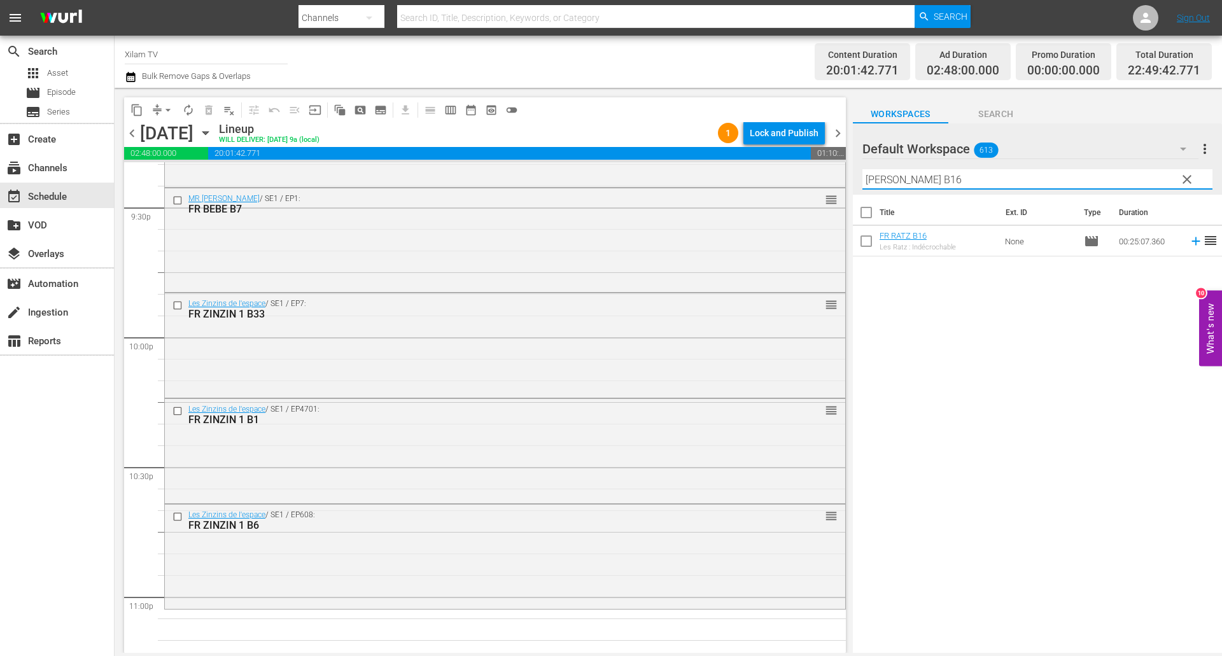
click at [869, 247] on input "checkbox" at bounding box center [866, 243] width 27 height 27
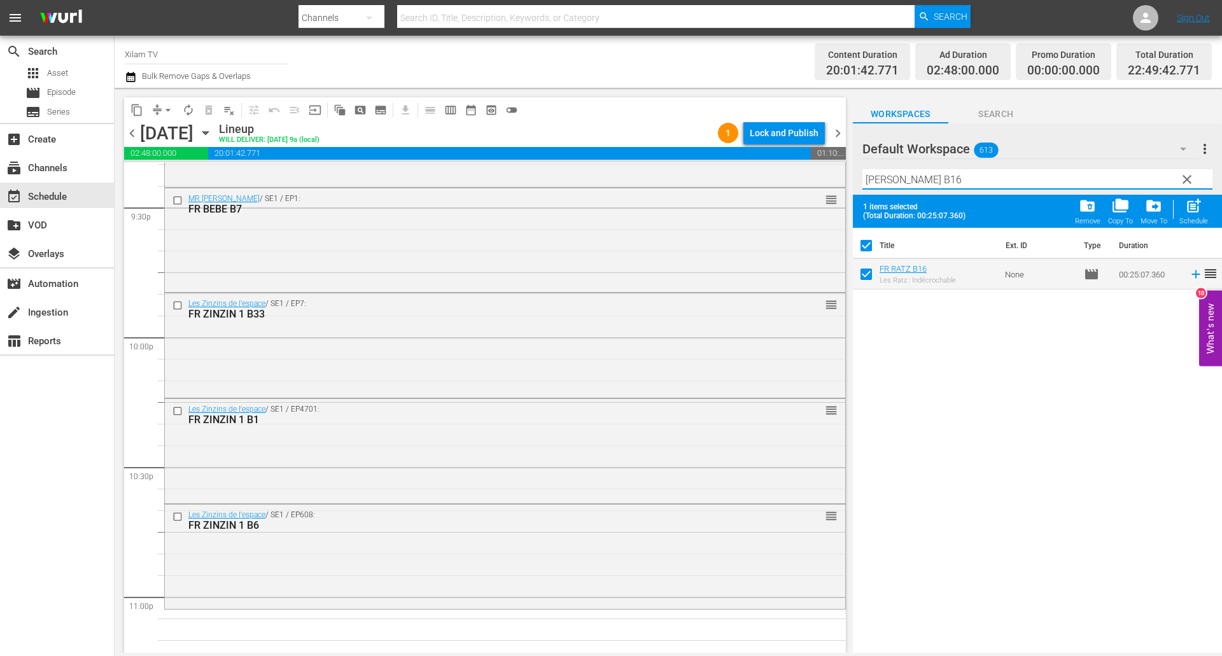
click at [929, 184] on input "RATZ B16" at bounding box center [1037, 179] width 350 height 20
drag, startPoint x: 867, startPoint y: 273, endPoint x: 937, endPoint y: 251, distance: 73.4
click at [867, 273] on input "checkbox" at bounding box center [866, 276] width 27 height 27
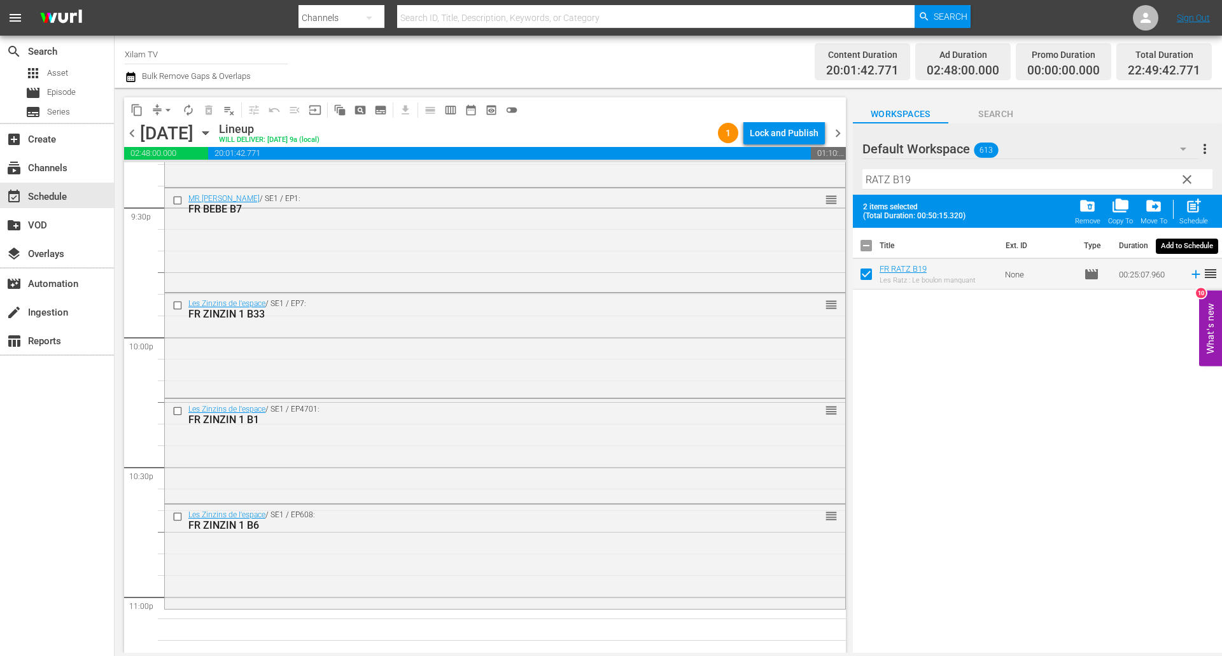
click at [1209, 203] on span "post_add Schedule" at bounding box center [1193, 211] width 36 height 36
click at [1198, 204] on span "post_add" at bounding box center [1193, 205] width 17 height 17
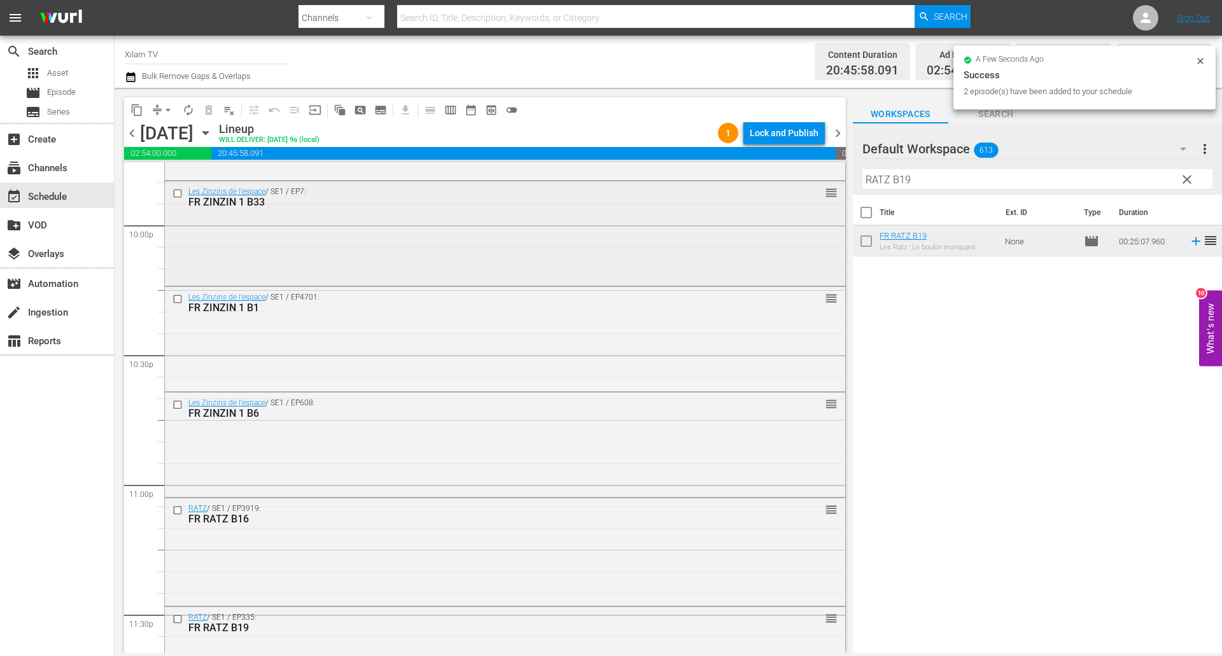
scroll to position [5739, 0]
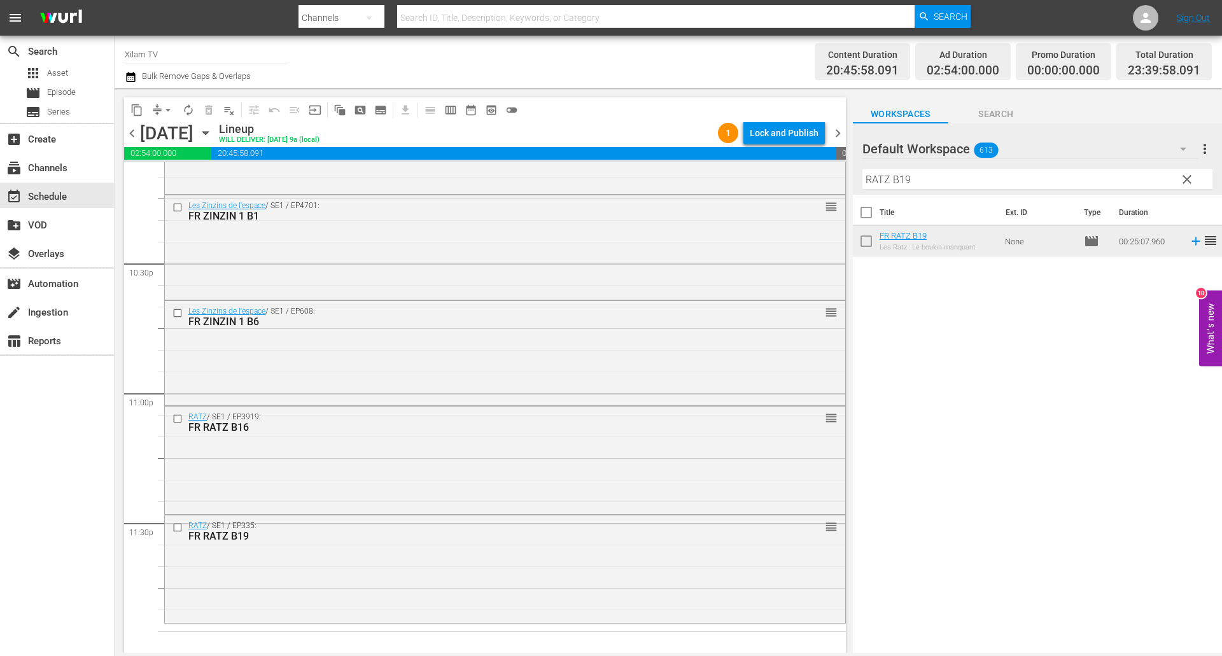
click at [937, 179] on input "RATZ B19" at bounding box center [1037, 179] width 350 height 20
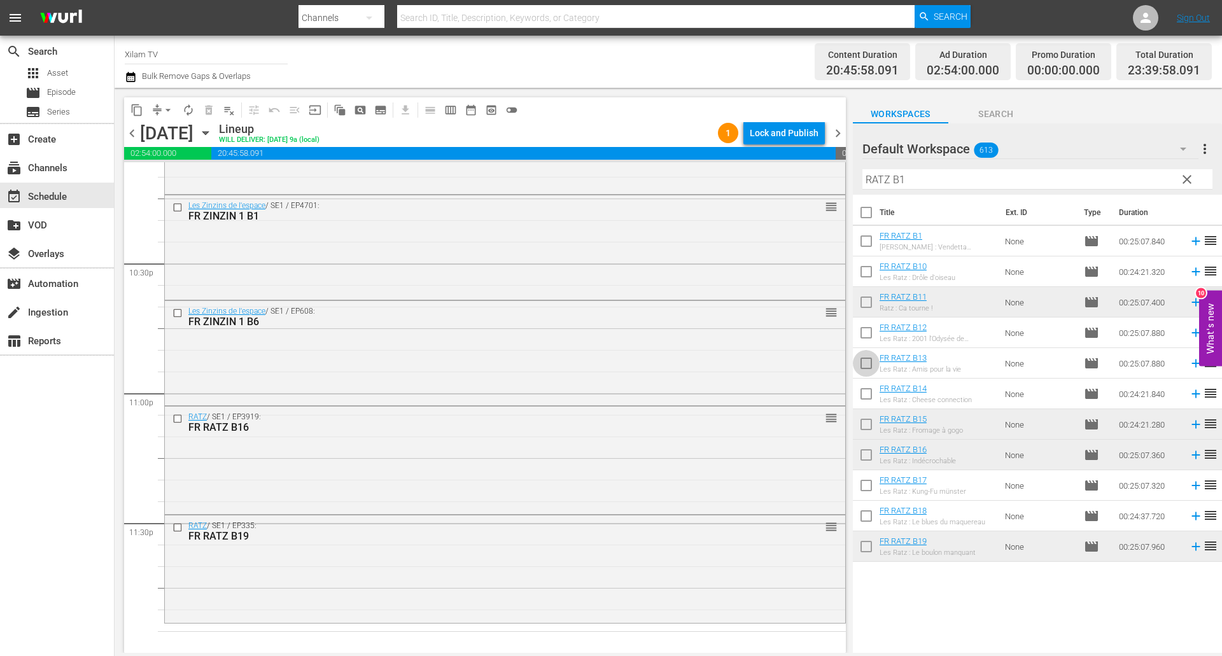
click at [865, 363] on input "checkbox" at bounding box center [866, 365] width 27 height 27
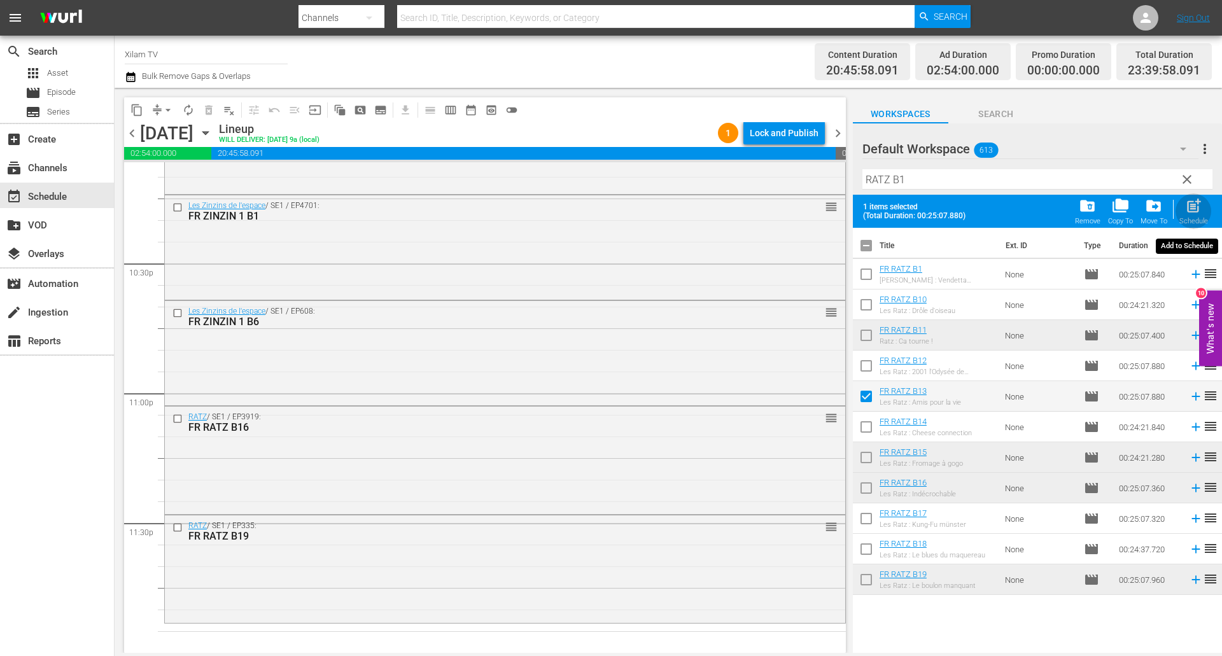
click at [1203, 205] on div "post_add Schedule" at bounding box center [1193, 211] width 29 height 28
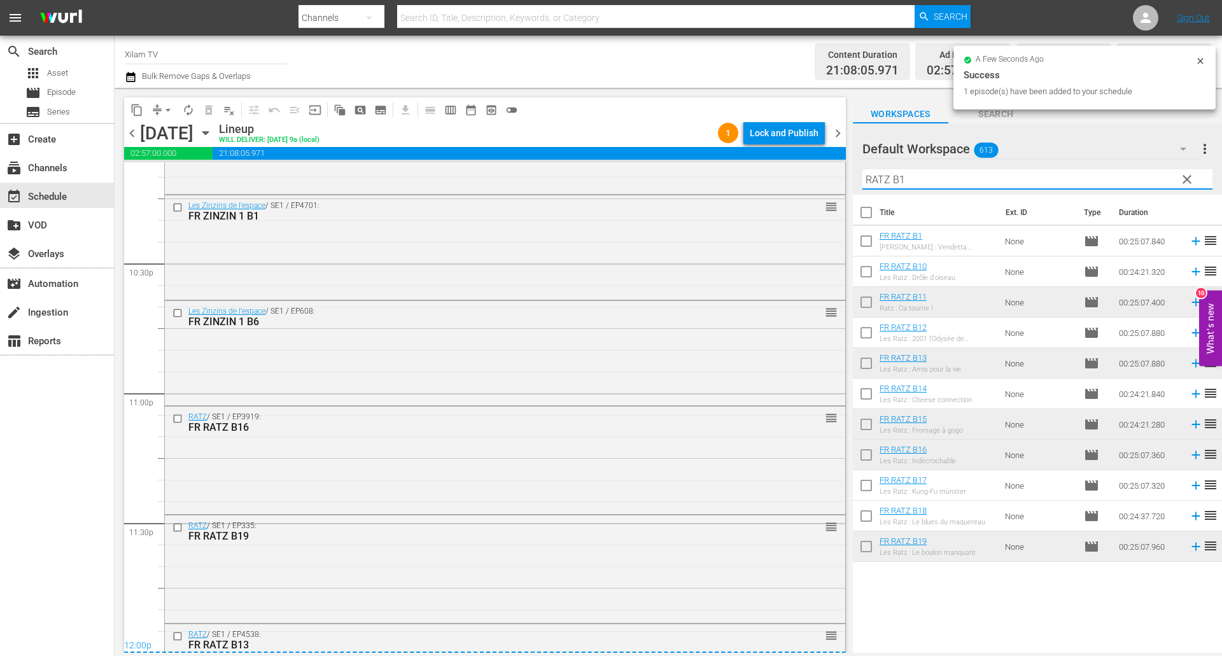
drag, startPoint x: 889, startPoint y: 181, endPoint x: 850, endPoint y: 178, distance: 39.0
click at [850, 178] on div "content_copy compress arrow_drop_down autorenew_outlined delete_forever_outline…" at bounding box center [668, 370] width 1107 height 565
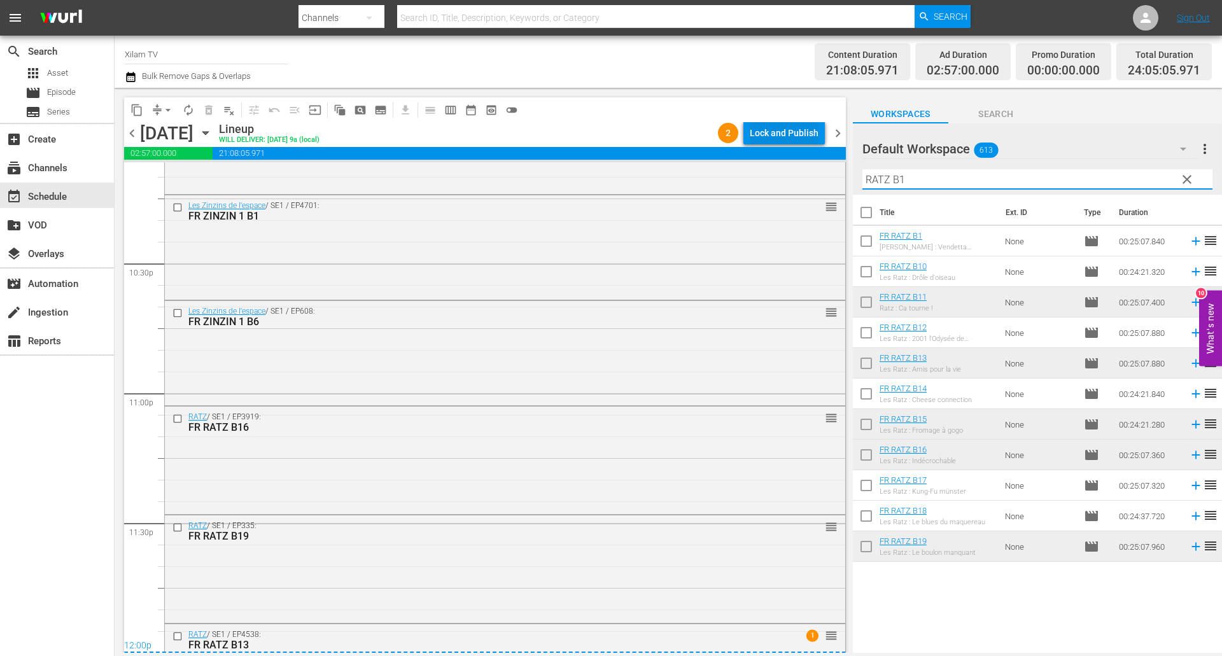
click at [805, 134] on div "Lock and Publish" at bounding box center [783, 133] width 69 height 23
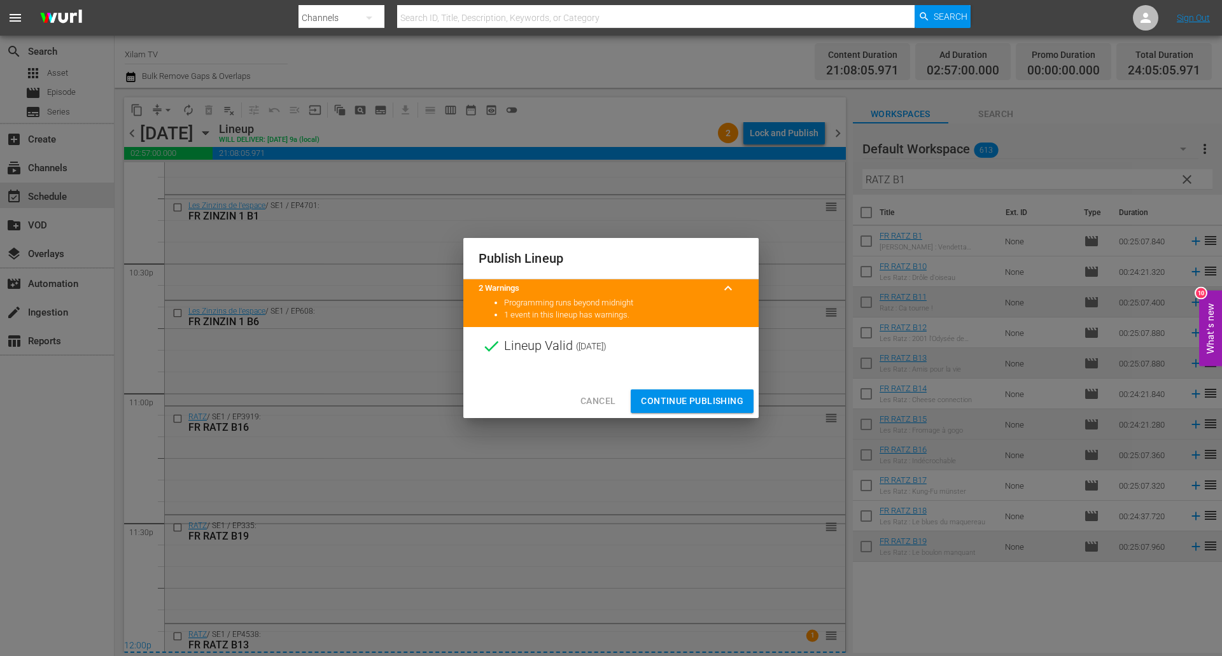
click at [731, 408] on span "Continue Publishing" at bounding box center [692, 401] width 102 height 16
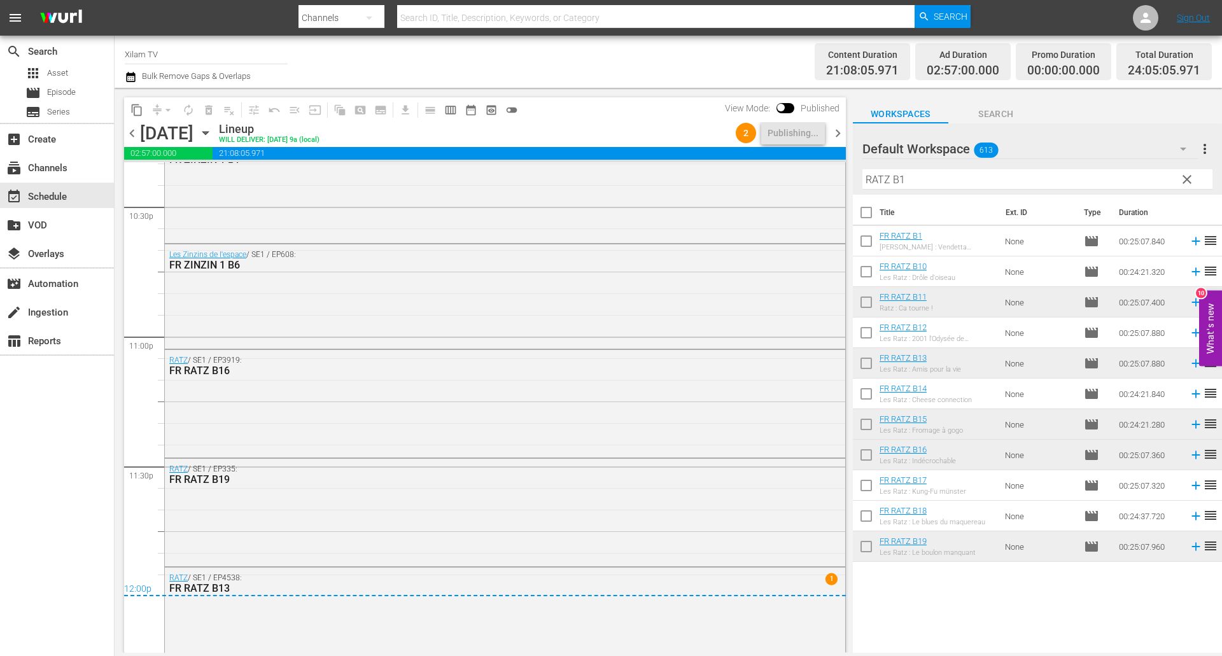
scroll to position [5819, 0]
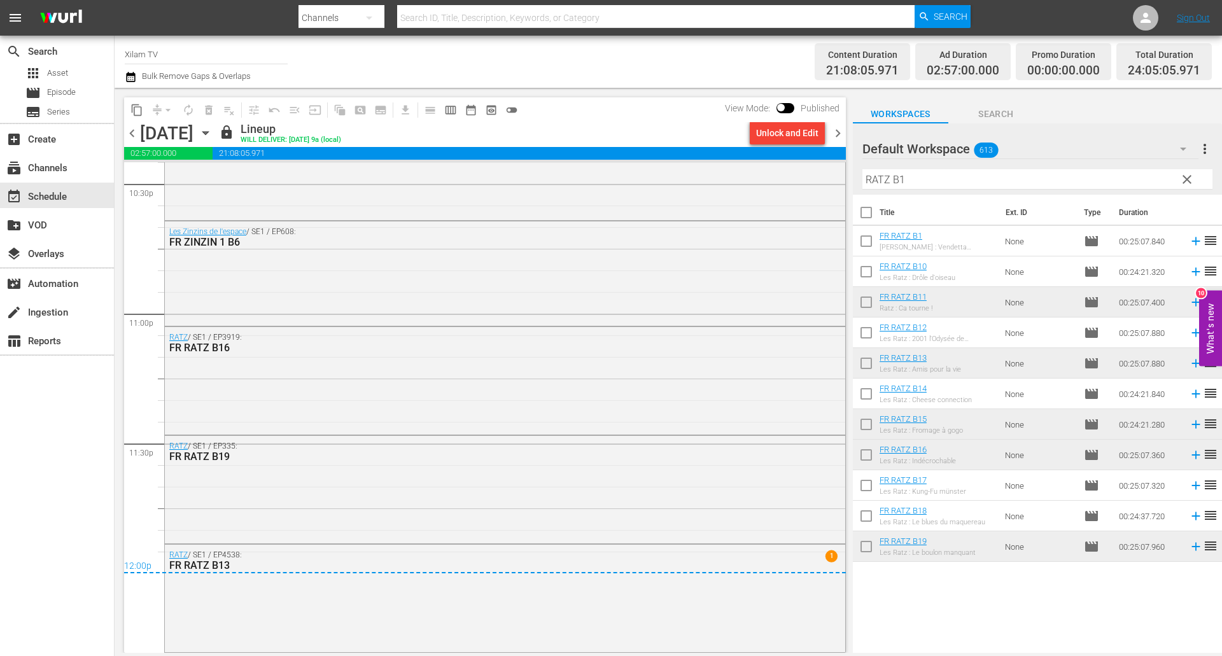
click at [836, 133] on span "chevron_right" at bounding box center [838, 133] width 16 height 16
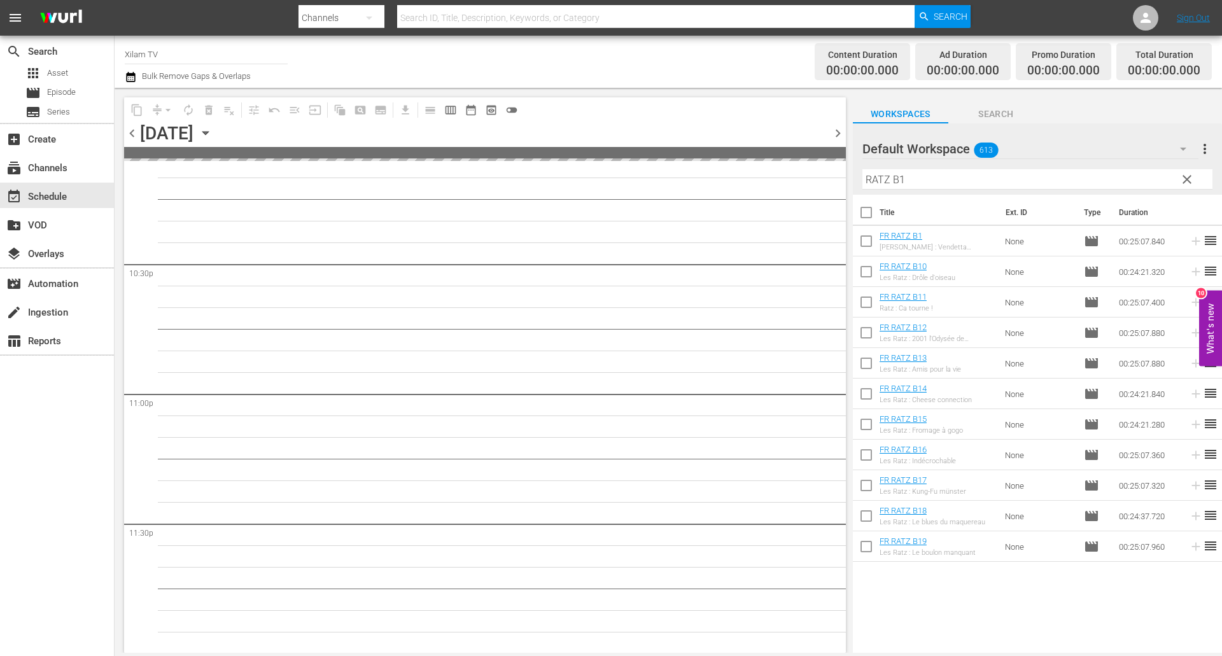
scroll to position [5738, 0]
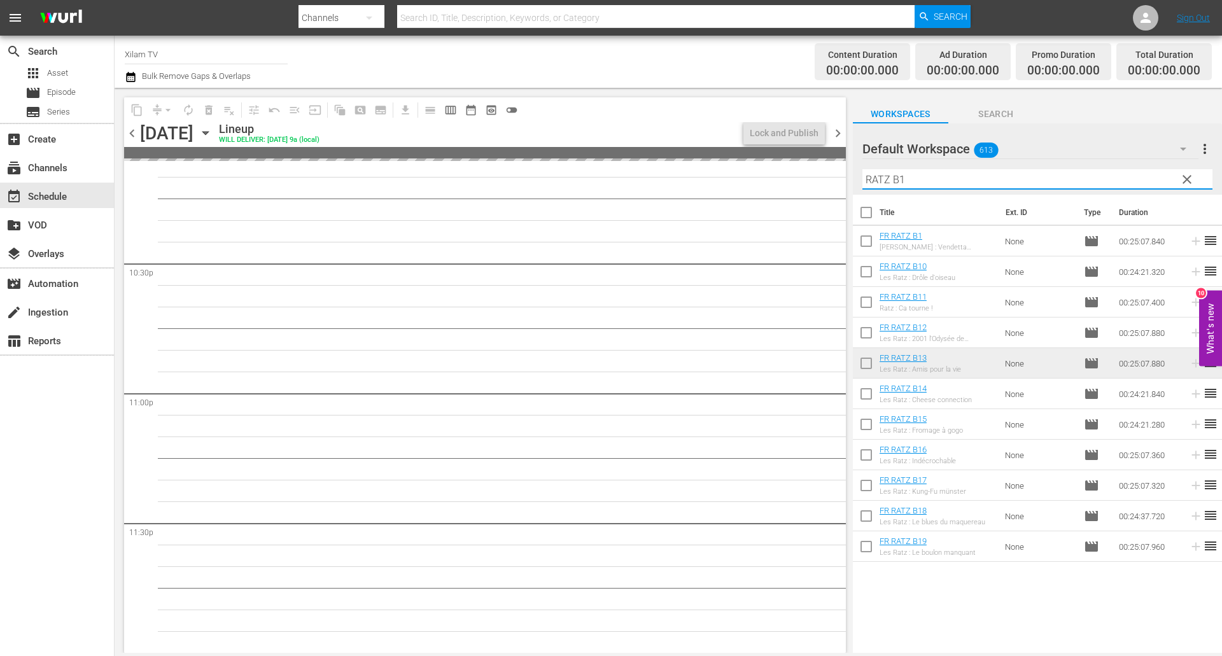
click at [887, 180] on input "RATZ B1" at bounding box center [1037, 179] width 350 height 20
click at [919, 179] on input "RAHAN B1" at bounding box center [1037, 179] width 350 height 20
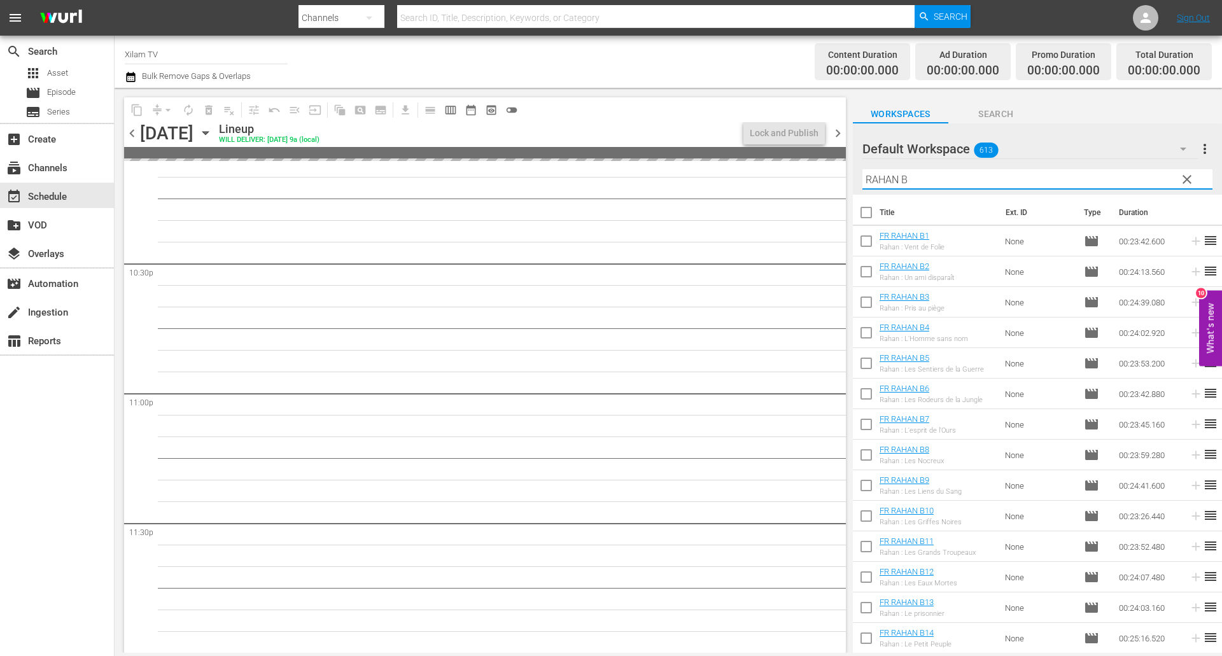
click at [856, 303] on input "checkbox" at bounding box center [866, 304] width 27 height 27
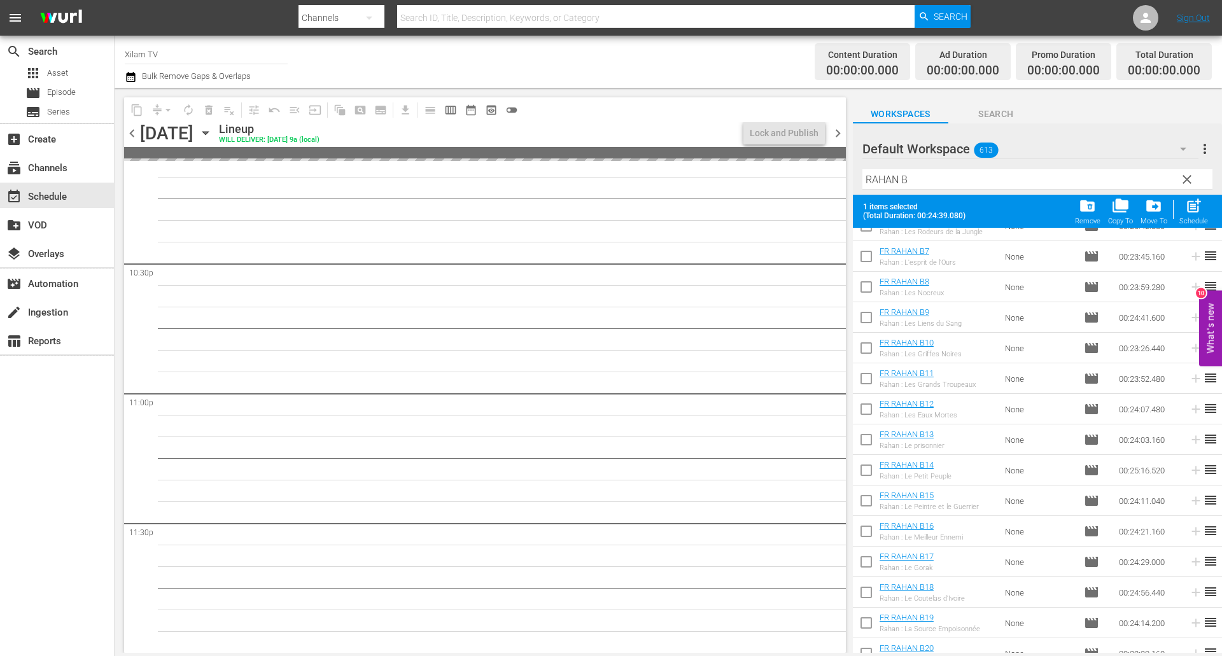
scroll to position [382, 0]
click at [870, 408] on input "checkbox" at bounding box center [866, 414] width 27 height 27
click at [868, 527] on input "checkbox" at bounding box center [866, 536] width 27 height 27
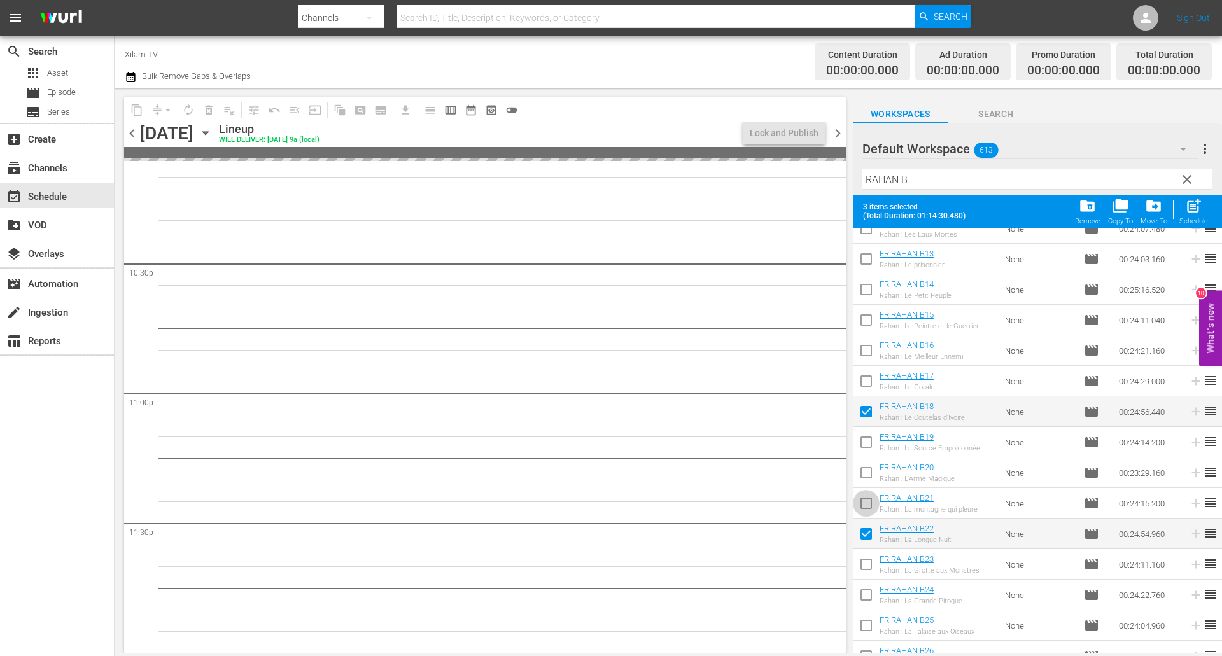
click at [868, 510] on input "checkbox" at bounding box center [866, 505] width 27 height 27
click at [1201, 213] on span "post_add" at bounding box center [1193, 205] width 17 height 17
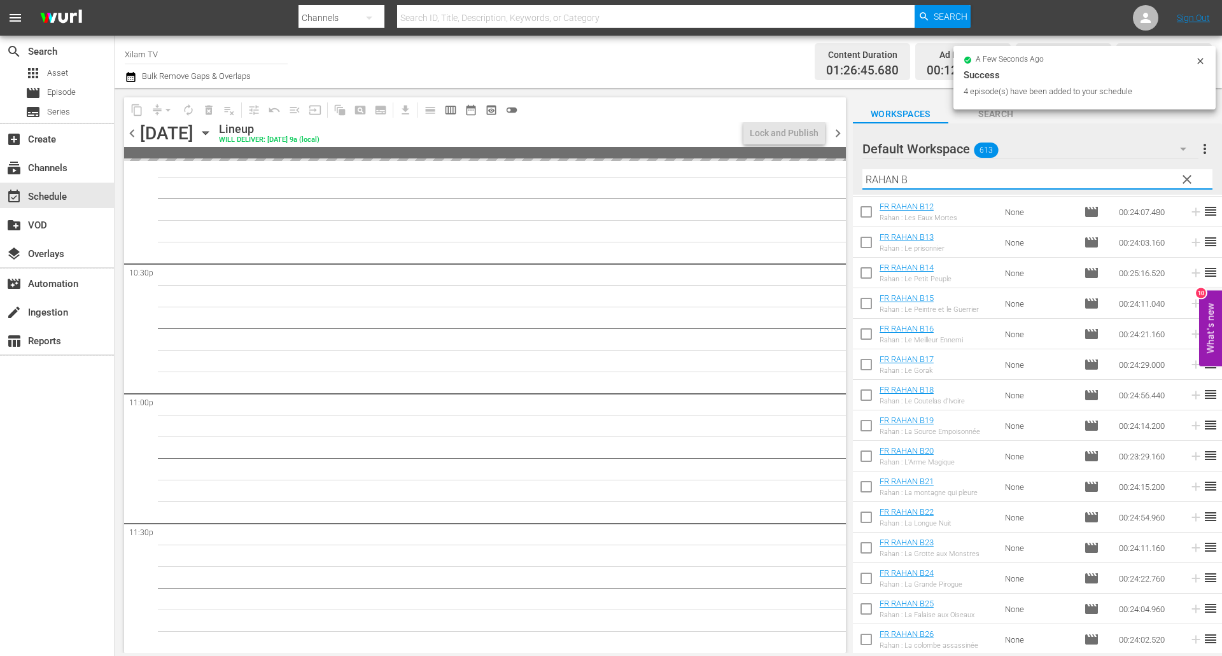
click at [835, 172] on div "content_copy compress arrow_drop_down autorenew_outlined delete_forever_outline…" at bounding box center [668, 370] width 1107 height 565
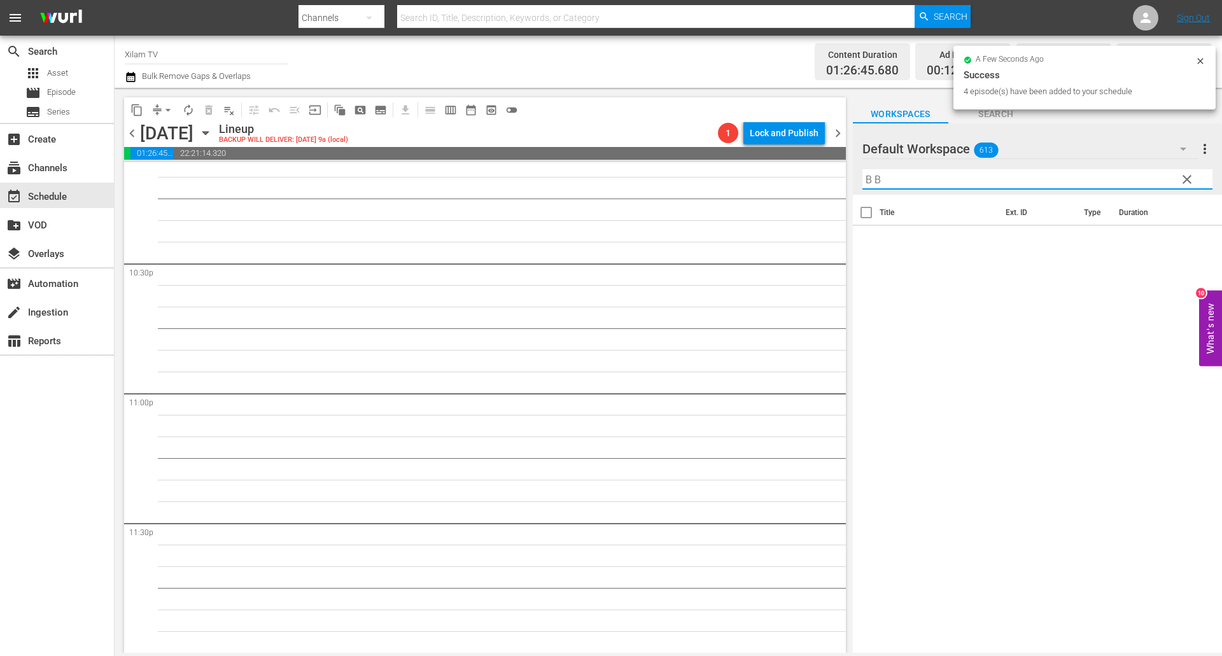
scroll to position [0, 0]
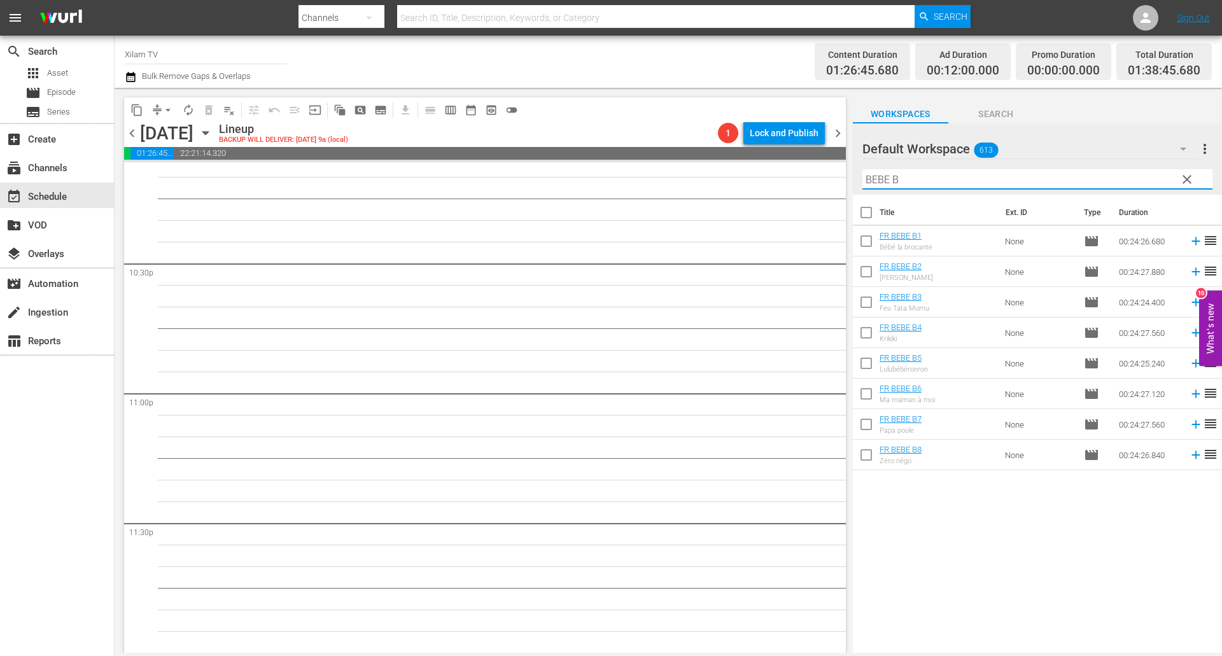
click at [867, 452] on input "checkbox" at bounding box center [866, 457] width 27 height 27
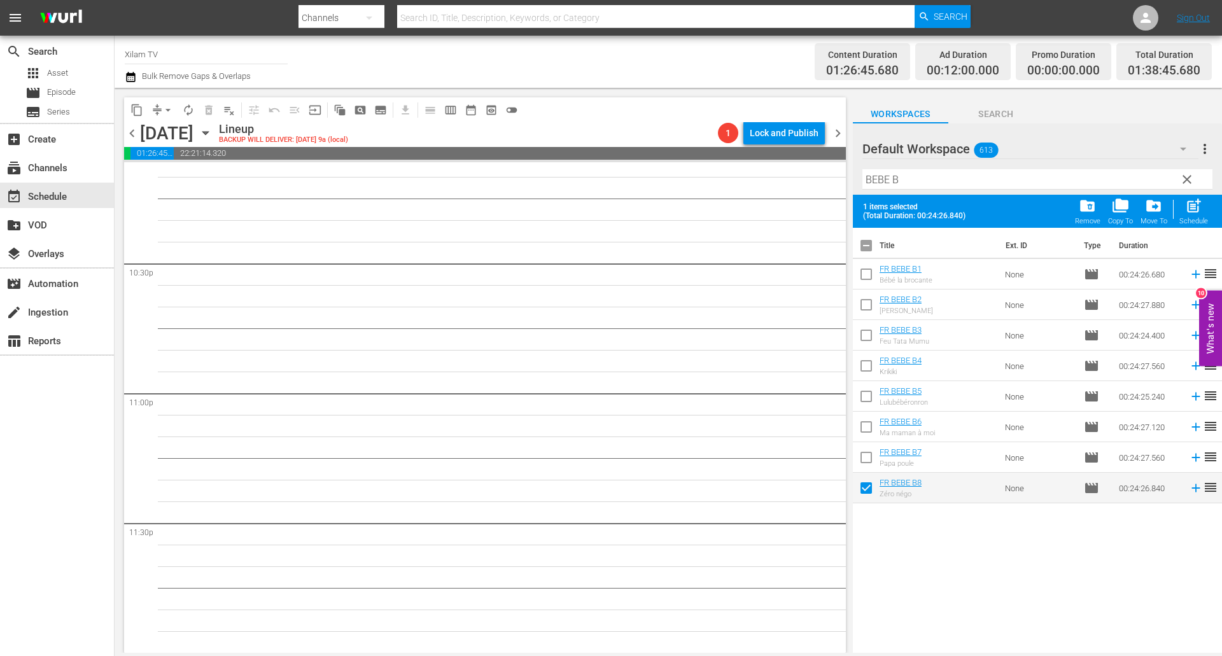
click at [865, 433] on input "checkbox" at bounding box center [866, 429] width 27 height 27
click at [864, 412] on td at bounding box center [866, 427] width 27 height 31
click at [870, 394] on input "checkbox" at bounding box center [866, 399] width 27 height 27
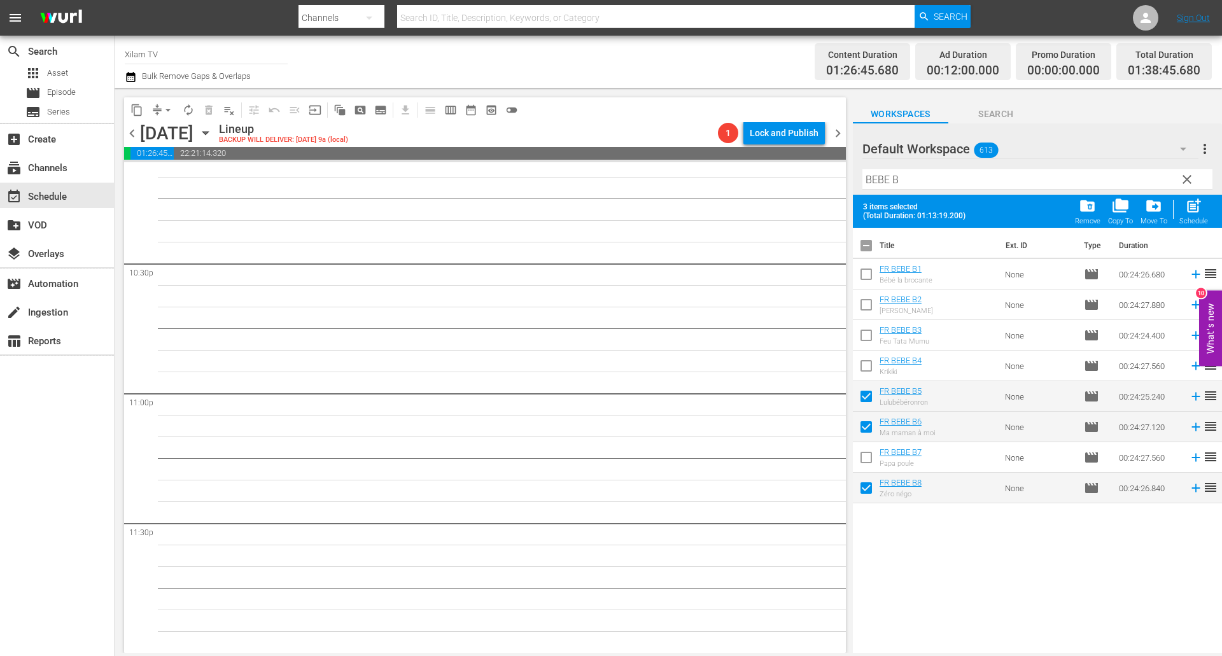
click at [859, 303] on input "checkbox" at bounding box center [866, 307] width 27 height 27
click at [1188, 212] on span "post_add" at bounding box center [1193, 205] width 17 height 17
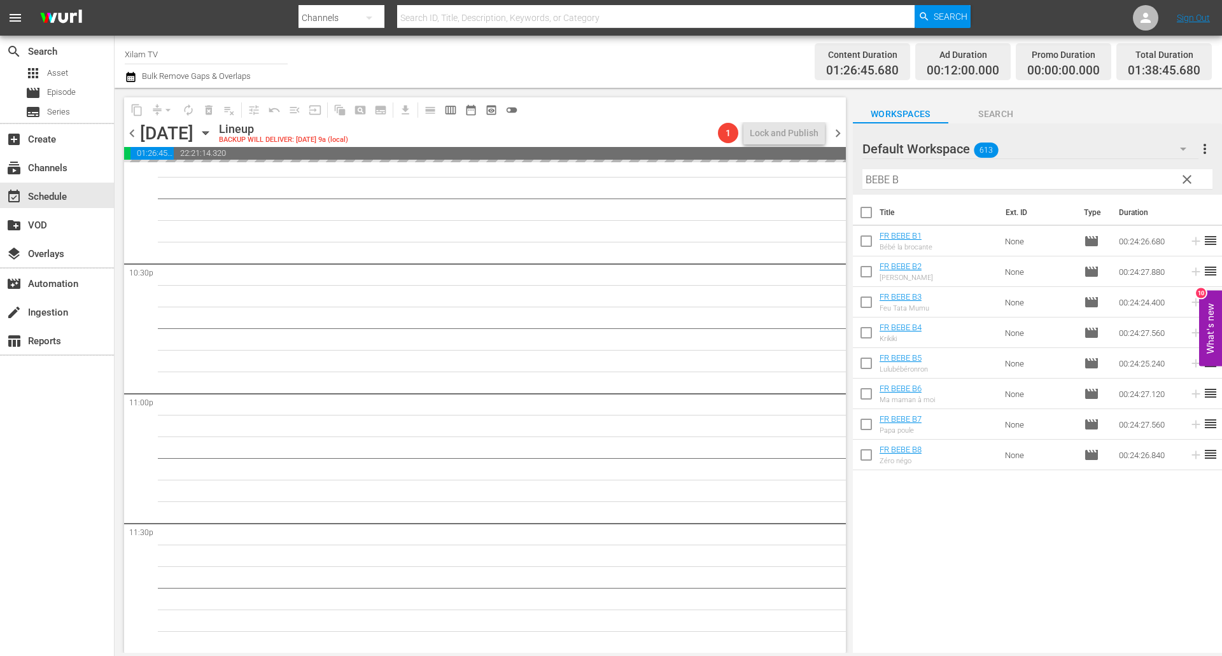
drag, startPoint x: 890, startPoint y: 178, endPoint x: 870, endPoint y: 179, distance: 20.4
click at [870, 179] on input "BEBE B" at bounding box center [1037, 179] width 350 height 20
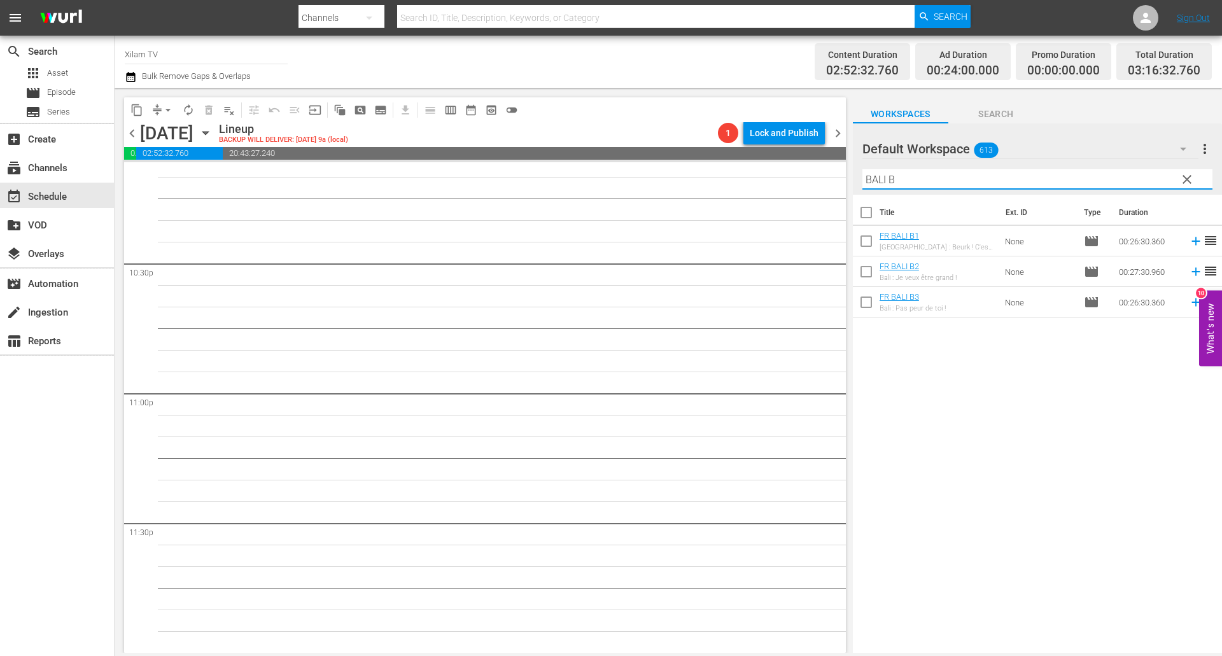
drag, startPoint x: 867, startPoint y: 271, endPoint x: 867, endPoint y: 263, distance: 7.7
click at [867, 270] on input "checkbox" at bounding box center [866, 274] width 27 height 27
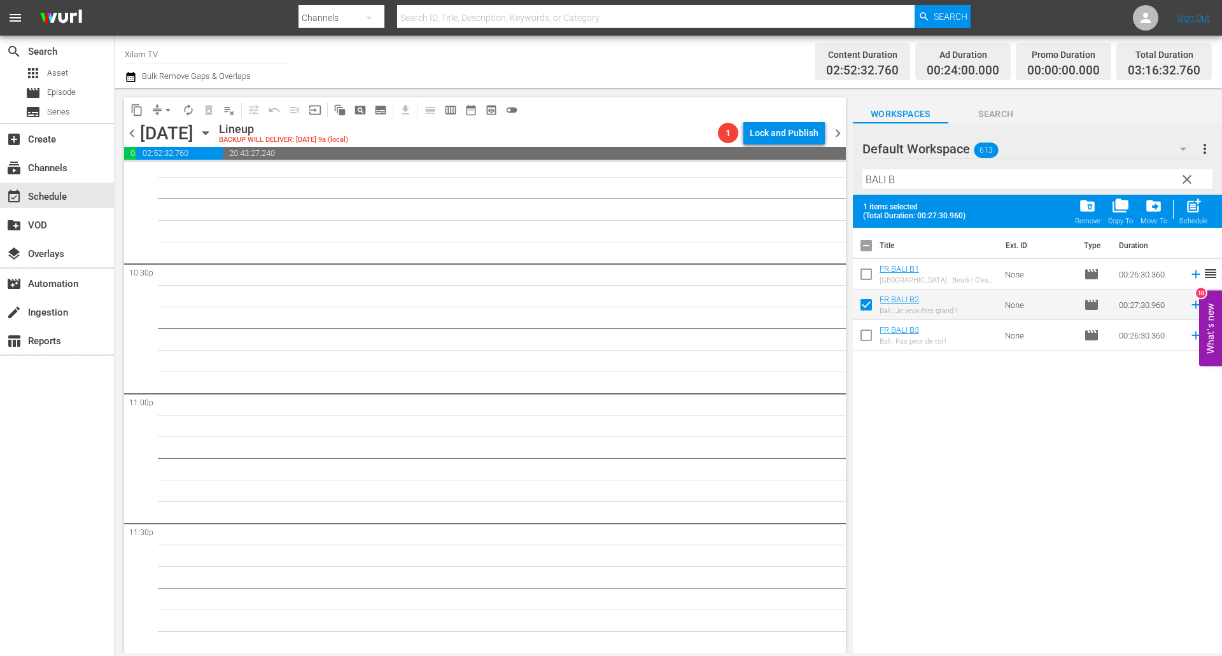
click at [868, 258] on input "checkbox" at bounding box center [866, 248] width 27 height 27
click at [864, 329] on input "checkbox" at bounding box center [866, 337] width 27 height 27
click at [1187, 214] on span "post_add" at bounding box center [1193, 205] width 17 height 17
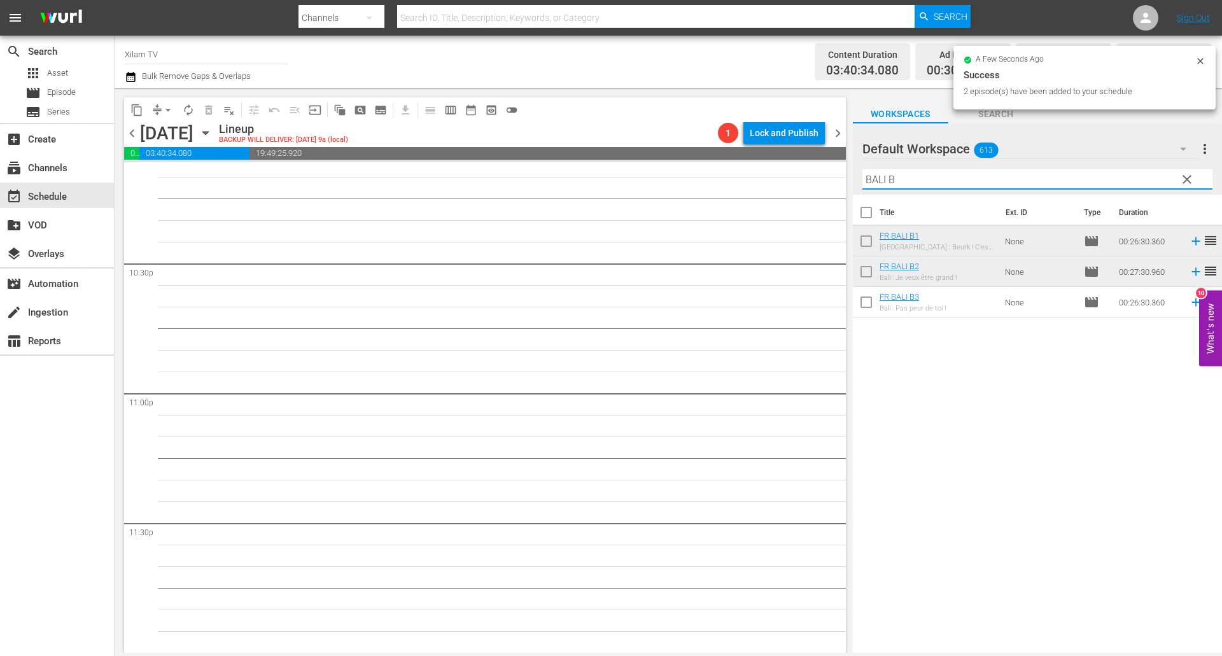
drag, startPoint x: 882, startPoint y: 181, endPoint x: 836, endPoint y: 172, distance: 46.5
click at [836, 172] on div "content_copy compress arrow_drop_down autorenew_outlined delete_forever_outline…" at bounding box center [668, 370] width 1107 height 565
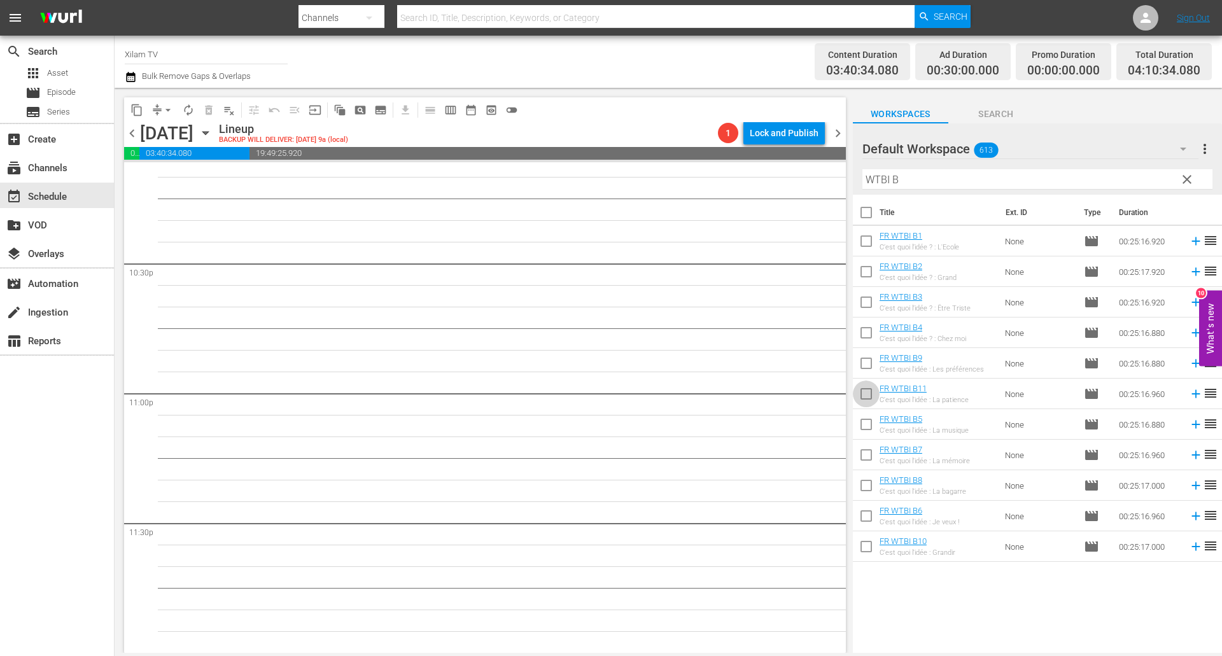
click at [863, 386] on input "checkbox" at bounding box center [866, 396] width 27 height 27
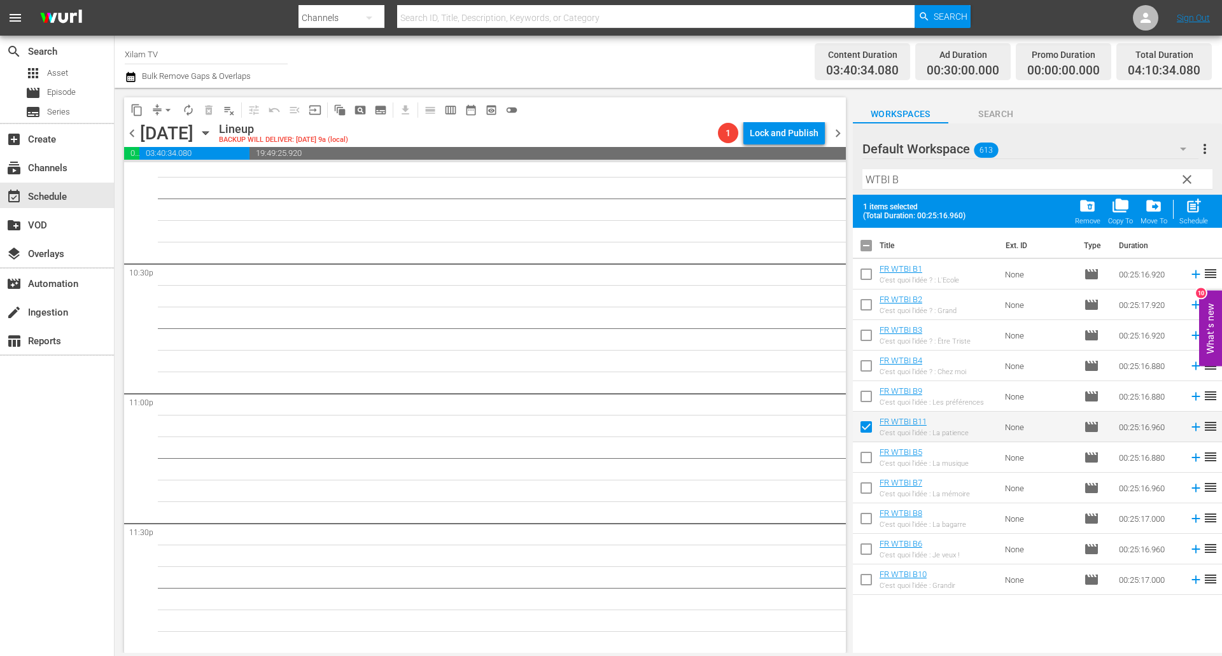
click at [863, 382] on td at bounding box center [866, 396] width 27 height 31
click at [866, 393] on input "checkbox" at bounding box center [866, 399] width 27 height 27
click at [1202, 214] on span "post_add" at bounding box center [1193, 205] width 17 height 17
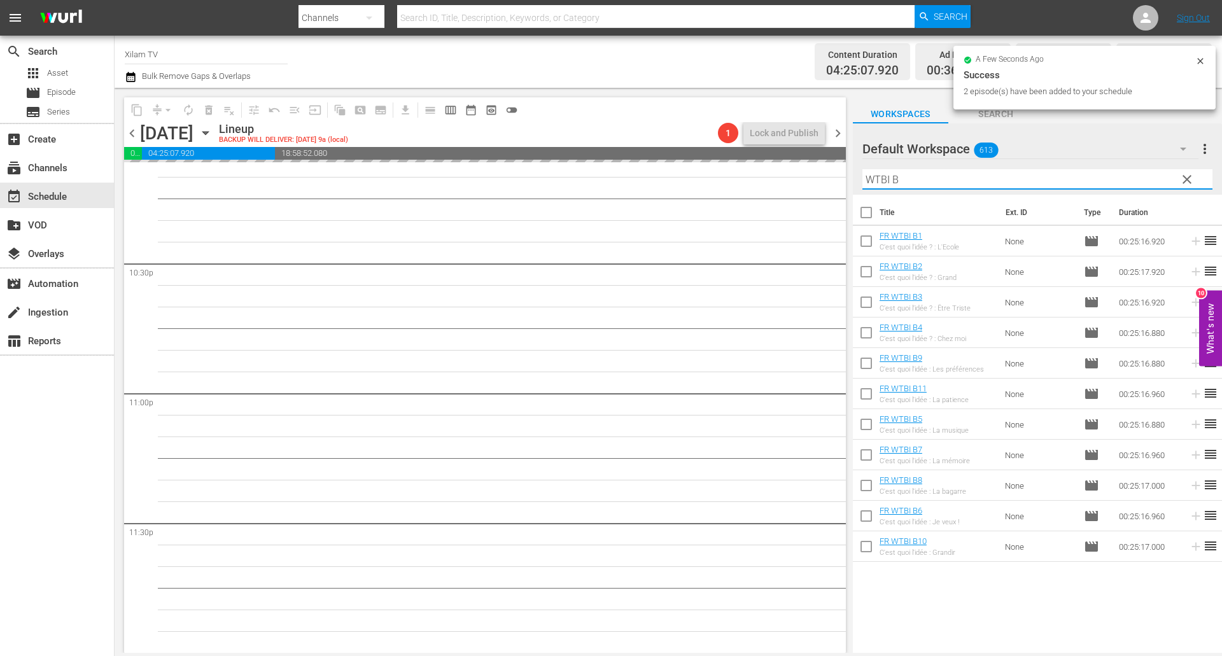
drag, startPoint x: 890, startPoint y: 179, endPoint x: 817, endPoint y: 174, distance: 73.3
click at [817, 174] on div "content_copy compress arrow_drop_down autorenew_outlined delete_forever_outline…" at bounding box center [668, 370] width 1107 height 565
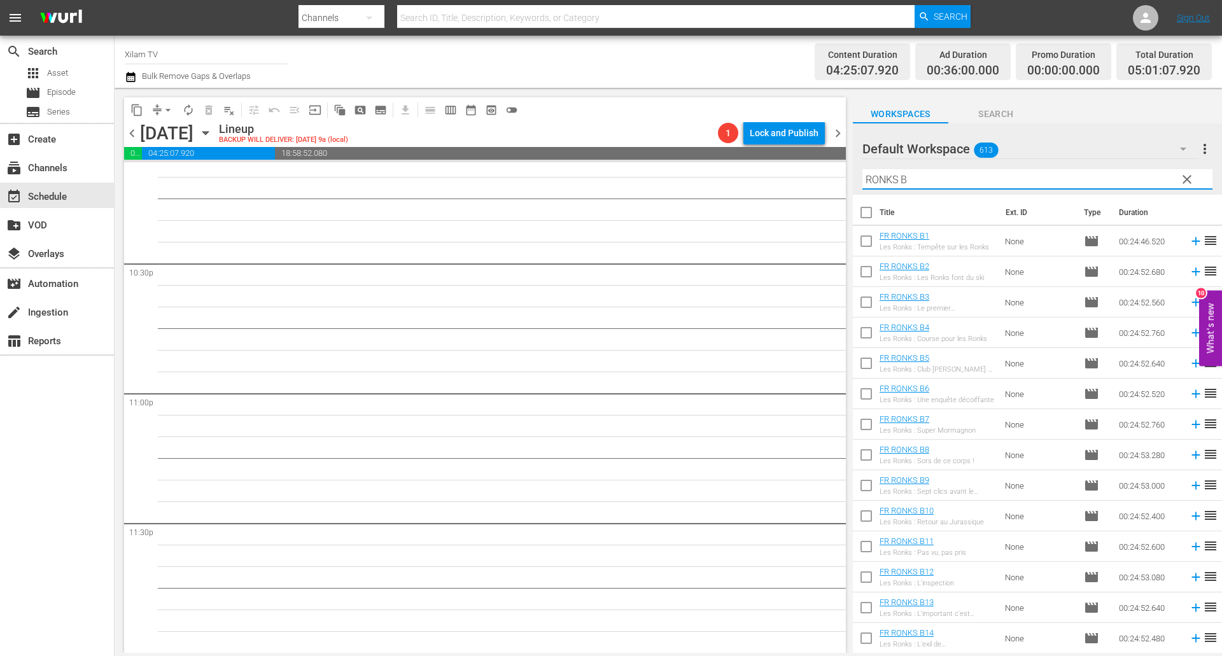
click at [865, 237] on input "checkbox" at bounding box center [866, 243] width 27 height 27
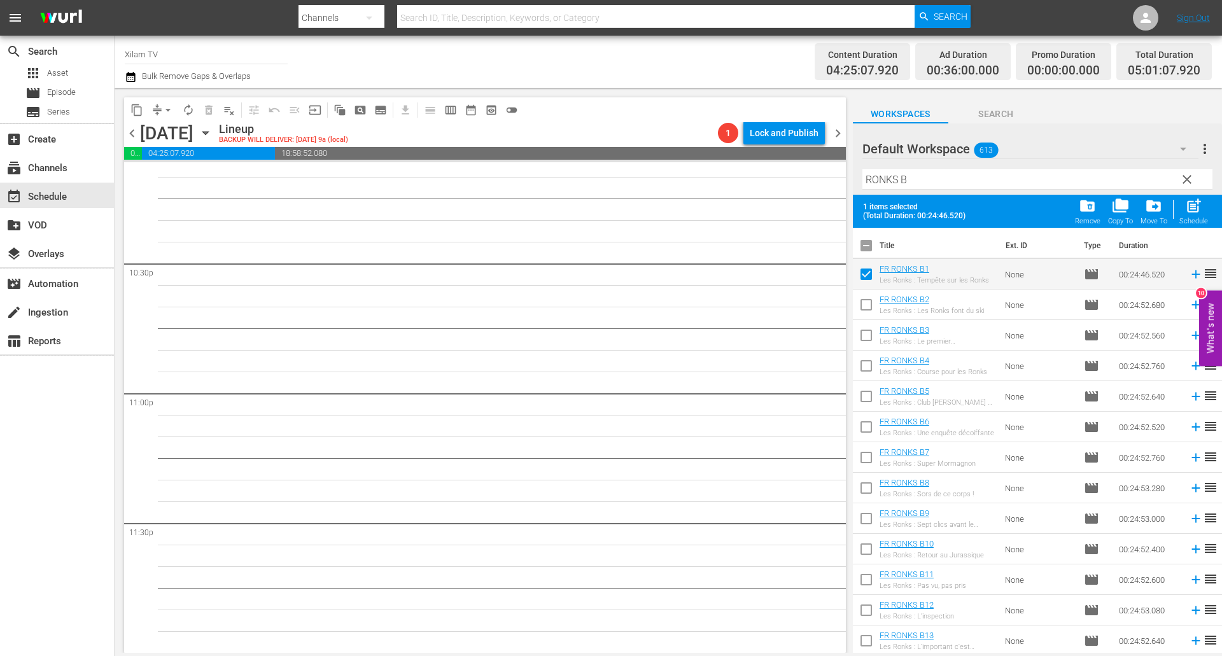
click at [863, 478] on input "checkbox" at bounding box center [866, 490] width 27 height 27
click at [1197, 207] on span "post_add" at bounding box center [1193, 205] width 17 height 17
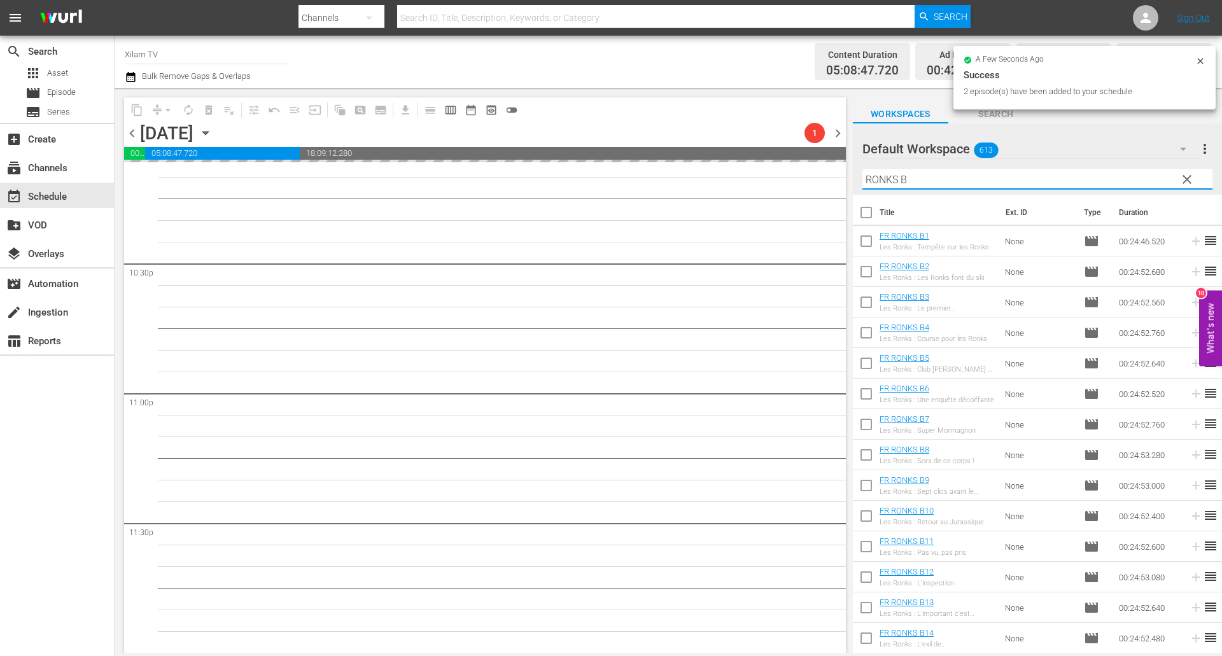
drag, startPoint x: 897, startPoint y: 177, endPoint x: 838, endPoint y: 168, distance: 59.8
click at [838, 168] on div "content_copy compress arrow_drop_down autorenew_outlined delete_forever_outline…" at bounding box center [668, 370] width 1107 height 565
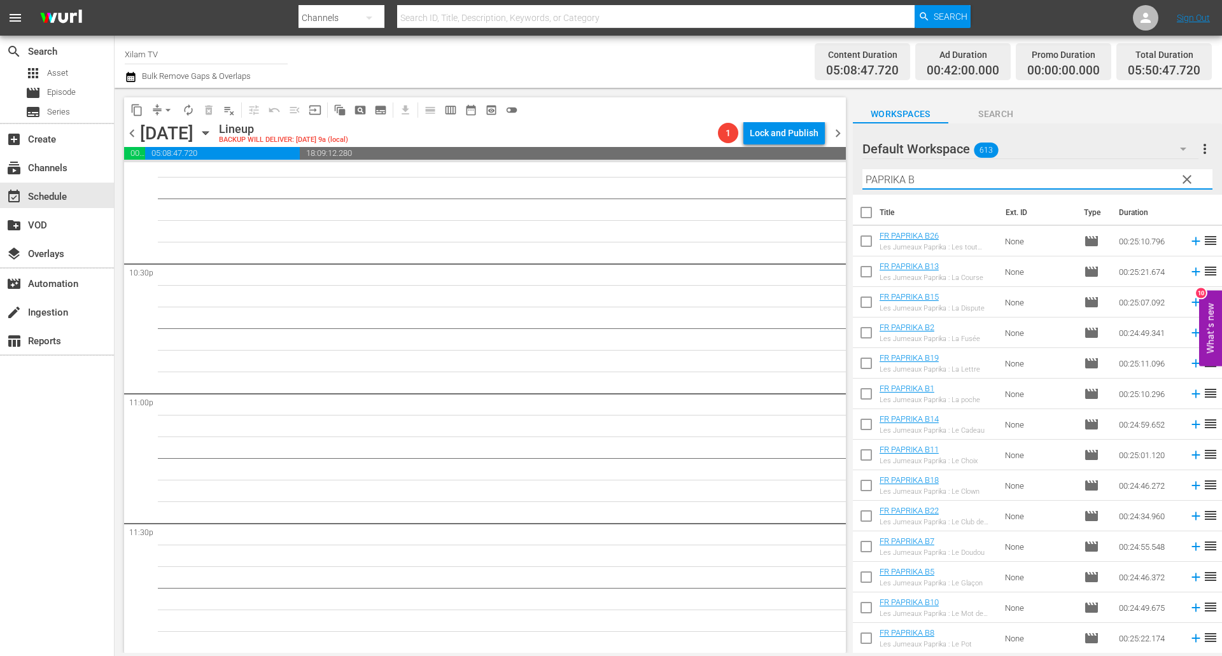
click at [981, 174] on input "PAPRIKA B" at bounding box center [1037, 179] width 350 height 20
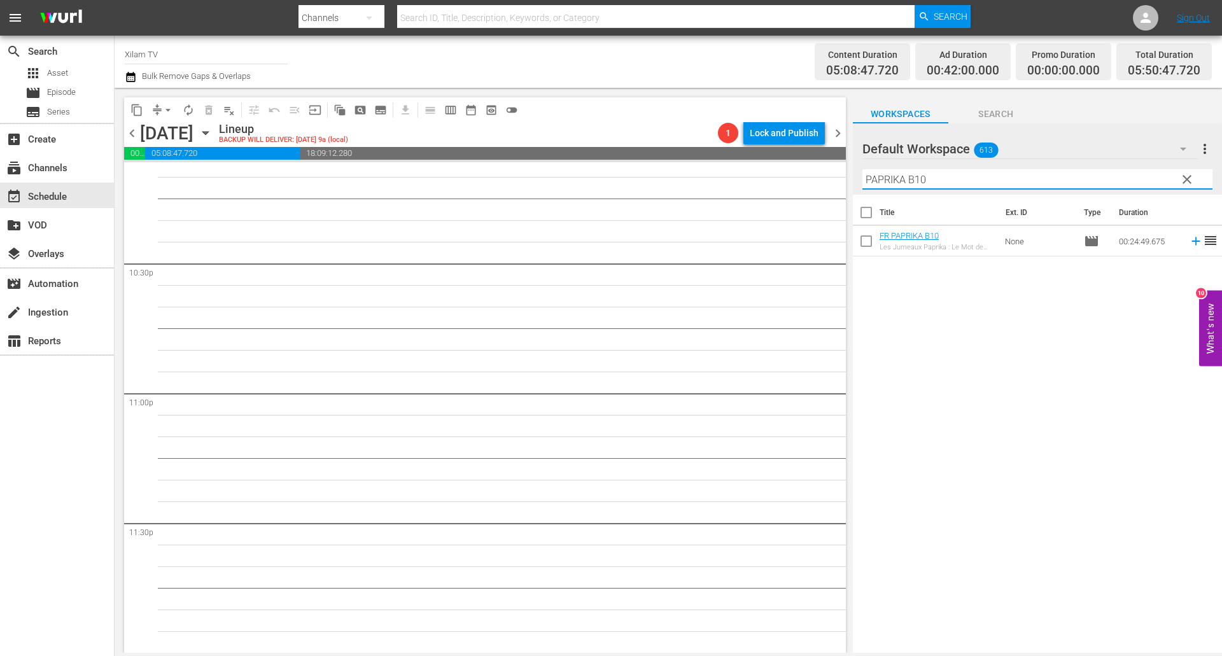
click at [865, 251] on input "checkbox" at bounding box center [866, 243] width 27 height 27
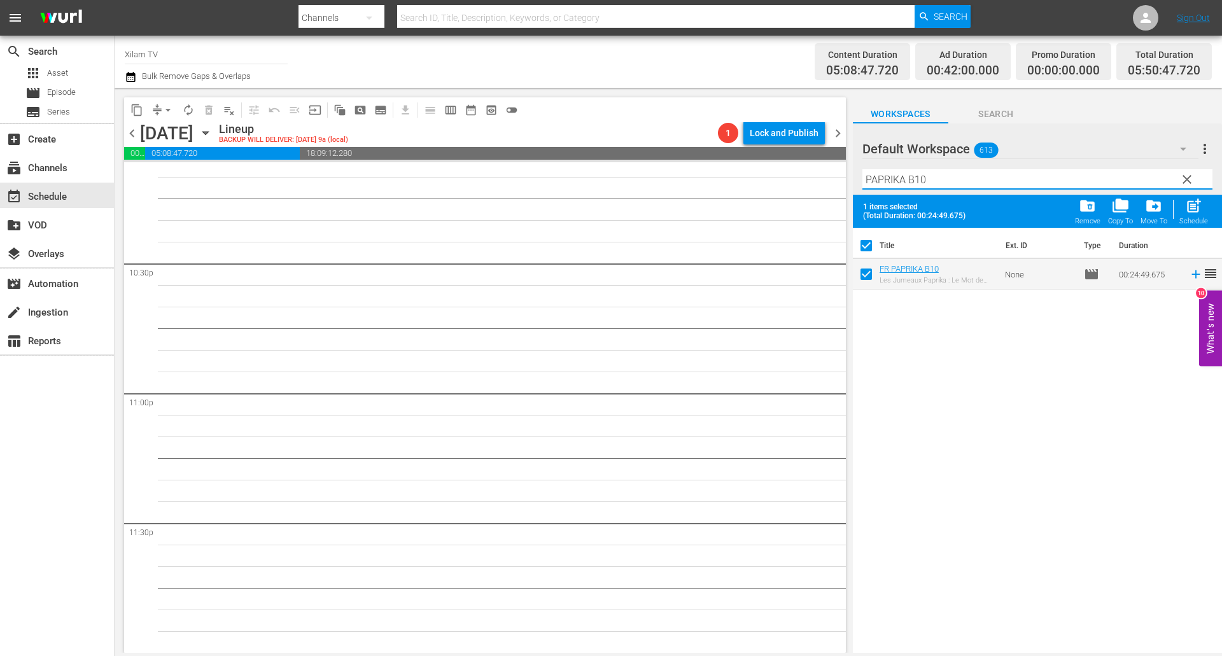
drag, startPoint x: 870, startPoint y: 176, endPoint x: 804, endPoint y: 172, distance: 65.6
click at [804, 172] on div "content_copy compress arrow_drop_down autorenew_outlined delete_forever_outline…" at bounding box center [668, 370] width 1107 height 565
click at [936, 179] on input "CHICKY 1 B10" at bounding box center [1037, 179] width 350 height 20
click at [863, 271] on input "checkbox" at bounding box center [866, 276] width 27 height 27
click at [909, 176] on input "CHICKY 1 B2" at bounding box center [1037, 179] width 350 height 20
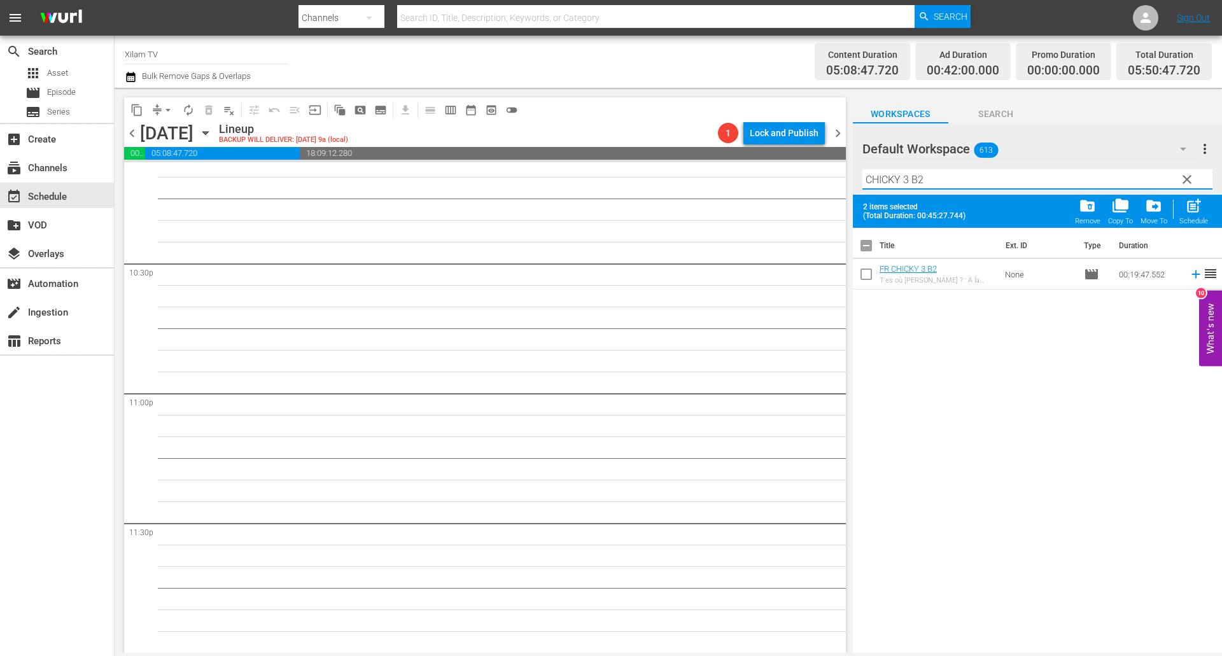
click at [964, 181] on input "CHICKY 3 B2" at bounding box center [1037, 179] width 350 height 20
click at [870, 280] on input "checkbox" at bounding box center [866, 276] width 27 height 27
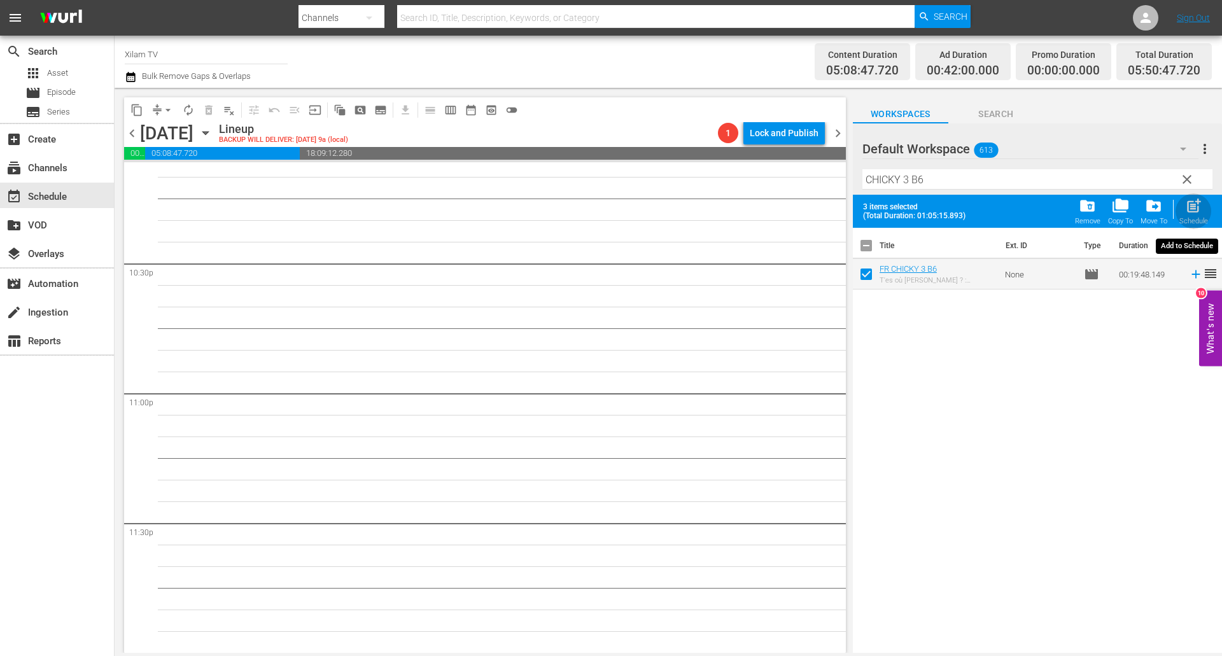
click at [1187, 209] on span "post_add" at bounding box center [1193, 205] width 17 height 17
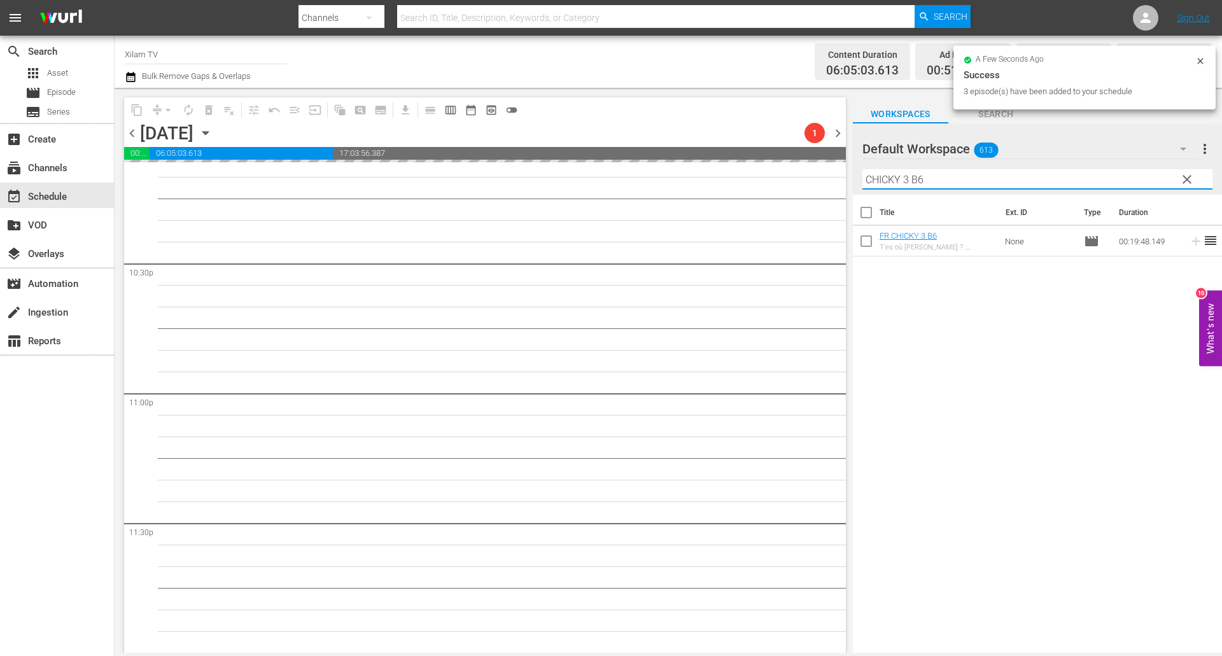
drag, startPoint x: 900, startPoint y: 177, endPoint x: 793, endPoint y: 160, distance: 108.2
click at [793, 160] on div "content_copy compress arrow_drop_down autorenew_outlined delete_forever_outline…" at bounding box center [668, 370] width 1107 height 565
click at [915, 169] on div "Filter by Title FLP 1 B6" at bounding box center [1037, 179] width 350 height 31
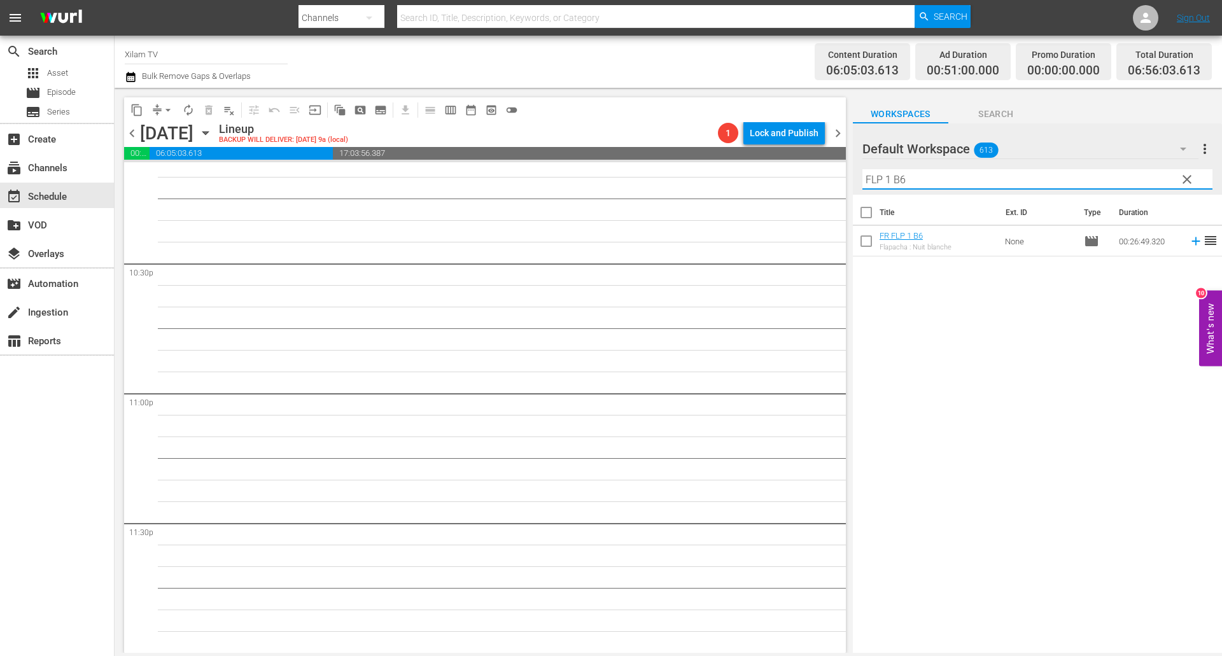
click at [920, 172] on input "FLP 1 B6" at bounding box center [1037, 179] width 350 height 20
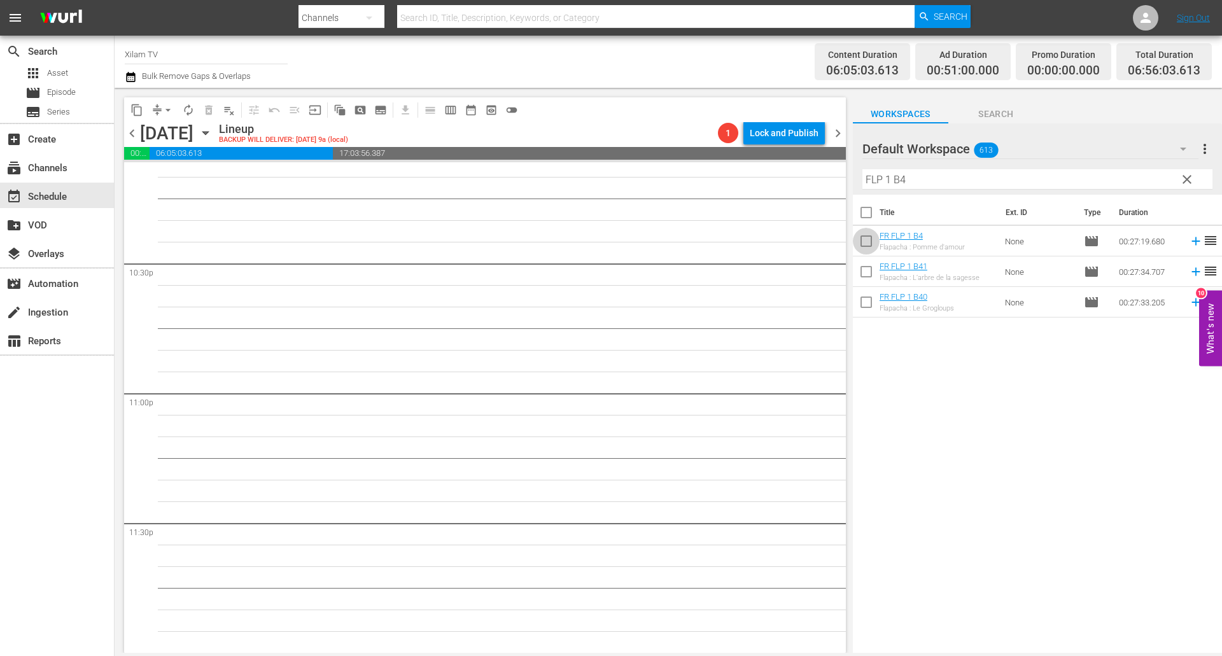
click at [869, 241] on input "checkbox" at bounding box center [866, 243] width 27 height 27
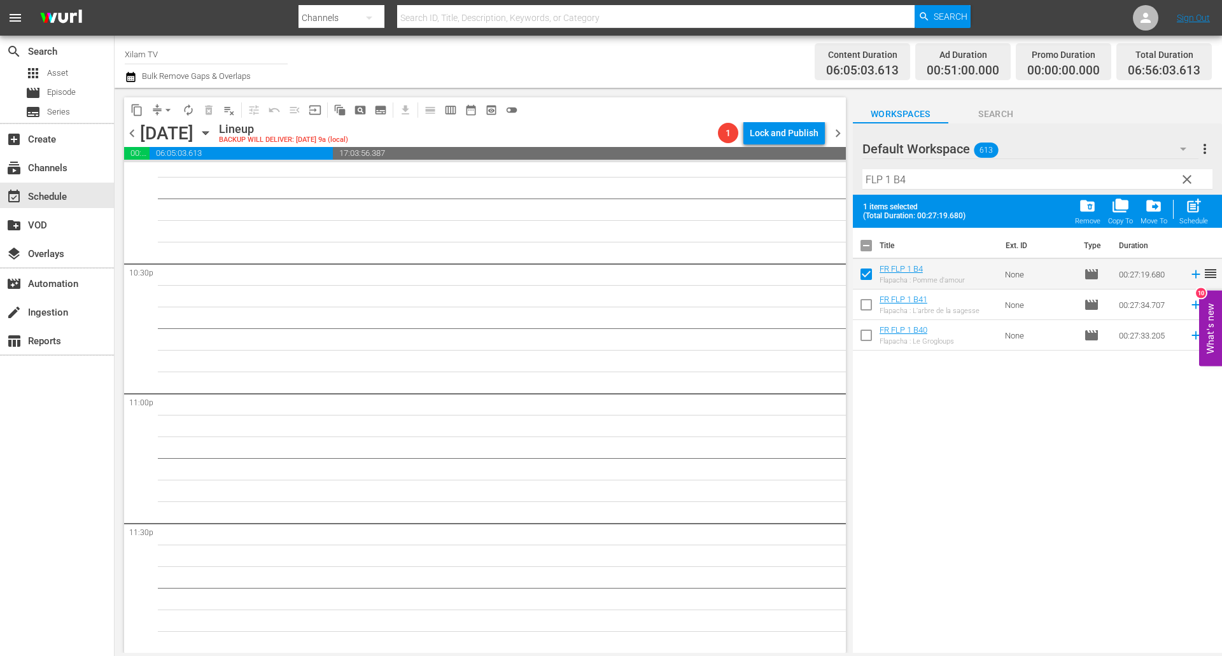
click at [903, 181] on input "FLP 1 B4" at bounding box center [1037, 179] width 350 height 20
click at [866, 274] on input "checkbox" at bounding box center [866, 276] width 27 height 27
click at [890, 176] on input "FLP 1 B12" at bounding box center [1037, 179] width 350 height 20
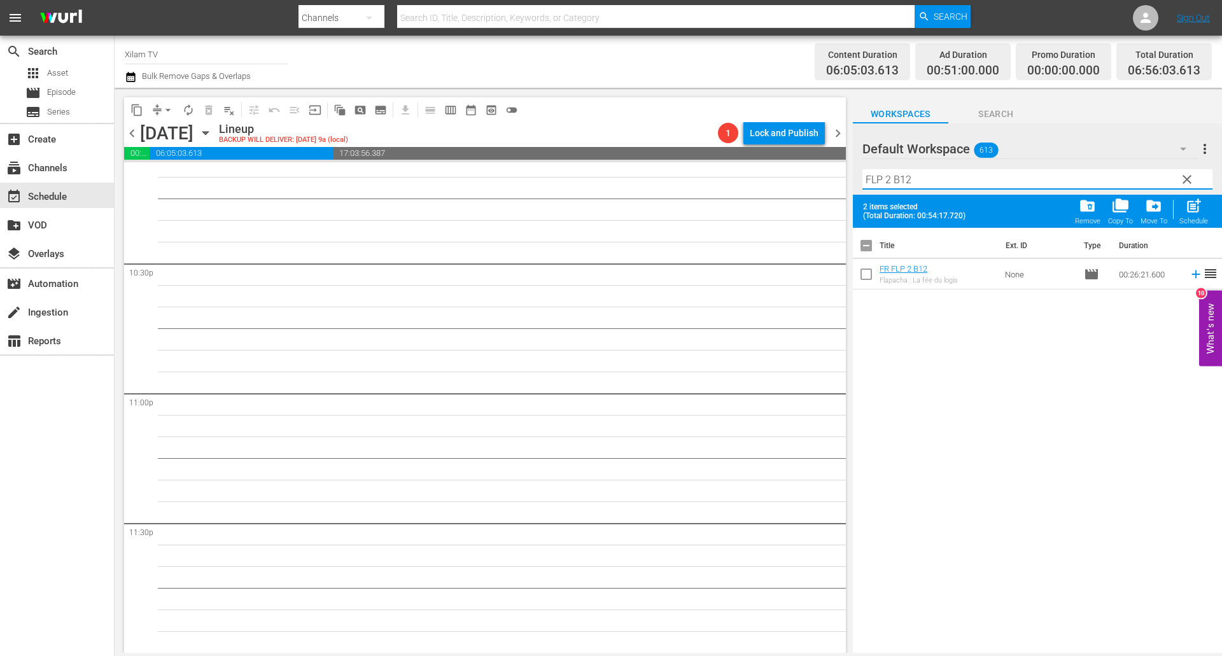
click at [918, 176] on input "FLP 2 B12" at bounding box center [1037, 179] width 350 height 20
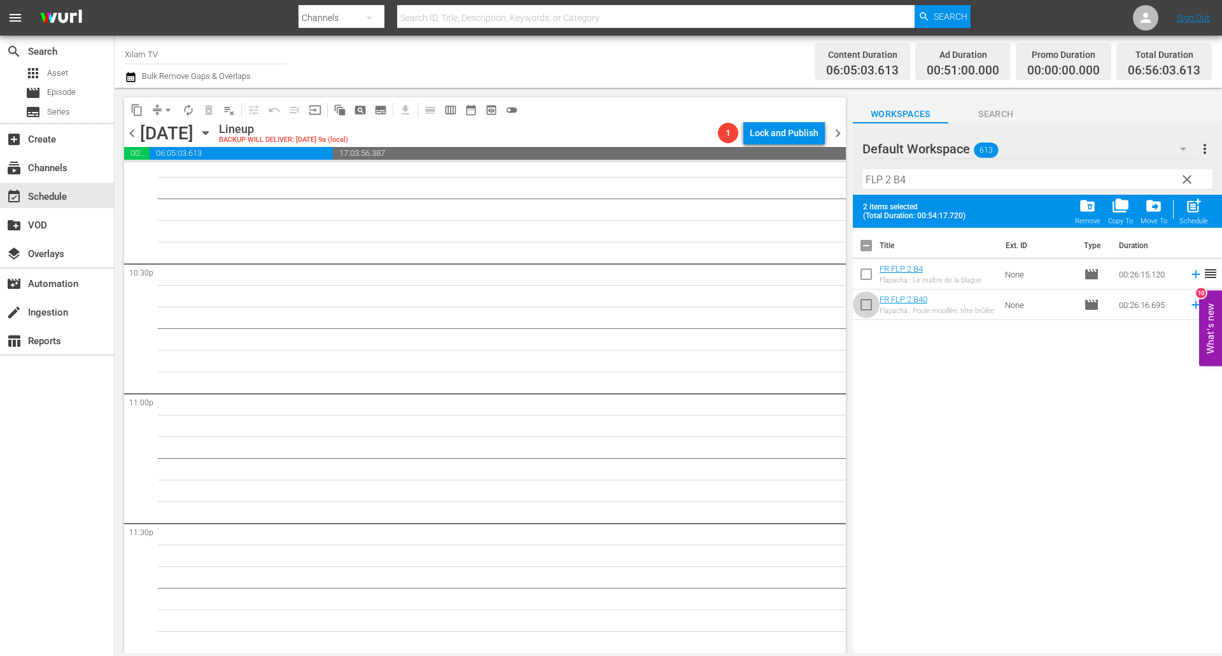
click at [865, 303] on input "checkbox" at bounding box center [866, 307] width 27 height 27
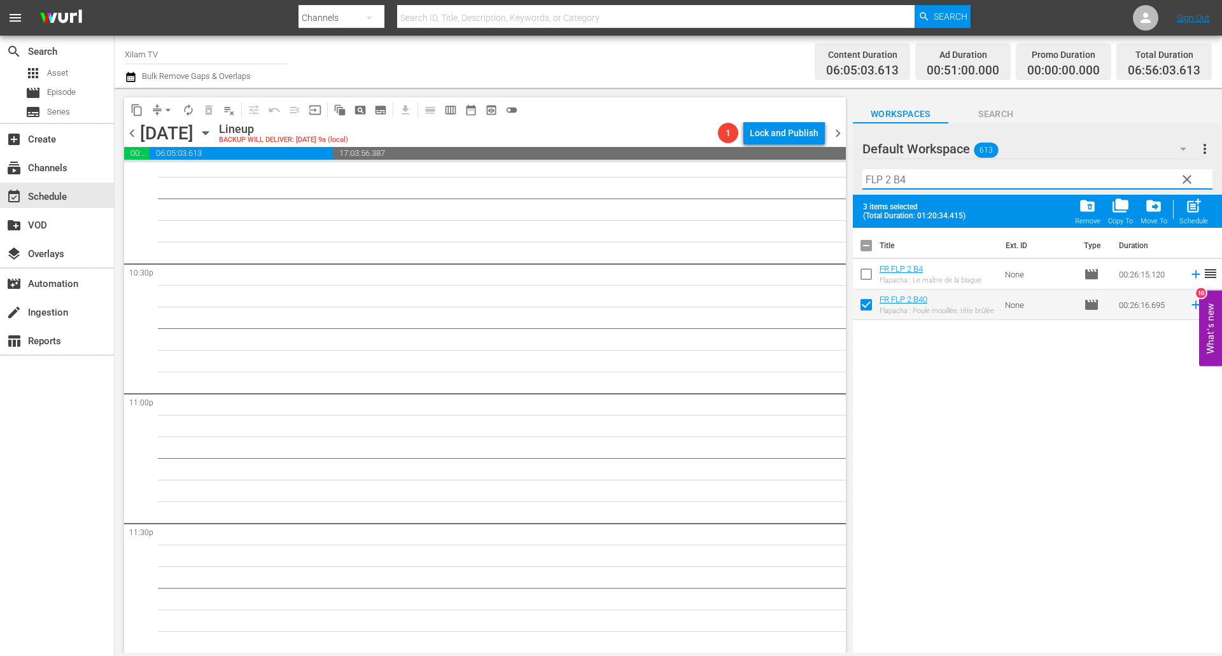
click at [922, 185] on input "FLP 2 B4" at bounding box center [1037, 179] width 350 height 20
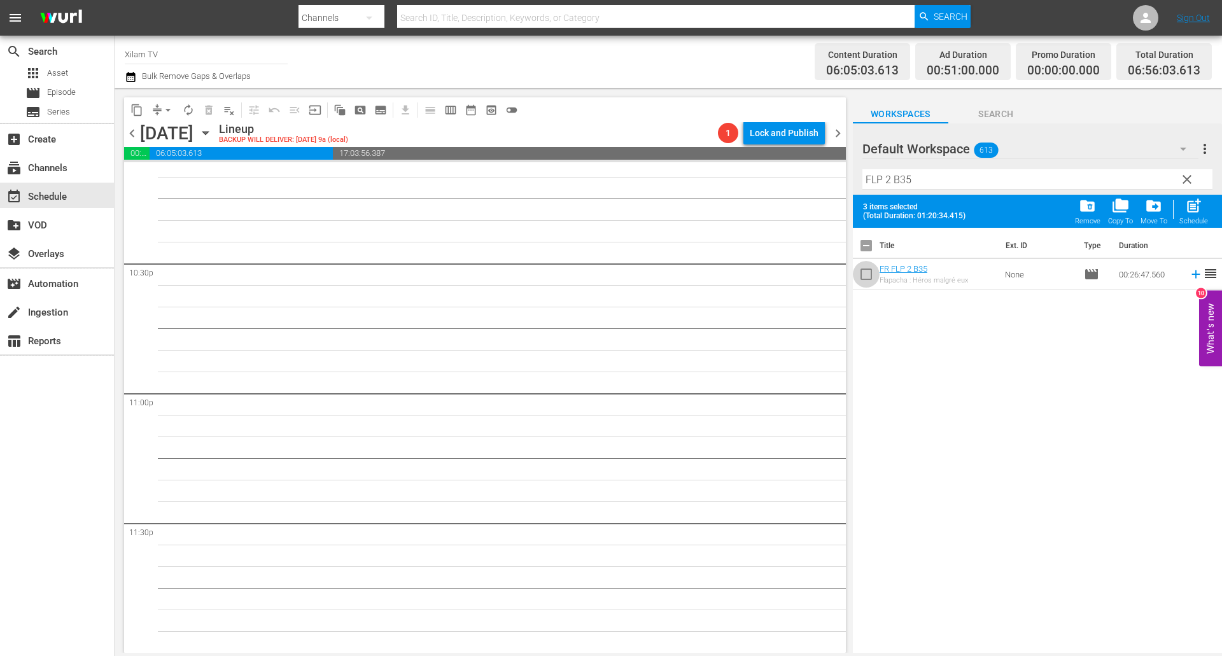
click at [867, 275] on input "checkbox" at bounding box center [866, 276] width 27 height 27
click at [1209, 207] on button "post_add Schedule" at bounding box center [1193, 211] width 36 height 36
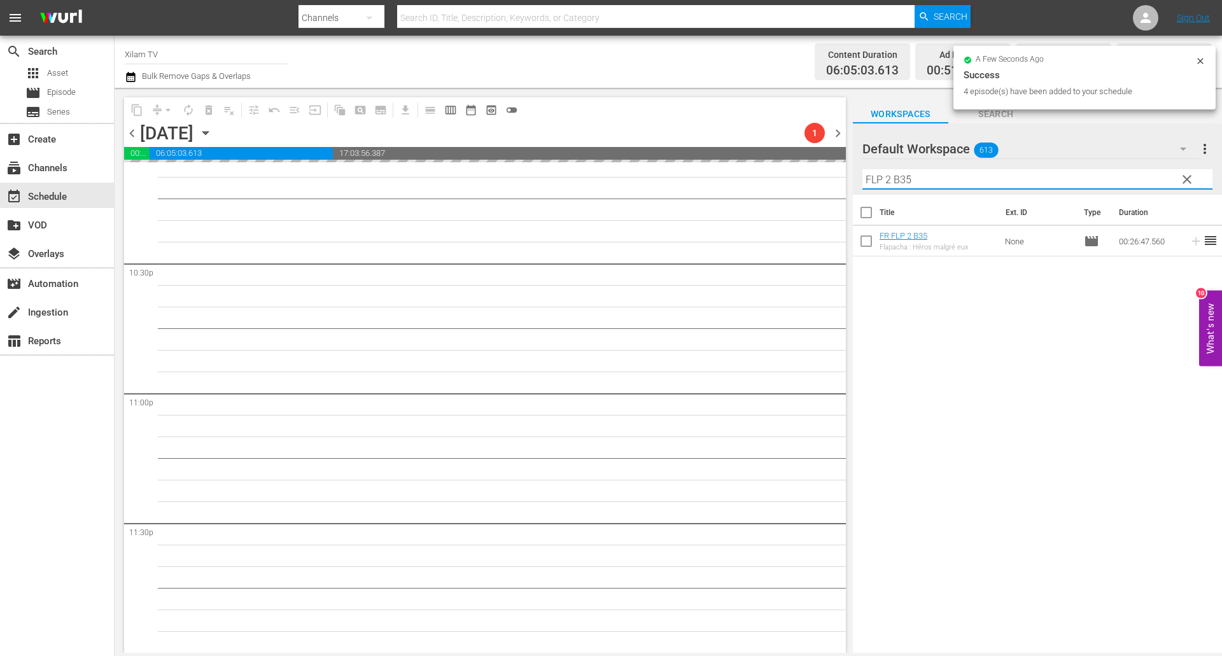
drag, startPoint x: 890, startPoint y: 178, endPoint x: 829, endPoint y: 164, distance: 62.7
click at [829, 164] on div "content_copy compress arrow_drop_down autorenew_outlined delete_forever_outline…" at bounding box center [668, 370] width 1107 height 565
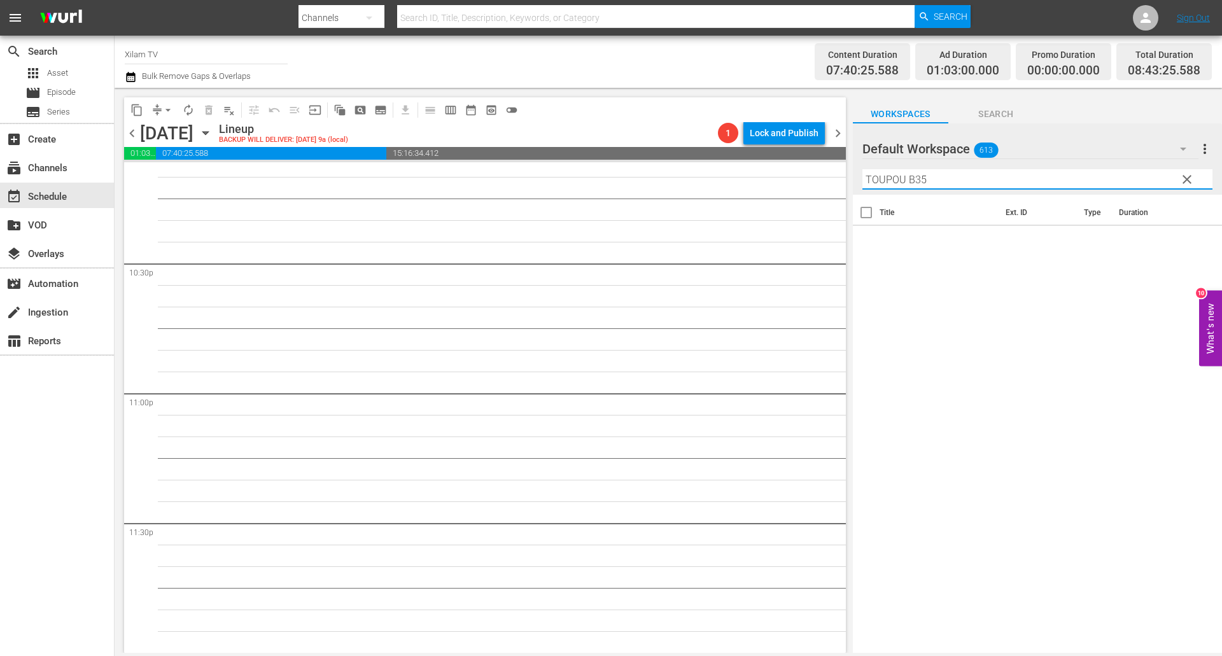
click at [931, 170] on input "TOUPOU B35" at bounding box center [1037, 179] width 350 height 20
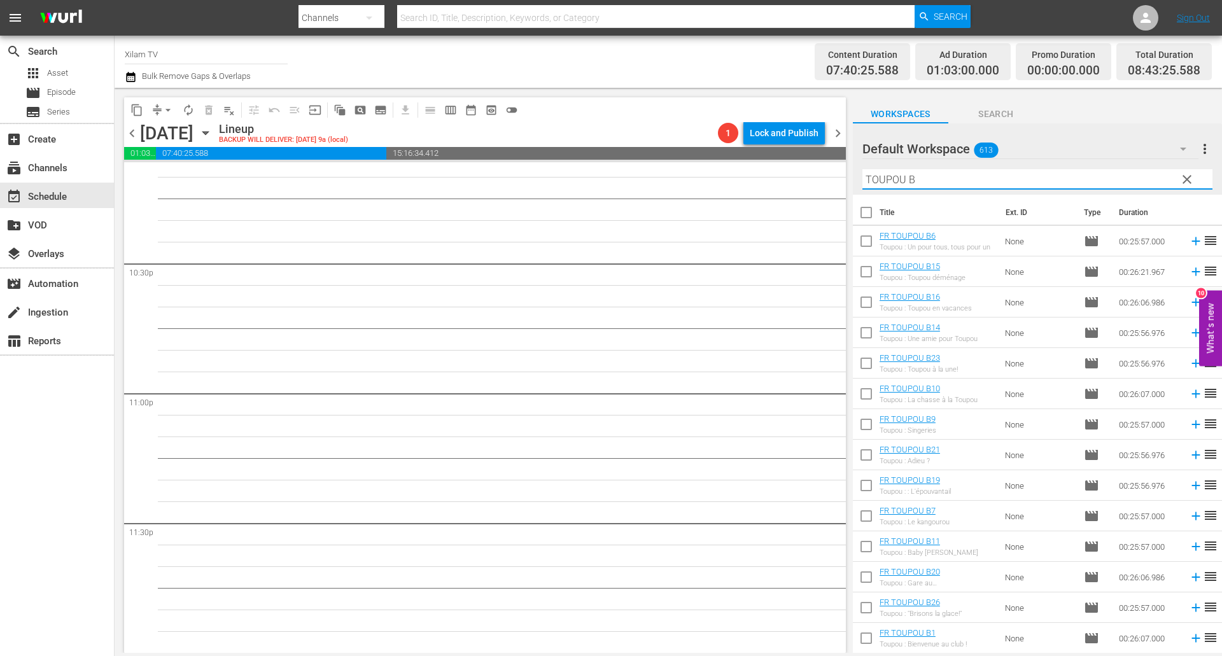
click at [919, 183] on input "TOUPOU B" at bounding box center [1037, 179] width 350 height 20
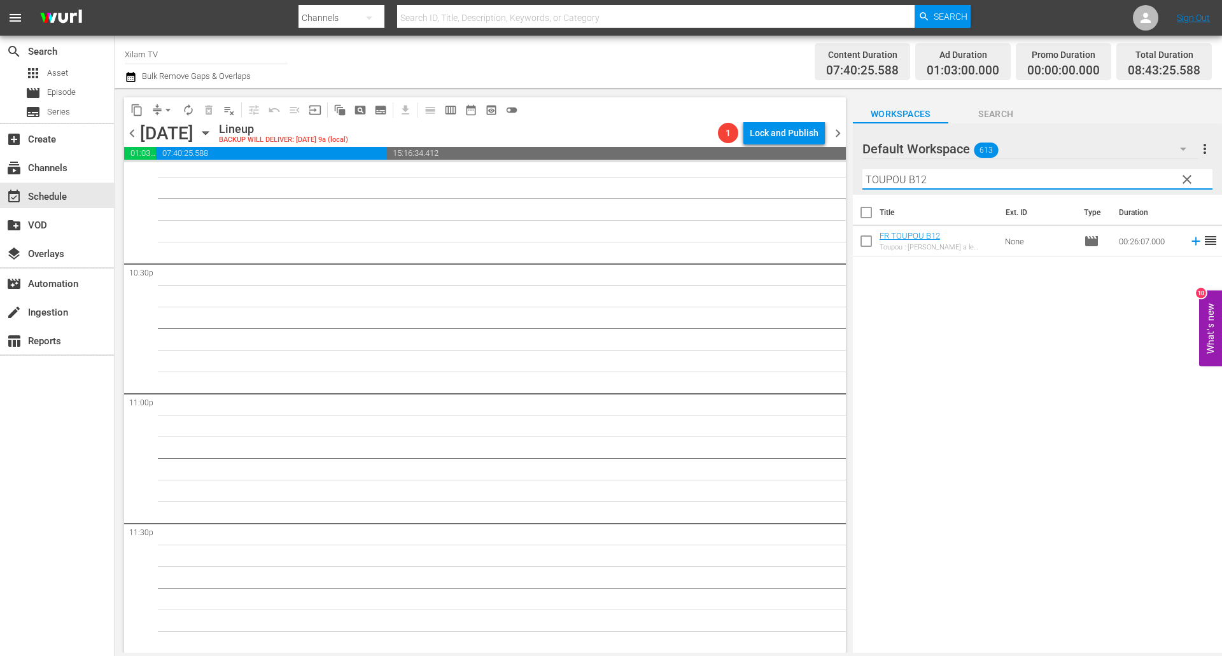
click at [865, 256] on input "checkbox" at bounding box center [866, 243] width 27 height 27
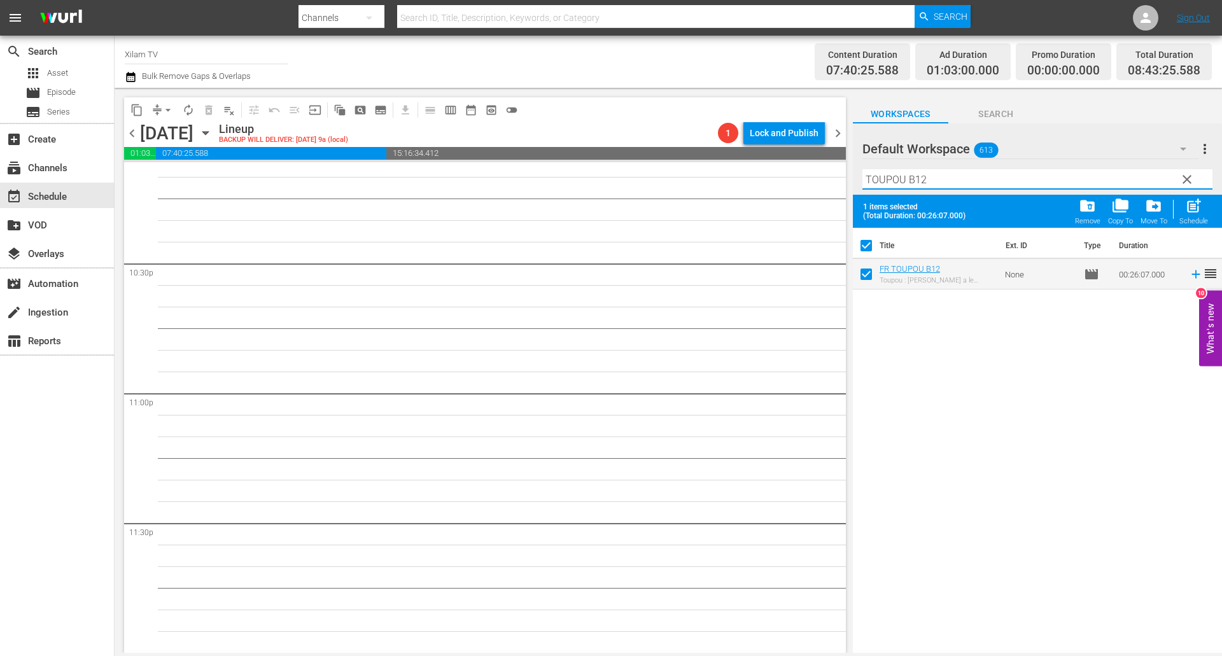
click at [945, 186] on input "TOUPOU B12" at bounding box center [1037, 179] width 350 height 20
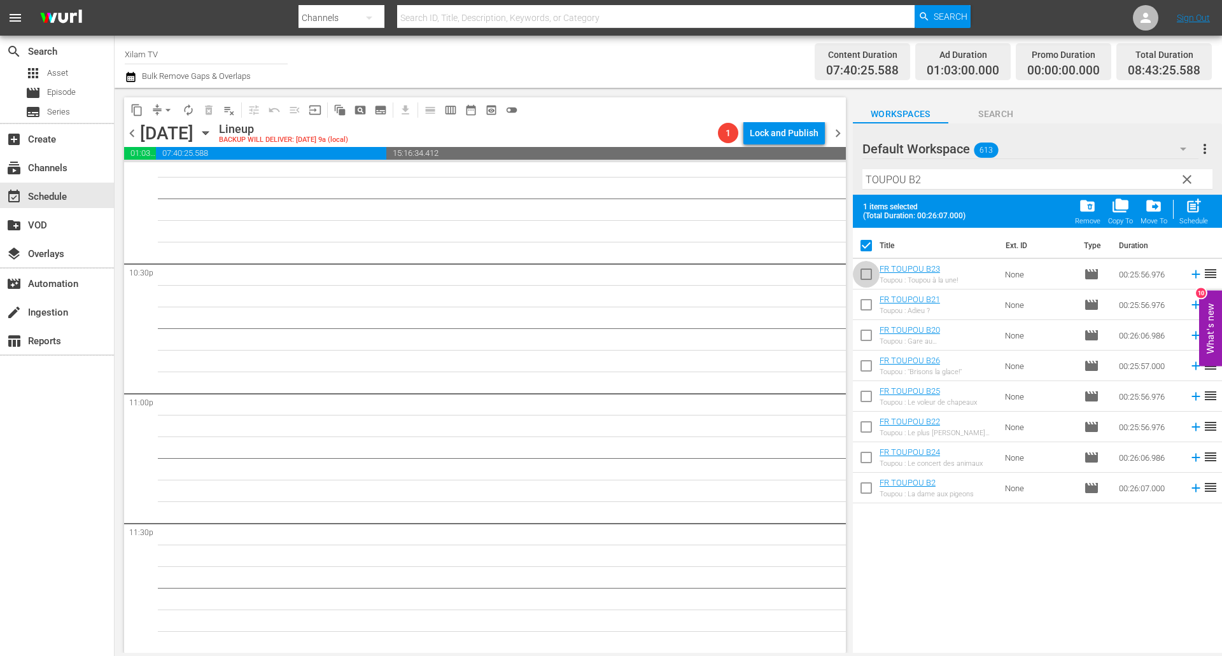
drag, startPoint x: 869, startPoint y: 272, endPoint x: 921, endPoint y: 212, distance: 79.4
click at [869, 271] on input "checkbox" at bounding box center [866, 276] width 27 height 27
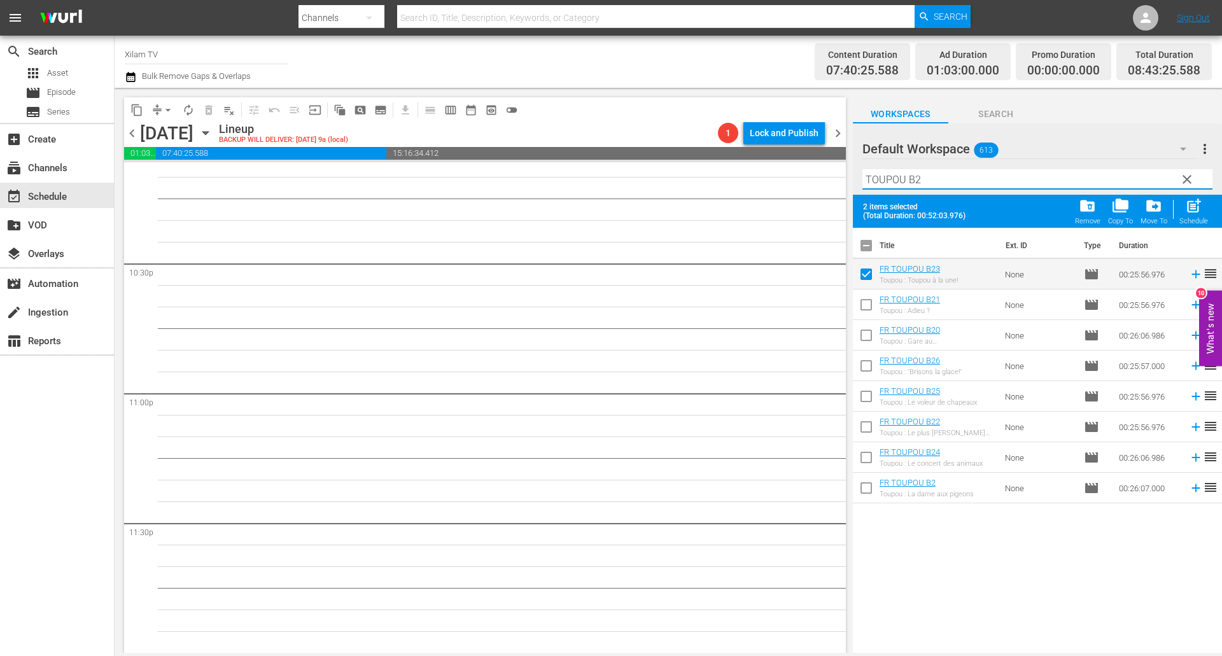
click at [933, 182] on input "TOUPOU B2" at bounding box center [1037, 179] width 350 height 20
click at [867, 452] on input "checkbox" at bounding box center [866, 460] width 27 height 27
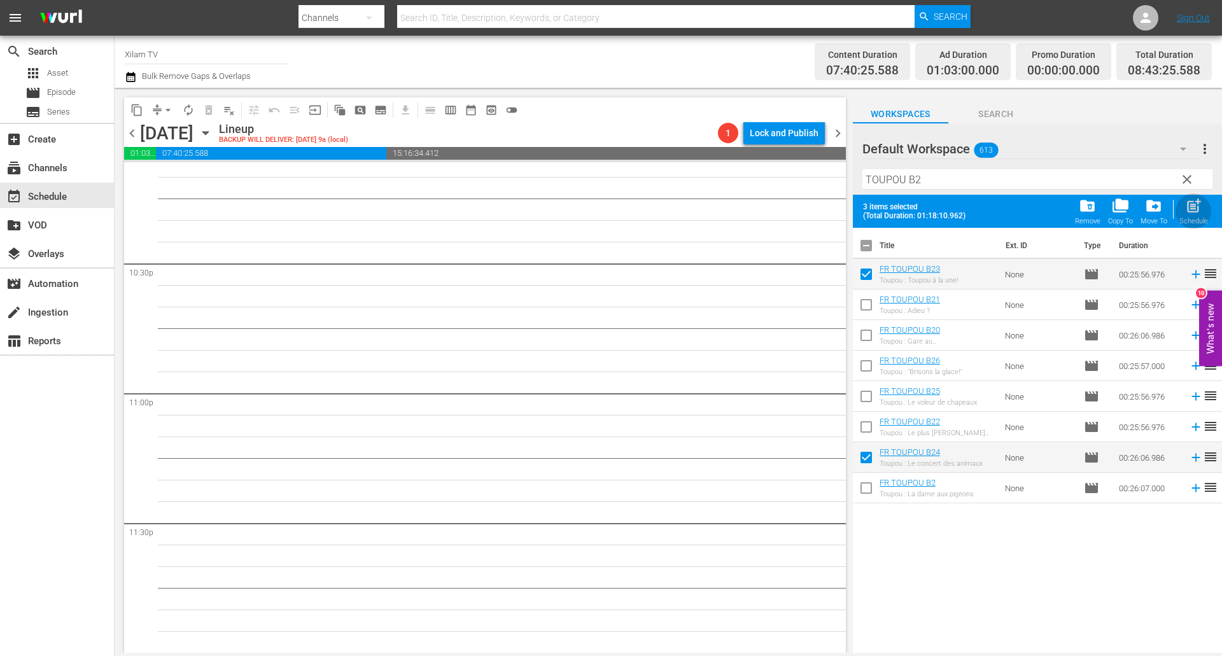
click at [1202, 206] on span "post_add" at bounding box center [1193, 205] width 17 height 17
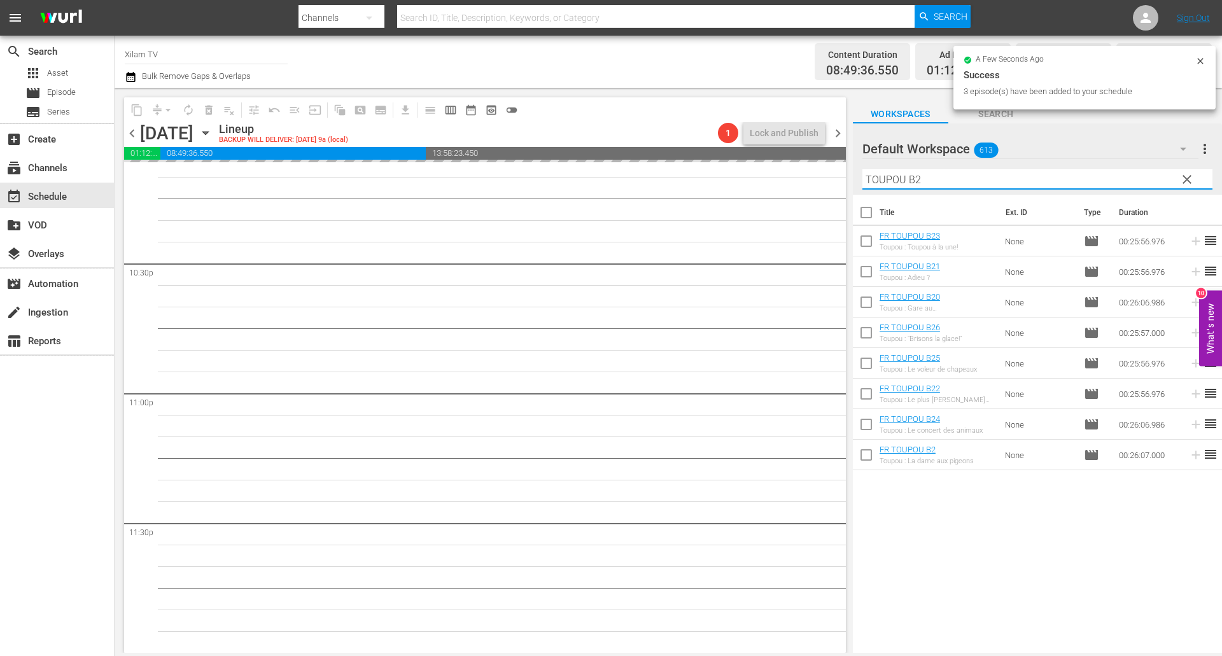
drag, startPoint x: 903, startPoint y: 179, endPoint x: 851, endPoint y: 175, distance: 52.3
click at [851, 175] on div "content_copy compress arrow_drop_down autorenew_outlined delete_forever_outline…" at bounding box center [668, 370] width 1107 height 565
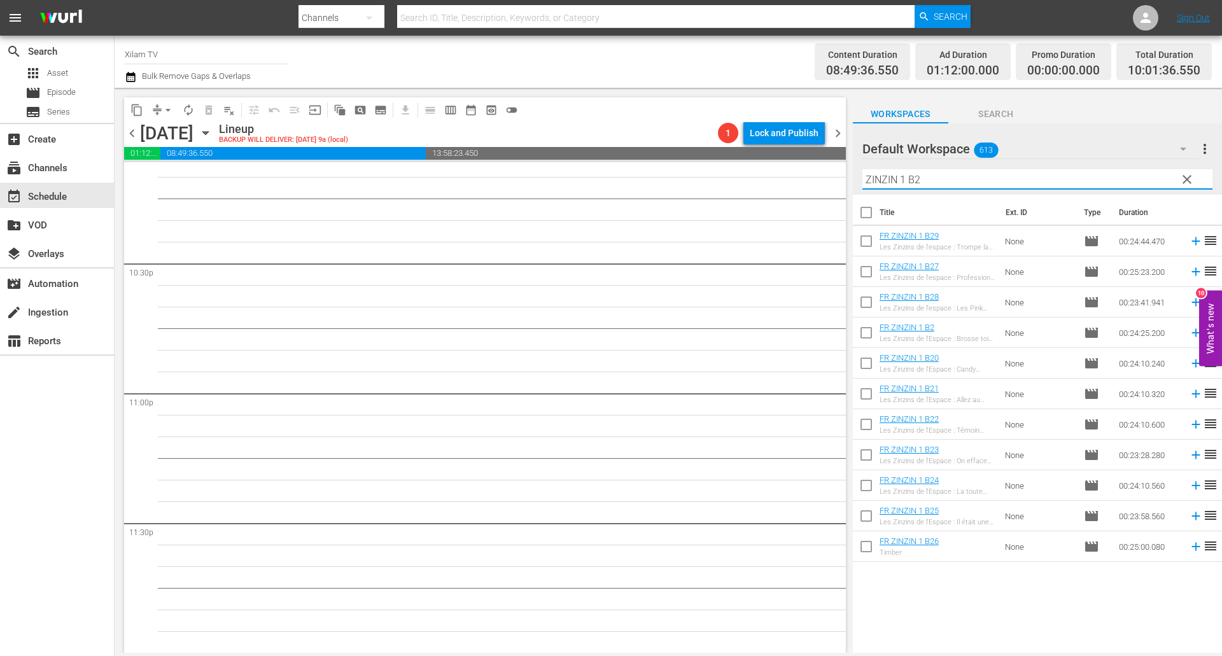
click at [946, 179] on input "ZINZIN 1 B2" at bounding box center [1037, 179] width 350 height 20
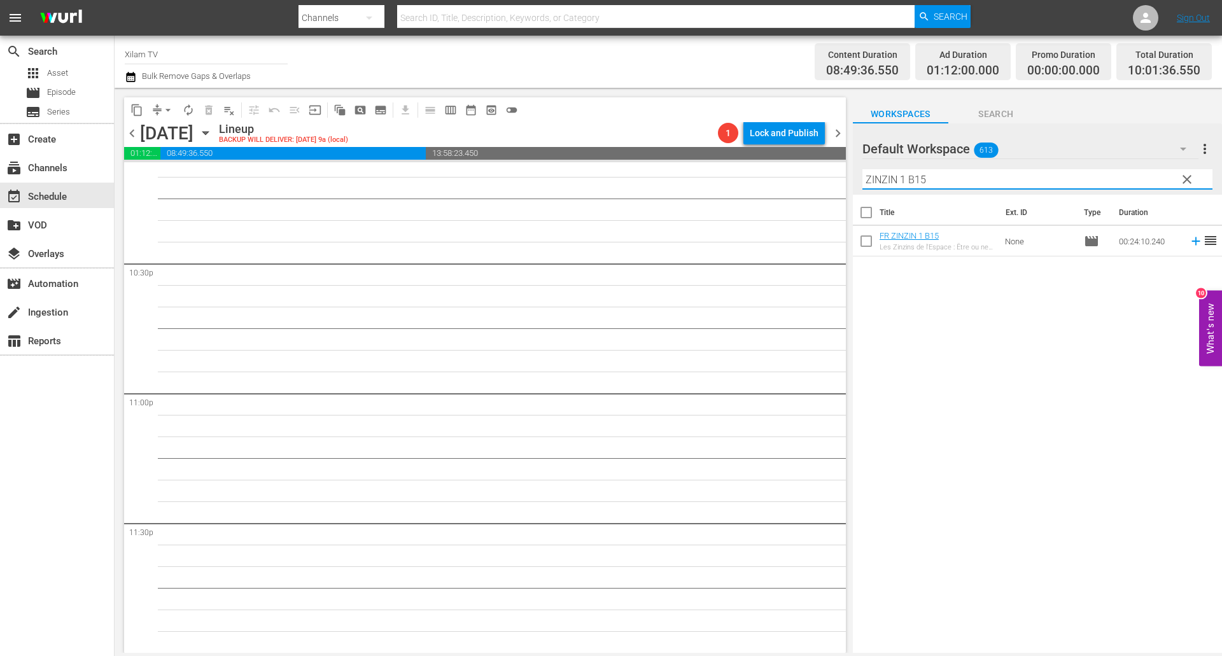
click at [870, 244] on input "checkbox" at bounding box center [866, 243] width 27 height 27
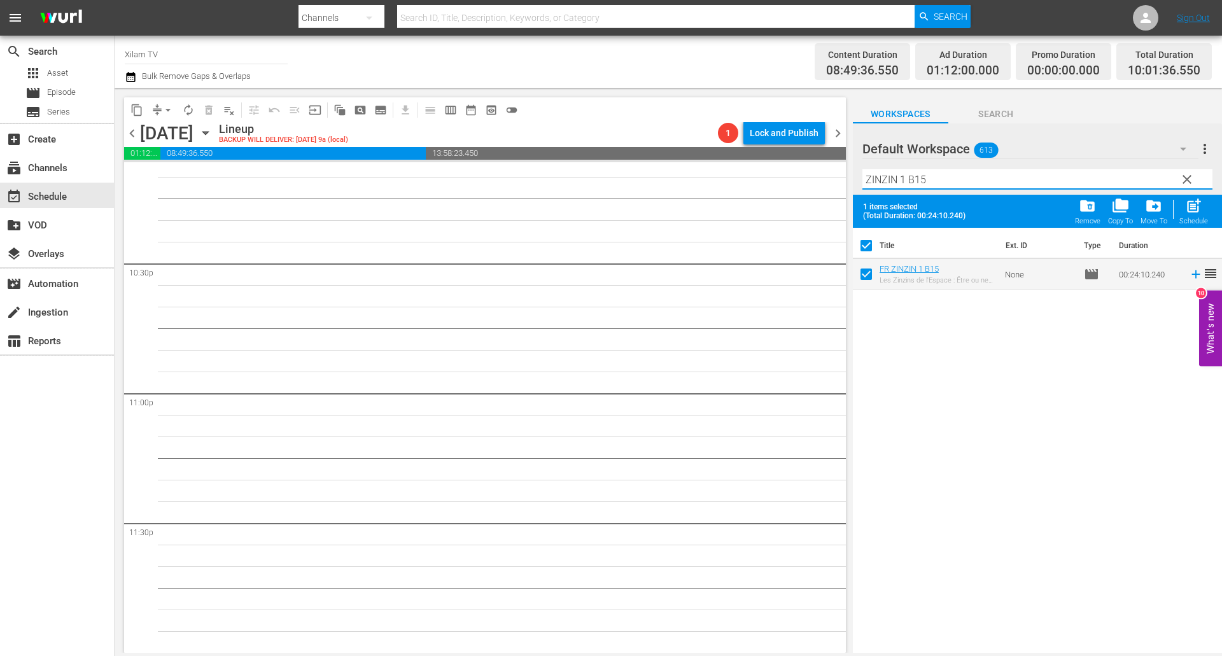
click at [941, 176] on input "ZINZIN 1 B15" at bounding box center [1037, 179] width 350 height 20
click at [861, 283] on input "checkbox" at bounding box center [866, 276] width 27 height 27
click at [929, 181] on input "ZINZIN 1 B11" at bounding box center [1037, 179] width 350 height 20
click at [949, 181] on input "ZINZIN 2 B11" at bounding box center [1037, 179] width 350 height 20
click at [870, 272] on input "checkbox" at bounding box center [866, 276] width 27 height 27
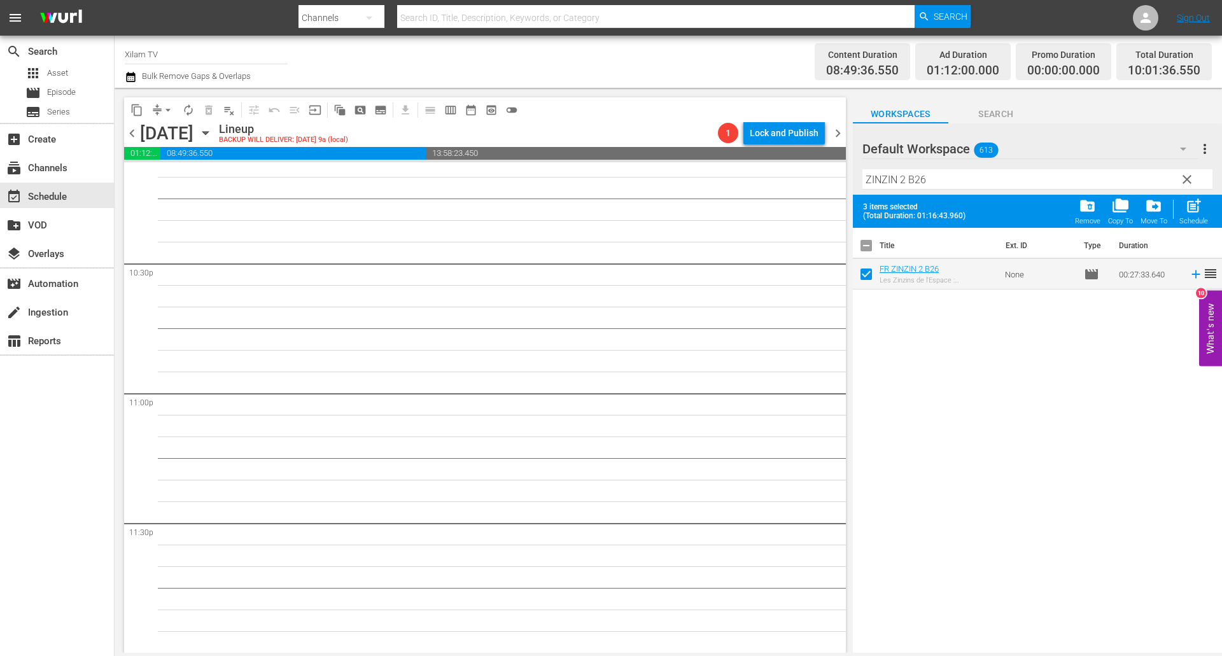
click at [942, 187] on input "ZINZIN 2 B26" at bounding box center [1037, 179] width 350 height 20
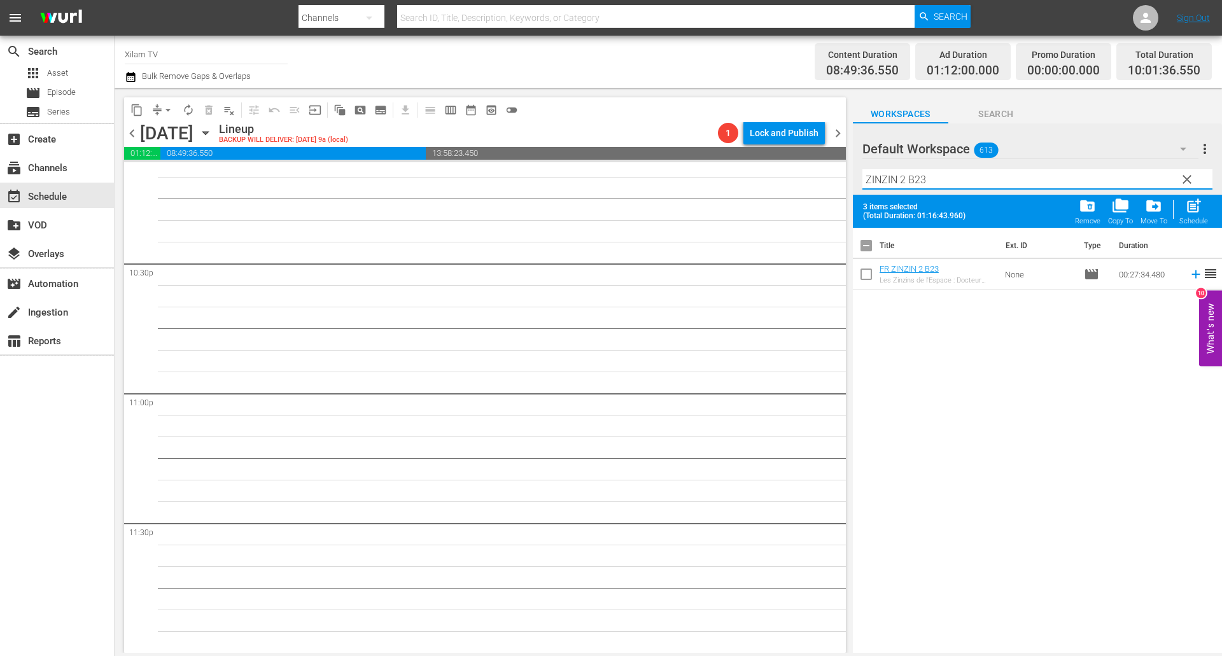
click at [856, 276] on input "checkbox" at bounding box center [866, 276] width 27 height 27
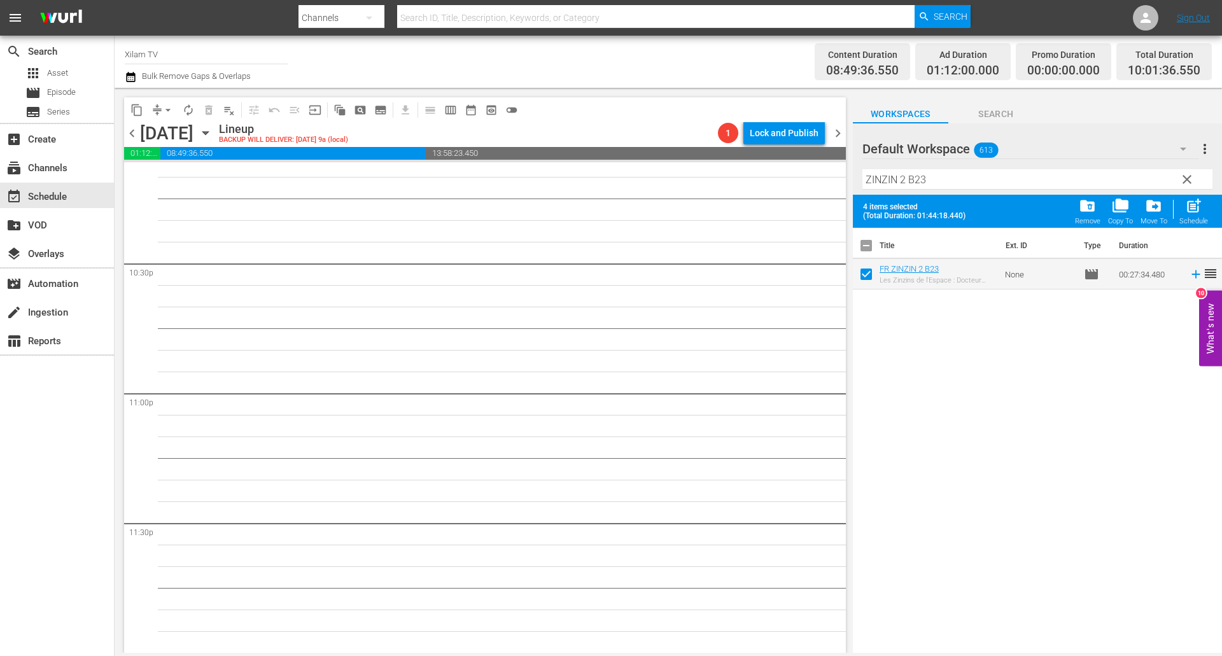
click at [1202, 207] on span "post_add" at bounding box center [1193, 205] width 17 height 17
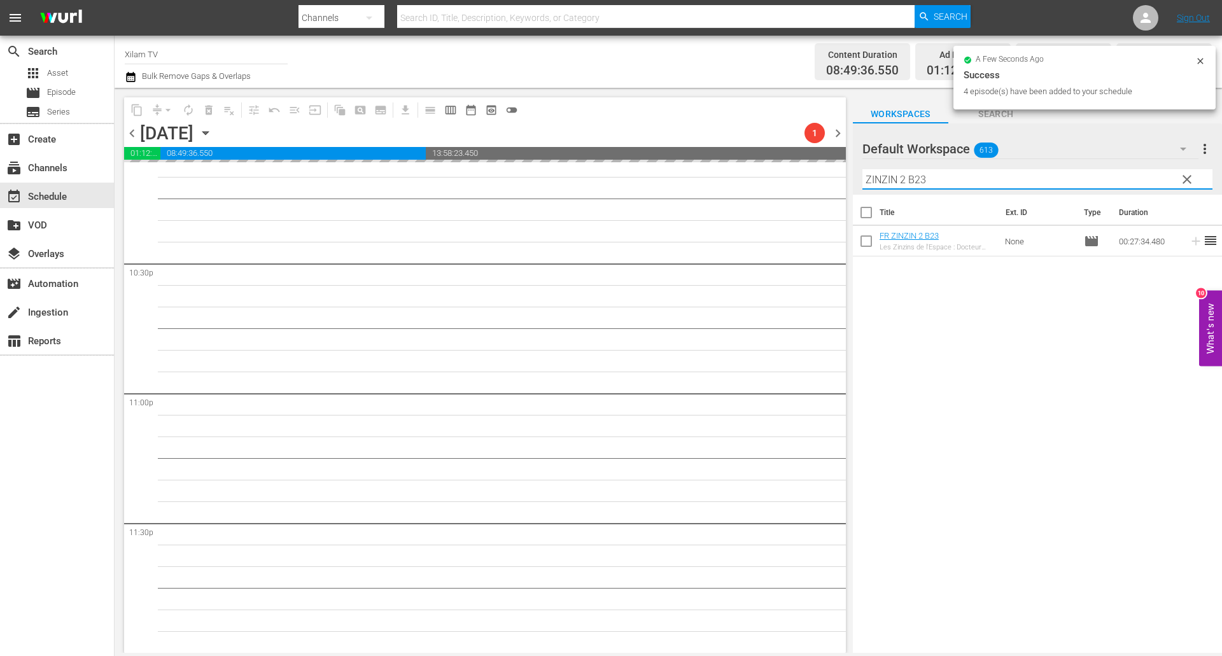
drag, startPoint x: 873, startPoint y: 174, endPoint x: 826, endPoint y: 172, distance: 46.5
click at [828, 172] on div "content_copy compress arrow_drop_down autorenew_outlined delete_forever_outline…" at bounding box center [668, 370] width 1107 height 565
click at [885, 174] on input "ZINZIN 2 B23" at bounding box center [1037, 179] width 350 height 20
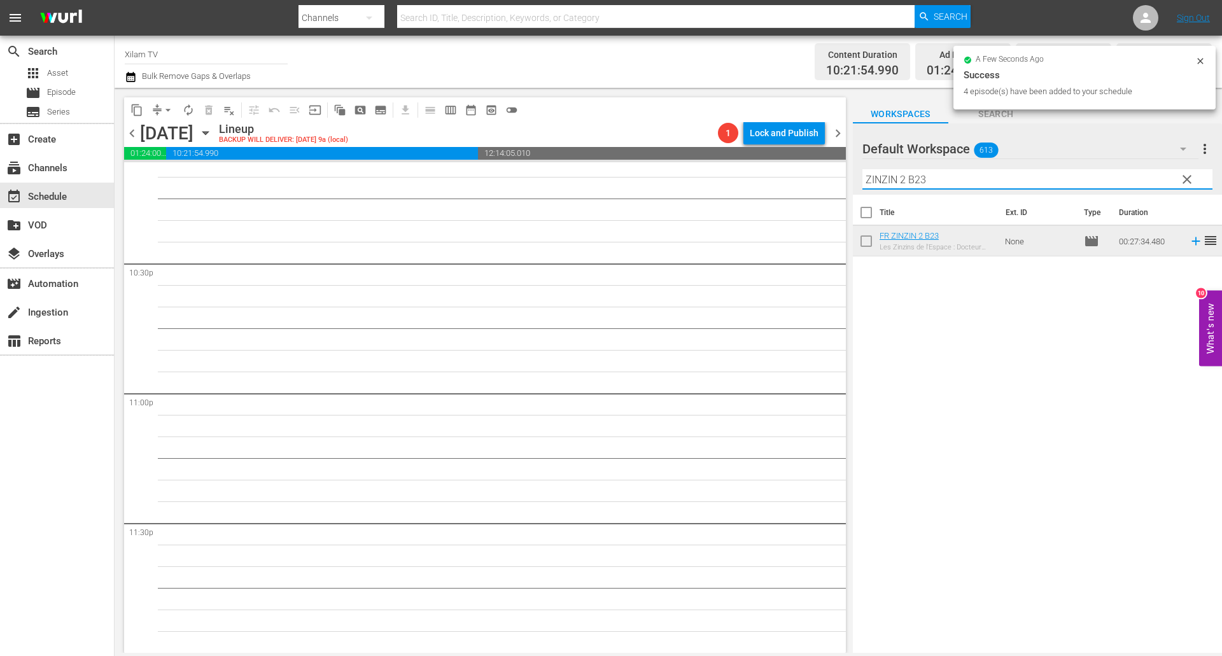
drag, startPoint x: 904, startPoint y: 180, endPoint x: 822, endPoint y: 174, distance: 82.3
click at [822, 174] on div "content_copy compress arrow_drop_down autorenew_outlined delete_forever_outline…" at bounding box center [668, 370] width 1107 height 565
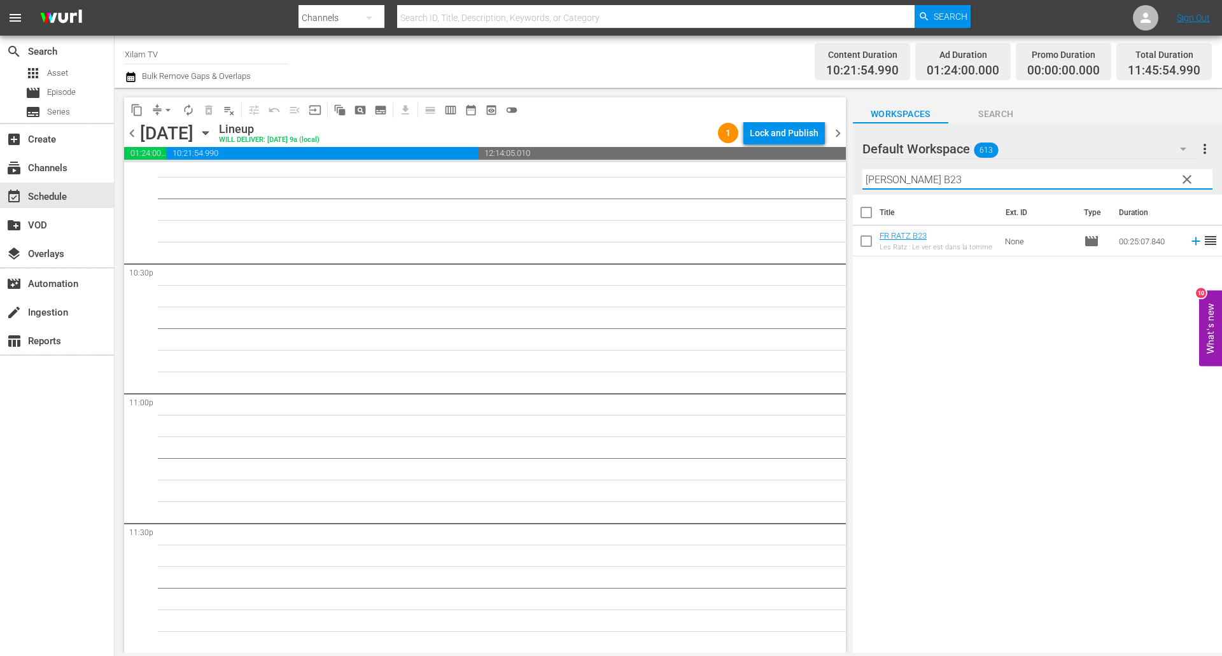
click at [937, 170] on input "RATZ B23" at bounding box center [1037, 179] width 350 height 20
click at [861, 237] on input "checkbox" at bounding box center [866, 243] width 27 height 27
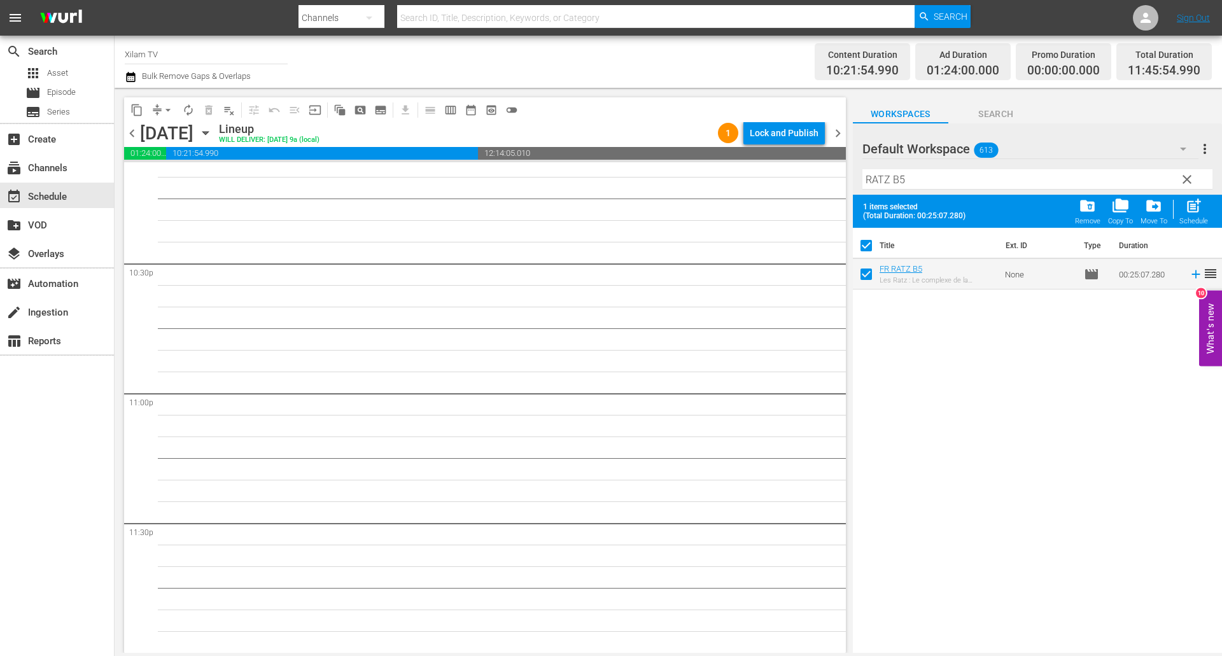
click at [919, 178] on input "RATZ B5" at bounding box center [1037, 179] width 350 height 20
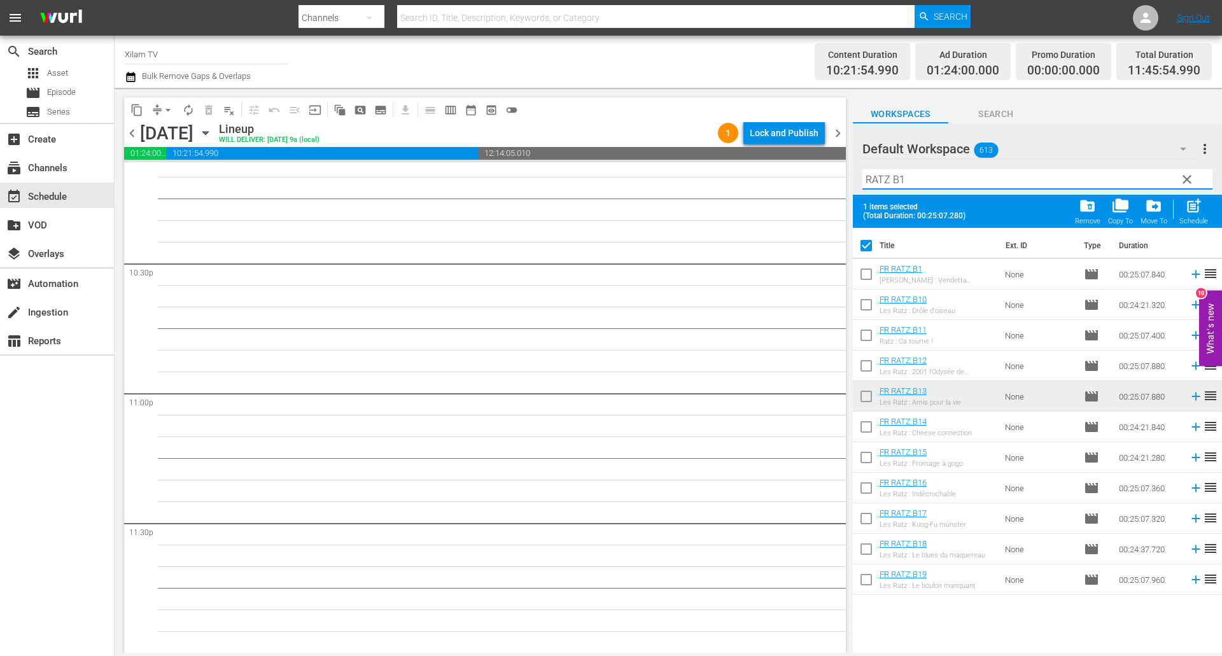
click at [865, 270] on input "checkbox" at bounding box center [866, 276] width 27 height 27
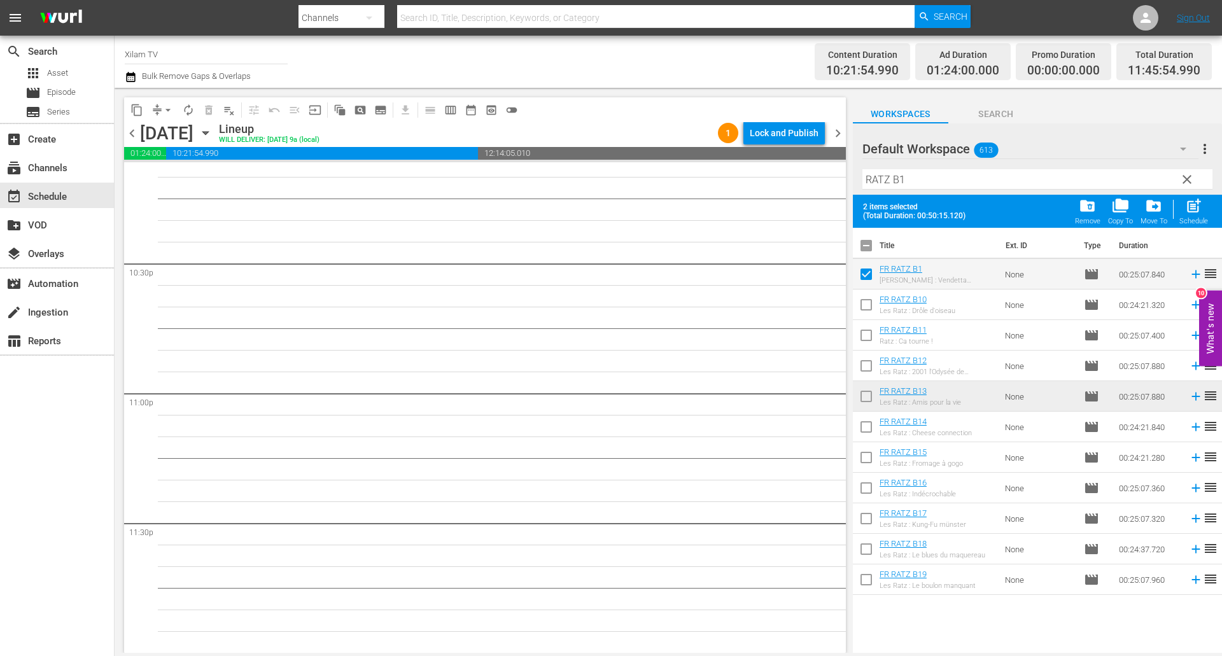
click at [919, 164] on div at bounding box center [908, 150] width 92 height 32
click at [911, 175] on input "RATZ B1" at bounding box center [1037, 179] width 350 height 20
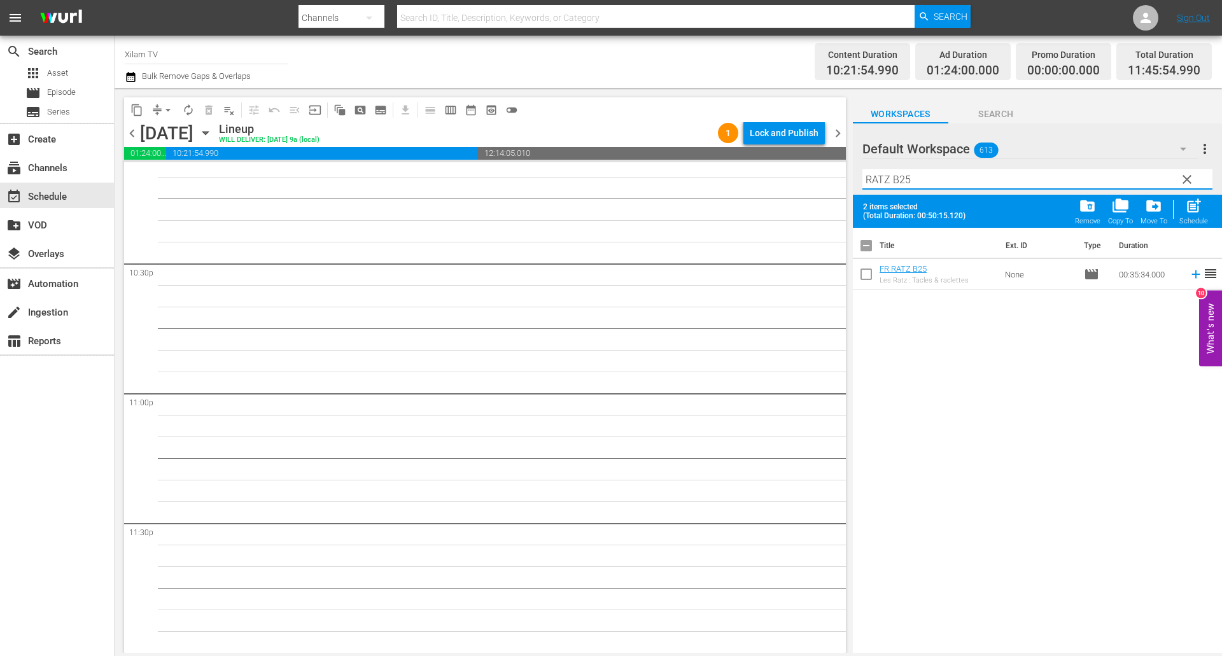
click at [860, 281] on input "checkbox" at bounding box center [866, 276] width 27 height 27
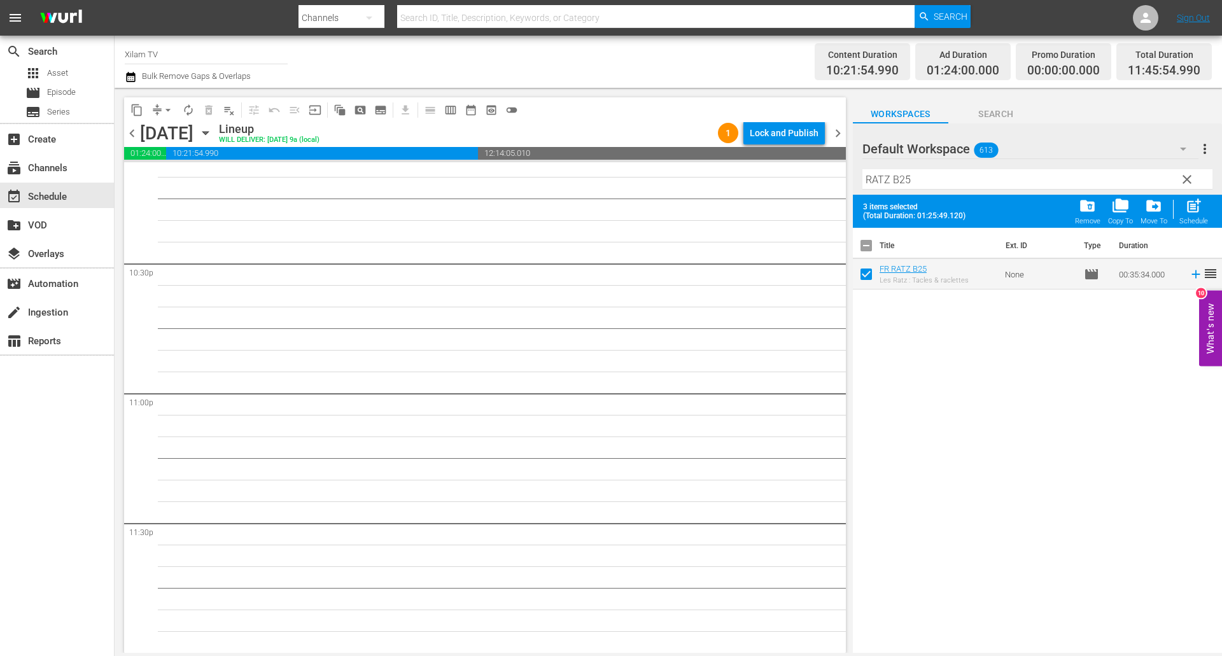
click at [917, 186] on input "RATZ B25" at bounding box center [1037, 179] width 350 height 20
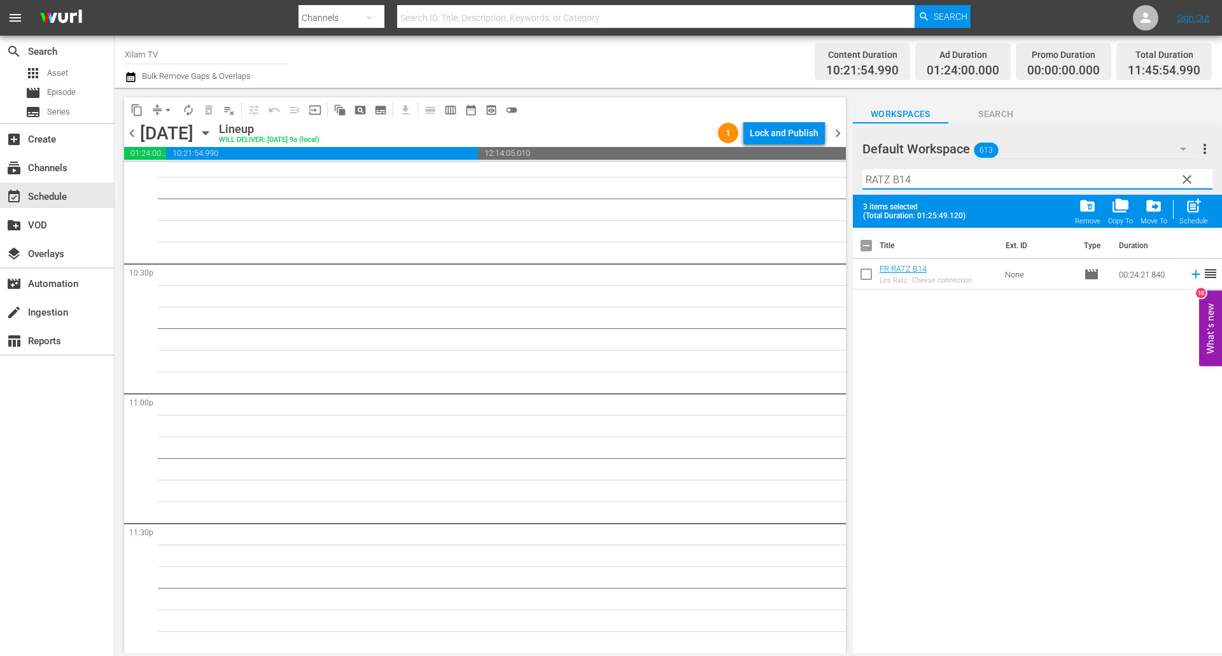
click at [867, 268] on input "checkbox" at bounding box center [866, 276] width 27 height 27
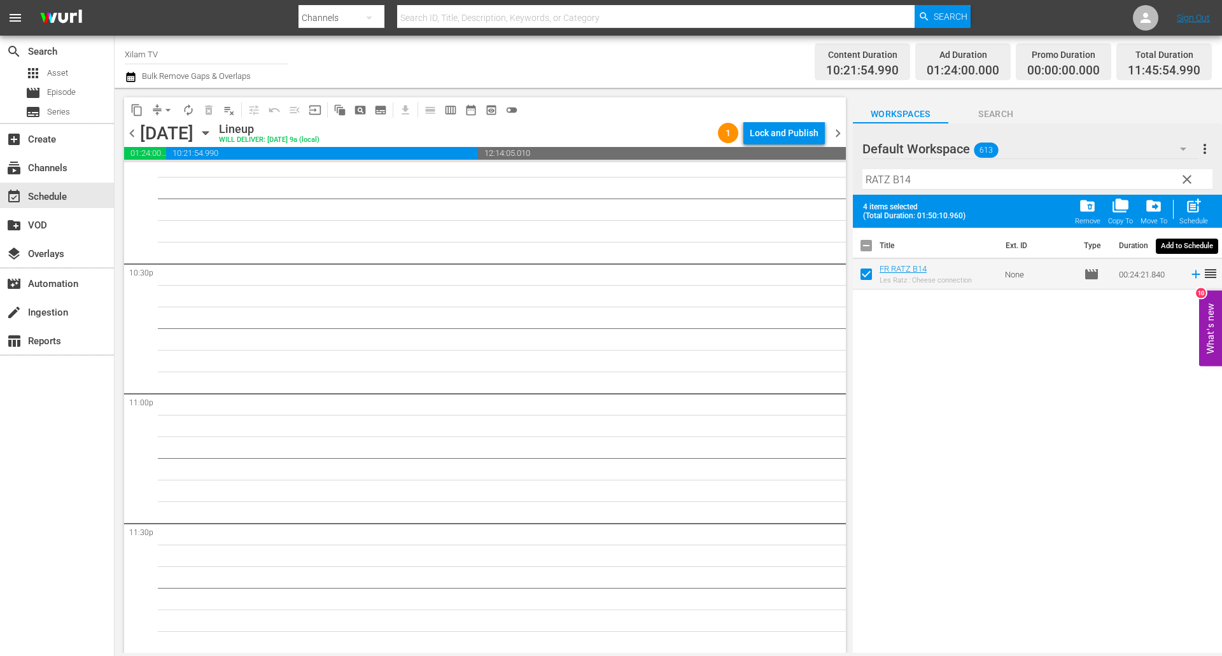
click at [1201, 207] on span "post_add" at bounding box center [1193, 205] width 17 height 17
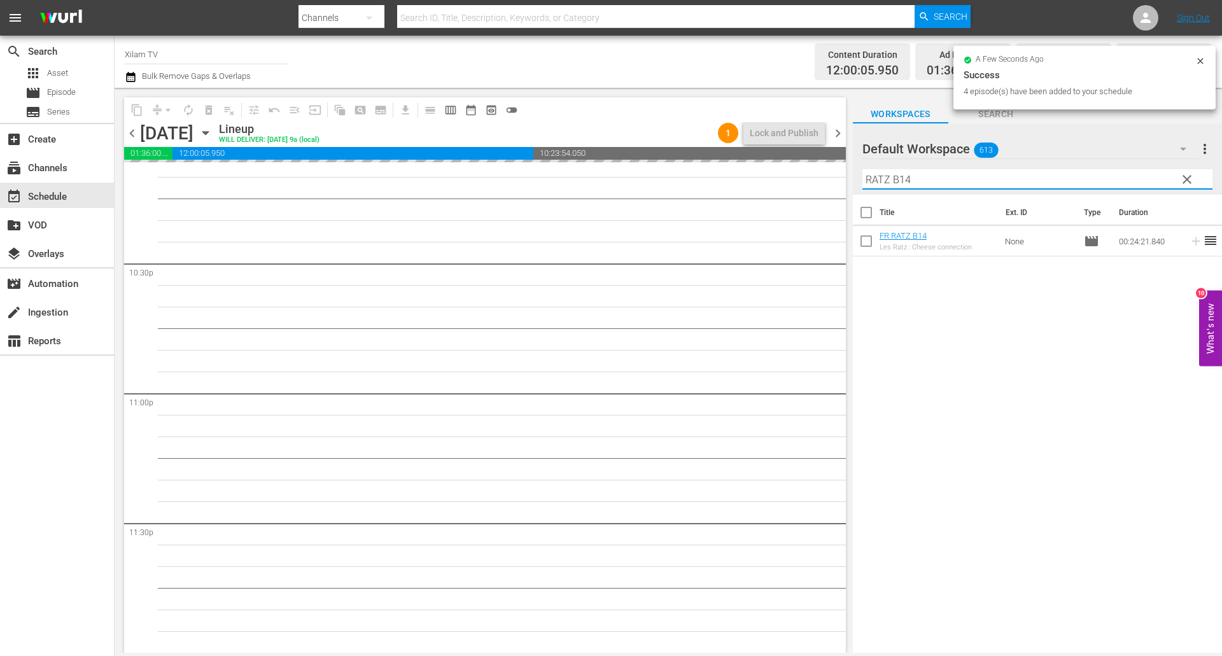
drag, startPoint x: 887, startPoint y: 183, endPoint x: 829, endPoint y: 174, distance: 58.6
click at [829, 174] on div "content_copy compress arrow_drop_down autorenew_outlined delete_forever_outline…" at bounding box center [668, 370] width 1107 height 565
click at [912, 188] on input "HT B14" at bounding box center [1037, 179] width 350 height 20
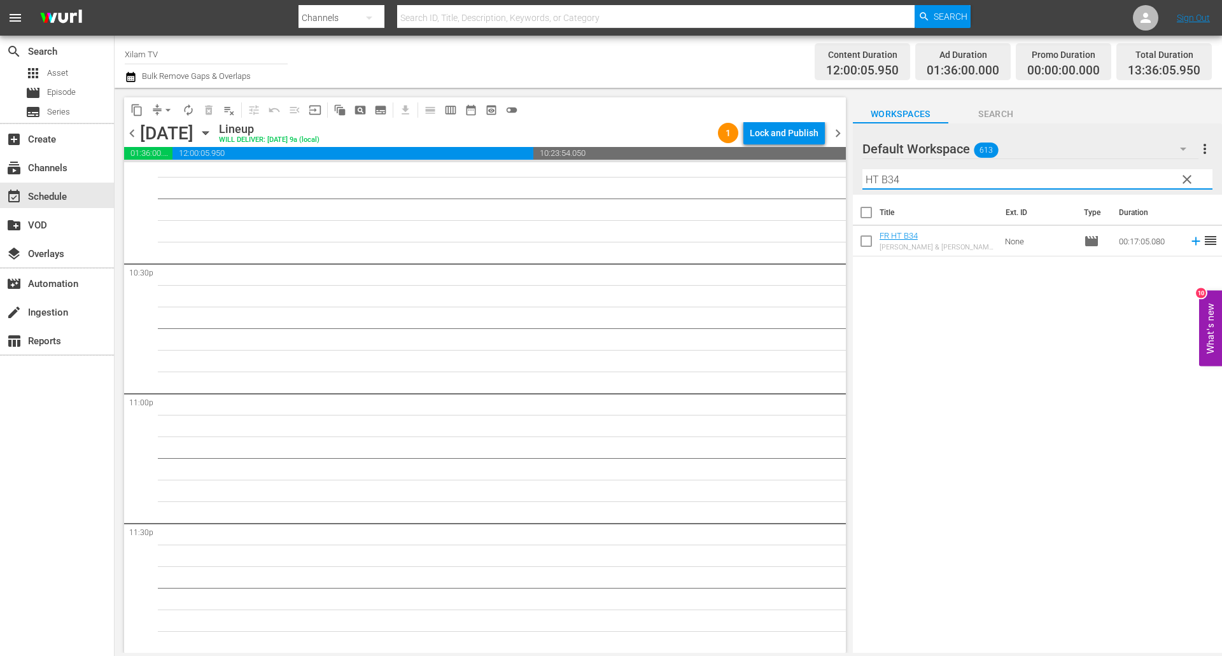
click at [871, 238] on input "checkbox" at bounding box center [866, 243] width 27 height 27
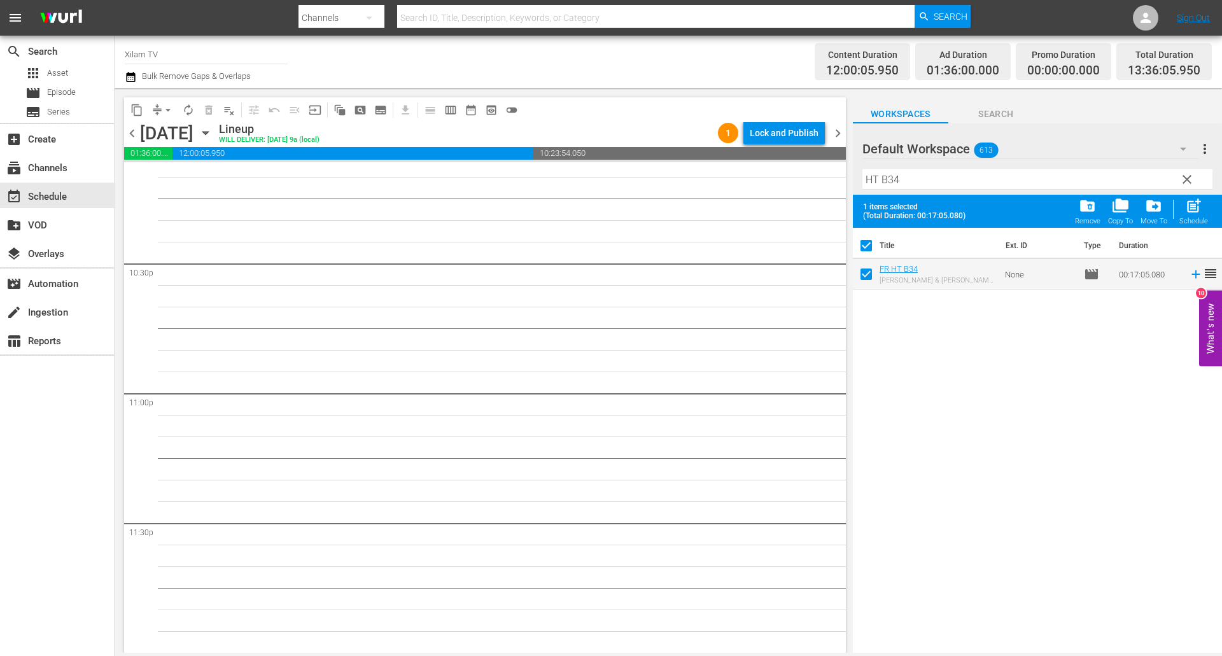
click at [914, 174] on input "HT B34" at bounding box center [1037, 179] width 350 height 20
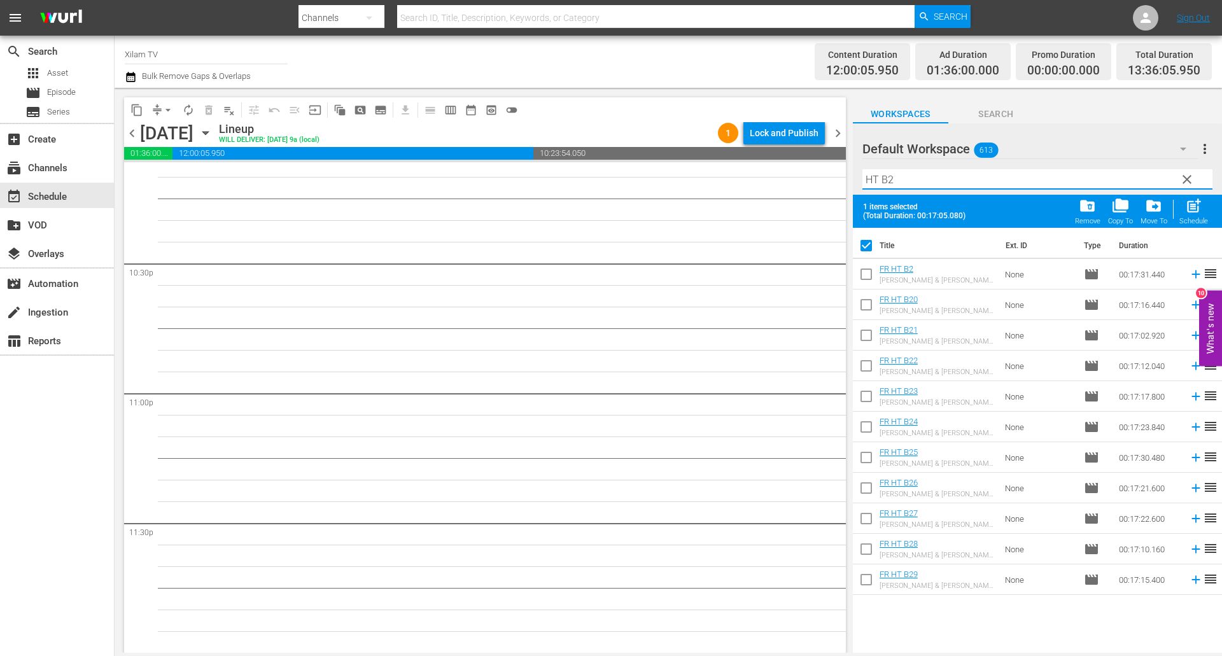
click at [863, 272] on input "checkbox" at bounding box center [866, 276] width 27 height 27
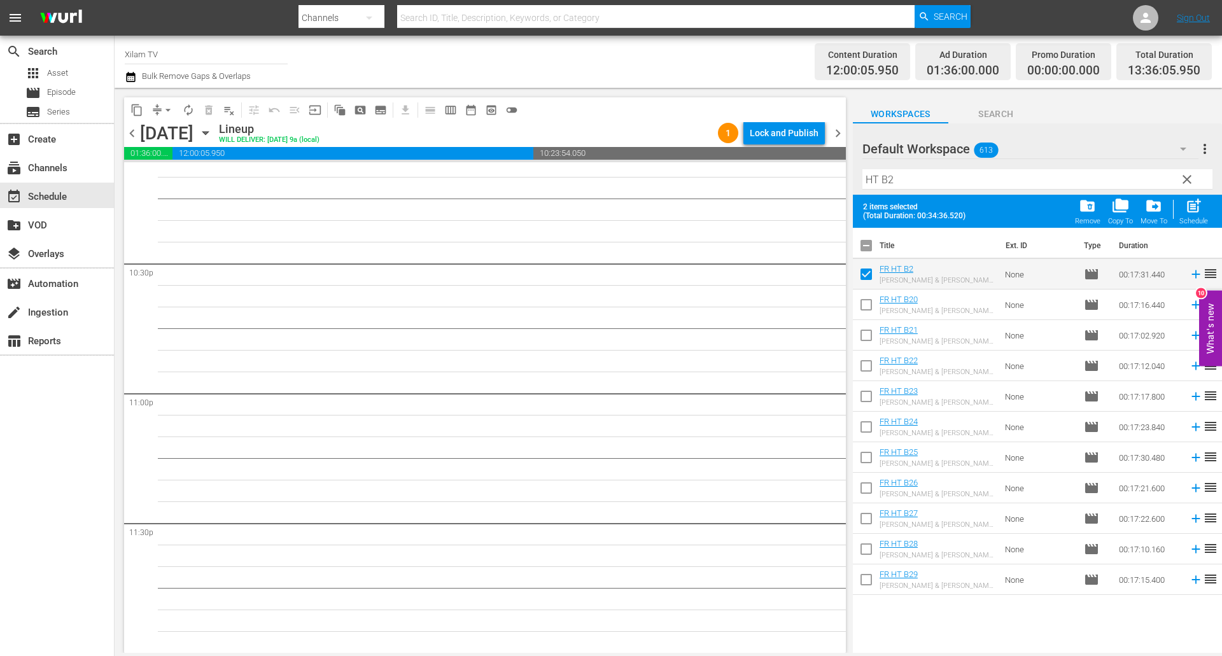
click at [905, 178] on input "HT B2" at bounding box center [1037, 179] width 350 height 20
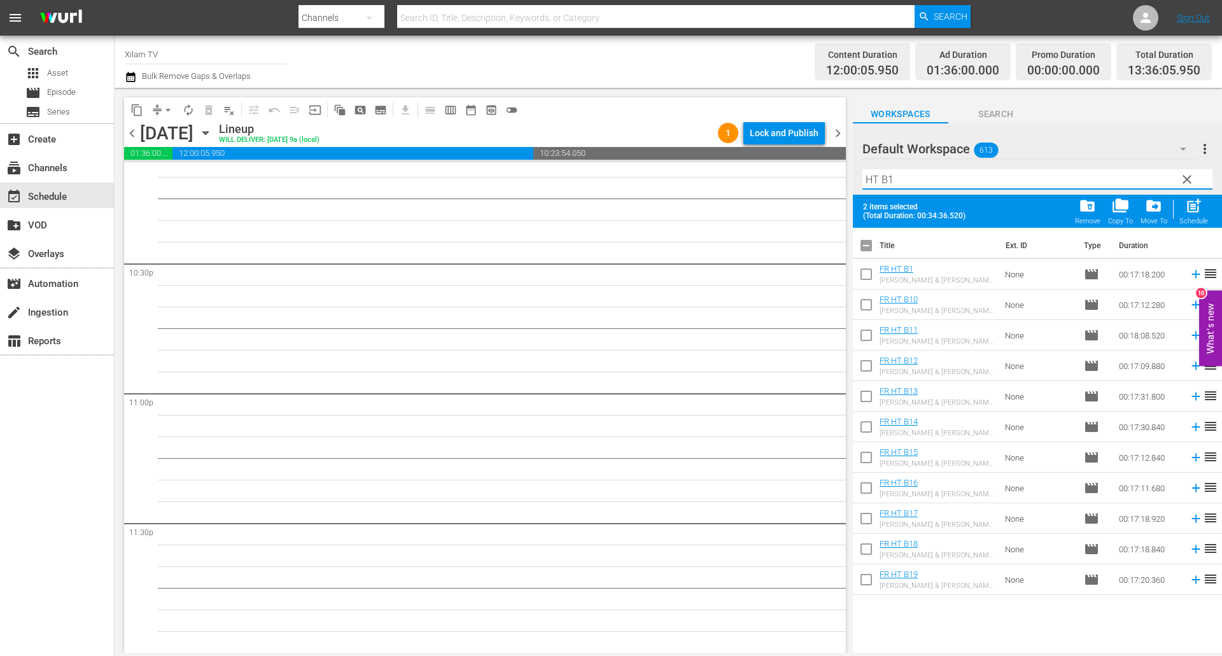
click at [873, 273] on input "checkbox" at bounding box center [866, 276] width 27 height 27
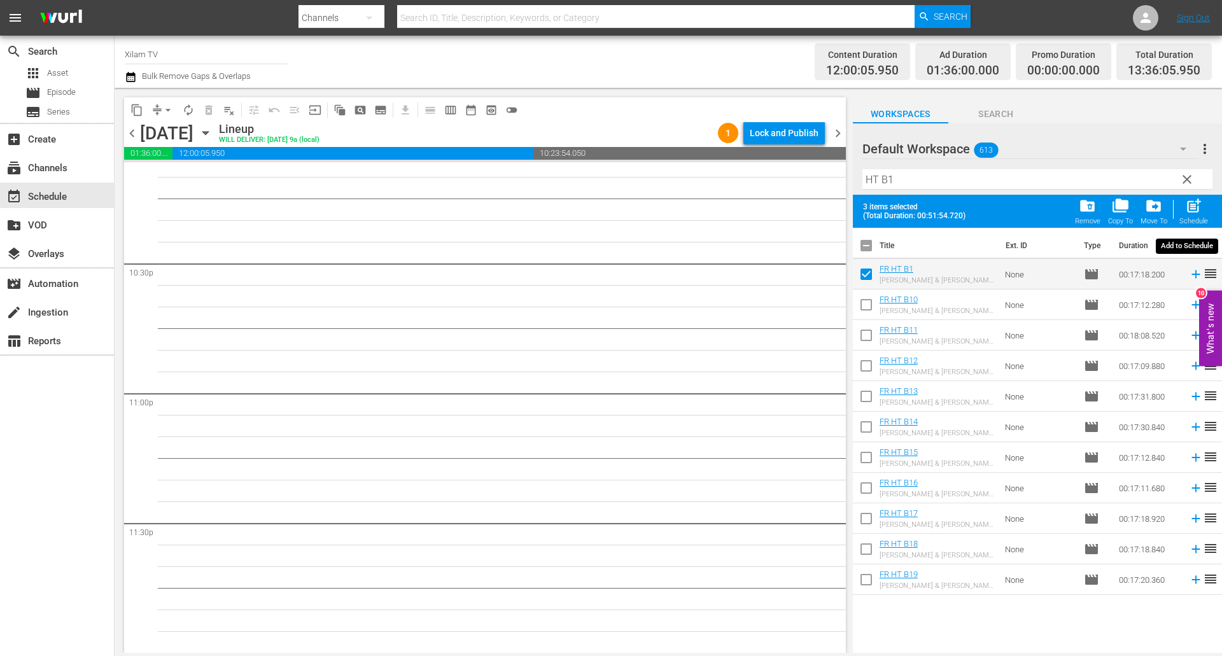
click at [1188, 207] on span "post_add" at bounding box center [1193, 205] width 17 height 17
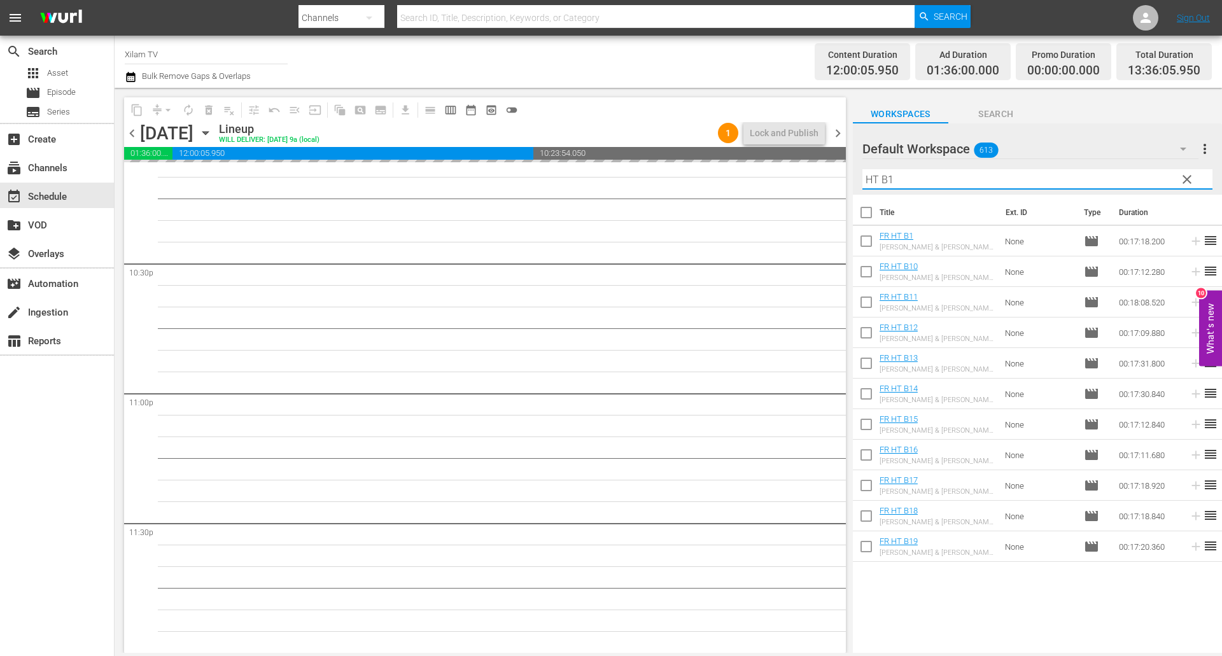
drag, startPoint x: 871, startPoint y: 175, endPoint x: 832, endPoint y: 167, distance: 39.7
click at [832, 167] on div "content_copy compress arrow_drop_down autorenew_outlined delete_forever_outline…" at bounding box center [668, 370] width 1107 height 565
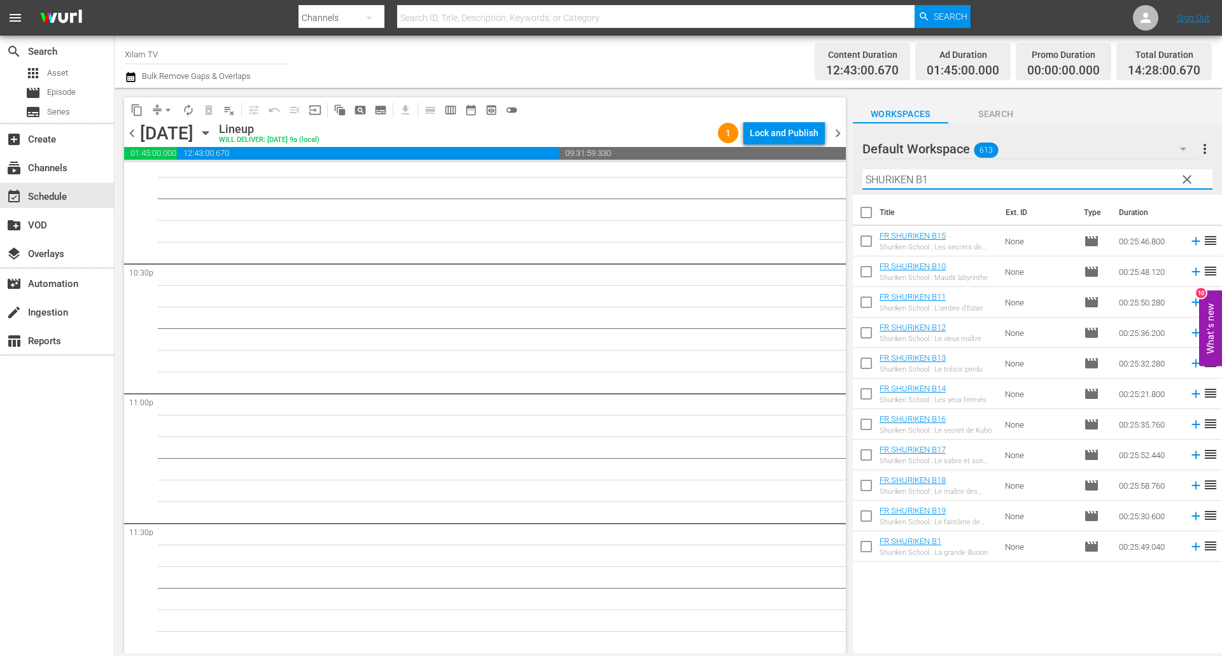
click at [924, 188] on input "SHURIKEN B1" at bounding box center [1037, 179] width 350 height 20
click at [935, 184] on input "SHURIKEN B1" at bounding box center [1037, 179] width 350 height 20
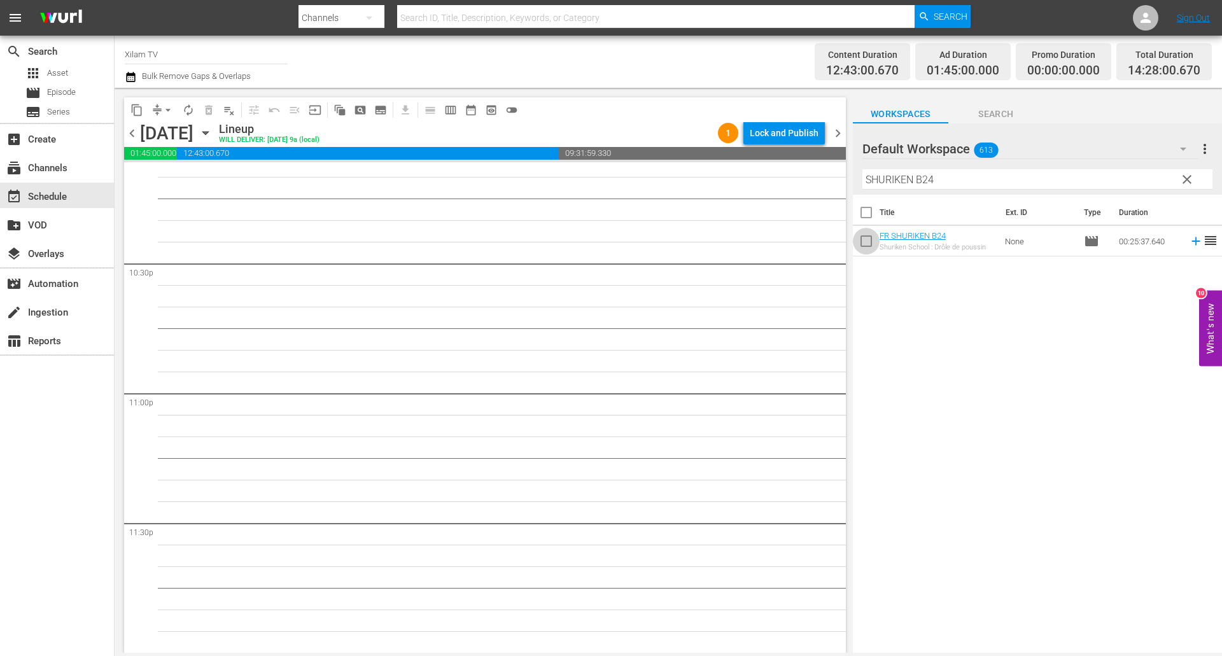
click at [871, 240] on input "checkbox" at bounding box center [866, 243] width 27 height 27
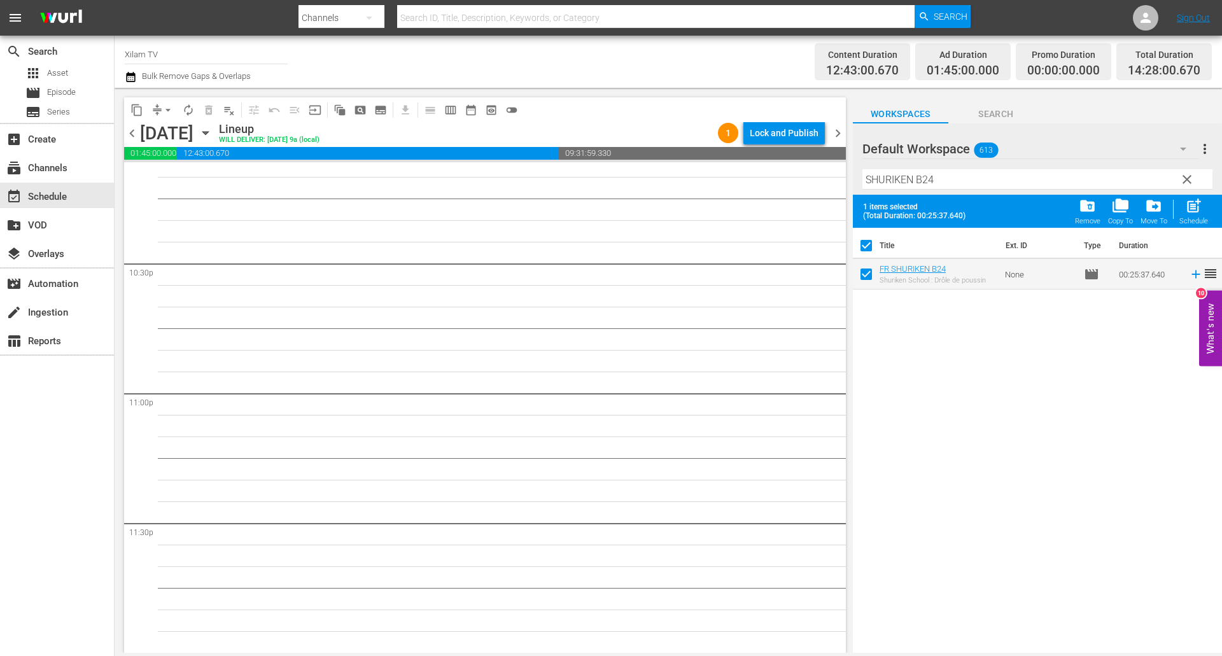
click at [937, 187] on input "SHURIKEN B24" at bounding box center [1037, 179] width 350 height 20
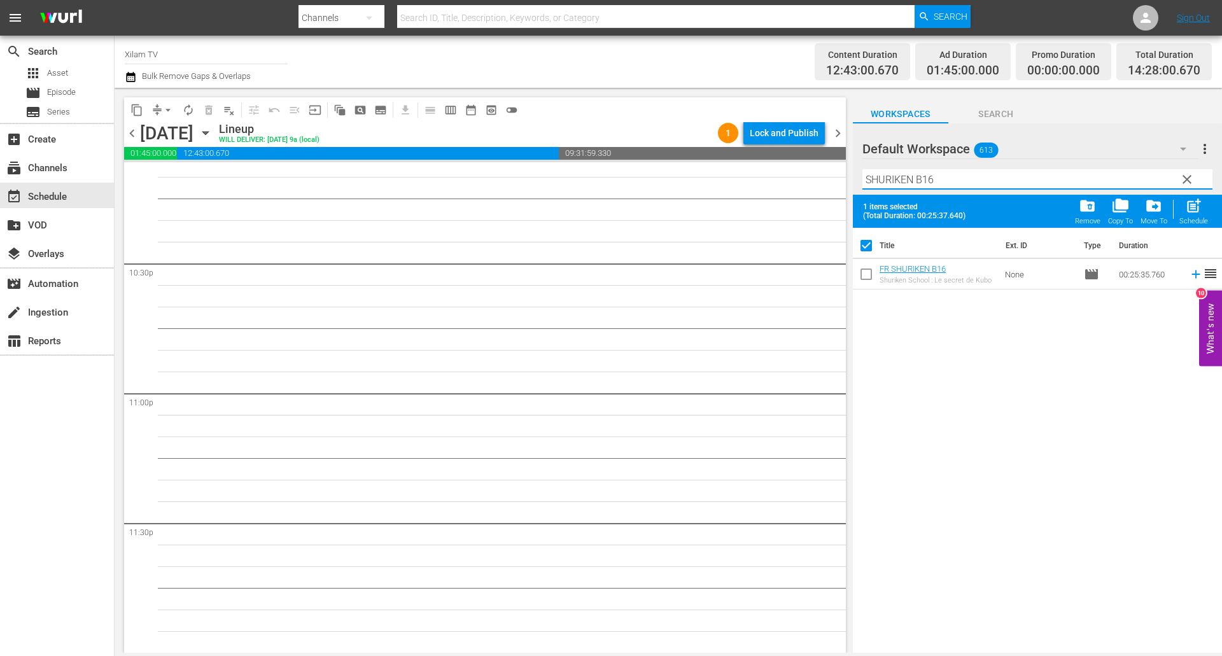
drag, startPoint x: 867, startPoint y: 282, endPoint x: 908, endPoint y: 232, distance: 66.0
click at [866, 282] on input "checkbox" at bounding box center [866, 276] width 27 height 27
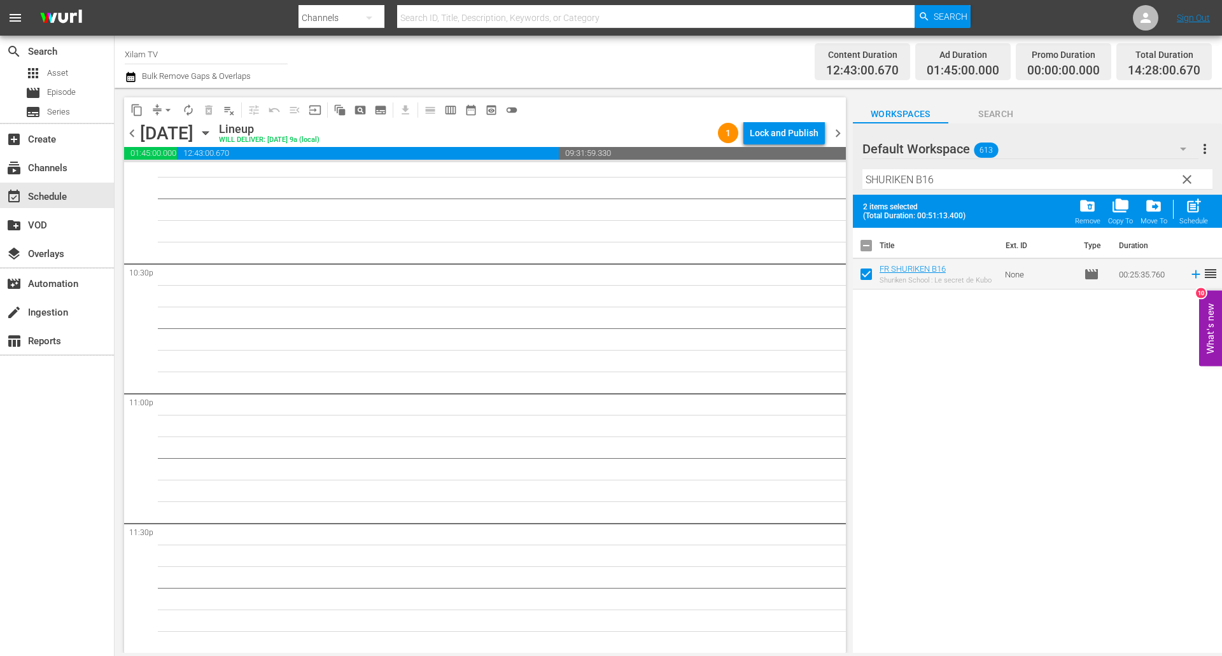
drag, startPoint x: 946, startPoint y: 196, endPoint x: 946, endPoint y: 188, distance: 7.6
click at [946, 190] on div "Default Workspace 613 Default more_vert clear Filter by Title SHURIKEN B16 2 it…" at bounding box center [1037, 391] width 369 height 536
click at [946, 188] on input "SHURIKEN B16" at bounding box center [1037, 179] width 350 height 20
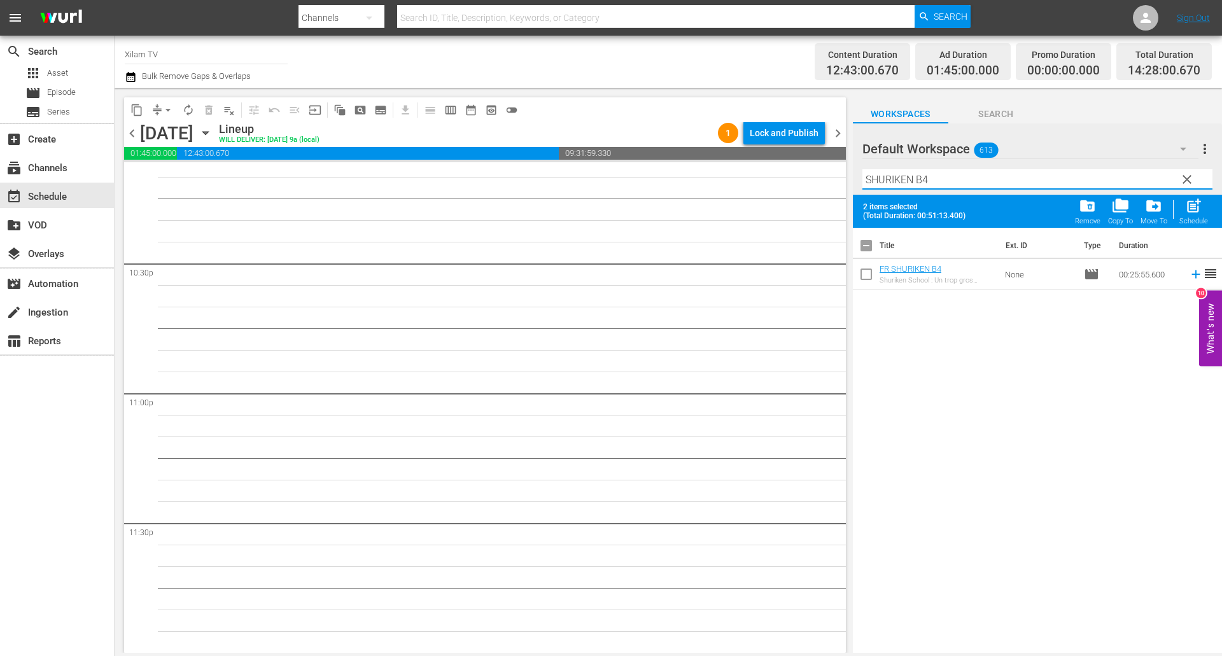
click at [870, 272] on input "checkbox" at bounding box center [866, 276] width 27 height 27
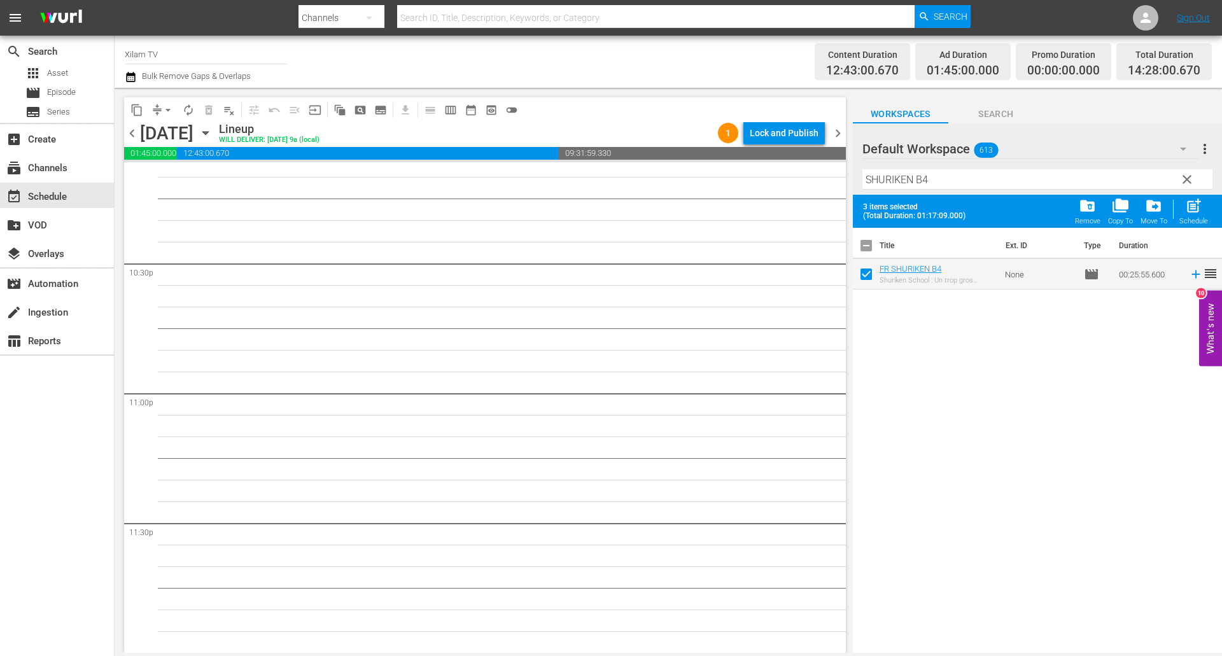
click at [1181, 212] on div "post_add Schedule" at bounding box center [1193, 211] width 29 height 28
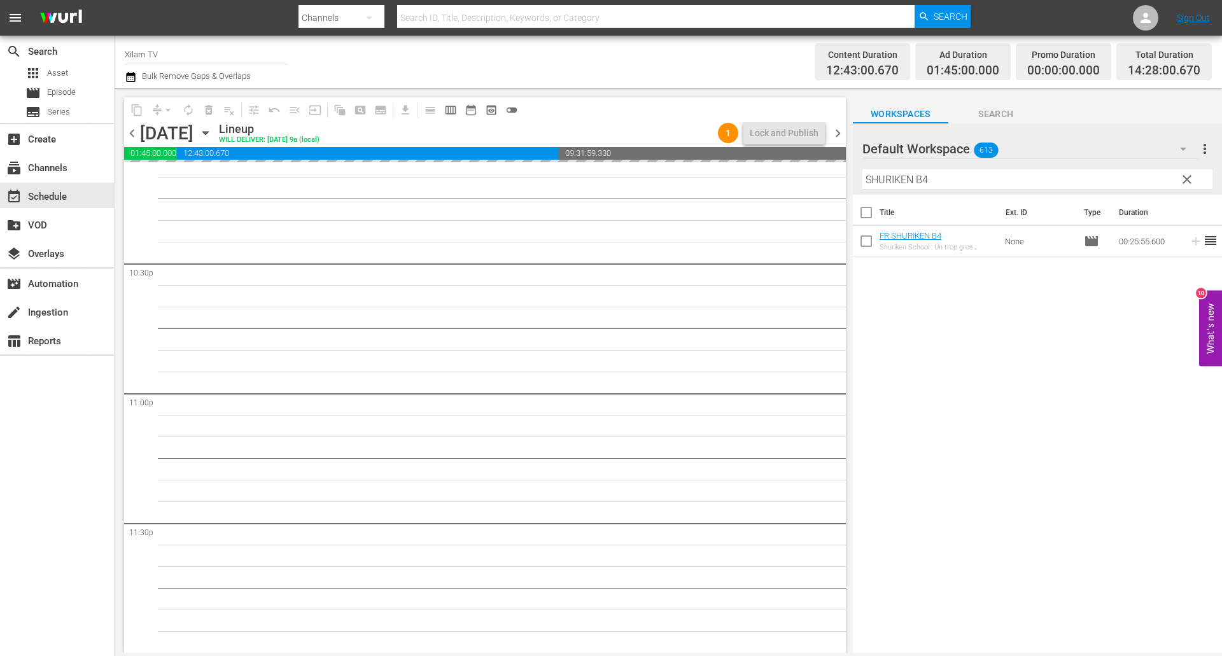
drag, startPoint x: 912, startPoint y: 177, endPoint x: 840, endPoint y: 169, distance: 72.3
click at [840, 169] on div "content_copy compress arrow_drop_down autorenew_outlined delete_forever_outline…" at bounding box center [668, 370] width 1107 height 565
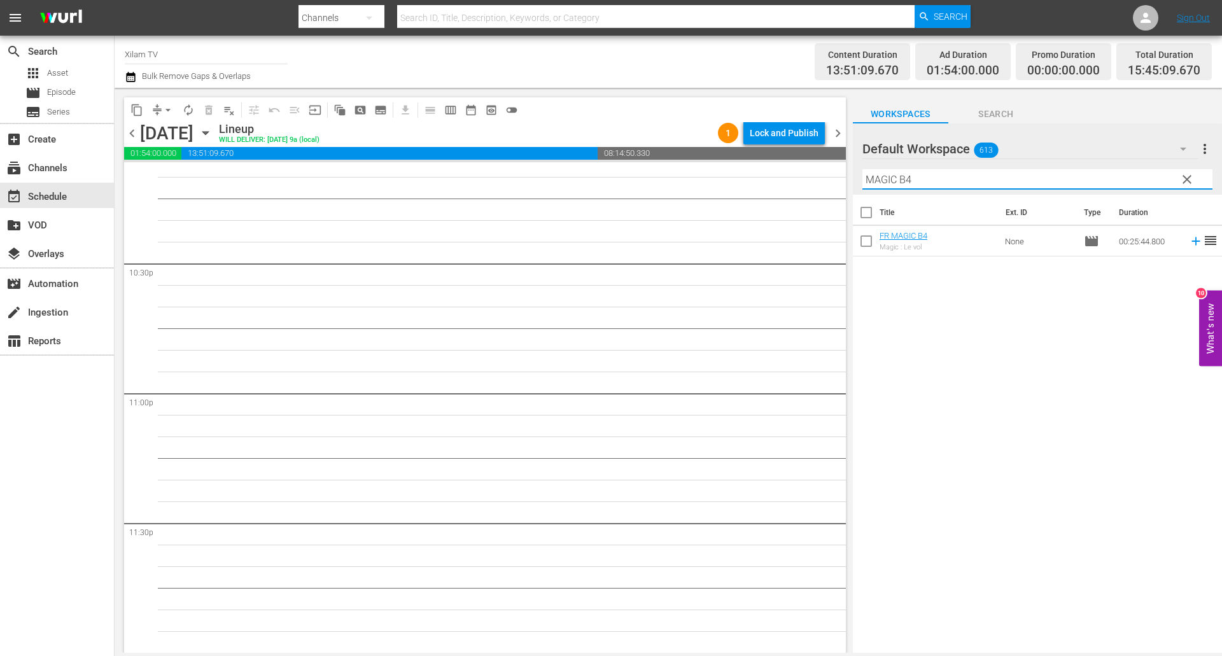
click at [929, 183] on input "MAGIC B4" at bounding box center [1037, 179] width 350 height 20
click at [859, 244] on input "checkbox" at bounding box center [866, 243] width 27 height 27
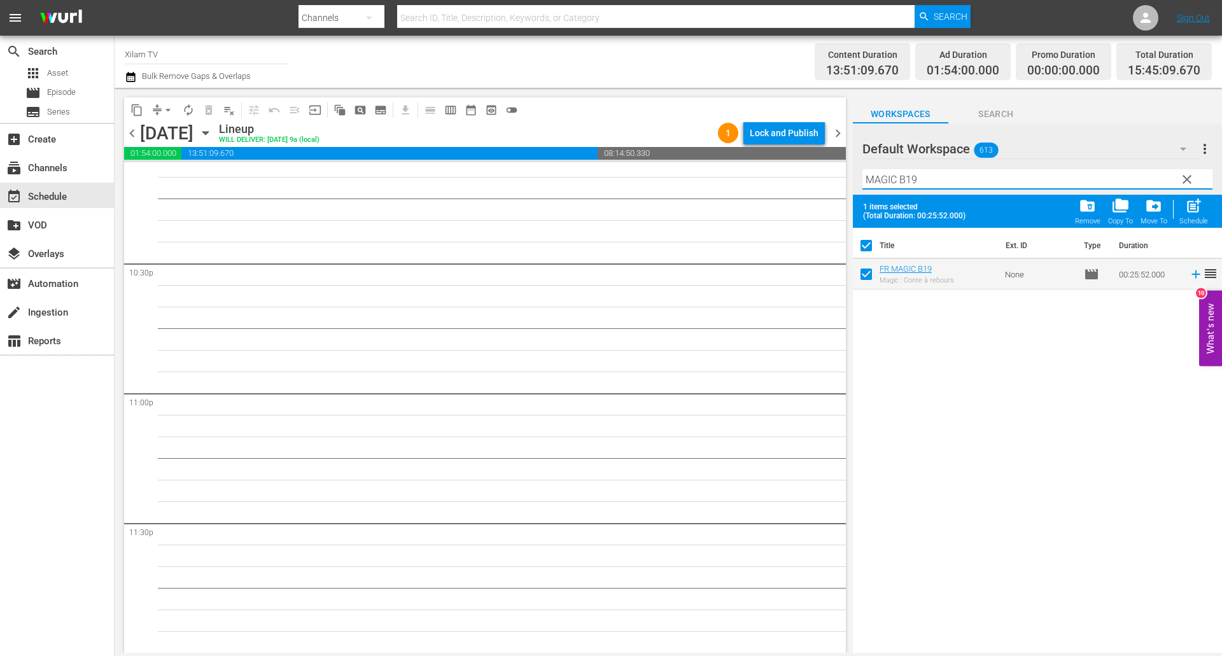
click at [931, 181] on input "MAGIC B19" at bounding box center [1037, 179] width 350 height 20
drag, startPoint x: 895, startPoint y: 179, endPoint x: 842, endPoint y: 177, distance: 52.9
click at [842, 177] on div "content_copy compress arrow_drop_down autorenew_outlined delete_forever_outline…" at bounding box center [668, 370] width 1107 height 565
click at [1033, 181] on input "AKOM 2 B19" at bounding box center [1037, 179] width 350 height 20
click at [867, 273] on input "checkbox" at bounding box center [866, 276] width 27 height 27
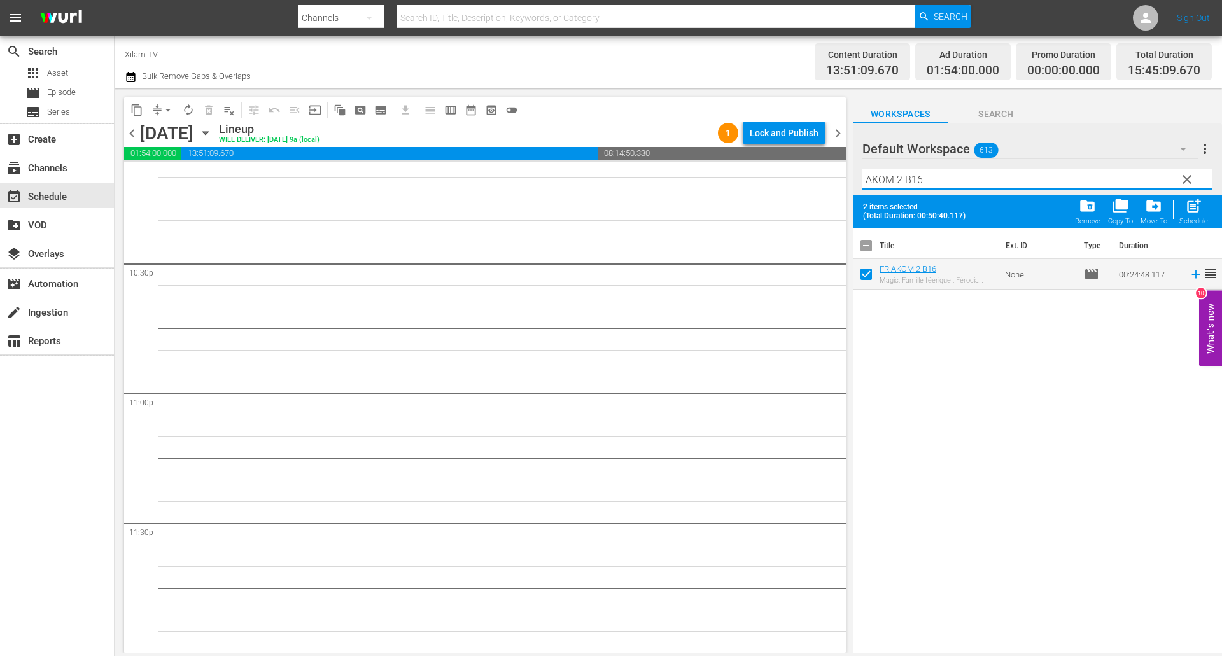
click at [935, 172] on input "AKOM 2 B16" at bounding box center [1037, 179] width 350 height 20
click at [868, 275] on input "checkbox" at bounding box center [866, 276] width 27 height 27
click at [1188, 205] on span "post_add" at bounding box center [1193, 205] width 17 height 17
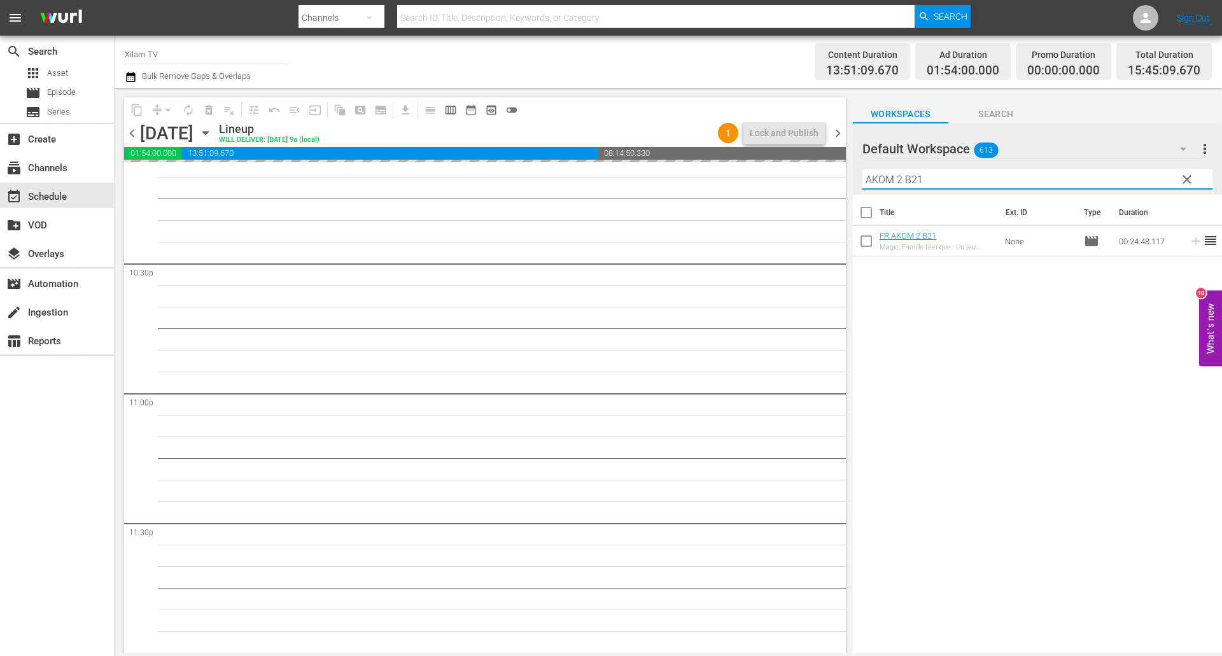
drag, startPoint x: 900, startPoint y: 180, endPoint x: 840, endPoint y: 177, distance: 59.9
click at [840, 177] on div "content_copy compress arrow_drop_down autorenew_outlined delete_forever_outline…" at bounding box center [668, 370] width 1107 height 565
click at [934, 177] on input "CHICKY 3 B21" at bounding box center [1037, 179] width 350 height 20
click at [865, 240] on input "checkbox" at bounding box center [866, 243] width 27 height 27
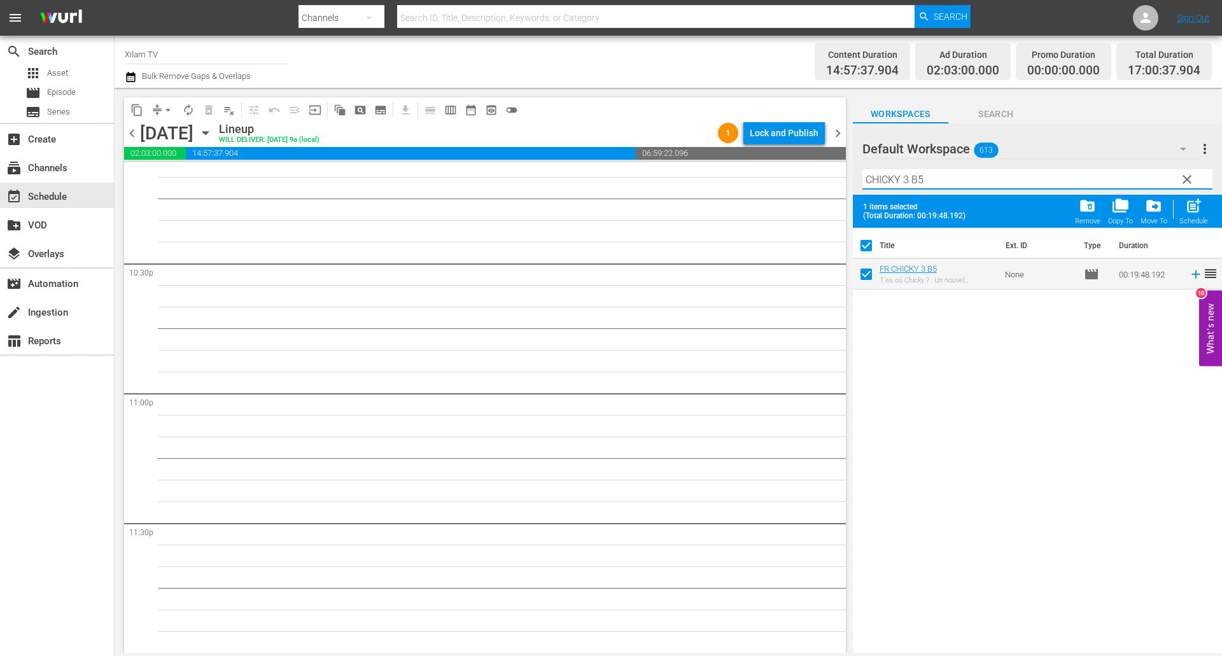
drag, startPoint x: 908, startPoint y: 177, endPoint x: 816, endPoint y: 171, distance: 93.1
click at [816, 171] on div "content_copy compress arrow_drop_down autorenew_outlined delete_forever_outline…" at bounding box center [668, 370] width 1107 height 565
click at [1007, 172] on input "DRAGON B5" at bounding box center [1037, 179] width 350 height 20
click at [869, 273] on input "checkbox" at bounding box center [866, 276] width 27 height 27
click at [938, 179] on input "DRAGON B5" at bounding box center [1037, 179] width 350 height 20
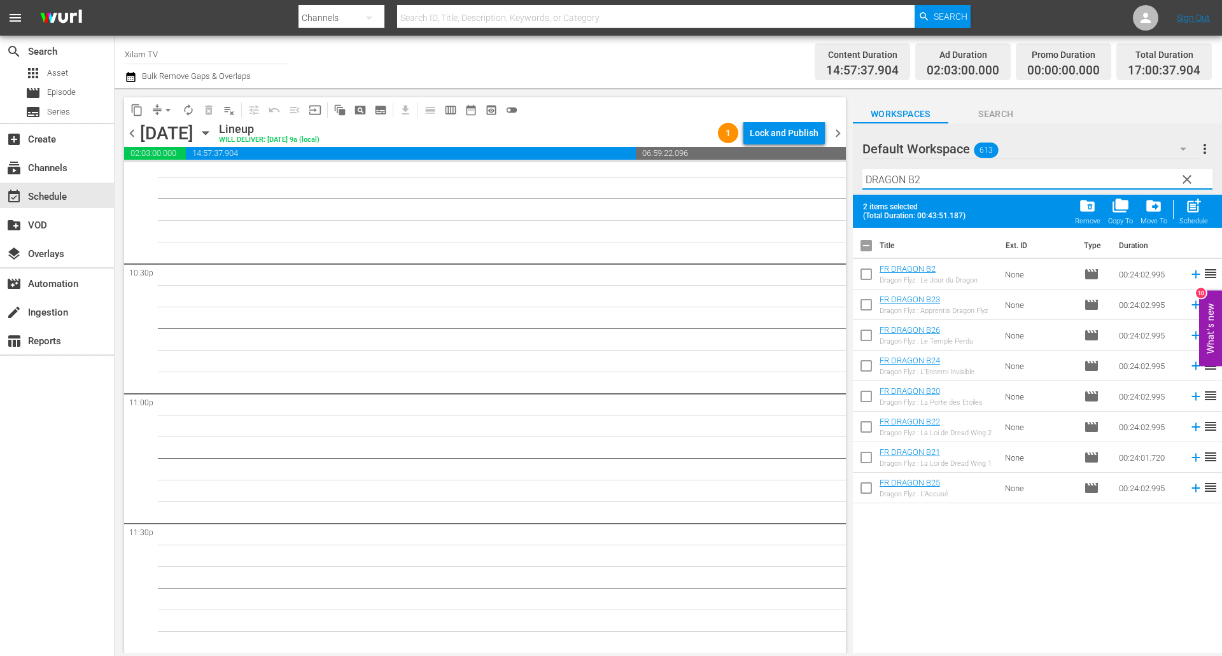
click at [861, 279] on input "checkbox" at bounding box center [866, 276] width 27 height 27
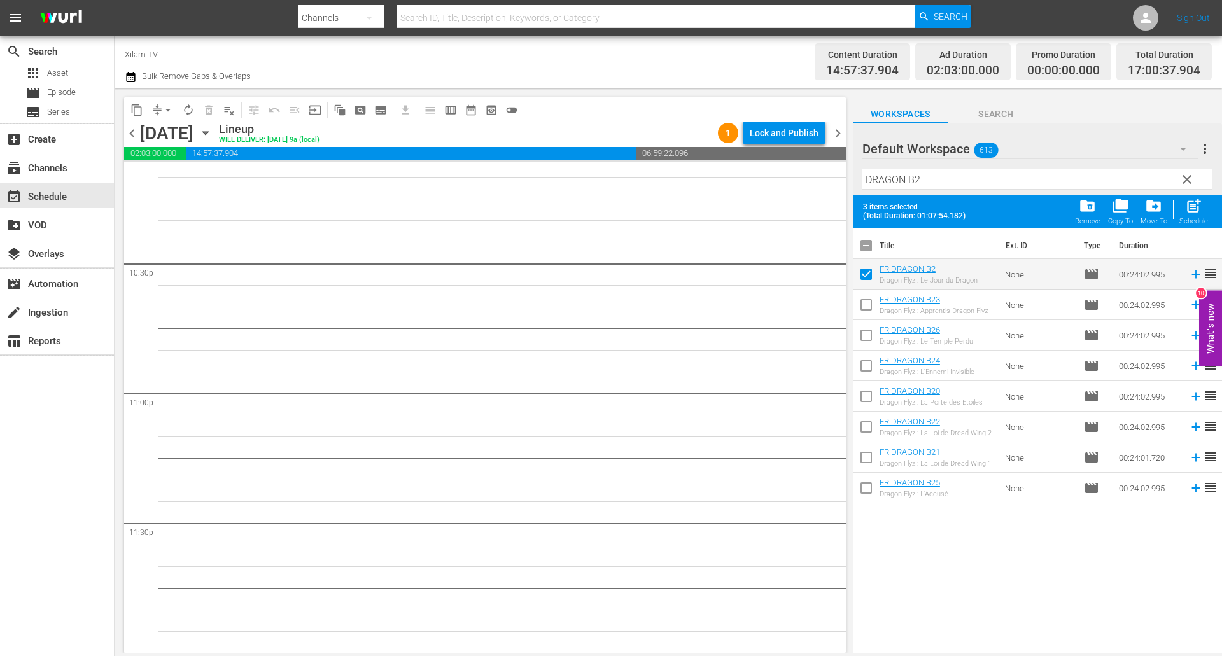
click at [928, 180] on input "DRAGON B2" at bounding box center [1037, 179] width 350 height 20
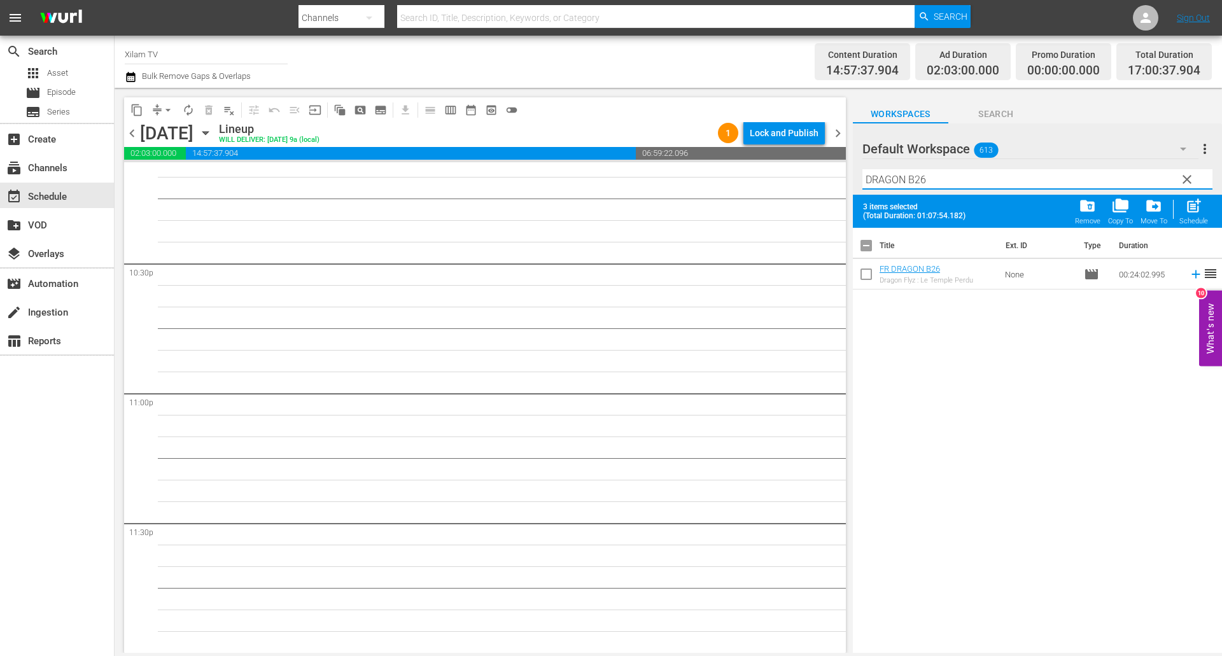
click at [872, 277] on input "checkbox" at bounding box center [866, 276] width 27 height 27
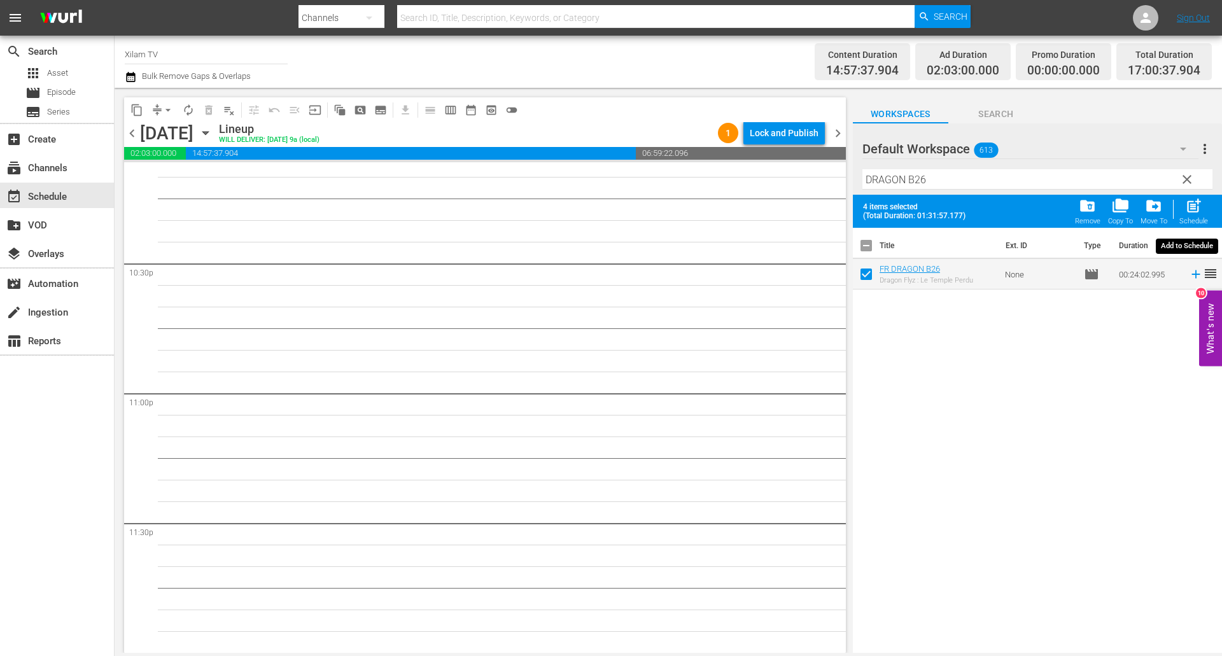
click at [1187, 214] on span "post_add" at bounding box center [1193, 205] width 17 height 17
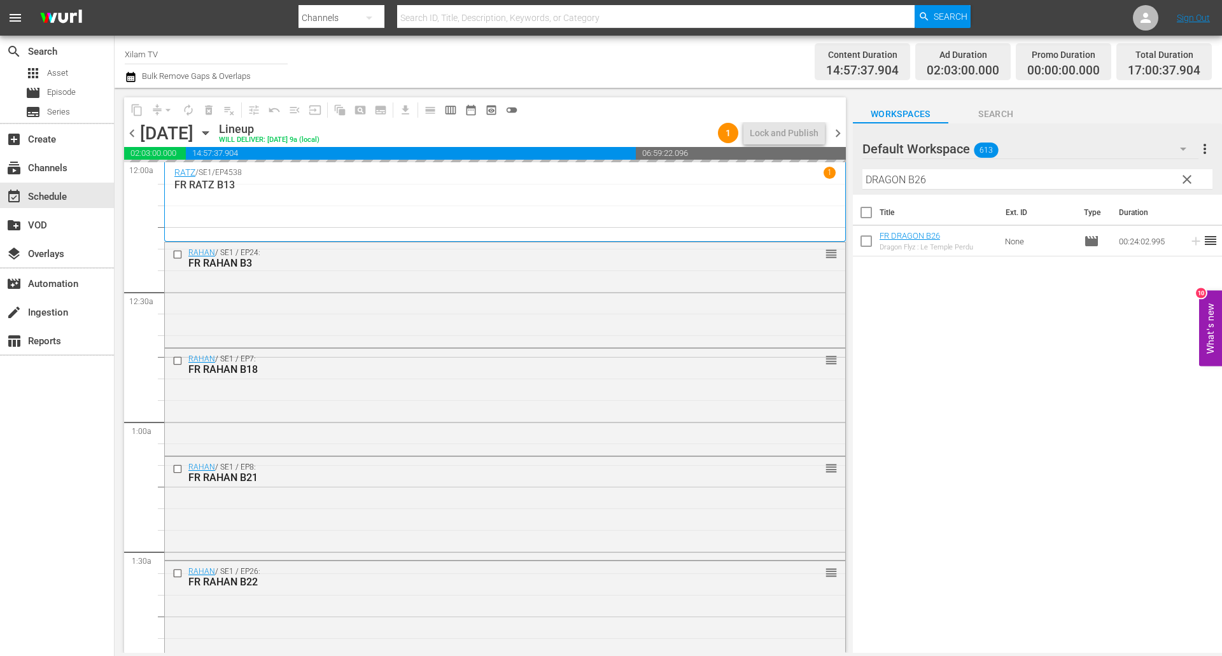
scroll to position [5739, 0]
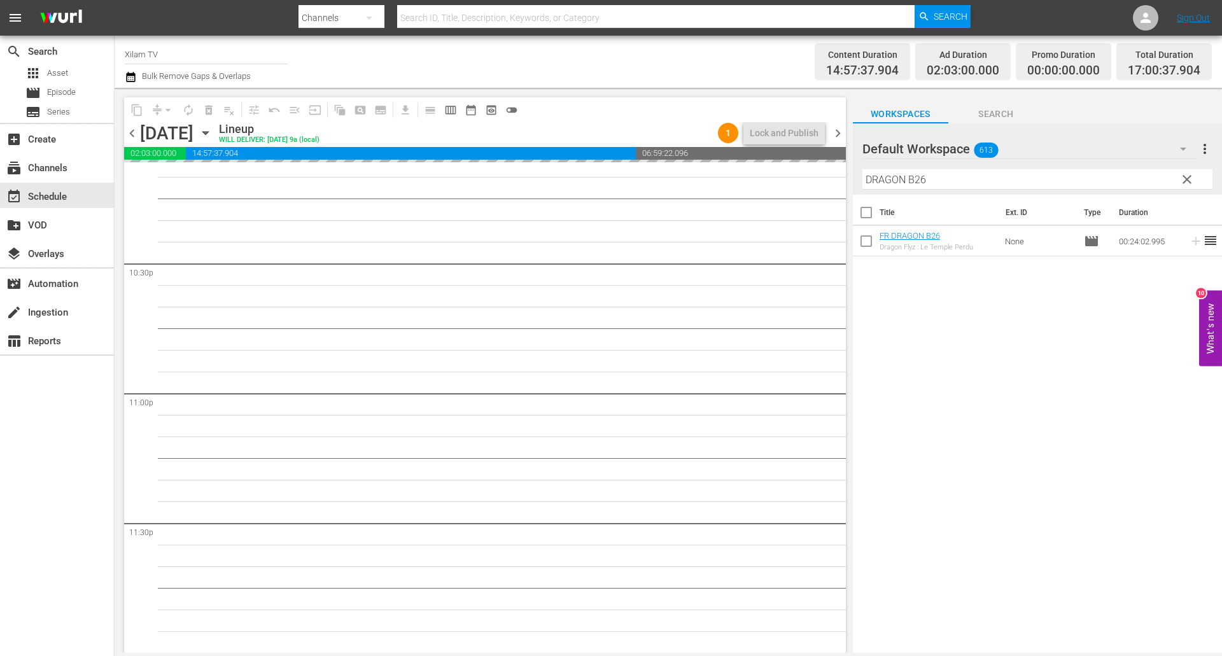
drag, startPoint x: 881, startPoint y: 174, endPoint x: 833, endPoint y: 171, distance: 48.4
click at [833, 171] on div "content_copy compress arrow_drop_down autorenew_outlined delete_forever_outline…" at bounding box center [668, 370] width 1107 height 565
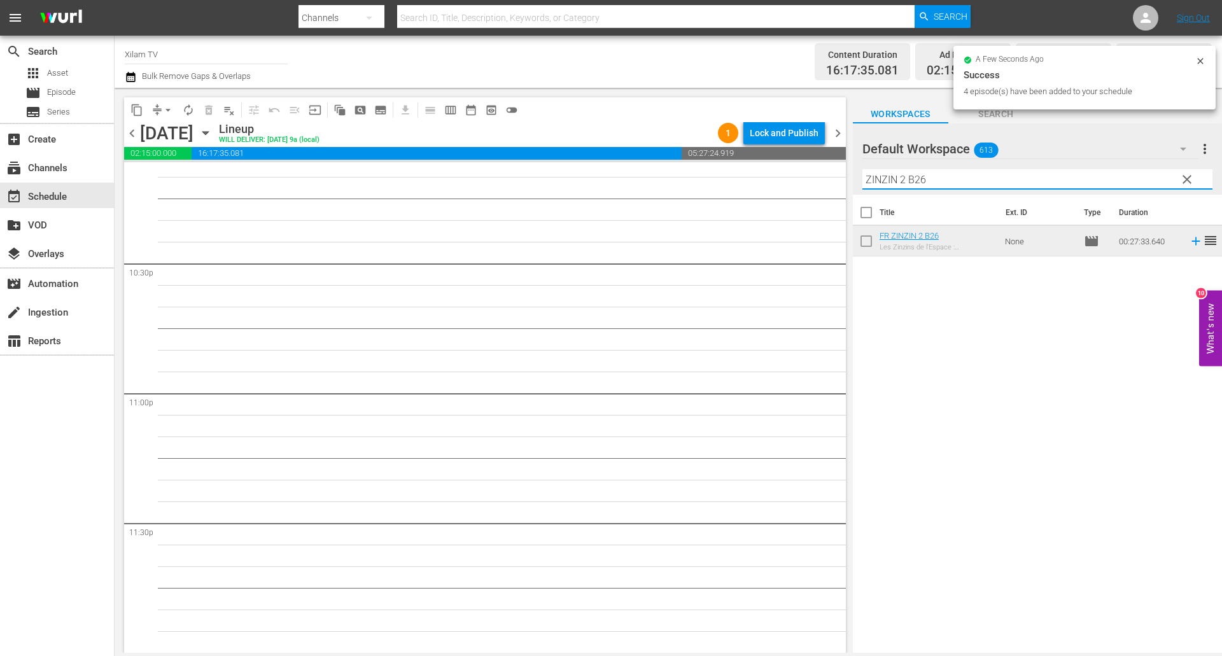
click at [923, 183] on input "ZINZIN 2 B26" at bounding box center [1037, 179] width 350 height 20
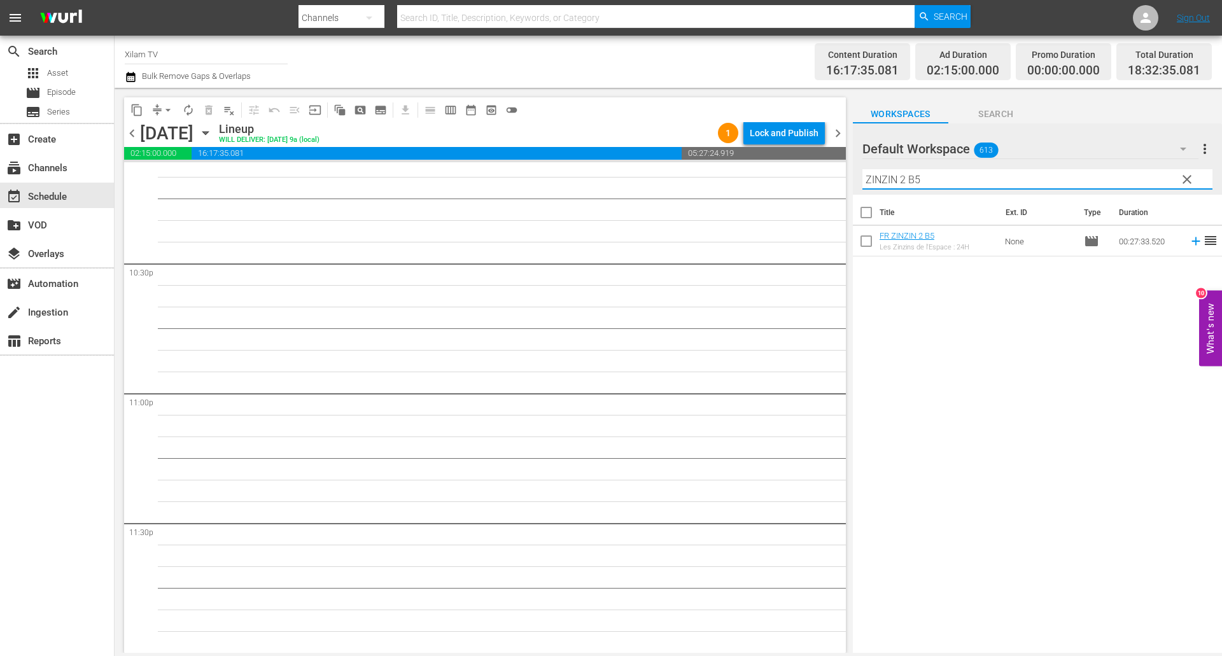
type input "ZINZIN 2 B5"
drag, startPoint x: 871, startPoint y: 241, endPoint x: 937, endPoint y: 189, distance: 84.3
click at [871, 241] on input "checkbox" at bounding box center [866, 243] width 27 height 27
checkbox input "true"
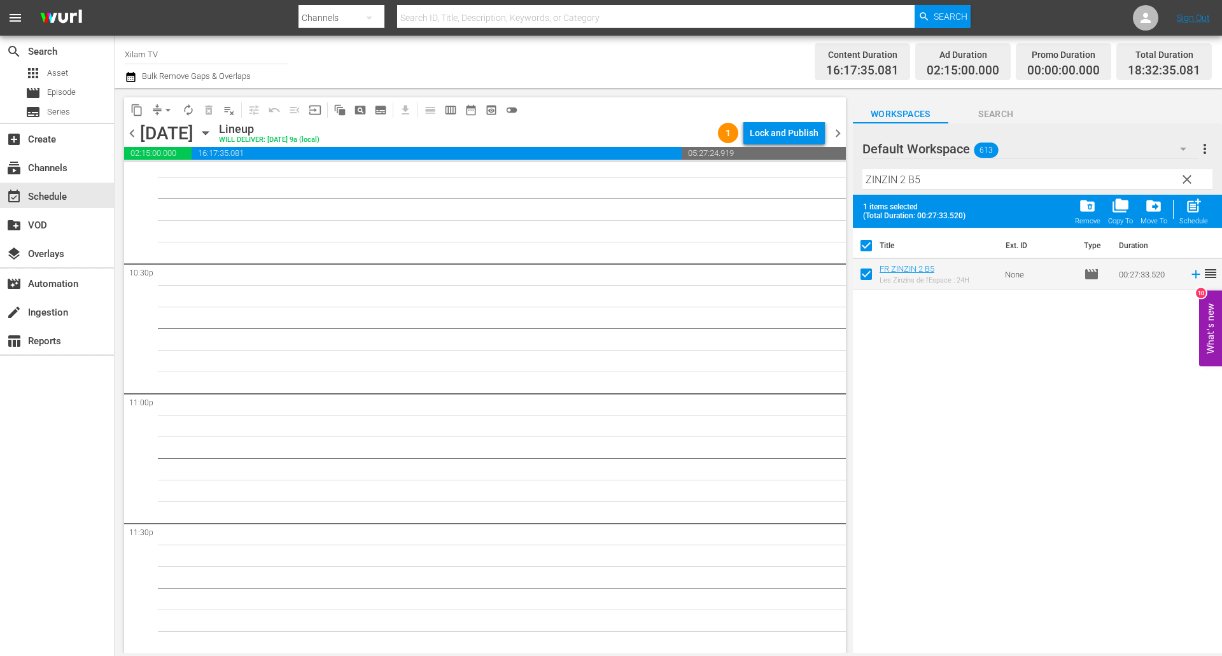
click at [938, 188] on input "ZINZIN 2 B5" at bounding box center [1037, 179] width 350 height 20
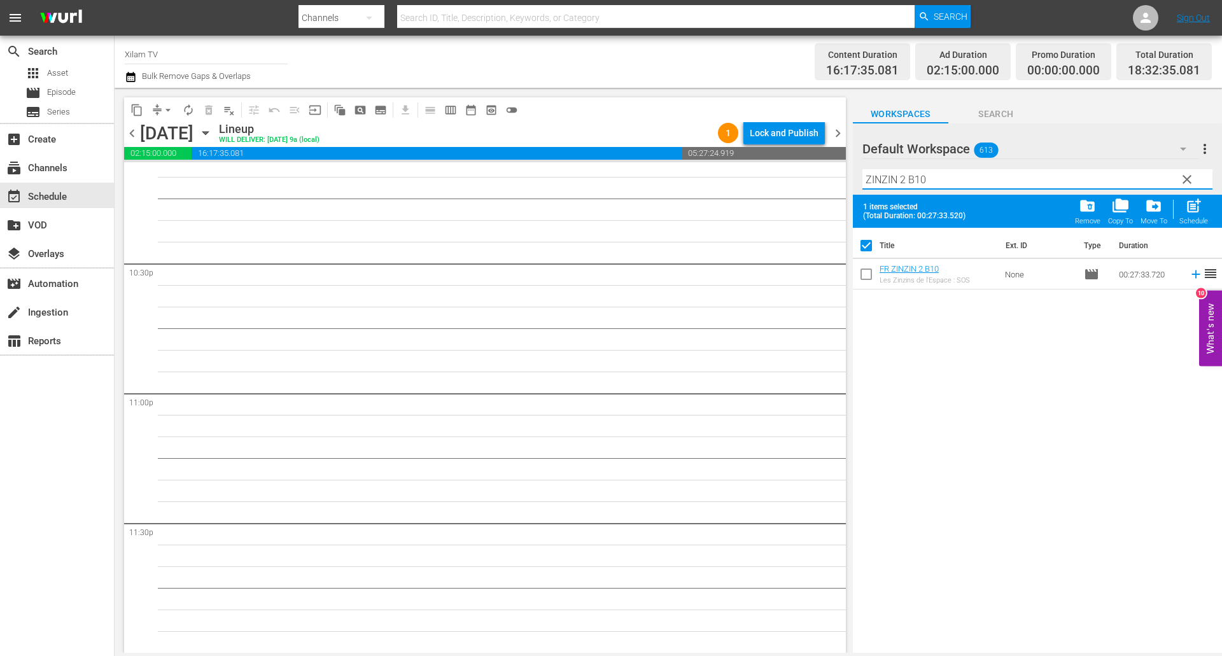
type input "ZINZIN 2 B10"
click at [867, 272] on input "checkbox" at bounding box center [866, 276] width 27 height 27
checkbox input "true"
checkbox input "false"
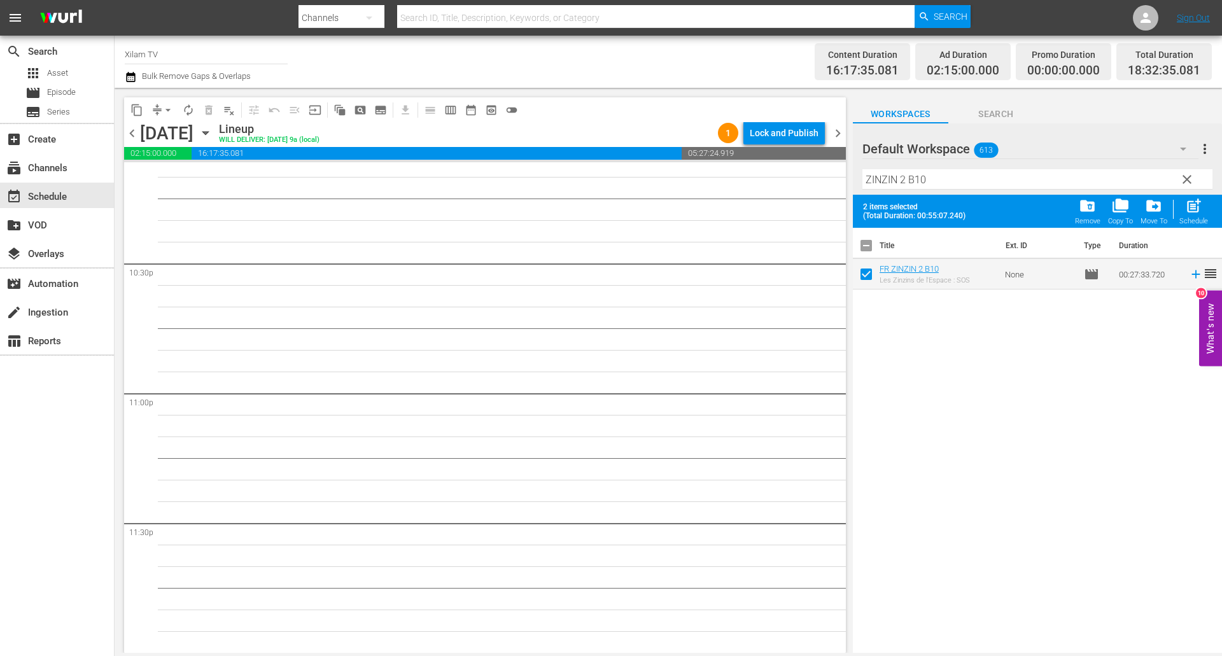
click at [903, 180] on input "ZINZIN 2 B10" at bounding box center [1037, 179] width 350 height 20
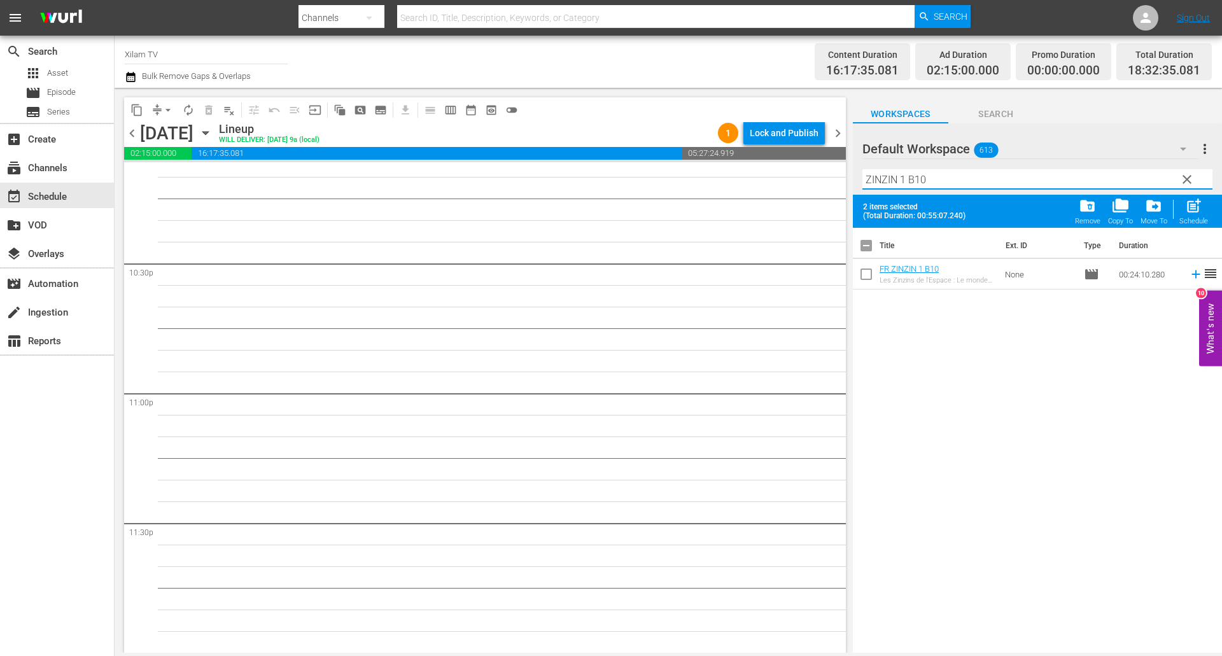
click at [936, 184] on input "ZINZIN 1 B10" at bounding box center [1037, 179] width 350 height 20
type input "ZINZIN 1 B4"
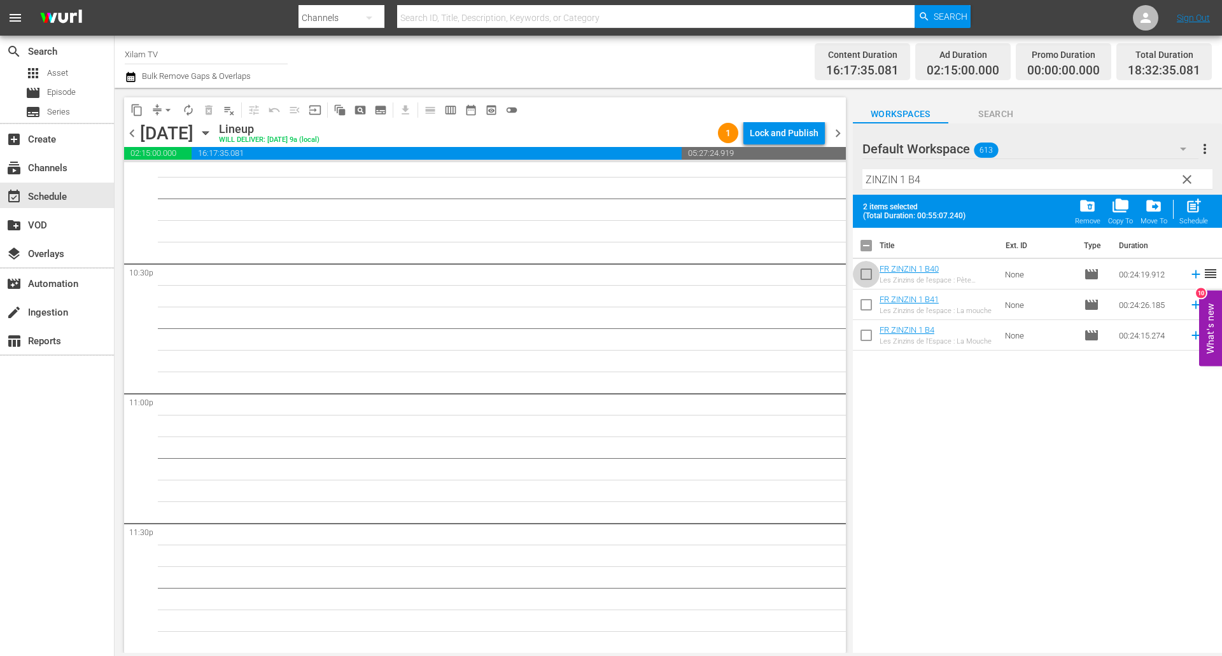
click at [861, 274] on input "checkbox" at bounding box center [866, 276] width 27 height 27
checkbox input "true"
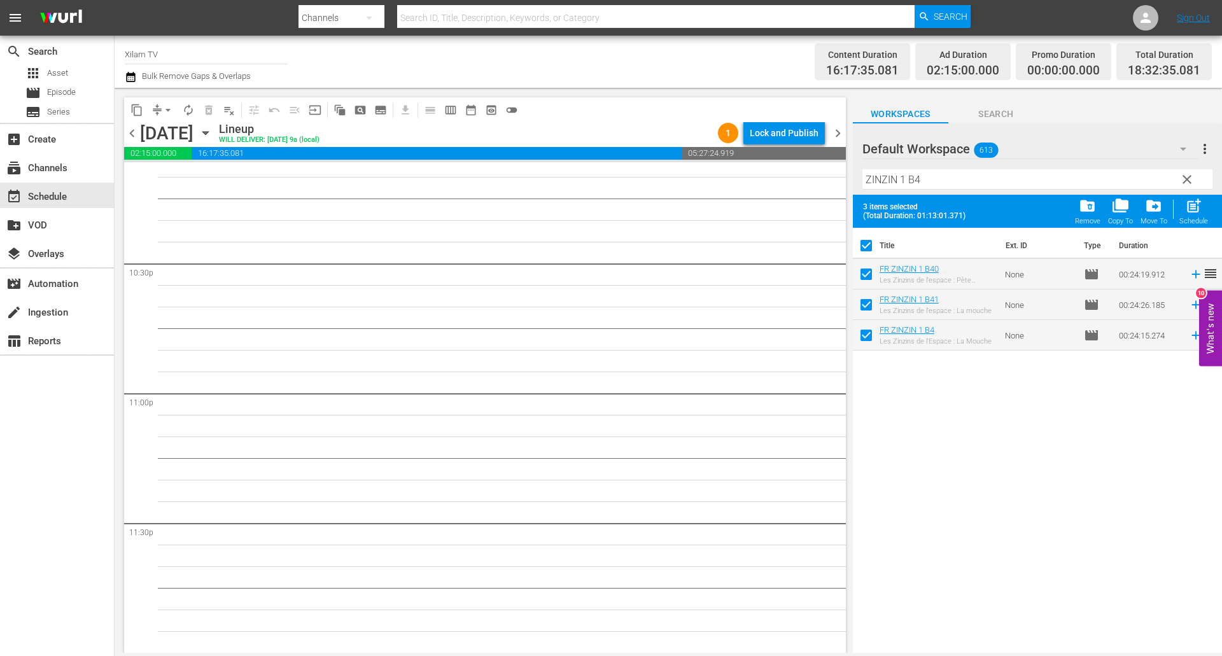
click at [949, 195] on div "3 items selected (Total Duration: 01:13:01.371) folder_delete Remove folder_cop…" at bounding box center [1037, 211] width 369 height 33
click at [940, 183] on input "ZINZIN 1 B4" at bounding box center [1037, 179] width 350 height 20
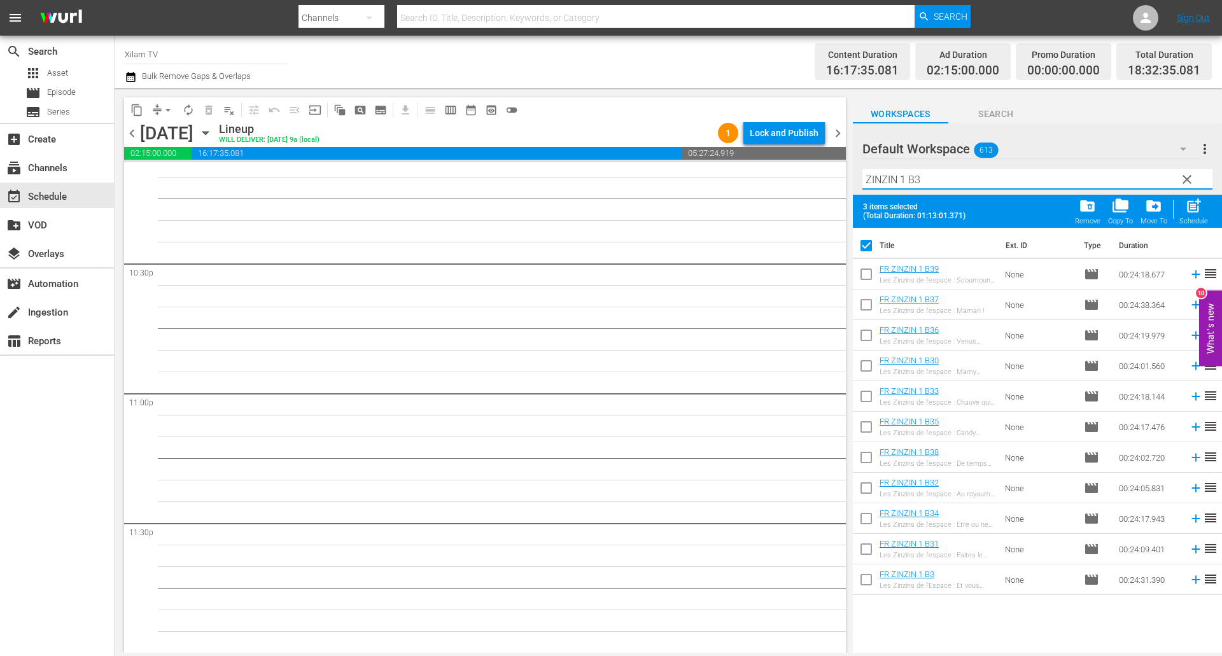
type input "ZINZIN 1 B3"
click at [865, 571] on input "checkbox" at bounding box center [866, 582] width 27 height 27
checkbox input "true"
checkbox input "false"
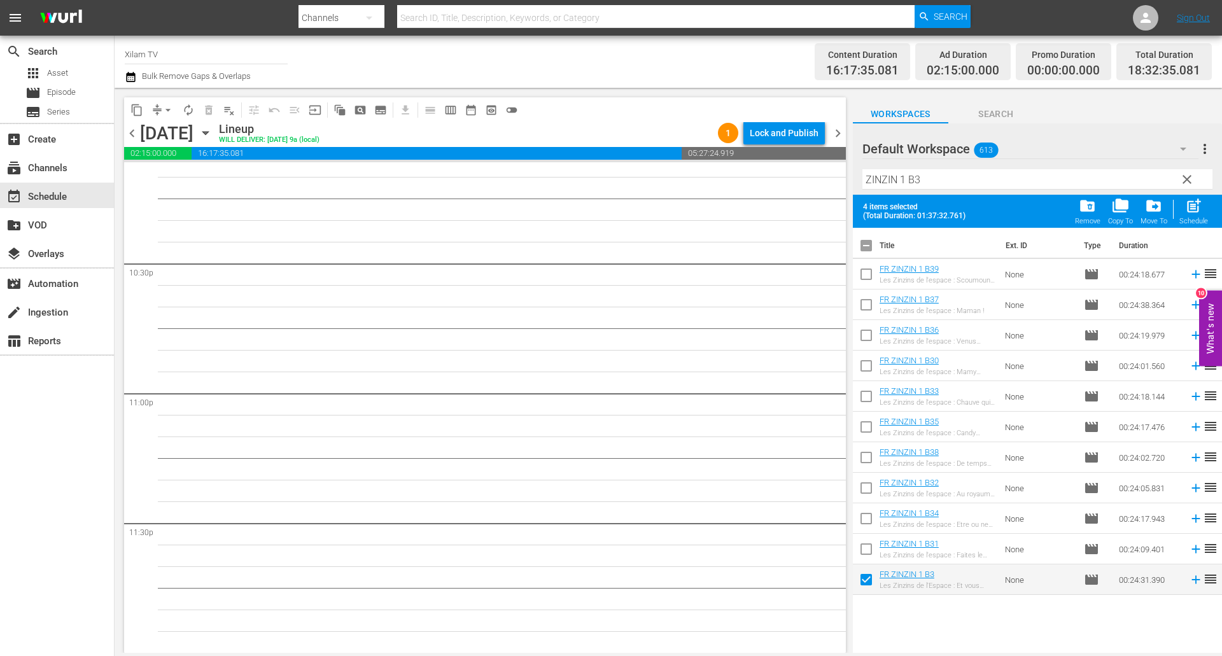
click at [1199, 207] on span "post_add" at bounding box center [1193, 205] width 17 height 17
checkbox input "false"
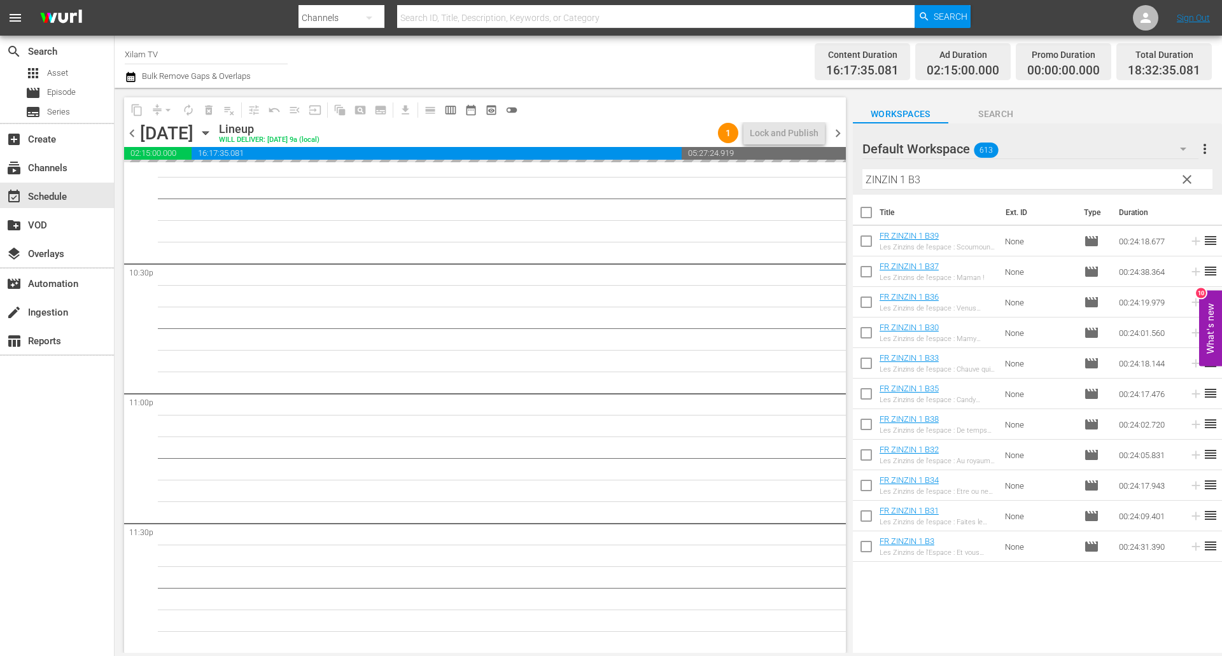
click at [833, 171] on div "content_copy compress arrow_drop_down autorenew_outlined delete_forever_outline…" at bounding box center [668, 370] width 1107 height 565
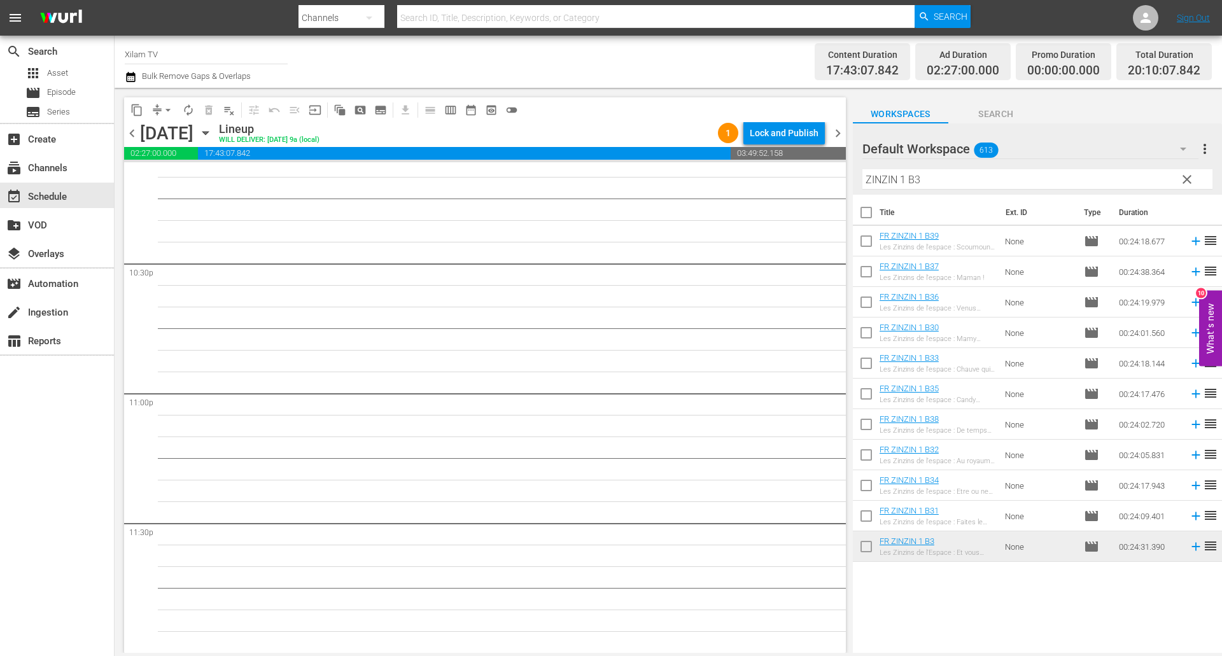
click at [903, 184] on input "ZINZIN 1 B3" at bounding box center [1037, 179] width 350 height 20
click at [902, 180] on input "ZINZIN 1 B3" at bounding box center [1037, 179] width 350 height 20
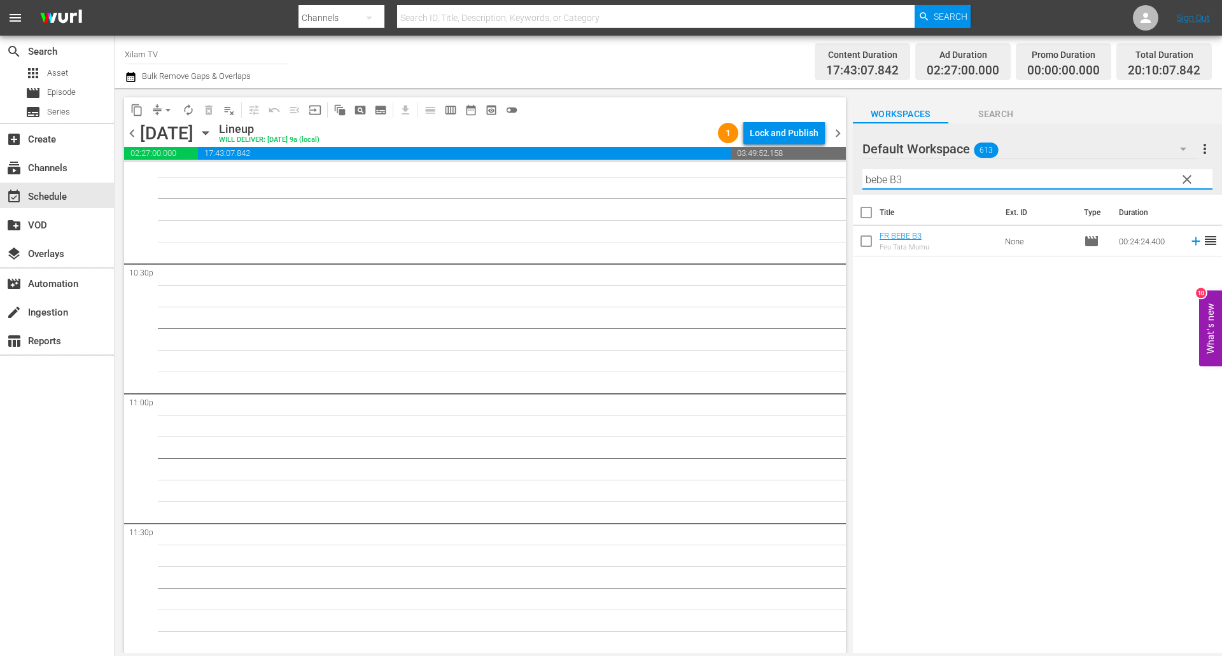
click at [968, 180] on input "bebe B3" at bounding box center [1037, 179] width 350 height 20
type input "bebe B3"
click at [858, 245] on input "checkbox" at bounding box center [866, 243] width 27 height 27
checkbox input "true"
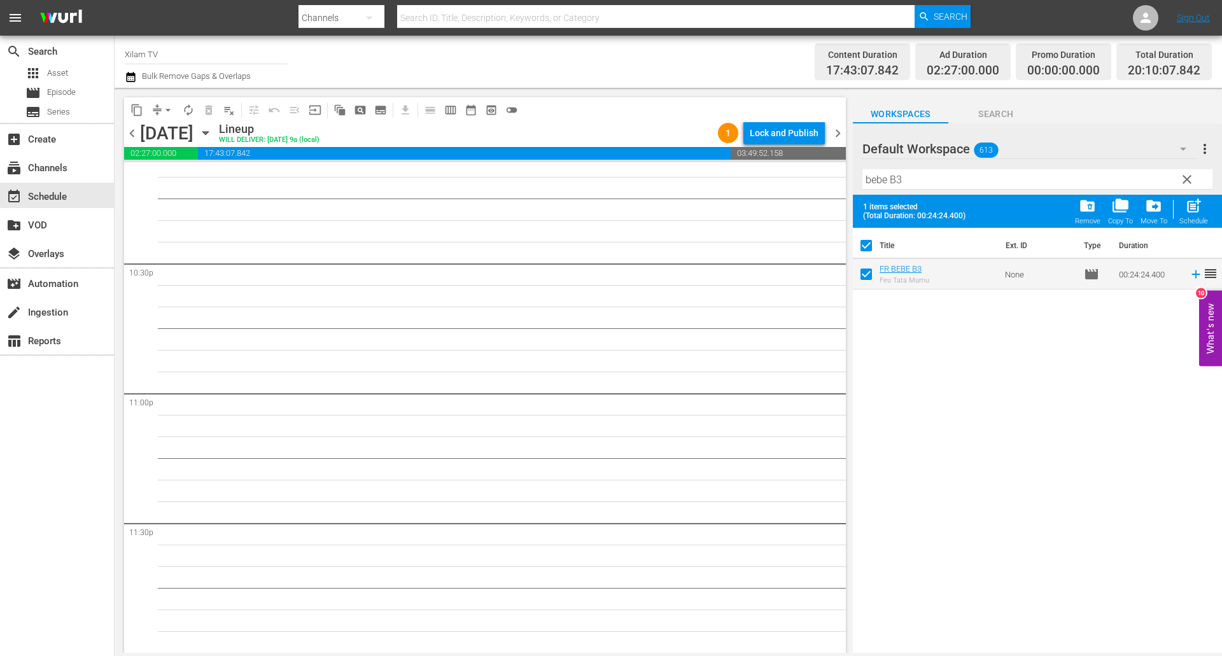
click at [934, 174] on input "bebe B3" at bounding box center [1037, 179] width 350 height 20
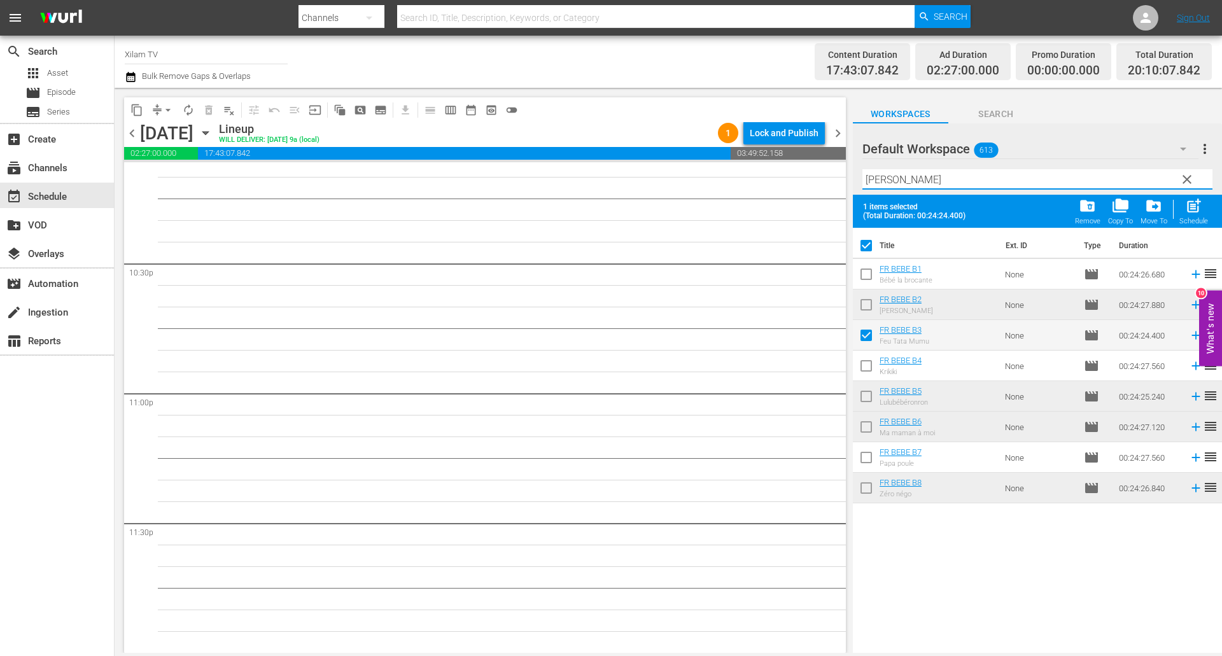
type input "[PERSON_NAME]"
click at [869, 363] on input "checkbox" at bounding box center [866, 368] width 27 height 27
checkbox input "true"
checkbox input "false"
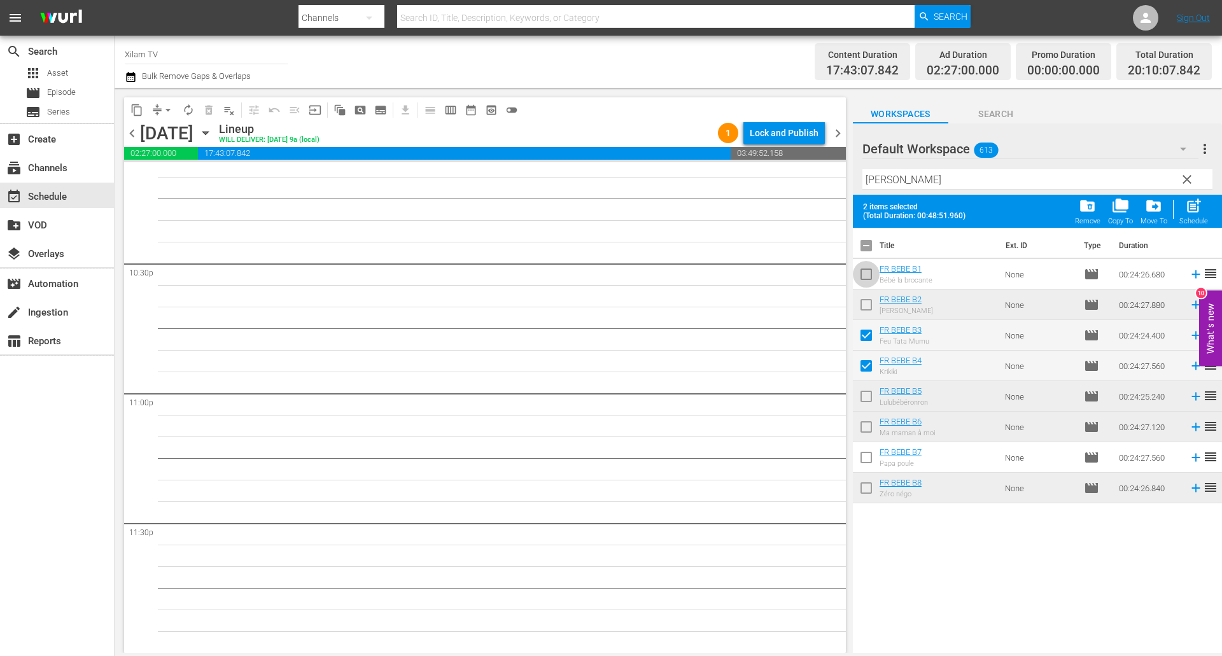
click at [865, 278] on input "checkbox" at bounding box center [866, 276] width 27 height 27
click at [1197, 199] on span "post_add" at bounding box center [1193, 205] width 17 height 17
checkbox input "false"
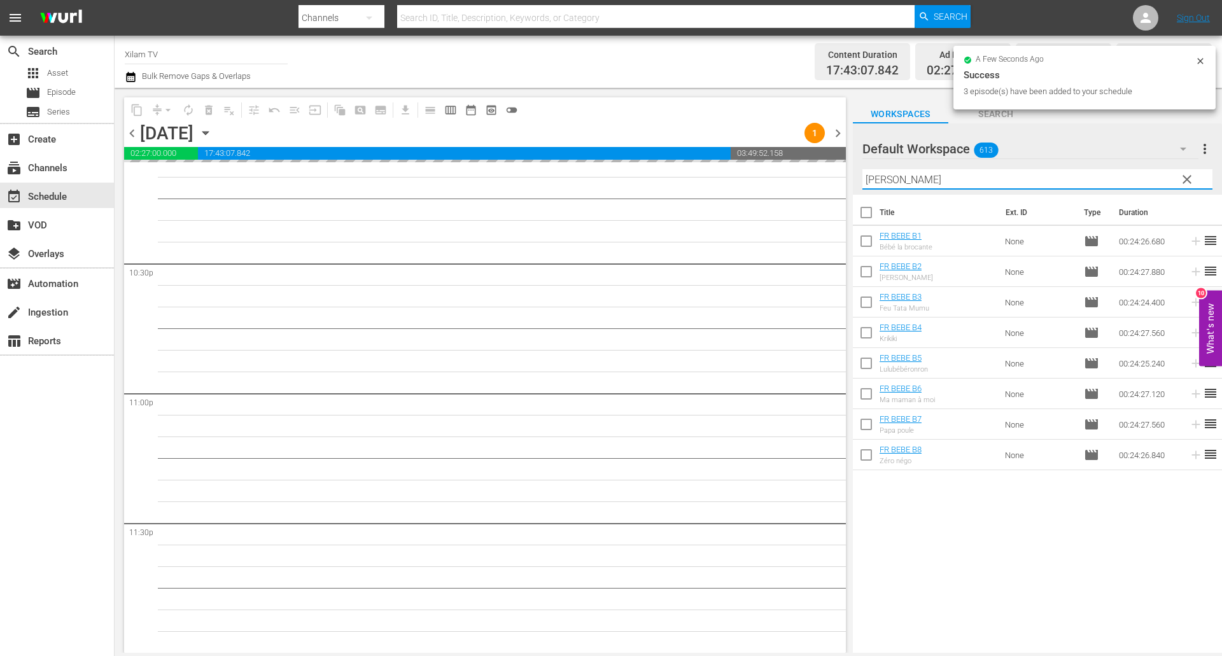
click at [840, 169] on div "content_copy compress arrow_drop_down autorenew_outlined delete_forever_outline…" at bounding box center [668, 370] width 1107 height 565
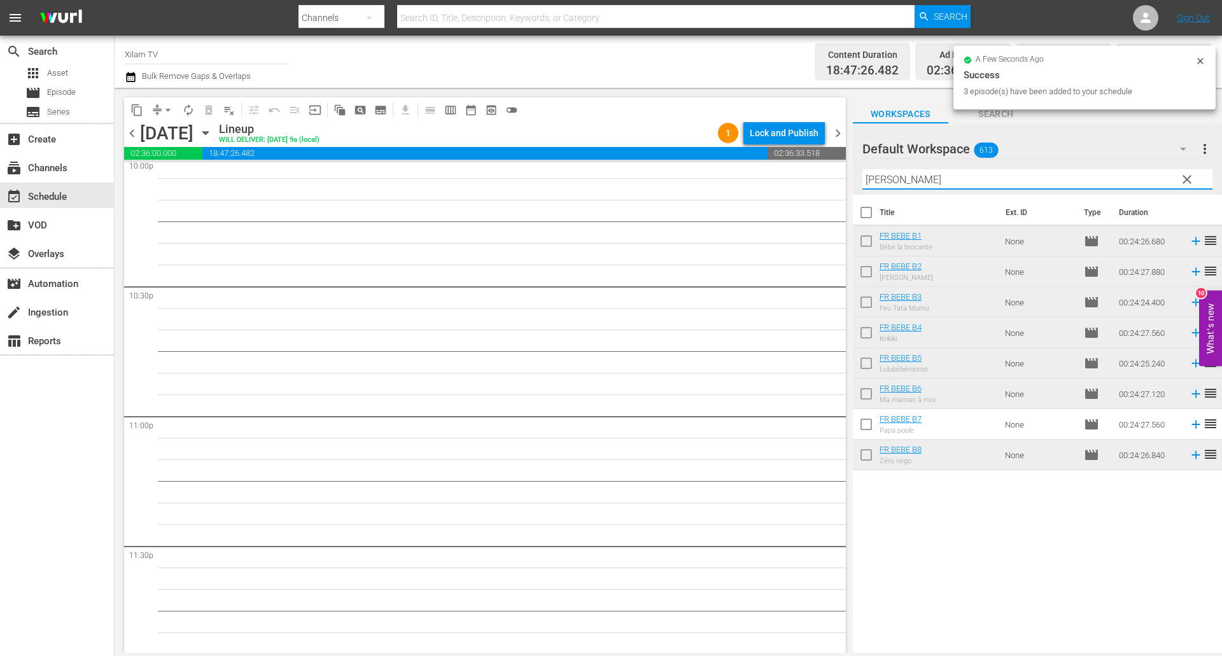
scroll to position [5651, 0]
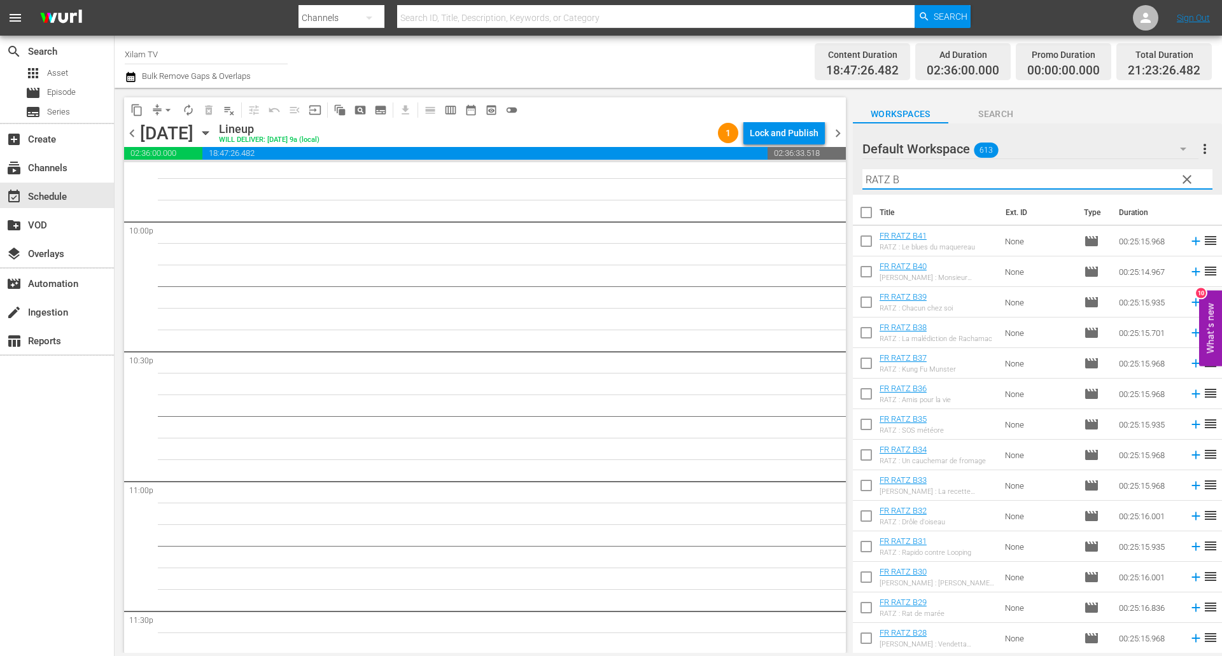
click at [930, 175] on input "RATZ B" at bounding box center [1037, 179] width 350 height 20
type input "RATZ B"
click at [867, 275] on input "checkbox" at bounding box center [866, 274] width 27 height 27
checkbox input "true"
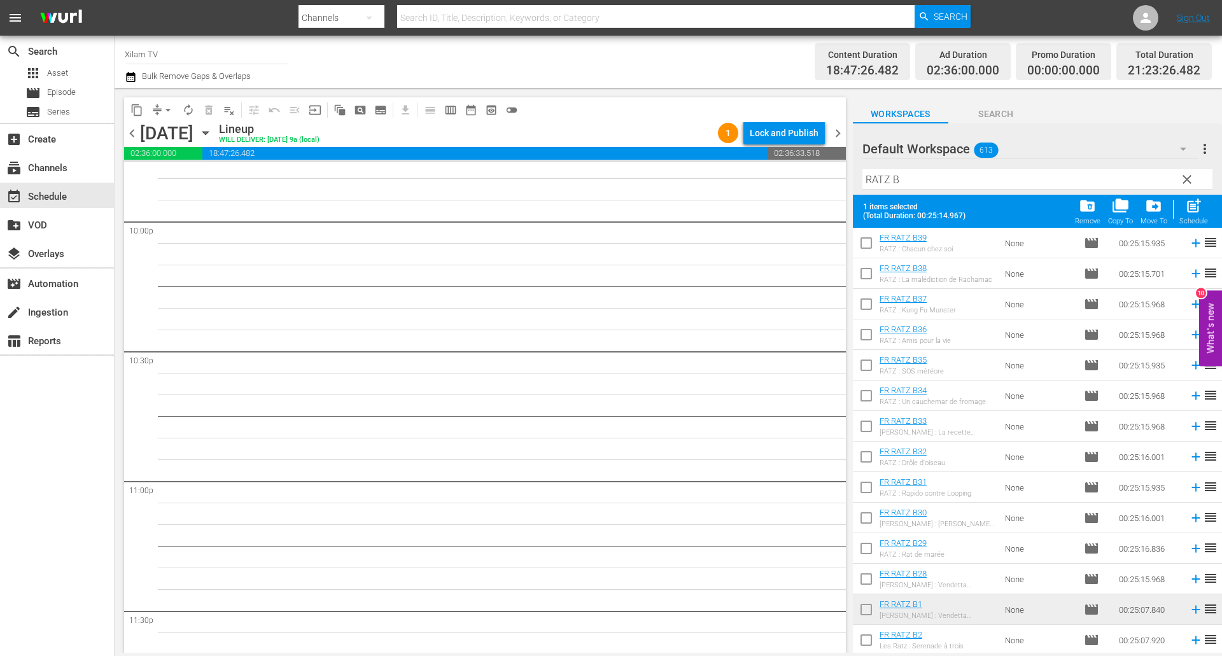
scroll to position [0, 0]
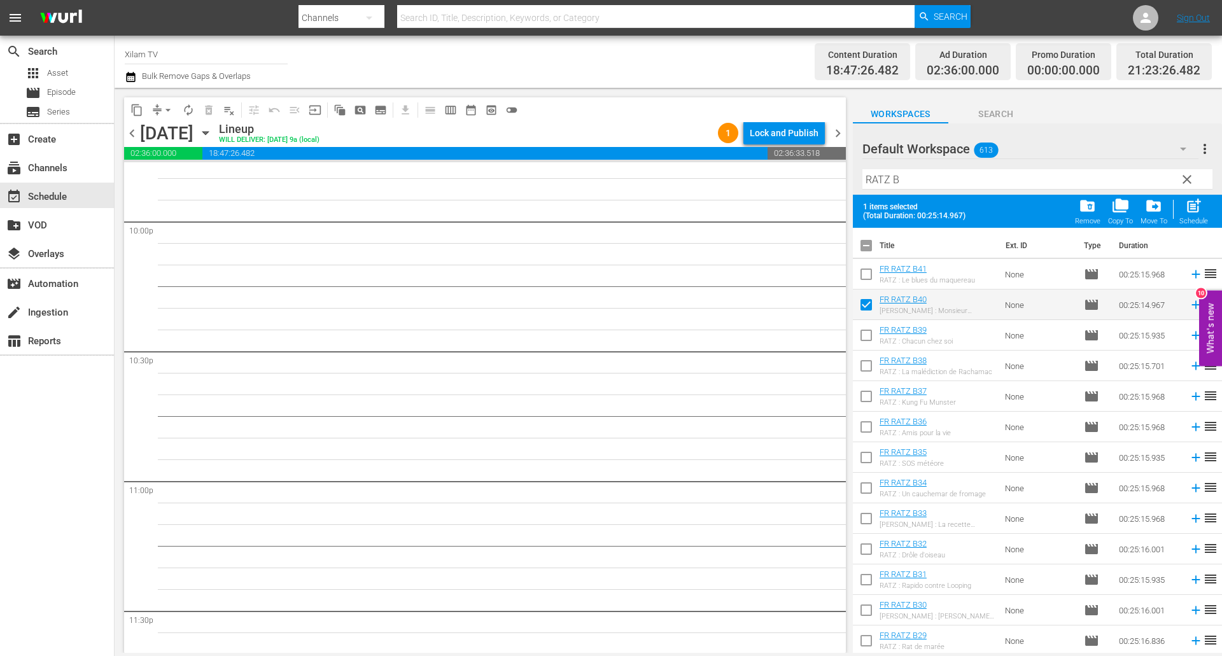
click at [917, 183] on input "RATZ B" at bounding box center [1037, 179] width 350 height 20
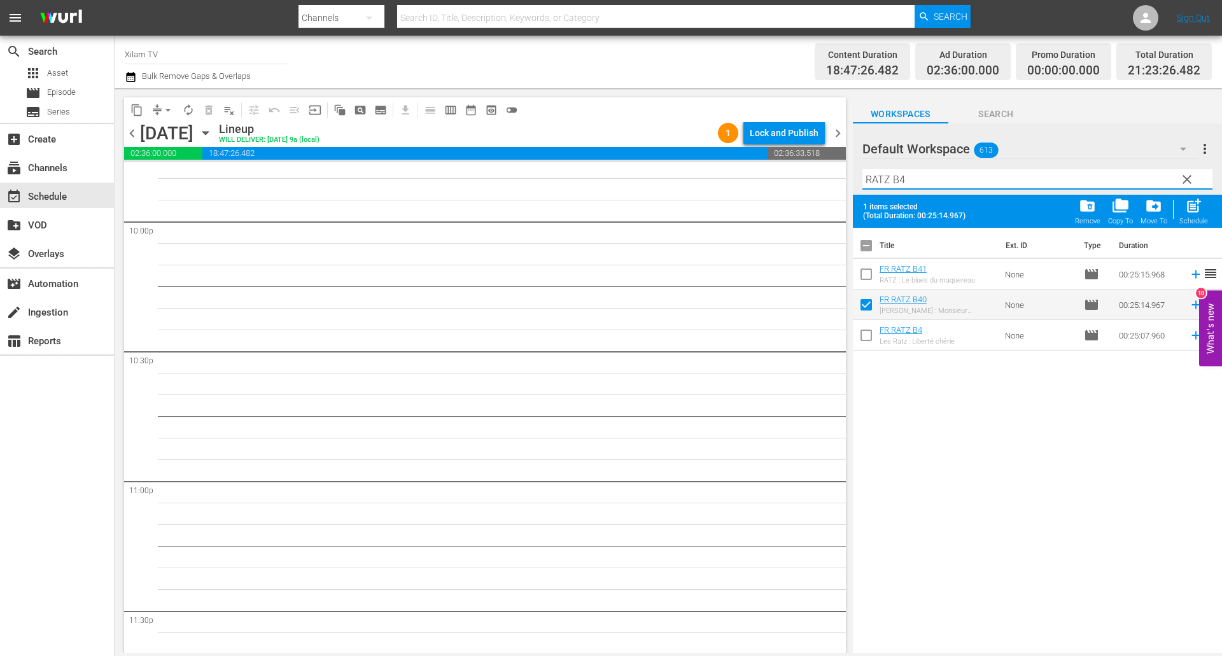
type input "RATZ B4"
click at [868, 340] on input "checkbox" at bounding box center [866, 337] width 27 height 27
checkbox input "true"
click at [911, 175] on input "RATZ B4" at bounding box center [1037, 179] width 350 height 20
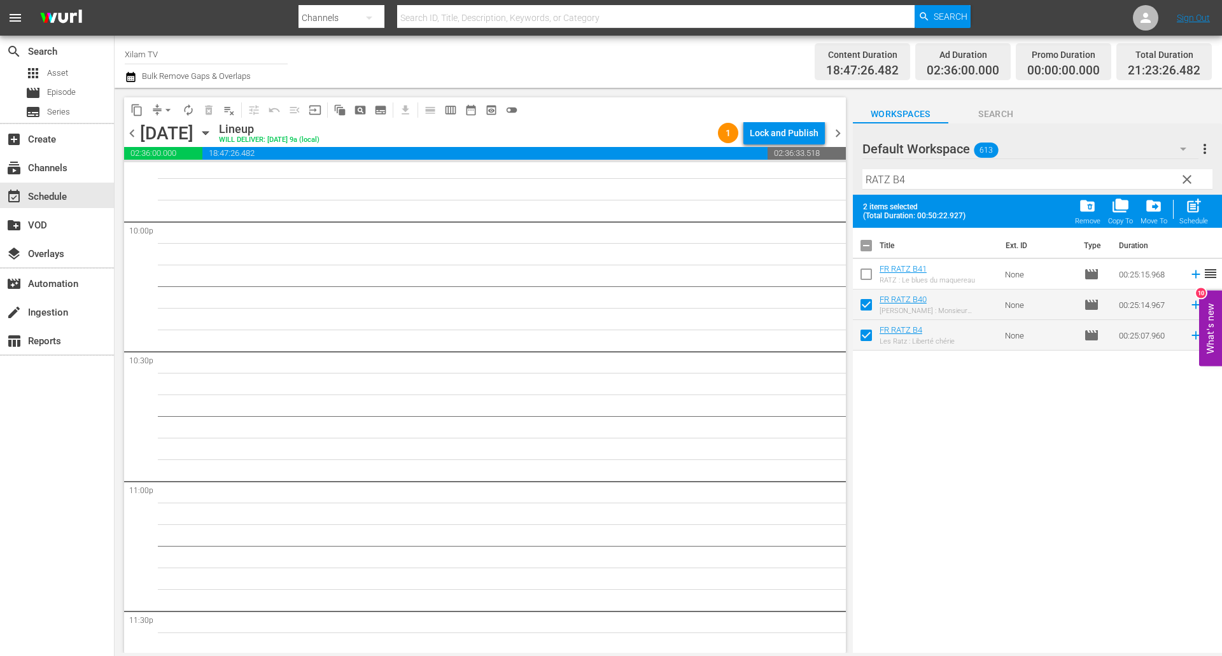
click at [922, 178] on input "RATZ B4" at bounding box center [1037, 179] width 350 height 20
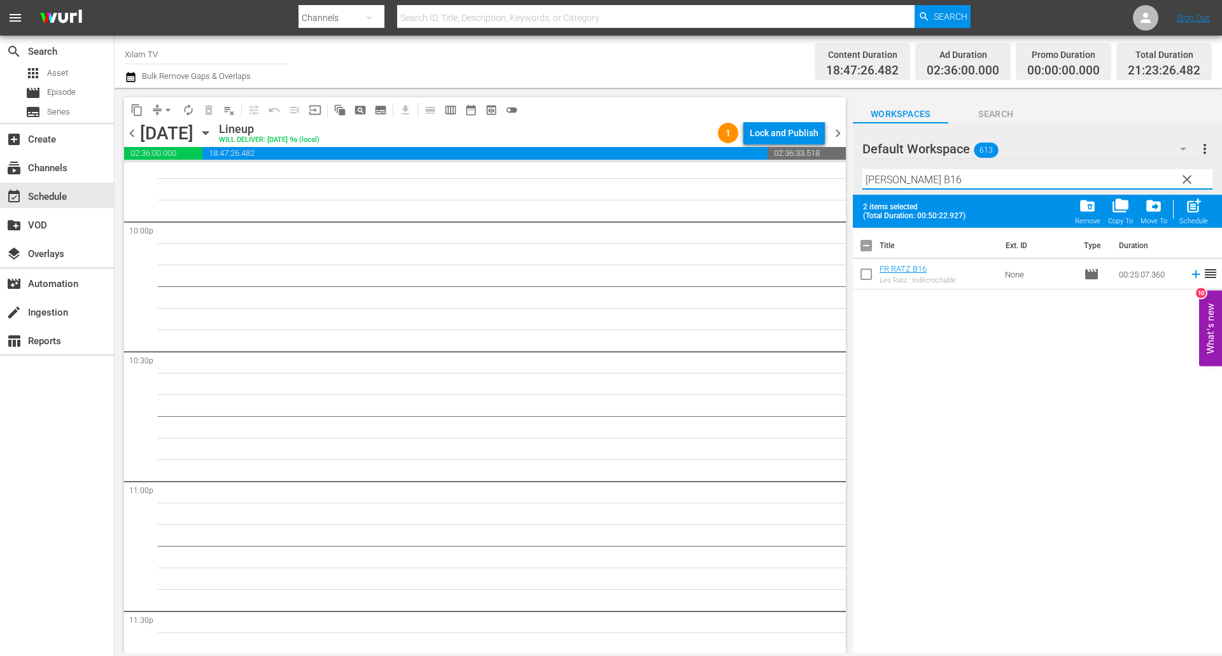
type input "[PERSON_NAME] B16"
click at [871, 277] on input "checkbox" at bounding box center [866, 276] width 27 height 27
checkbox input "true"
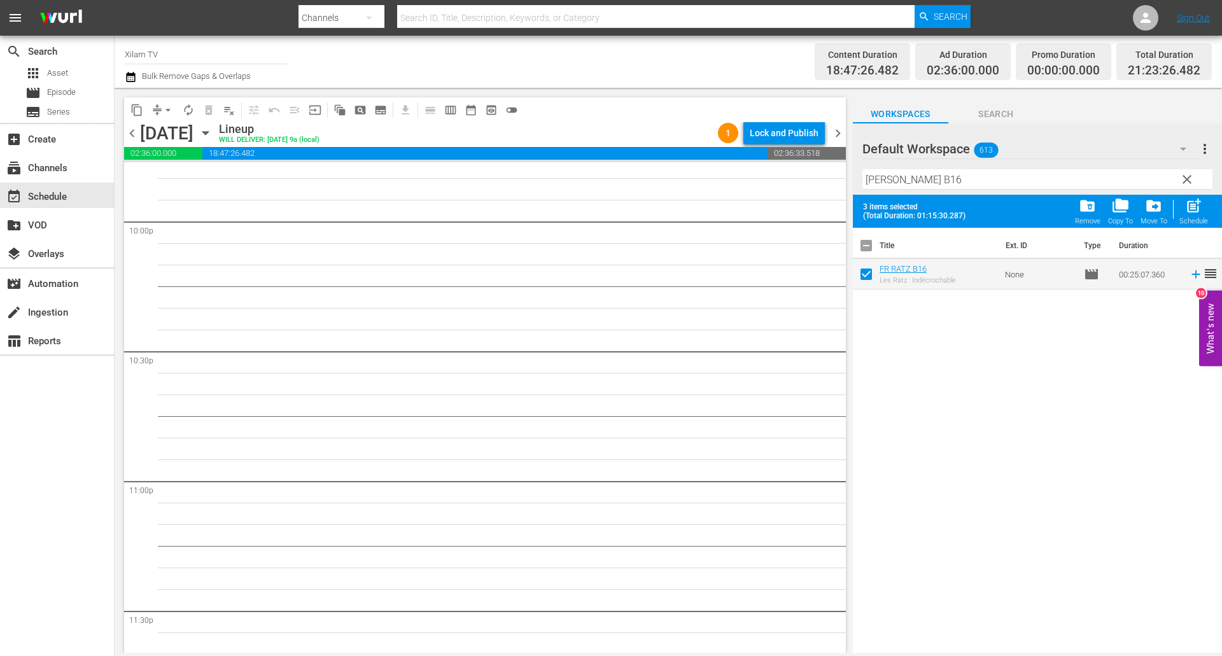
click at [928, 174] on input "[PERSON_NAME] B16" at bounding box center [1037, 179] width 350 height 20
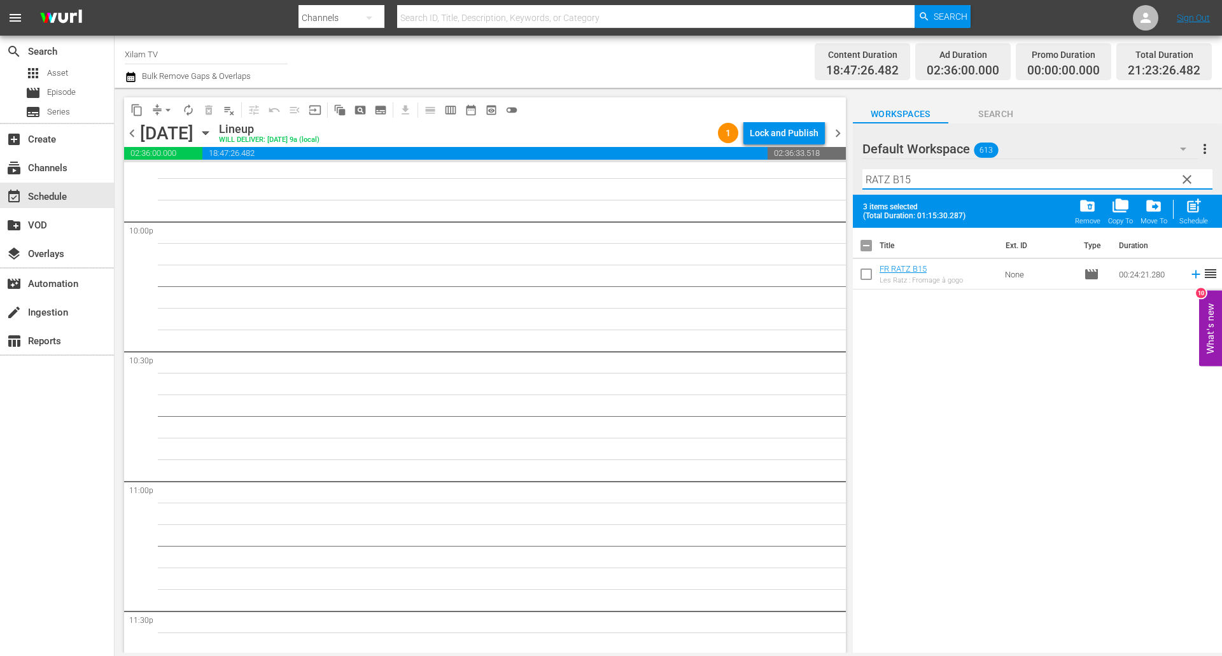
type input "RATZ B15"
click at [868, 275] on input "checkbox" at bounding box center [866, 276] width 27 height 27
checkbox input "true"
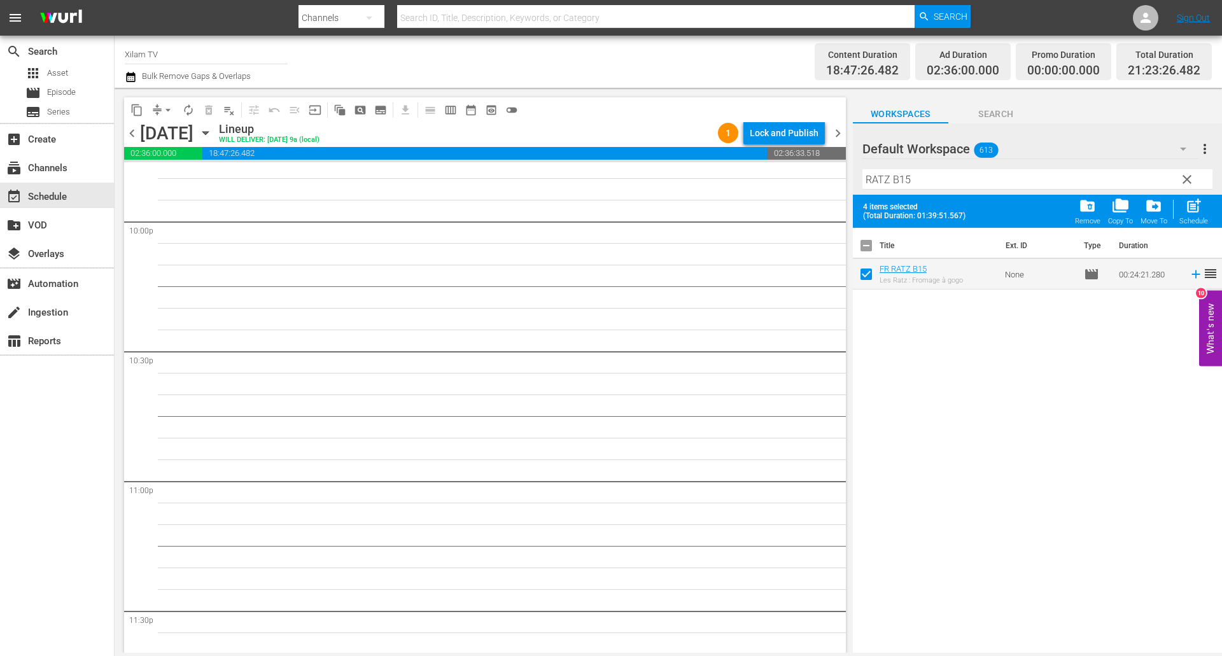
click at [935, 183] on input "RATZ B15" at bounding box center [1037, 179] width 350 height 20
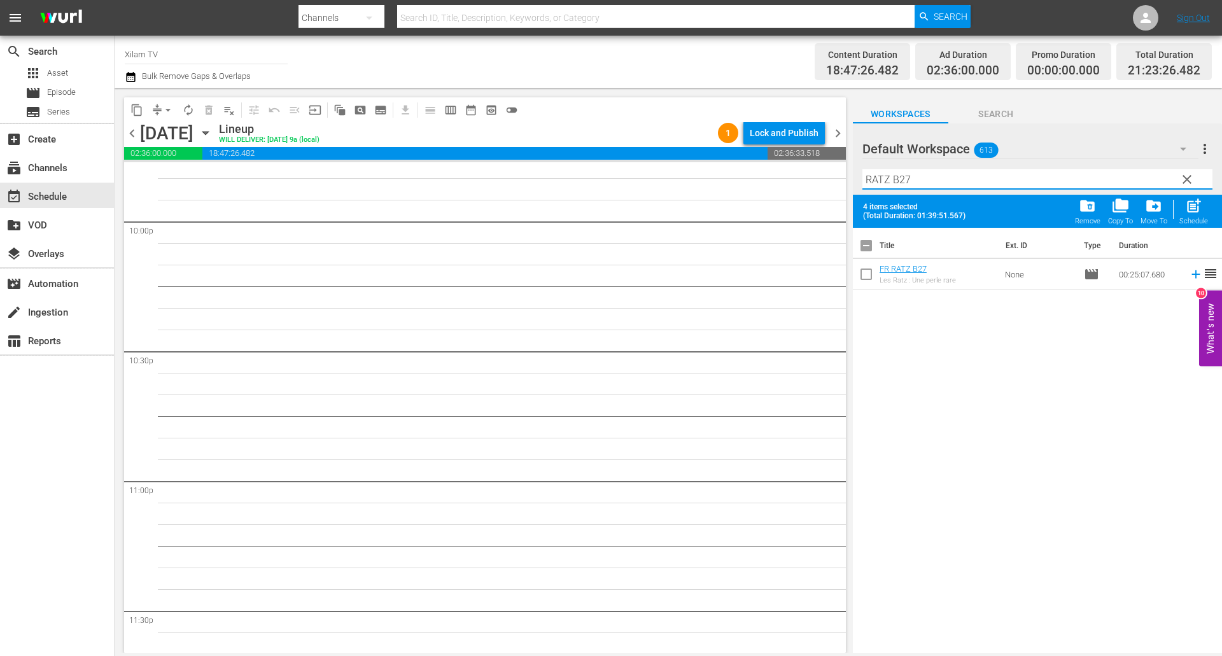
type input "RATZ B27"
drag, startPoint x: 868, startPoint y: 278, endPoint x: 909, endPoint y: 214, distance: 75.9
click at [867, 278] on input "checkbox" at bounding box center [866, 276] width 27 height 27
checkbox input "true"
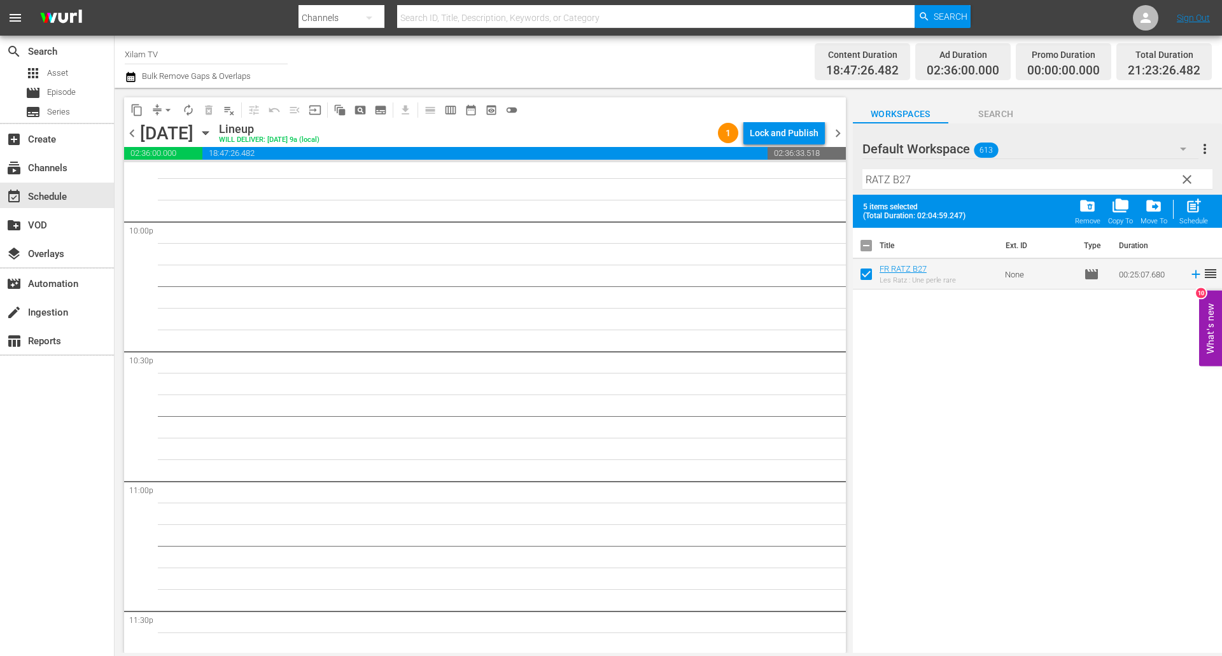
click at [938, 170] on input "RATZ B27" at bounding box center [1037, 179] width 350 height 20
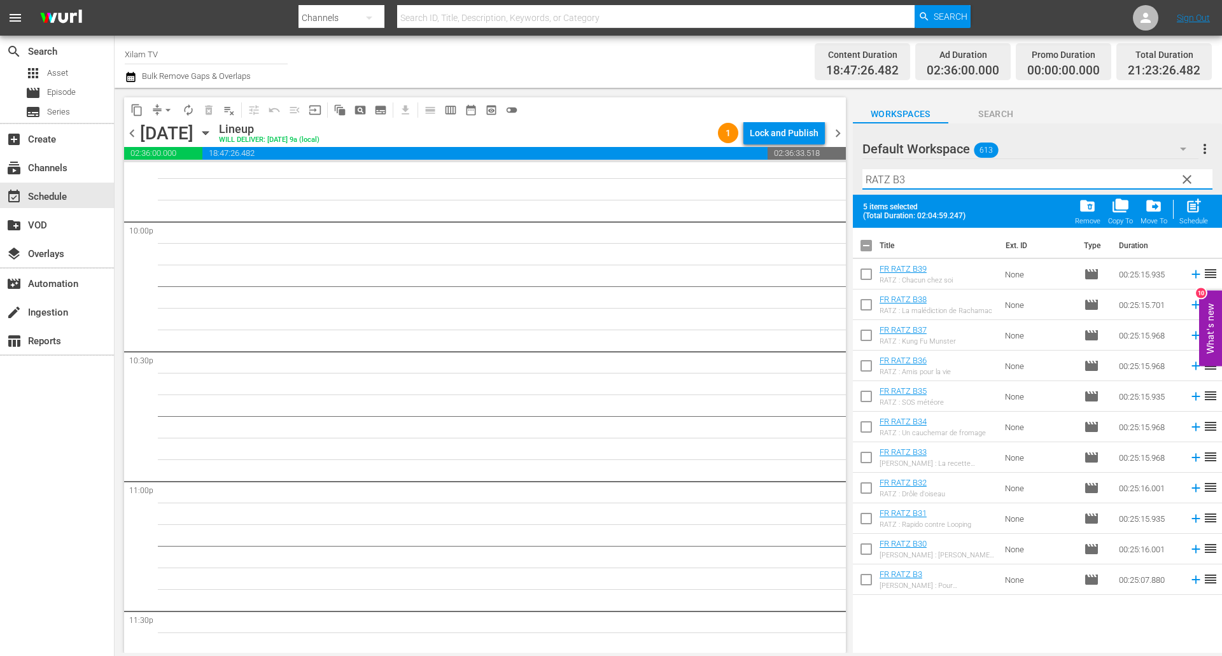
type input "RATZ B3"
click at [868, 577] on input "checkbox" at bounding box center [866, 582] width 27 height 27
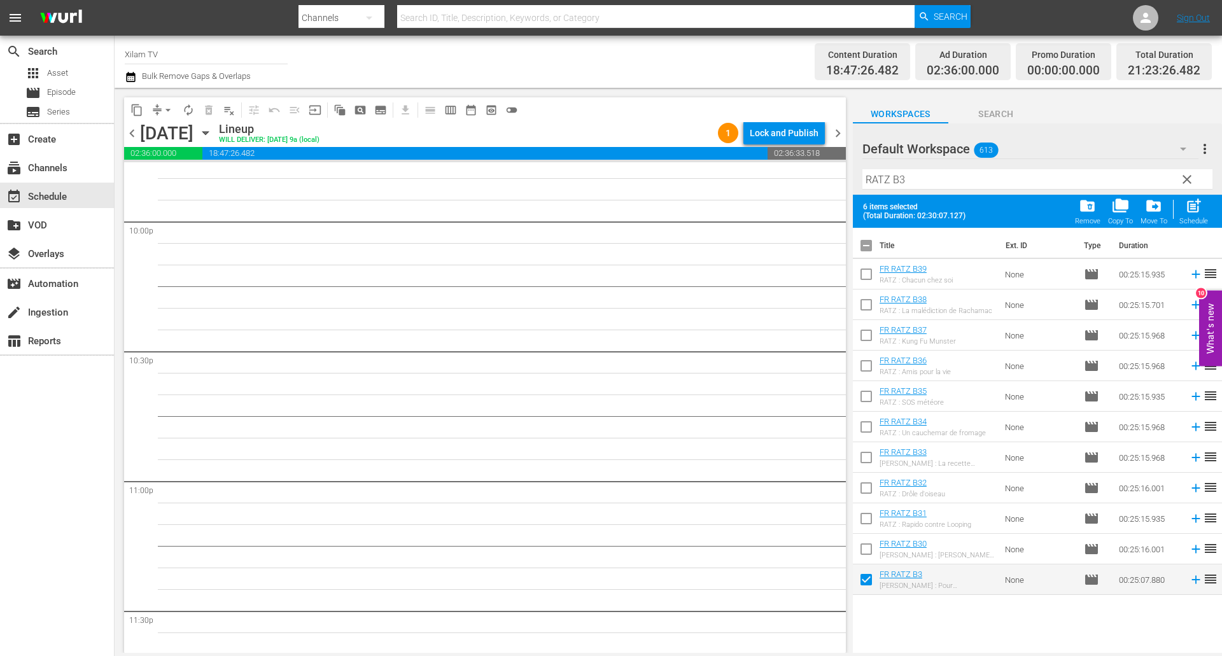
click at [1191, 209] on span "post_add" at bounding box center [1193, 205] width 17 height 17
checkbox input "false"
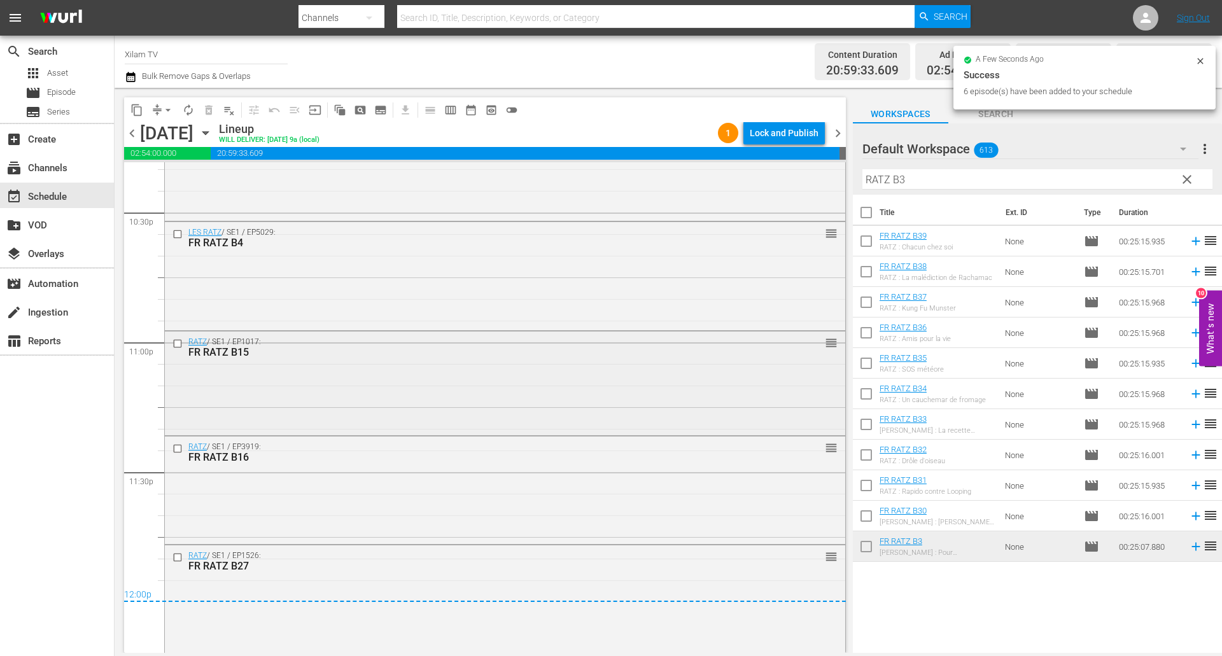
scroll to position [5791, 0]
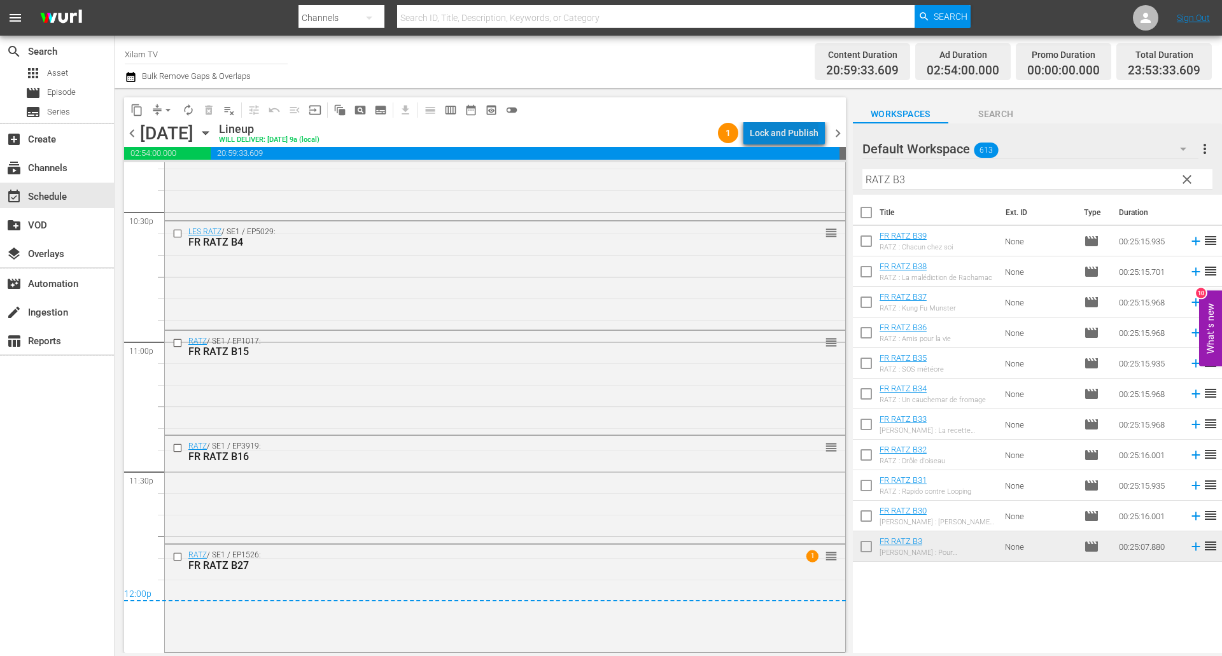
click at [800, 131] on div "Lock and Publish" at bounding box center [783, 133] width 69 height 23
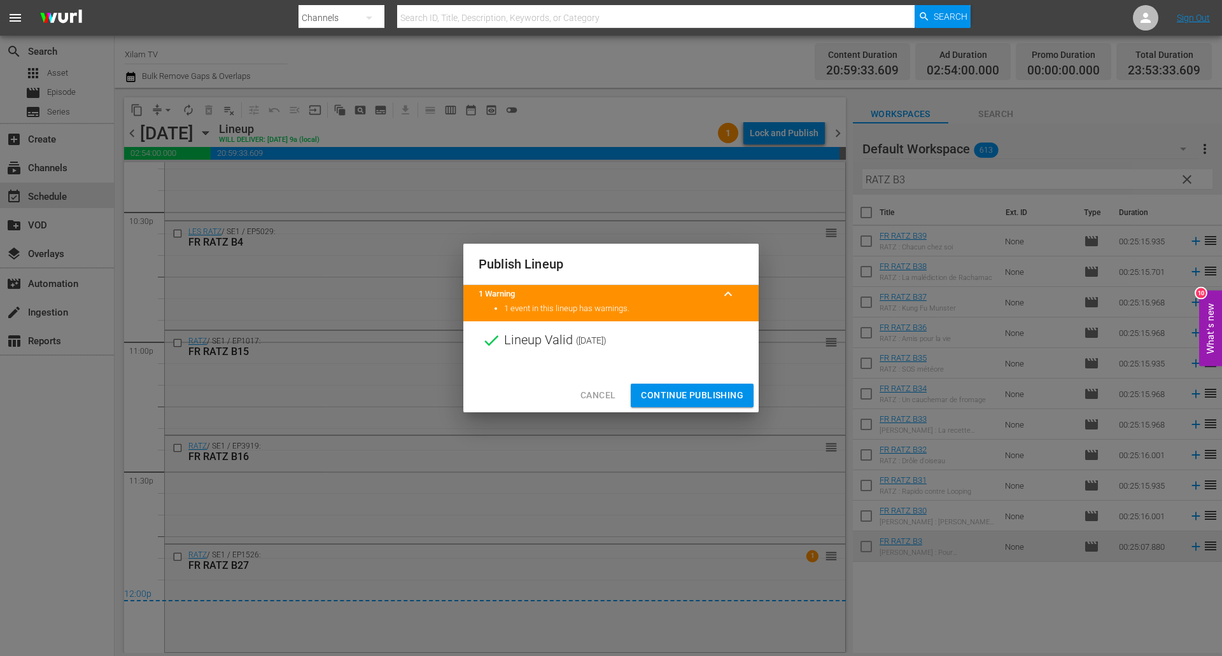
click at [680, 399] on span "Continue Publishing" at bounding box center [692, 395] width 102 height 16
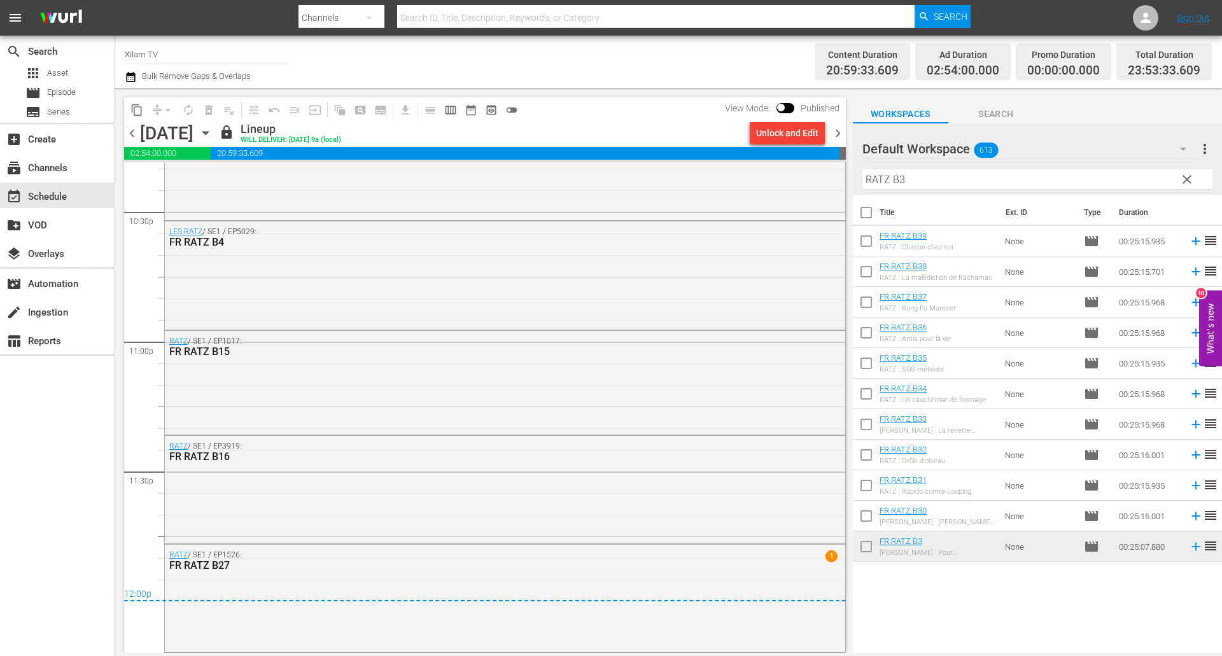
click at [836, 136] on span "chevron_right" at bounding box center [838, 133] width 16 height 16
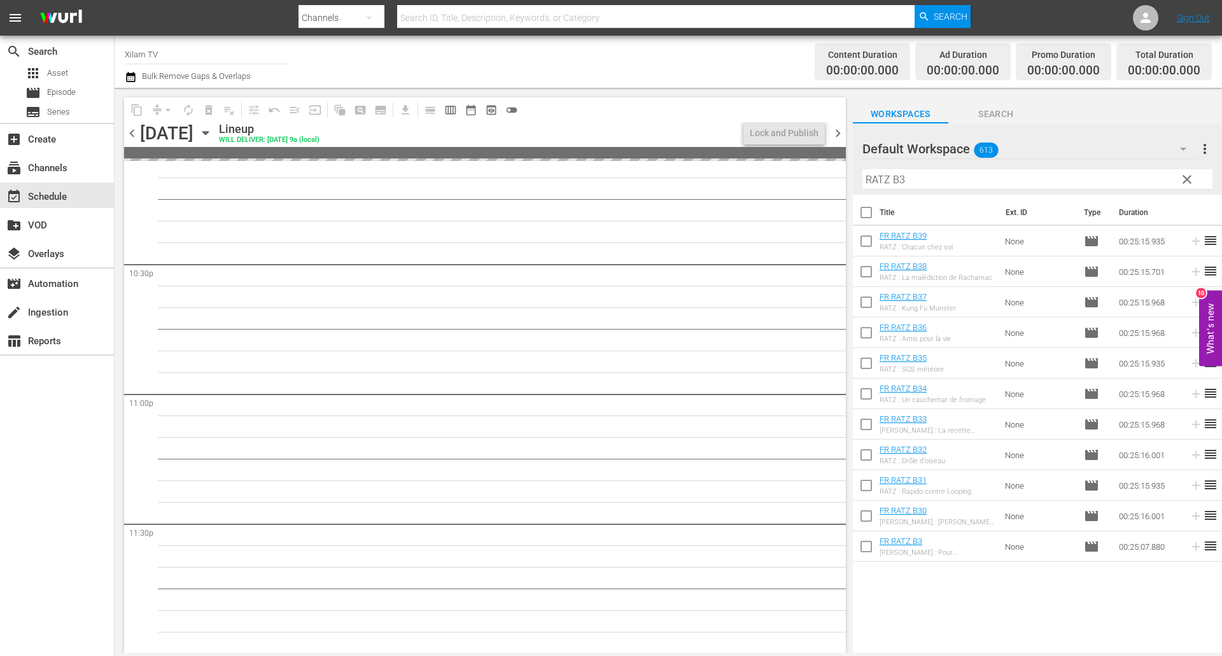
scroll to position [5738, 0]
drag, startPoint x: 888, startPoint y: 182, endPoint x: 875, endPoint y: 180, distance: 12.2
click at [875, 180] on input "RATZ B3" at bounding box center [1037, 179] width 350 height 20
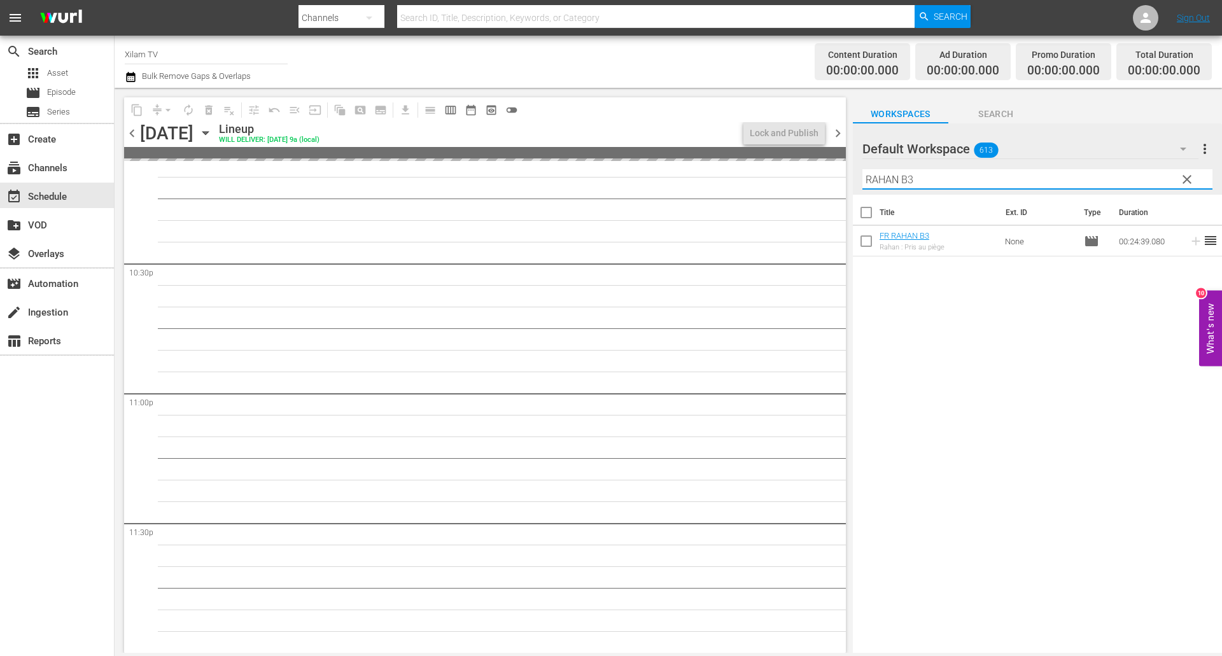
click at [938, 173] on input "RAHAN B3" at bounding box center [1037, 179] width 350 height 20
type input "RAHAN B7"
drag, startPoint x: 868, startPoint y: 243, endPoint x: 874, endPoint y: 232, distance: 13.1
click at [868, 243] on input "checkbox" at bounding box center [866, 243] width 27 height 27
checkbox input "true"
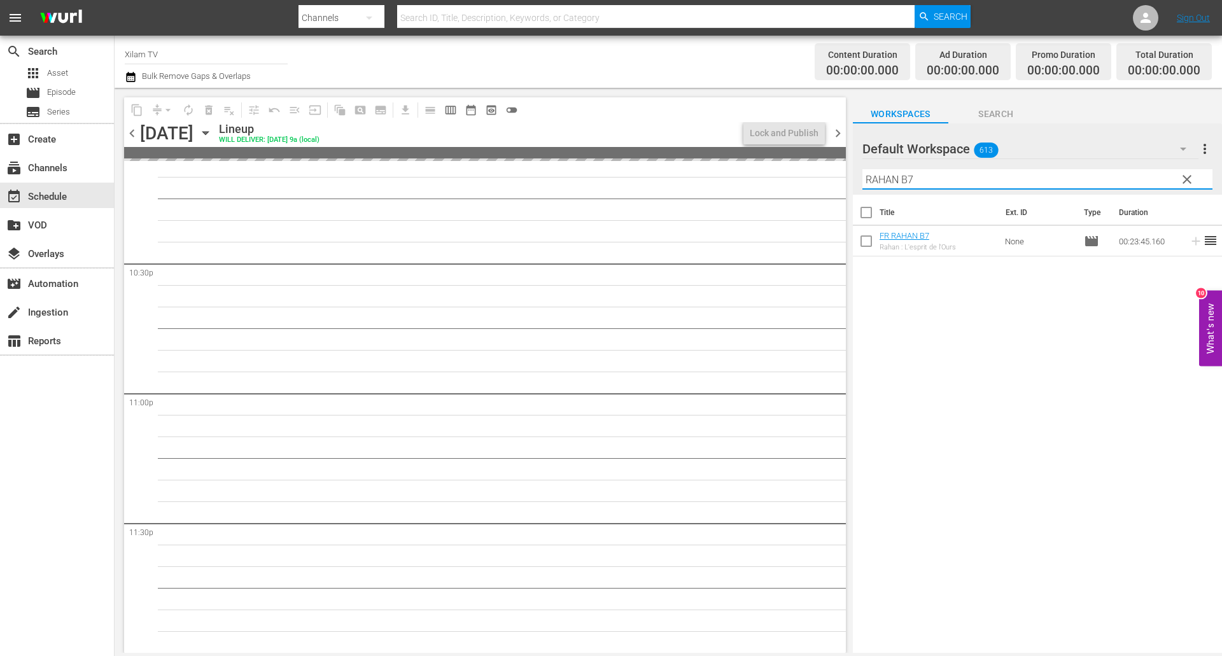
checkbox input "true"
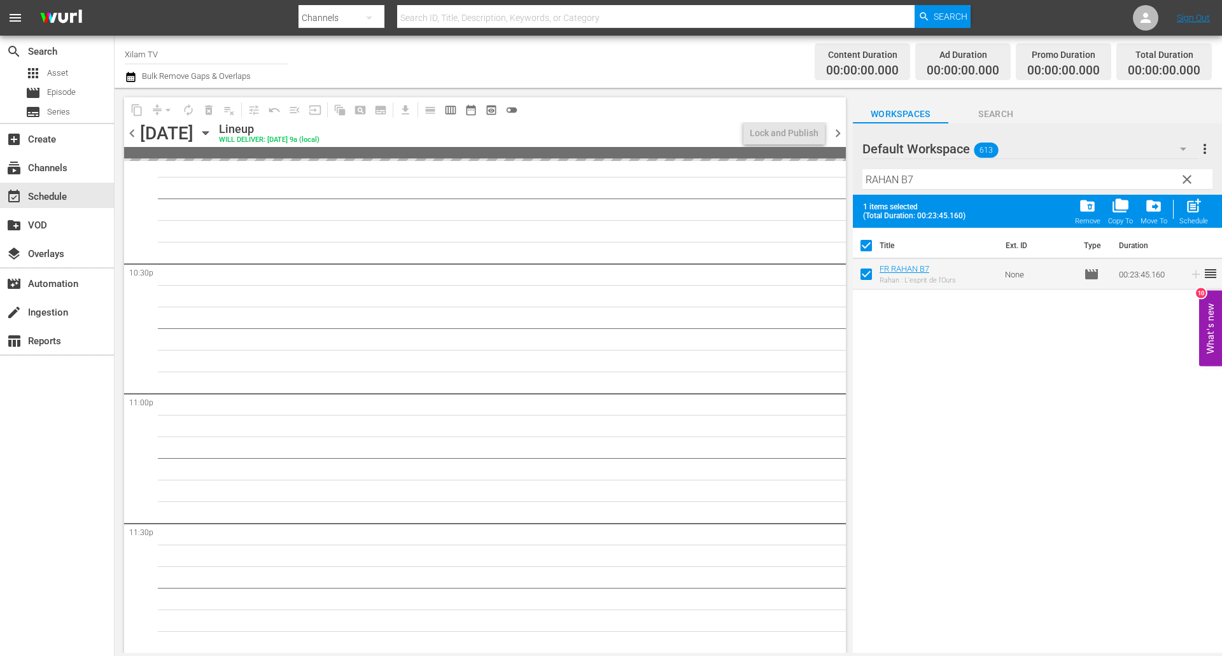
click at [938, 181] on input "RAHAN B7" at bounding box center [1037, 179] width 350 height 20
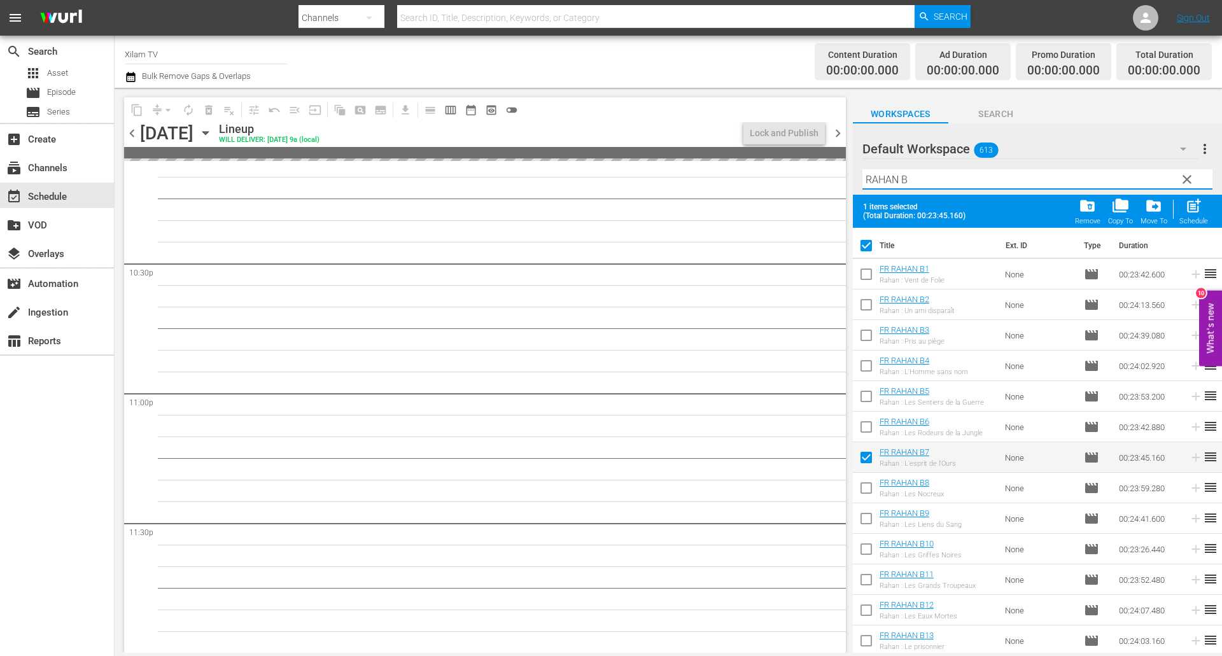
type input "RAHAN B"
click at [868, 363] on input "checkbox" at bounding box center [866, 368] width 27 height 27
checkbox input "true"
checkbox input "false"
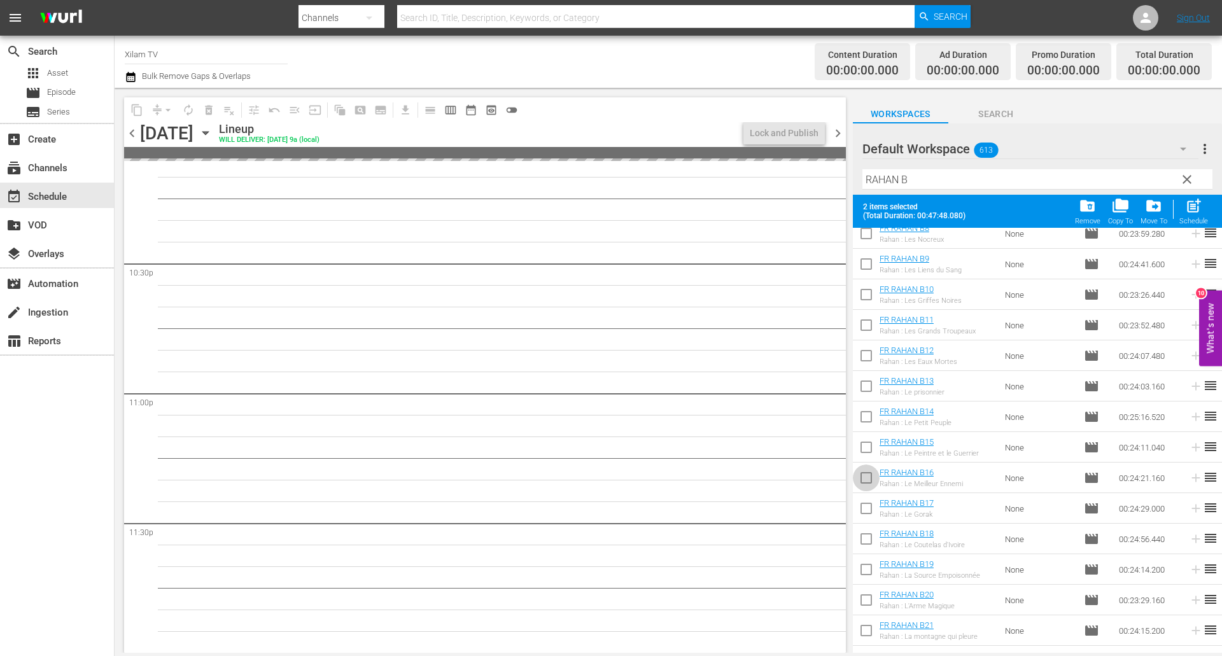
click at [867, 482] on input "checkbox" at bounding box center [866, 480] width 27 height 27
checkbox input "true"
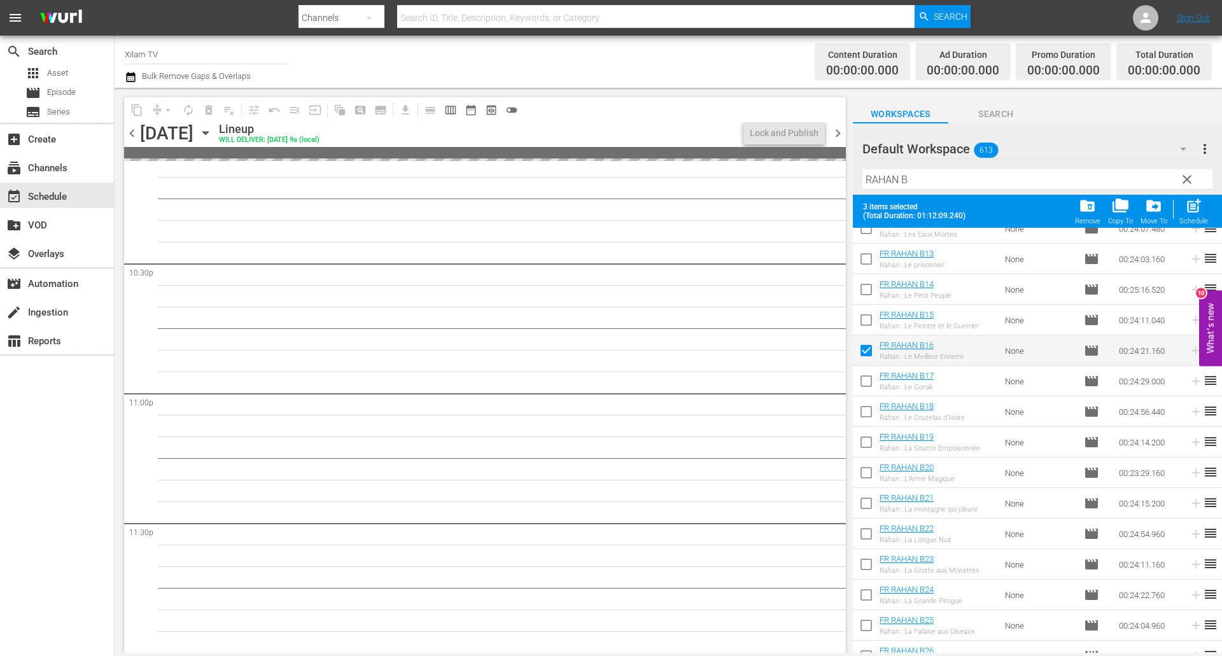
click at [866, 478] on input "checkbox" at bounding box center [866, 475] width 27 height 27
checkbox input "true"
click at [1173, 211] on div at bounding box center [1173, 209] width 1 height 19
click at [1184, 212] on div "post_add Schedule" at bounding box center [1193, 211] width 29 height 28
checkbox input "false"
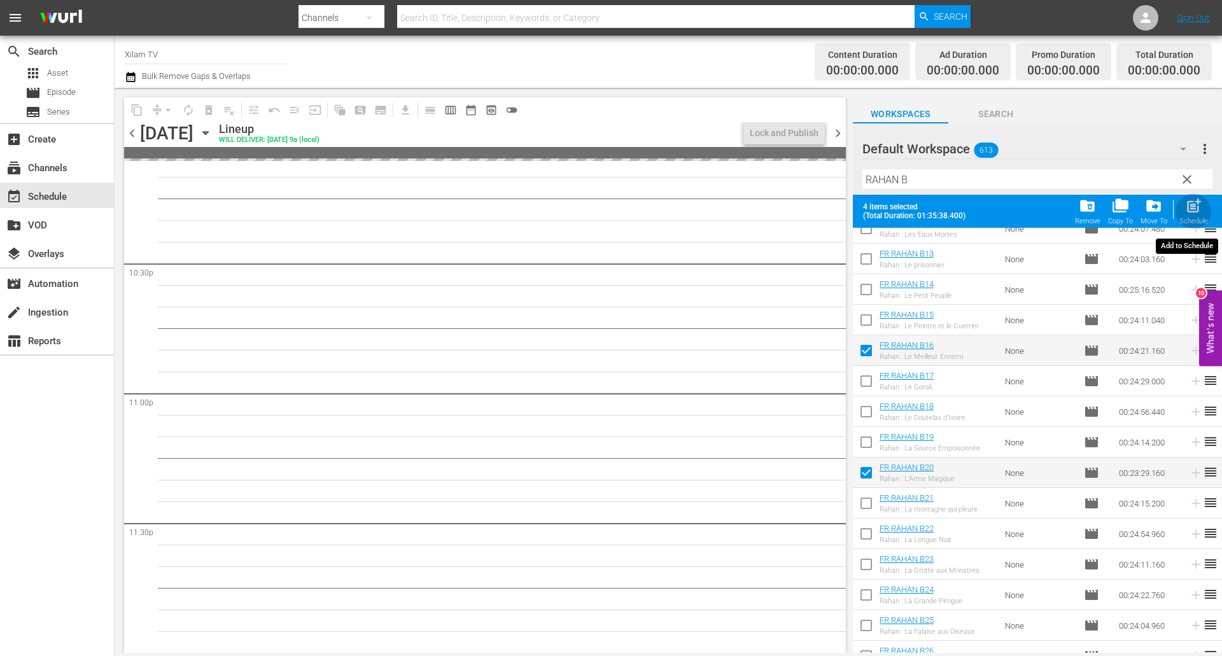
checkbox input "false"
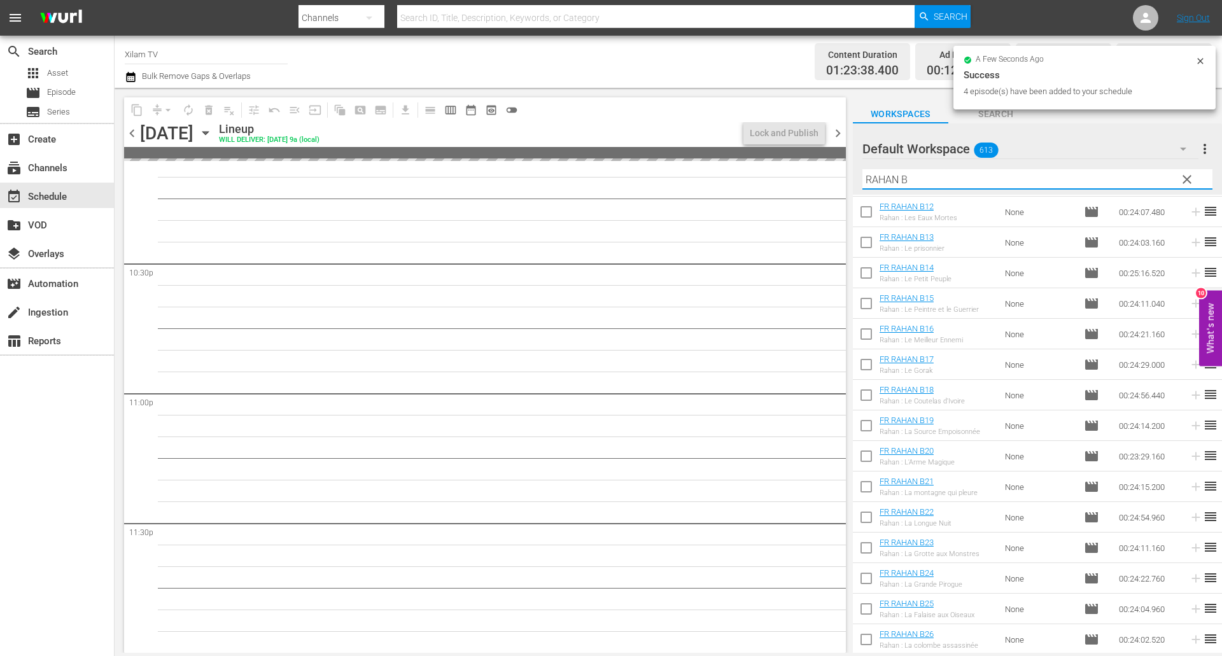
drag, startPoint x: 898, startPoint y: 176, endPoint x: 839, endPoint y: 165, distance: 60.3
click at [840, 165] on div "content_copy compress arrow_drop_down autorenew_outlined delete_forever_outline…" at bounding box center [668, 370] width 1107 height 565
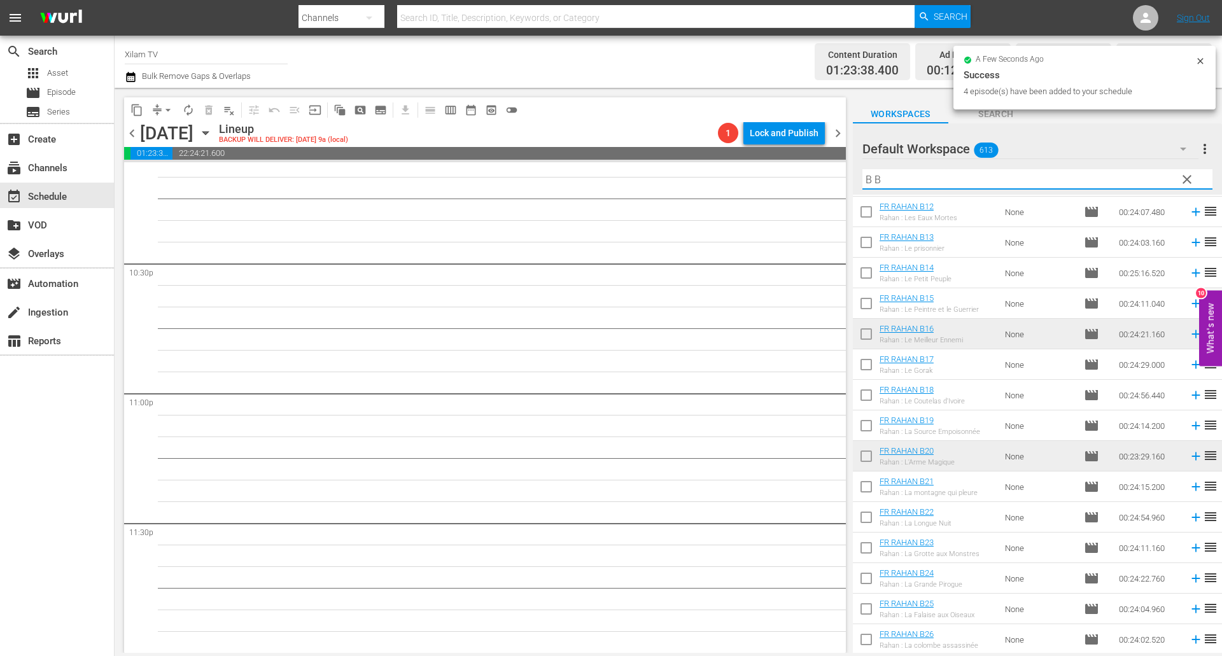
scroll to position [0, 0]
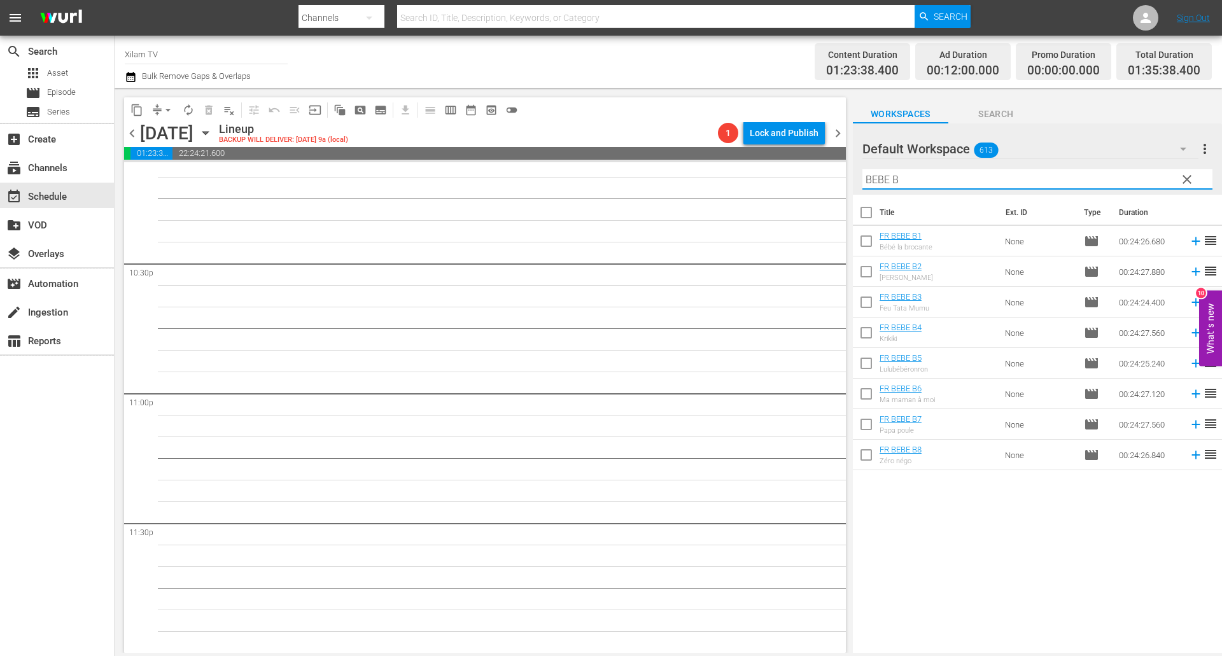
type input "BEBE B"
click at [865, 463] on input "checkbox" at bounding box center [866, 457] width 27 height 27
checkbox input "true"
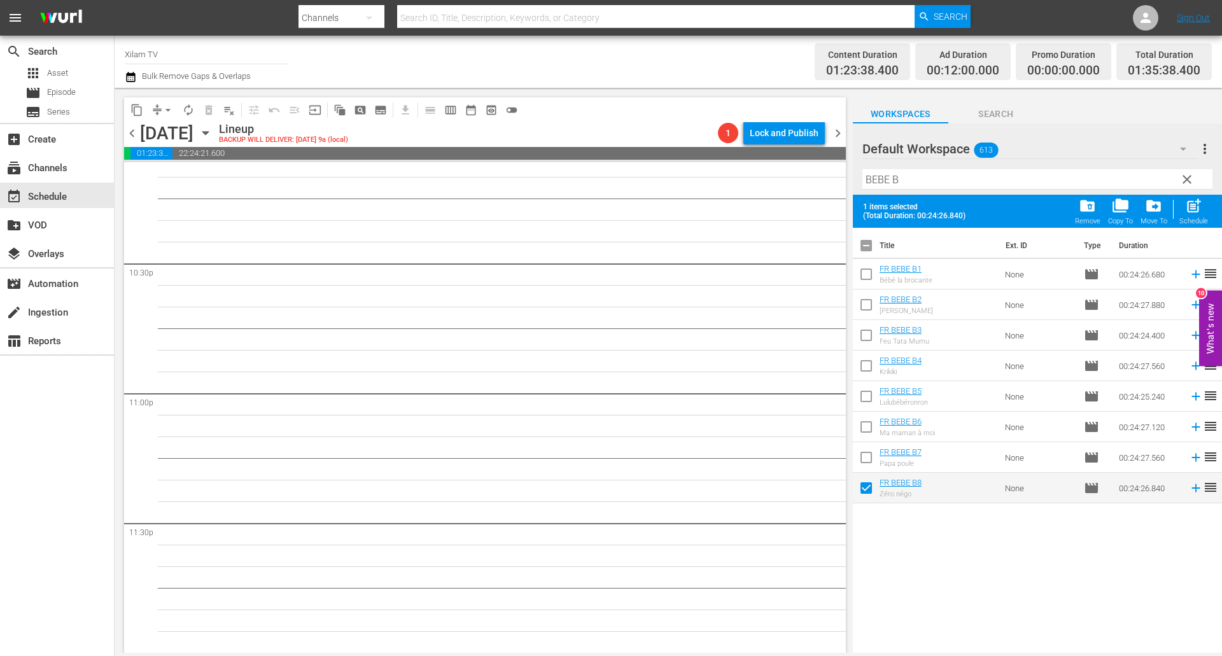
click at [863, 338] on input "checkbox" at bounding box center [866, 337] width 27 height 27
checkbox input "true"
click at [863, 309] on input "checkbox" at bounding box center [866, 307] width 27 height 27
checkbox input "true"
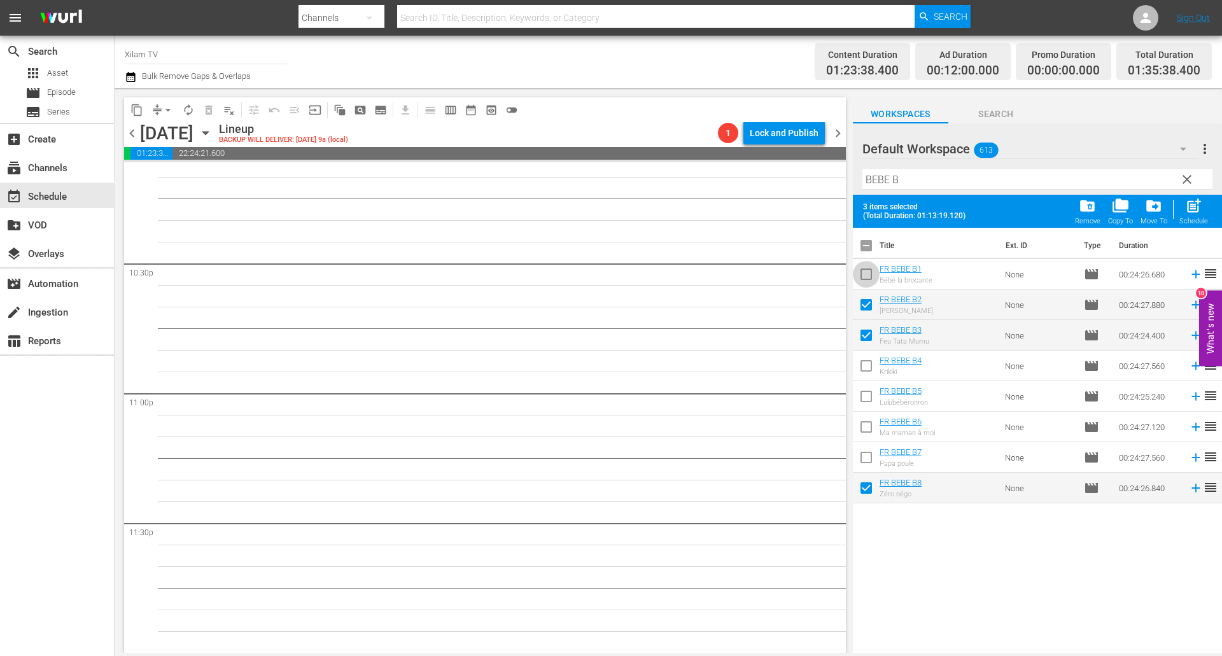
click at [867, 282] on input "checkbox" at bounding box center [866, 276] width 27 height 27
drag, startPoint x: 1192, startPoint y: 205, endPoint x: 1026, endPoint y: 201, distance: 166.1
click at [1191, 205] on span "post_add" at bounding box center [1193, 205] width 17 height 17
checkbox input "false"
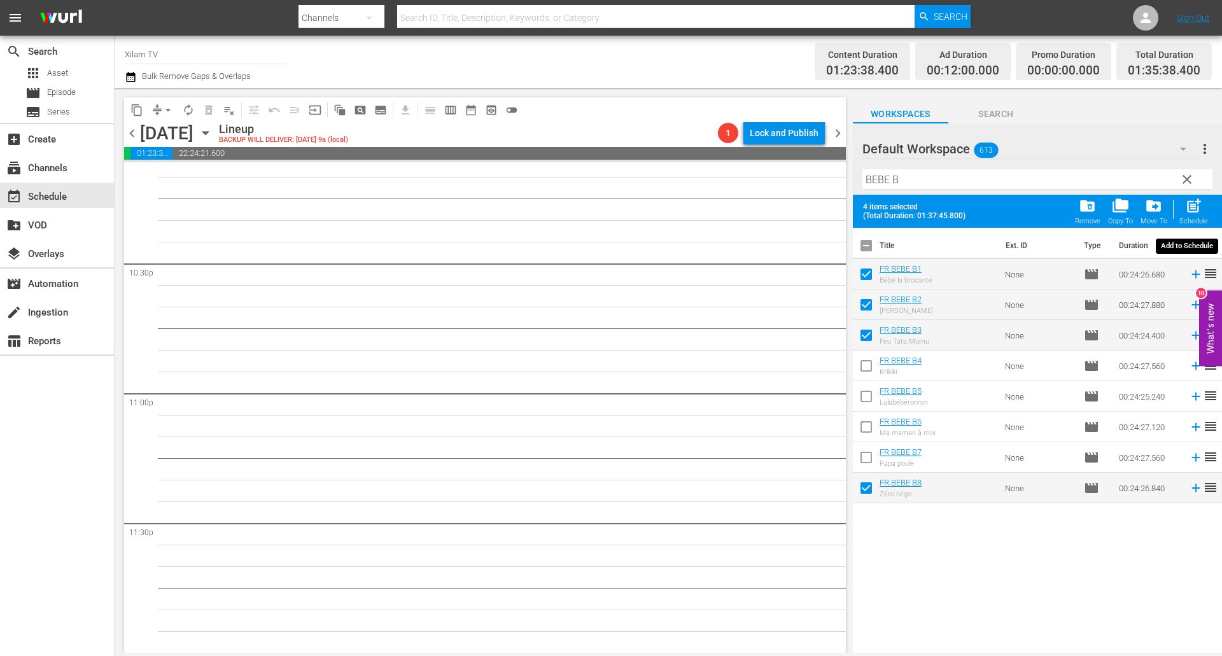
checkbox input "false"
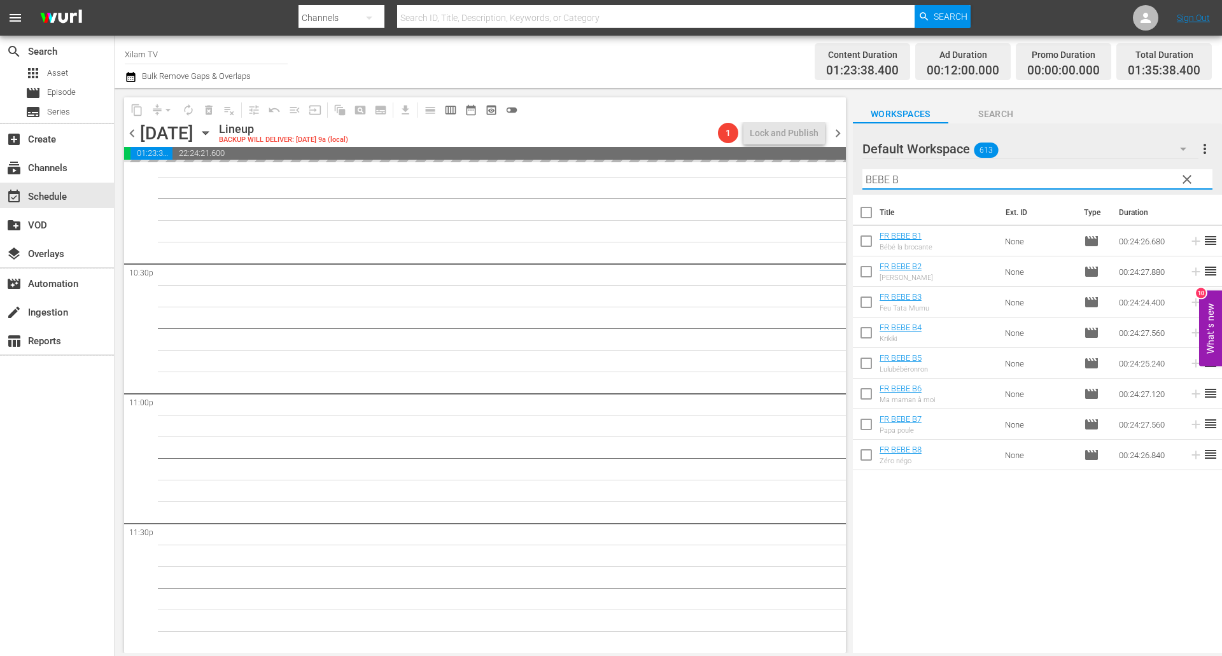
drag, startPoint x: 888, startPoint y: 181, endPoint x: 856, endPoint y: 179, distance: 32.5
click at [856, 179] on div "Default Workspace 613 Default more_vert clear Filter by Title BEBE B" at bounding box center [1037, 158] width 369 height 71
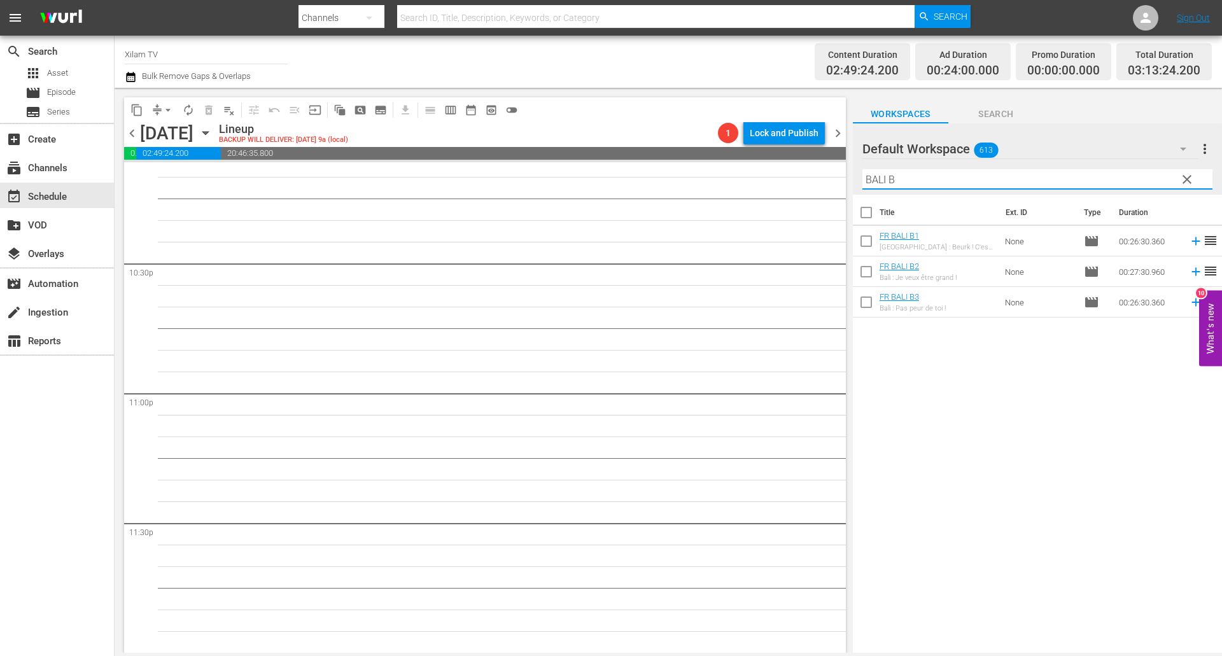
type input "BALI B"
click at [868, 310] on input "checkbox" at bounding box center [866, 304] width 27 height 27
checkbox input "true"
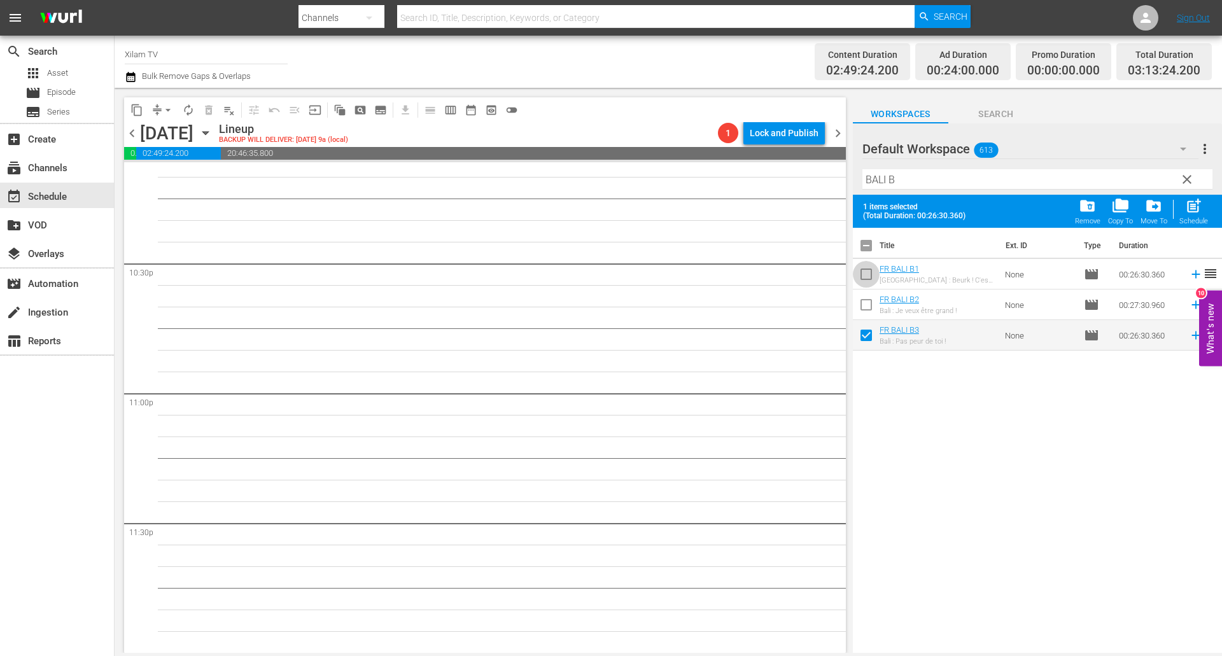
click at [870, 273] on input "checkbox" at bounding box center [866, 276] width 27 height 27
click at [1188, 204] on span "post_add" at bounding box center [1193, 205] width 17 height 17
checkbox input "false"
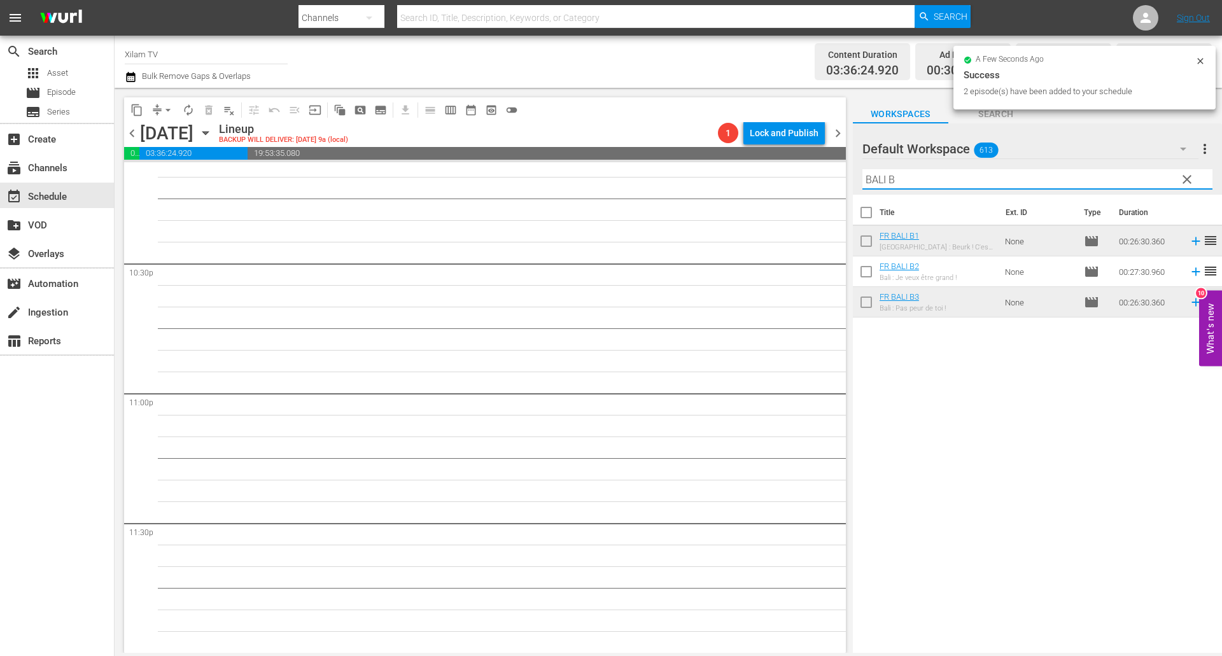
drag, startPoint x: 883, startPoint y: 178, endPoint x: 830, endPoint y: 178, distance: 52.8
click at [830, 178] on div "content_copy compress arrow_drop_down autorenew_outlined delete_forever_outline…" at bounding box center [668, 370] width 1107 height 565
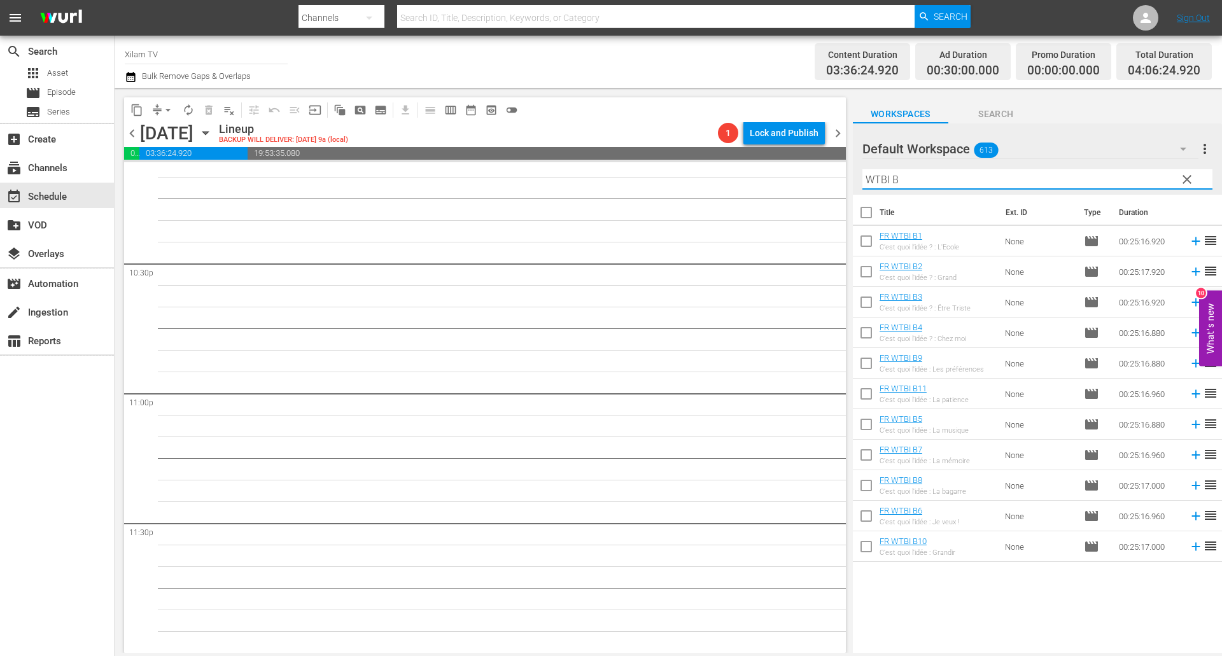
click at [898, 176] on input "WTBI B" at bounding box center [1037, 179] width 350 height 20
type input "WTBI B"
click at [860, 275] on input "checkbox" at bounding box center [866, 274] width 27 height 27
checkbox input "true"
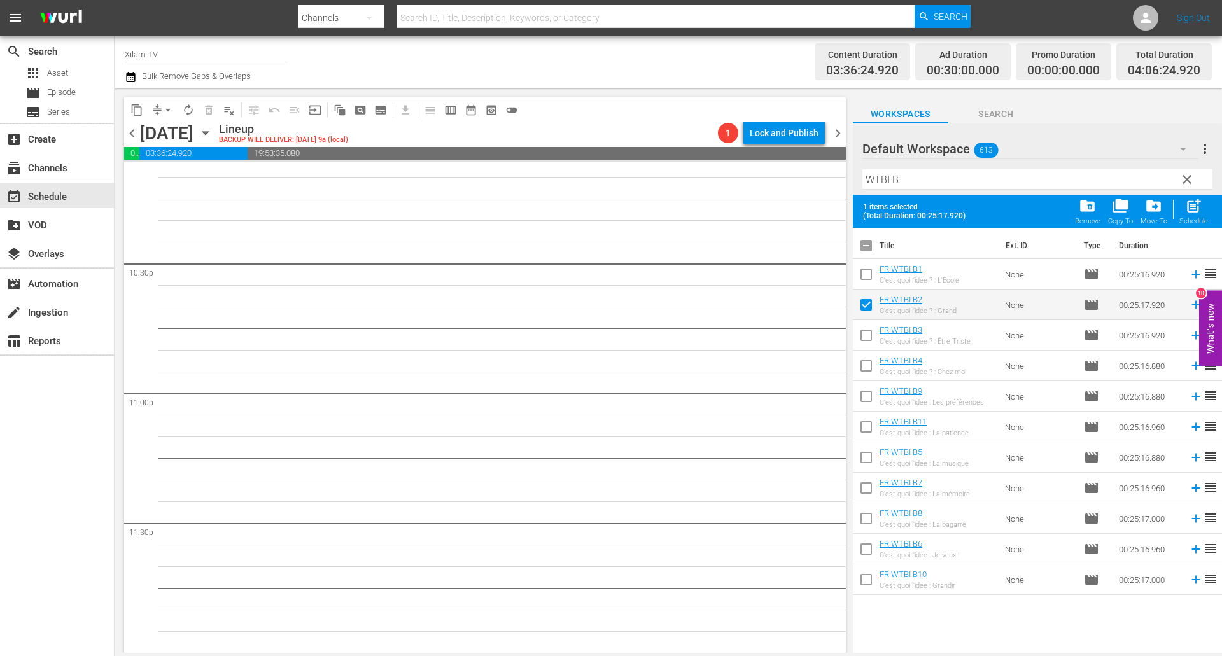
click at [860, 482] on input "checkbox" at bounding box center [866, 490] width 27 height 27
checkbox input "true"
drag, startPoint x: 1197, startPoint y: 215, endPoint x: 1133, endPoint y: 200, distance: 66.0
click at [1198, 214] on div "post_add Schedule" at bounding box center [1193, 211] width 29 height 28
checkbox input "false"
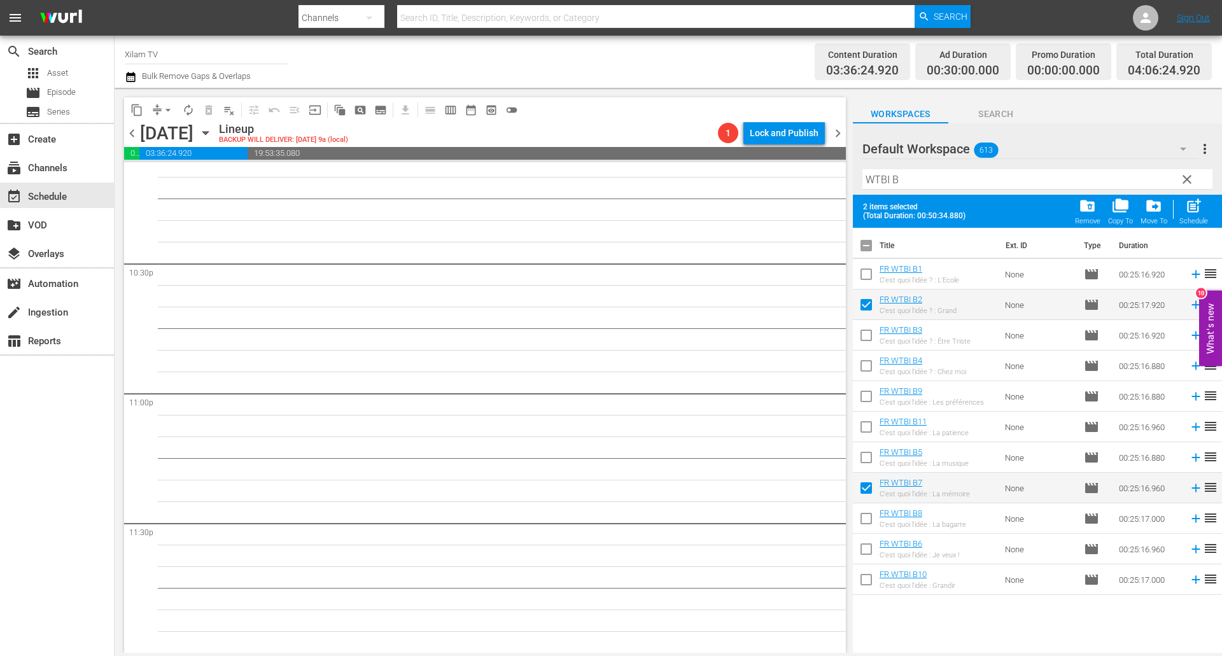
checkbox input "false"
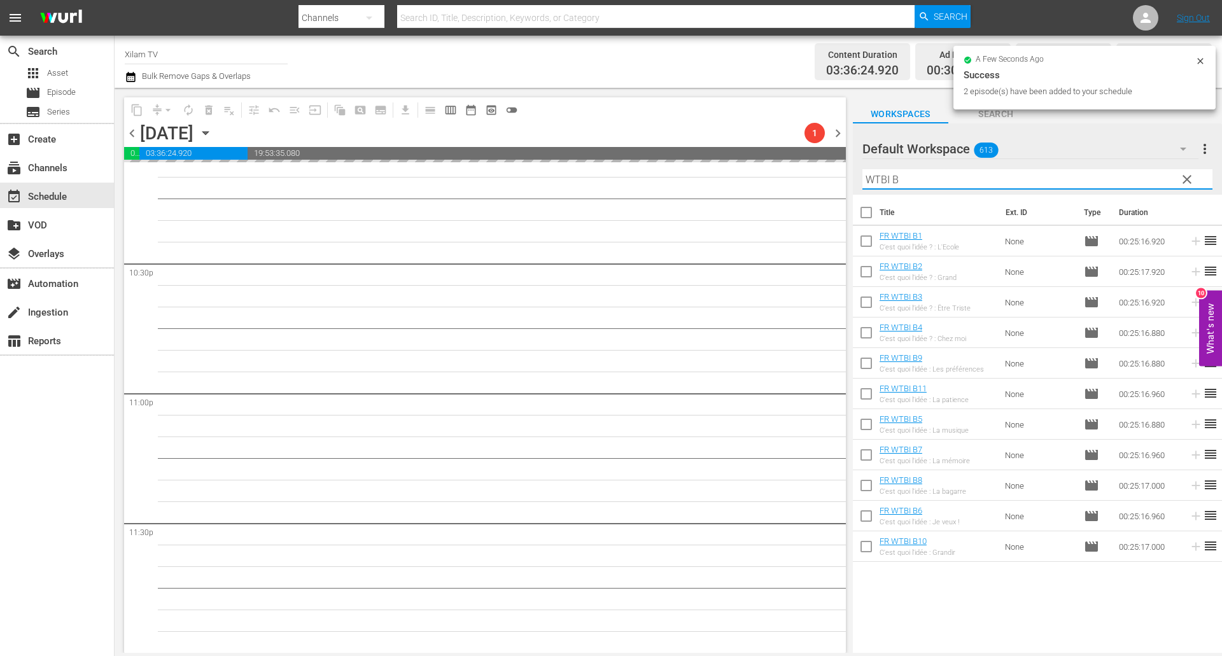
drag, startPoint x: 889, startPoint y: 181, endPoint x: 834, endPoint y: 168, distance: 56.2
click at [835, 168] on div "content_copy compress arrow_drop_down autorenew_outlined delete_forever_outline…" at bounding box center [668, 370] width 1107 height 565
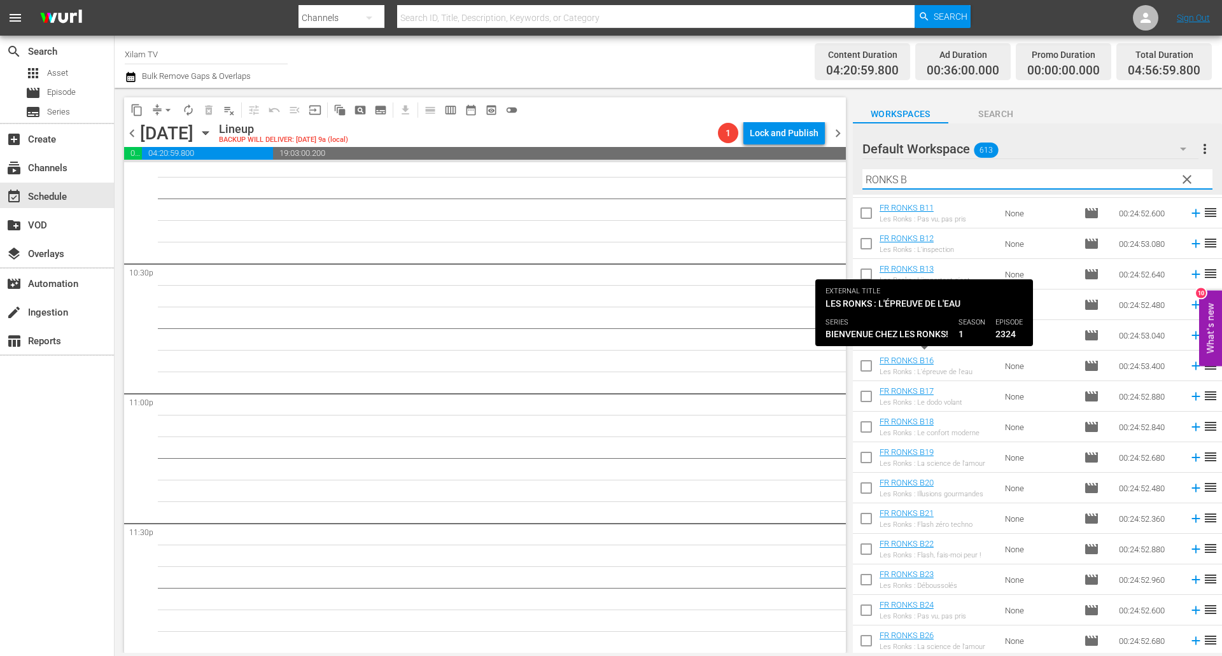
scroll to position [335, 0]
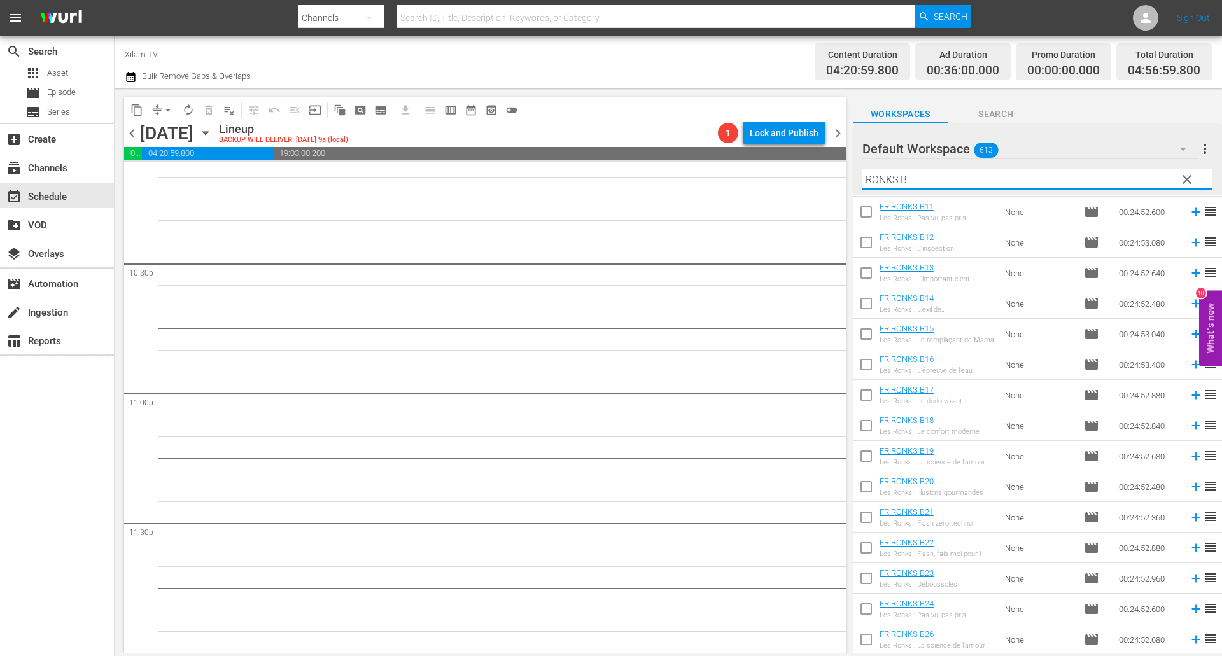
type input "RONKS B"
click at [858, 607] on input "checkbox" at bounding box center [866, 611] width 27 height 27
checkbox input "true"
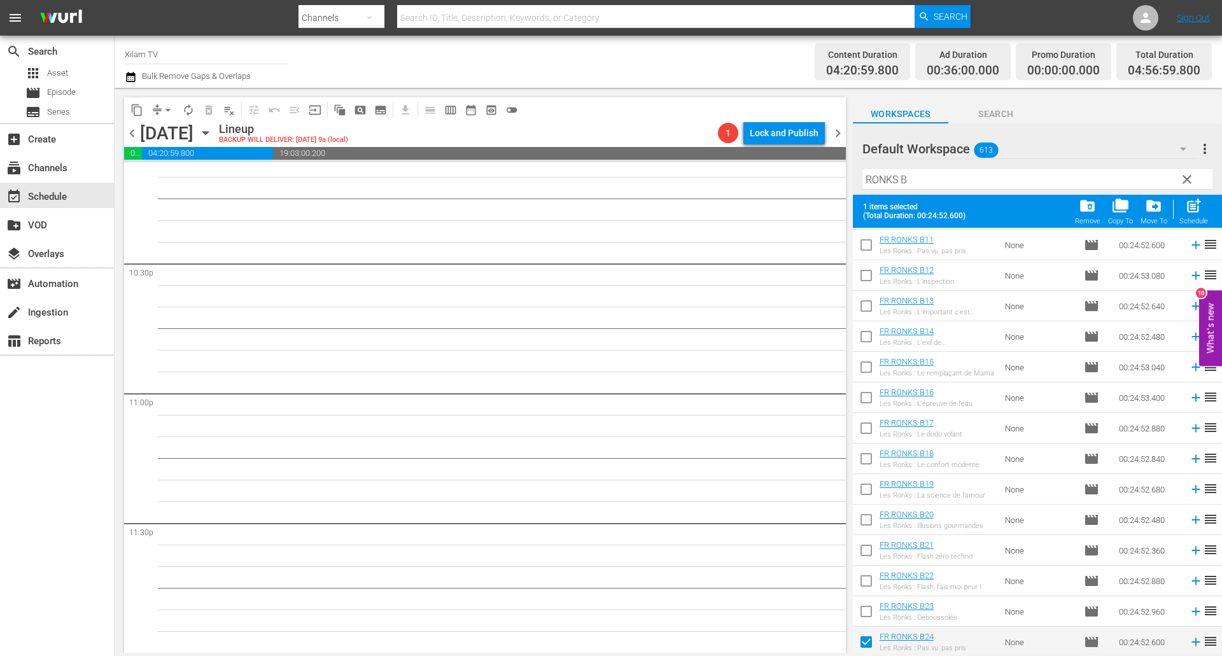
click at [866, 558] on input "checkbox" at bounding box center [866, 552] width 27 height 27
click at [1187, 210] on span "post_add" at bounding box center [1193, 205] width 17 height 17
checkbox input "false"
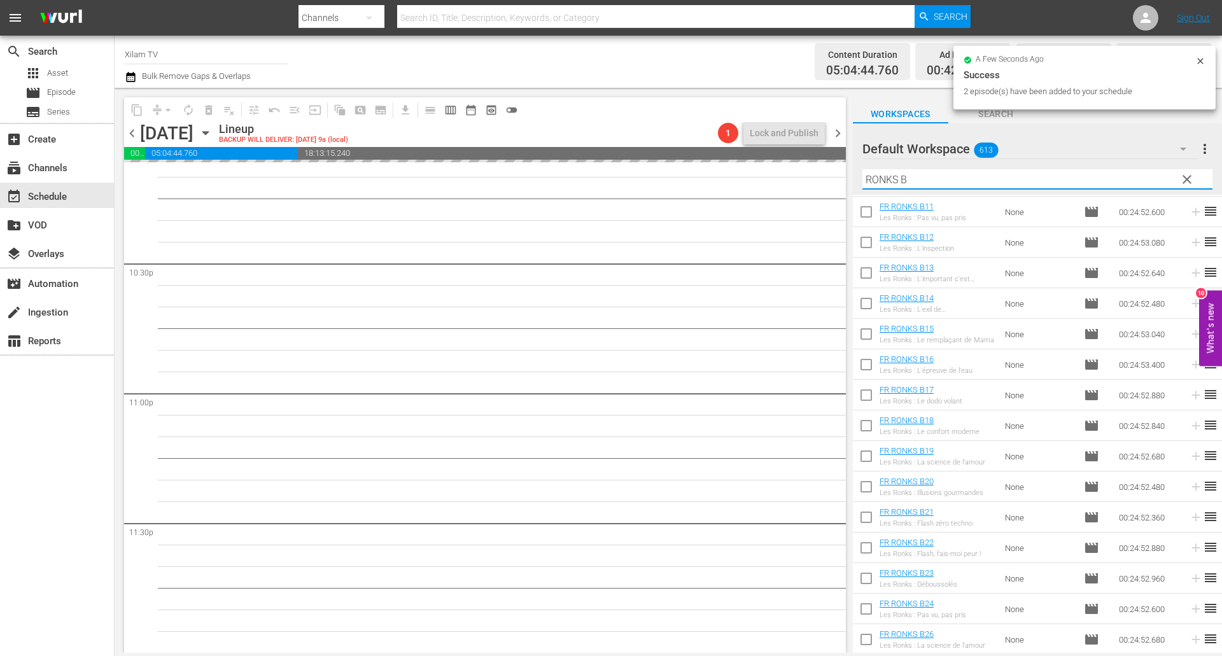
drag, startPoint x: 895, startPoint y: 176, endPoint x: 829, endPoint y: 165, distance: 66.5
click at [829, 165] on div "content_copy compress arrow_drop_down autorenew_outlined delete_forever_outline…" at bounding box center [668, 370] width 1107 height 565
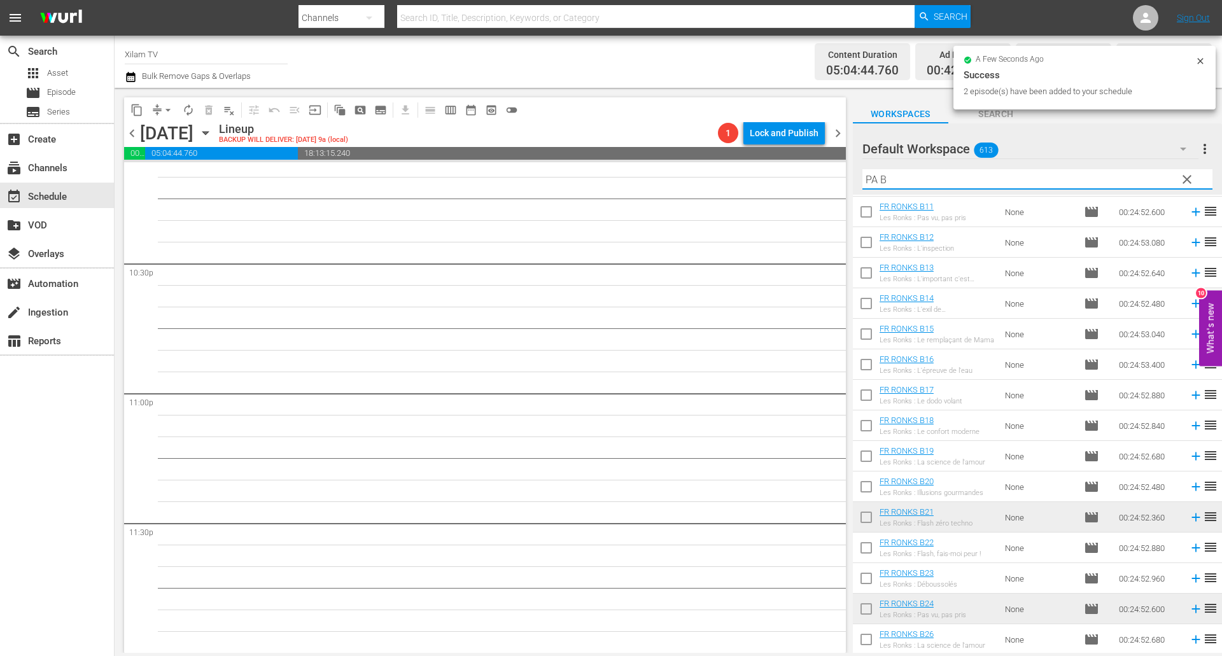
scroll to position [0, 0]
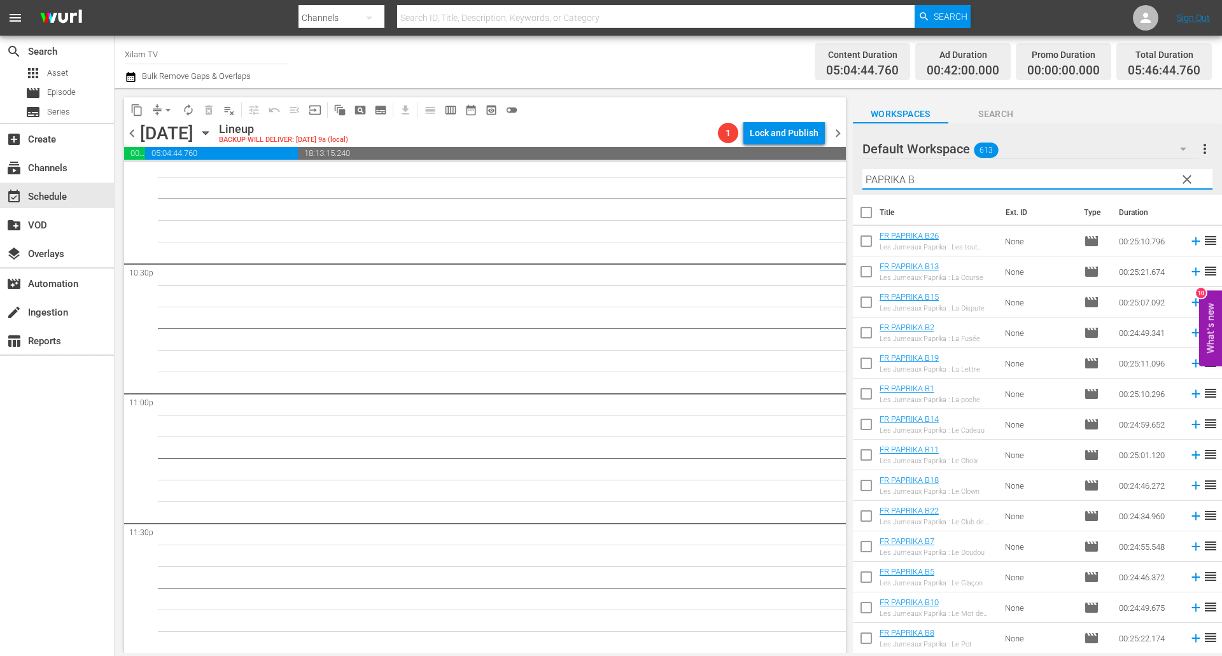
click at [931, 187] on input "PAPRIKA B" at bounding box center [1037, 179] width 350 height 20
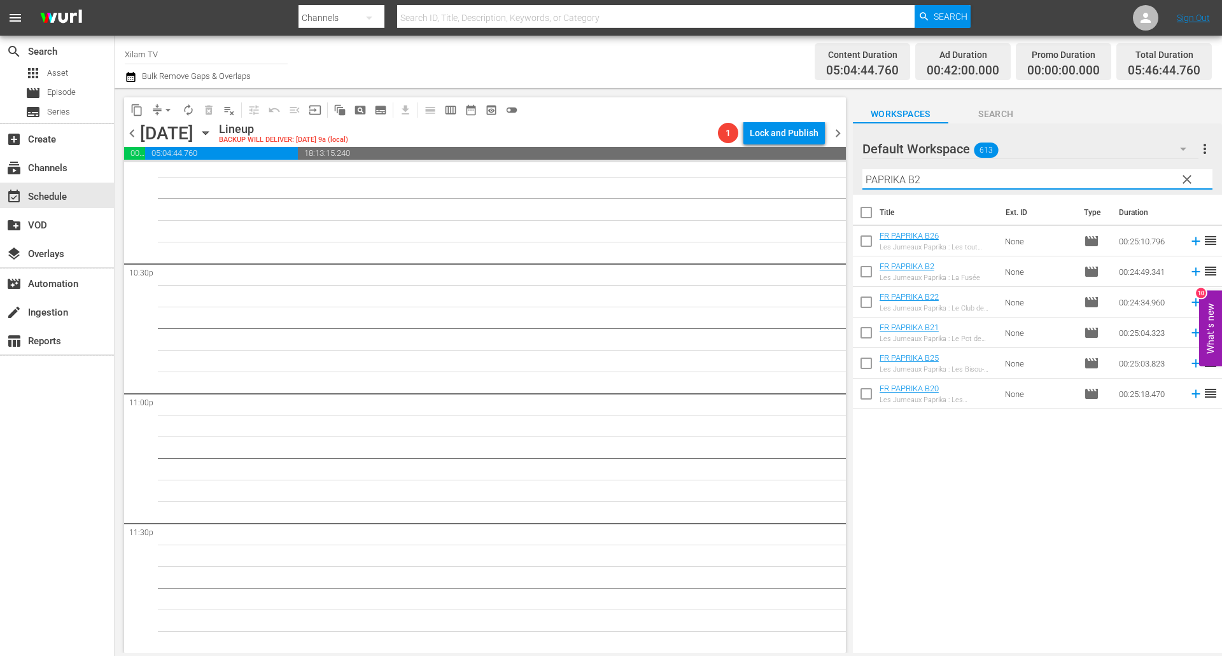
type input "PAPRIKA B2"
click at [861, 272] on input "checkbox" at bounding box center [866, 274] width 27 height 27
checkbox input "true"
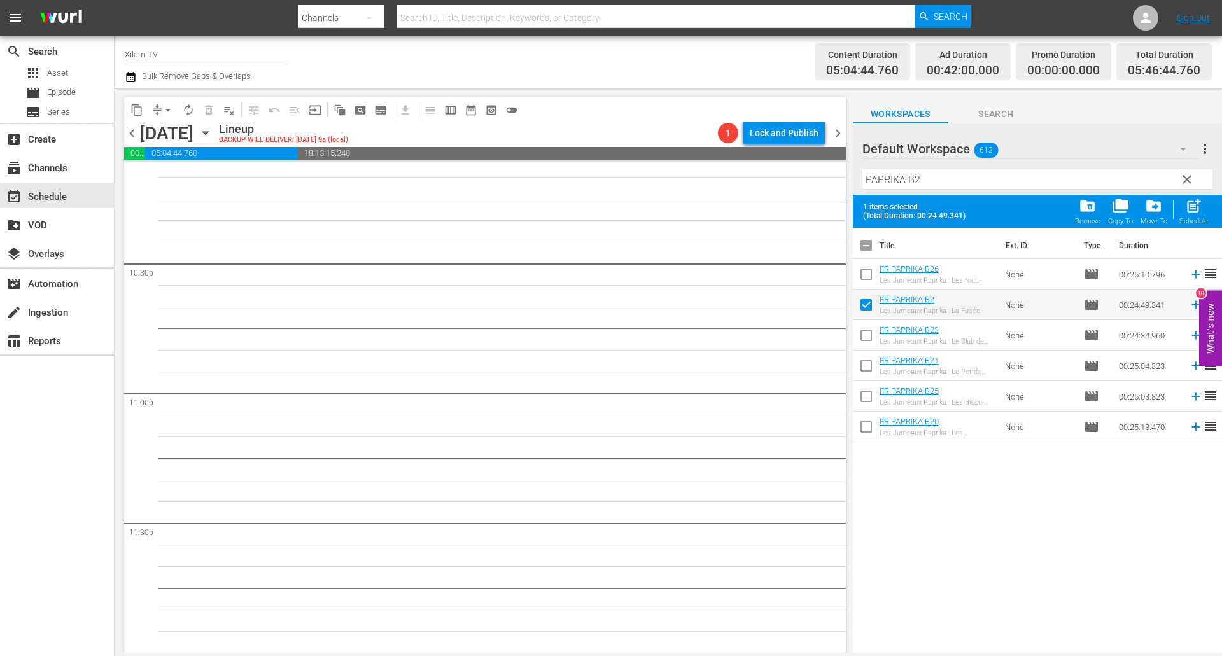
click at [928, 179] on input "PAPRIKA B2" at bounding box center [1037, 179] width 350 height 20
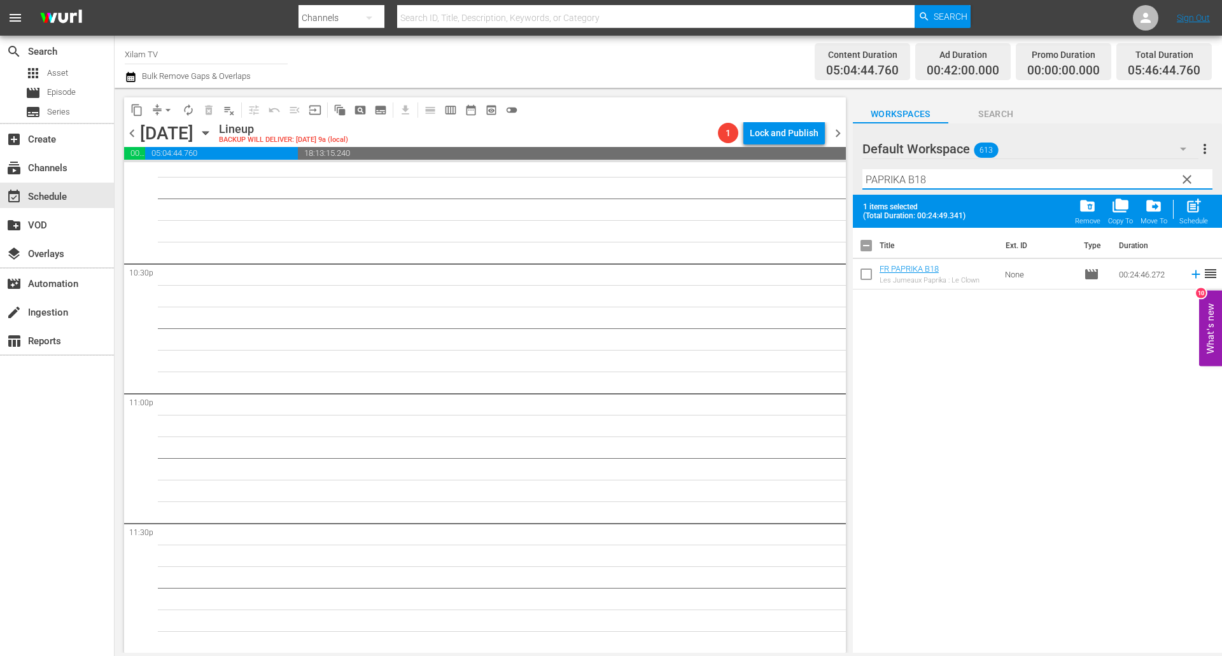
type input "PAPRIKA B18"
click at [867, 275] on input "checkbox" at bounding box center [866, 276] width 27 height 27
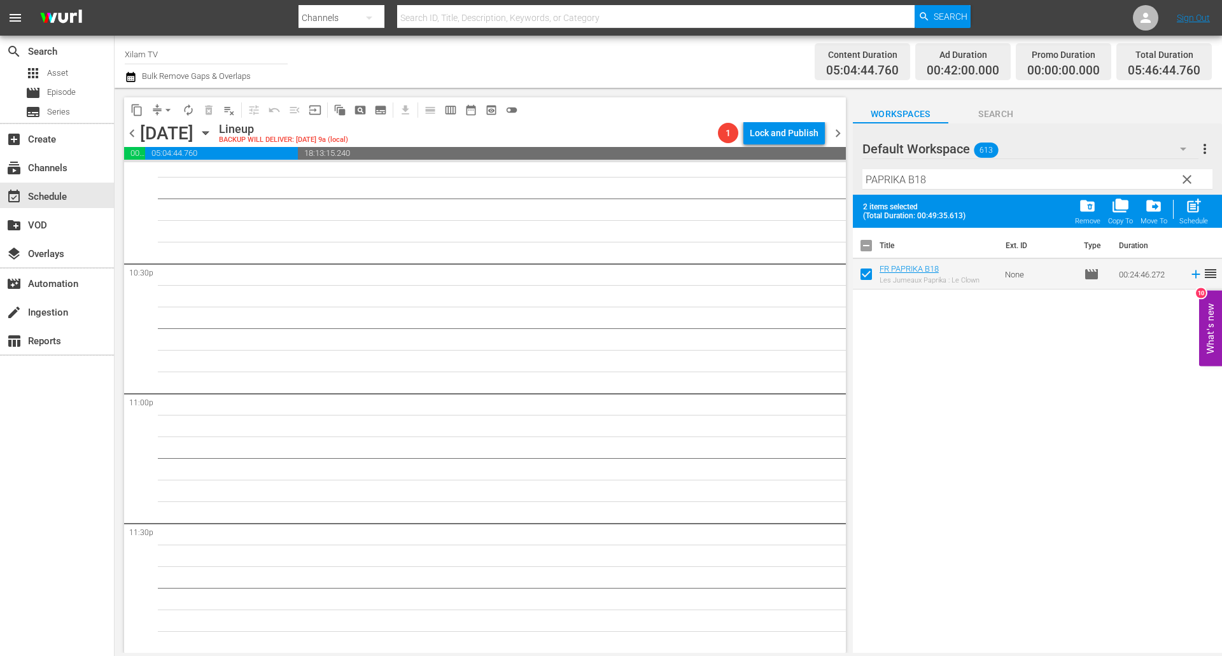
click at [1182, 211] on div "post_add Schedule" at bounding box center [1193, 211] width 29 height 28
checkbox input "false"
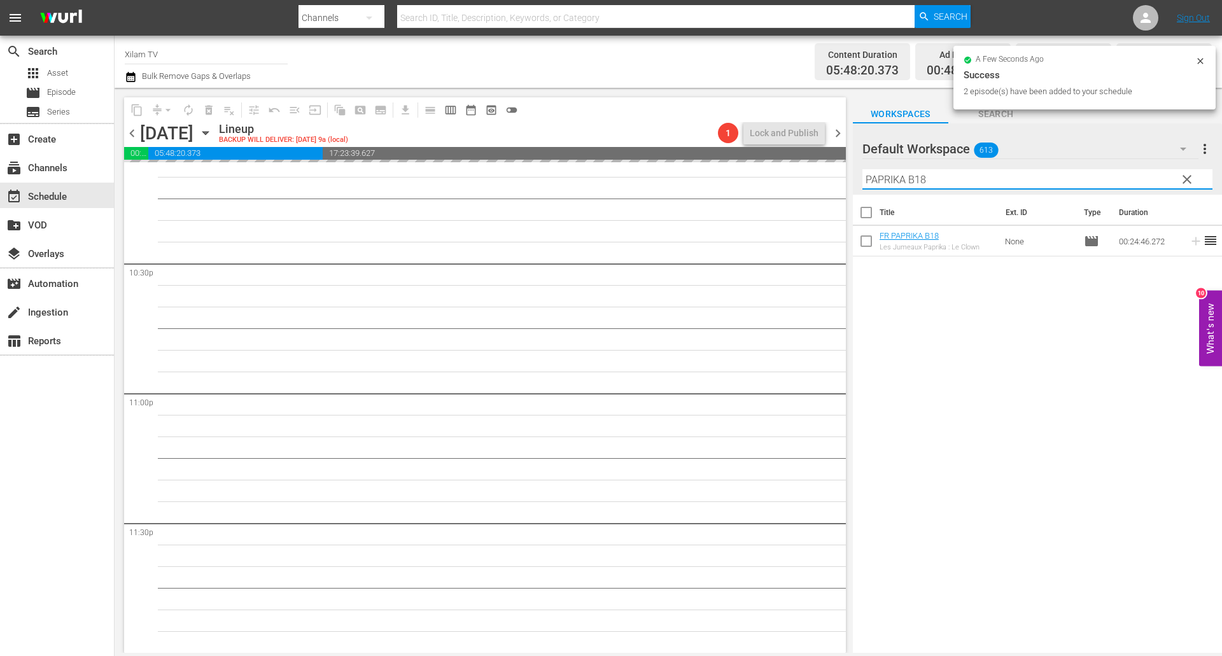
drag, startPoint x: 905, startPoint y: 178, endPoint x: 828, endPoint y: 172, distance: 76.6
click at [828, 172] on div "content_copy compress arrow_drop_down autorenew_outlined delete_forever_outline…" at bounding box center [668, 370] width 1107 height 565
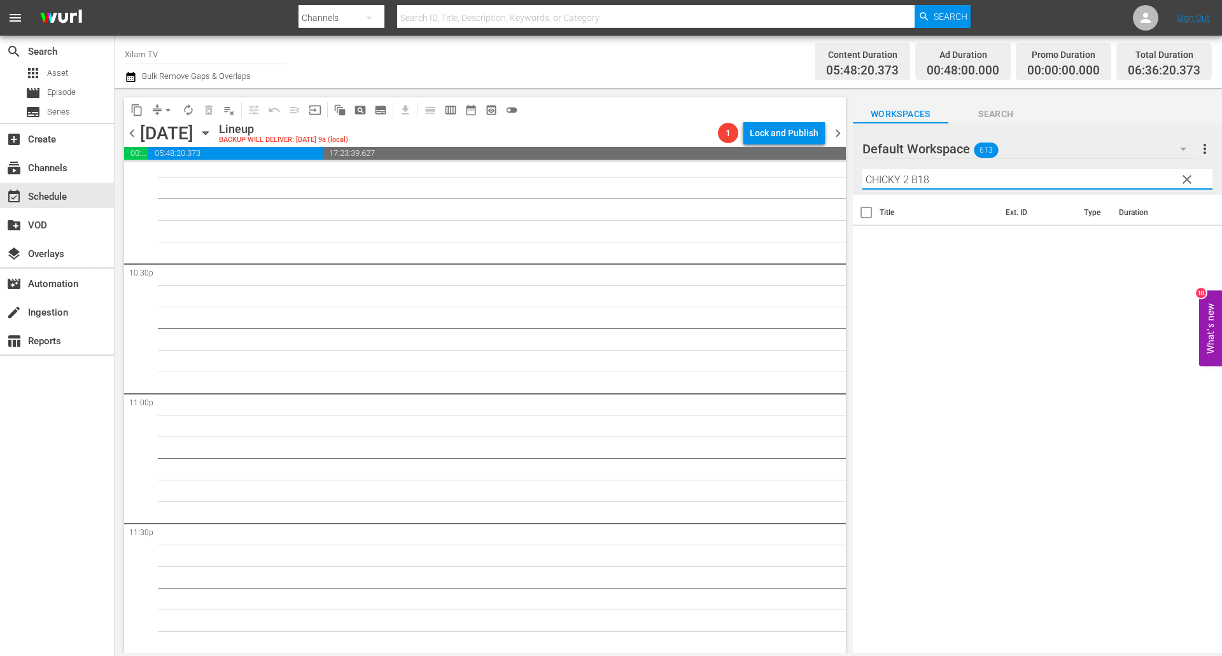
click at [934, 181] on input "CHICKY 2 B18" at bounding box center [1037, 179] width 350 height 20
type input "CHICKY 2 B3"
click at [865, 232] on input "checkbox" at bounding box center [866, 243] width 27 height 27
checkbox input "true"
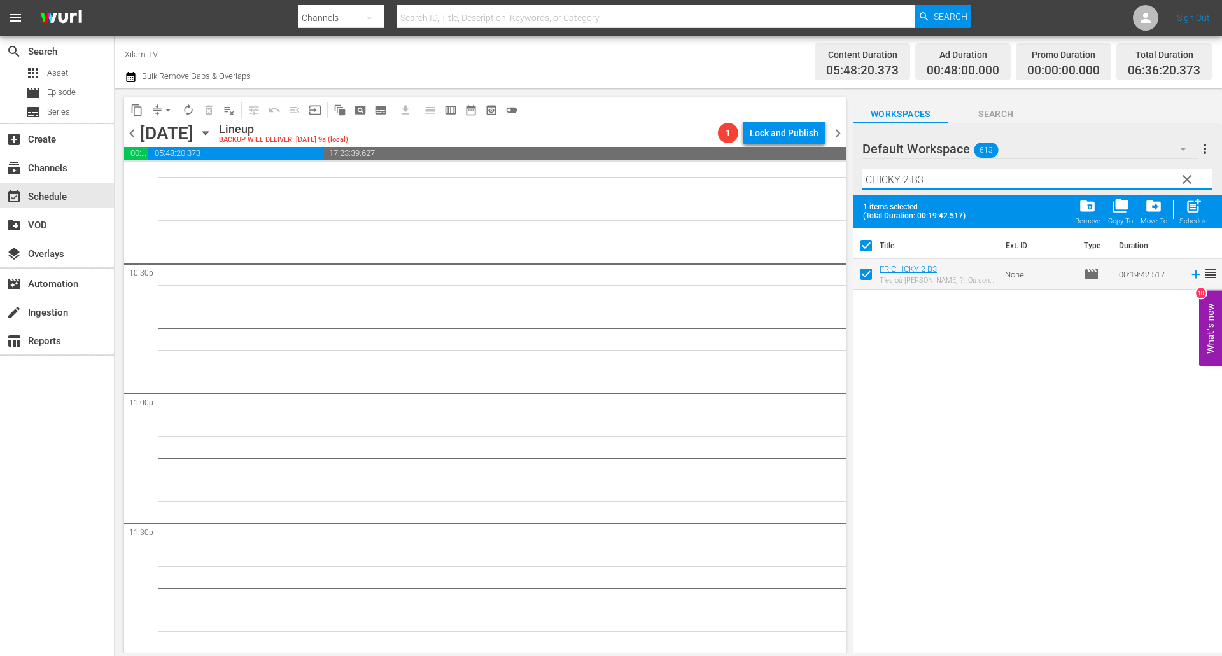
click at [904, 182] on input "CHICKY 2 B3" at bounding box center [1037, 179] width 350 height 20
drag, startPoint x: 909, startPoint y: 181, endPoint x: 806, endPoint y: 179, distance: 103.1
click at [806, 179] on div "content_copy compress arrow_drop_down autorenew_outlined delete_forever_outline…" at bounding box center [668, 370] width 1107 height 565
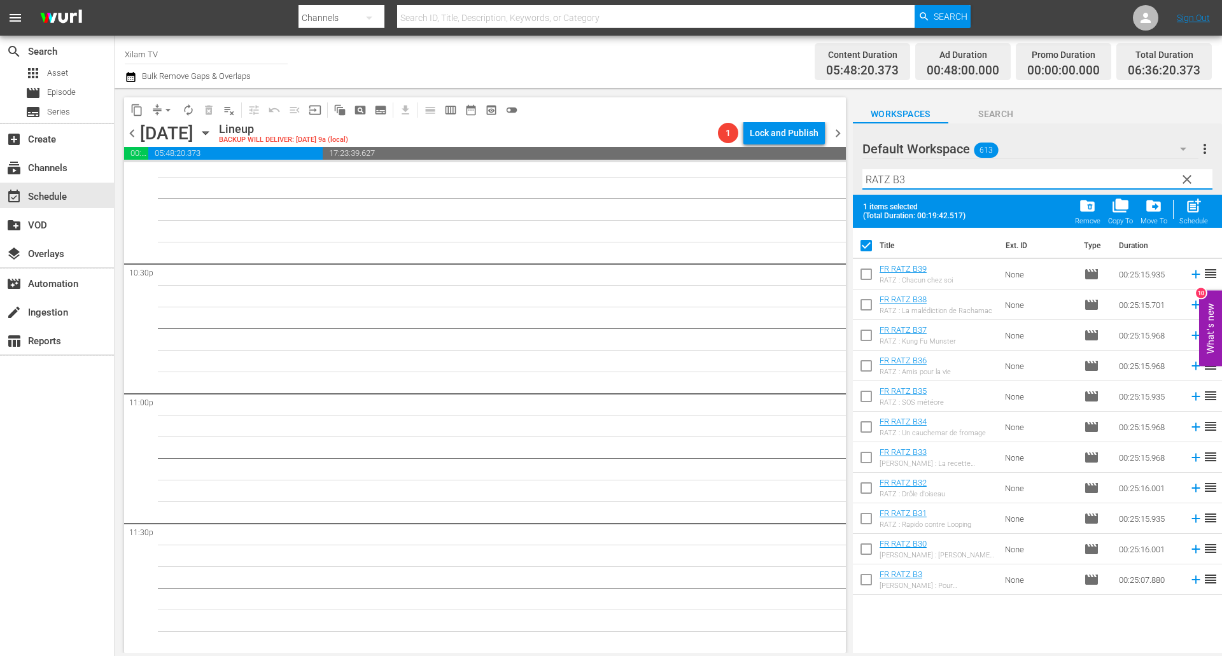
click at [894, 184] on input "RATZ B3" at bounding box center [1037, 179] width 350 height 20
click at [910, 184] on input "RATZ B3" at bounding box center [1037, 179] width 350 height 20
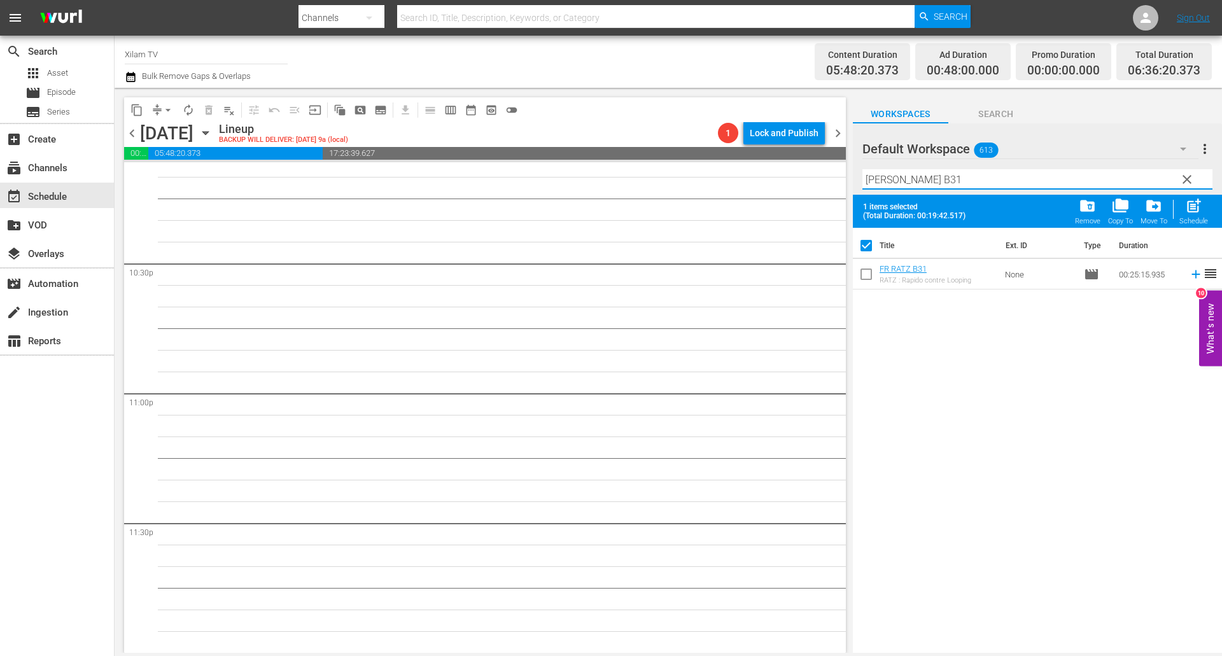
type input "[PERSON_NAME] B31"
click at [867, 279] on input "checkbox" at bounding box center [866, 276] width 27 height 27
checkbox input "true"
checkbox input "false"
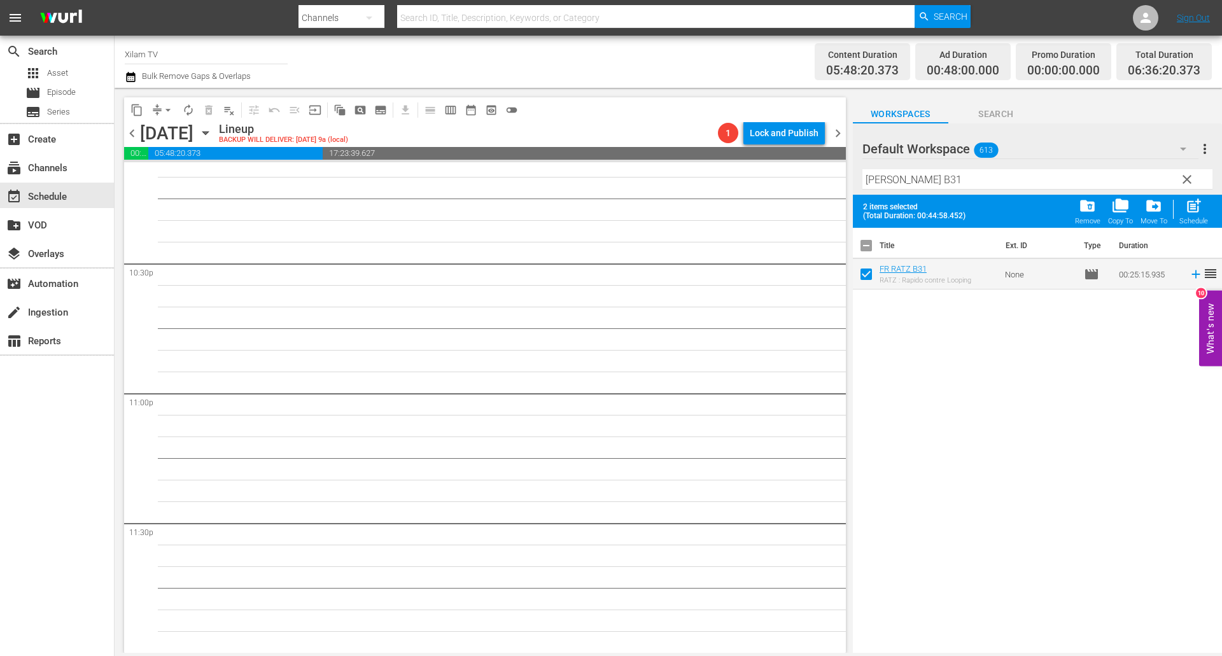
click at [920, 192] on div "Filter by Title RATZ B31" at bounding box center [1037, 179] width 350 height 31
click at [920, 187] on input "[PERSON_NAME] B31" at bounding box center [1037, 179] width 350 height 20
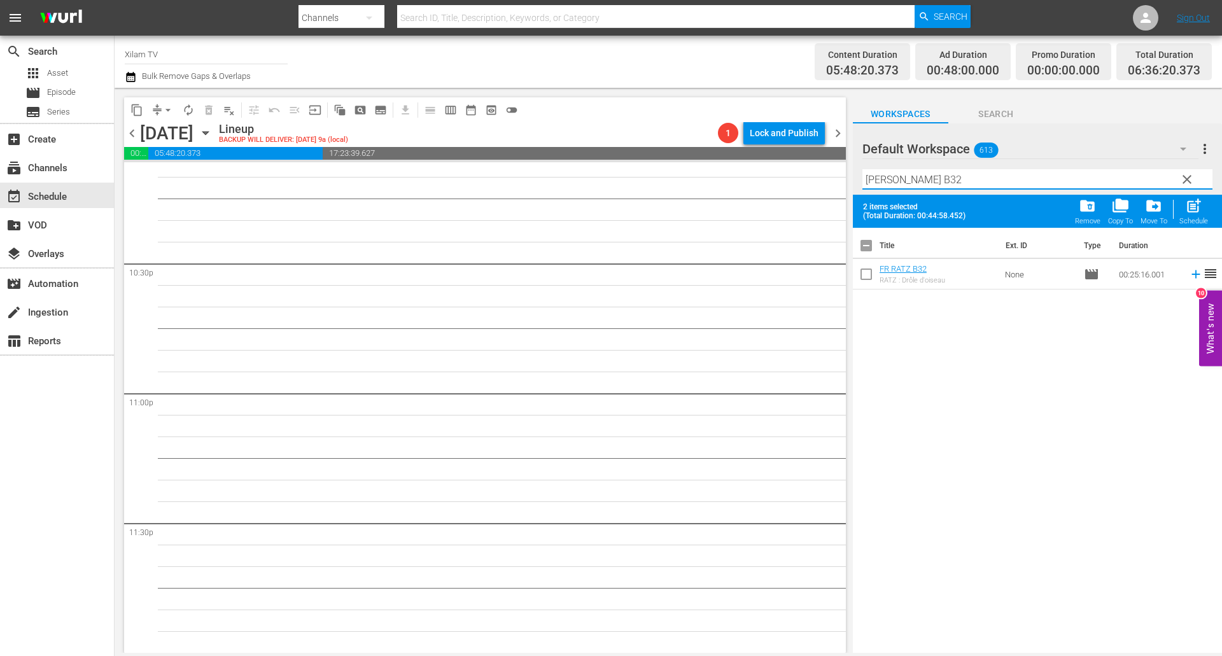
type input "[PERSON_NAME] B32"
click at [868, 269] on input "checkbox" at bounding box center [866, 276] width 27 height 27
checkbox input "true"
click at [914, 184] on input "[PERSON_NAME] B32" at bounding box center [1037, 179] width 350 height 20
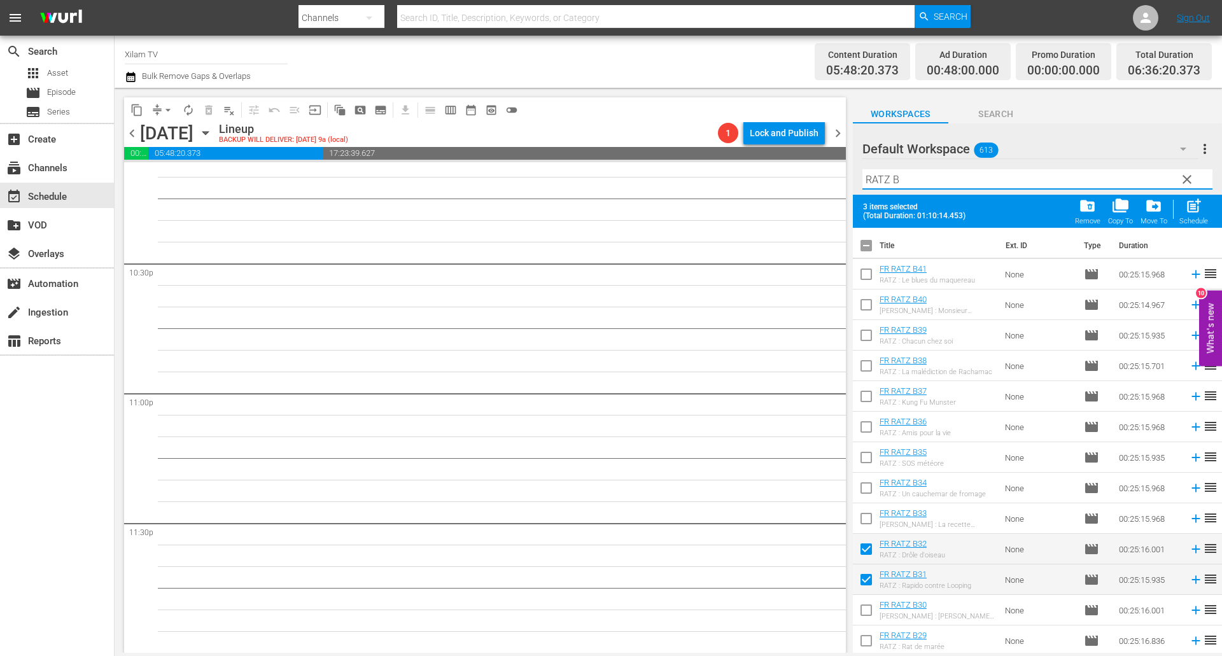
type input "RATZ B"
click at [863, 398] on input "checkbox" at bounding box center [866, 399] width 27 height 27
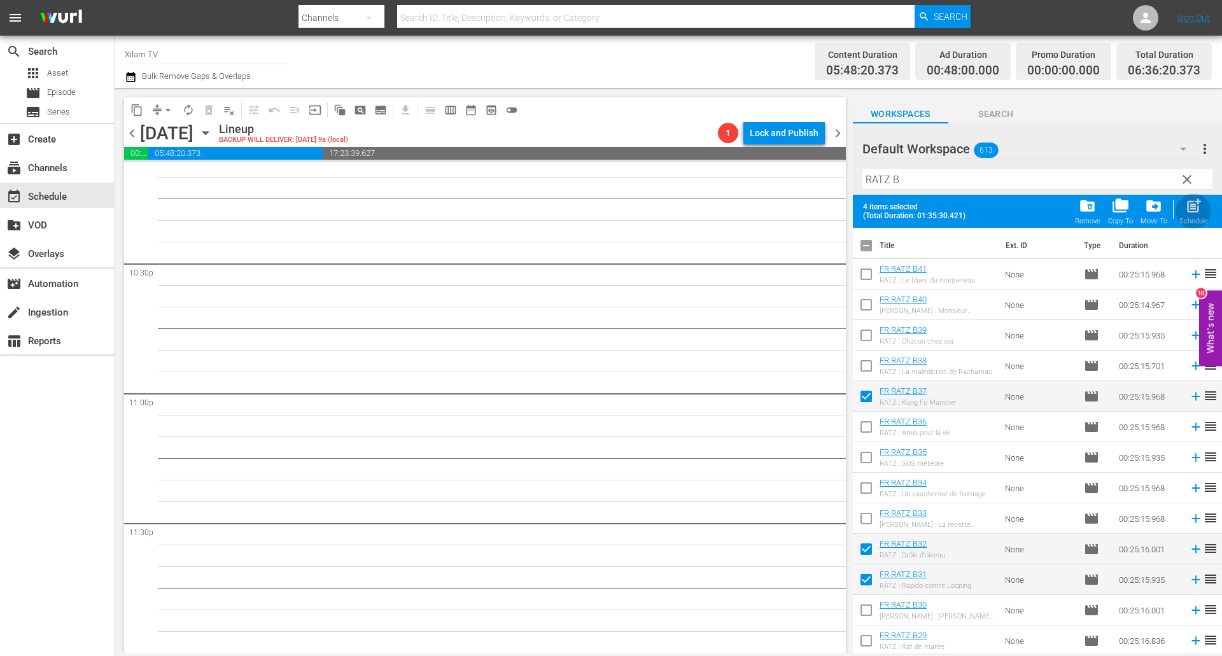
click at [1201, 211] on span "post_add" at bounding box center [1193, 205] width 17 height 17
checkbox input "false"
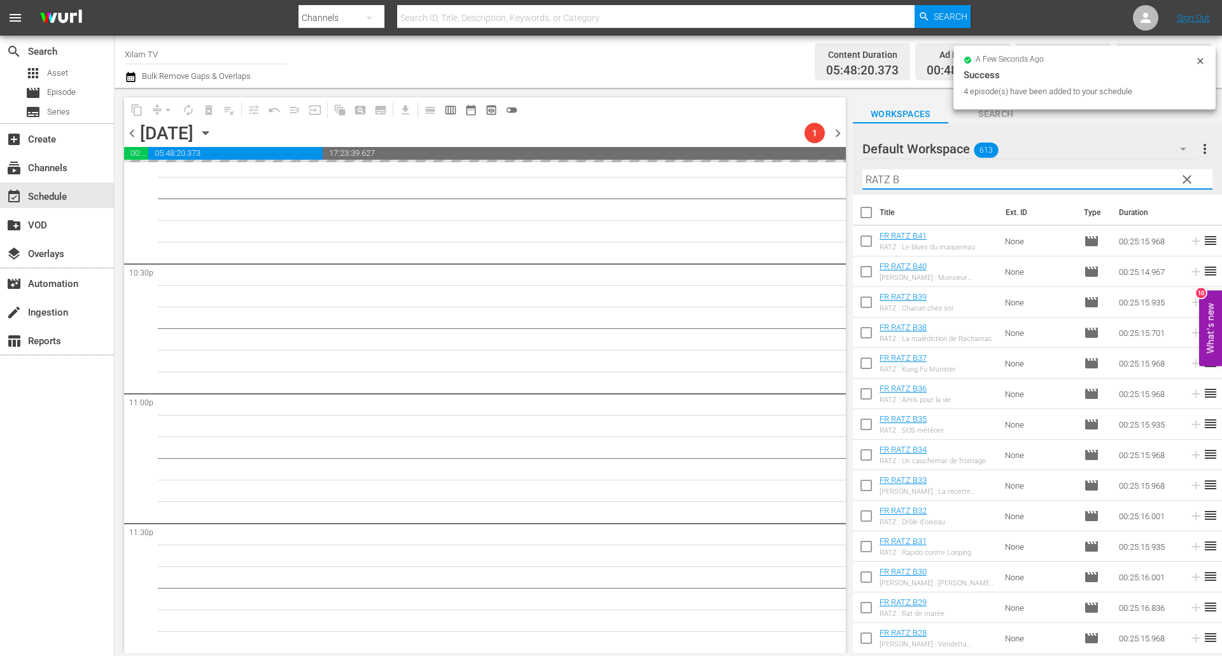
drag, startPoint x: 874, startPoint y: 179, endPoint x: 814, endPoint y: 169, distance: 60.6
click at [814, 169] on div "content_copy compress arrow_drop_down autorenew_outlined delete_forever_outline…" at bounding box center [668, 370] width 1107 height 565
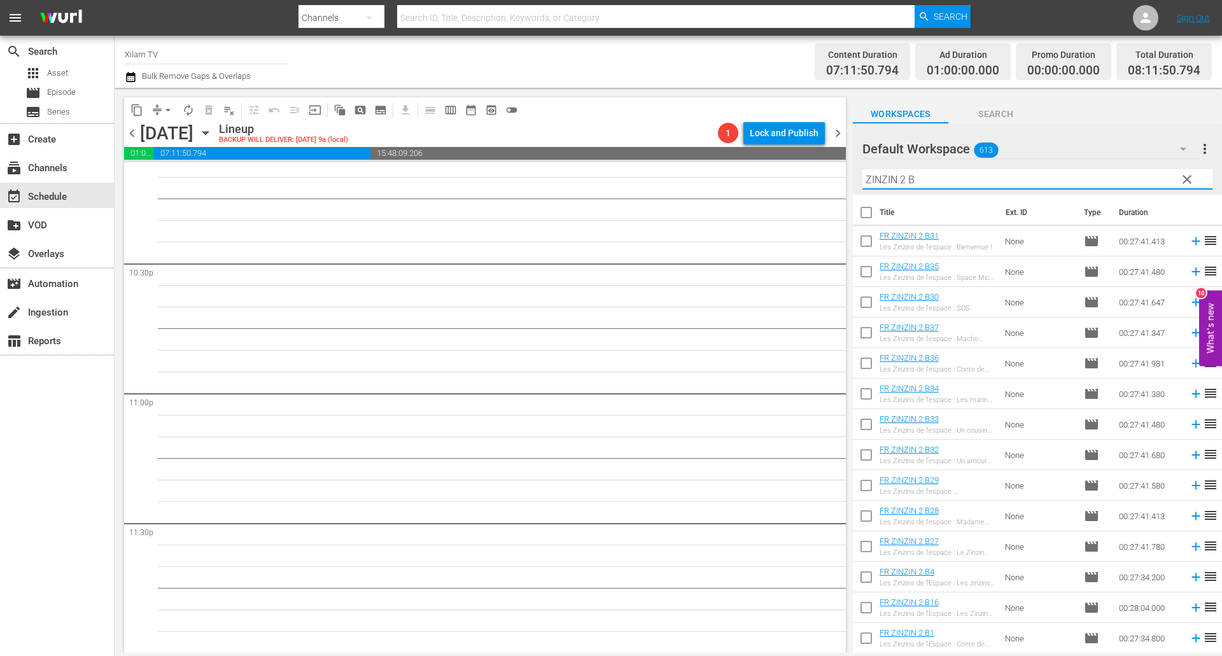
click at [929, 181] on input "ZINZIN 2 B" at bounding box center [1037, 179] width 350 height 20
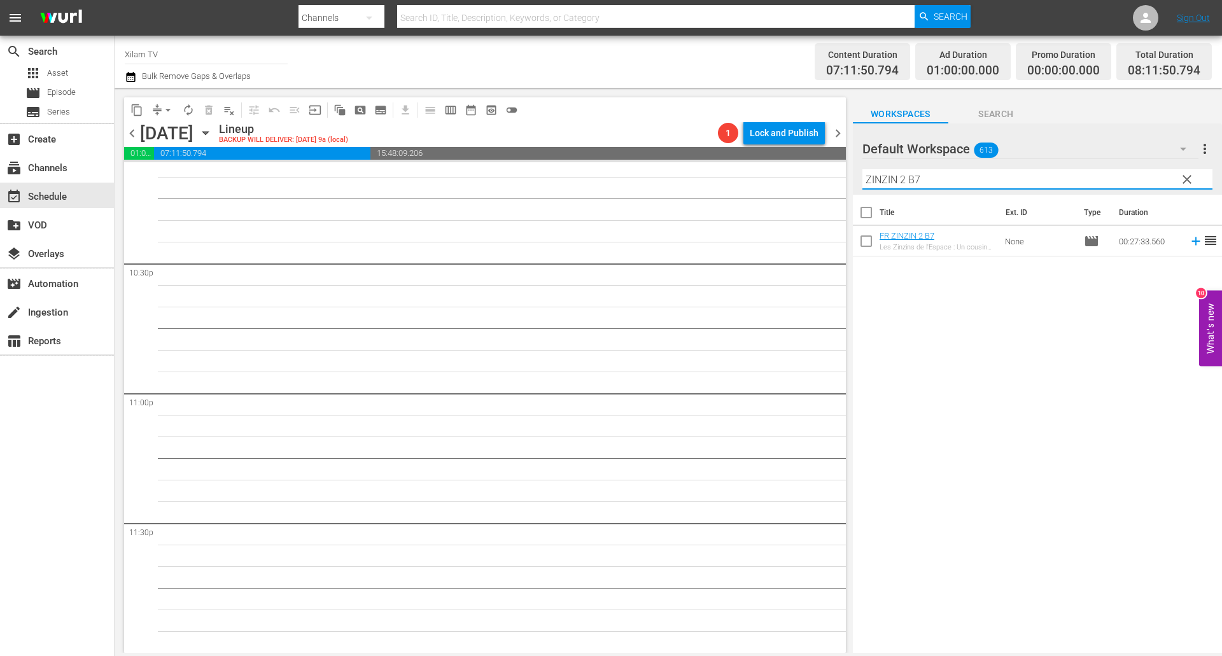
type input "ZINZIN 2 B7"
click at [867, 241] on input "checkbox" at bounding box center [866, 243] width 27 height 27
checkbox input "true"
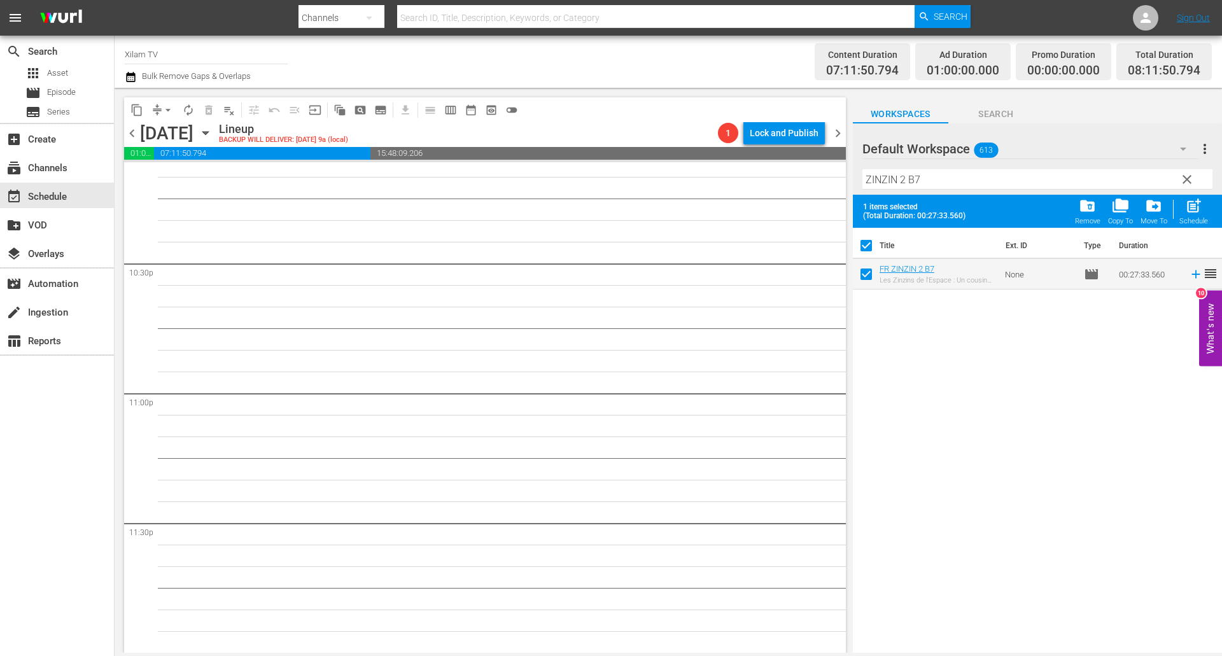
click at [935, 183] on input "ZINZIN 2 B7" at bounding box center [1037, 179] width 350 height 20
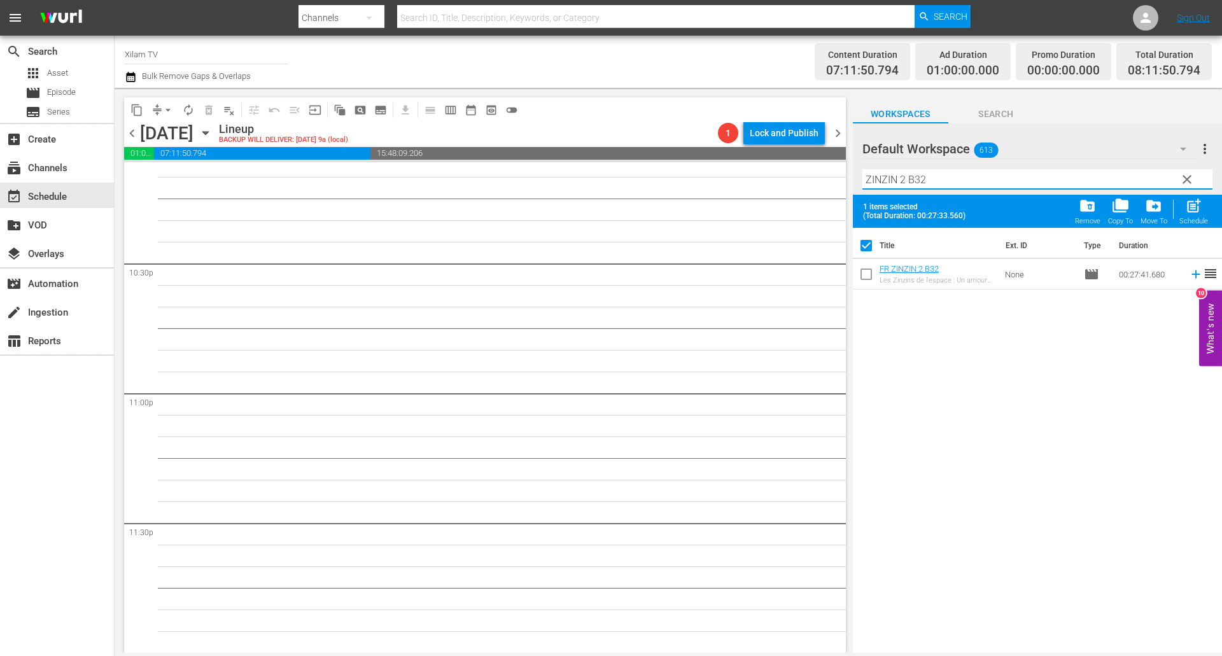
type input "ZINZIN 2 B32"
click at [867, 269] on input "checkbox" at bounding box center [866, 276] width 27 height 27
checkbox input "true"
checkbox input "false"
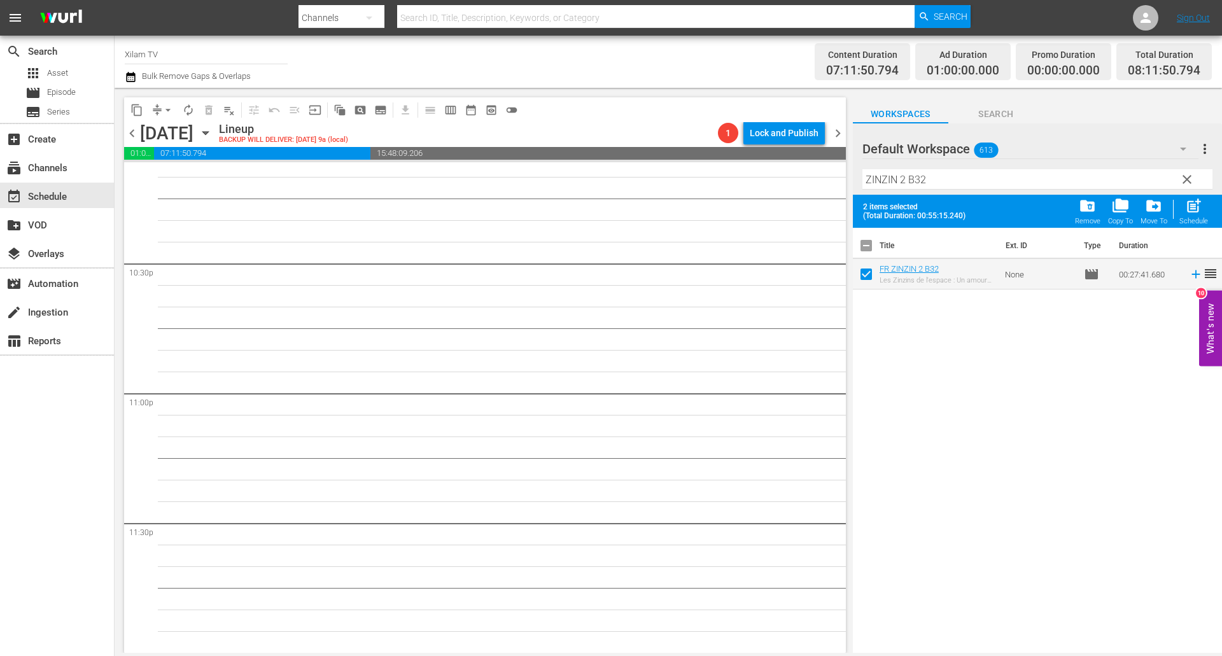
click at [926, 178] on input "ZINZIN 2 B32" at bounding box center [1037, 179] width 350 height 20
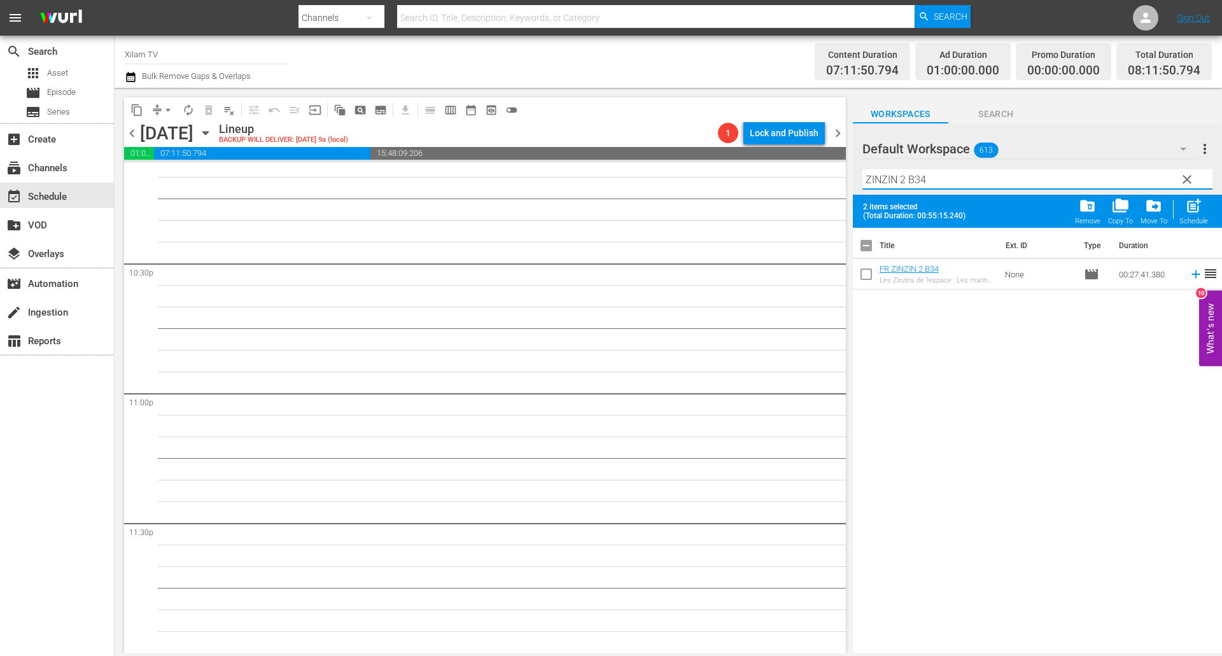
type input "ZINZIN 2 B34"
click at [863, 278] on input "checkbox" at bounding box center [866, 276] width 27 height 27
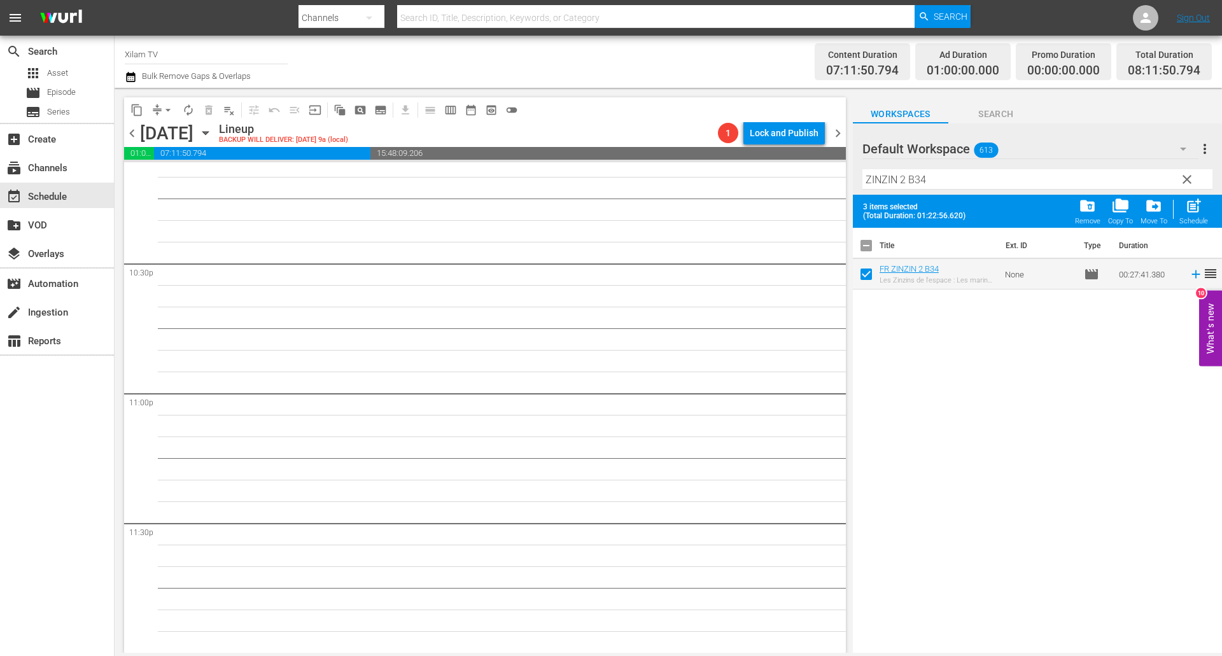
click at [1191, 212] on span "post_add" at bounding box center [1193, 205] width 17 height 17
checkbox input "false"
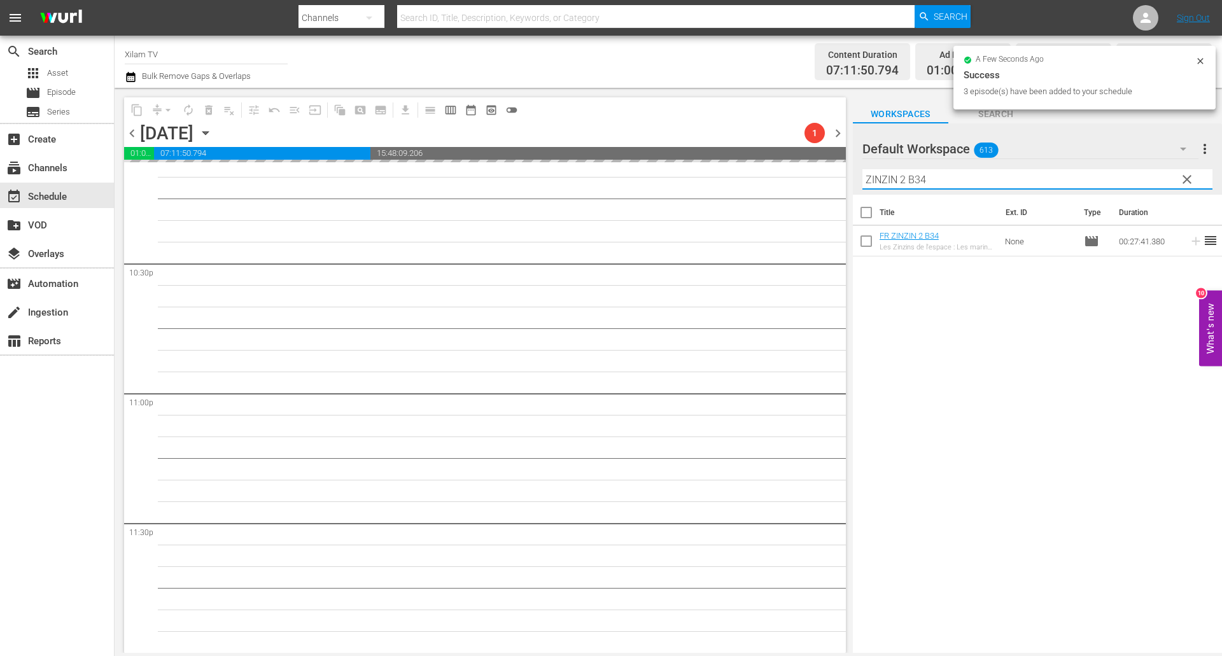
drag, startPoint x: 875, startPoint y: 169, endPoint x: 823, endPoint y: 167, distance: 52.8
click at [823, 167] on div "content_copy compress arrow_drop_down autorenew_outlined delete_forever_outline…" at bounding box center [668, 370] width 1107 height 565
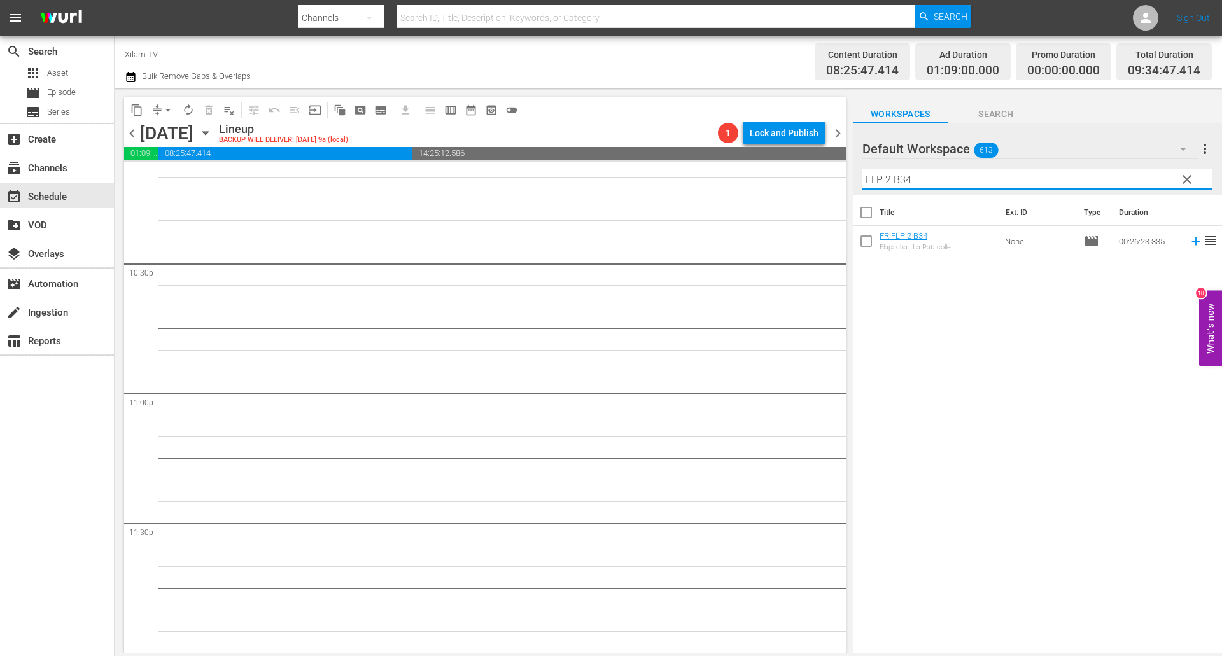
click at [962, 177] on input "FLP 2 B34" at bounding box center [1037, 179] width 350 height 20
type input "FLP 2 B20"
click at [868, 237] on input "checkbox" at bounding box center [866, 243] width 27 height 27
checkbox input "true"
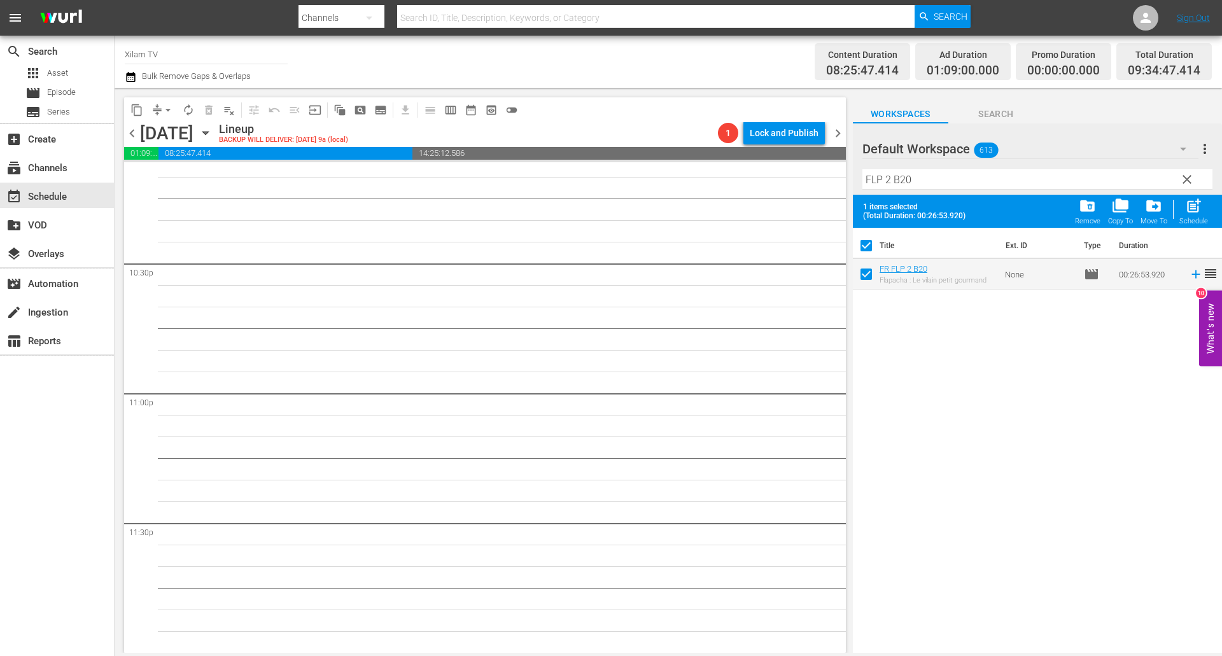
click at [931, 172] on input "FLP 2 B20" at bounding box center [1037, 179] width 350 height 20
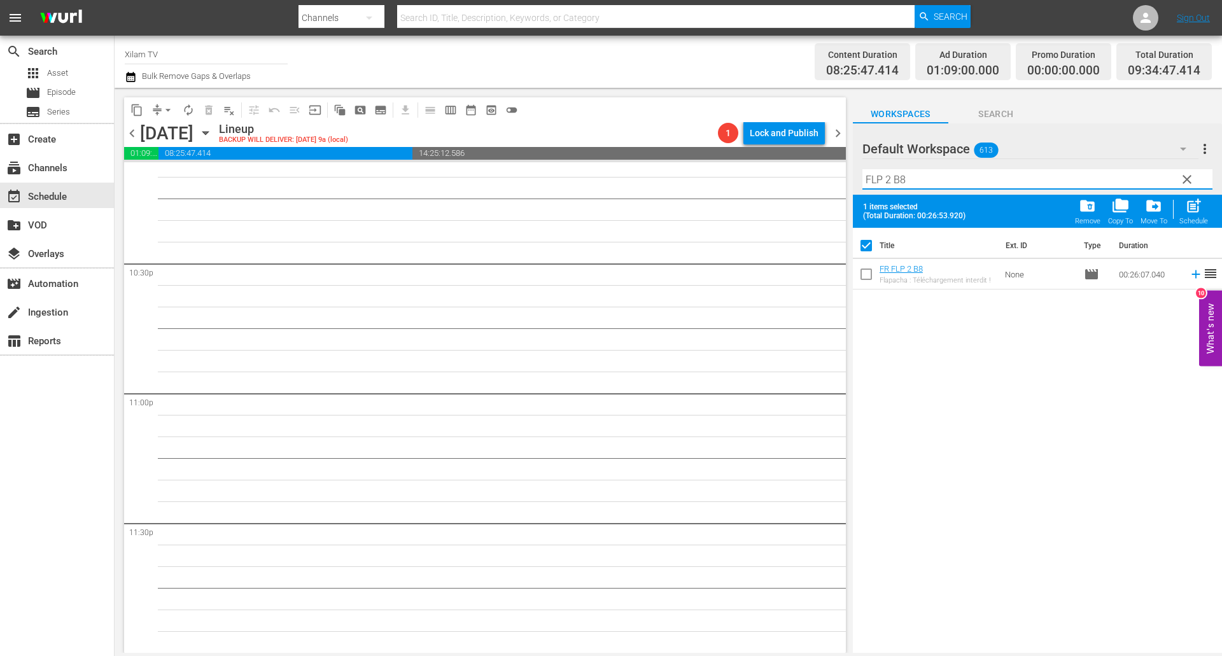
type input "FLP 2 B8"
click at [863, 276] on input "checkbox" at bounding box center [866, 276] width 27 height 27
checkbox input "true"
checkbox input "false"
click at [893, 176] on input "FLP 2 B8" at bounding box center [1037, 179] width 350 height 20
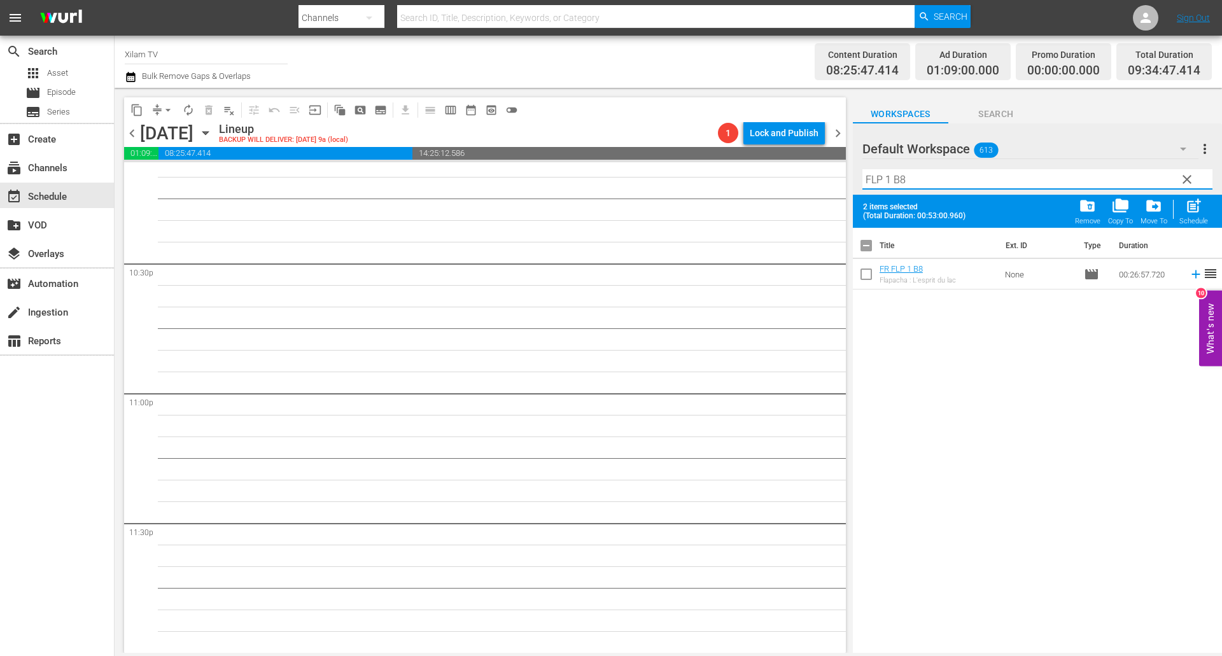
click at [904, 183] on input "FLP 1 B8" at bounding box center [1037, 179] width 350 height 20
type input "FLP 1 B33"
click at [862, 280] on input "checkbox" at bounding box center [866, 276] width 27 height 27
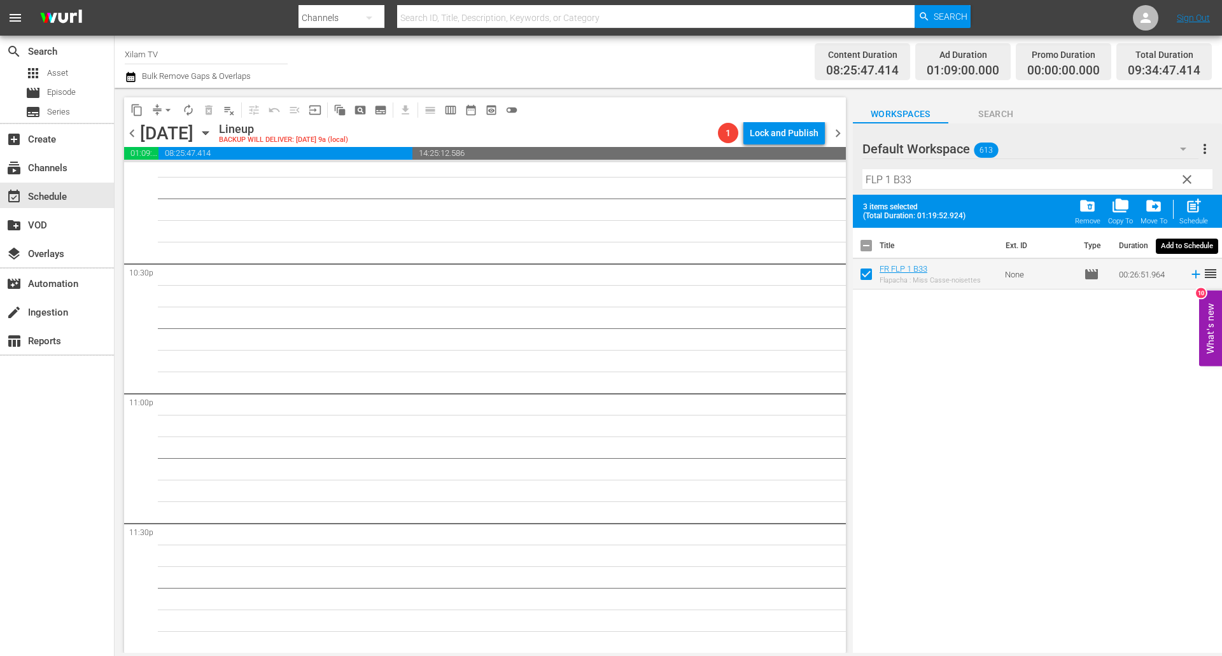
click at [1198, 198] on span "post_add" at bounding box center [1193, 205] width 17 height 17
checkbox input "false"
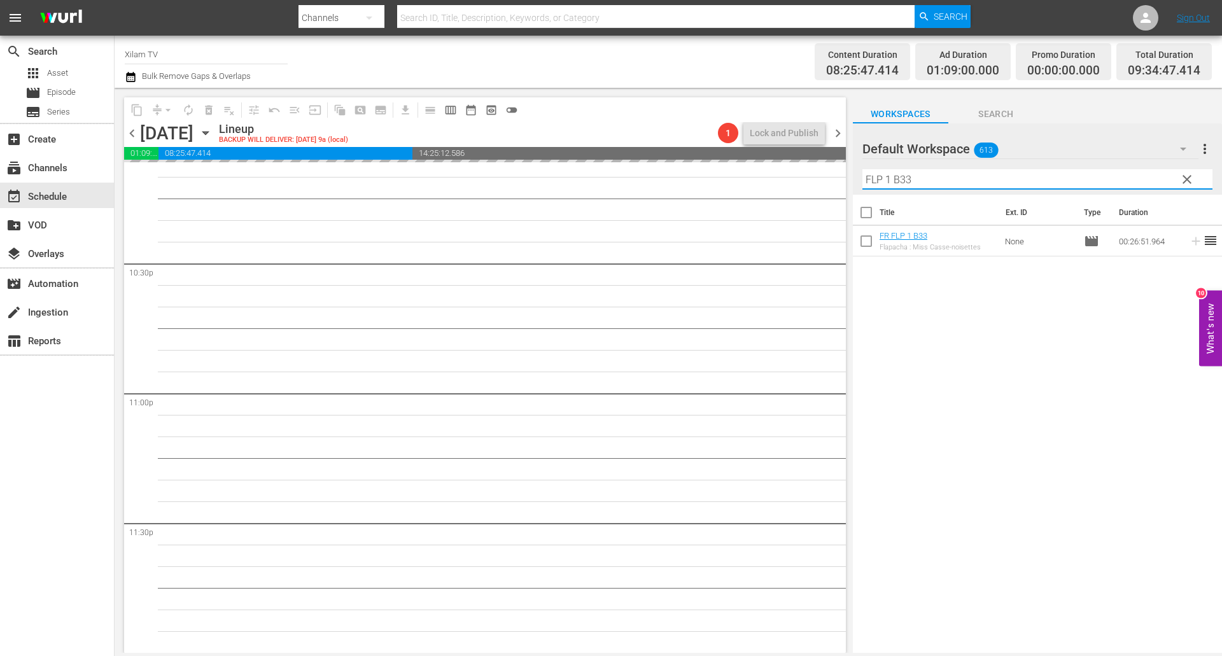
drag, startPoint x: 889, startPoint y: 179, endPoint x: 825, endPoint y: 165, distance: 65.3
click at [825, 165] on div "content_copy compress arrow_drop_down autorenew_outlined delete_forever_outline…" at bounding box center [668, 370] width 1107 height 565
click at [937, 185] on input "HT B33" at bounding box center [1037, 179] width 350 height 20
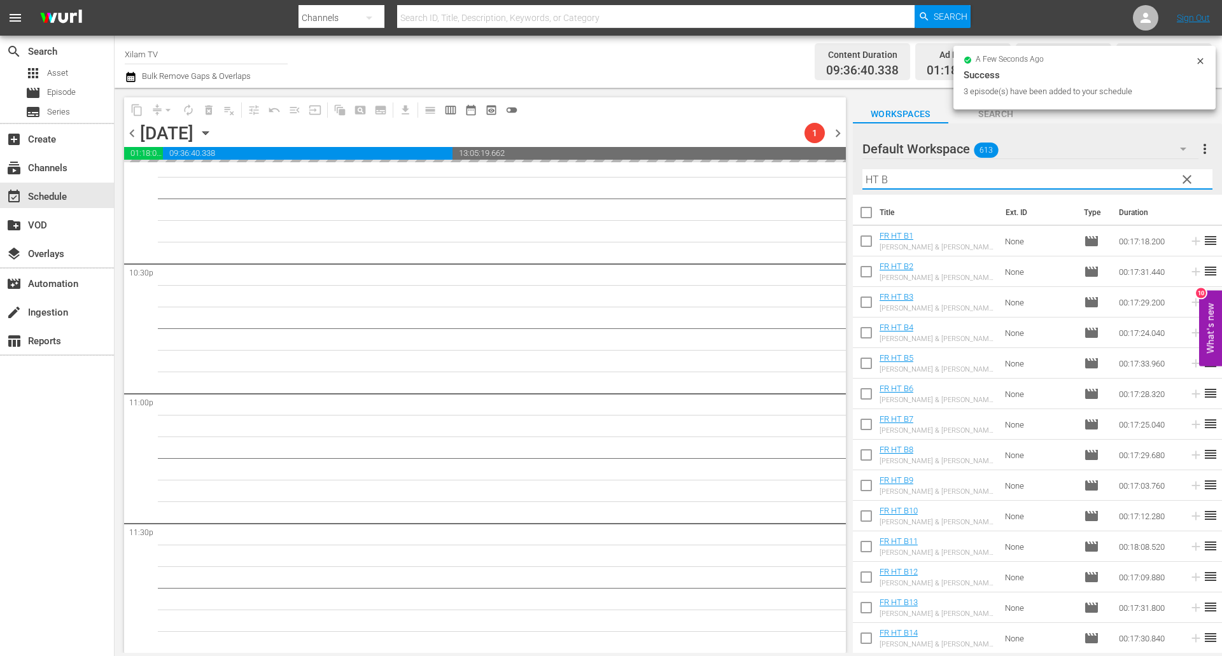
type input "HT B"
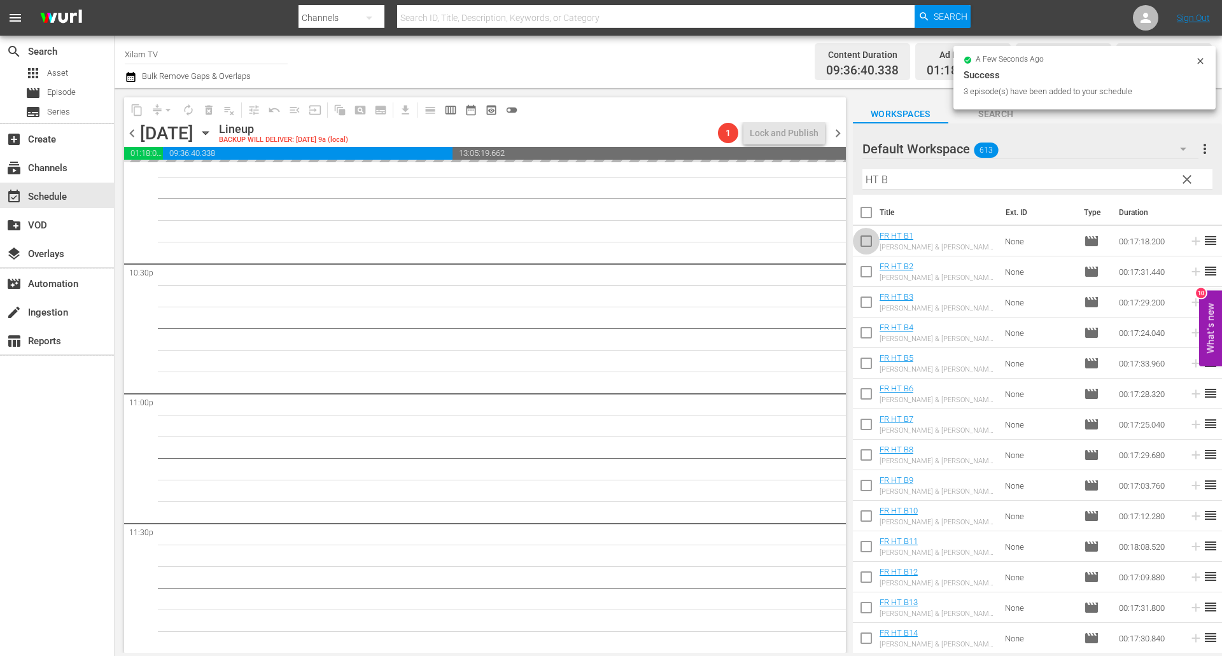
click at [860, 246] on input "checkbox" at bounding box center [866, 243] width 27 height 27
checkbox input "true"
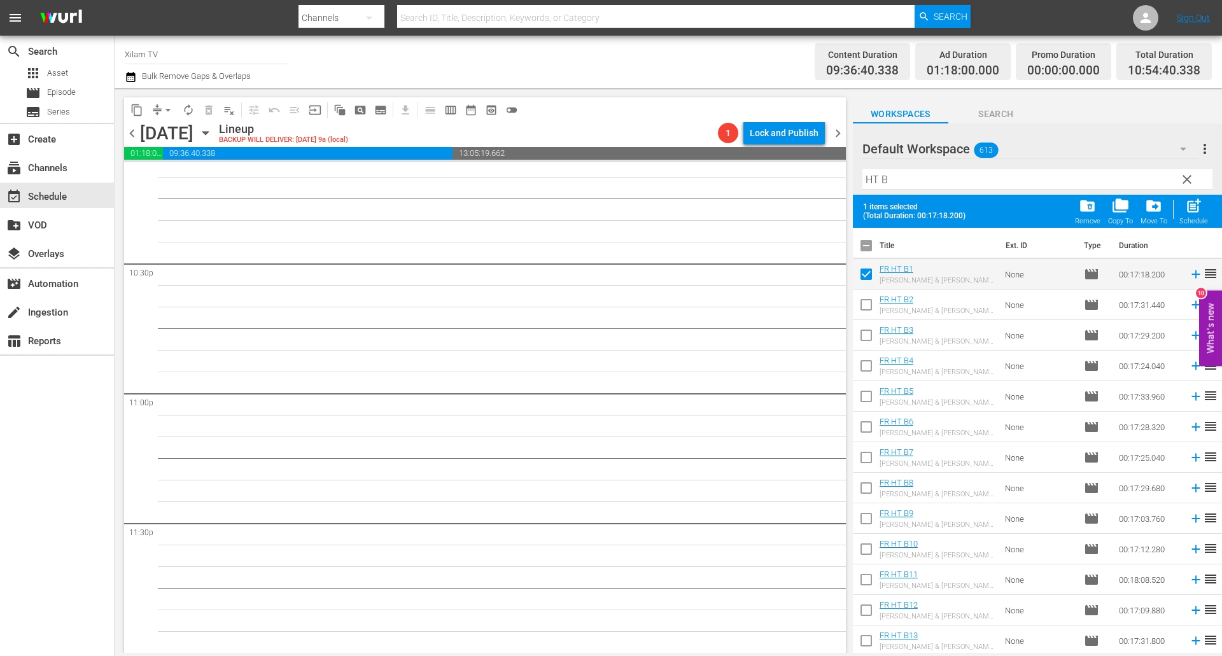
click at [871, 520] on input "checkbox" at bounding box center [866, 521] width 27 height 27
checkbox input "true"
click at [869, 310] on input "checkbox" at bounding box center [866, 307] width 27 height 27
checkbox input "true"
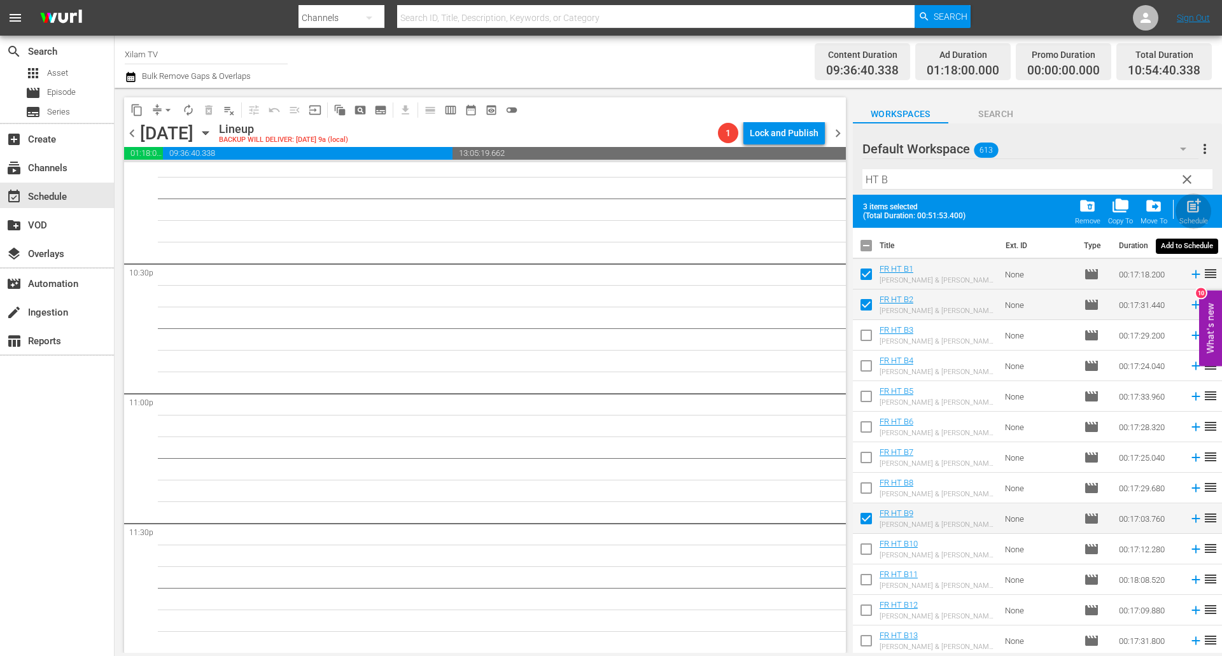
click at [1193, 209] on span "post_add" at bounding box center [1193, 205] width 17 height 17
checkbox input "false"
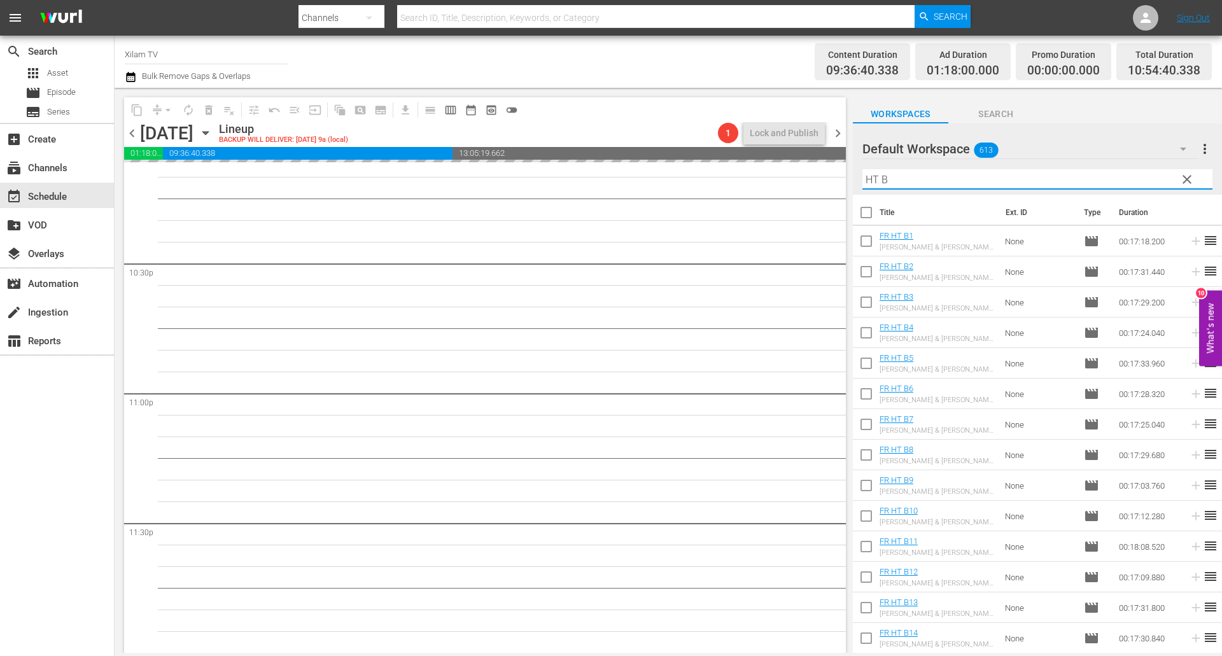
drag, startPoint x: 879, startPoint y: 178, endPoint x: 849, endPoint y: 169, distance: 31.2
click at [849, 169] on div "content_copy compress arrow_drop_down autorenew_outlined delete_forever_outline…" at bounding box center [668, 370] width 1107 height 565
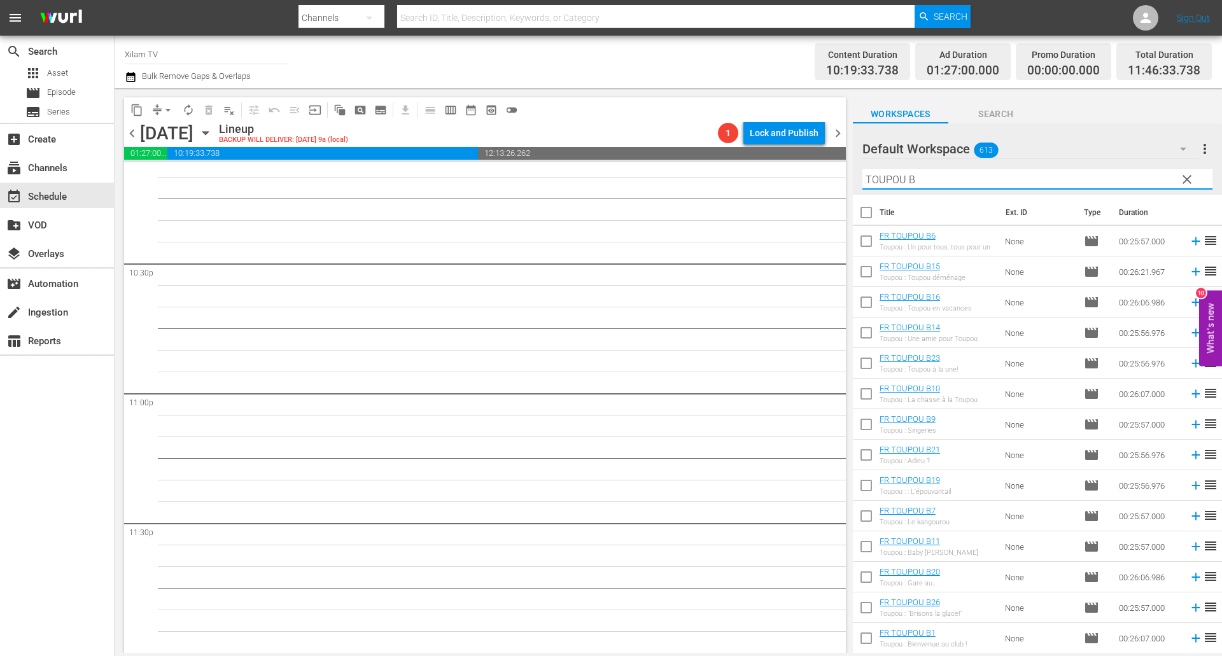
click at [936, 173] on input "TOUPOU B" at bounding box center [1037, 179] width 350 height 20
click at [933, 178] on input "TOUPOU B" at bounding box center [1037, 179] width 350 height 20
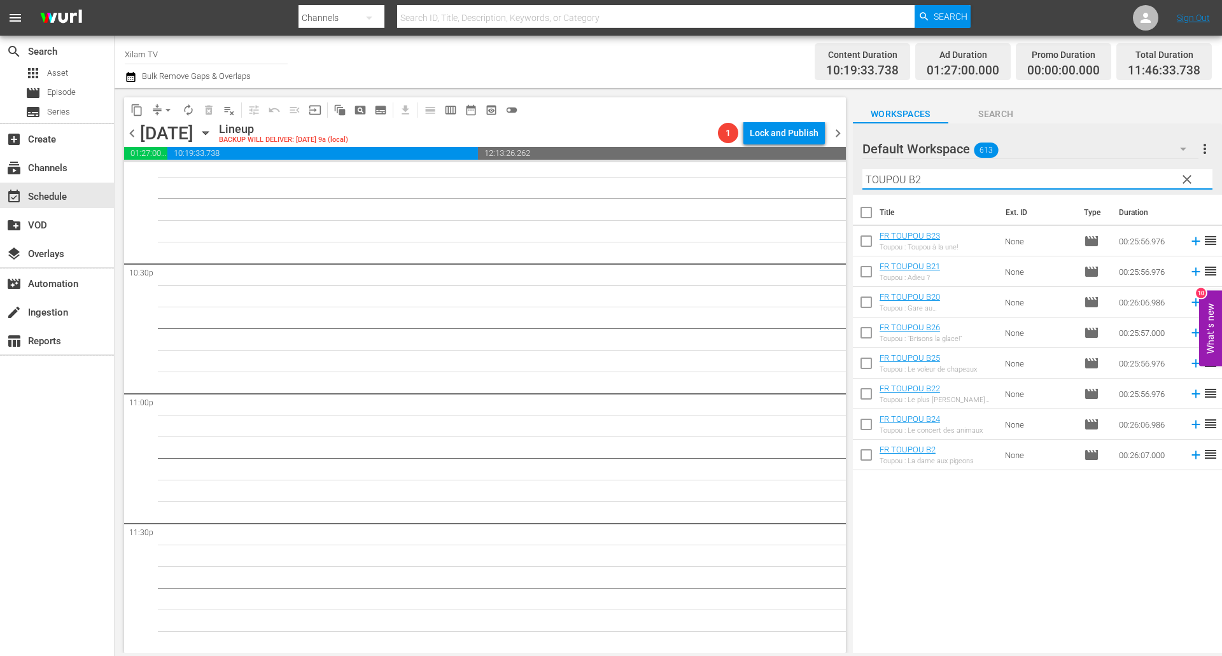
type input "TOUPOU B2"
click at [865, 239] on input "checkbox" at bounding box center [866, 243] width 27 height 27
checkbox input "true"
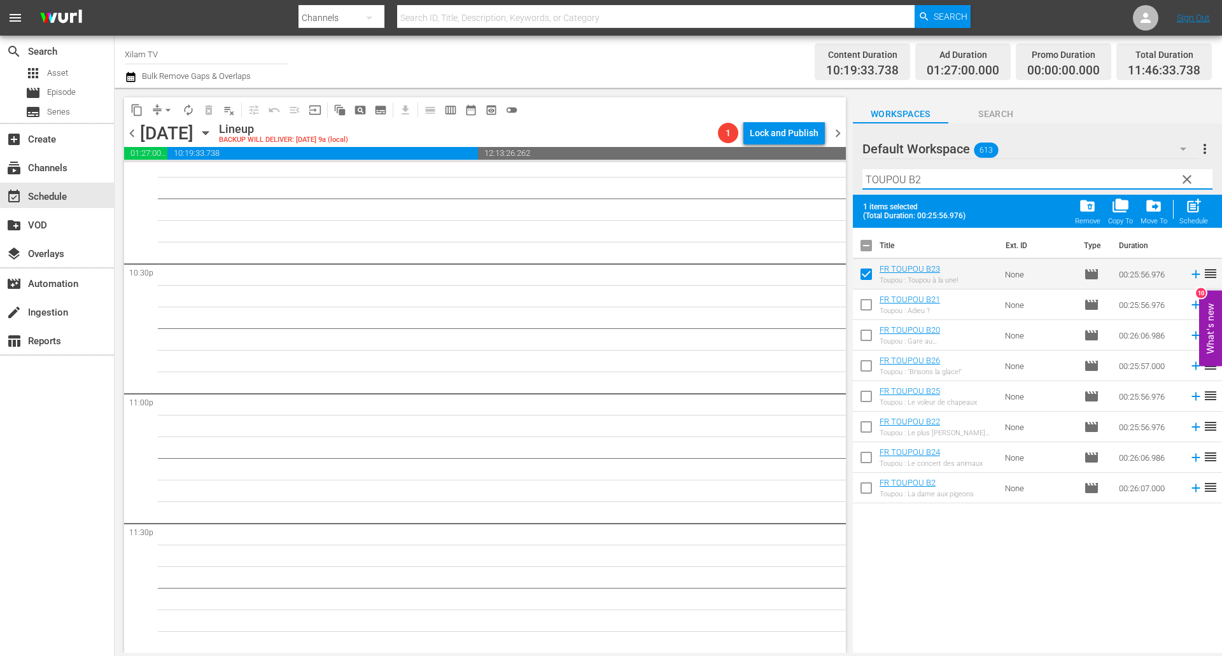
click at [931, 172] on input "TOUPOU B2" at bounding box center [1037, 179] width 350 height 20
click at [861, 427] on input "checkbox" at bounding box center [866, 429] width 27 height 27
checkbox input "true"
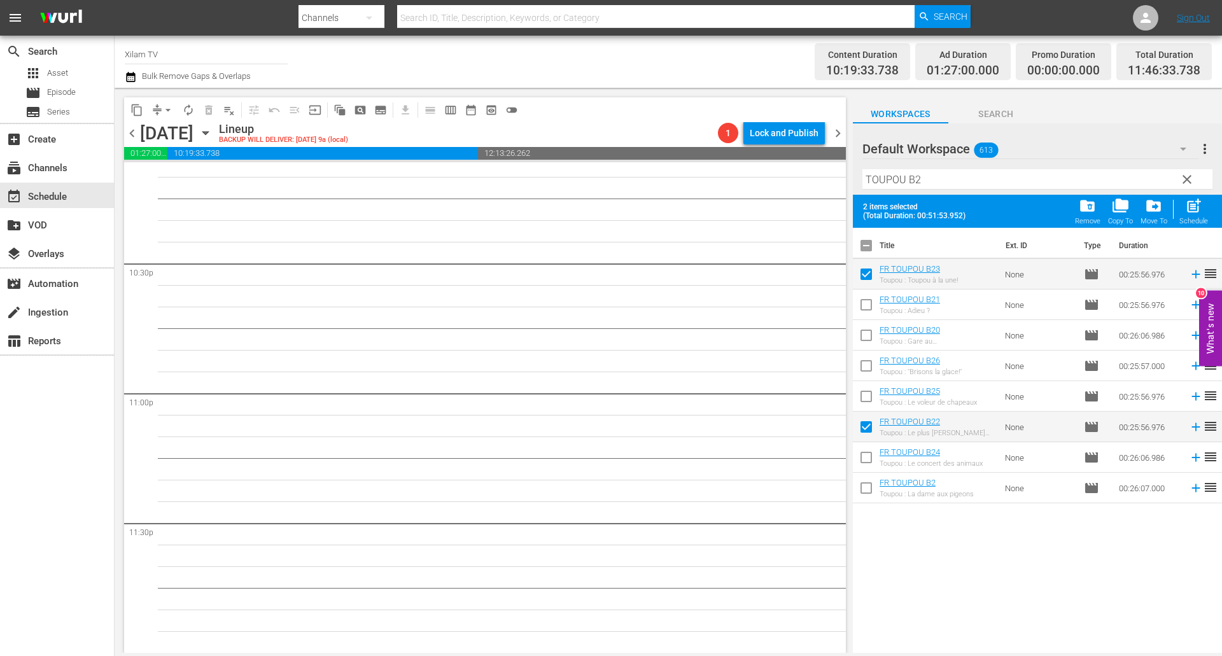
click at [931, 186] on input "TOUPOU B2" at bounding box center [1037, 179] width 350 height 20
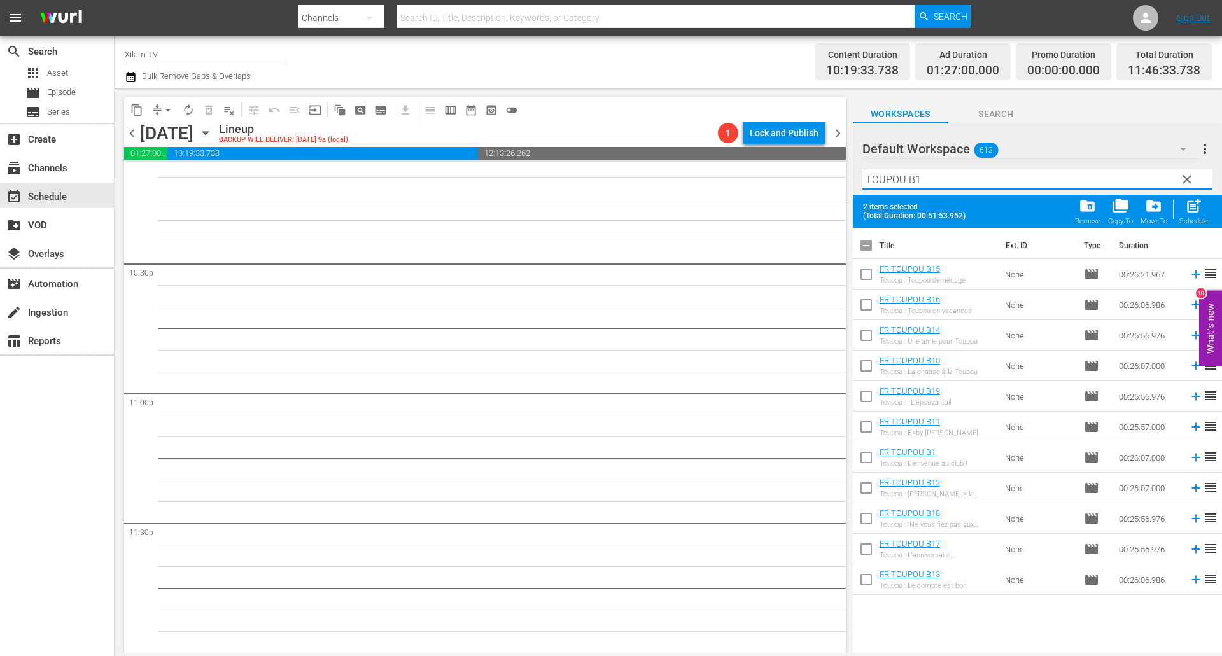
type input "TOUPOU B1"
click at [865, 455] on input "checkbox" at bounding box center [866, 460] width 27 height 27
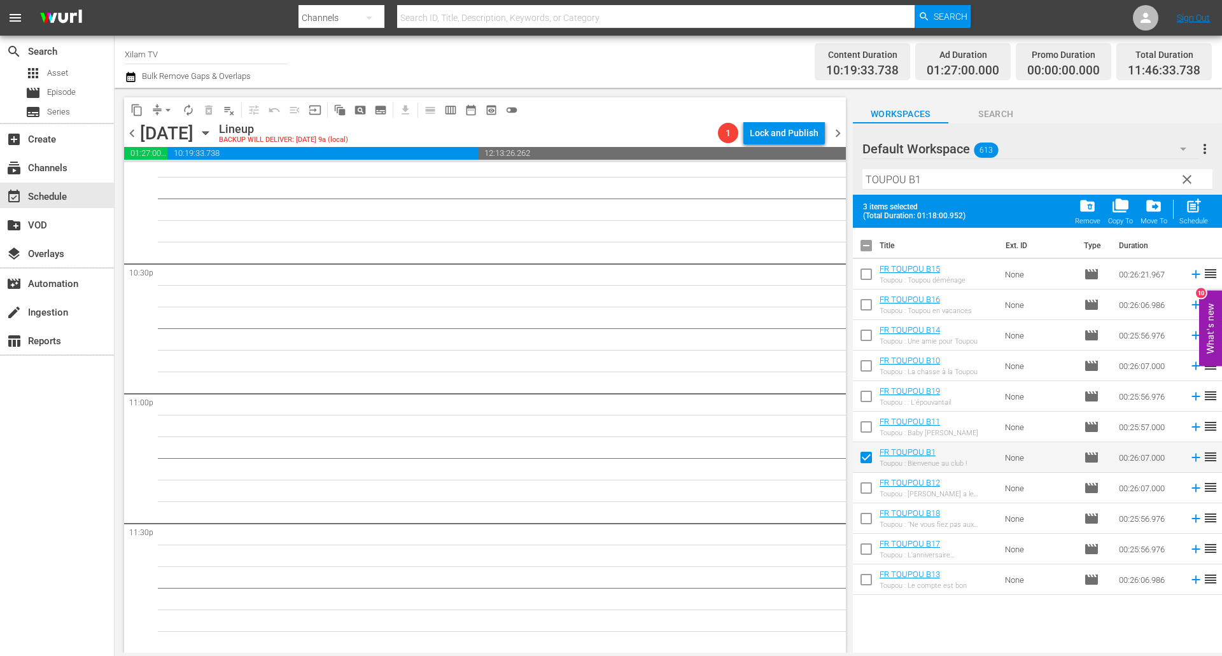
click at [1198, 205] on span "post_add" at bounding box center [1193, 205] width 17 height 17
checkbox input "false"
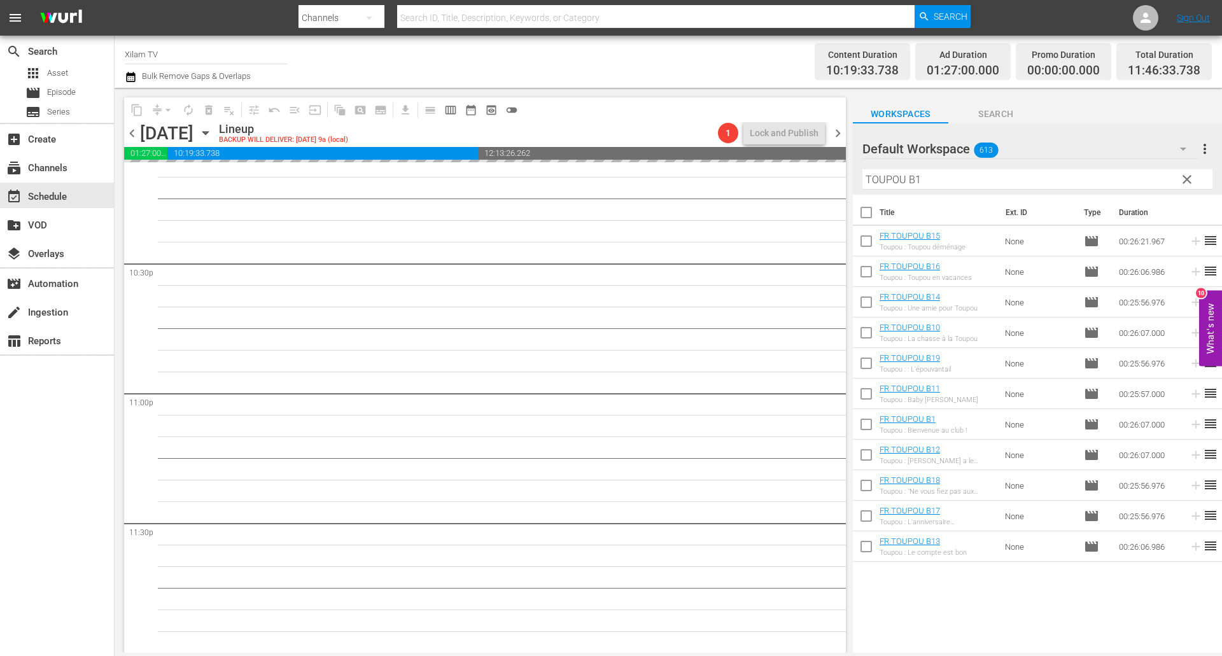
drag, startPoint x: 904, startPoint y: 177, endPoint x: 828, endPoint y: 171, distance: 76.6
click at [828, 171] on div "content_copy compress arrow_drop_down autorenew_outlined delete_forever_outline…" at bounding box center [668, 370] width 1107 height 565
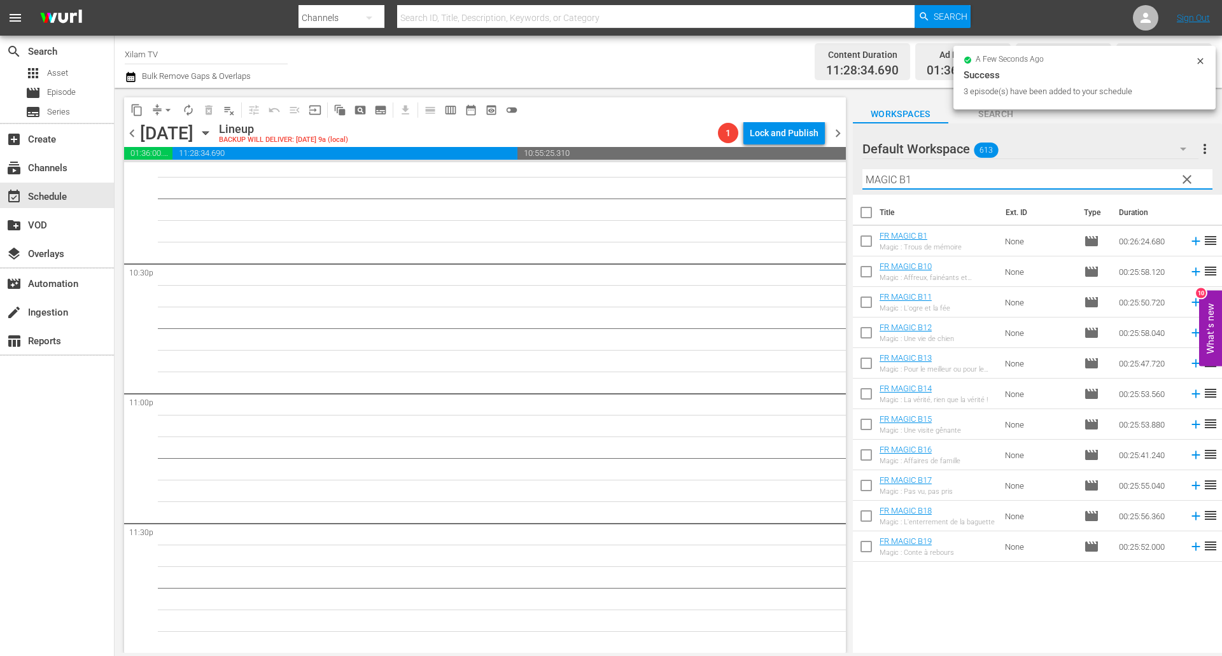
click at [920, 184] on input "MAGIC B1" at bounding box center [1037, 179] width 350 height 20
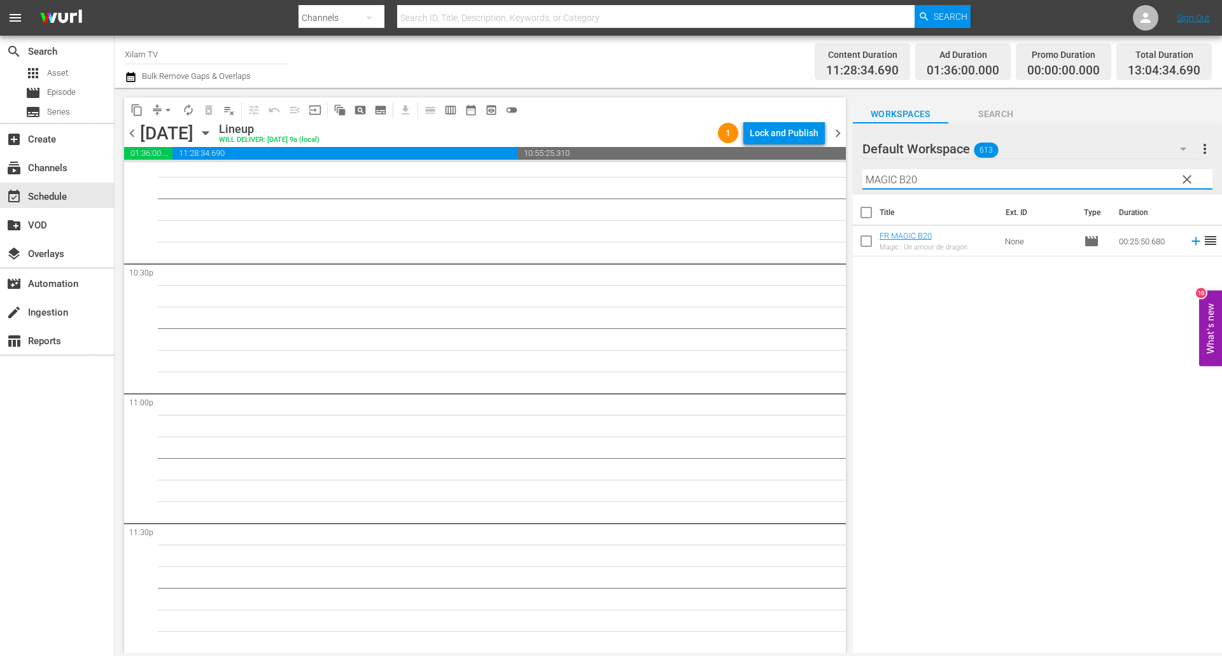
type input "MAGIC B20"
drag, startPoint x: 868, startPoint y: 244, endPoint x: 903, endPoint y: 187, distance: 66.8
click at [868, 244] on input "checkbox" at bounding box center [866, 243] width 27 height 27
checkbox input "true"
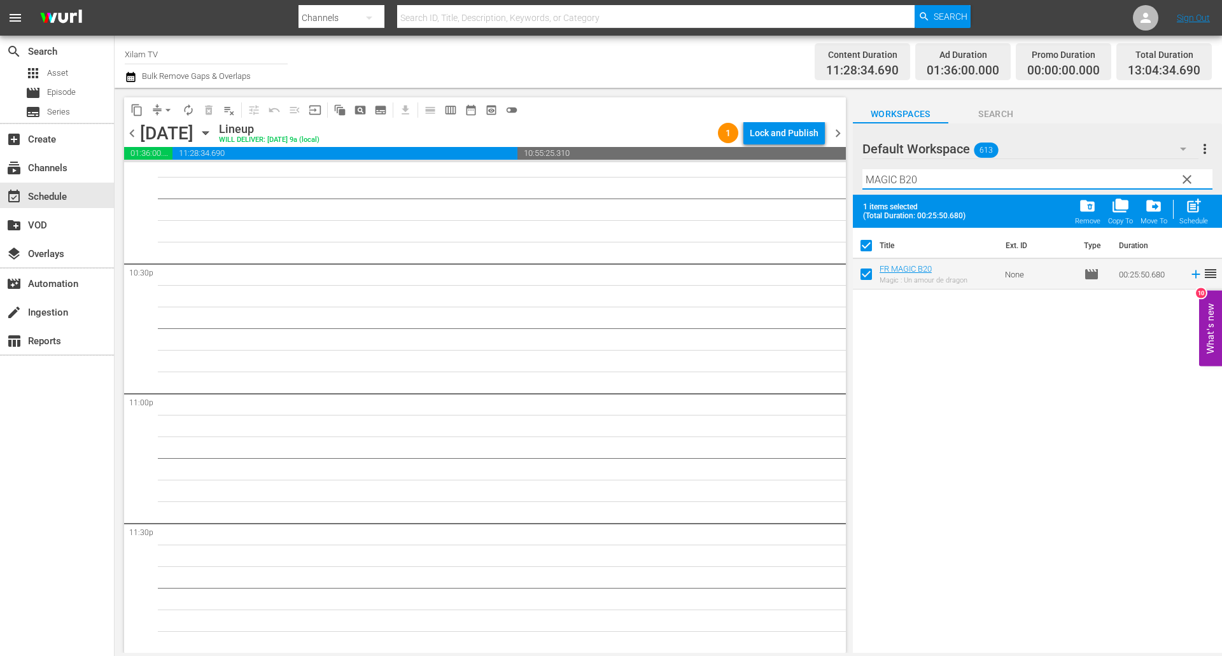
drag, startPoint x: 897, startPoint y: 181, endPoint x: 818, endPoint y: 171, distance: 80.3
click at [818, 171] on div "content_copy compress arrow_drop_down autorenew_outlined delete_forever_outline…" at bounding box center [668, 370] width 1107 height 565
click at [931, 176] on input "AKOM 2 B20" at bounding box center [1037, 179] width 350 height 20
type input "AKOM 2 B23"
click at [863, 276] on input "checkbox" at bounding box center [866, 276] width 27 height 27
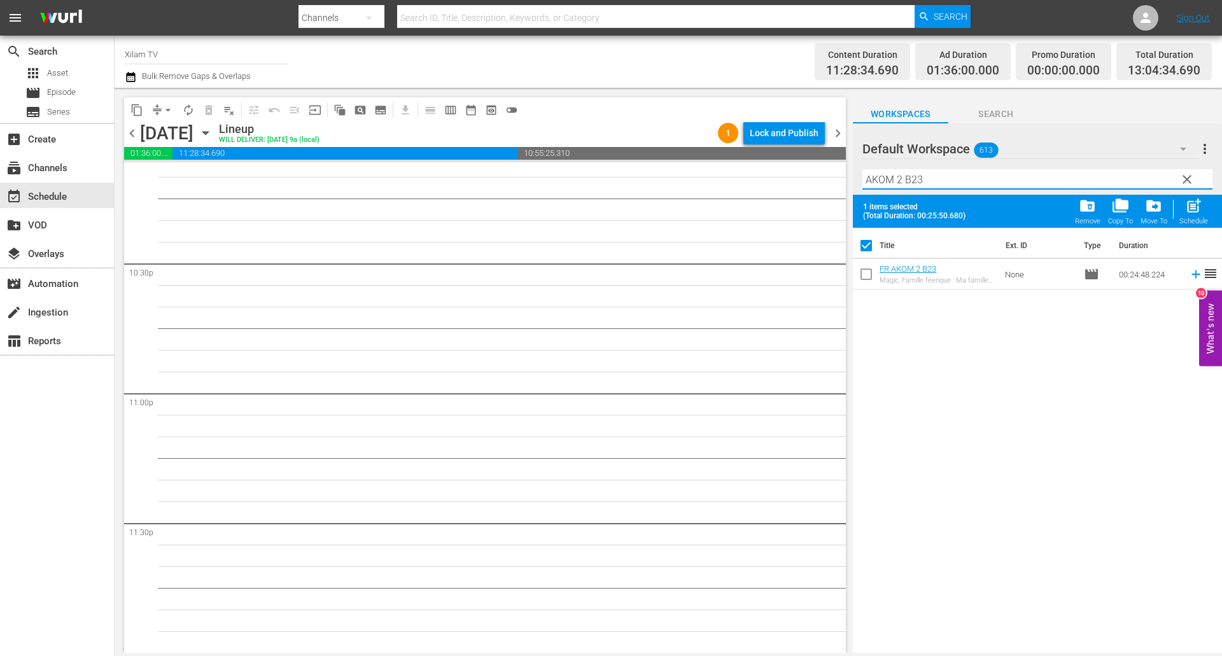
checkbox input "true"
checkbox input "false"
click at [931, 180] on input "AKOM 2 B23" at bounding box center [1037, 179] width 350 height 20
click at [926, 175] on input "AKOM 2 B23" at bounding box center [1037, 179] width 350 height 20
type input "AKOM 2 B20"
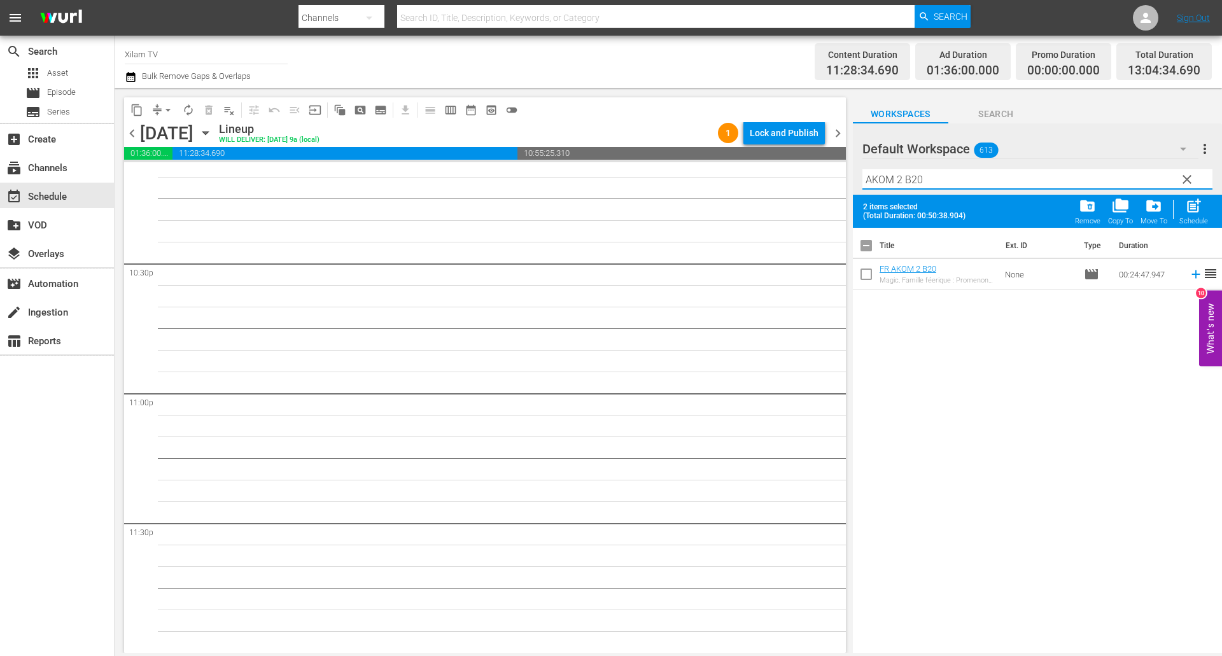
drag, startPoint x: 868, startPoint y: 270, endPoint x: 875, endPoint y: 255, distance: 17.1
click at [868, 270] on input "checkbox" at bounding box center [866, 276] width 27 height 27
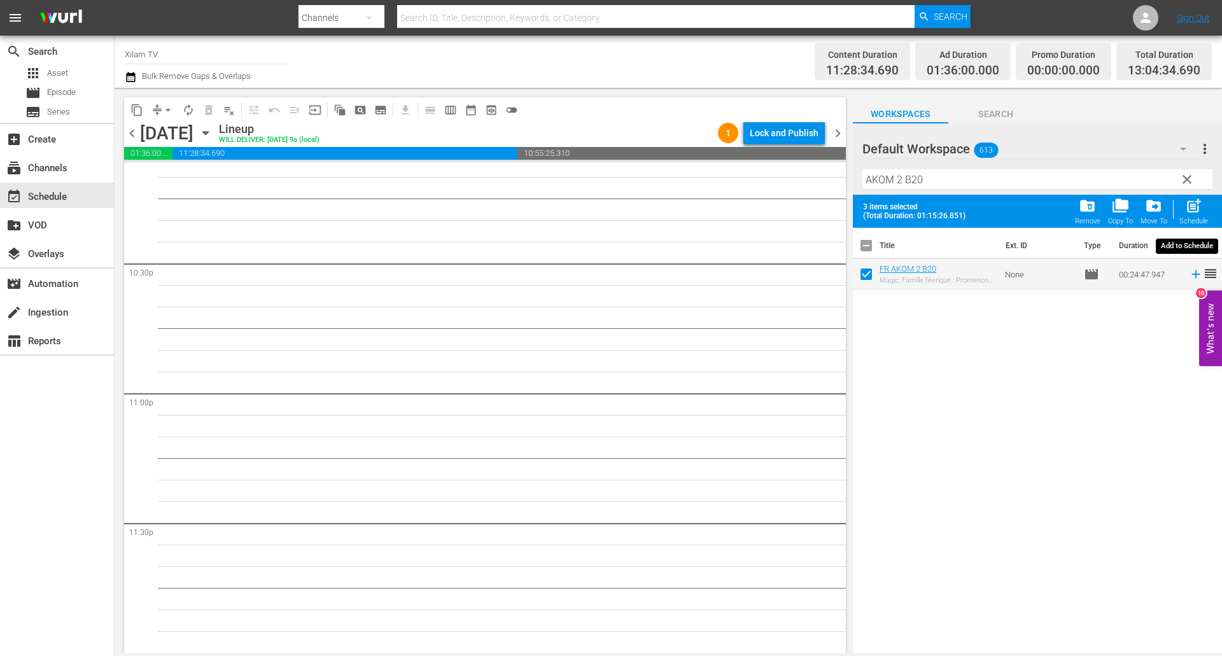
click at [1204, 222] on div "Schedule" at bounding box center [1193, 221] width 29 height 8
checkbox input "false"
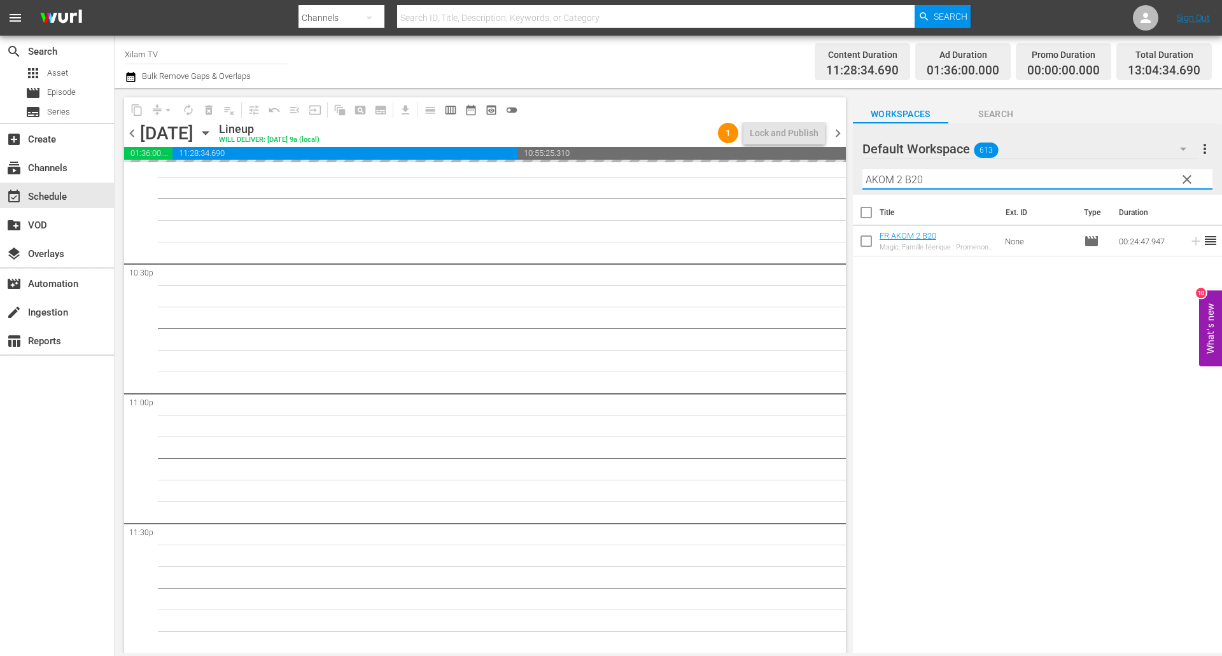
drag, startPoint x: 901, startPoint y: 181, endPoint x: 825, endPoint y: 176, distance: 77.1
click at [825, 176] on div "content_copy compress arrow_drop_down autorenew_outlined delete_forever_outline…" at bounding box center [668, 370] width 1107 height 565
click at [909, 183] on input "RATZ B20" at bounding box center [1037, 179] width 350 height 20
type input "RATZ B26"
click at [860, 247] on input "checkbox" at bounding box center [866, 243] width 27 height 27
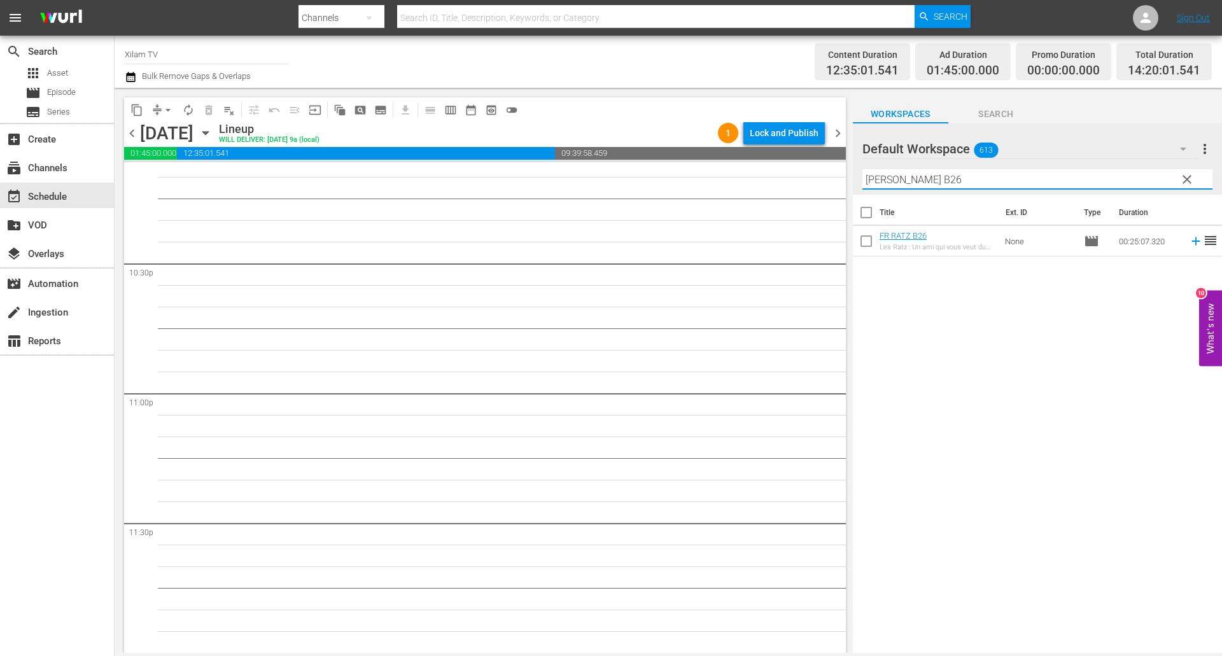
checkbox input "true"
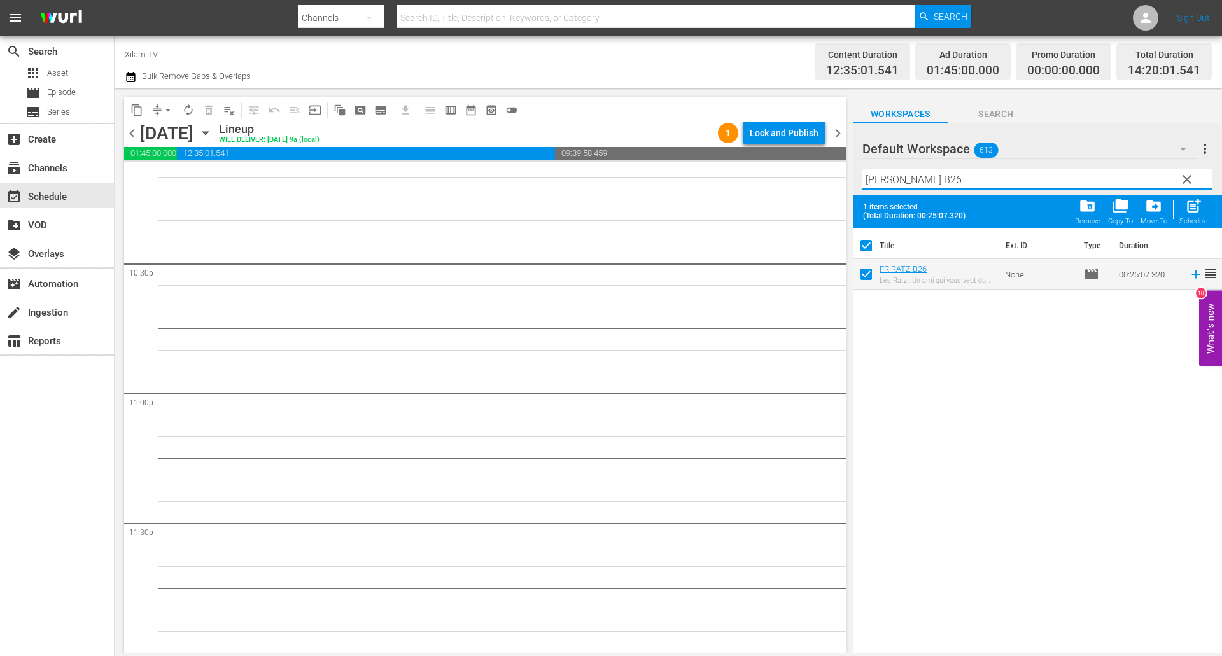
click at [924, 186] on input "RATZ B26" at bounding box center [1037, 179] width 350 height 20
type input "RATZ B21"
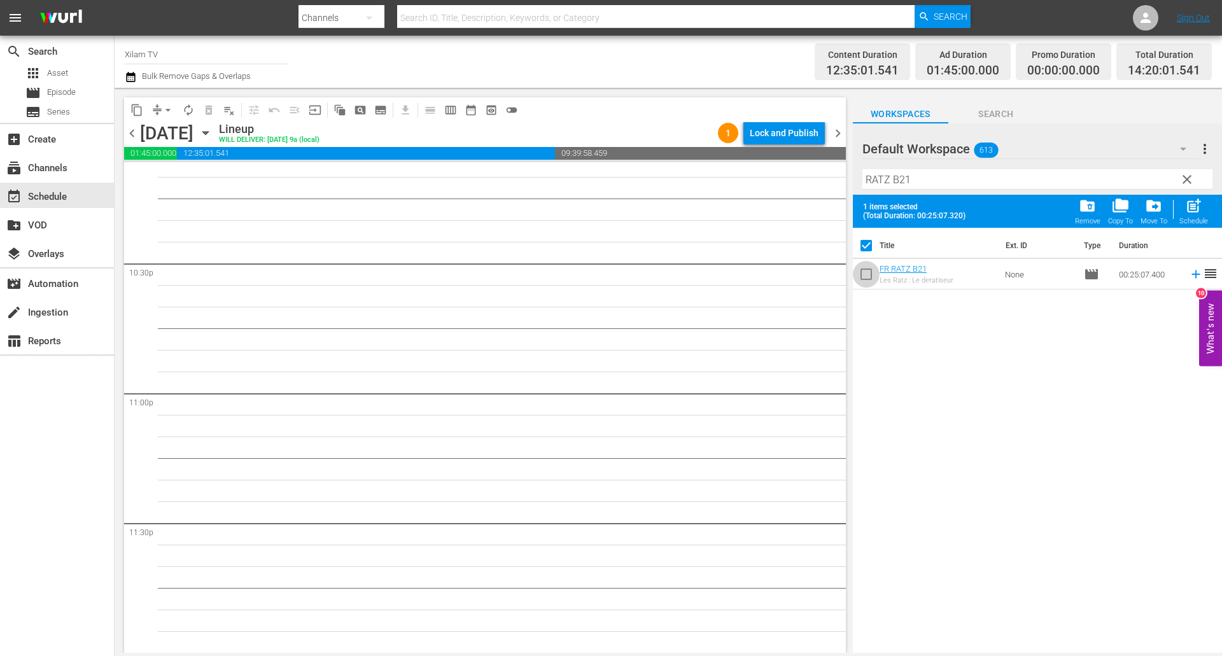
click at [862, 281] on input "checkbox" at bounding box center [866, 276] width 27 height 27
checkbox input "true"
checkbox input "false"
click at [928, 175] on input "RATZ B21" at bounding box center [1037, 179] width 350 height 20
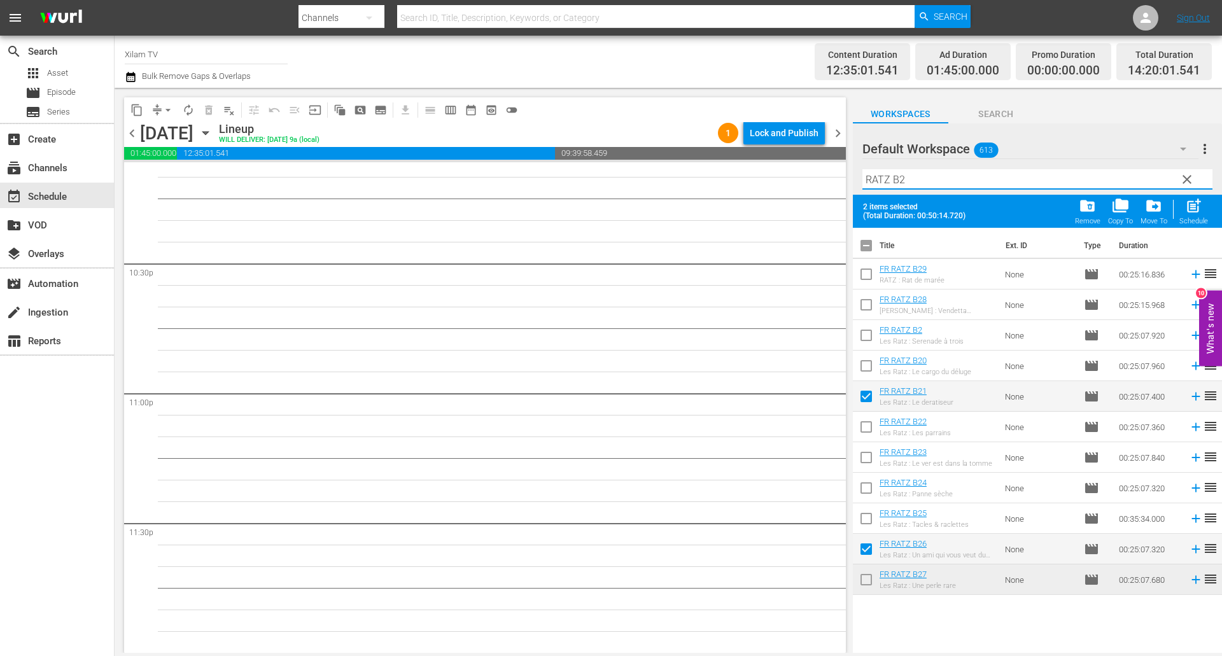
type input "RATZ B2"
click at [872, 307] on input "checkbox" at bounding box center [866, 307] width 27 height 27
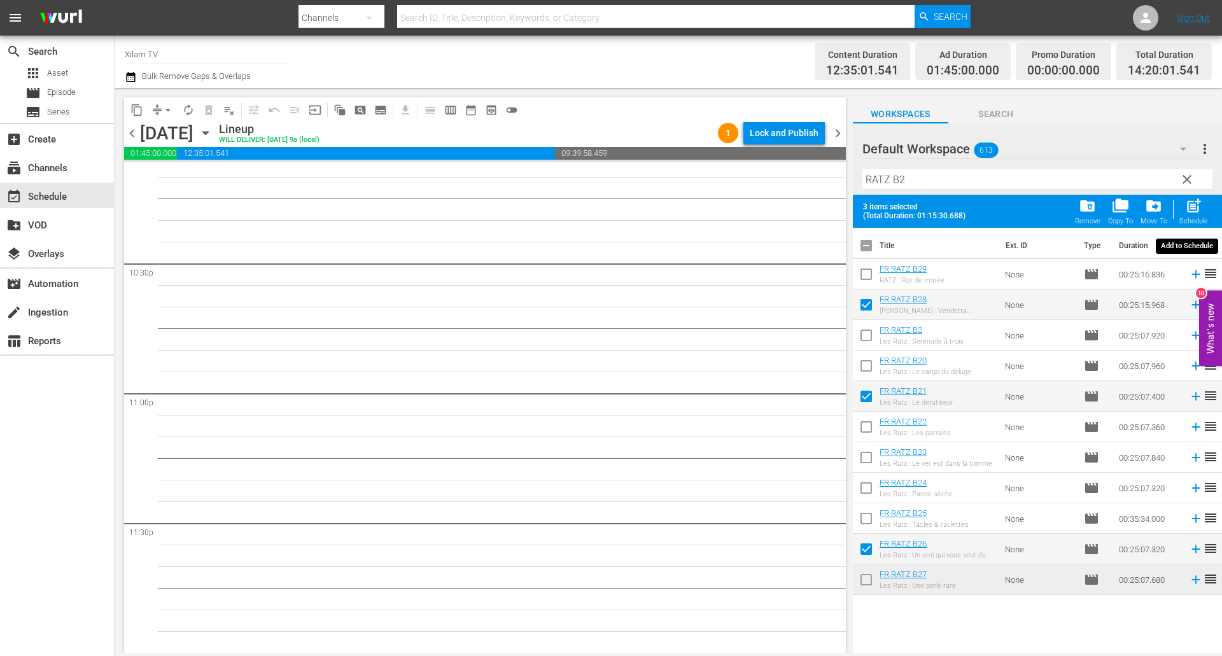
click at [1190, 210] on span "post_add" at bounding box center [1193, 205] width 17 height 17
checkbox input "false"
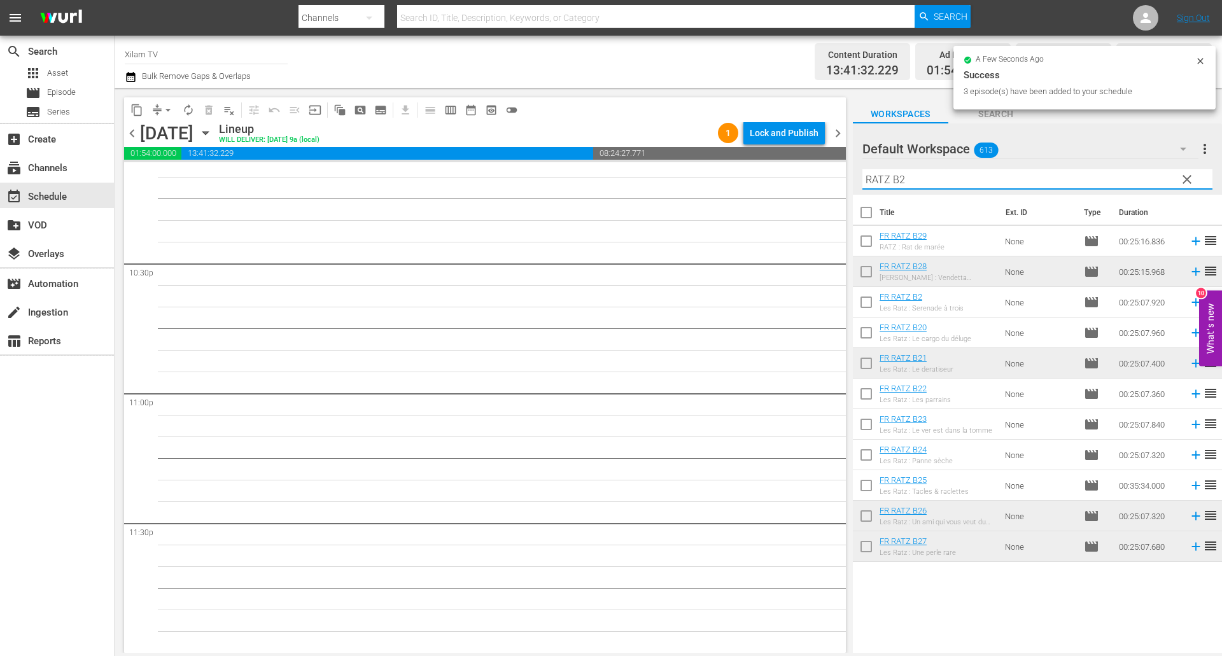
drag, startPoint x: 886, startPoint y: 178, endPoint x: 850, endPoint y: 172, distance: 36.8
click at [850, 172] on div "content_copy compress arrow_drop_down autorenew_outlined delete_forever_outline…" at bounding box center [668, 370] width 1107 height 565
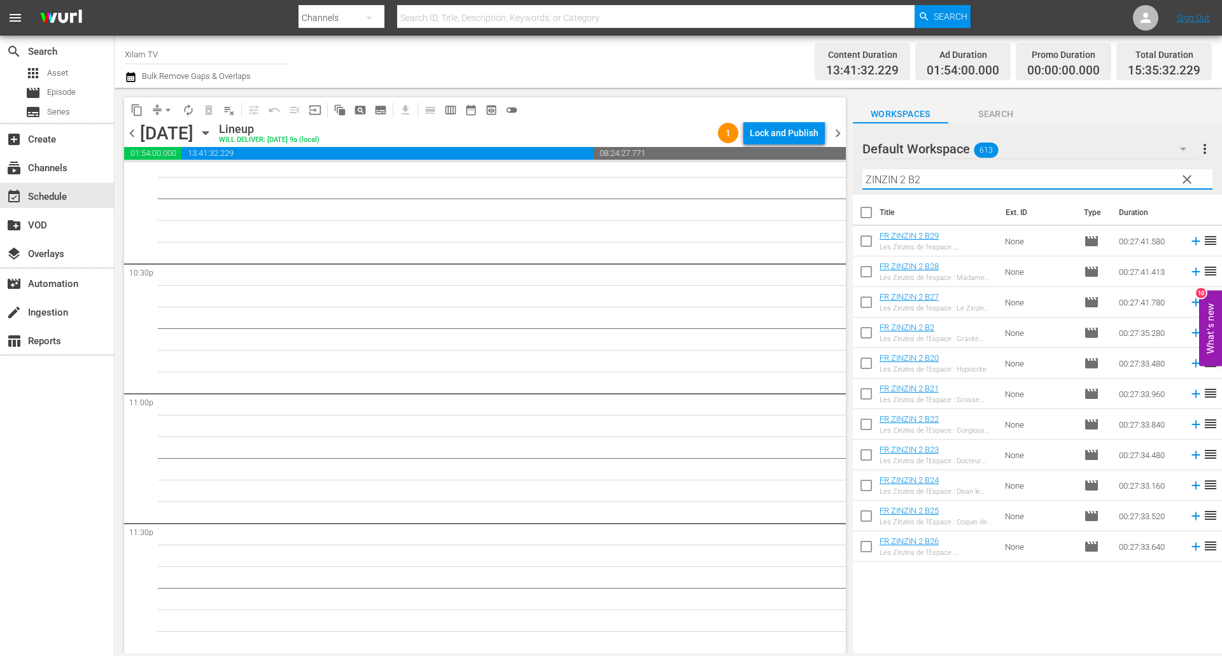
click at [924, 181] on input "ZINZIN 2 B2" at bounding box center [1037, 179] width 350 height 20
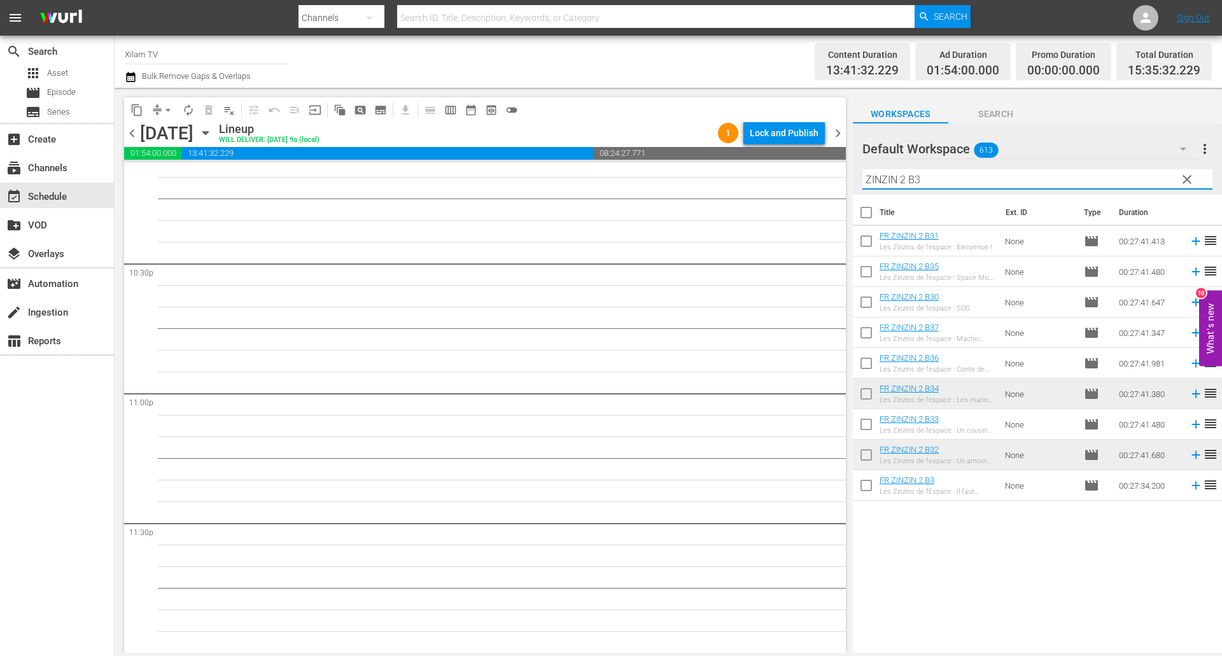
type input "ZINZIN 2 B3"
click at [865, 485] on input "checkbox" at bounding box center [866, 488] width 27 height 27
checkbox input "true"
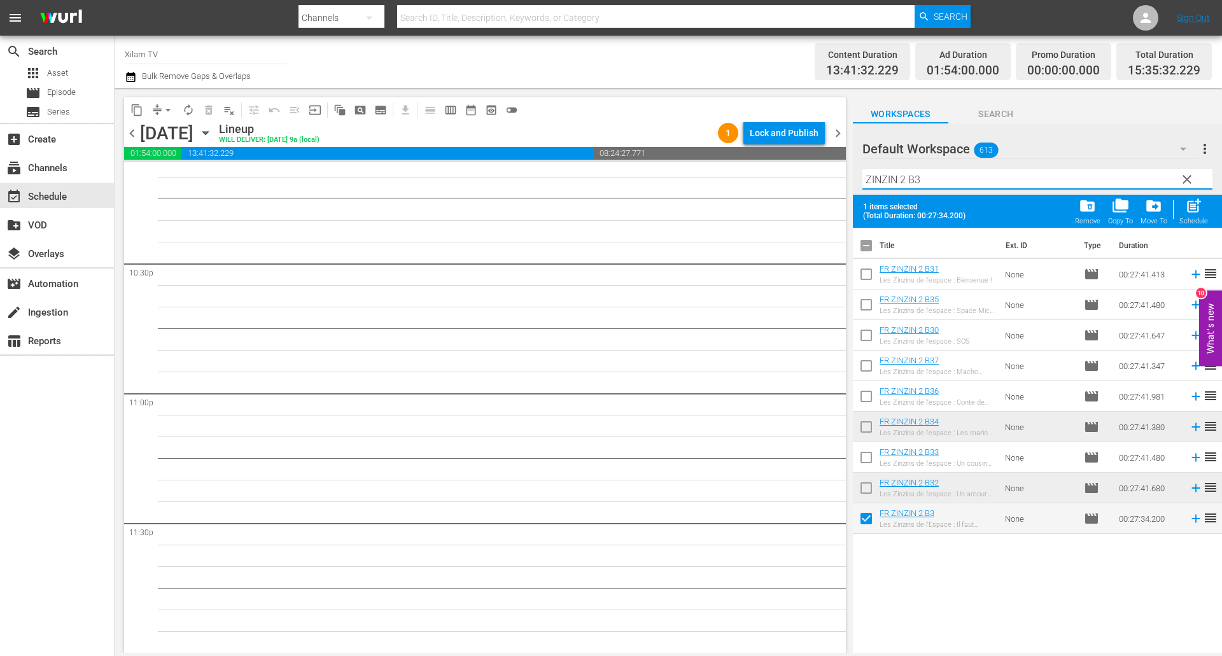
click at [934, 179] on input "ZINZIN 2 B3" at bounding box center [1037, 179] width 350 height 20
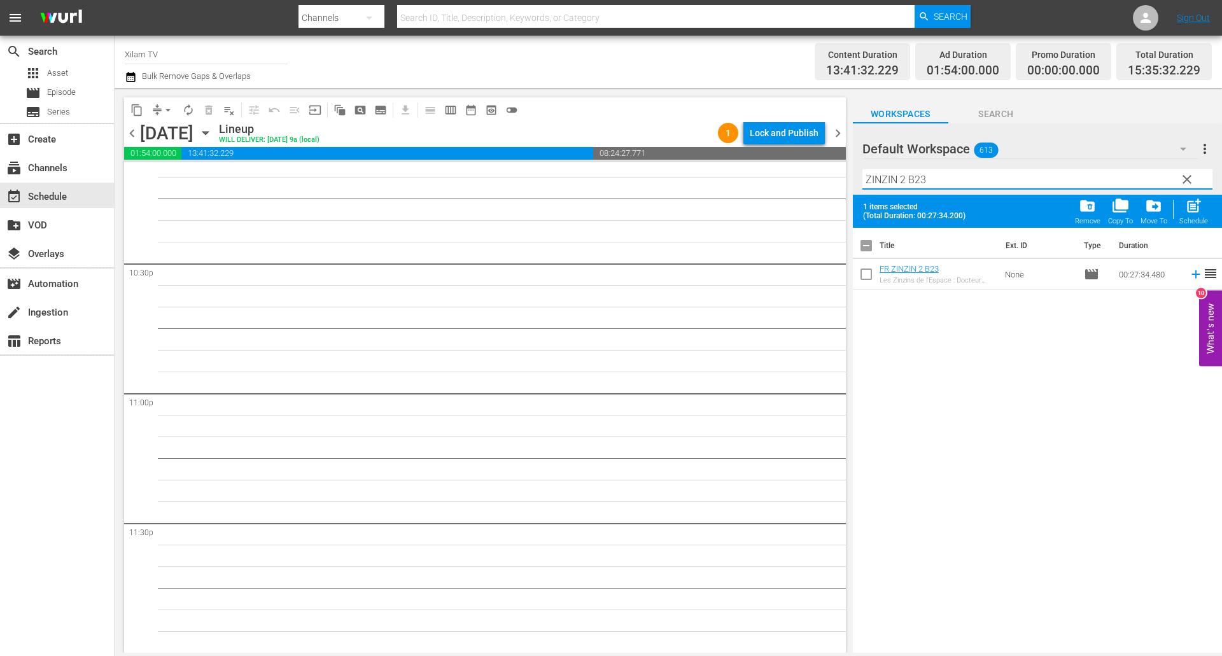
type input "ZINZIN 2 B23"
click at [859, 270] on input "checkbox" at bounding box center [866, 276] width 27 height 27
checkbox input "true"
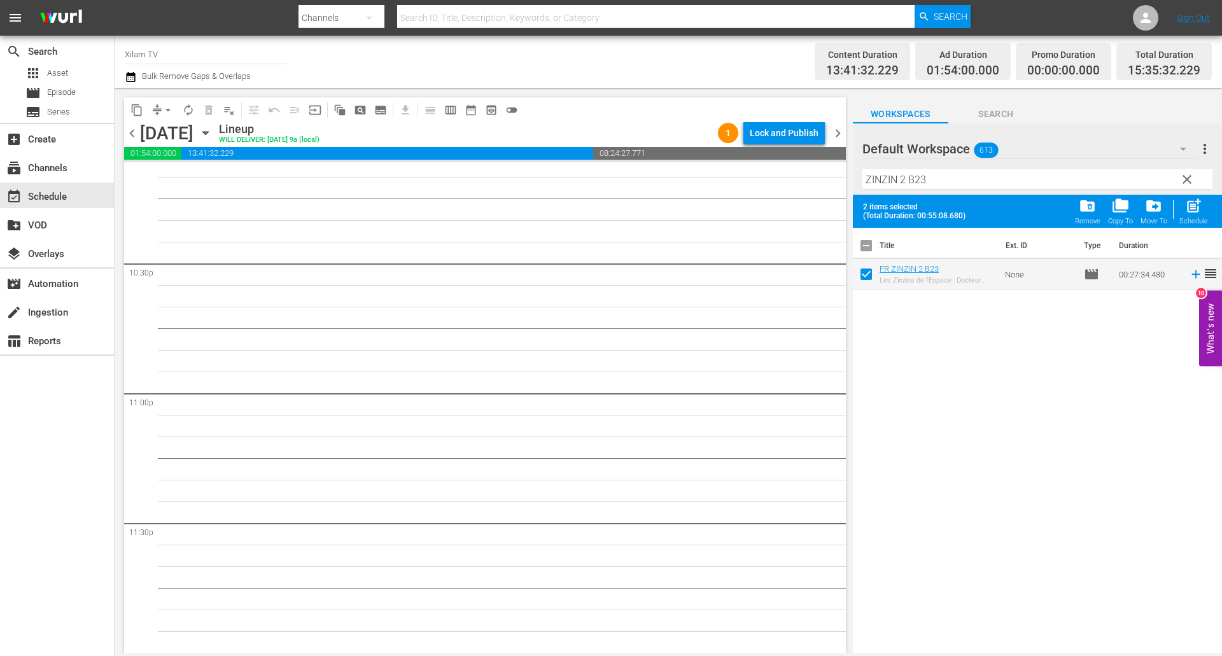
click at [932, 179] on input "ZINZIN 2 B23" at bounding box center [1037, 179] width 350 height 20
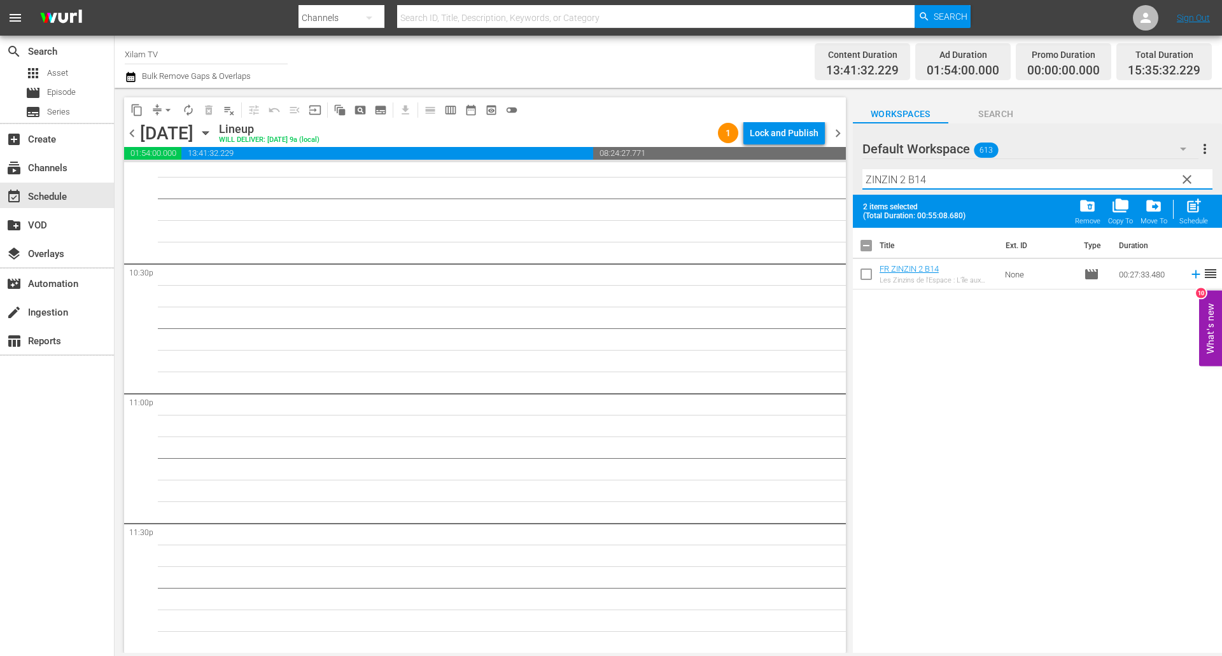
type input "ZINZIN 2 B14"
drag, startPoint x: 870, startPoint y: 277, endPoint x: 890, endPoint y: 248, distance: 34.8
click at [870, 276] on input "checkbox" at bounding box center [866, 276] width 27 height 27
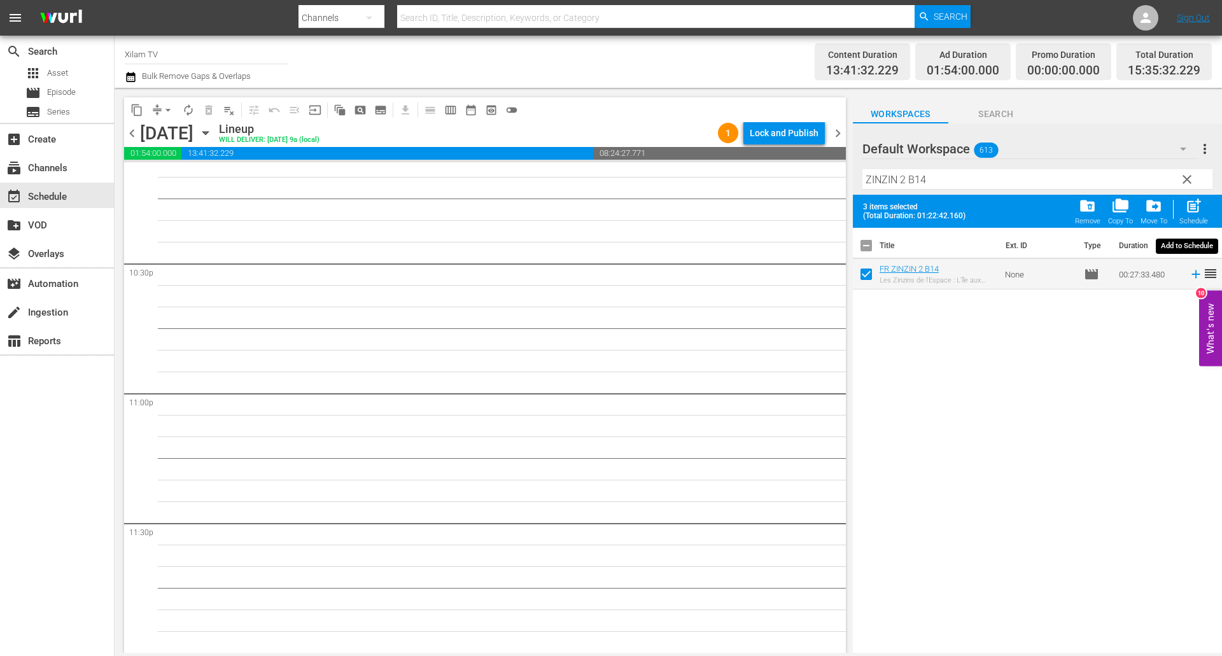
click at [1187, 205] on span "post_add" at bounding box center [1193, 205] width 17 height 17
checkbox input "false"
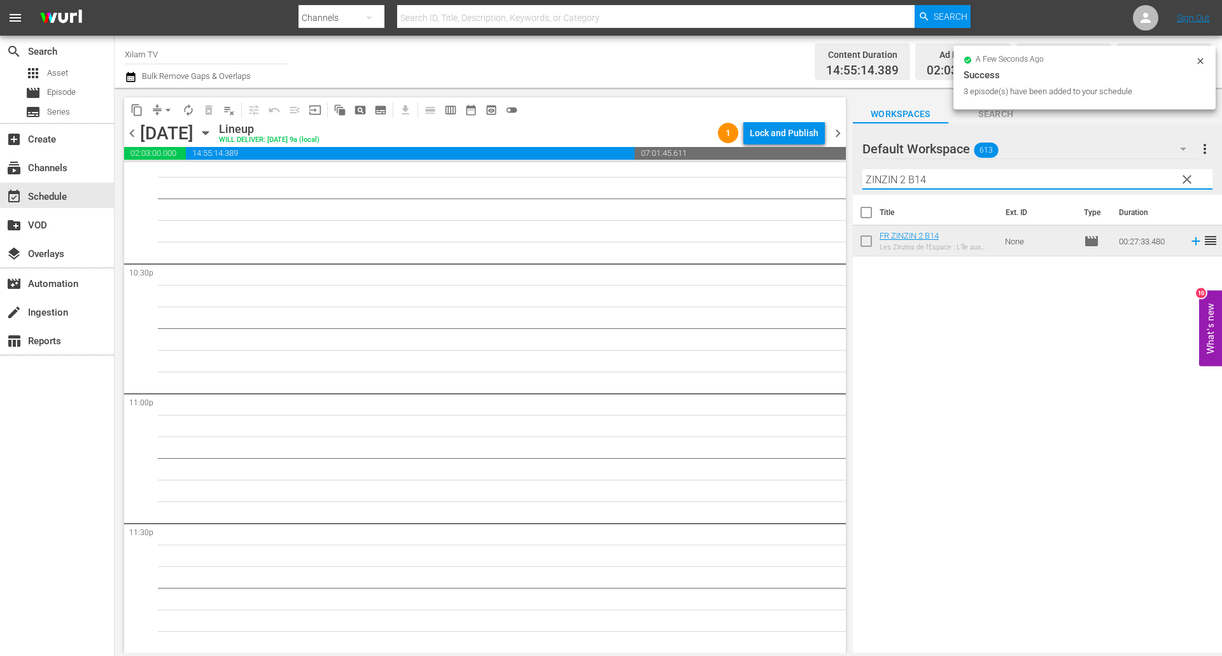
drag, startPoint x: 904, startPoint y: 179, endPoint x: 833, endPoint y: 177, distance: 70.6
click at [833, 177] on div "content_copy compress arrow_drop_down autorenew_outlined delete_forever_outline…" at bounding box center [668, 370] width 1107 height 565
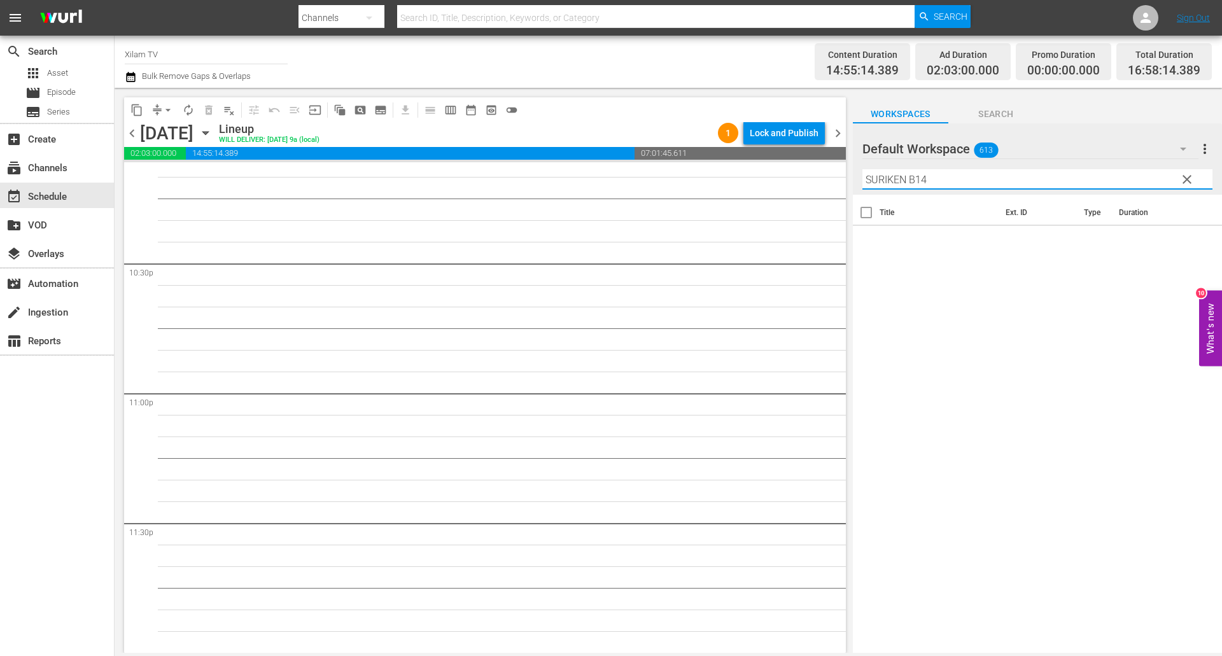
click at [872, 183] on input "SURIKEN B14" at bounding box center [1037, 179] width 350 height 20
click at [956, 178] on input "SHURIKEN B14" at bounding box center [1037, 179] width 350 height 20
type input "SHURIKEN B21"
click at [871, 240] on input "checkbox" at bounding box center [866, 243] width 27 height 27
checkbox input "true"
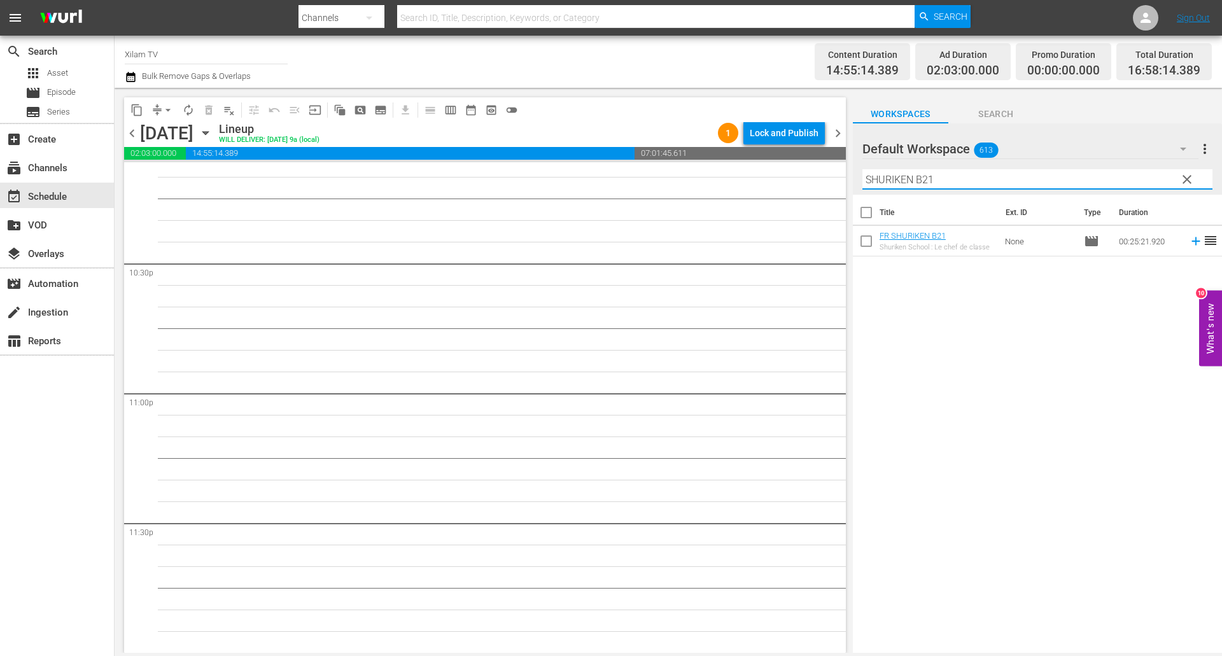
checkbox input "true"
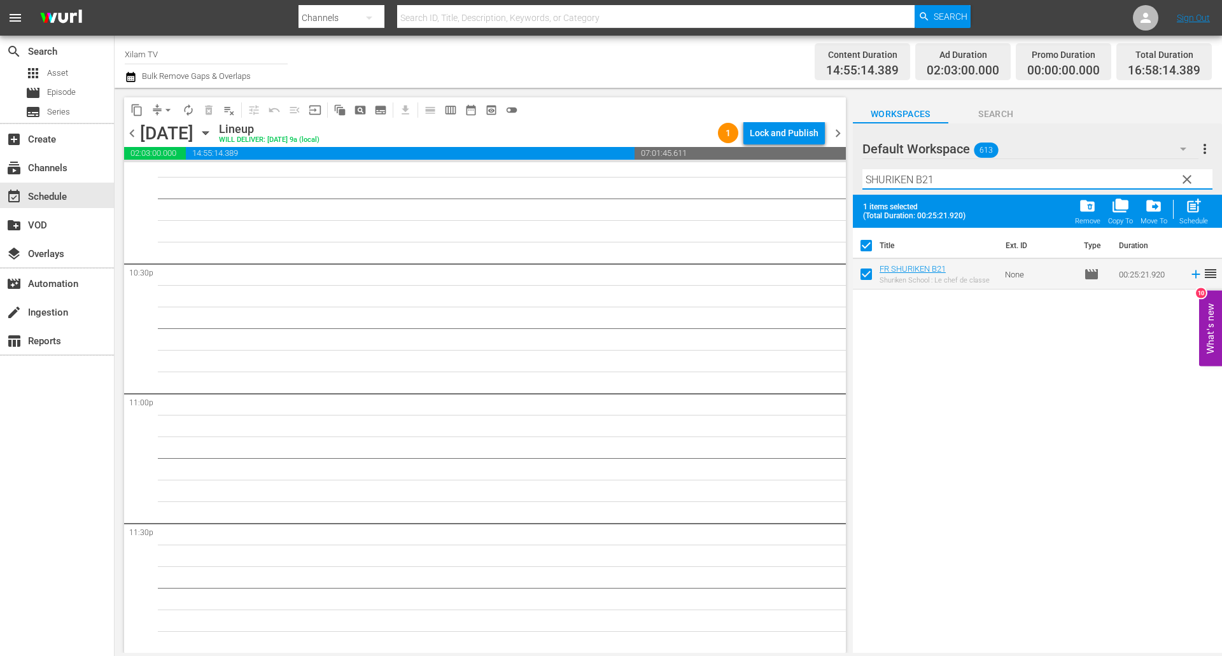
click at [943, 178] on input "SHURIKEN B21" at bounding box center [1037, 179] width 350 height 20
type input "SHURIKEN B17"
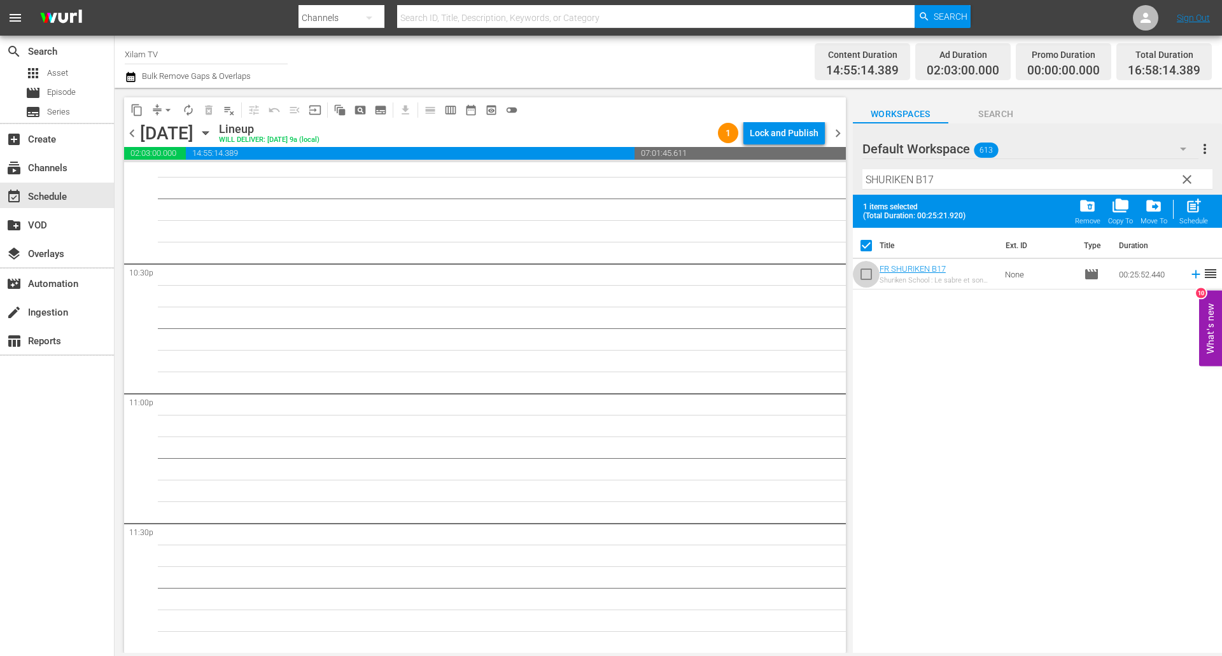
click at [865, 279] on input "checkbox" at bounding box center [866, 276] width 27 height 27
checkbox input "true"
checkbox input "false"
click at [957, 191] on div "Filter by Title SHURIKEN B17" at bounding box center [1037, 179] width 350 height 31
click at [957, 184] on input "SHURIKEN B17" at bounding box center [1037, 179] width 350 height 20
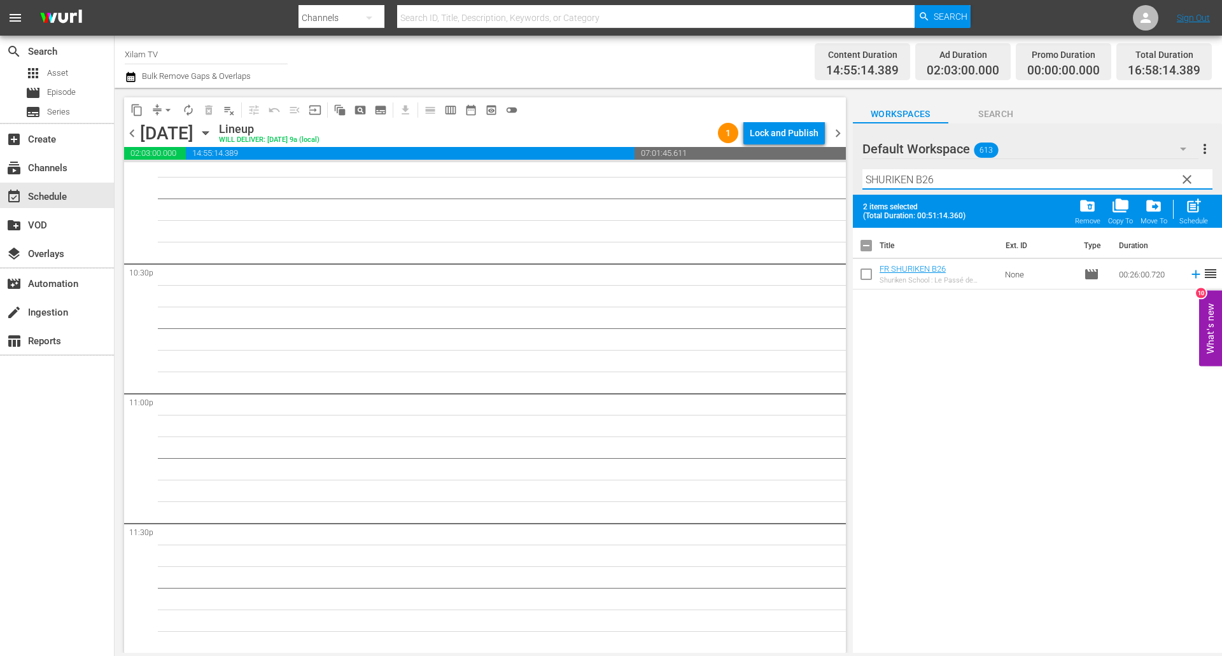
type input "SHURIKEN B26"
click at [867, 271] on input "checkbox" at bounding box center [866, 276] width 27 height 27
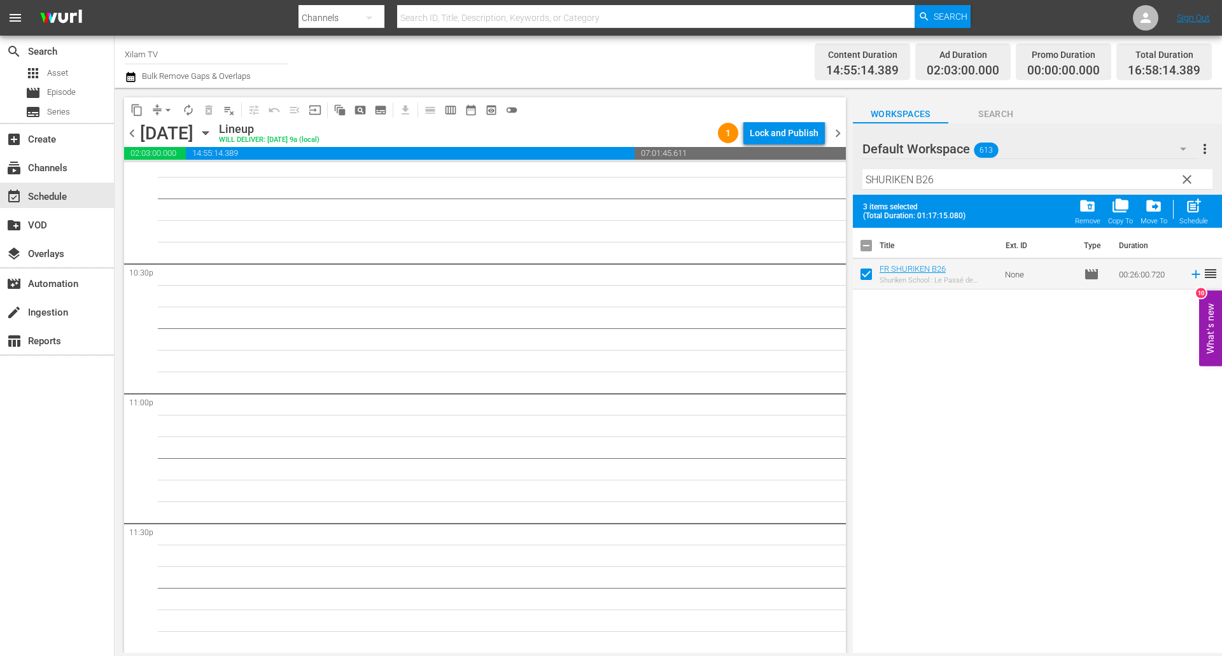
click at [1199, 208] on span "post_add" at bounding box center [1193, 205] width 17 height 17
checkbox input "false"
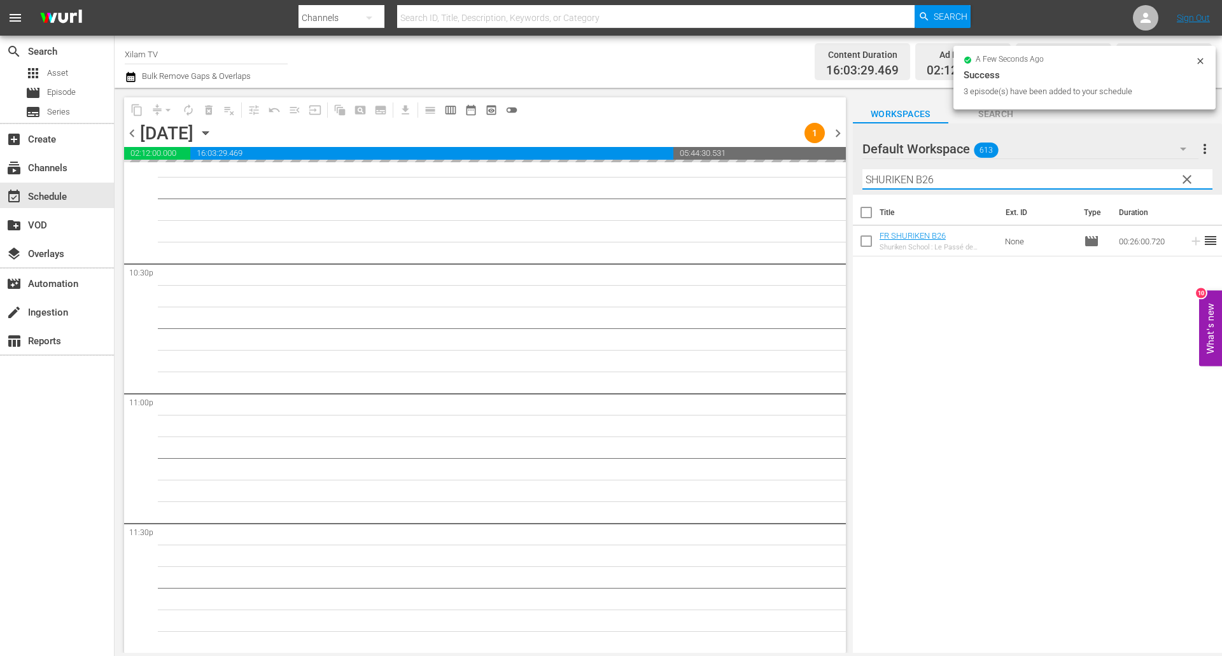
drag, startPoint x: 886, startPoint y: 174, endPoint x: 854, endPoint y: 174, distance: 31.8
click at [854, 174] on div "Default Workspace 613 Default more_vert clear Filter by Title SHURIKEN B26" at bounding box center [1037, 158] width 369 height 71
click at [914, 176] on input "HT B26" at bounding box center [1037, 179] width 350 height 20
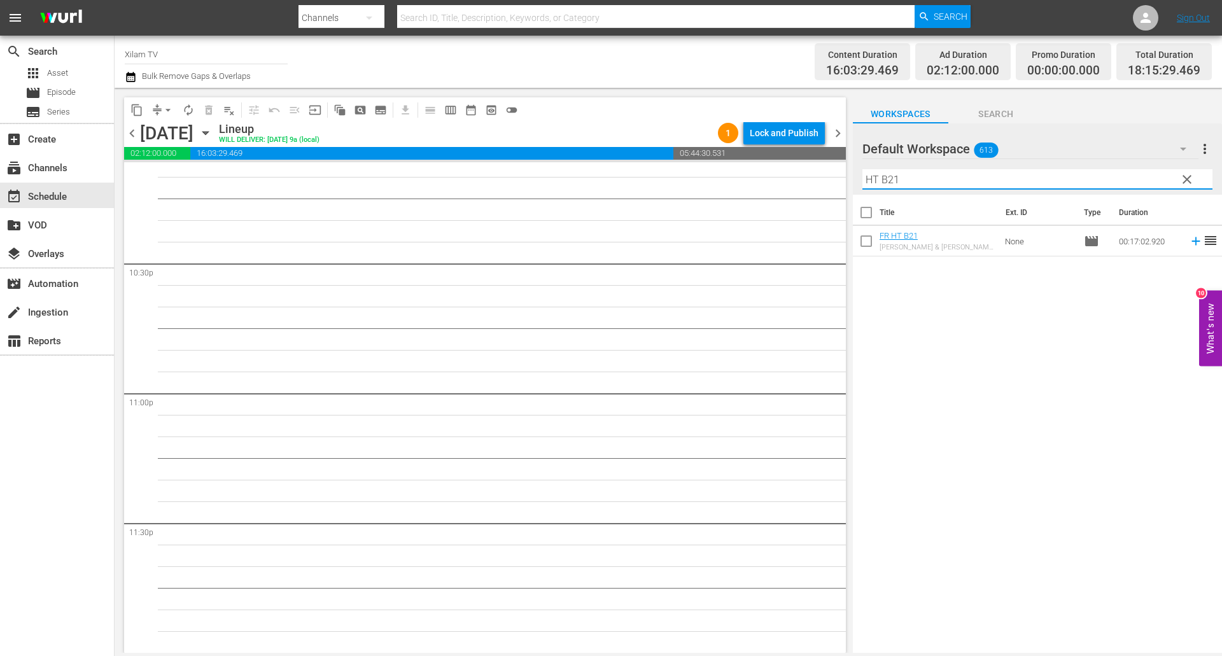
type input "HT B21"
click at [863, 244] on input "checkbox" at bounding box center [866, 243] width 27 height 27
checkbox input "true"
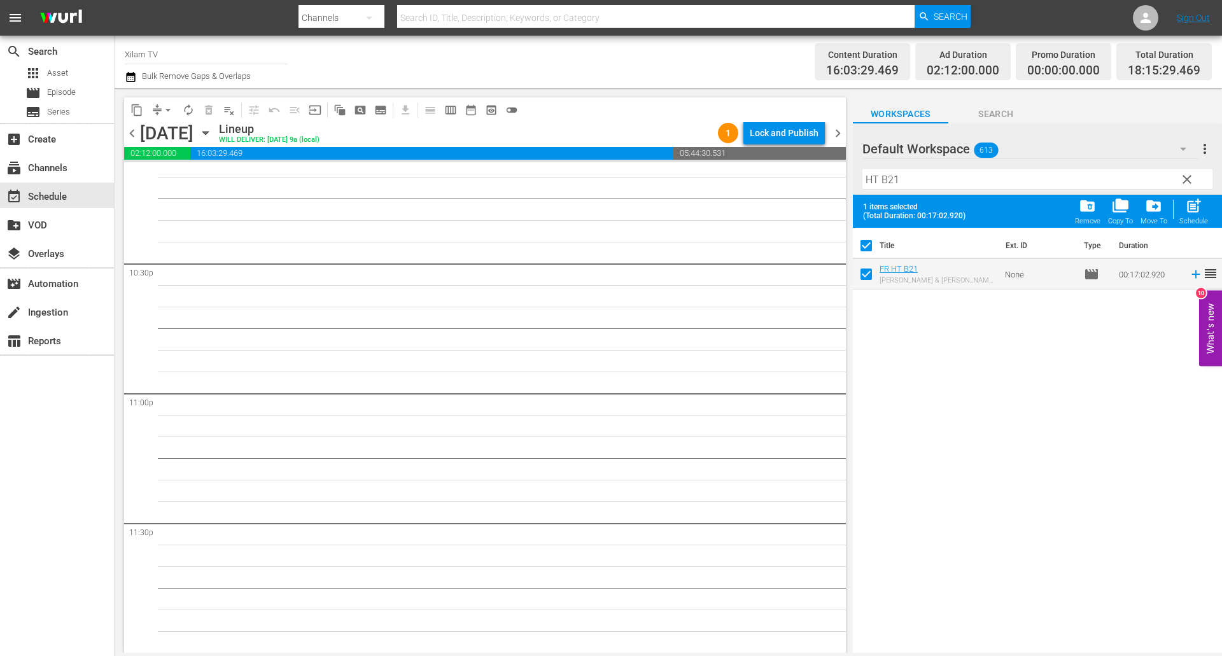
click at [892, 179] on input "HT B21" at bounding box center [1037, 179] width 350 height 20
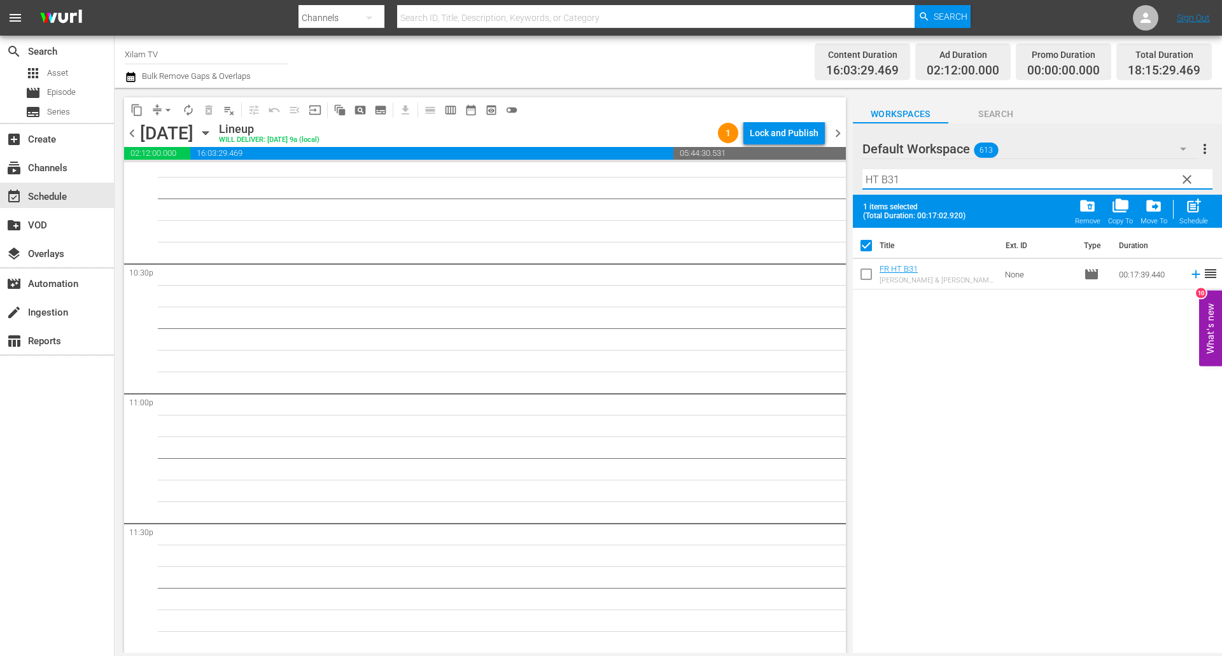
type input "HT B31"
click at [864, 269] on input "checkbox" at bounding box center [866, 276] width 27 height 27
checkbox input "true"
checkbox input "false"
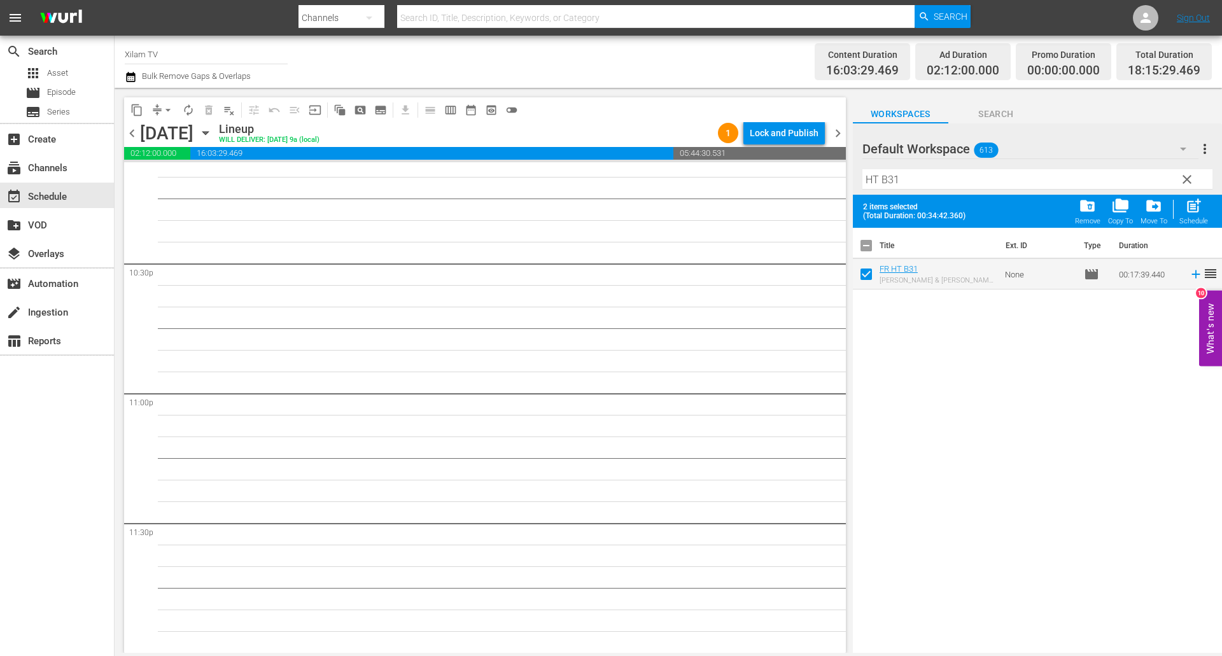
click at [907, 174] on input "HT B31" at bounding box center [1037, 179] width 350 height 20
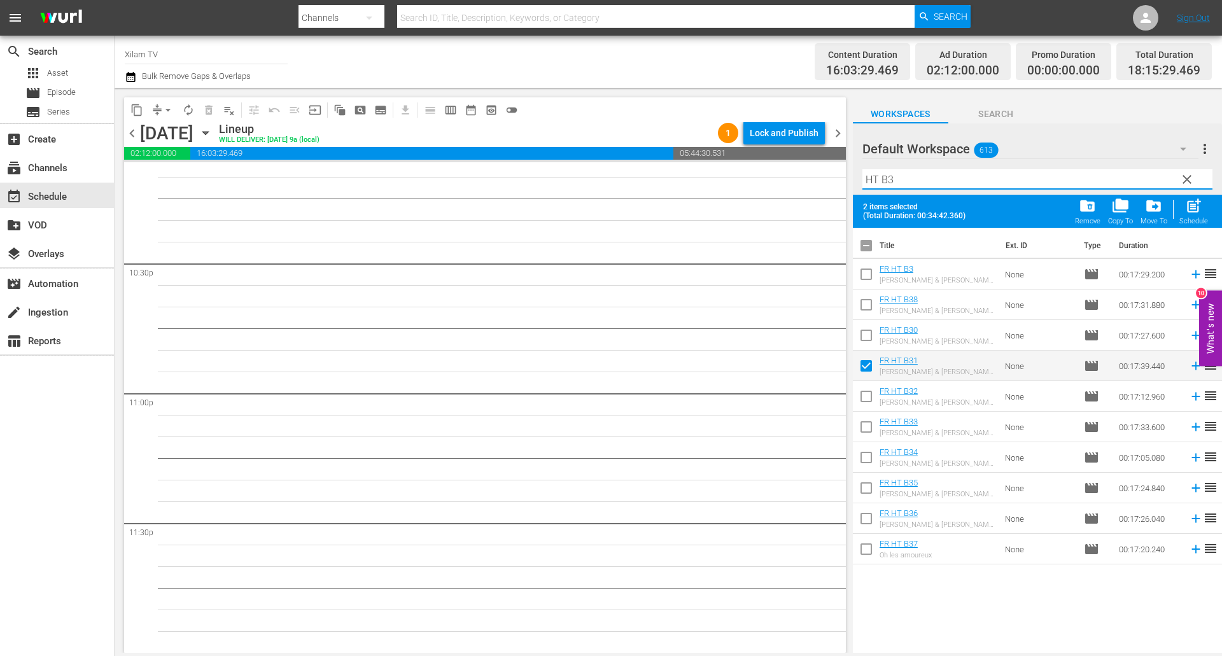
type input "HT B3"
click at [868, 300] on input "checkbox" at bounding box center [866, 307] width 27 height 27
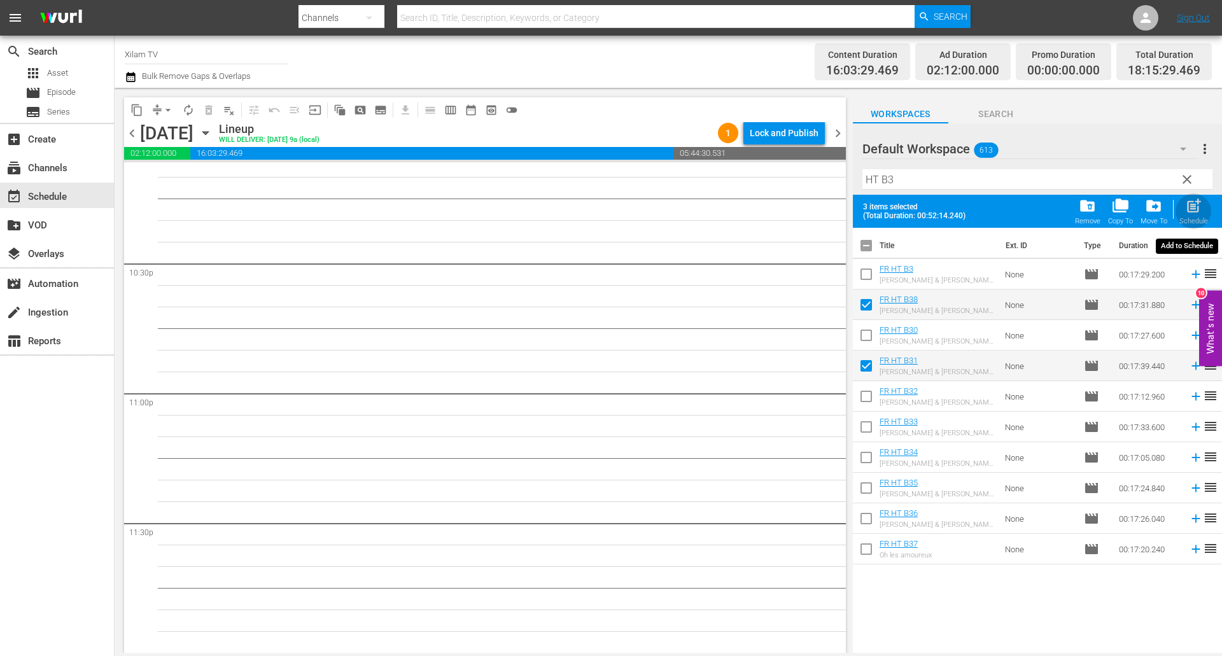
click at [1197, 212] on span "post_add" at bounding box center [1193, 205] width 17 height 17
checkbox input "false"
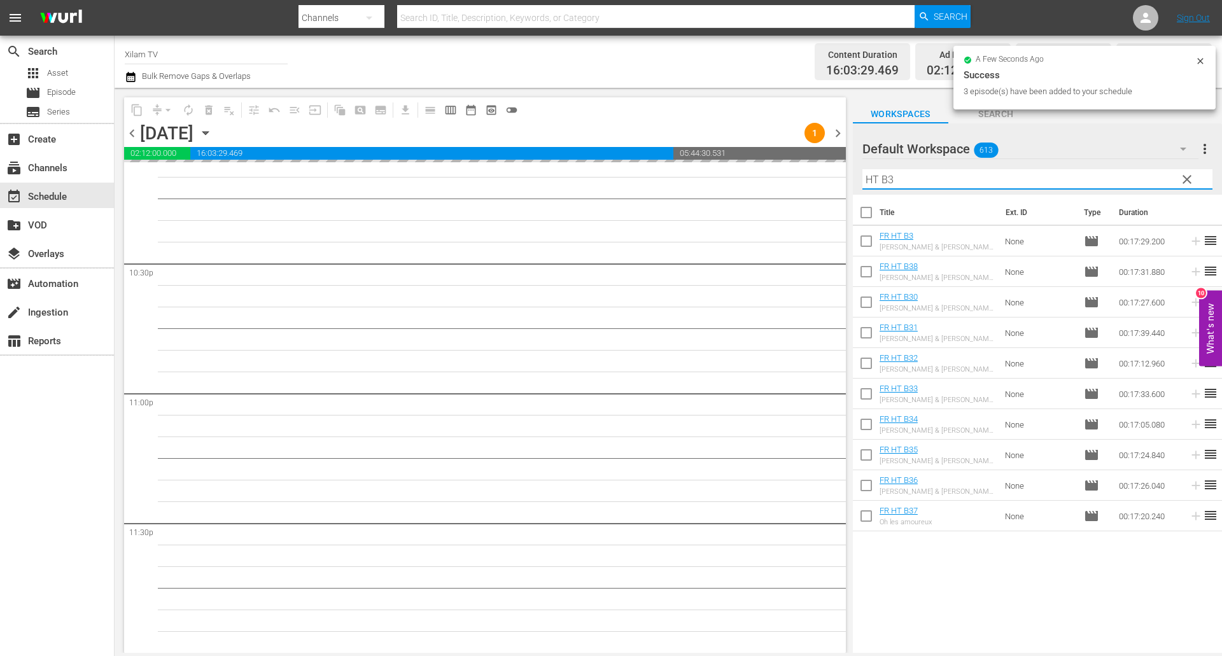
drag, startPoint x: 876, startPoint y: 176, endPoint x: 835, endPoint y: 177, distance: 40.7
click at [835, 177] on div "content_copy compress arrow_drop_down autorenew_outlined delete_forever_outline…" at bounding box center [668, 370] width 1107 height 565
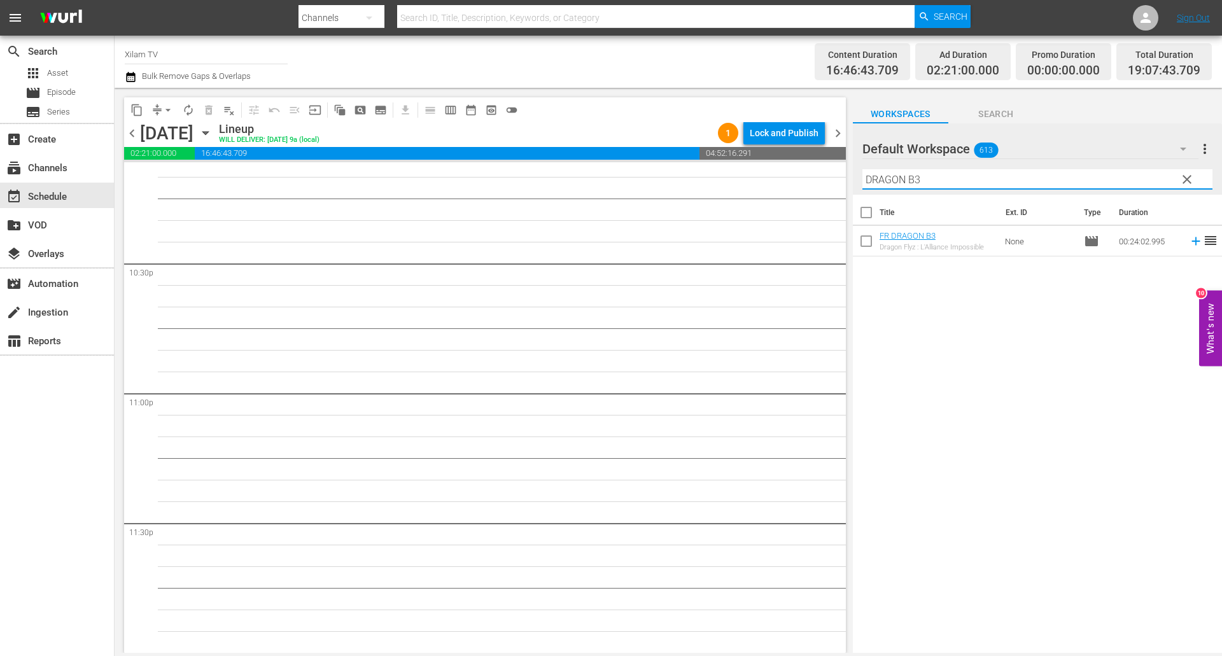
click at [945, 186] on input "DRAGON B3" at bounding box center [1037, 179] width 350 height 20
type input "DRAGON B11"
drag, startPoint x: 868, startPoint y: 246, endPoint x: 925, endPoint y: 191, distance: 78.8
click at [868, 246] on input "checkbox" at bounding box center [866, 243] width 27 height 27
checkbox input "true"
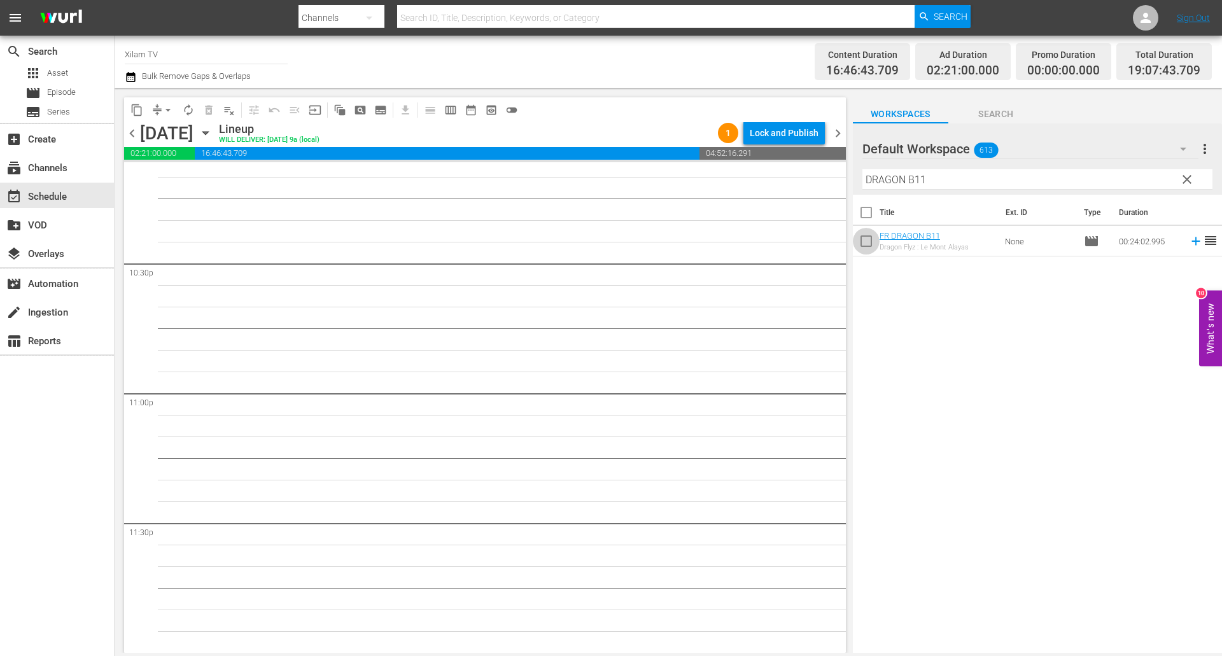
checkbox input "true"
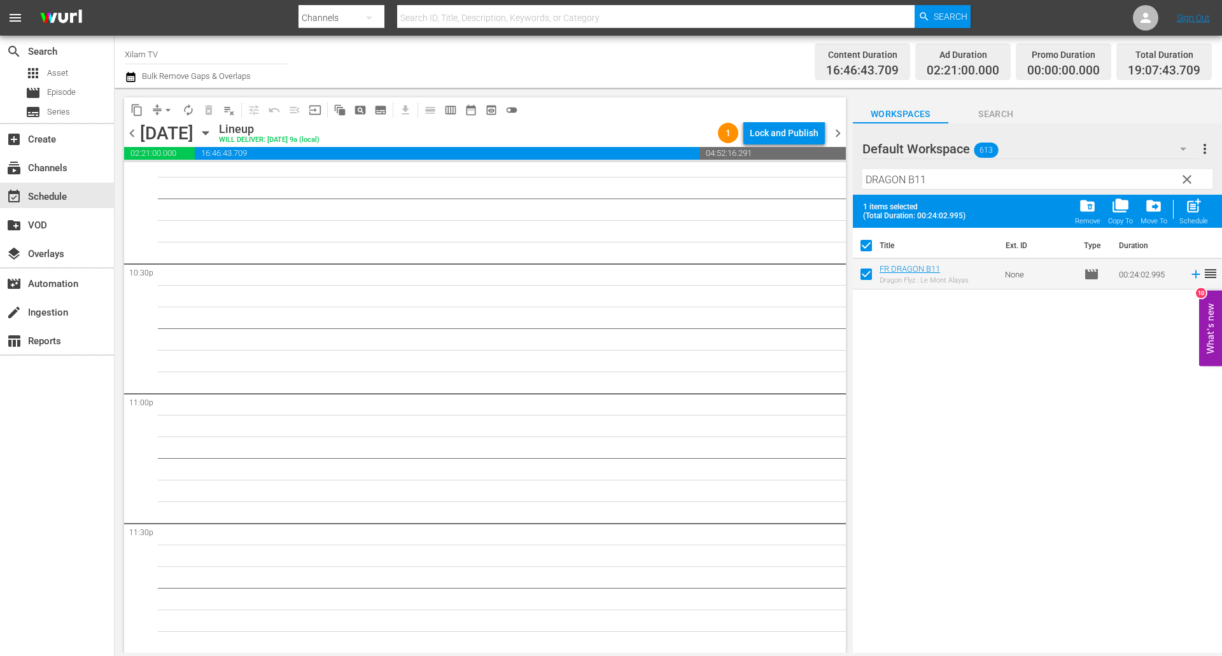
click at [933, 183] on input "DRAGON B11" at bounding box center [1037, 179] width 350 height 20
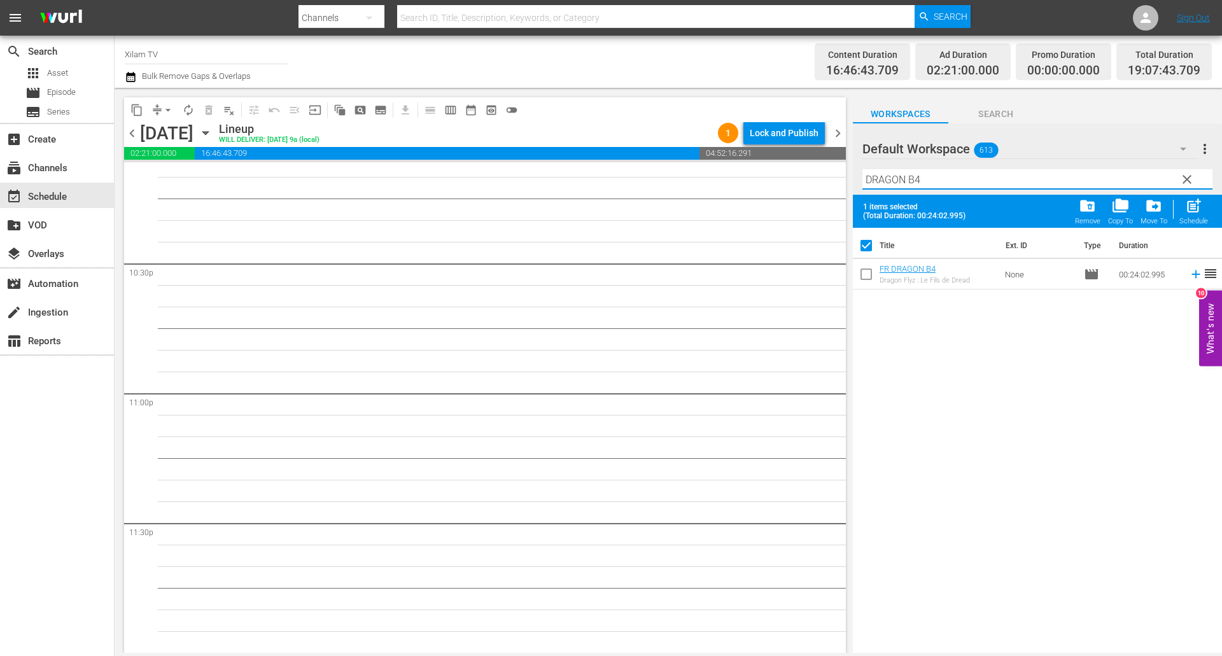
type input "DRAGON B4"
click at [868, 273] on input "checkbox" at bounding box center [866, 276] width 27 height 27
checkbox input "true"
checkbox input "false"
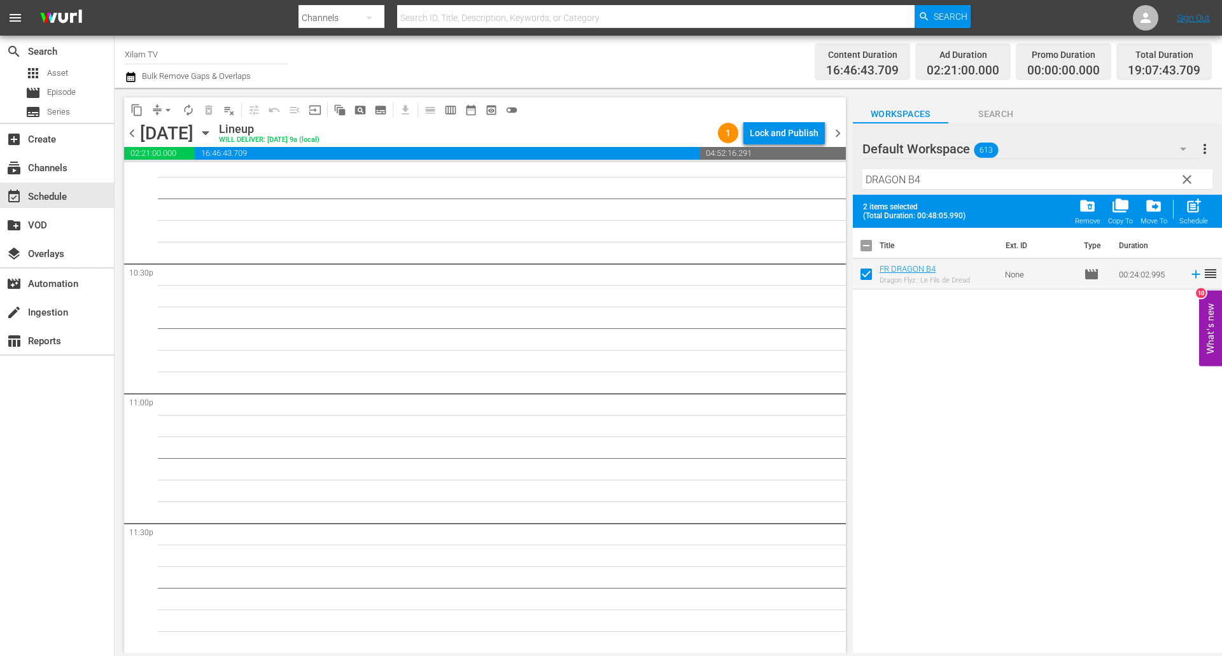
click at [930, 183] on input "DRAGON B4" at bounding box center [1037, 179] width 350 height 20
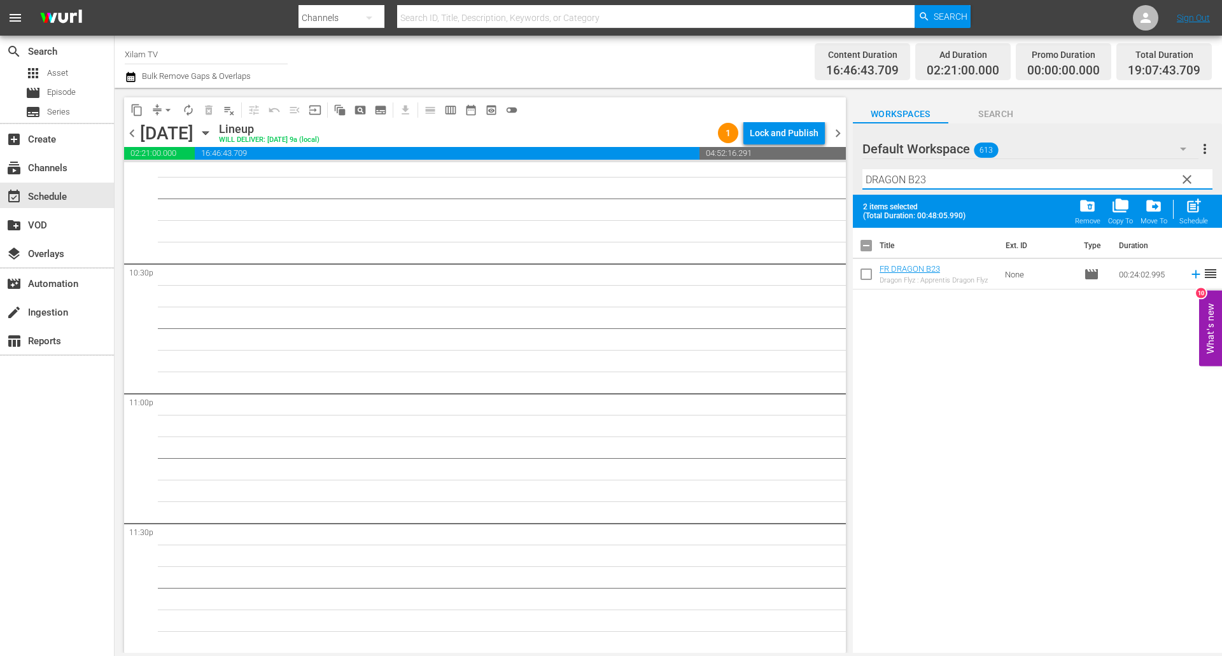
type input "DRAGON B23"
click at [869, 275] on input "checkbox" at bounding box center [866, 276] width 27 height 27
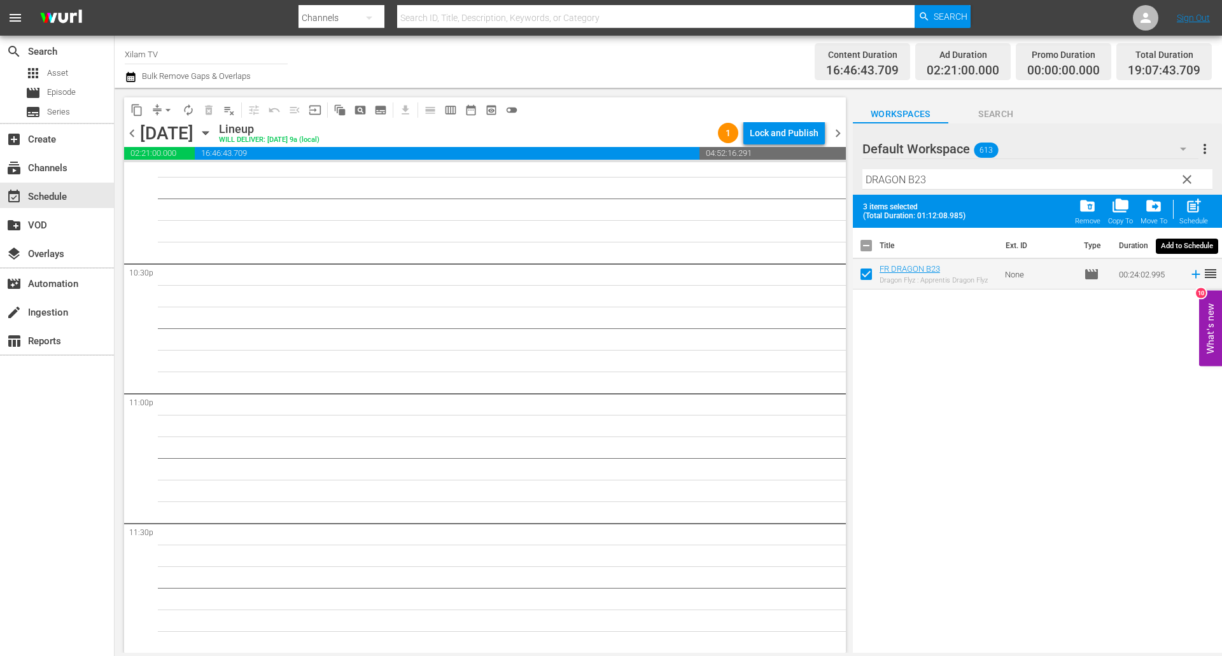
click at [1202, 209] on span "post_add" at bounding box center [1193, 205] width 17 height 17
checkbox input "false"
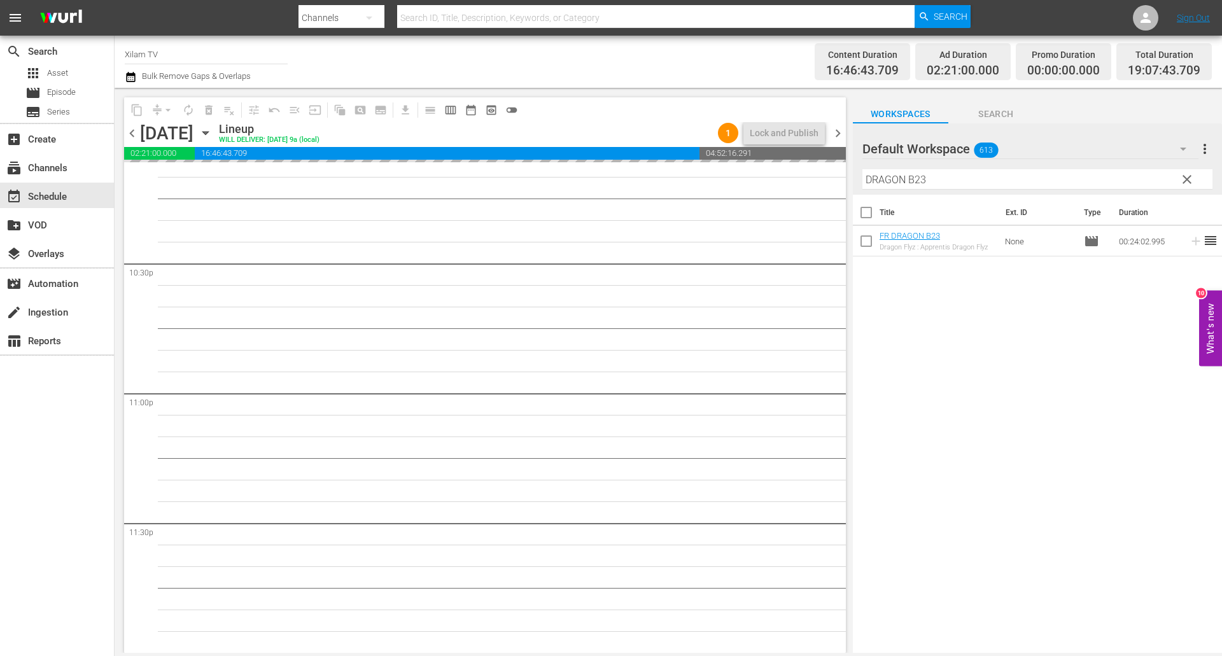
drag, startPoint x: 903, startPoint y: 178, endPoint x: 832, endPoint y: 176, distance: 70.7
click at [833, 176] on div "content_copy compress arrow_drop_down autorenew_outlined delete_forever_outline…" at bounding box center [668, 370] width 1107 height 565
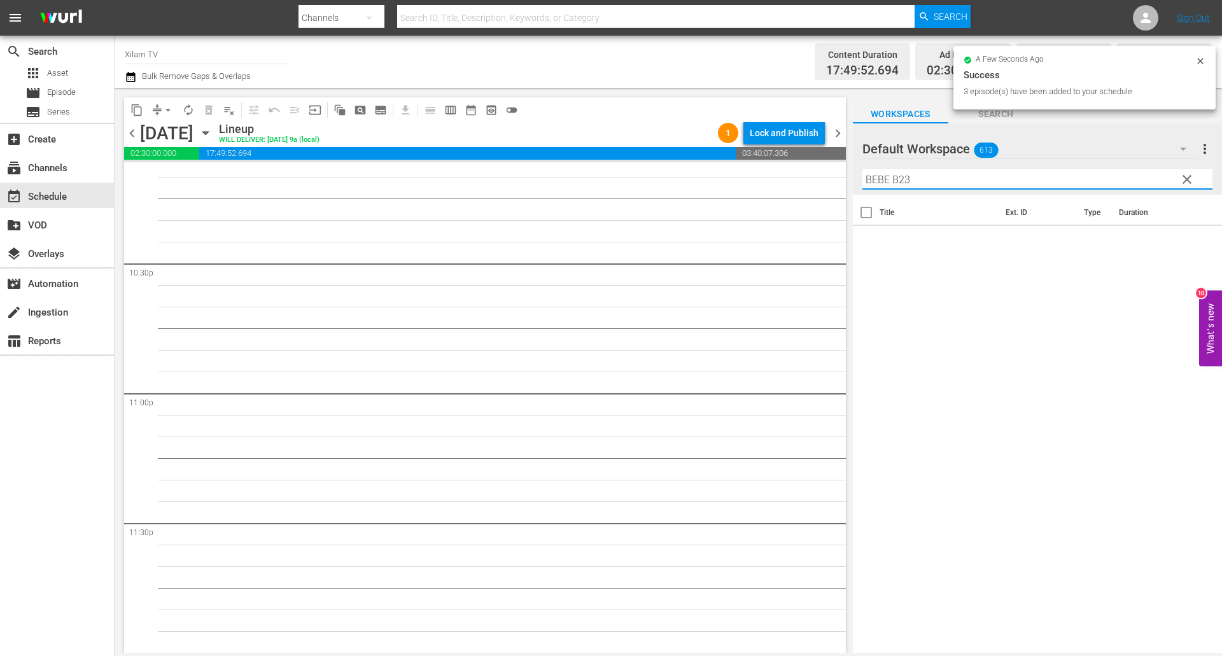
click at [950, 176] on input "BEBE B23" at bounding box center [1037, 179] width 350 height 20
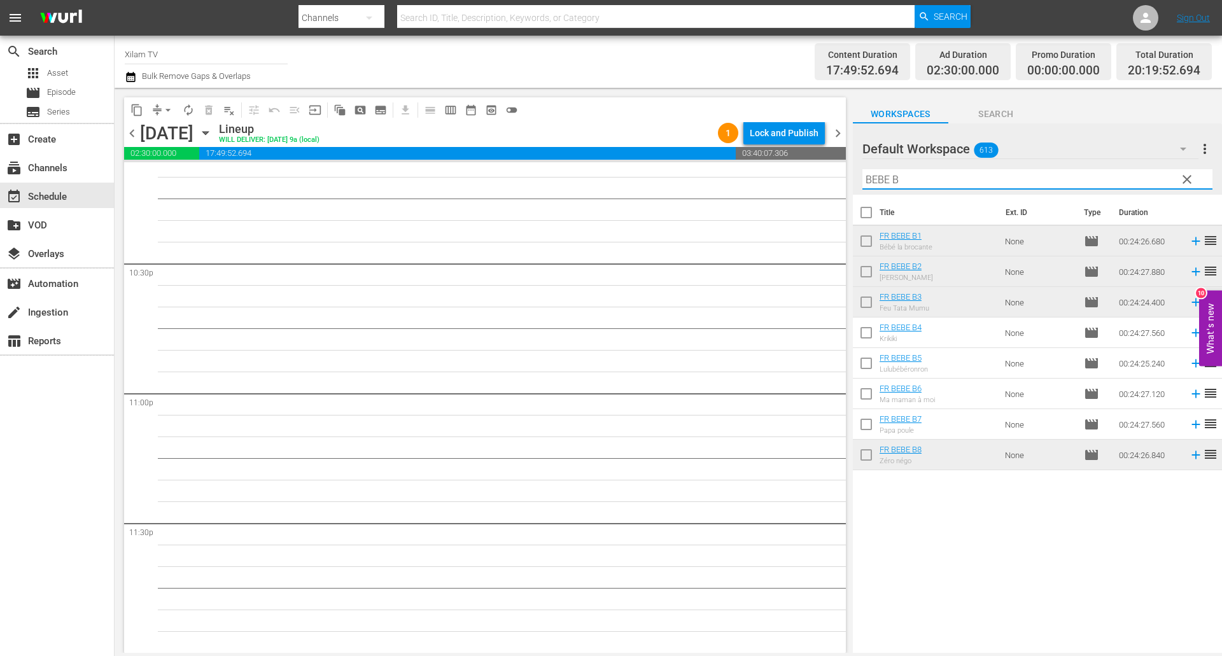
type input "BEBE B"
click at [874, 374] on input "checkbox" at bounding box center [866, 365] width 27 height 27
checkbox input "true"
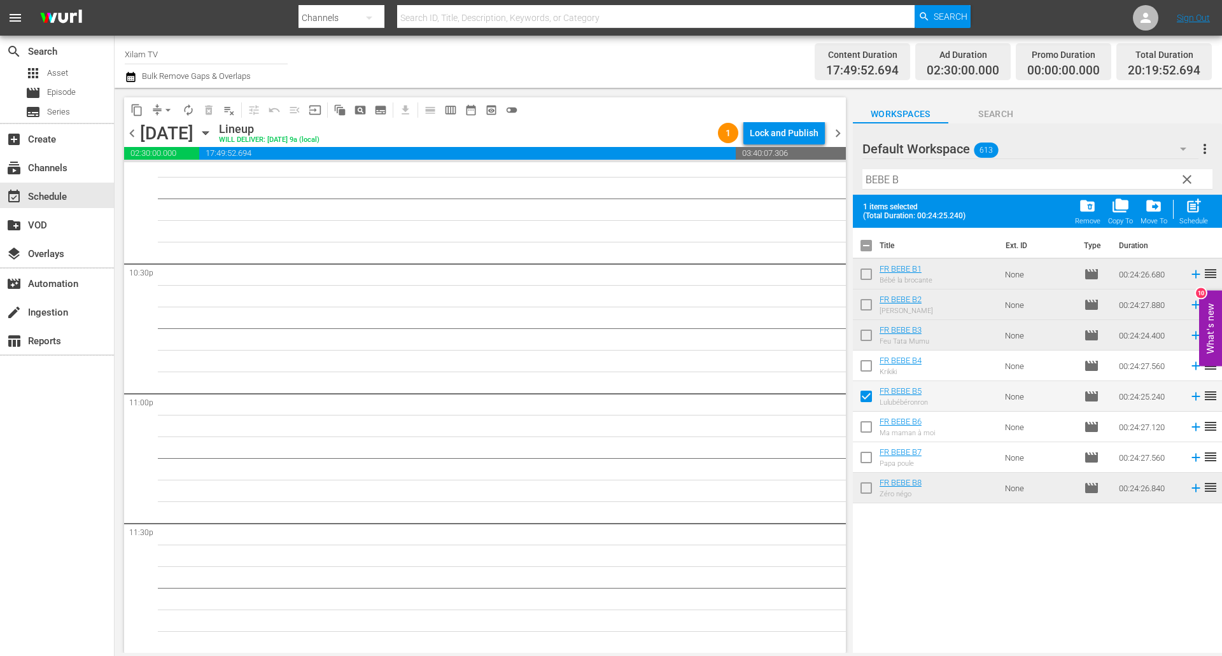
click at [870, 451] on input "checkbox" at bounding box center [866, 460] width 27 height 27
checkbox input "true"
click at [865, 370] on input "checkbox" at bounding box center [866, 368] width 27 height 27
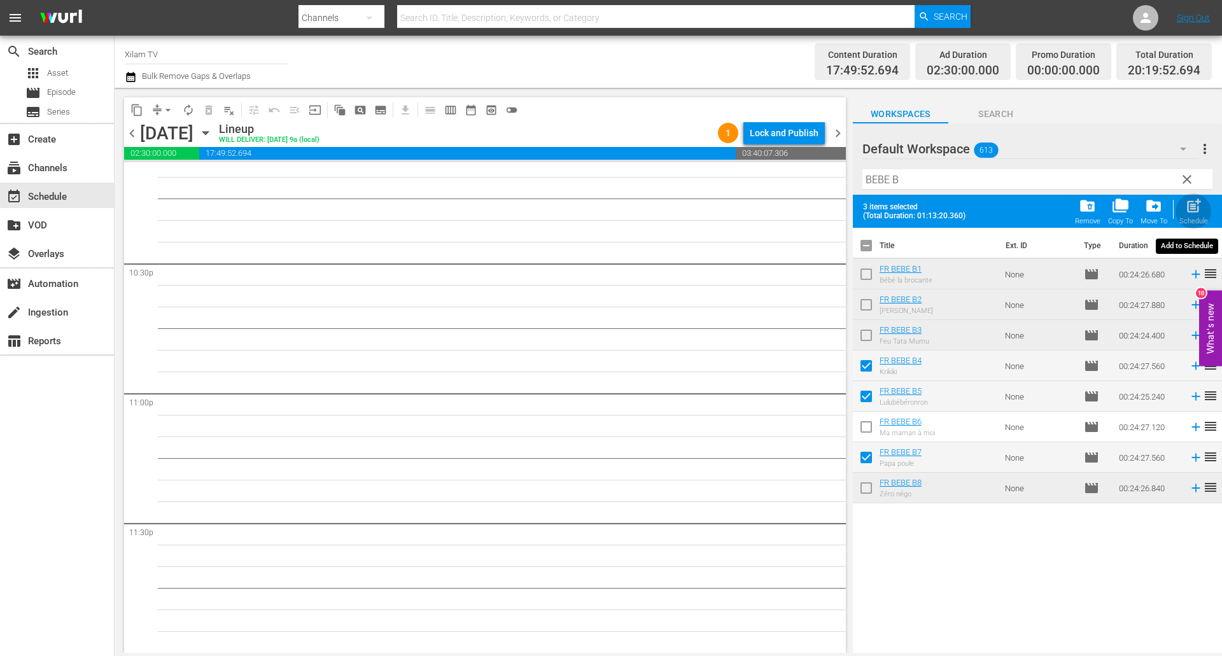
click at [1190, 204] on span "post_add" at bounding box center [1193, 205] width 17 height 17
checkbox input "false"
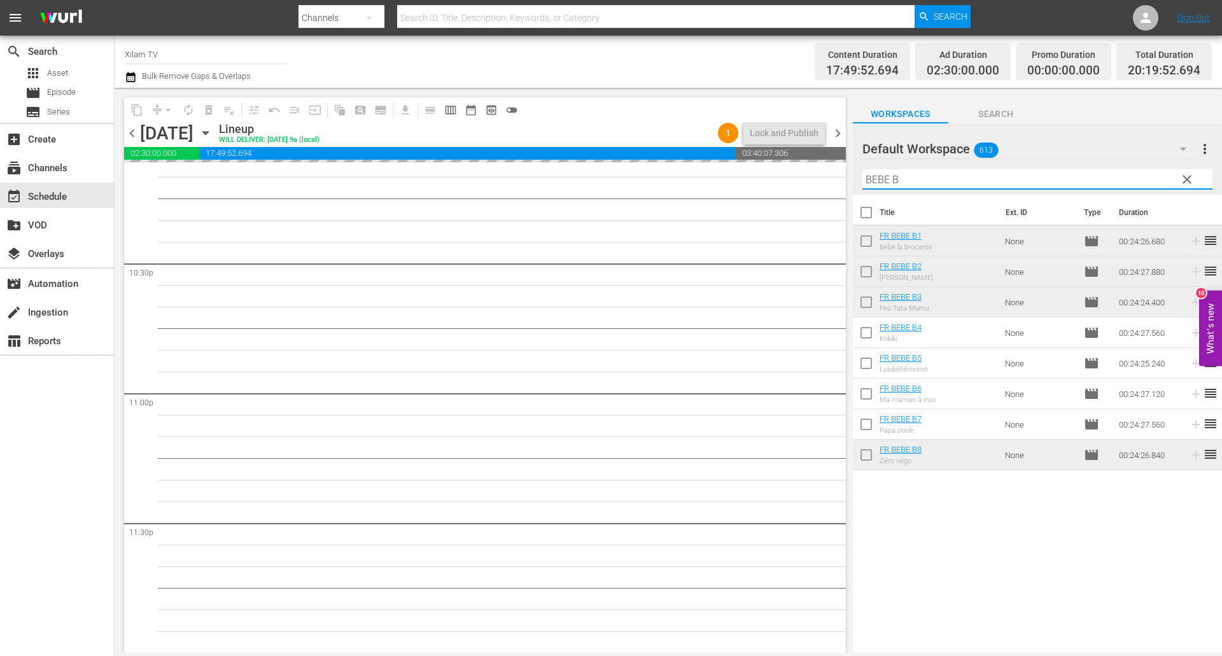
drag, startPoint x: 889, startPoint y: 178, endPoint x: 828, endPoint y: 172, distance: 60.7
click at [828, 172] on div "content_copy compress arrow_drop_down autorenew_outlined delete_forever_outline…" at bounding box center [668, 370] width 1107 height 565
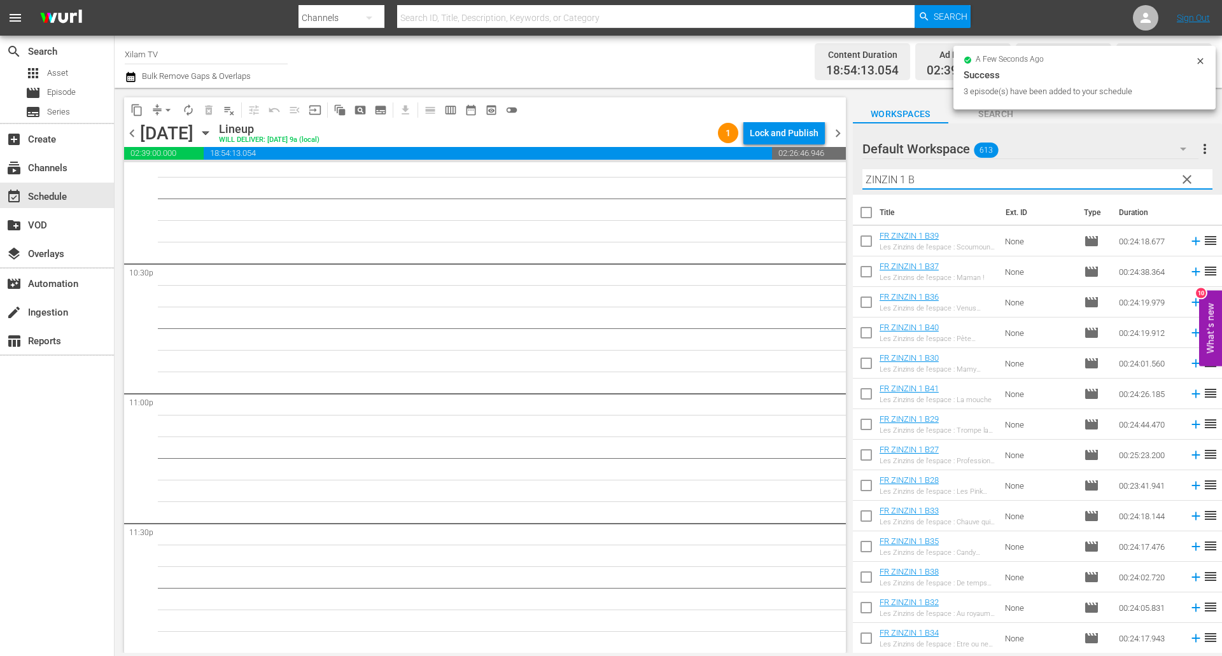
click at [952, 172] on input "ZINZIN 1 B" at bounding box center [1037, 179] width 350 height 20
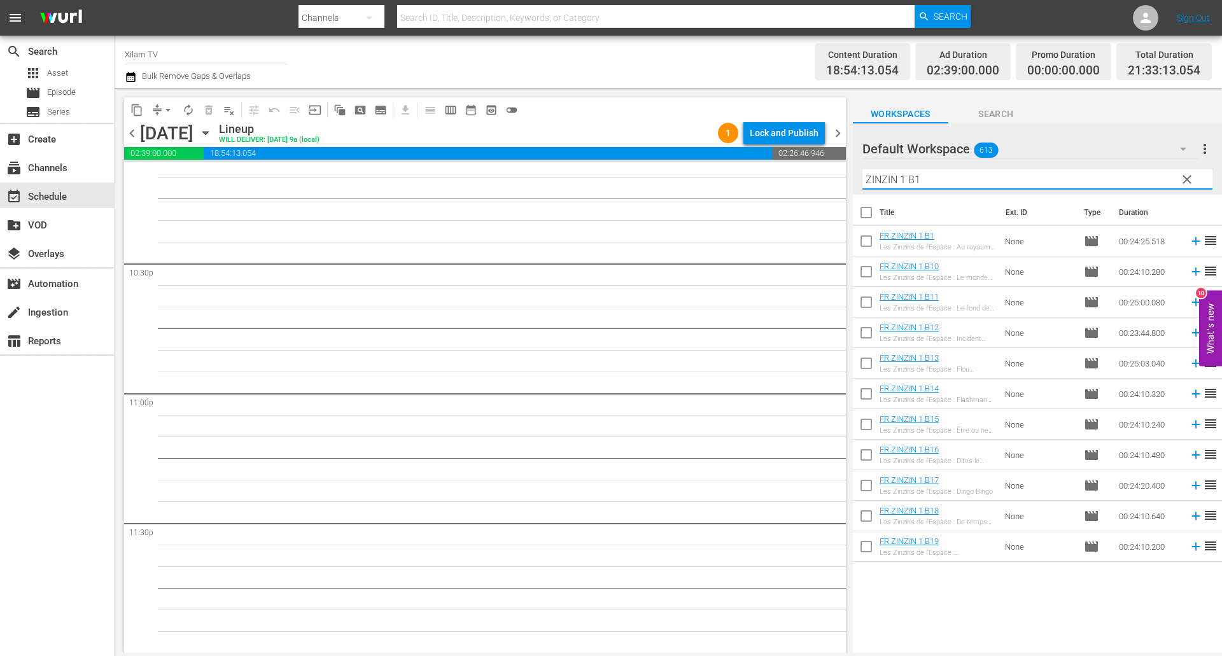
type input "ZINZIN 1 B1"
click at [867, 394] on input "checkbox" at bounding box center [866, 396] width 27 height 27
checkbox input "true"
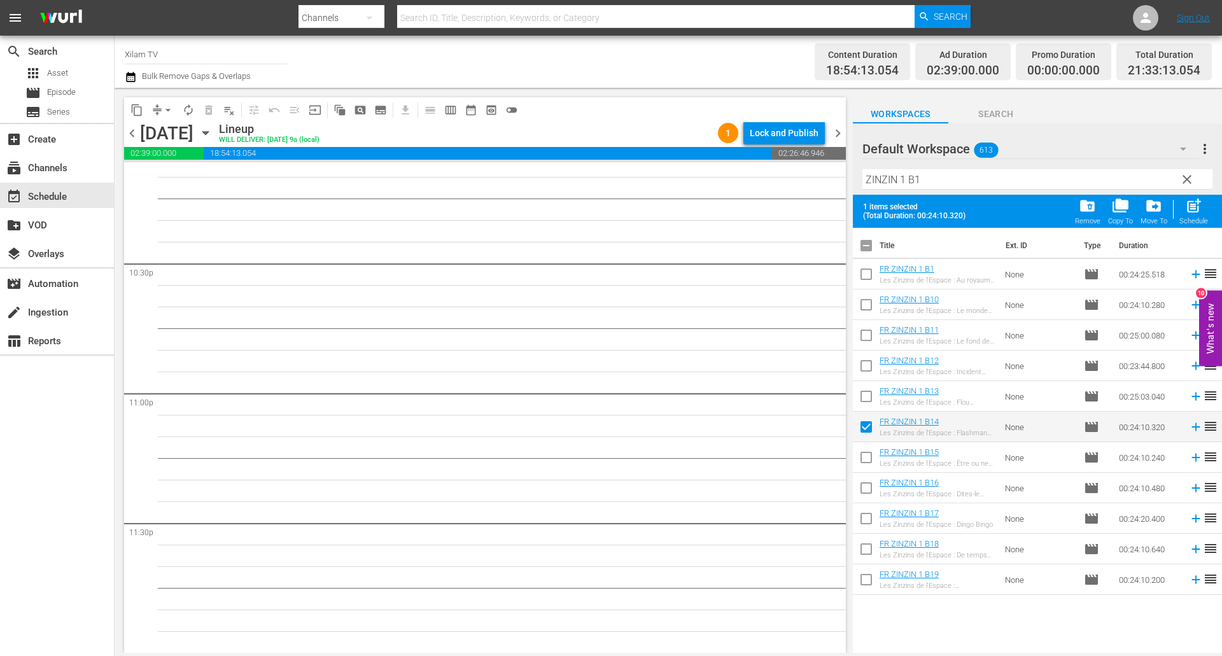
click at [921, 179] on input "ZINZIN 1 B1" at bounding box center [1037, 179] width 350 height 20
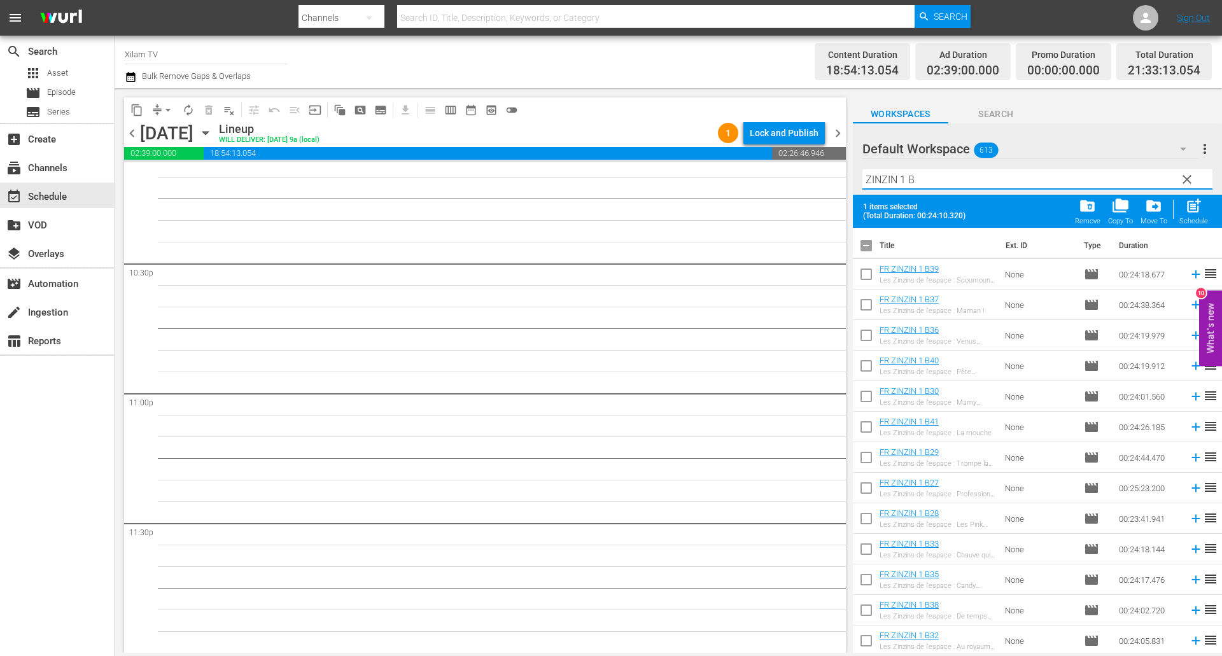
type input "ZINZIN 1 B"
click at [867, 330] on input "checkbox" at bounding box center [866, 337] width 27 height 27
checkbox input "true"
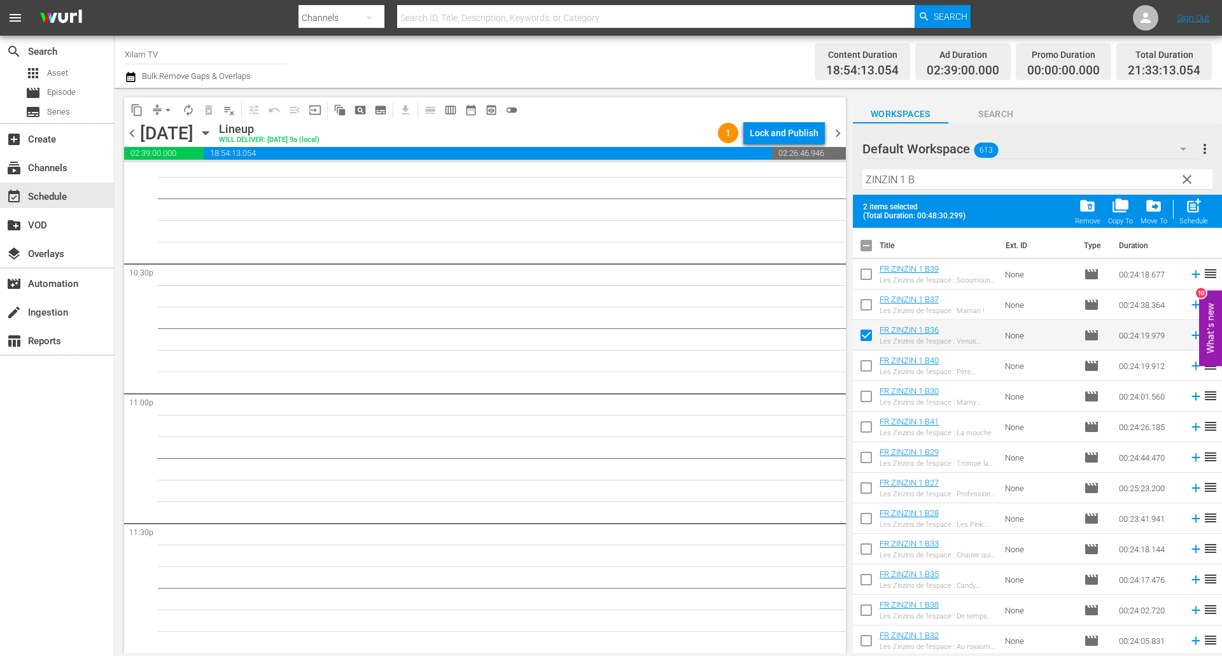
click at [865, 433] on input "checkbox" at bounding box center [866, 429] width 27 height 27
checkbox input "true"
click at [1190, 212] on span "post_add" at bounding box center [1193, 205] width 17 height 17
checkbox input "false"
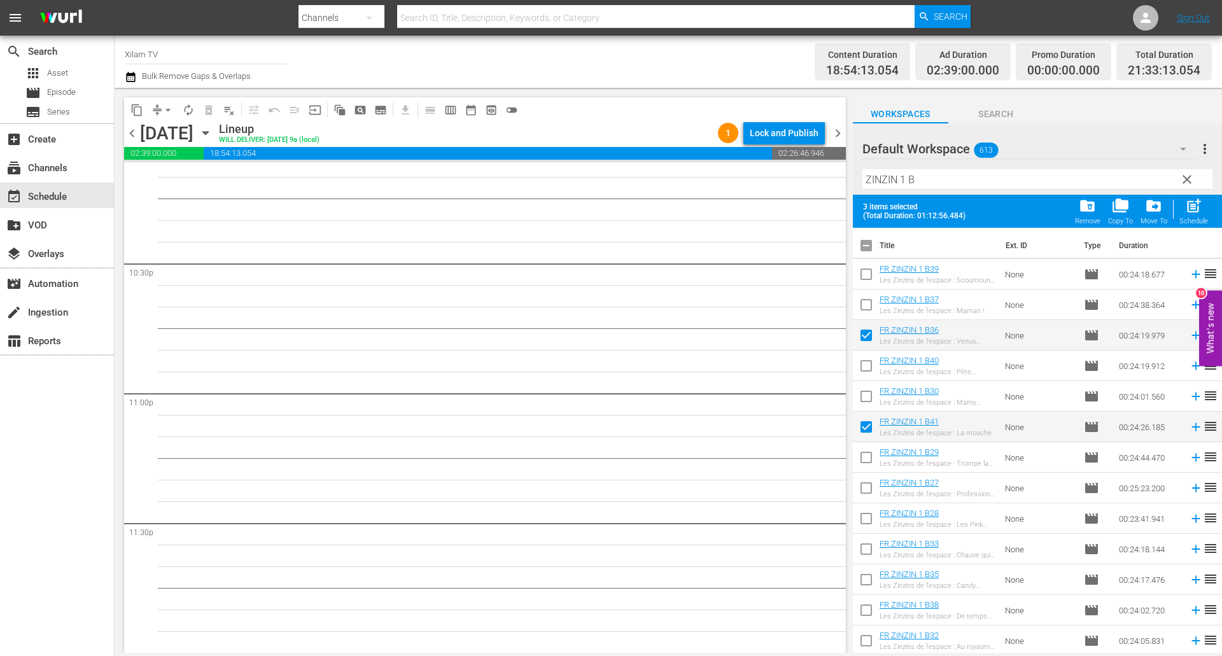
checkbox input "false"
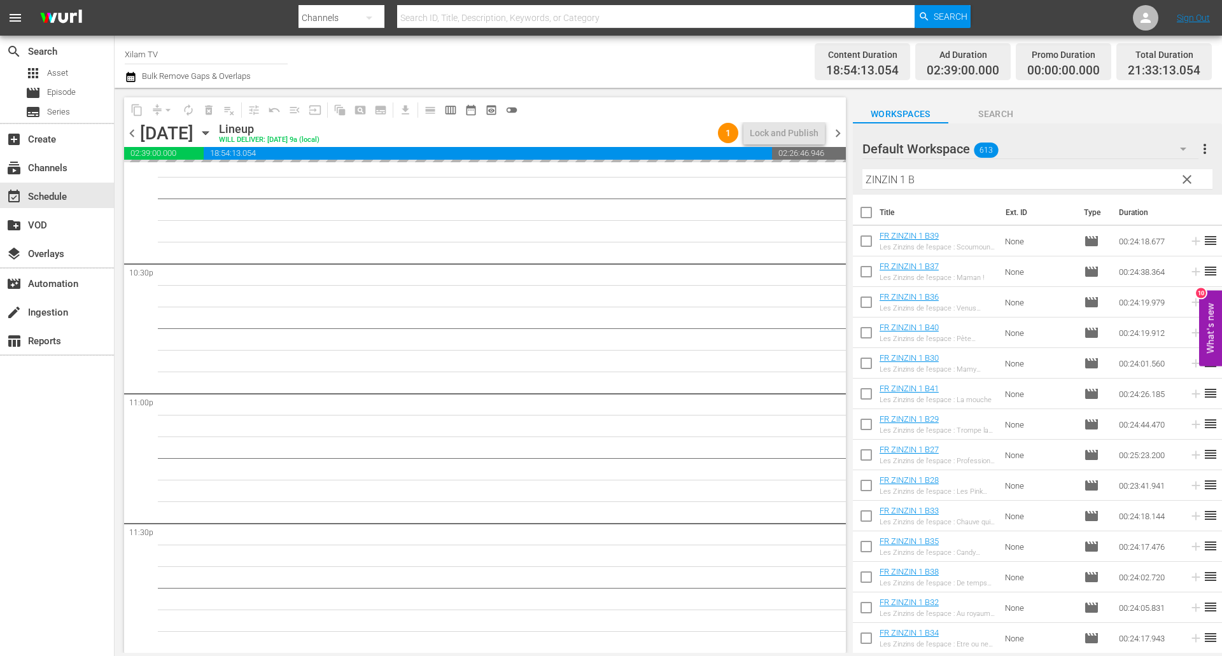
click at [840, 175] on div "content_copy compress arrow_drop_down autorenew_outlined delete_forever_outline…" at bounding box center [668, 370] width 1107 height 565
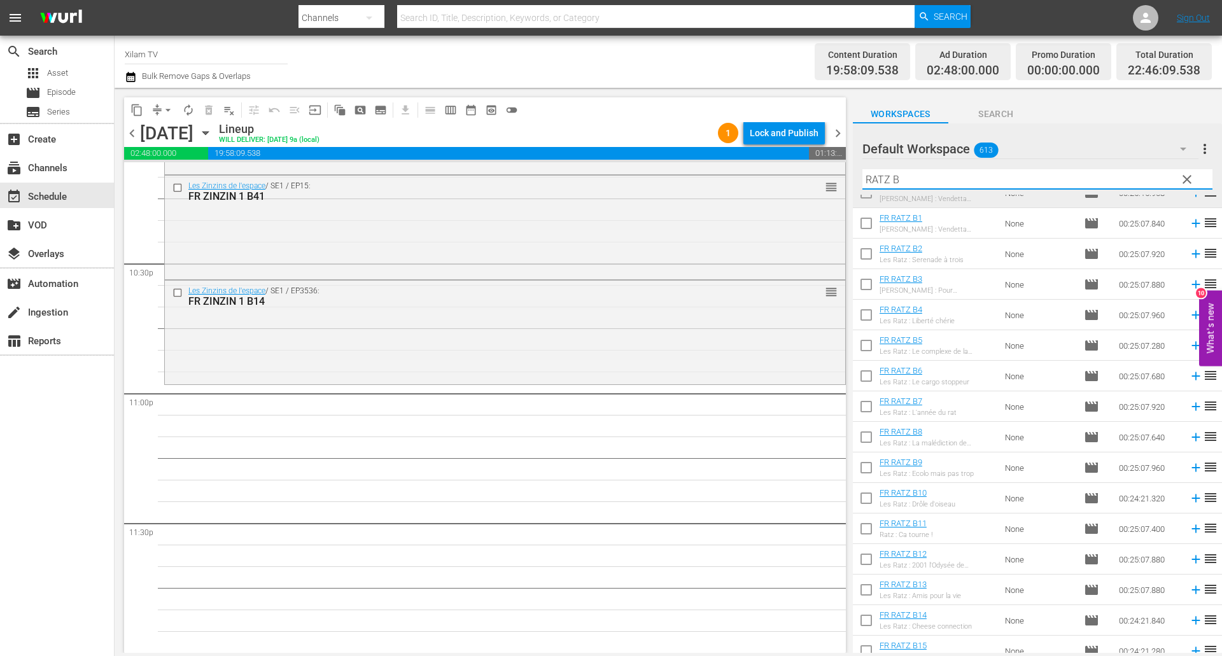
type input "RATZ B"
click at [873, 351] on input "checkbox" at bounding box center [866, 348] width 27 height 27
checkbox input "true"
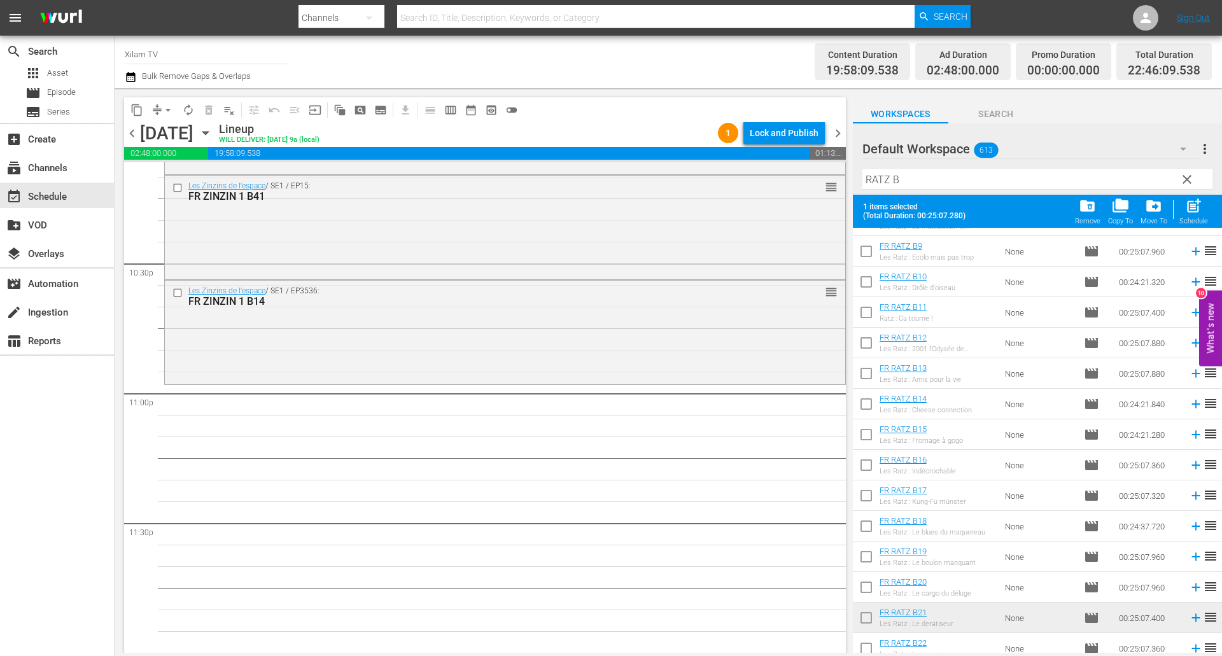
scroll to position [763, 0]
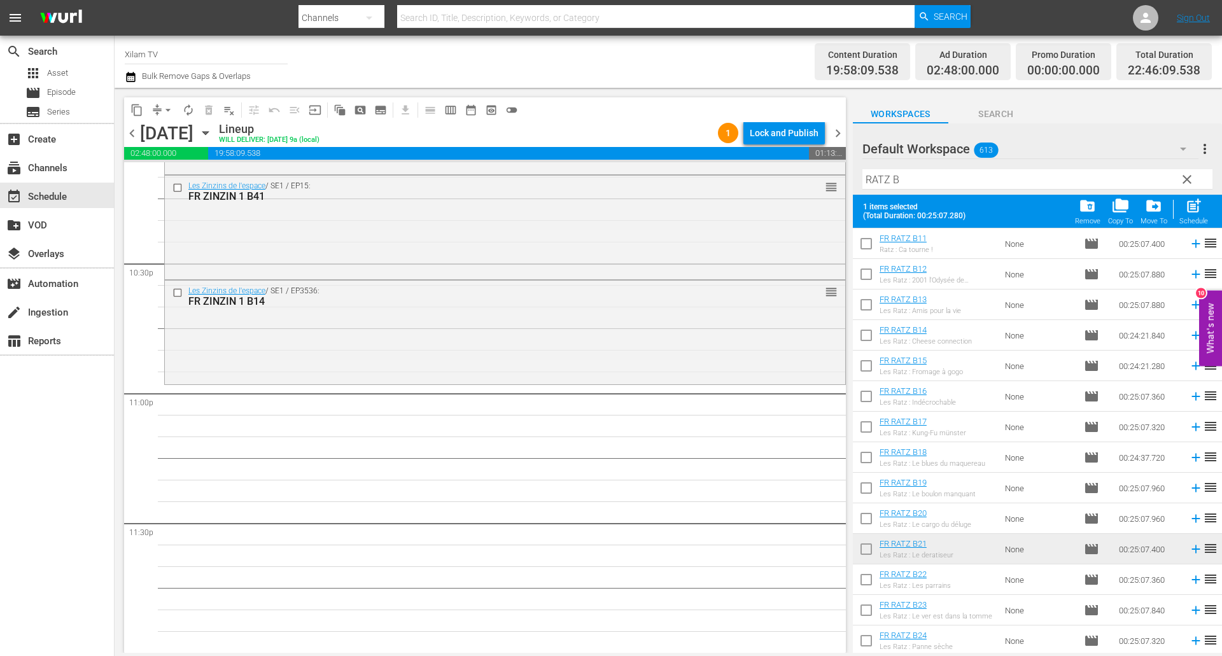
click at [860, 427] on input "checkbox" at bounding box center [866, 429] width 27 height 27
checkbox input "true"
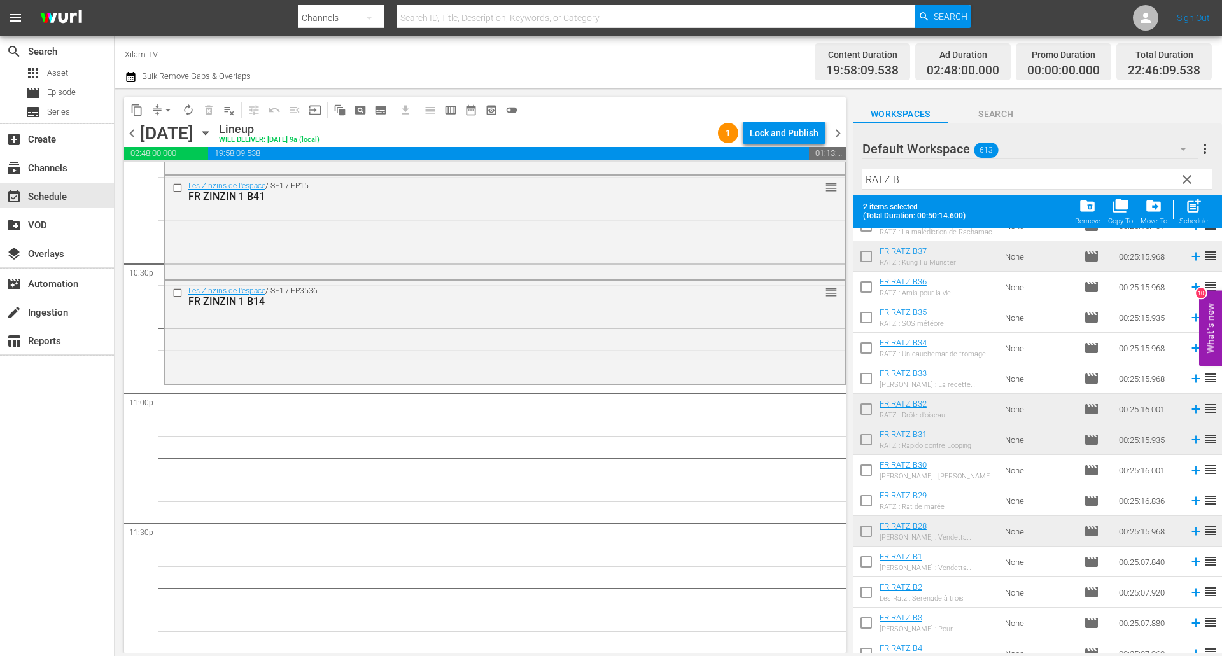
scroll to position [64, 0]
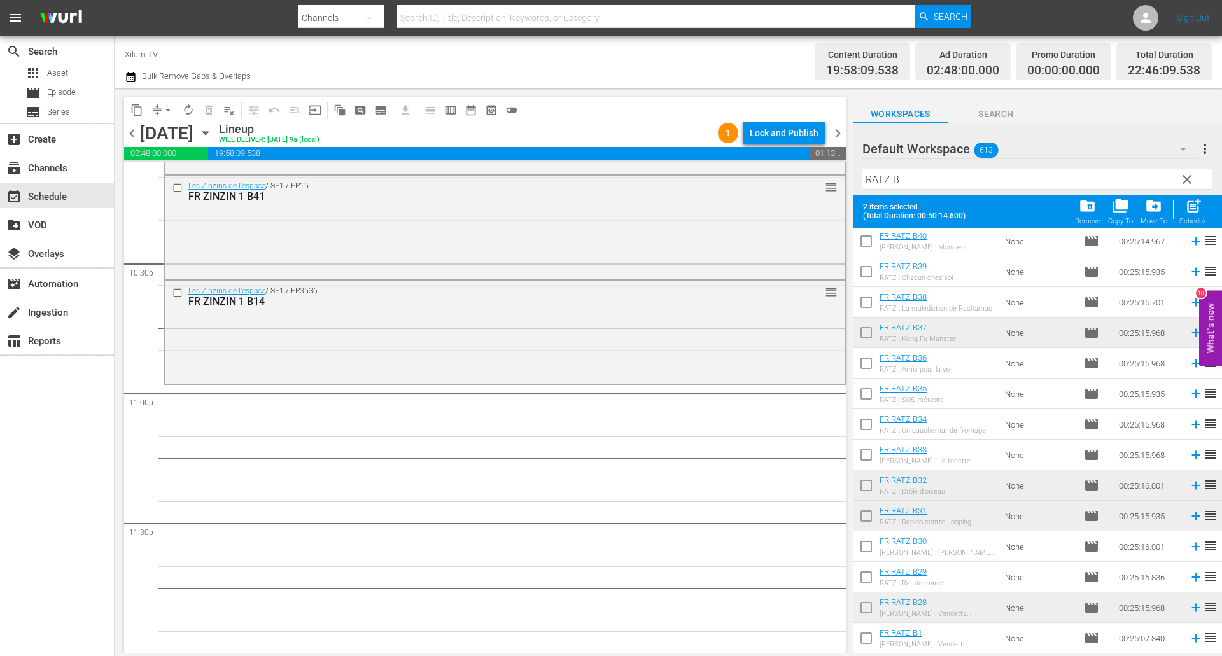
click at [868, 391] on input "checkbox" at bounding box center [866, 396] width 27 height 27
drag, startPoint x: 1201, startPoint y: 218, endPoint x: 1181, endPoint y: 218, distance: 19.1
click at [1200, 218] on div "Schedule" at bounding box center [1193, 221] width 29 height 8
checkbox input "false"
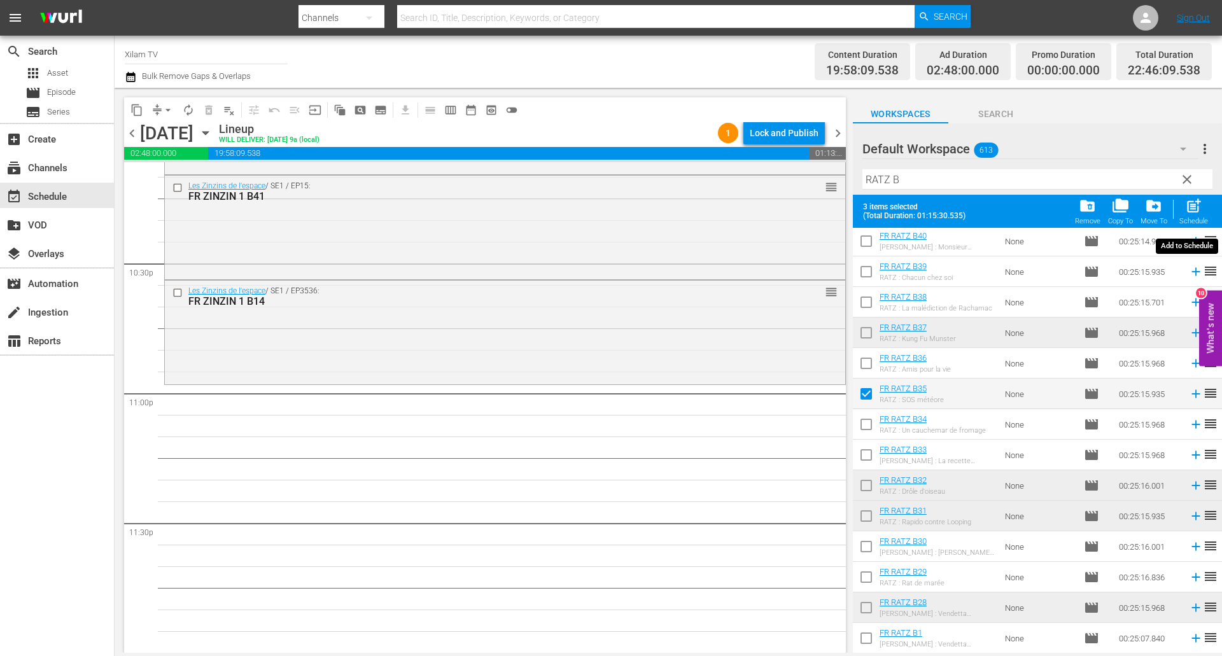
checkbox input "false"
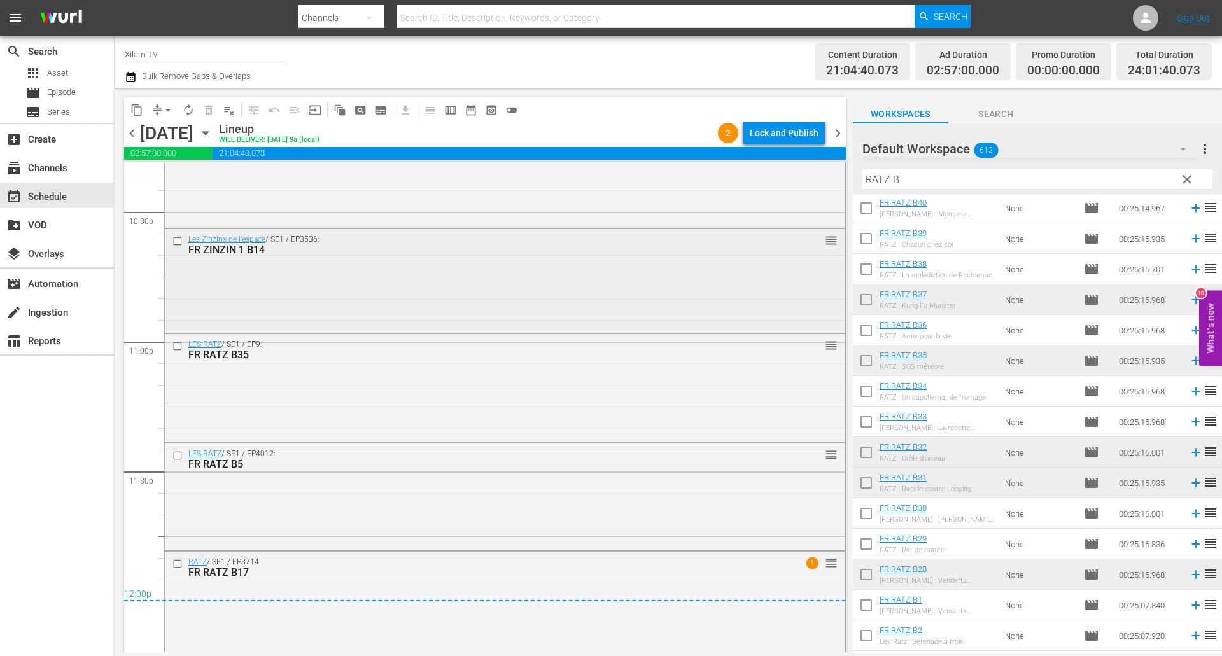
scroll to position [5798, 0]
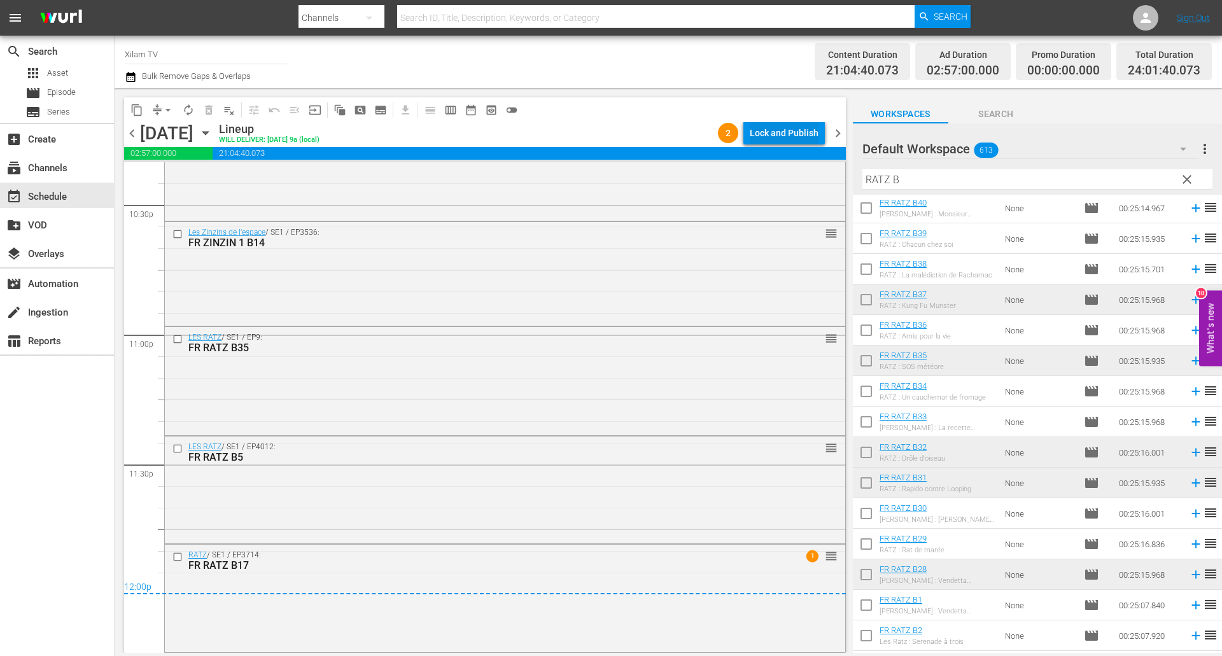
click at [797, 132] on div "Lock and Publish" at bounding box center [783, 133] width 69 height 23
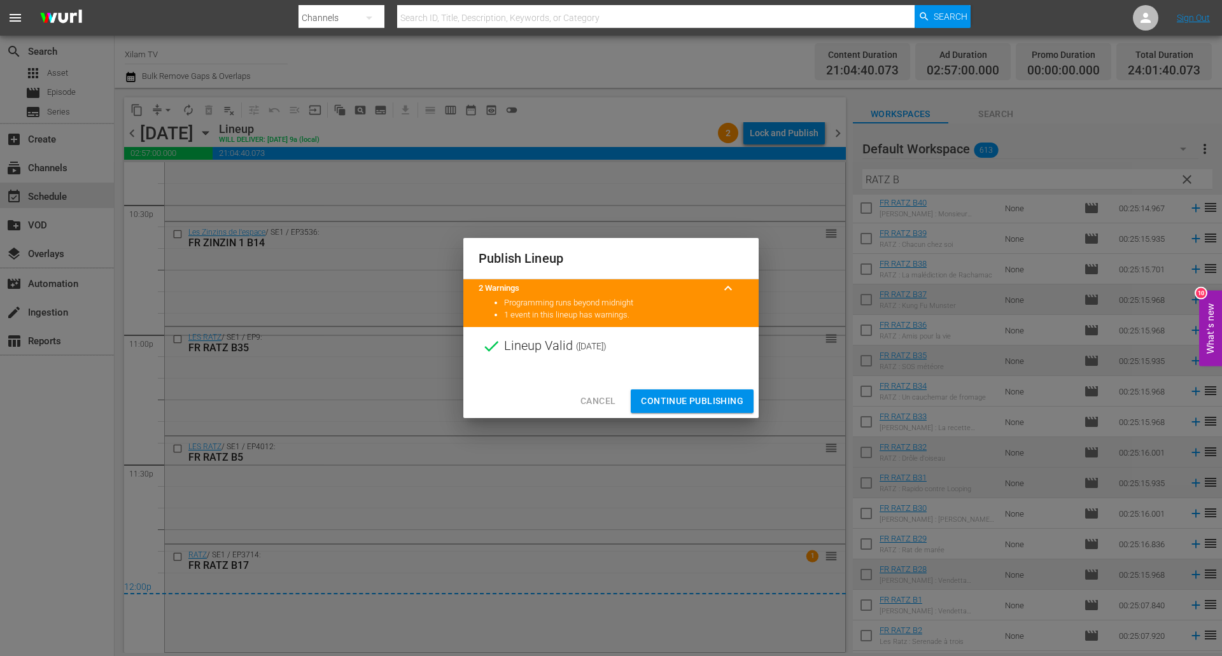
click at [690, 396] on span "Continue Publishing" at bounding box center [692, 401] width 102 height 16
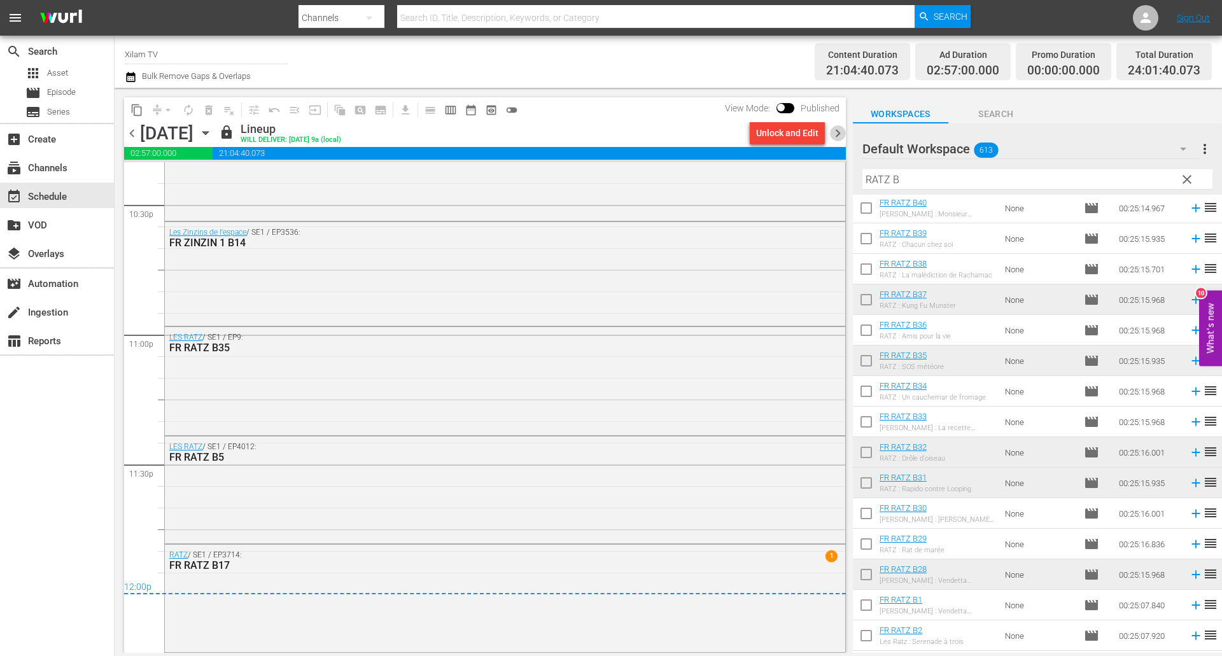
click at [835, 129] on span "chevron_right" at bounding box center [838, 133] width 16 height 16
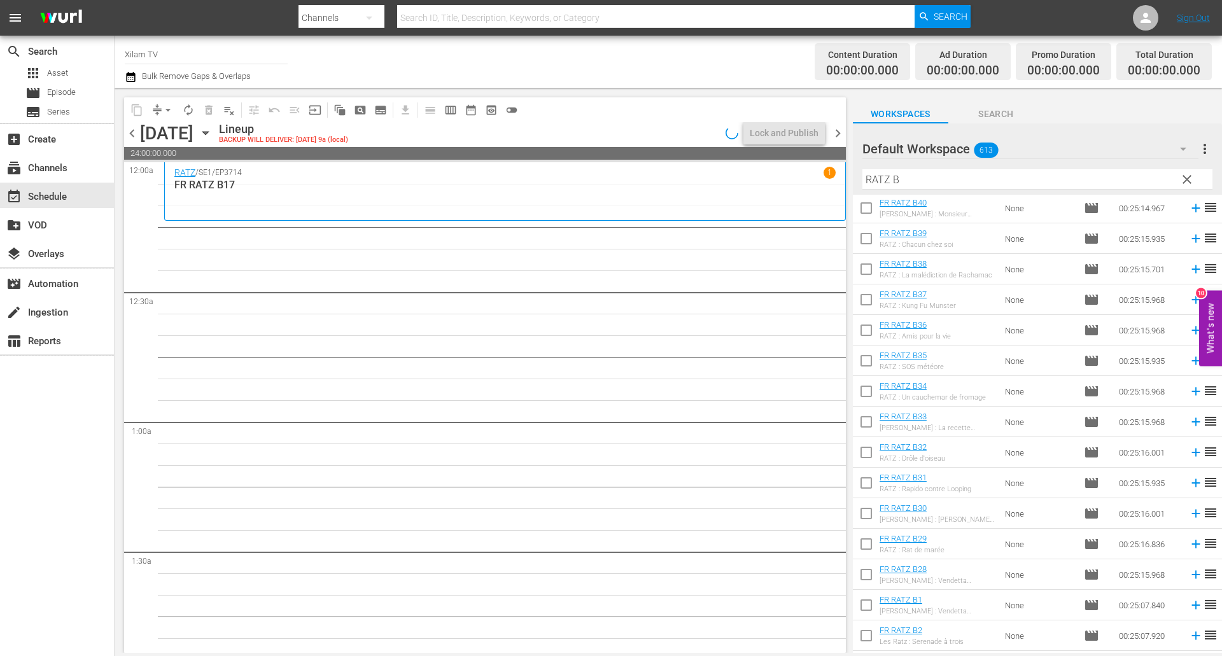
click at [592, 115] on div "content_copy compress arrow_drop_down autorenew_outlined delete_forever_outline…" at bounding box center [484, 109] width 721 height 25
